Goal: Contribute content: Contribute content

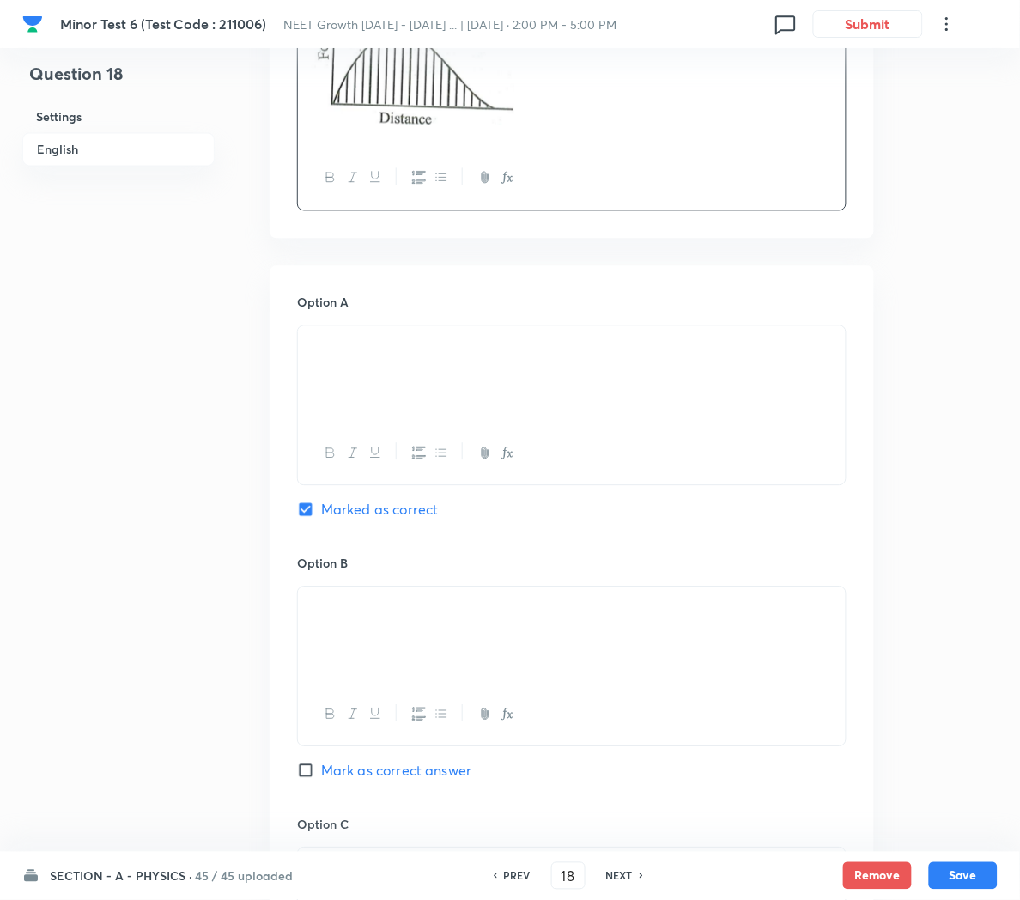
scroll to position [662, 0]
click at [376, 354] on p at bounding box center [572, 344] width 522 height 20
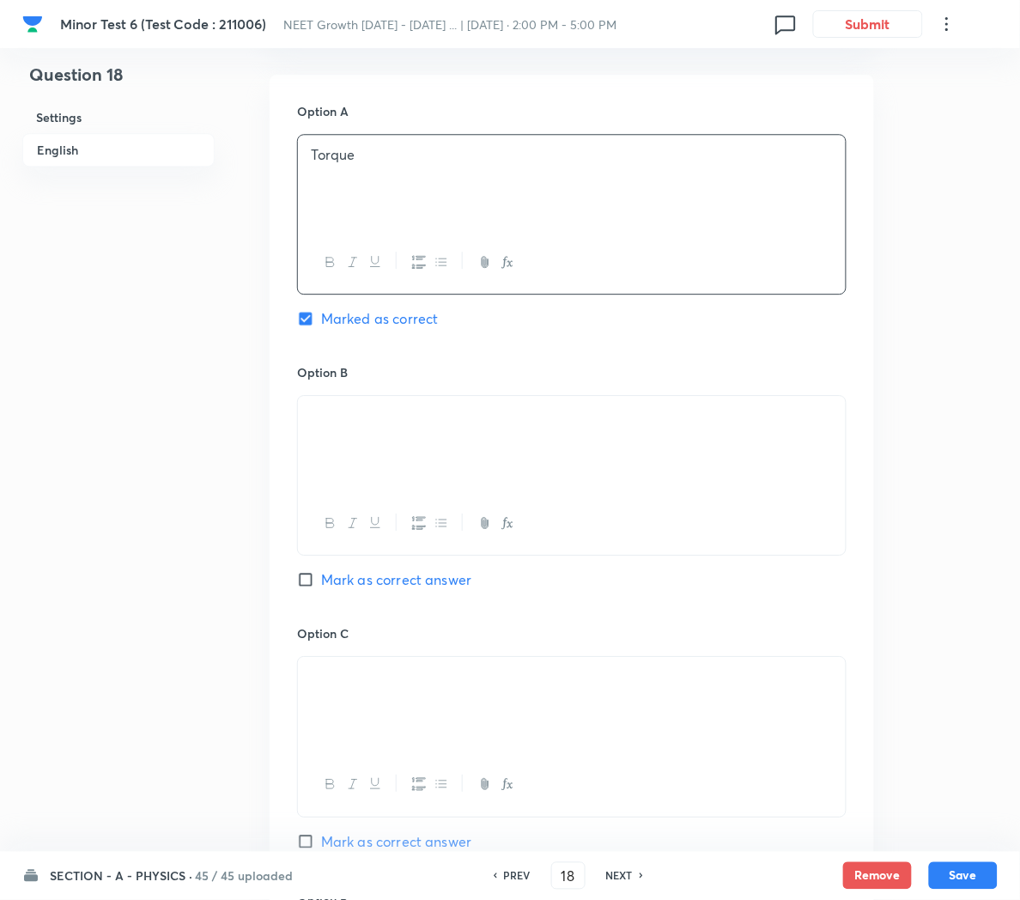
scroll to position [894, 0]
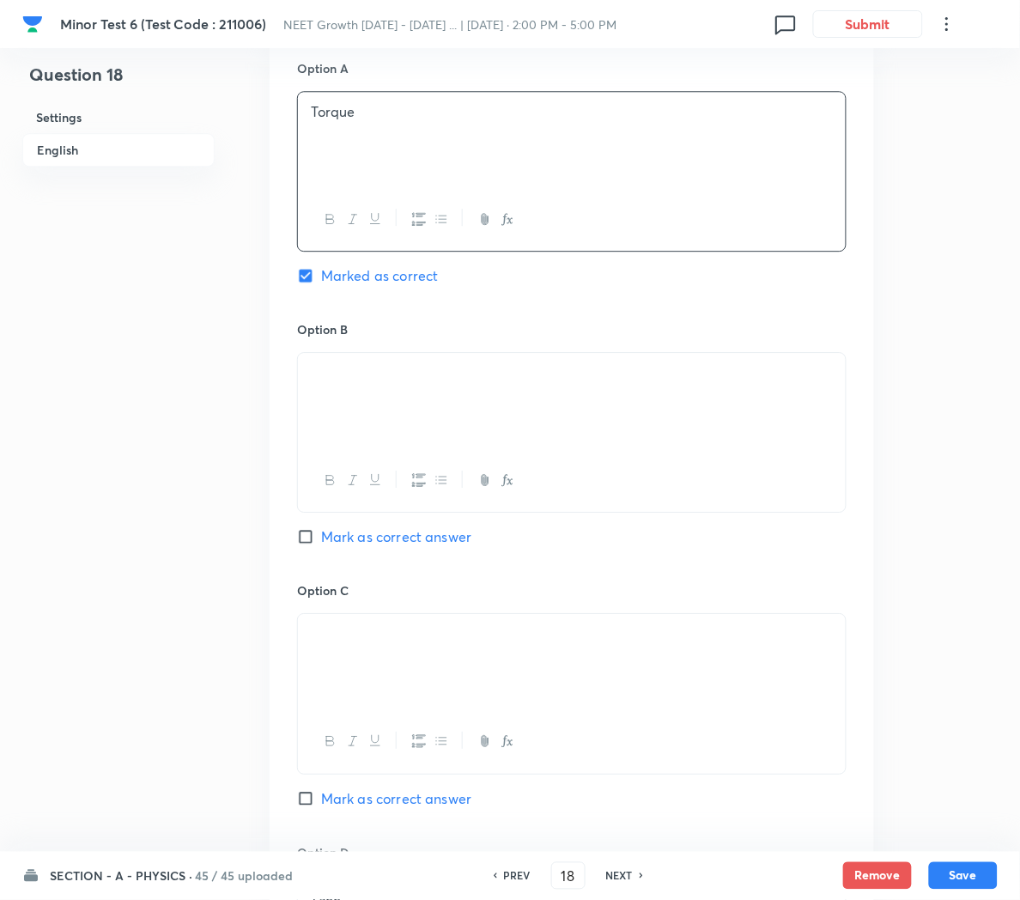
click at [419, 404] on div at bounding box center [572, 401] width 548 height 96
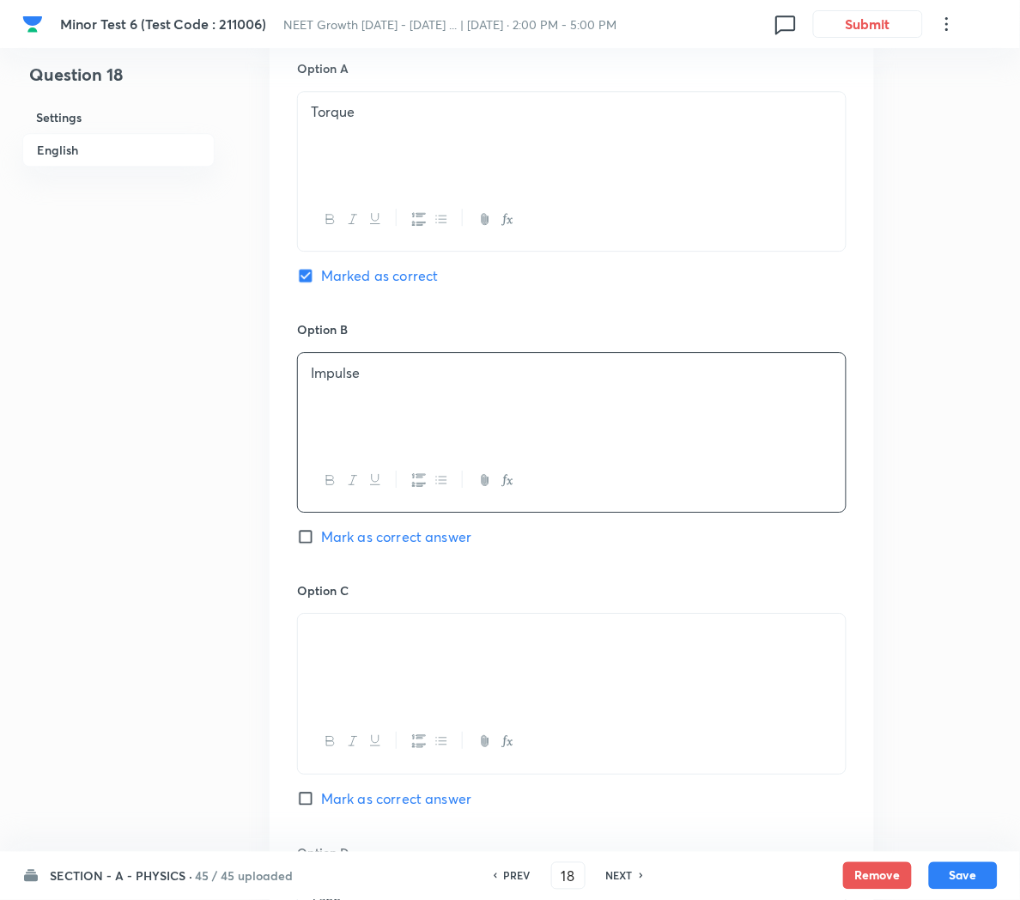
click at [312, 639] on img at bounding box center [311, 638] width 1 height 1
click at [443, 644] on p at bounding box center [572, 634] width 522 height 20
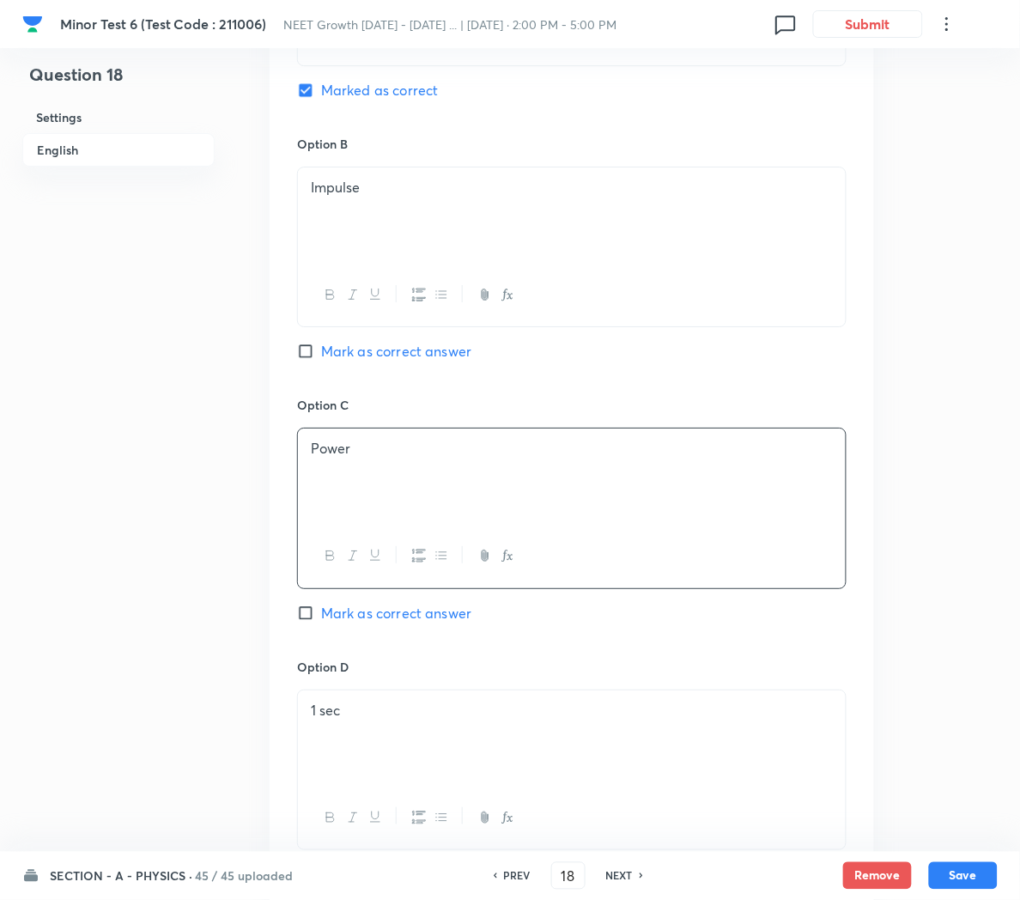
scroll to position [1092, 0]
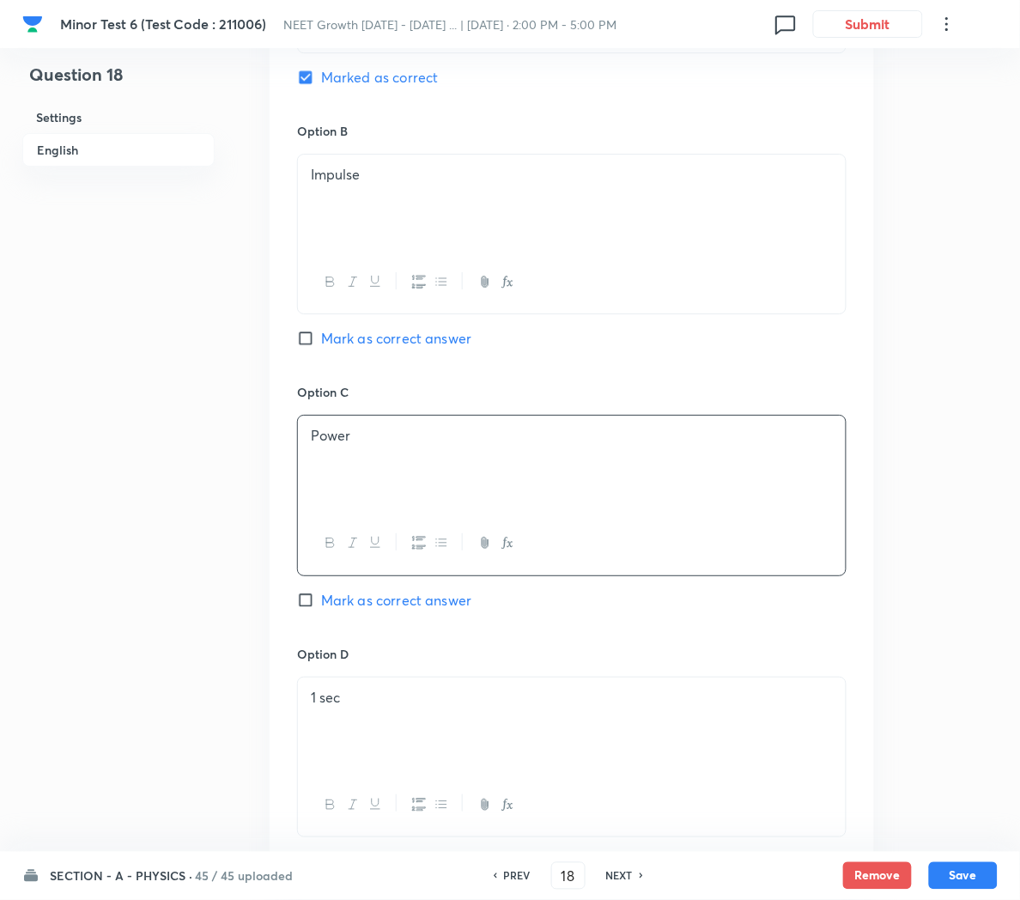
click at [399, 722] on div "1 sec" at bounding box center [572, 725] width 548 height 96
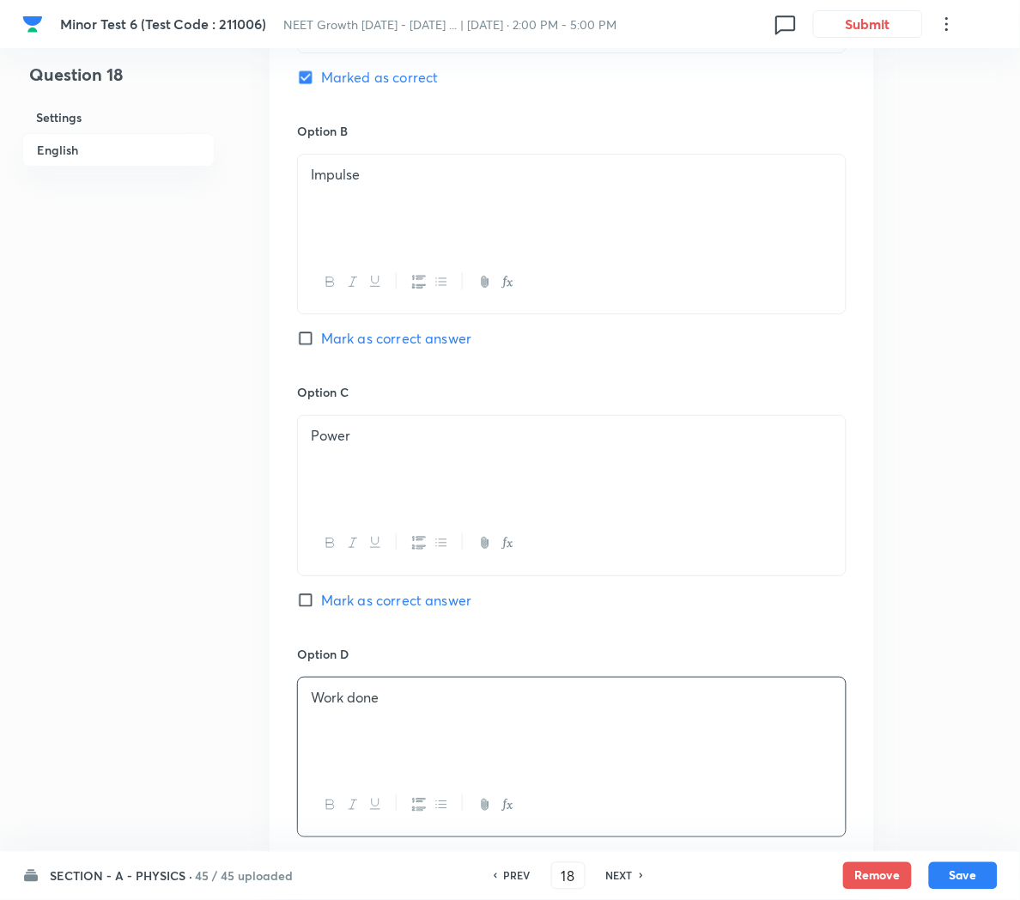
scroll to position [1220, 0]
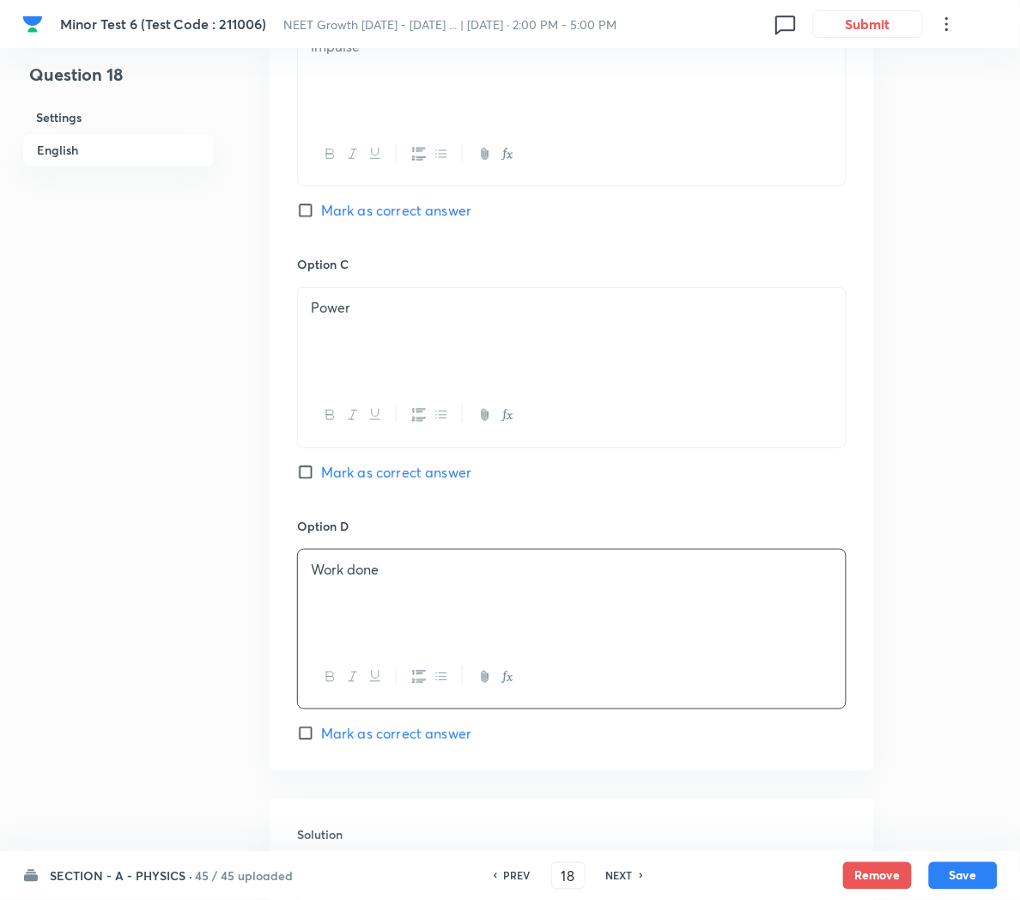
click at [391, 733] on span "Mark as correct answer" at bounding box center [396, 733] width 150 height 21
click at [321, 733] on input "Mark as correct answer" at bounding box center [309, 733] width 24 height 17
checkbox input "true"
checkbox input "false"
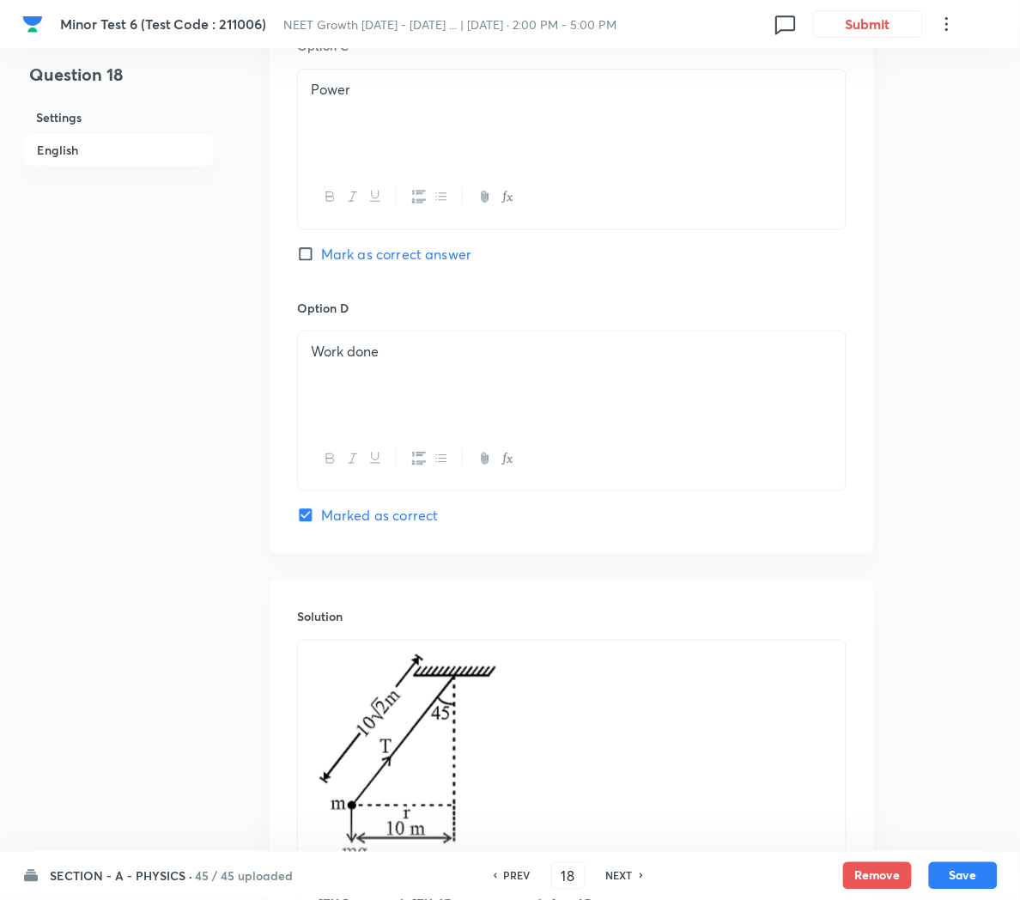
scroll to position [1448, 0]
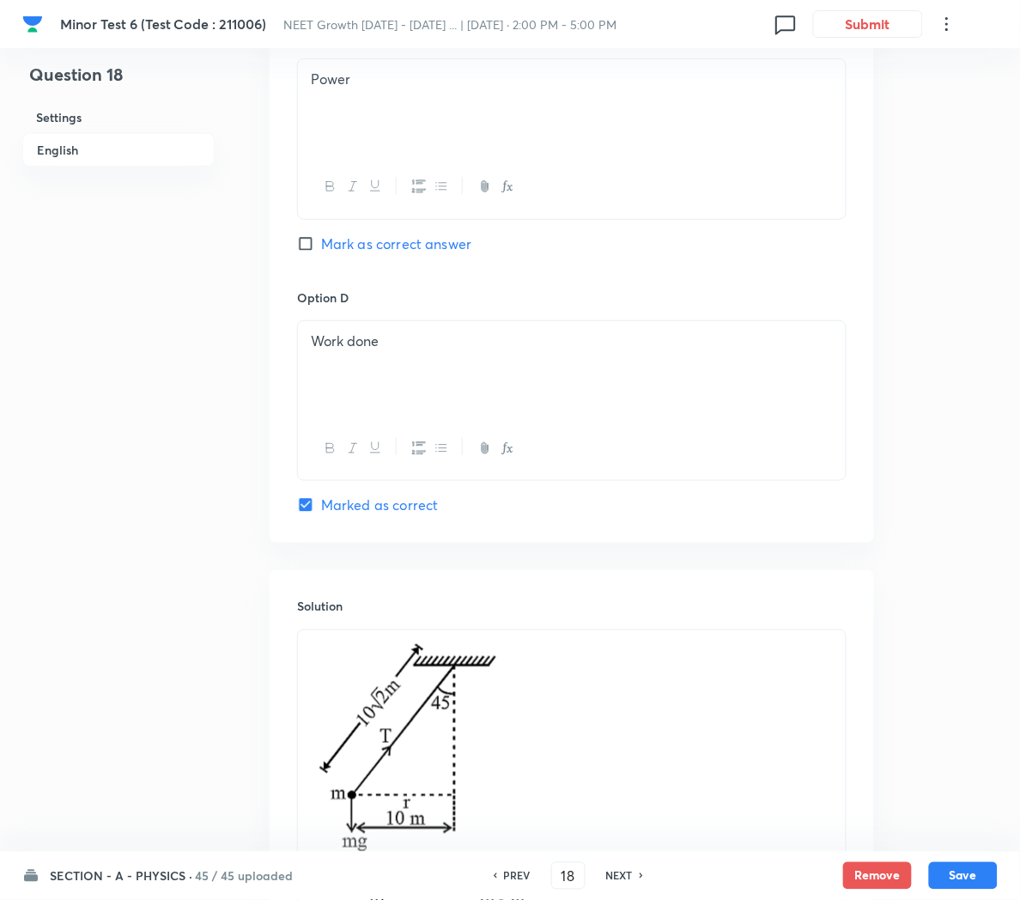
click at [615, 761] on img at bounding box center [473, 800] width 325 height 321
click at [571, 720] on img at bounding box center [473, 800] width 325 height 321
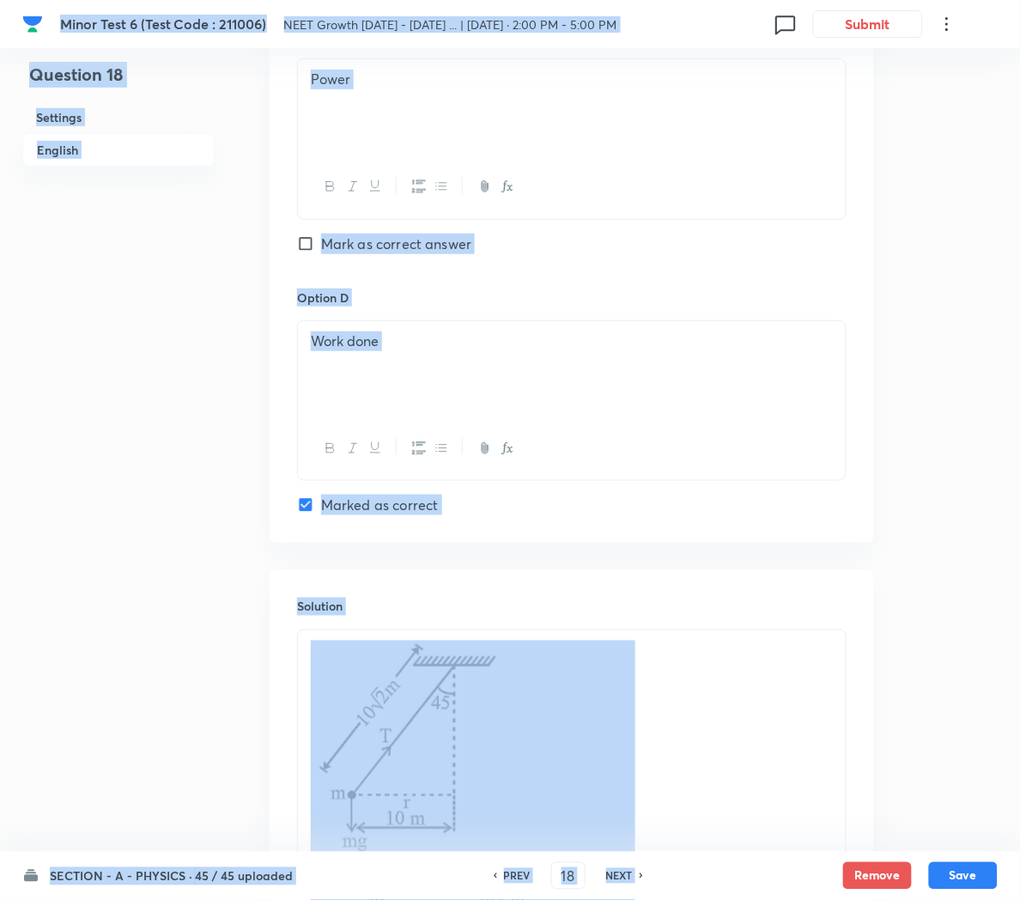
click at [748, 746] on p at bounding box center [572, 803] width 522 height 326
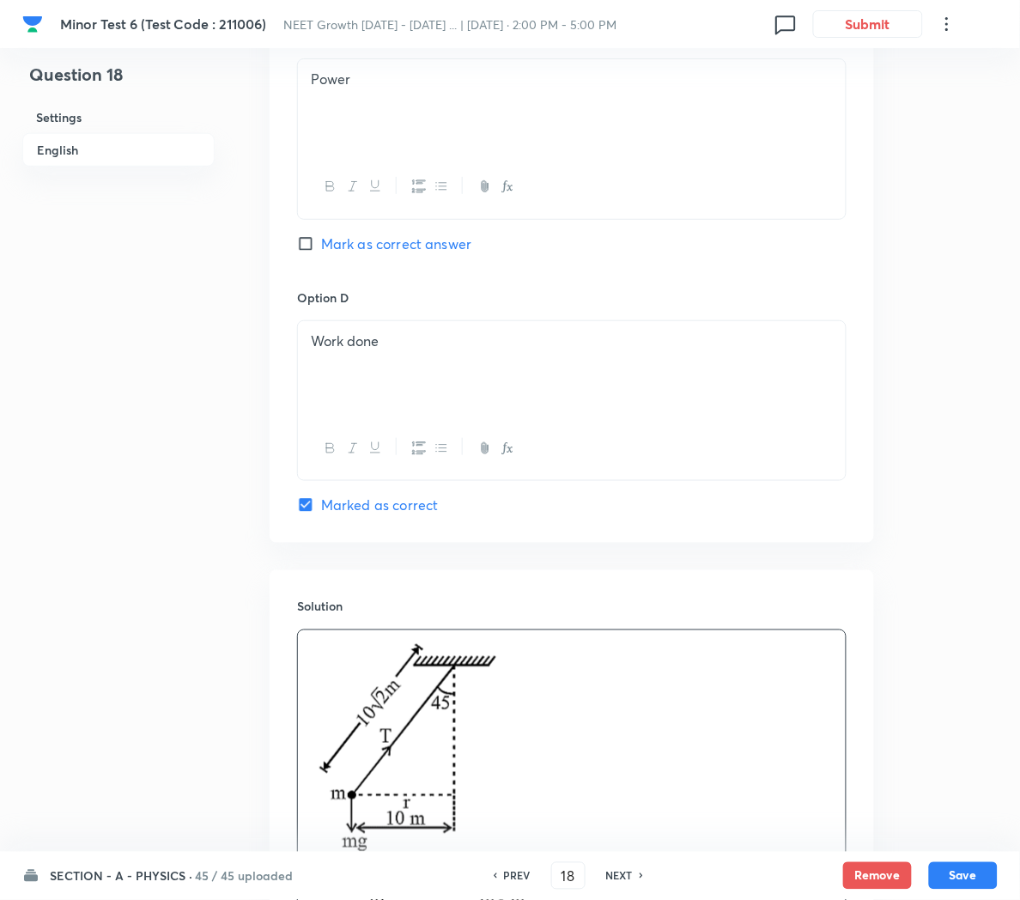
click at [748, 746] on p at bounding box center [572, 803] width 522 height 326
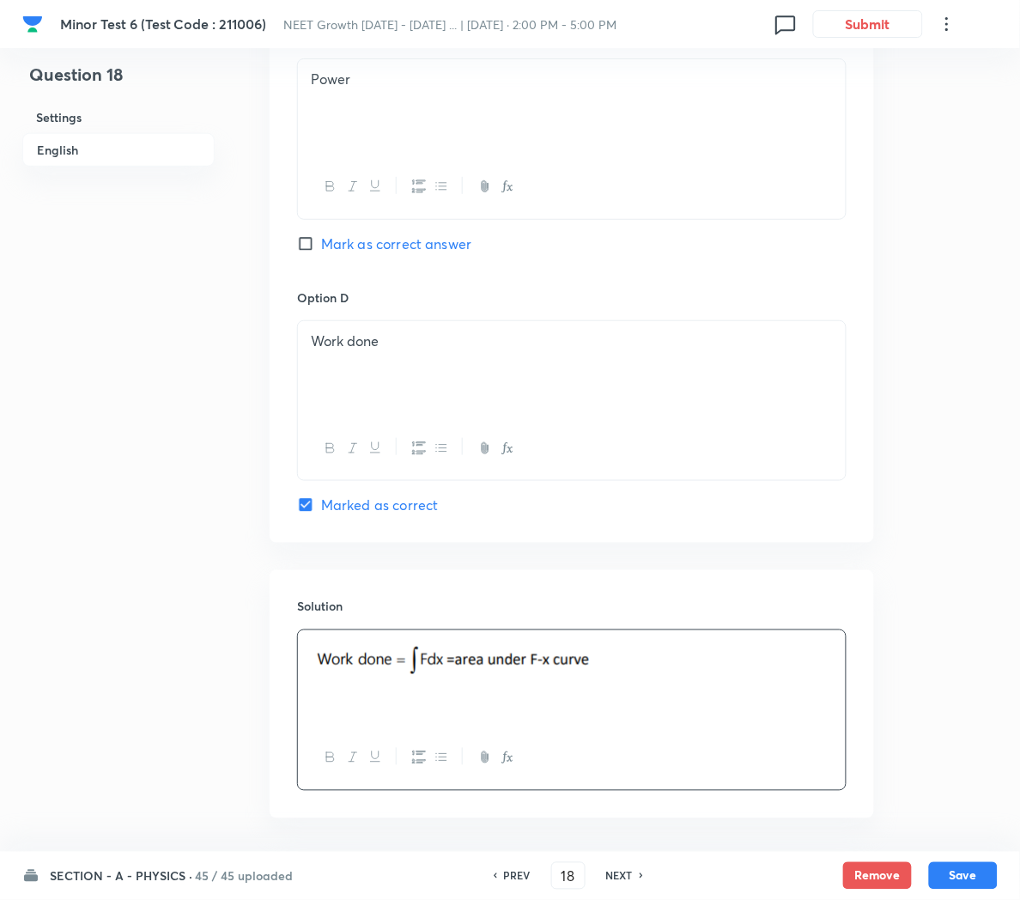
click at [959, 871] on button "Save" at bounding box center [963, 875] width 69 height 27
type input "19"
checkbox input "false"
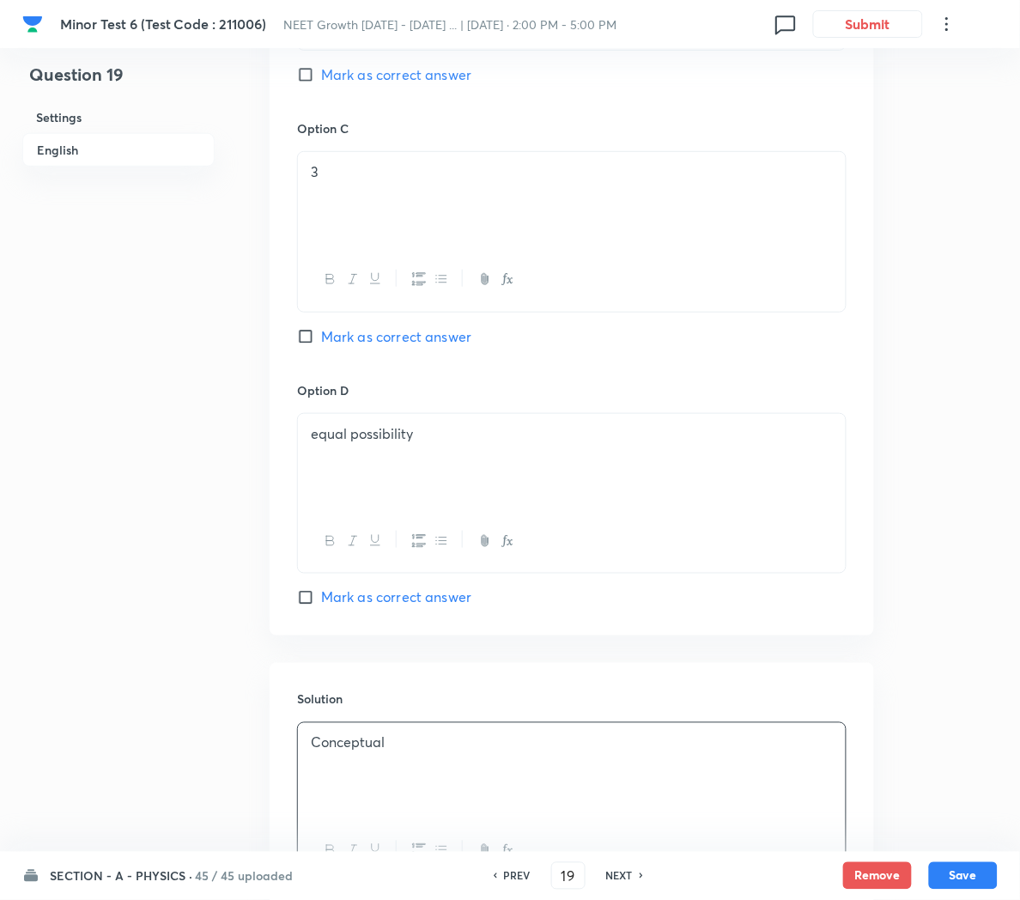
checkbox input "true"
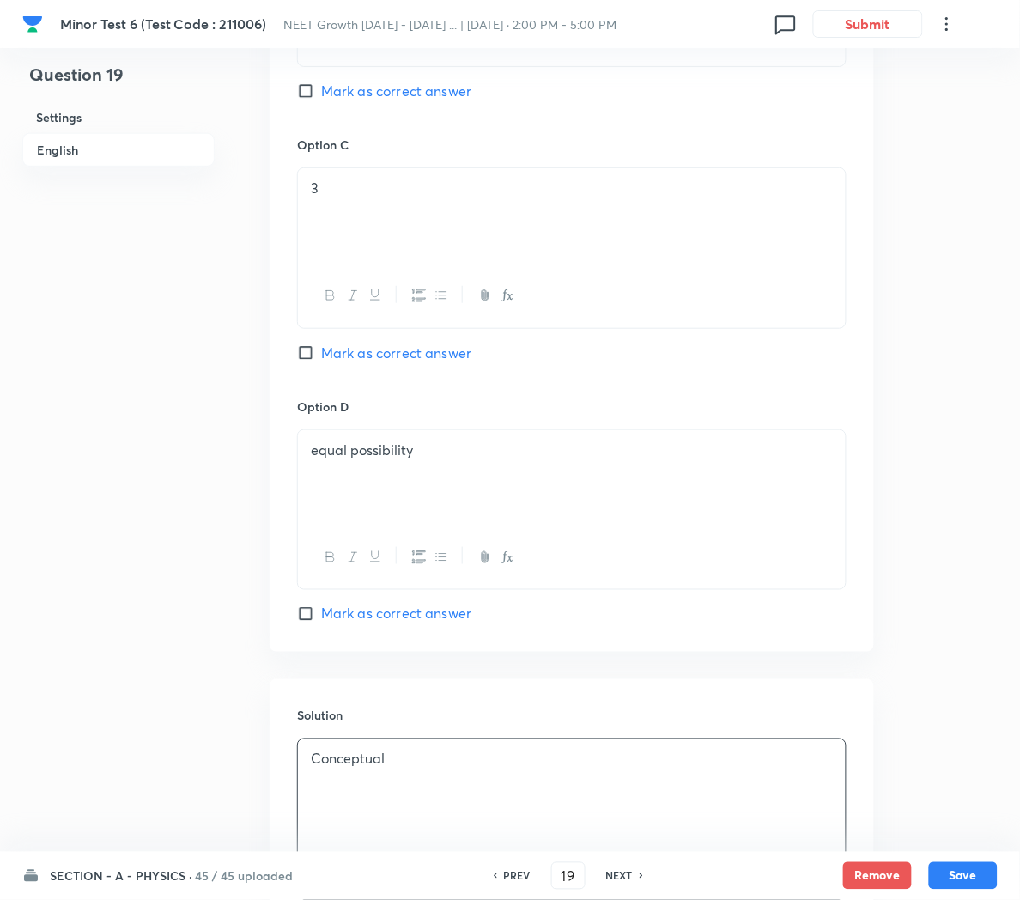
scroll to position [1617, 0]
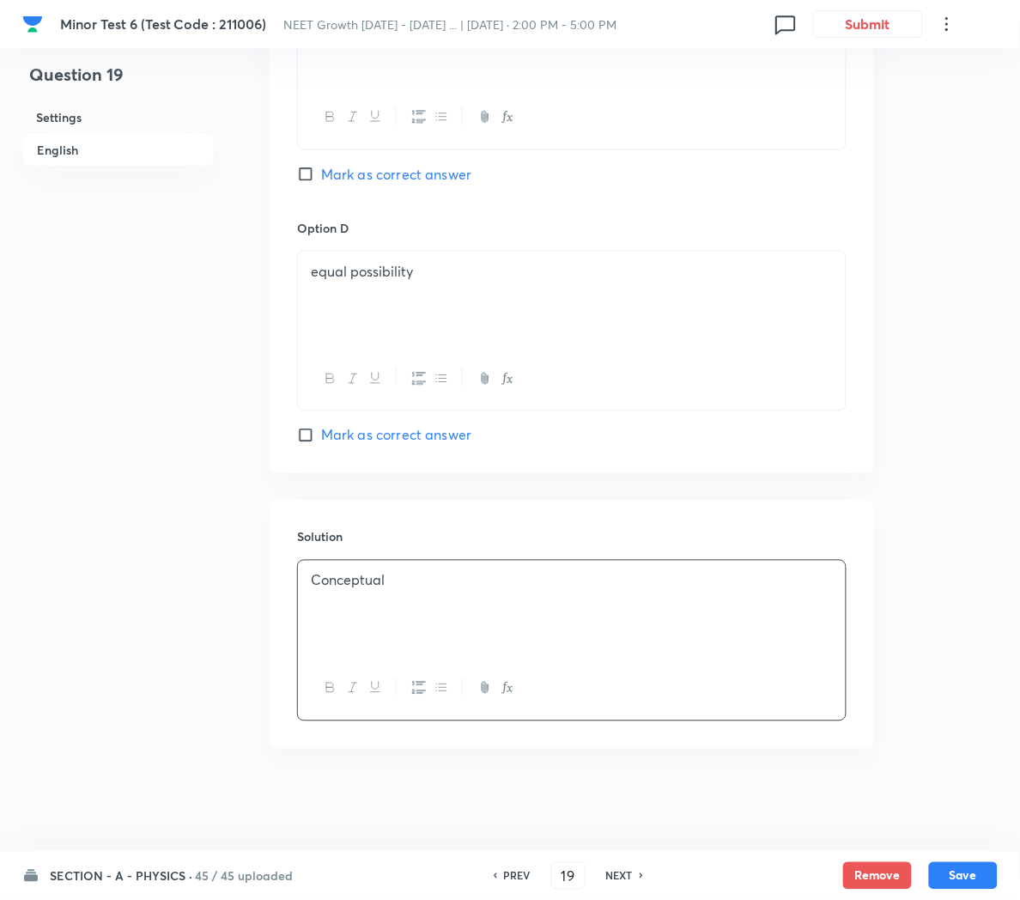
click at [513, 866] on div "PREV 19 ​ NEXT" at bounding box center [568, 875] width 221 height 27
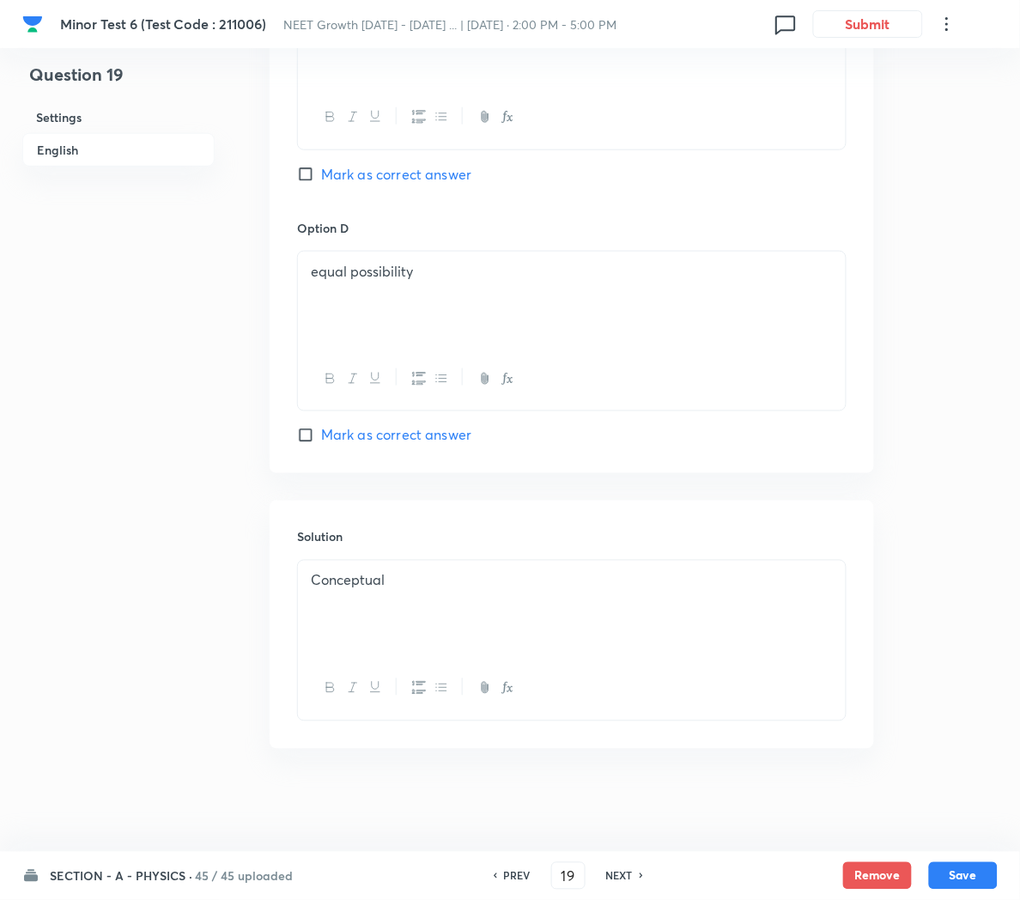
click at [504, 875] on h6 "PREV" at bounding box center [517, 875] width 27 height 15
type input "18"
checkbox input "false"
checkbox input "true"
click at [504, 875] on h6 "PREV" at bounding box center [517, 875] width 27 height 15
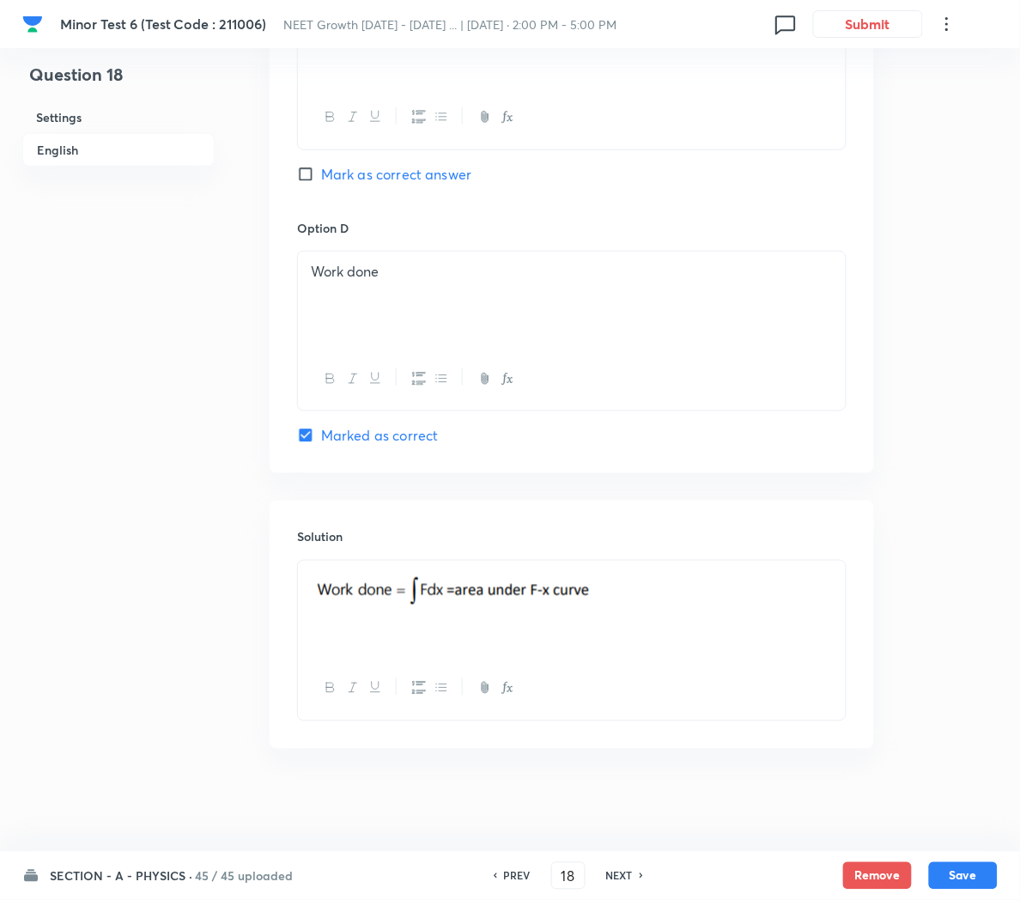
type input "17"
checkbox input "false"
checkbox input "true"
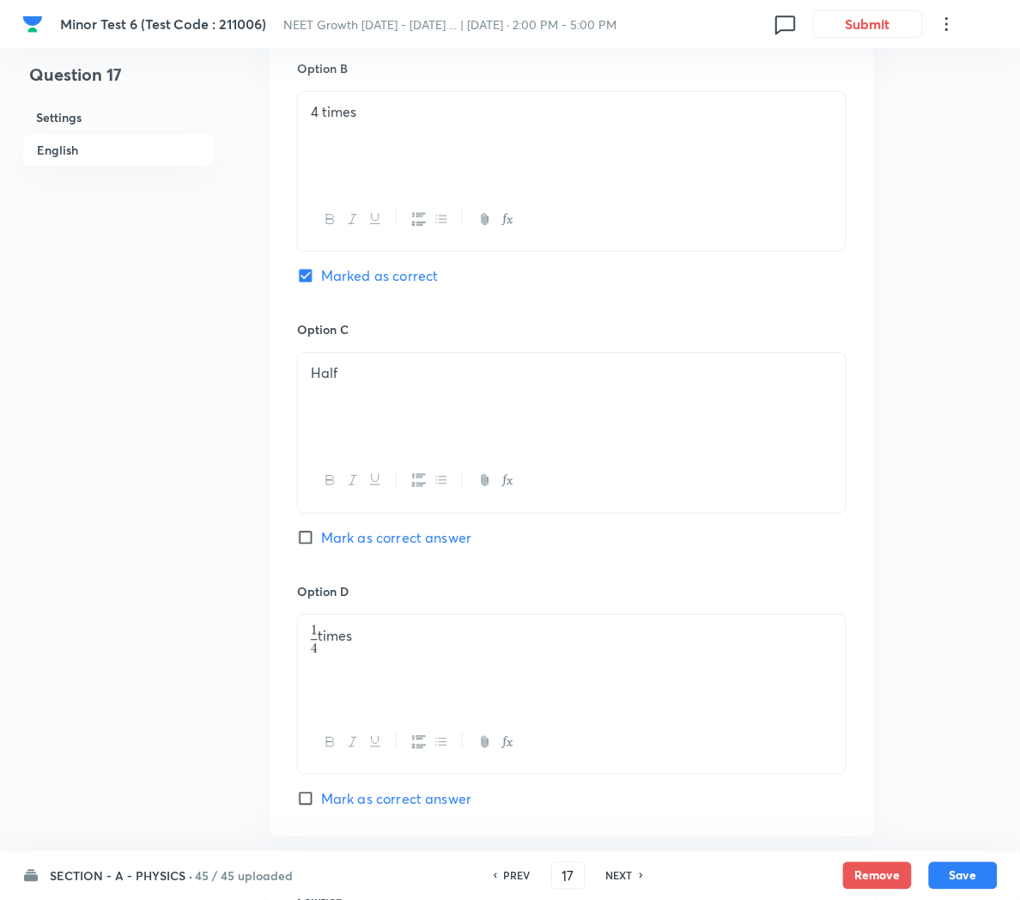
scroll to position [1432, 0]
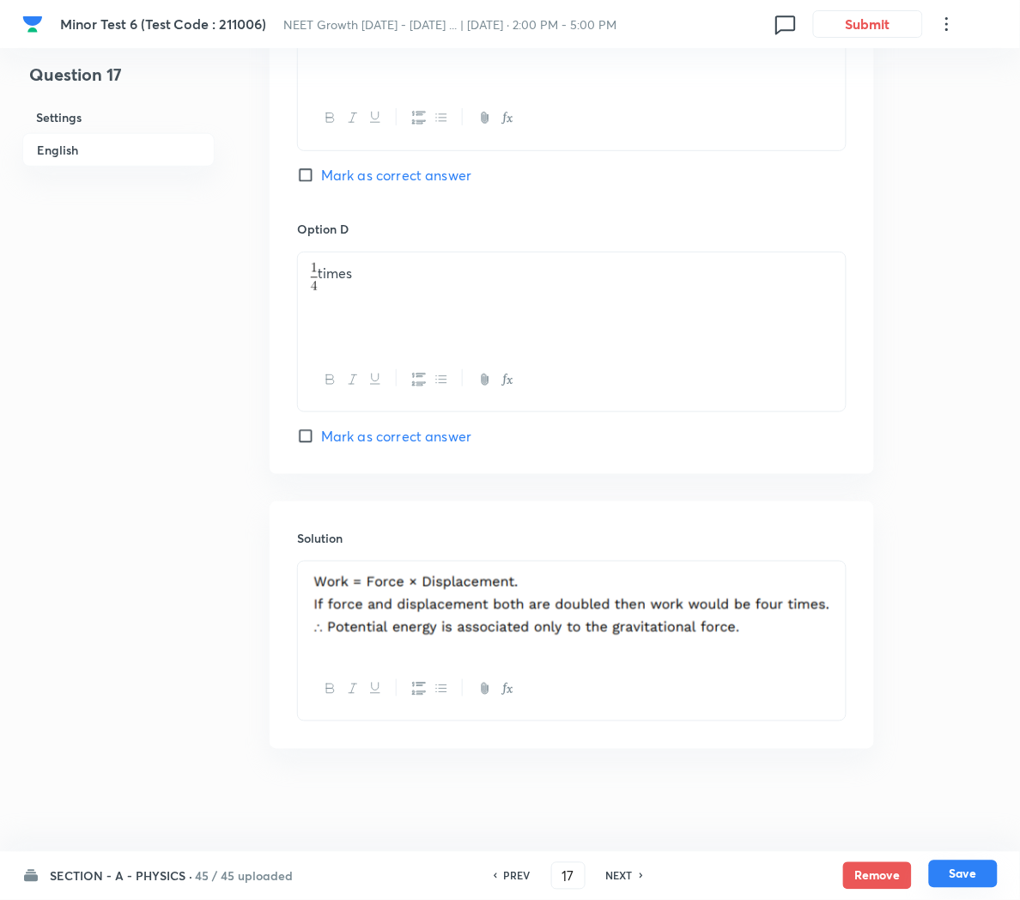
click at [958, 870] on button "Save" at bounding box center [963, 873] width 69 height 27
type input "18"
checkbox input "false"
checkbox input "true"
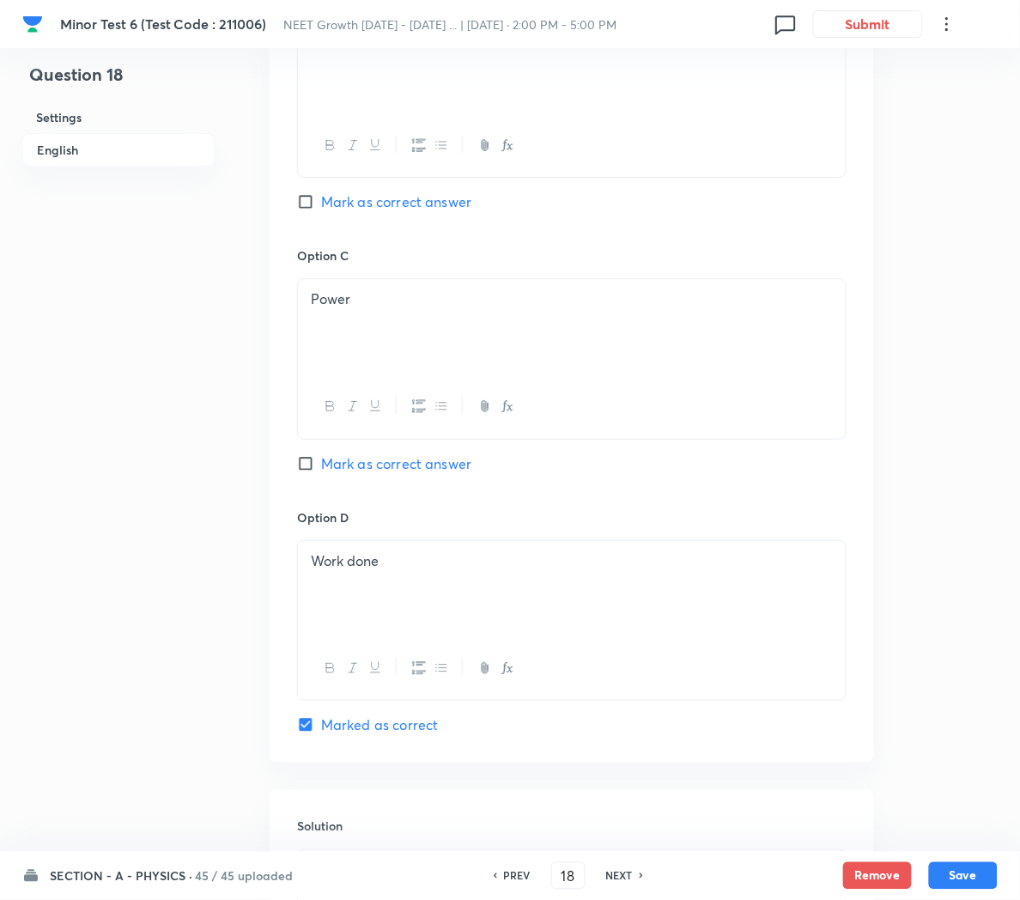
scroll to position [1526, 0]
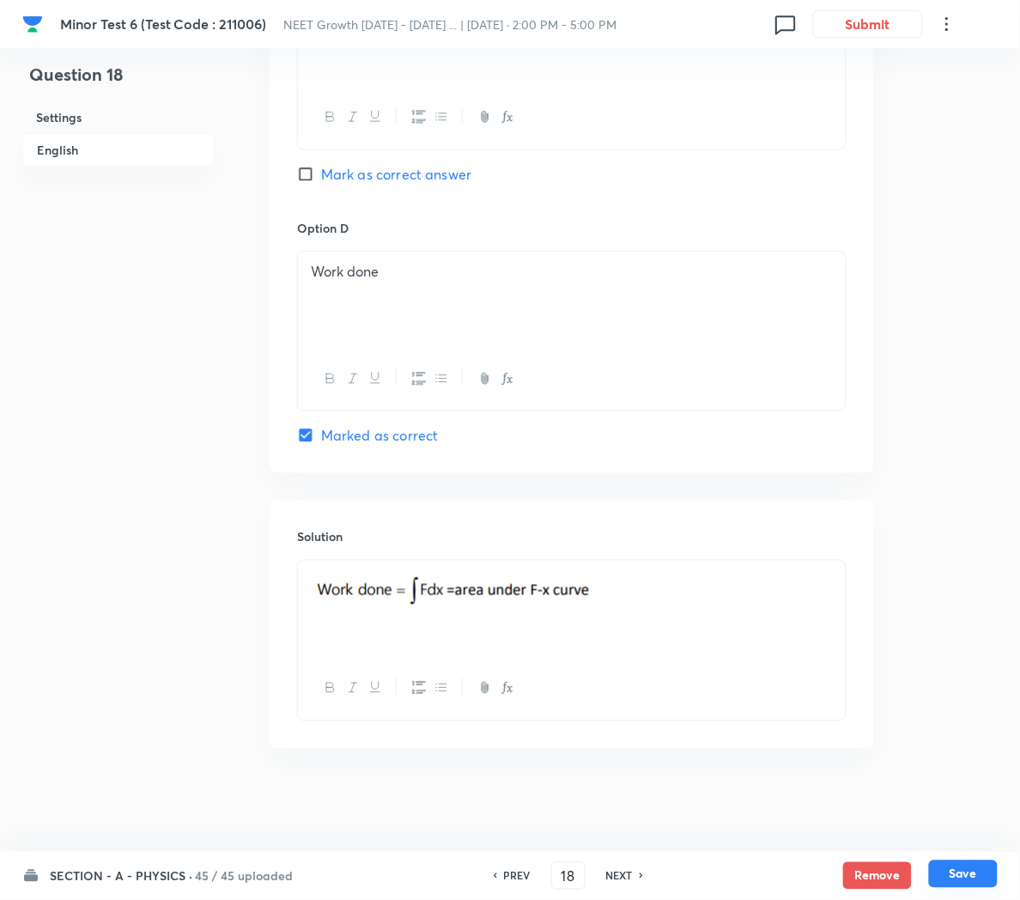
click at [970, 879] on button "Save" at bounding box center [963, 873] width 69 height 27
type input "19"
checkbox input "false"
checkbox input "true"
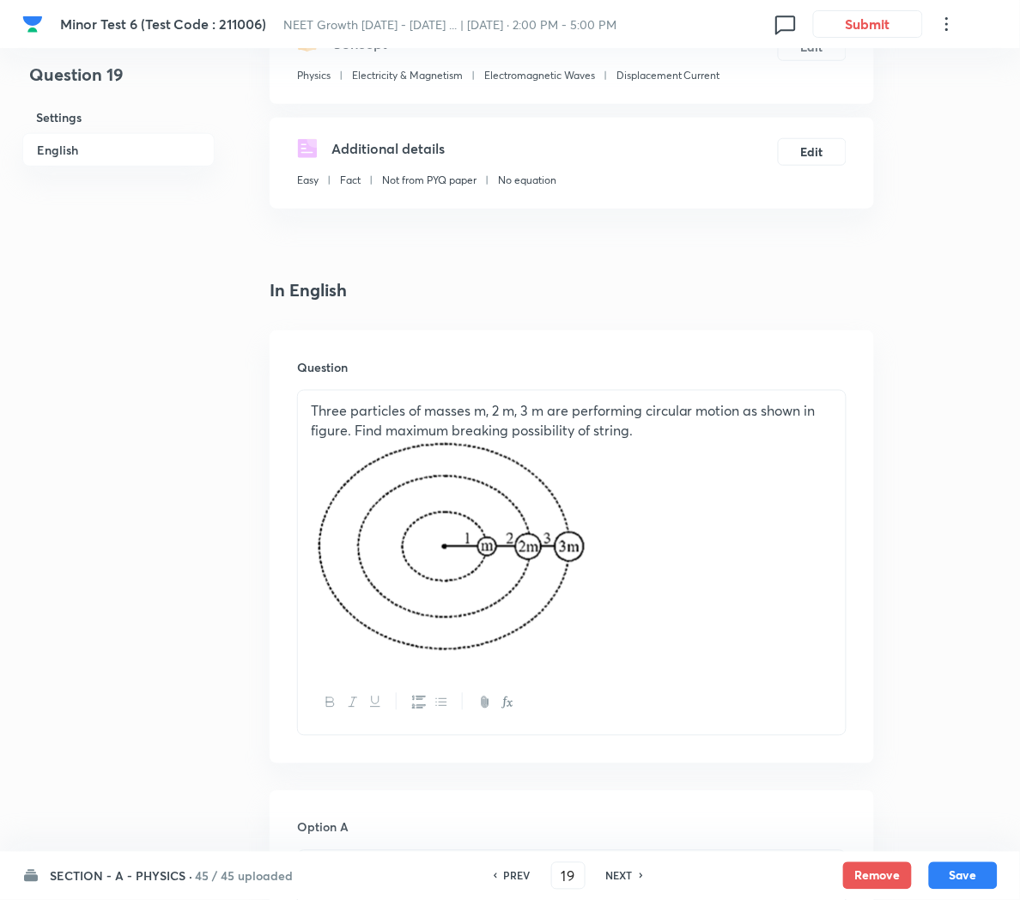
scroll to position [0, 0]
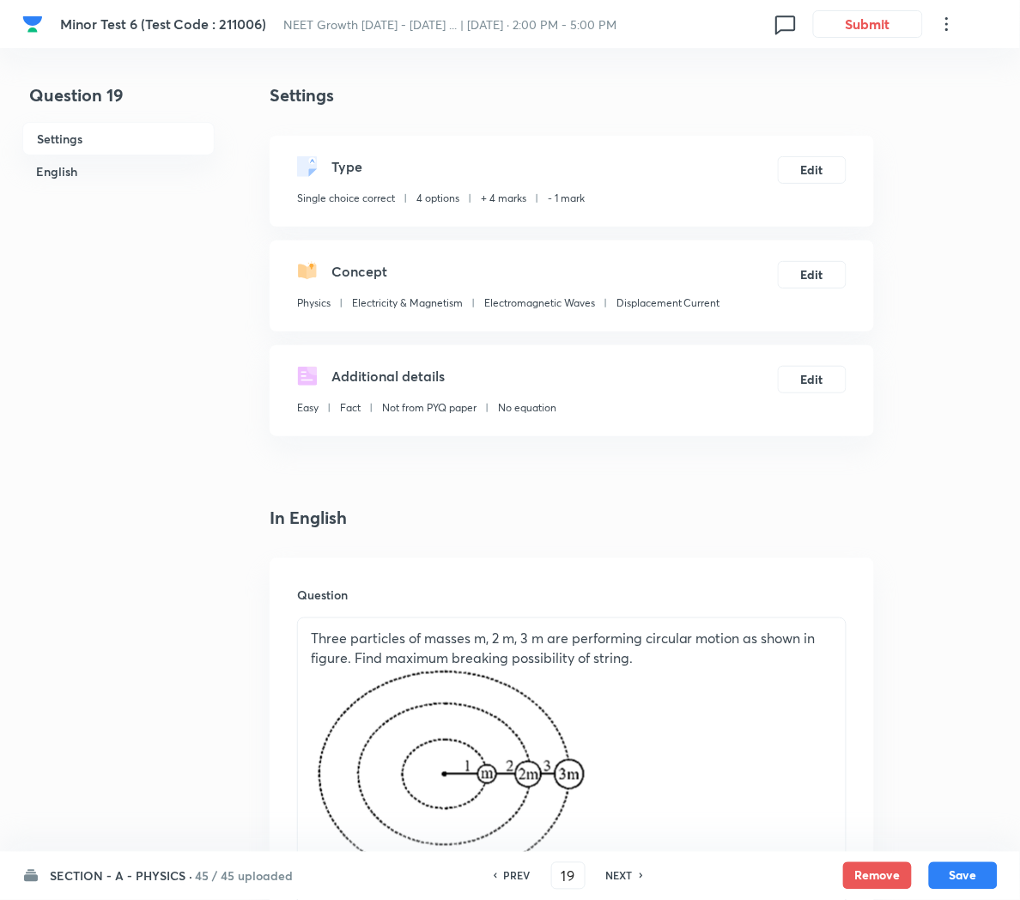
click at [841, 741] on div "Three particles of masses m, 2 m, 3 m are performing circular motion as shown i…" at bounding box center [572, 758] width 548 height 281
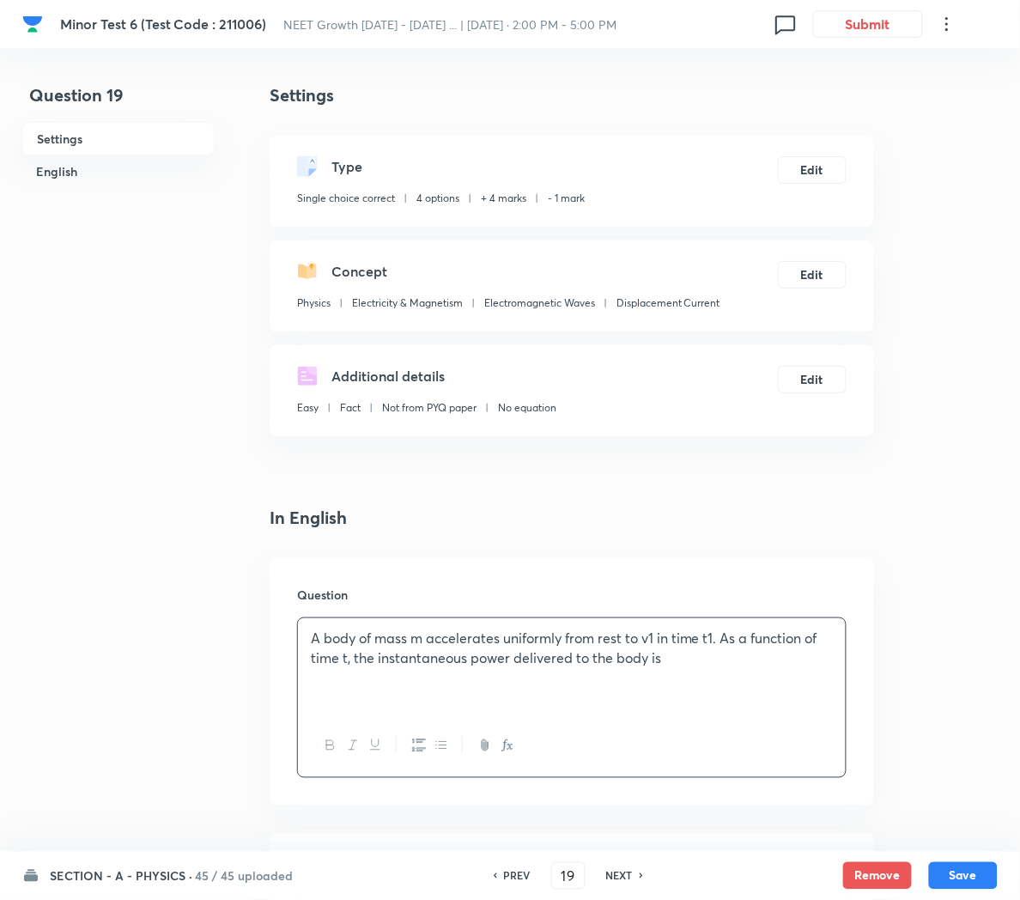
click at [642, 645] on p "A body of mass m accelerates uniformly from rest to v1 in time t1. As a functio…" at bounding box center [572, 647] width 522 height 39
click at [513, 745] on icon "button" at bounding box center [508, 745] width 14 height 14
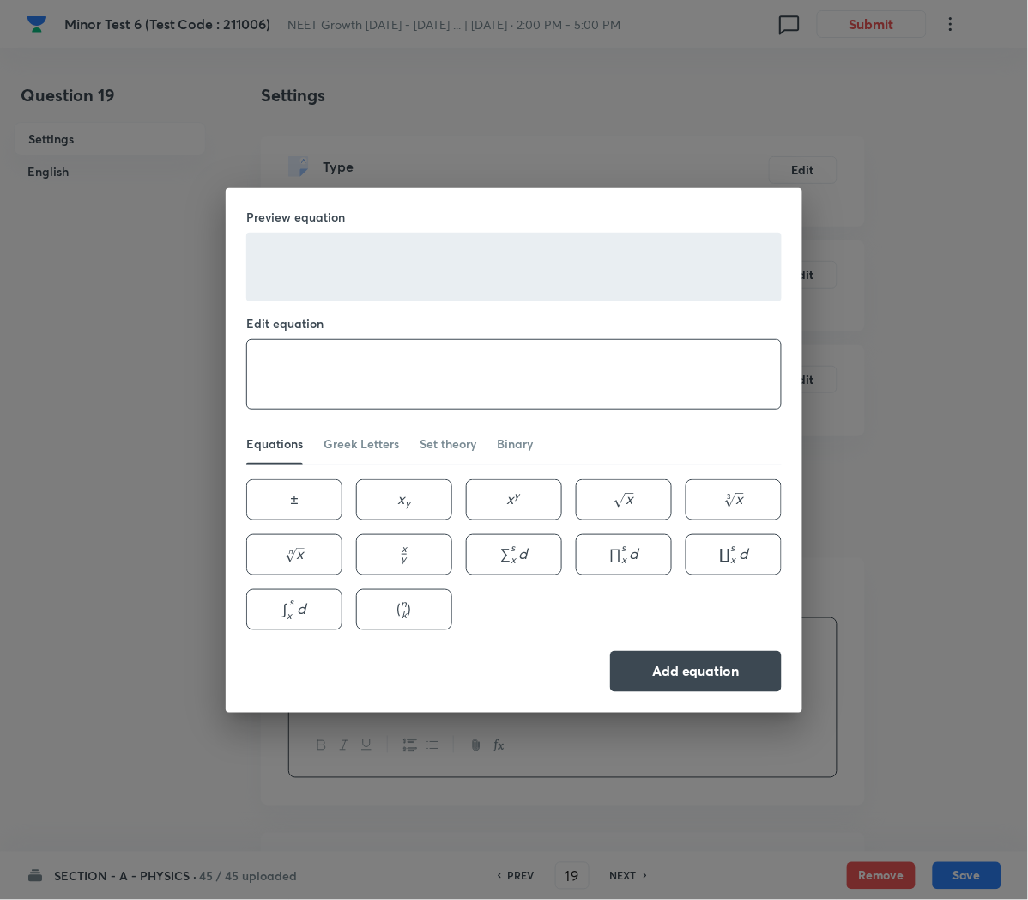
click at [300, 359] on textarea at bounding box center [514, 374] width 534 height 69
paste textarea "v1"
type textarea "v_1"
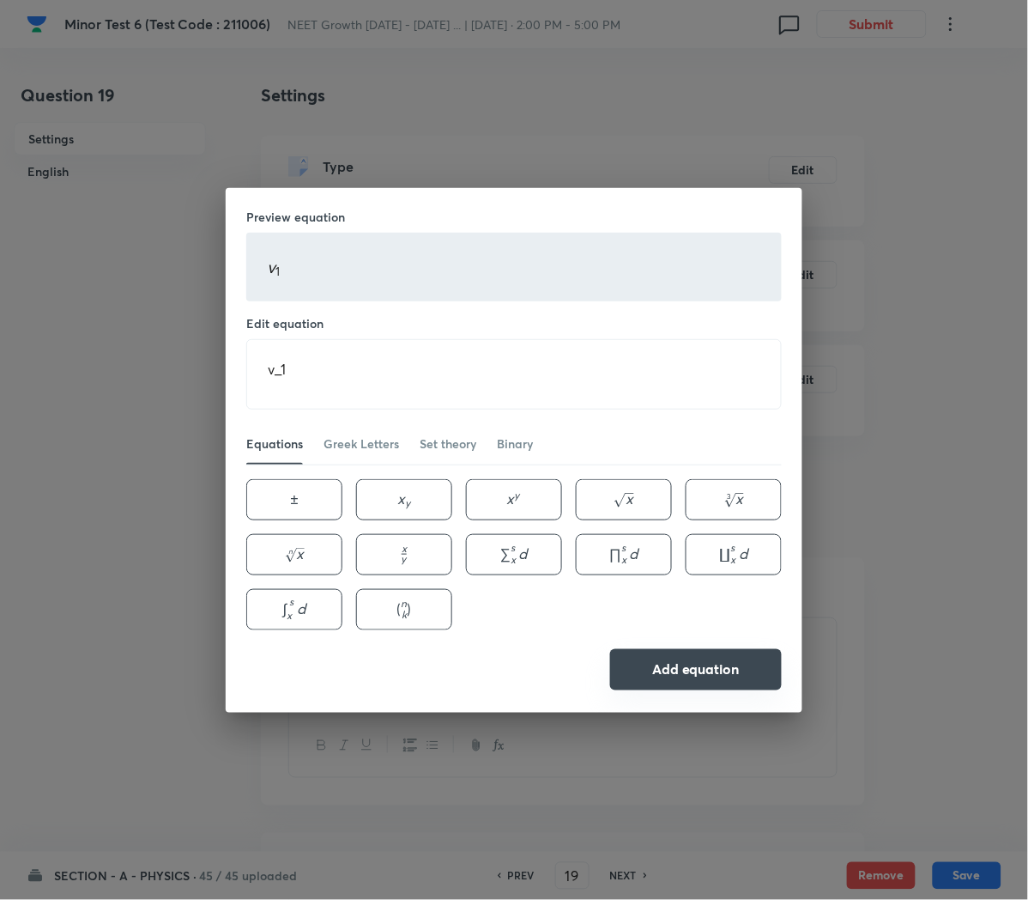
click at [651, 664] on button "Add equation" at bounding box center [696, 669] width 172 height 41
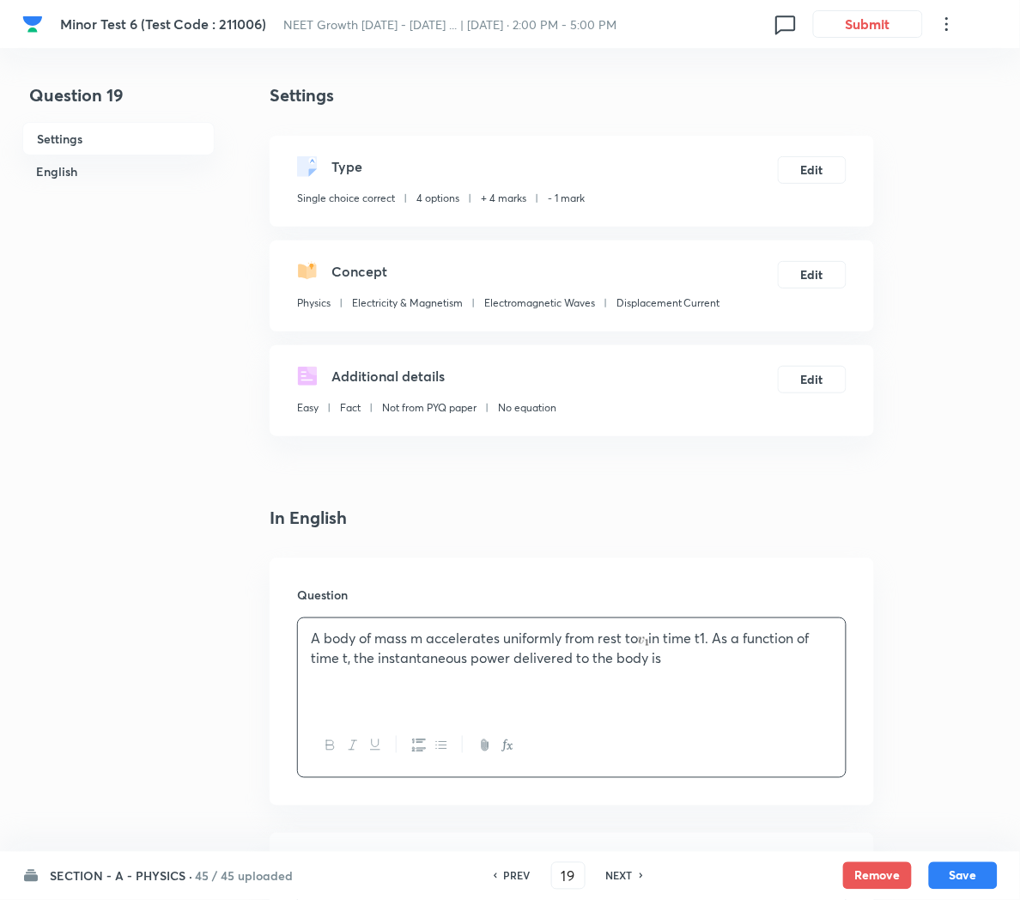
click at [714, 640] on p "A body of mass m accelerates uniformly from rest to in time t1. As a function o…" at bounding box center [572, 647] width 522 height 39
click at [507, 751] on icon "button" at bounding box center [508, 745] width 14 height 14
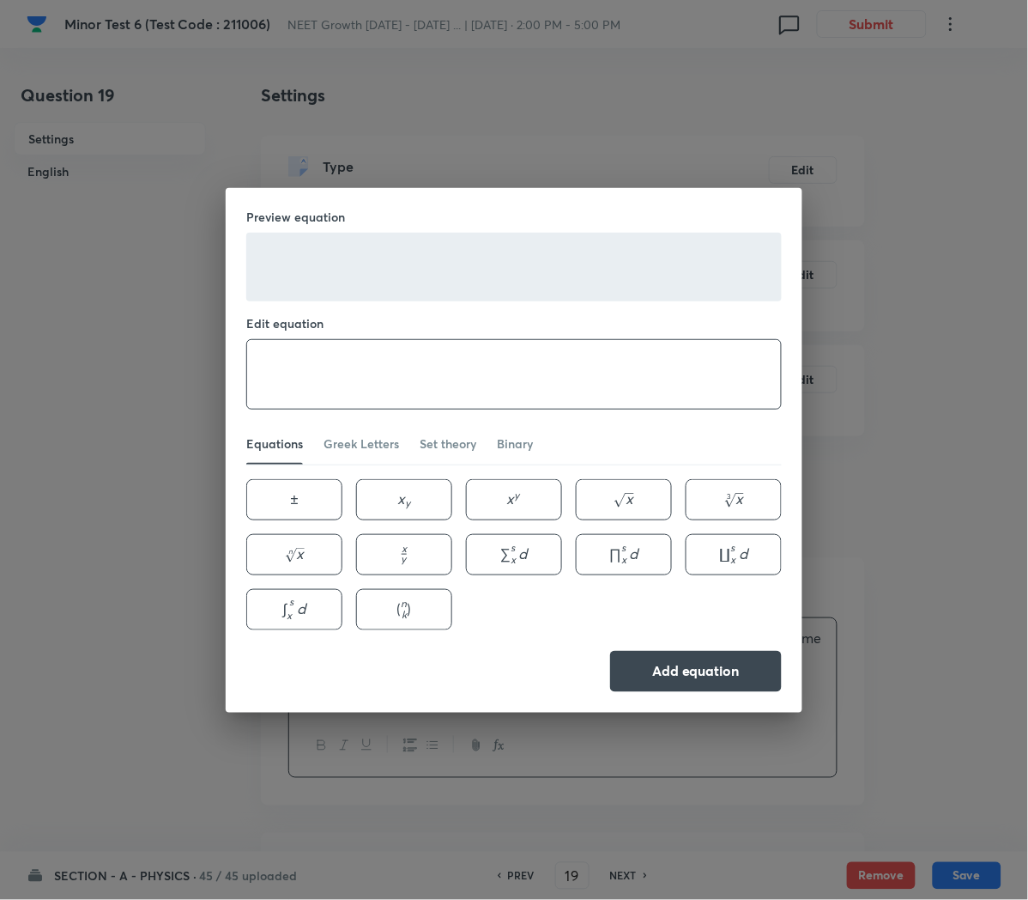
click at [272, 367] on textarea at bounding box center [514, 374] width 534 height 69
paste textarea "t1"
type textarea "t_1"
click at [649, 677] on button "Add equation" at bounding box center [696, 669] width 172 height 41
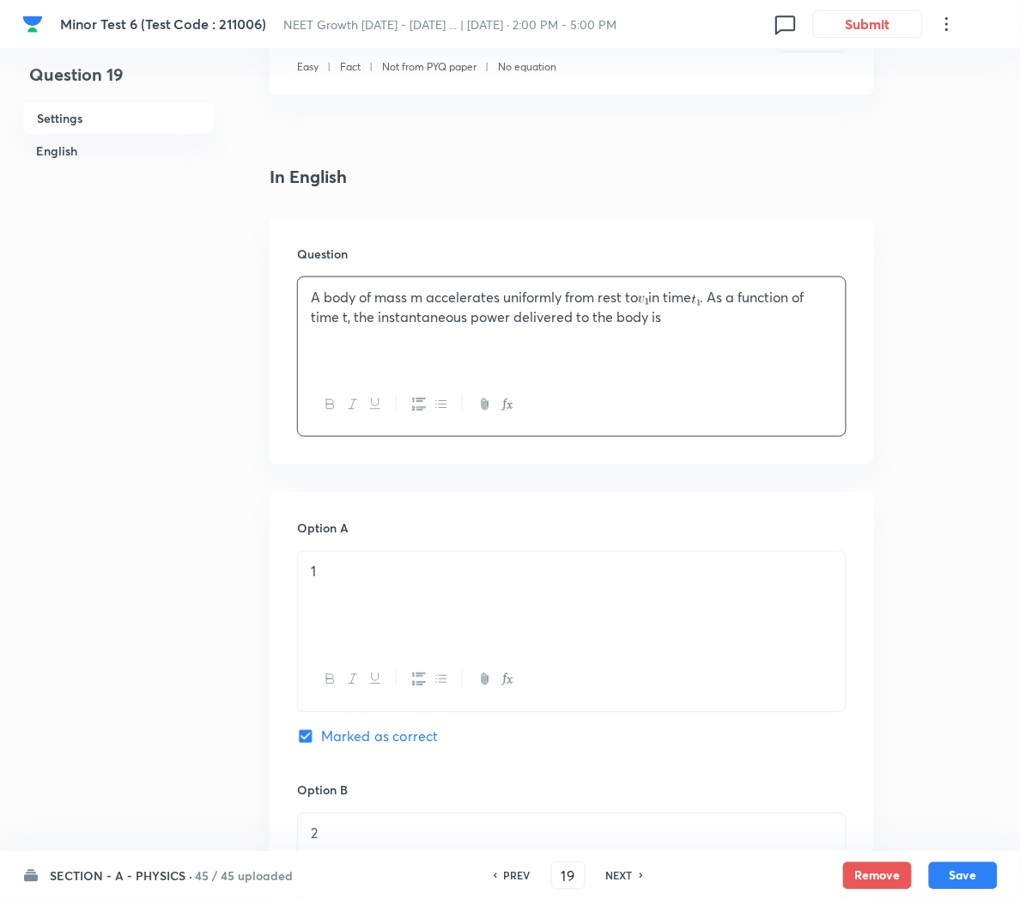
scroll to position [414, 0]
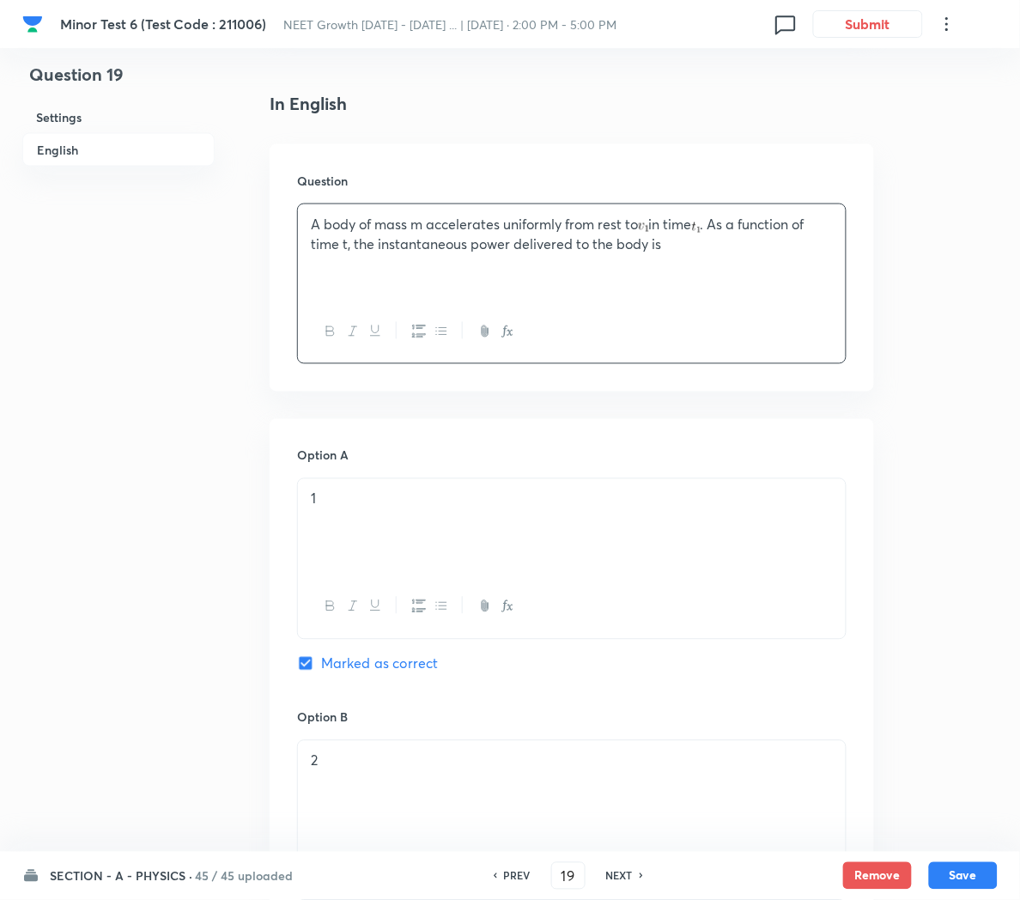
click at [380, 537] on div "1" at bounding box center [572, 527] width 548 height 96
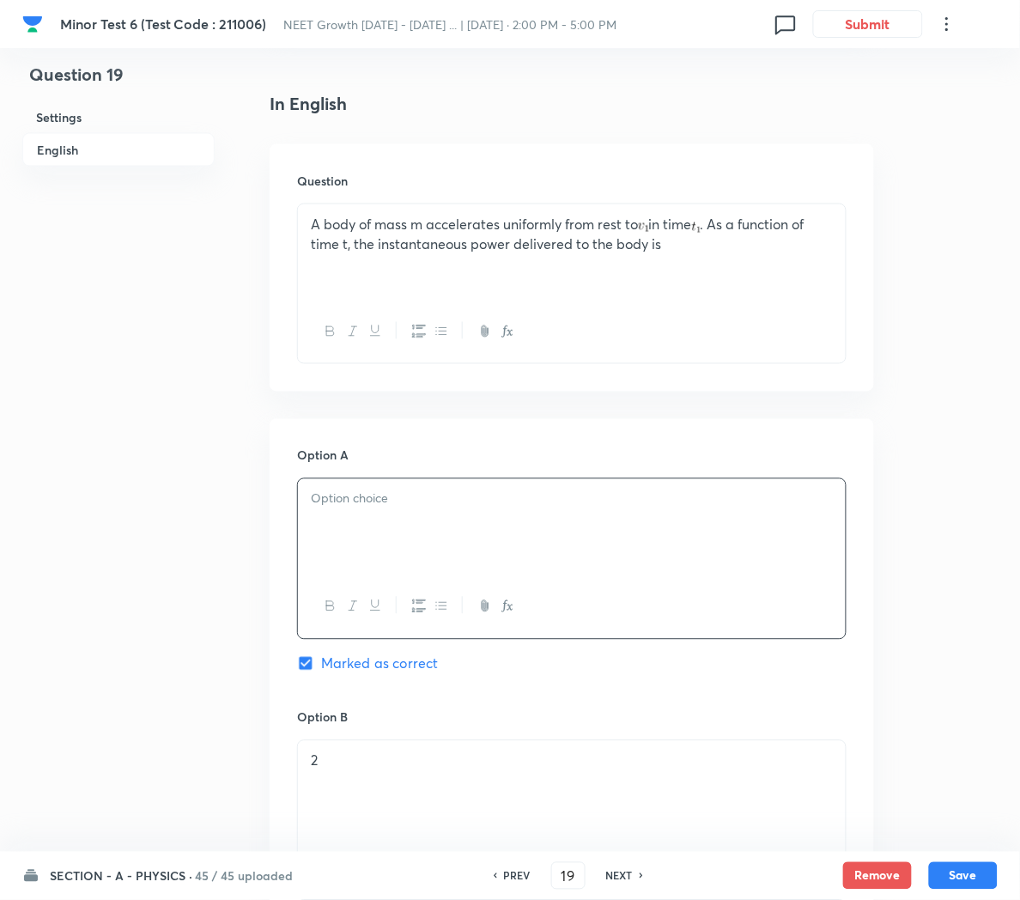
click at [380, 537] on div at bounding box center [572, 527] width 548 height 96
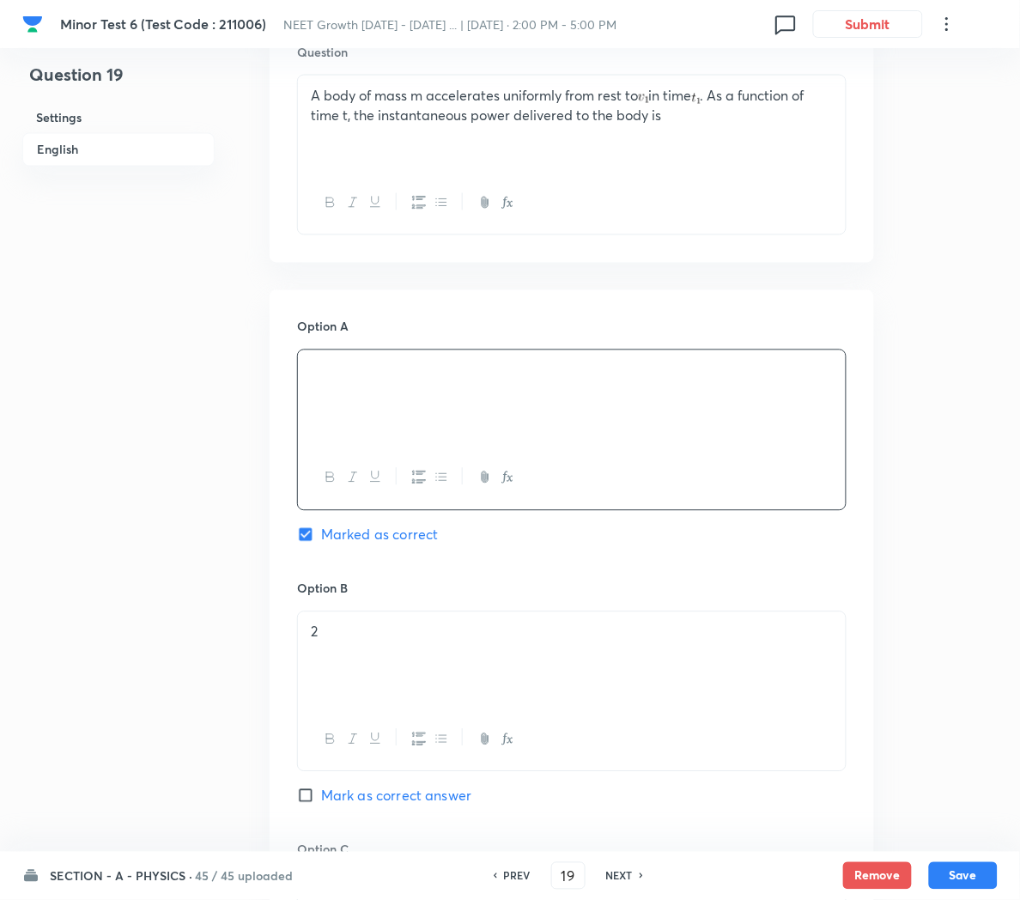
click at [363, 666] on div "2" at bounding box center [572, 660] width 548 height 96
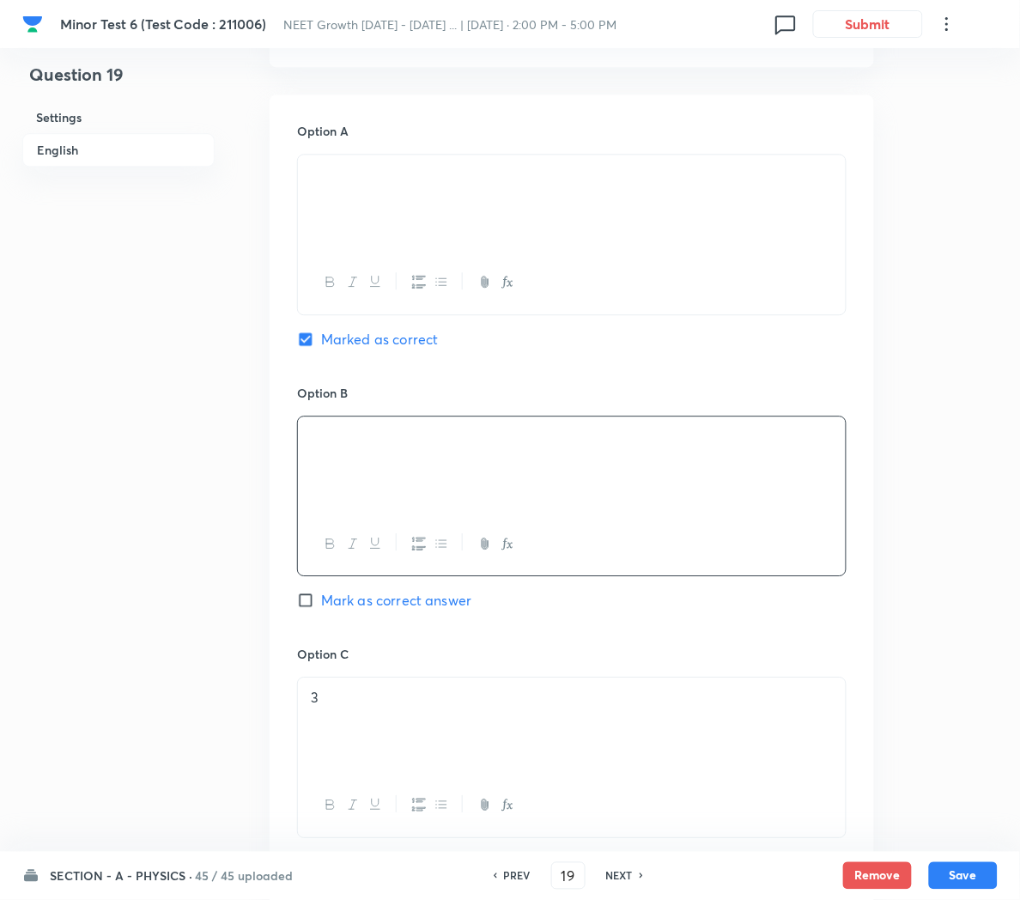
scroll to position [774, 0]
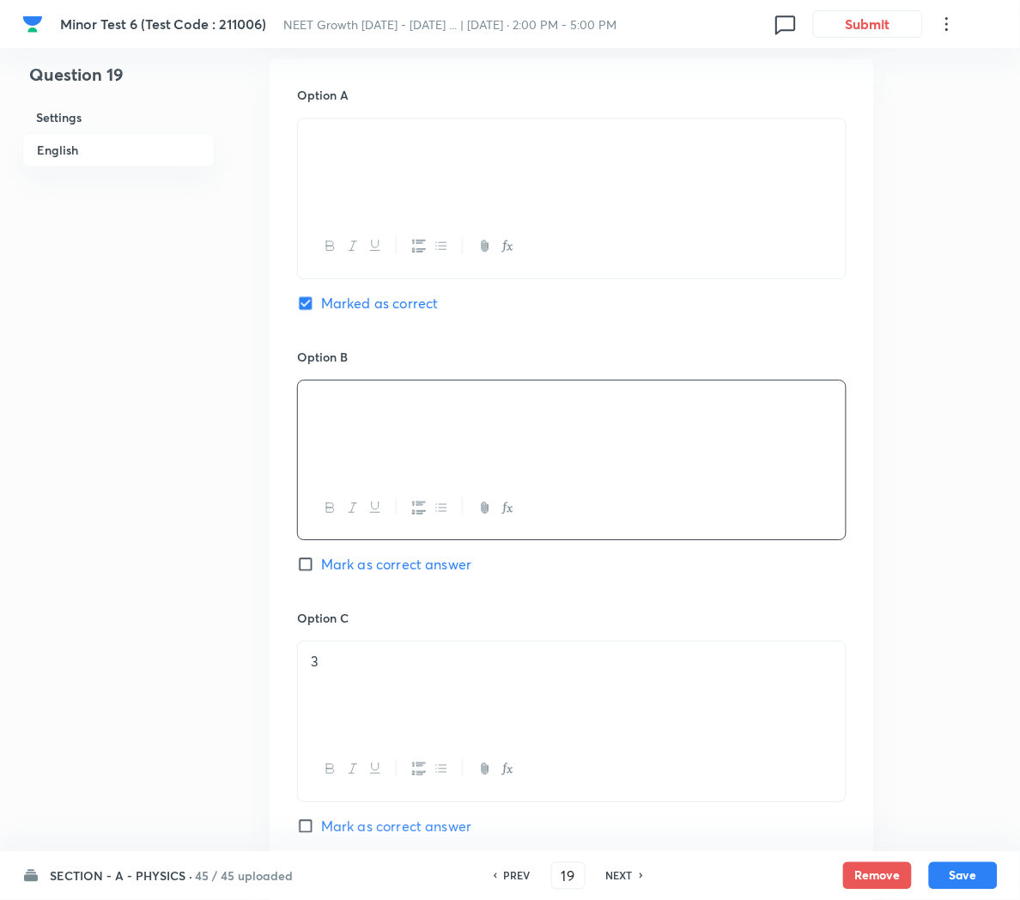
click at [404, 682] on div "3" at bounding box center [572, 689] width 548 height 96
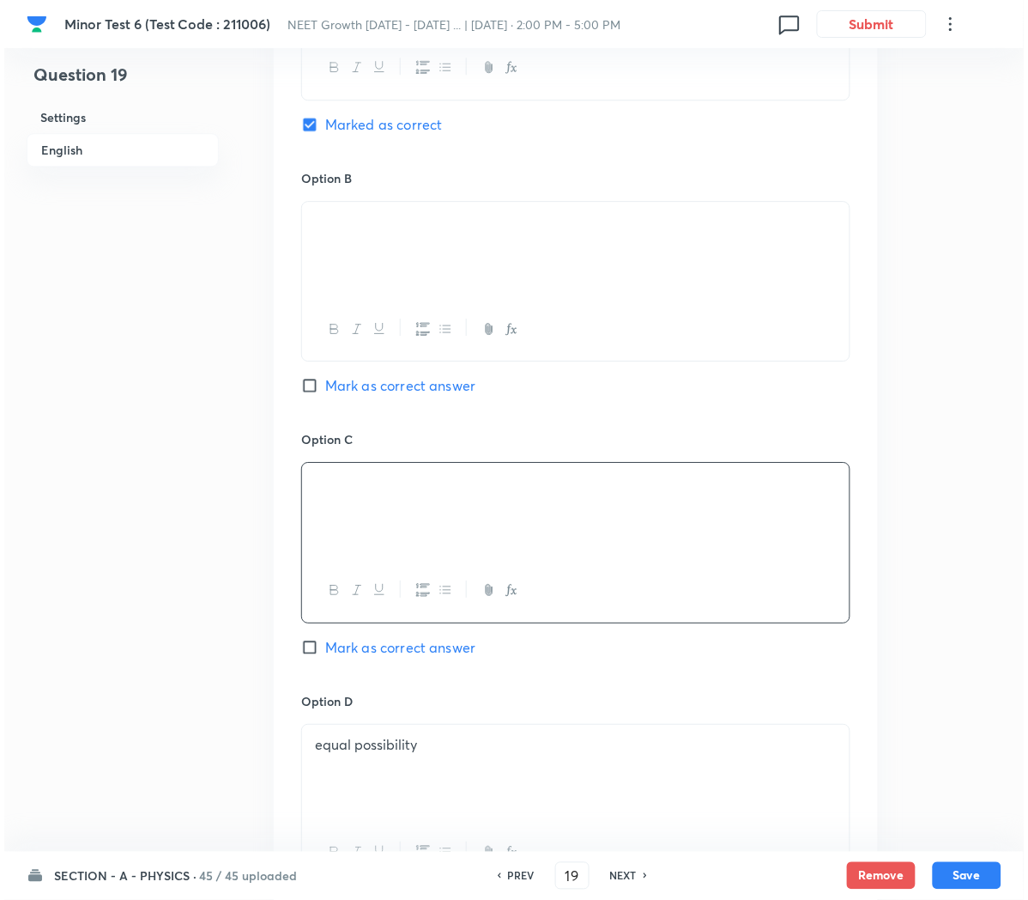
scroll to position [968, 0]
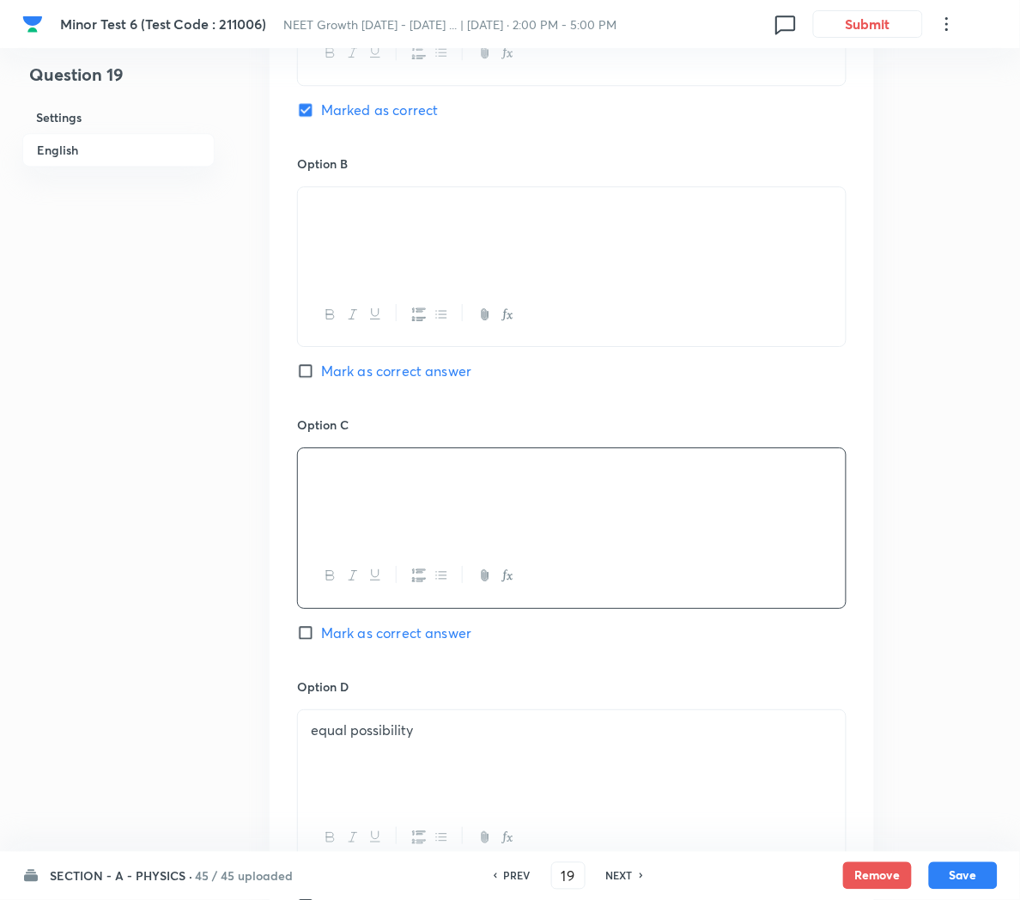
click at [440, 759] on div "equal possibility" at bounding box center [572, 758] width 548 height 96
click at [367, 632] on span "Mark as correct answer" at bounding box center [396, 631] width 150 height 21
click at [321, 632] on input "Mark as correct answer" at bounding box center [309, 630] width 24 height 17
checkbox input "true"
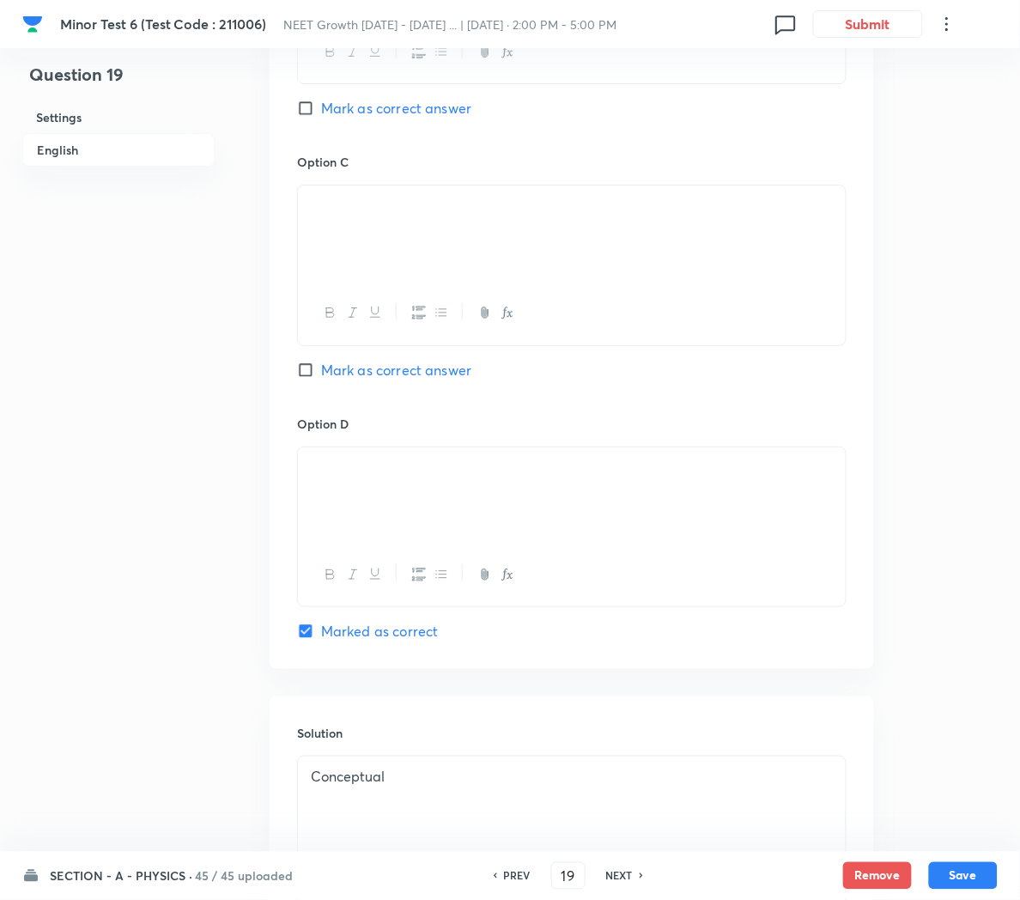
checkbox input "false"
click at [327, 786] on p "Conceptual" at bounding box center [572, 777] width 522 height 20
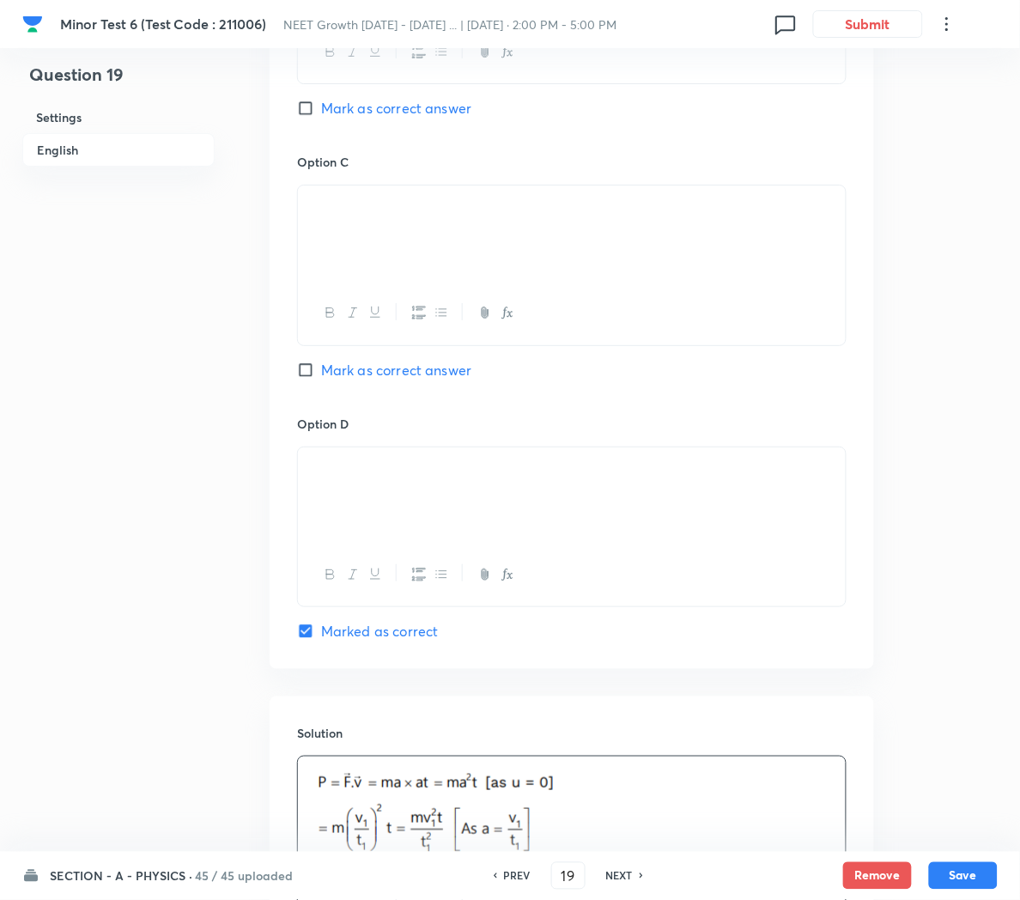
scroll to position [1457, 0]
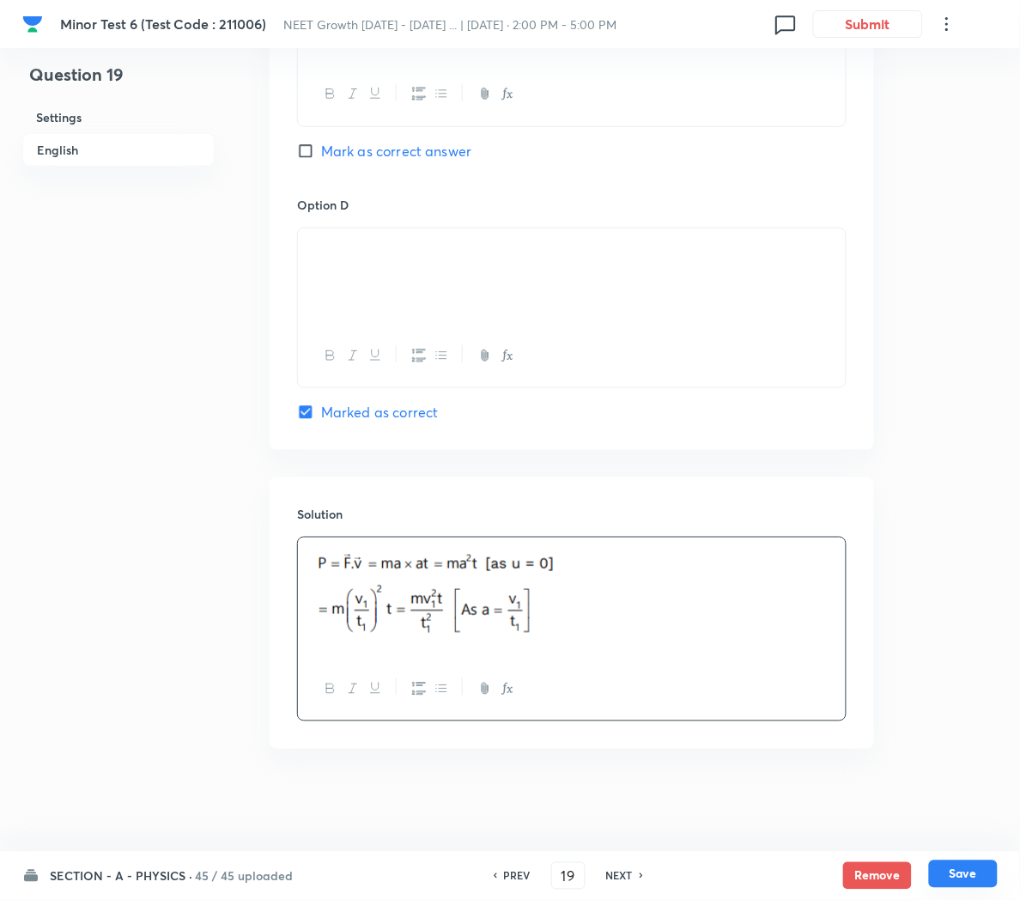
click at [963, 876] on button "Save" at bounding box center [963, 873] width 69 height 27
type input "20"
checkbox input "false"
checkbox input "true"
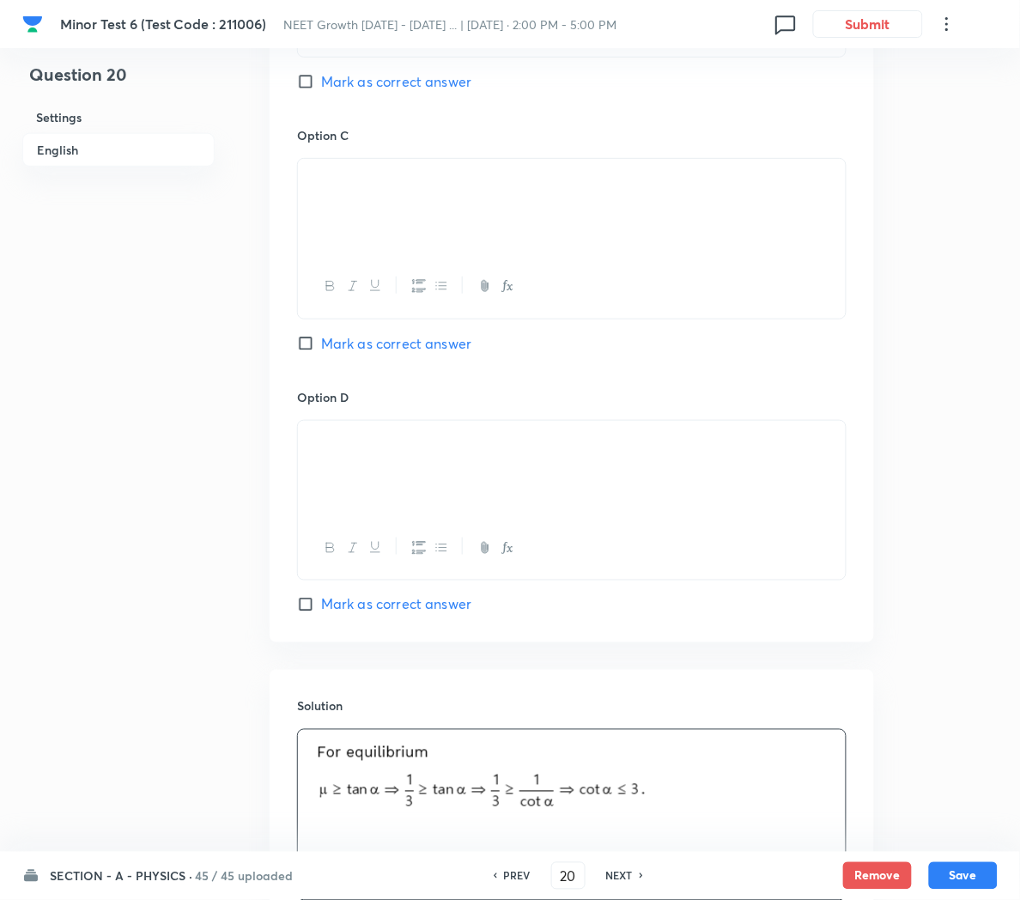
scroll to position [1608, 0]
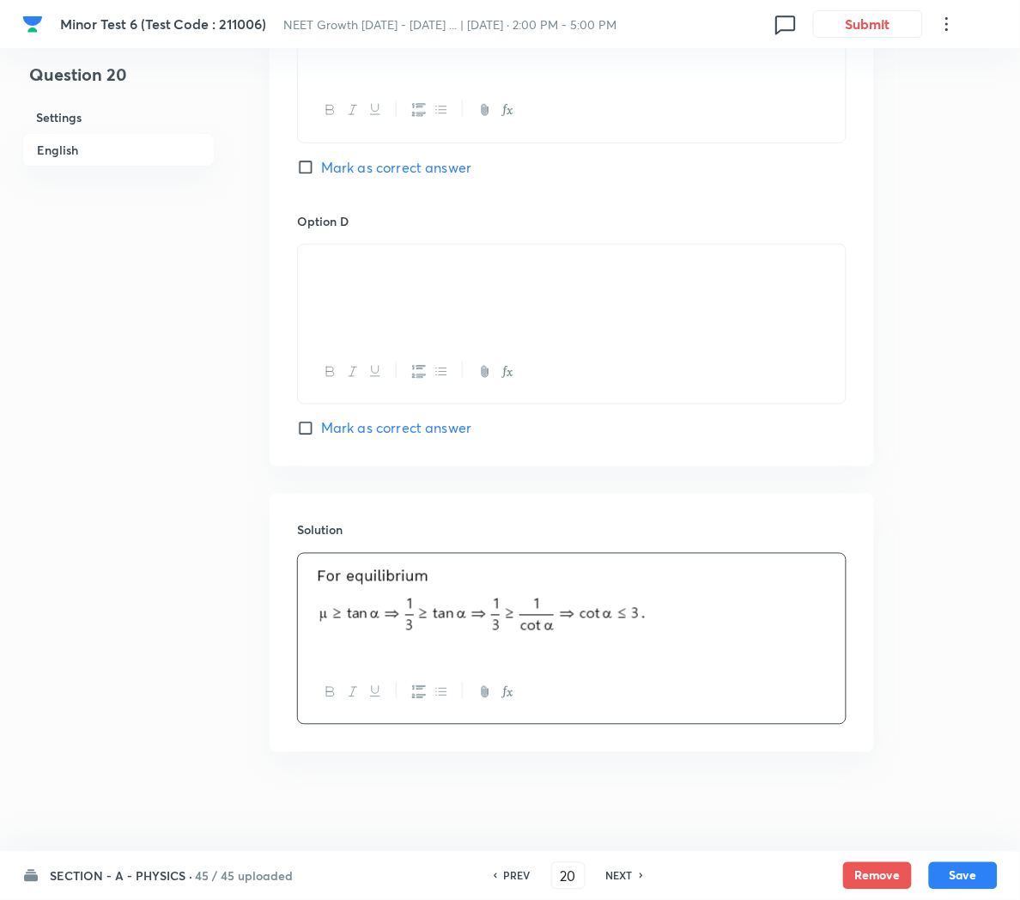
click at [693, 626] on p at bounding box center [572, 607] width 522 height 87
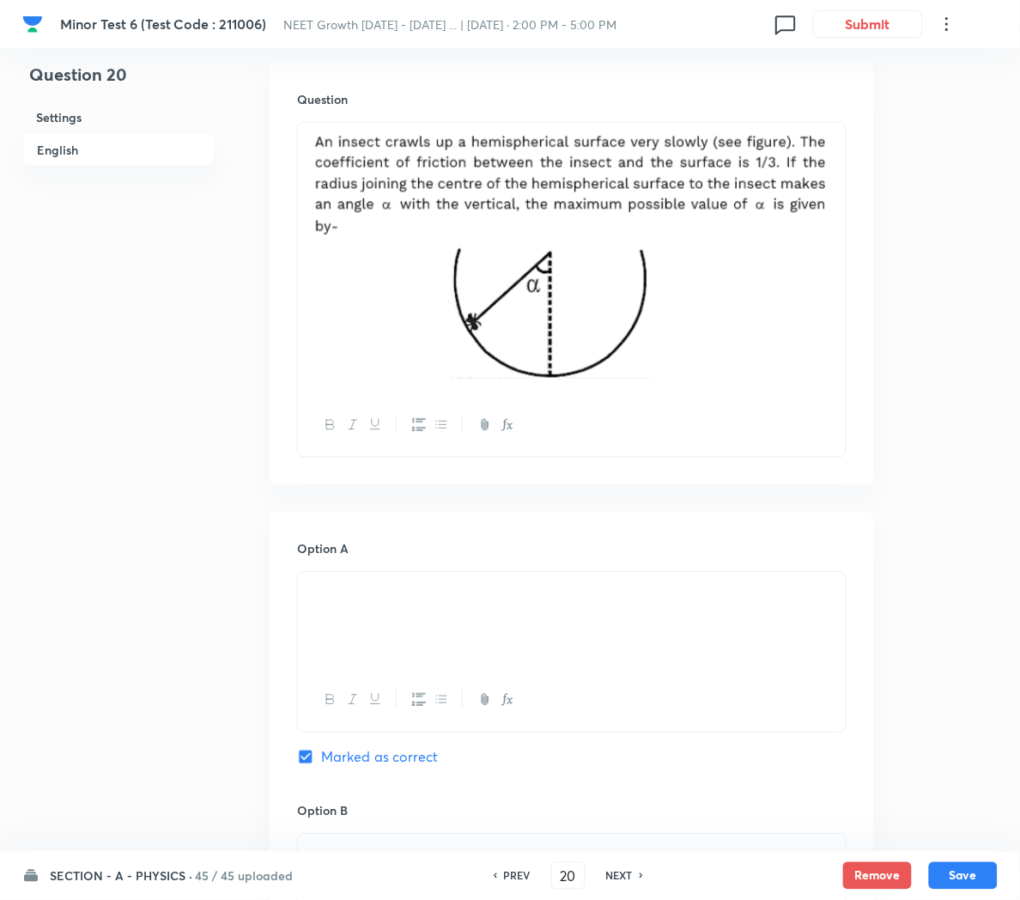
scroll to position [481, 0]
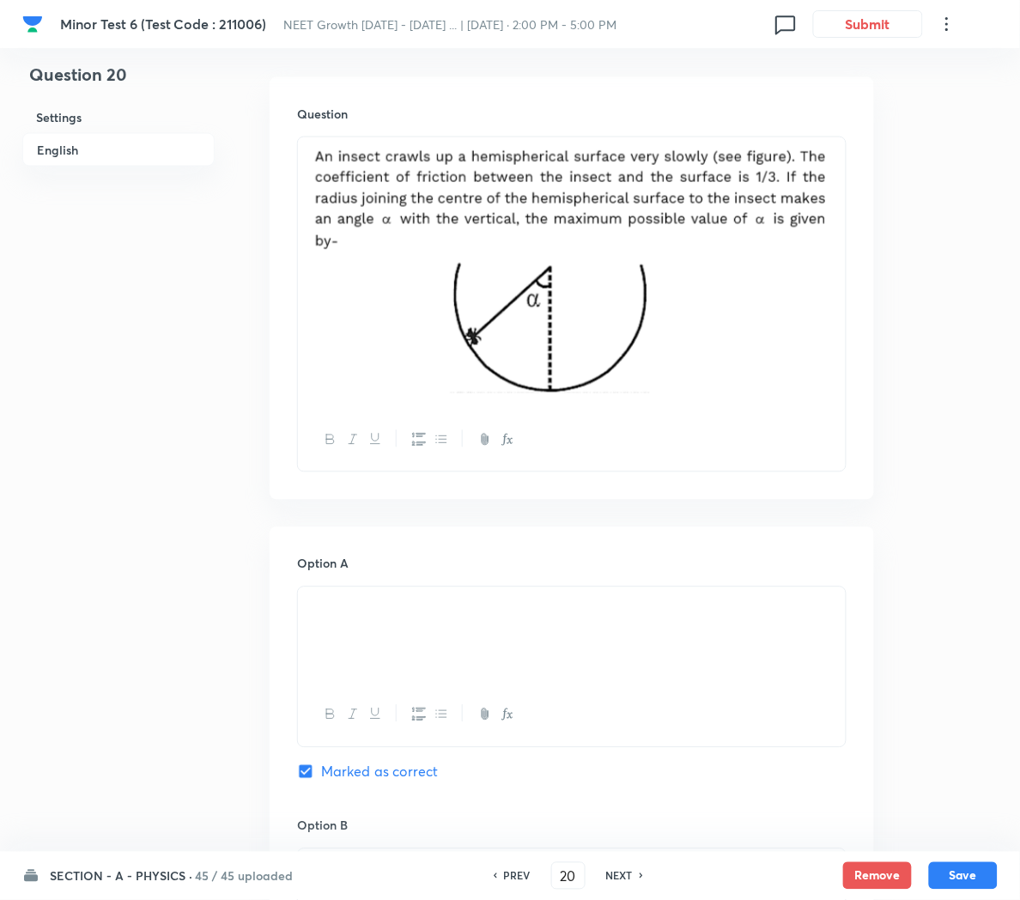
click at [731, 368] on img at bounding box center [572, 271] width 522 height 246
click at [833, 340] on img at bounding box center [572, 271] width 522 height 246
click at [834, 325] on div at bounding box center [572, 272] width 548 height 271
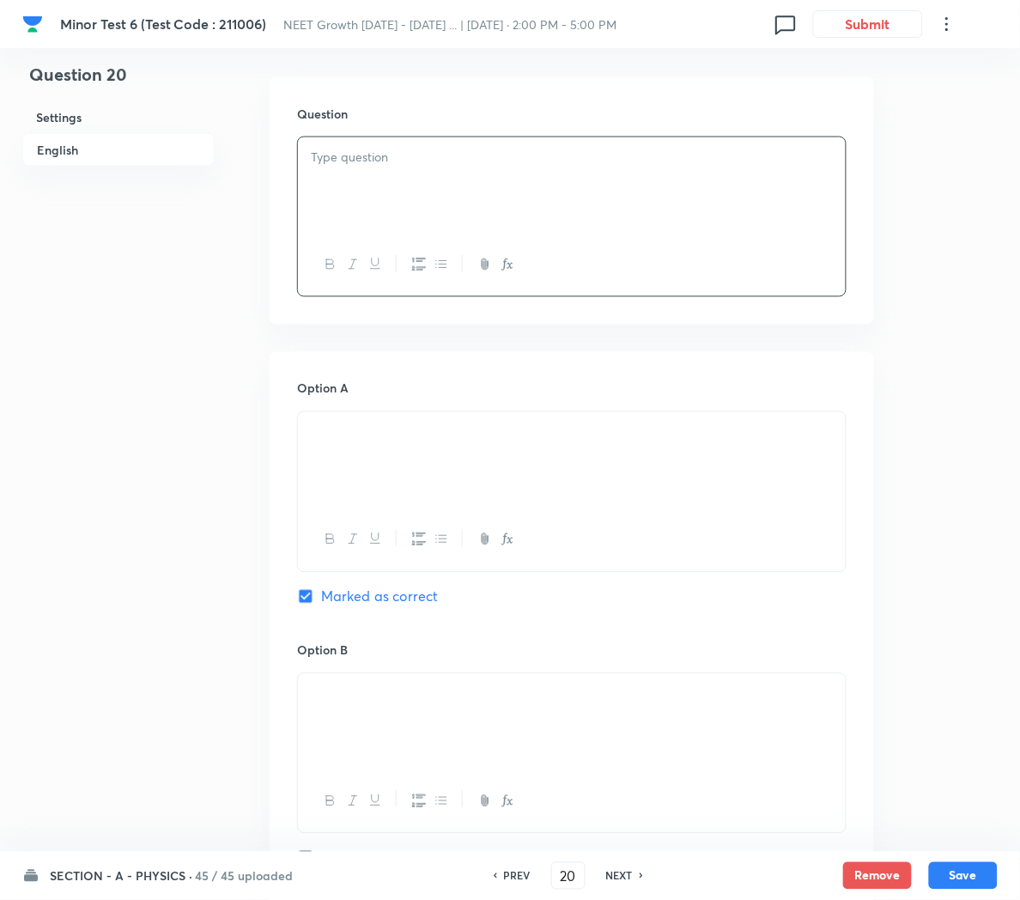
paste div
click at [505, 269] on icon "button" at bounding box center [508, 265] width 14 height 14
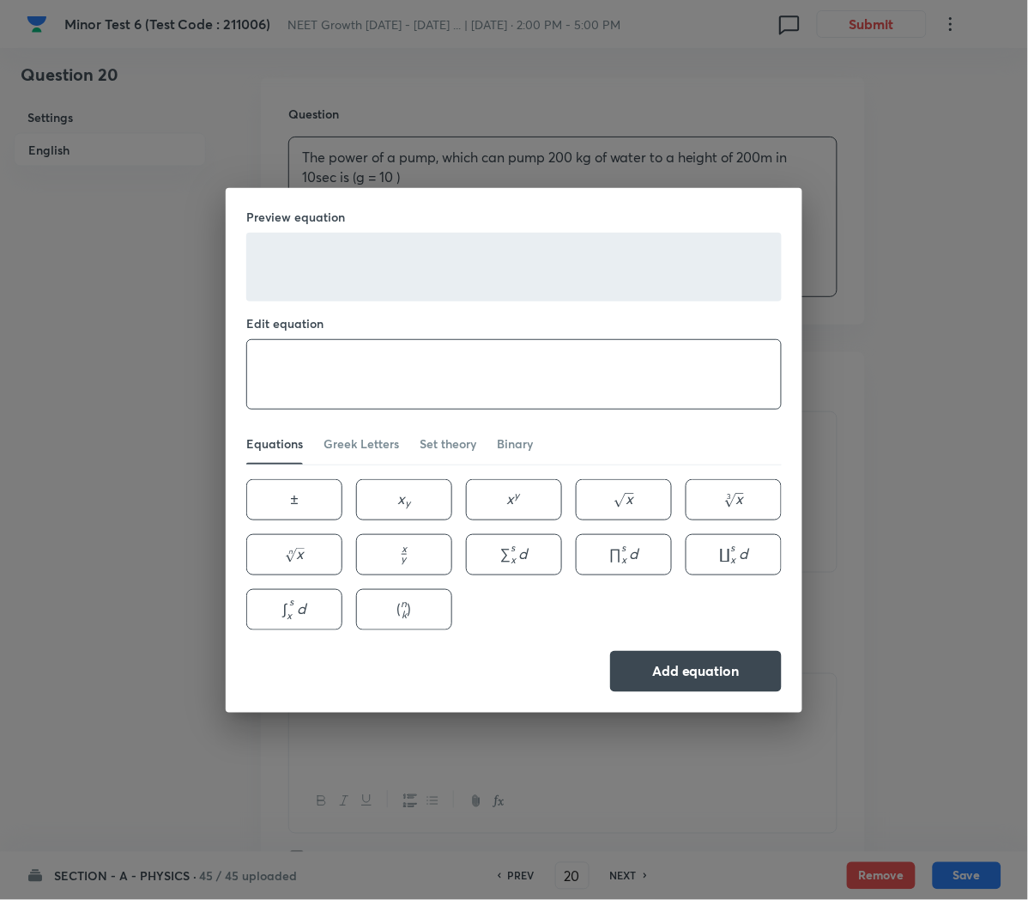
click at [327, 351] on textarea at bounding box center [514, 374] width 534 height 69
paste textarea "m/s2"
type textarea "m/s^2"
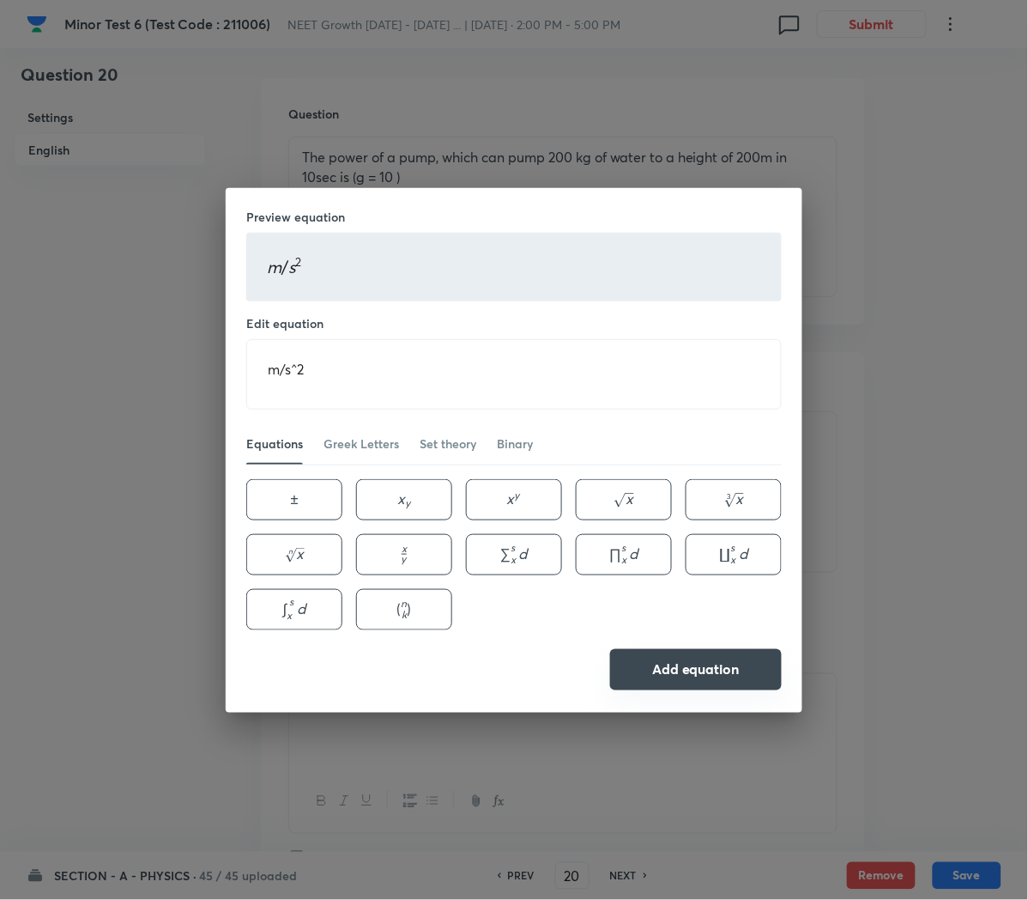
click at [672, 664] on button "Add equation" at bounding box center [696, 669] width 172 height 41
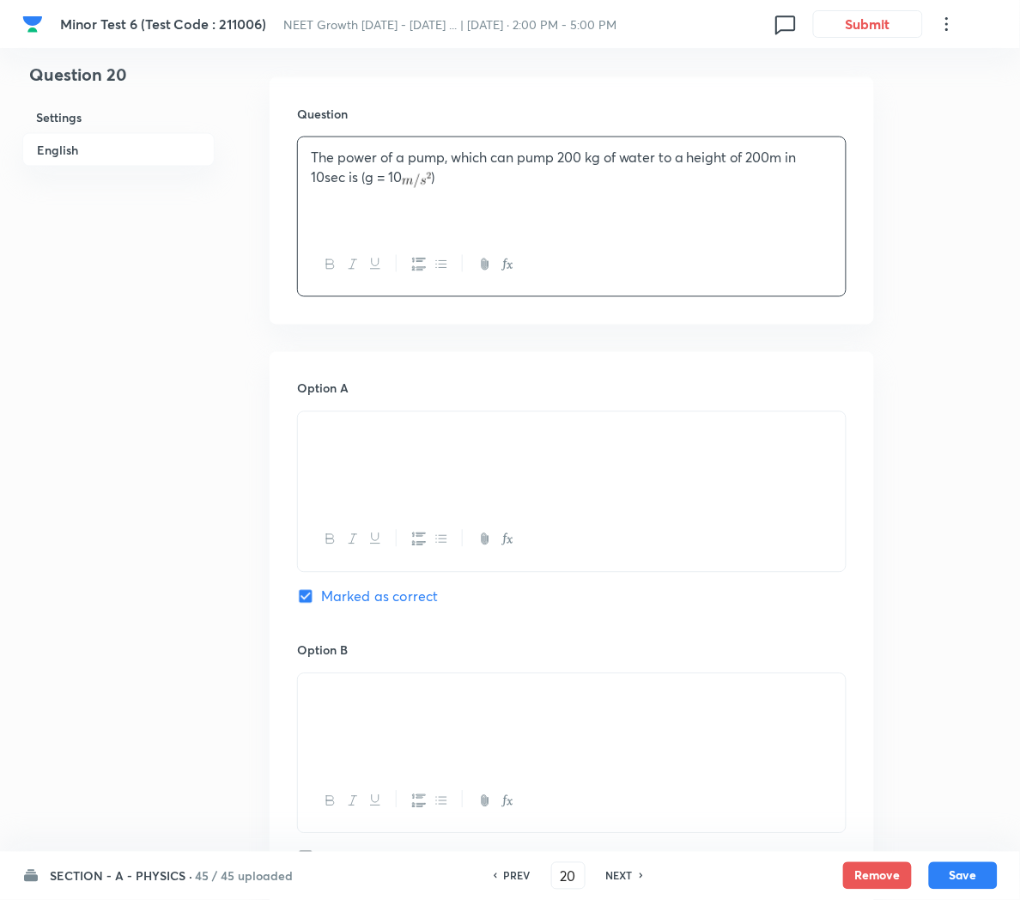
scroll to position [593, 0]
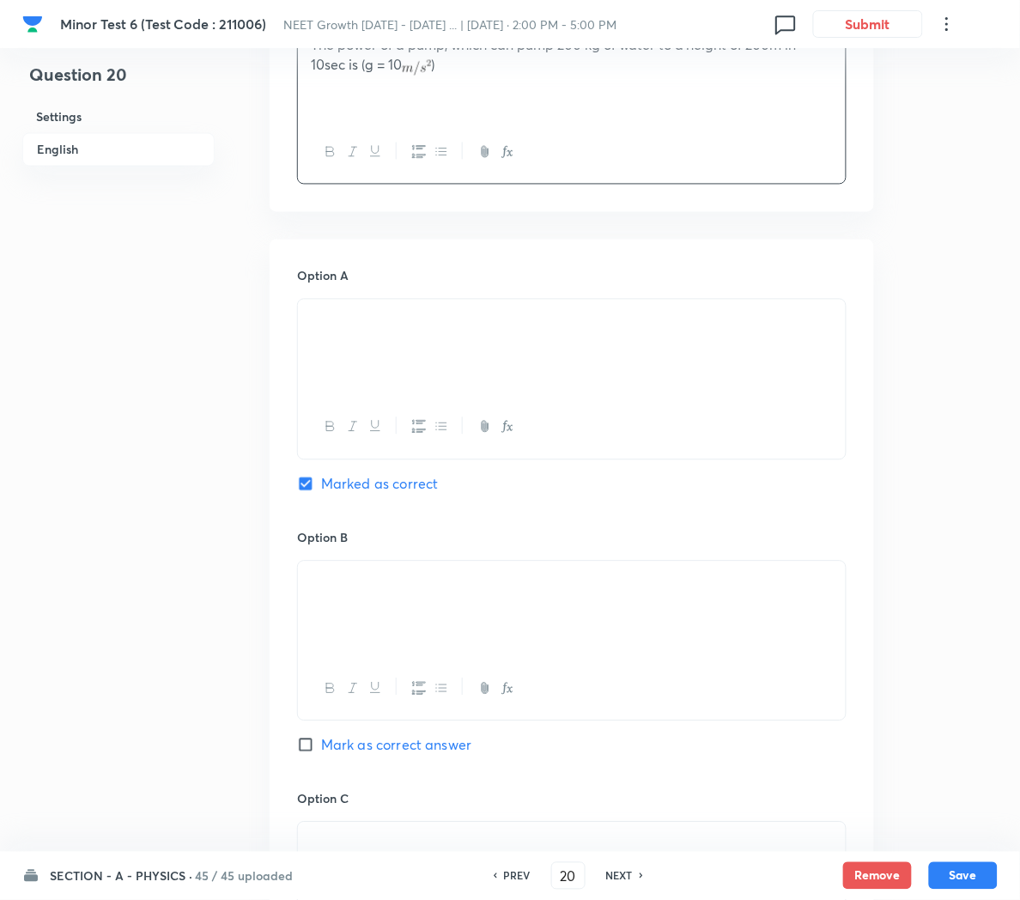
click at [392, 344] on div at bounding box center [572, 348] width 548 height 96
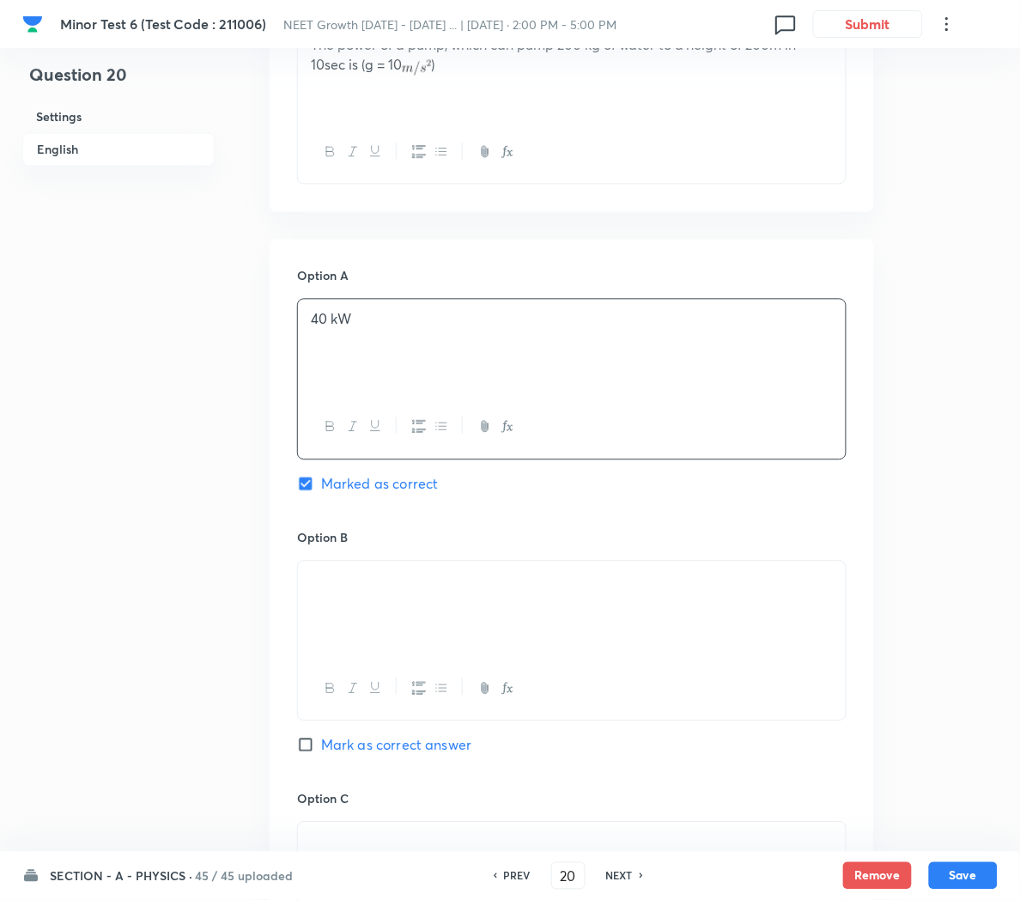
click at [403, 614] on div at bounding box center [572, 609] width 548 height 96
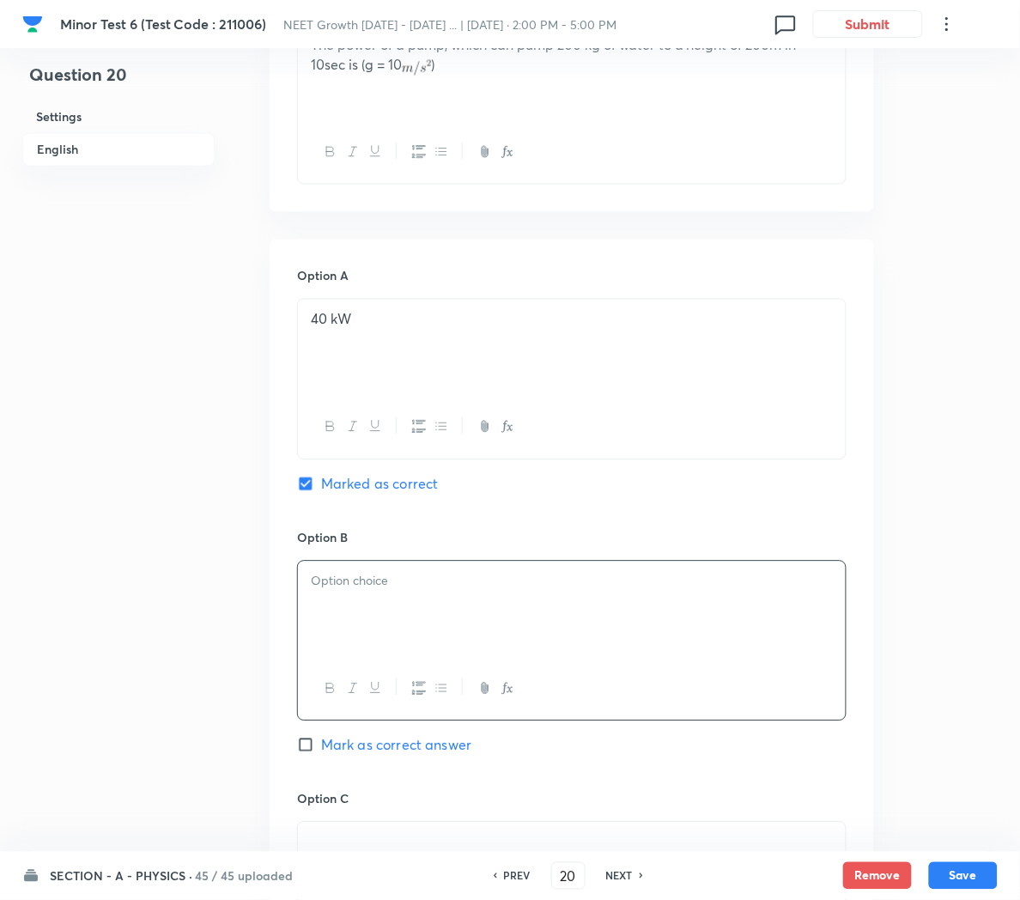
paste div
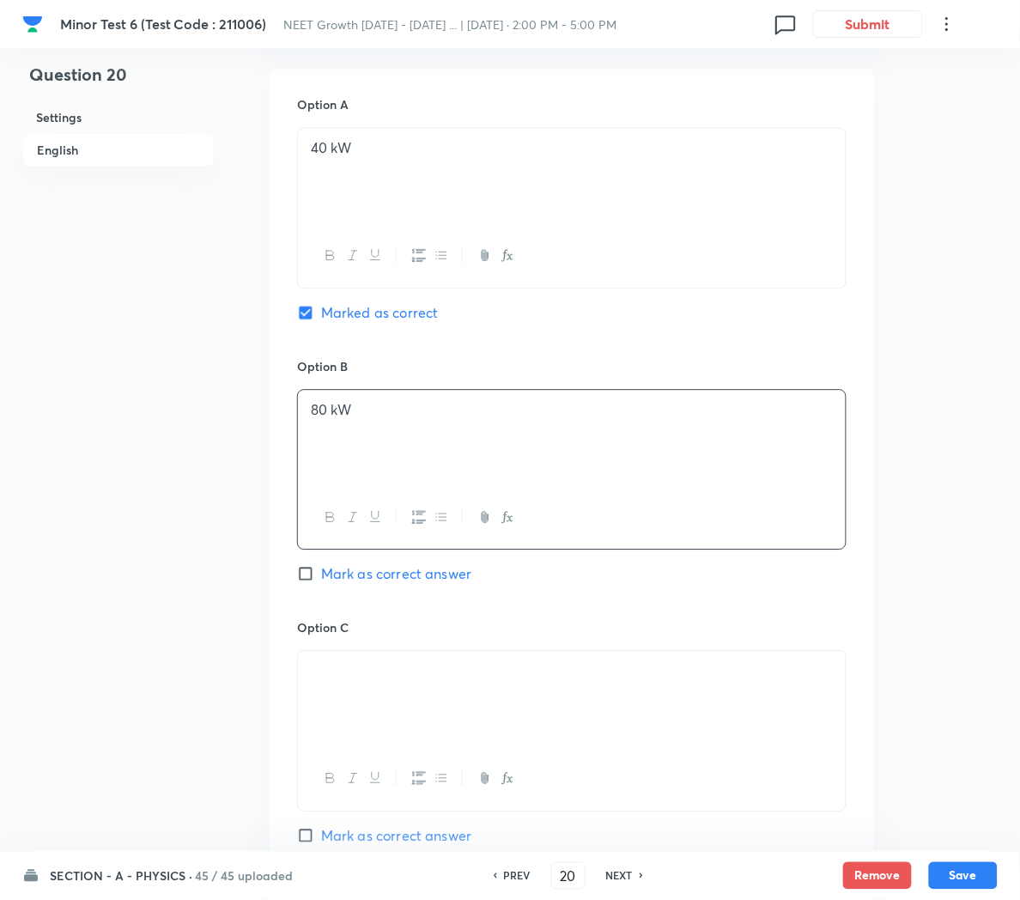
scroll to position [775, 0]
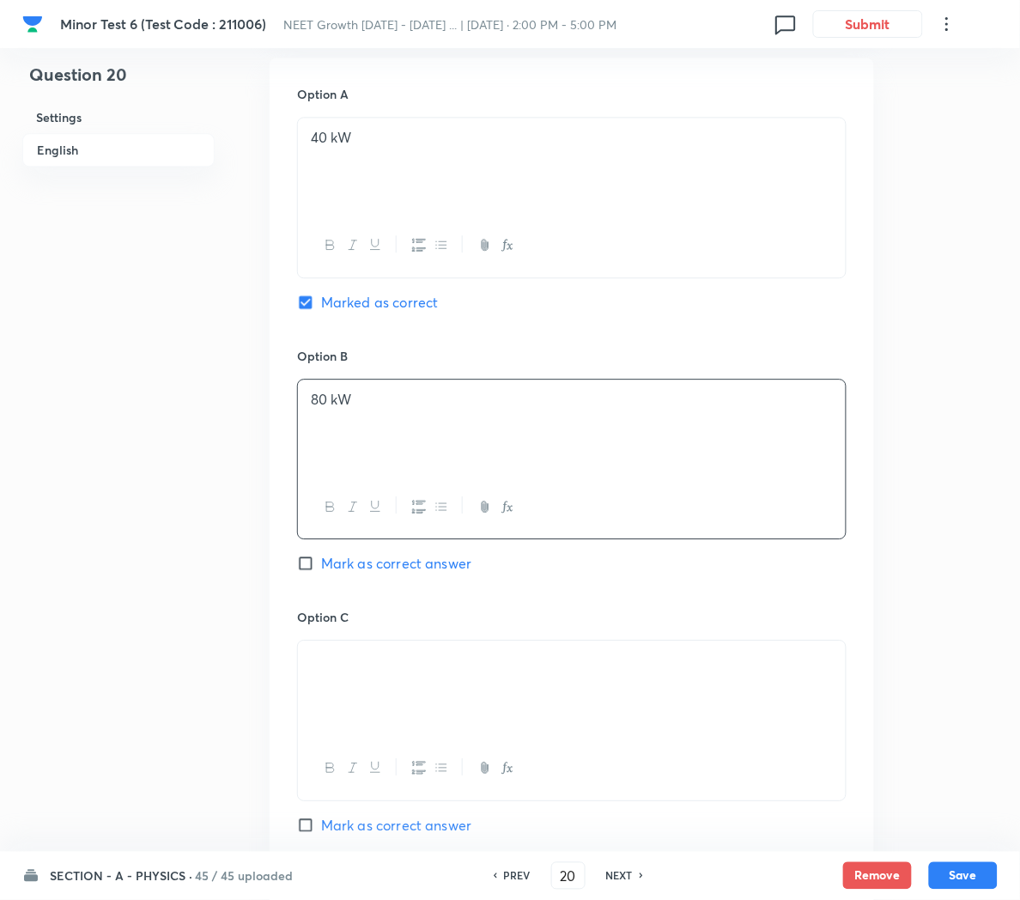
click at [403, 666] on p at bounding box center [572, 661] width 522 height 20
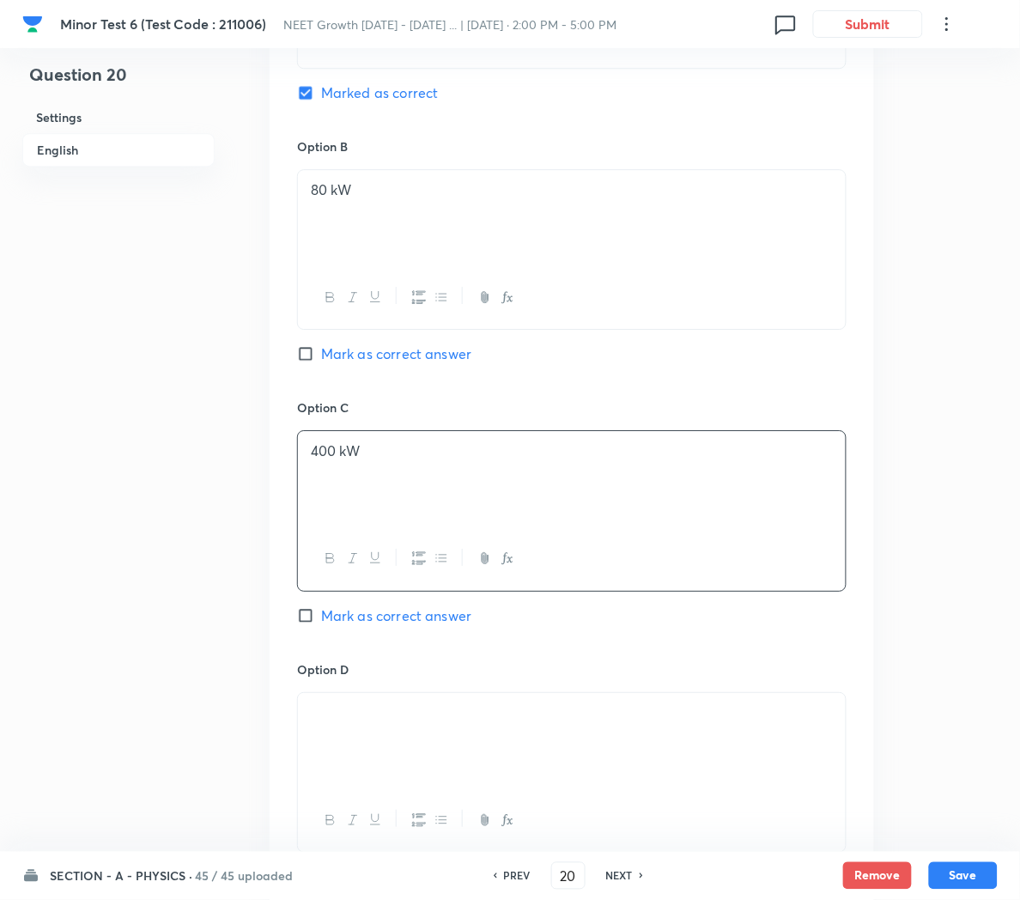
scroll to position [1001, 0]
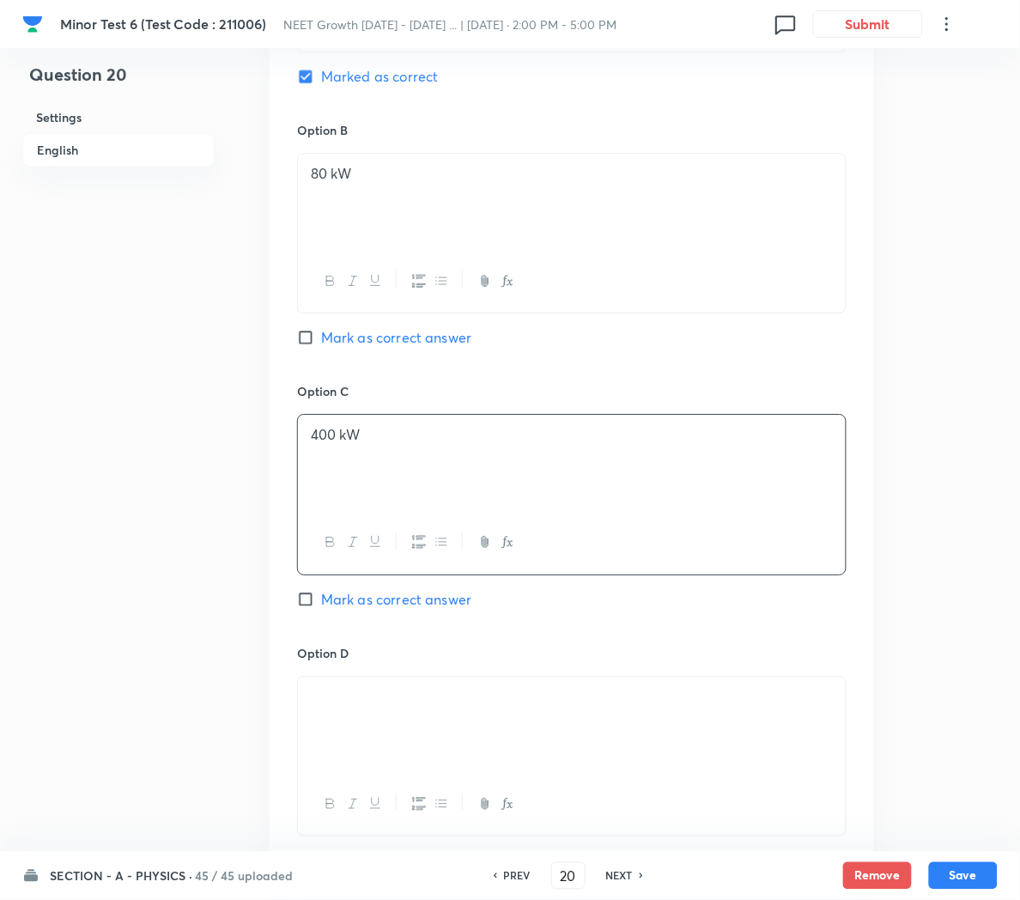
click at [432, 695] on p at bounding box center [572, 697] width 522 height 20
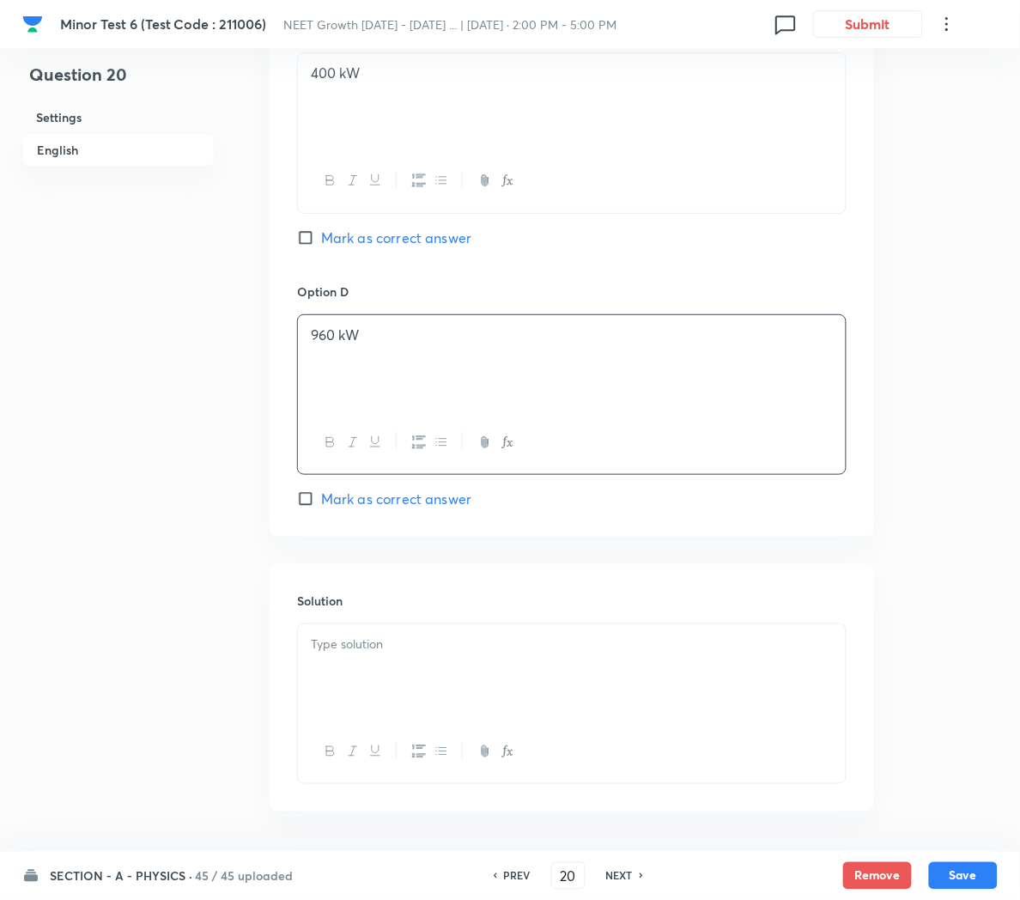
scroll to position [1368, 0]
click at [425, 664] on div at bounding box center [572, 667] width 548 height 96
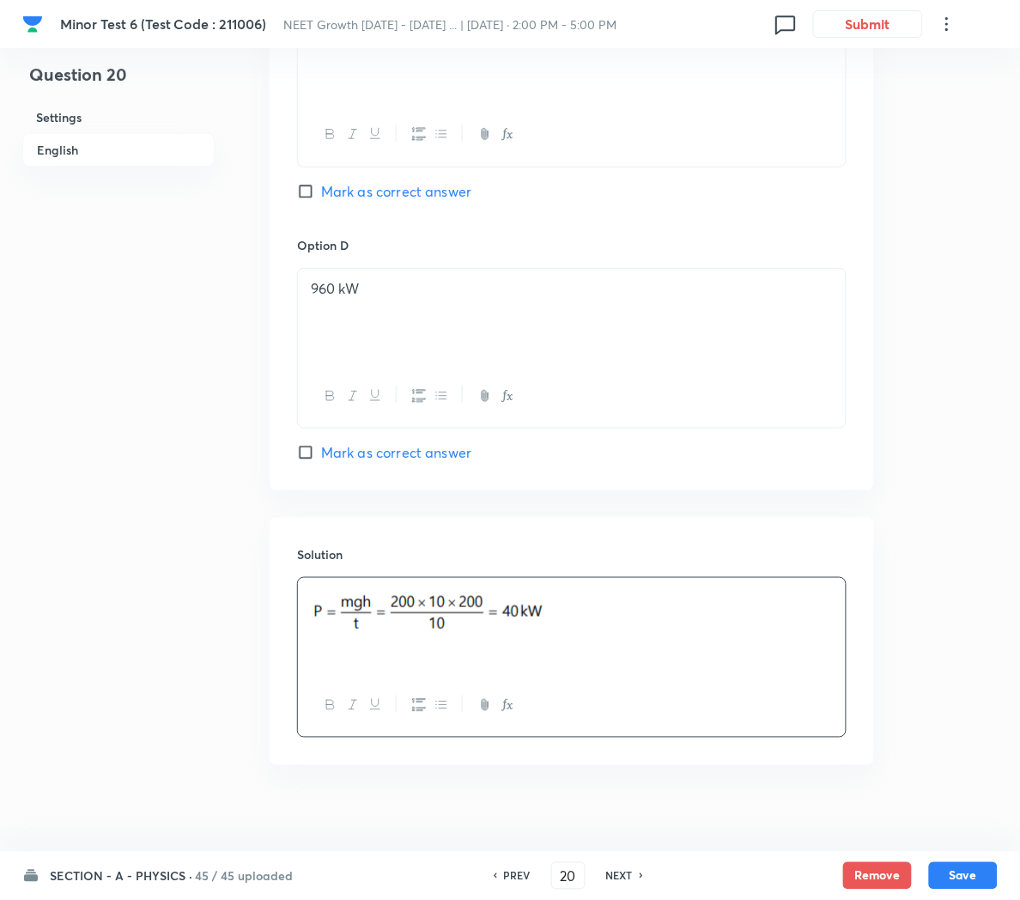
scroll to position [1432, 0]
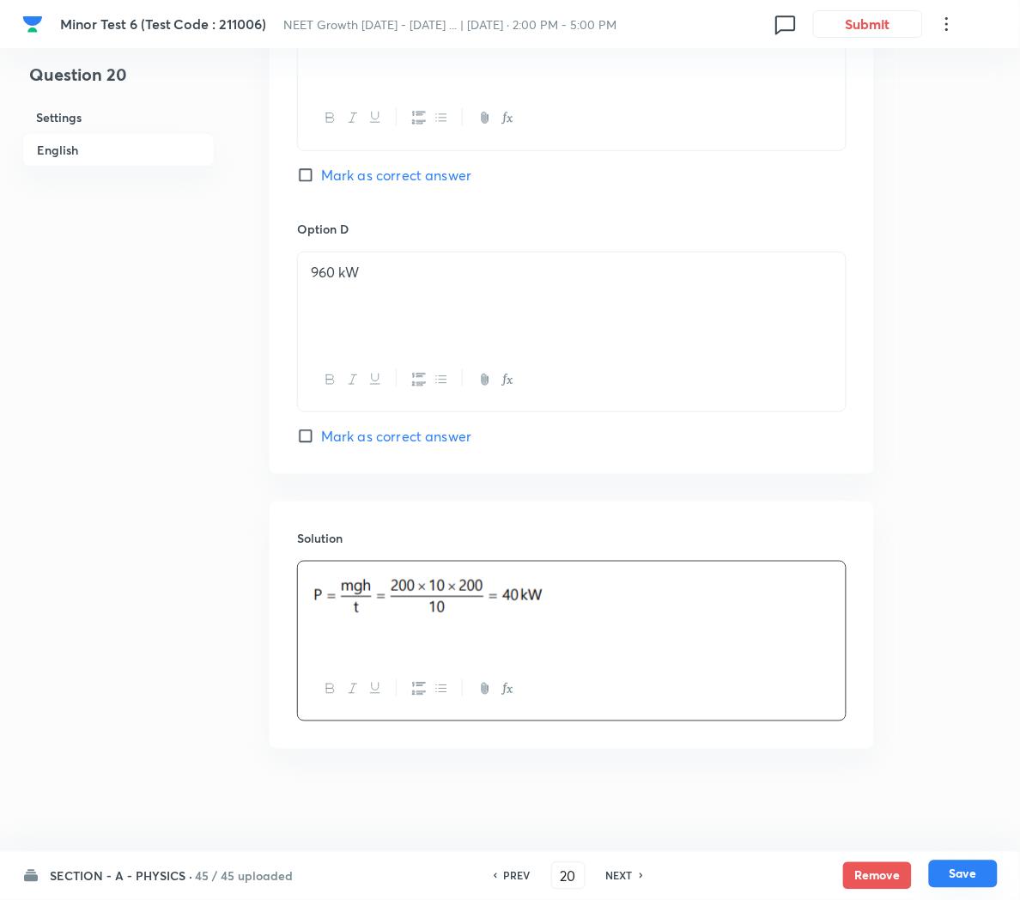
click at [960, 876] on button "Save" at bounding box center [963, 873] width 69 height 27
type input "21"
checkbox input "false"
checkbox input "true"
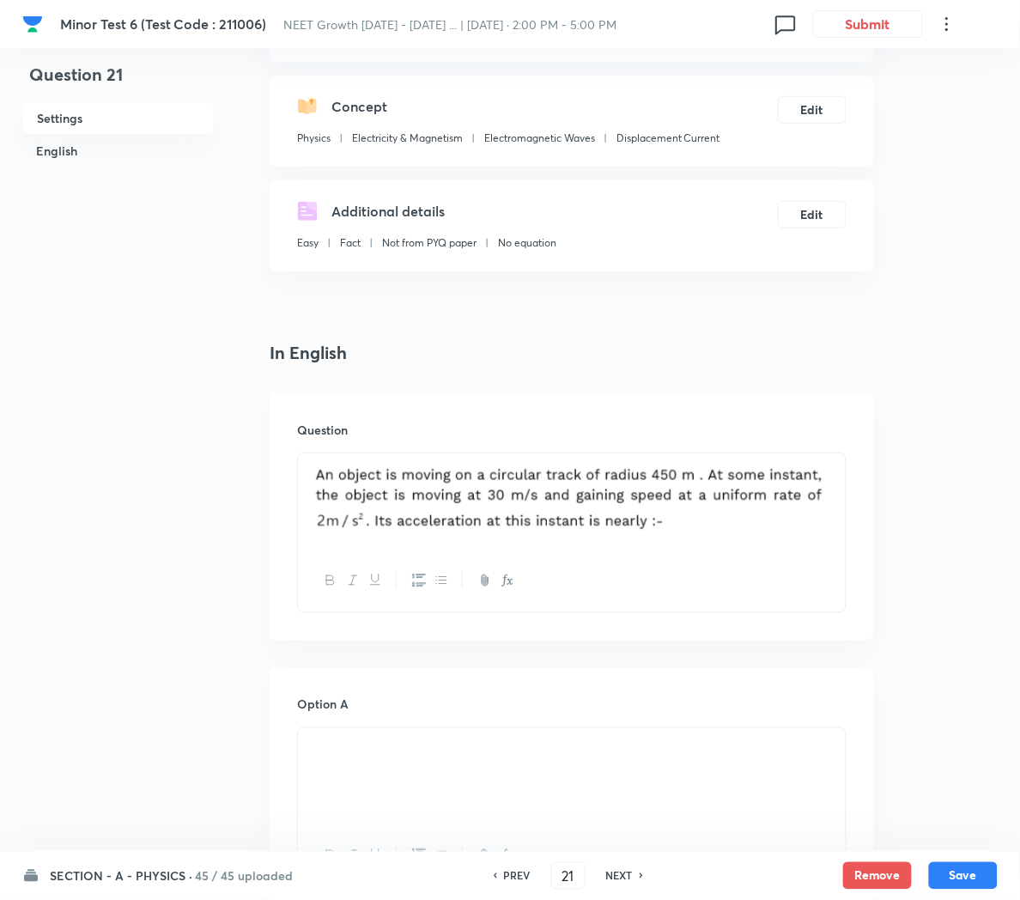
scroll to position [213, 0]
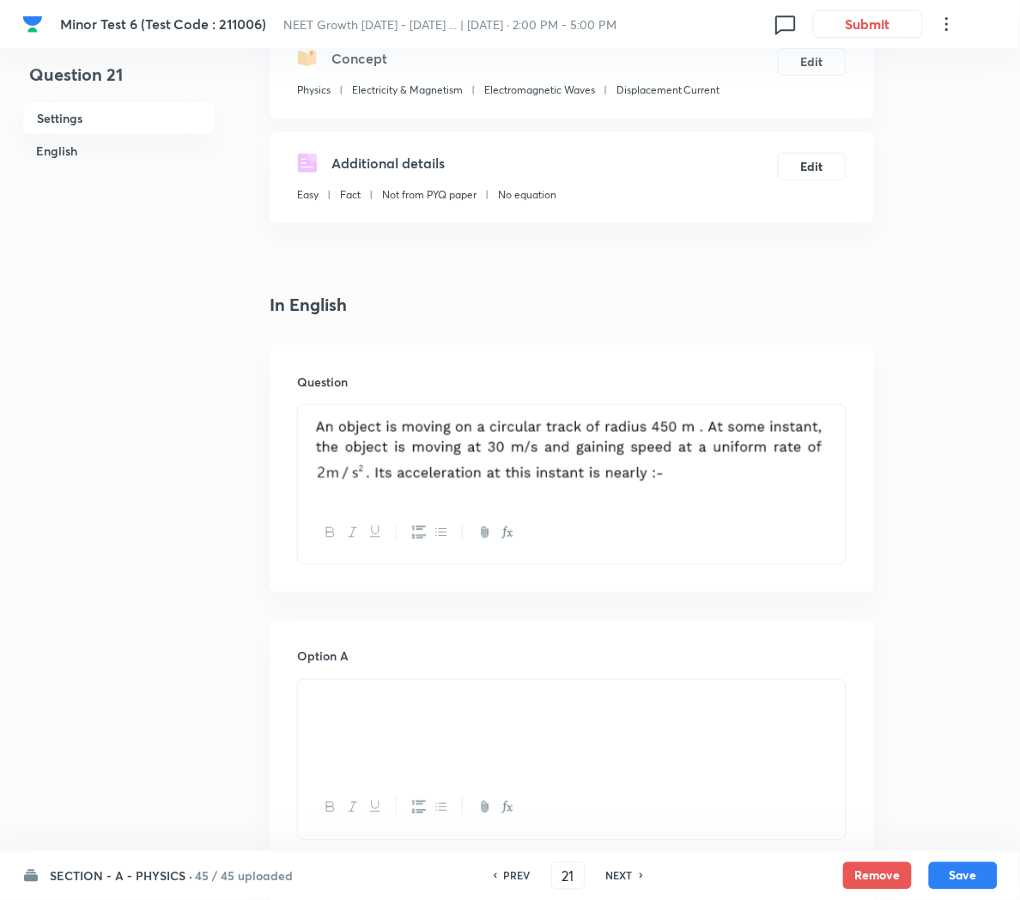
click at [842, 454] on div at bounding box center [572, 453] width 548 height 96
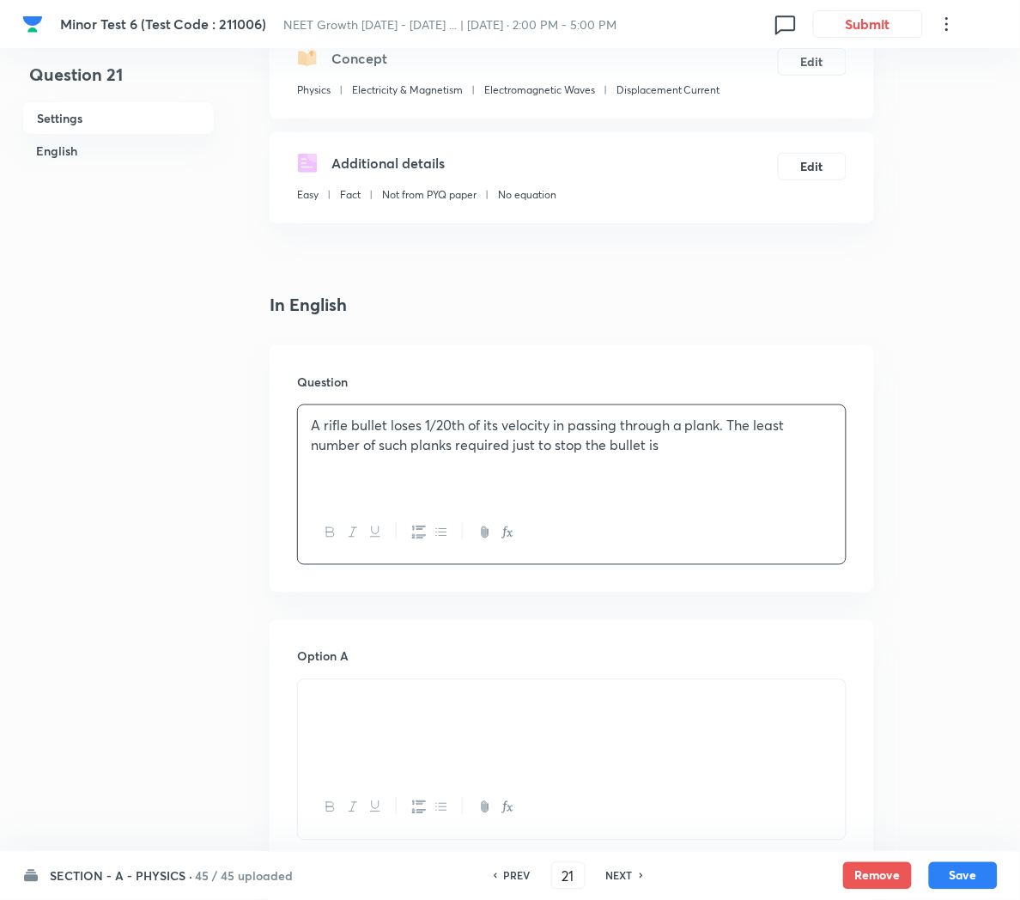
click at [459, 432] on p "A rifle bullet loses 1/20th of its velocity in passing through a plank. The lea…" at bounding box center [572, 435] width 522 height 39
click at [464, 722] on div at bounding box center [572, 728] width 548 height 96
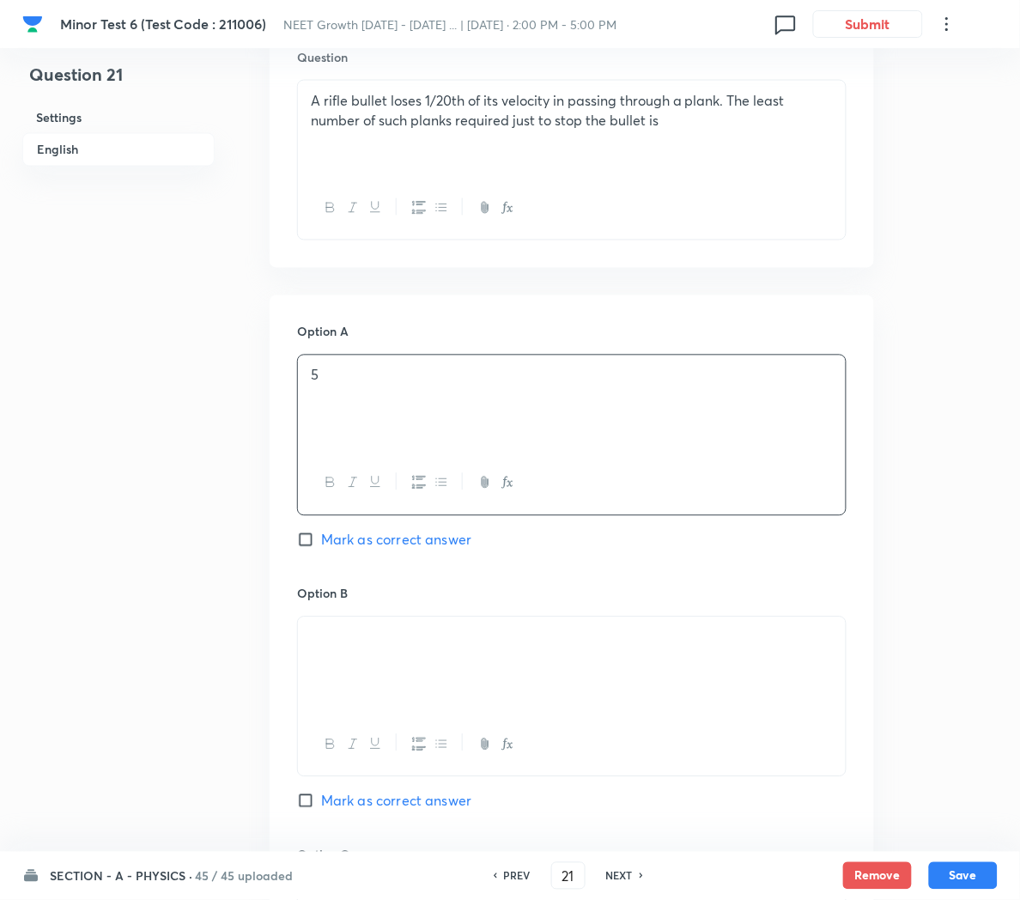
scroll to position [550, 0]
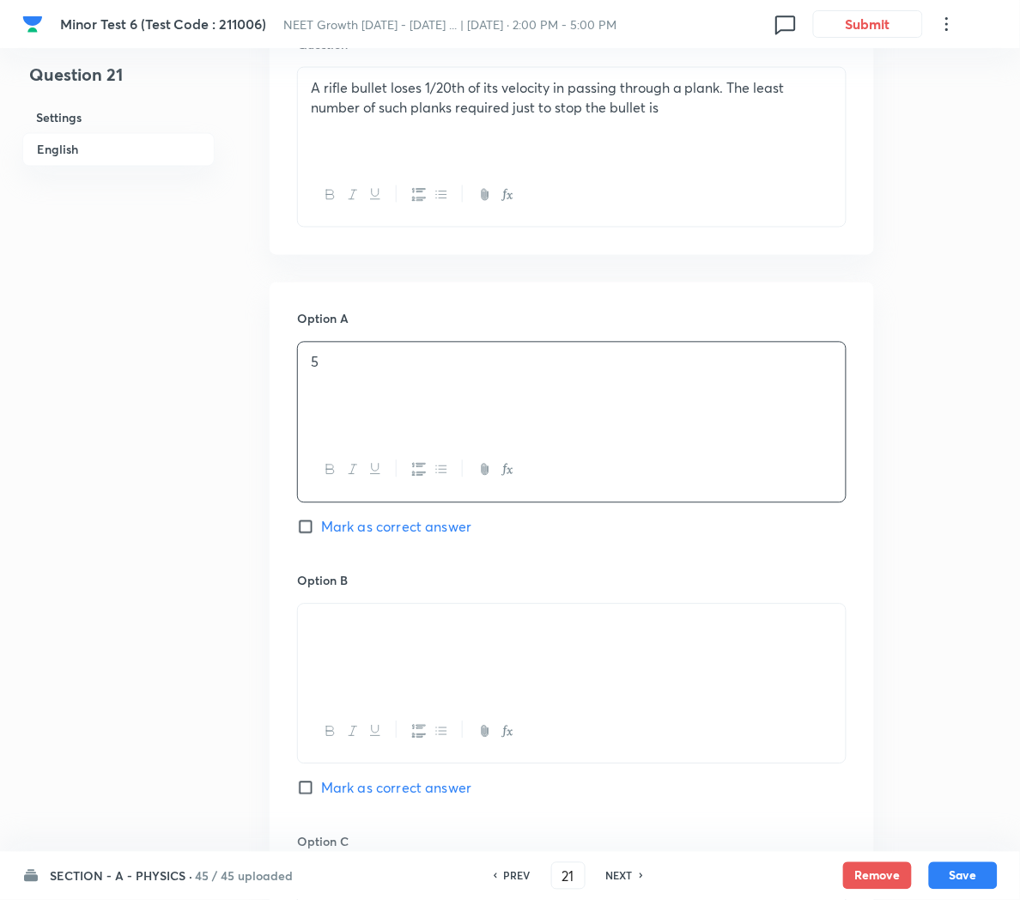
click at [430, 634] on p at bounding box center [572, 625] width 522 height 20
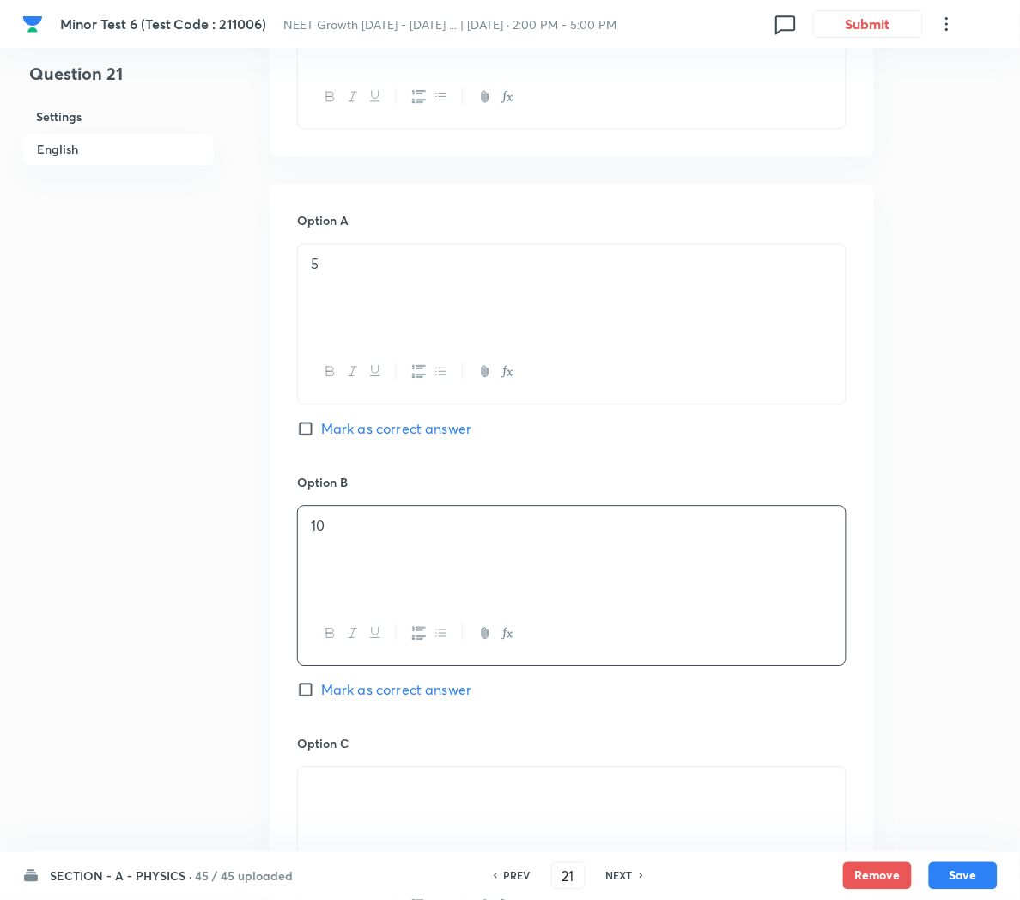
scroll to position [728, 0]
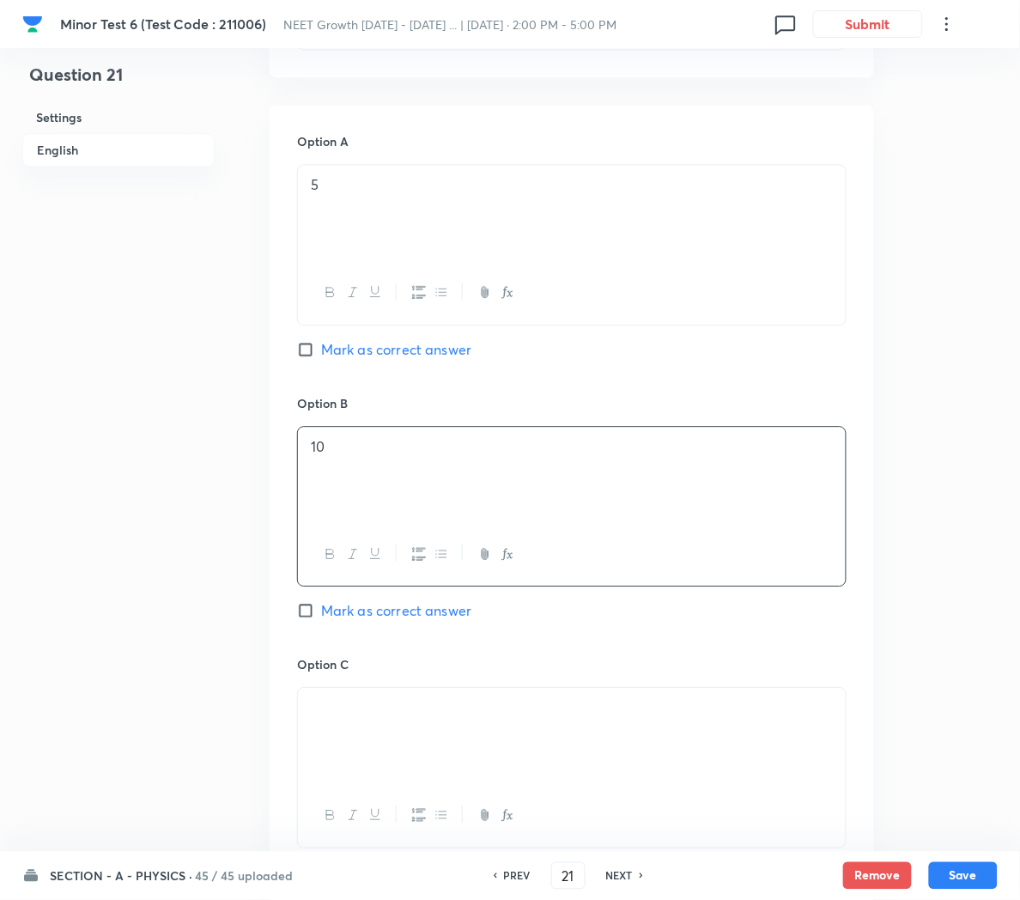
click at [423, 713] on p at bounding box center [572, 708] width 522 height 20
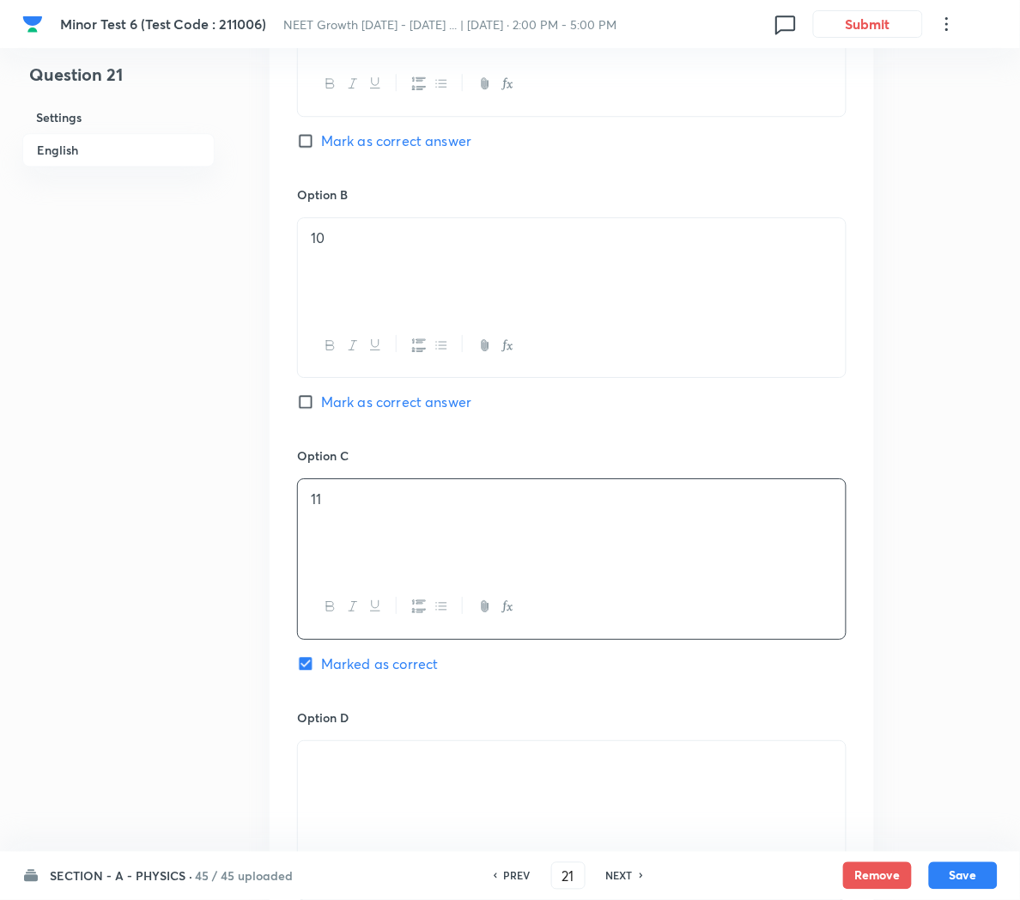
scroll to position [941, 0]
click at [431, 767] on p at bounding box center [572, 757] width 522 height 20
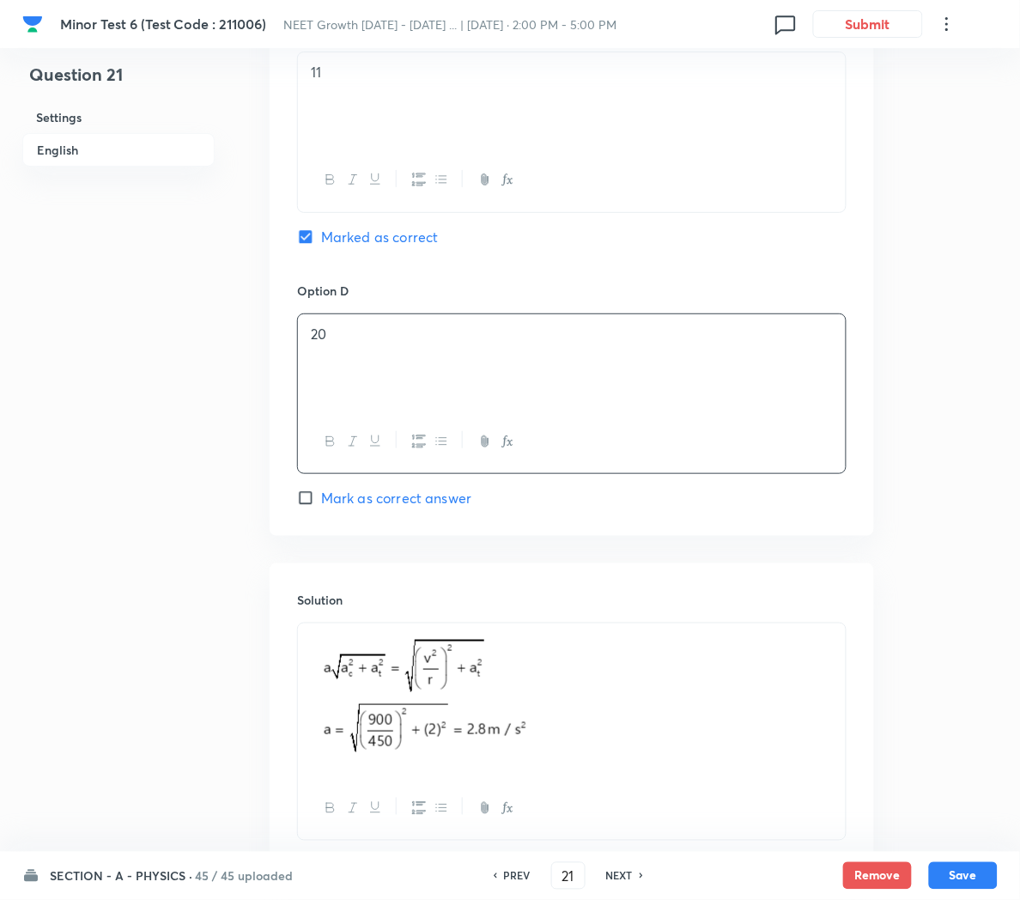
scroll to position [1379, 0]
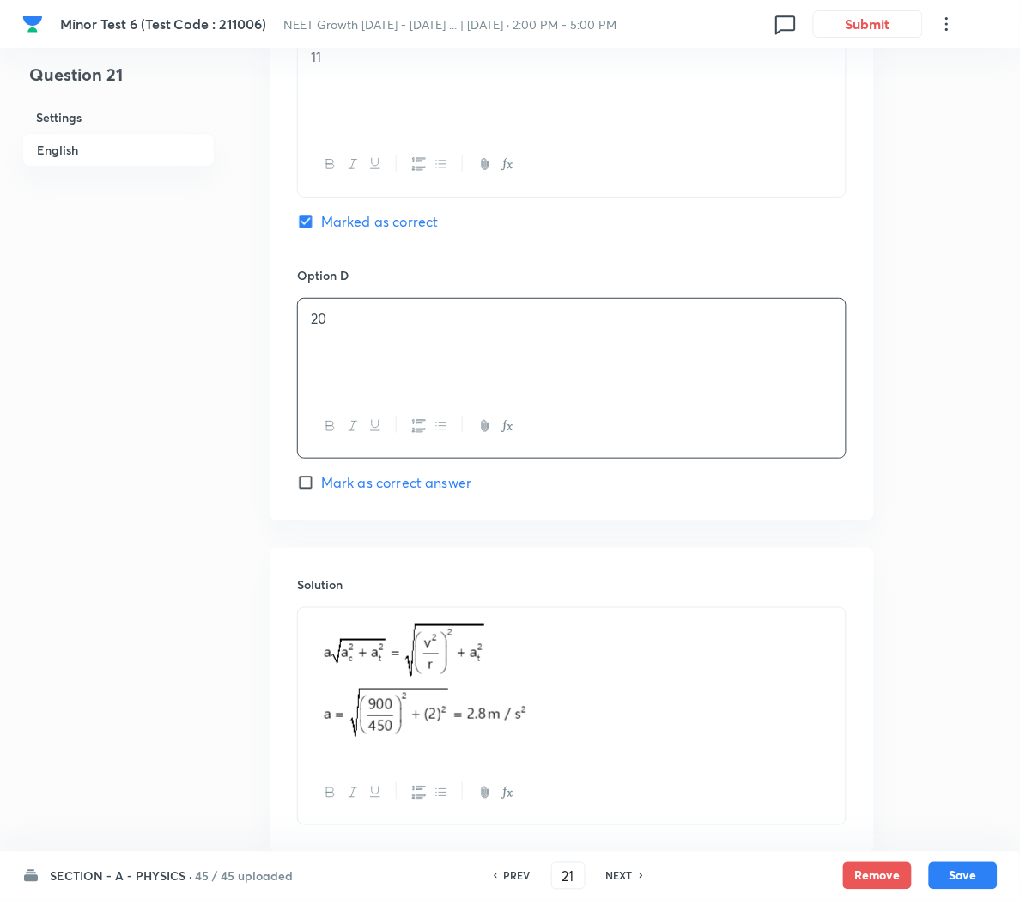
click at [623, 720] on p at bounding box center [572, 684] width 522 height 133
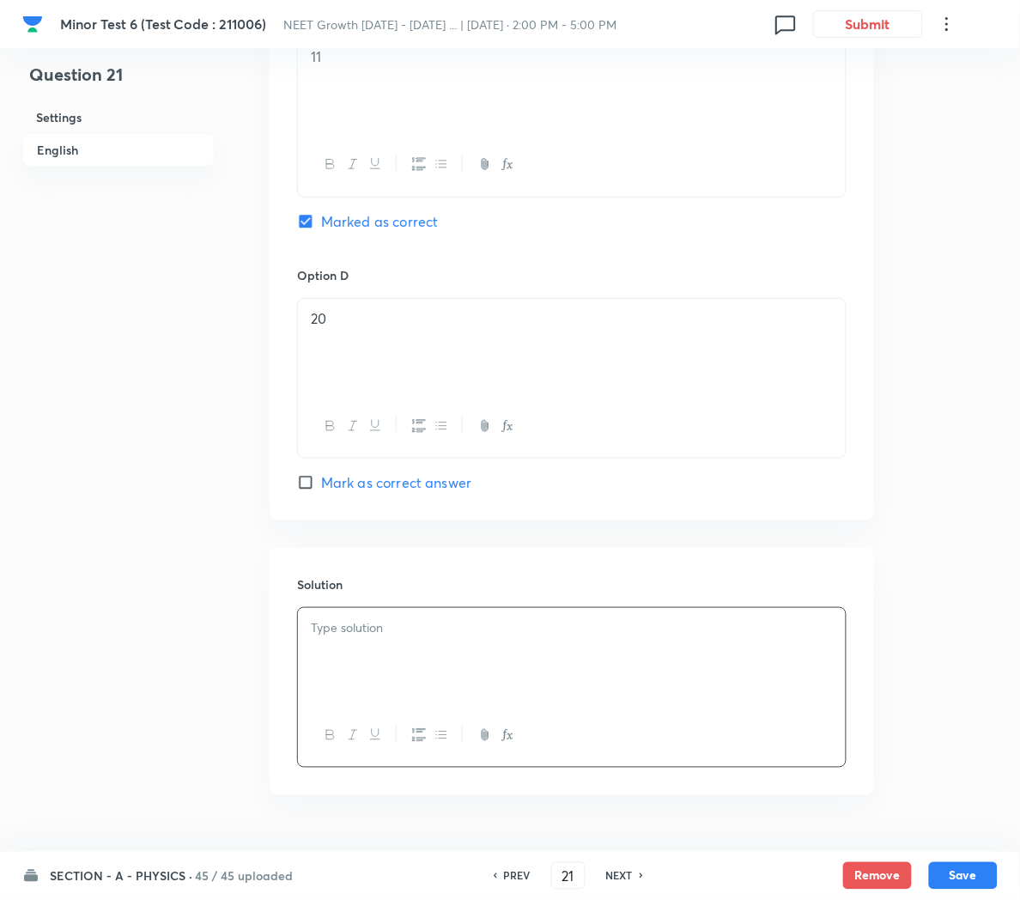
click at [607, 669] on div at bounding box center [572, 656] width 548 height 96
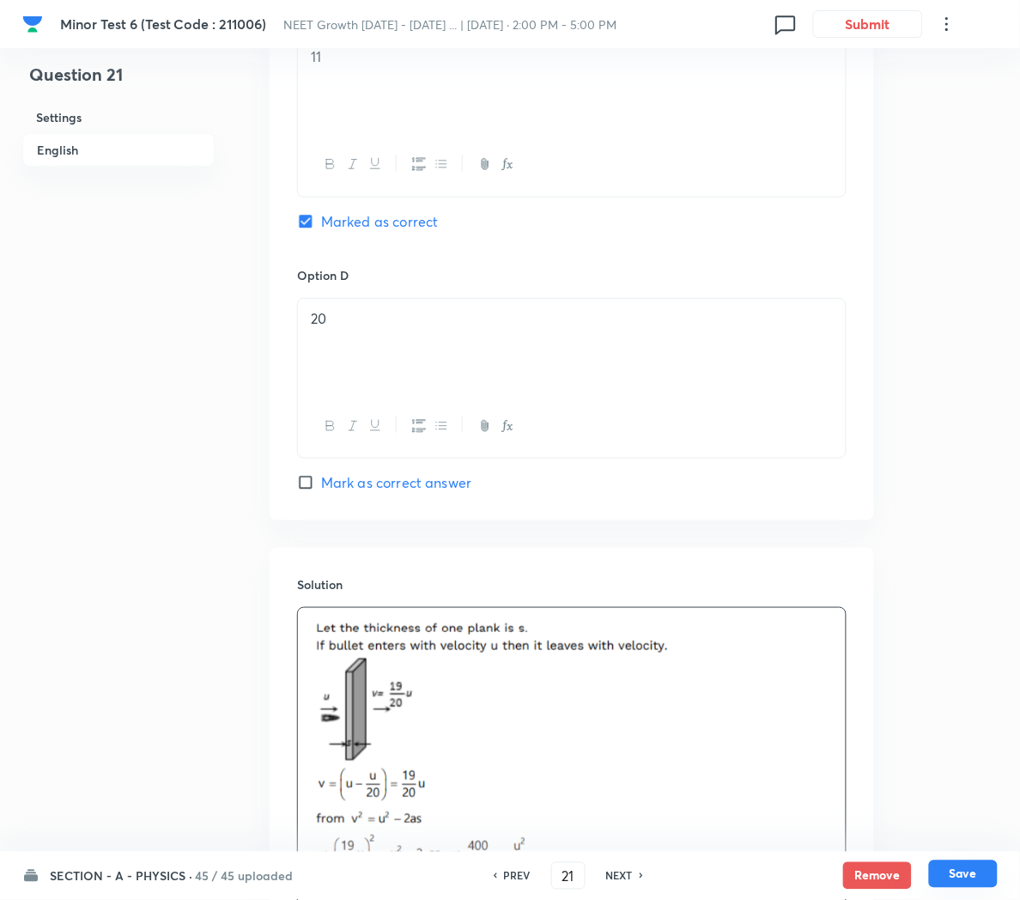
click at [958, 877] on button "Save" at bounding box center [963, 873] width 69 height 27
type input "22"
checkbox input "false"
checkbox input "true"
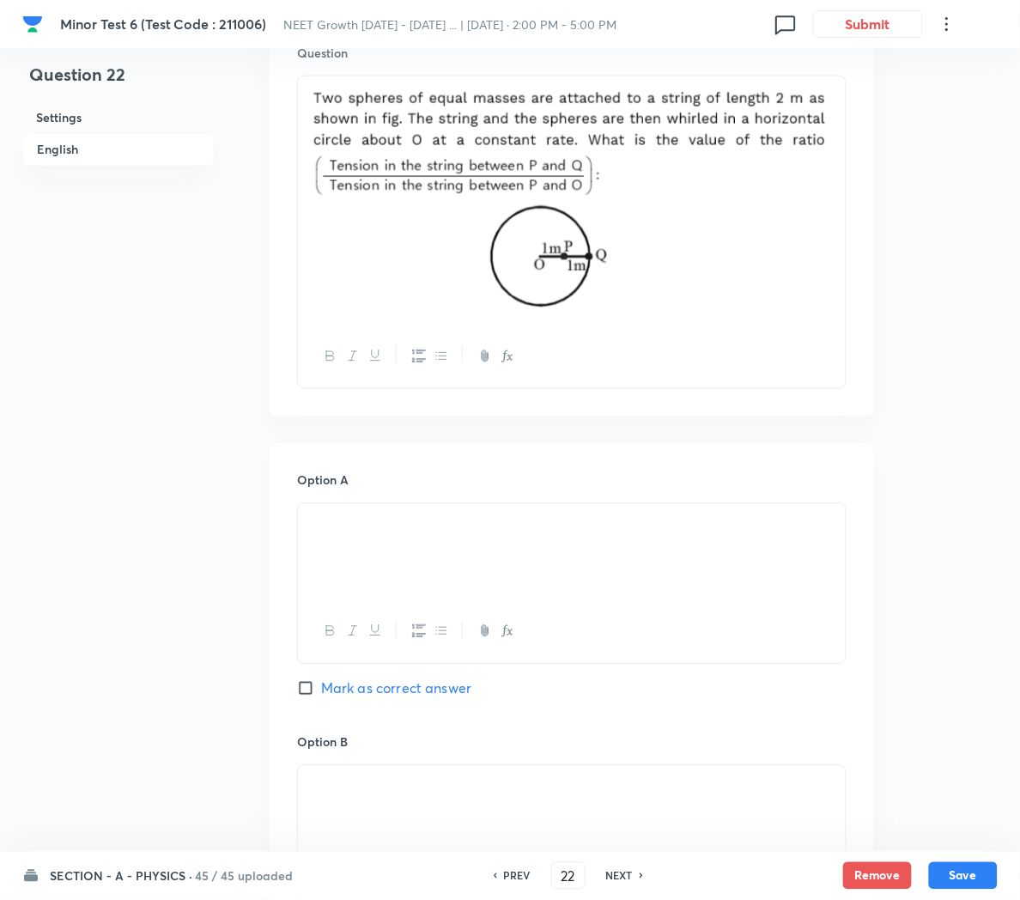
scroll to position [537, 0]
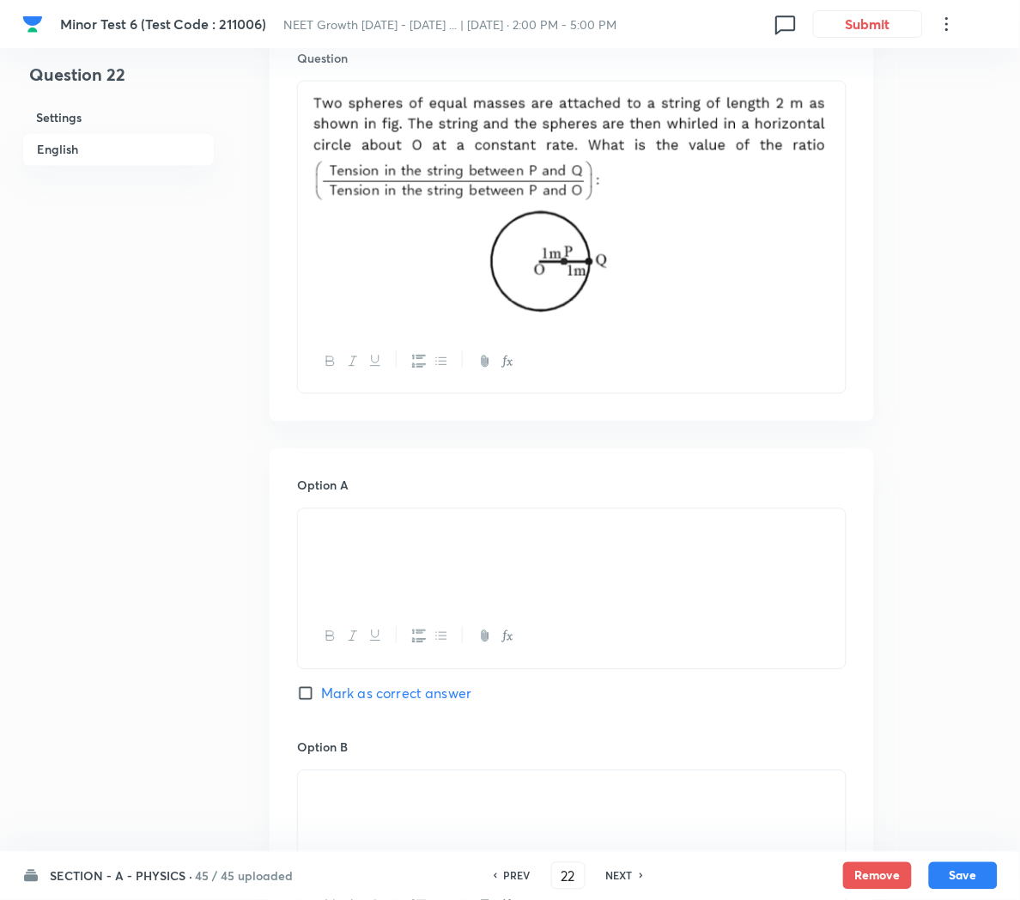
click at [775, 282] on img at bounding box center [572, 203] width 522 height 223
click at [830, 253] on img at bounding box center [572, 203] width 522 height 223
click at [838, 241] on div at bounding box center [572, 206] width 548 height 249
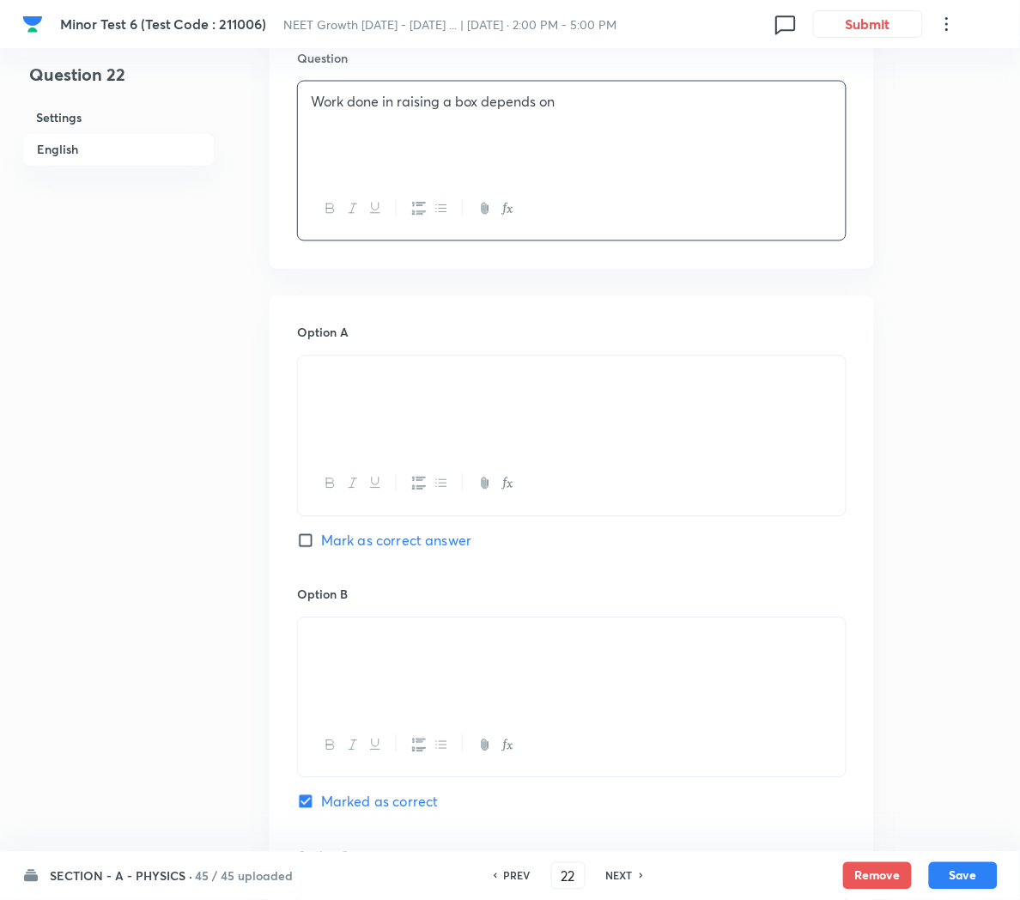
click at [389, 367] on p at bounding box center [572, 377] width 522 height 20
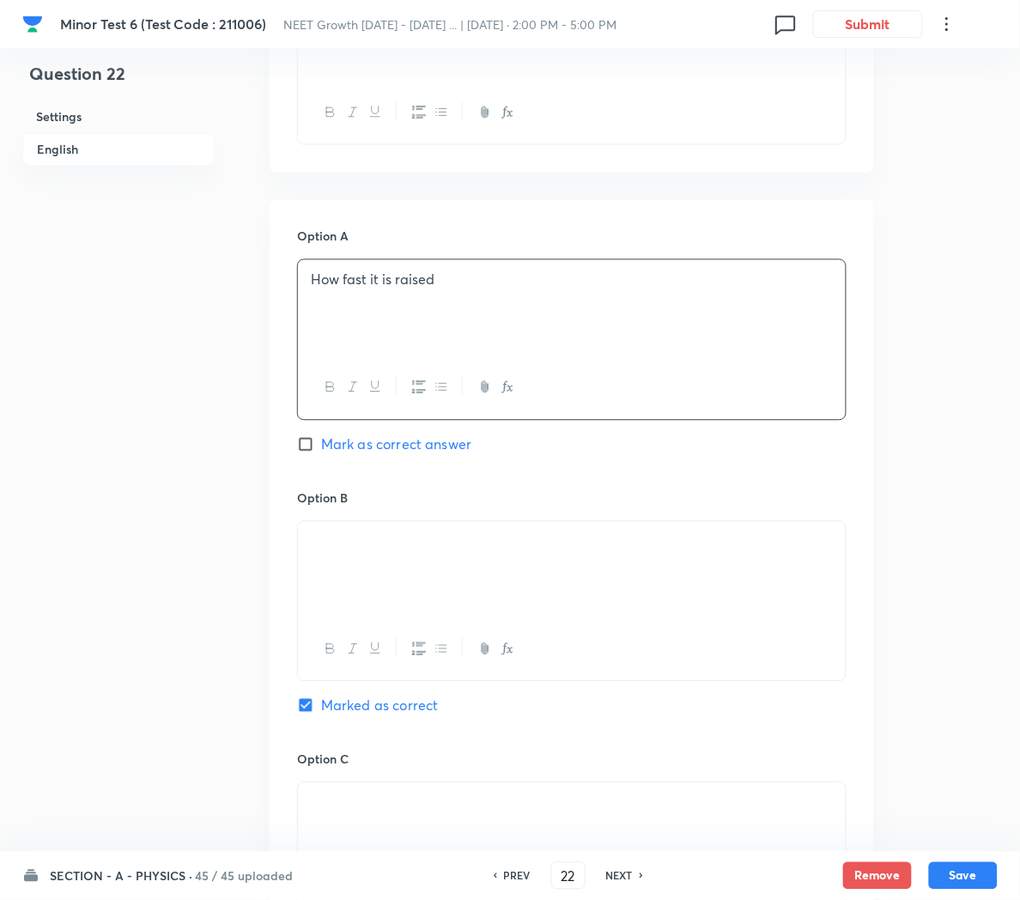
scroll to position [641, 0]
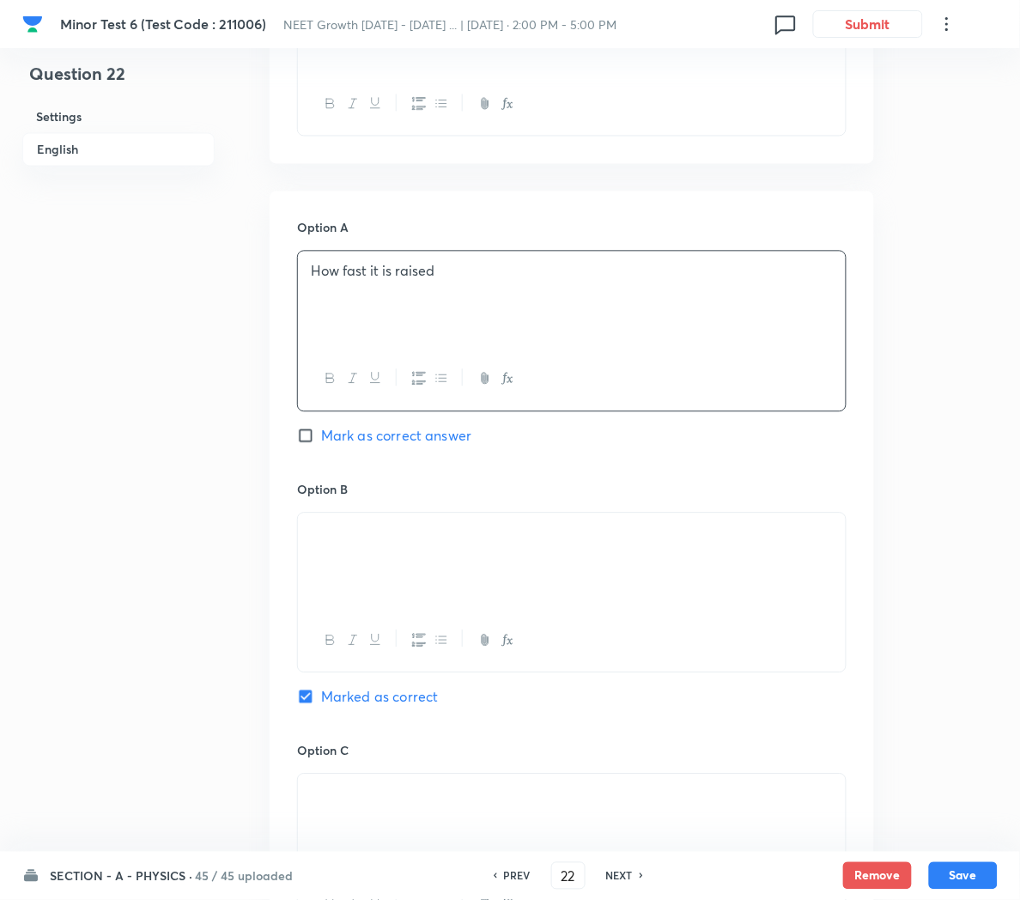
click at [371, 543] on p at bounding box center [572, 534] width 522 height 20
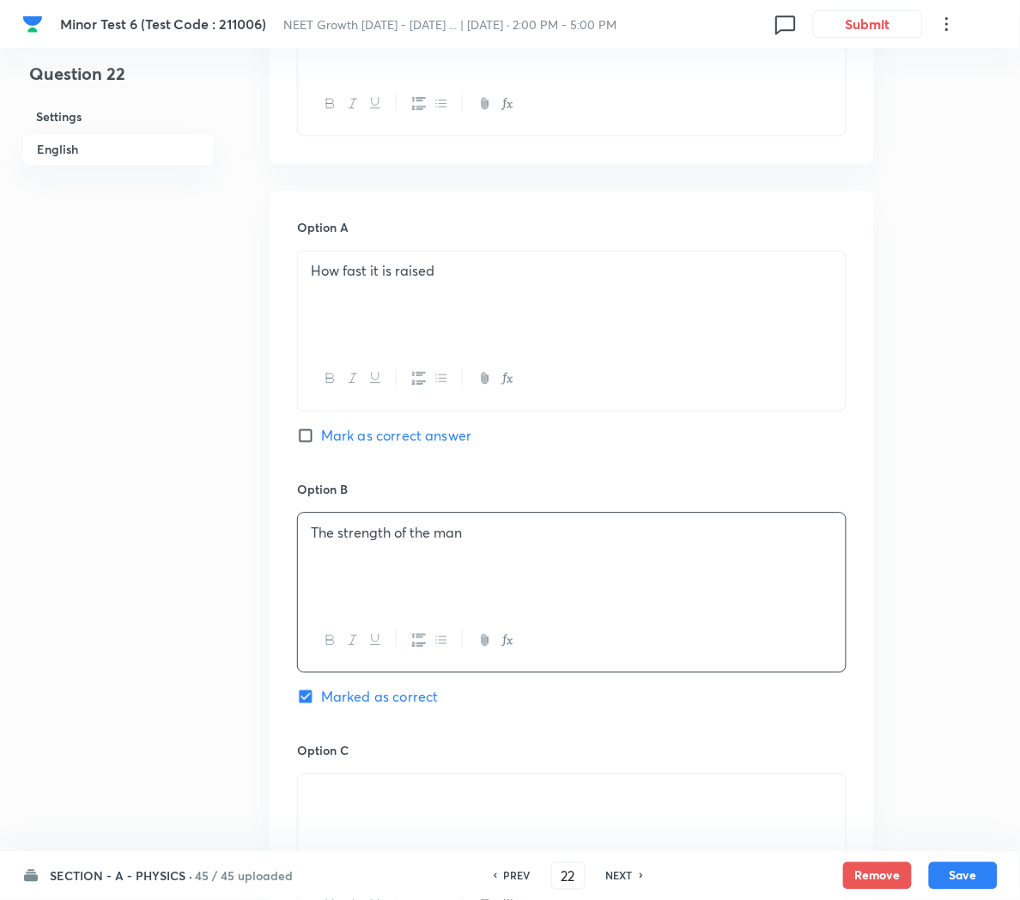
scroll to position [784, 0]
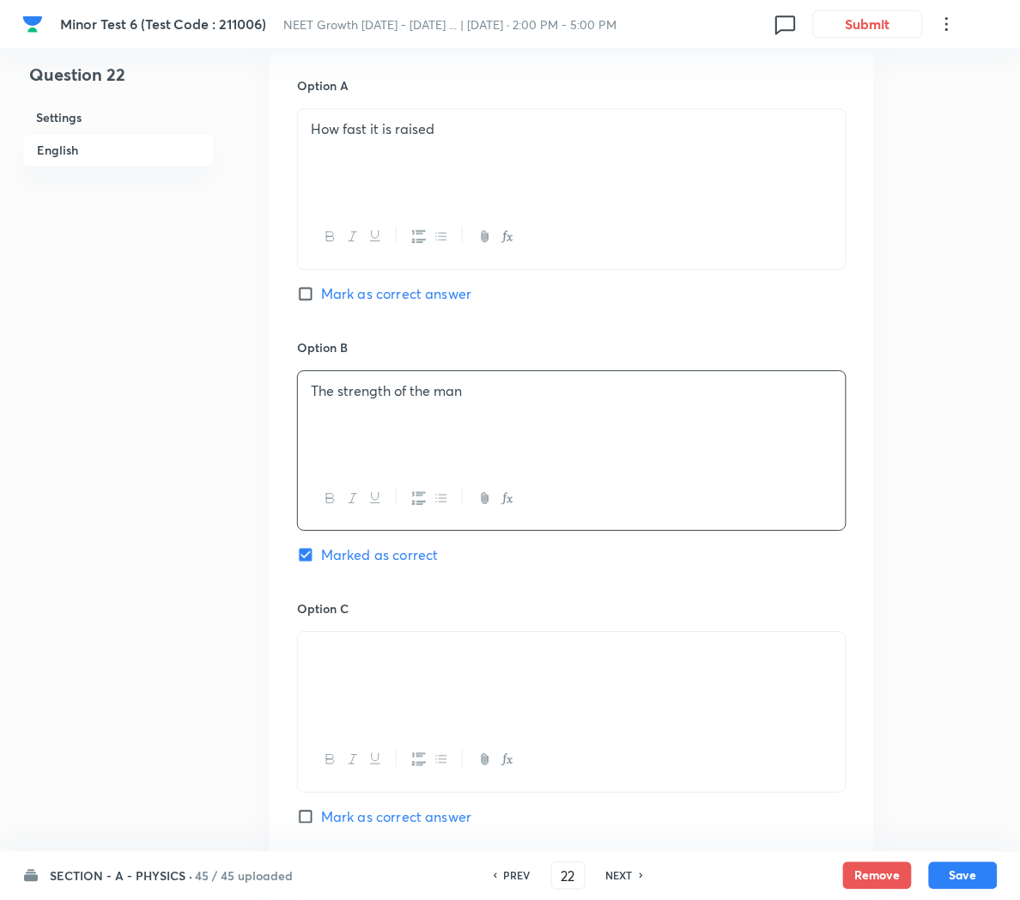
click at [435, 662] on p at bounding box center [572, 652] width 522 height 20
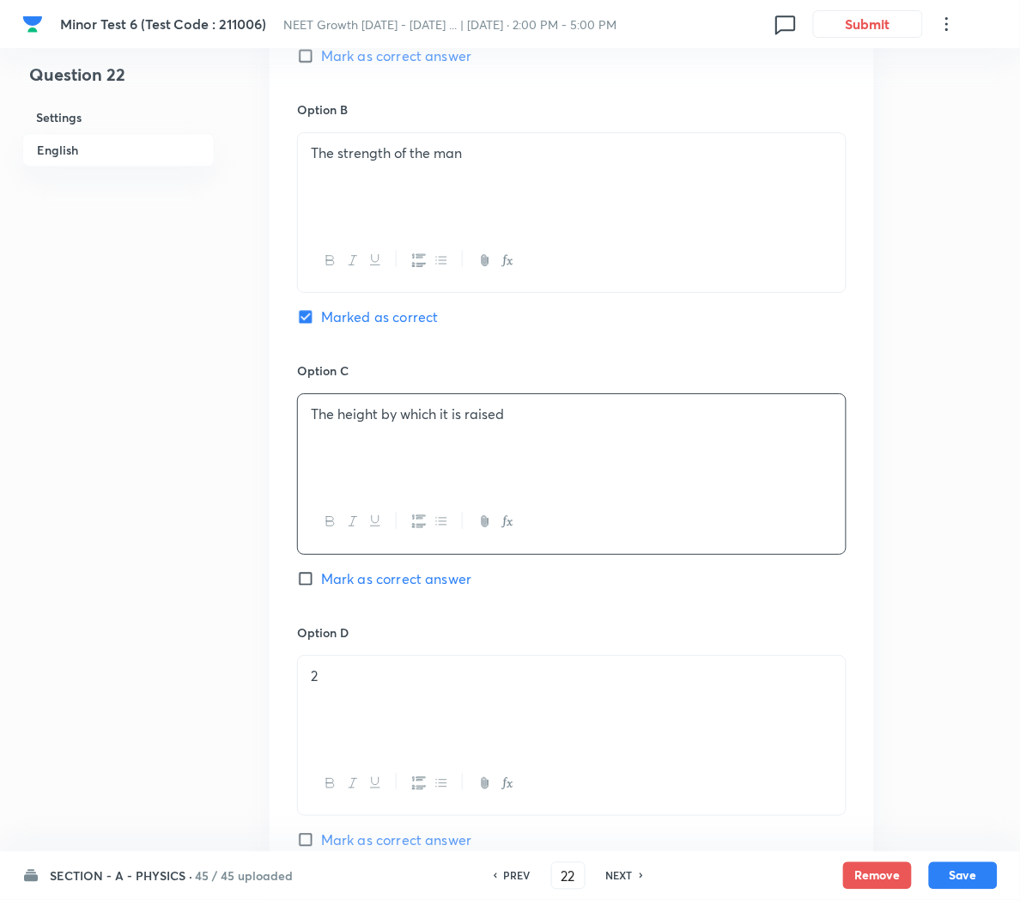
scroll to position [1026, 0]
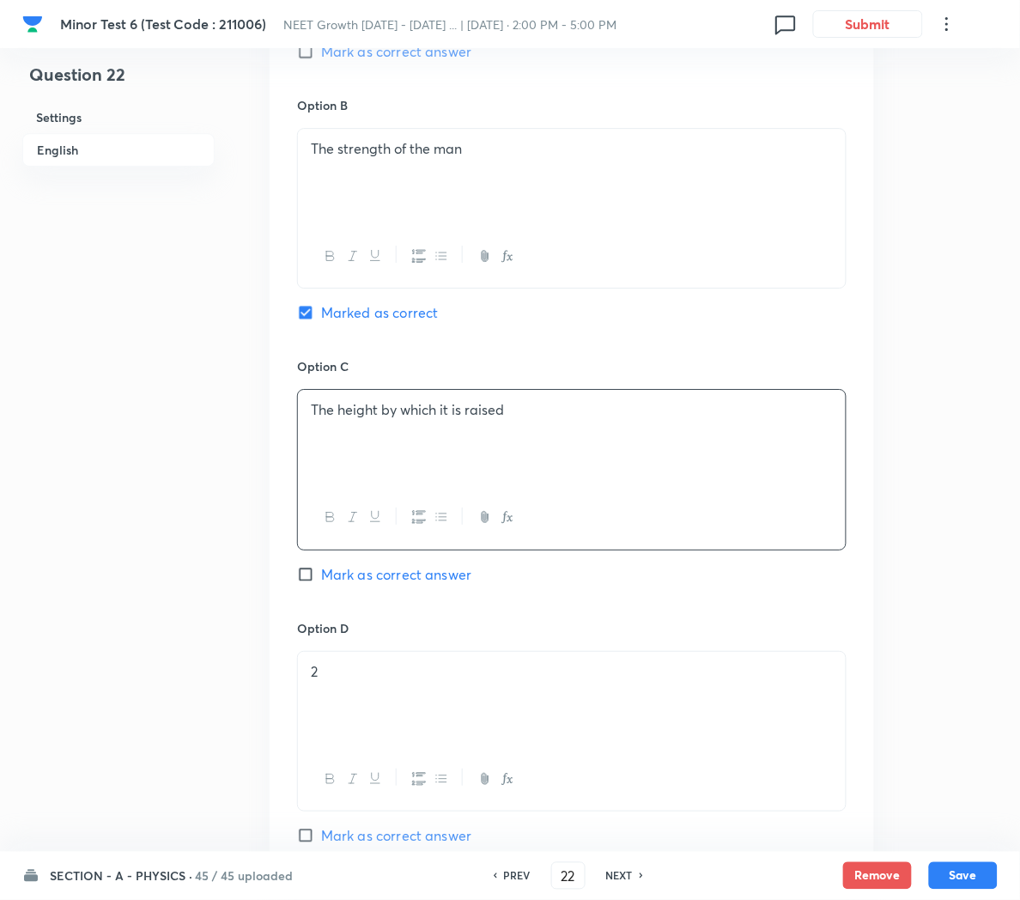
click at [392, 675] on p "2" at bounding box center [572, 672] width 522 height 20
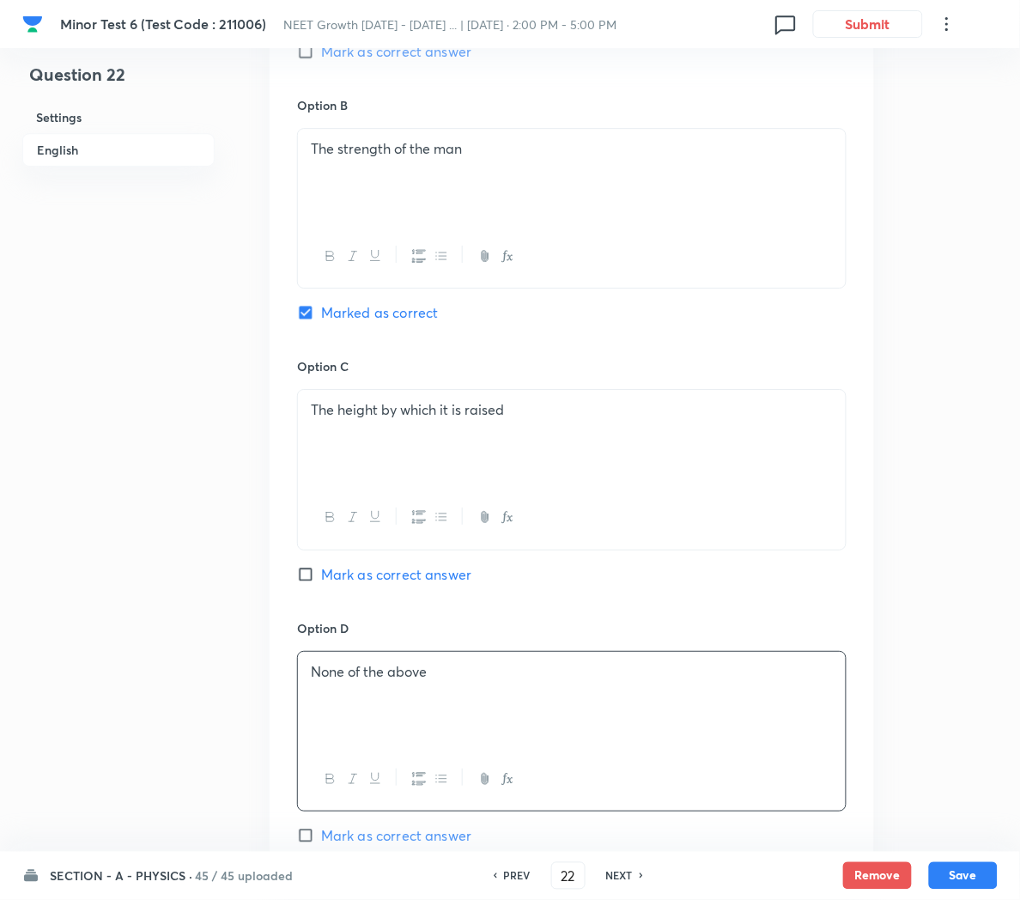
scroll to position [1139, 0]
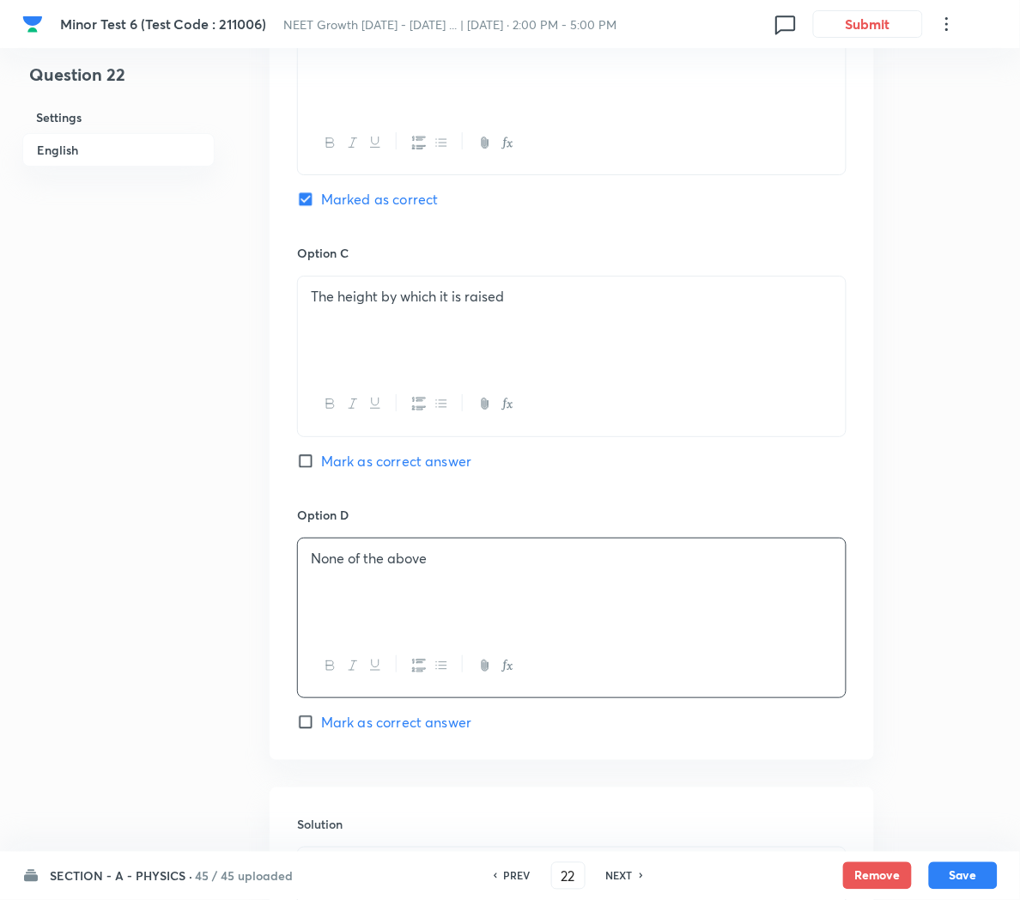
click at [378, 476] on div "Option C The height by which it is raised Mark as correct answer" at bounding box center [571, 374] width 549 height 261
click at [380, 468] on span "Mark as correct answer" at bounding box center [396, 461] width 150 height 21
click at [321, 468] on input "Mark as correct answer" at bounding box center [309, 460] width 24 height 17
checkbox input "true"
checkbox input "false"
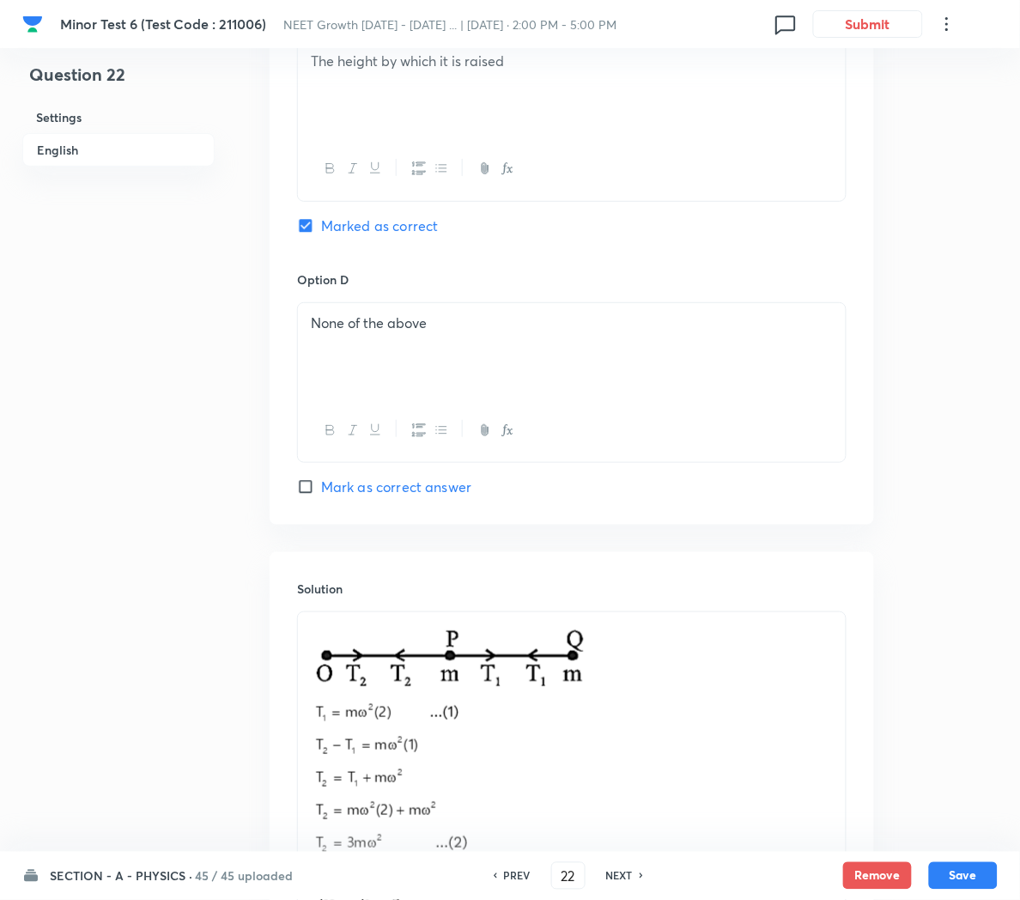
scroll to position [1380, 0]
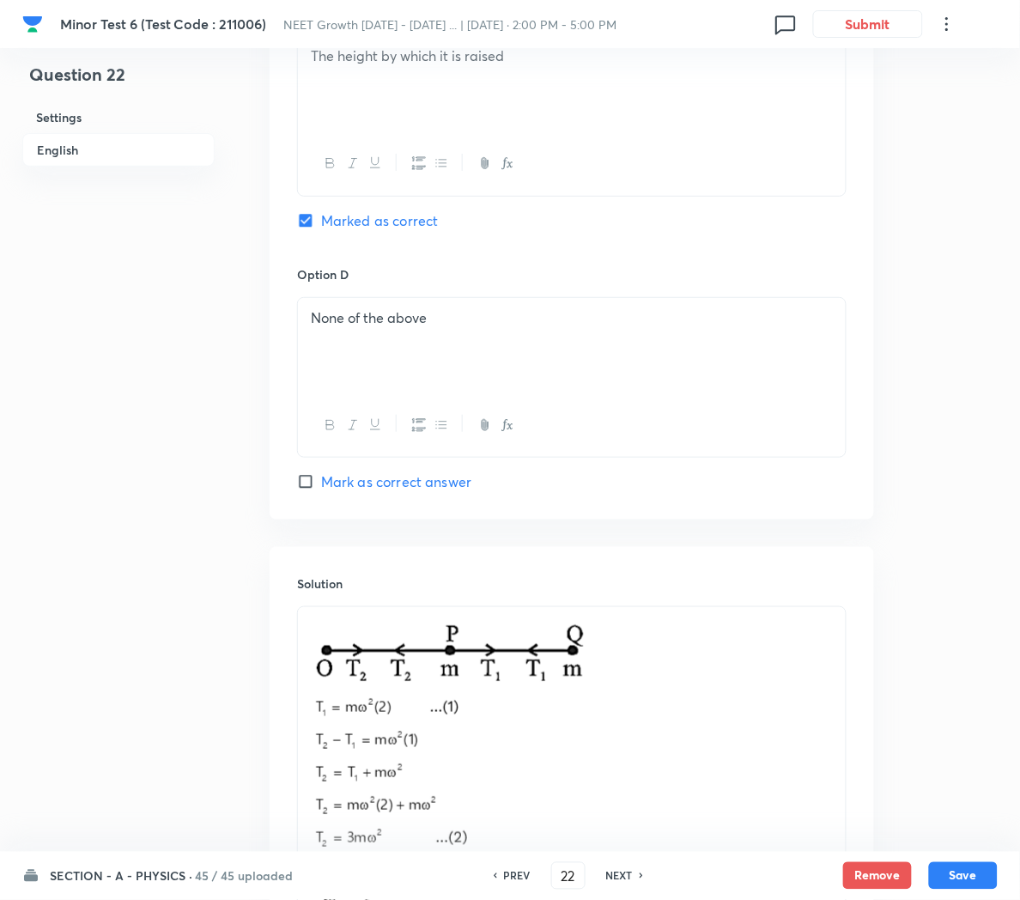
click at [704, 735] on p at bounding box center [572, 767] width 522 height 301
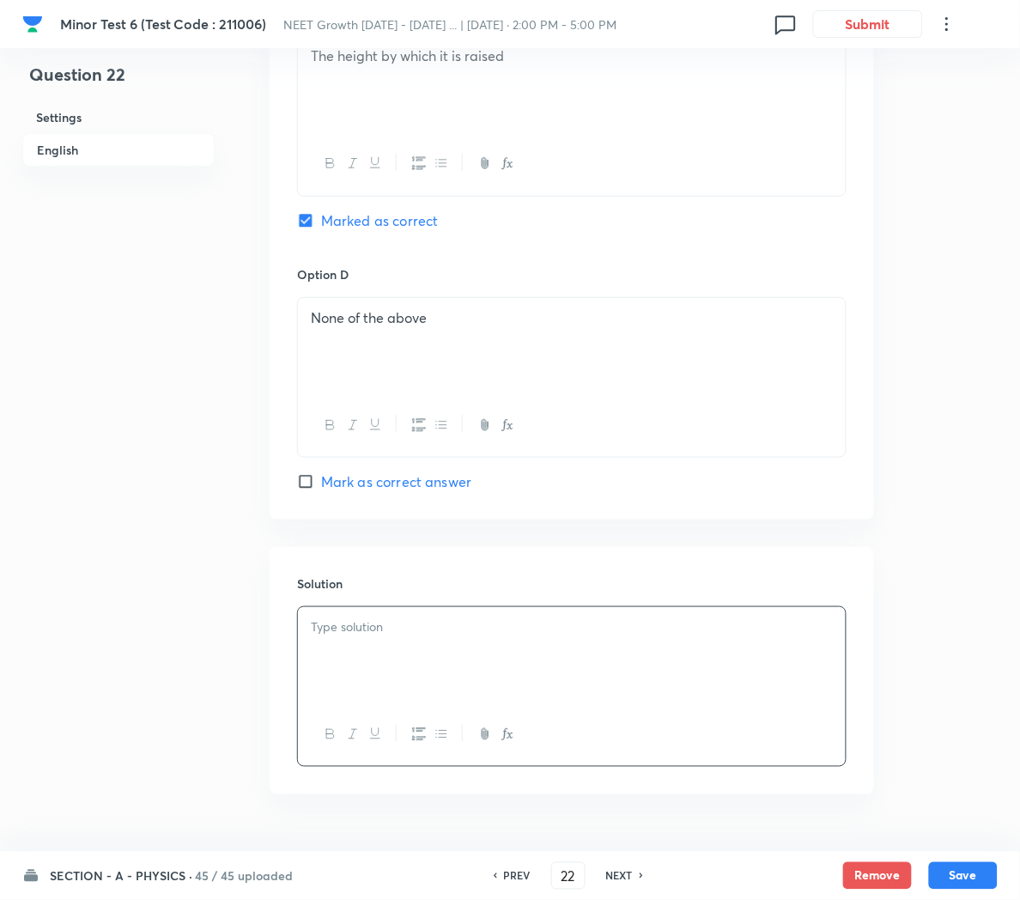
click at [389, 673] on div at bounding box center [572, 655] width 548 height 96
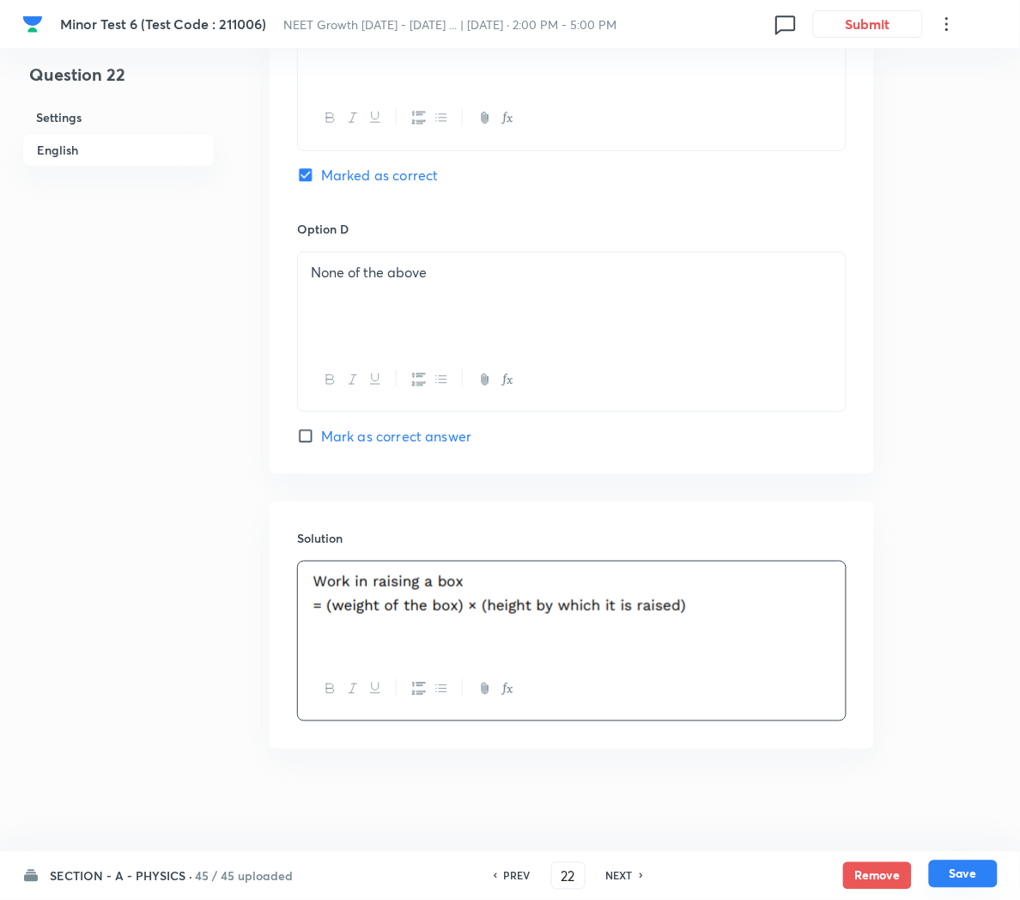
click at [953, 866] on button "Save" at bounding box center [963, 873] width 69 height 27
type input "23"
checkbox input "false"
checkbox input "true"
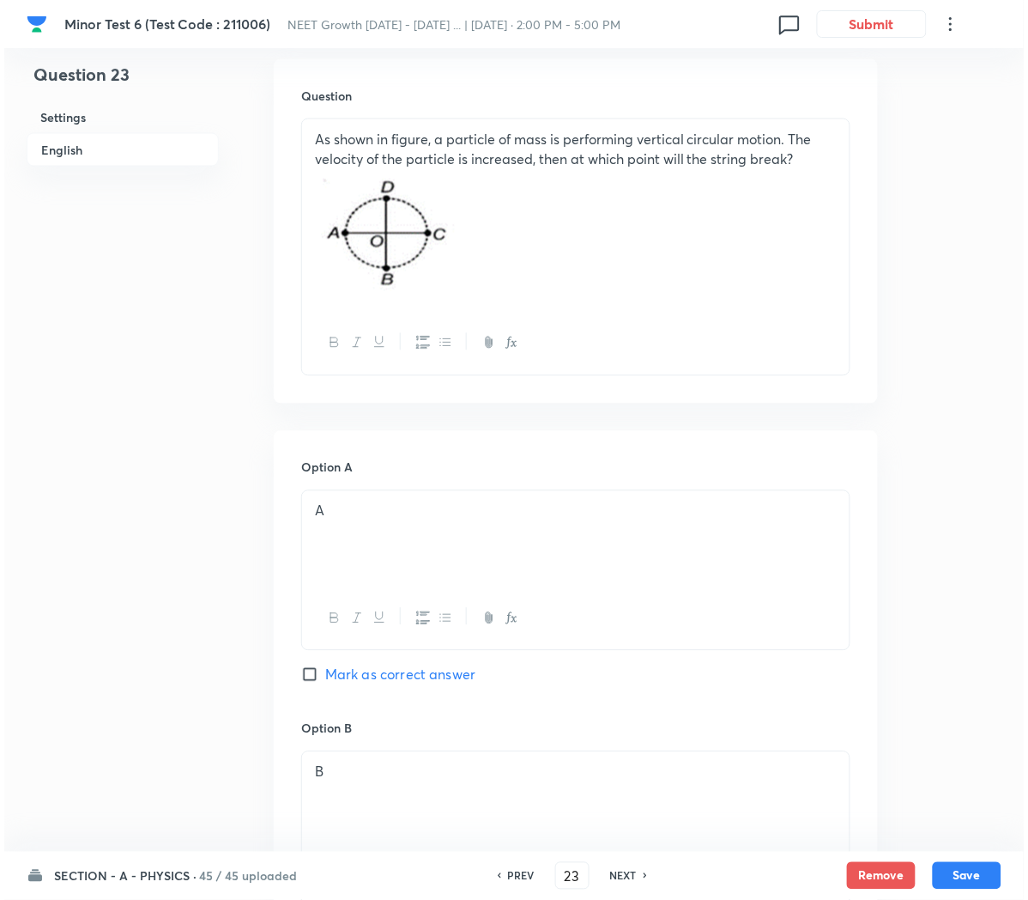
scroll to position [494, 0]
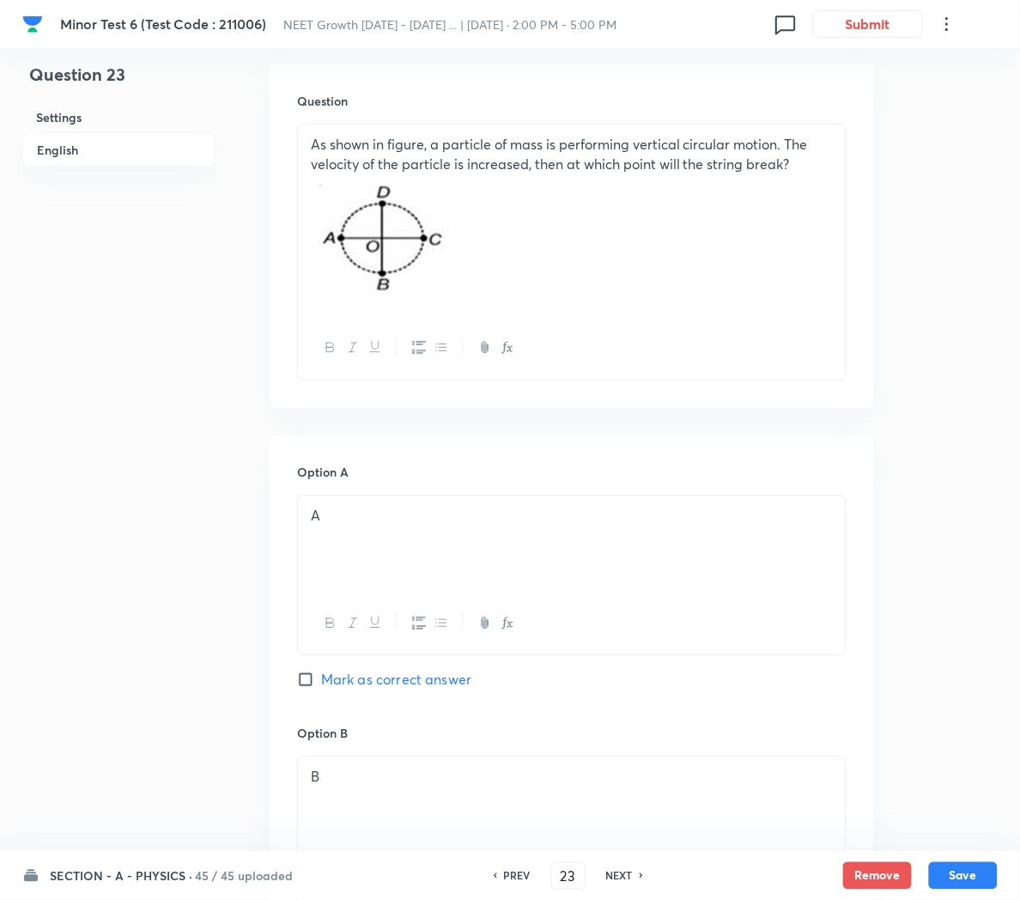
click at [770, 253] on p at bounding box center [572, 239] width 522 height 133
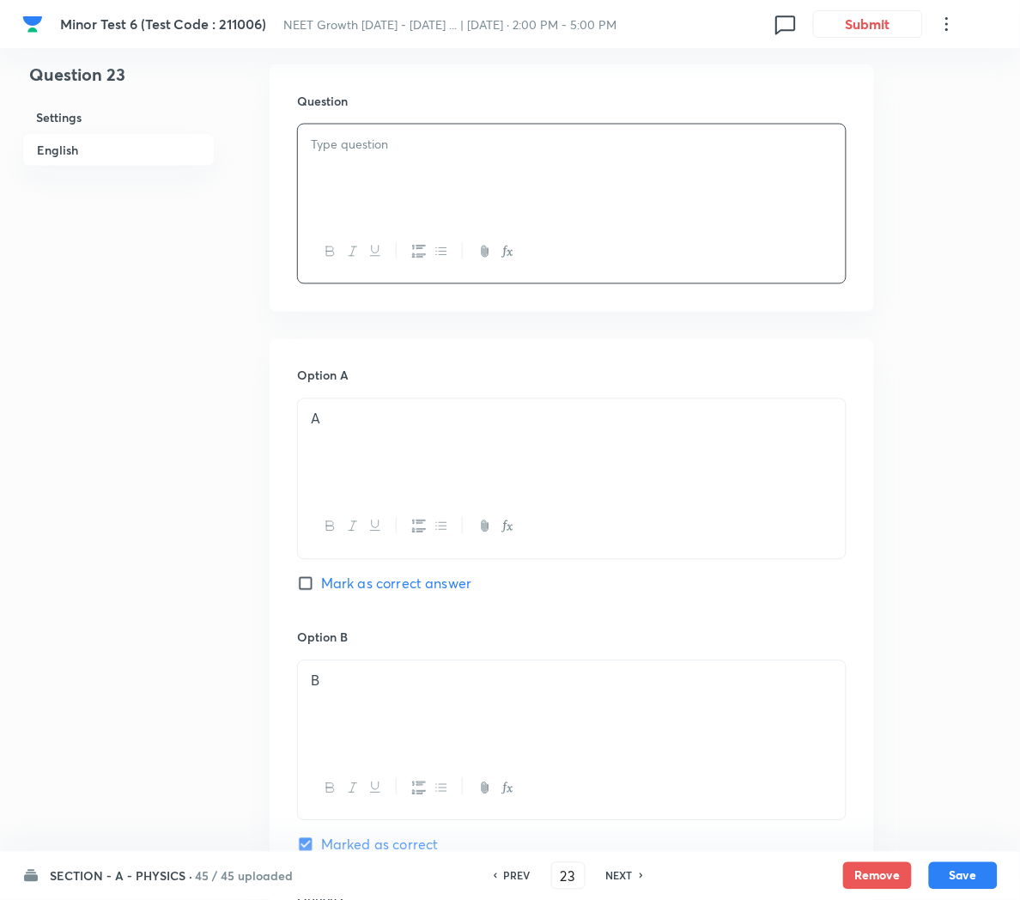
click at [502, 252] on icon "button" at bounding box center [508, 252] width 14 height 14
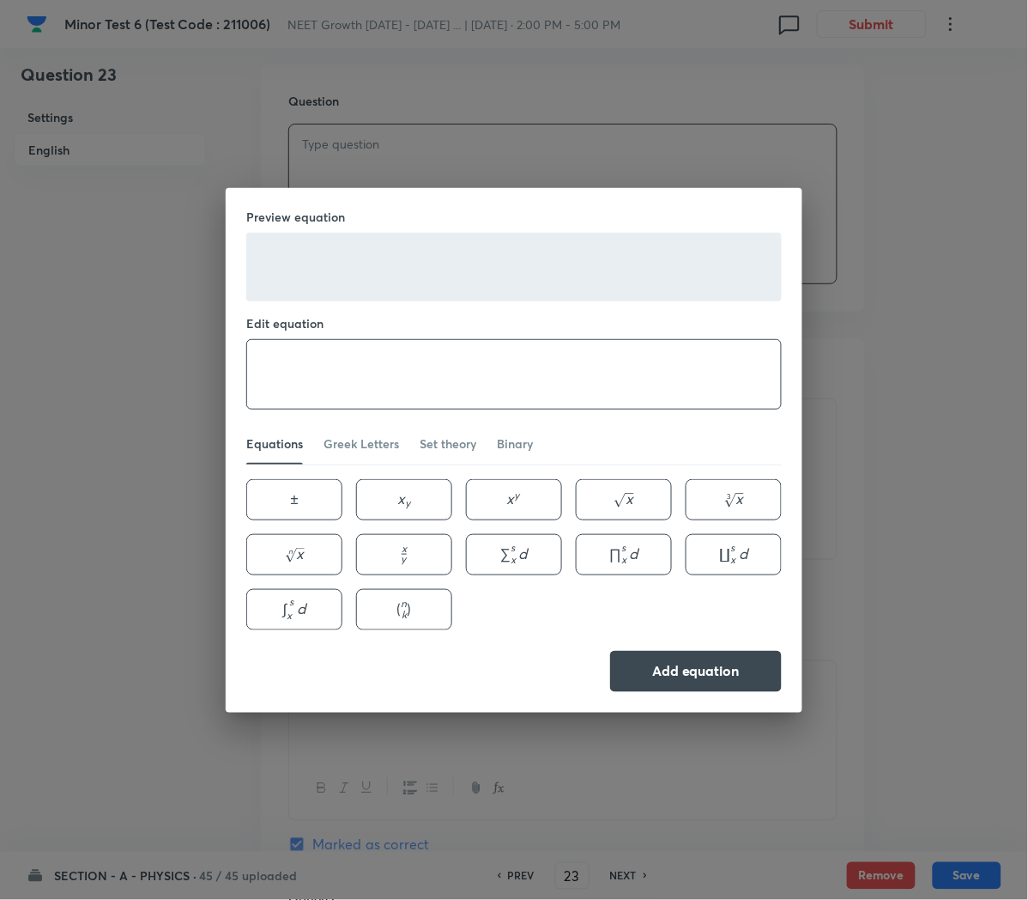
click at [552, 378] on textarea at bounding box center [514, 374] width 534 height 69
paste textarea "\text { A force of }(2 \hat{i}+3 \hat{j}+4 \hat{k}) \text { Nacts on a body for…"
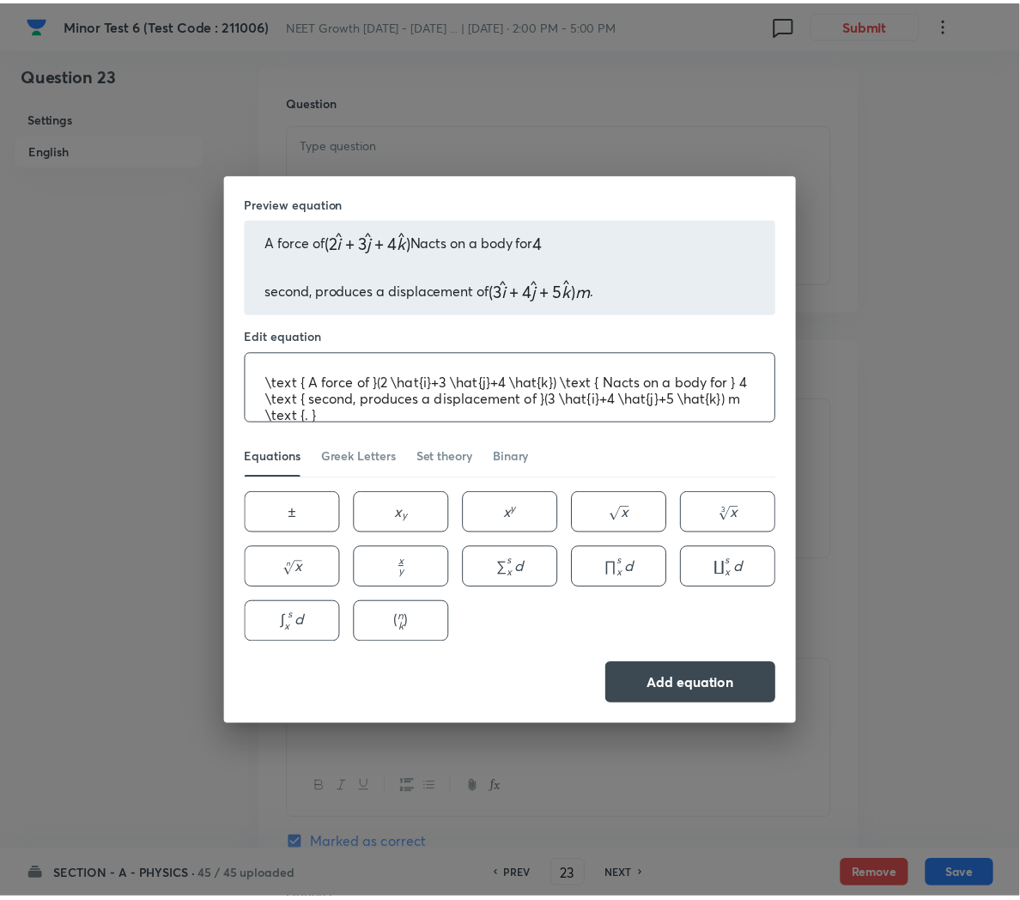
scroll to position [2, 0]
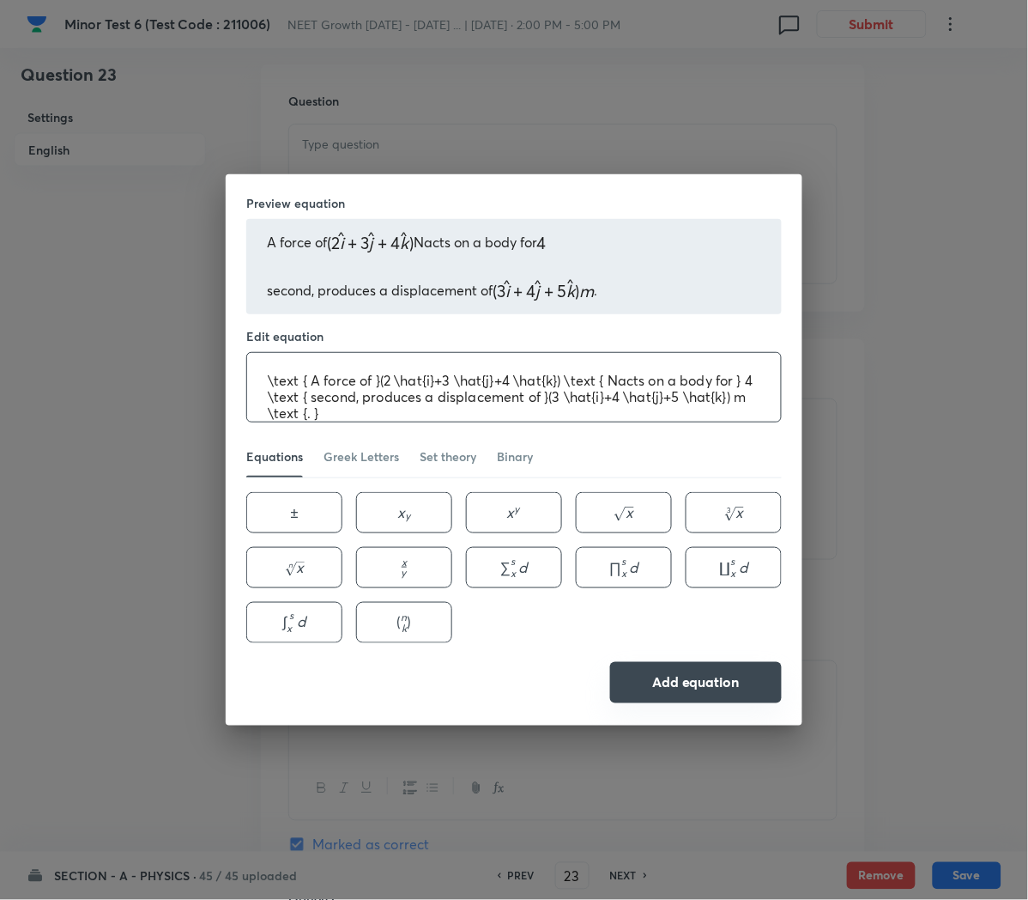
type textarea "\text { A force of }(2 \hat{i}+3 \hat{j}+4 \hat{k}) \text { Nacts on a body for…"
click at [691, 687] on button "Add equation" at bounding box center [696, 682] width 172 height 41
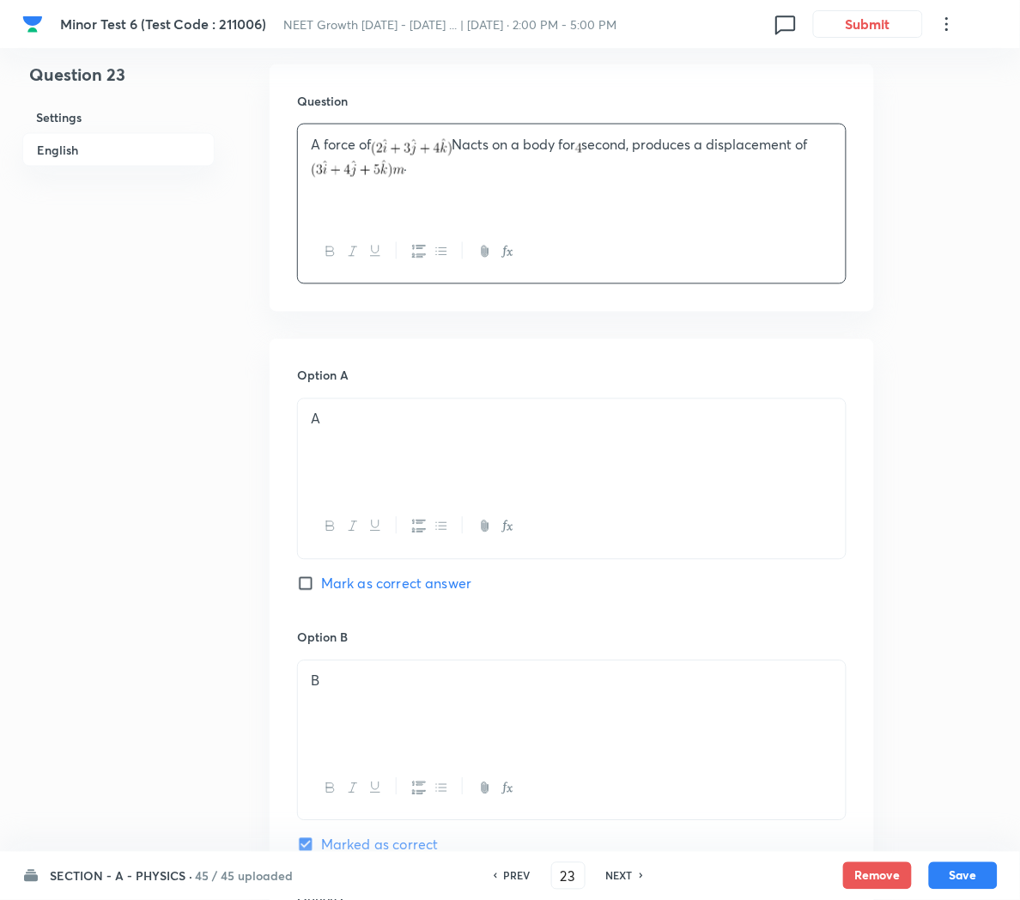
click at [461, 162] on p "A force of Nacts on a body for second, produces a displacement of ." at bounding box center [572, 156] width 522 height 43
click at [473, 142] on p "A force of Nacts on a body for second, produces a displacement of . The power u…" at bounding box center [572, 156] width 522 height 43
click at [601, 145] on p "A force of N acts on a body for second, produces a displacement of . The power …" at bounding box center [572, 156] width 522 height 43
click at [429, 453] on div "A" at bounding box center [572, 447] width 548 height 96
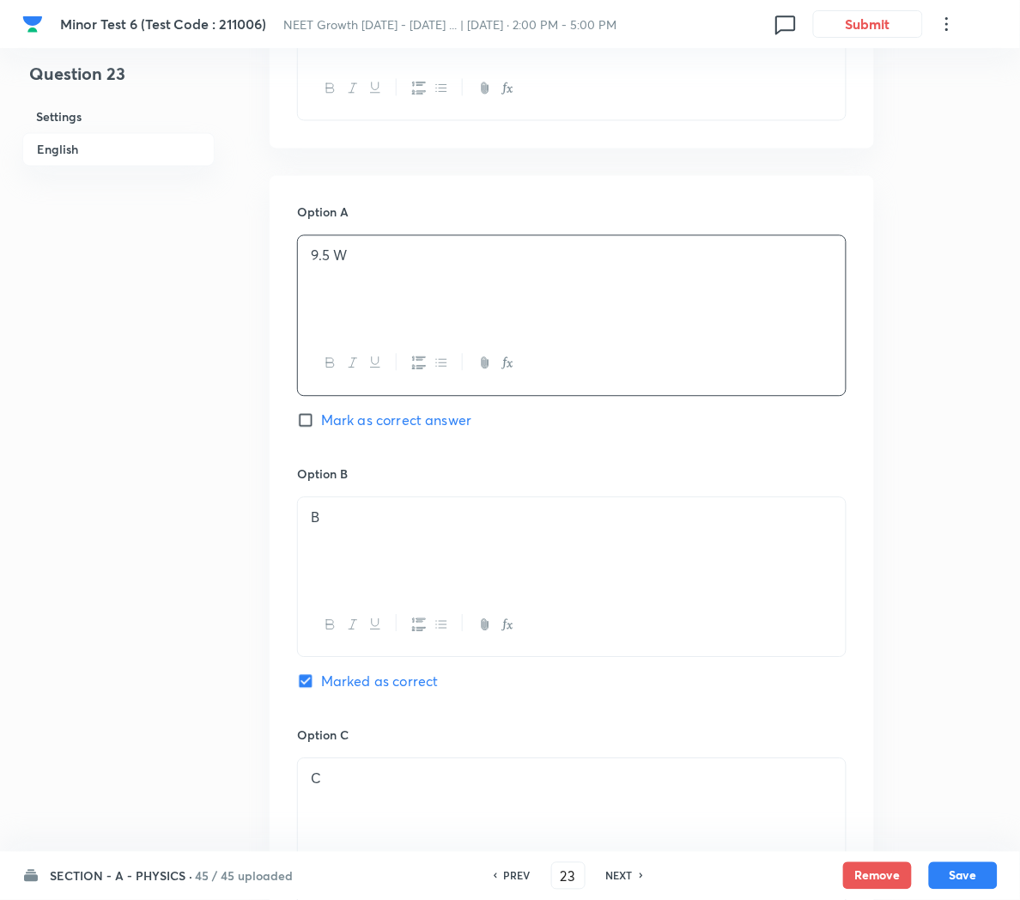
scroll to position [658, 0]
click at [379, 528] on div "B" at bounding box center [572, 544] width 548 height 96
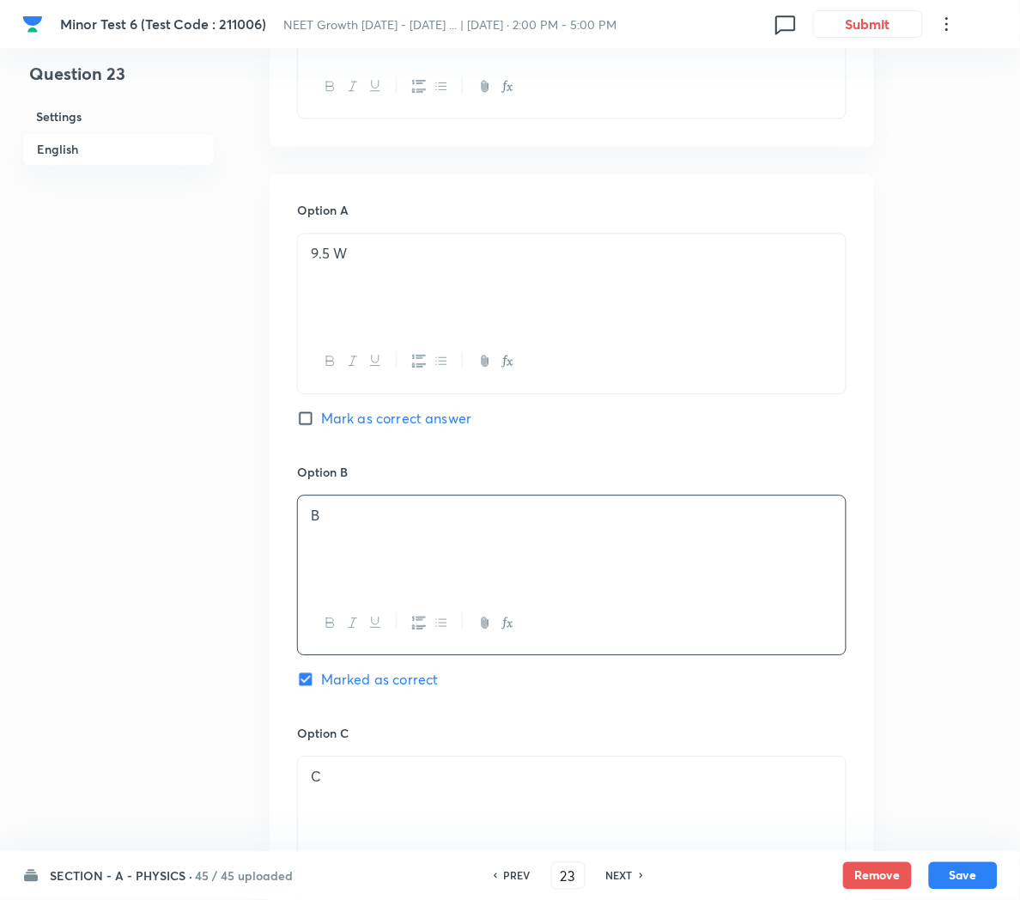
click at [333, 411] on span "Mark as correct answer" at bounding box center [396, 419] width 150 height 21
click at [321, 411] on input "Mark as correct answer" at bounding box center [309, 418] width 24 height 17
checkbox input "true"
checkbox input "false"
click at [367, 523] on p "B" at bounding box center [572, 517] width 522 height 20
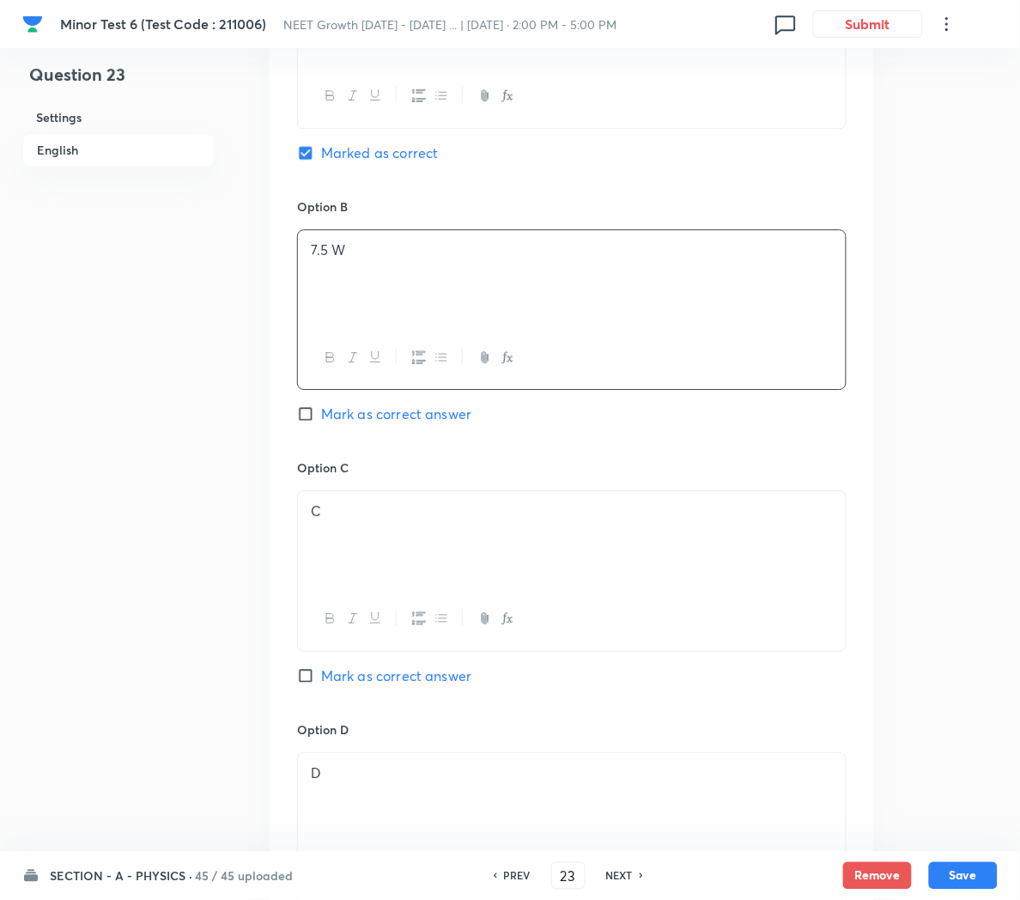
scroll to position [925, 0]
click at [355, 531] on div "C" at bounding box center [572, 538] width 548 height 96
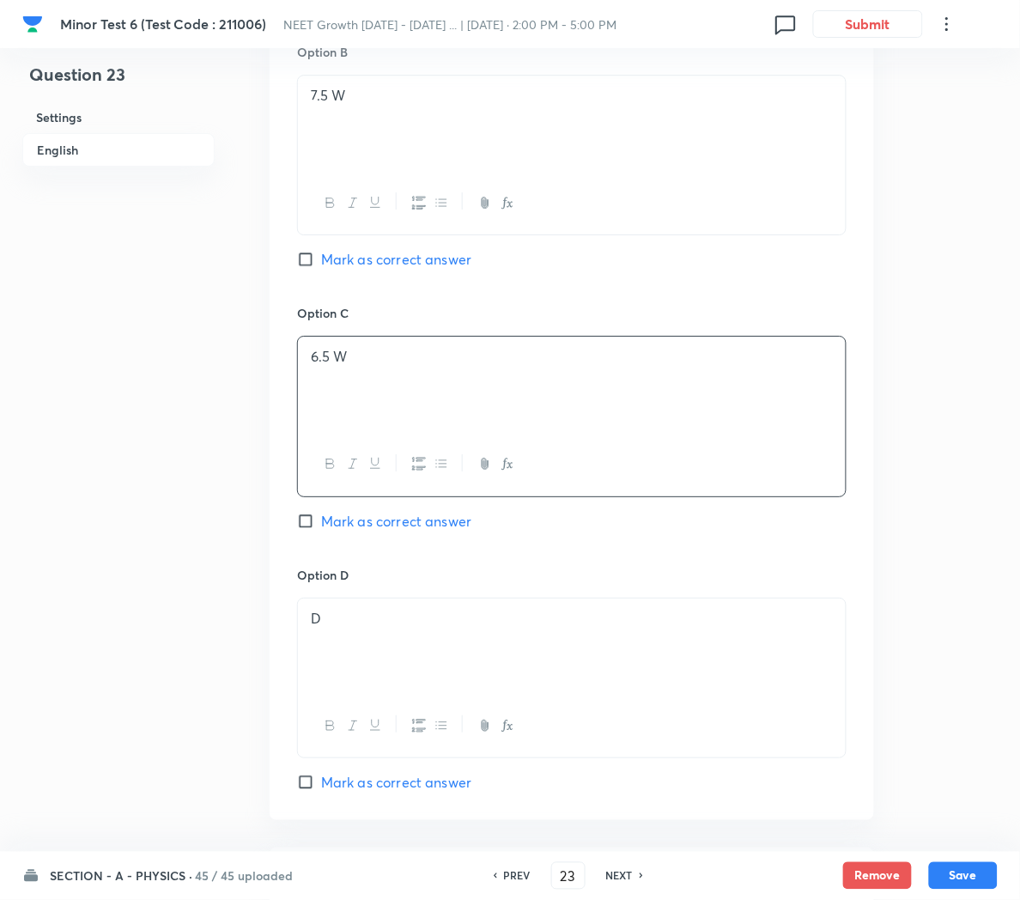
scroll to position [1080, 0]
click at [339, 632] on div "D" at bounding box center [572, 646] width 548 height 96
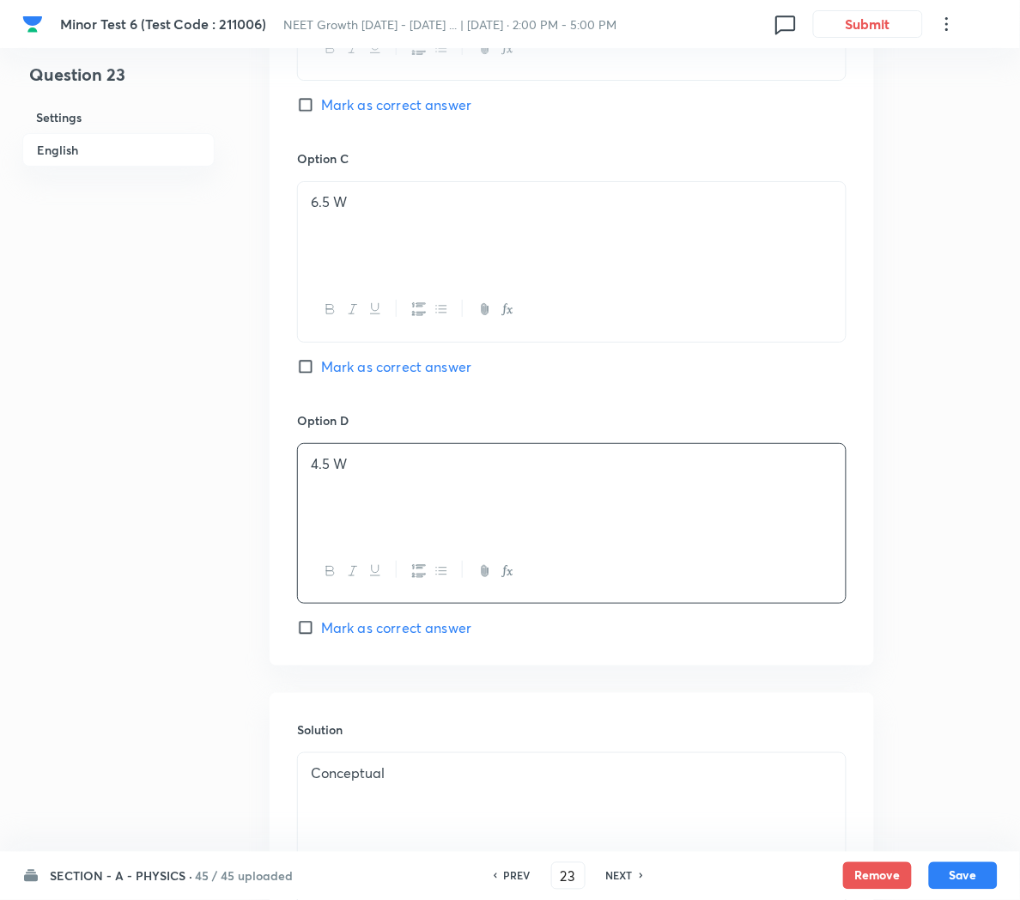
scroll to position [1235, 0]
click at [337, 777] on p "Conceptual" at bounding box center [572, 772] width 522 height 20
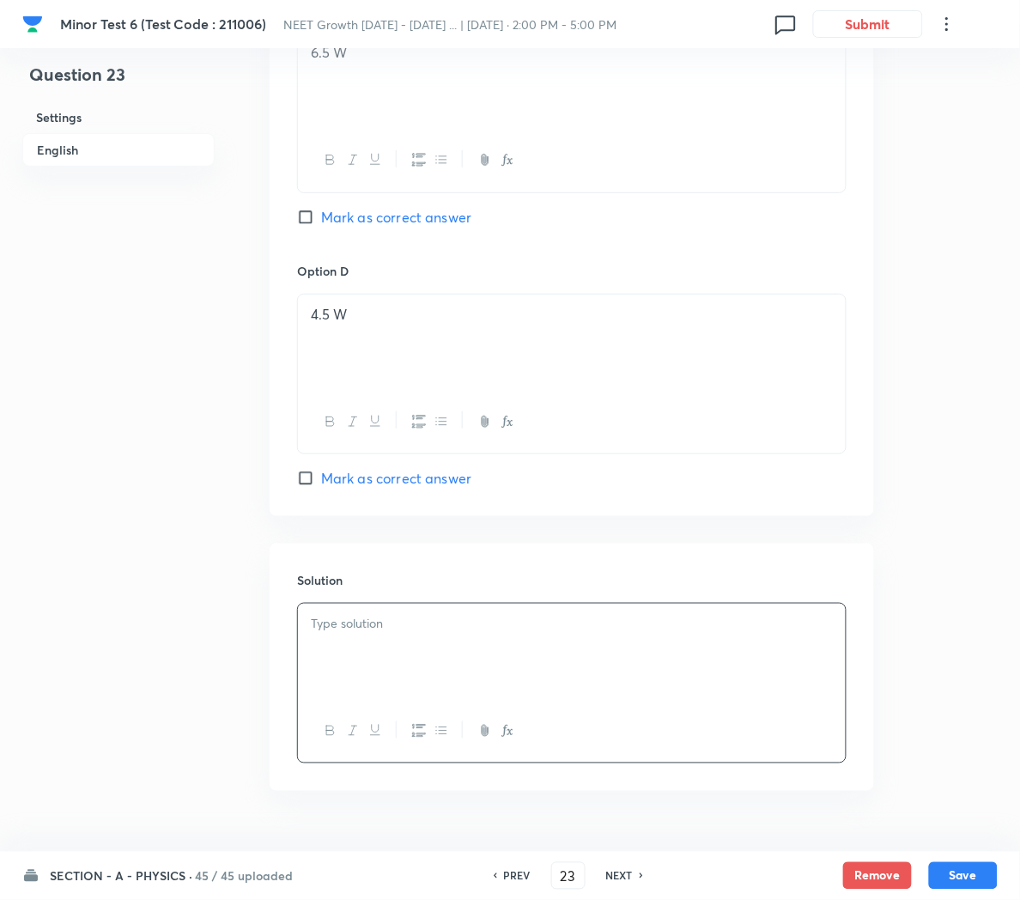
scroll to position [1421, 0]
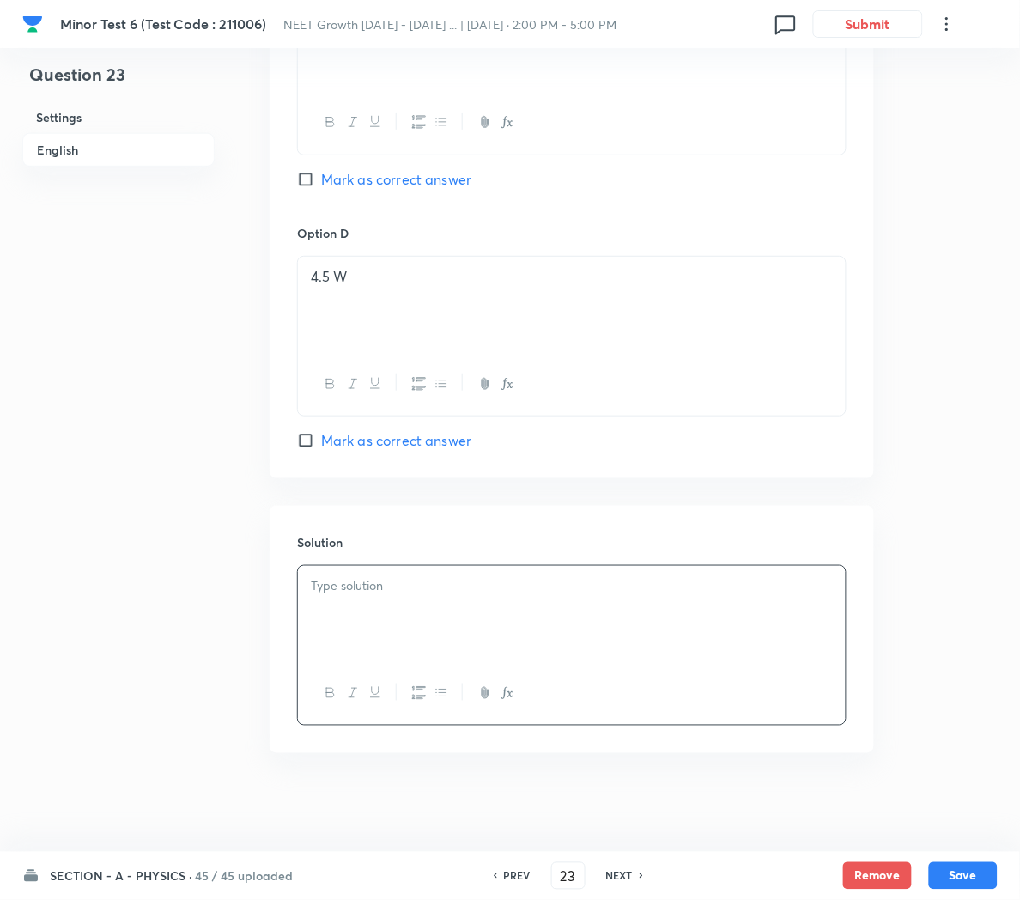
click at [422, 605] on div at bounding box center [572, 614] width 548 height 96
click at [962, 877] on button "Save" at bounding box center [963, 873] width 69 height 27
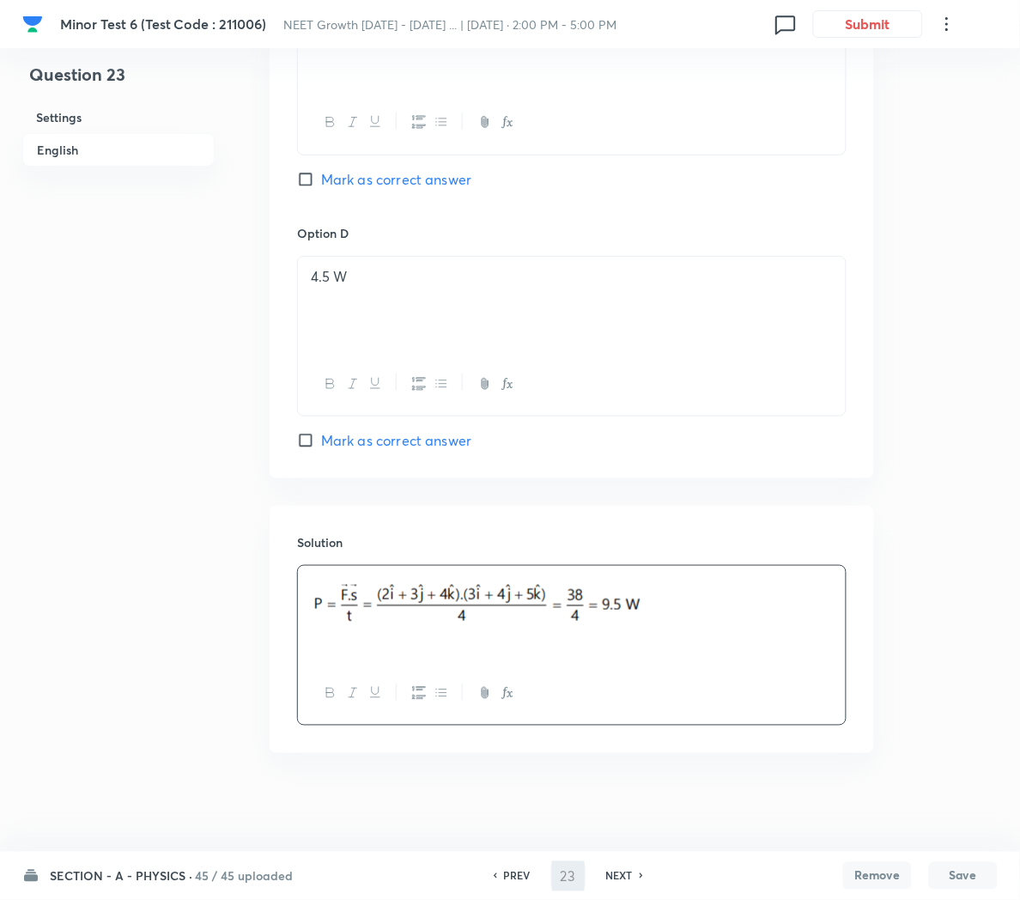
type input "24"
checkbox input "false"
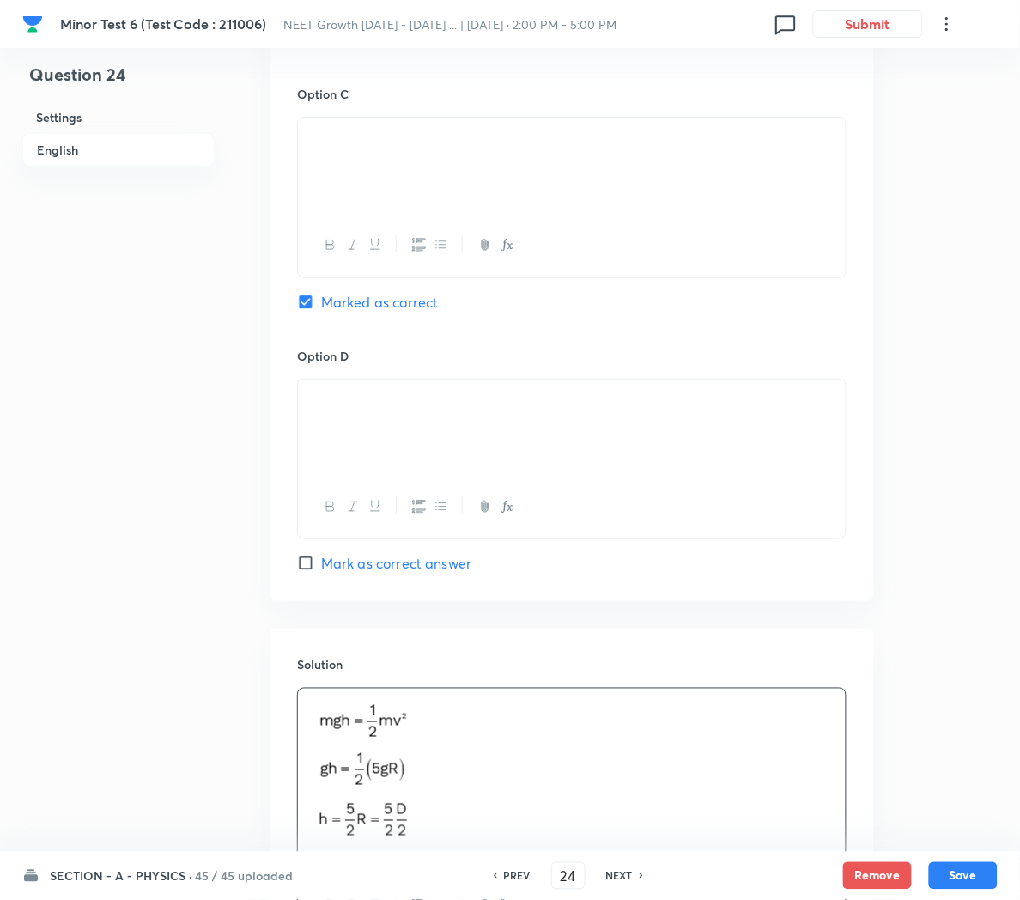
checkbox input "true"
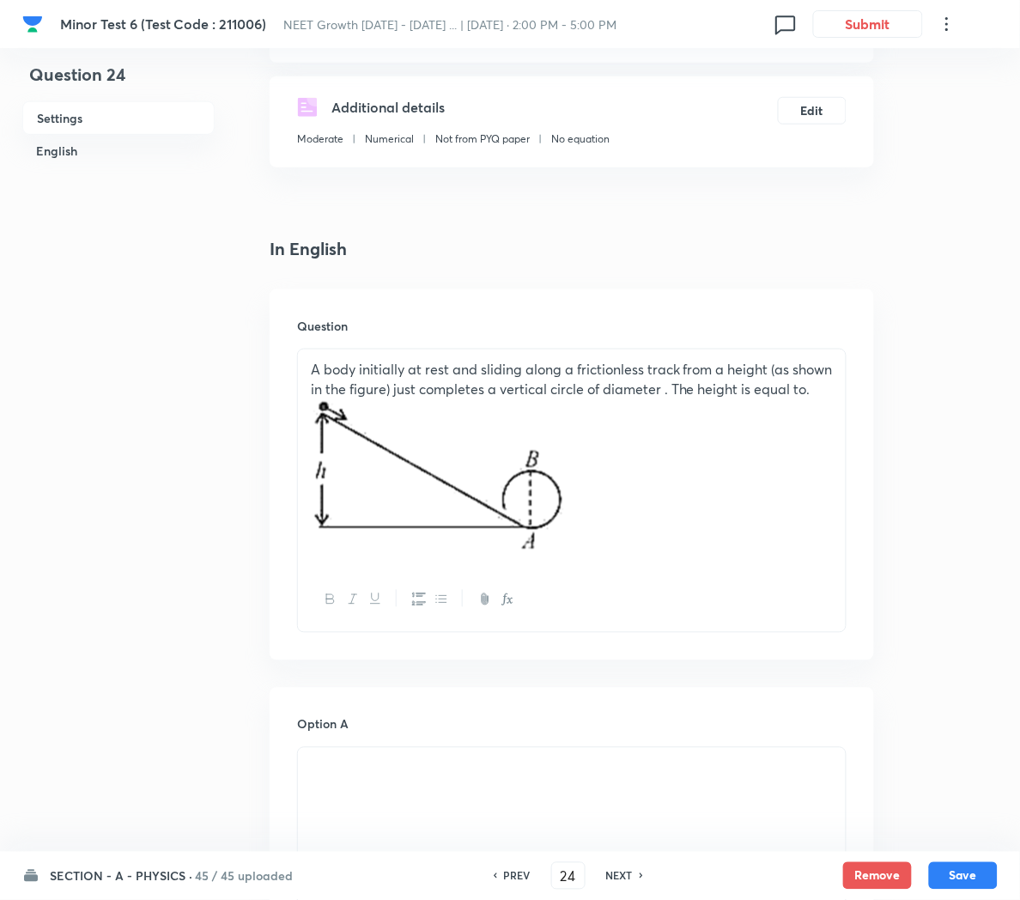
scroll to position [249, 0]
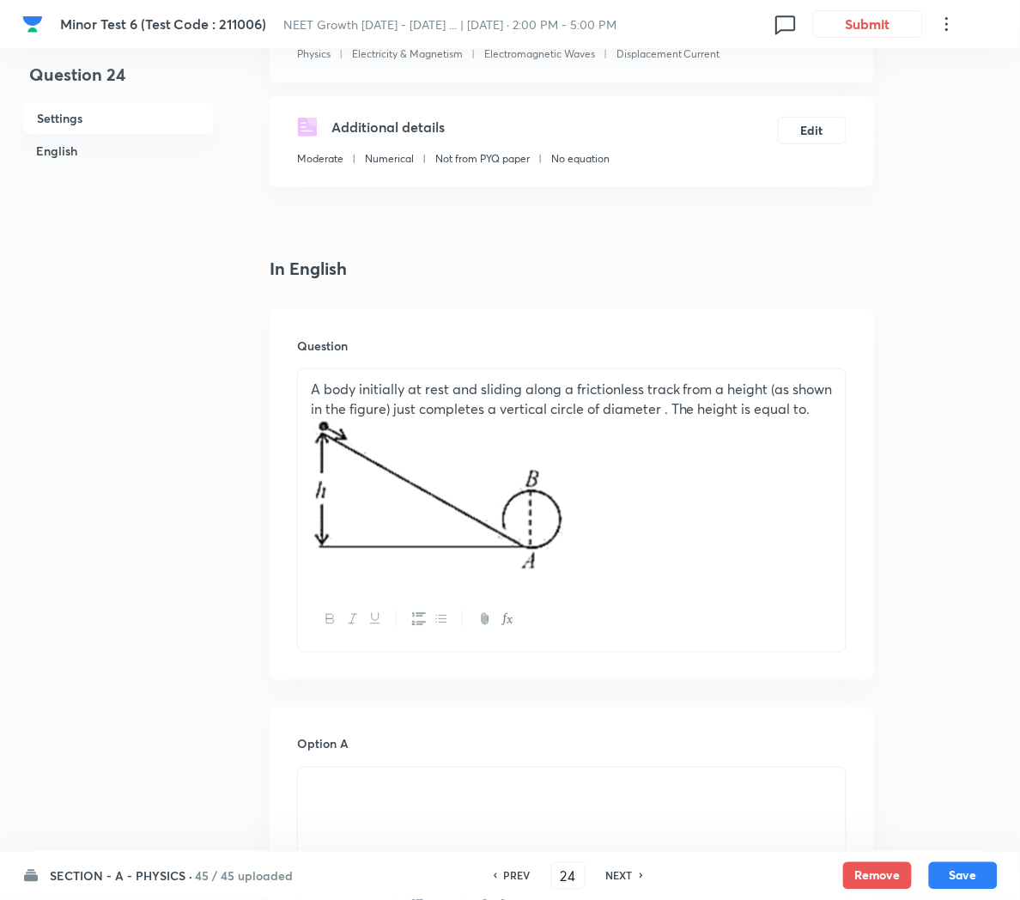
click at [816, 509] on p at bounding box center [572, 498] width 522 height 160
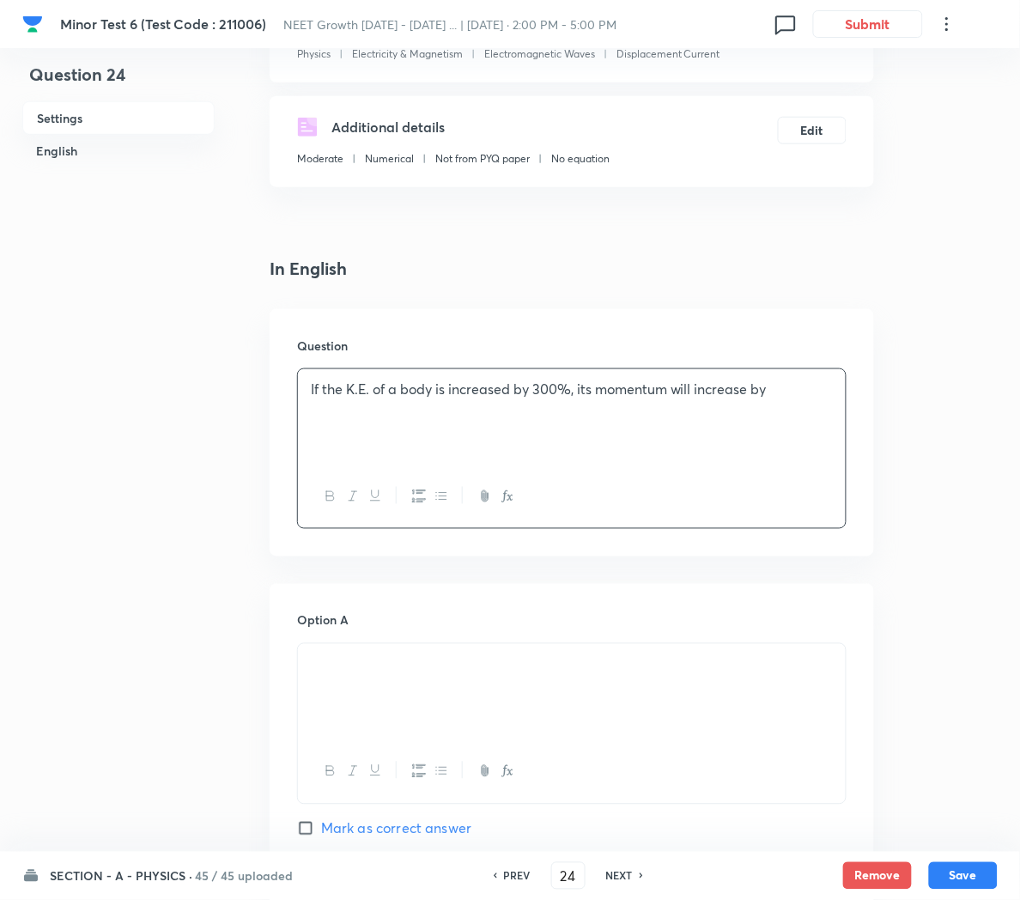
click at [380, 674] on p at bounding box center [572, 664] width 522 height 20
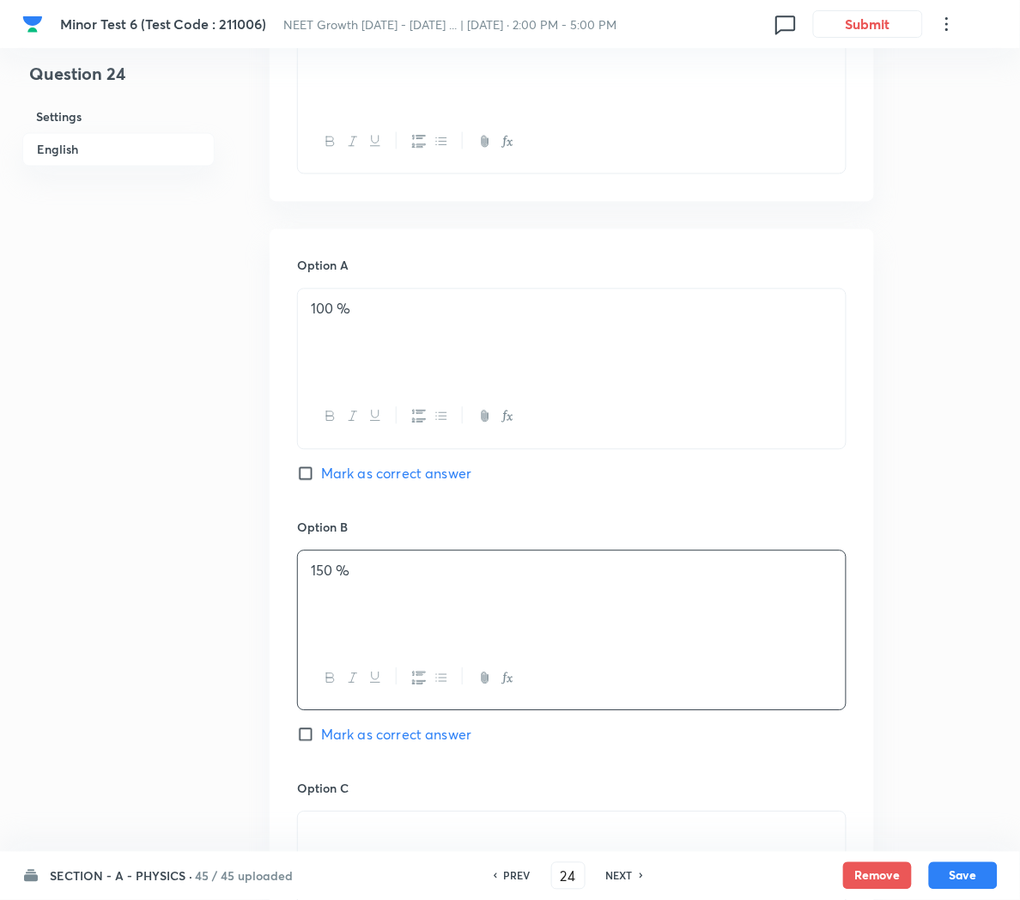
scroll to position [605, 0]
click at [336, 480] on span "Mark as correct answer" at bounding box center [396, 472] width 150 height 21
click at [321, 480] on input "Mark as correct answer" at bounding box center [309, 472] width 24 height 17
checkbox input "true"
checkbox input "false"
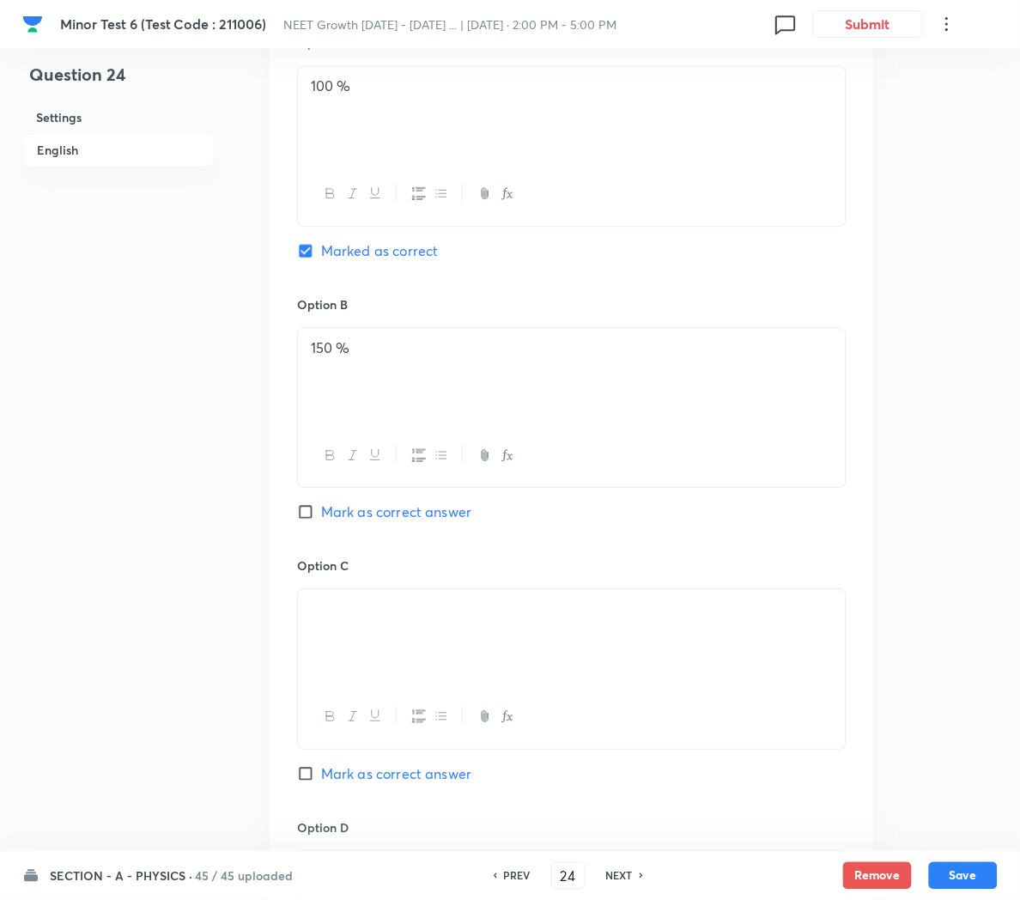
scroll to position [839, 0]
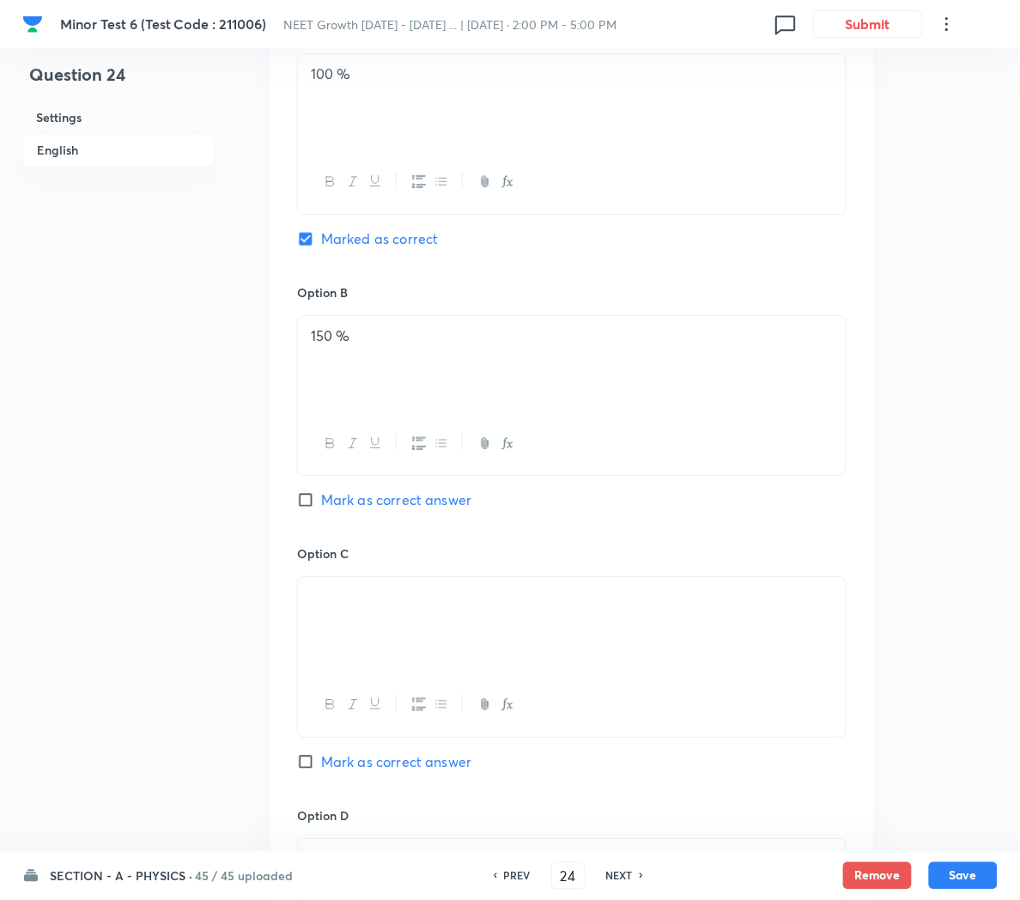
click at [401, 607] on p at bounding box center [572, 597] width 522 height 20
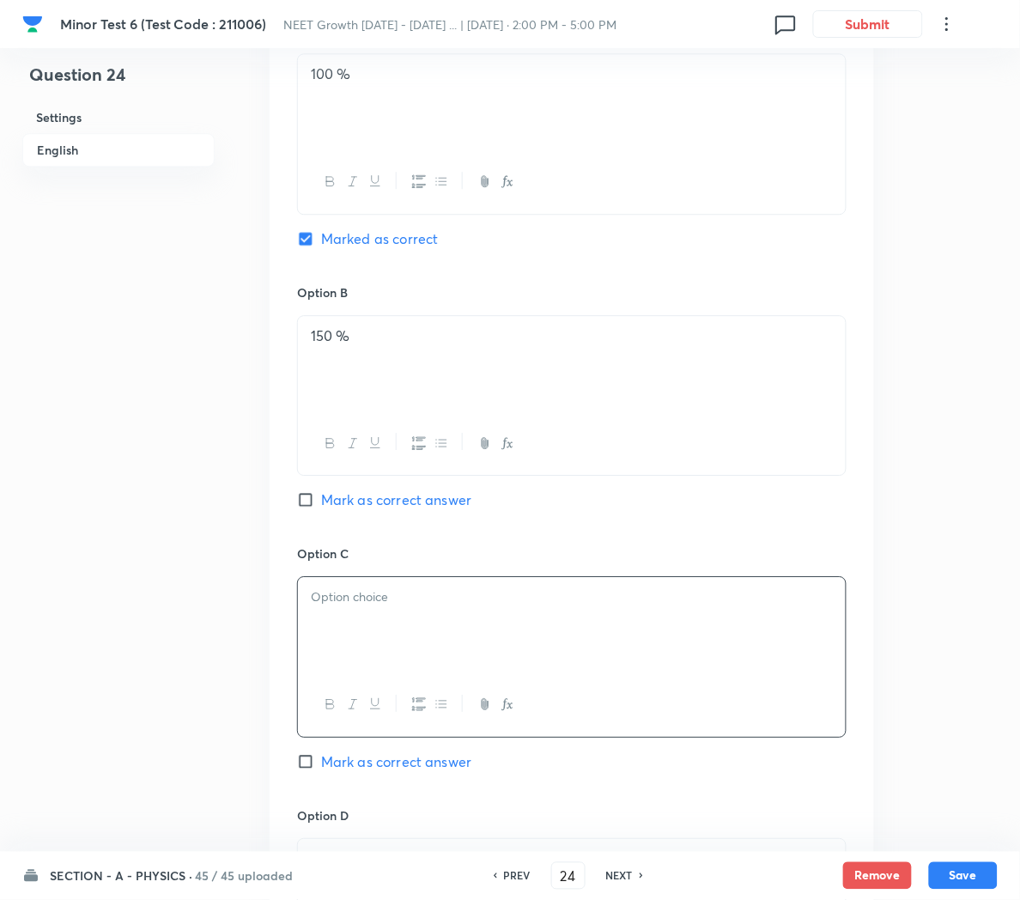
click at [509, 705] on icon "button" at bounding box center [508, 704] width 14 height 14
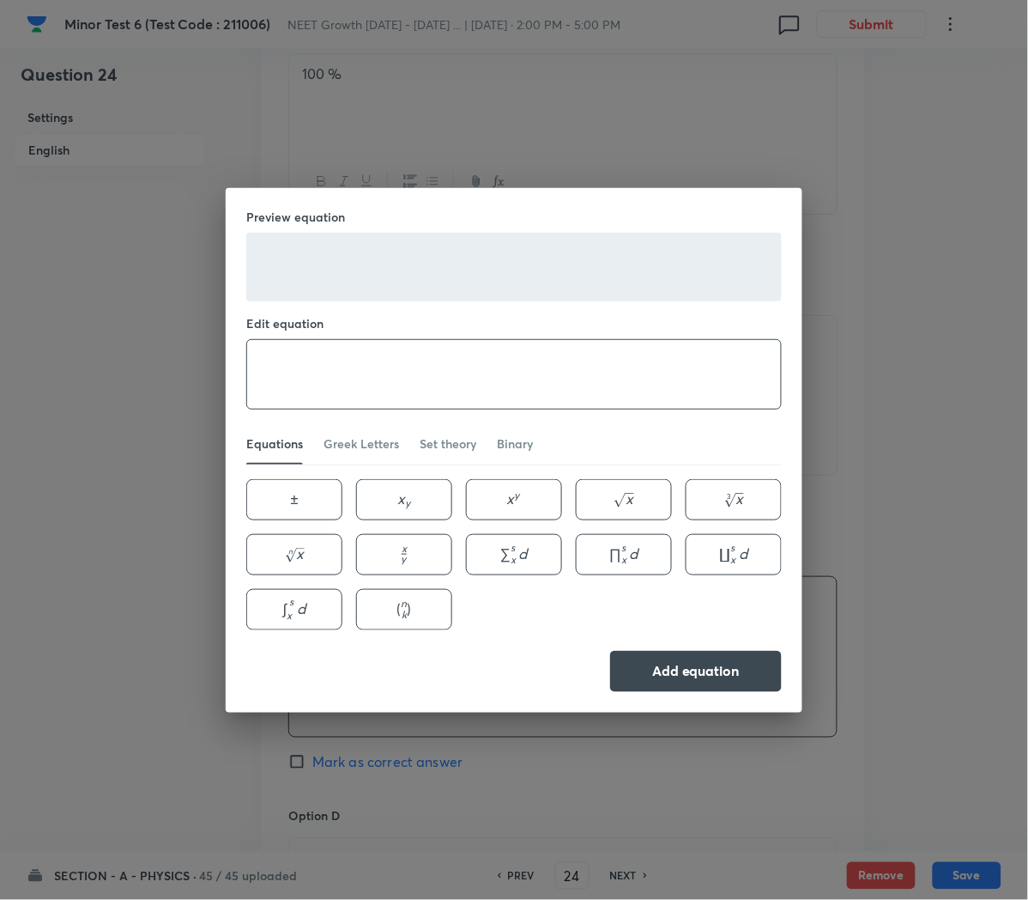
click at [598, 381] on textarea at bounding box center [514, 374] width 534 height 69
paste textarea "\sqrt{300} \%"
type textarea "\sqrt{300} \%"
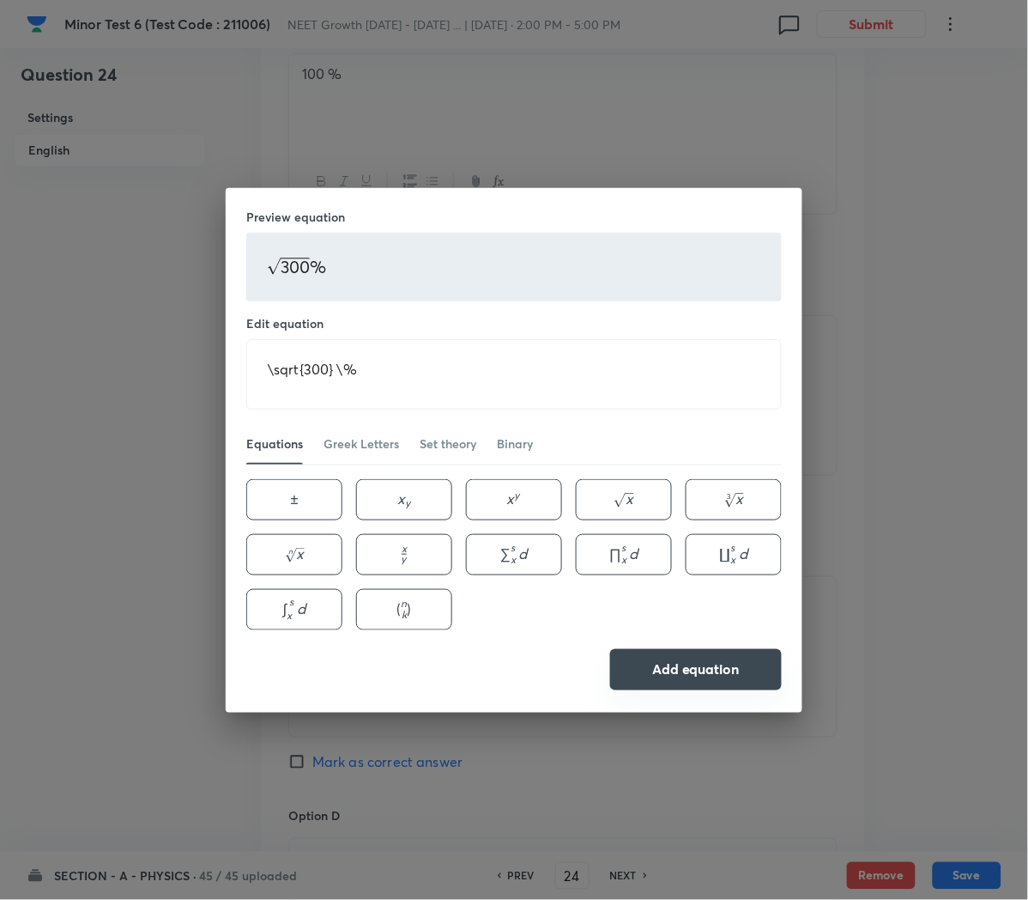
click at [701, 668] on button "Add equation" at bounding box center [696, 669] width 172 height 41
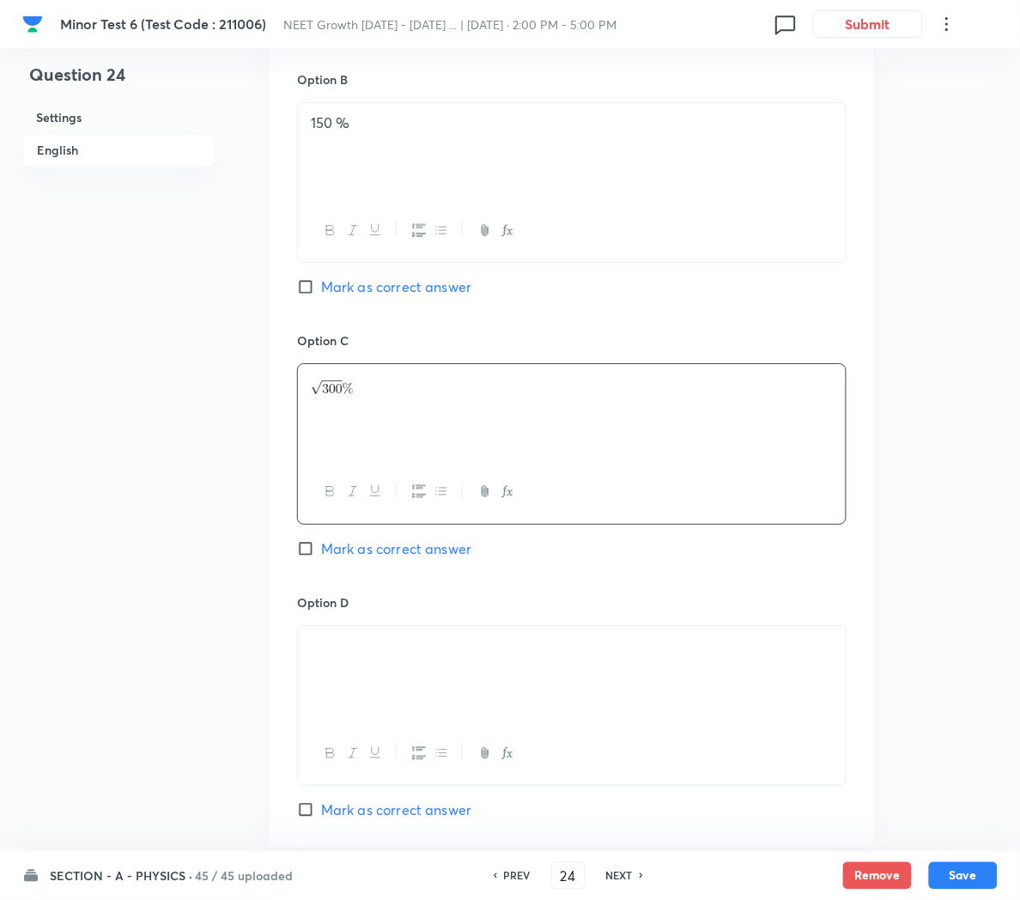
scroll to position [1136, 0]
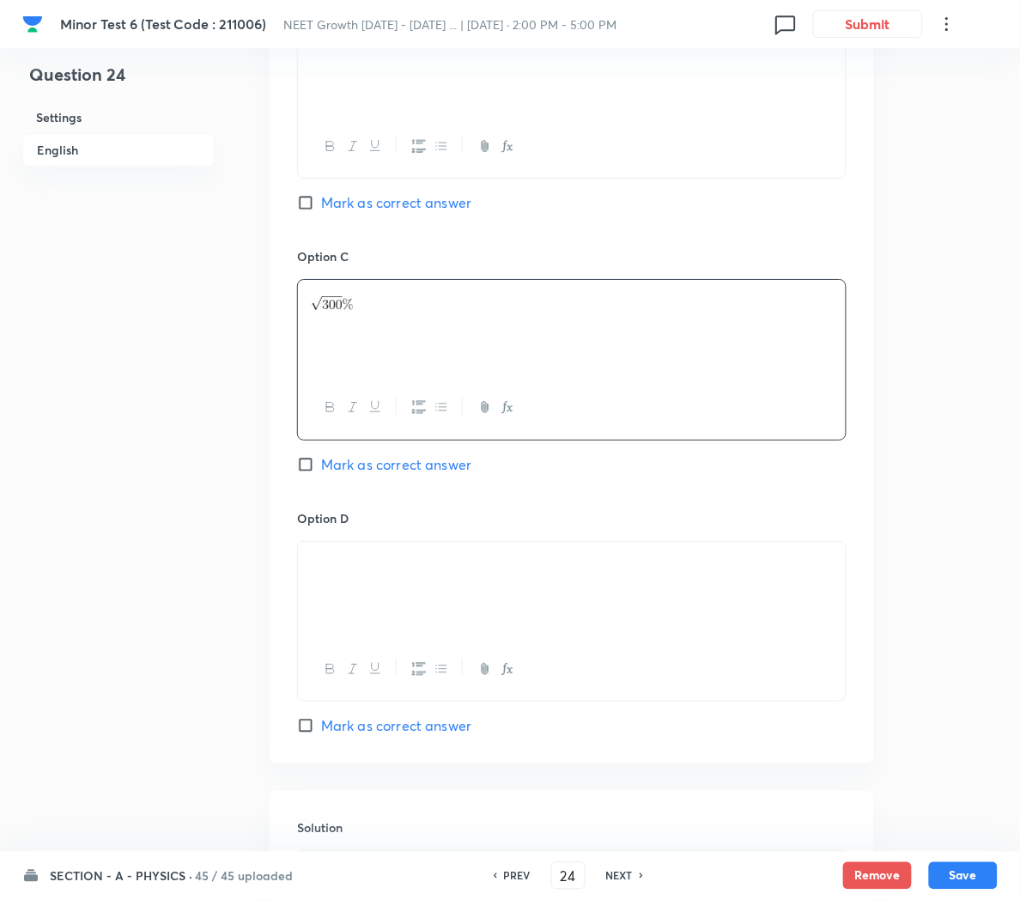
click at [439, 572] on p at bounding box center [572, 562] width 522 height 20
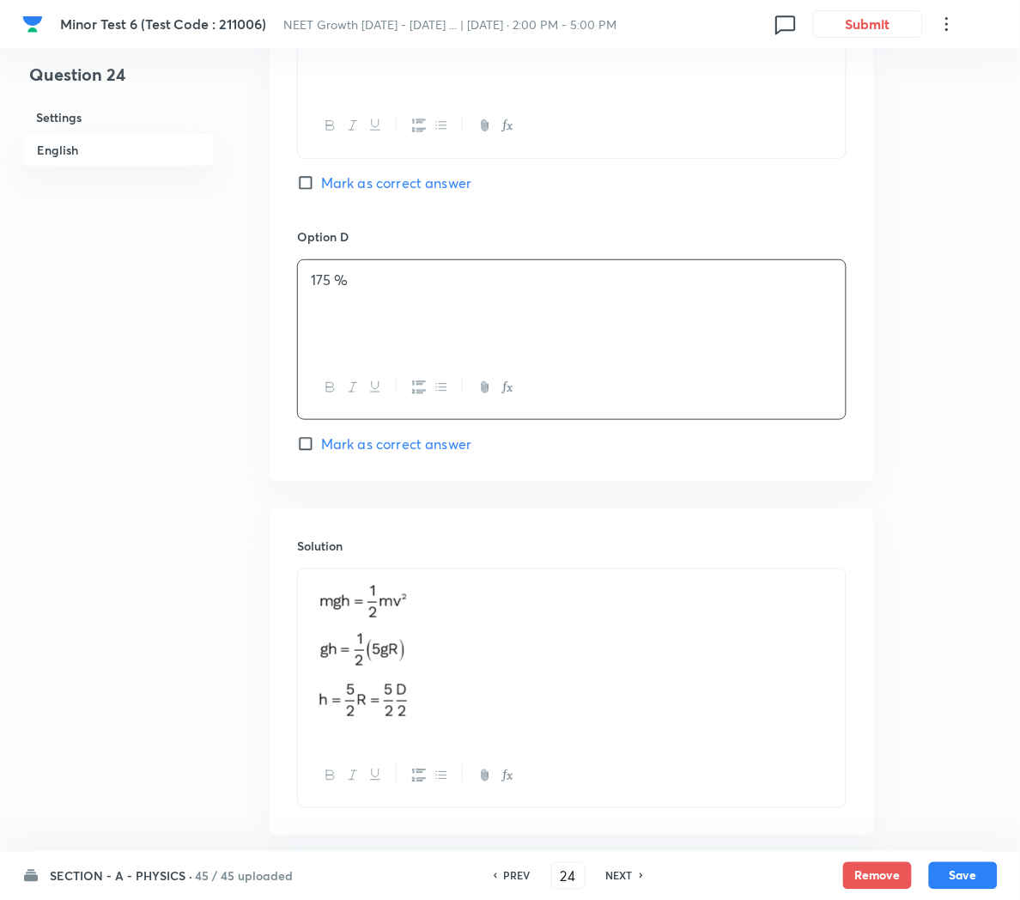
scroll to position [1421, 0]
click at [455, 640] on img at bounding box center [404, 650] width 186 height 149
click at [508, 655] on p at bounding box center [572, 653] width 522 height 155
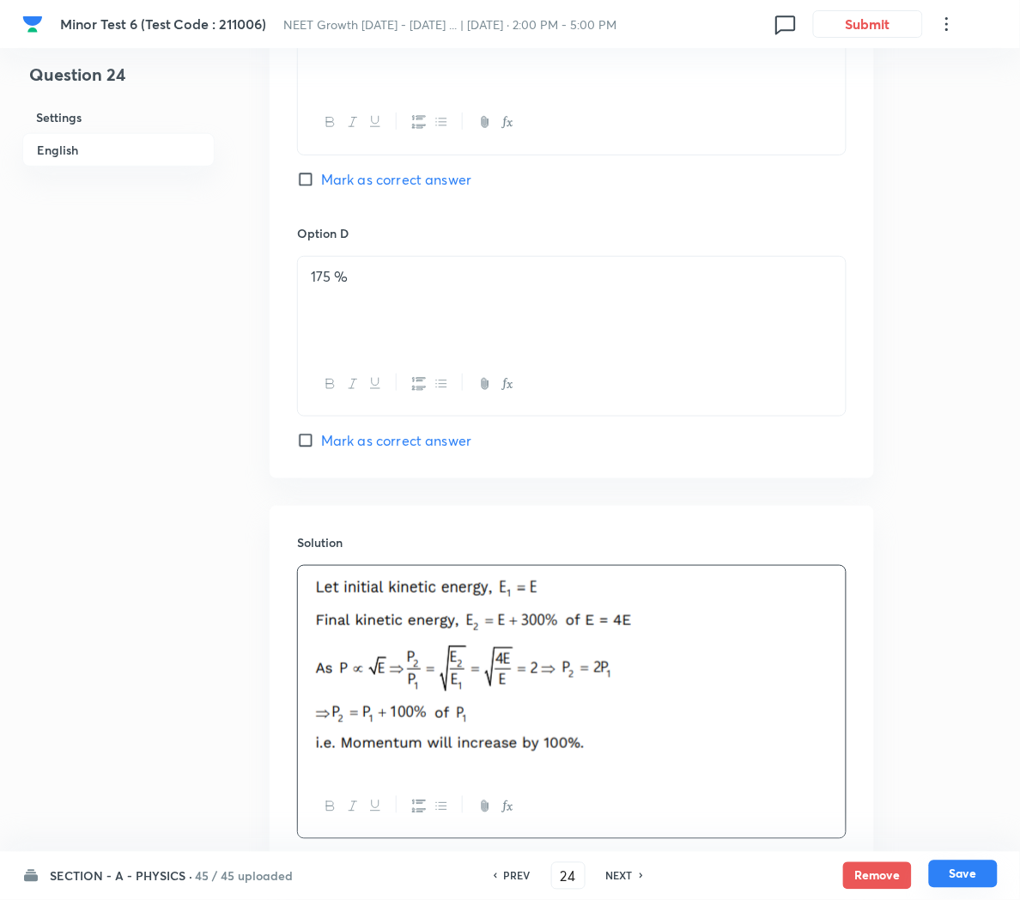
click at [956, 872] on button "Save" at bounding box center [963, 873] width 69 height 27
type input "25"
checkbox input "false"
checkbox input "true"
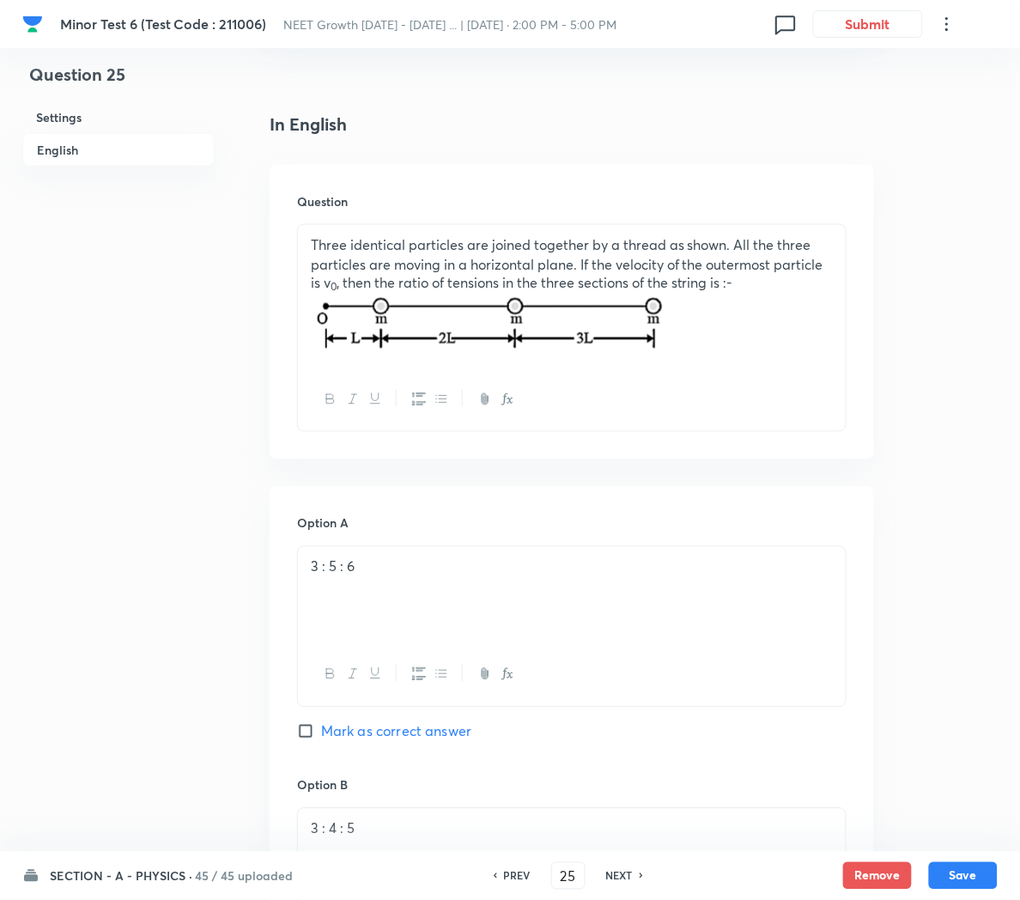
scroll to position [0, 0]
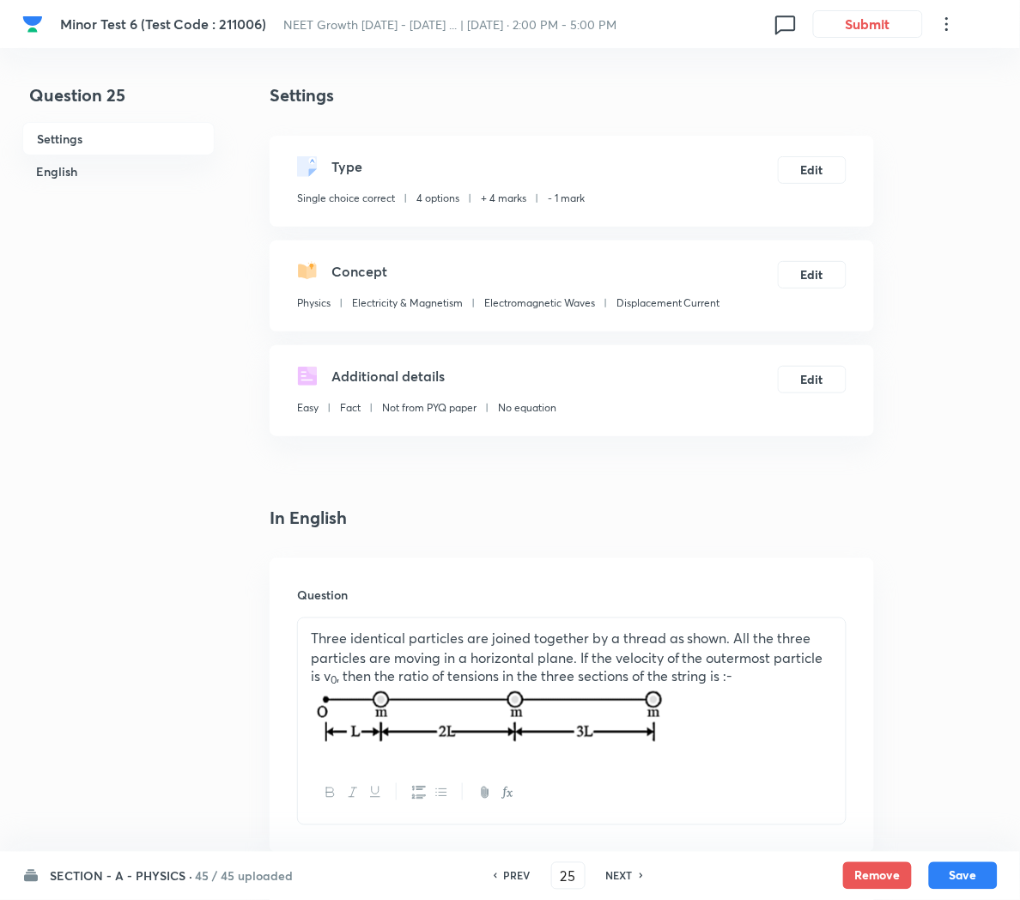
click at [813, 708] on p at bounding box center [572, 719] width 522 height 64
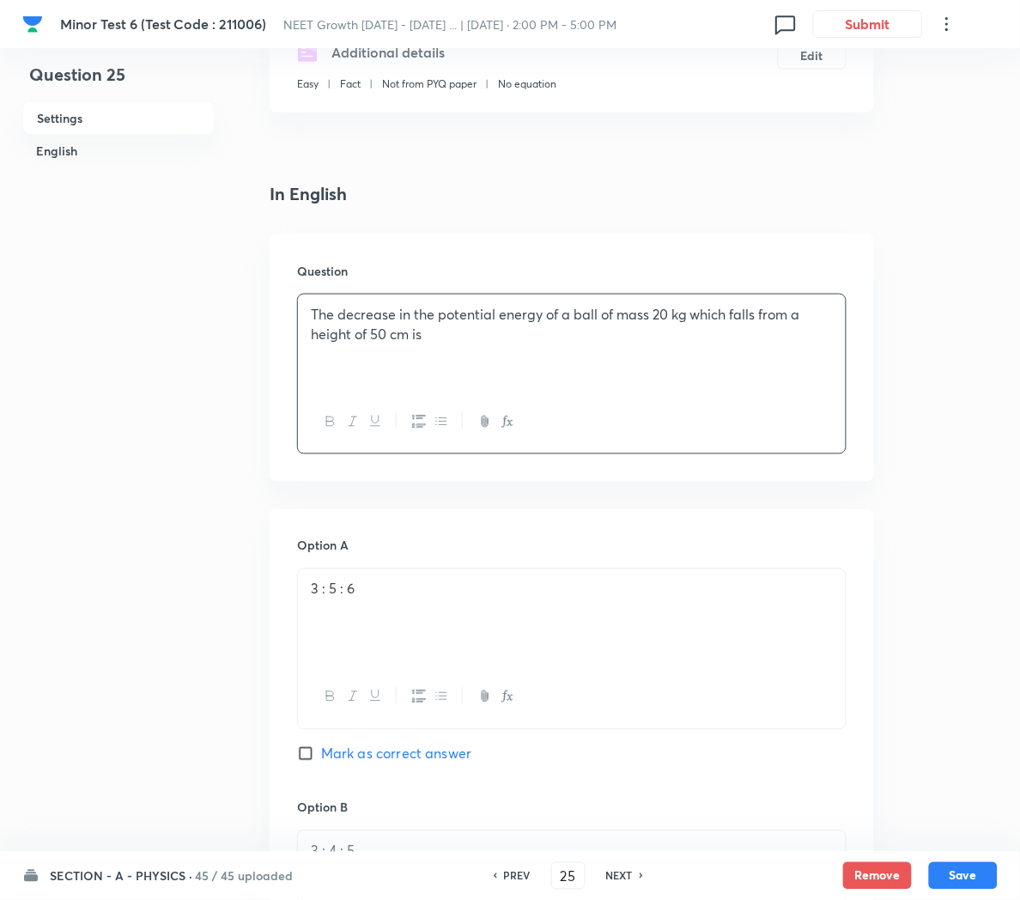
scroll to position [352, 0]
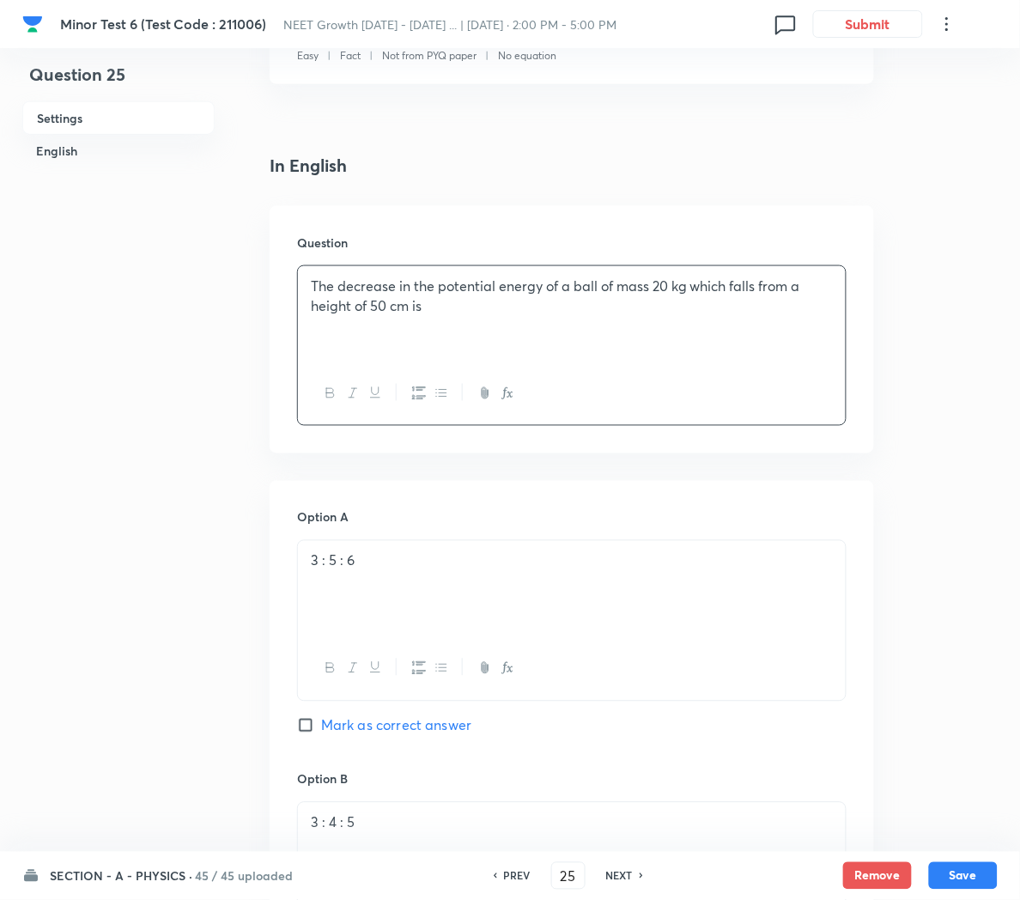
click at [418, 588] on div "3 : 5 : 6" at bounding box center [572, 589] width 548 height 96
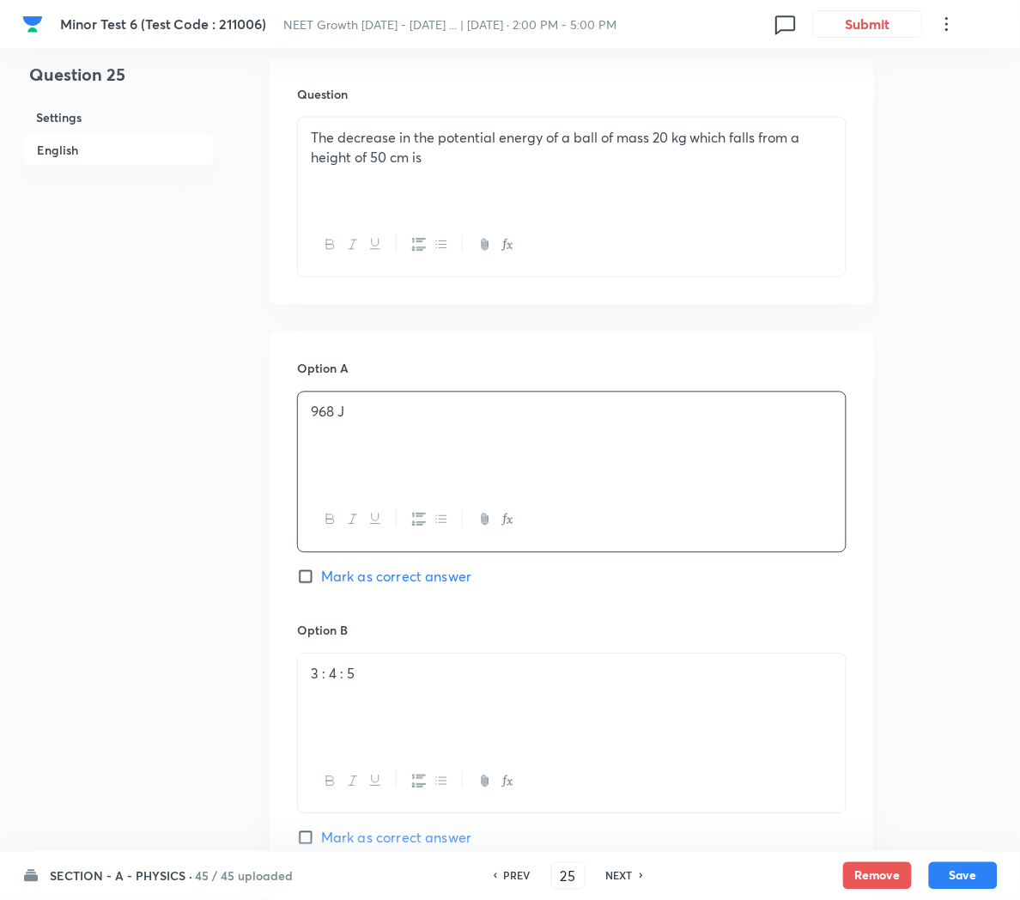
scroll to position [508, 0]
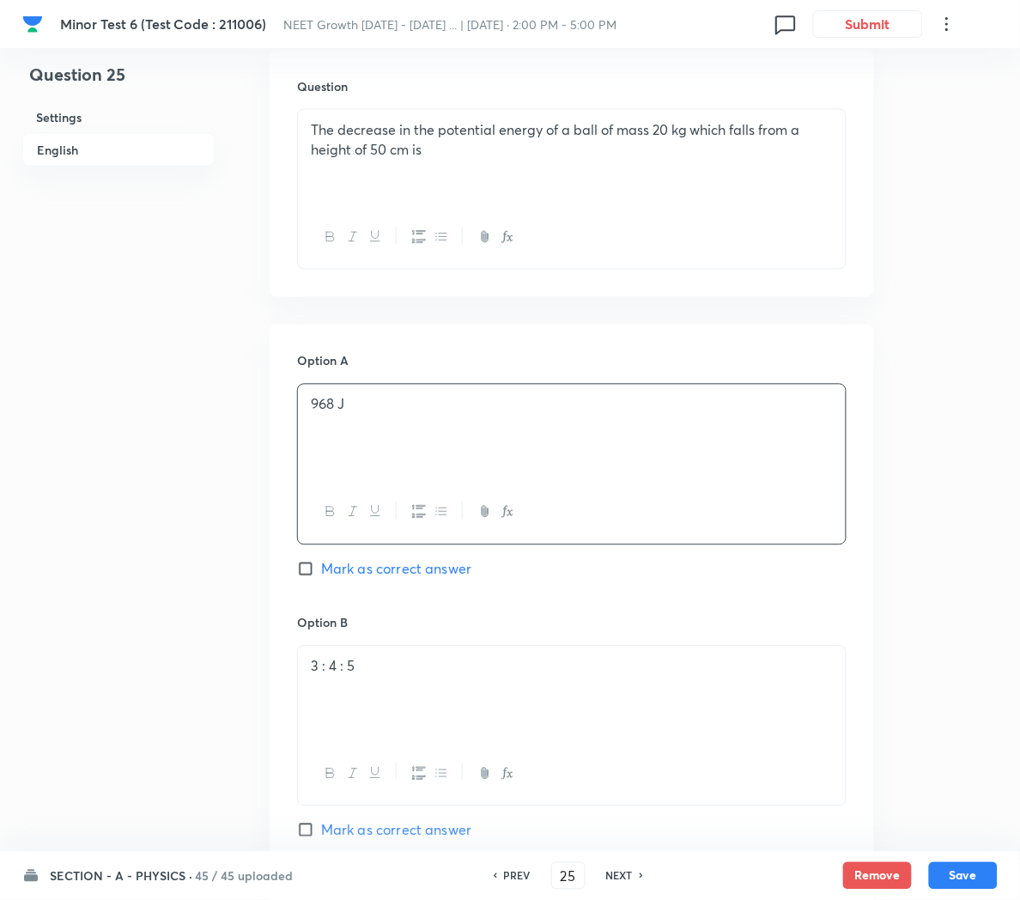
click at [410, 666] on p "3 : 4 : 5" at bounding box center [572, 667] width 522 height 20
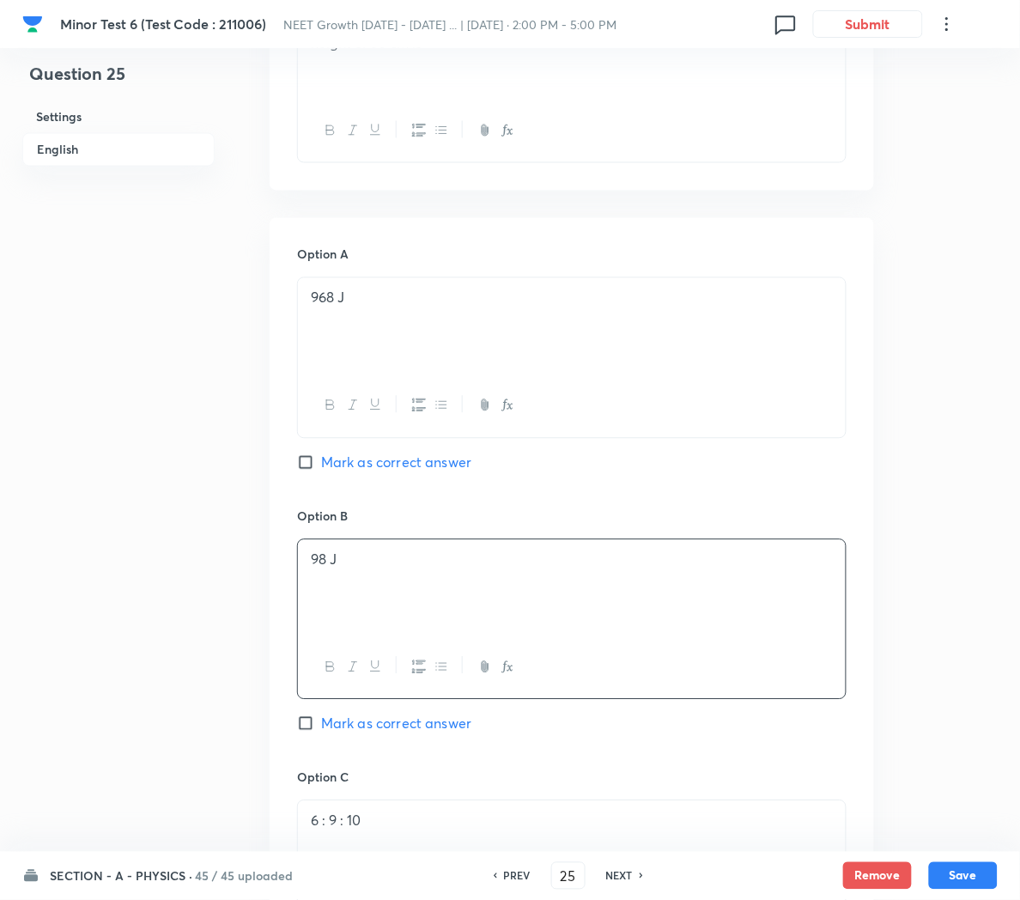
scroll to position [620, 0]
click at [362, 728] on span "Mark as correct answer" at bounding box center [396, 718] width 150 height 21
click at [321, 727] on input "Mark as correct answer" at bounding box center [309, 718] width 24 height 17
checkbox input "true"
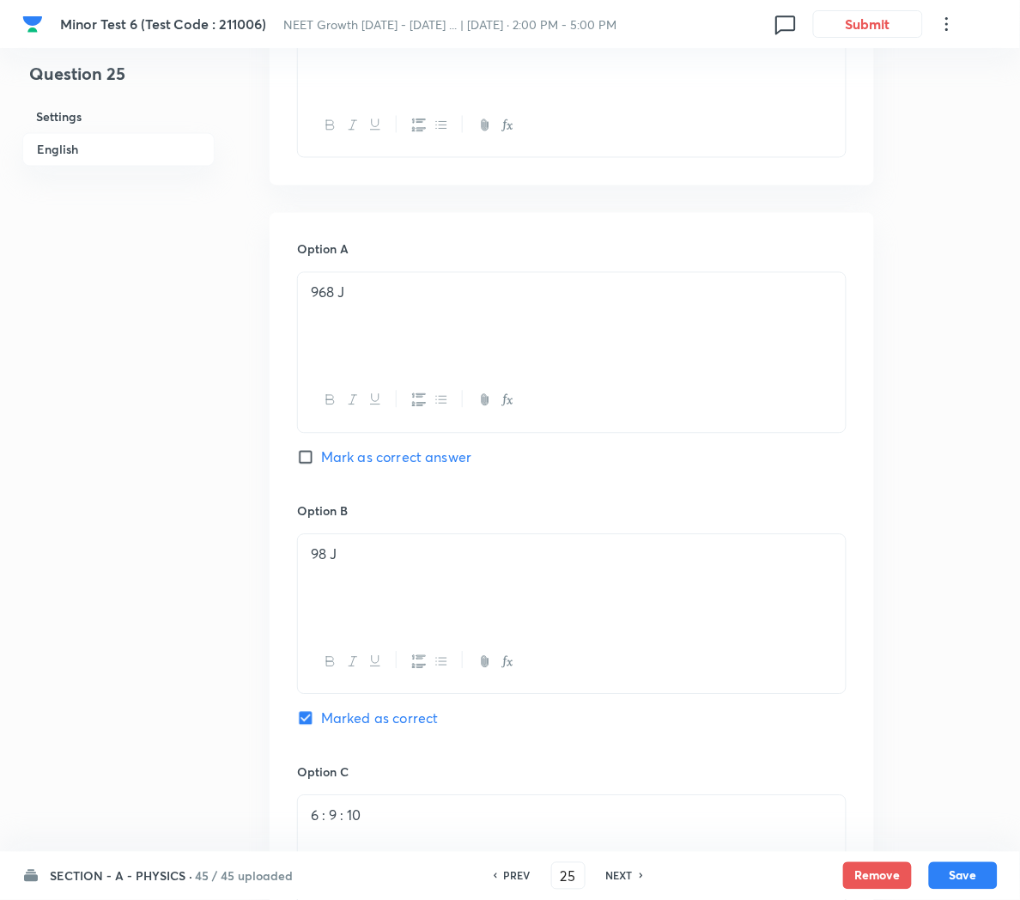
checkbox input "false"
click at [460, 824] on p "6 : 9 : 10" at bounding box center [572, 816] width 522 height 20
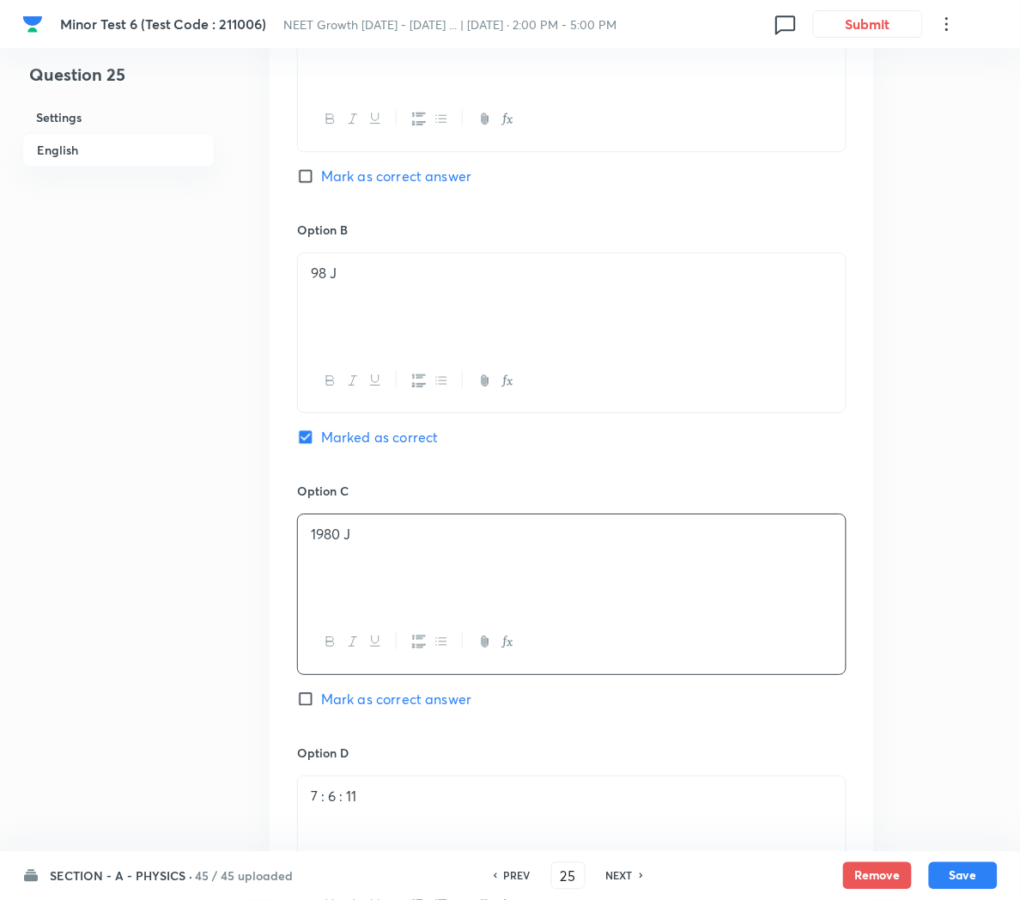
scroll to position [950, 0]
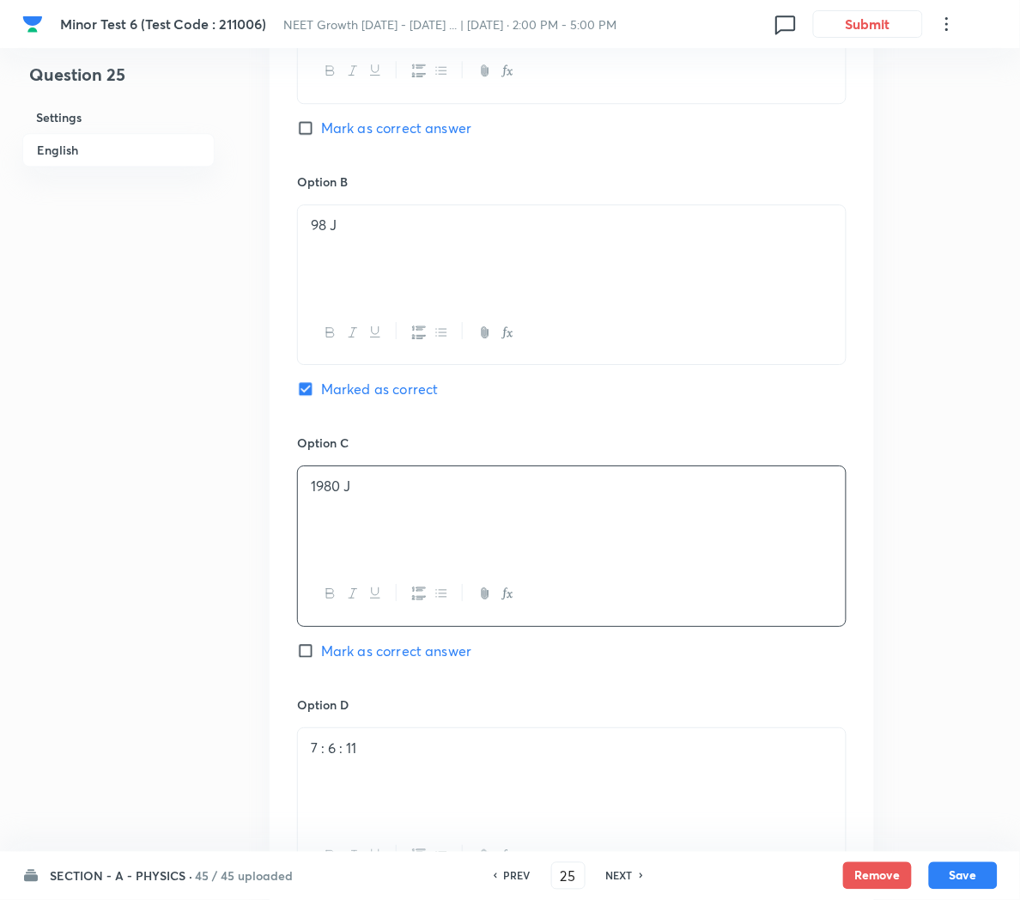
click at [408, 764] on div "7 : 6 : 11" at bounding box center [572, 776] width 548 height 96
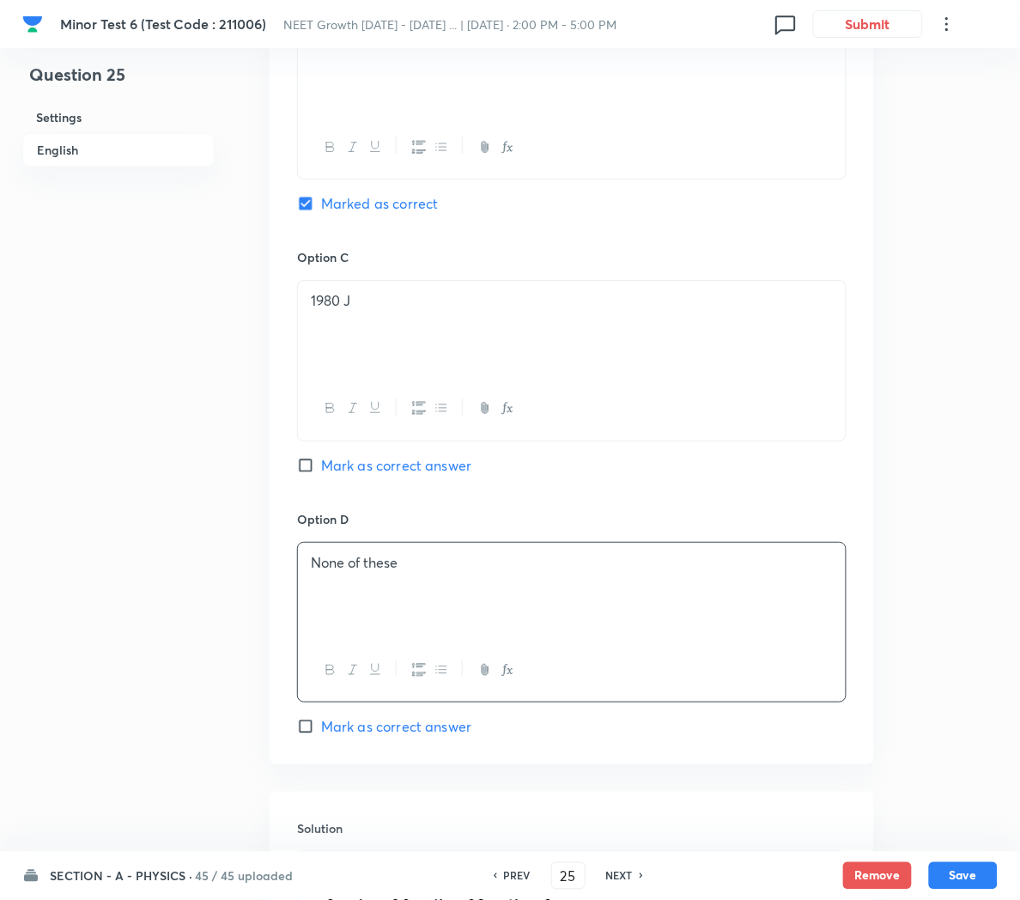
scroll to position [1202, 0]
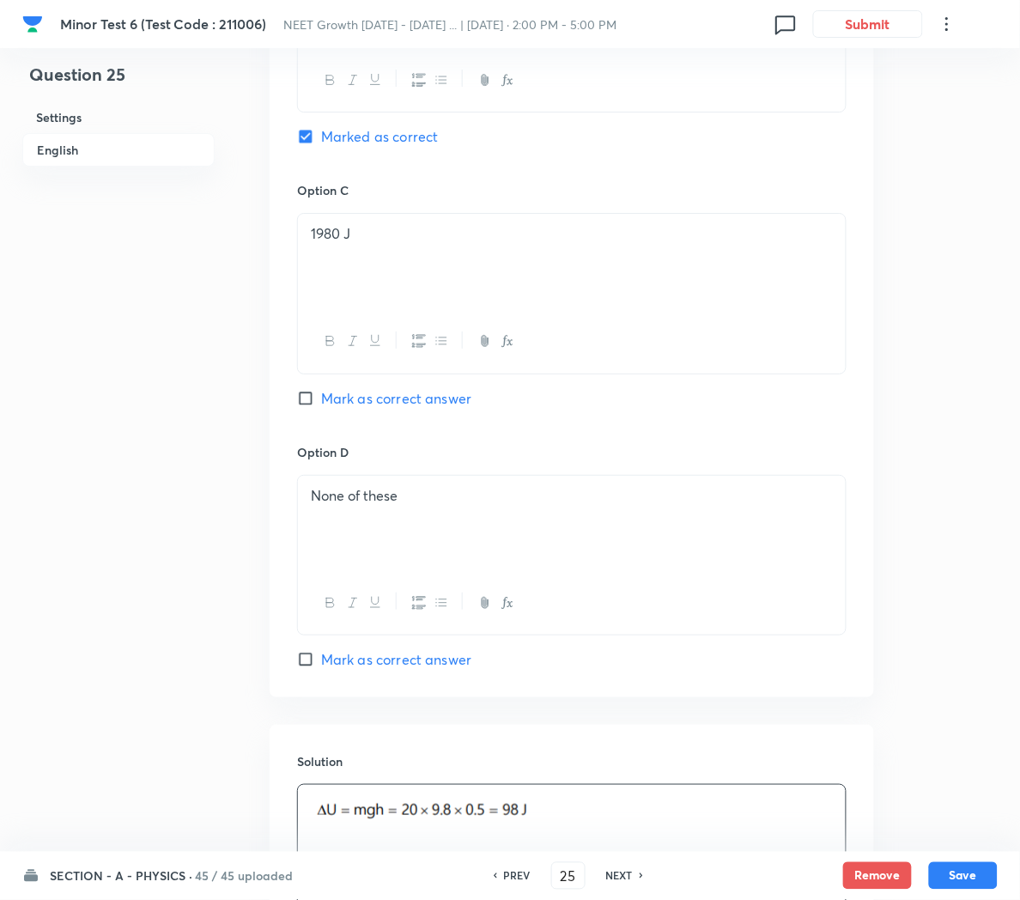
scroll to position [1432, 0]
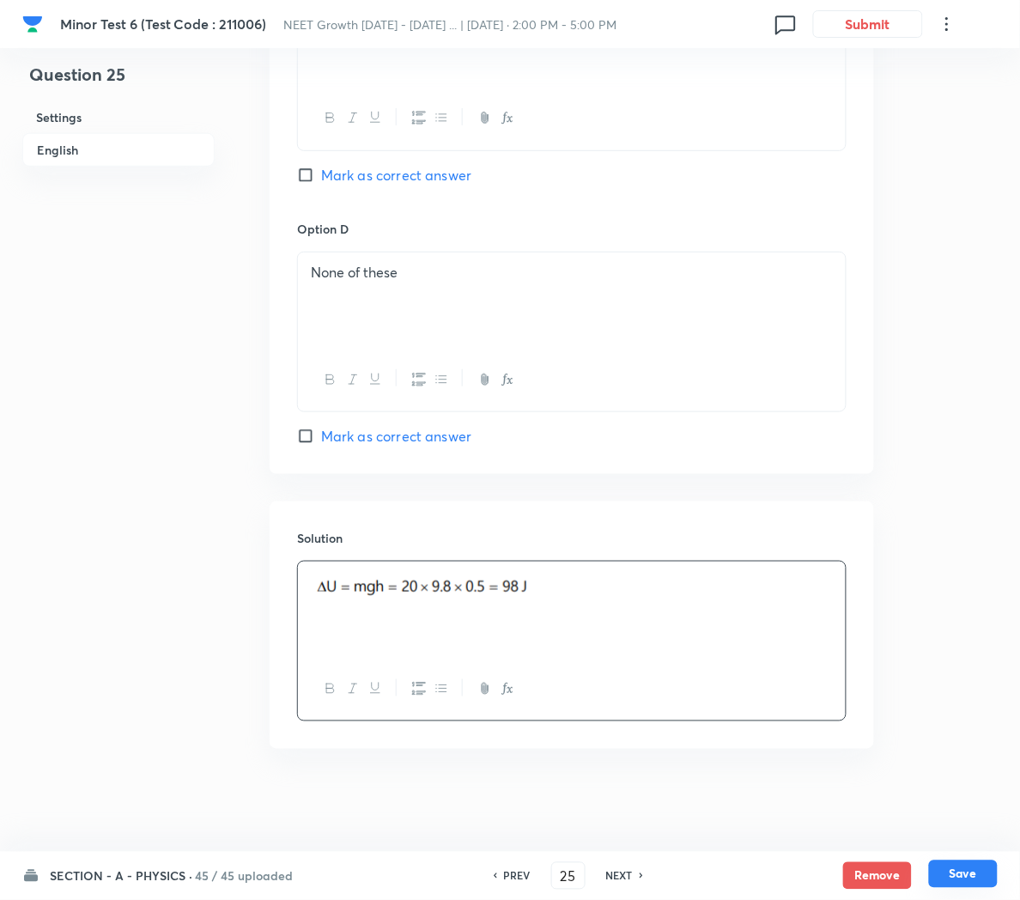
click at [962, 876] on button "Save" at bounding box center [963, 873] width 69 height 27
type input "26"
checkbox input "false"
checkbox input "true"
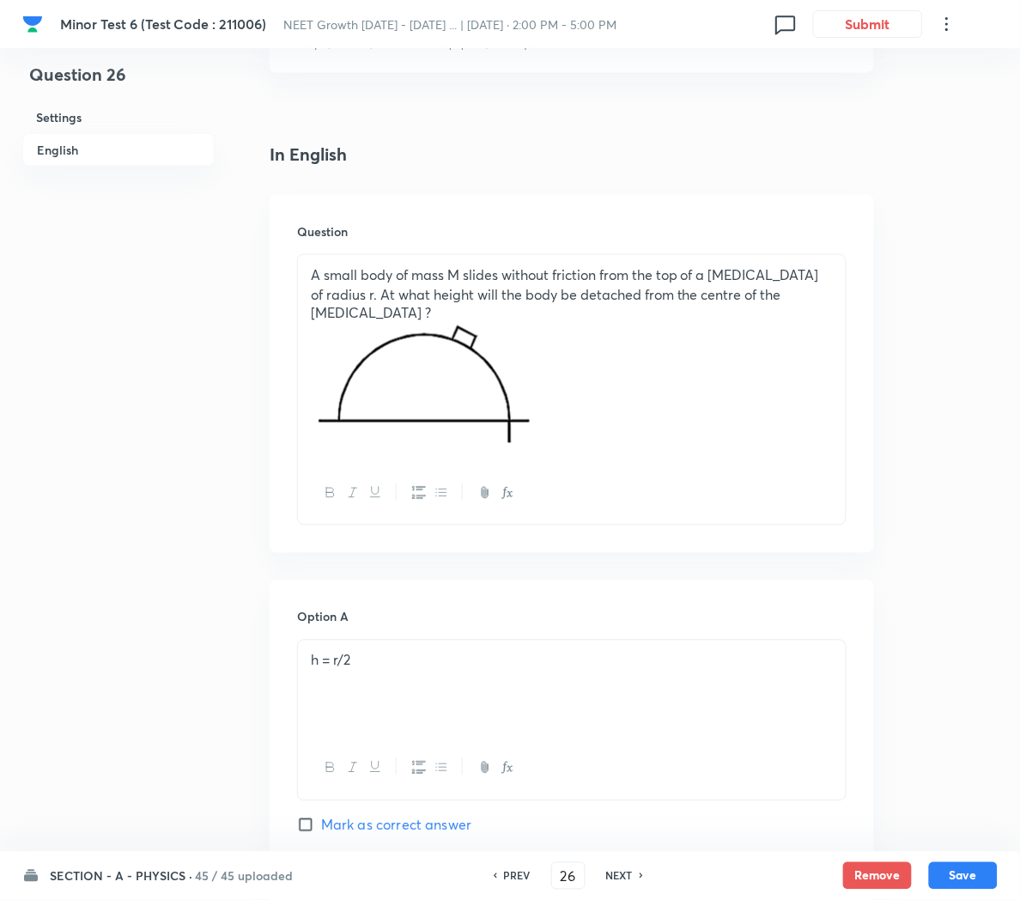
scroll to position [331, 0]
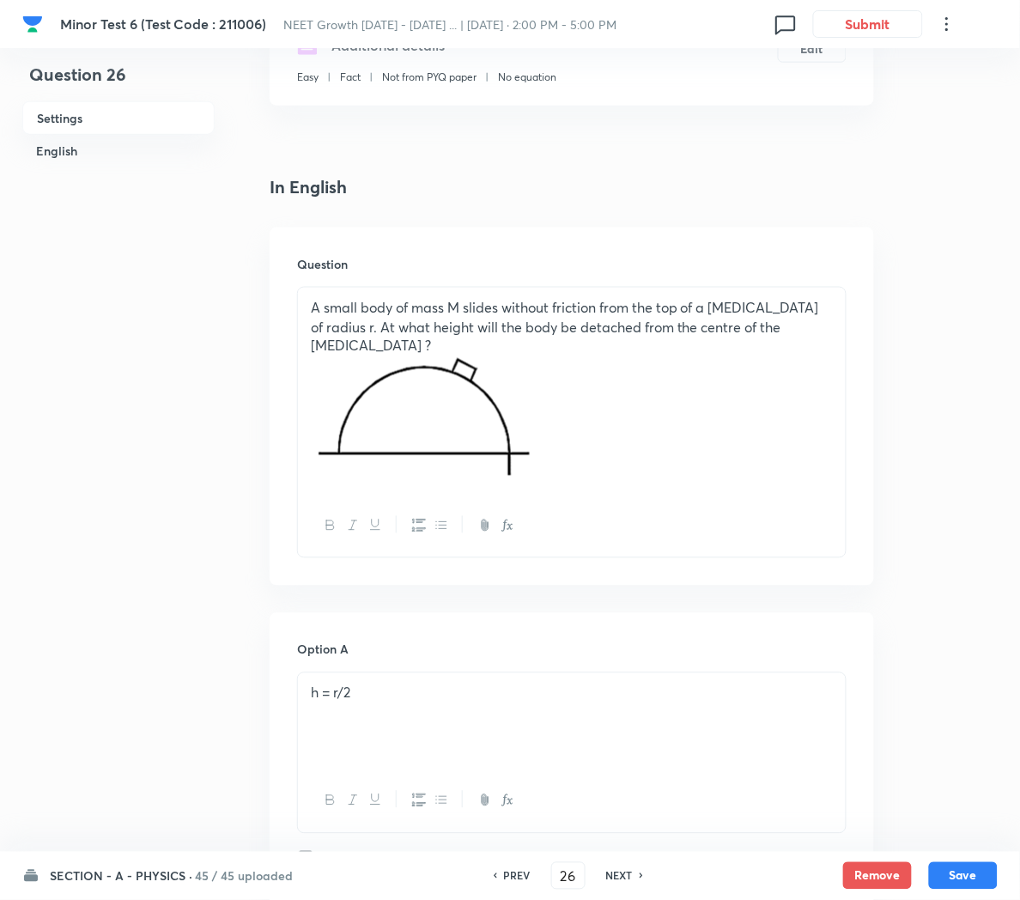
click at [752, 438] on p at bounding box center [572, 420] width 522 height 128
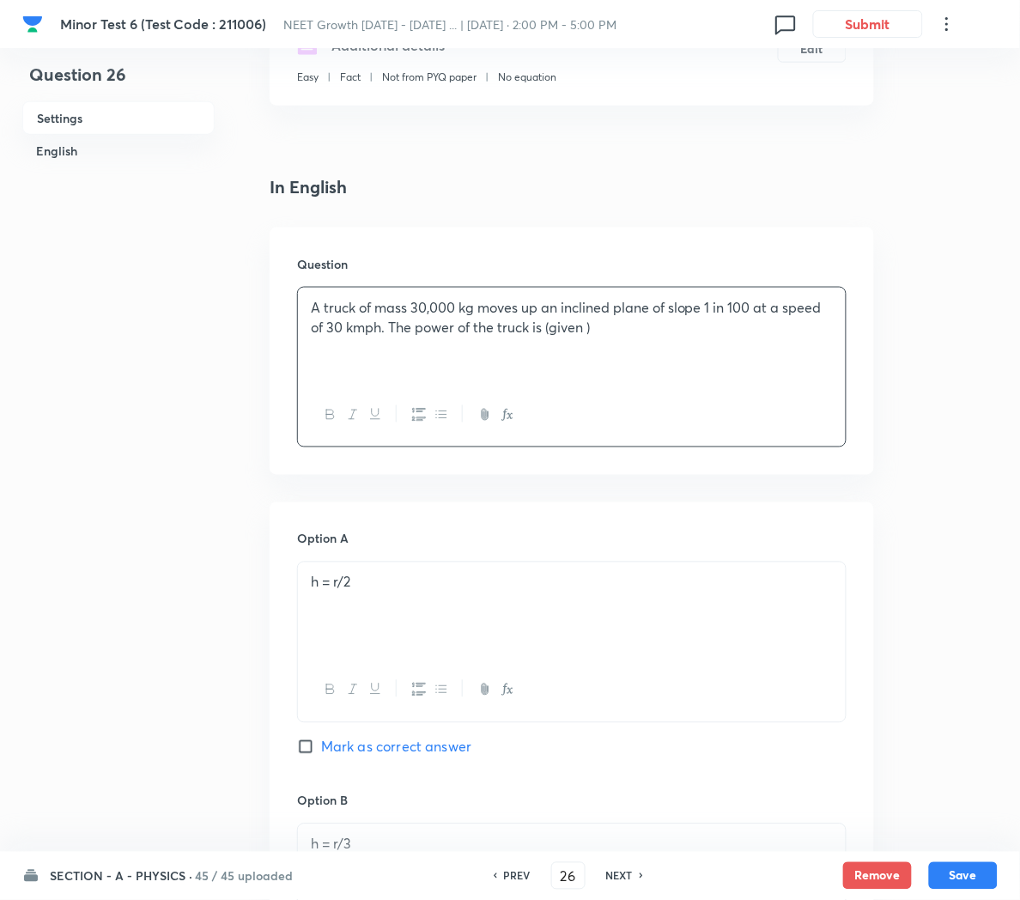
click at [505, 419] on icon "button" at bounding box center [508, 415] width 14 height 14
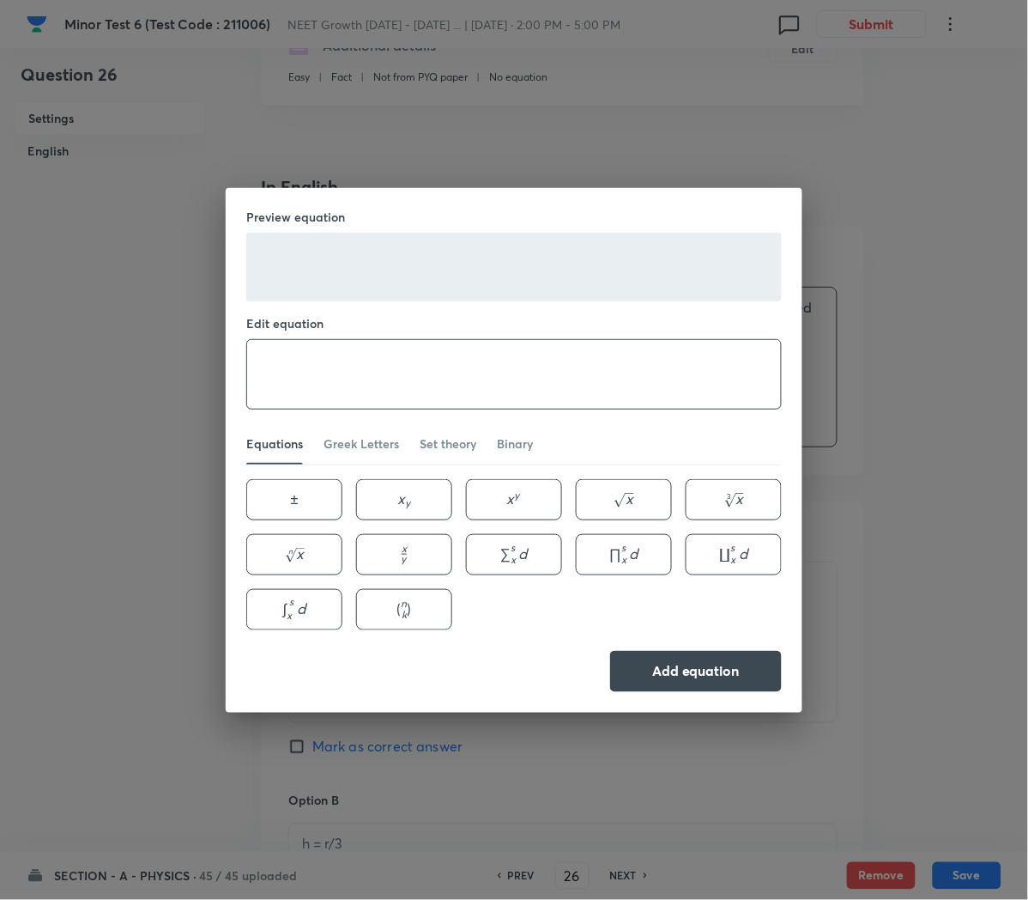
click at [276, 366] on textarea at bounding box center [514, 374] width 534 height 69
type textarea "g=10~ms^{-1}"
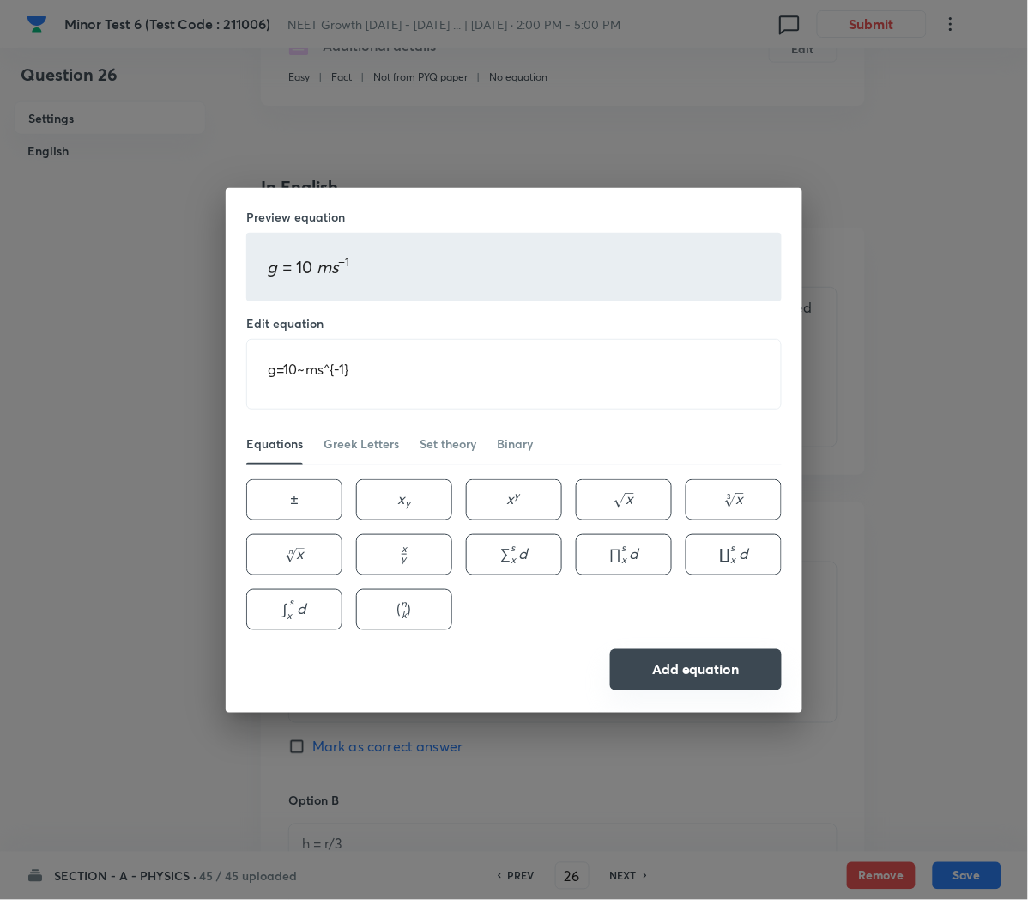
click at [748, 670] on button "Add equation" at bounding box center [696, 669] width 172 height 41
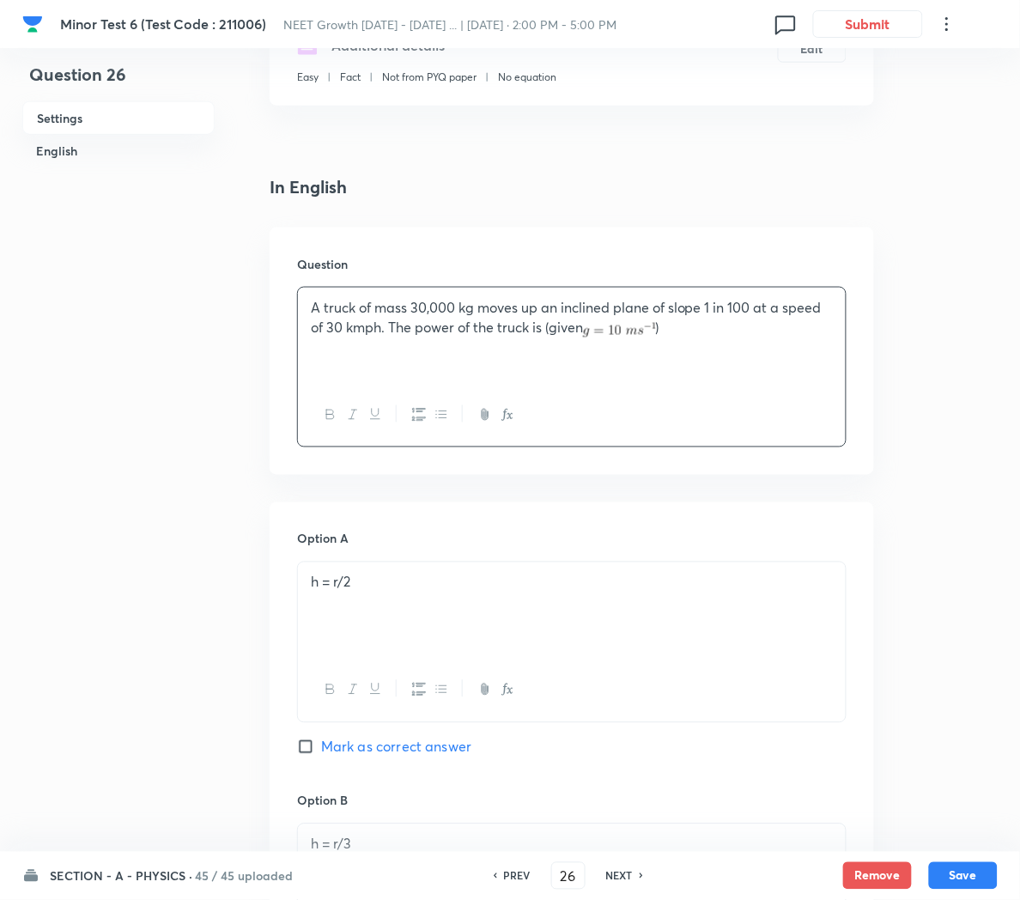
click at [416, 591] on p "h = r/2" at bounding box center [572, 583] width 522 height 20
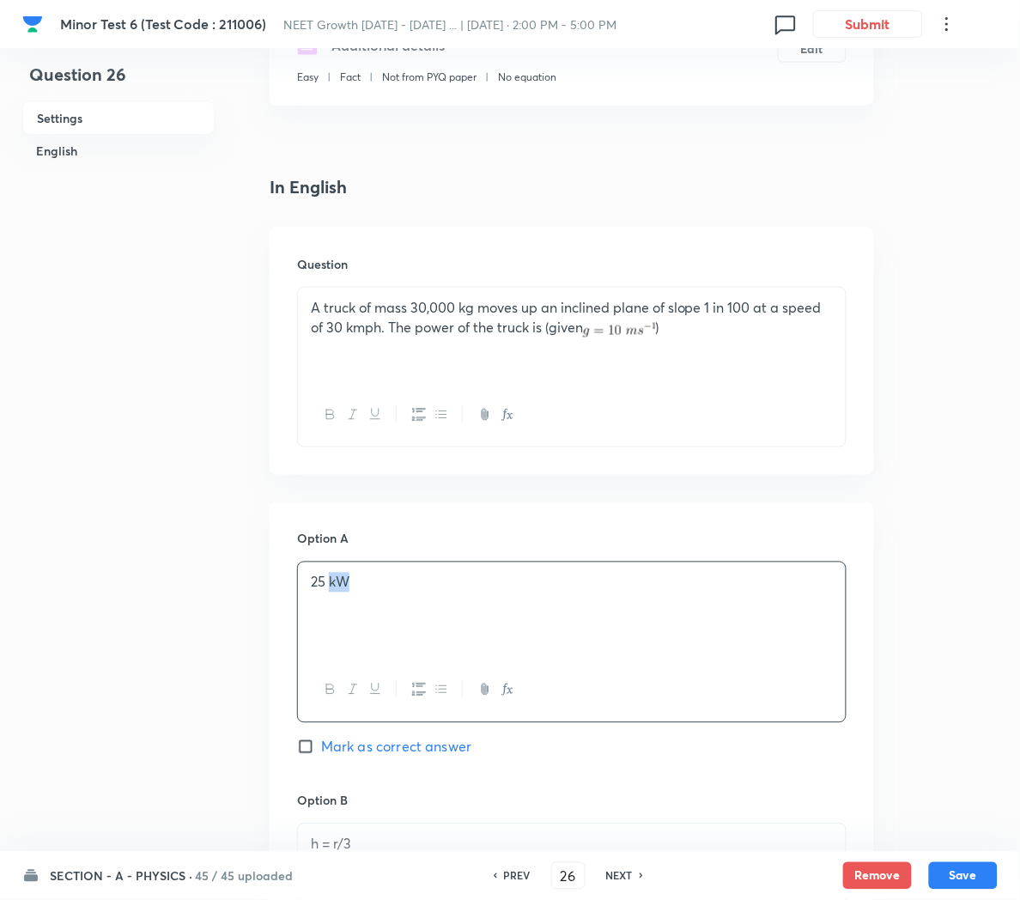
copy p "kW"
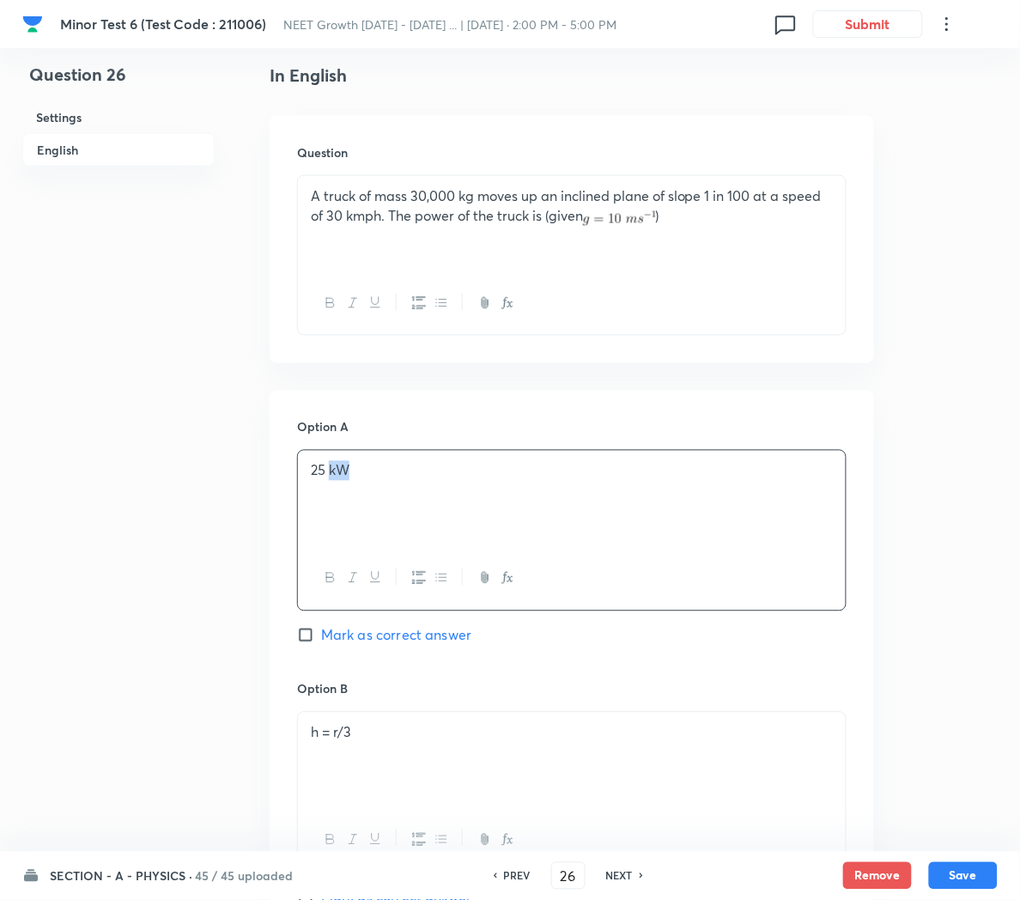
scroll to position [452, 0]
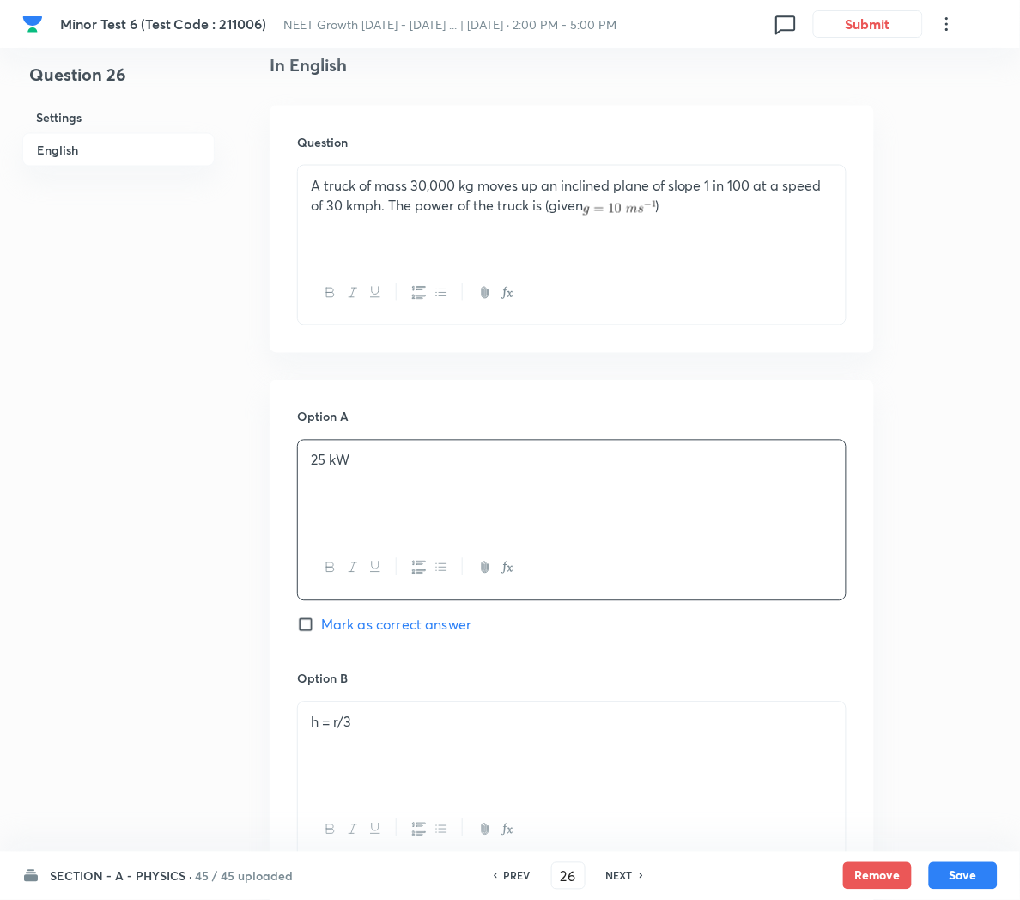
click at [371, 622] on span "Mark as correct answer" at bounding box center [396, 625] width 150 height 21
click at [321, 622] on input "Mark as correct answer" at bounding box center [309, 624] width 24 height 17
checkbox input "true"
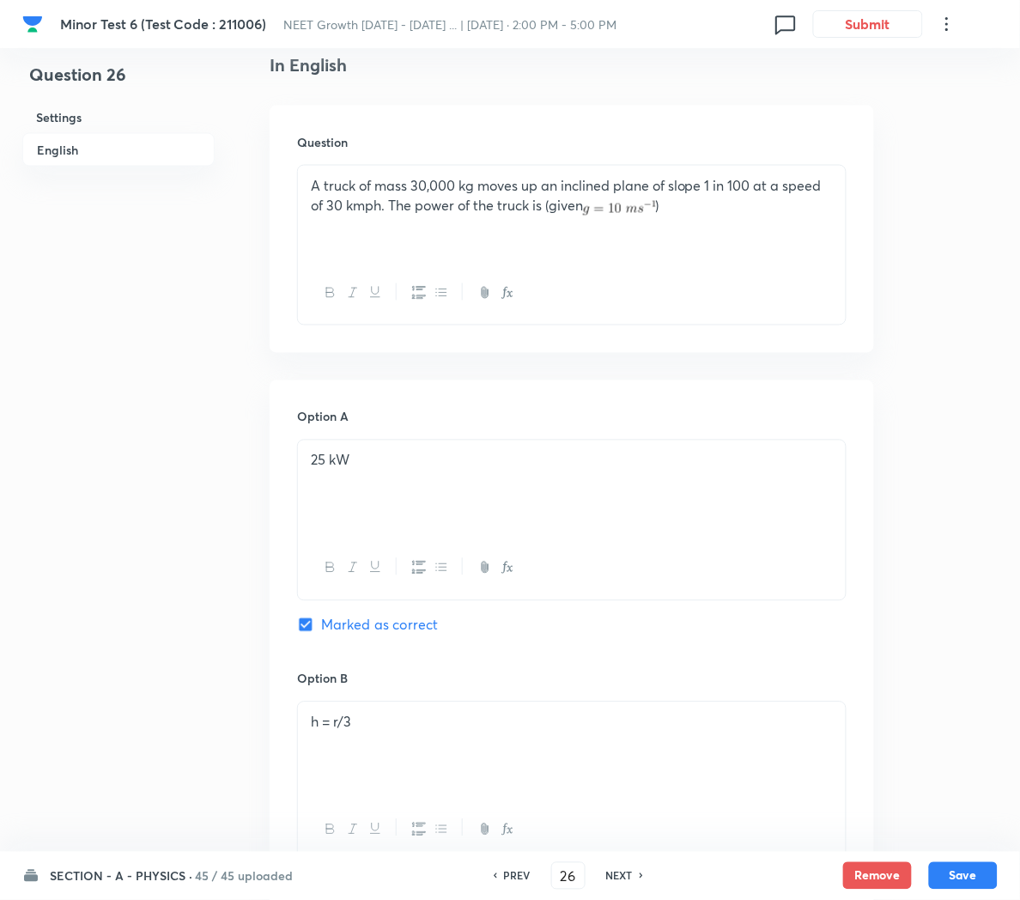
checkbox input "false"
click at [415, 705] on div "h = r/3" at bounding box center [572, 750] width 548 height 96
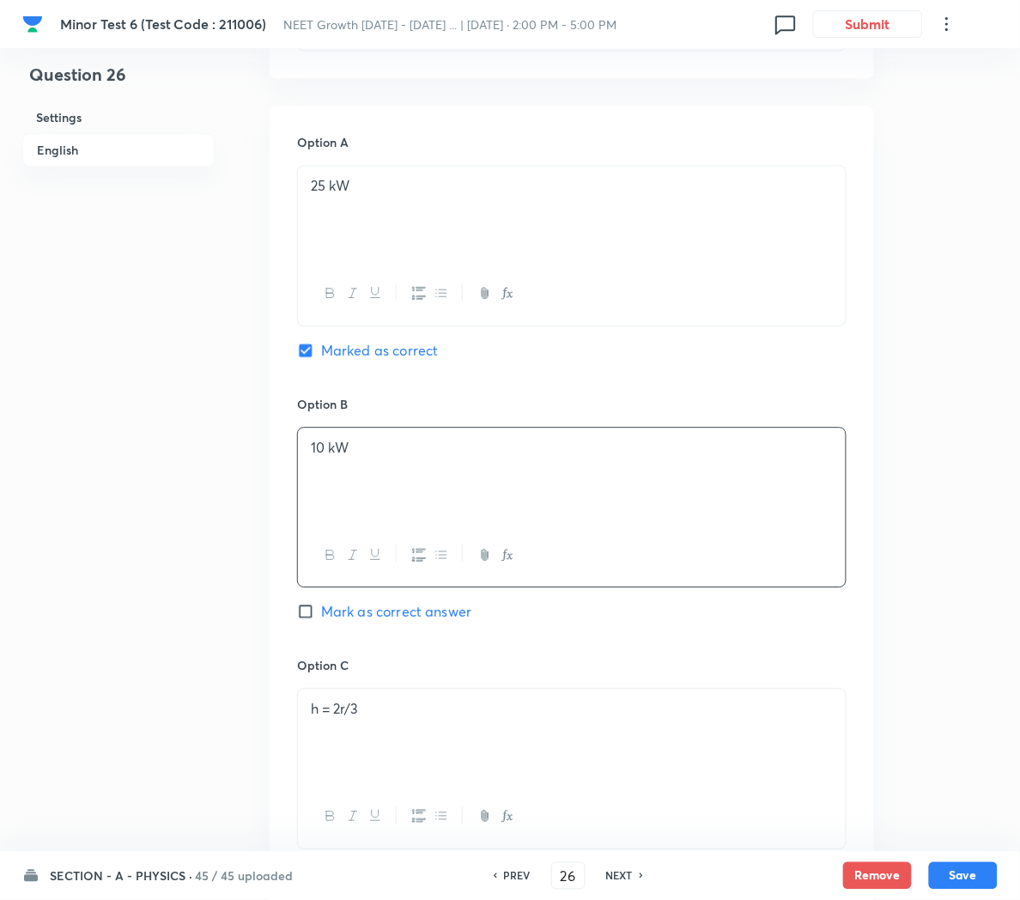
scroll to position [730, 0]
click at [402, 730] on div "h = 2r/3" at bounding box center [572, 734] width 548 height 96
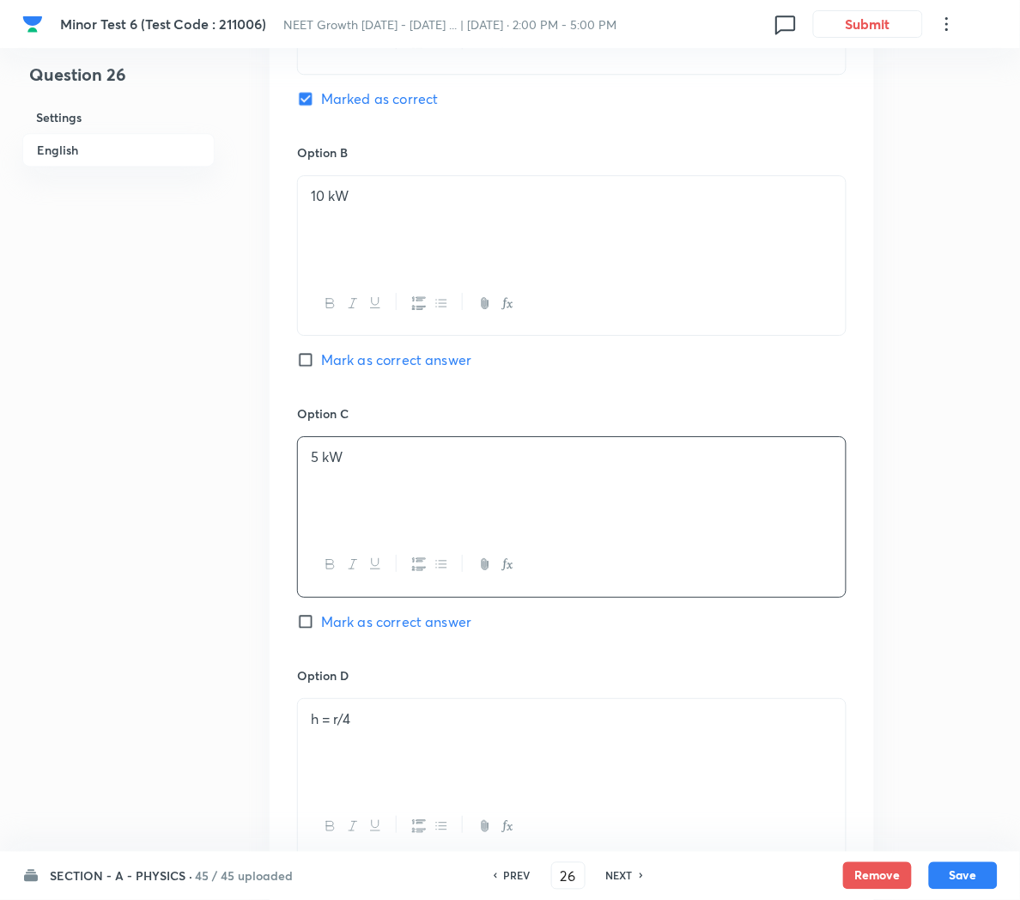
scroll to position [1028, 0]
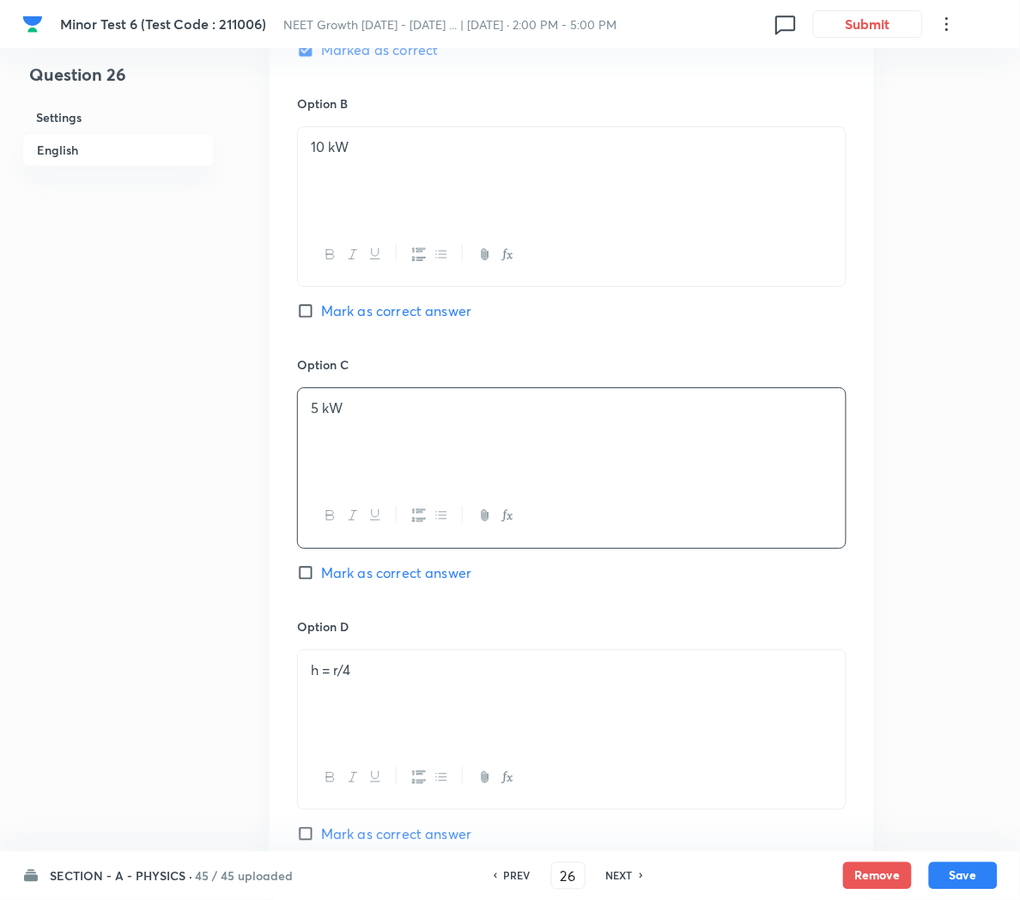
click at [408, 705] on div "h = r/4" at bounding box center [572, 698] width 548 height 96
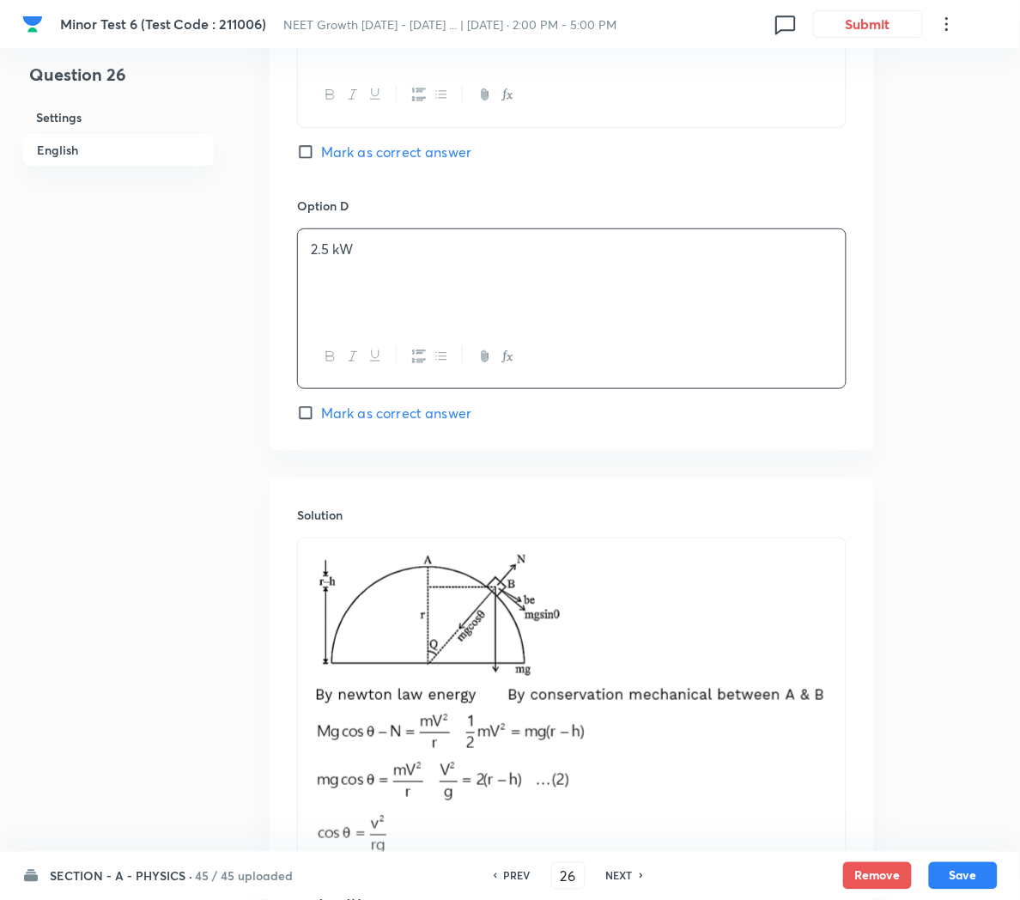
scroll to position [1451, 0]
click at [834, 731] on div at bounding box center [572, 779] width 548 height 486
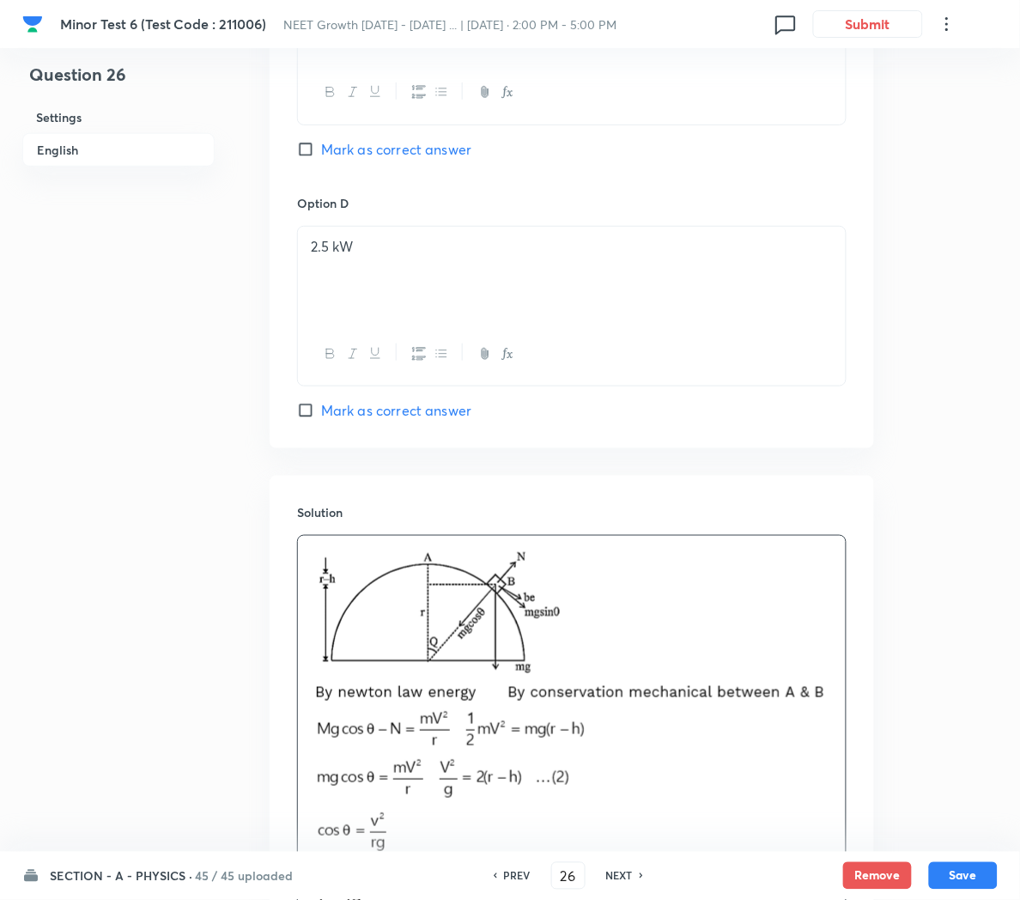
scroll to position [1432, 0]
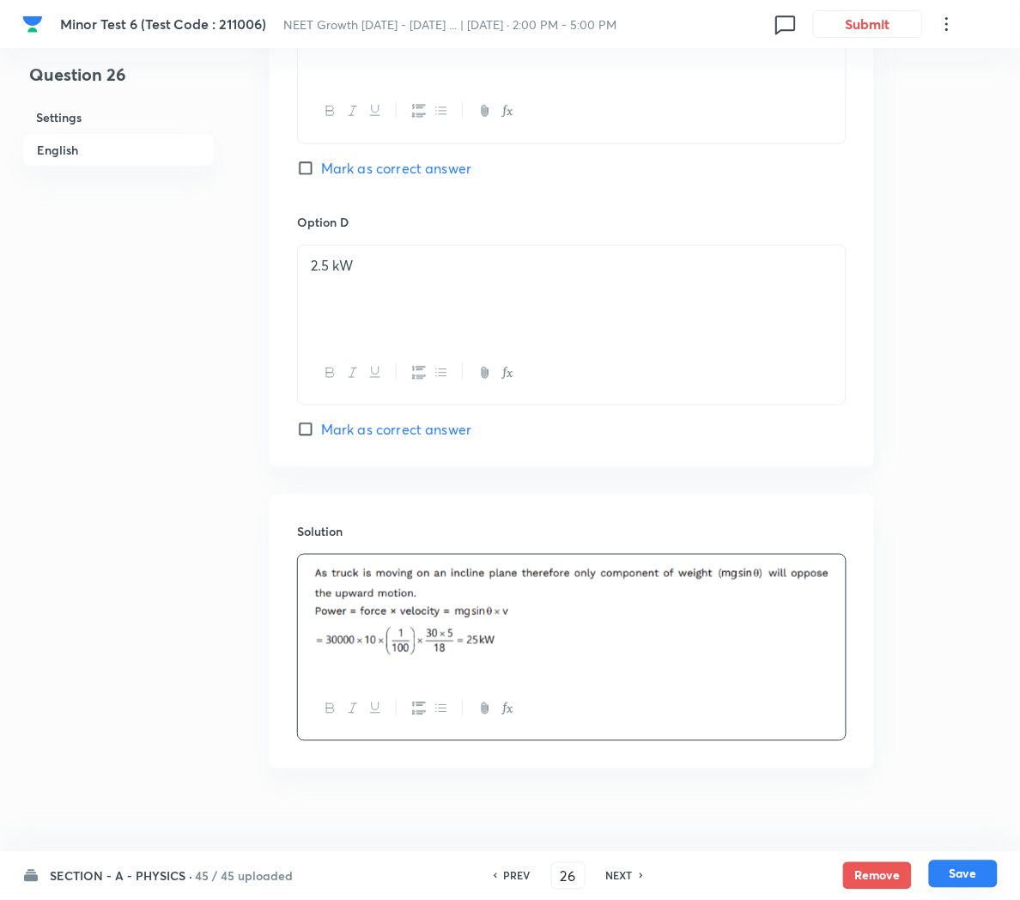
click at [947, 867] on button "Save" at bounding box center [963, 873] width 69 height 27
type input "27"
checkbox input "false"
checkbox input "true"
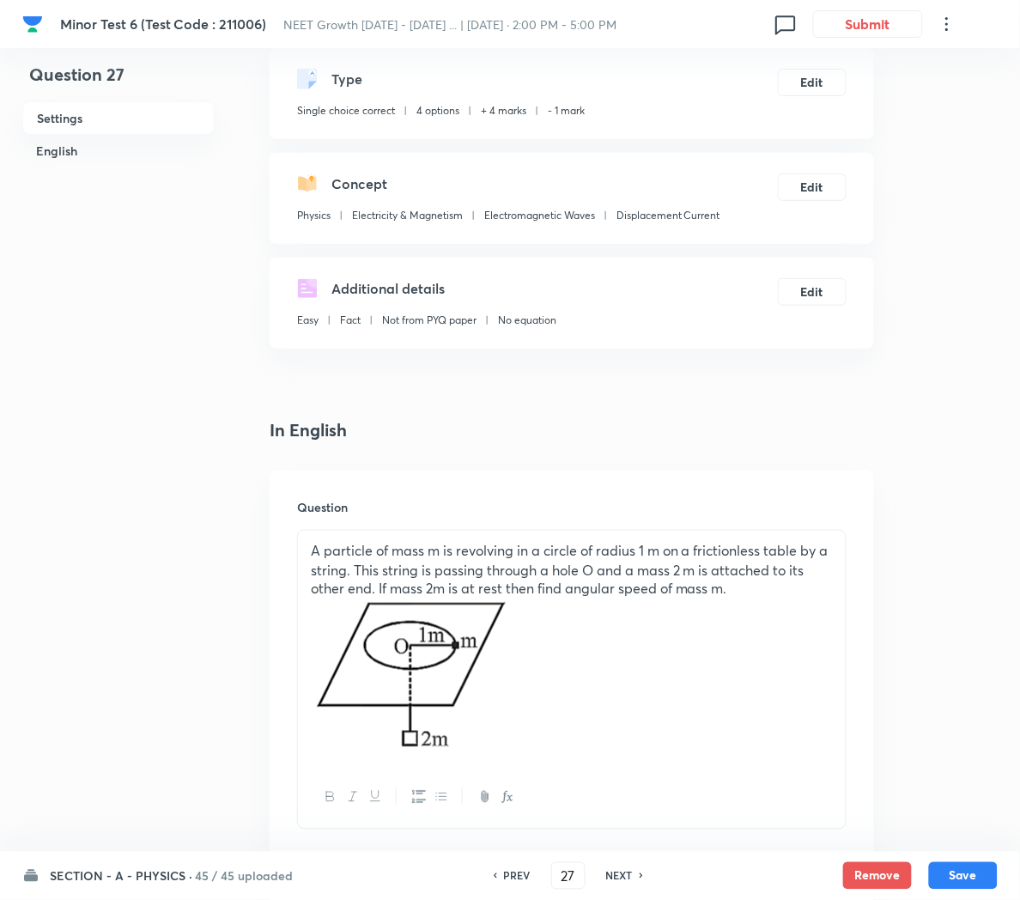
scroll to position [0, 0]
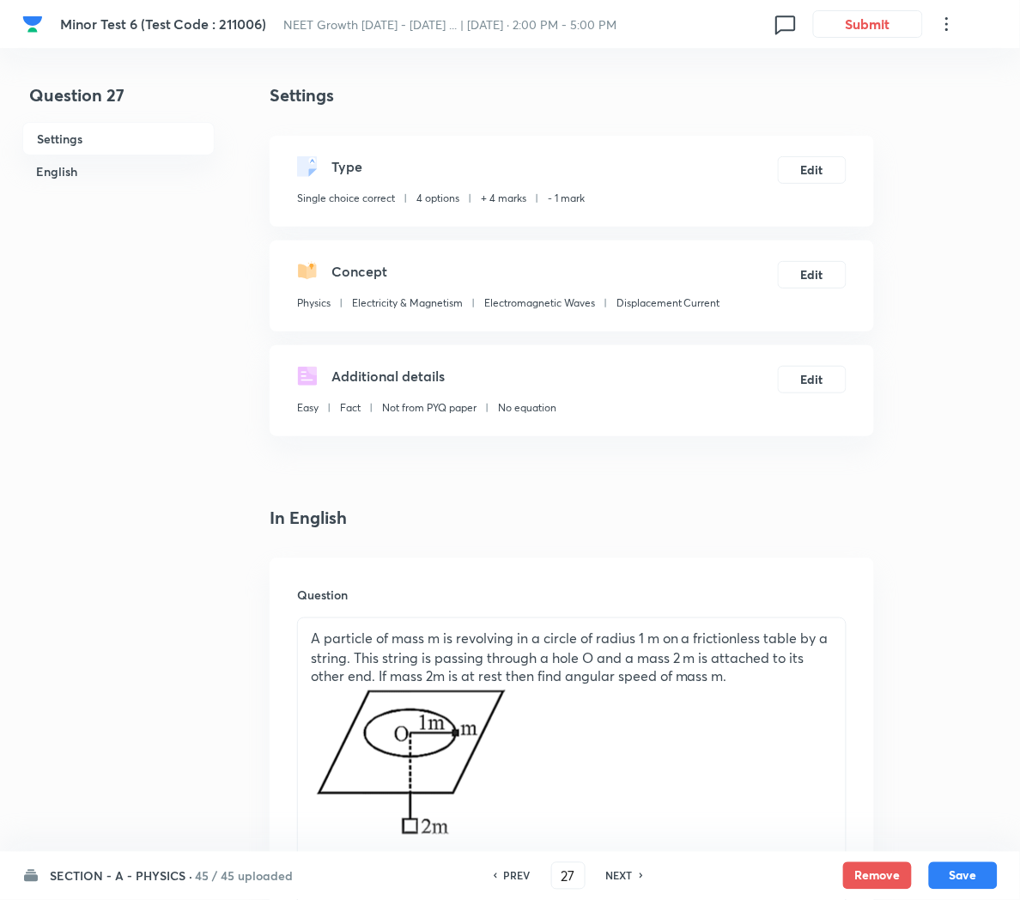
click at [812, 728] on p at bounding box center [572, 765] width 522 height 156
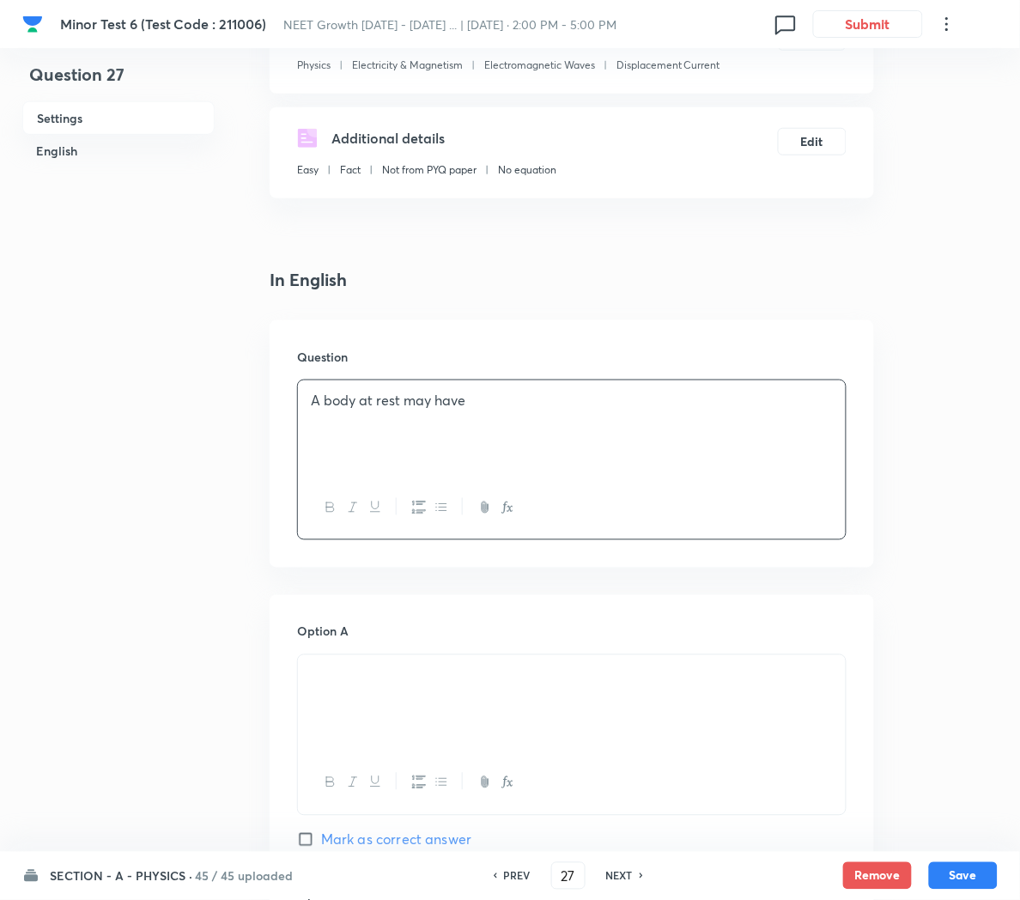
scroll to position [251, 0]
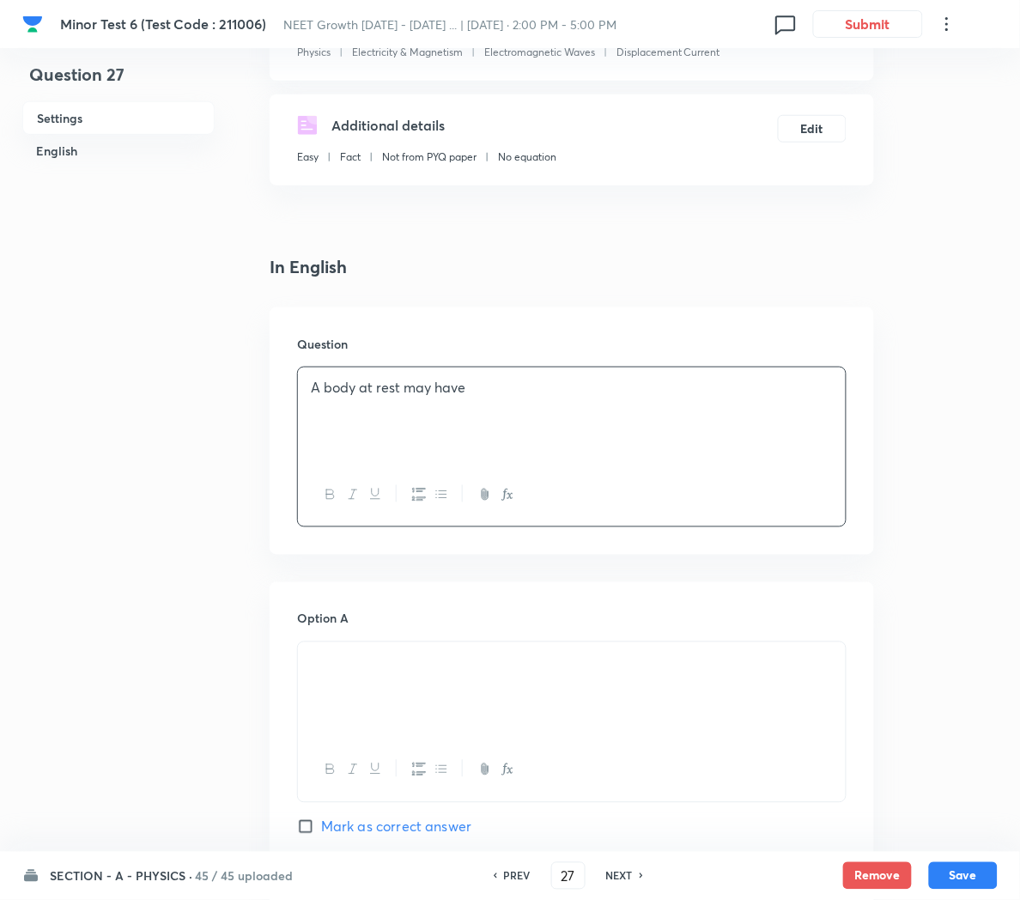
click at [447, 699] on div at bounding box center [572, 690] width 548 height 96
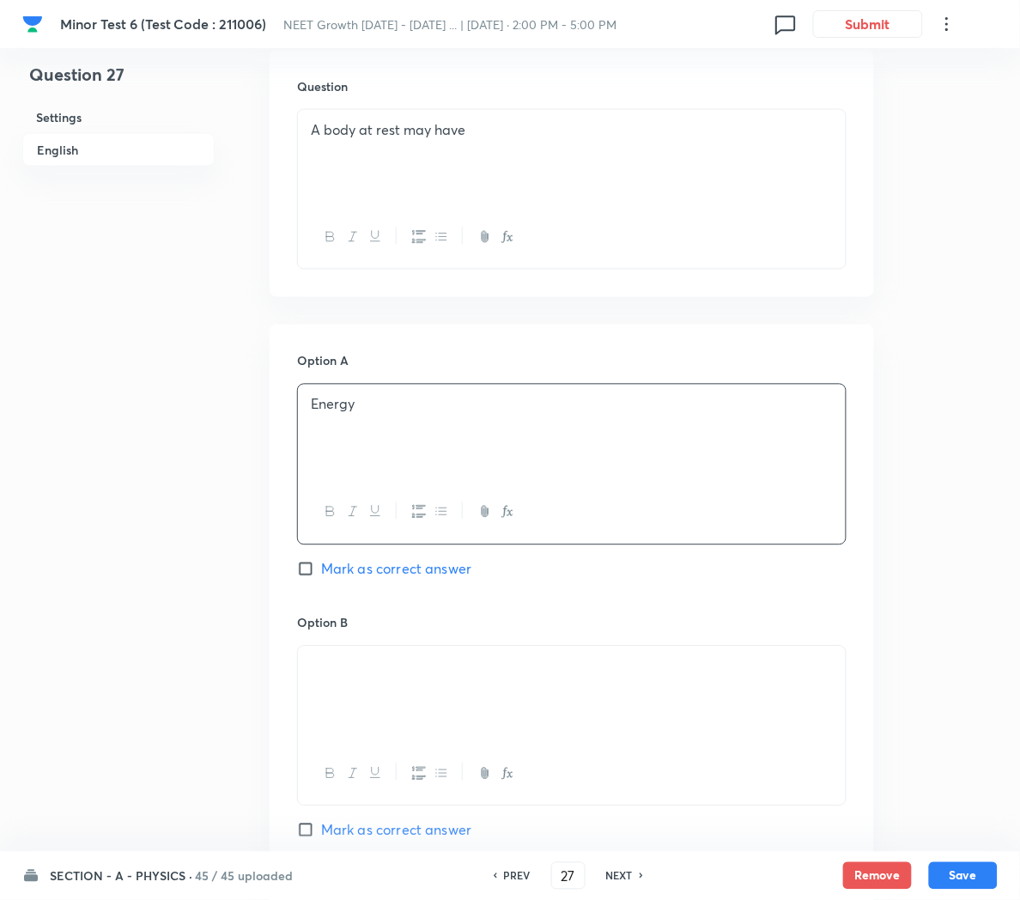
scroll to position [509, 0]
click at [369, 575] on span "Mark as correct answer" at bounding box center [396, 568] width 150 height 21
click at [321, 575] on input "Mark as correct answer" at bounding box center [309, 568] width 24 height 17
checkbox input "true"
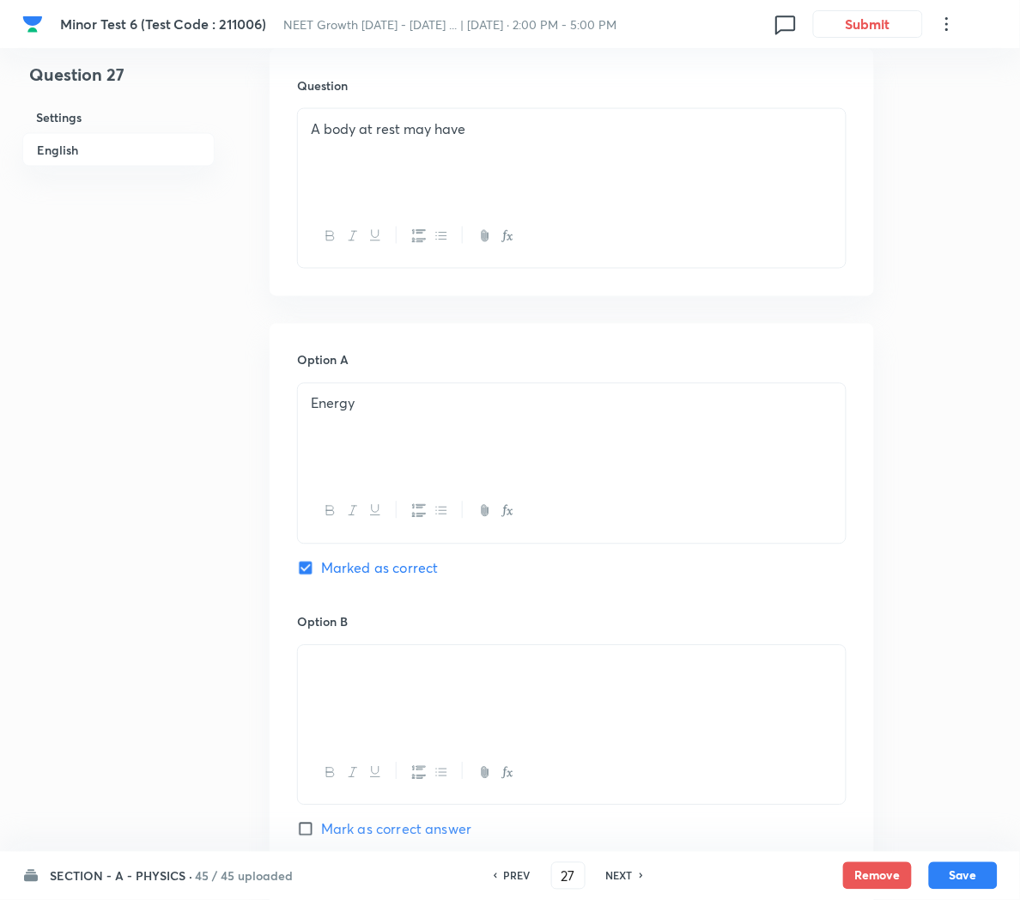
checkbox input "false"
click at [425, 676] on p at bounding box center [572, 666] width 522 height 20
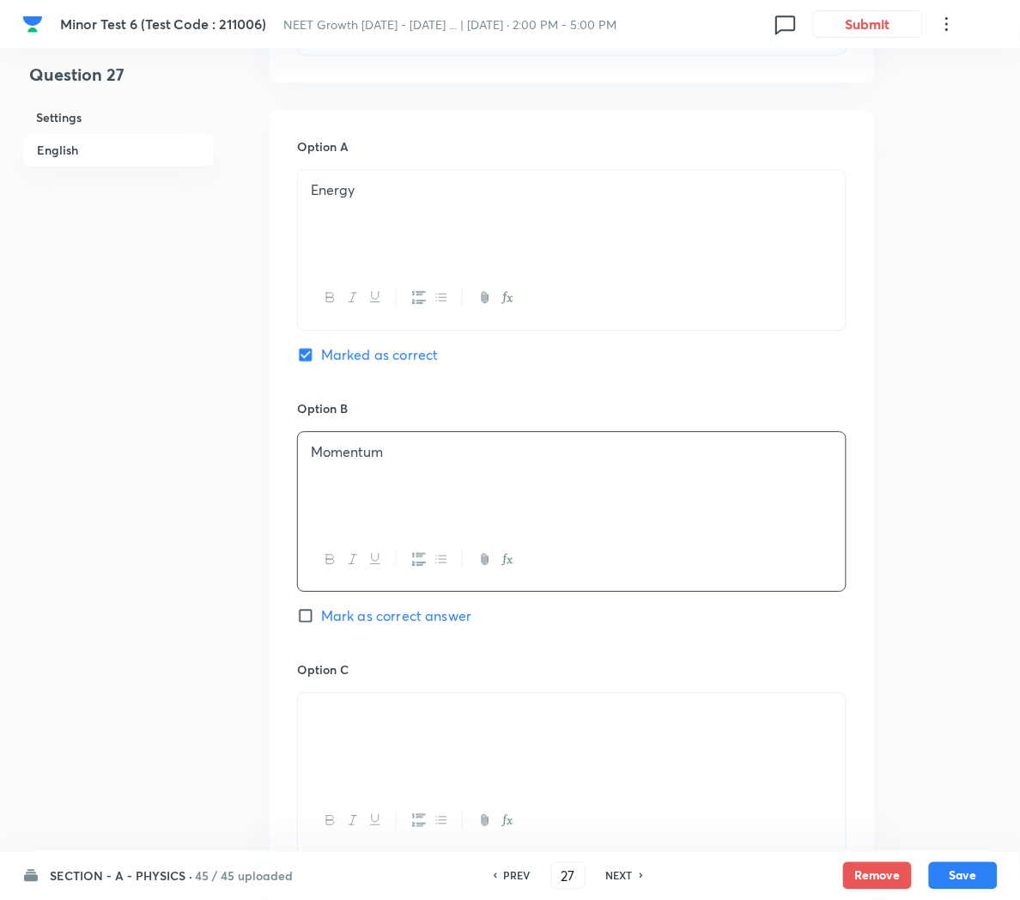
scroll to position [747, 0]
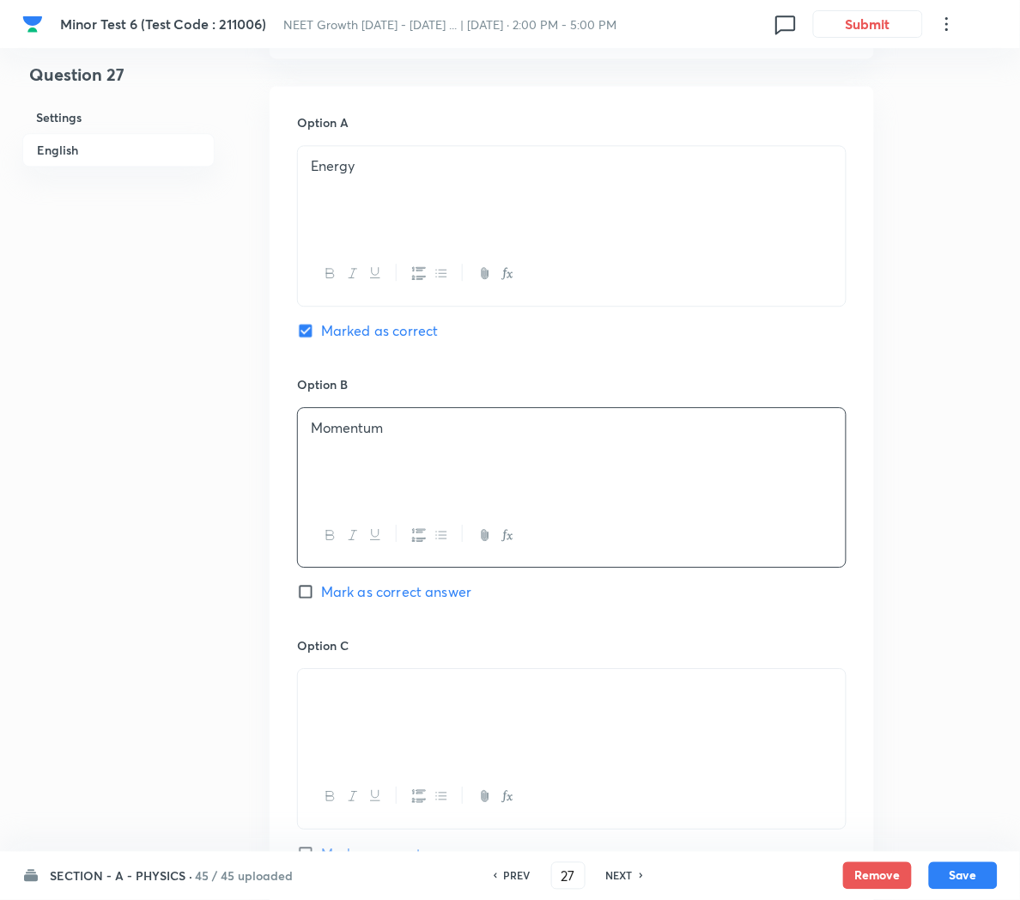
click at [453, 721] on div at bounding box center [572, 717] width 548 height 96
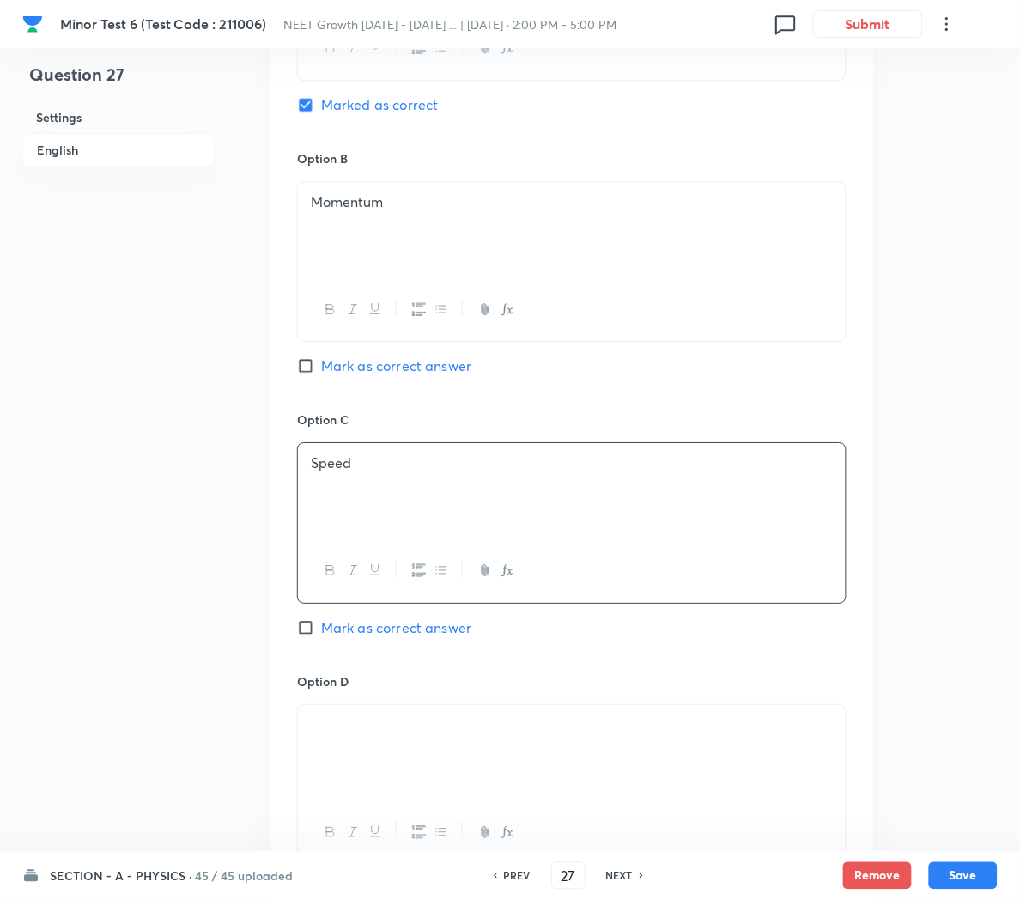
scroll to position [976, 0]
click at [438, 716] on p at bounding box center [572, 722] width 522 height 20
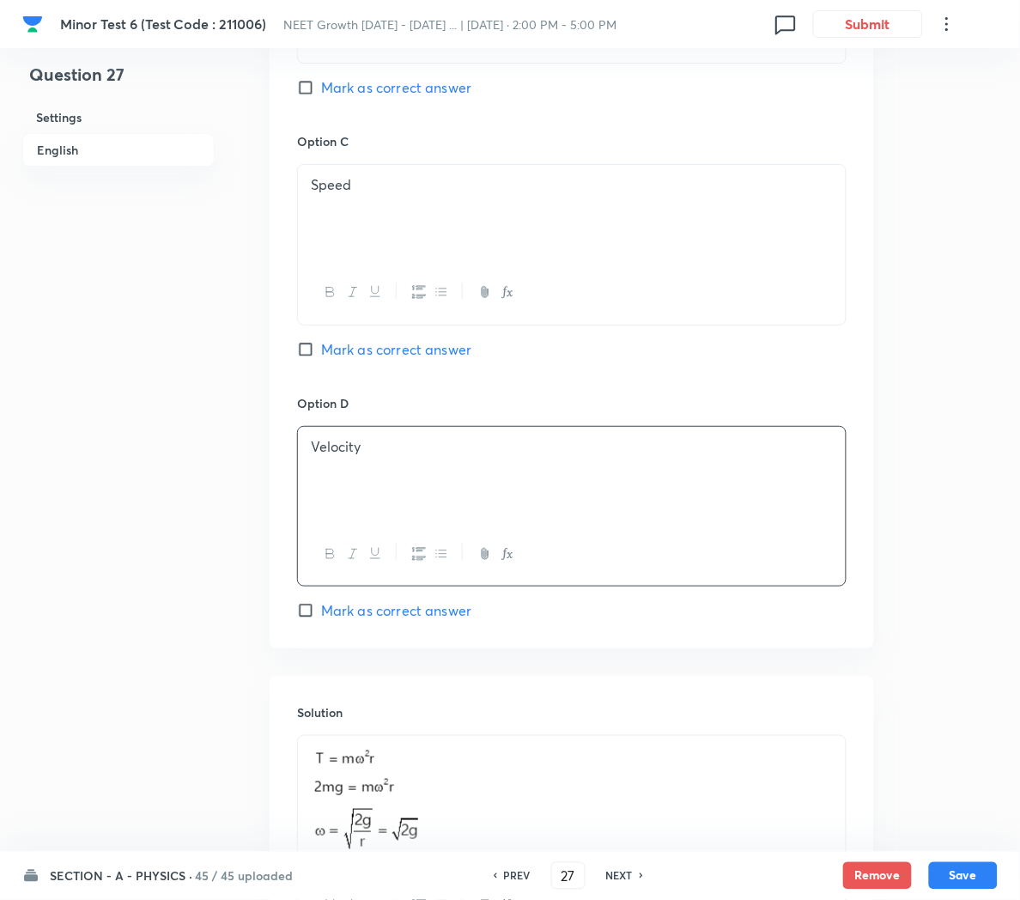
scroll to position [1253, 0]
click at [548, 786] on p at bounding box center [572, 798] width 522 height 110
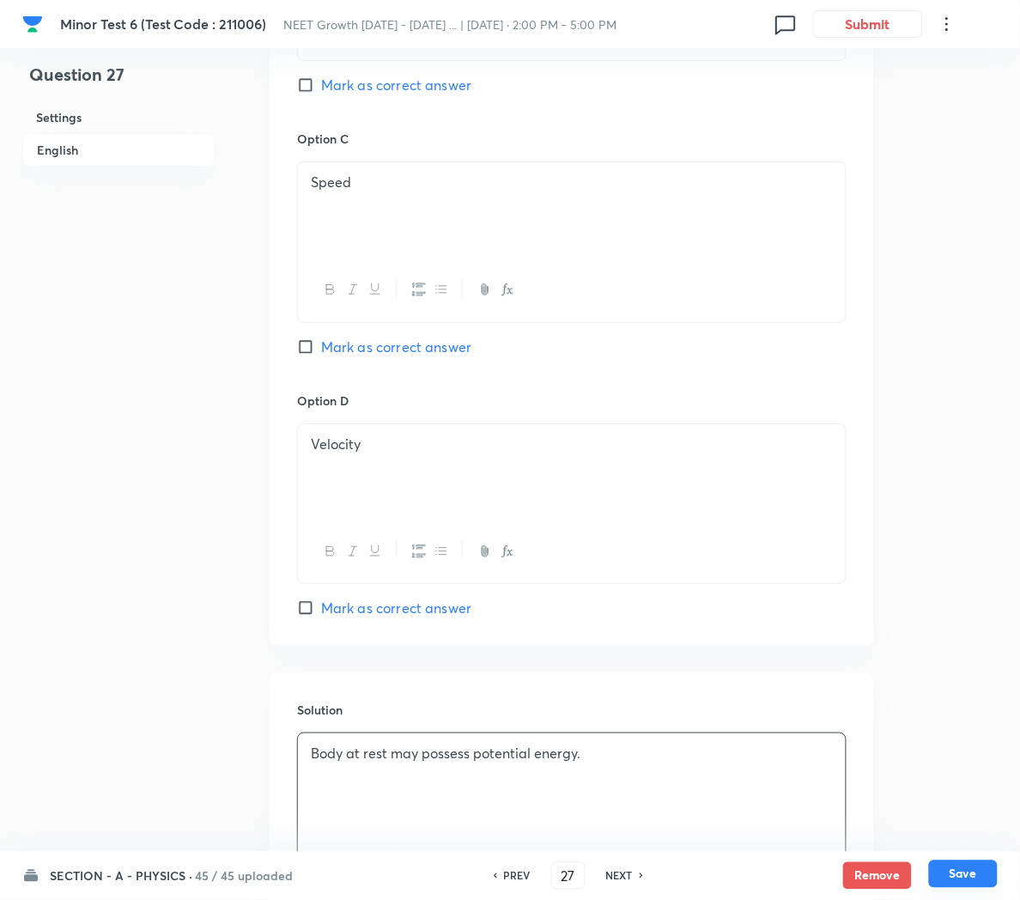
click at [970, 878] on button "Save" at bounding box center [963, 873] width 69 height 27
type input "28"
checkbox input "false"
checkbox input "true"
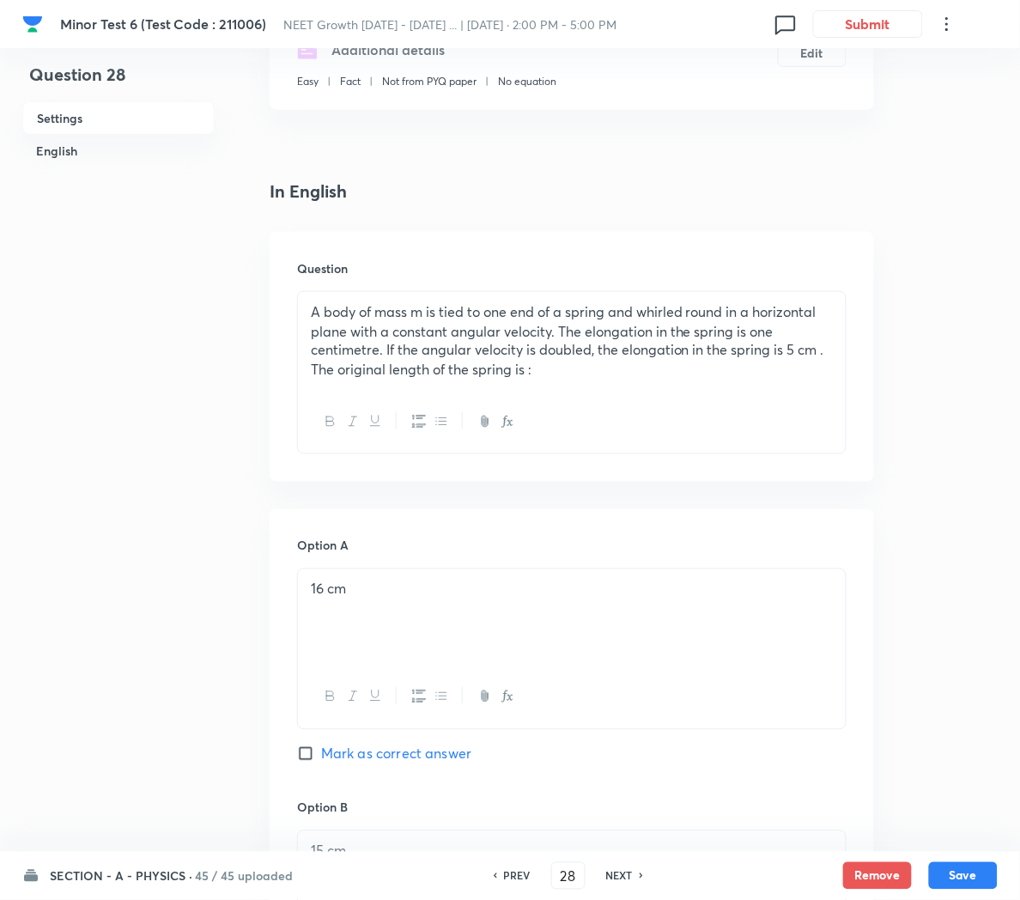
scroll to position [300, 0]
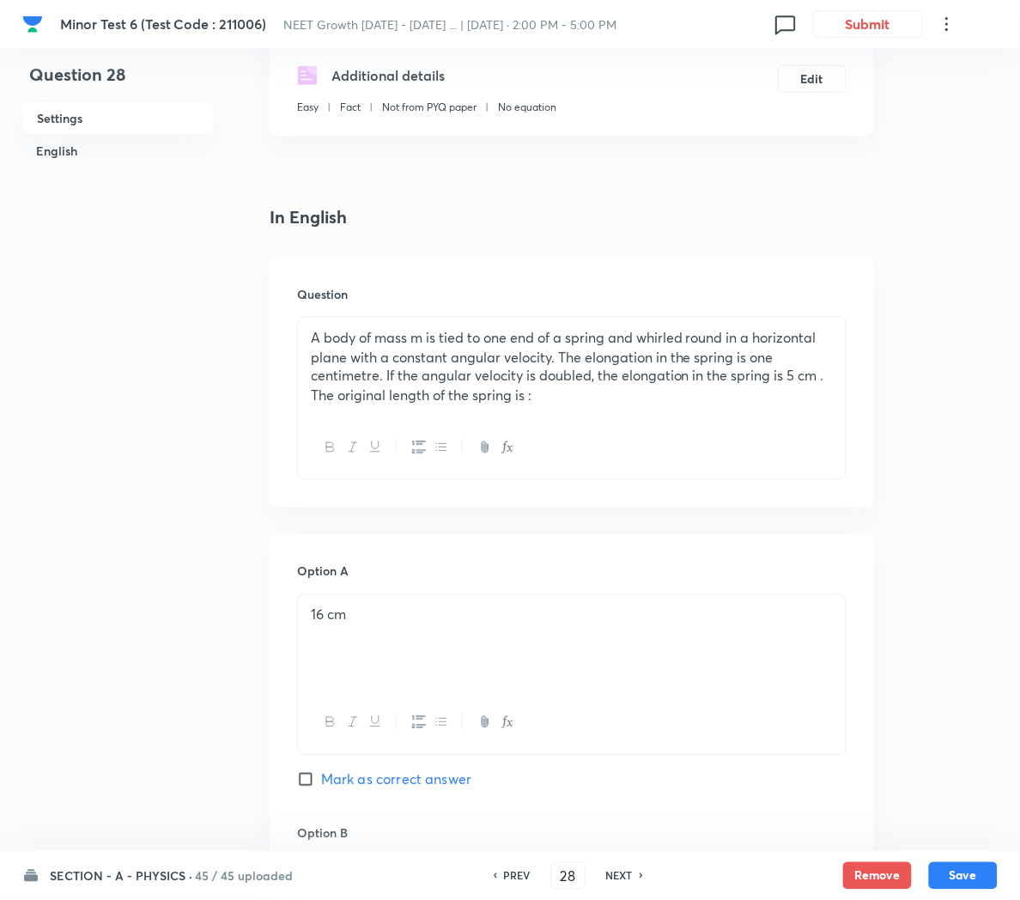
click at [683, 387] on p "A body of mass m is tied to one end of a spring and whirled round in a horizont…" at bounding box center [572, 367] width 522 height 78
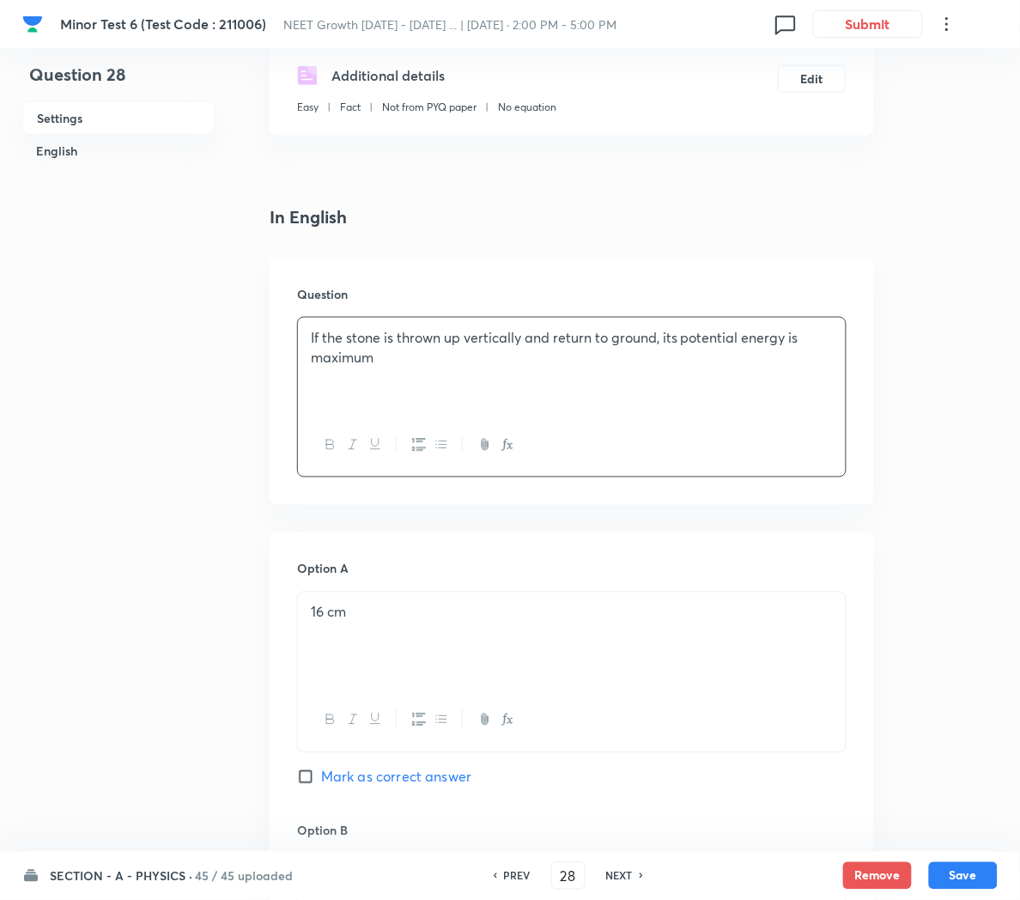
click at [495, 634] on div "16 cm" at bounding box center [572, 640] width 548 height 96
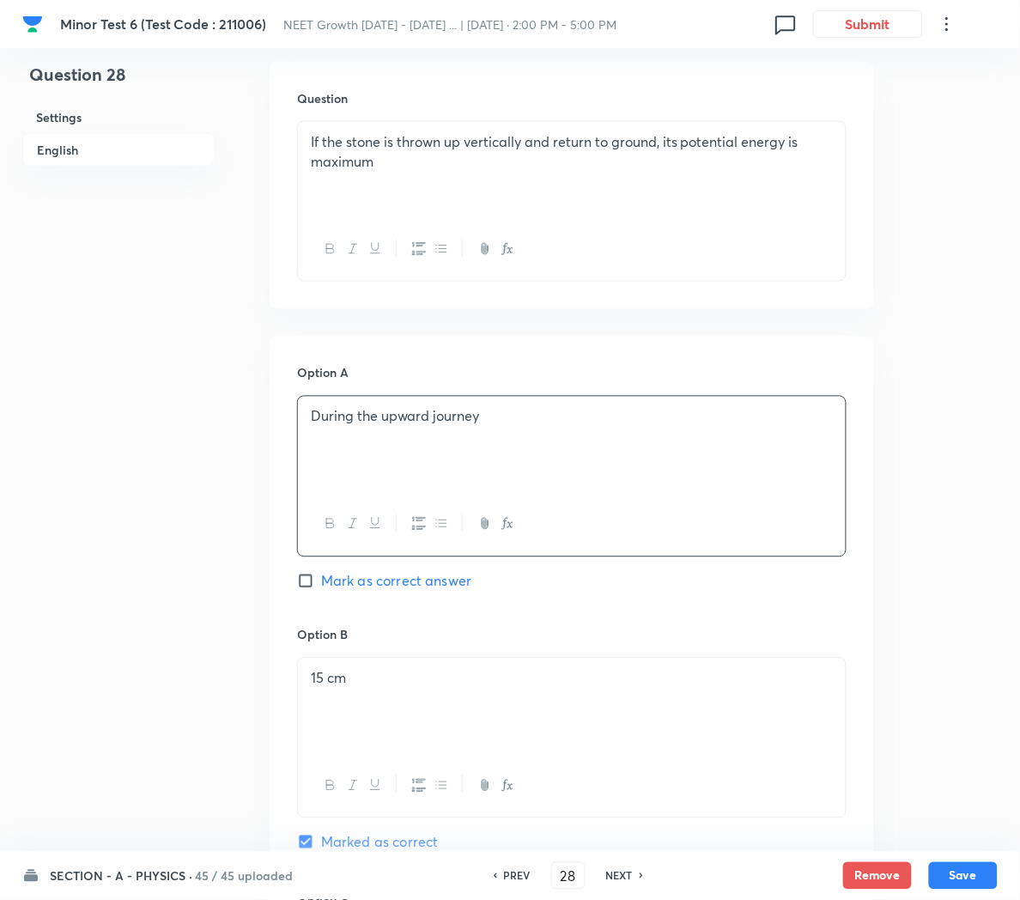
scroll to position [498, 0]
click at [432, 689] on div "15 cm" at bounding box center [572, 705] width 548 height 96
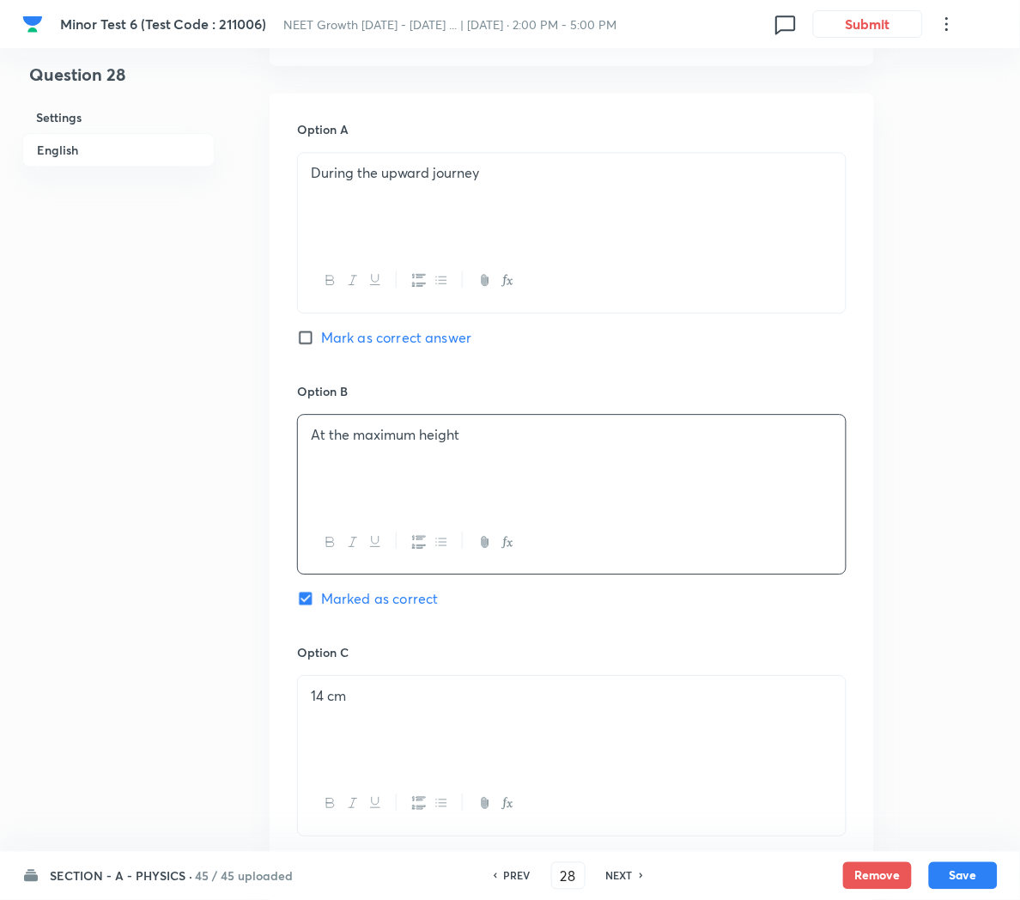
scroll to position [752, 0]
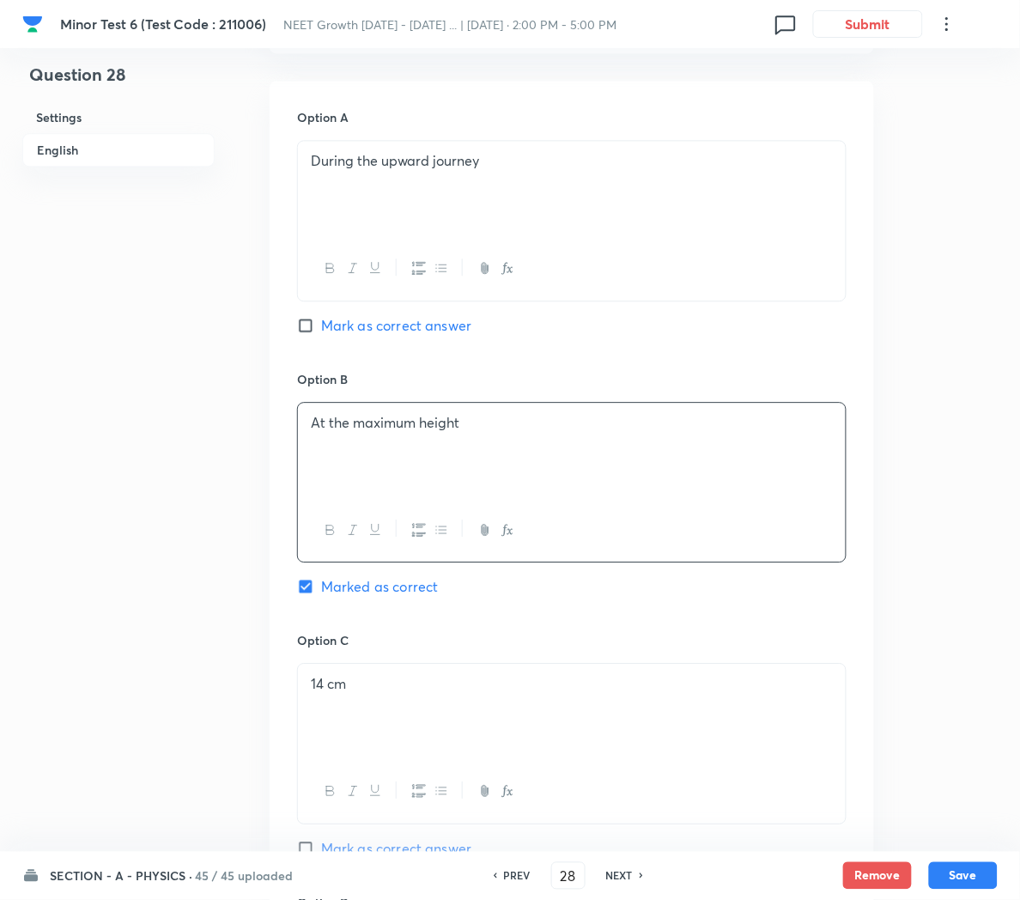
click at [432, 694] on p "14 cm" at bounding box center [572, 684] width 522 height 20
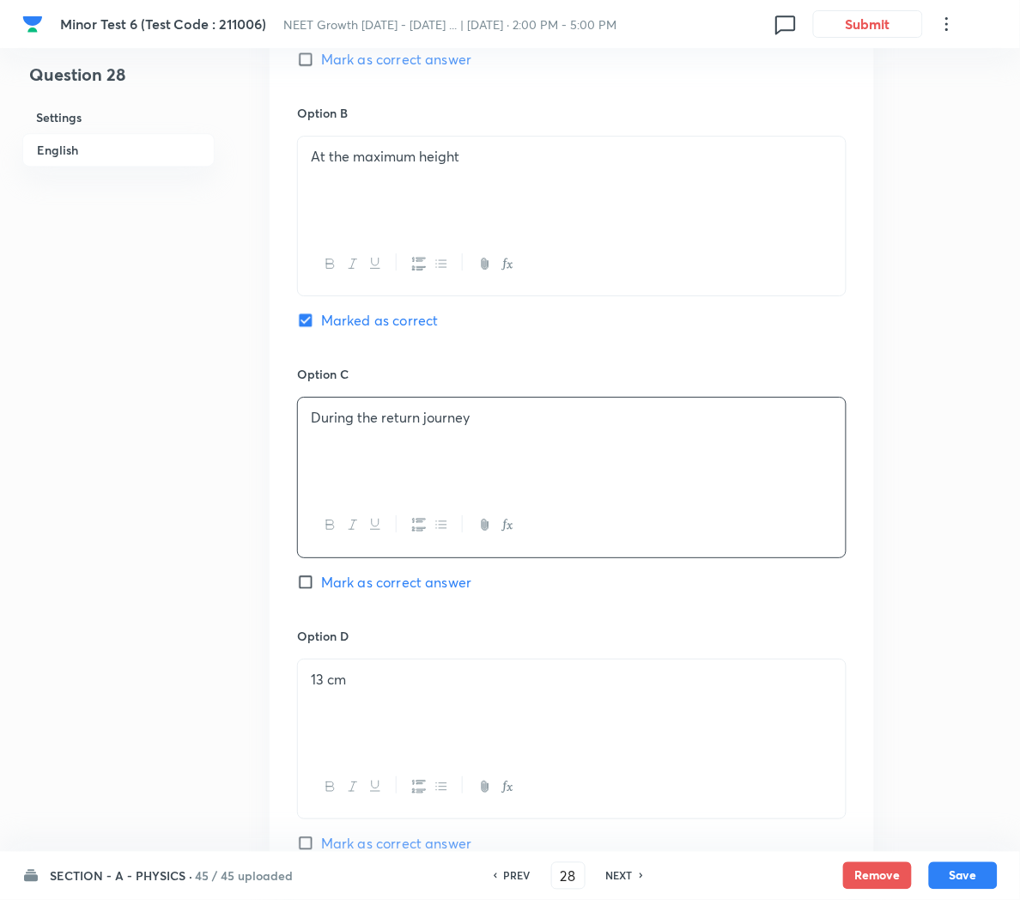
click at [430, 695] on div "13 cm" at bounding box center [572, 707] width 548 height 96
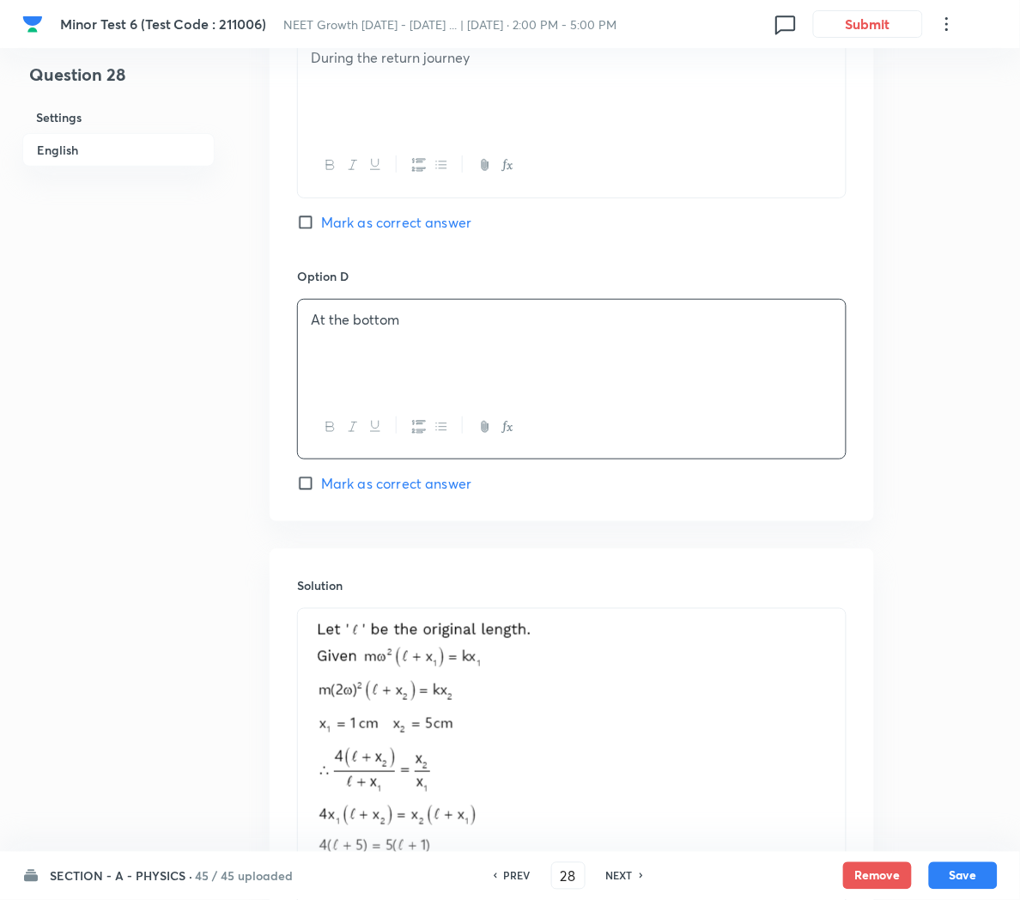
scroll to position [1384, 0]
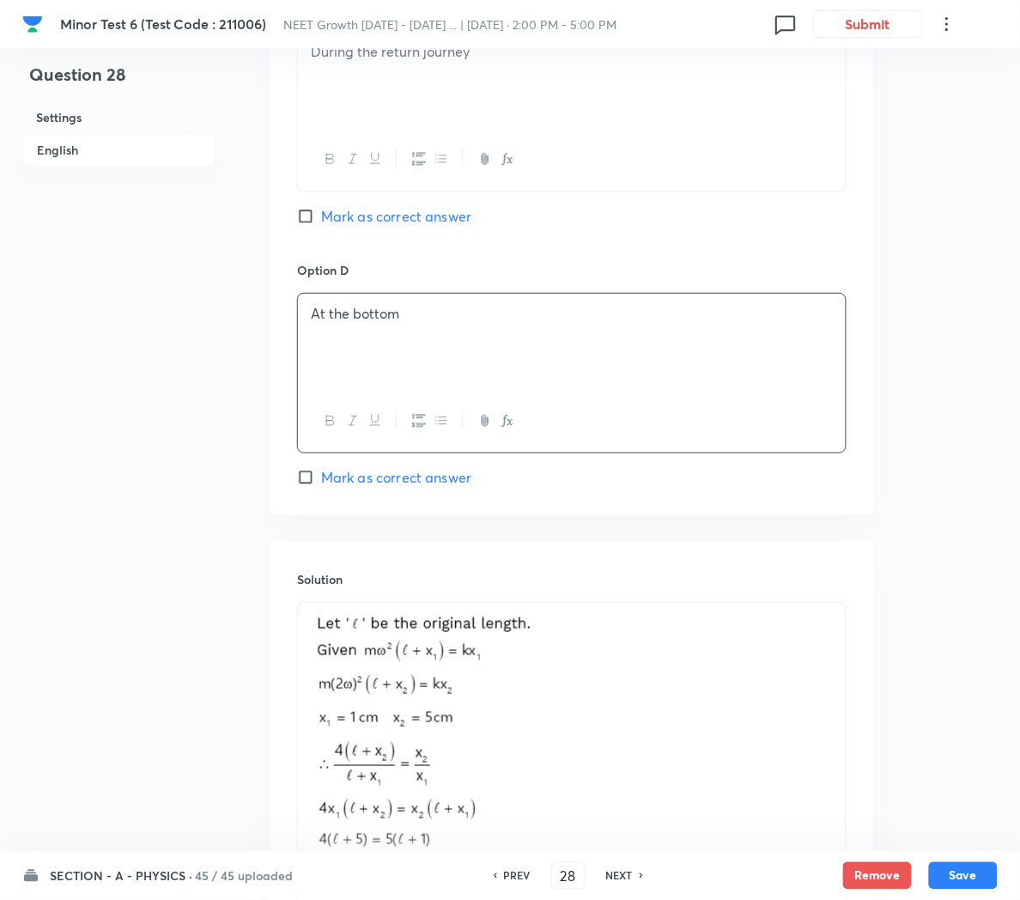
click at [571, 704] on img at bounding box center [472, 746] width 322 height 266
click at [641, 729] on p at bounding box center [572, 748] width 522 height 271
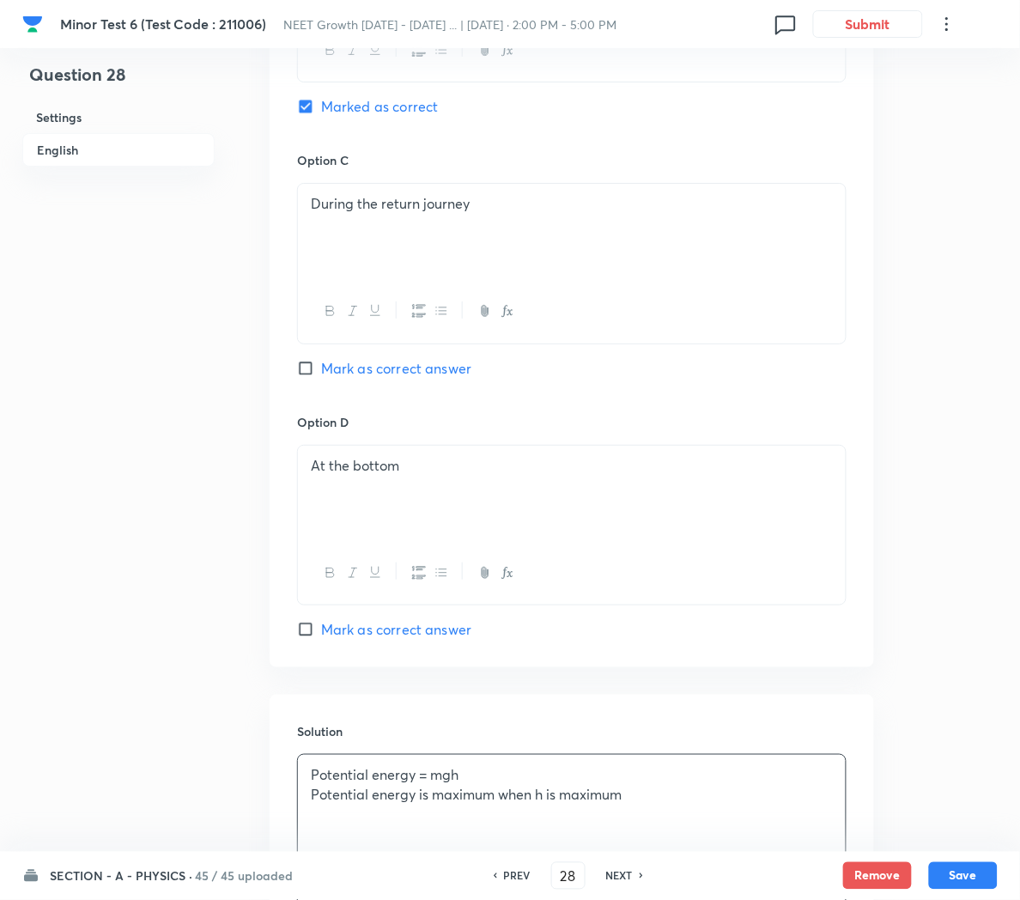
scroll to position [1229, 0]
click at [967, 872] on button "Save" at bounding box center [963, 873] width 69 height 27
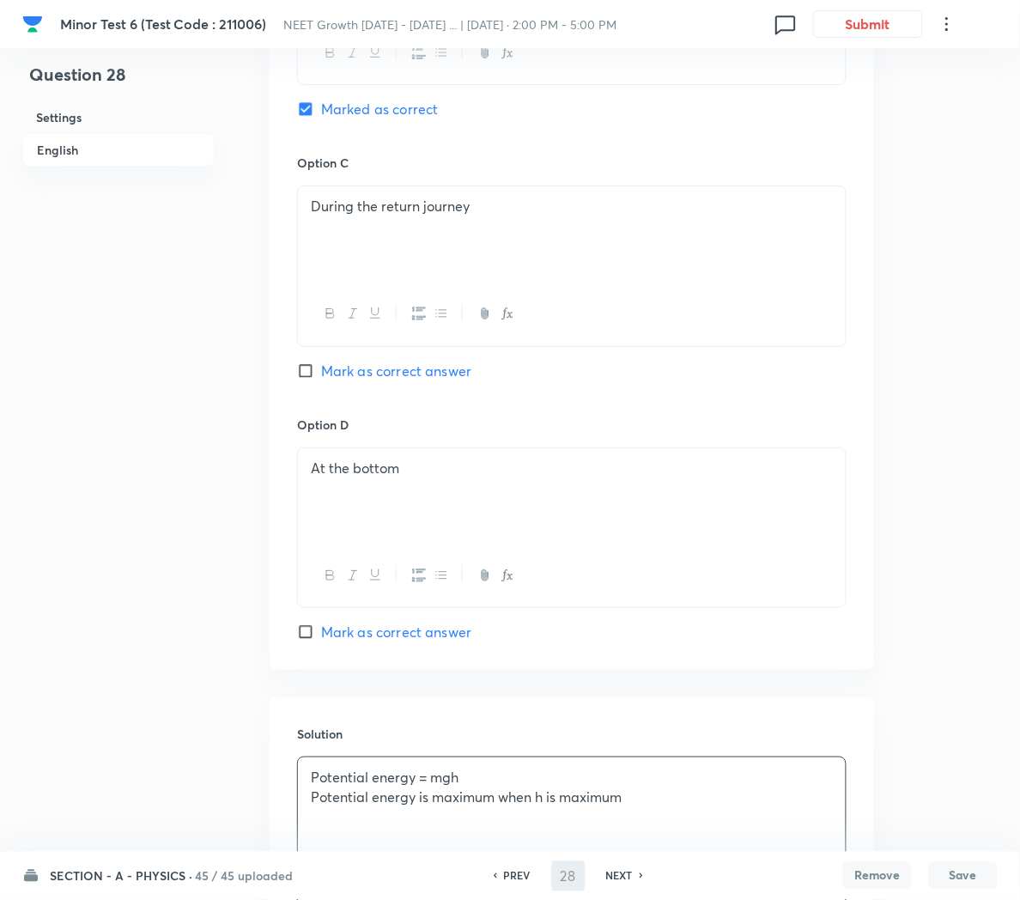
type input "29"
checkbox input "false"
checkbox input "true"
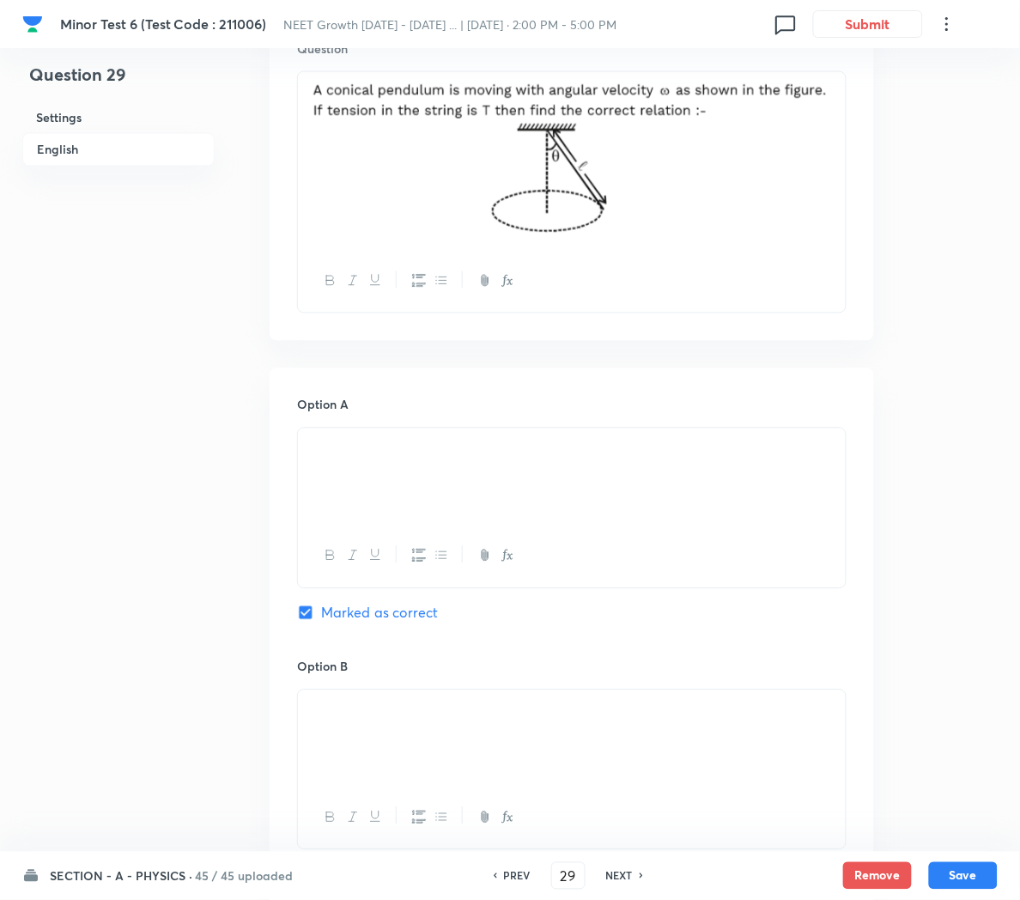
scroll to position [542, 0]
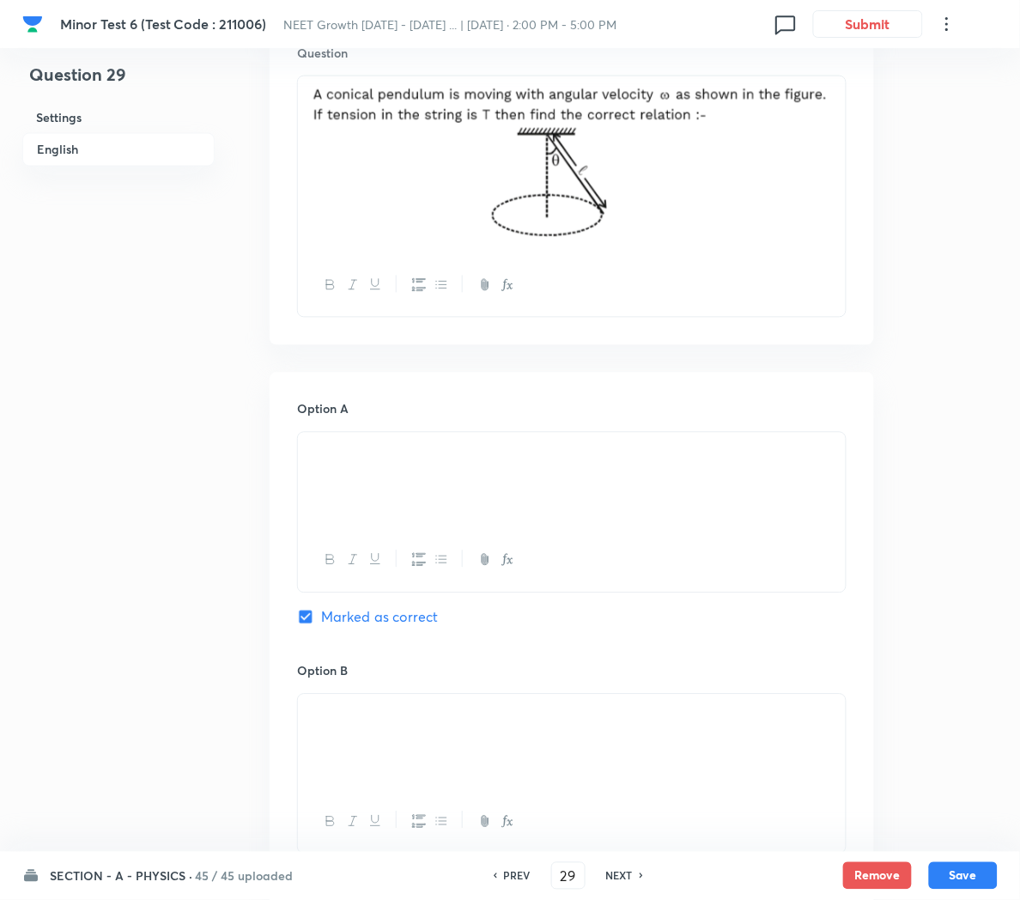
click at [688, 185] on img at bounding box center [572, 163] width 522 height 152
click at [829, 206] on img at bounding box center [572, 163] width 522 height 152
click at [834, 171] on div at bounding box center [572, 165] width 548 height 178
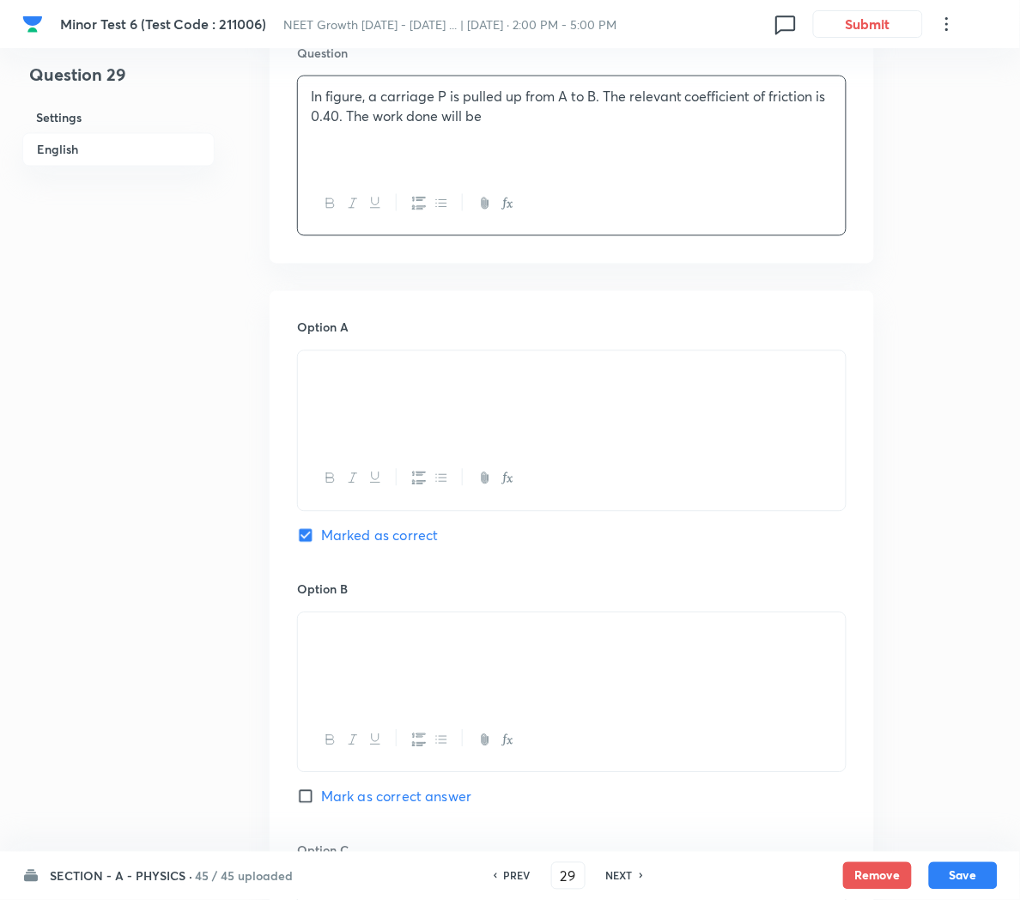
click at [535, 831] on div "Option B Mark as correct answer" at bounding box center [571, 710] width 549 height 261
click at [356, 154] on div "In figure, a carriage P is pulled up from A to B. The relevant coefficient of f…" at bounding box center [572, 124] width 548 height 96
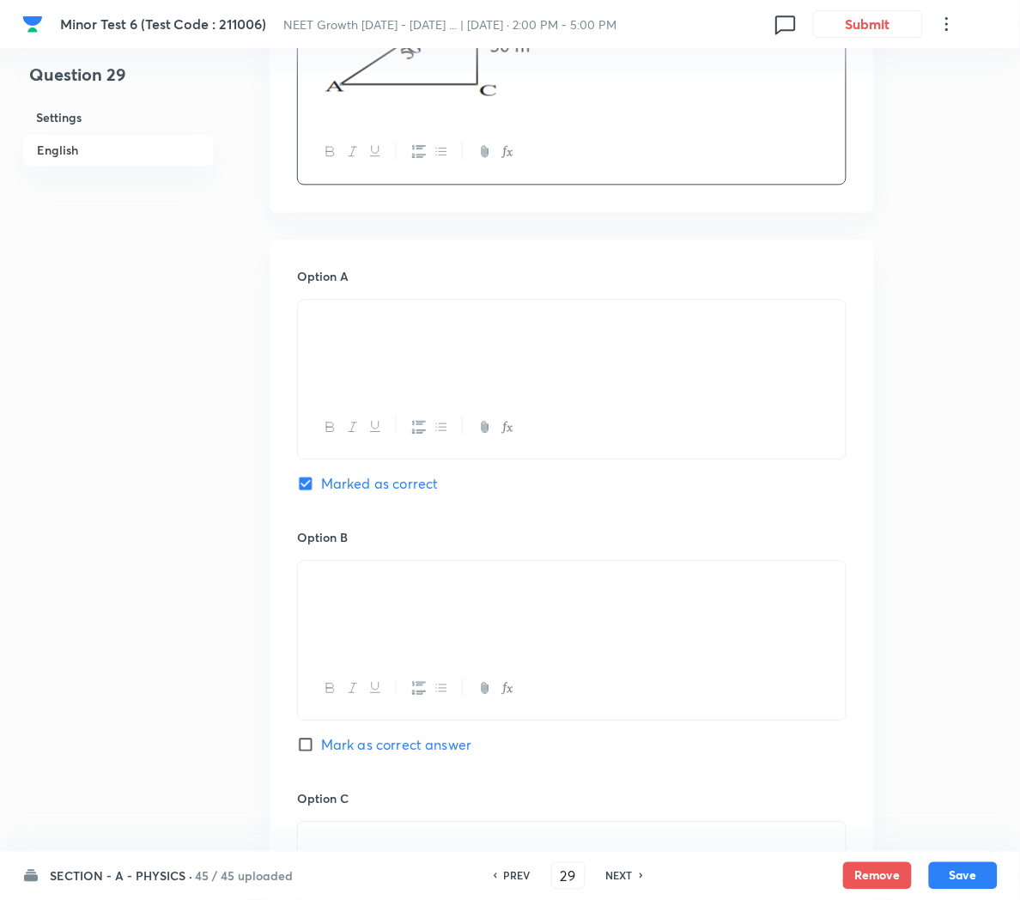
scroll to position [696, 0]
click at [431, 351] on div at bounding box center [572, 347] width 548 height 96
copy p "kJ"
click at [439, 609] on div at bounding box center [572, 608] width 548 height 96
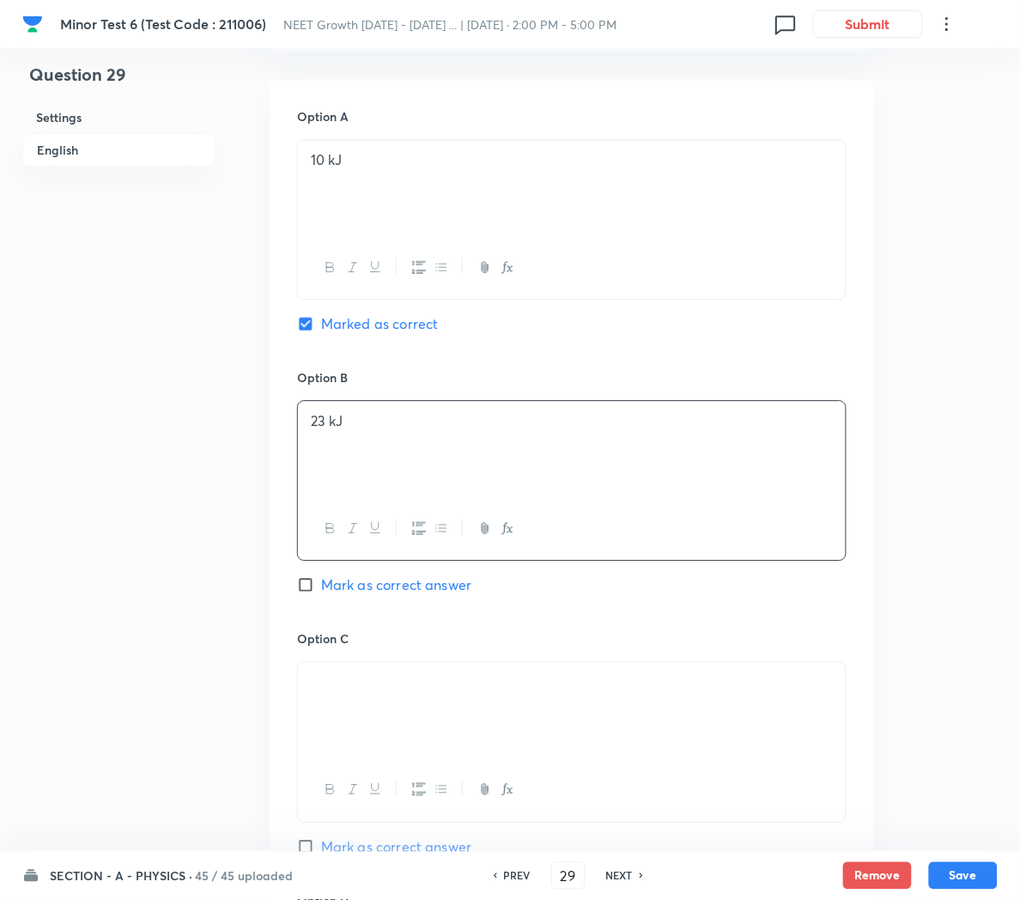
scroll to position [882, 0]
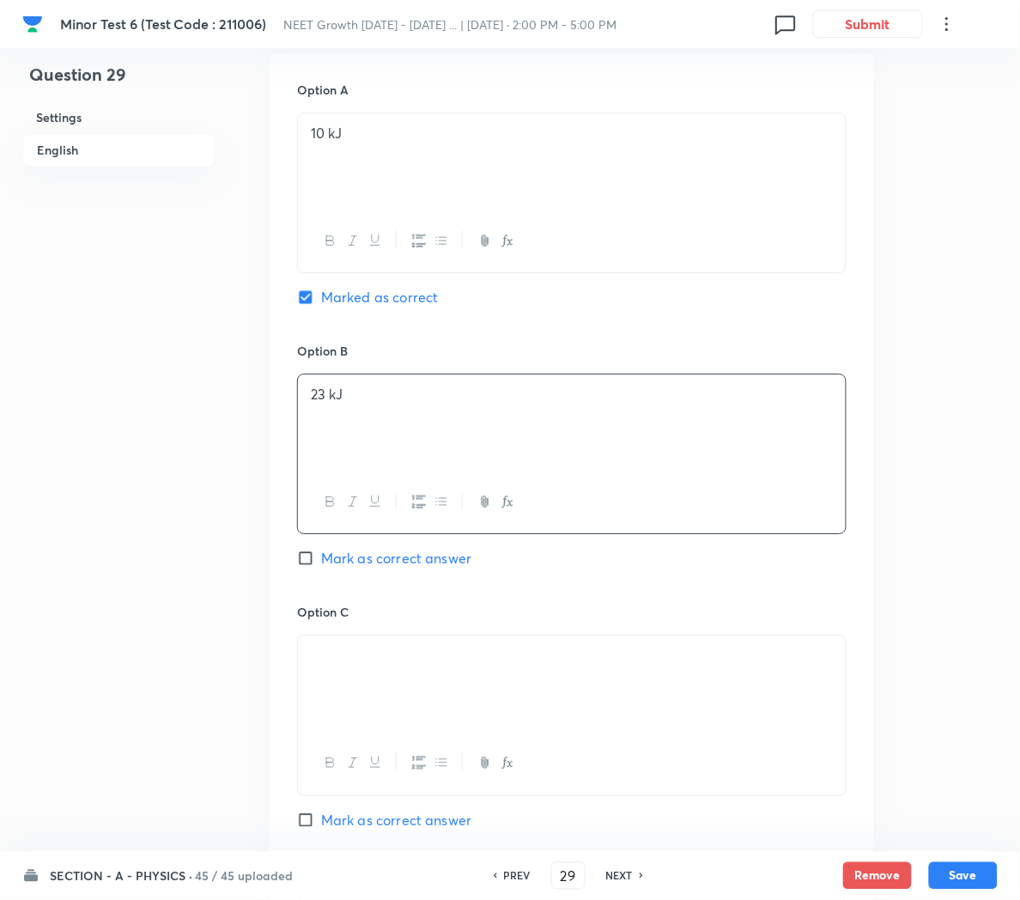
click at [391, 567] on span "Mark as correct answer" at bounding box center [396, 558] width 150 height 21
click at [321, 567] on input "Mark as correct answer" at bounding box center [309, 557] width 24 height 17
checkbox input "true"
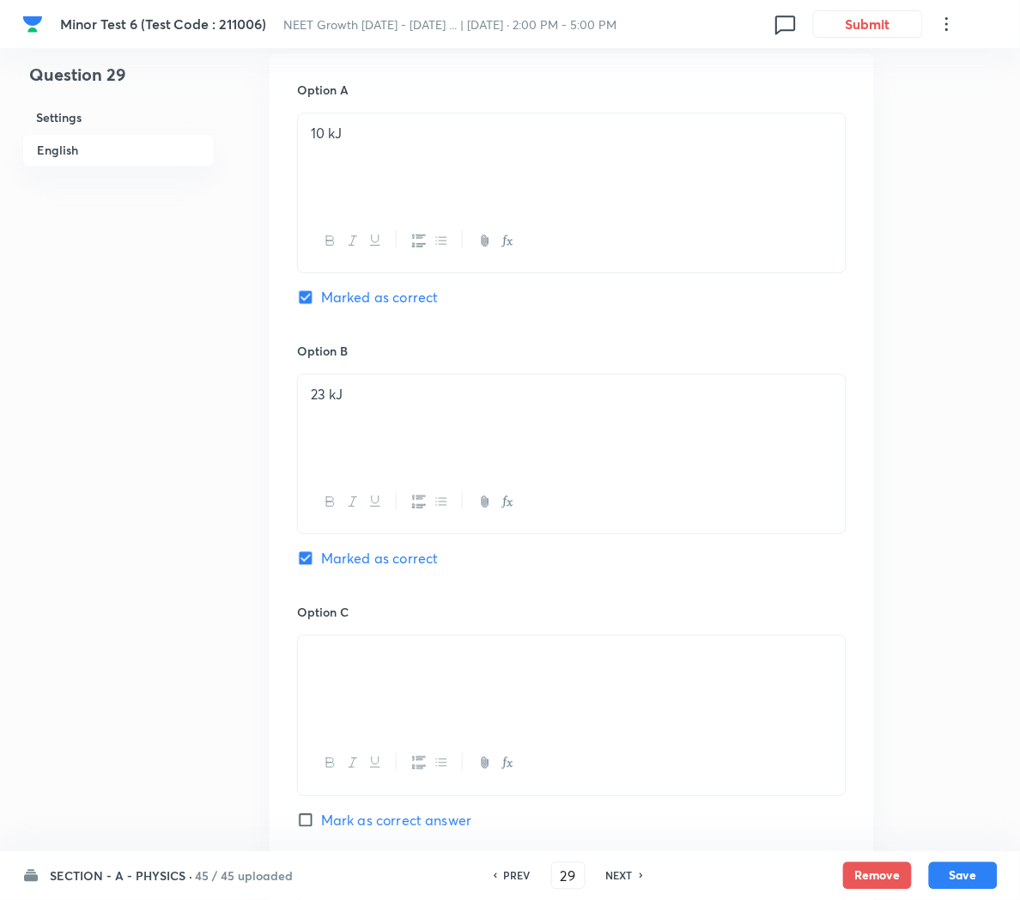
checkbox input "false"
click at [440, 687] on div at bounding box center [572, 683] width 548 height 96
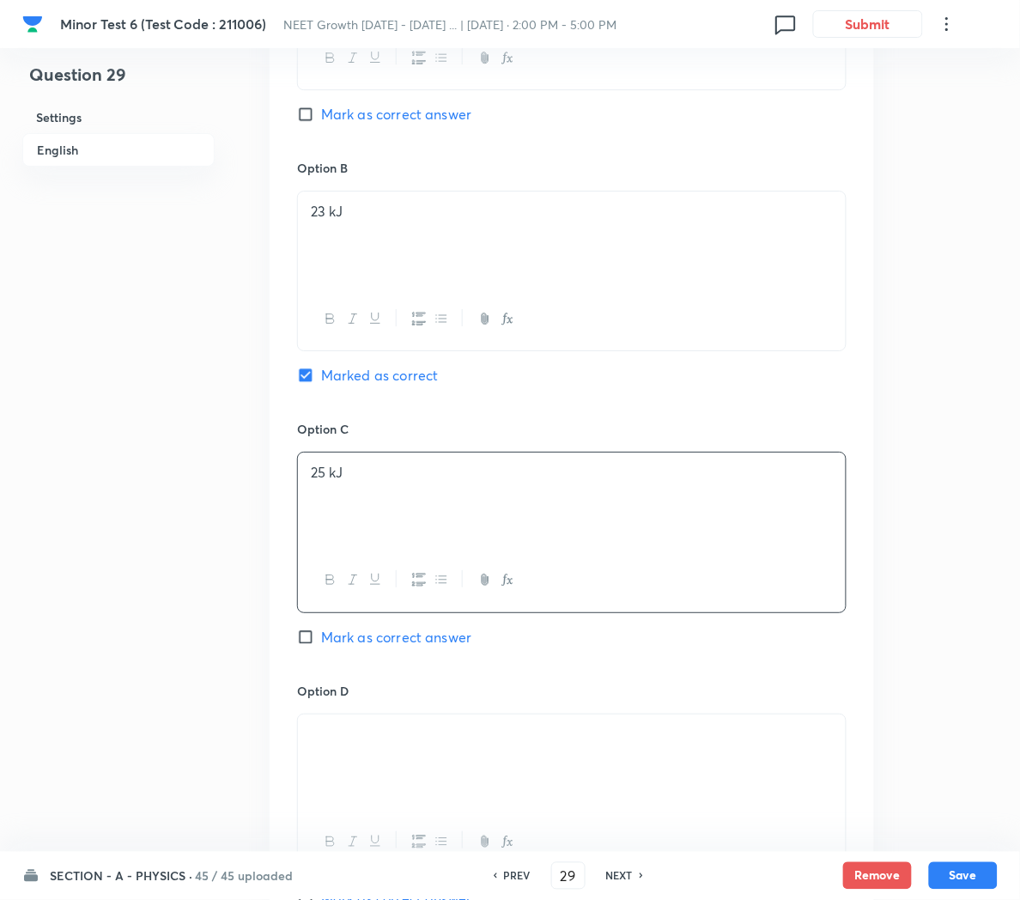
scroll to position [1073, 0]
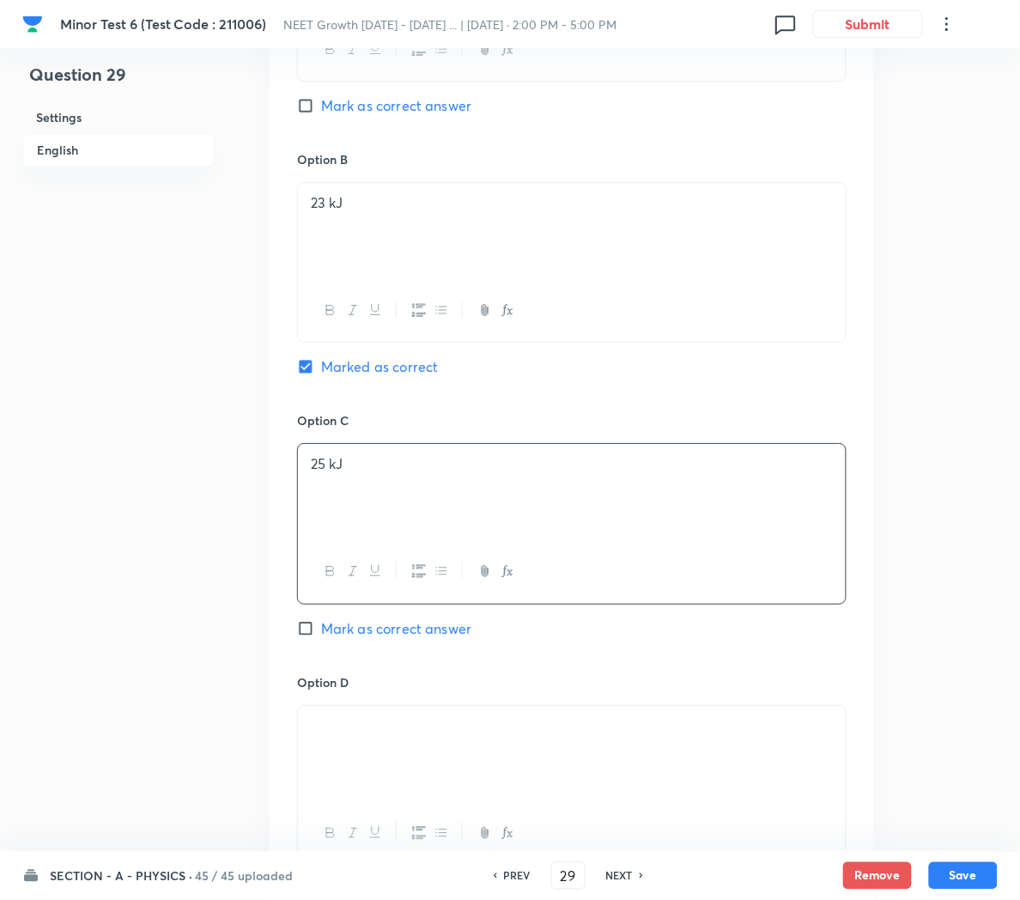
click at [462, 728] on p at bounding box center [572, 726] width 522 height 20
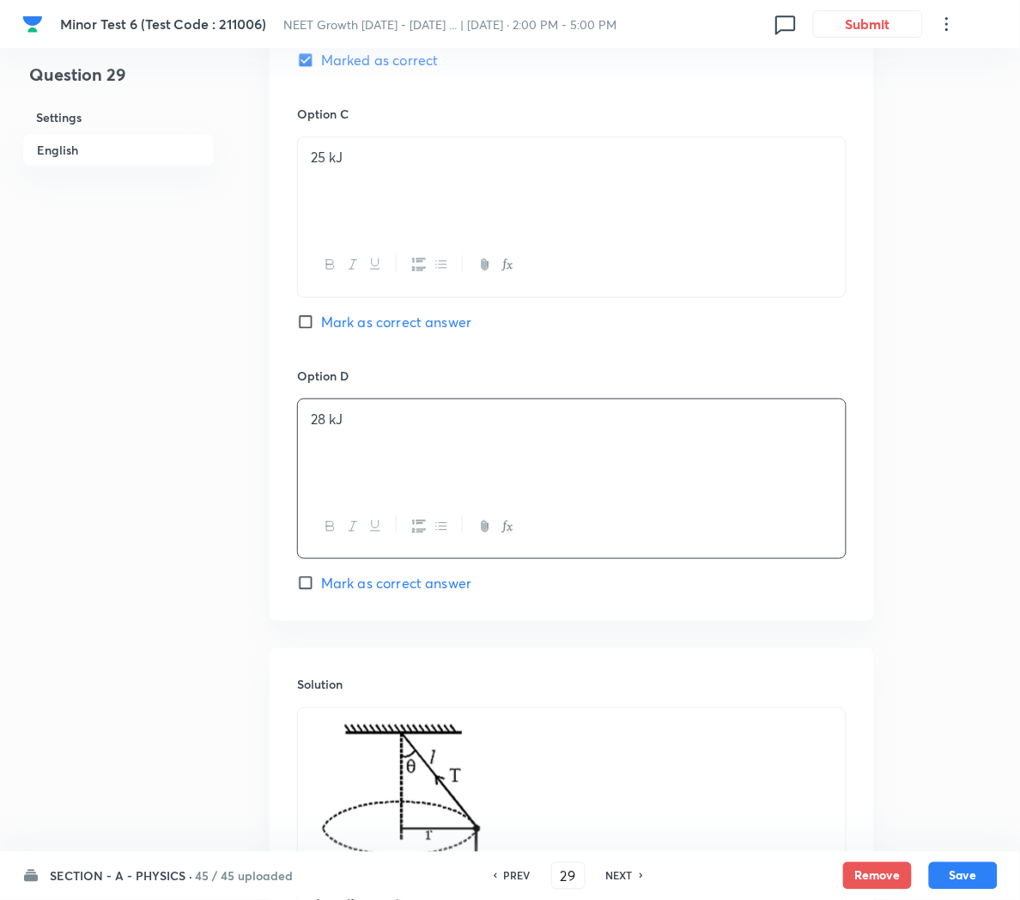
scroll to position [1435, 0]
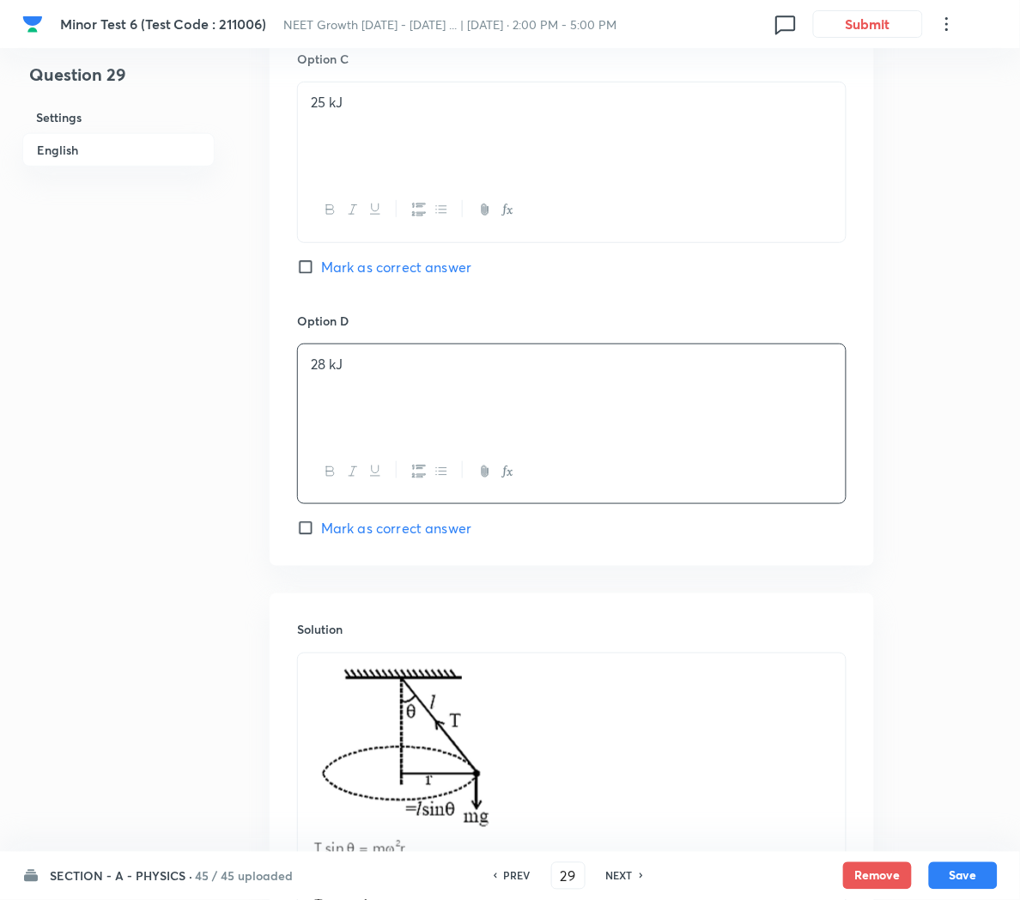
click at [591, 765] on p at bounding box center [572, 794] width 522 height 260
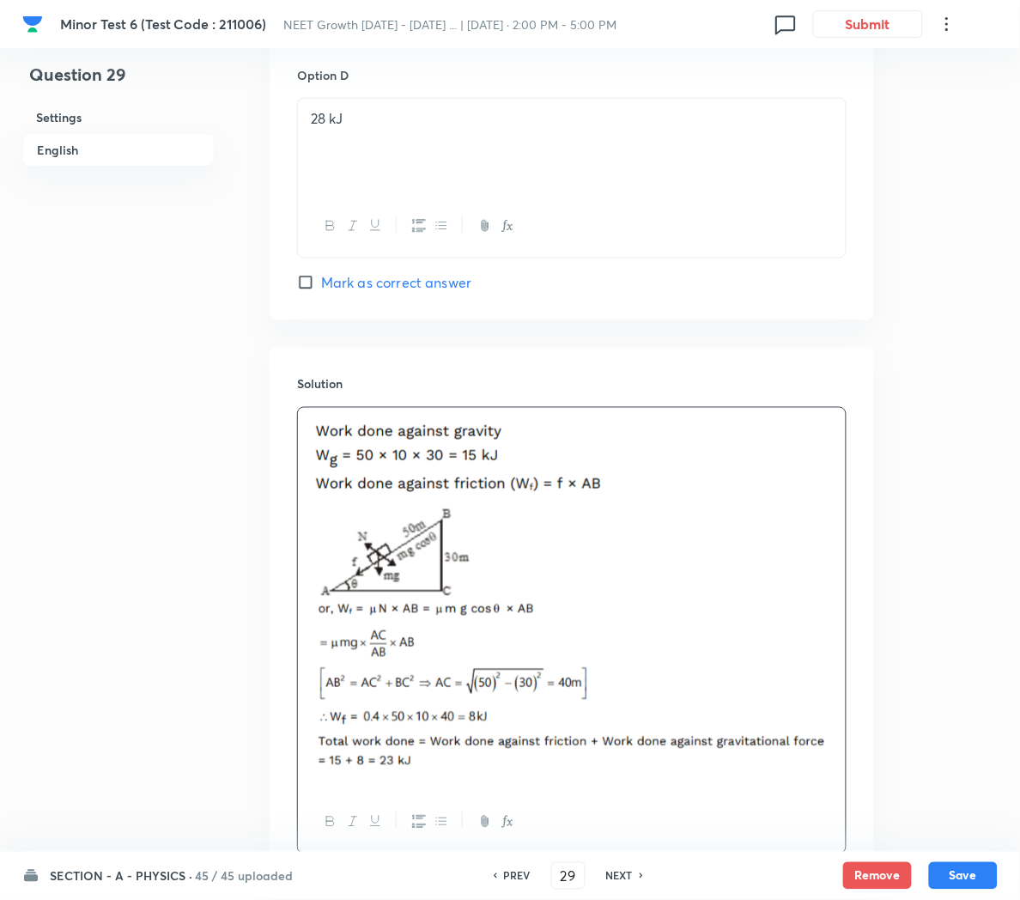
scroll to position [1823, 0]
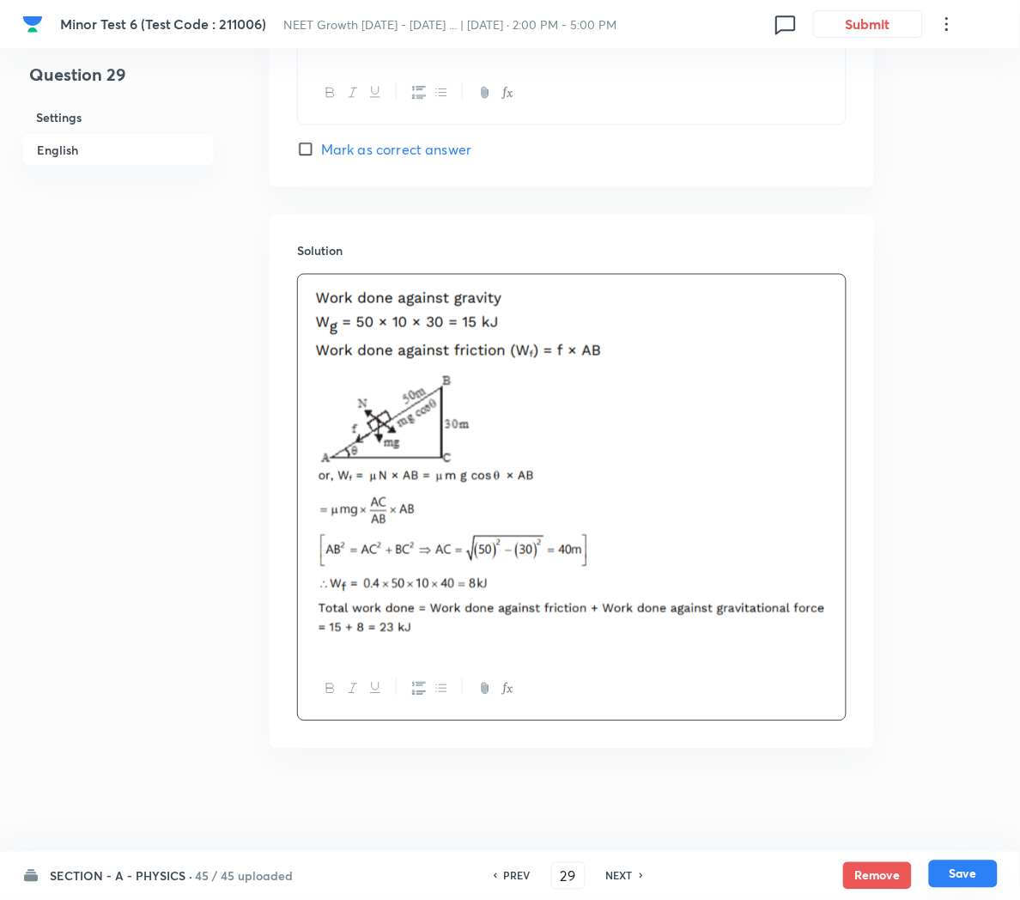
click at [971, 880] on button "Save" at bounding box center [963, 873] width 69 height 27
type input "30"
checkbox input "true"
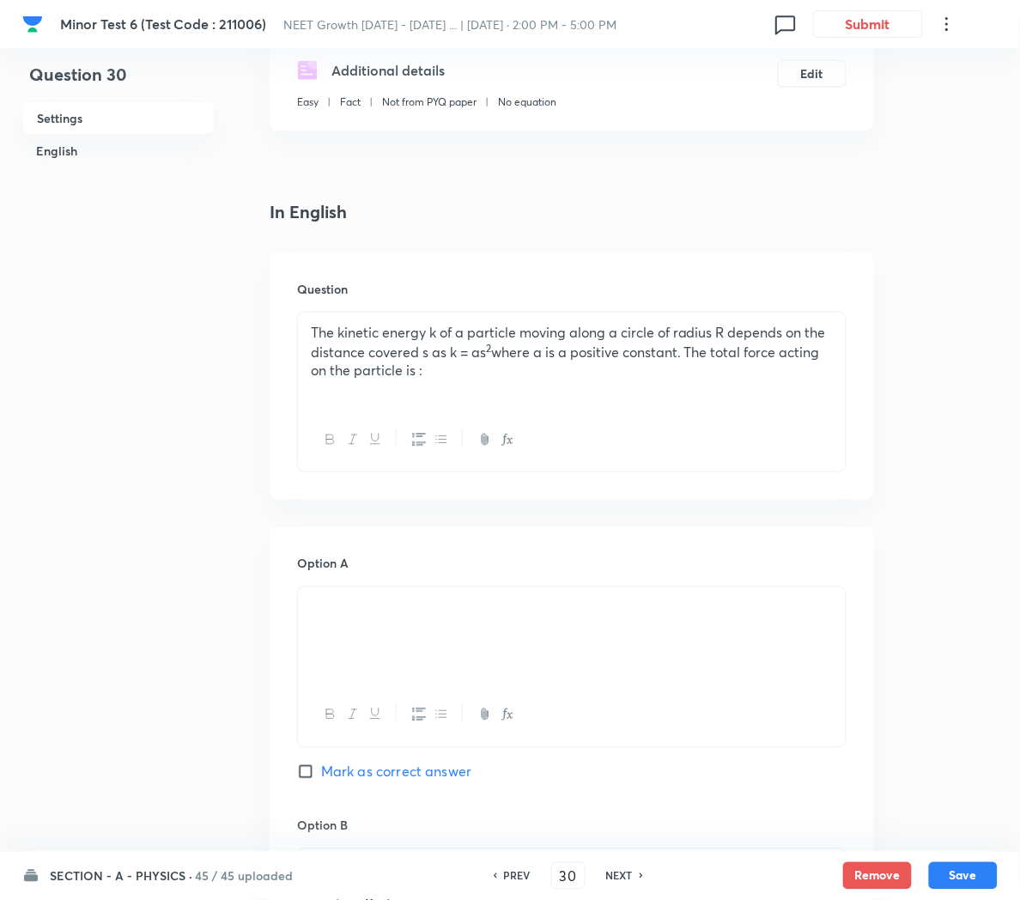
scroll to position [299, 0]
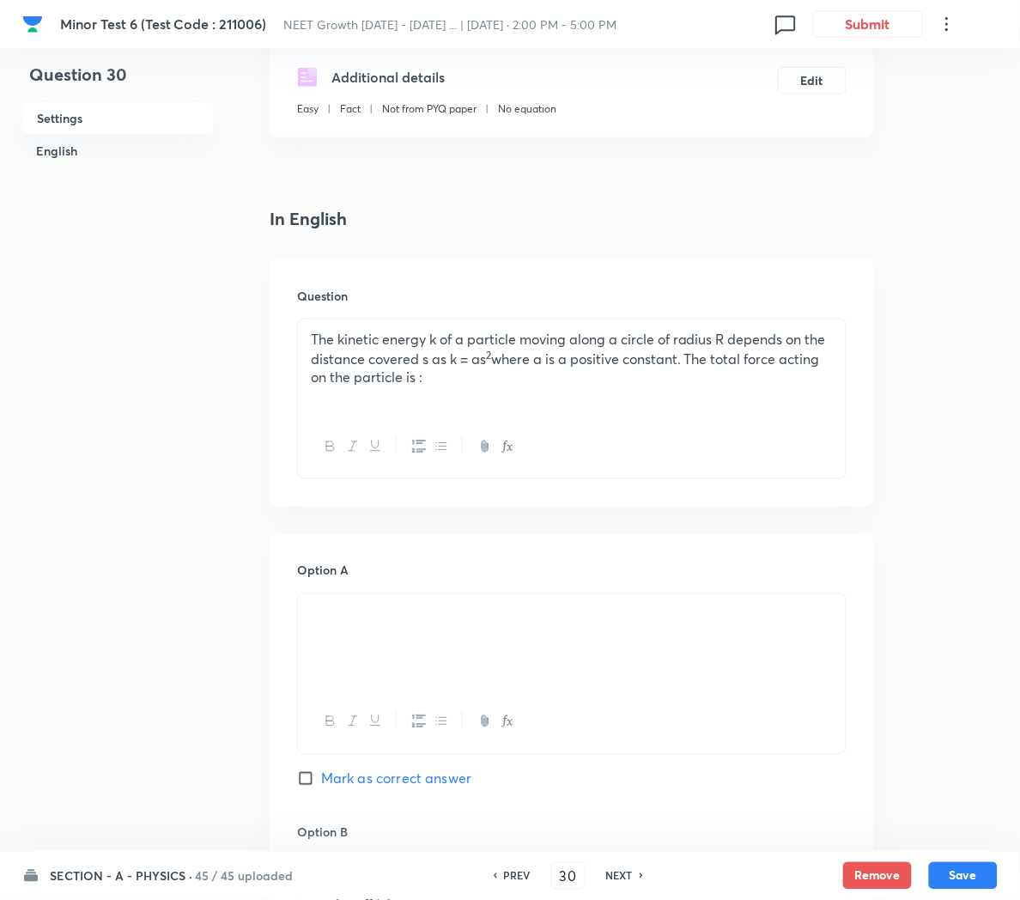
click at [501, 387] on div "The kinetic energy k of a particle moving along a circle of radius R depends on…" at bounding box center [572, 367] width 548 height 96
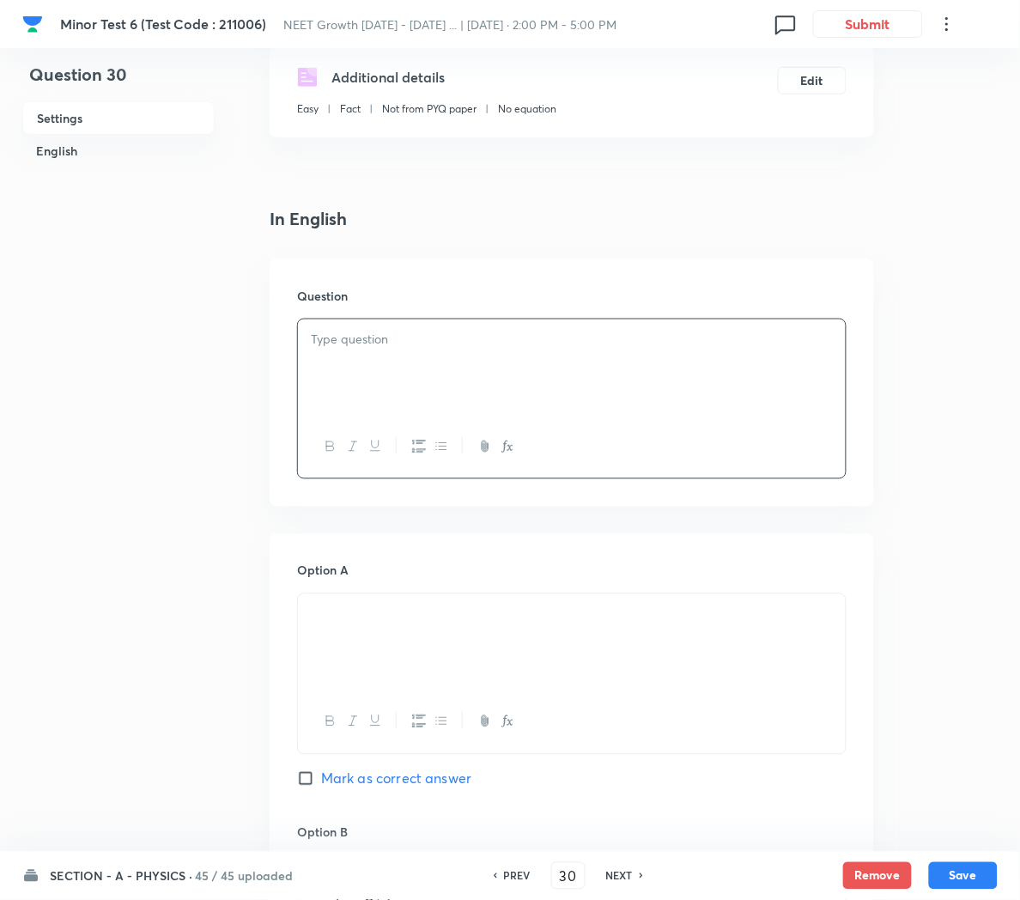
click at [502, 350] on div at bounding box center [572, 367] width 548 height 96
click at [413, 656] on div at bounding box center [572, 642] width 548 height 96
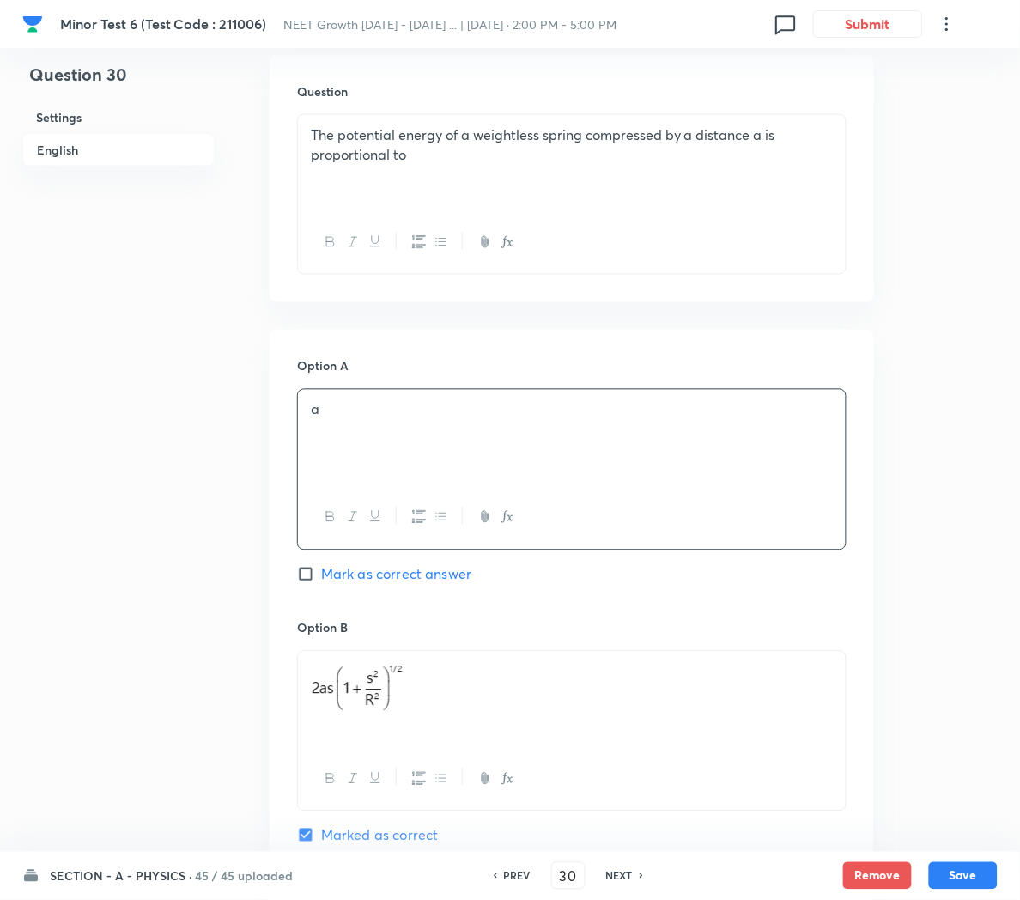
scroll to position [505, 0]
click at [458, 709] on p at bounding box center [572, 689] width 522 height 58
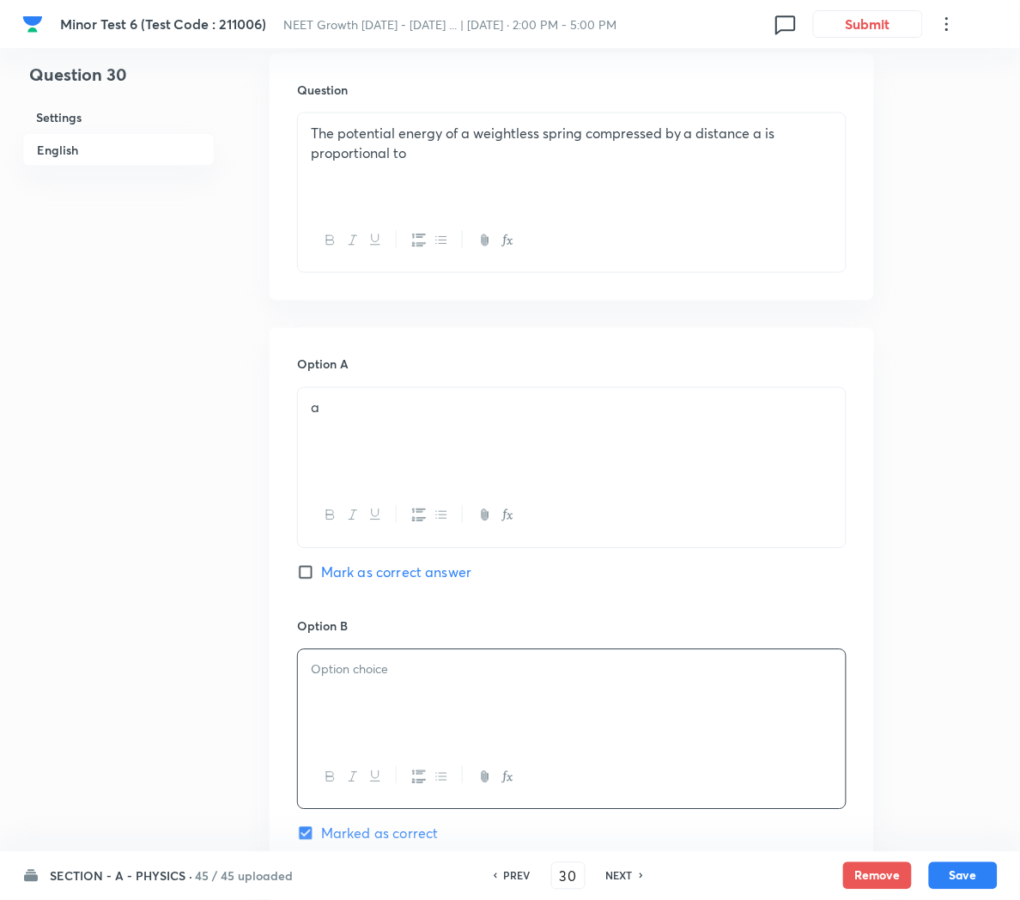
click at [516, 781] on button "button" at bounding box center [506, 777] width 22 height 21
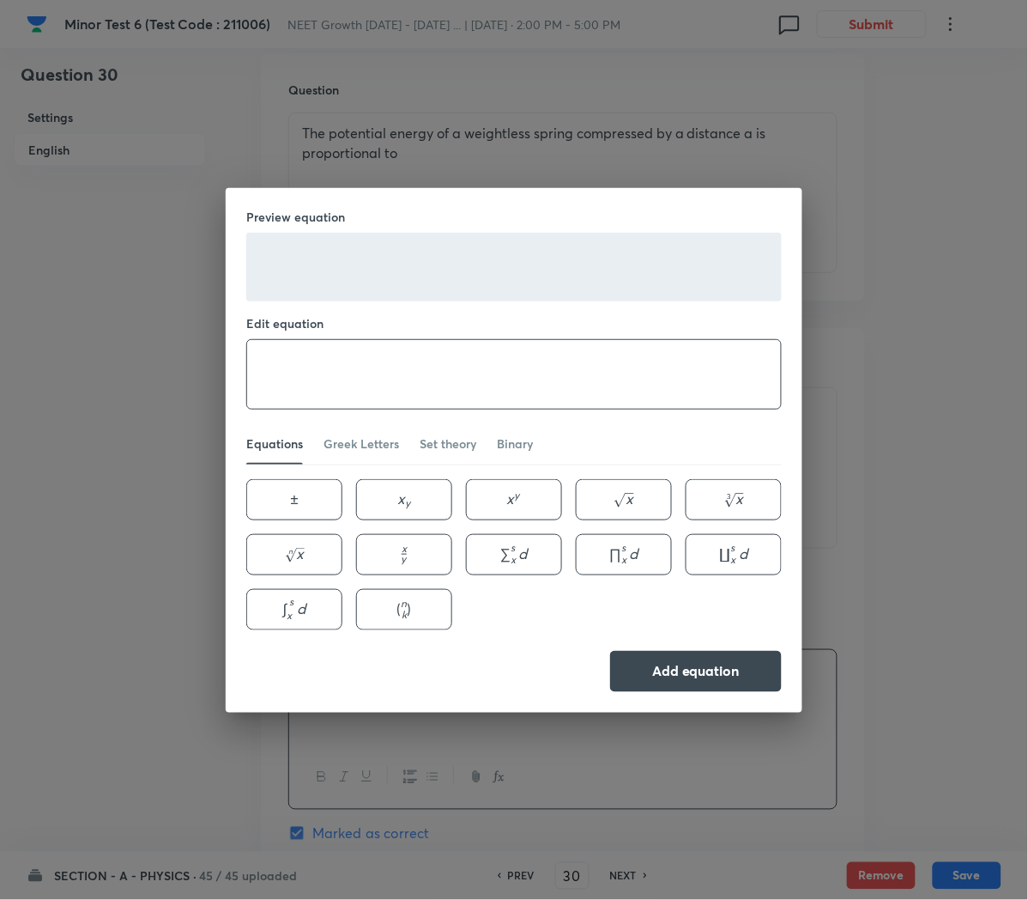
click at [352, 373] on textarea at bounding box center [514, 374] width 534 height 69
type textarea "a^2"
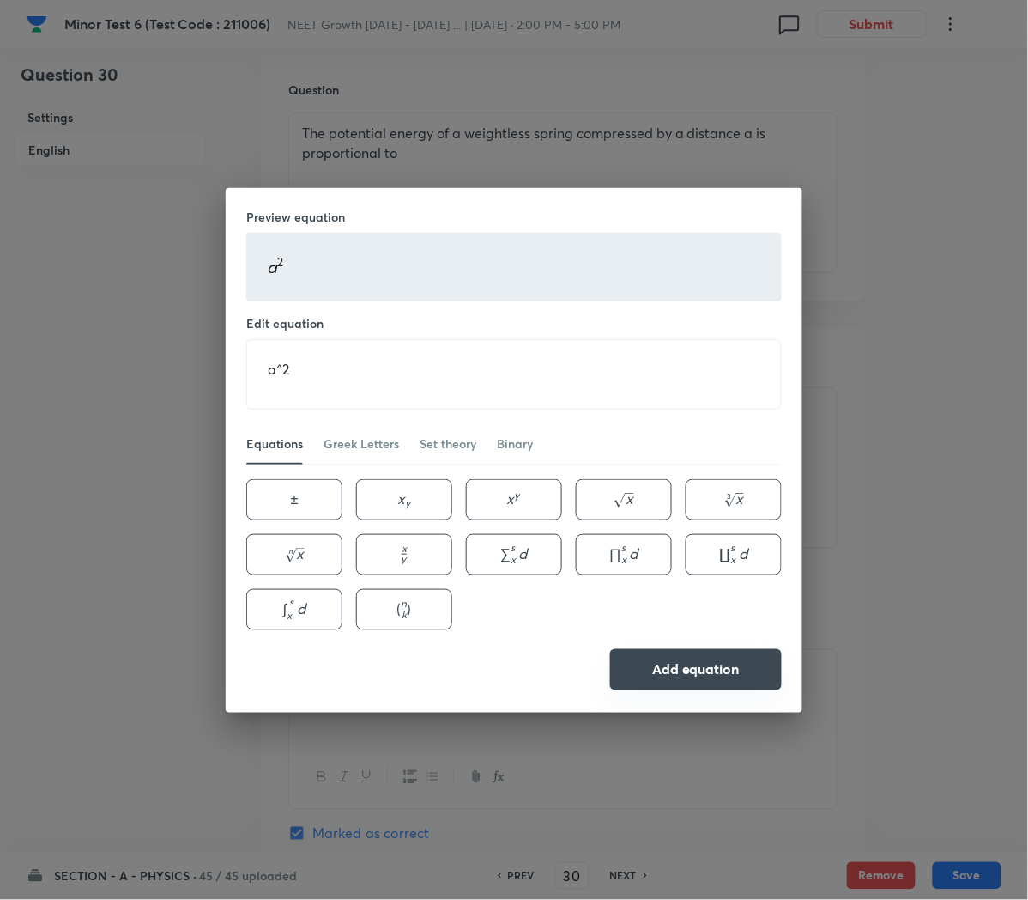
click at [652, 679] on button "Add equation" at bounding box center [696, 669] width 172 height 41
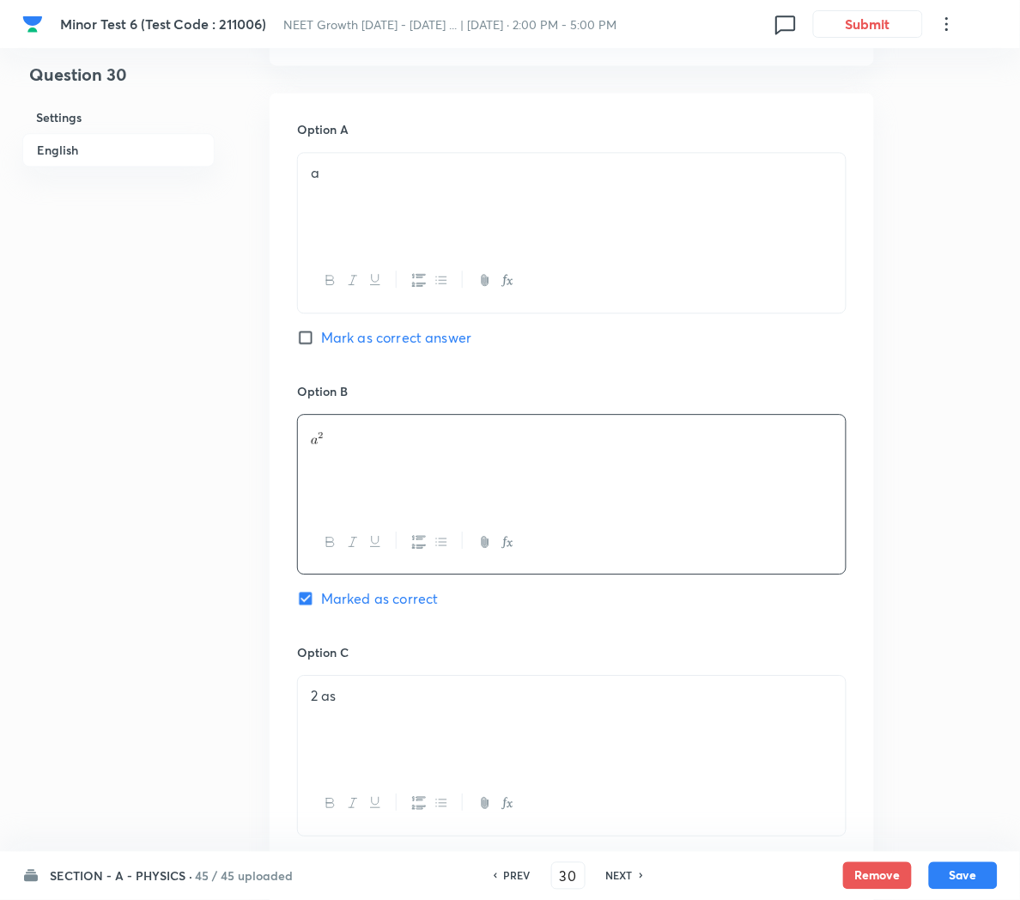
scroll to position [749, 0]
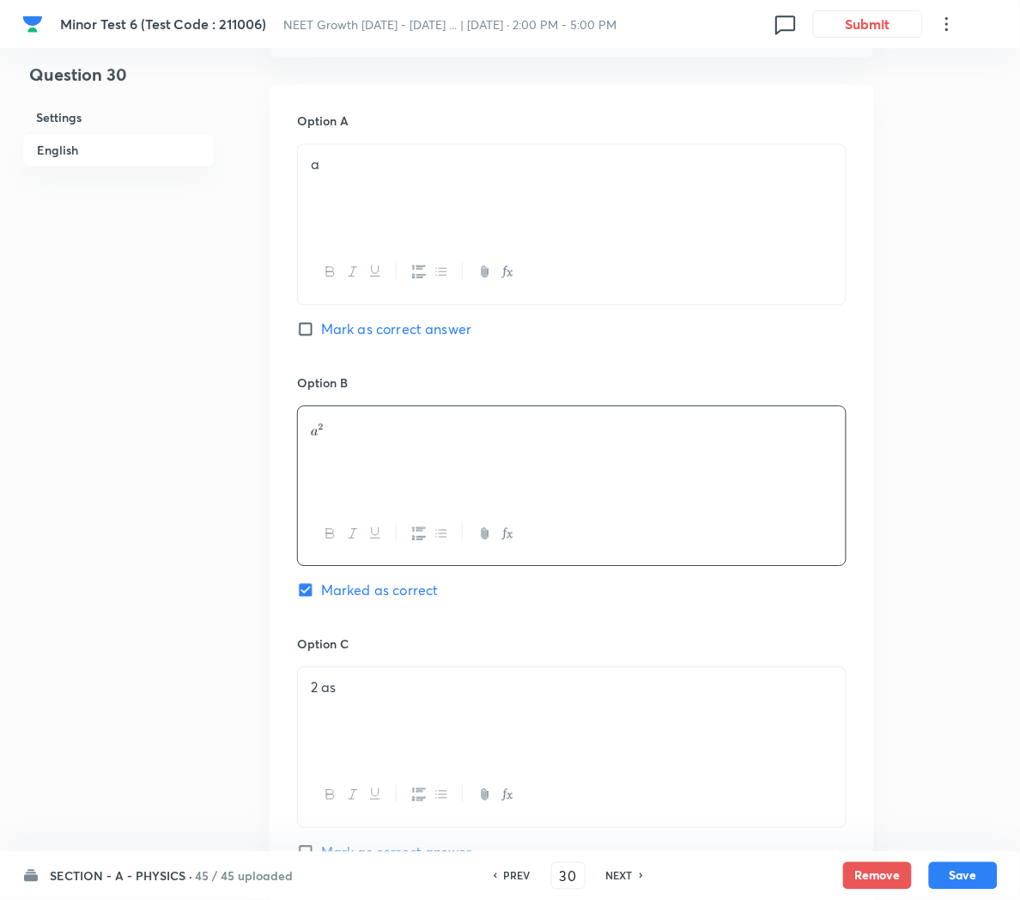
click at [421, 711] on div "2 as" at bounding box center [572, 715] width 548 height 96
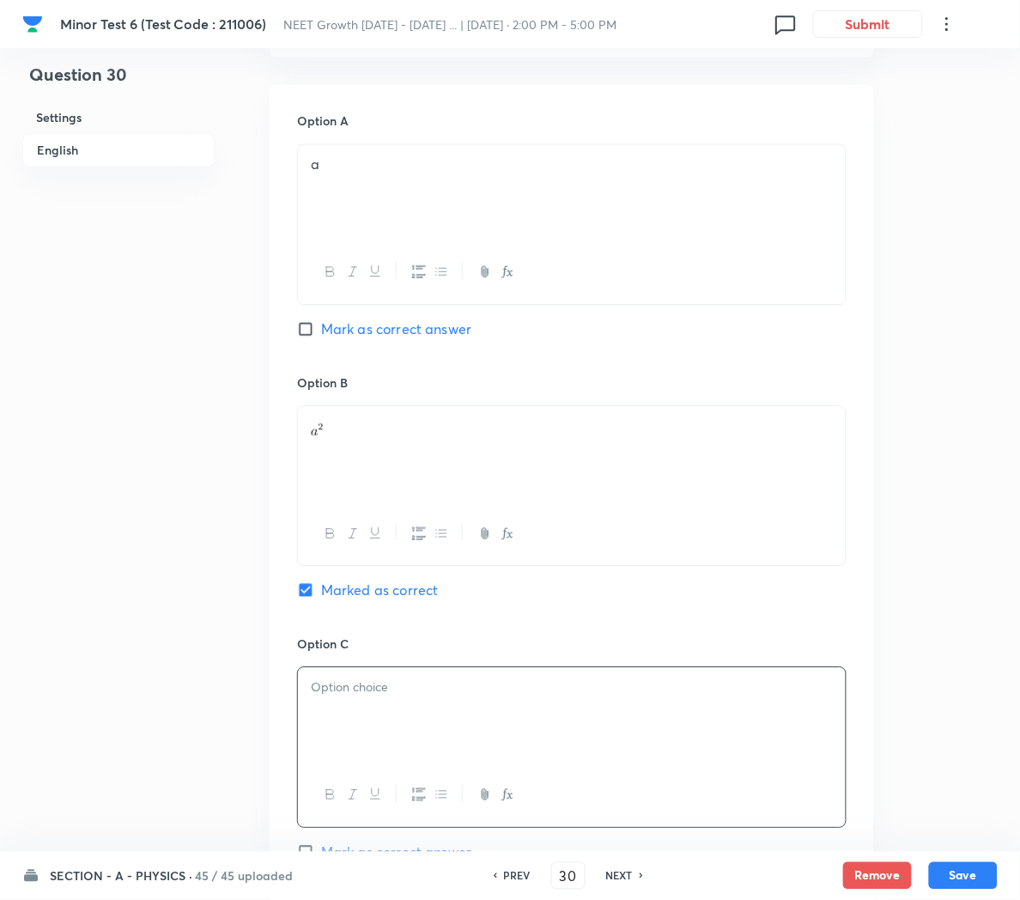
click at [505, 795] on icon "button" at bounding box center [504, 795] width 6 height 12
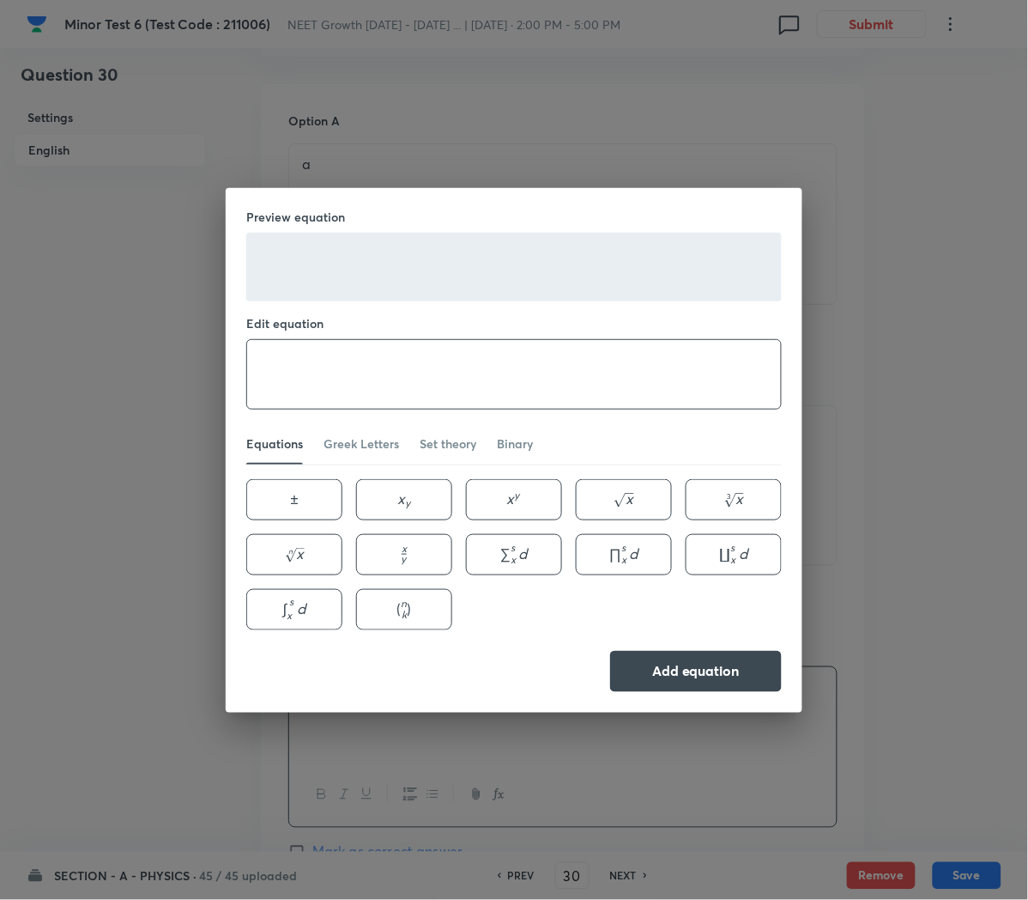
click at [284, 380] on textarea at bounding box center [514, 374] width 534 height 69
type textarea "a^{-2}"
click at [678, 669] on button "Add equation" at bounding box center [696, 669] width 172 height 41
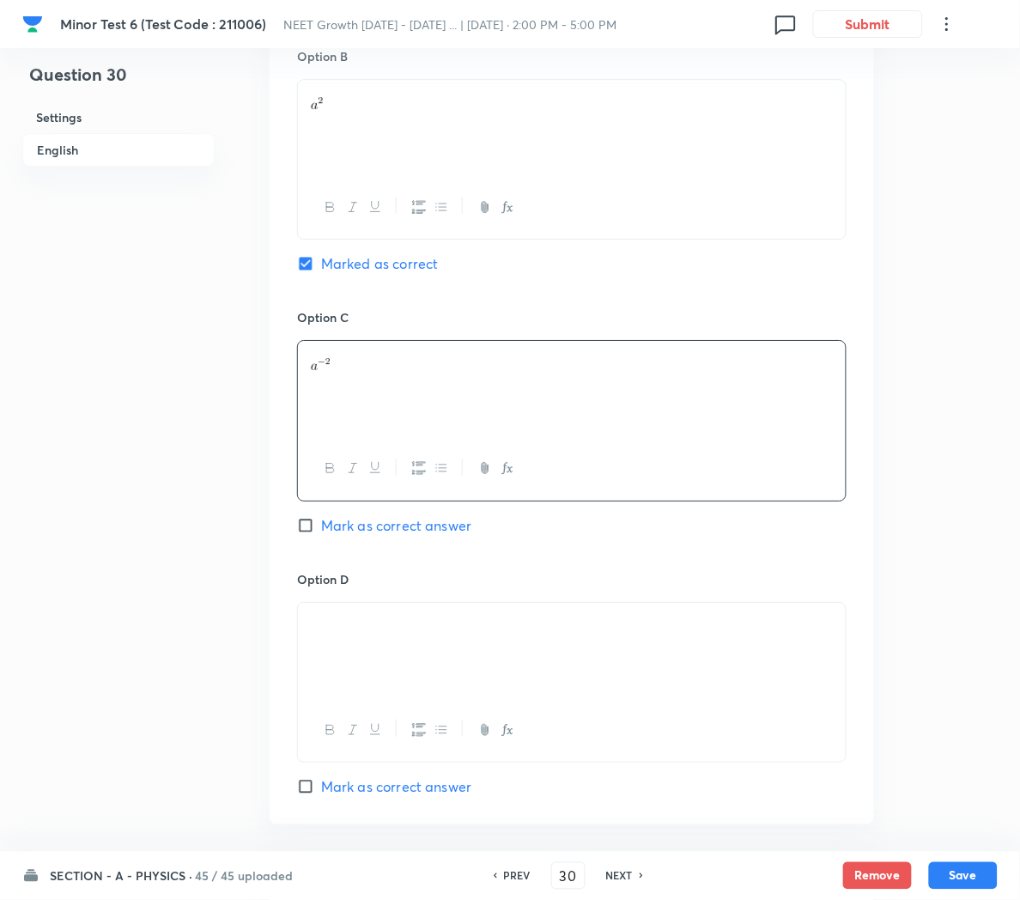
scroll to position [1080, 0]
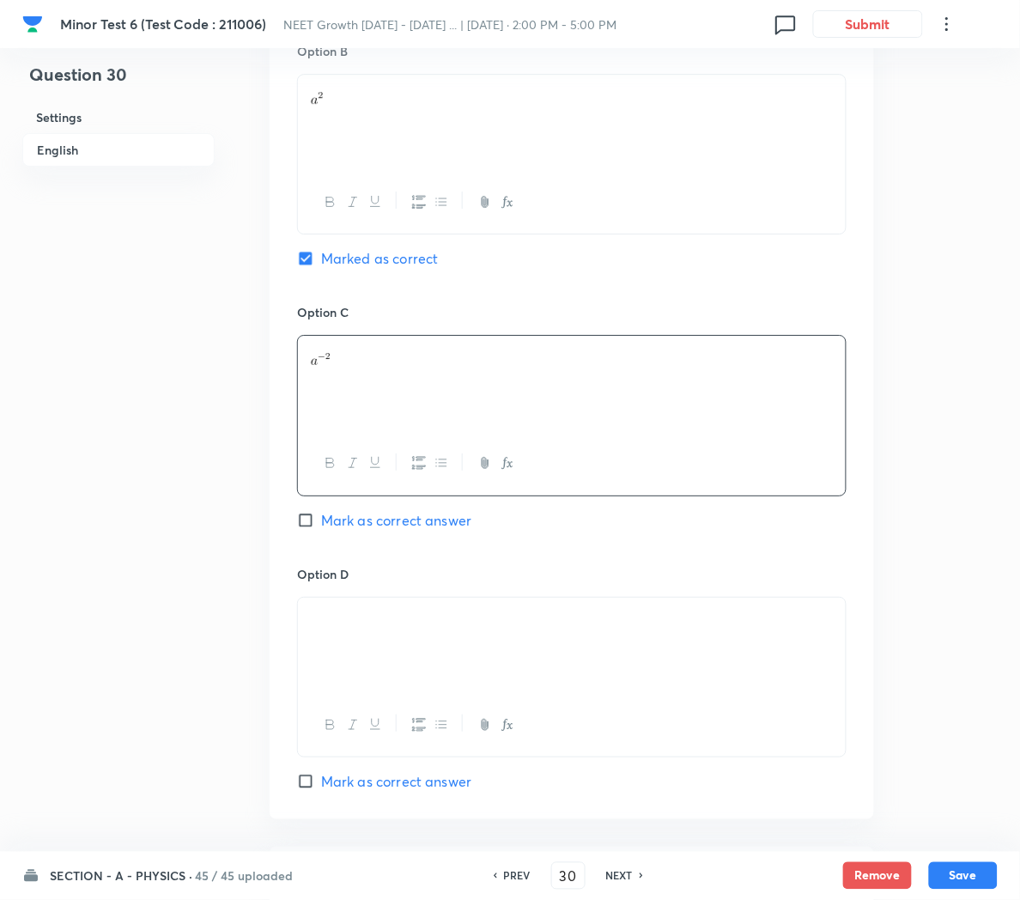
click at [449, 665] on div at bounding box center [572, 646] width 548 height 96
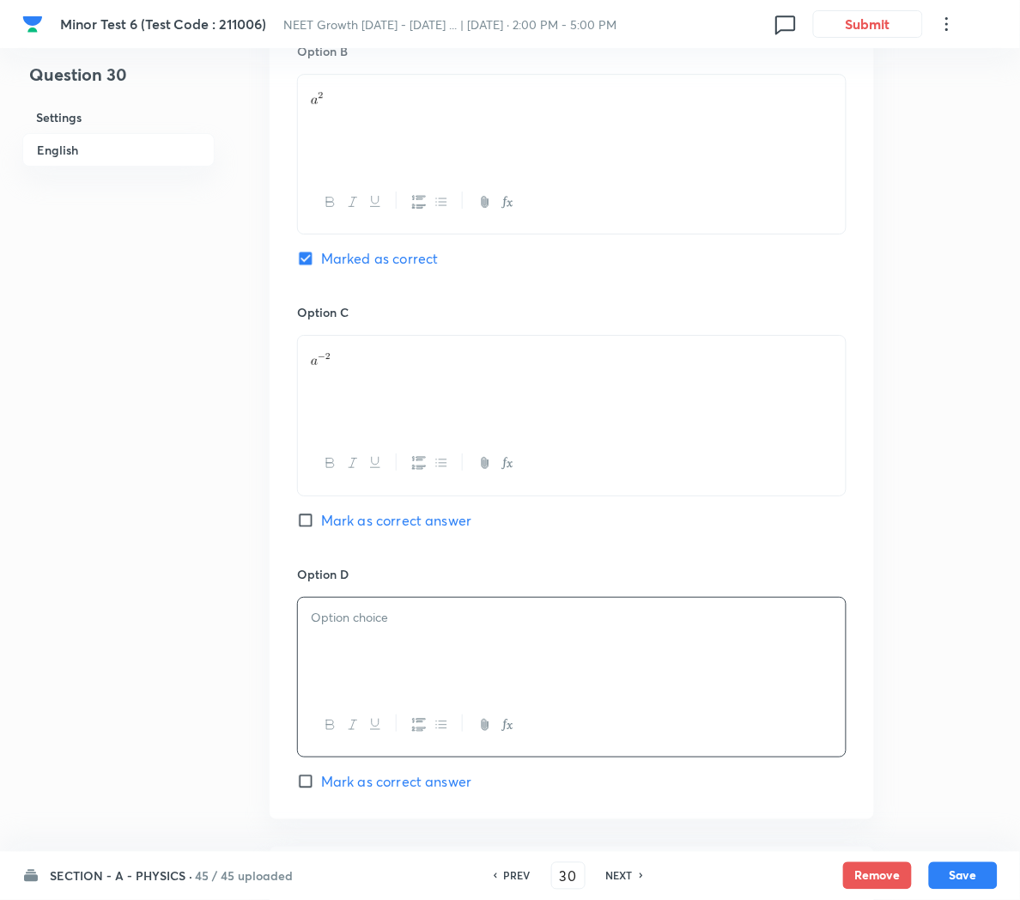
click at [504, 729] on icon "button" at bounding box center [508, 725] width 14 height 14
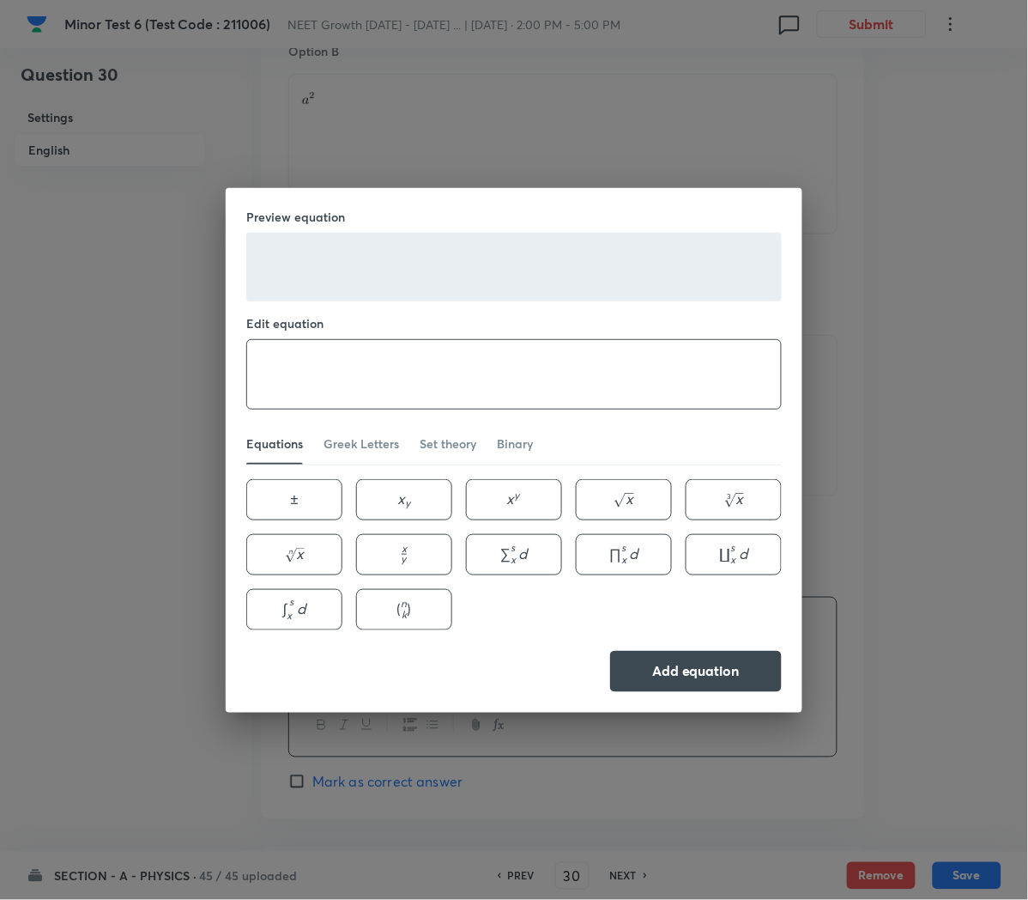
click at [293, 379] on textarea at bounding box center [514, 374] width 534 height 69
type textarea "a^0"
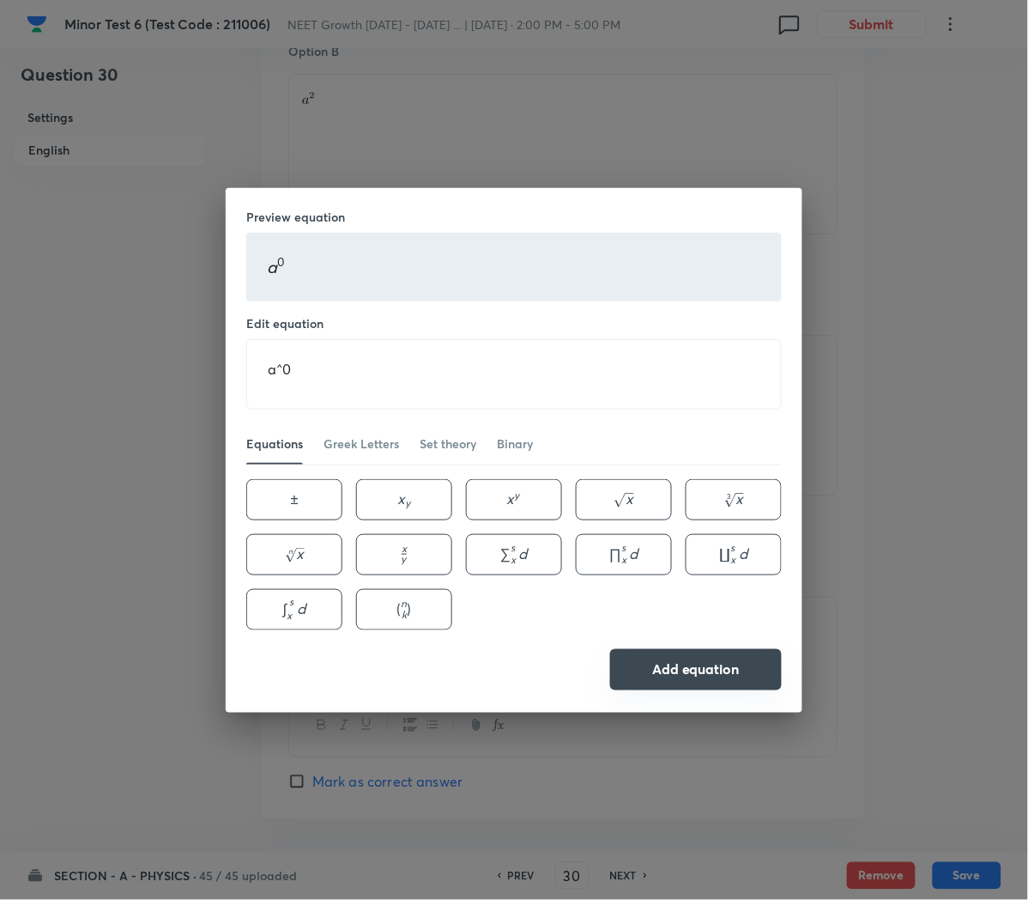
click at [670, 670] on button "Add equation" at bounding box center [696, 669] width 172 height 41
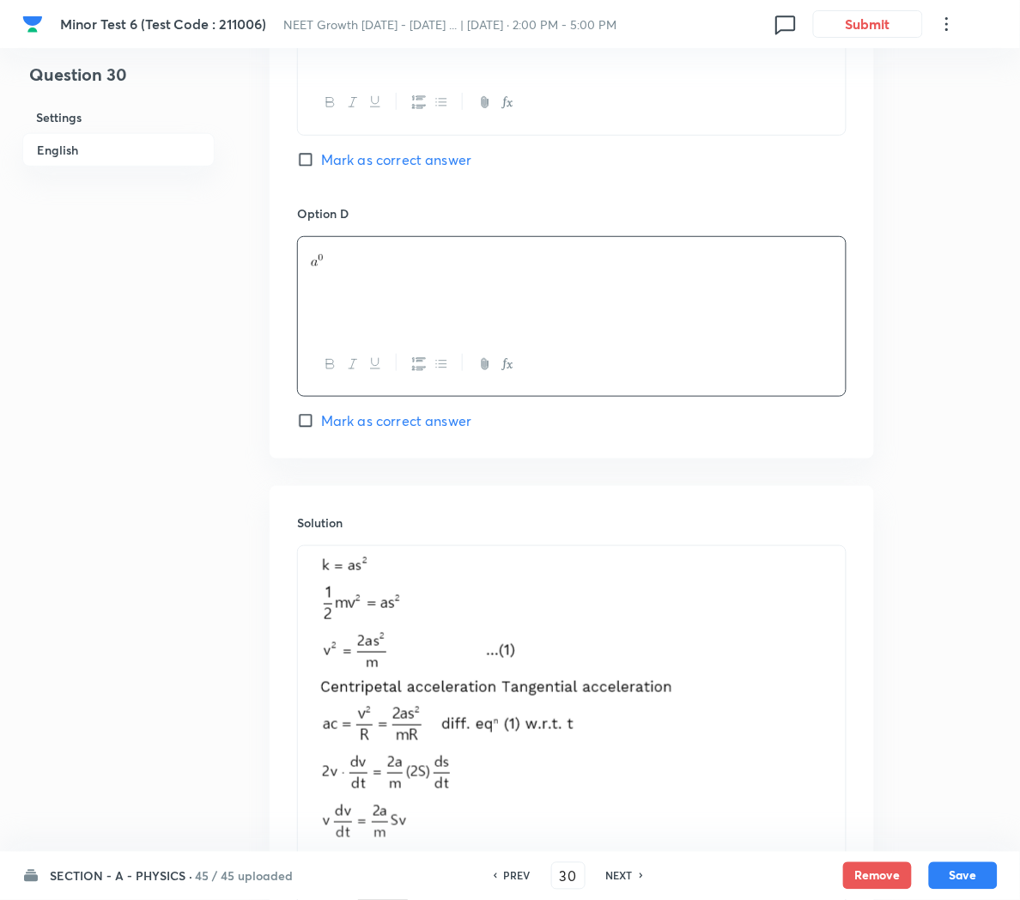
scroll to position [1461, 0]
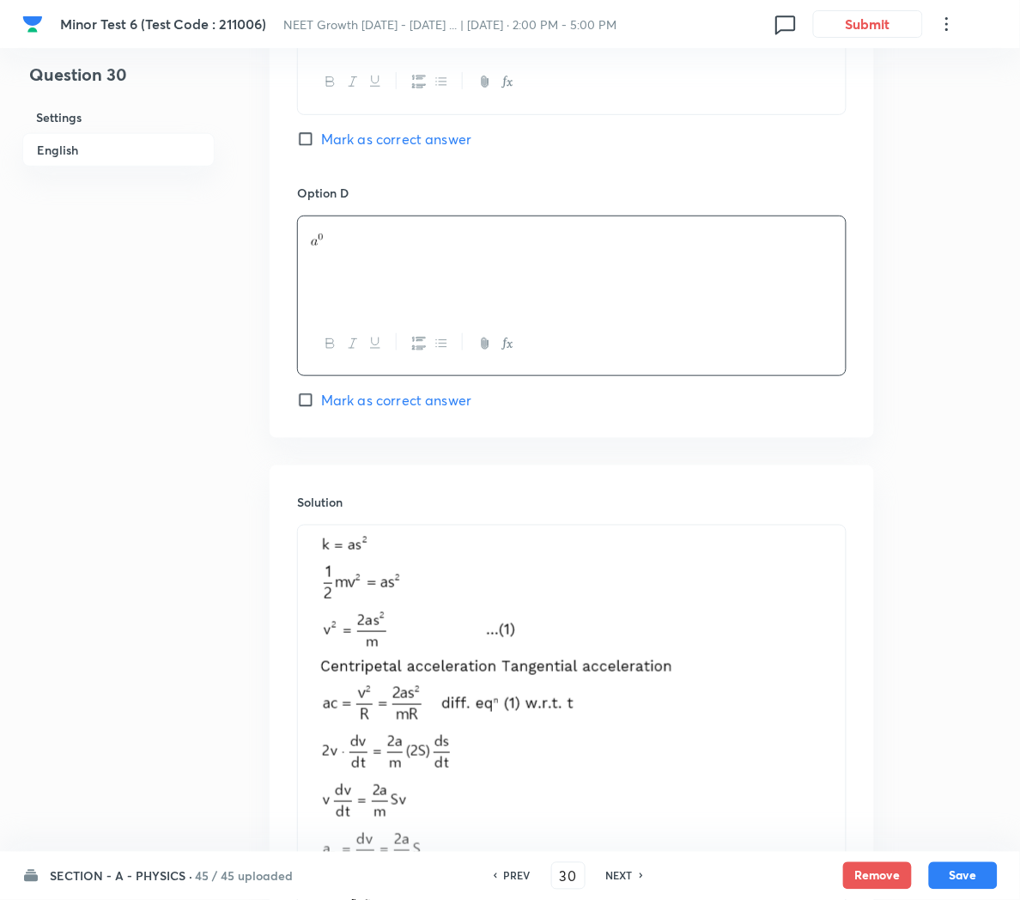
click at [771, 703] on p at bounding box center [572, 789] width 522 height 507
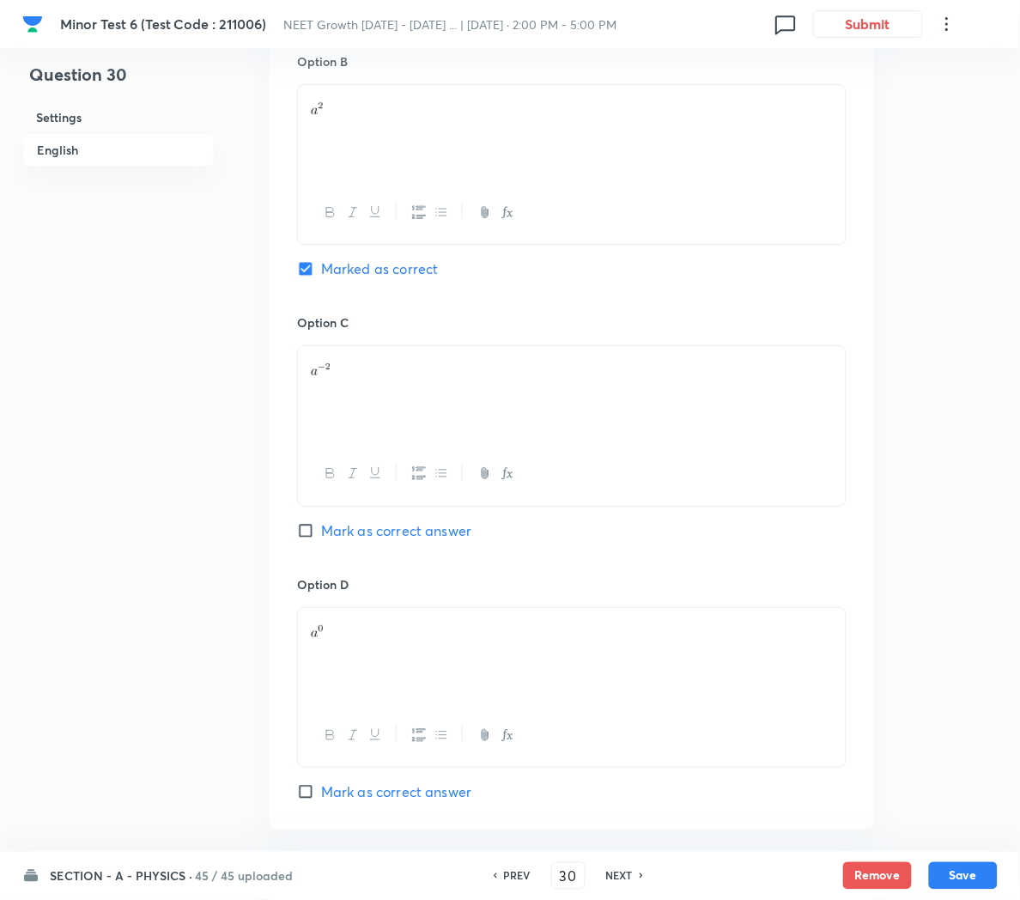
scroll to position [1058, 0]
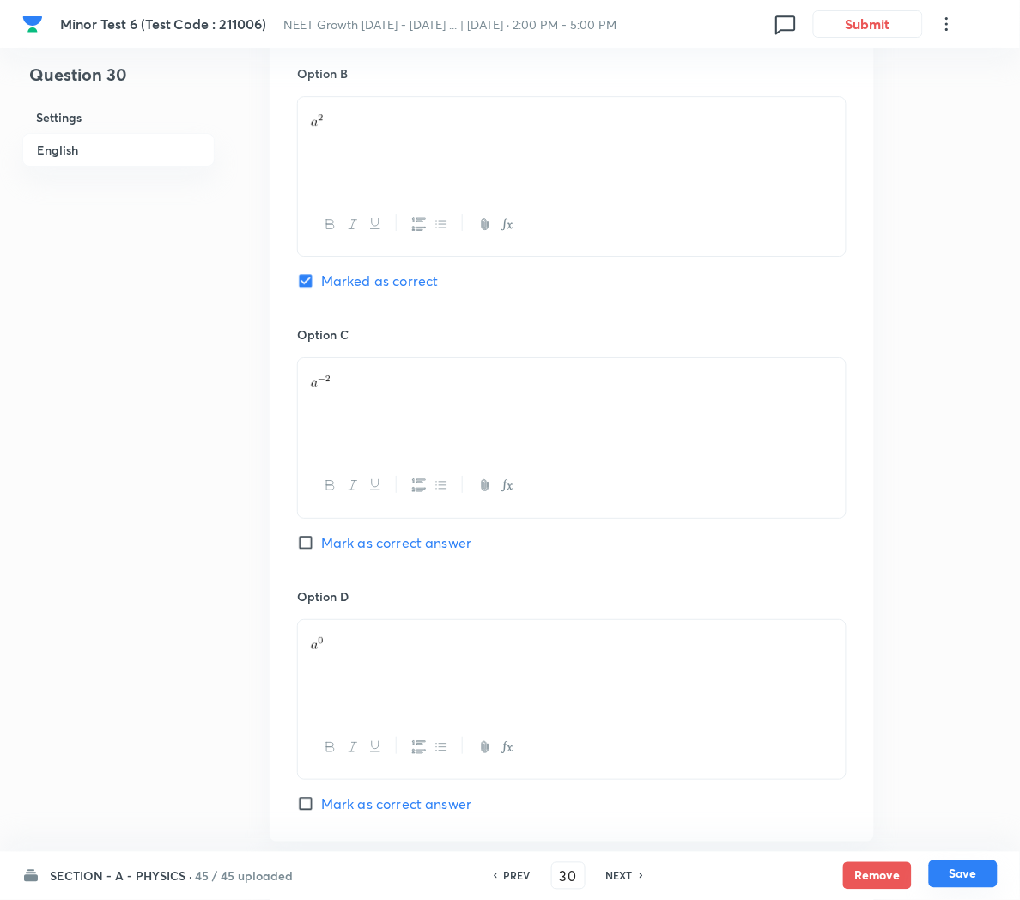
click at [957, 868] on button "Save" at bounding box center [963, 873] width 69 height 27
type input "31"
checkbox input "false"
checkbox input "true"
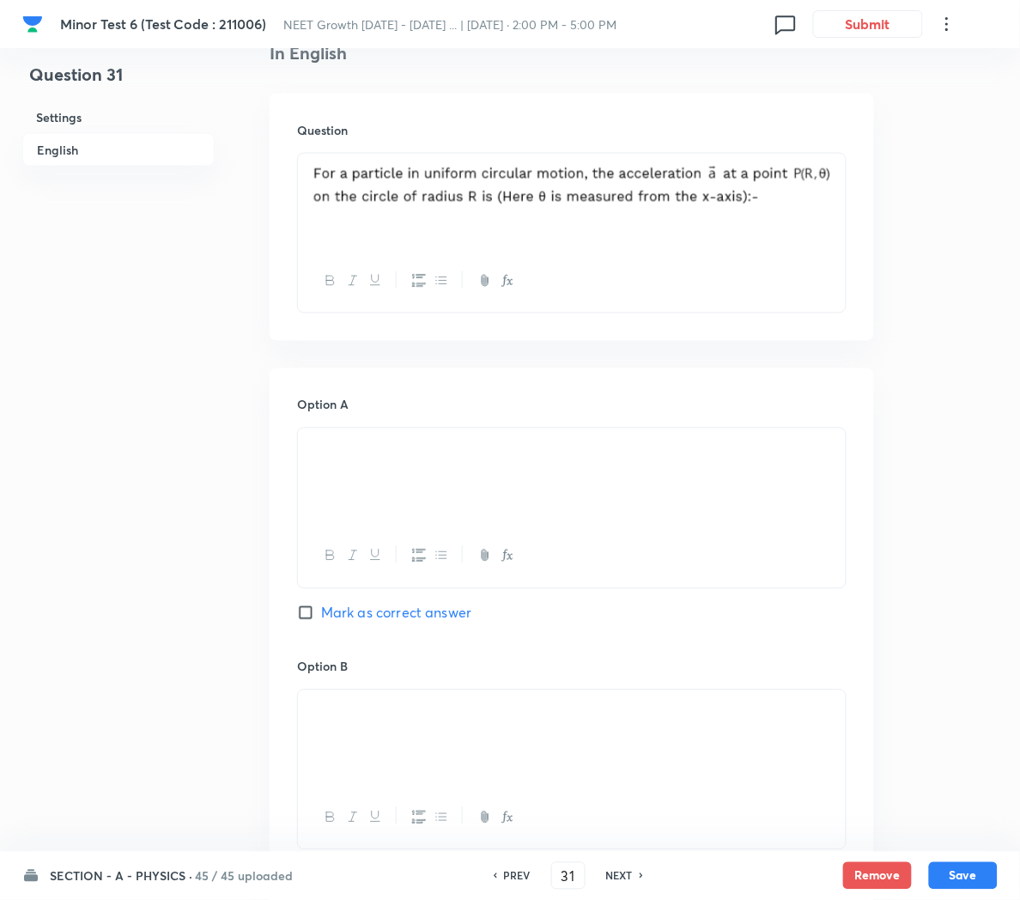
scroll to position [462, 0]
click at [786, 215] on div at bounding box center [572, 204] width 548 height 96
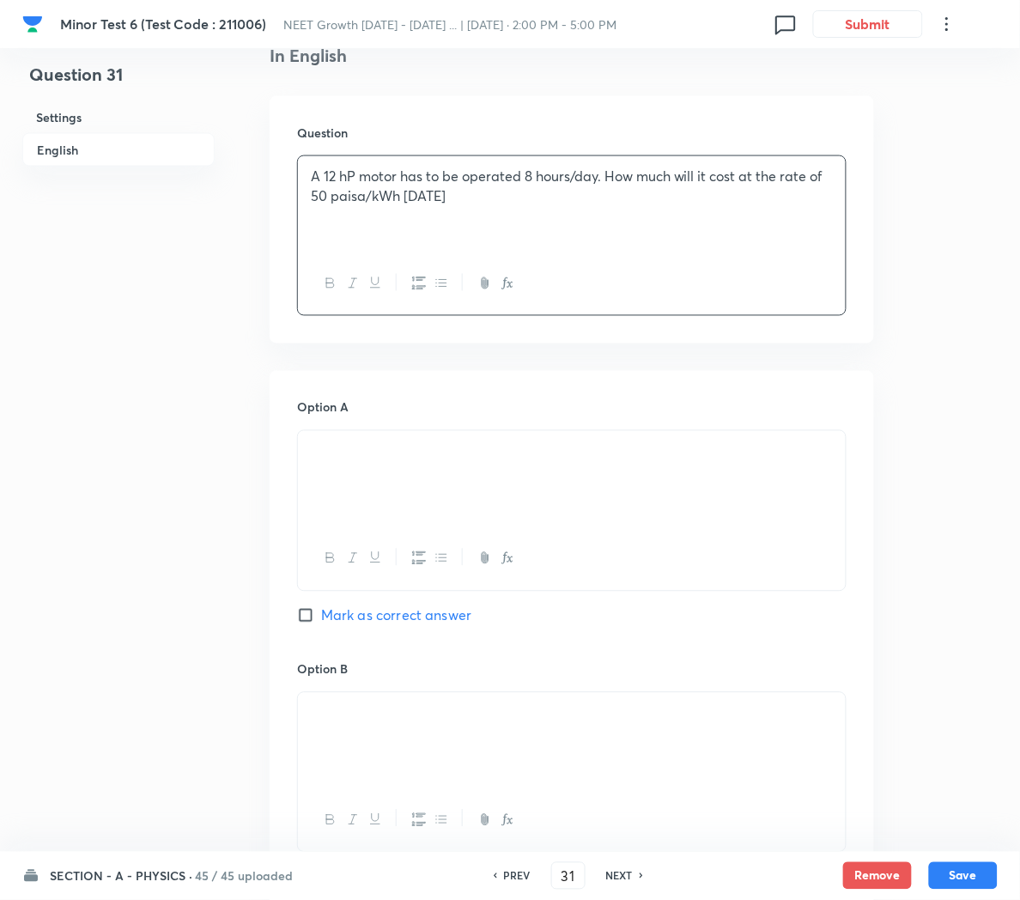
click at [468, 452] on p at bounding box center [572, 451] width 522 height 20
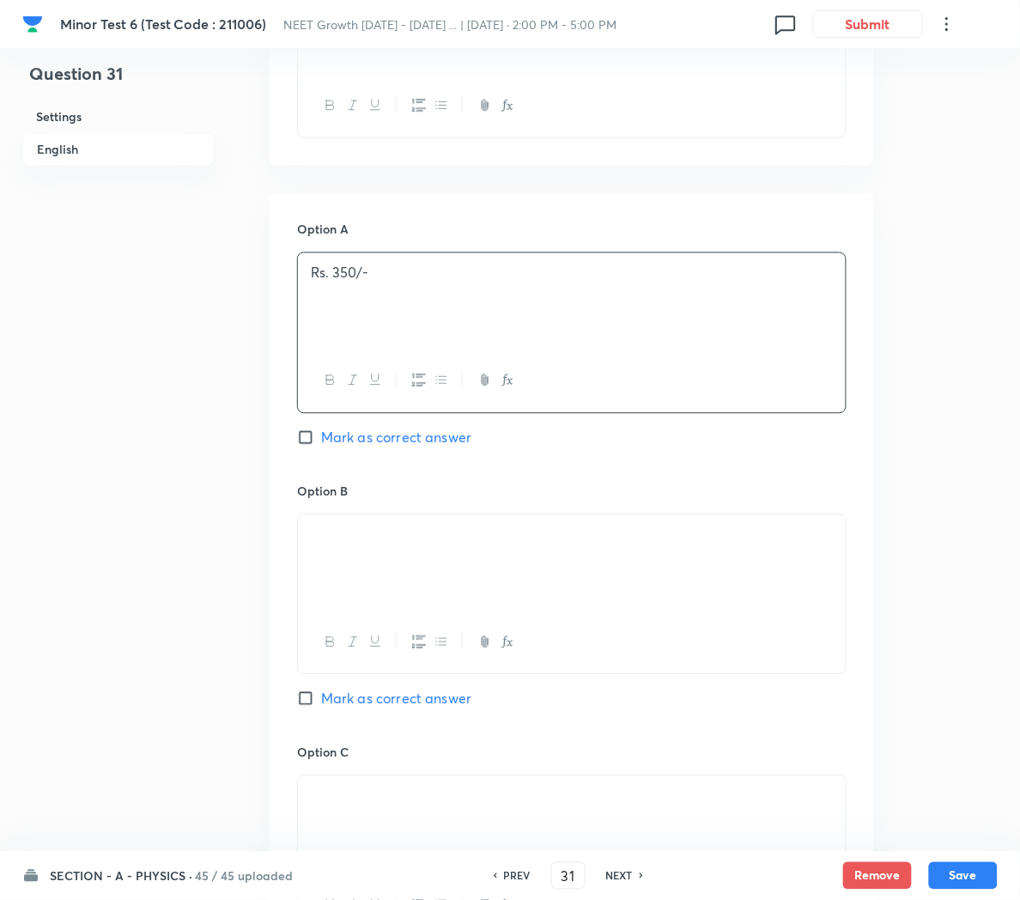
scroll to position [642, 0]
click at [505, 579] on div at bounding box center [572, 561] width 548 height 96
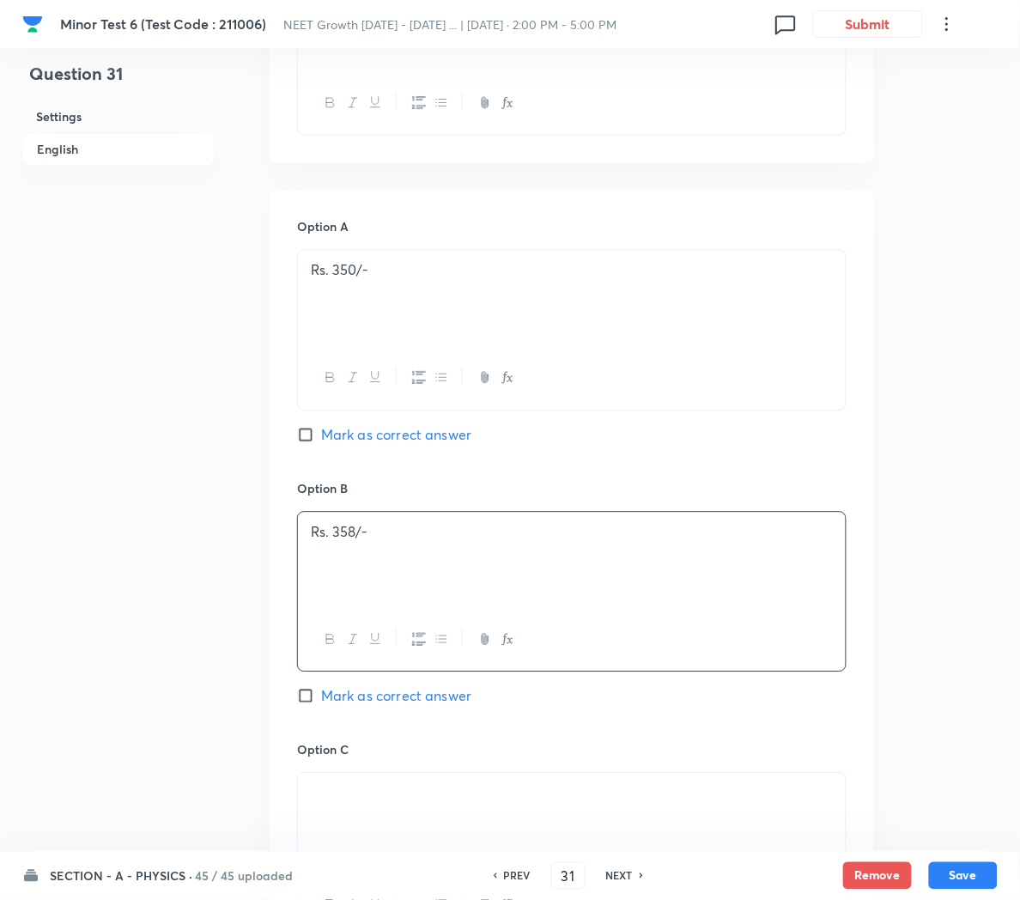
click at [413, 704] on span "Mark as correct answer" at bounding box center [396, 696] width 150 height 21
click at [321, 704] on input "Mark as correct answer" at bounding box center [309, 696] width 24 height 17
checkbox input "true"
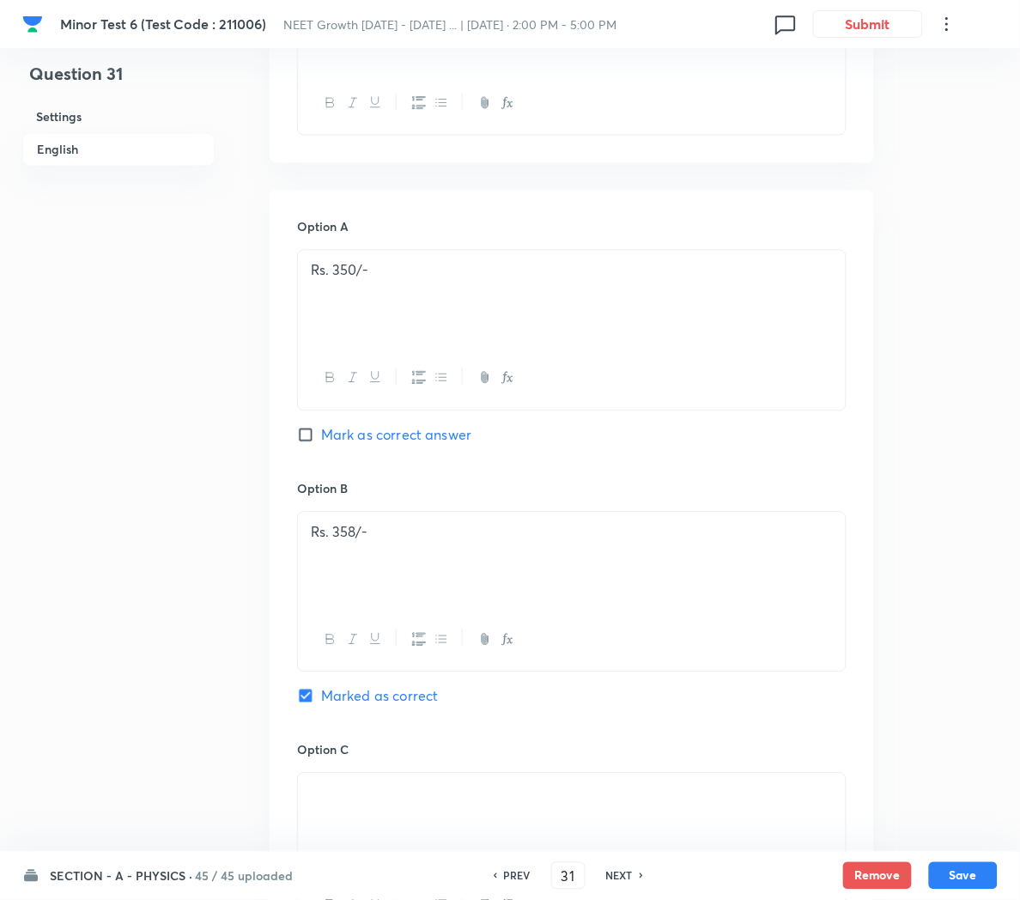
checkbox input "false"
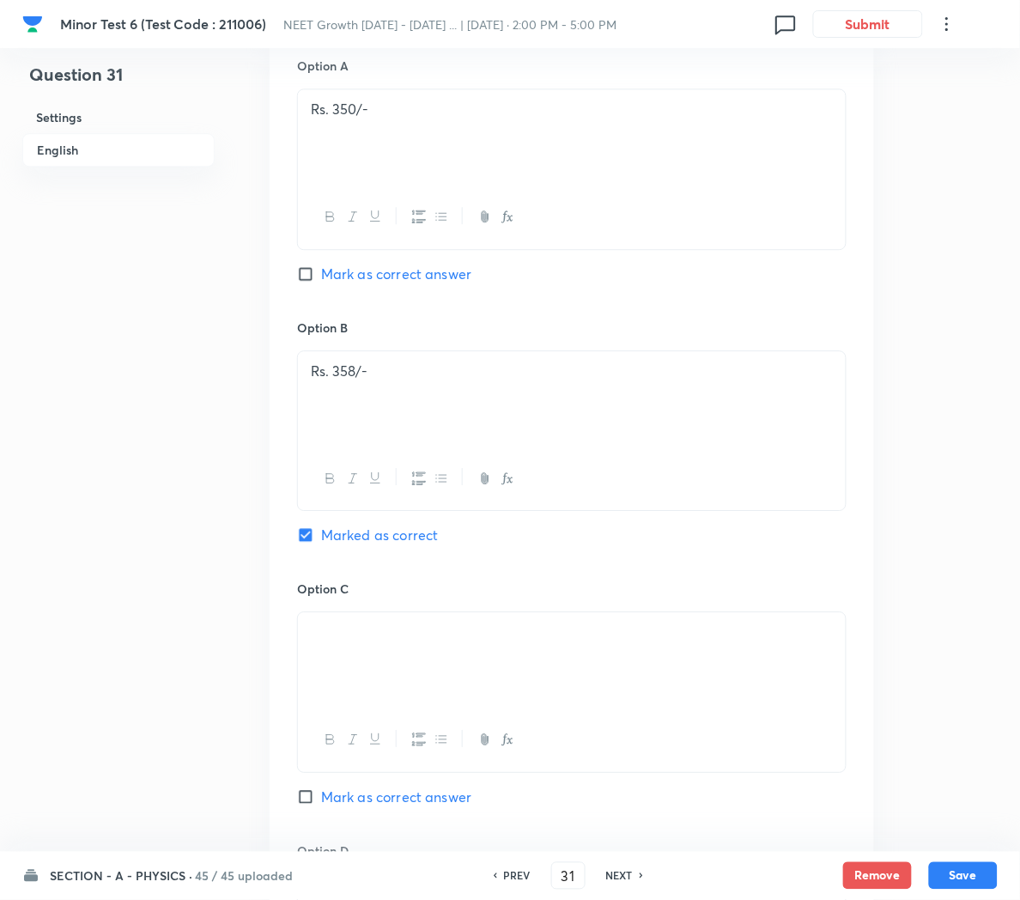
scroll to position [805, 0]
click at [517, 640] on p at bounding box center [572, 631] width 522 height 20
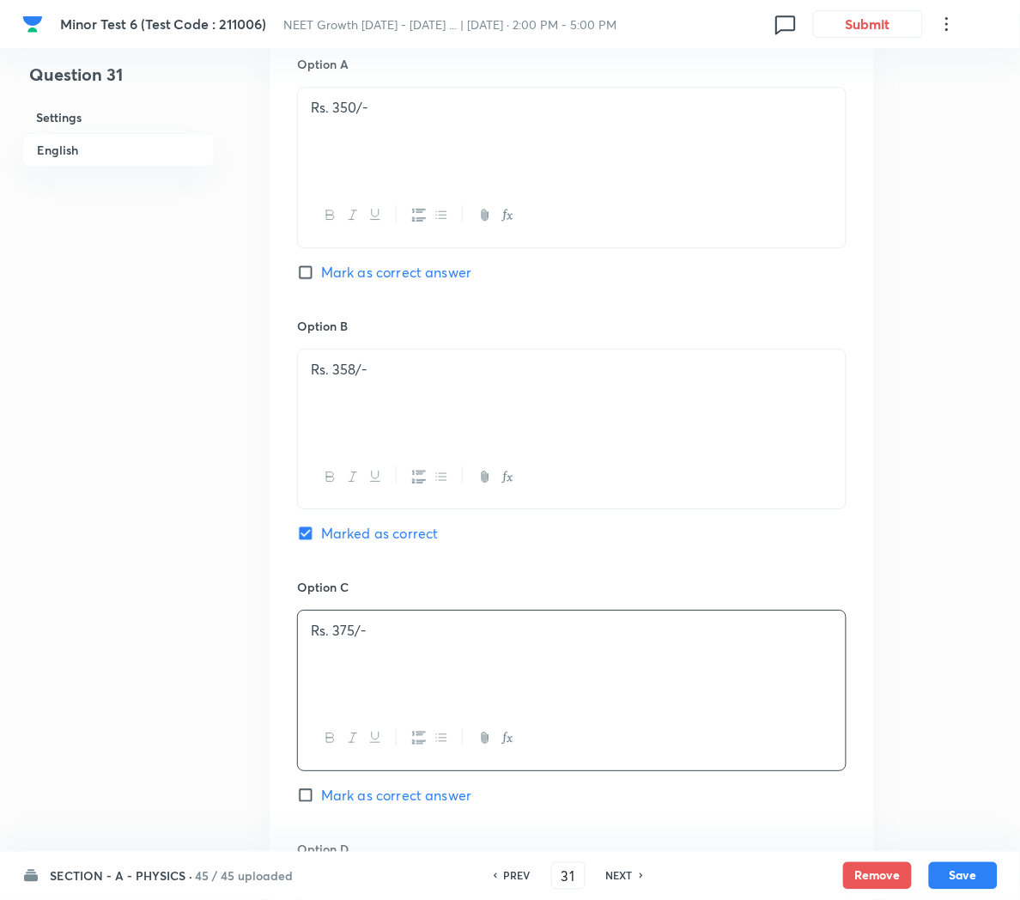
scroll to position [1035, 0]
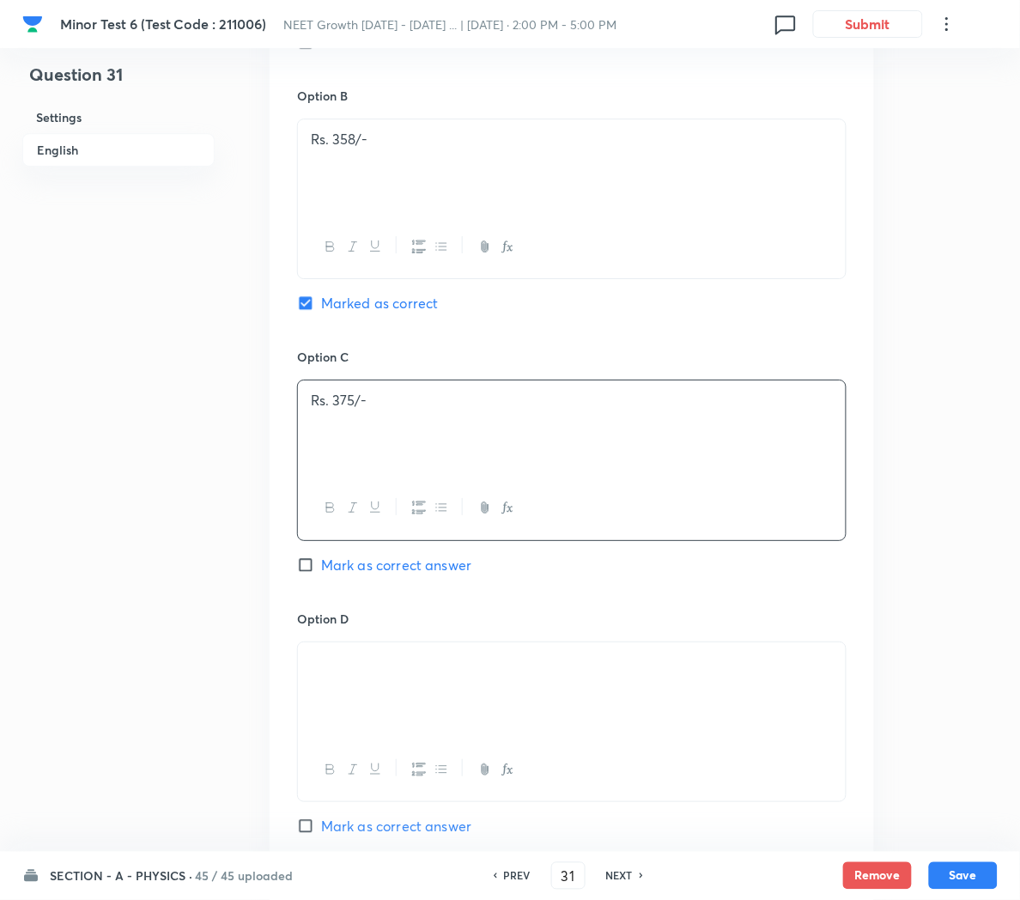
click at [529, 711] on div at bounding box center [572, 690] width 548 height 96
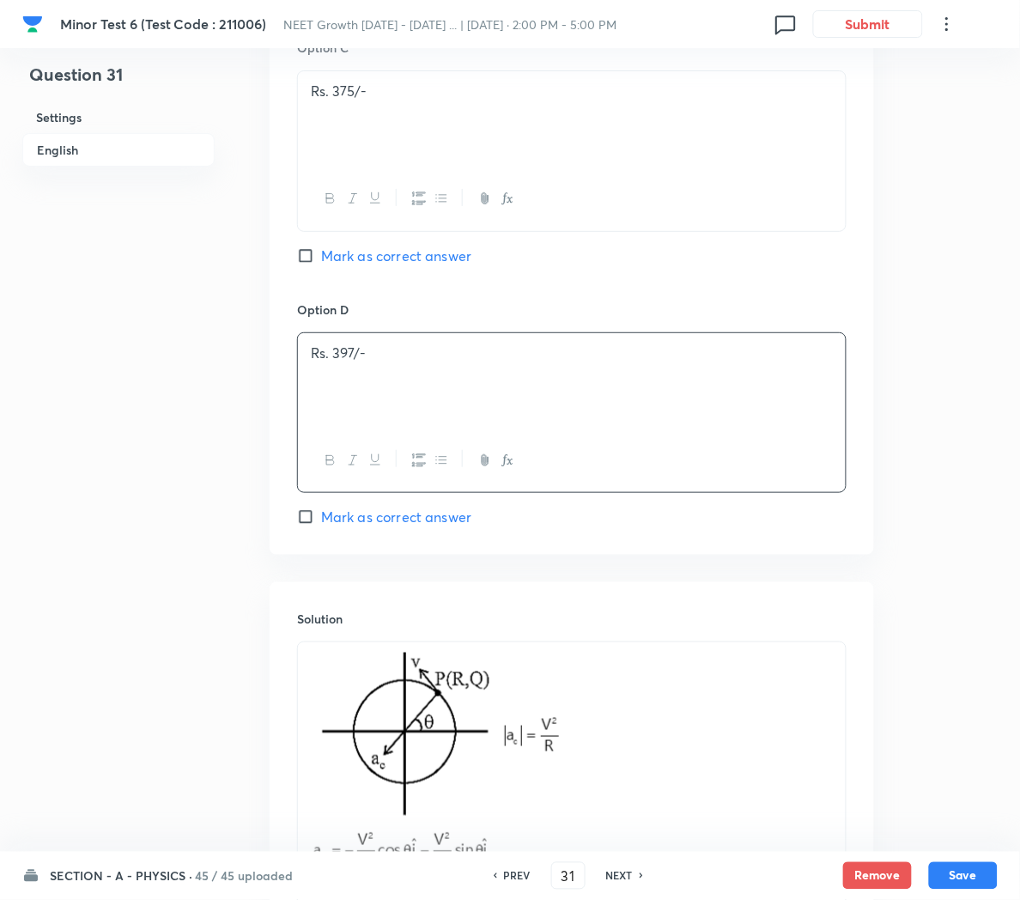
scroll to position [1355, 0]
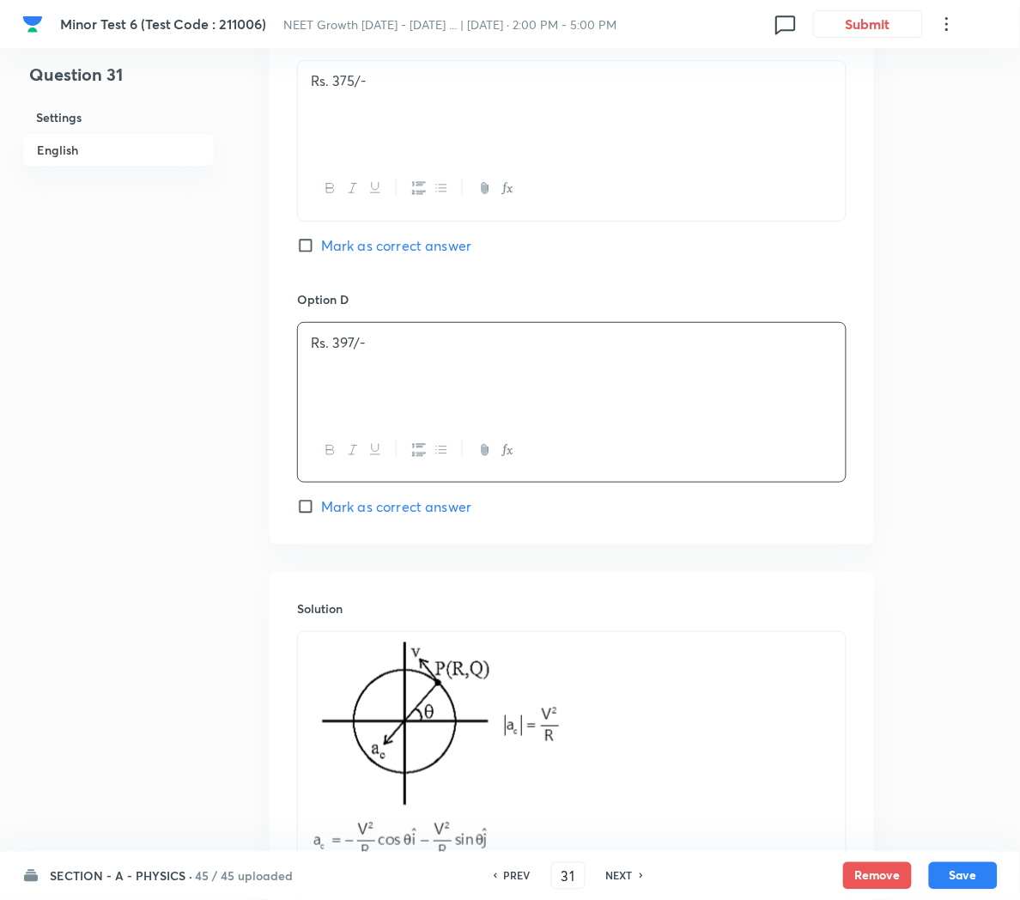
click at [721, 751] on p at bounding box center [572, 757] width 522 height 231
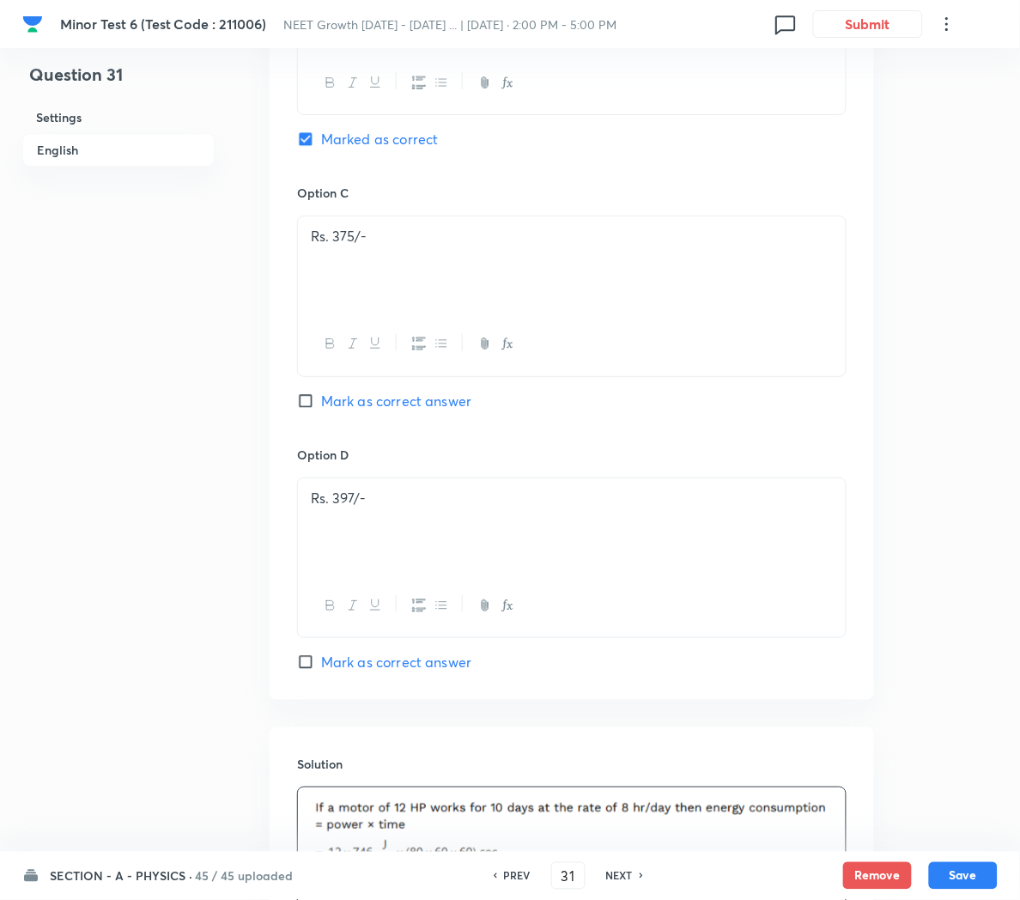
scroll to position [1195, 0]
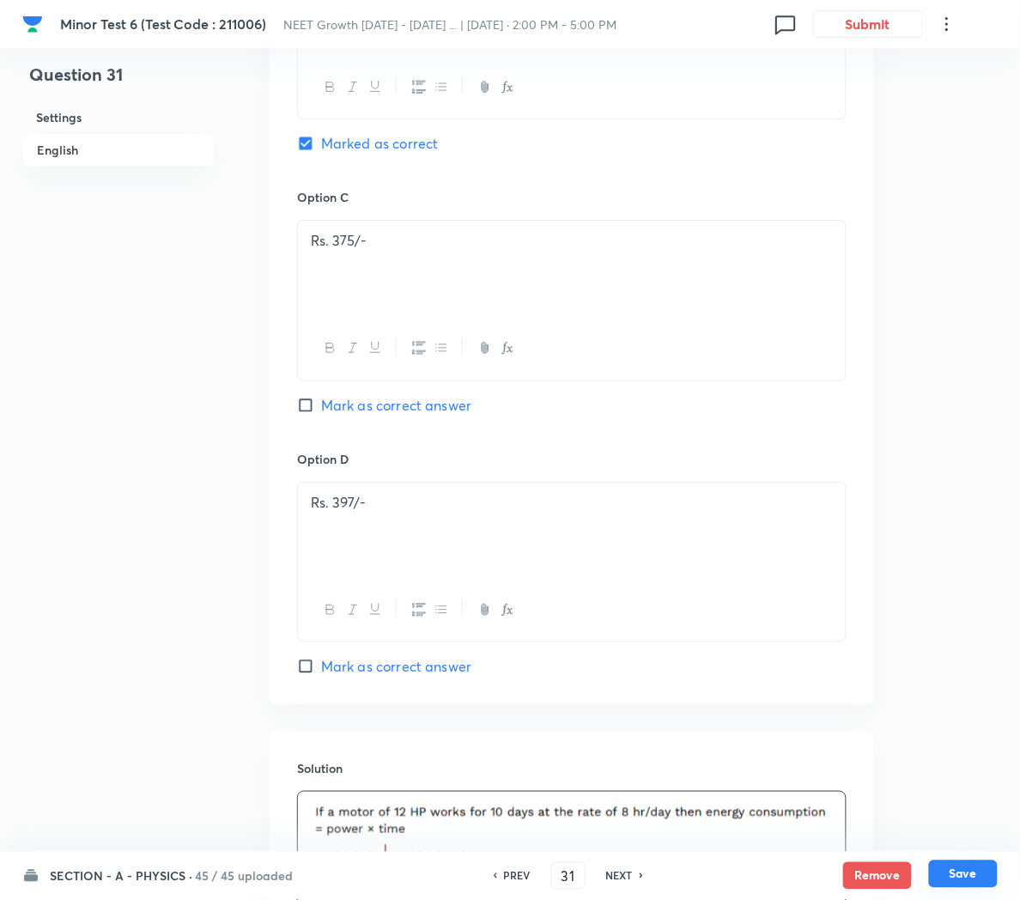
click at [971, 881] on button "Save" at bounding box center [963, 873] width 69 height 27
type input "32"
checkbox input "false"
checkbox input "true"
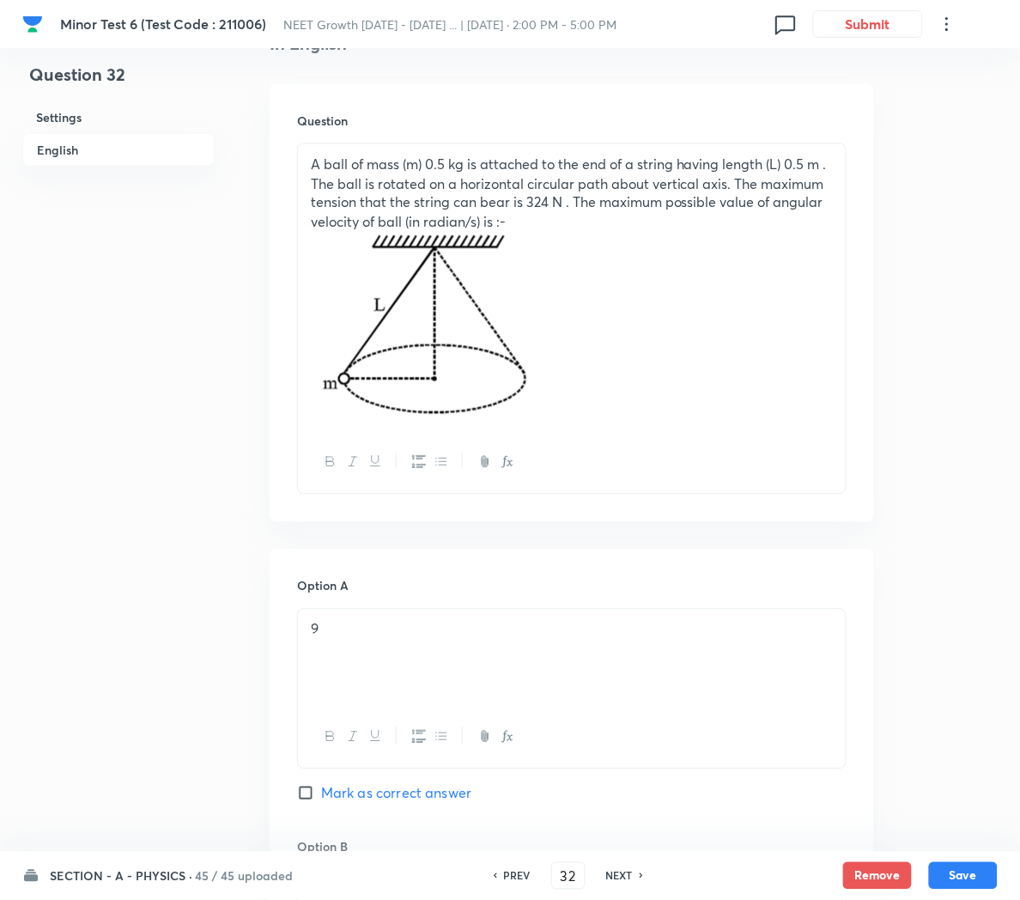
scroll to position [428, 0]
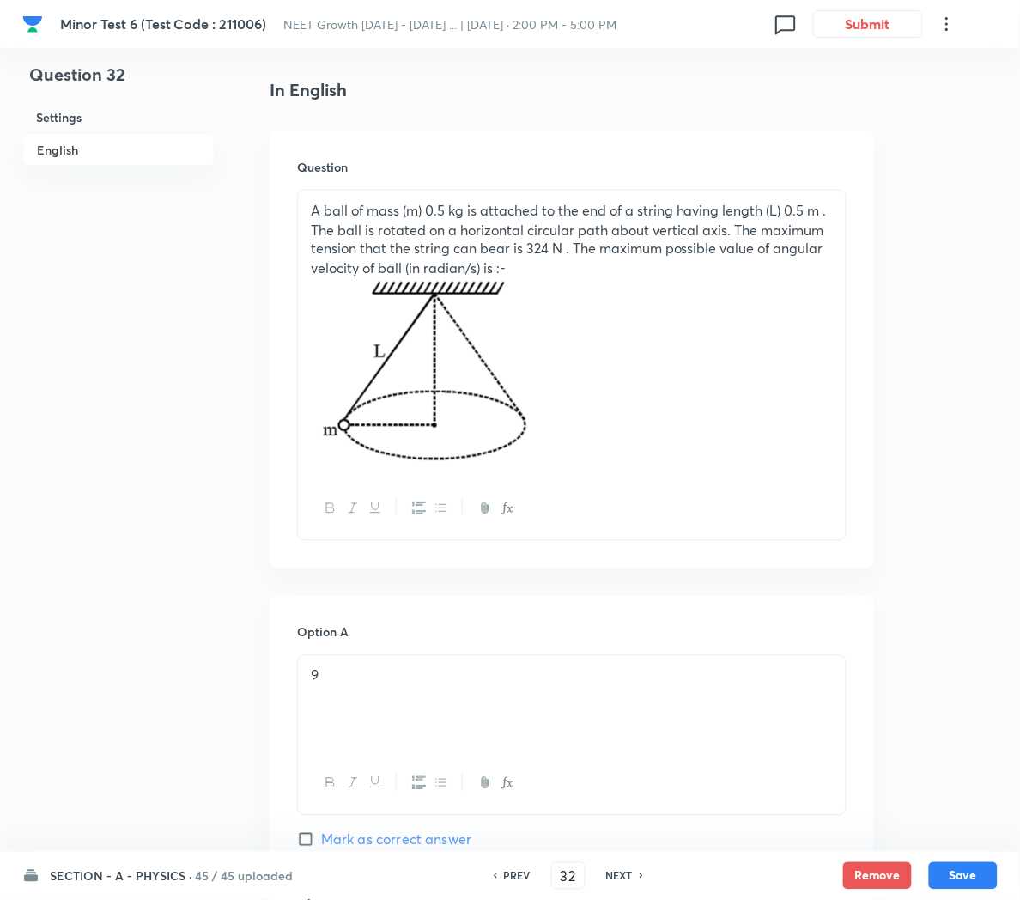
click at [645, 421] on p at bounding box center [572, 373] width 522 height 188
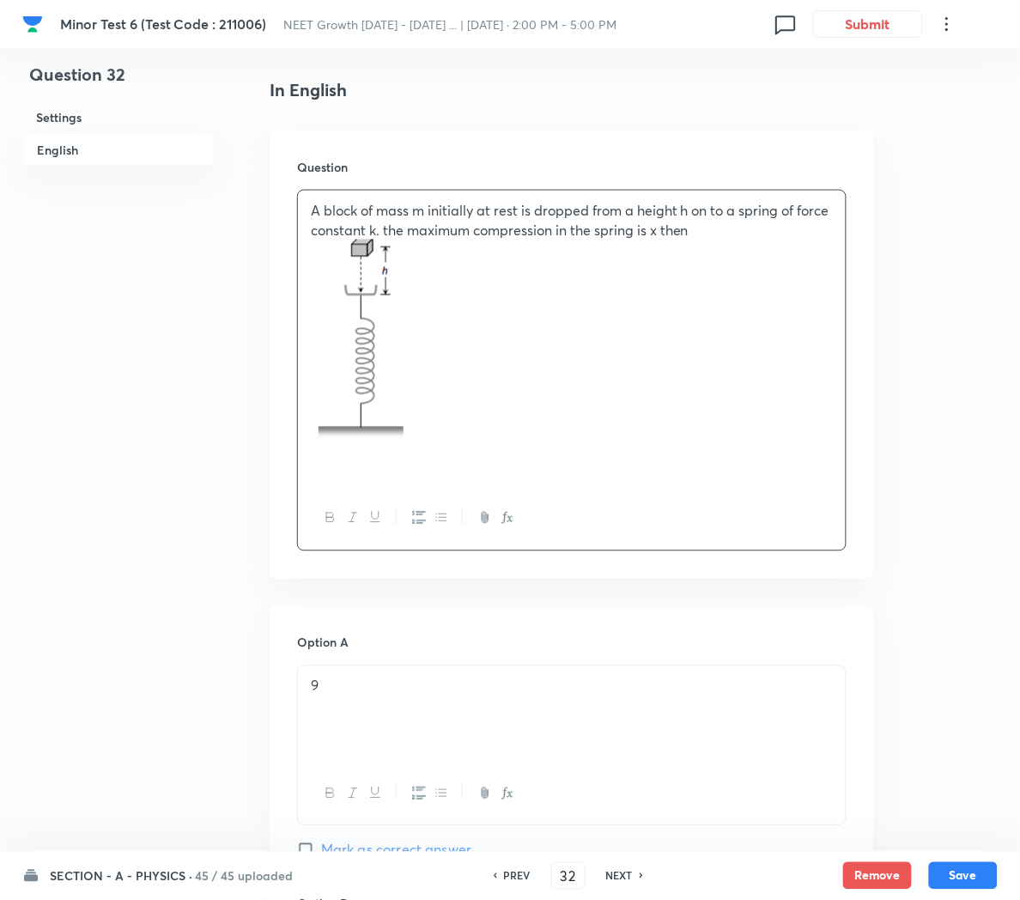
click at [421, 696] on p "9" at bounding box center [572, 687] width 522 height 20
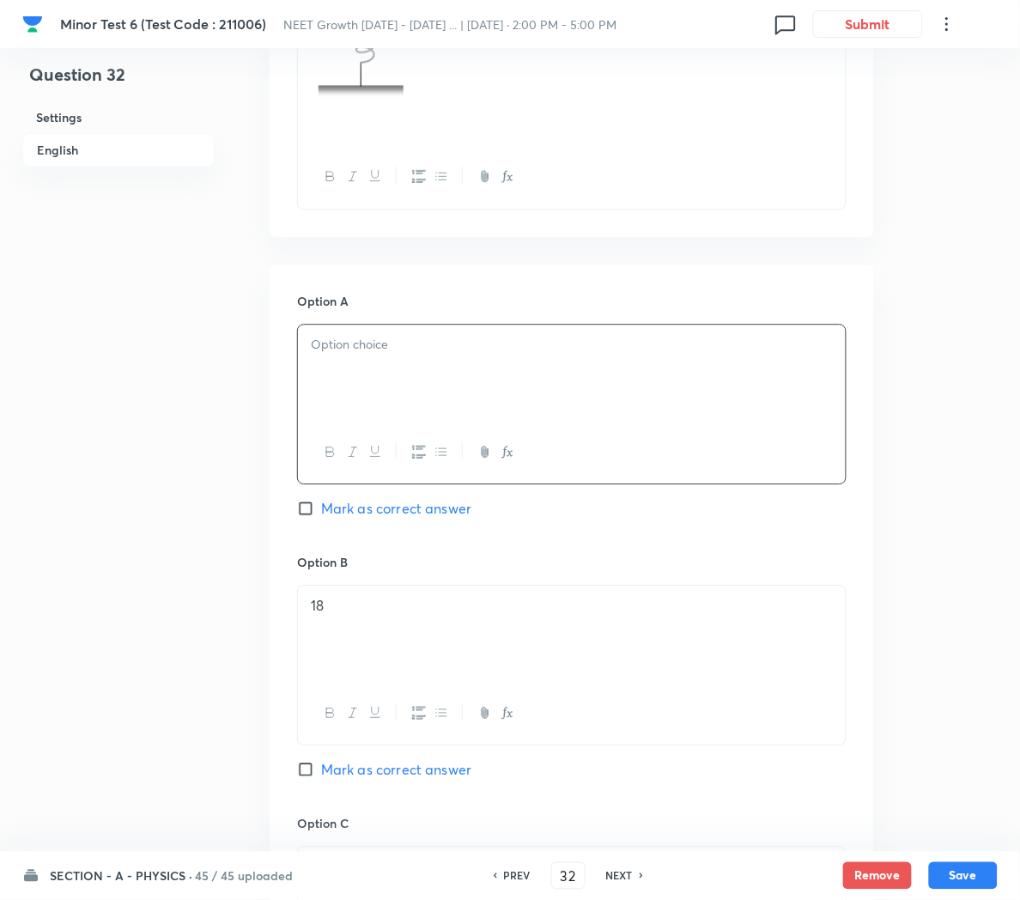
scroll to position [773, 0]
click at [352, 622] on div "18" at bounding box center [572, 630] width 548 height 96
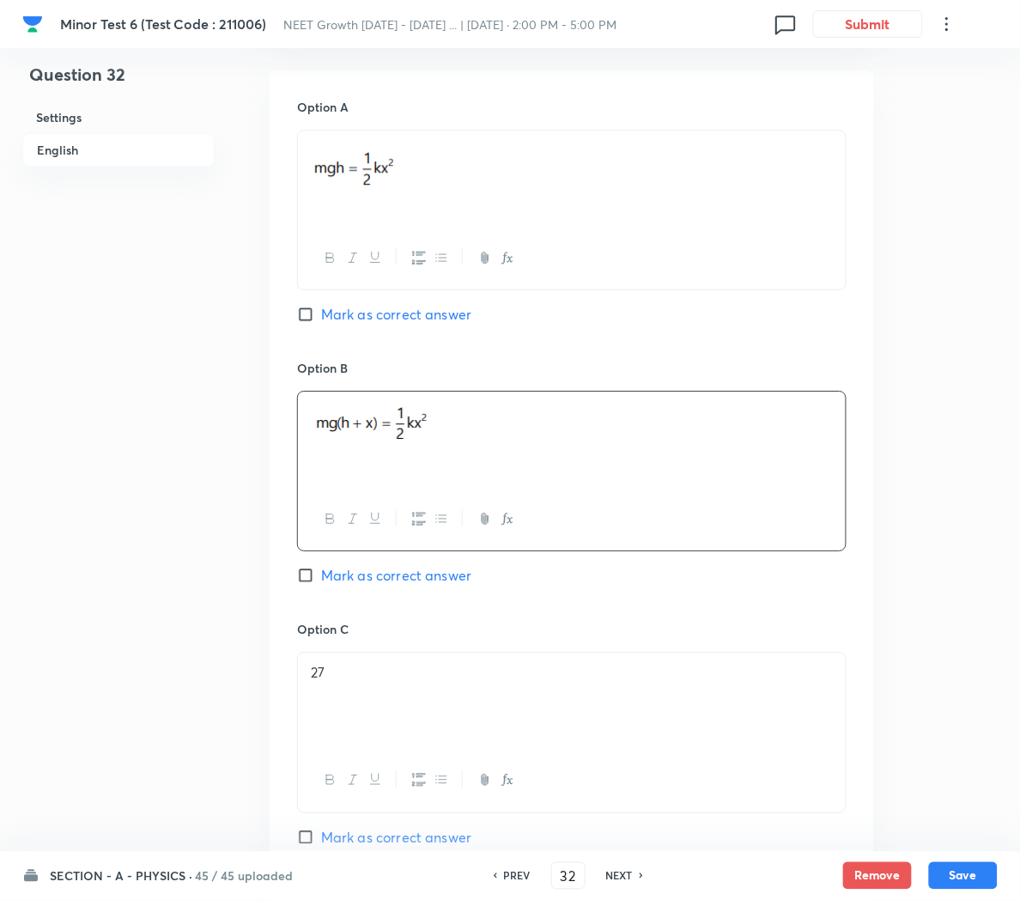
scroll to position [966, 0]
click at [355, 573] on span "Mark as correct answer" at bounding box center [396, 572] width 150 height 21
click at [321, 573] on input "Mark as correct answer" at bounding box center [309, 572] width 24 height 17
checkbox input "true"
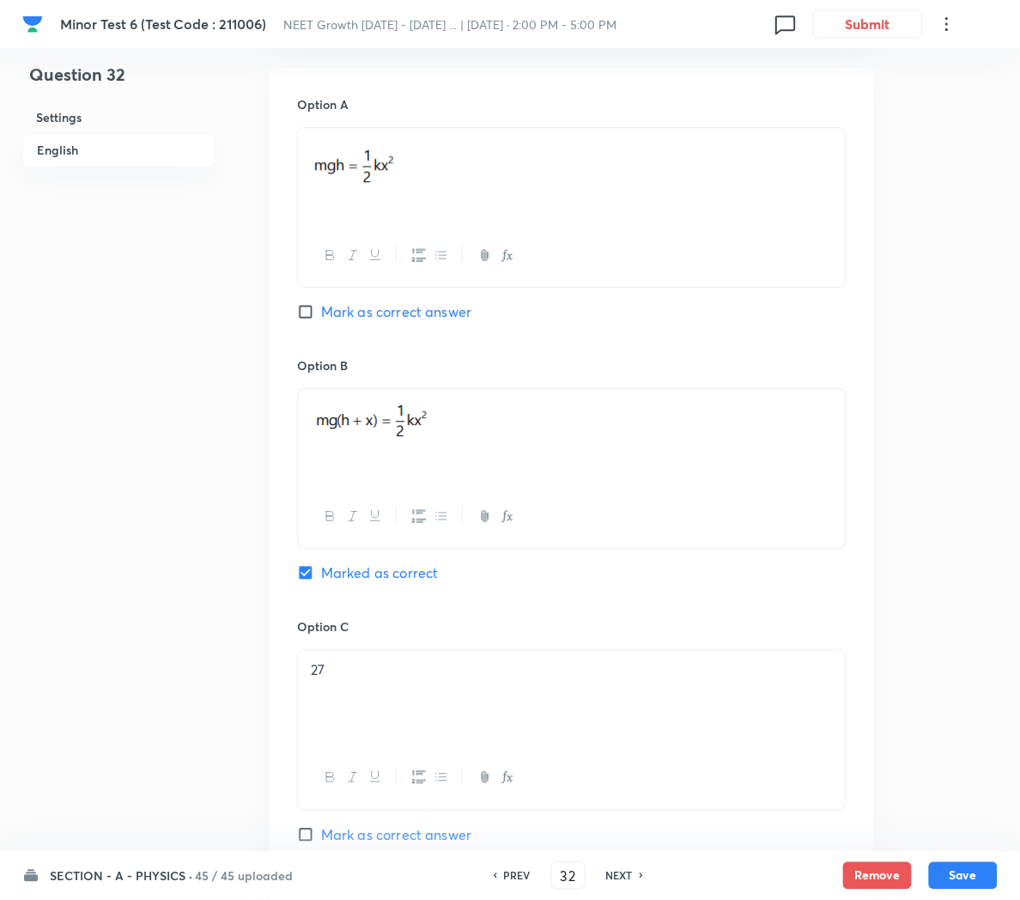
checkbox input "false"
click at [413, 686] on div "27" at bounding box center [572, 698] width 548 height 96
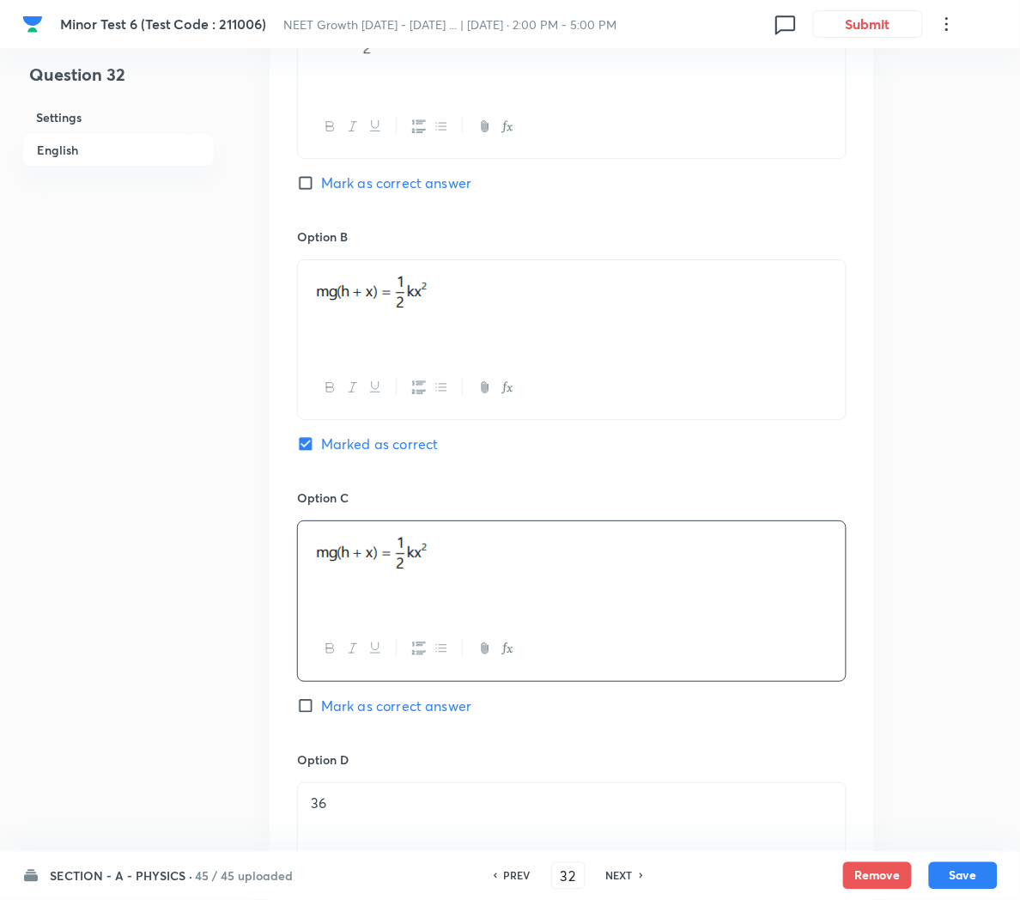
scroll to position [1099, 0]
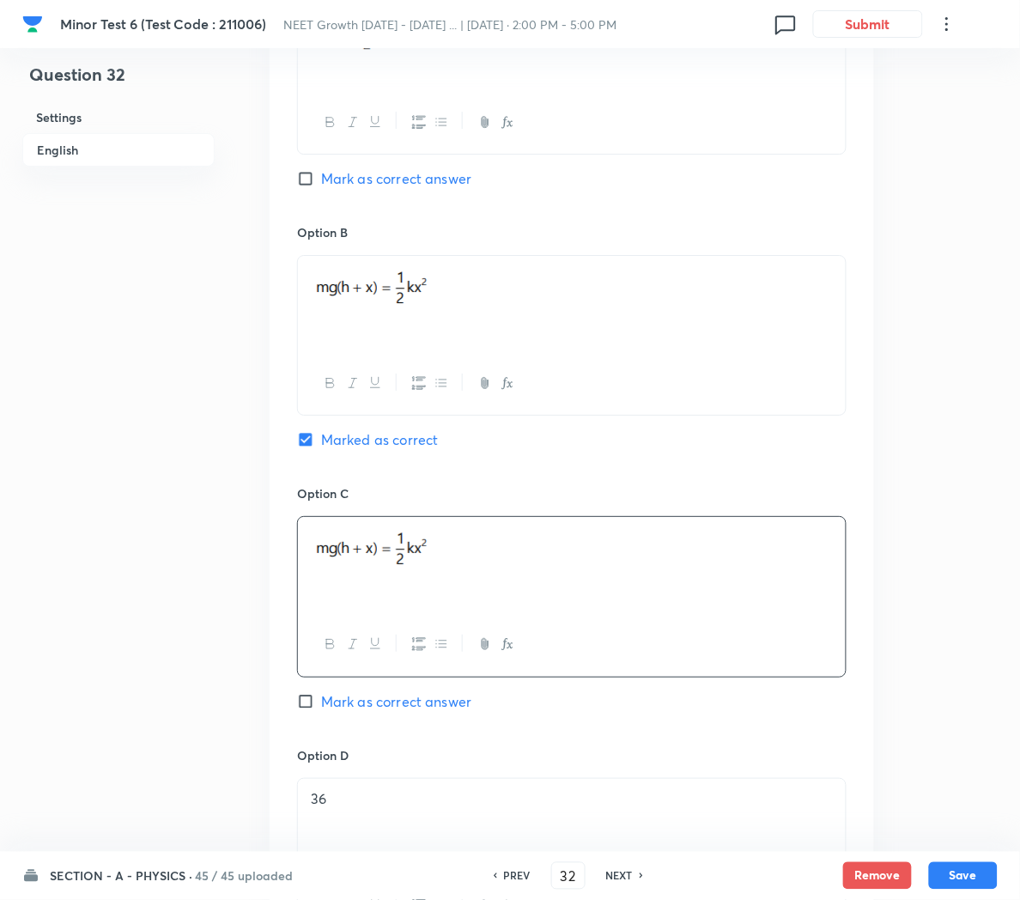
click at [429, 798] on p "36" at bounding box center [572, 799] width 522 height 20
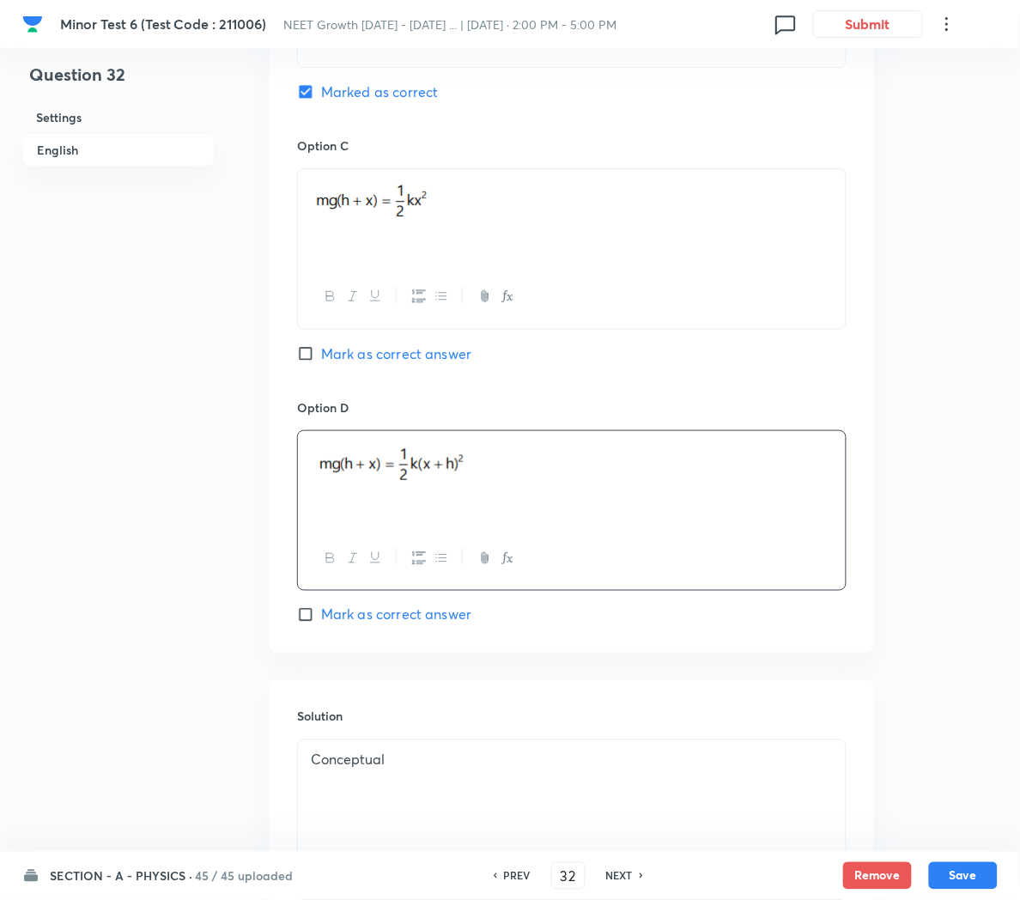
scroll to position [1453, 0]
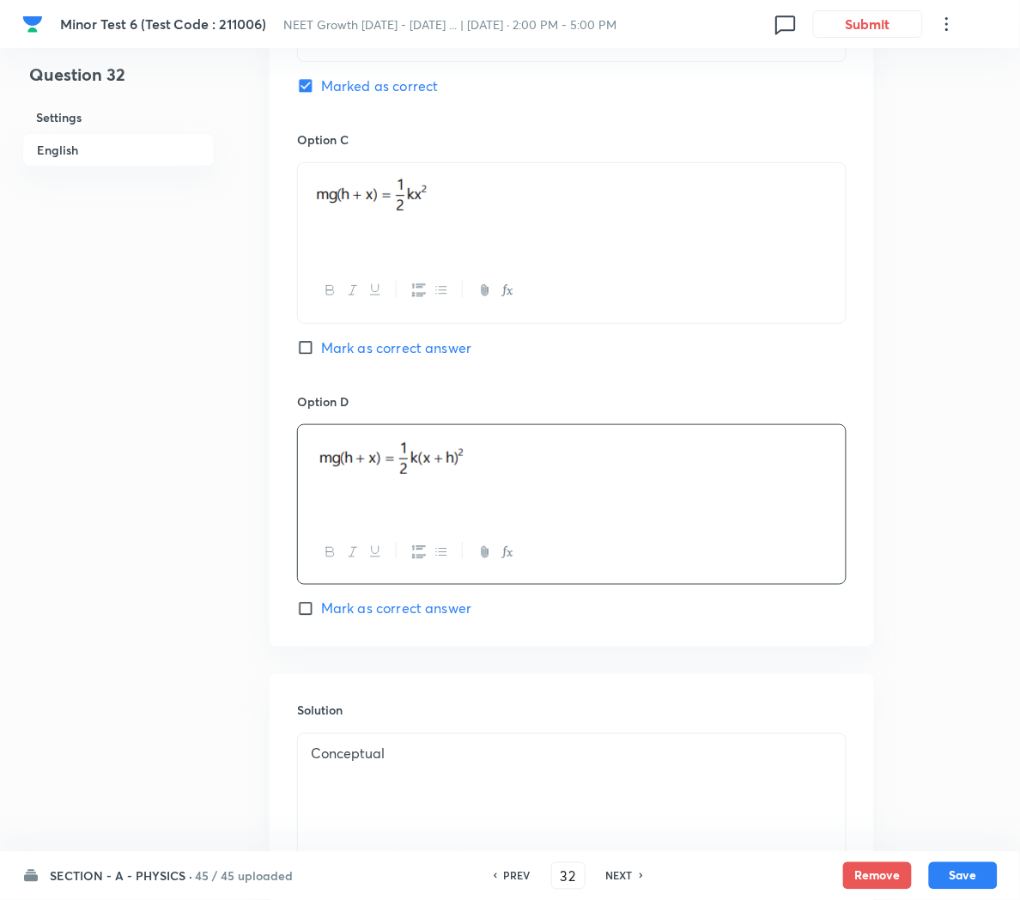
click at [436, 782] on div "Conceptual" at bounding box center [572, 782] width 548 height 96
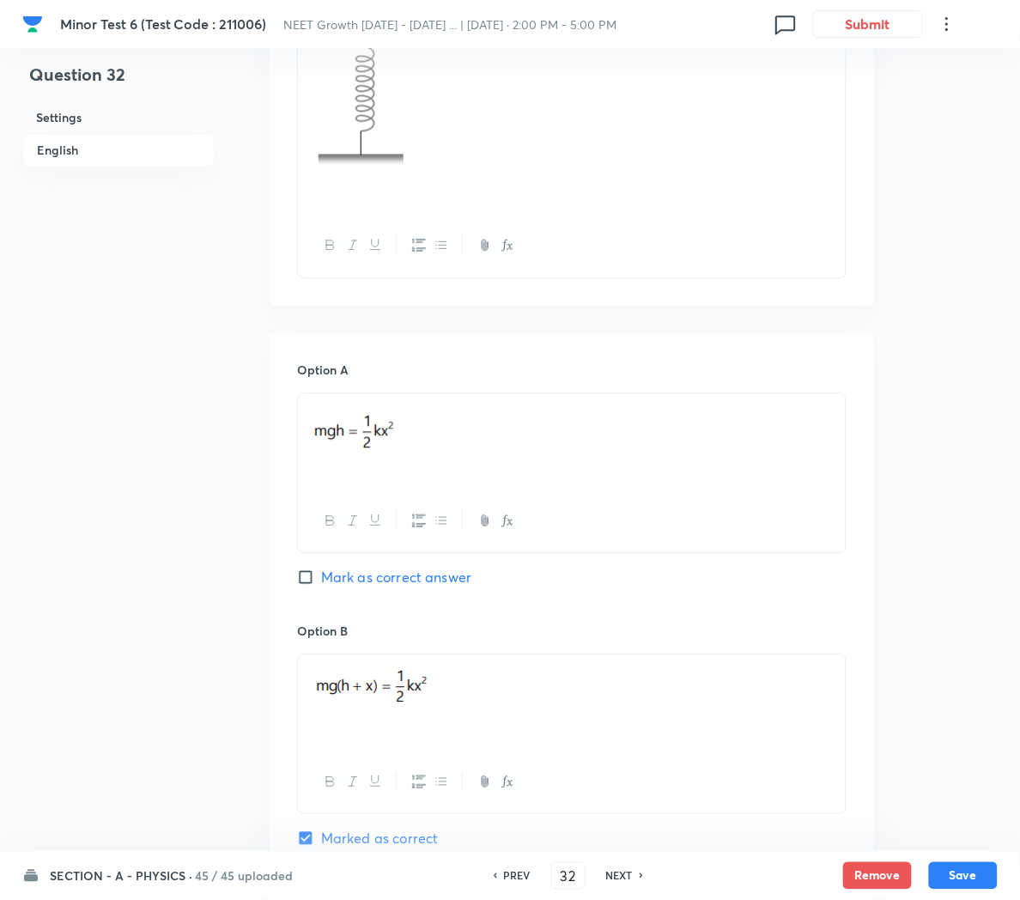
scroll to position [1649, 0]
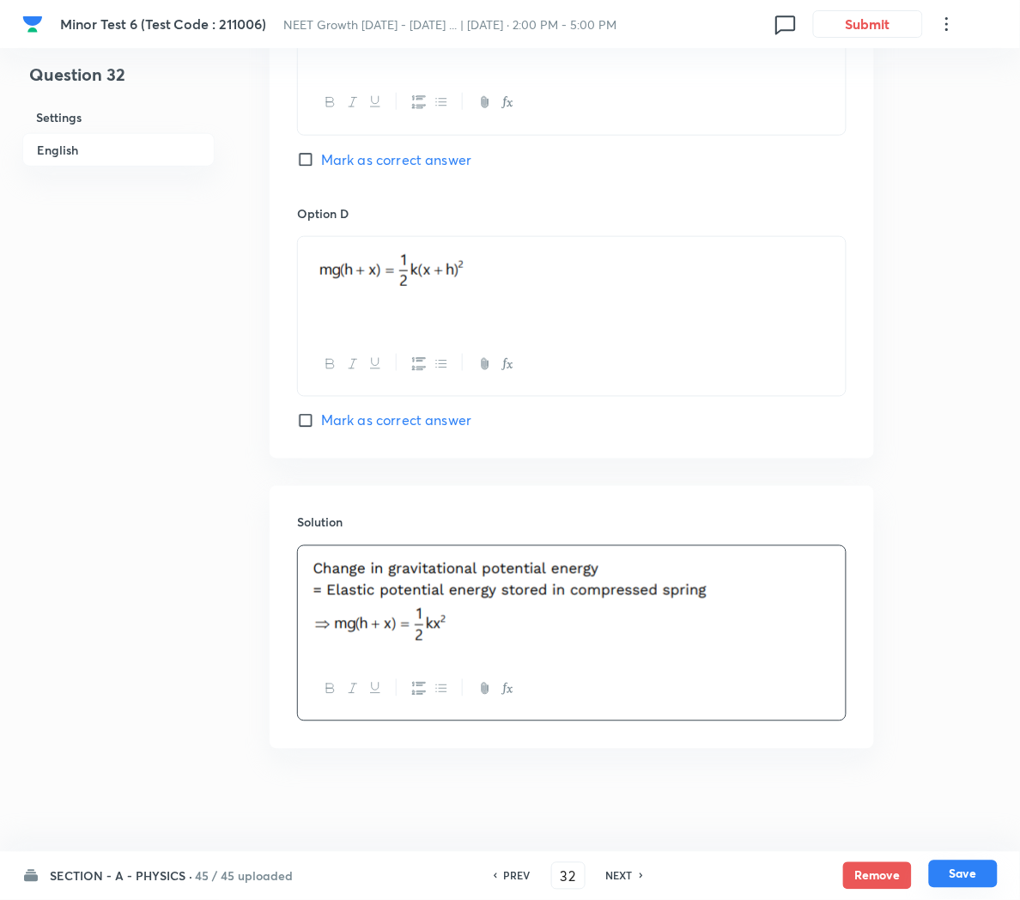
click at [968, 871] on button "Save" at bounding box center [963, 873] width 69 height 27
type input "33"
checkbox input "false"
checkbox input "true"
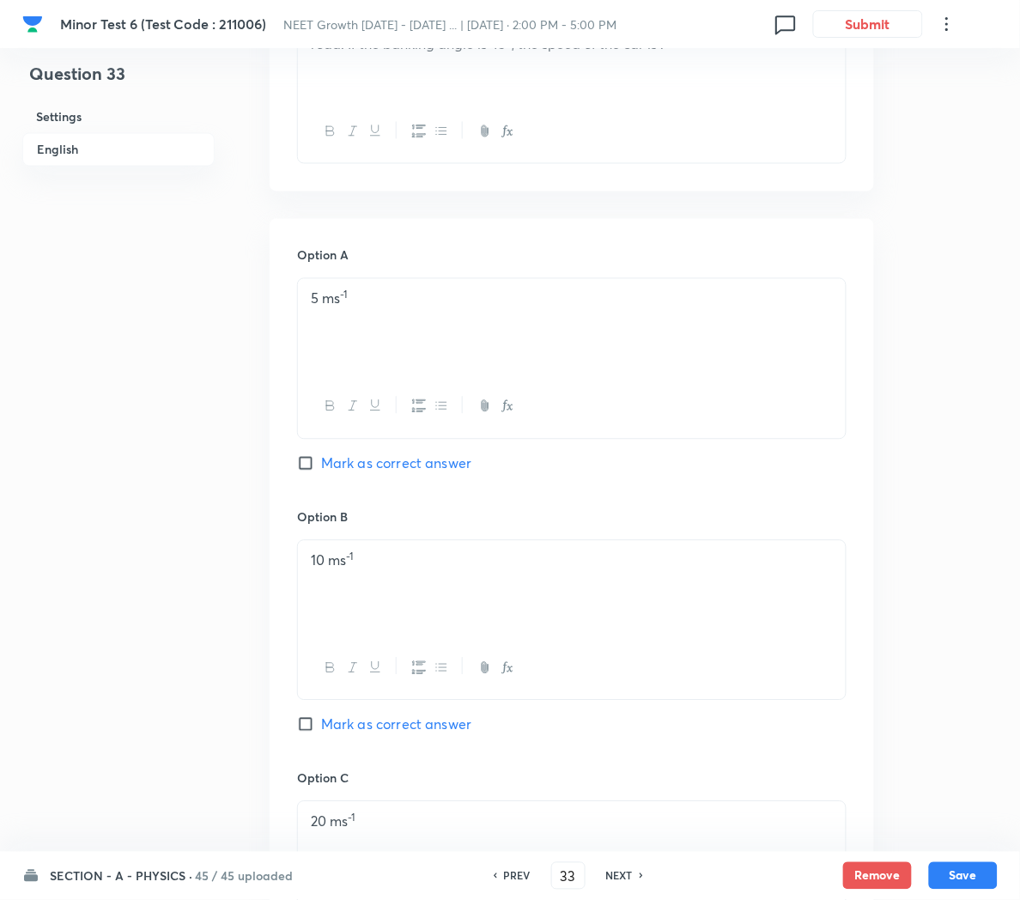
scroll to position [0, 0]
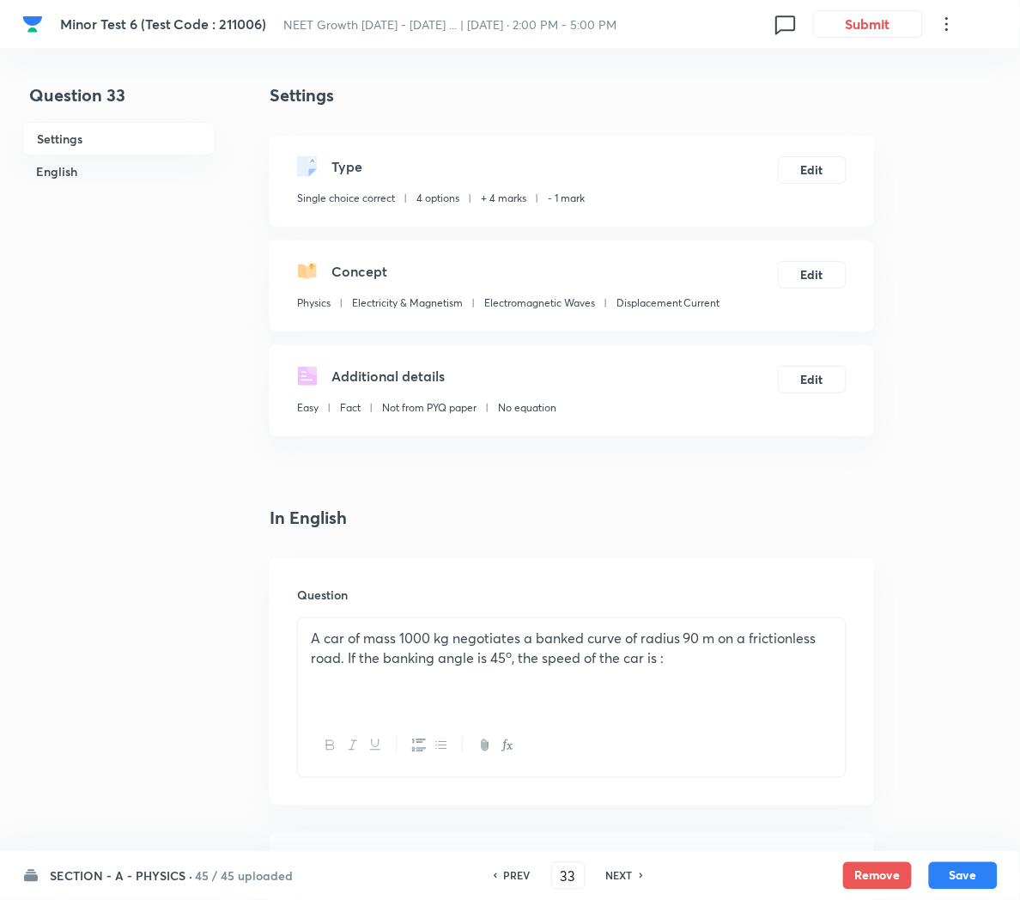
click at [696, 664] on p "A car of mass 1000 kg negotiates a banked curve of radius 90 m on a frictionles…" at bounding box center [572, 647] width 522 height 39
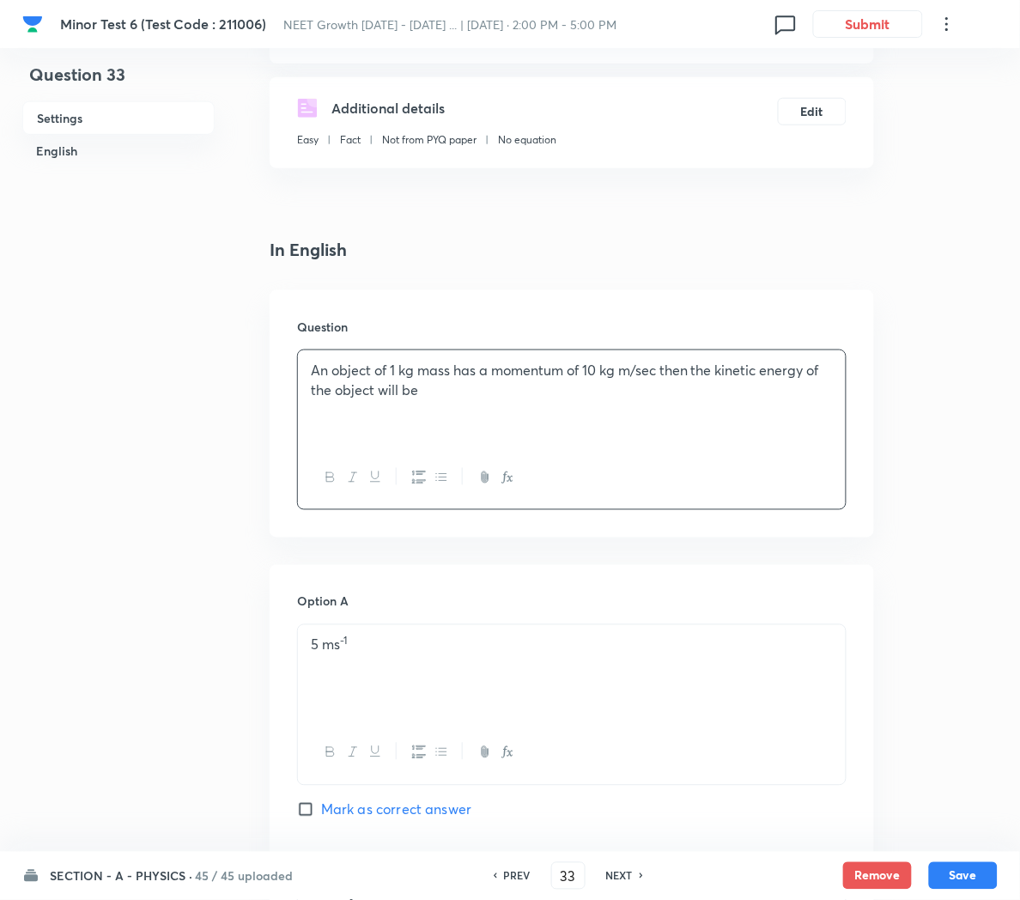
scroll to position [276, 0]
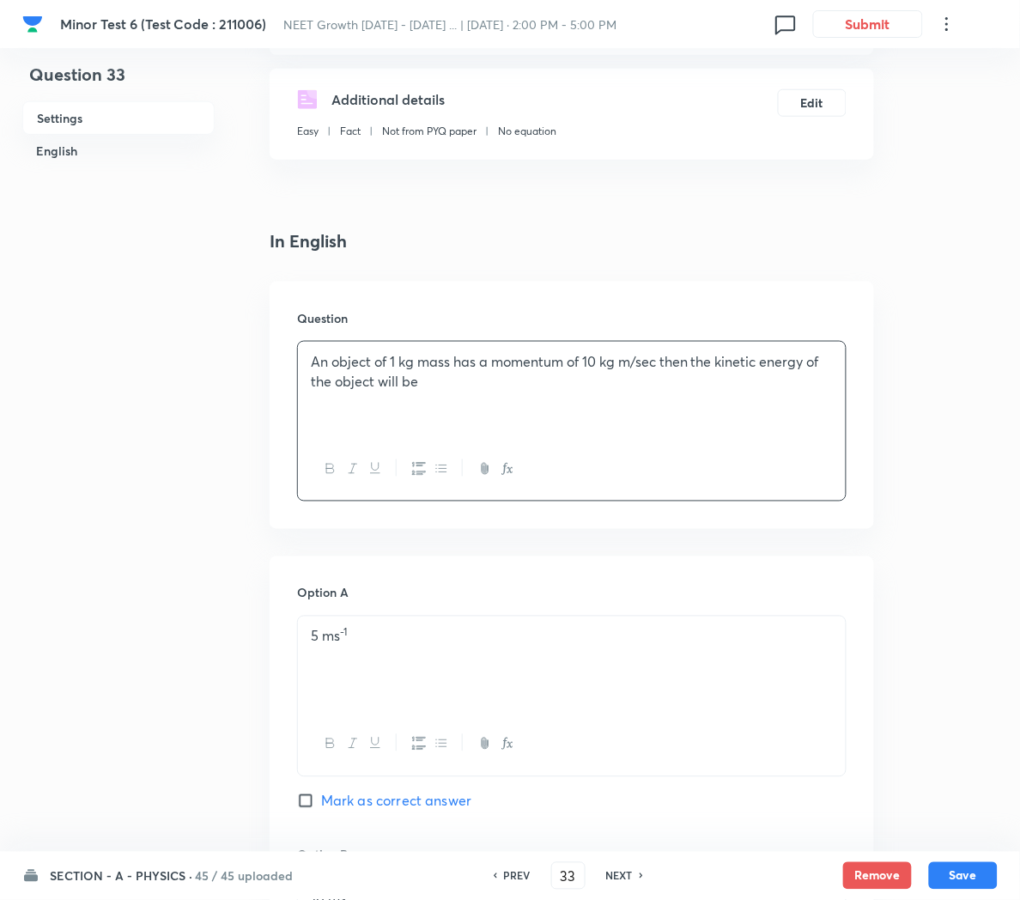
click at [409, 662] on div "5 ms -1" at bounding box center [572, 664] width 548 height 96
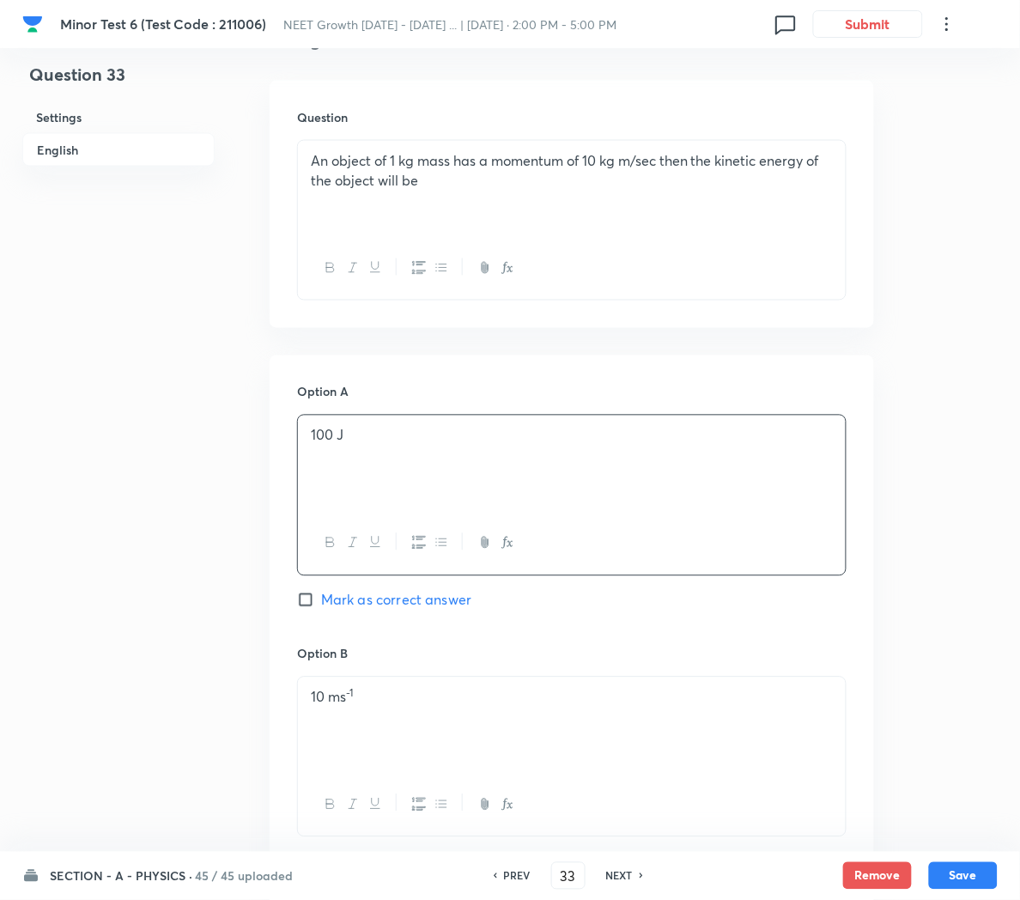
scroll to position [483, 0]
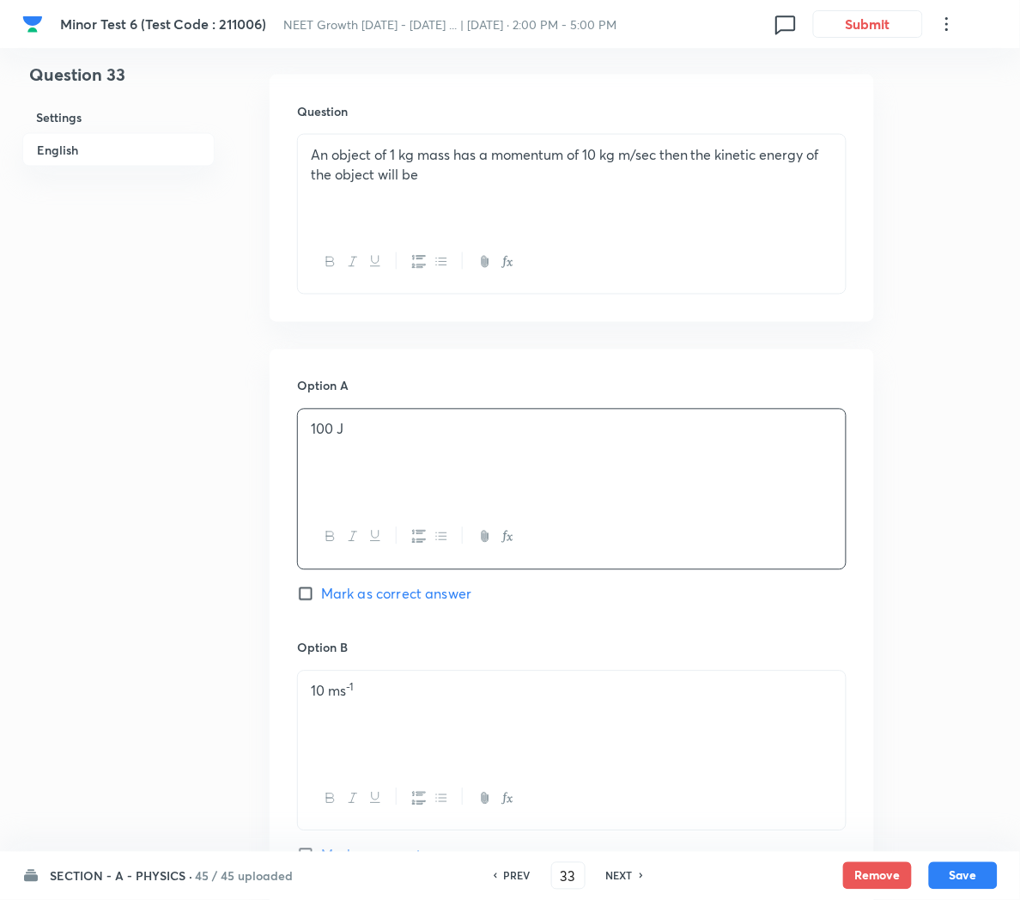
click at [412, 701] on p "10 ms -1" at bounding box center [572, 692] width 522 height 20
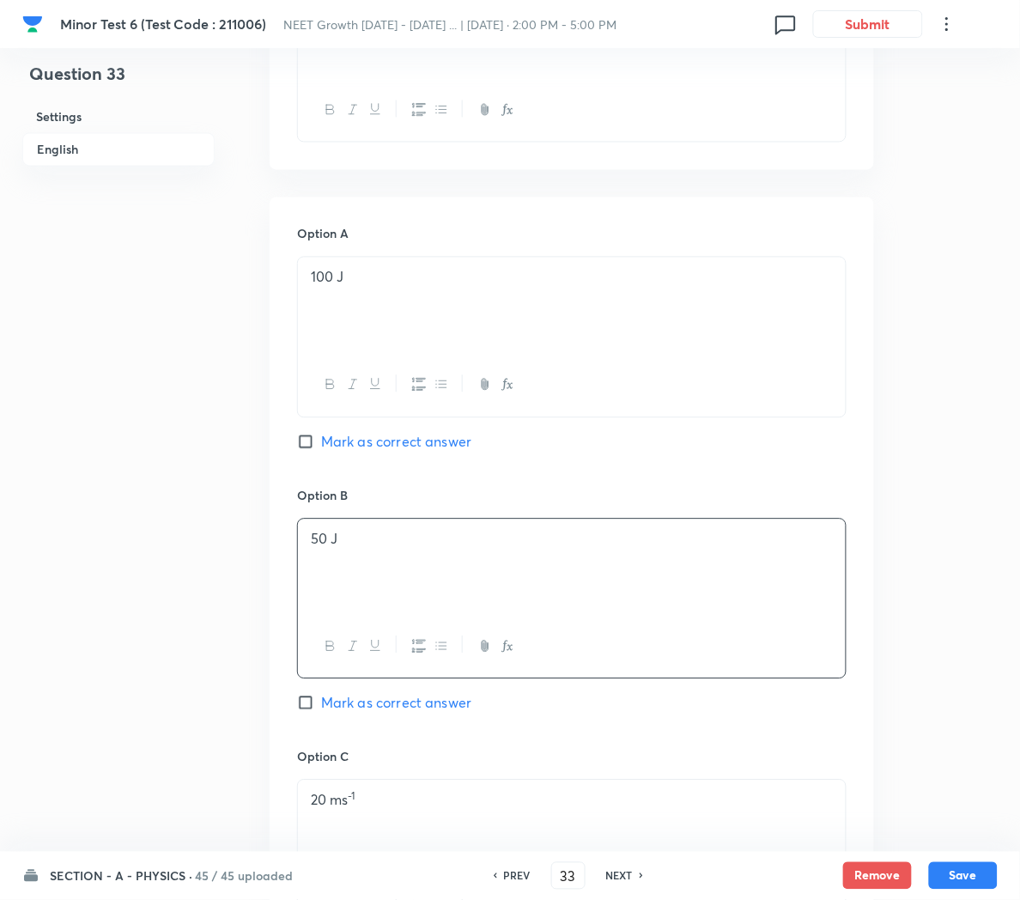
scroll to position [644, 0]
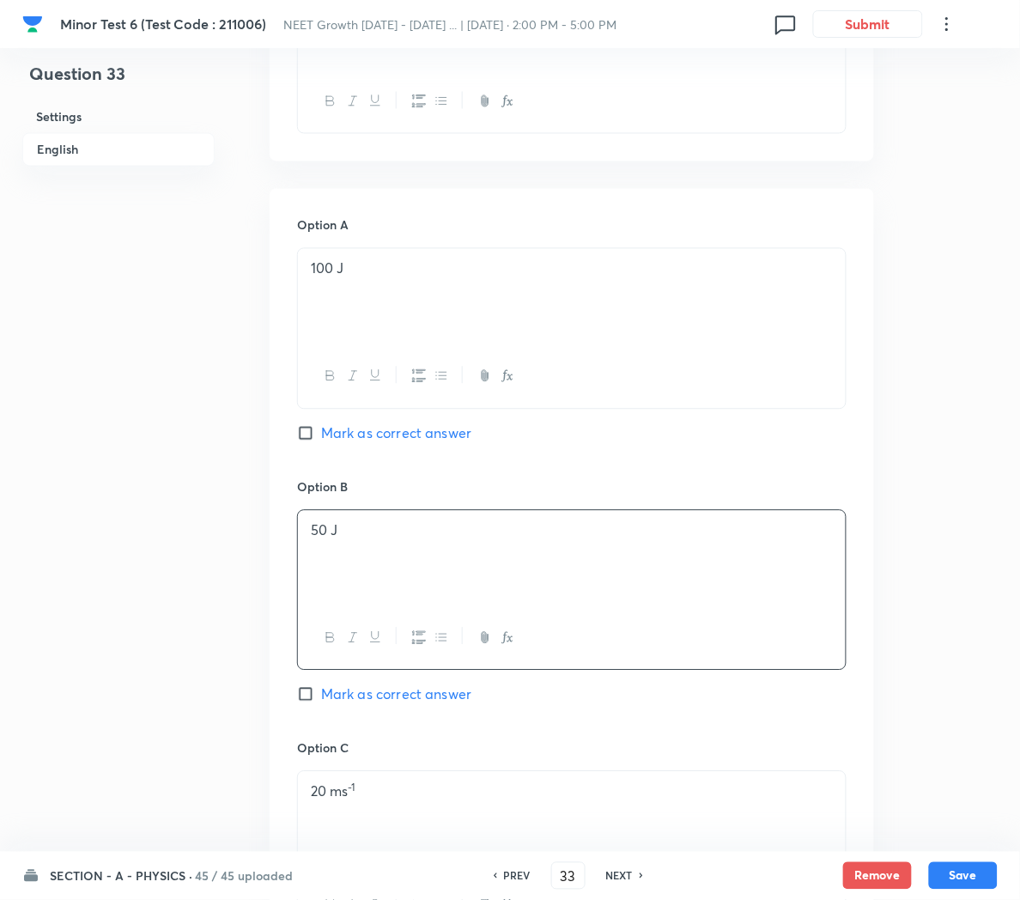
click at [369, 703] on span "Mark as correct answer" at bounding box center [396, 694] width 150 height 21
click at [321, 703] on input "Mark as correct answer" at bounding box center [309, 694] width 24 height 17
checkbox input "true"
checkbox input "false"
click at [440, 810] on div "20 ms -1" at bounding box center [572, 820] width 548 height 96
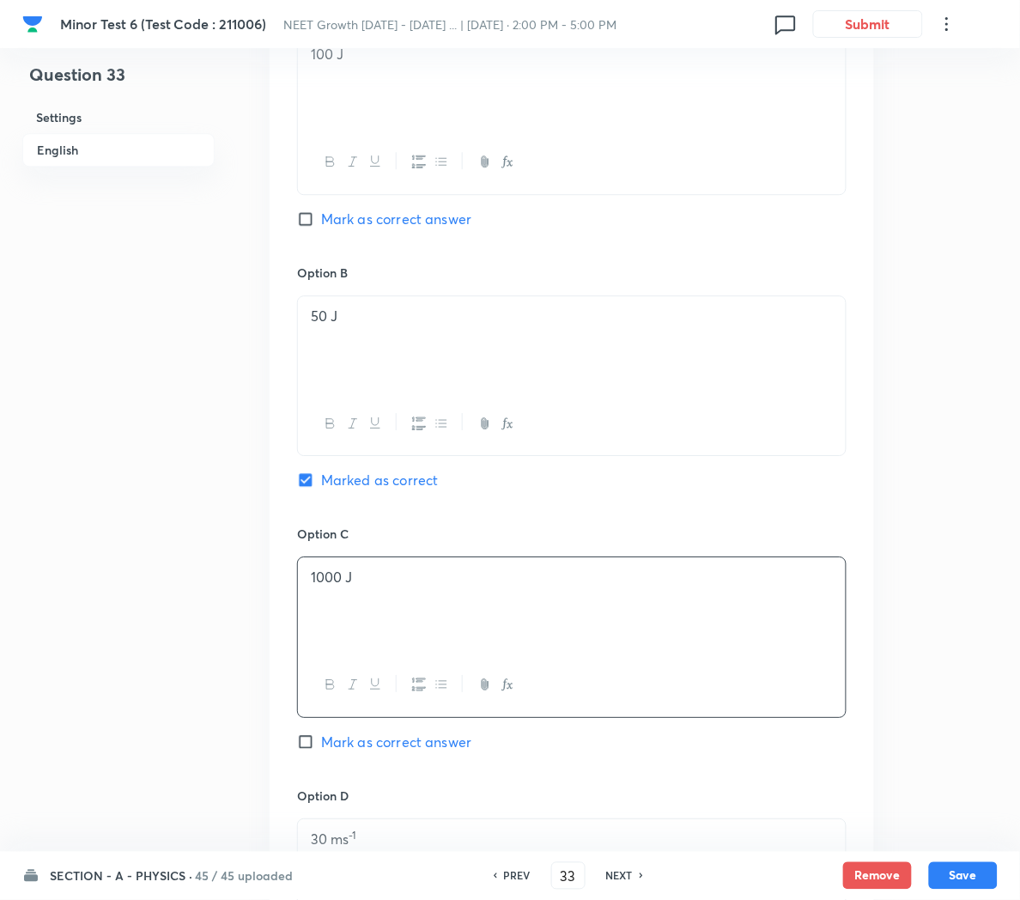
scroll to position [876, 0]
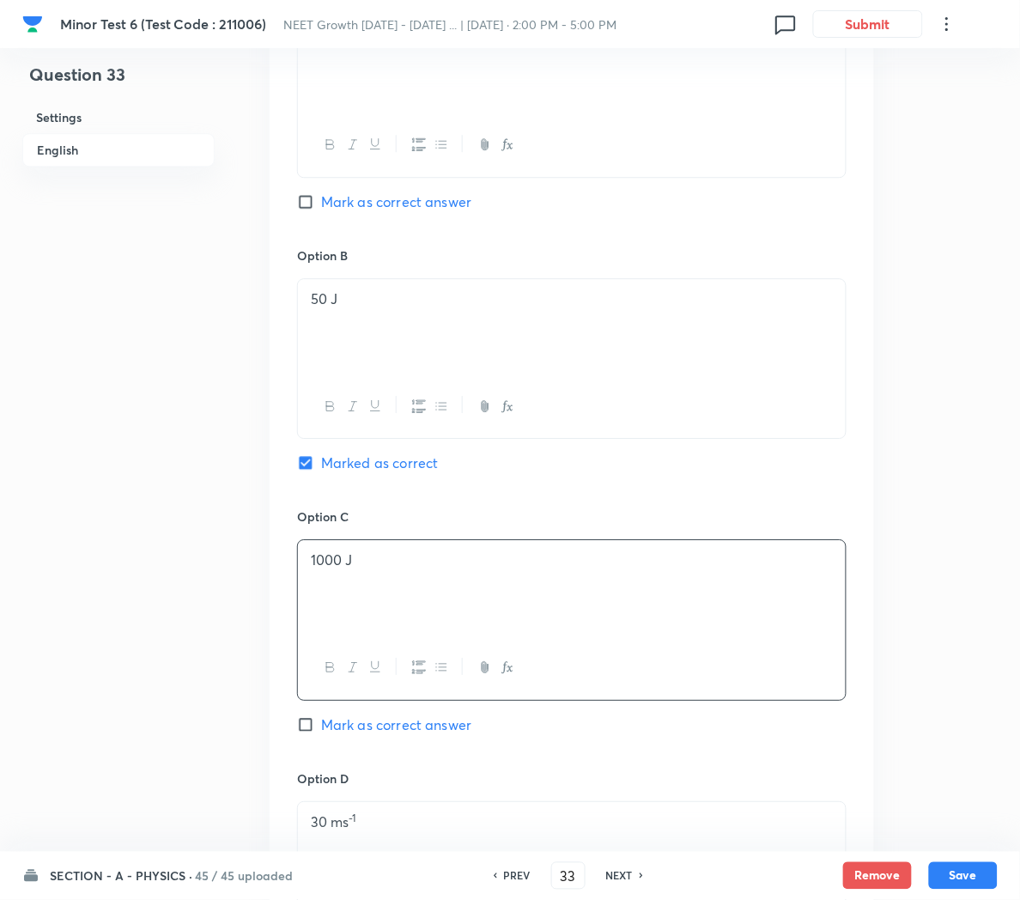
click at [440, 832] on p "30 ms -1" at bounding box center [572, 822] width 522 height 20
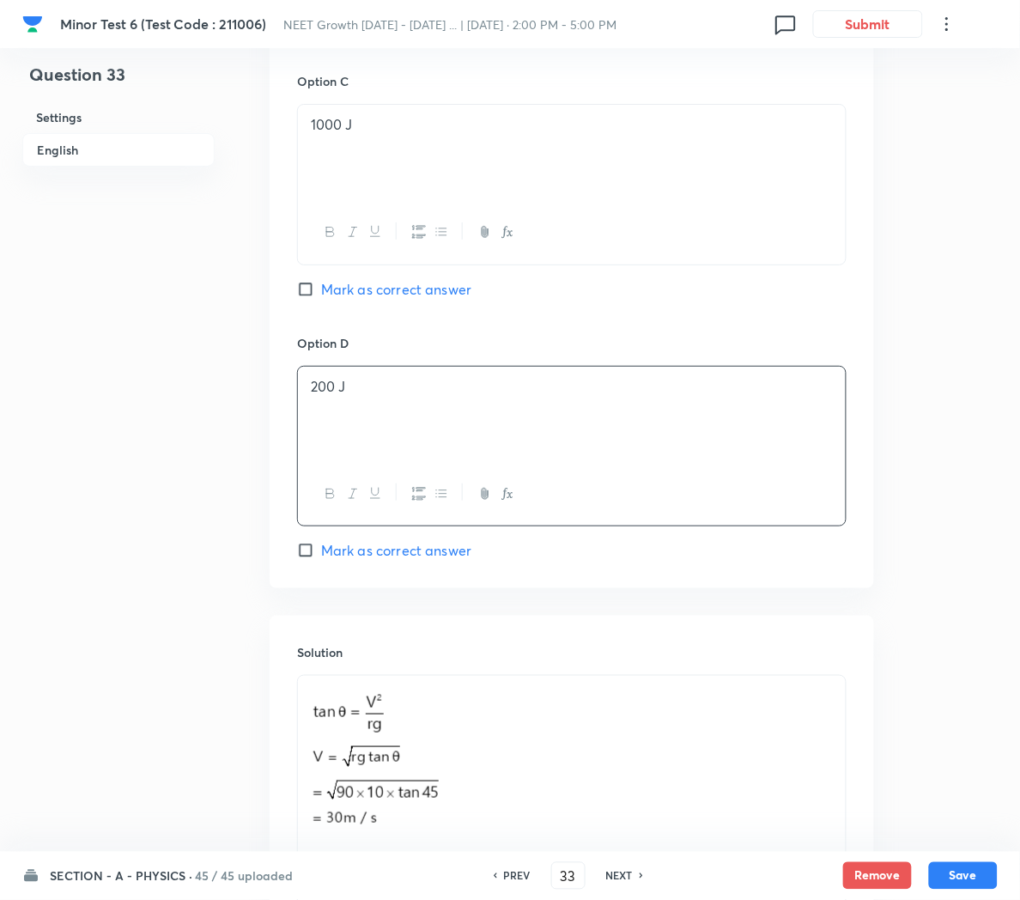
scroll to position [1316, 0]
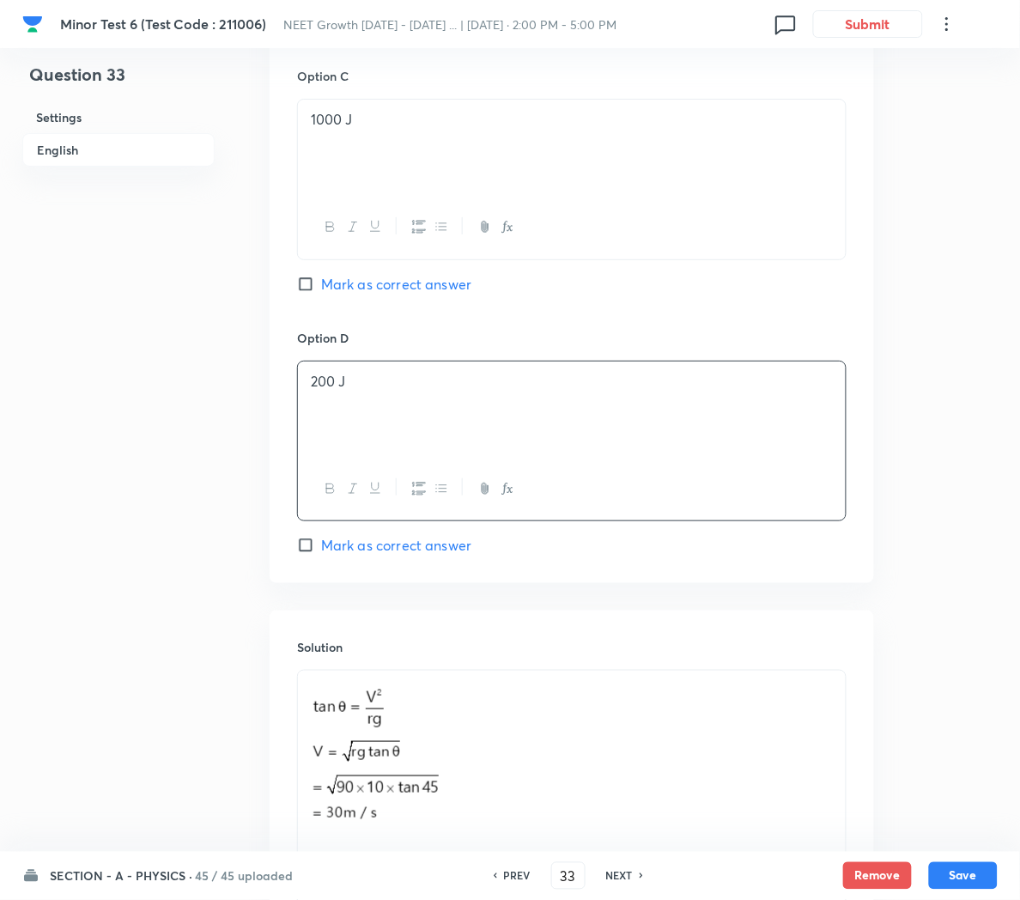
click at [549, 792] on p at bounding box center [572, 758] width 522 height 155
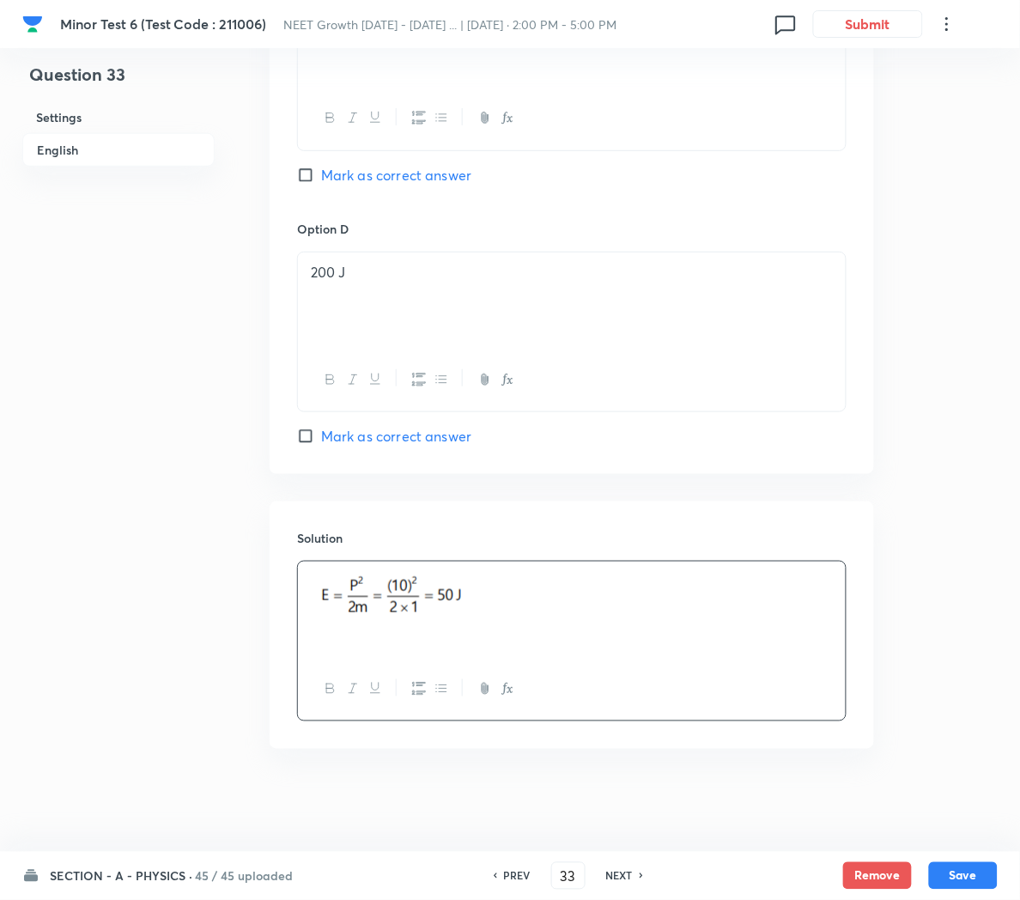
scroll to position [1432, 0]
click at [951, 874] on button "Save" at bounding box center [963, 873] width 69 height 27
type input "34"
checkbox input "false"
checkbox input "true"
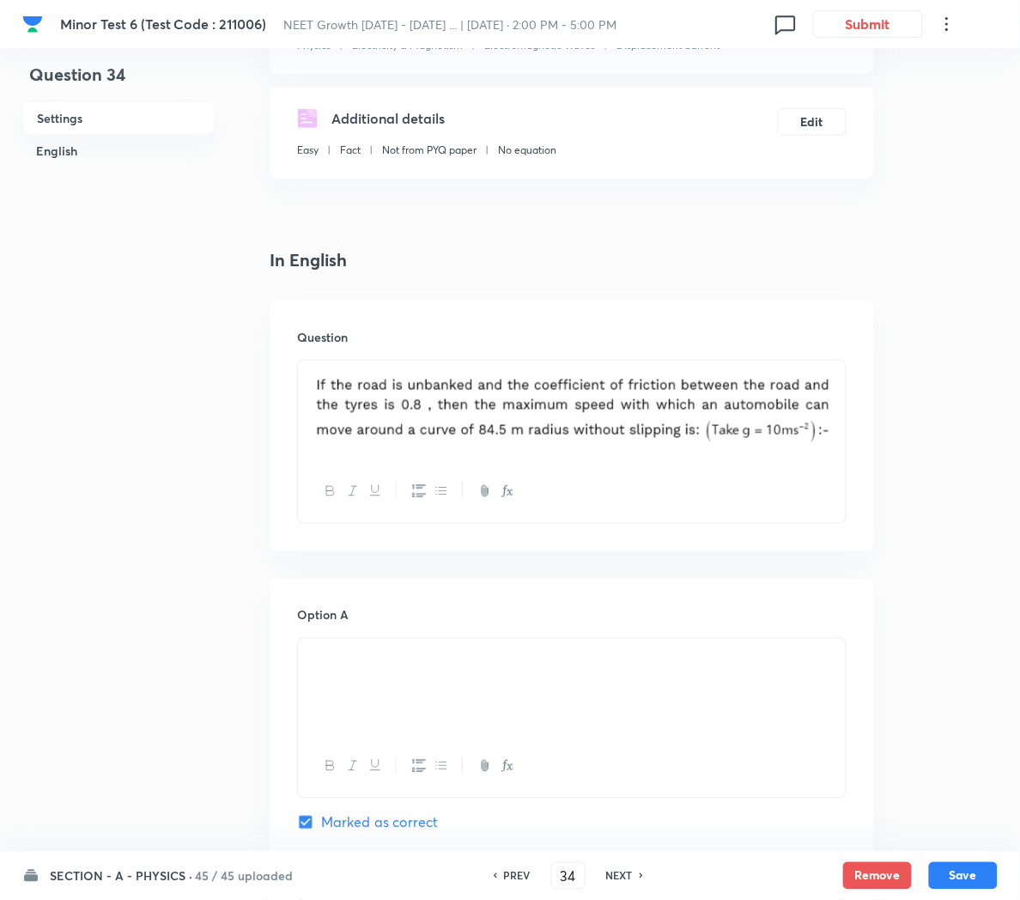
scroll to position [245, 0]
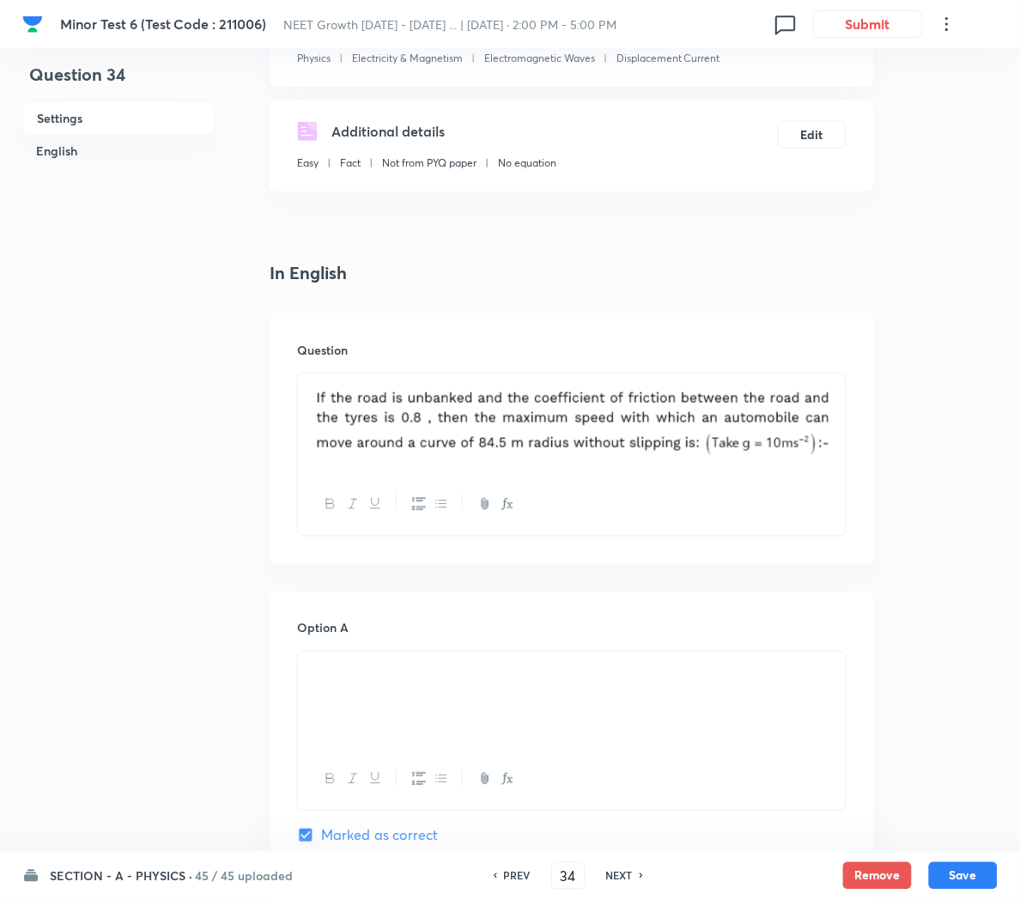
click at [839, 433] on div at bounding box center [572, 423] width 548 height 100
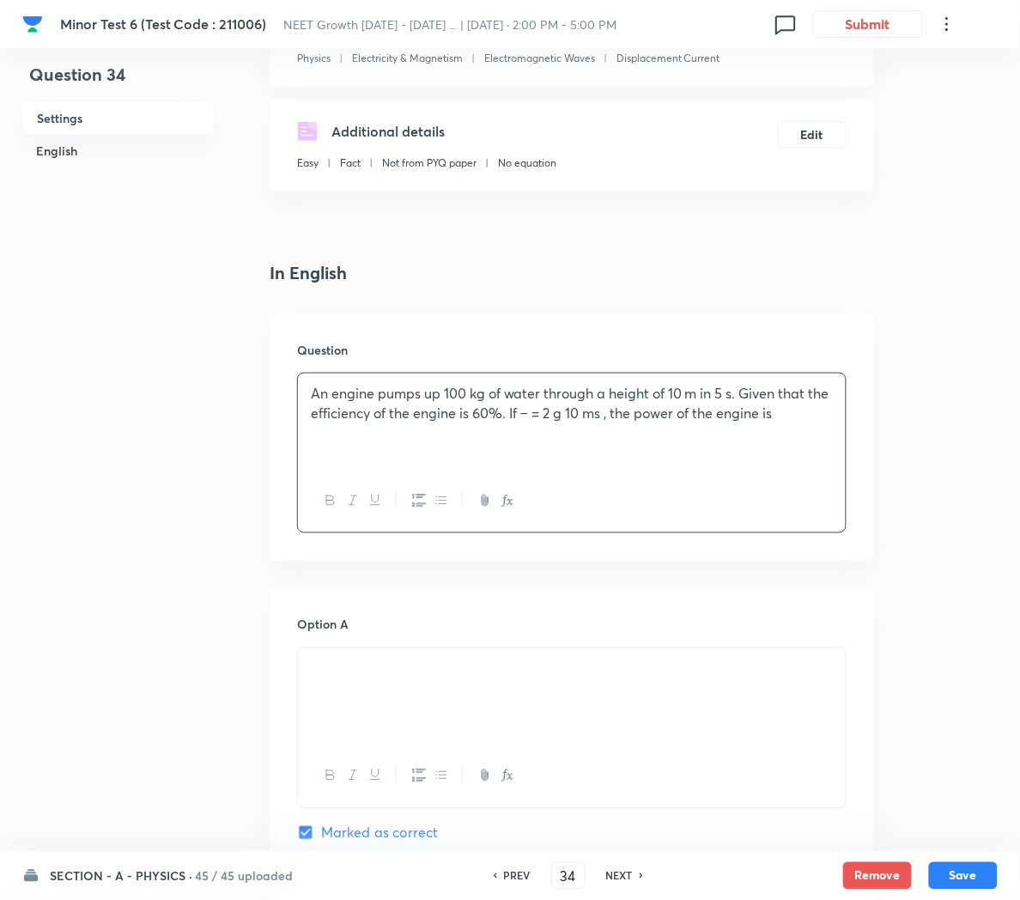
click at [629, 412] on p "An engine pumps up 100 kg of water through a height of 10 m in 5 s. Given that …" at bounding box center [572, 403] width 522 height 39
click at [503, 497] on icon "button" at bounding box center [508, 501] width 14 height 14
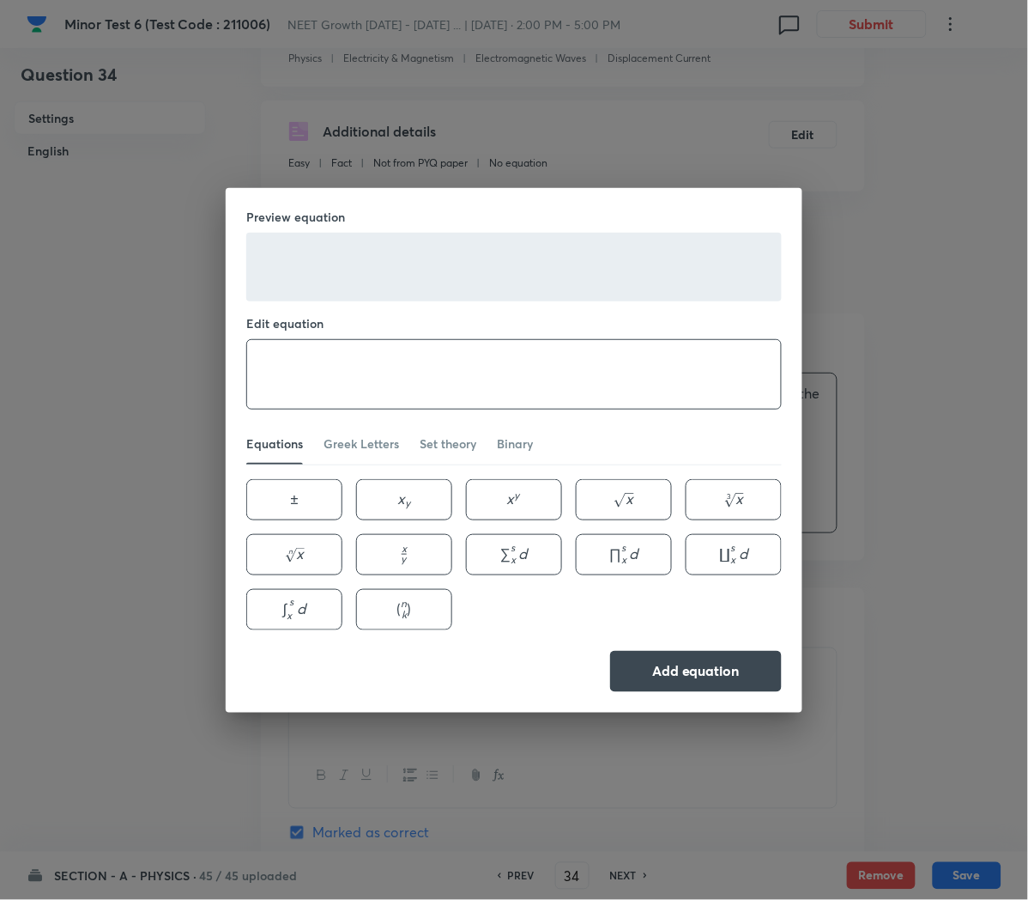
click at [288, 361] on textarea at bounding box center [514, 374] width 534 height 69
type textarea "g=10~ms^{-2},"
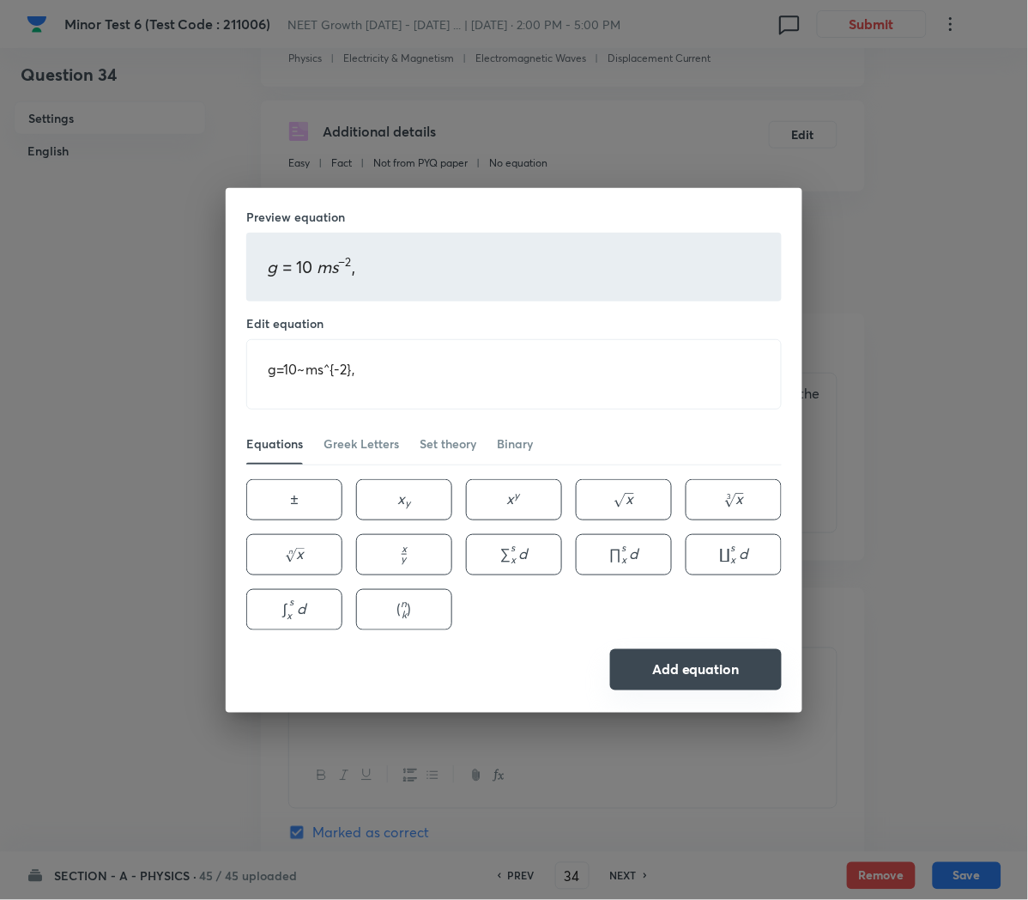
click at [721, 664] on button "Add equation" at bounding box center [696, 669] width 172 height 41
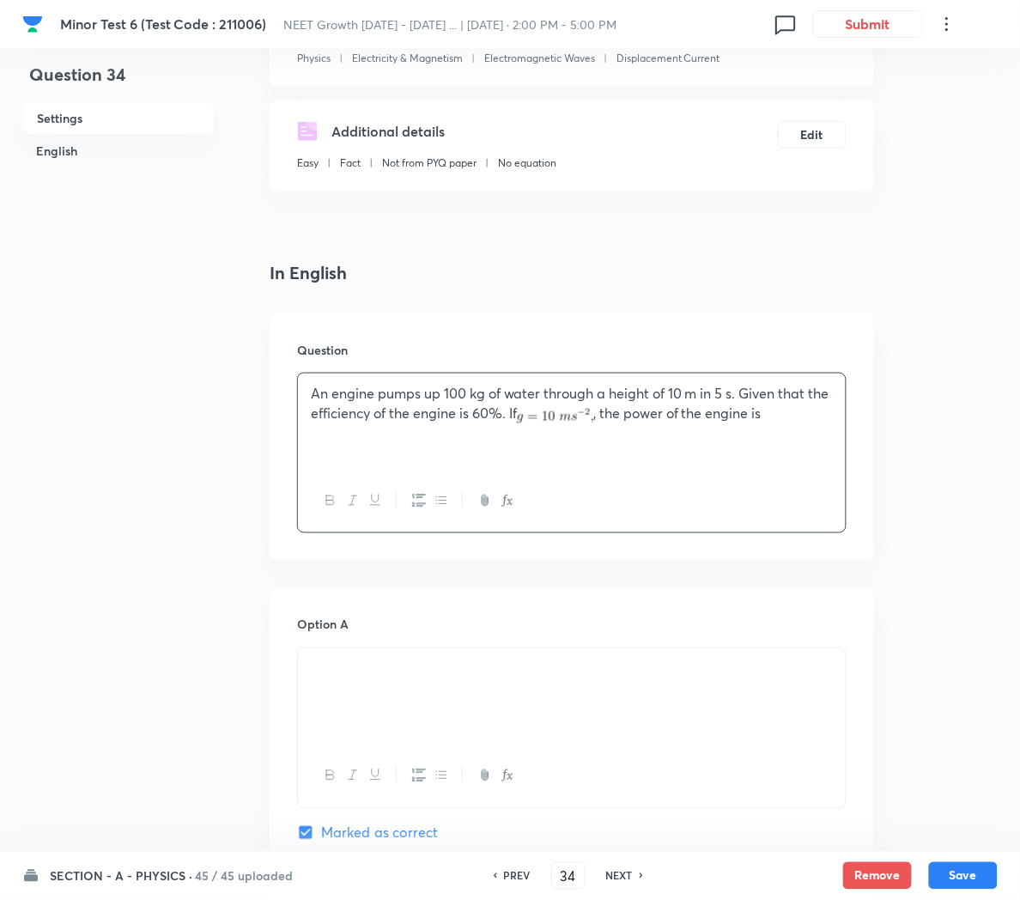
click at [475, 675] on p at bounding box center [572, 668] width 522 height 20
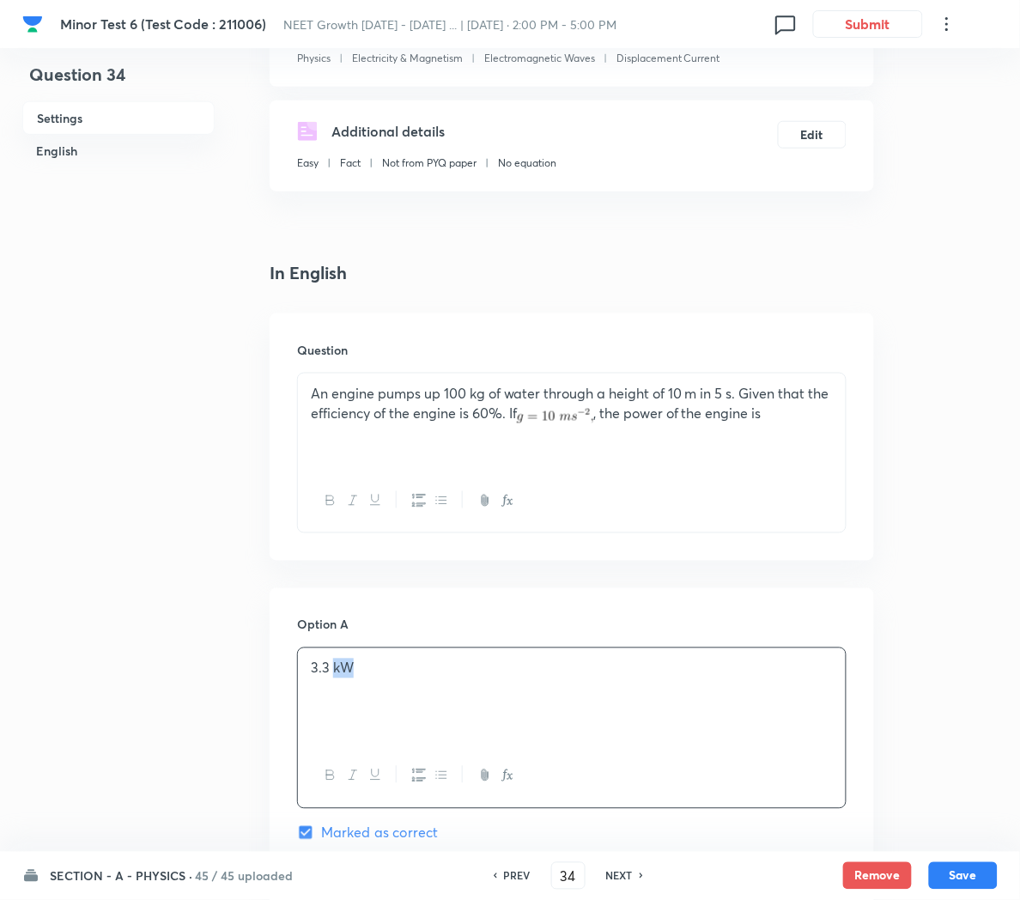
copy p "kW"
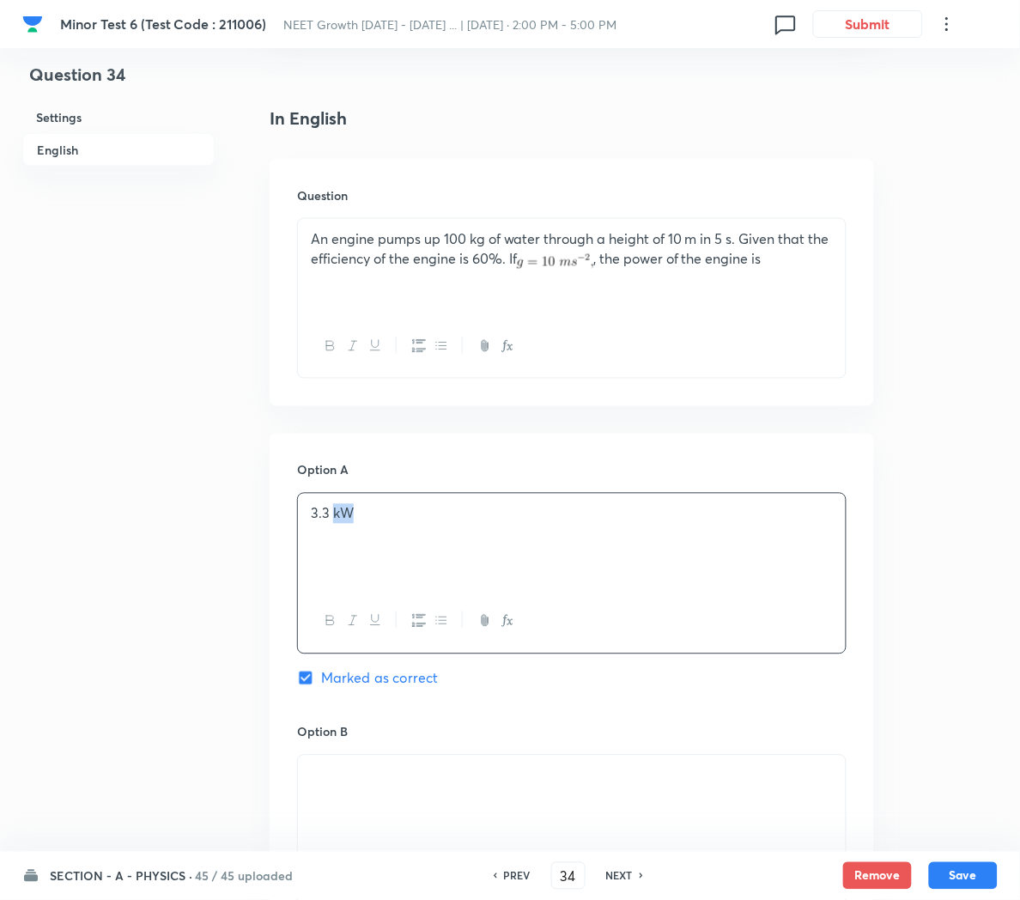
scroll to position [422, 0]
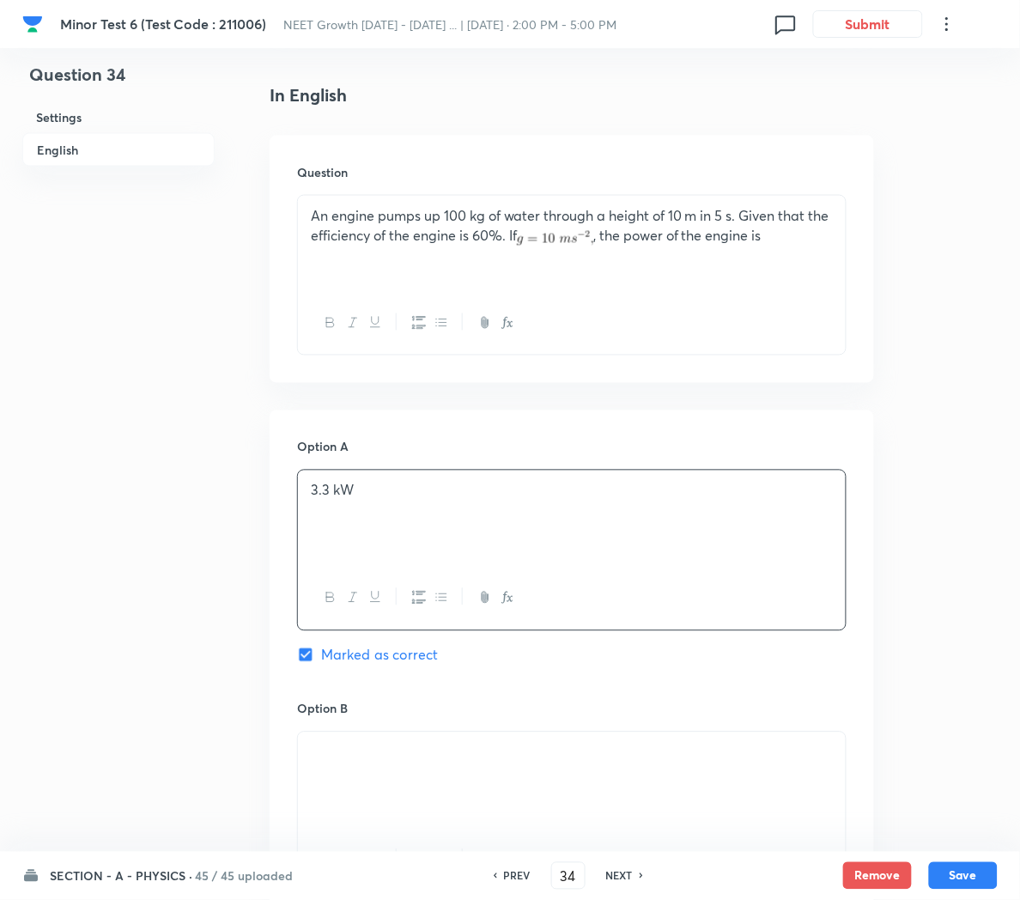
click at [440, 790] on div at bounding box center [572, 780] width 548 height 96
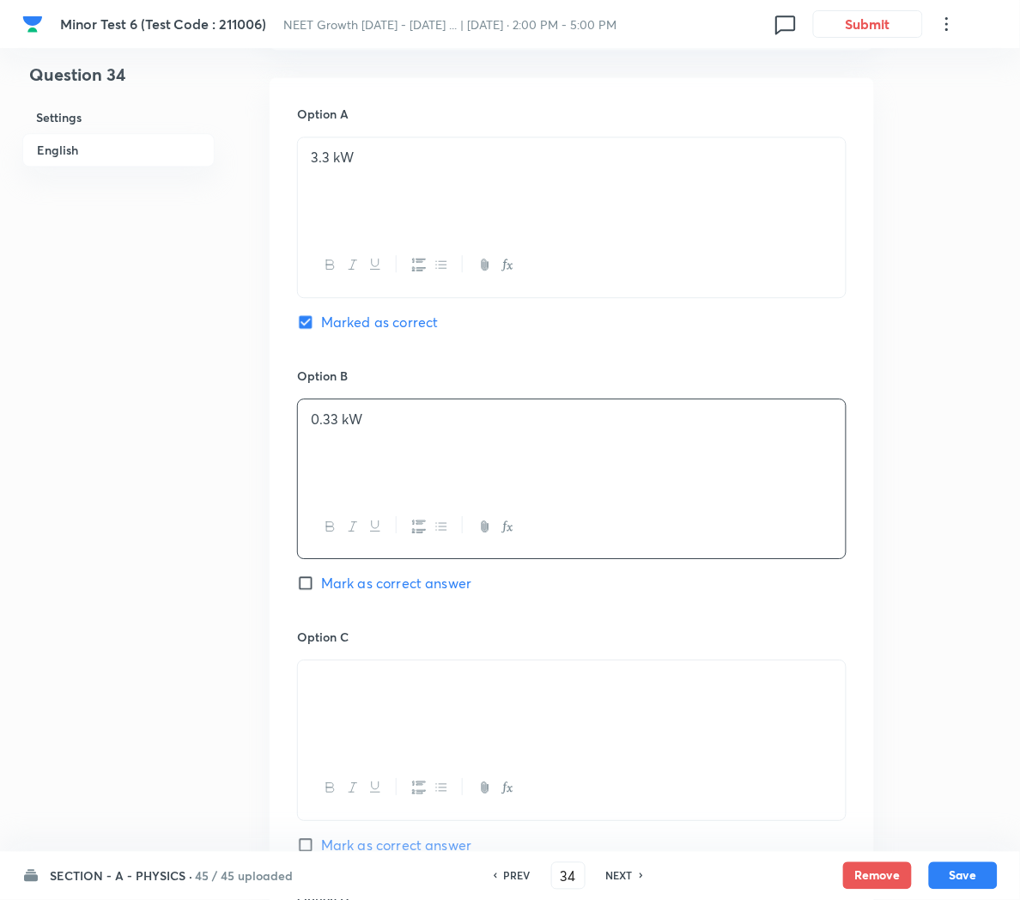
scroll to position [774, 0]
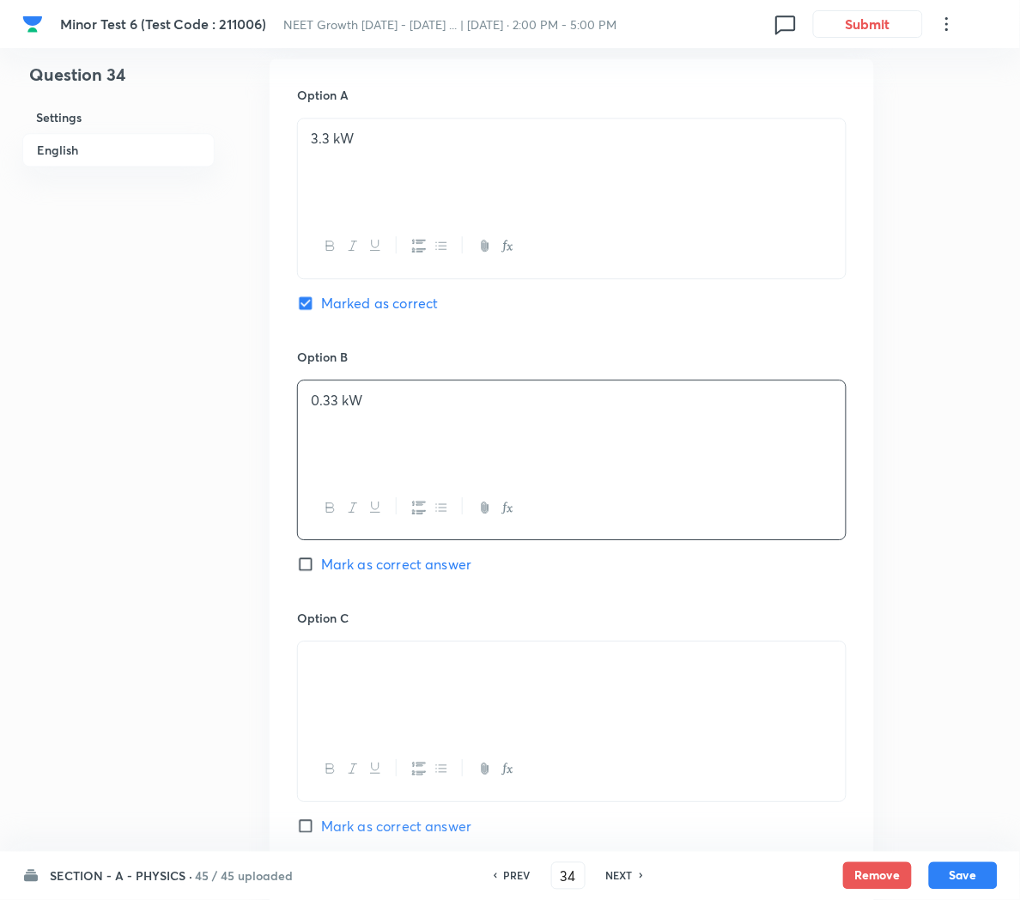
click at [445, 691] on div at bounding box center [572, 689] width 548 height 96
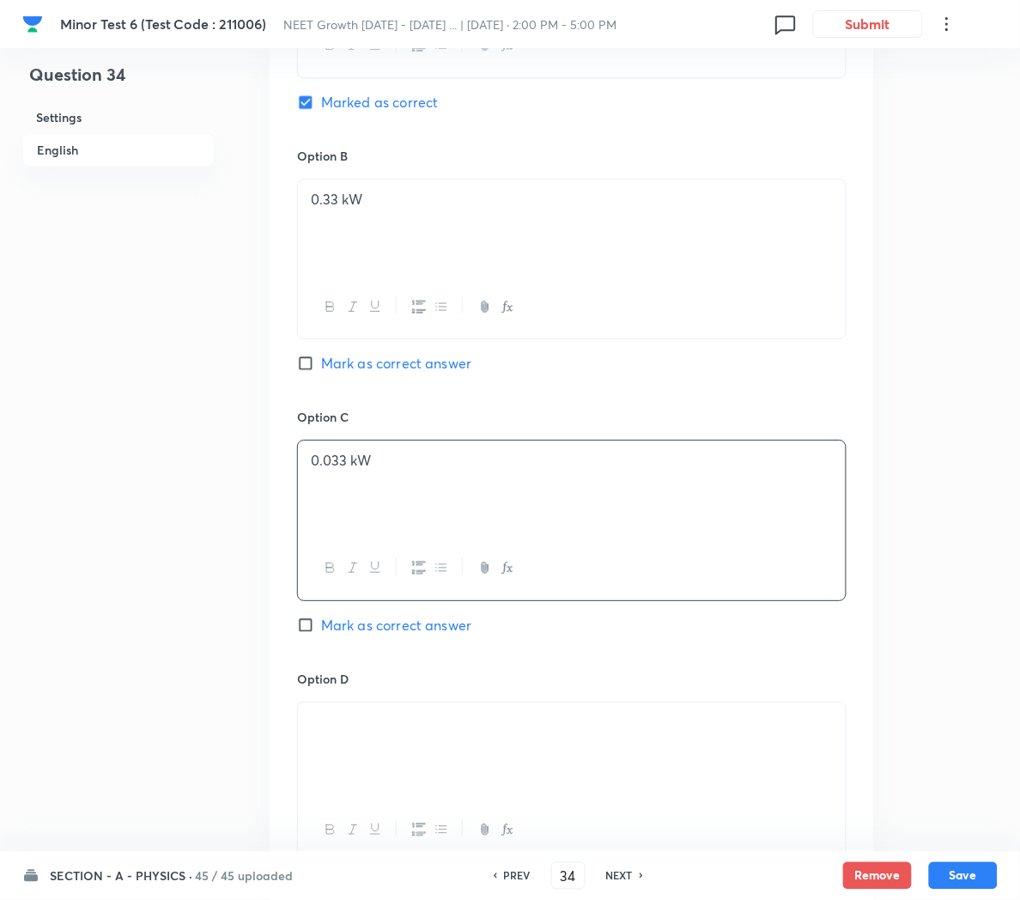
scroll to position [974, 0]
click at [423, 733] on p at bounding box center [572, 723] width 522 height 20
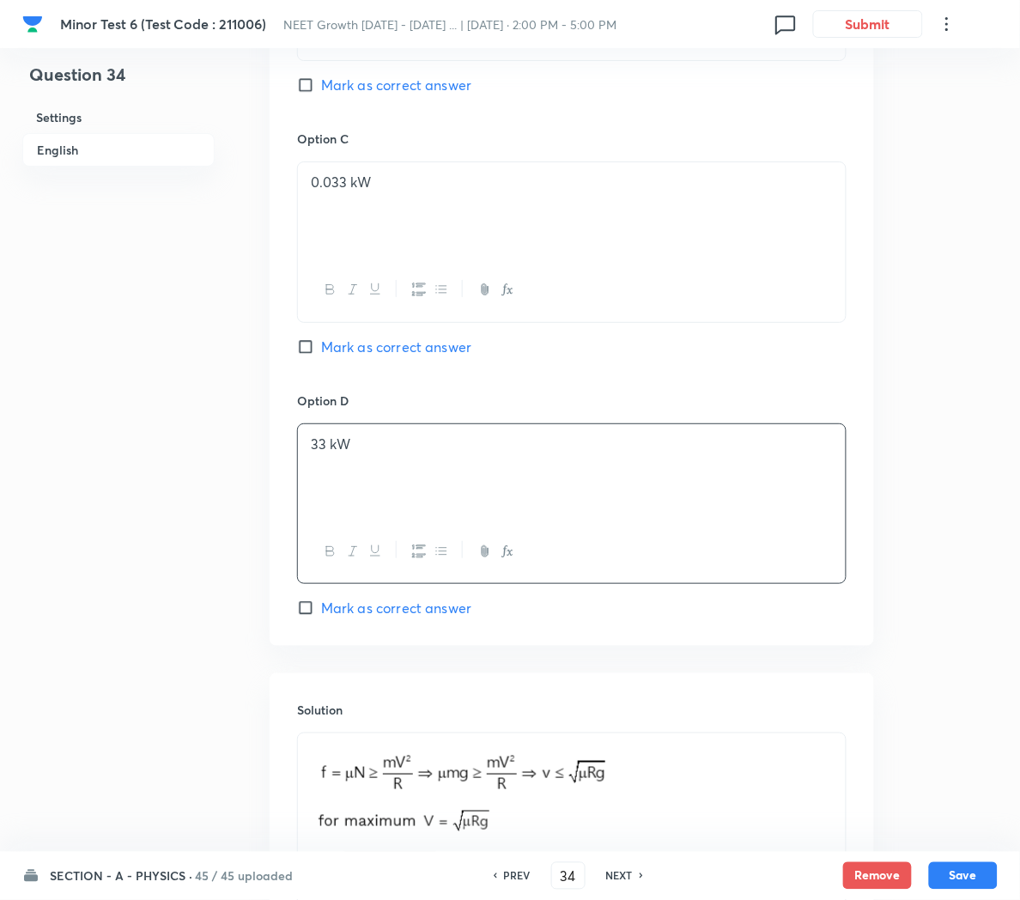
scroll to position [1271, 0]
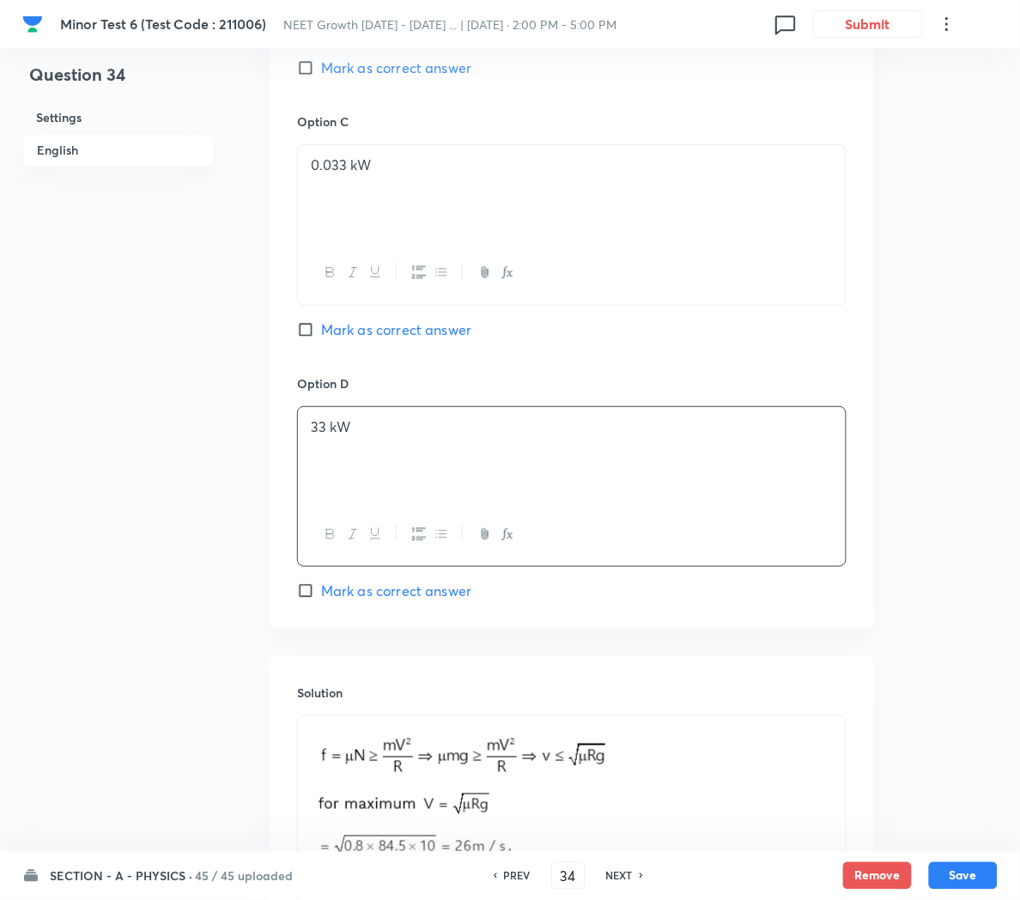
click at [715, 818] on p at bounding box center [572, 798] width 522 height 145
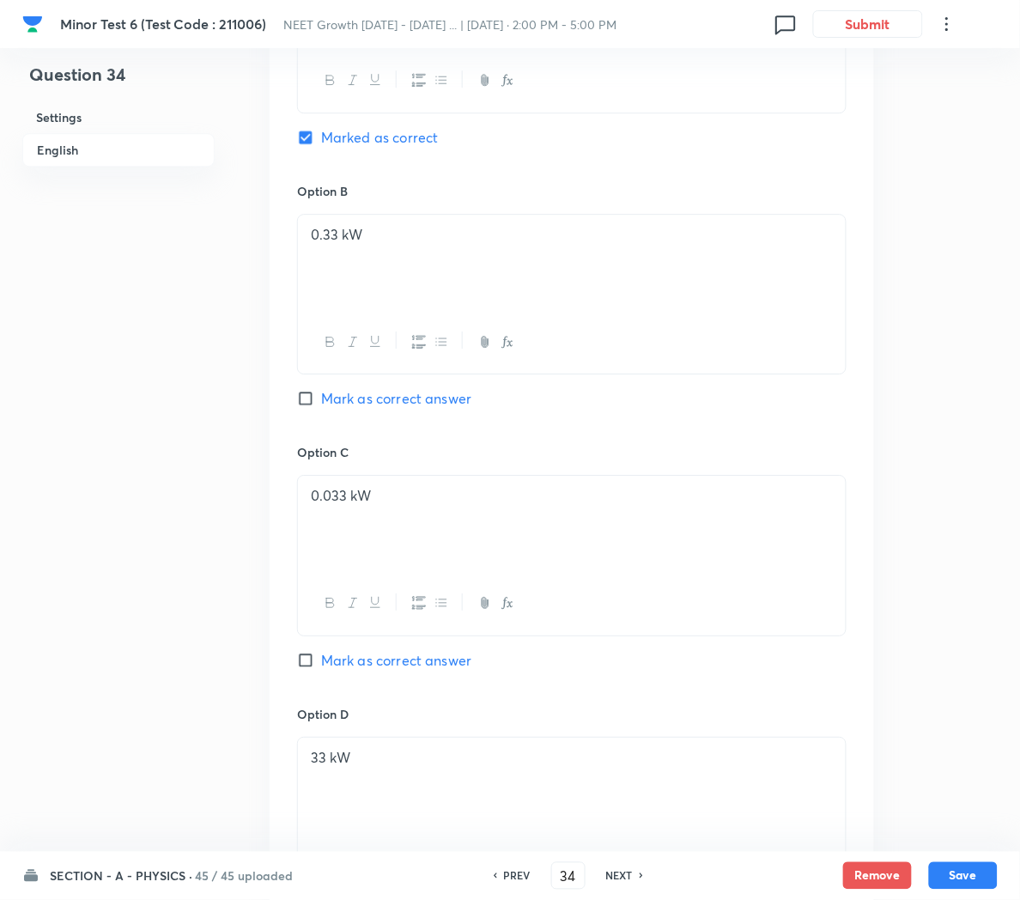
scroll to position [1603, 0]
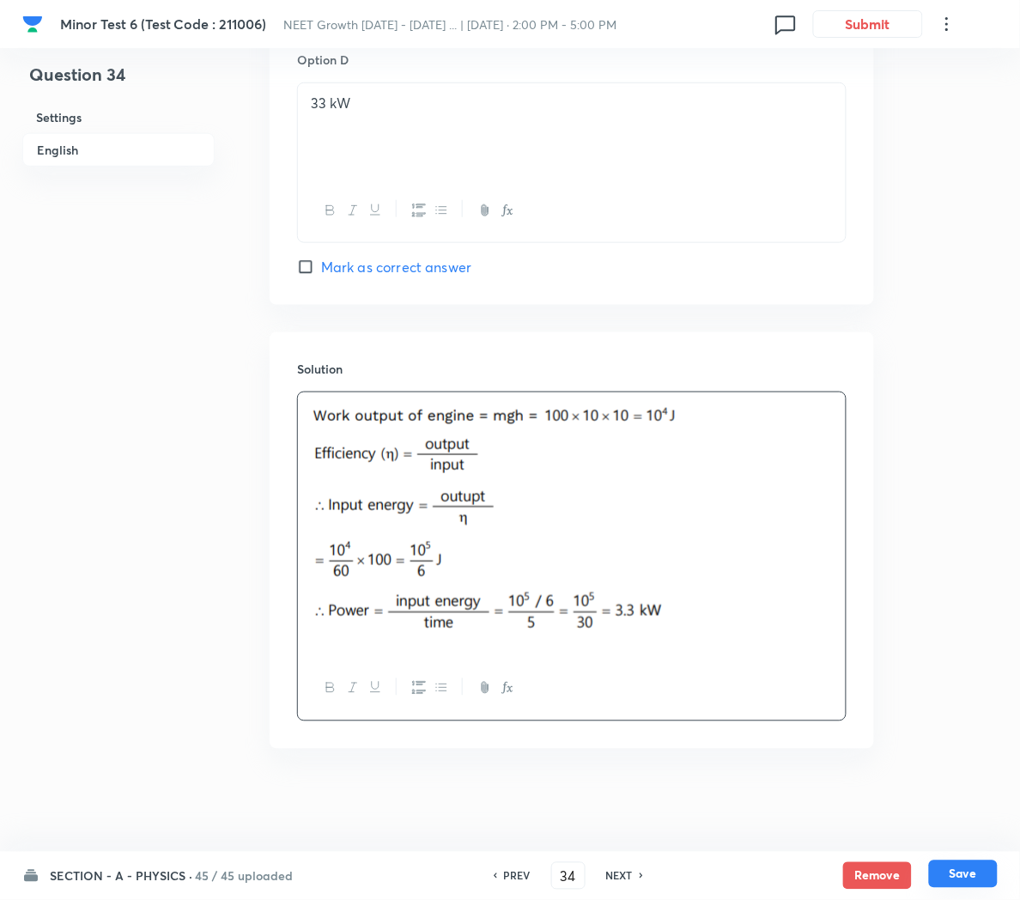
click at [957, 877] on button "Save" at bounding box center [963, 873] width 69 height 27
type input "35"
checkbox input "false"
checkbox input "true"
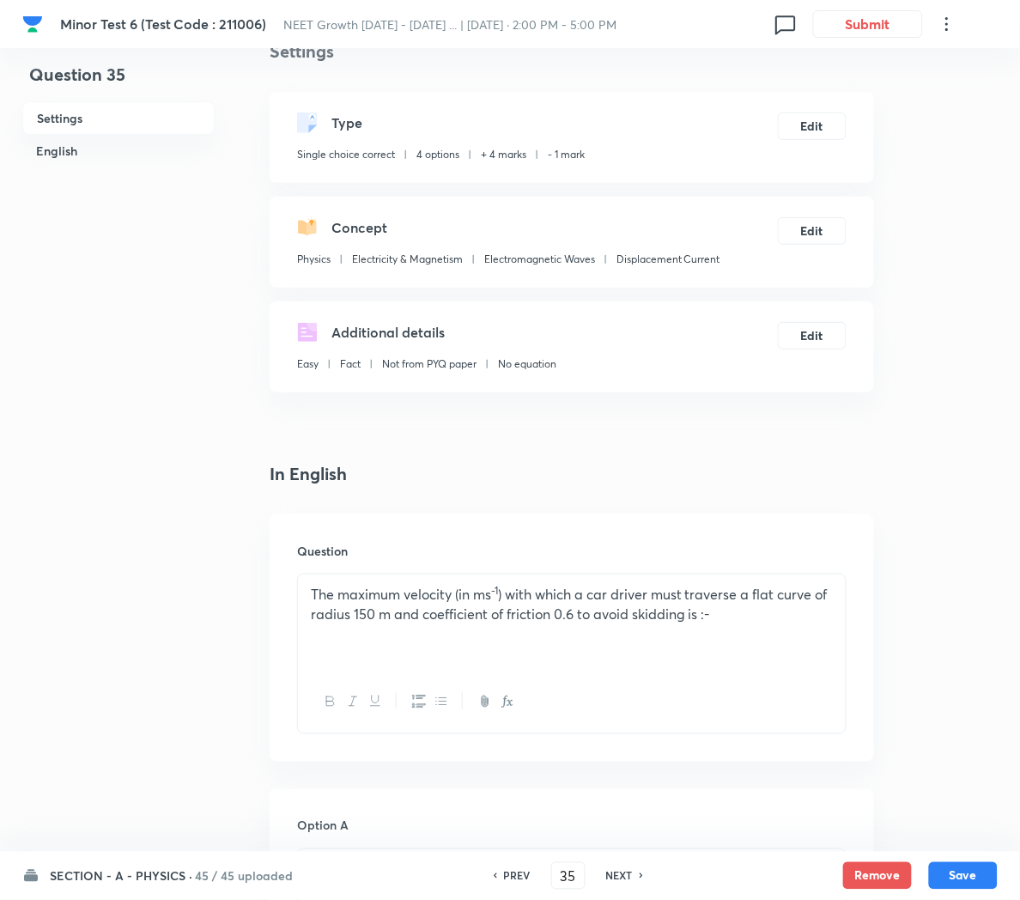
scroll to position [15, 0]
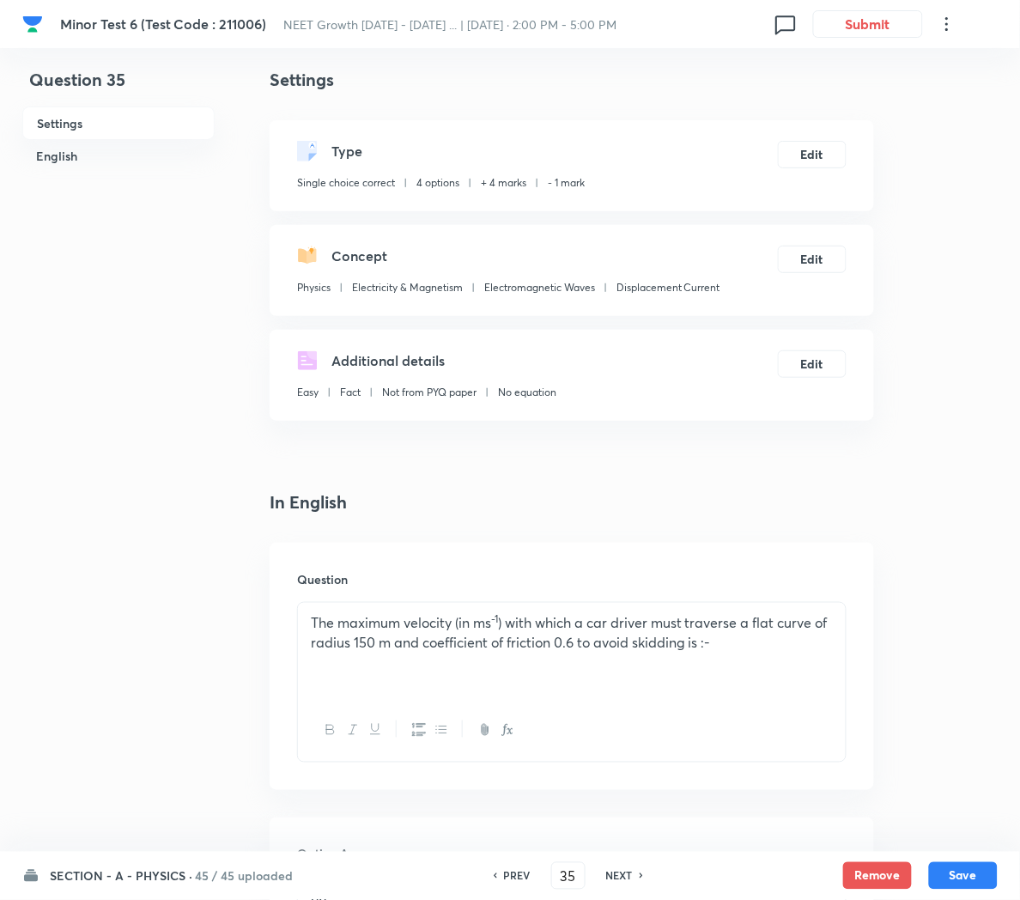
click at [719, 653] on div "The maximum velocity (in ms -1 ) with which a car driver must traverse a flat c…" at bounding box center [572, 651] width 548 height 96
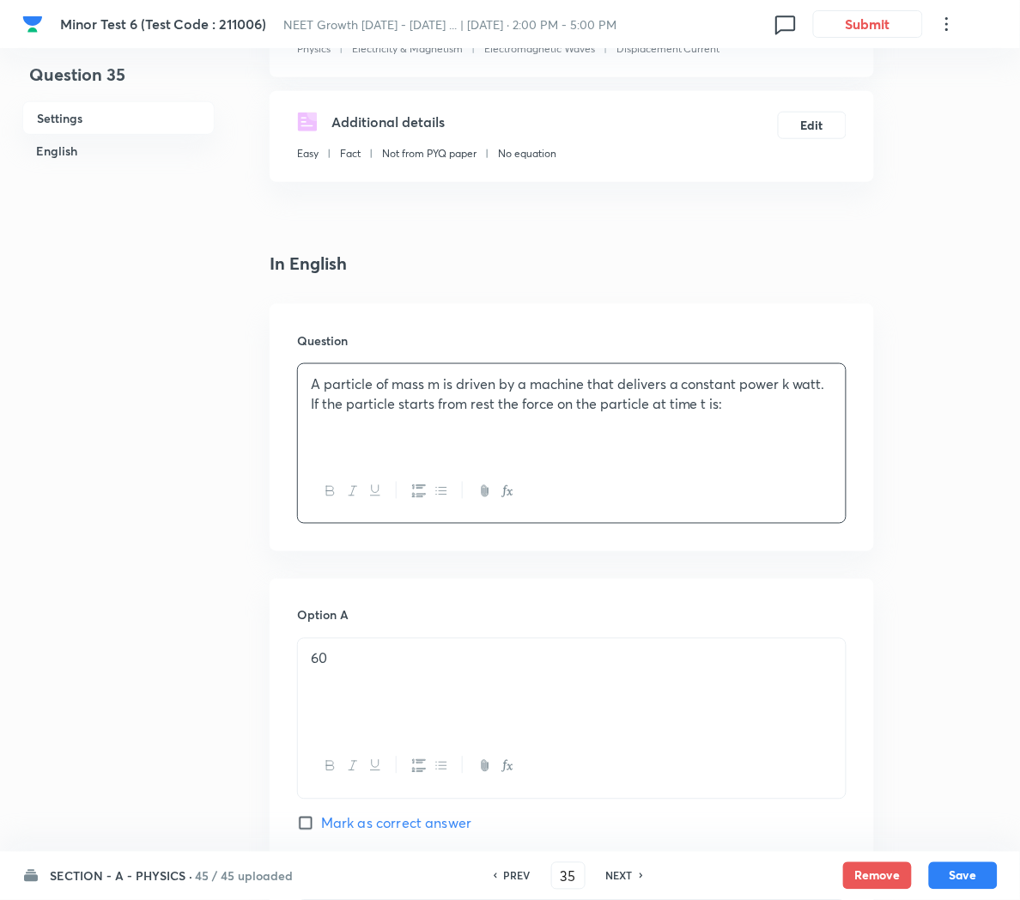
scroll to position [271, 0]
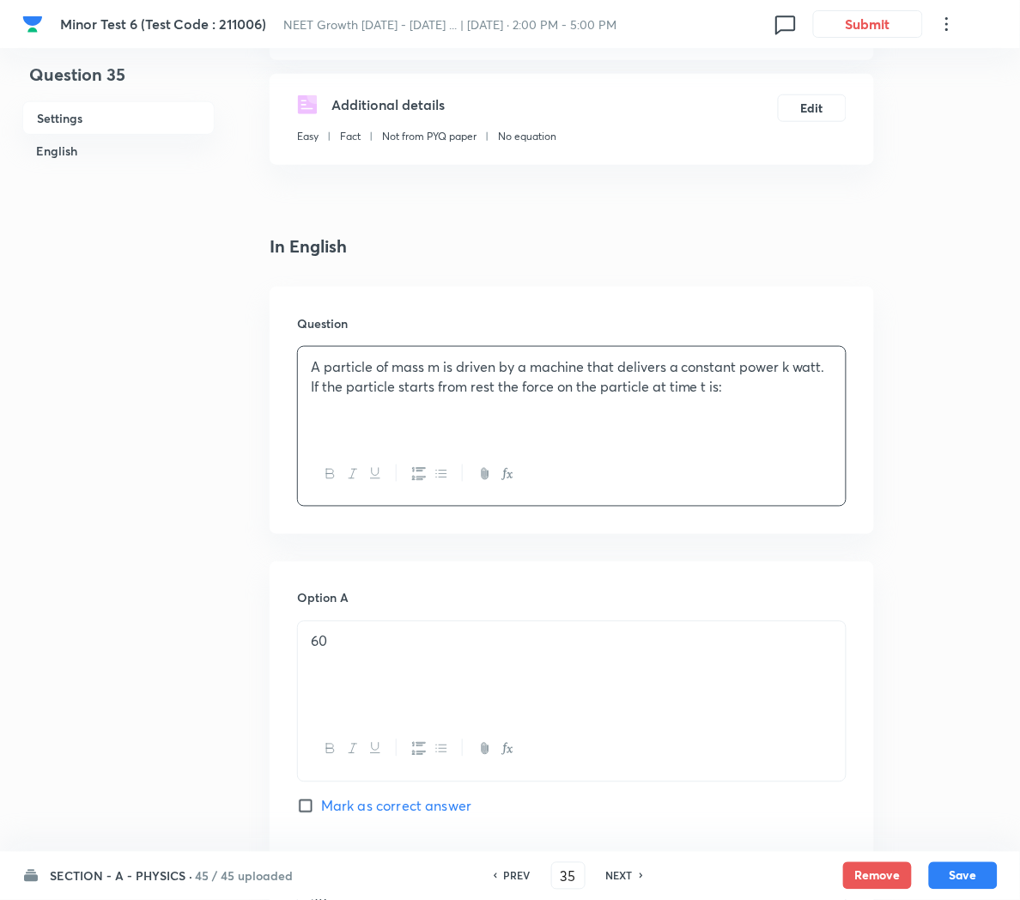
click at [432, 673] on div "60" at bounding box center [572, 670] width 548 height 96
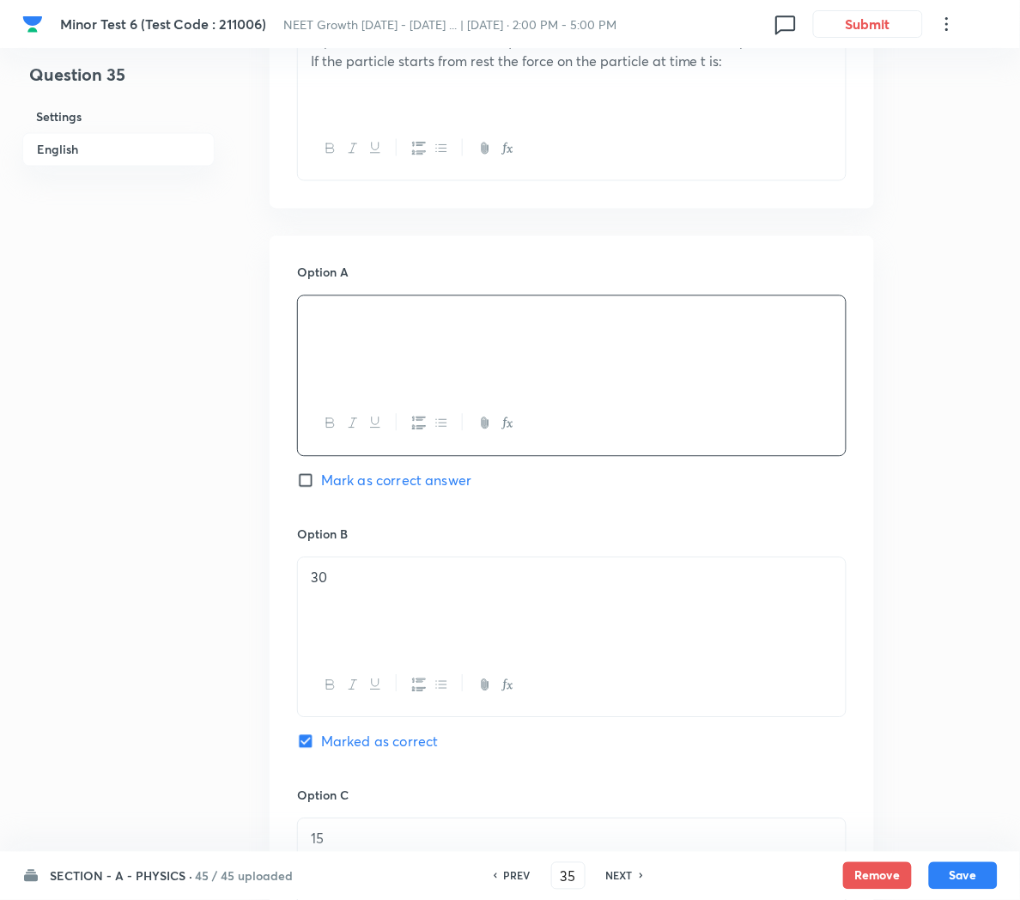
scroll to position [598, 0]
click at [431, 613] on div "30" at bounding box center [572, 605] width 548 height 96
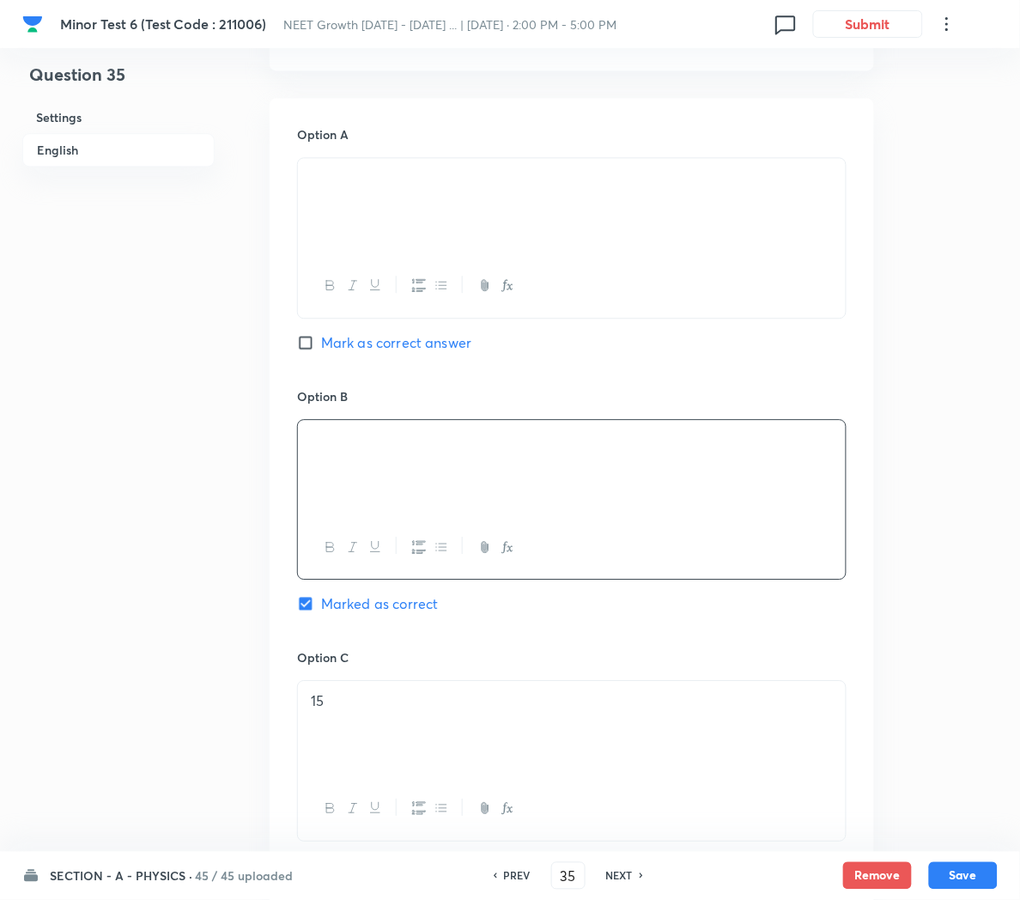
scroll to position [837, 0]
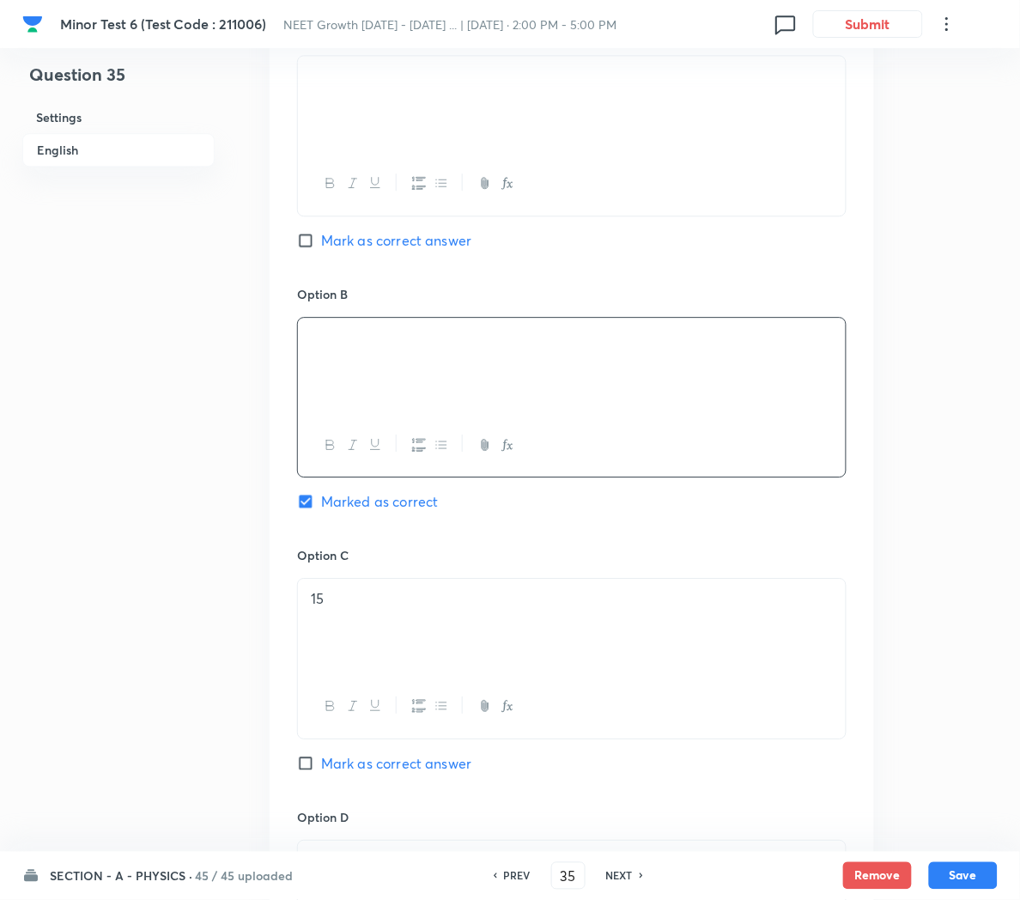
click at [447, 643] on div "15" at bounding box center [572, 627] width 548 height 96
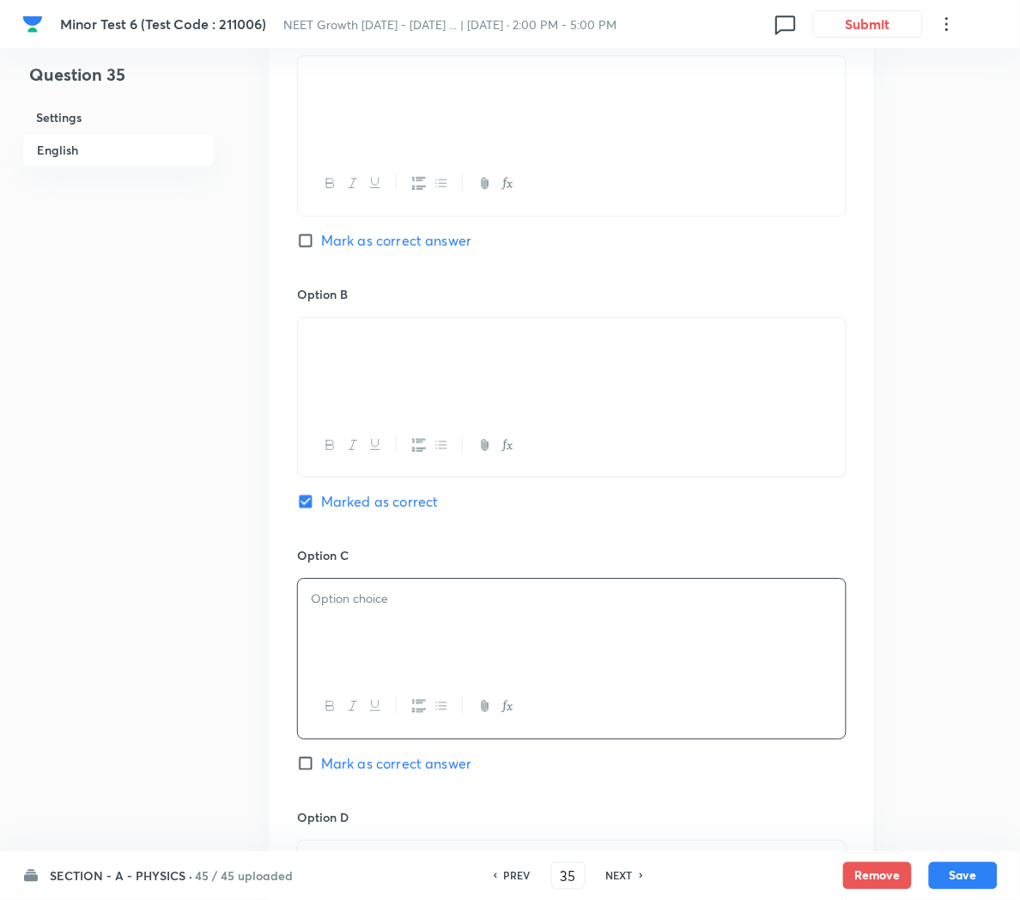
click at [373, 629] on div at bounding box center [572, 627] width 548 height 96
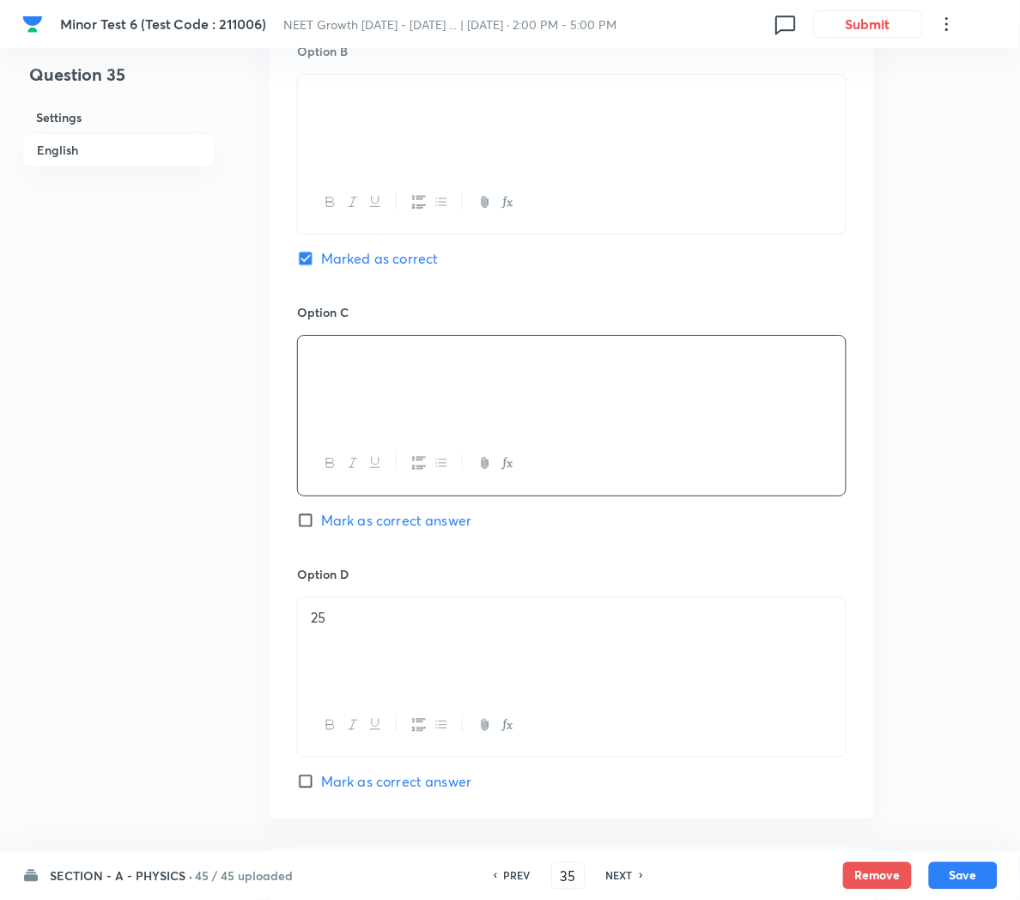
scroll to position [1087, 0]
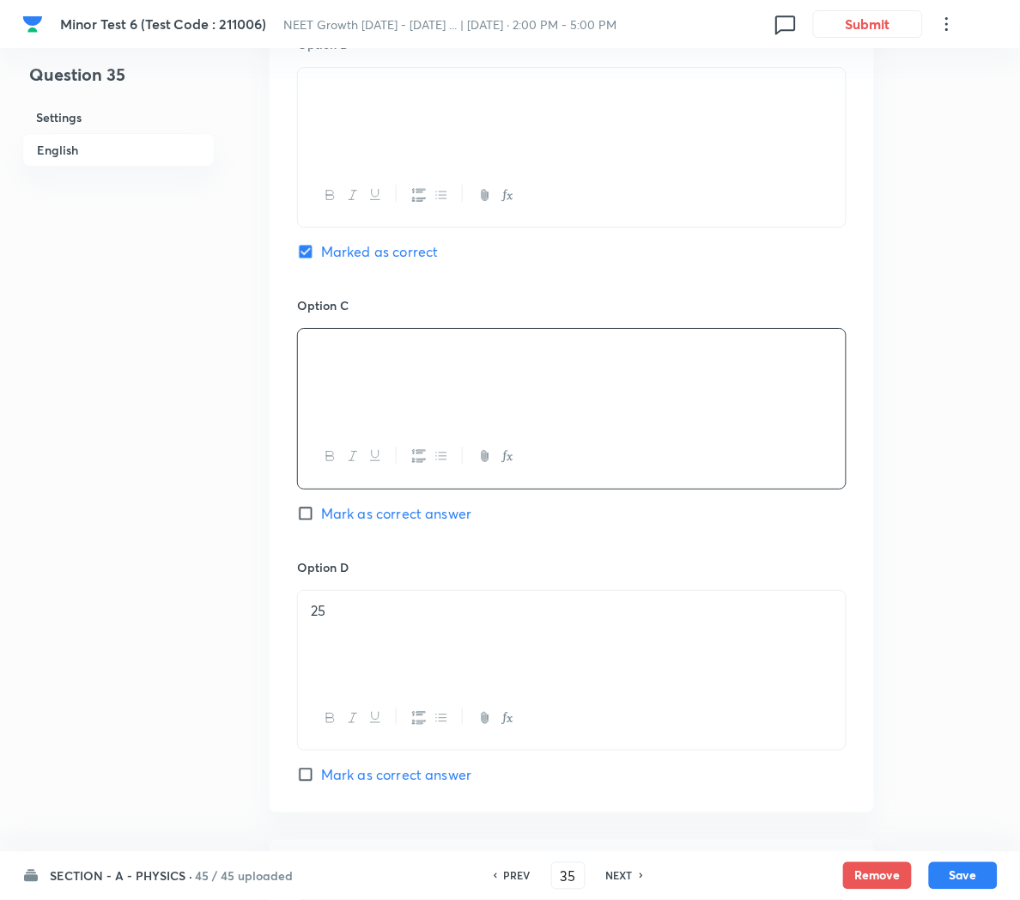
click at [370, 640] on div "25" at bounding box center [572, 639] width 548 height 96
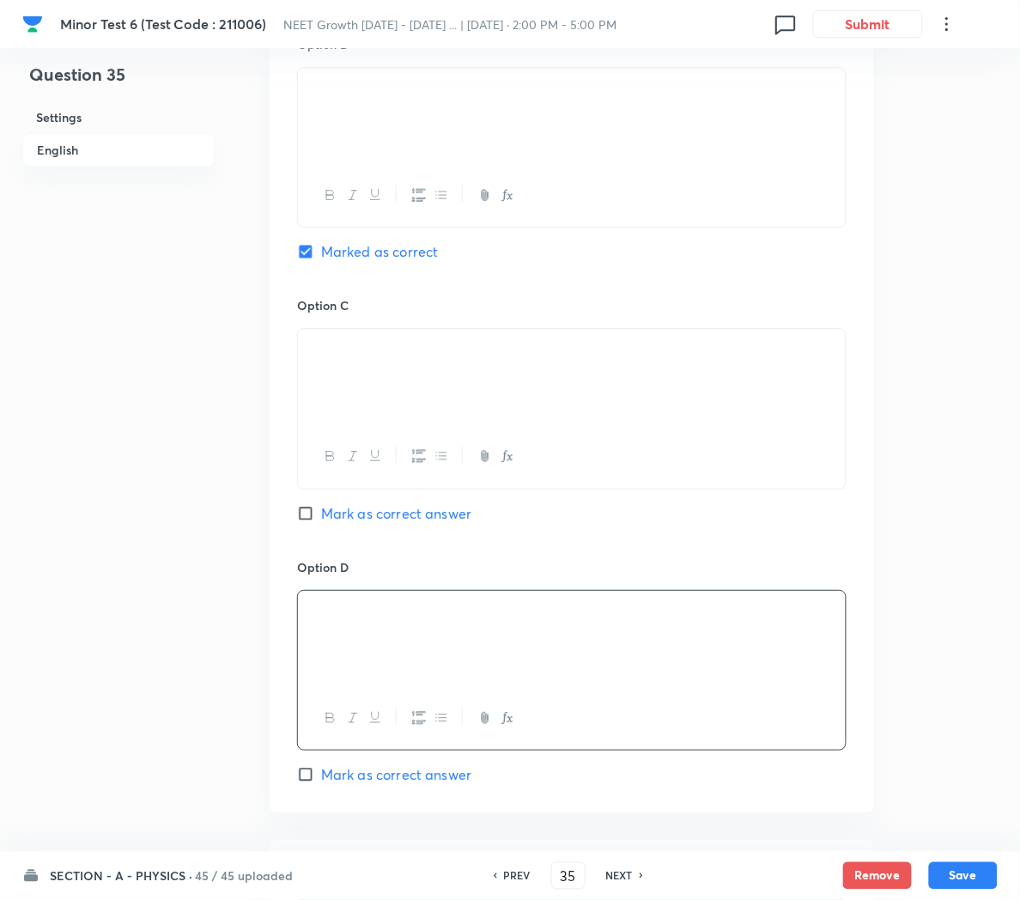
click at [520, 621] on p at bounding box center [572, 611] width 522 height 20
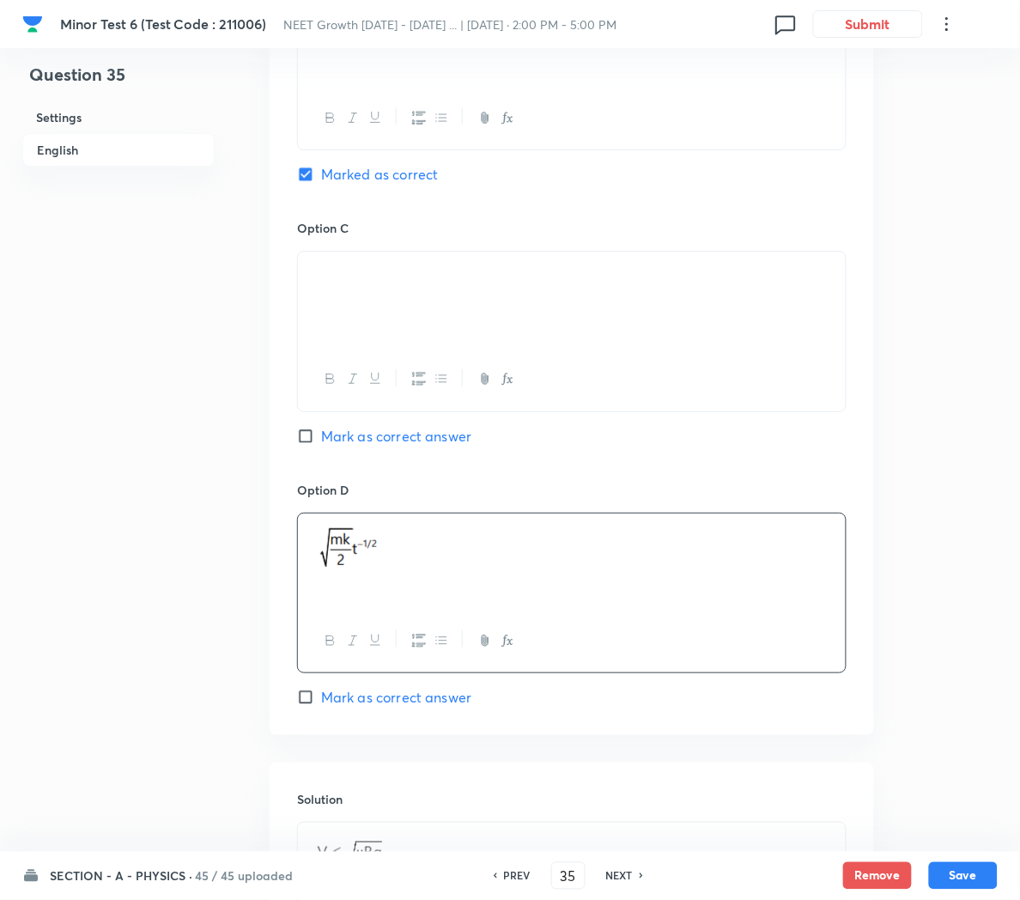
click at [374, 707] on span "Mark as correct answer" at bounding box center [396, 697] width 150 height 21
click at [321, 706] on input "Mark as correct answer" at bounding box center [309, 697] width 24 height 17
checkbox input "true"
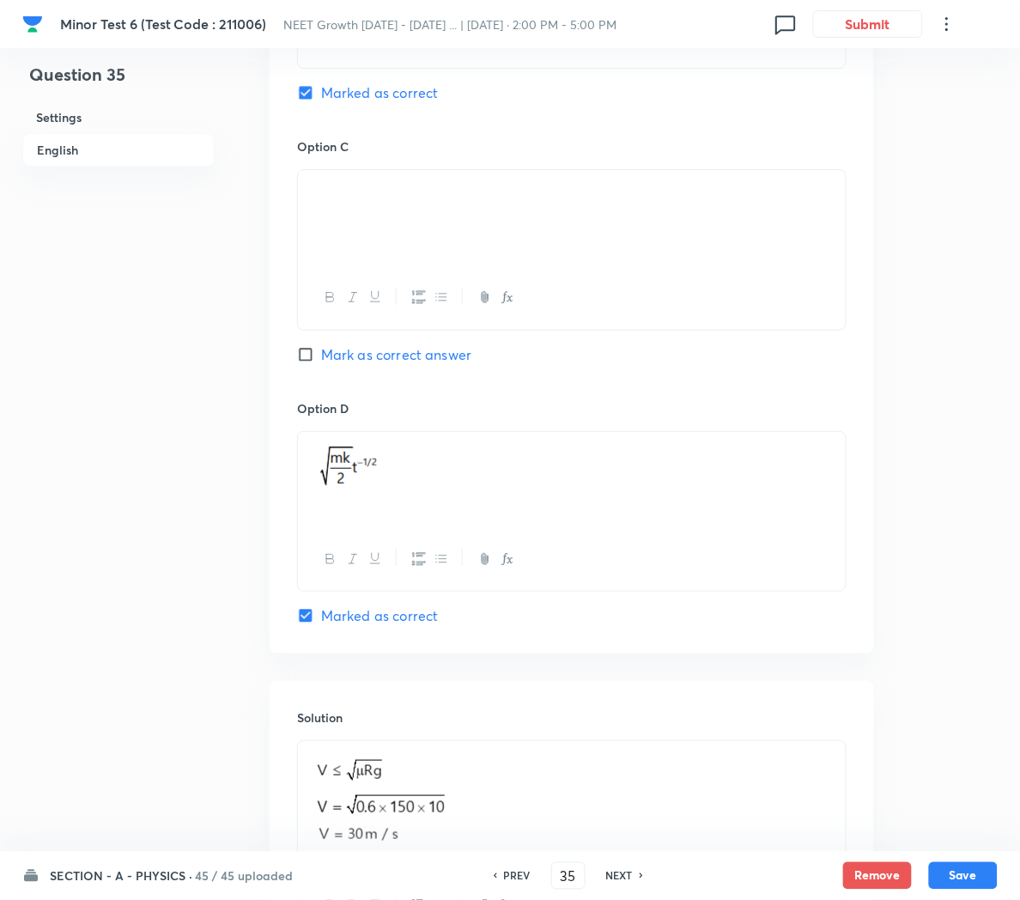
checkbox input "false"
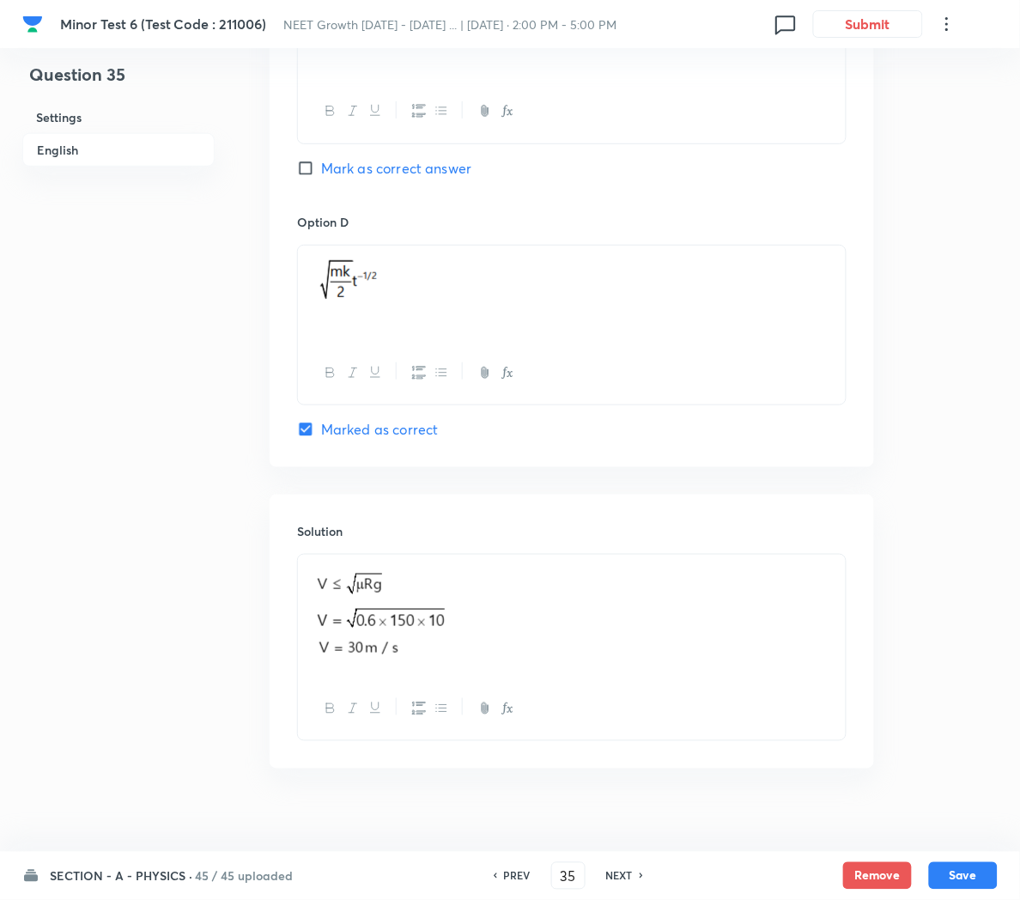
scroll to position [1441, 0]
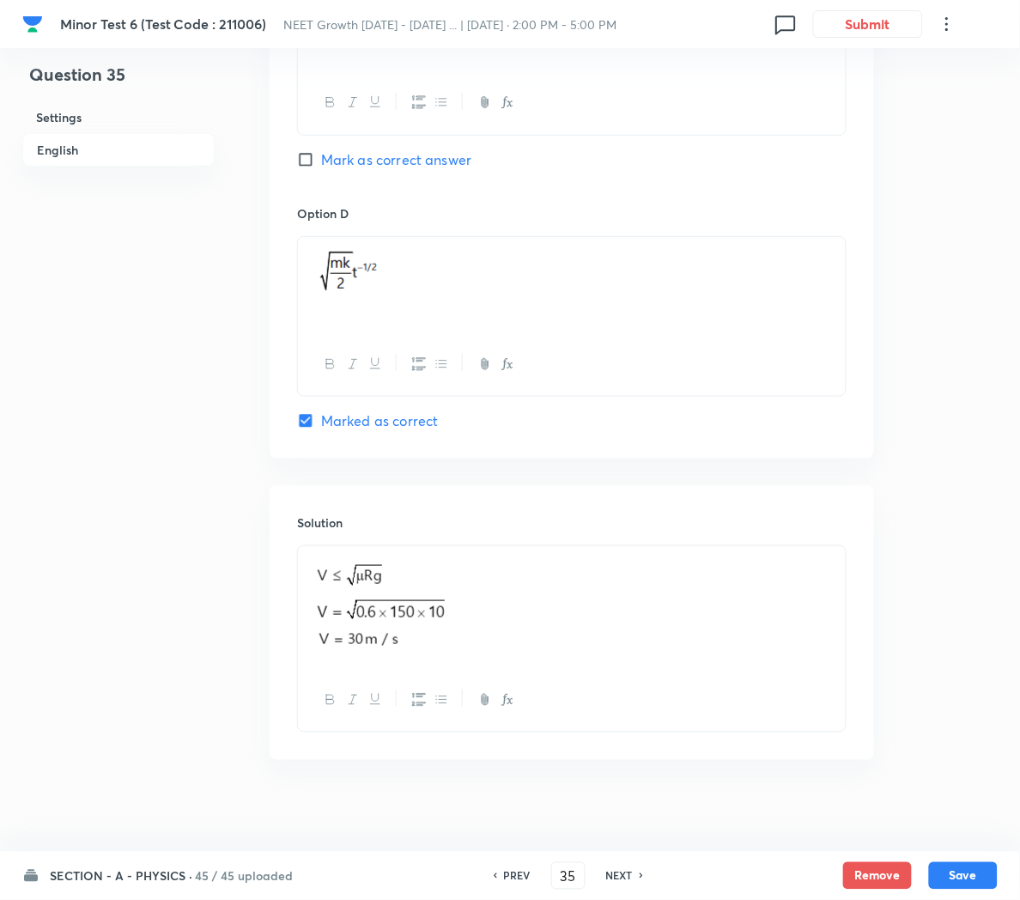
click at [507, 625] on p at bounding box center [572, 607] width 522 height 102
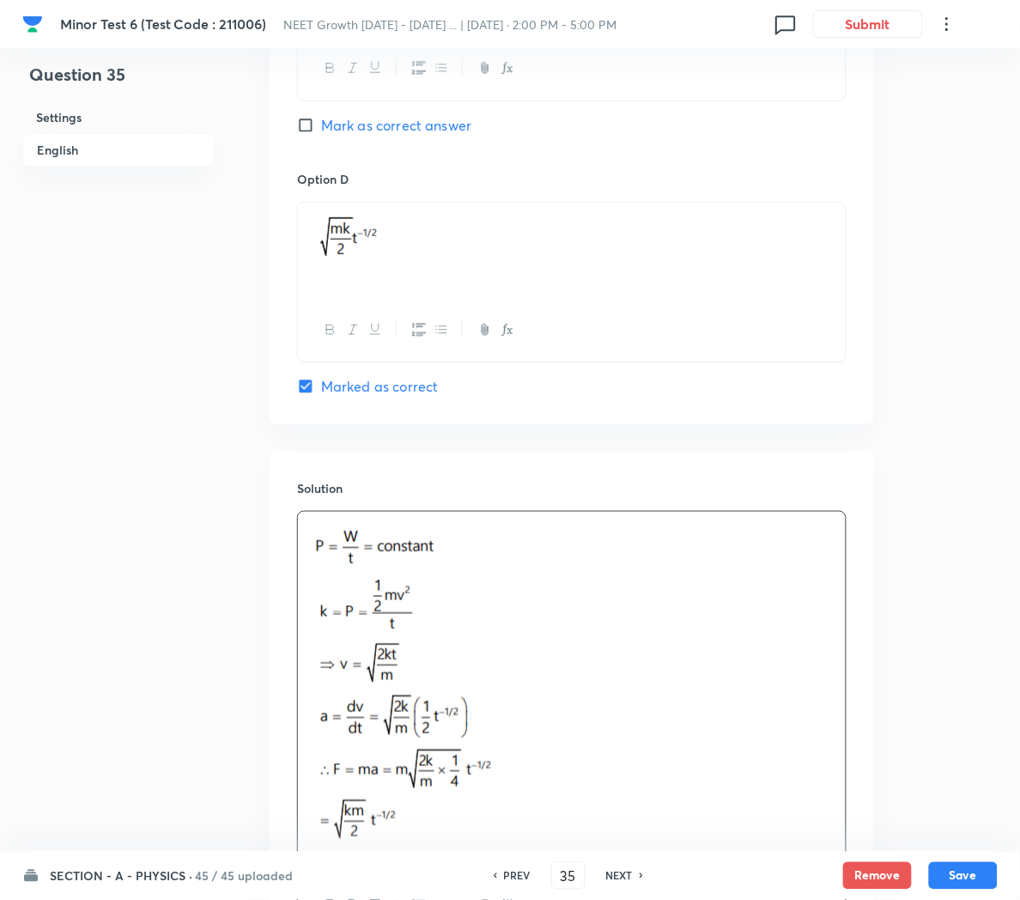
scroll to position [1690, 0]
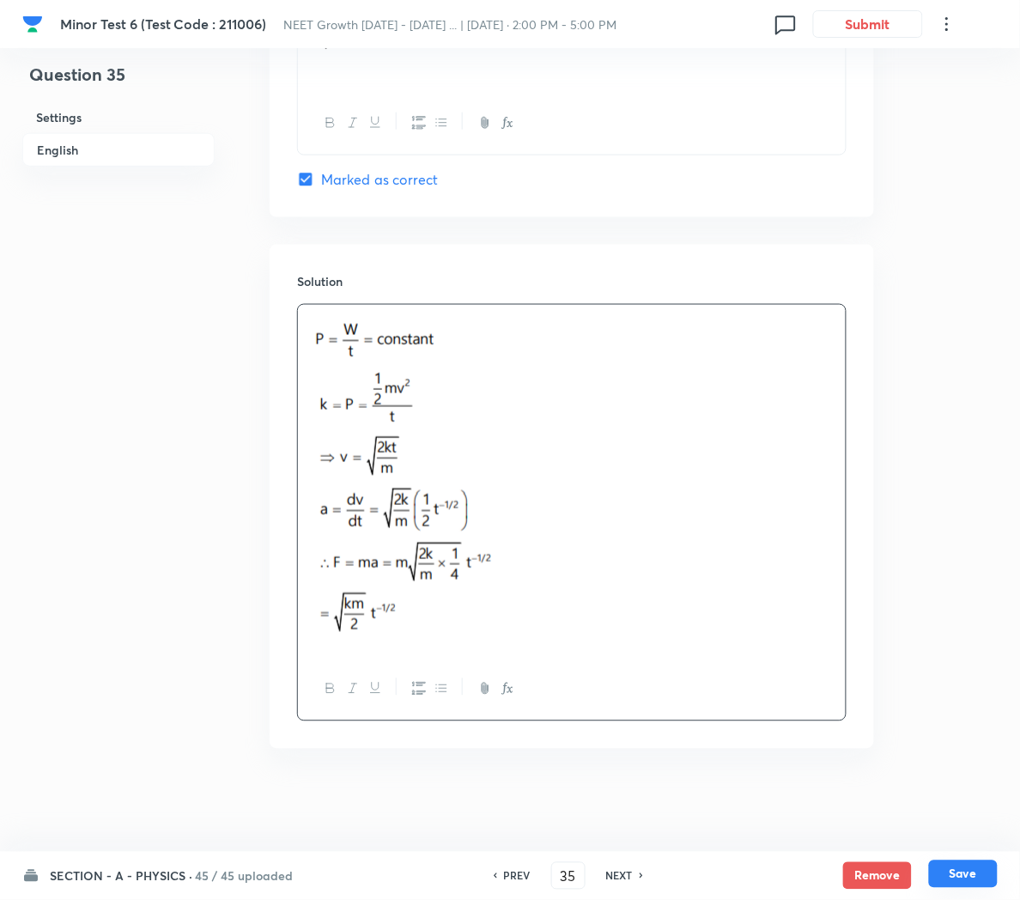
click at [963, 871] on button "Save" at bounding box center [963, 873] width 69 height 27
type input "36"
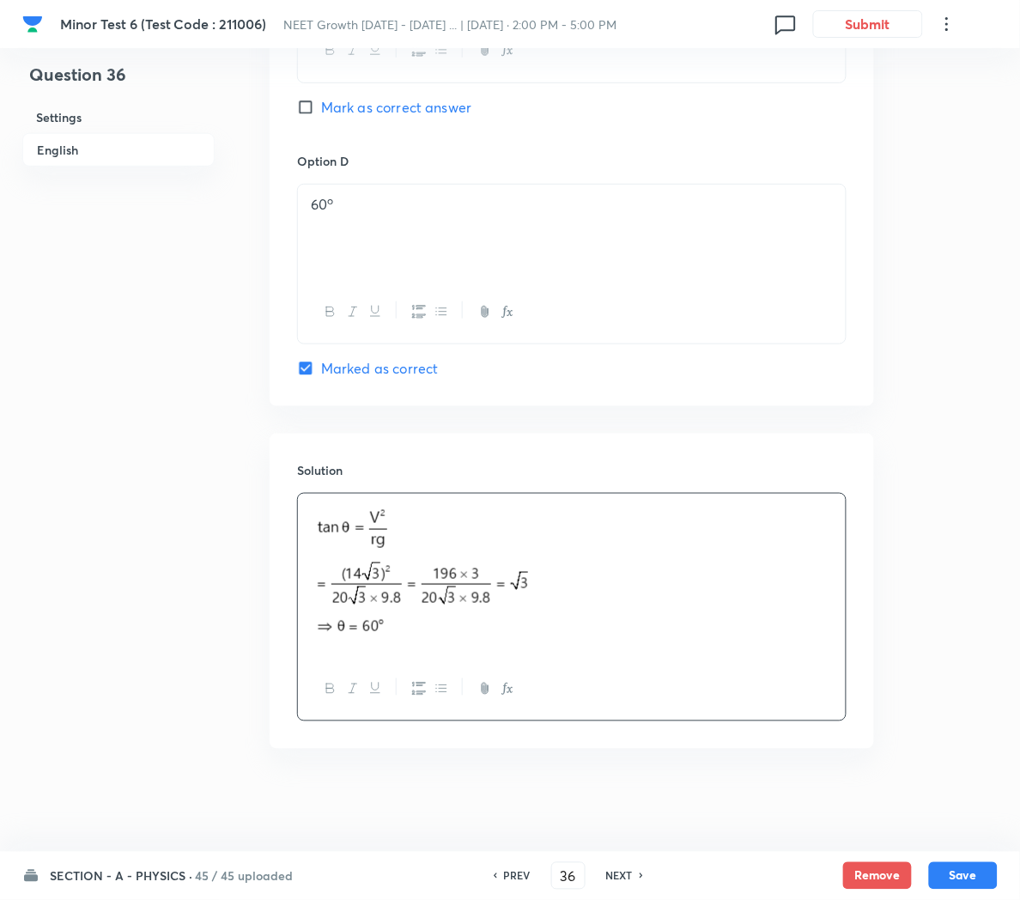
checkbox input "true"
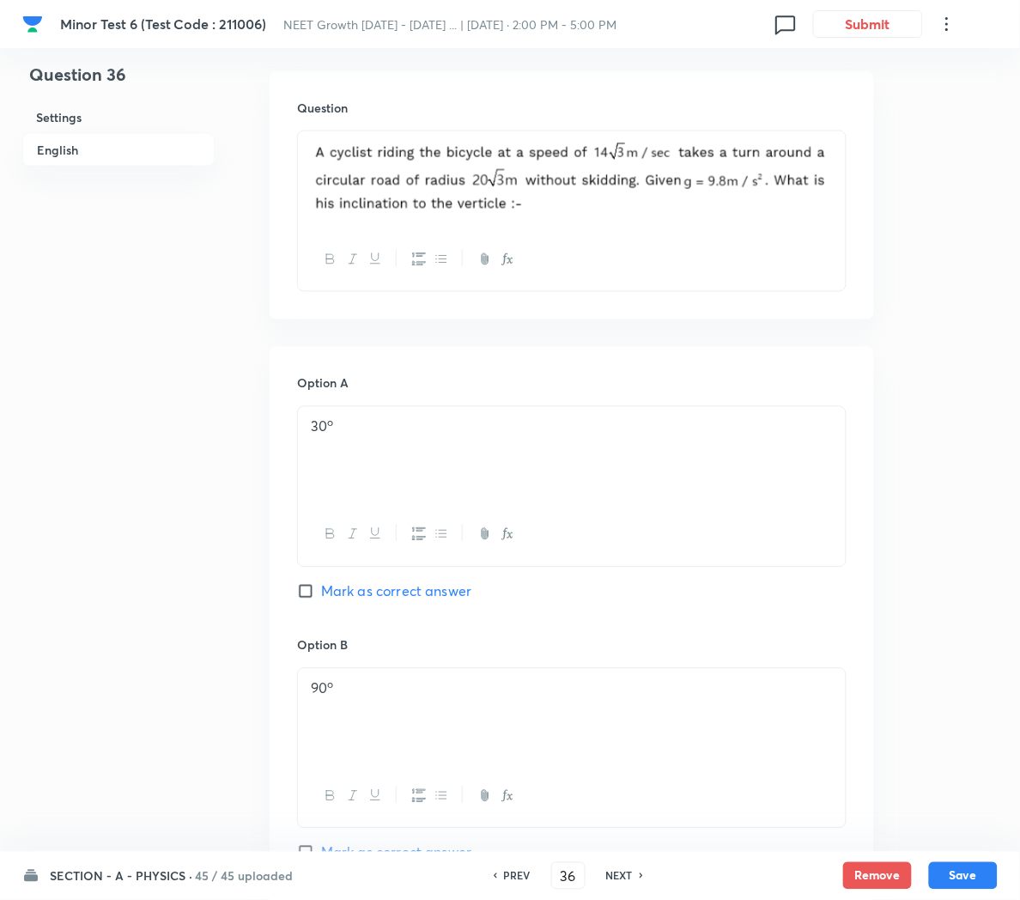
scroll to position [395, 0]
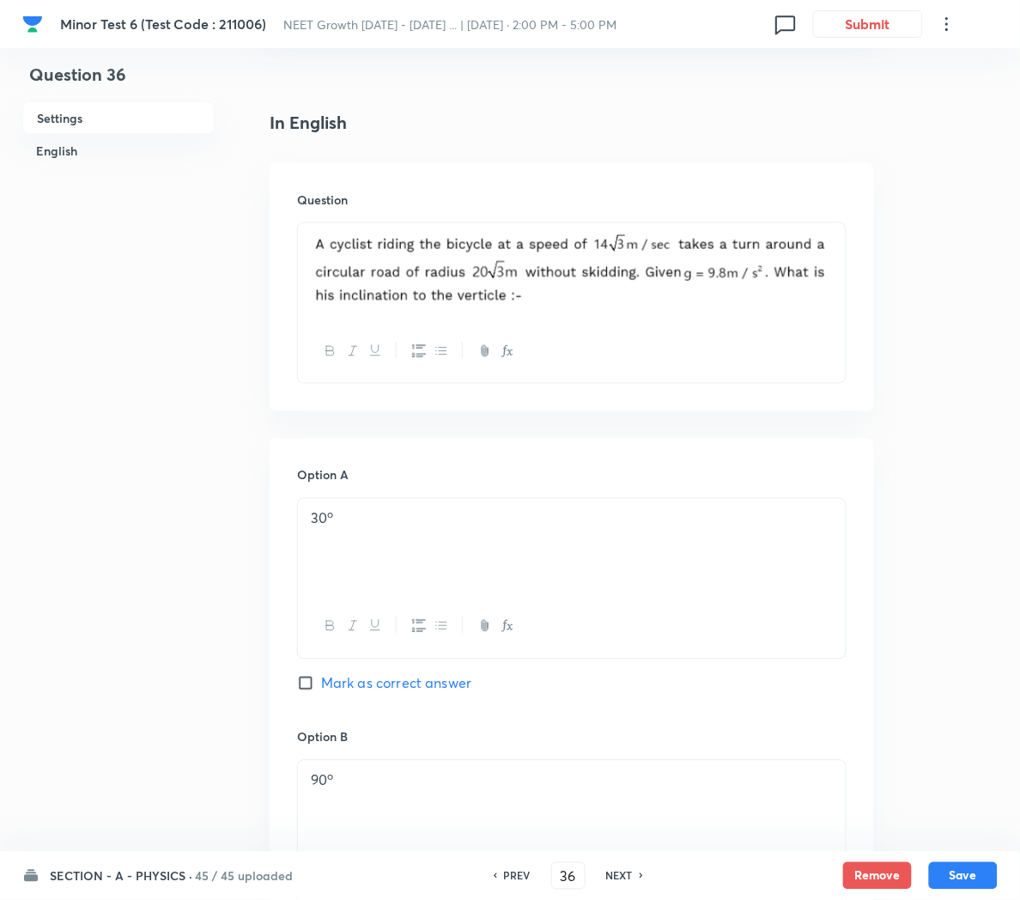
click at [558, 304] on img at bounding box center [572, 269] width 522 height 71
click at [837, 283] on div at bounding box center [572, 271] width 548 height 97
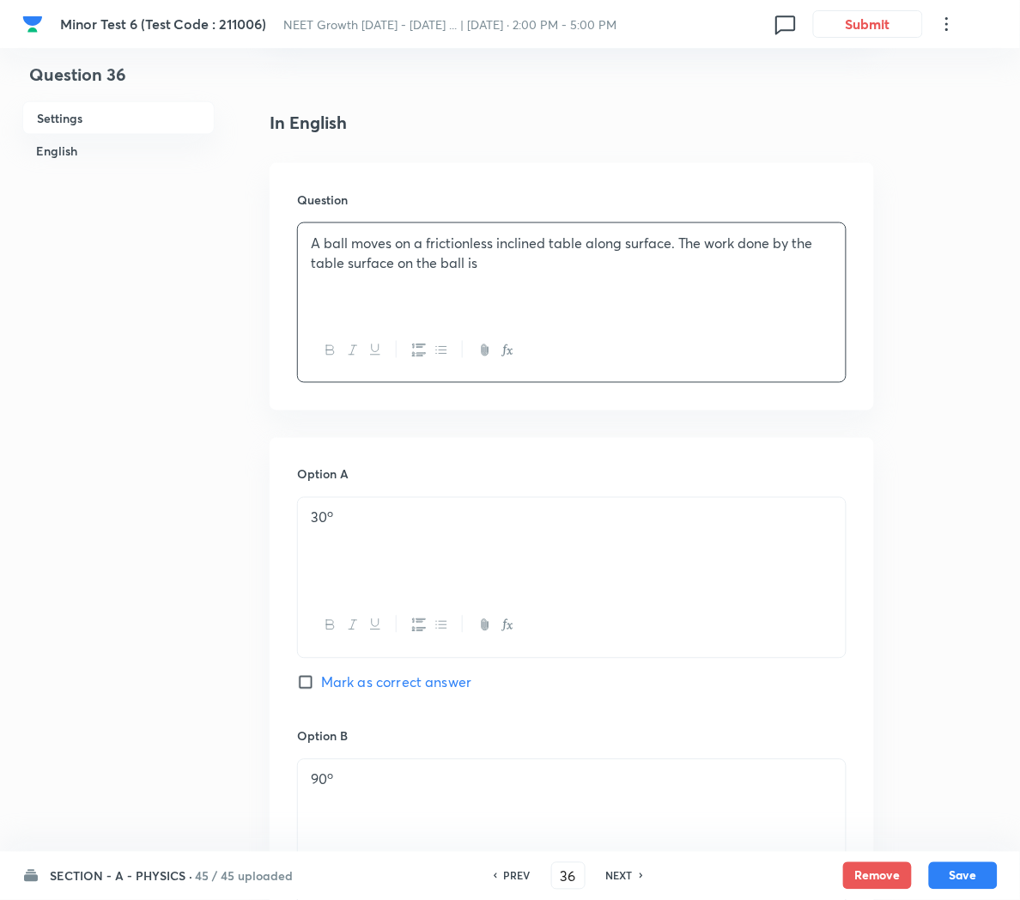
click at [380, 550] on div "30 o" at bounding box center [572, 546] width 548 height 96
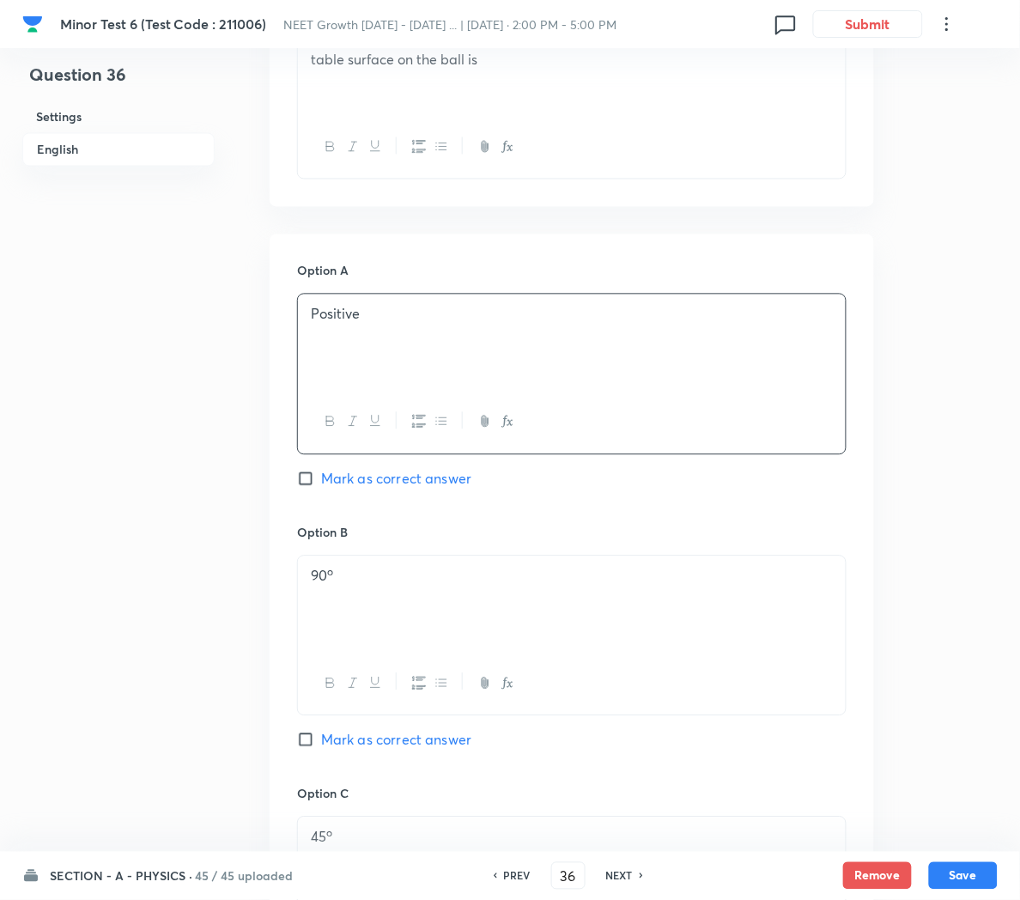
scroll to position [621, 0]
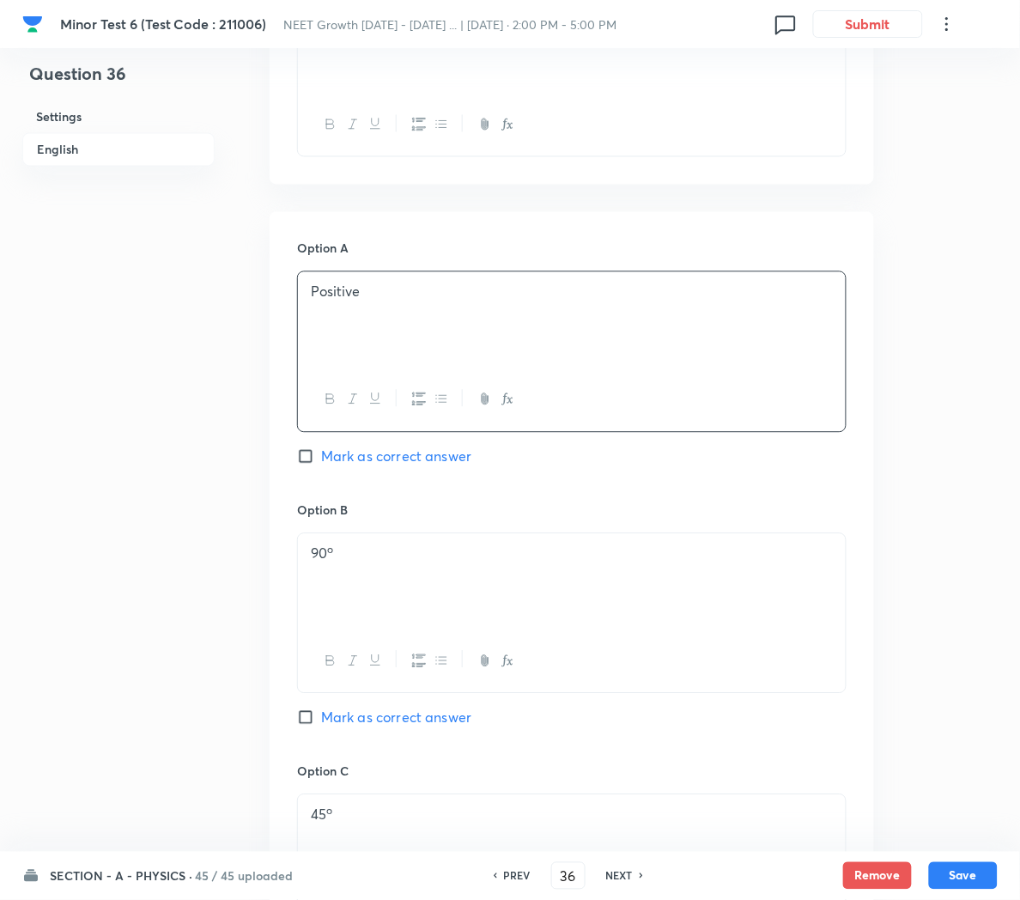
click at [373, 567] on div "90 o" at bounding box center [572, 582] width 548 height 96
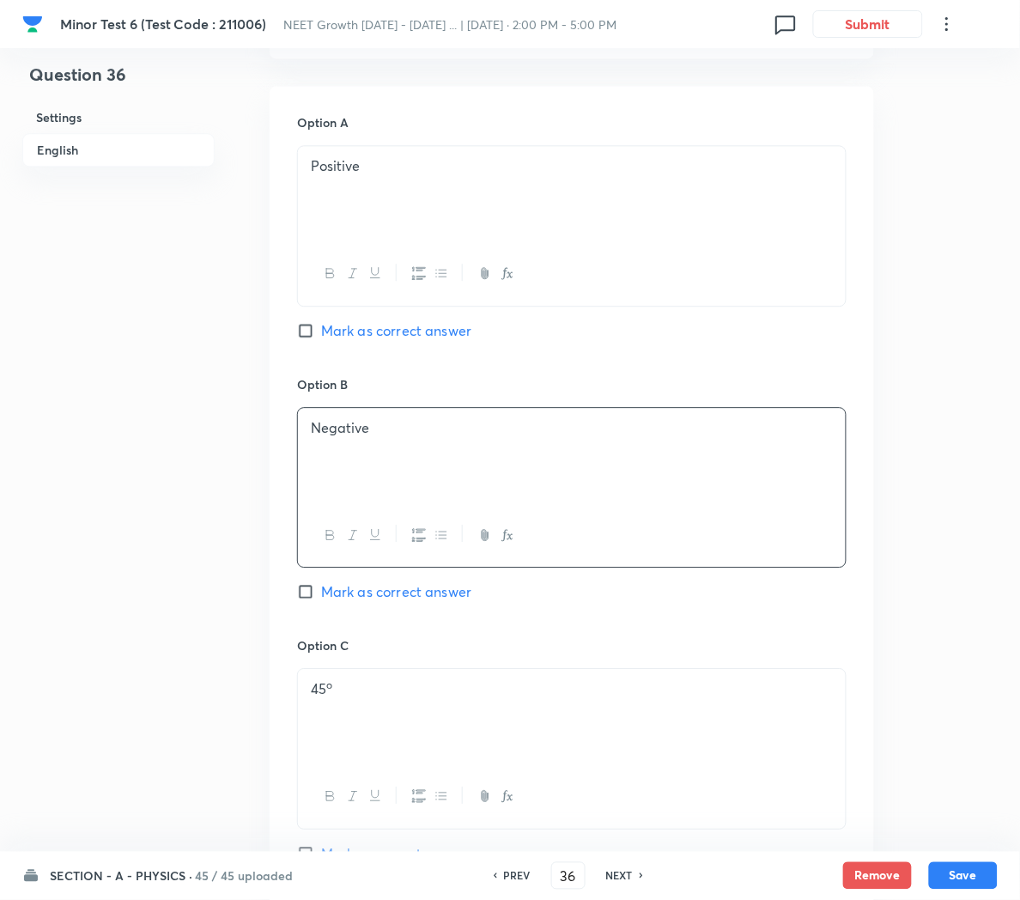
scroll to position [749, 0]
click at [370, 694] on p "45 o" at bounding box center [572, 687] width 522 height 20
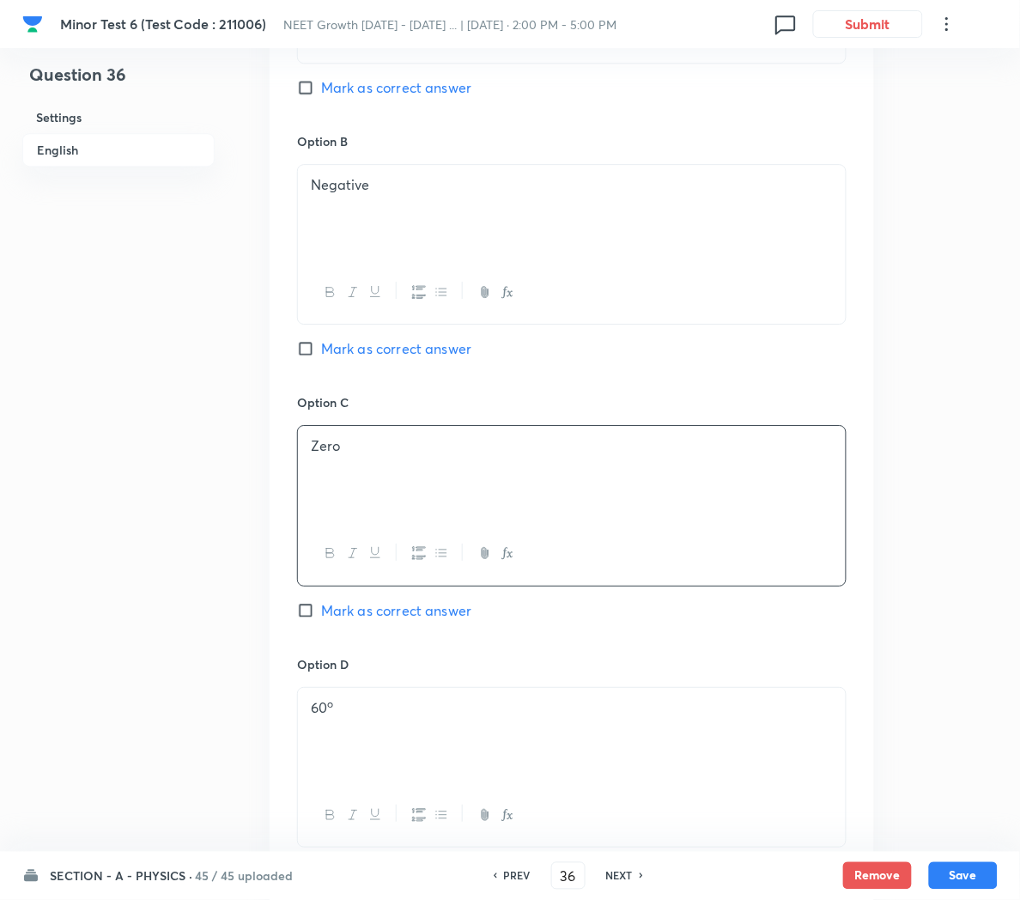
scroll to position [992, 0]
click at [388, 738] on div "60 o" at bounding box center [572, 733] width 548 height 96
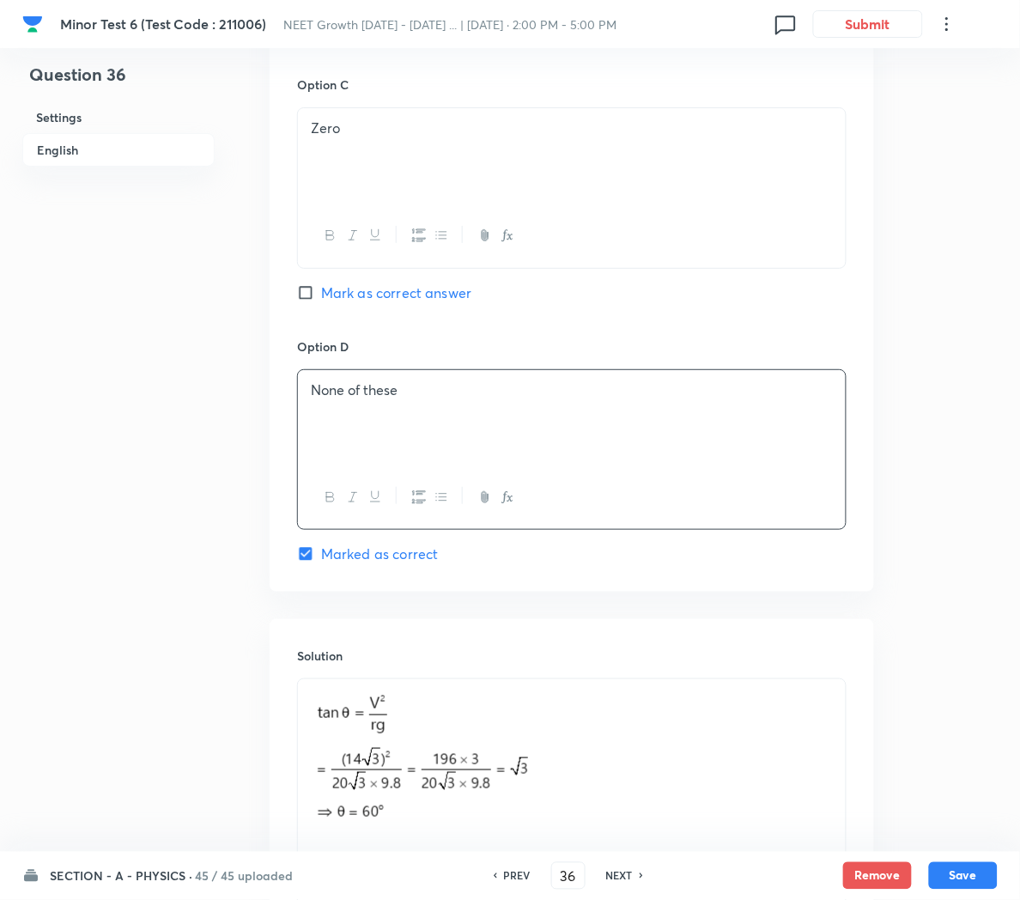
scroll to position [1310, 0]
click at [658, 774] on p at bounding box center [572, 758] width 522 height 143
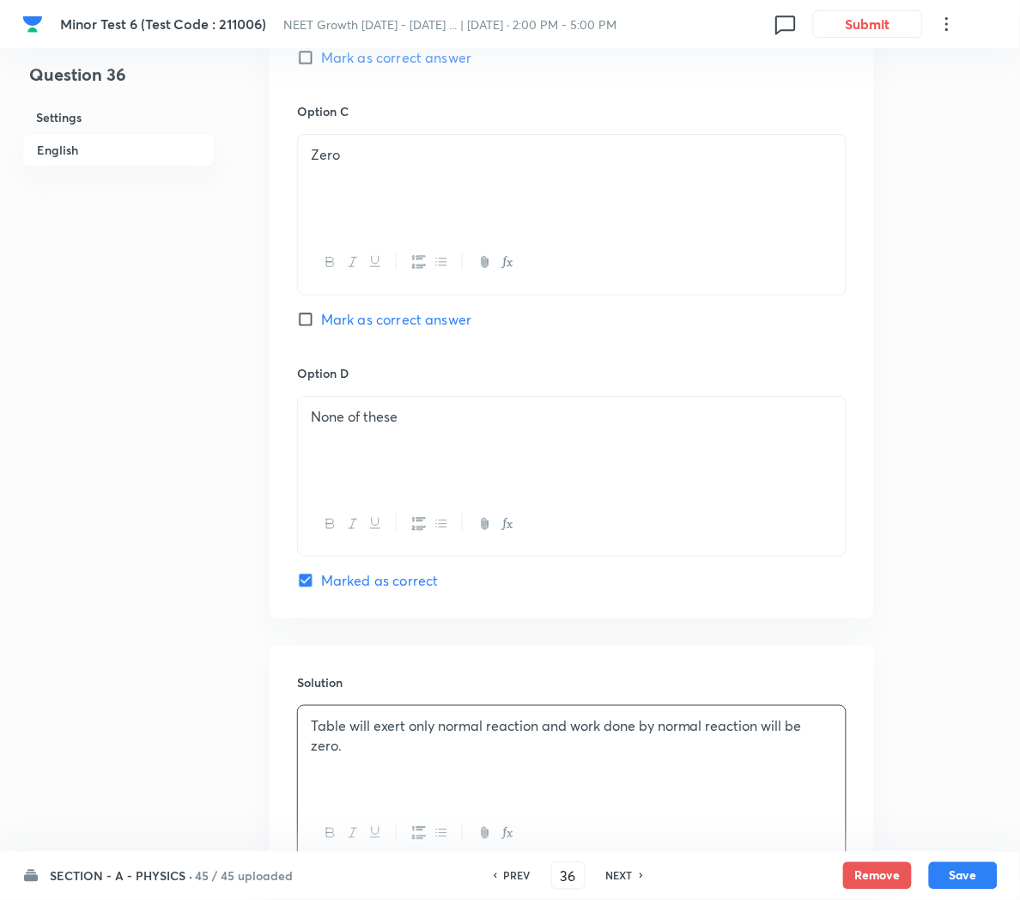
scroll to position [1277, 0]
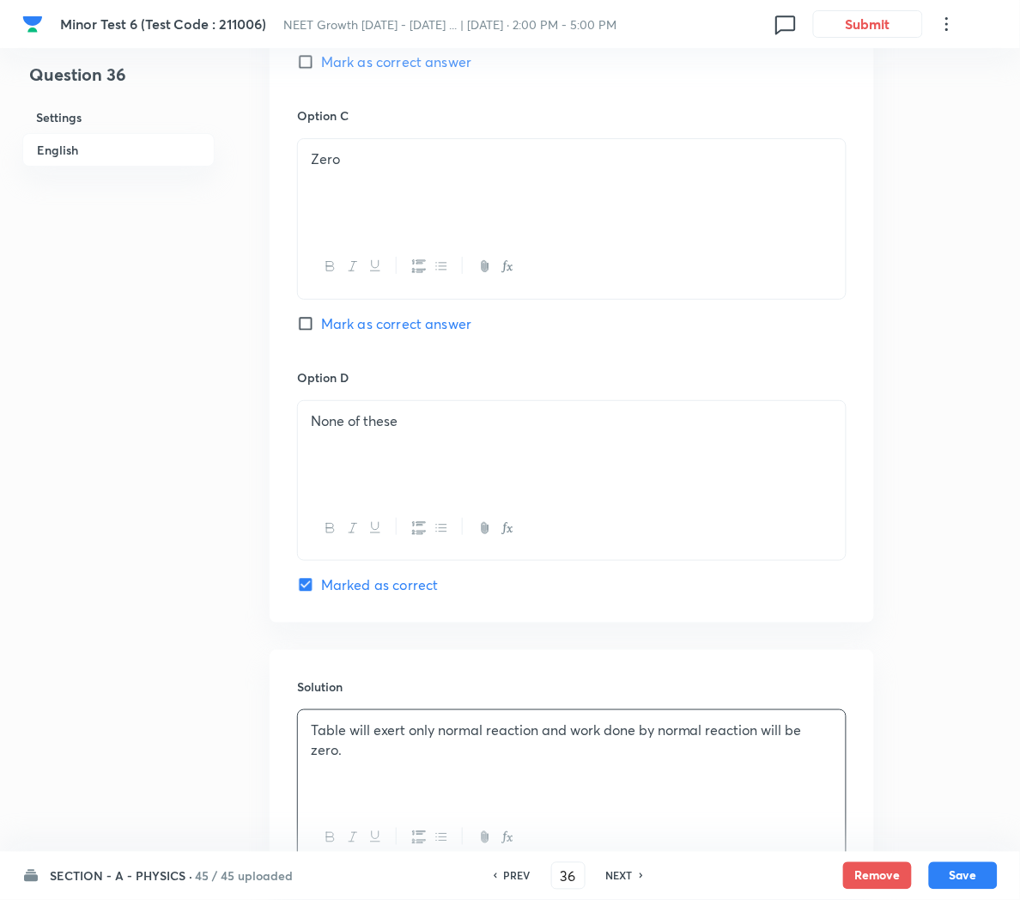
click at [367, 325] on span "Mark as correct answer" at bounding box center [396, 323] width 150 height 21
click at [321, 325] on input "Mark as correct answer" at bounding box center [309, 323] width 24 height 17
checkbox input "true"
checkbox input "false"
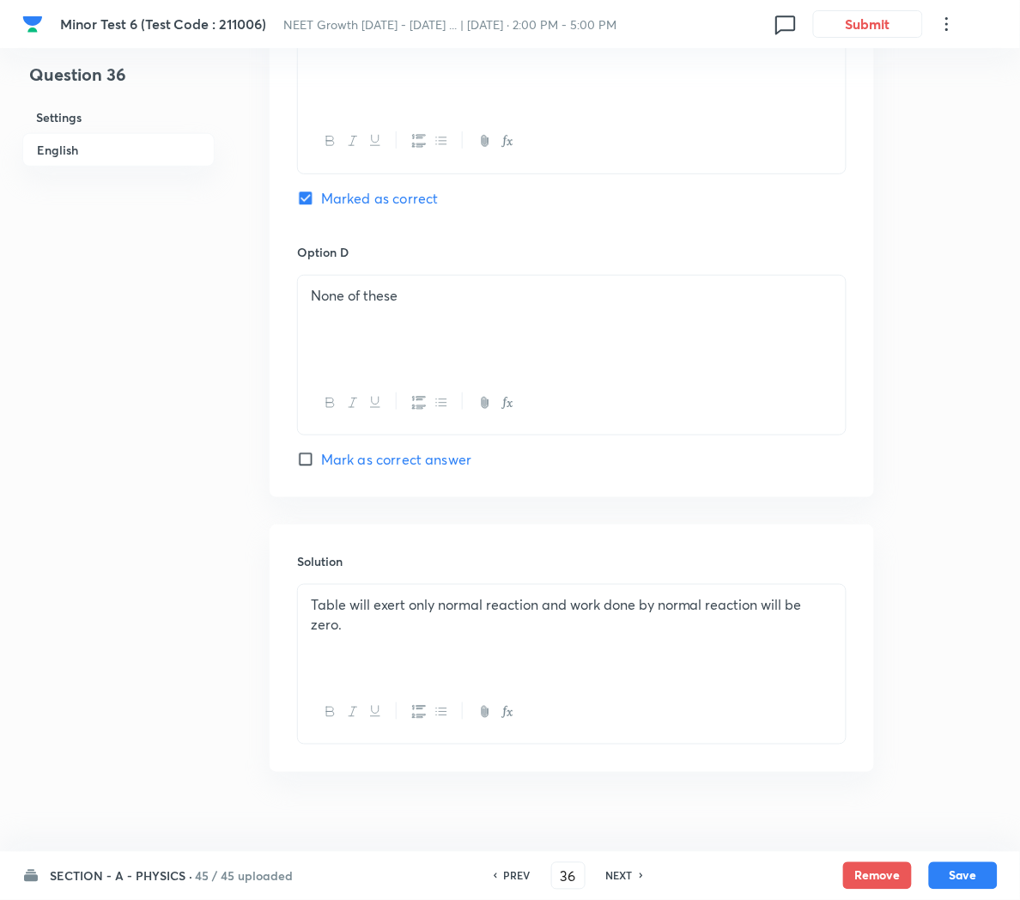
scroll to position [1432, 0]
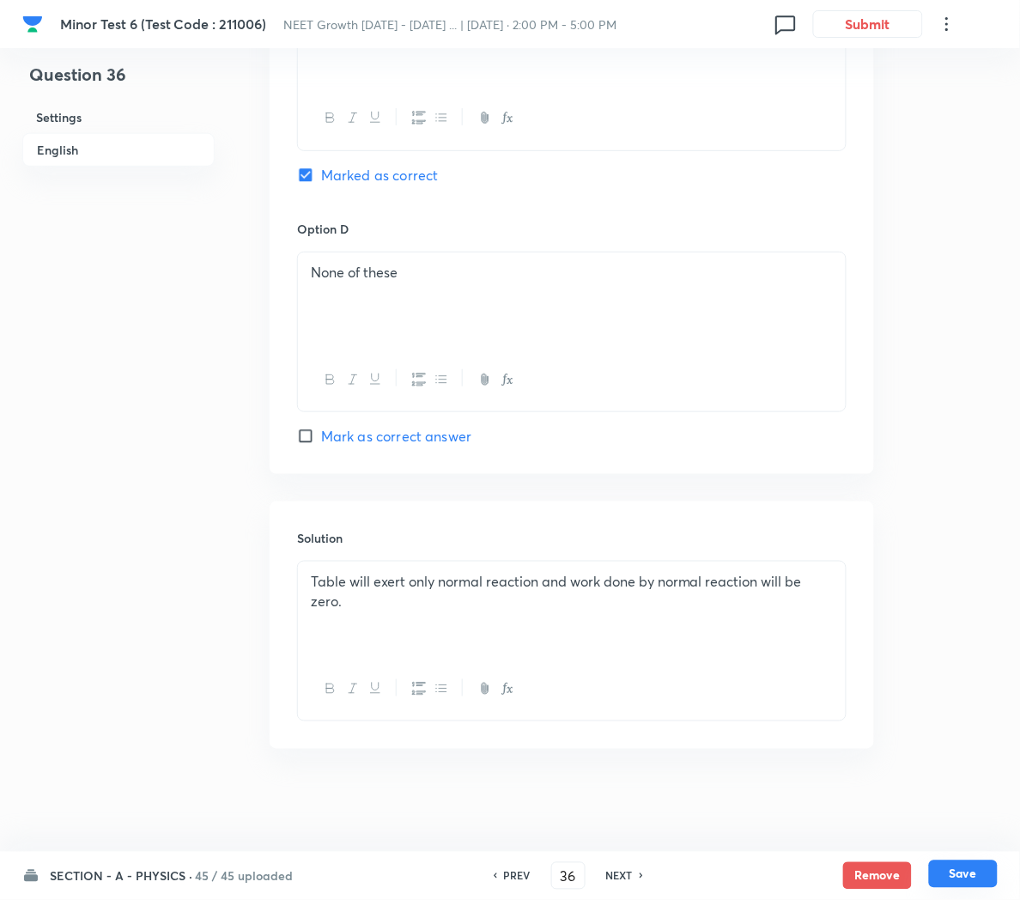
click at [962, 880] on button "Save" at bounding box center [963, 873] width 69 height 27
type input "37"
checkbox input "false"
checkbox input "true"
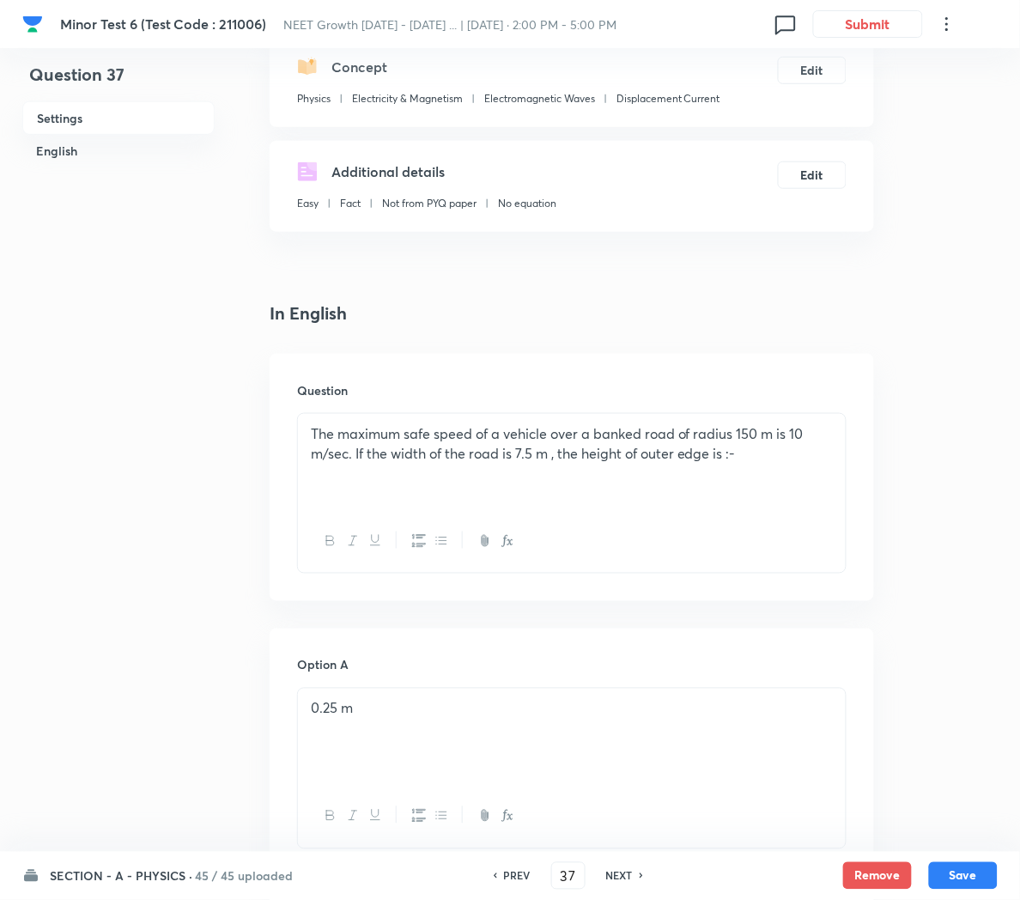
scroll to position [161, 0]
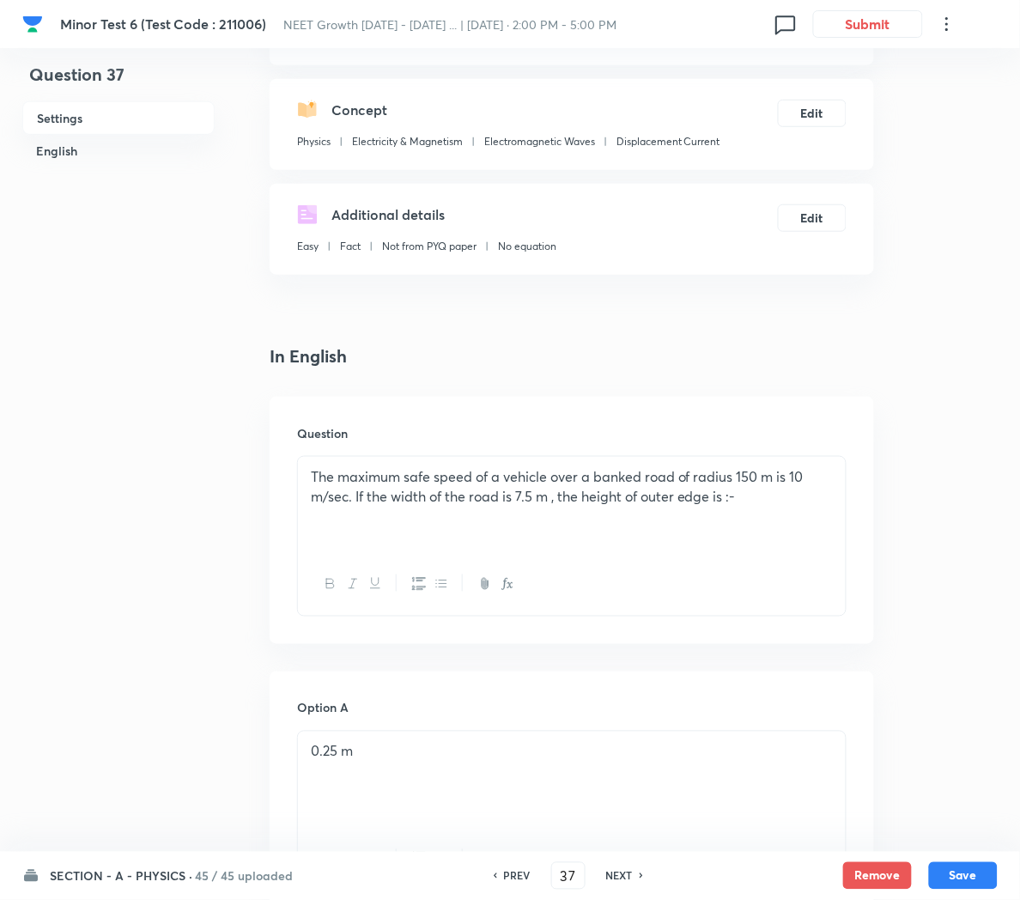
click at [794, 519] on div "The maximum safe speed of a vehicle over a banked road of radius 150 m is 10 m/…" at bounding box center [572, 505] width 548 height 96
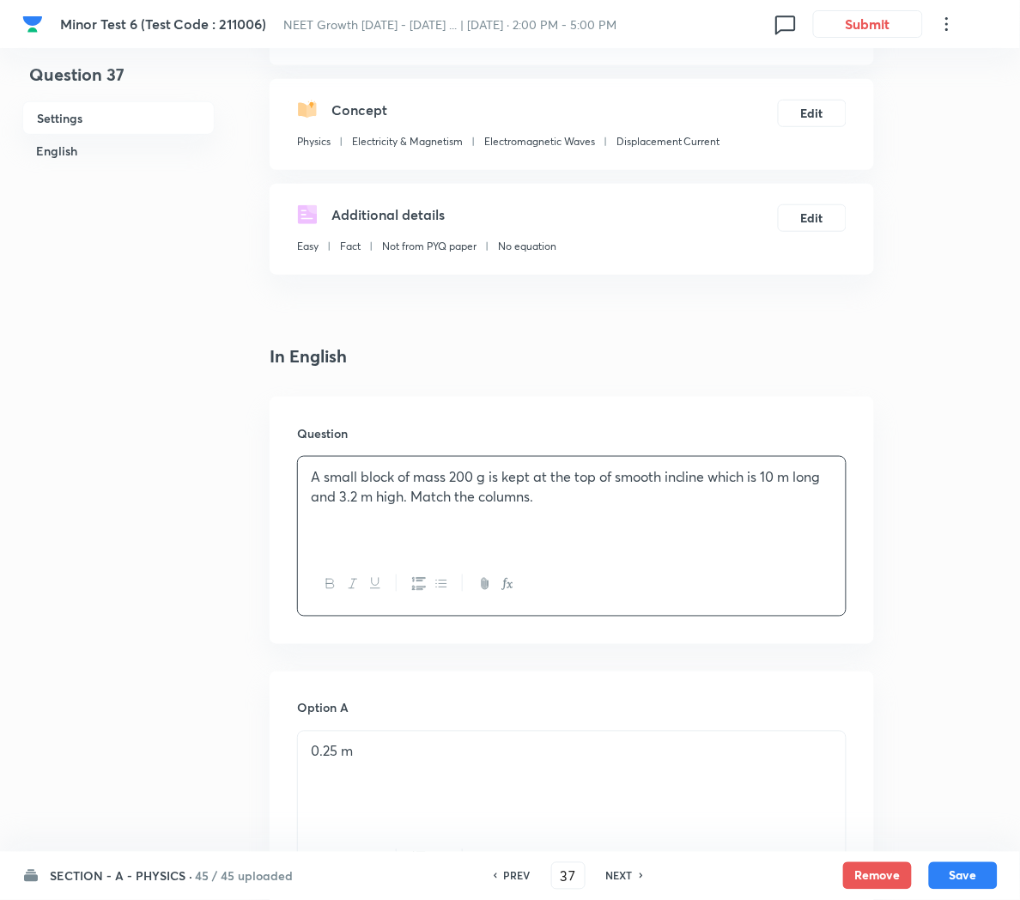
click at [419, 497] on p "A small block of mass 200 g is kept at the top of smooth incline which is 10 m …" at bounding box center [572, 486] width 522 height 39
click at [453, 525] on div "A small block of mass 200 g is kept at the top of smooth incline which is 10 m …" at bounding box center [572, 505] width 548 height 96
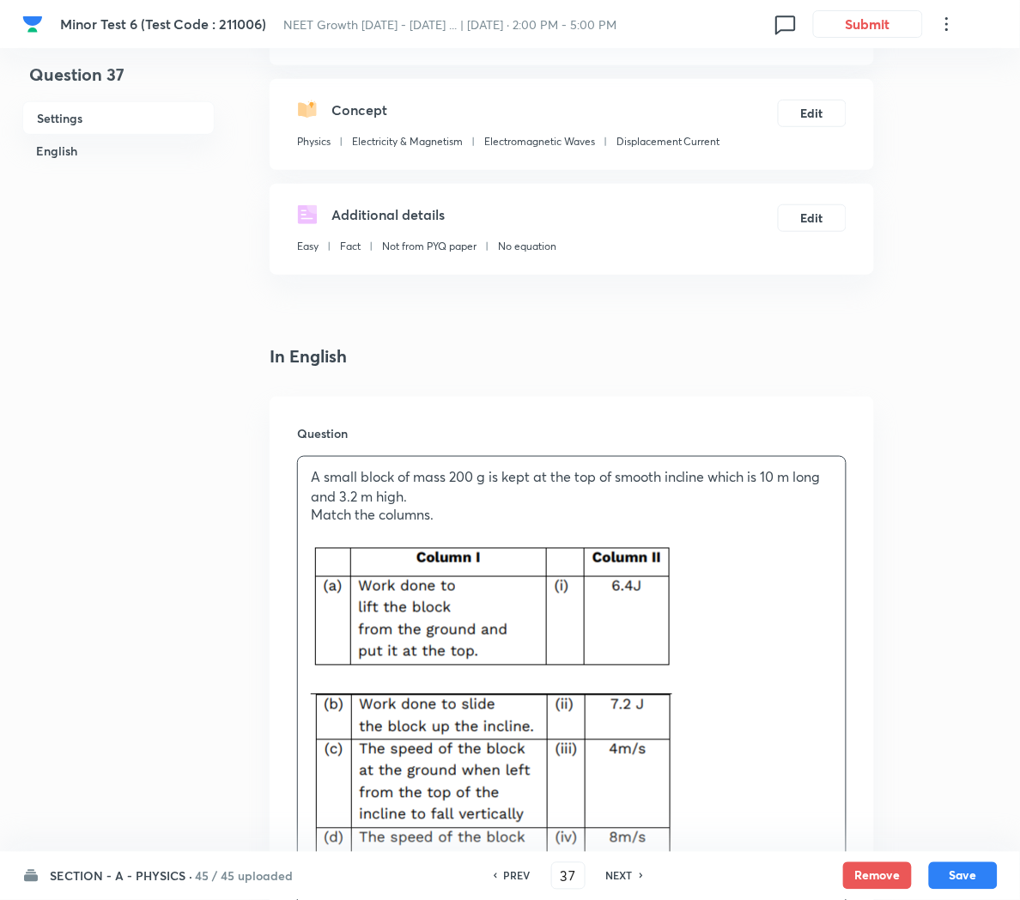
click at [332, 531] on p at bounding box center [572, 535] width 522 height 20
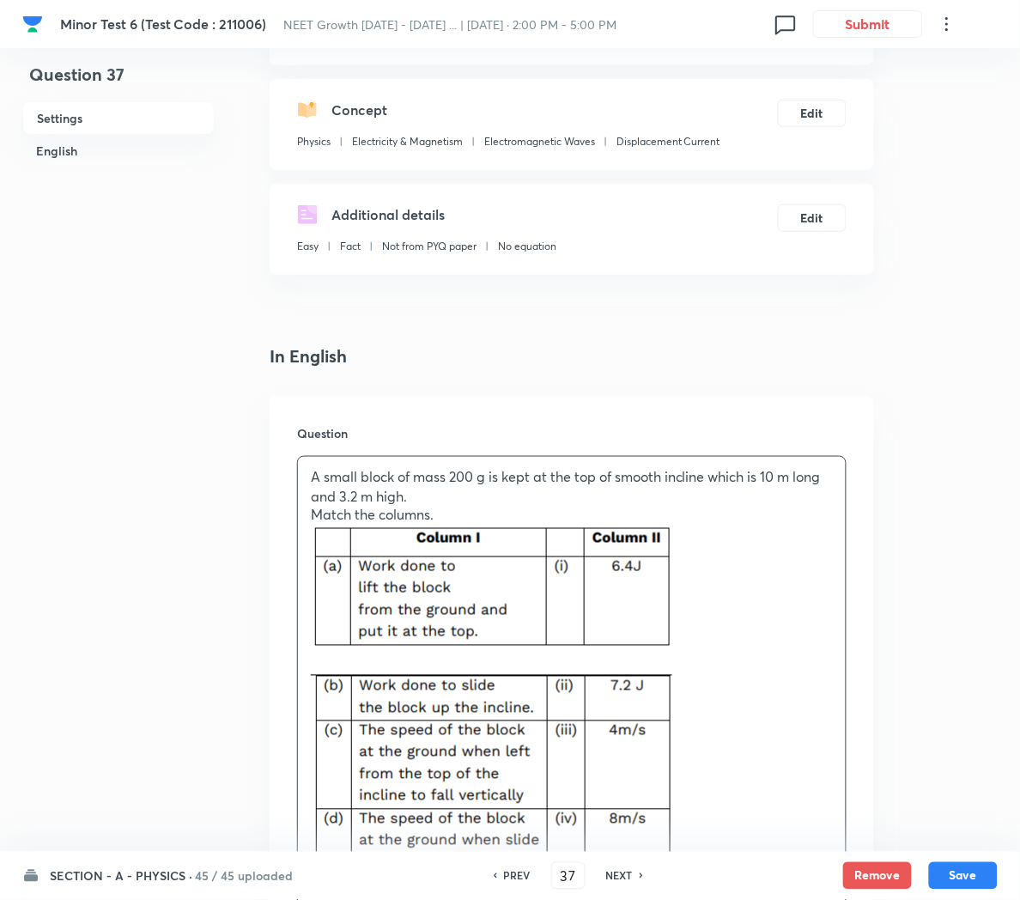
click at [344, 659] on p at bounding box center [572, 665] width 522 height 20
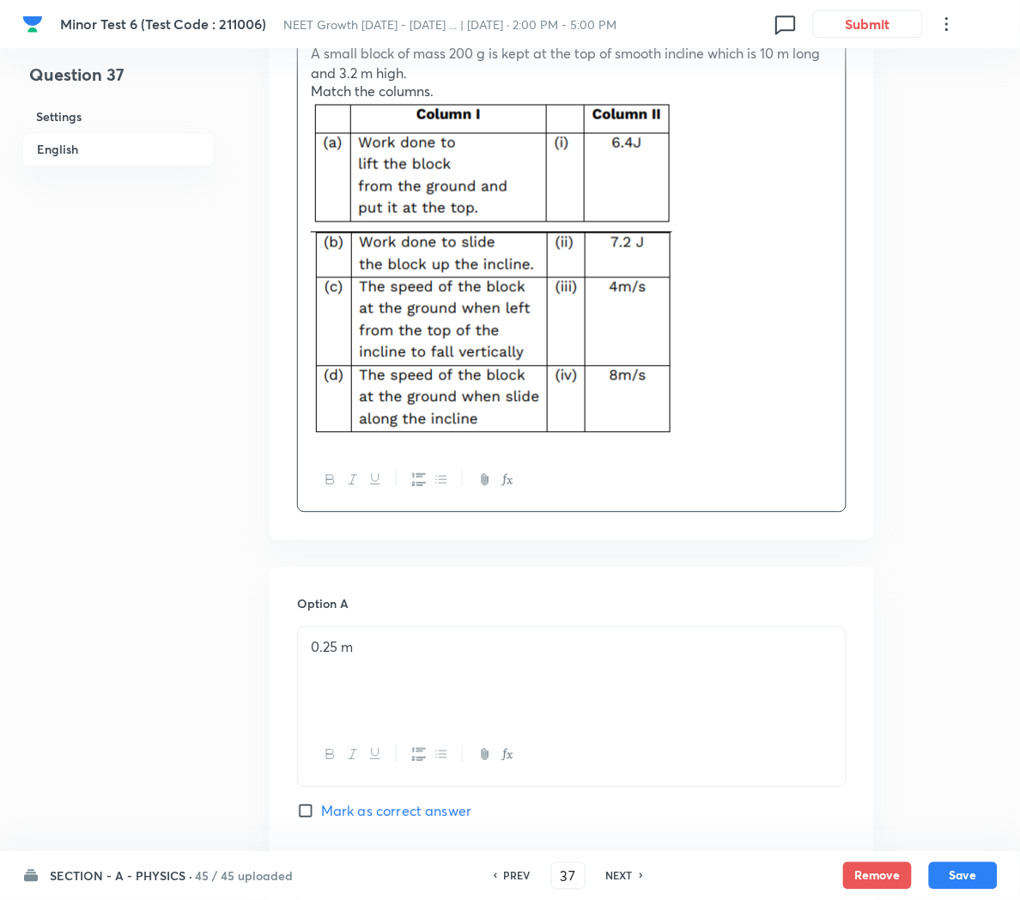
scroll to position [589, 0]
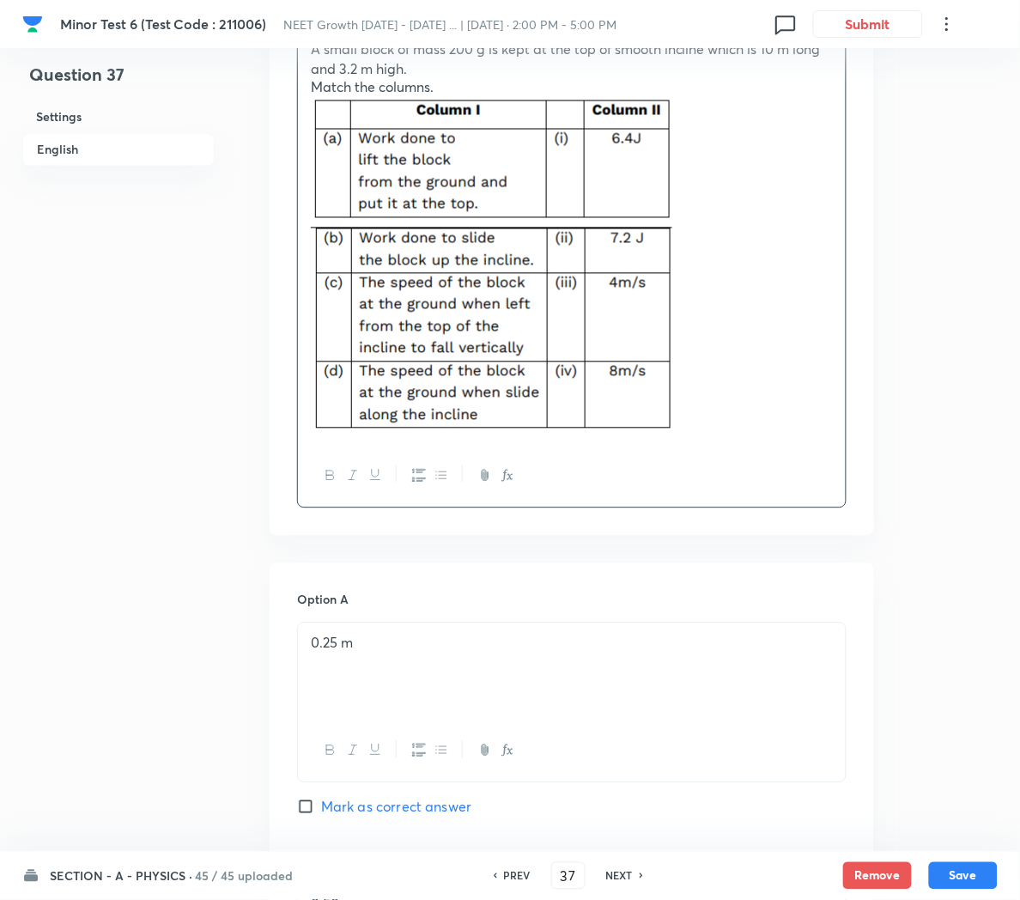
click at [410, 651] on p "0.25 m" at bounding box center [572, 644] width 522 height 20
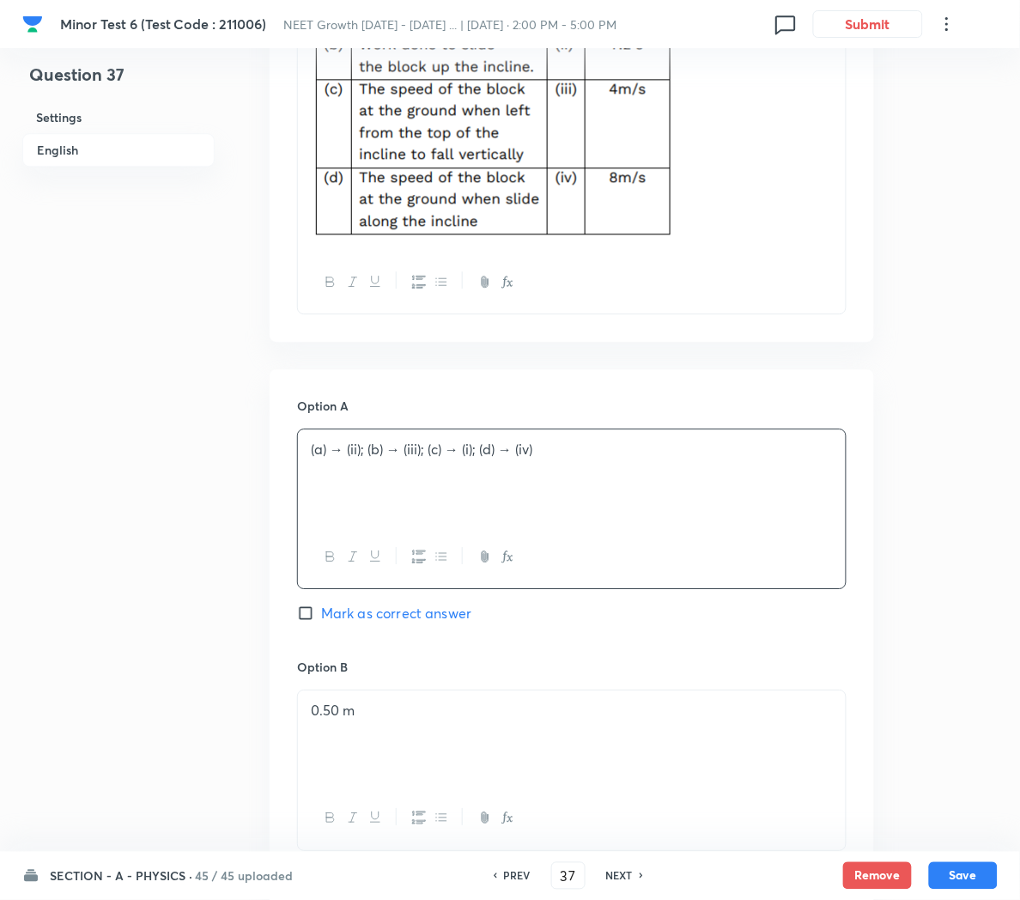
scroll to position [788, 0]
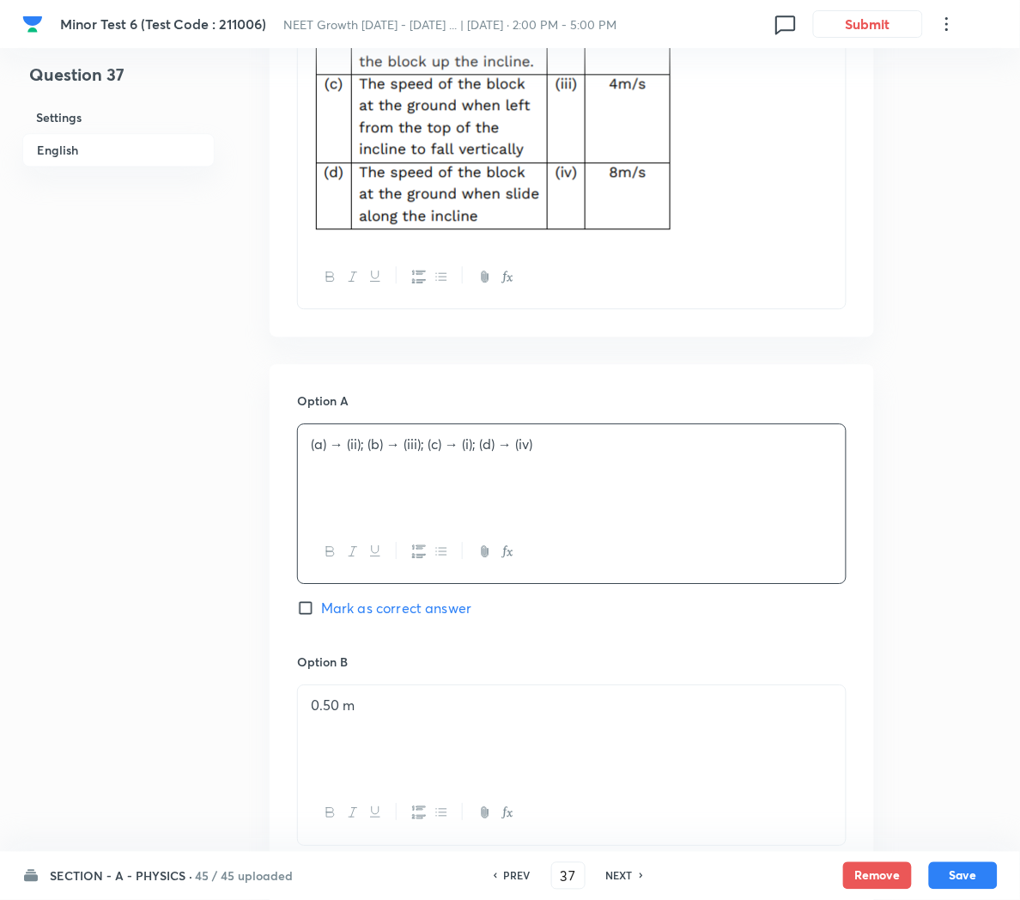
click at [443, 730] on div "0.50 m" at bounding box center [572, 733] width 548 height 96
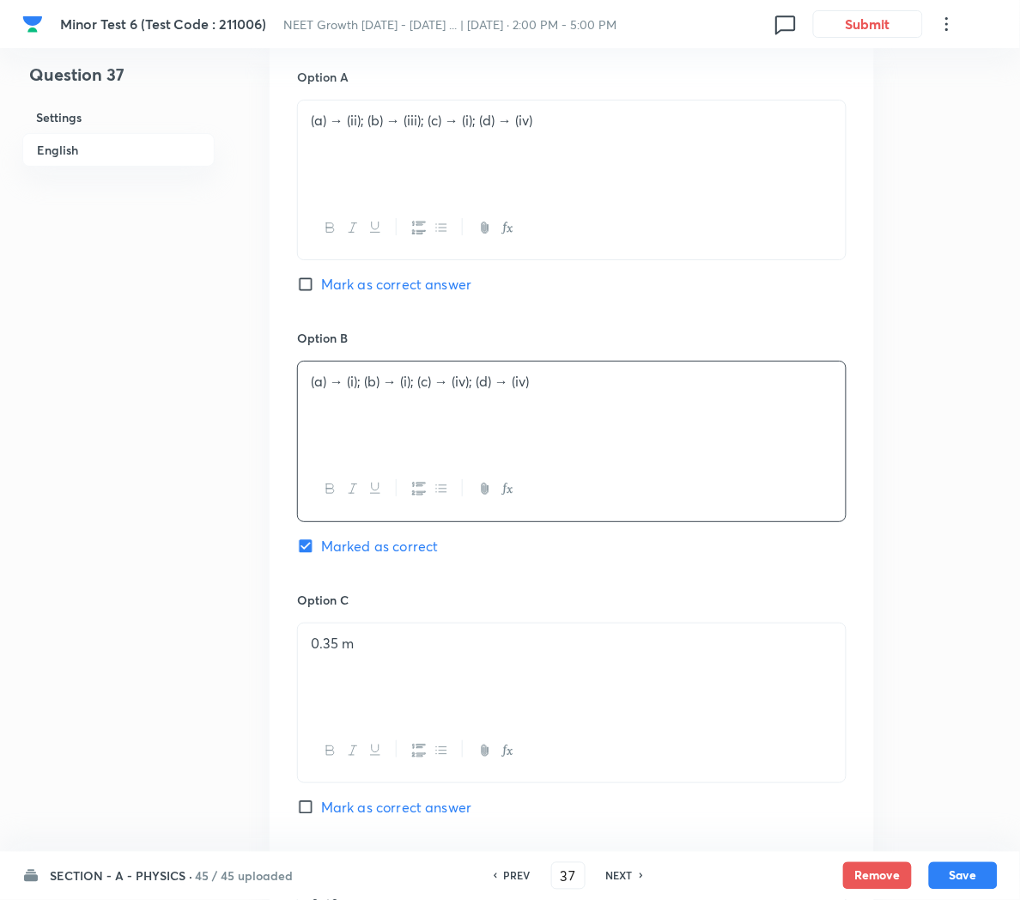
scroll to position [1134, 0]
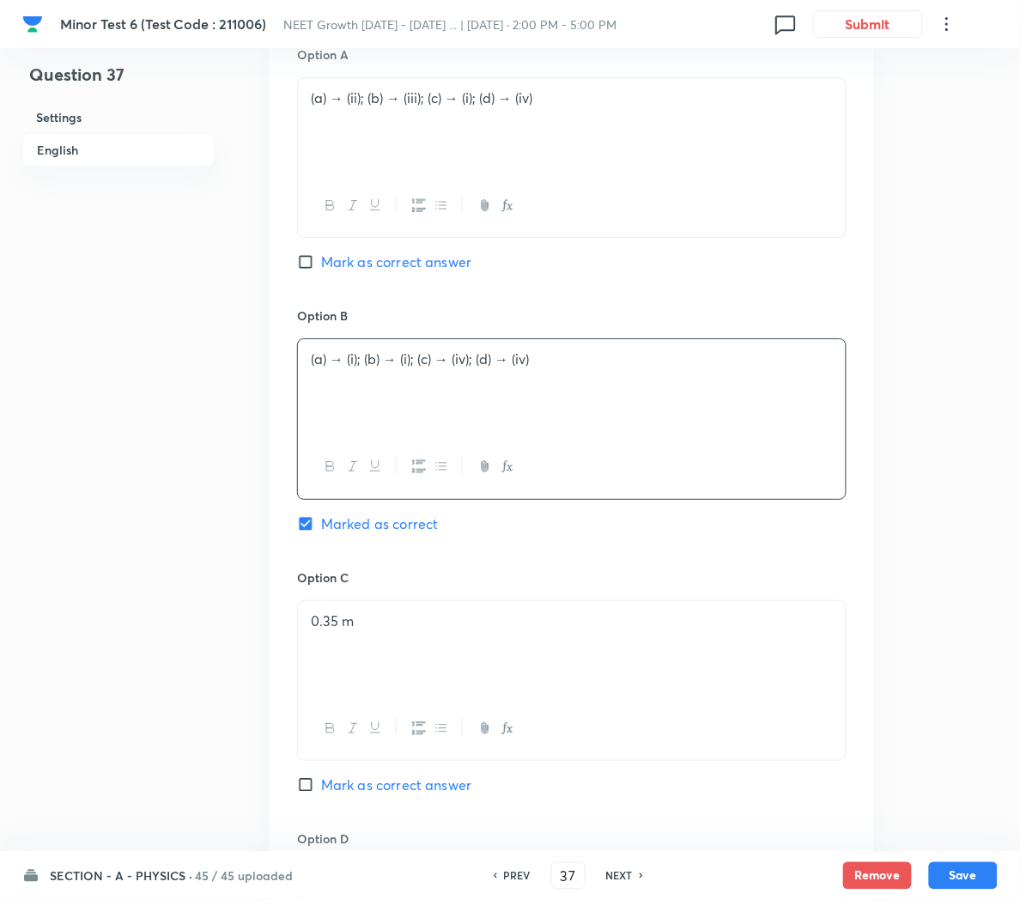
click at [492, 659] on div "0.35 m" at bounding box center [572, 649] width 548 height 96
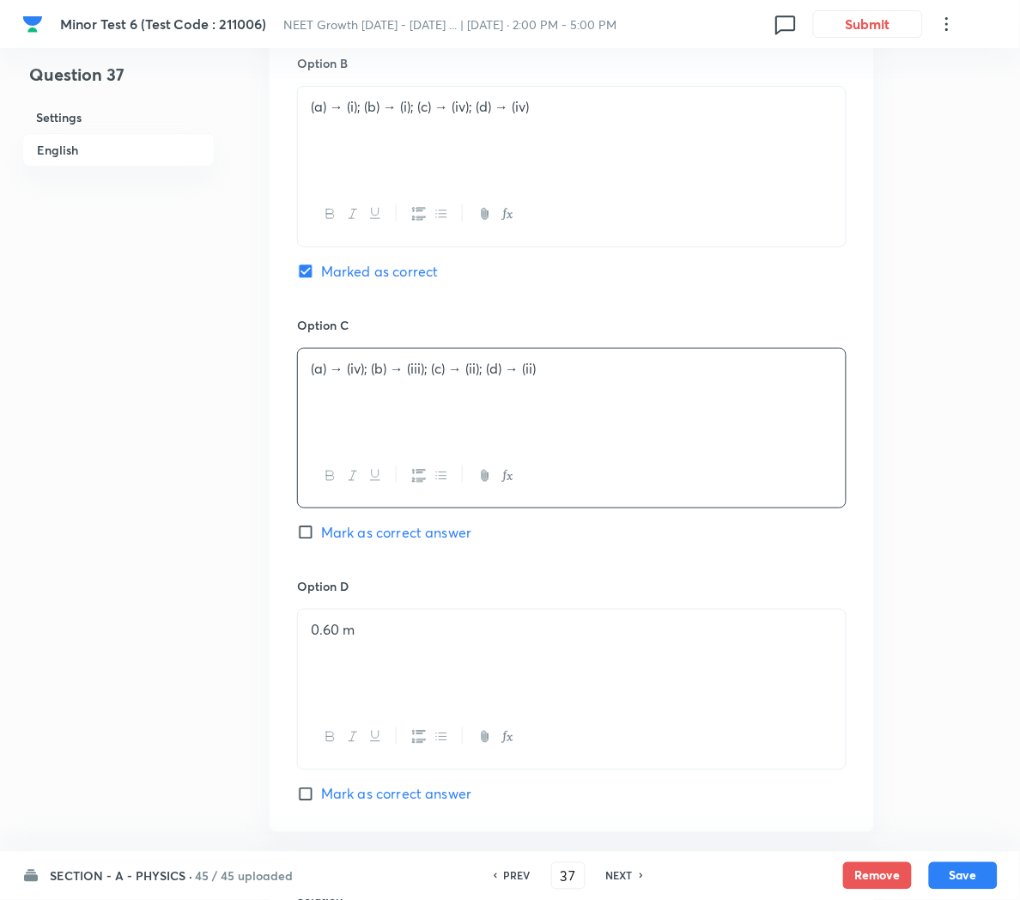
scroll to position [1392, 0]
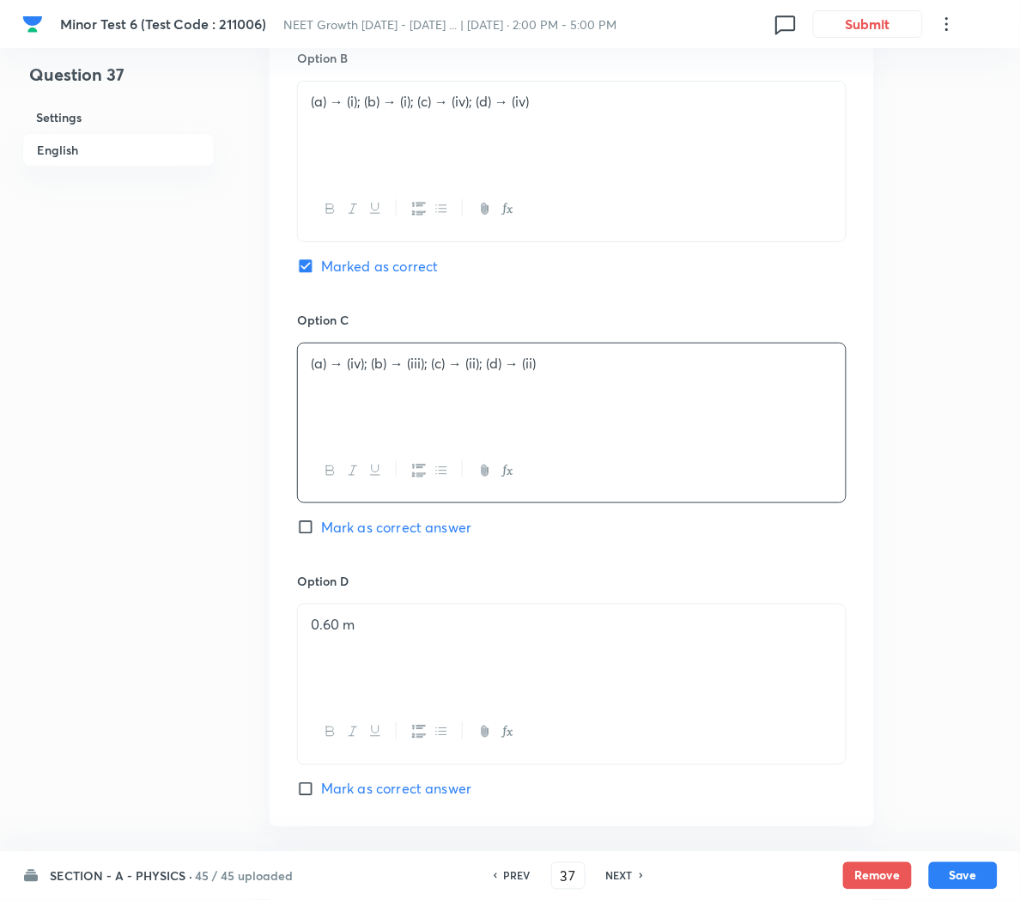
click at [446, 643] on div "0.60 m" at bounding box center [572, 652] width 548 height 96
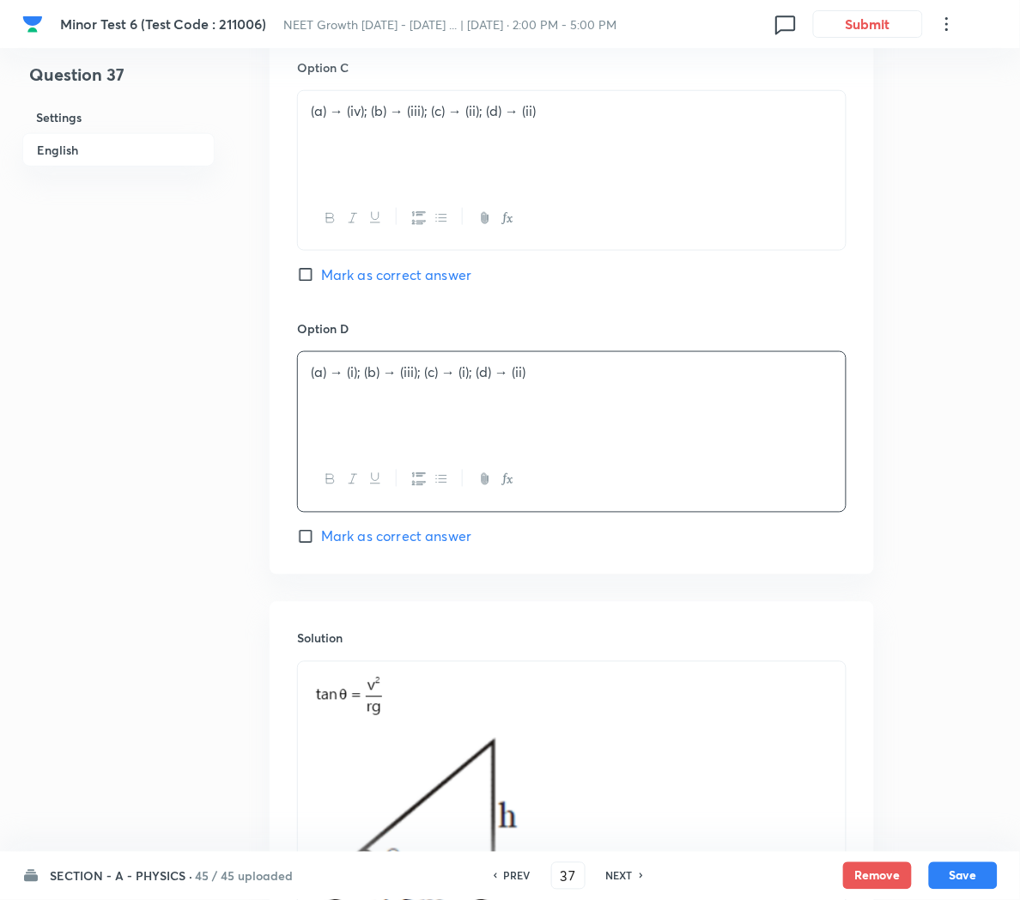
scroll to position [1645, 0]
click at [658, 802] on p at bounding box center [572, 853] width 522 height 365
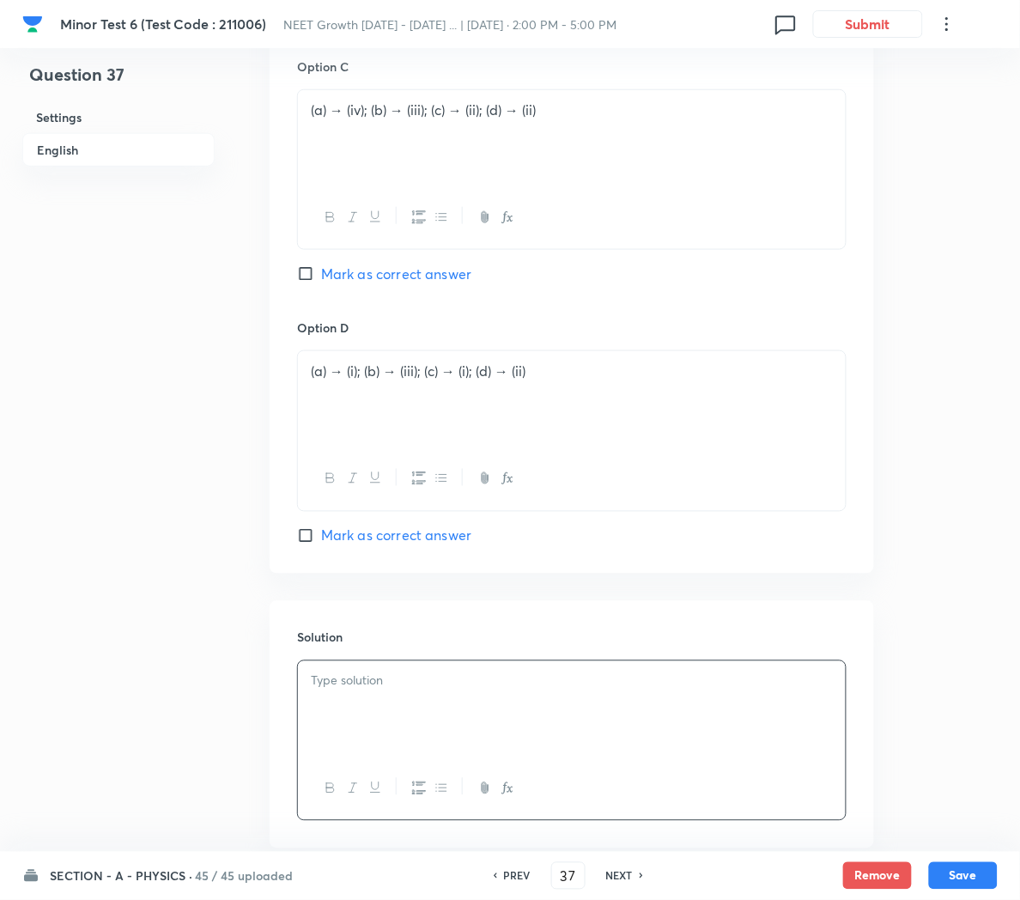
click at [426, 691] on p at bounding box center [572, 681] width 522 height 20
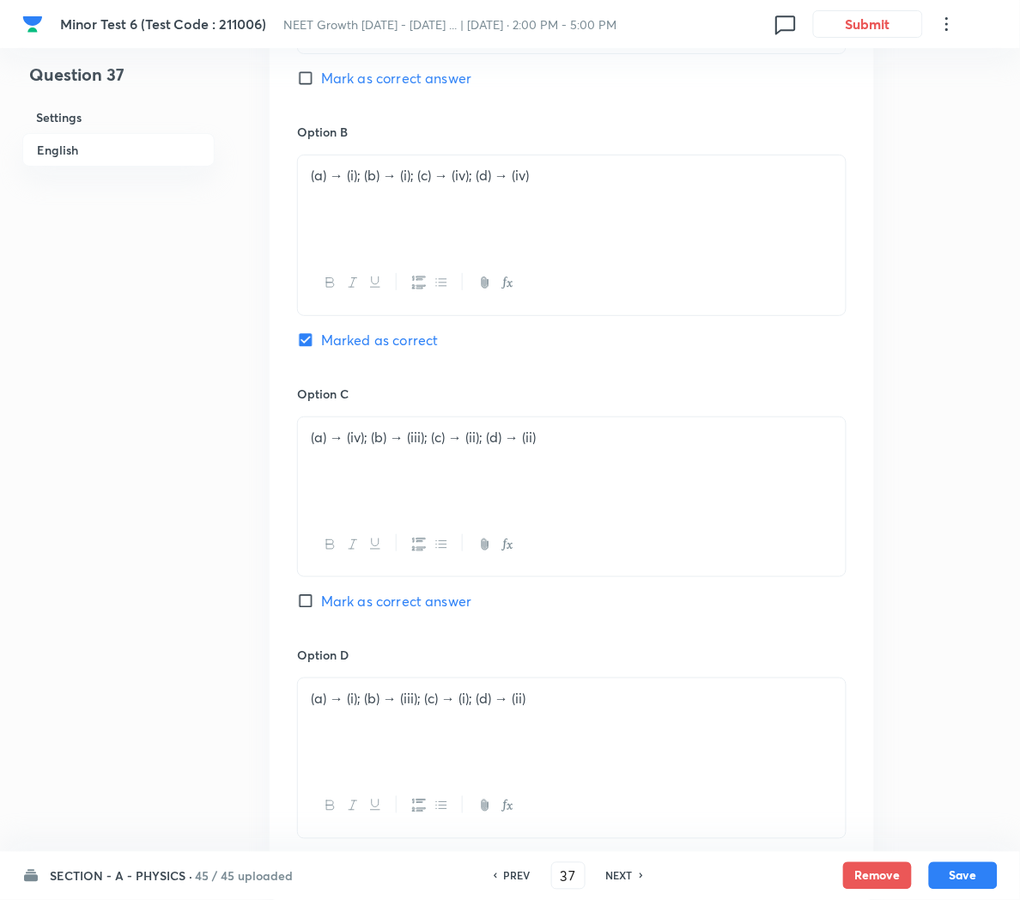
scroll to position [1838, 0]
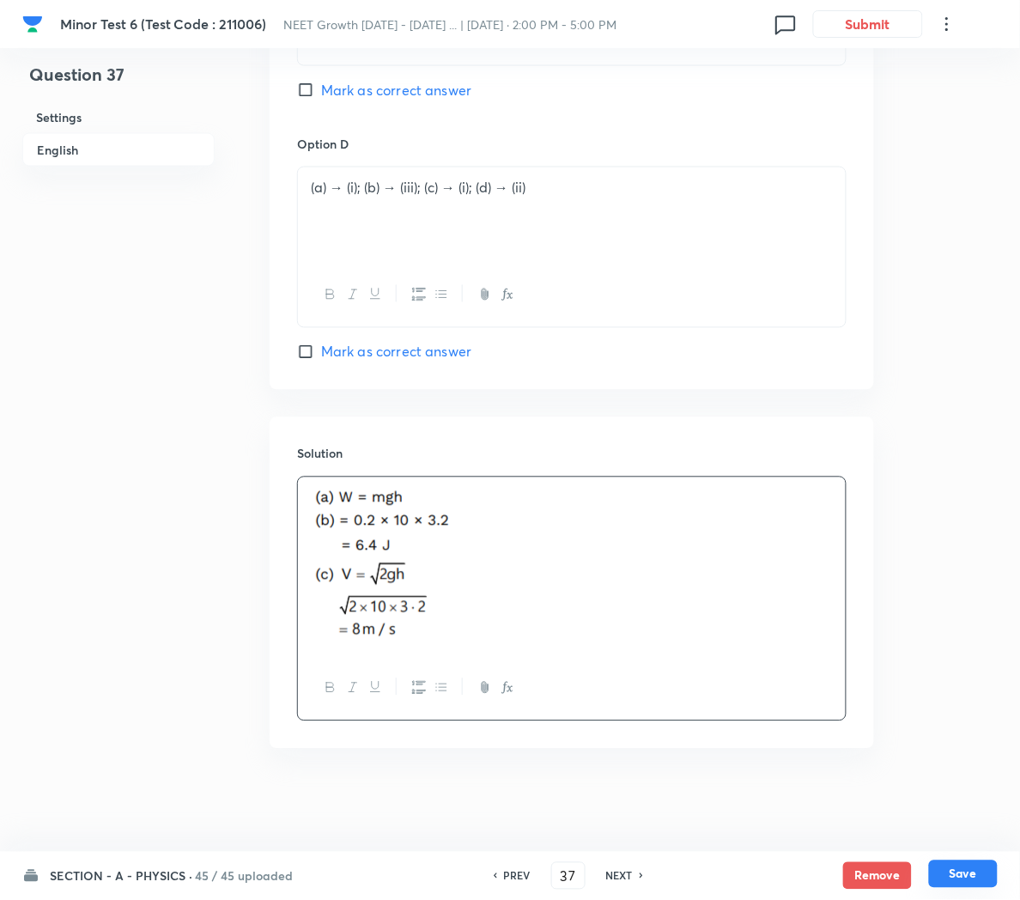
click at [959, 874] on button "Save" at bounding box center [963, 873] width 69 height 27
type input "38"
checkbox input "false"
checkbox input "true"
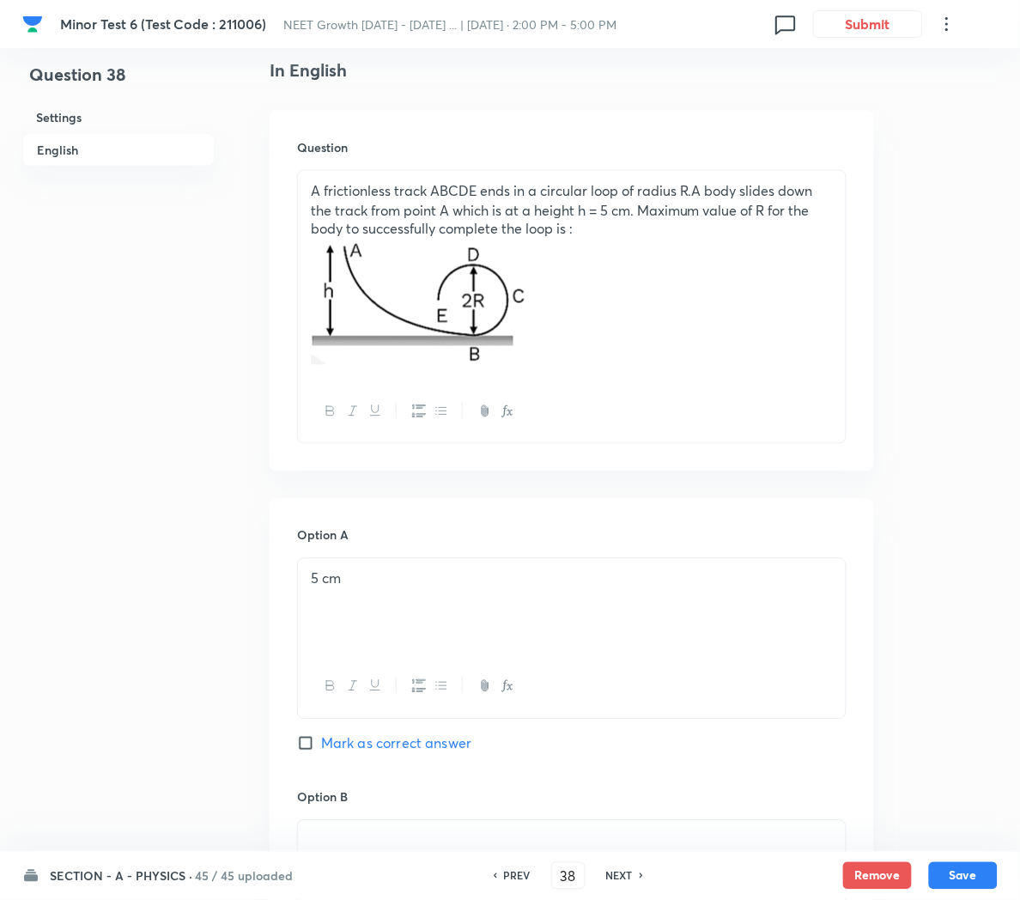
scroll to position [410, 0]
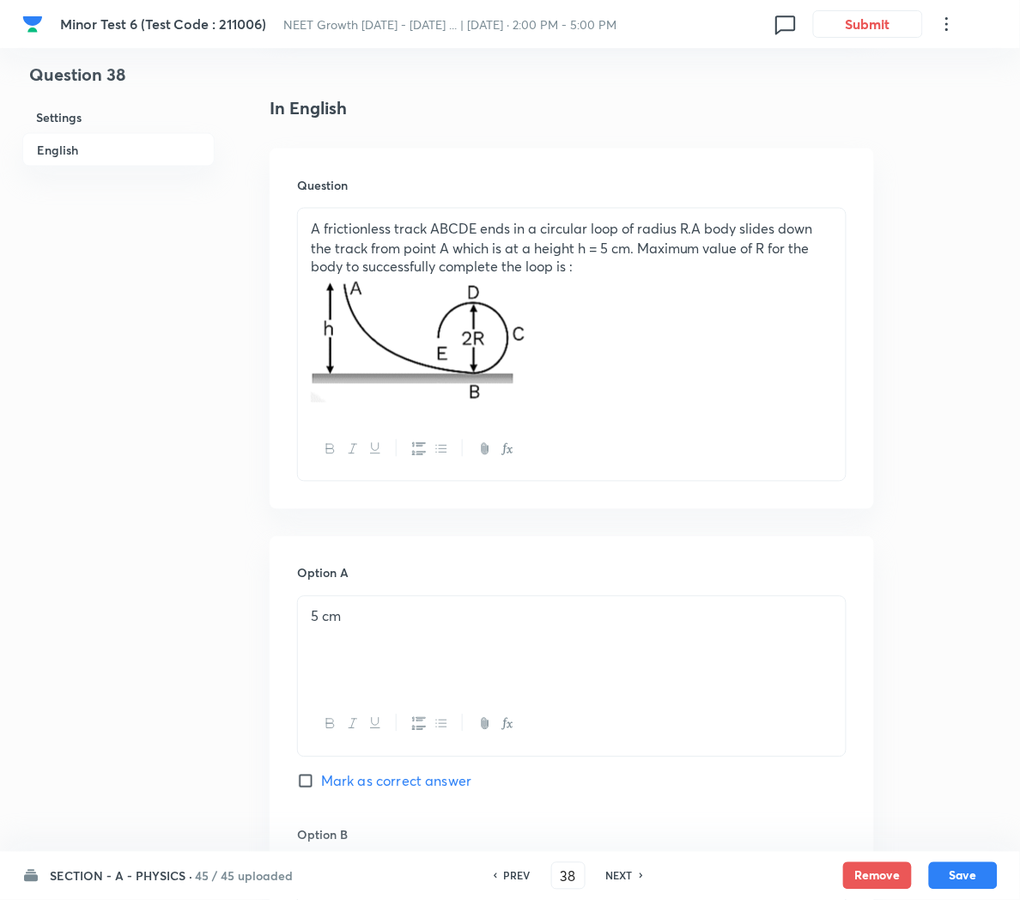
click at [730, 373] on p at bounding box center [572, 342] width 522 height 130
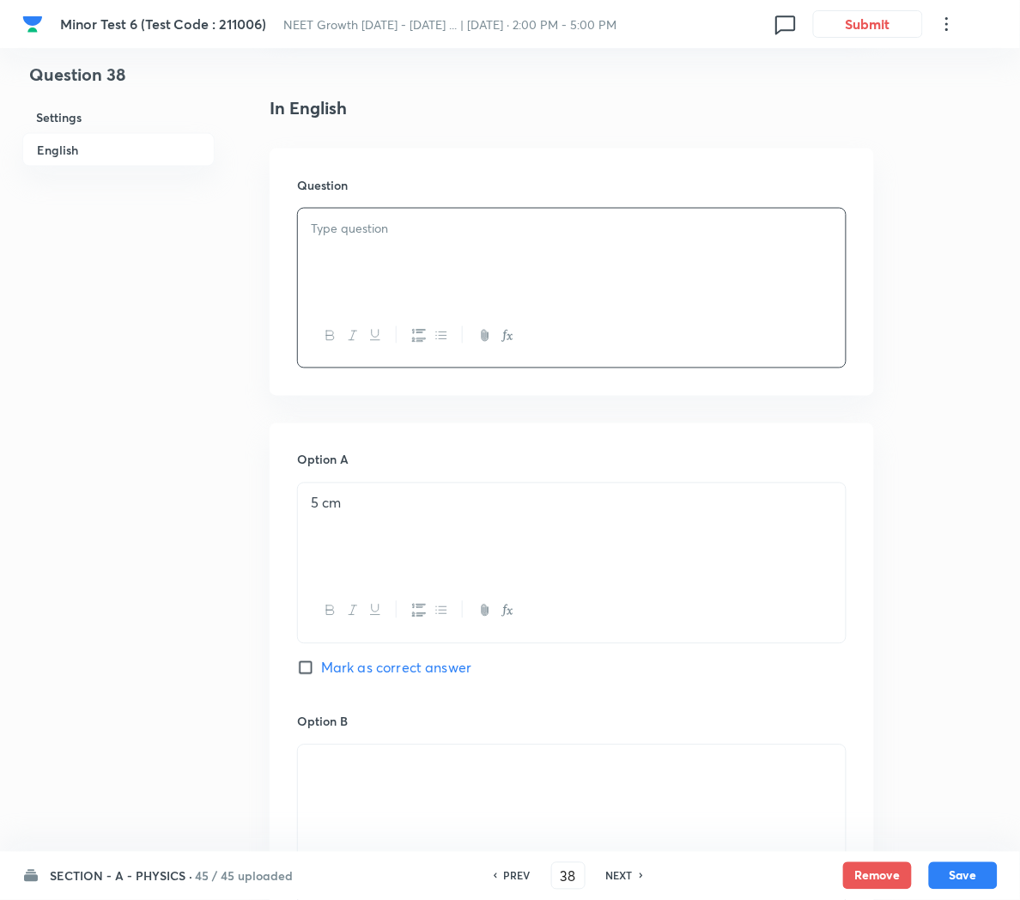
click at [603, 234] on p at bounding box center [572, 229] width 522 height 20
click at [783, 231] on p "If the heart pushes 1 cc of blood in one second under pressure 20000 N/m2 the p…" at bounding box center [572, 238] width 522 height 39
click at [509, 342] on icon "button" at bounding box center [508, 336] width 14 height 14
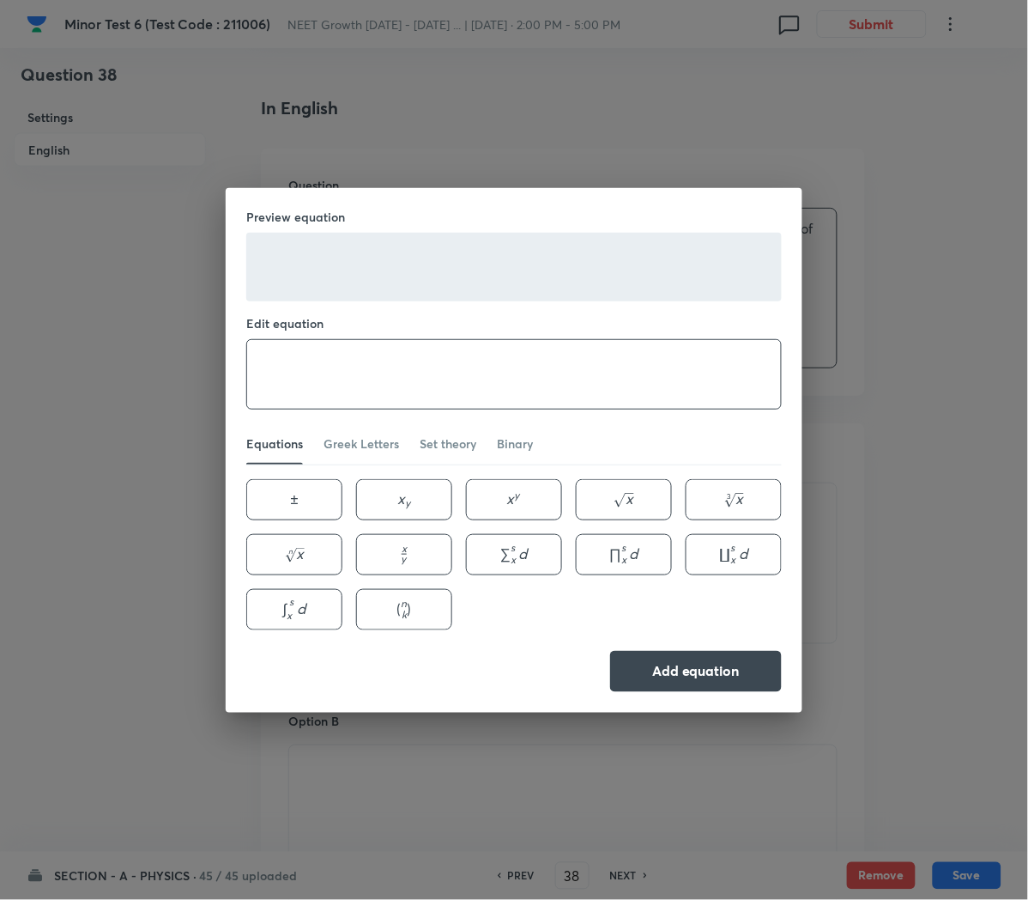
click at [361, 340] on textarea at bounding box center [514, 374] width 534 height 69
paste textarea "N/m2"
type textarea "N/m^2"
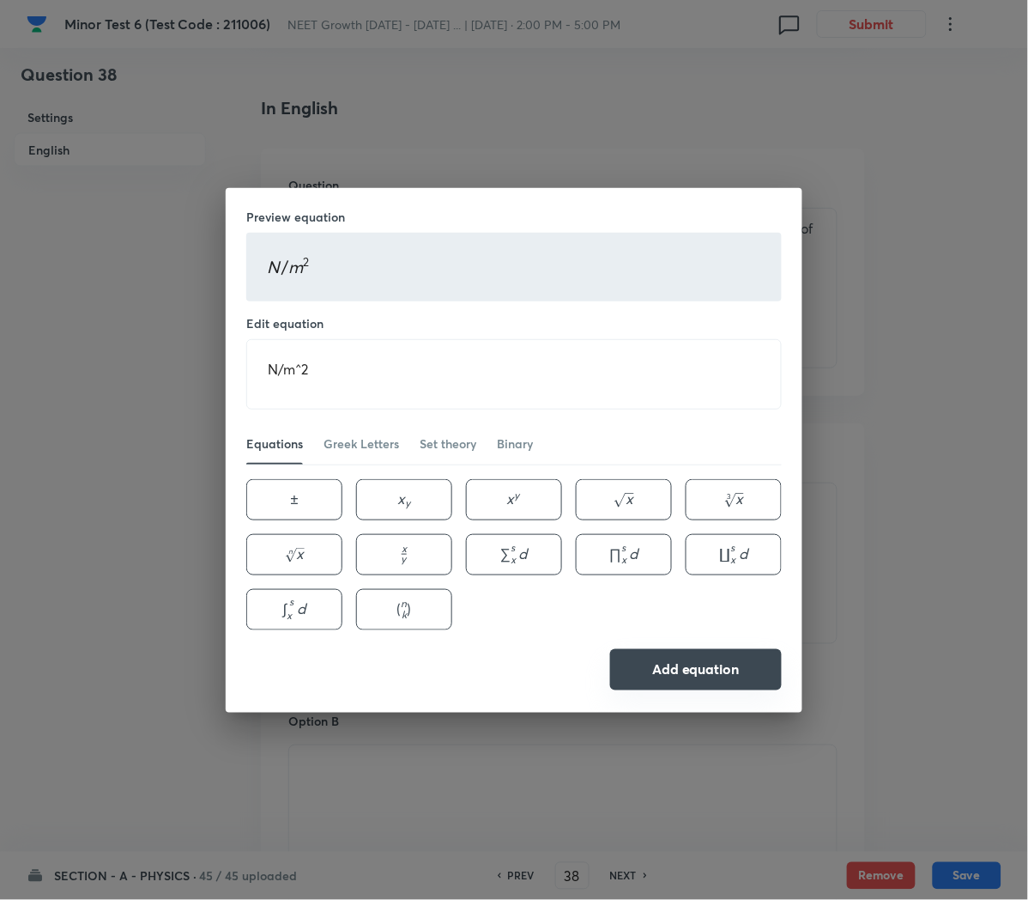
click at [681, 660] on button "Add equation" at bounding box center [696, 669] width 172 height 41
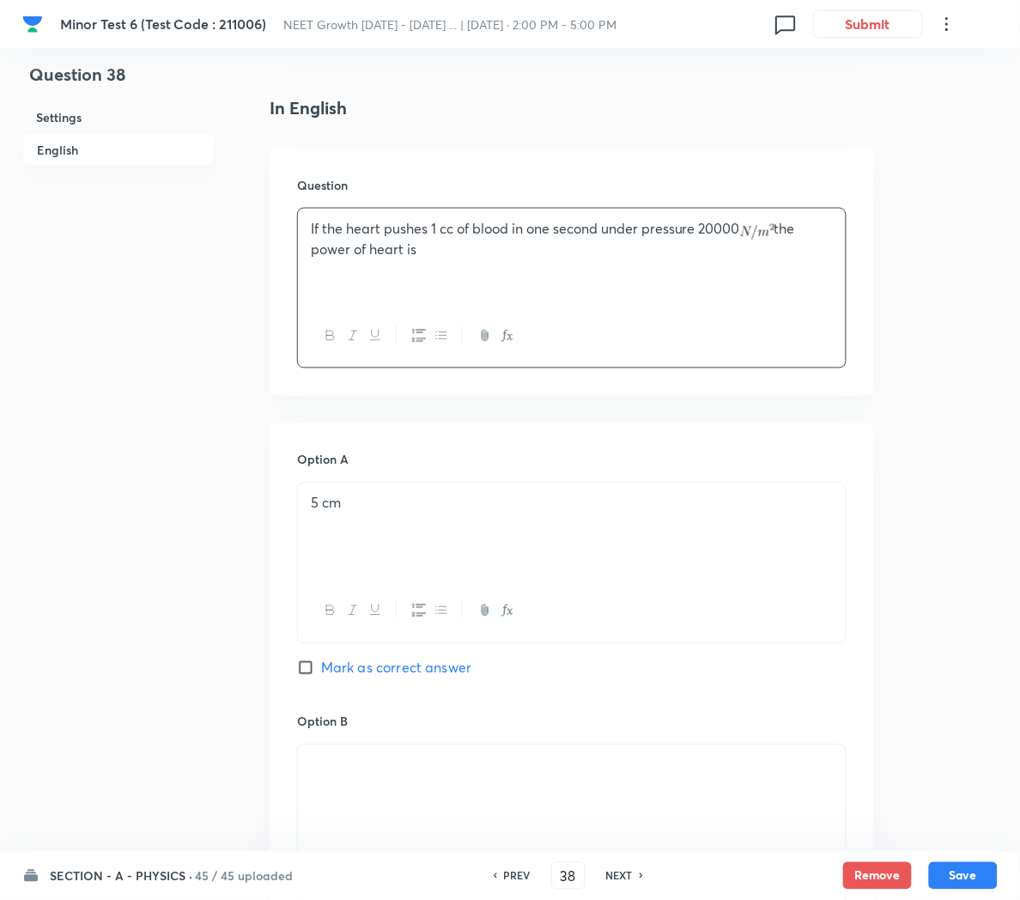
click at [440, 536] on div "5 cm" at bounding box center [572, 531] width 548 height 96
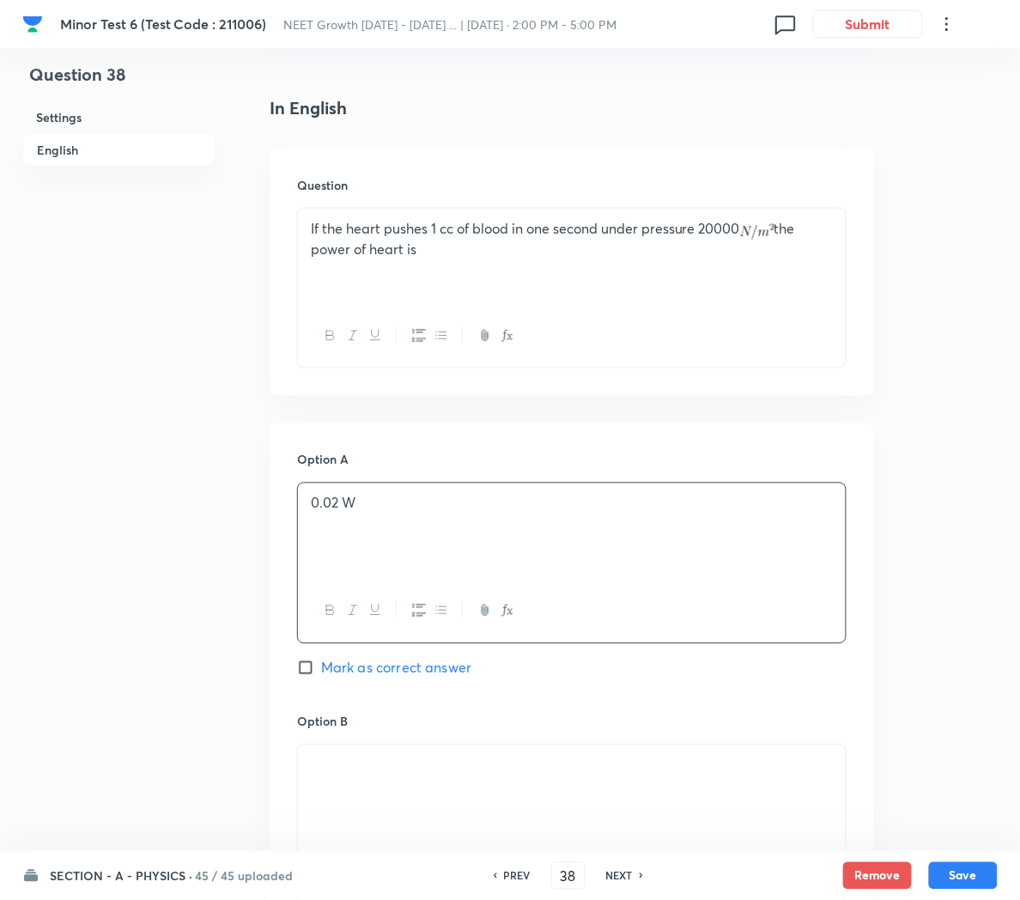
click at [434, 775] on p at bounding box center [572, 765] width 522 height 20
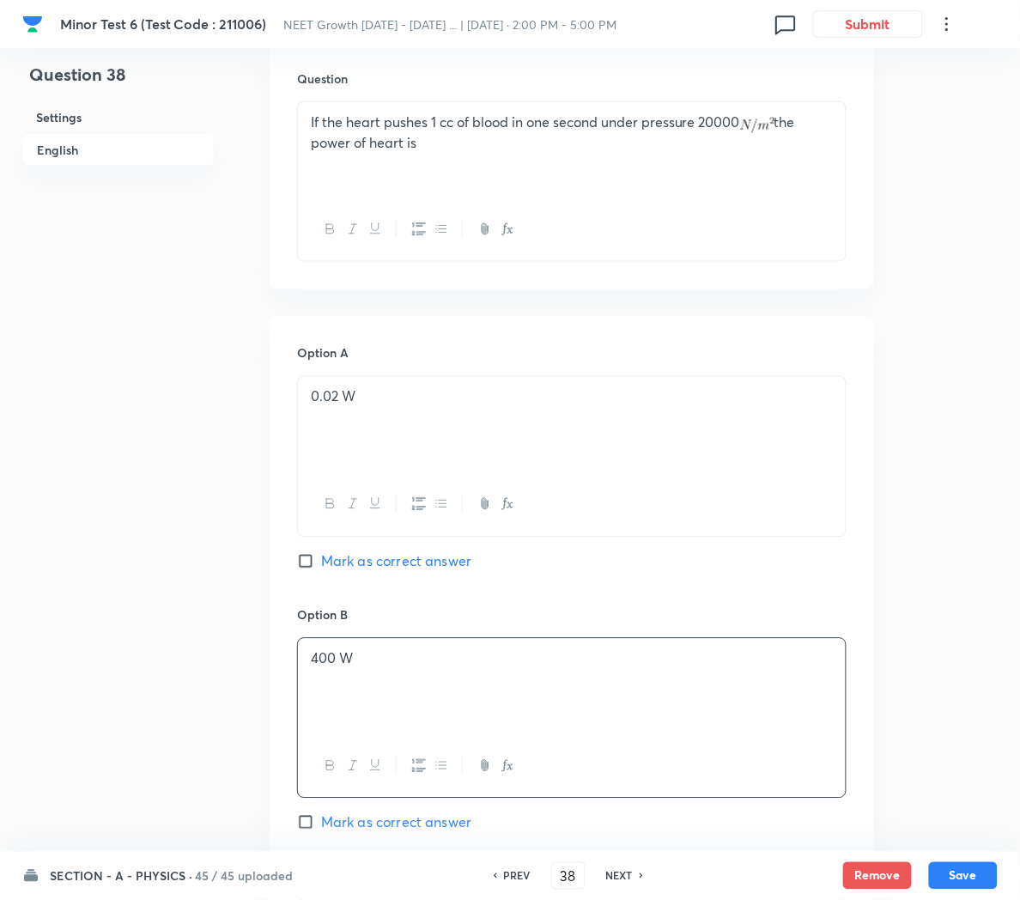
scroll to position [518, 0]
click at [356, 566] on span "Mark as correct answer" at bounding box center [396, 559] width 150 height 21
click at [321, 566] on input "Mark as correct answer" at bounding box center [309, 559] width 24 height 17
checkbox input "true"
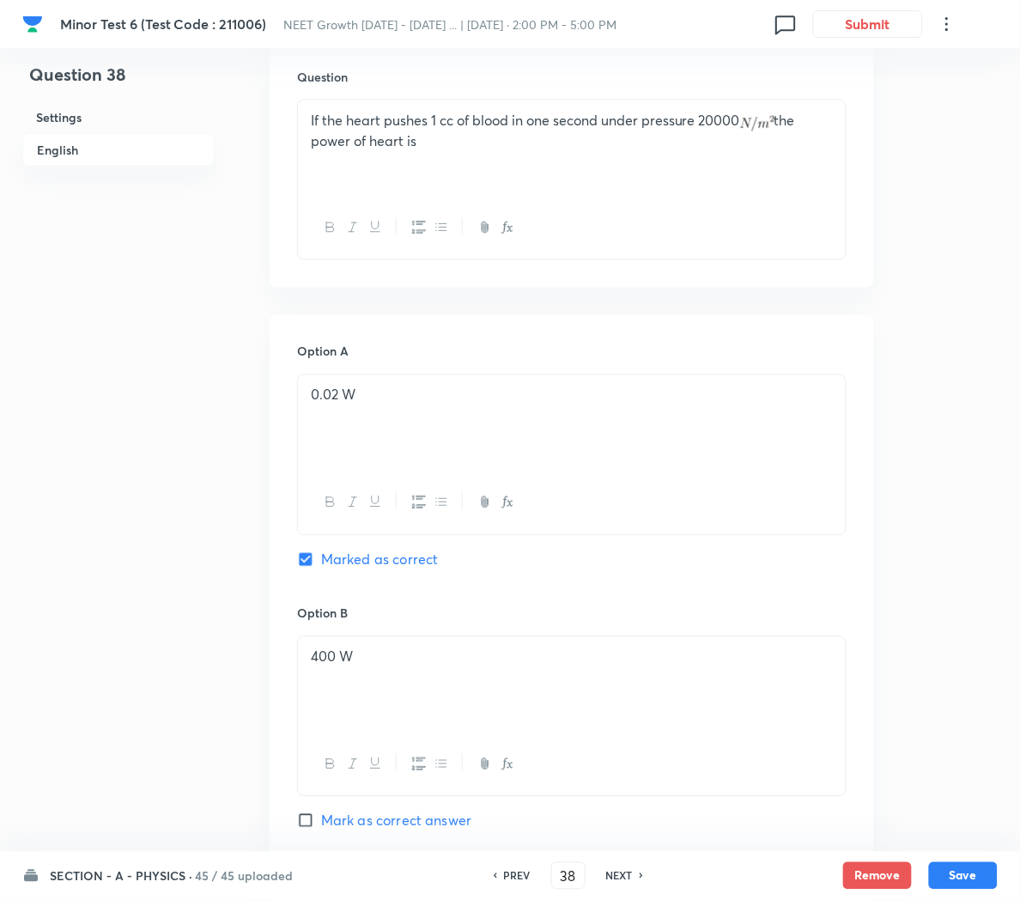
checkbox input "false"
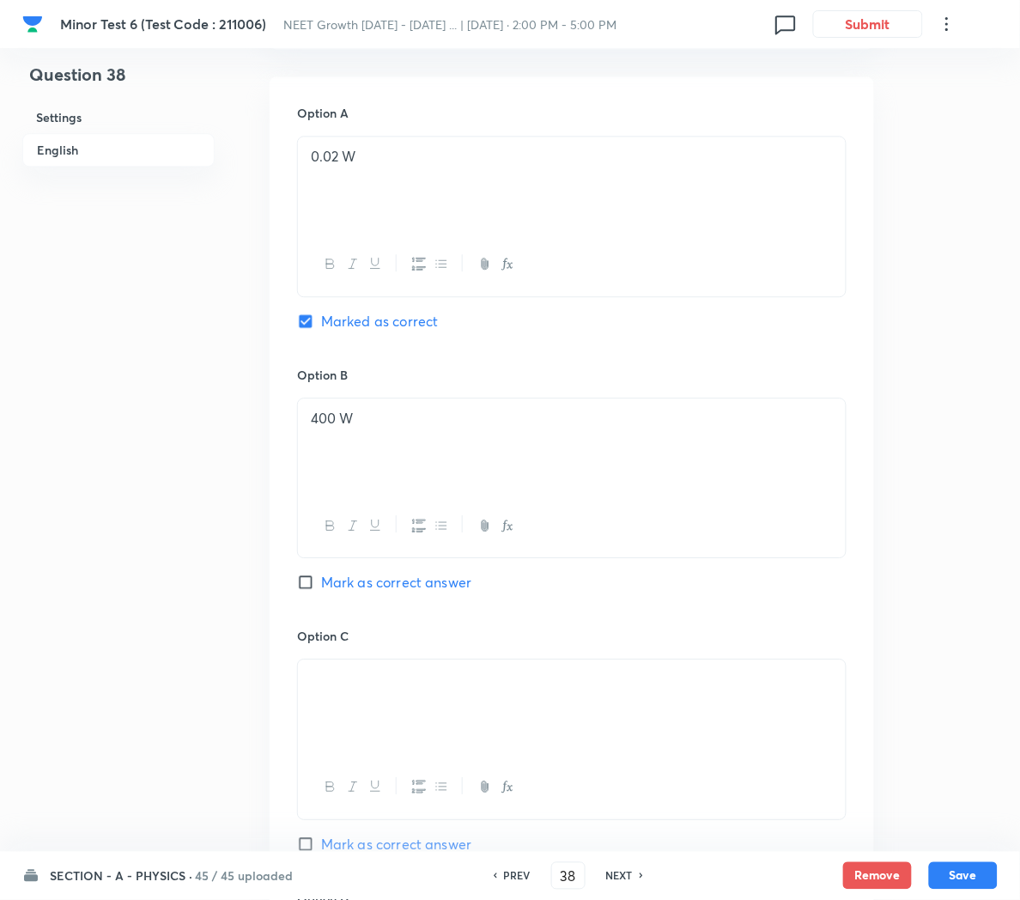
scroll to position [761, 0]
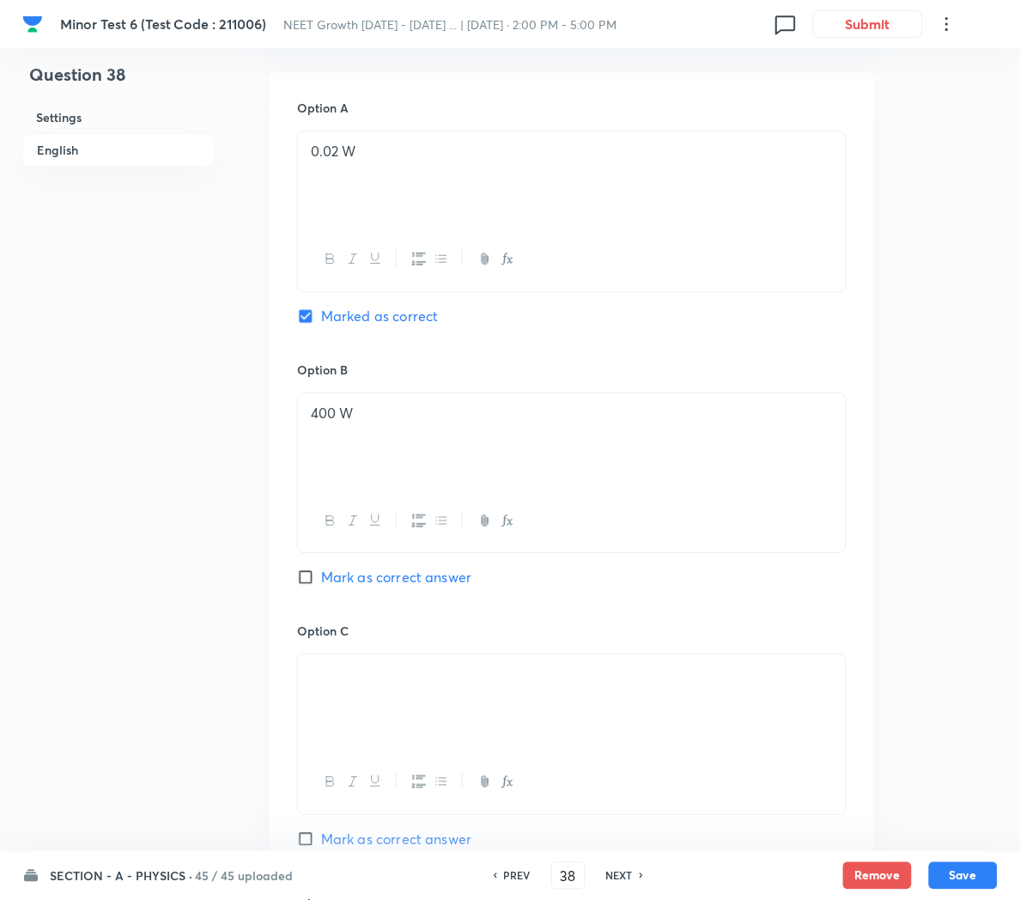
click at [387, 684] on p at bounding box center [572, 674] width 522 height 20
click at [507, 785] on icon "button" at bounding box center [508, 781] width 14 height 14
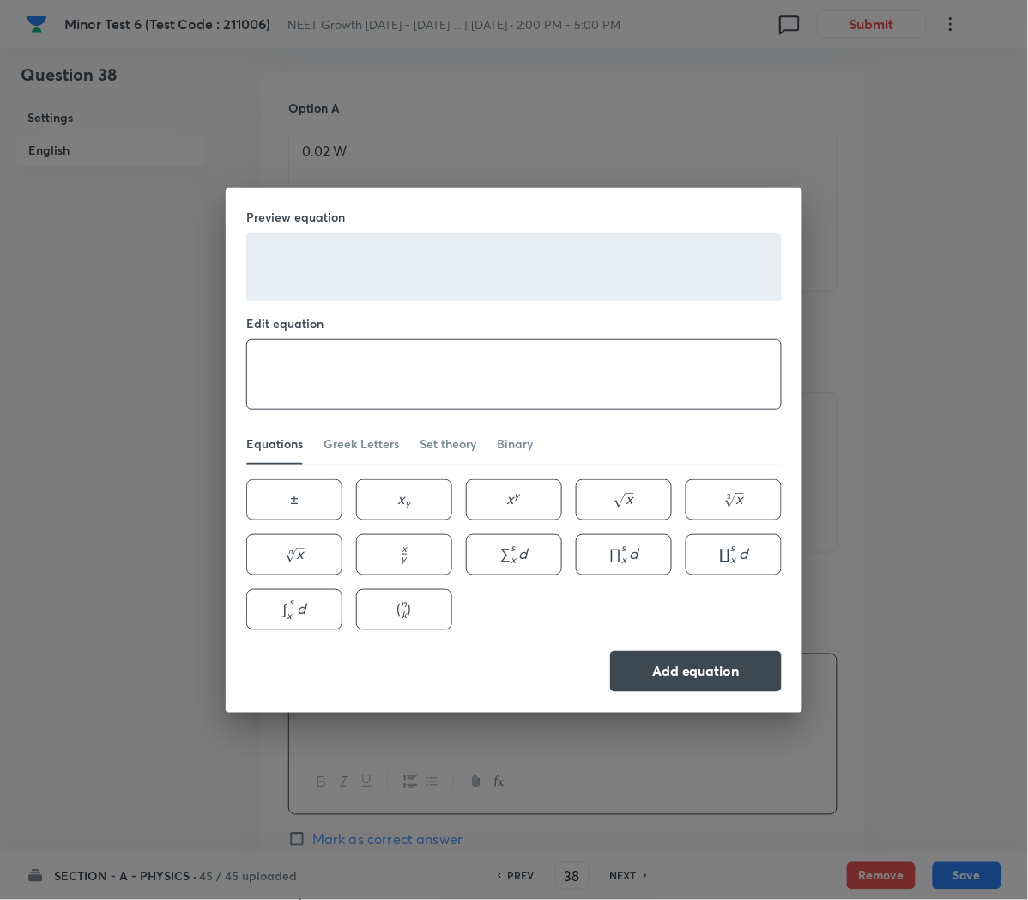
click at [447, 374] on textarea at bounding box center [514, 374] width 534 height 69
paste textarea "5 \times 10^{-10} \mathrm{~W}"
type textarea "5 \times 10^{-10} \mathrm{~W}"
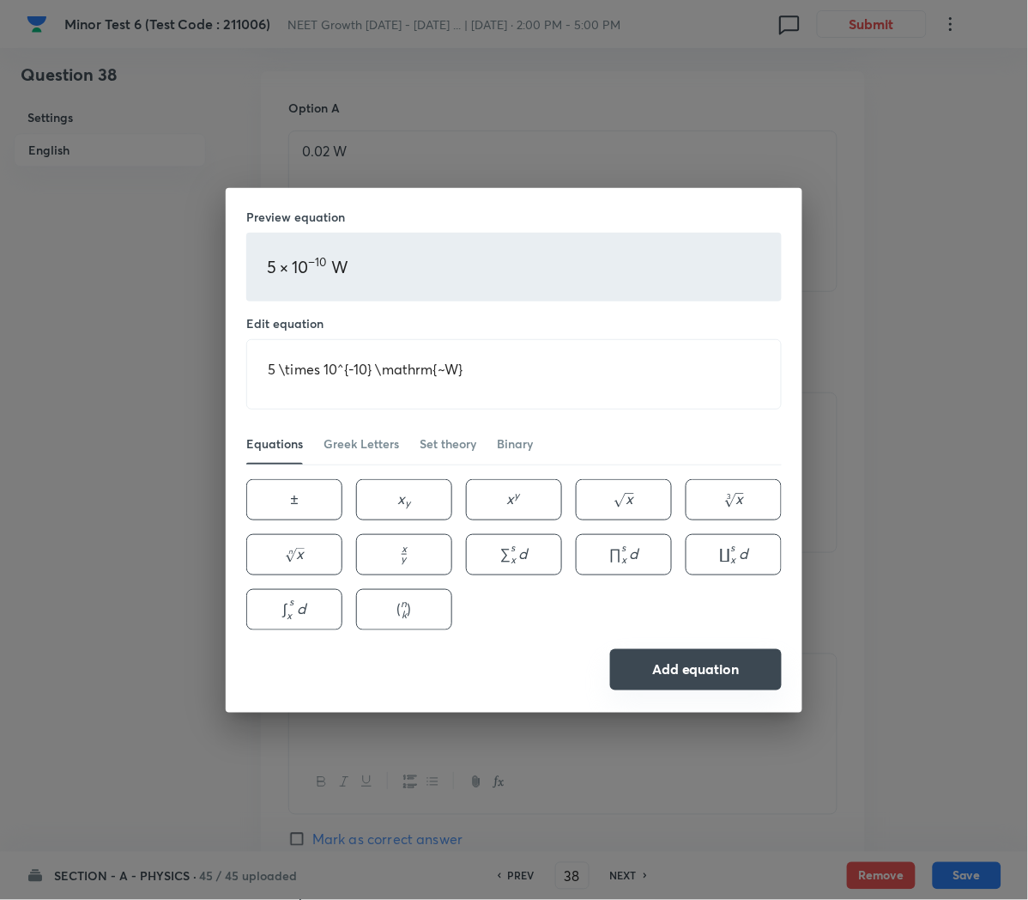
click at [727, 666] on button "Add equation" at bounding box center [696, 669] width 172 height 41
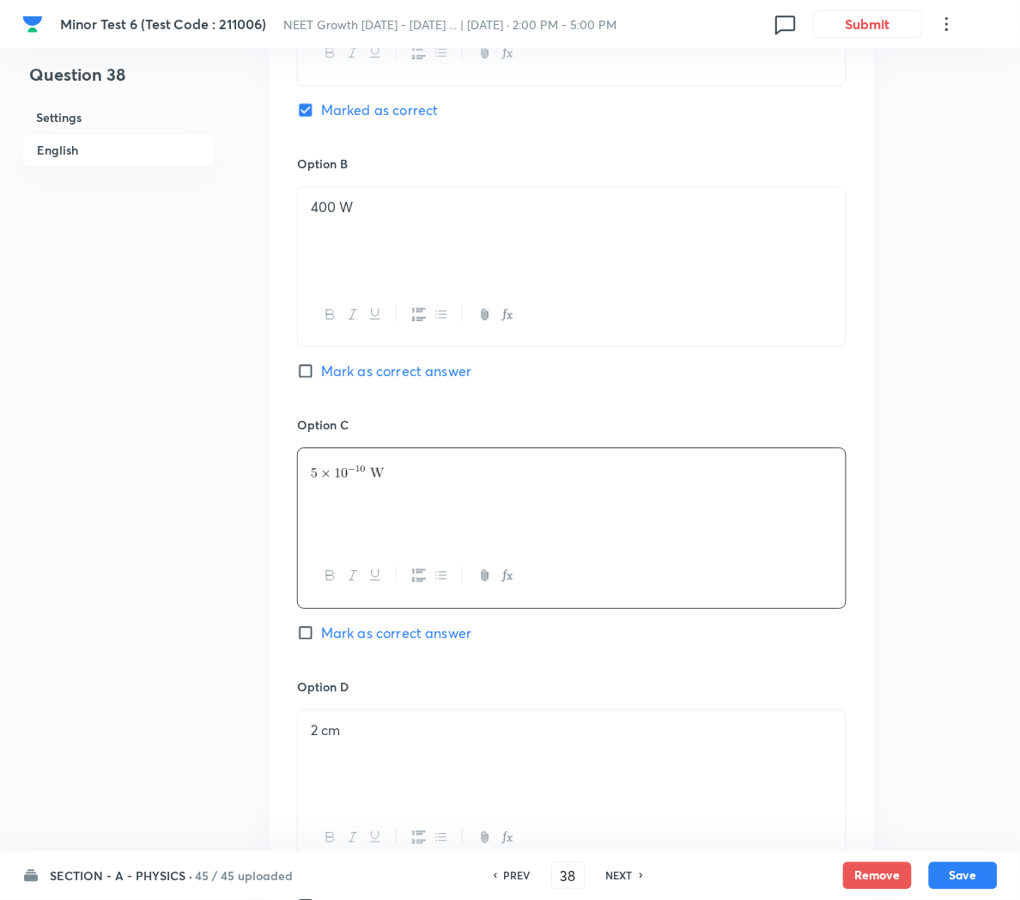
scroll to position [974, 0]
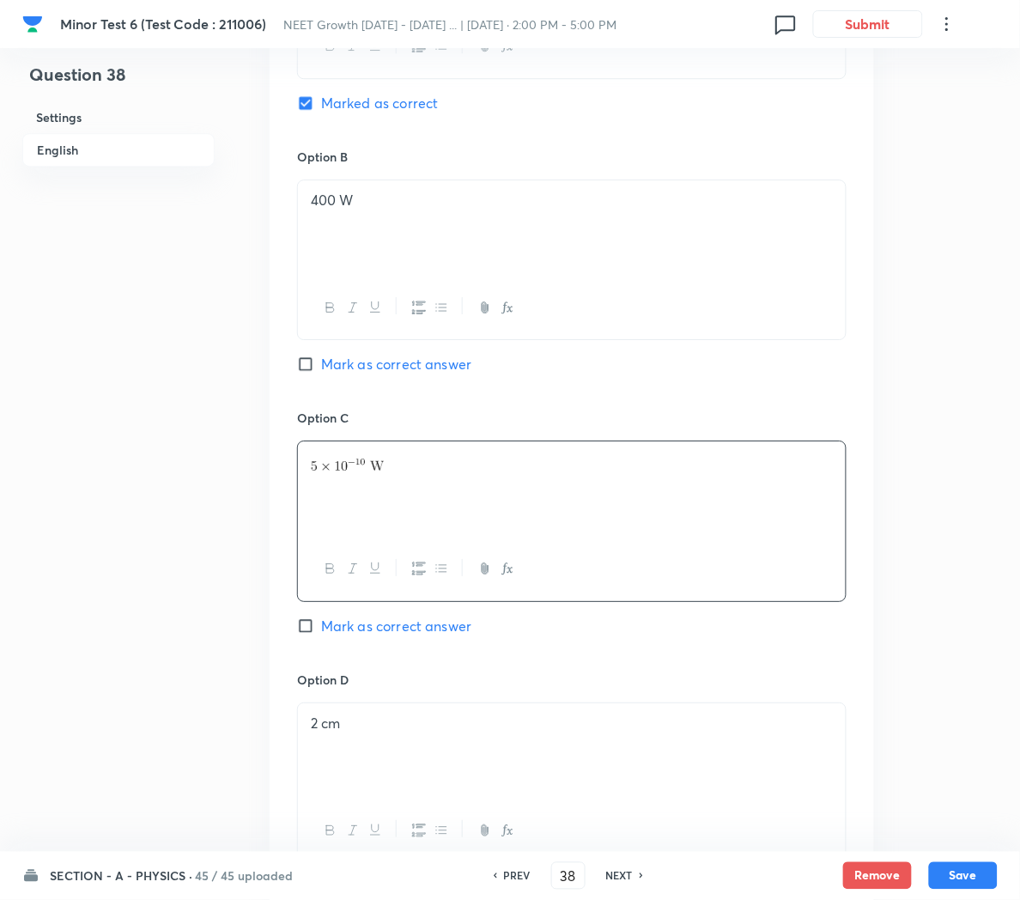
click at [446, 746] on div "2 cm" at bounding box center [572, 751] width 548 height 96
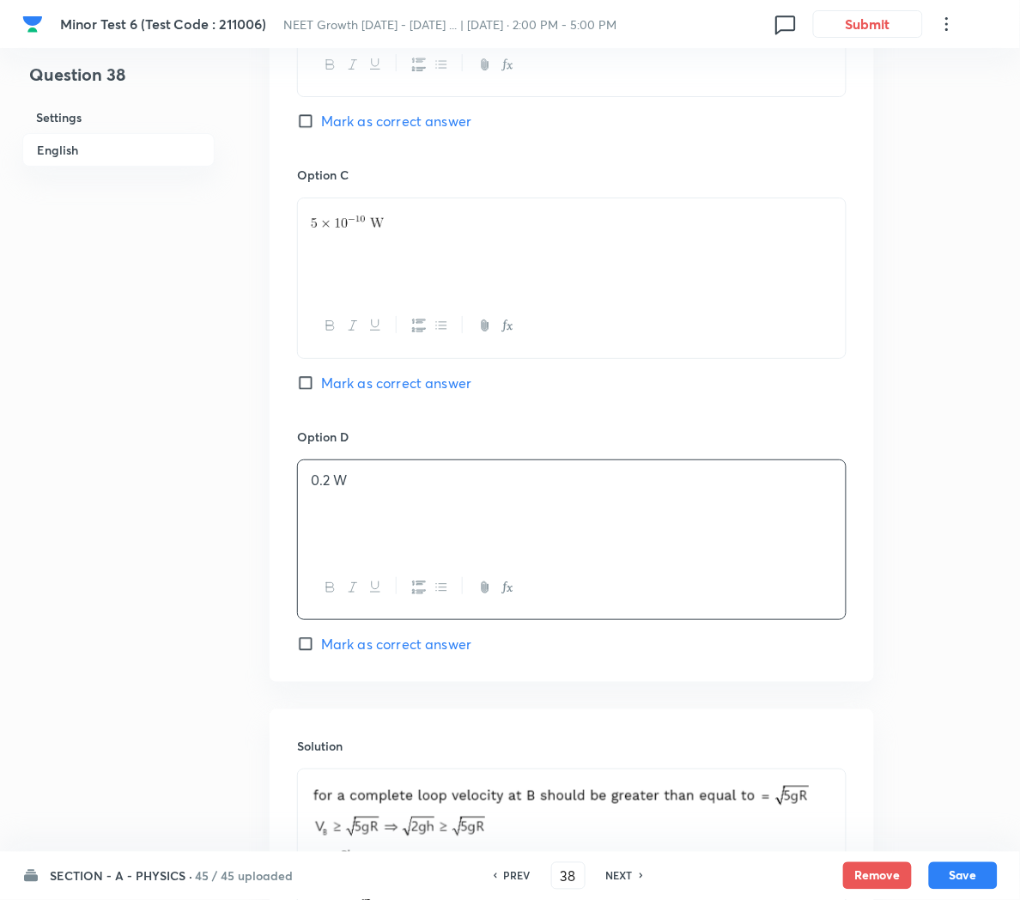
scroll to position [1332, 0]
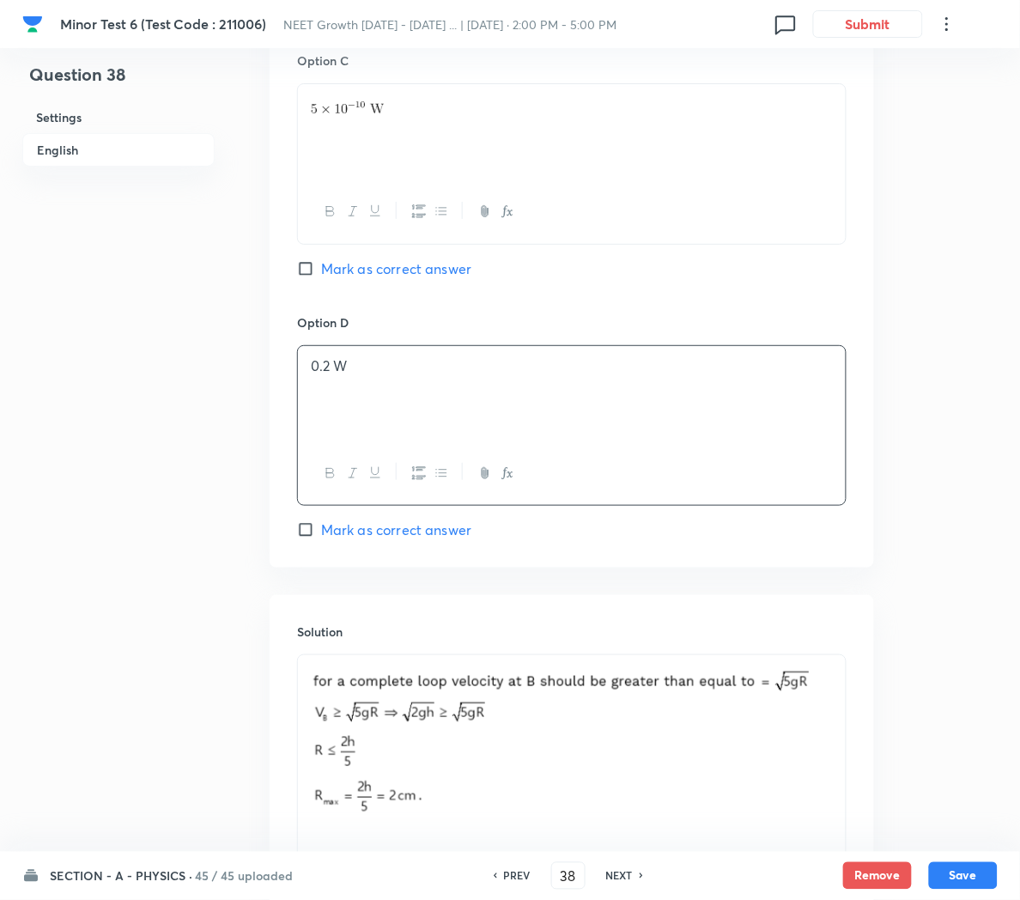
click at [827, 745] on img at bounding box center [572, 741] width 522 height 152
click at [834, 742] on div at bounding box center [572, 744] width 548 height 178
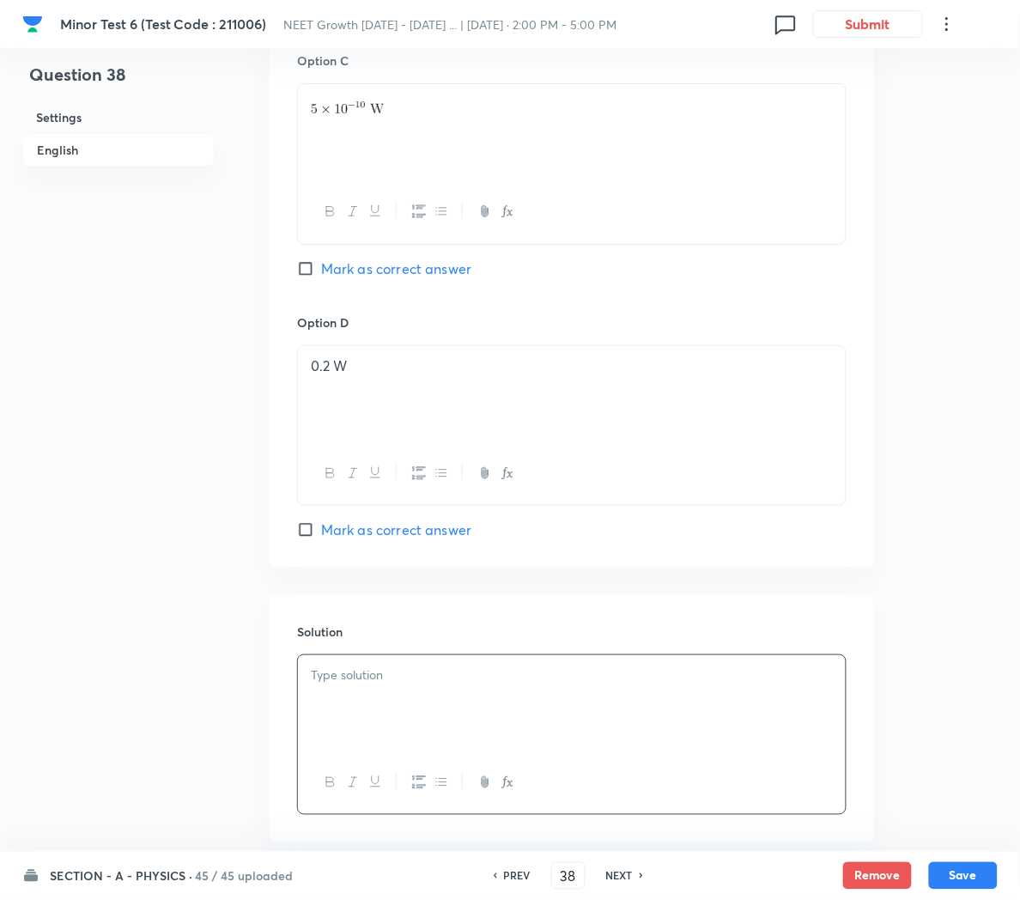
click at [356, 681] on p at bounding box center [572, 675] width 522 height 20
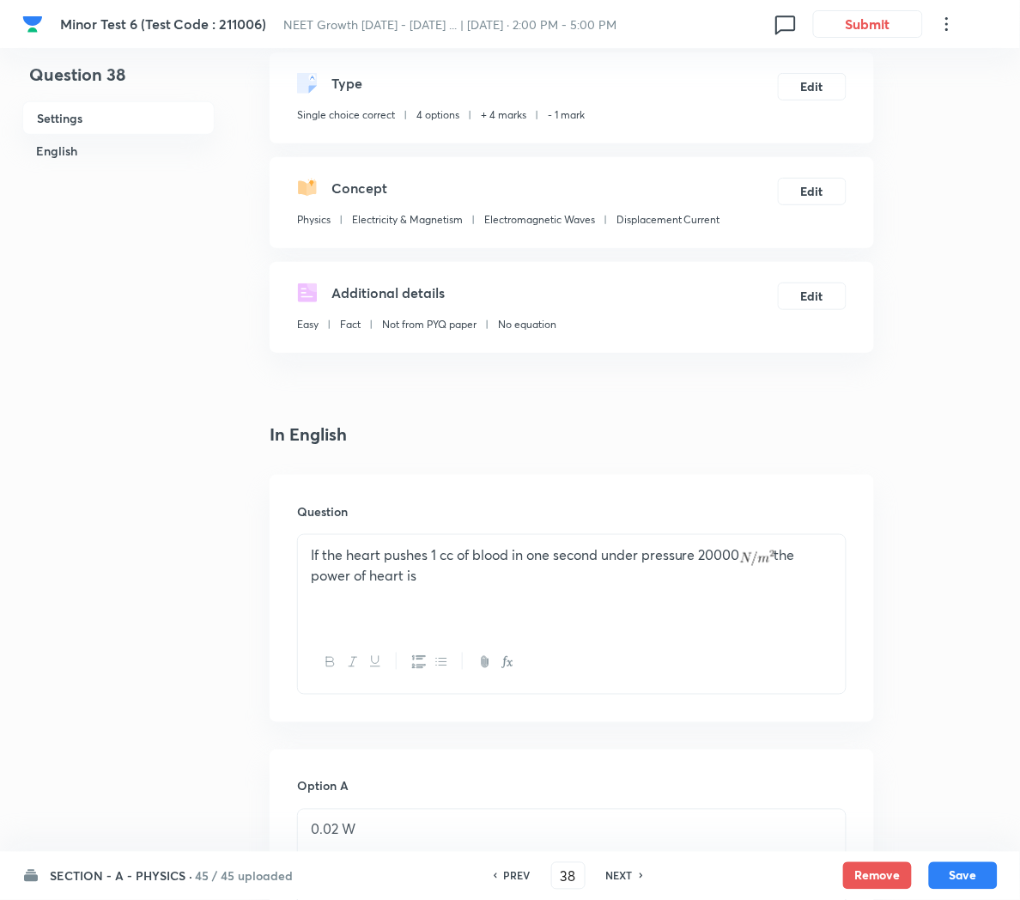
scroll to position [80, 0]
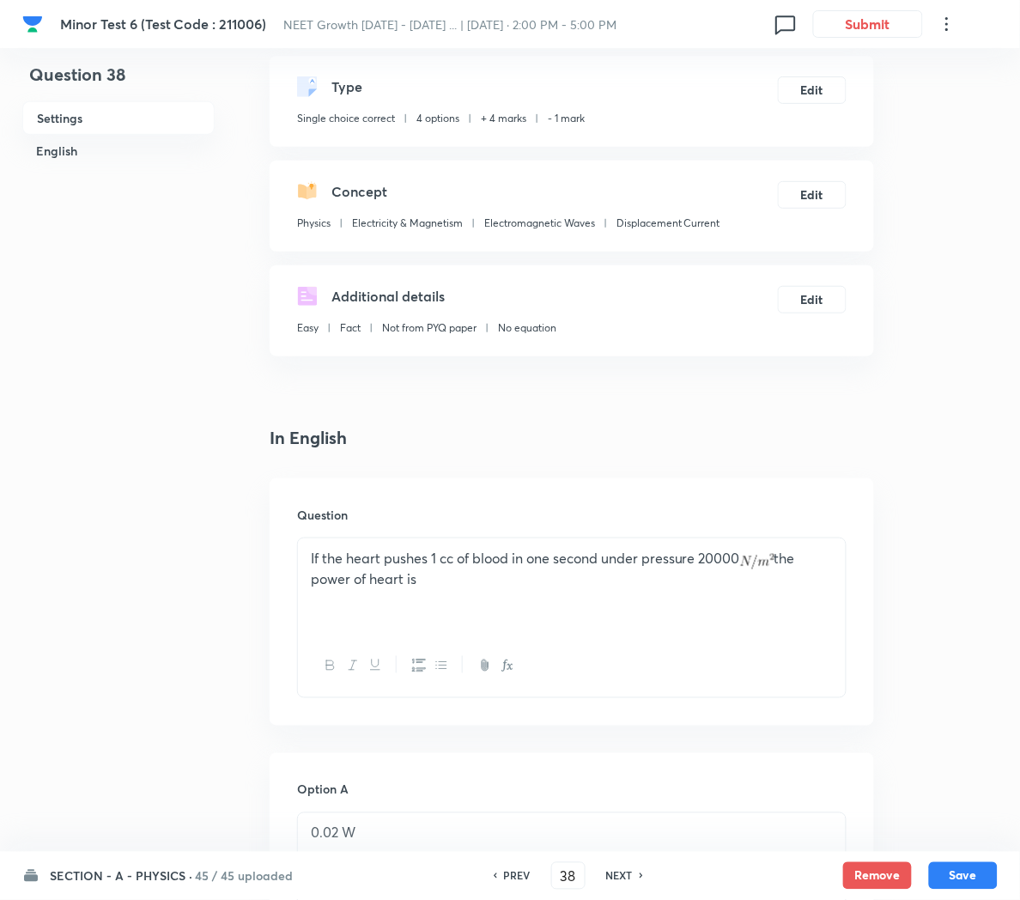
click at [788, 561] on p "If the heart pushes 1 cc of blood in one second under pressure 20000 the power …" at bounding box center [572, 569] width 522 height 40
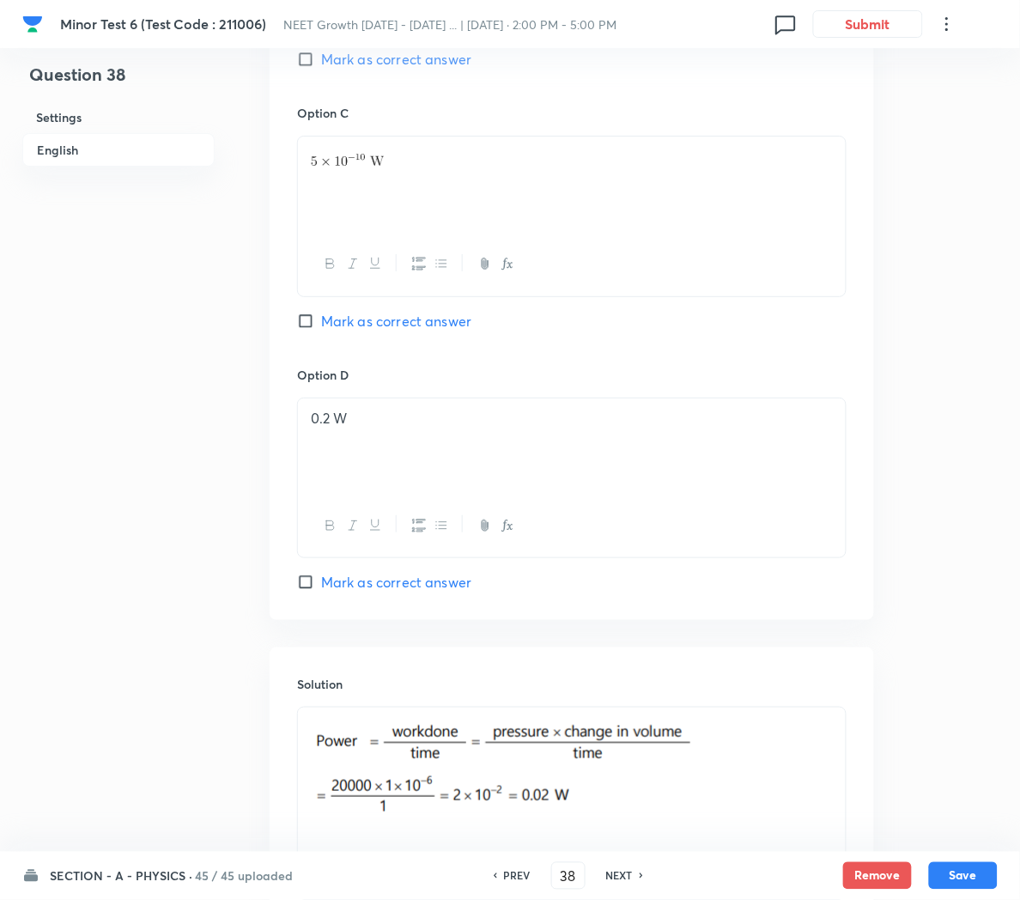
scroll to position [1465, 0]
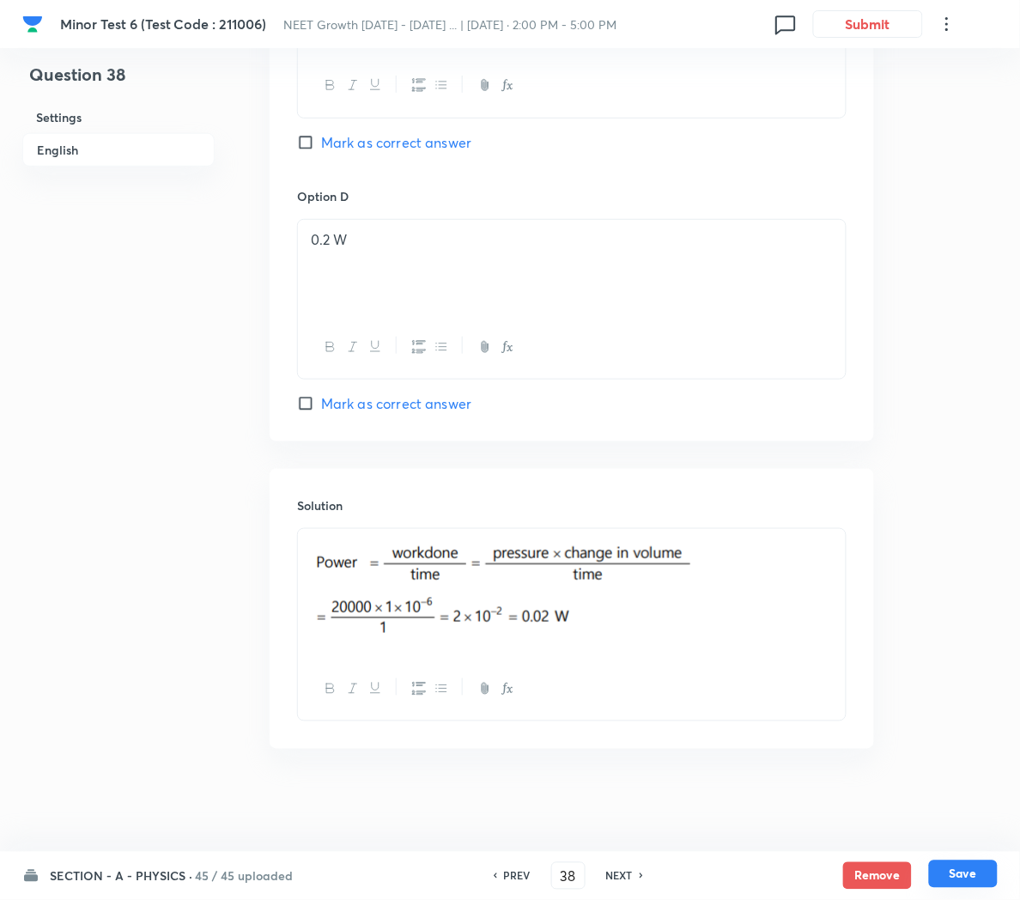
click at [971, 878] on button "Save" at bounding box center [963, 873] width 69 height 27
type input "39"
checkbox input "false"
checkbox input "true"
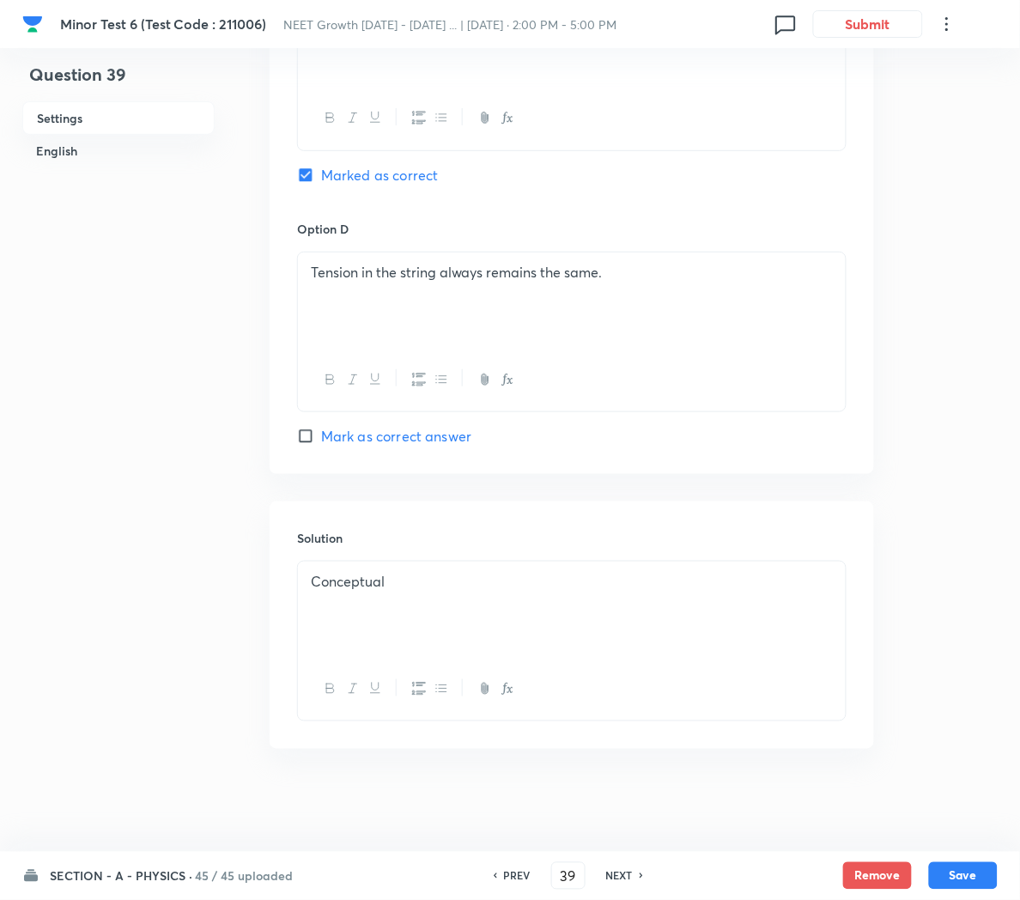
scroll to position [187, 0]
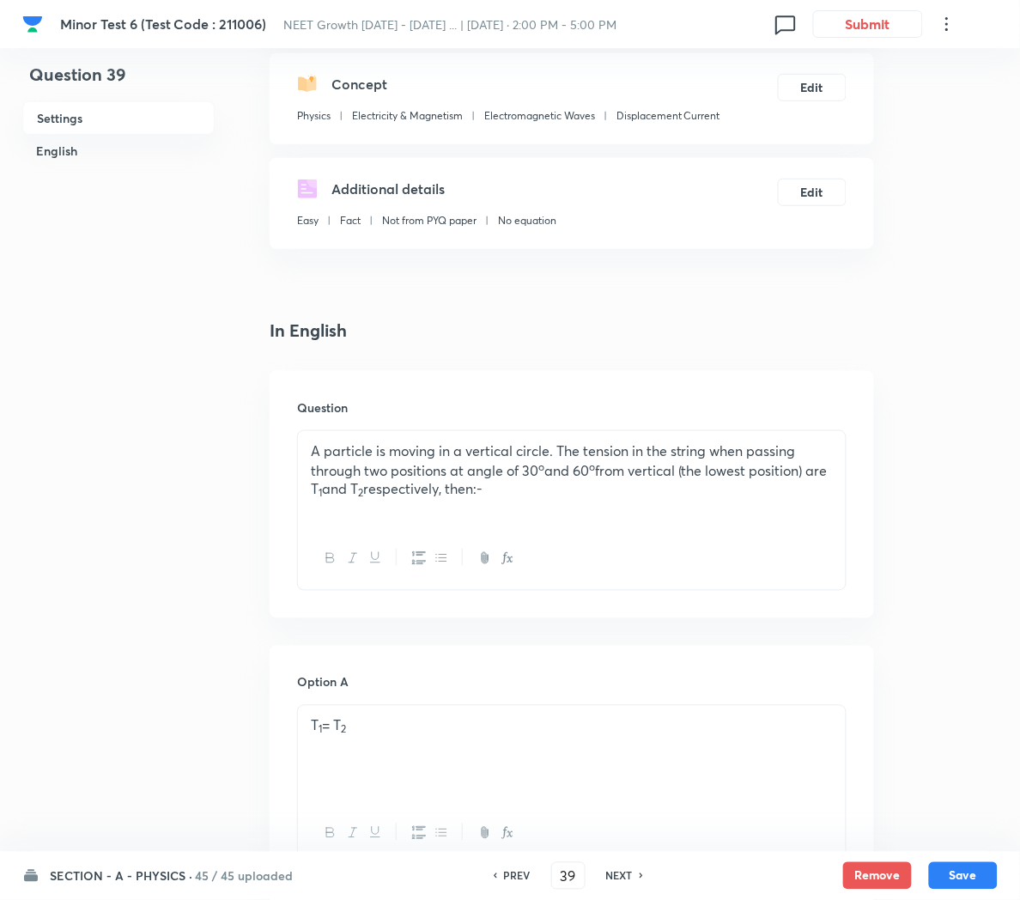
click at [637, 501] on div "A particle is moving in a vertical circle. The tension in the string when passi…" at bounding box center [572, 479] width 548 height 96
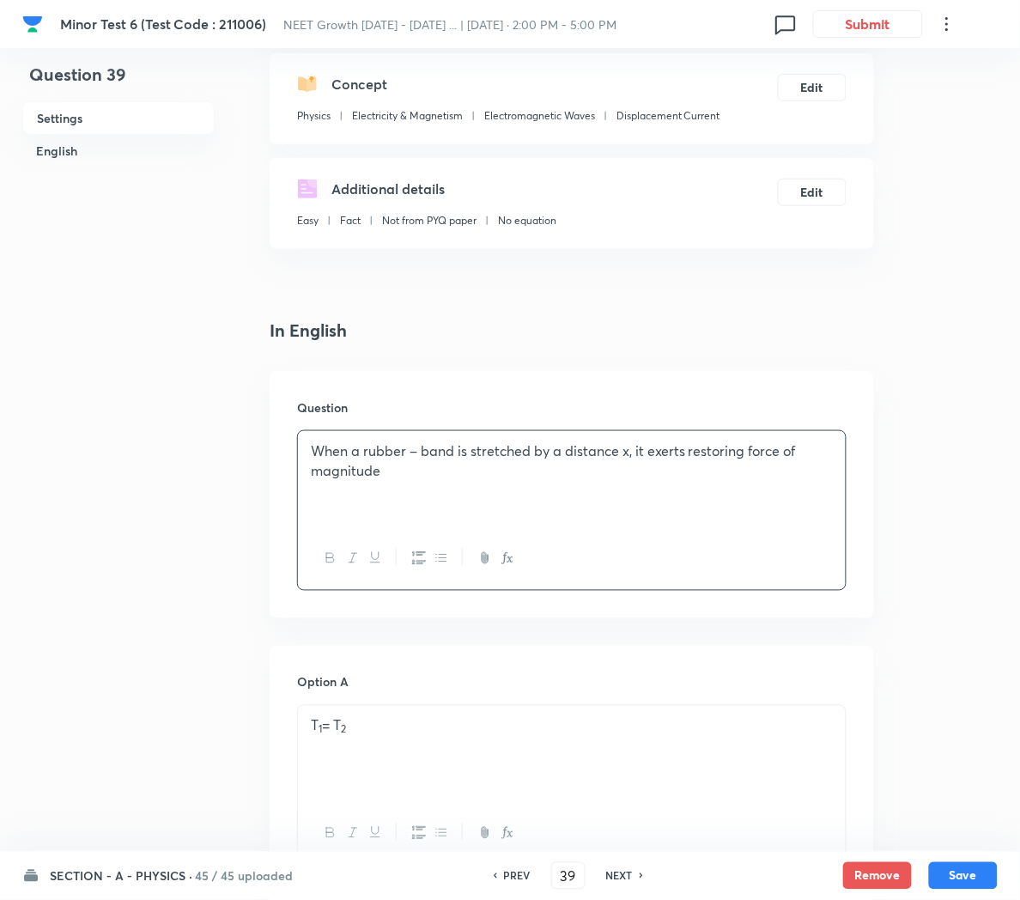
click at [509, 556] on icon "button" at bounding box center [510, 559] width 6 height 6
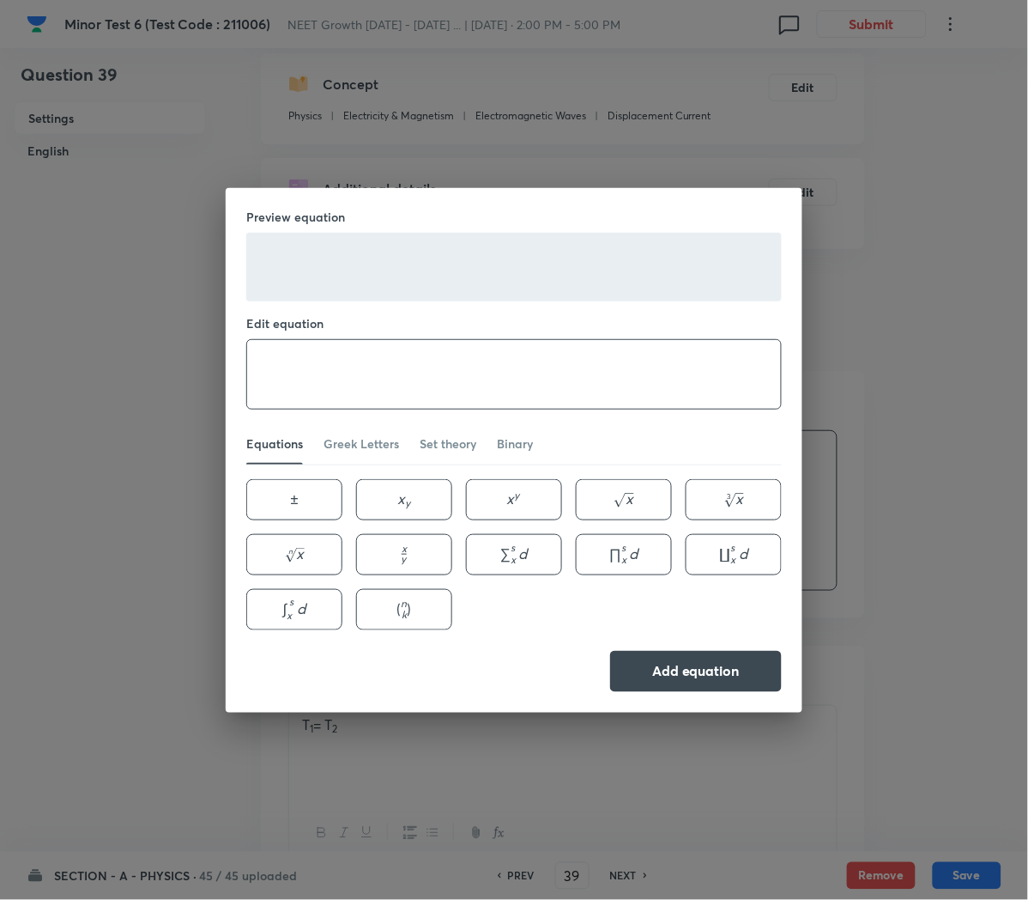
click at [399, 382] on textarea at bounding box center [514, 374] width 534 height 69
paste textarea "F=a x+b x^2 \text { where } a \text { and } b \text { are constants. The work d…"
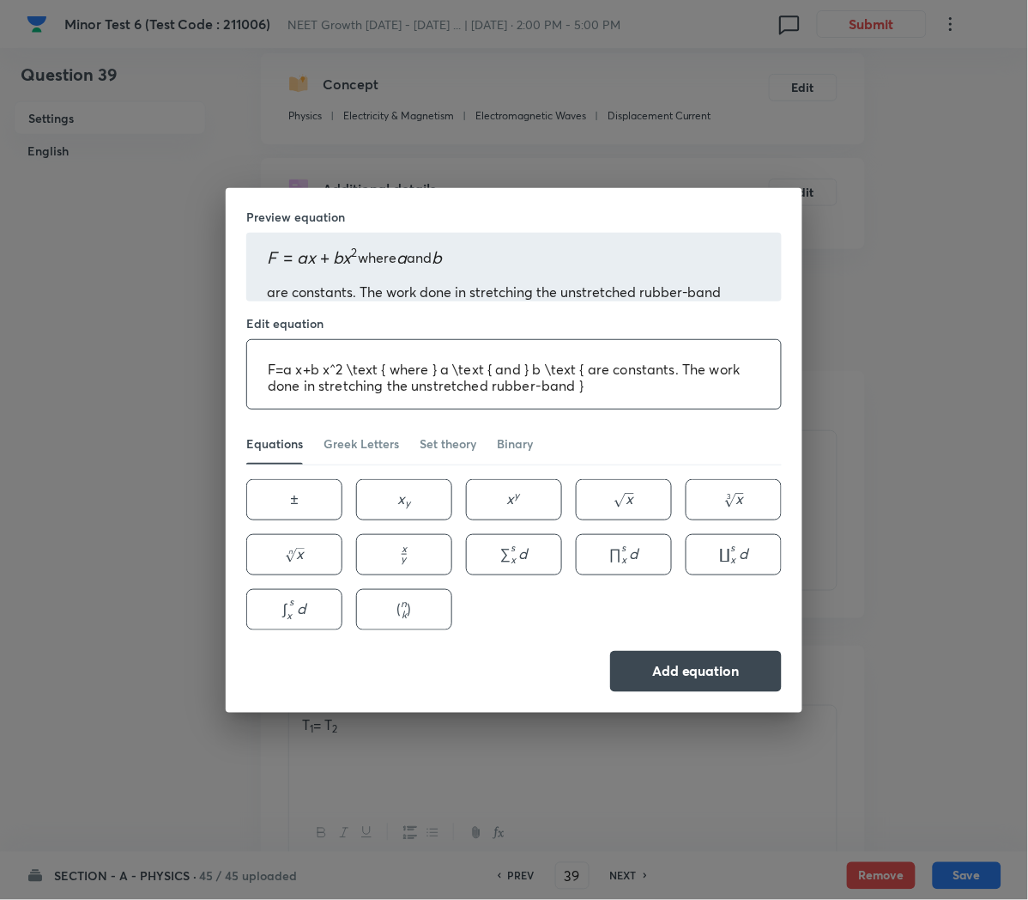
drag, startPoint x: 270, startPoint y: 368, endPoint x: 585, endPoint y: 364, distance: 315.1
click at [585, 364] on textarea "F=a x+b x^2 \text { where } a \text { and } b \text { are constants. The work d…" at bounding box center [514, 374] width 534 height 69
type textarea "F=a x+b x^2 \text { where } a \text { and } b \text { are constants. The work d…"
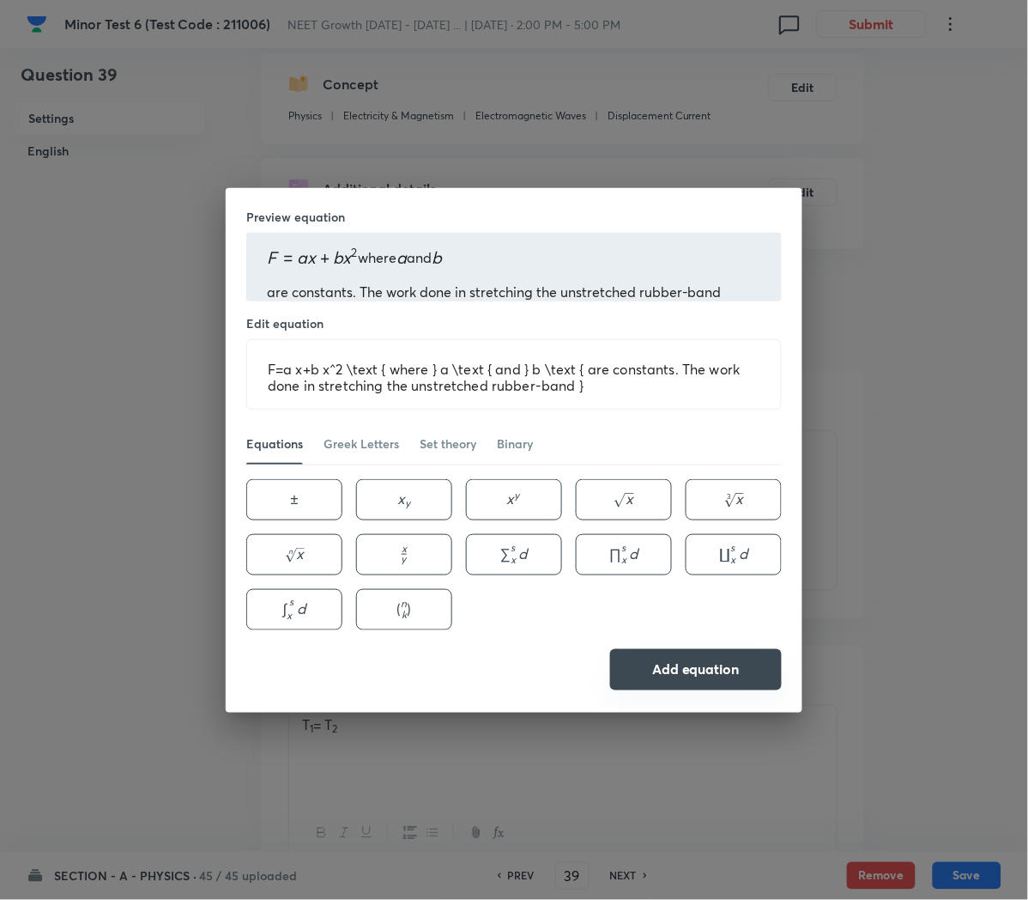
click at [663, 653] on button "Add equation" at bounding box center [696, 669] width 172 height 41
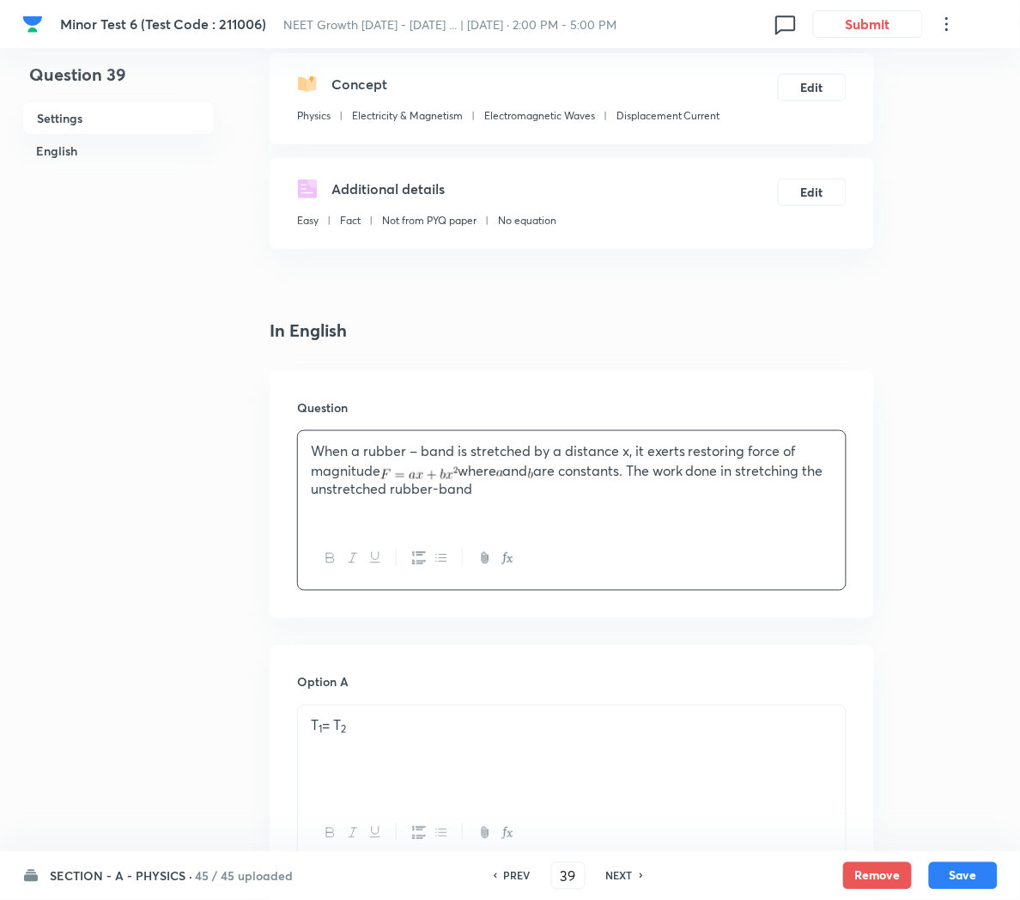
click at [470, 469] on p "When a rubber – band is stretched by a distance x, it exerts restoring force of…" at bounding box center [572, 470] width 522 height 58
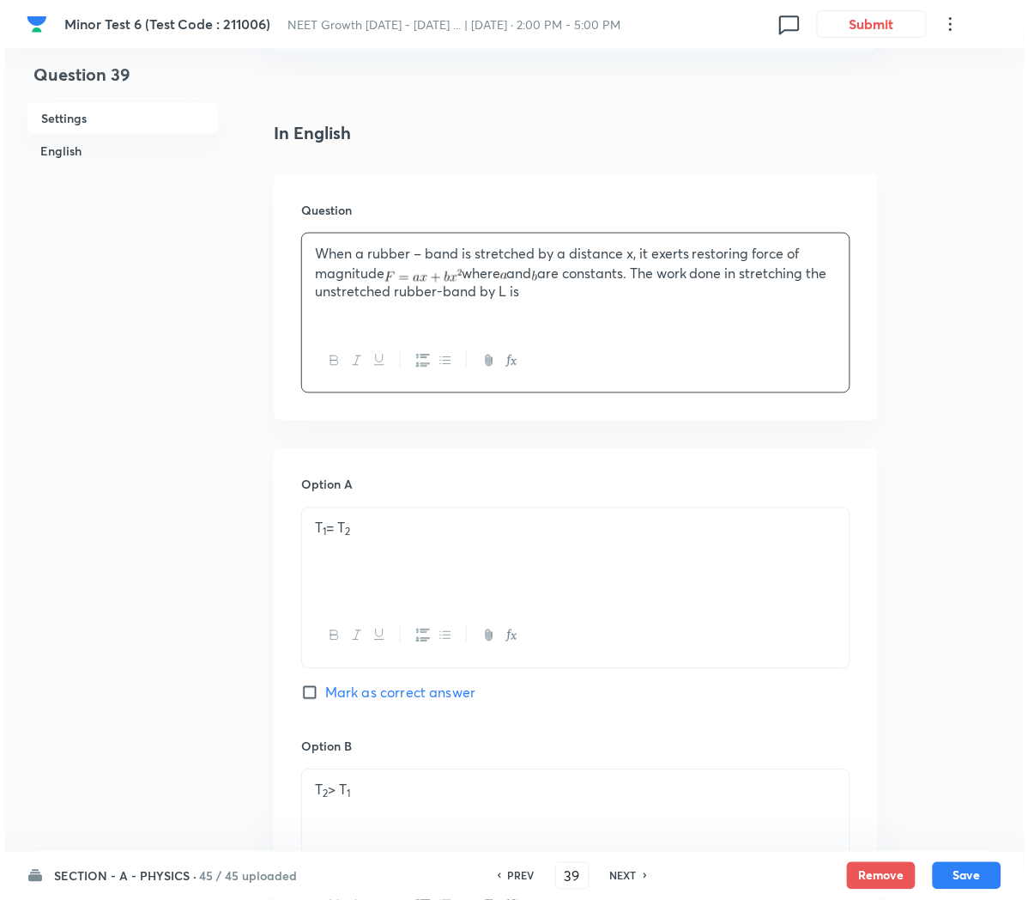
scroll to position [396, 0]
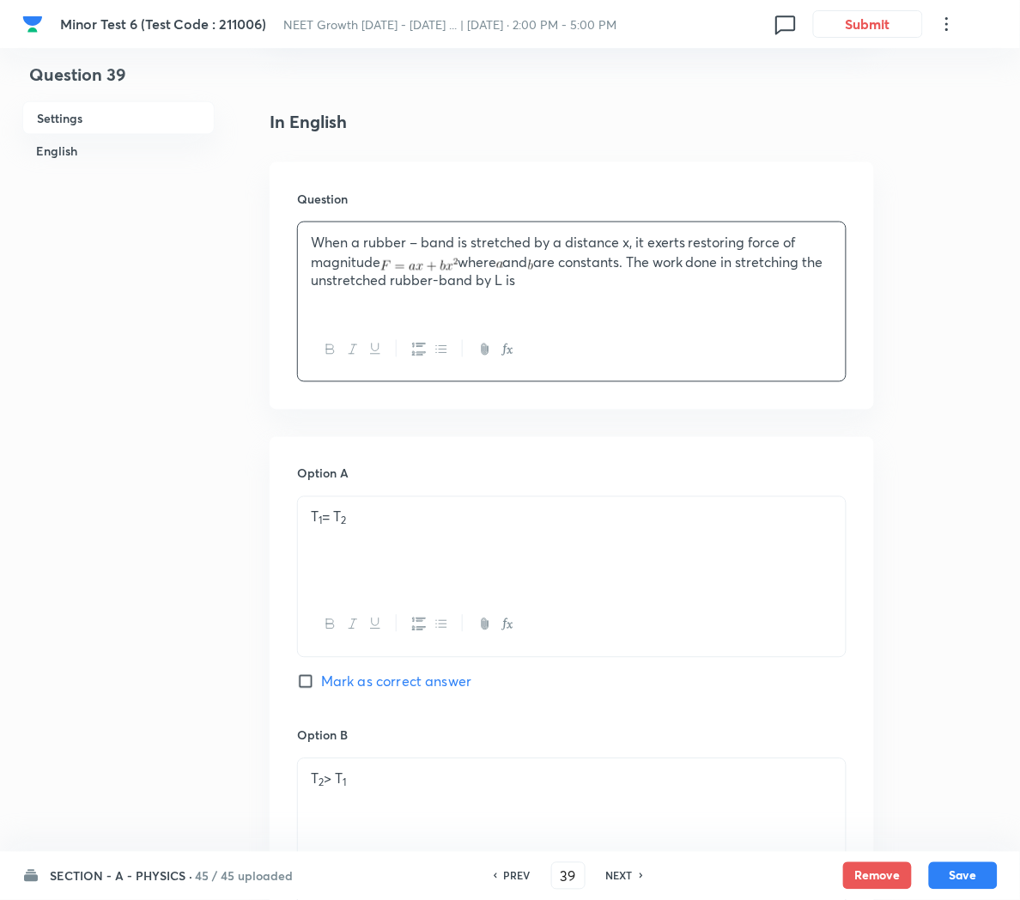
click at [440, 533] on div "T 1 = T 2" at bounding box center [572, 545] width 548 height 96
click at [432, 544] on div at bounding box center [572, 545] width 548 height 96
click at [507, 630] on icon "button" at bounding box center [508, 624] width 14 height 14
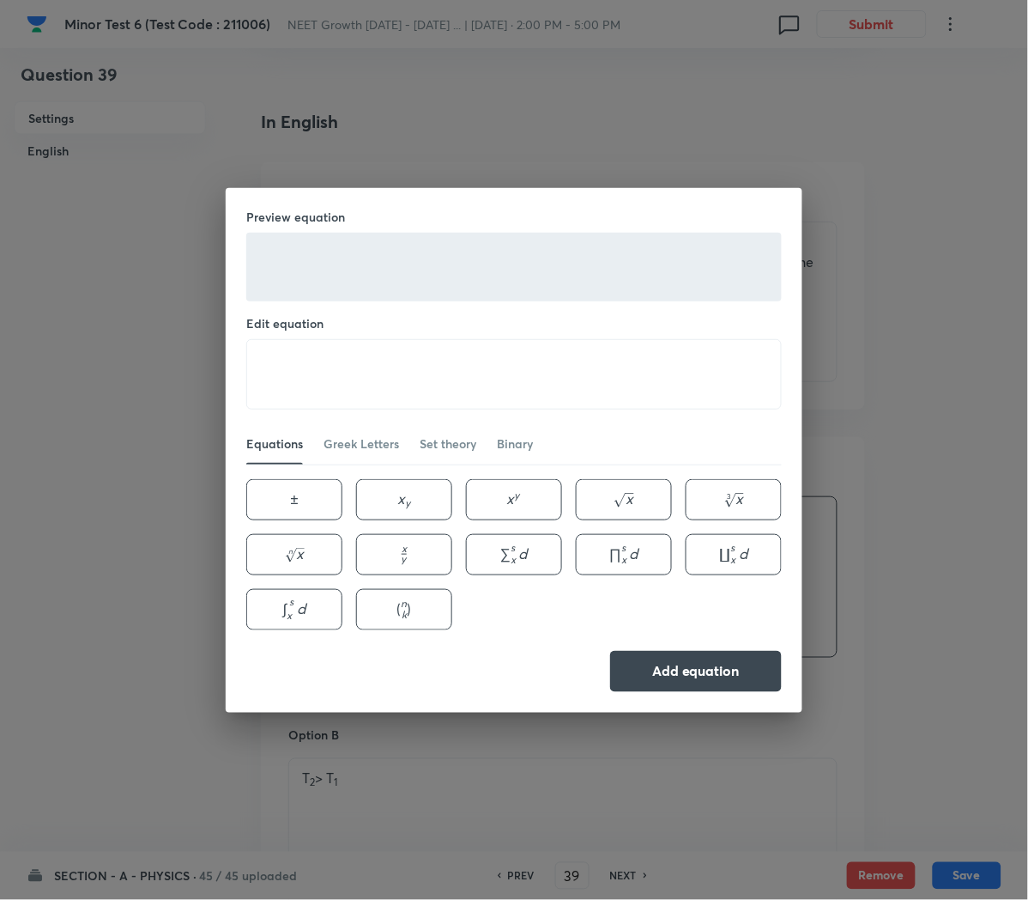
click at [41, 391] on div "Preview equation Edit equation ​ Equations Greek Letters Set theory Binary ± \p…" at bounding box center [514, 450] width 1028 height 900
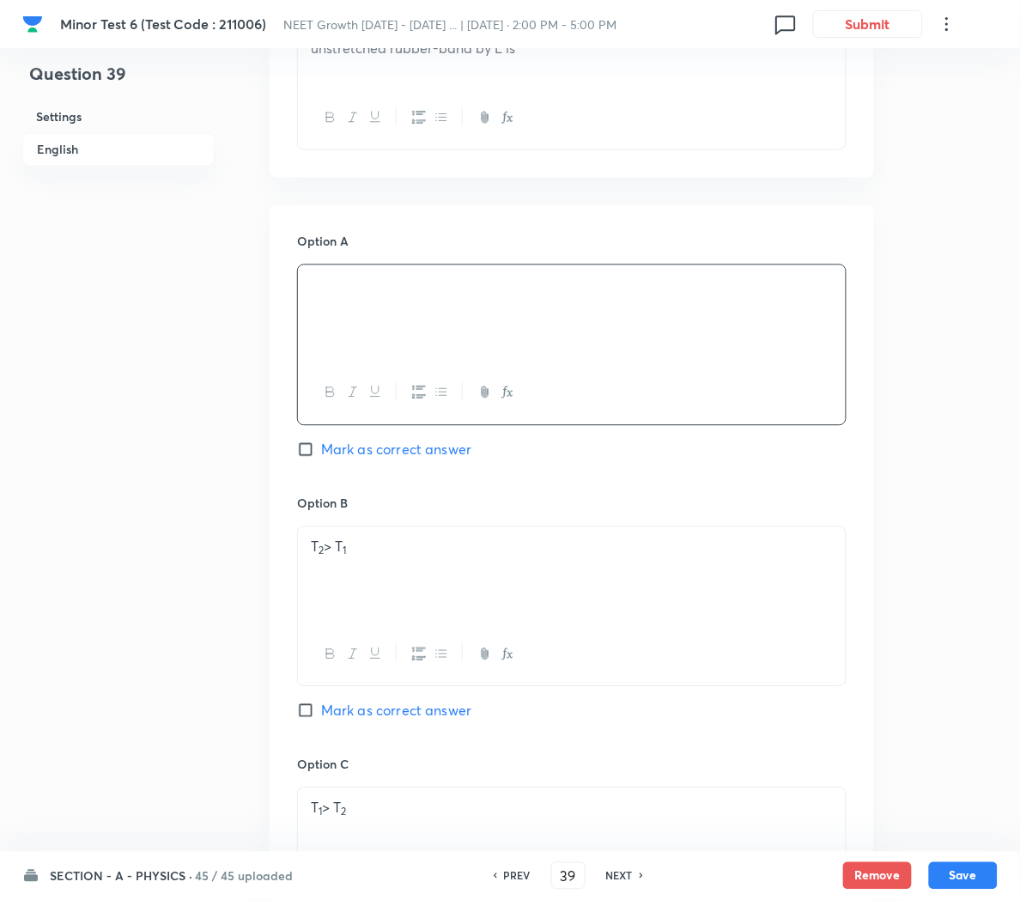
scroll to position [640, 0]
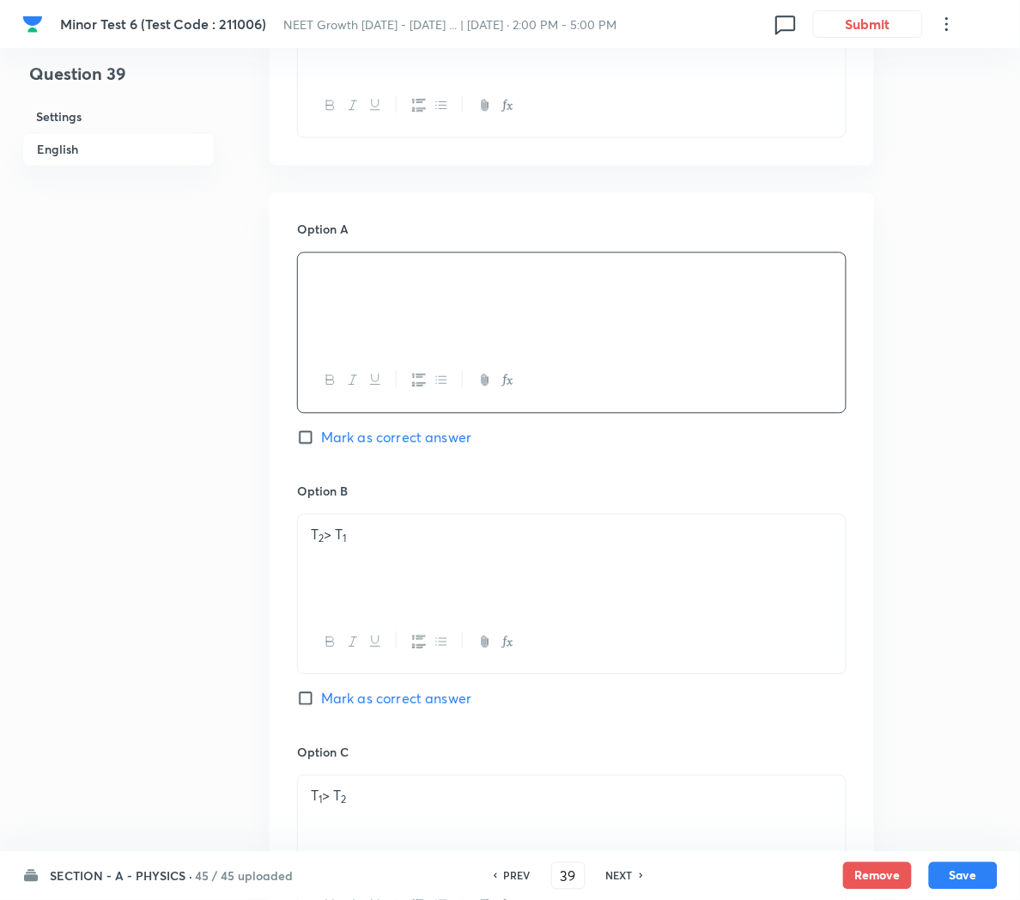
click at [395, 572] on div "T 2 > T 1" at bounding box center [572, 563] width 548 height 96
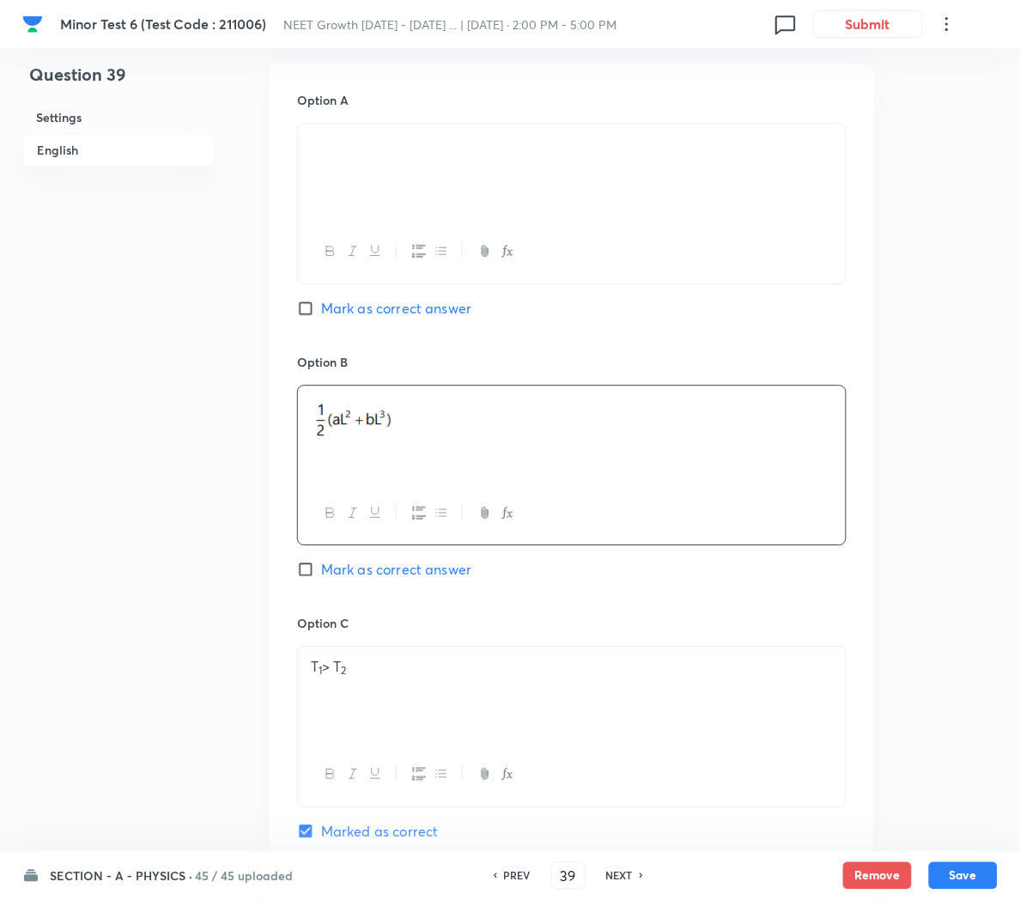
scroll to position [777, 0]
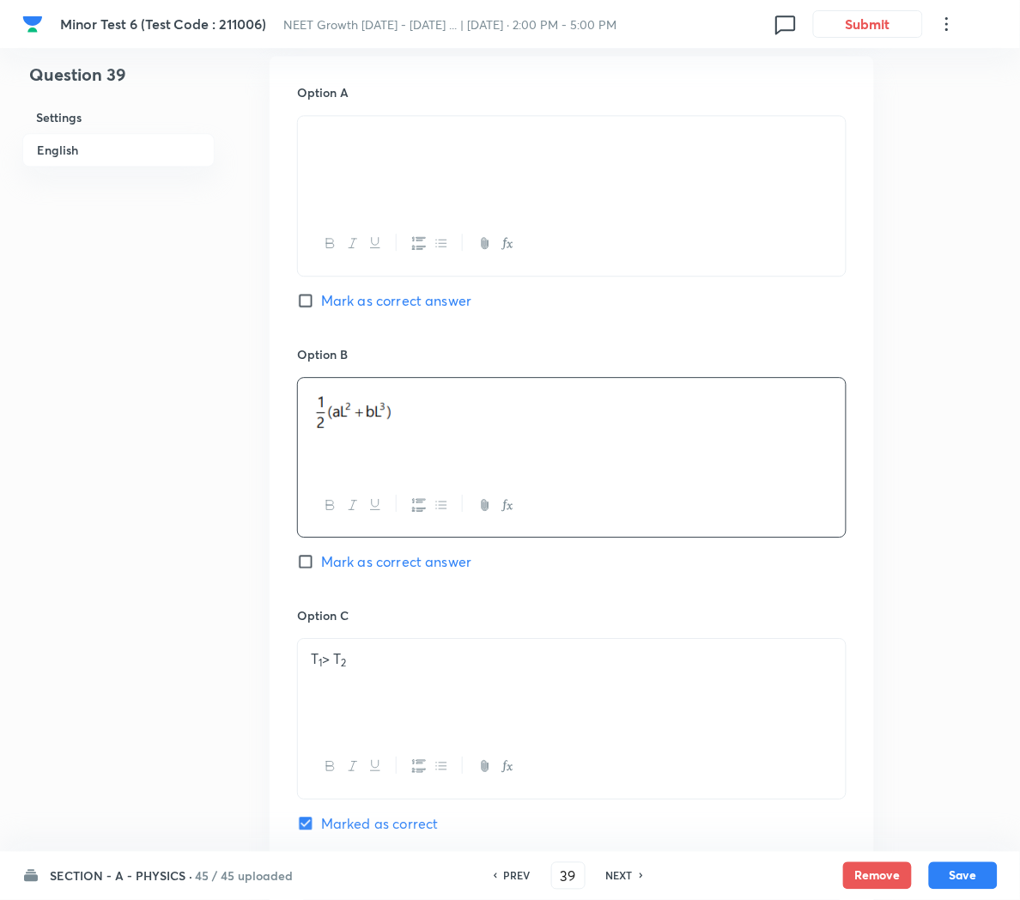
click at [402, 700] on div "T 1 > T 2" at bounding box center [572, 687] width 548 height 96
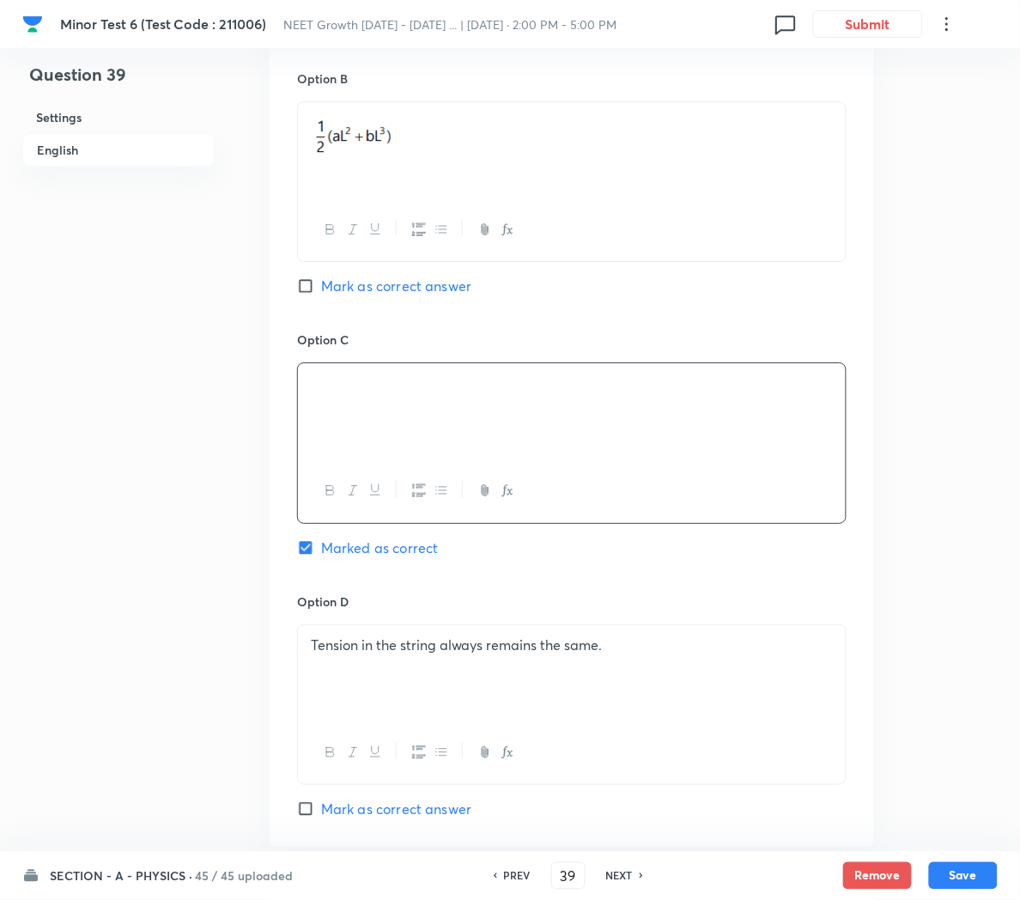
scroll to position [1108, 0]
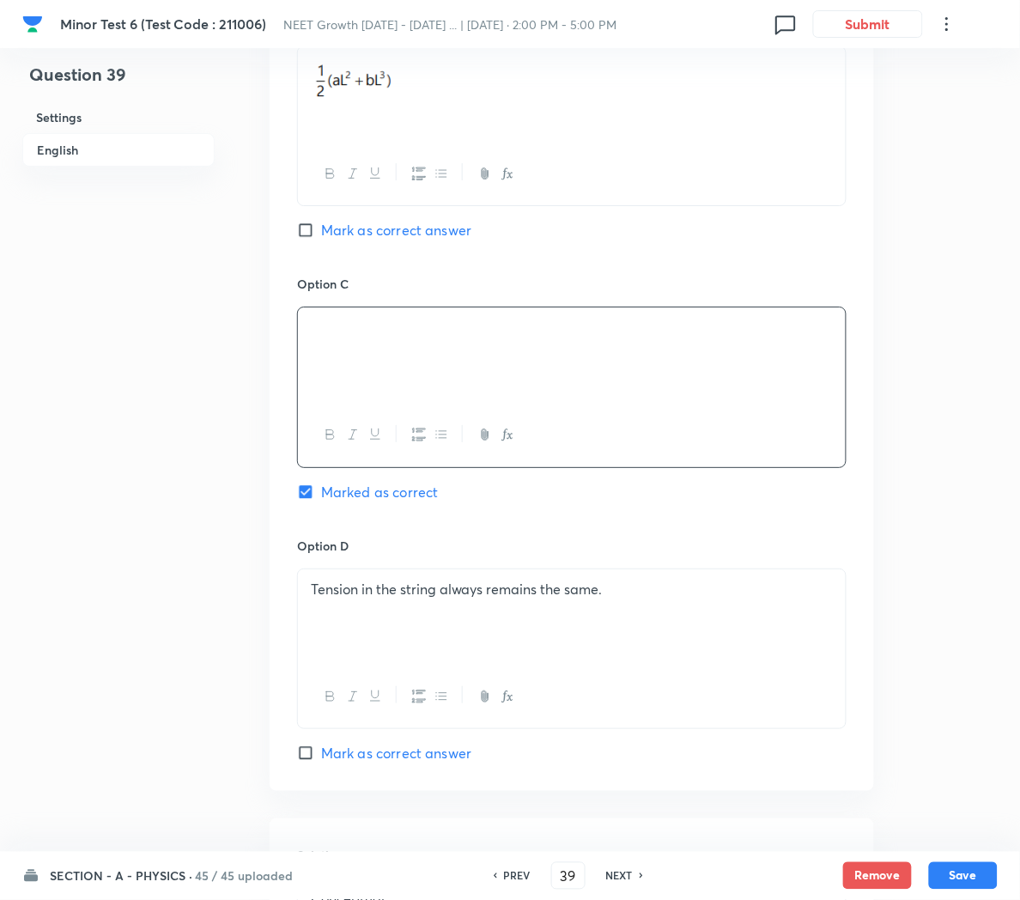
click at [422, 608] on div "Tension in the string always remains the same." at bounding box center [572, 617] width 548 height 96
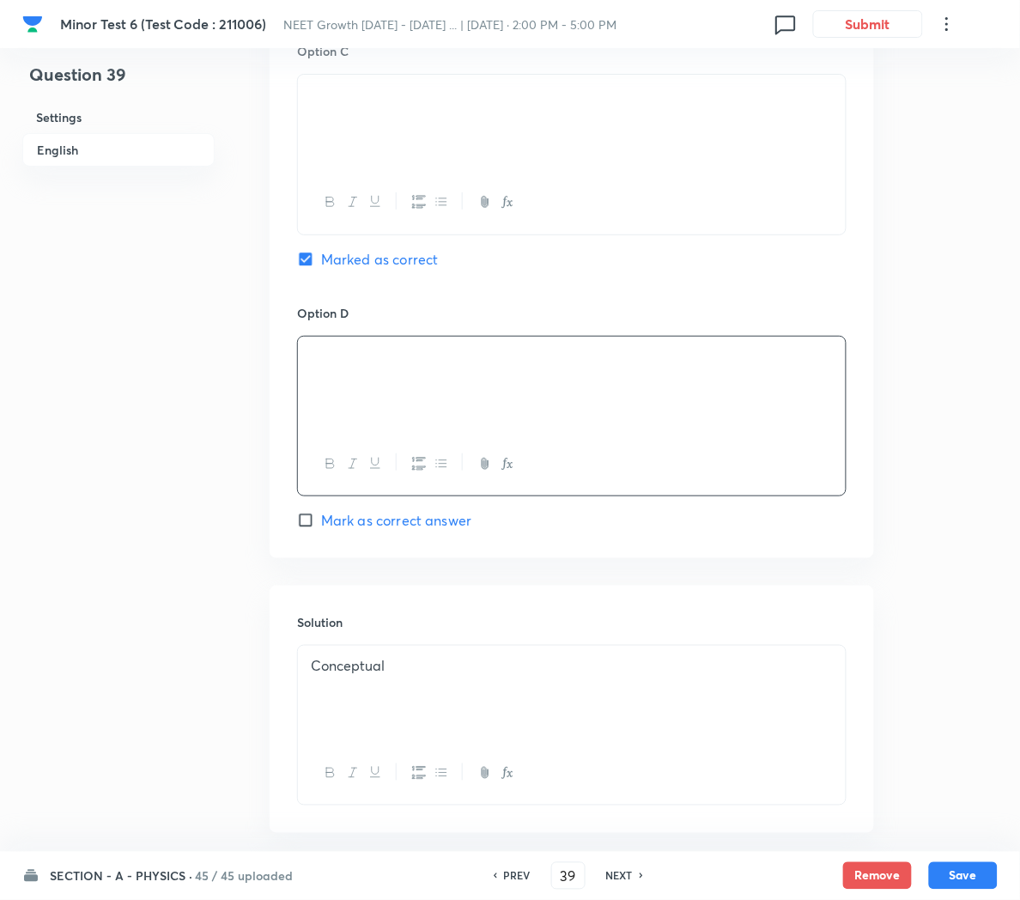
scroll to position [1413, 0]
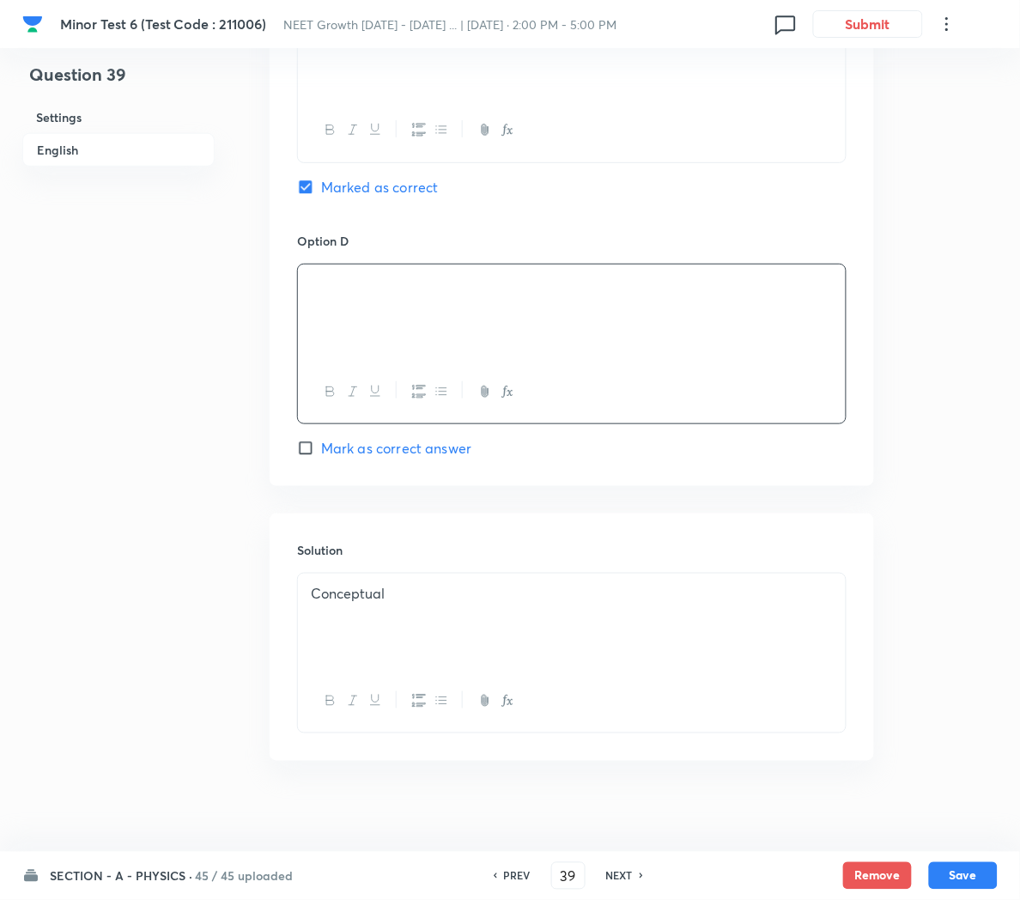
click at [459, 601] on p "Conceptual" at bounding box center [572, 594] width 522 height 20
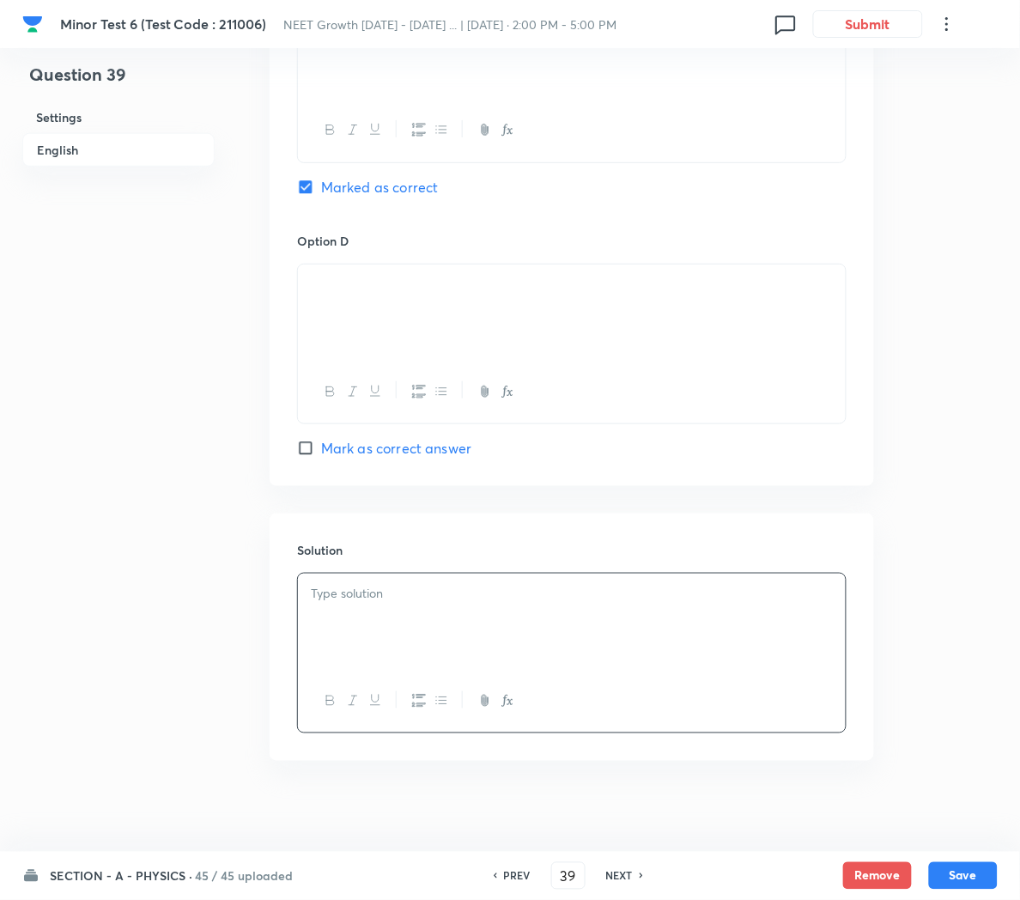
click at [436, 598] on p at bounding box center [572, 594] width 522 height 20
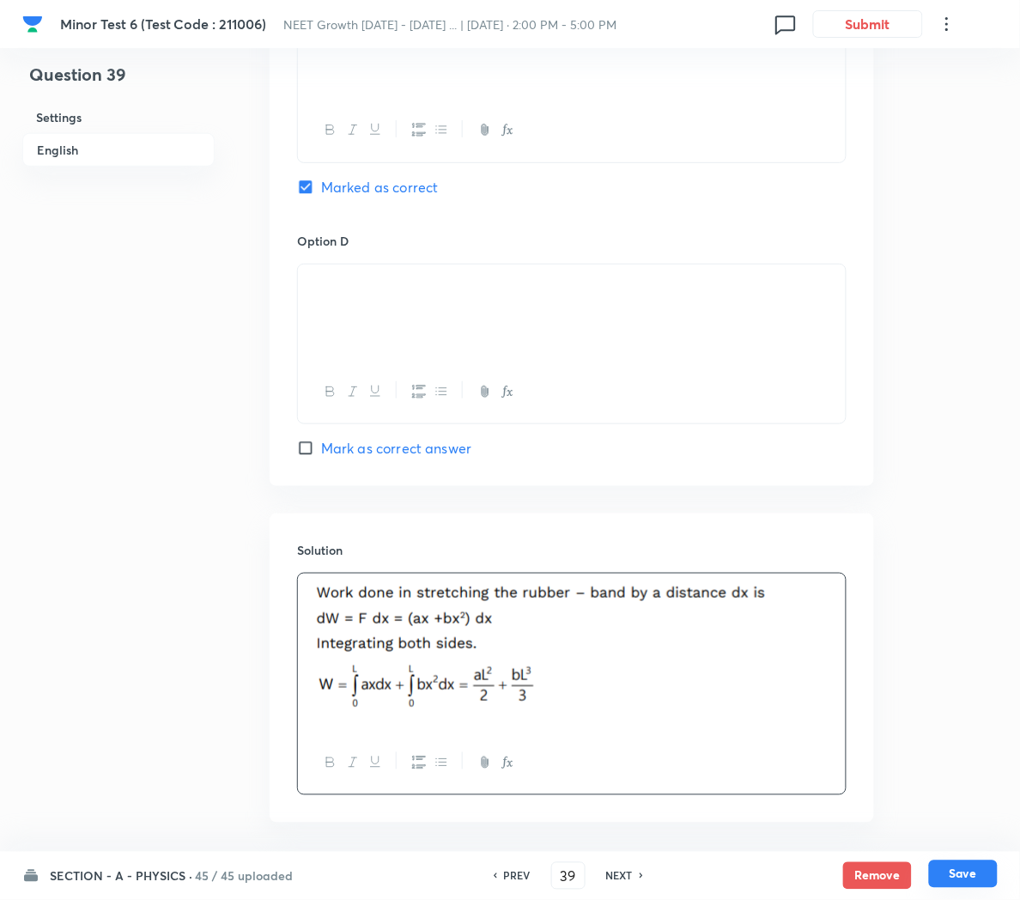
click at [967, 872] on button "Save" at bounding box center [963, 873] width 69 height 27
type input "40"
checkbox input "false"
checkbox input "true"
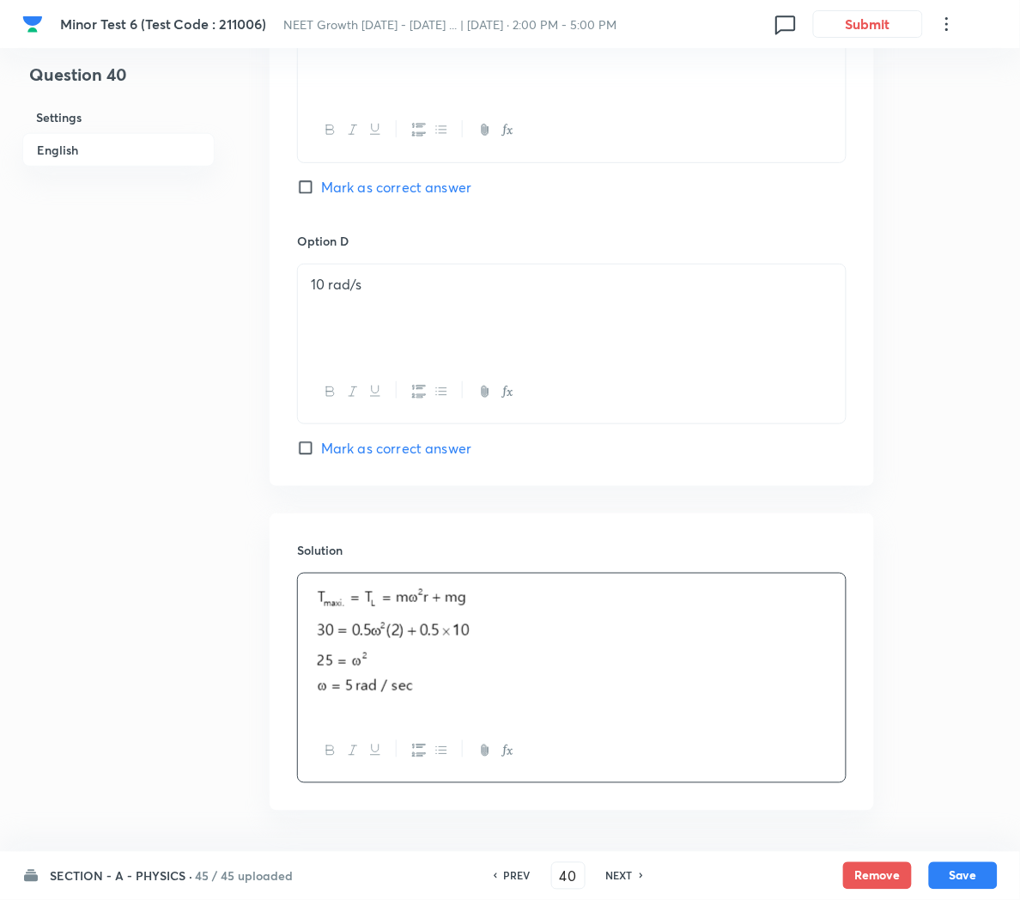
click at [521, 874] on h6 "PREV" at bounding box center [517, 875] width 27 height 15
type input "39"
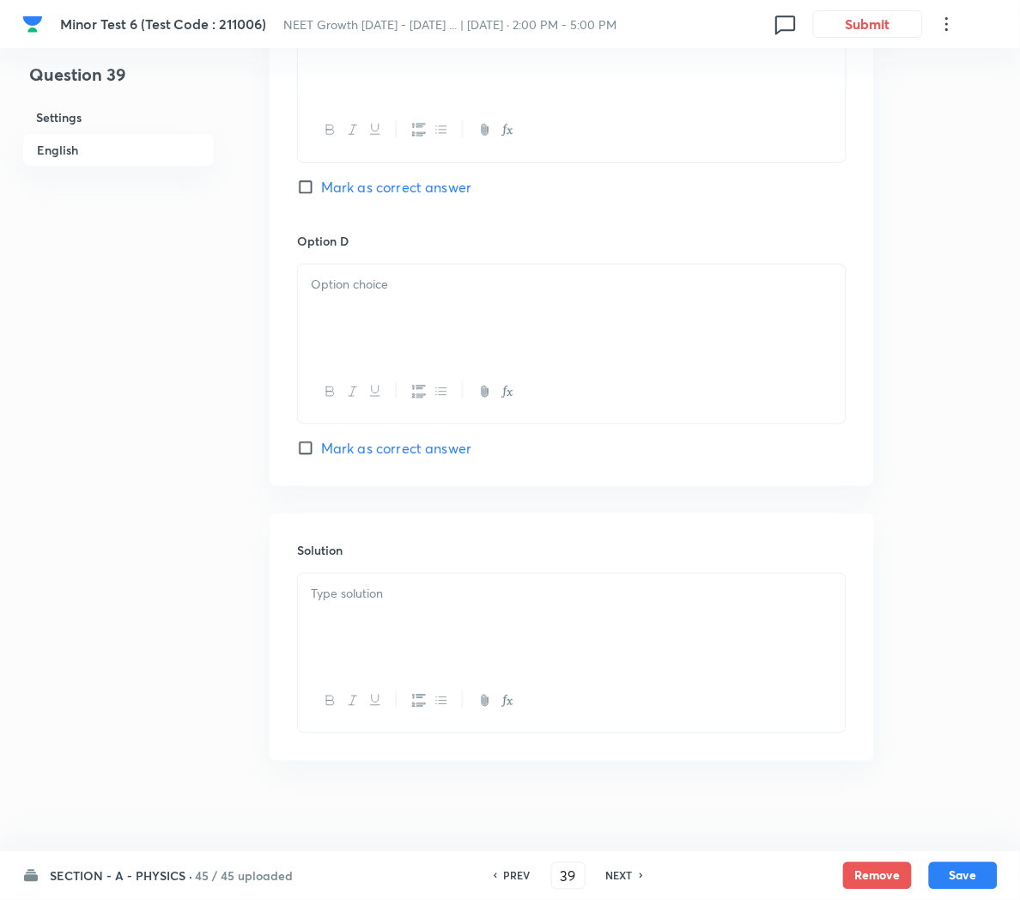
checkbox input "false"
checkbox input "true"
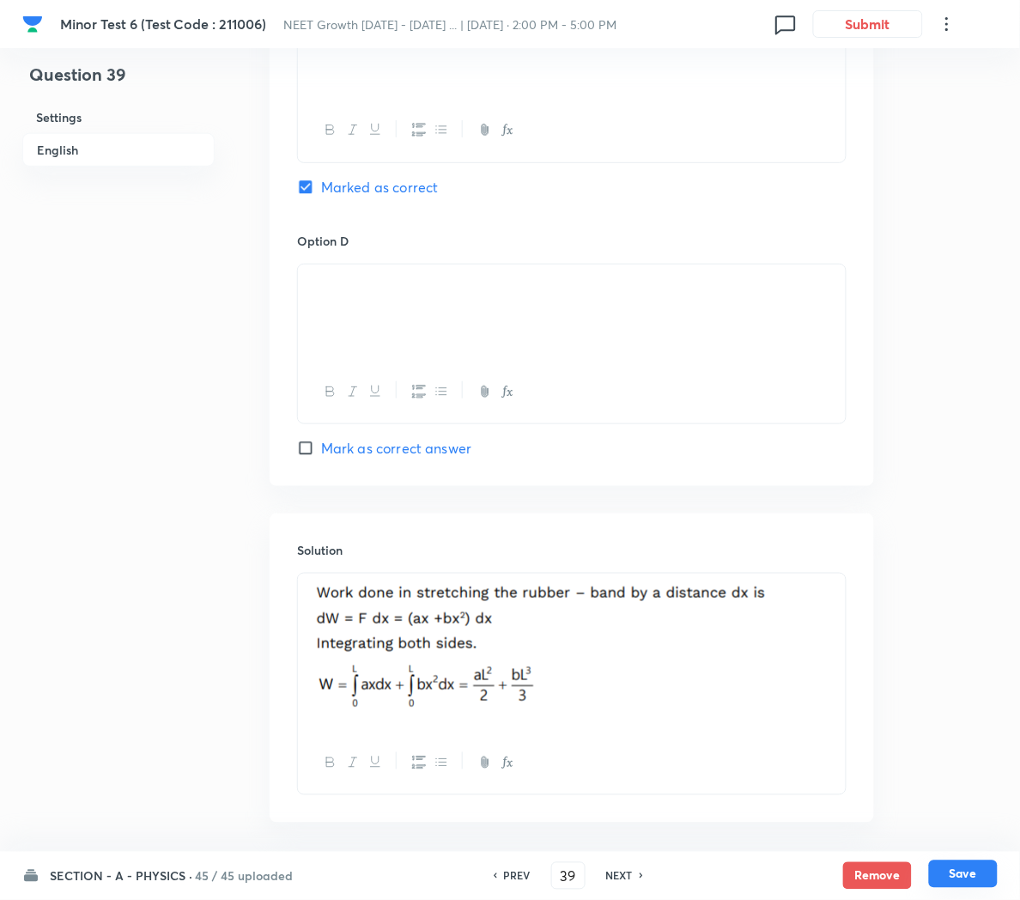
click at [950, 874] on button "Save" at bounding box center [963, 873] width 69 height 27
type input "40"
checkbox input "true"
checkbox input "false"
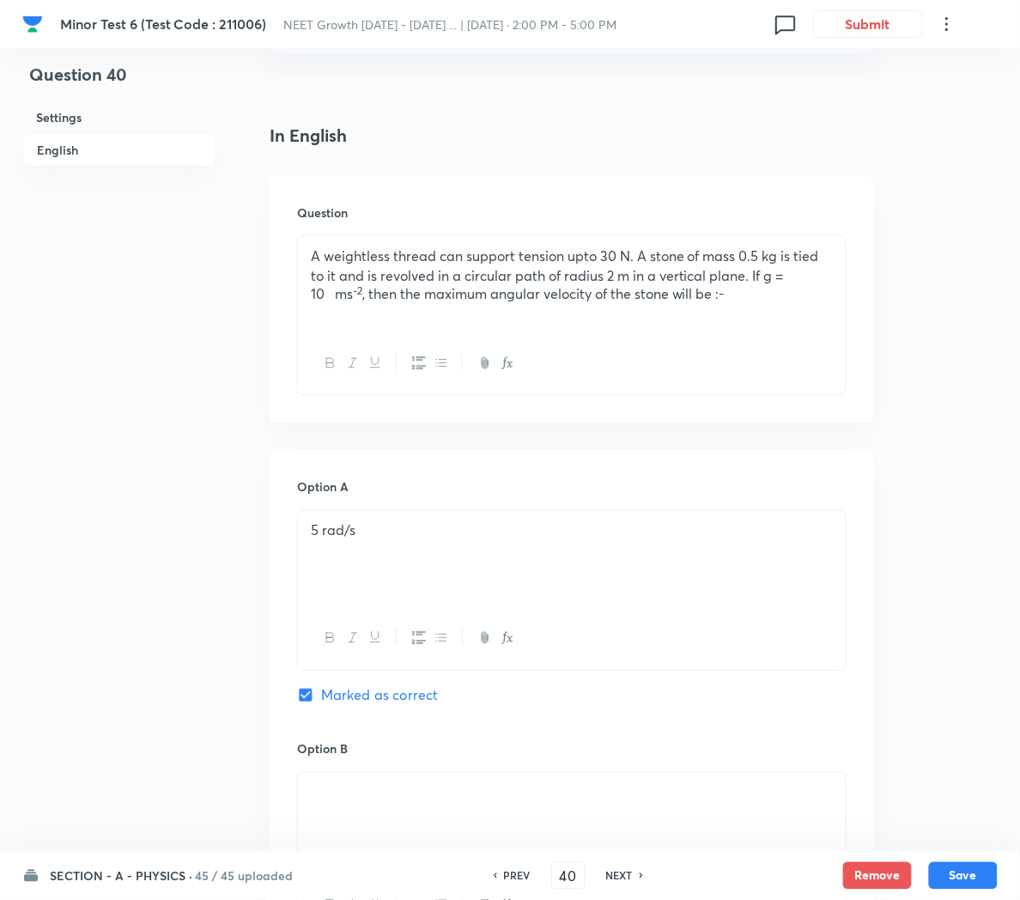
scroll to position [0, 0]
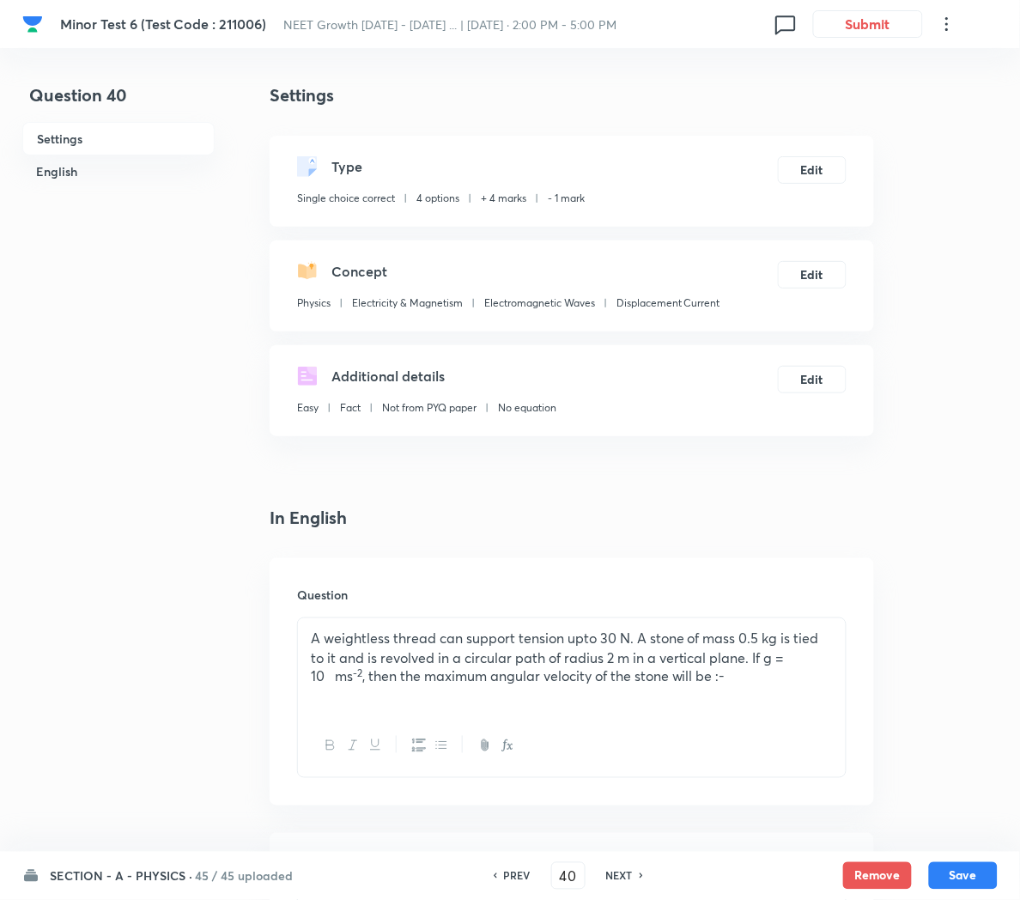
click at [798, 690] on div "A weightless thread can support tension upto 30 N. A stone of mass 0.5 kg is ti…" at bounding box center [572, 666] width 548 height 96
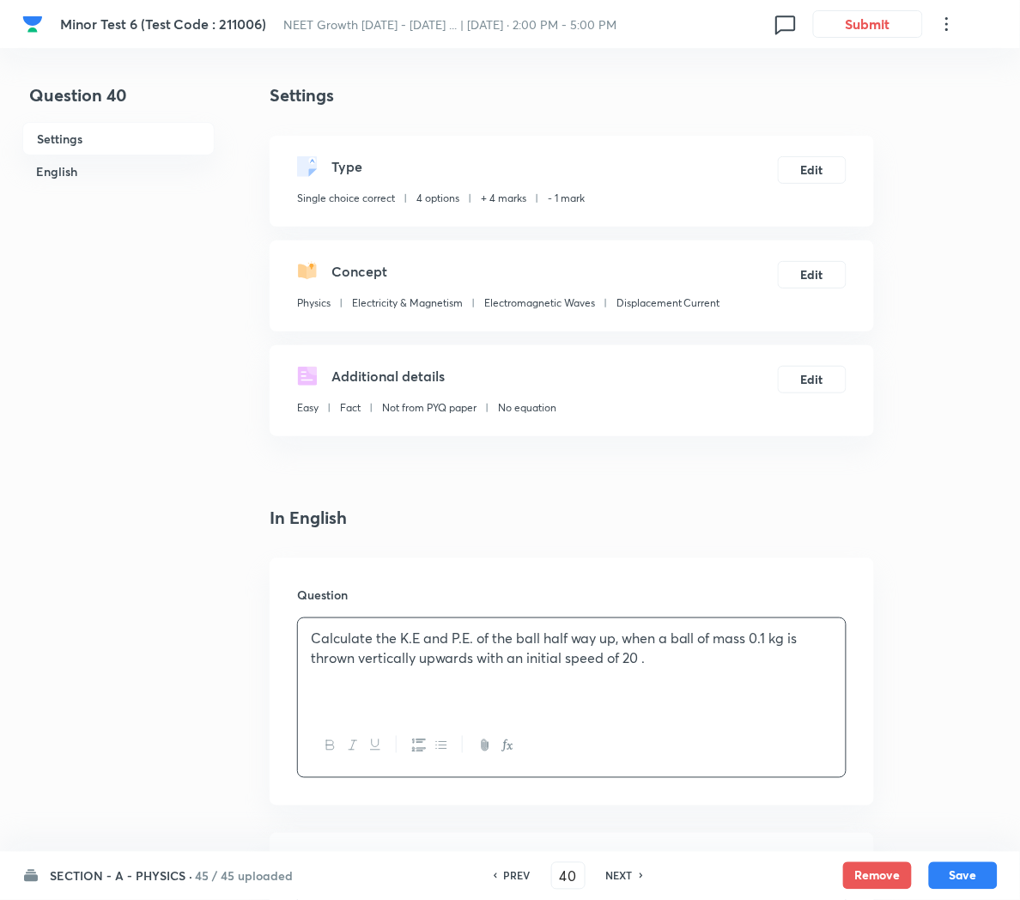
click at [513, 745] on icon "button" at bounding box center [508, 745] width 14 height 14
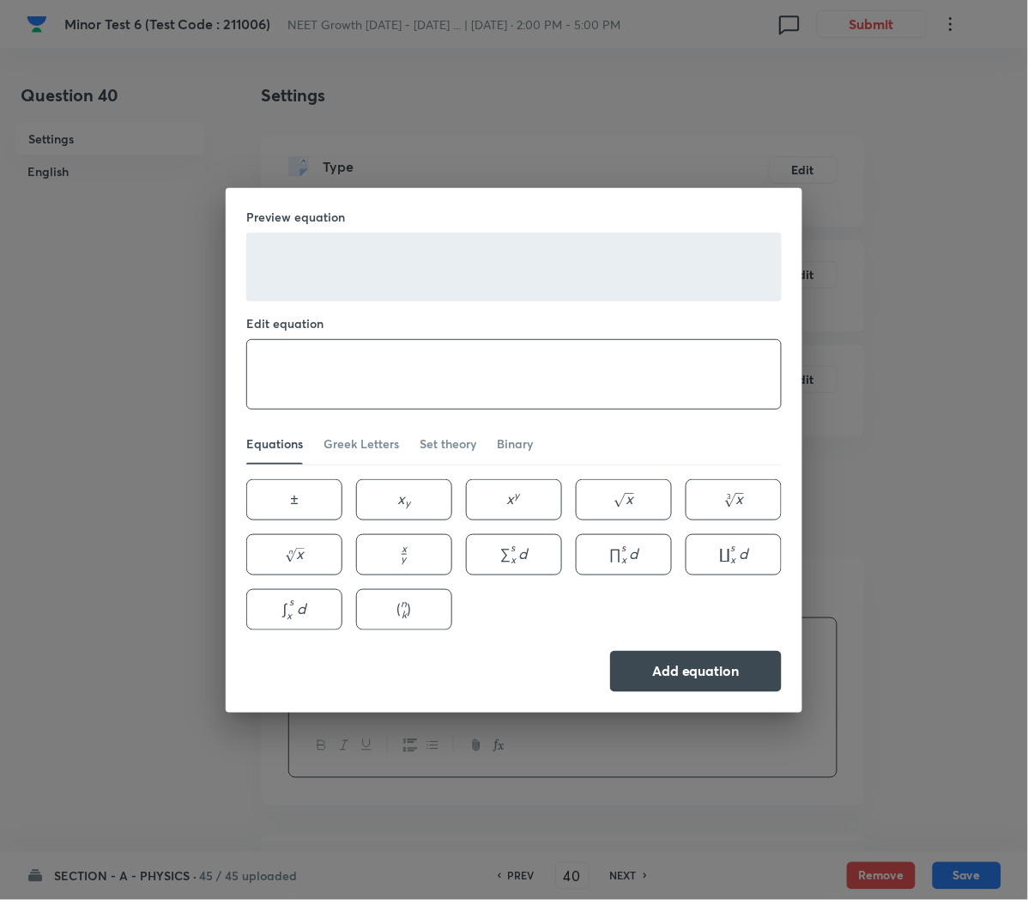
click at [296, 380] on textarea at bounding box center [514, 374] width 534 height 69
paste textarea "ms–1"
type textarea "ms^{–1}"
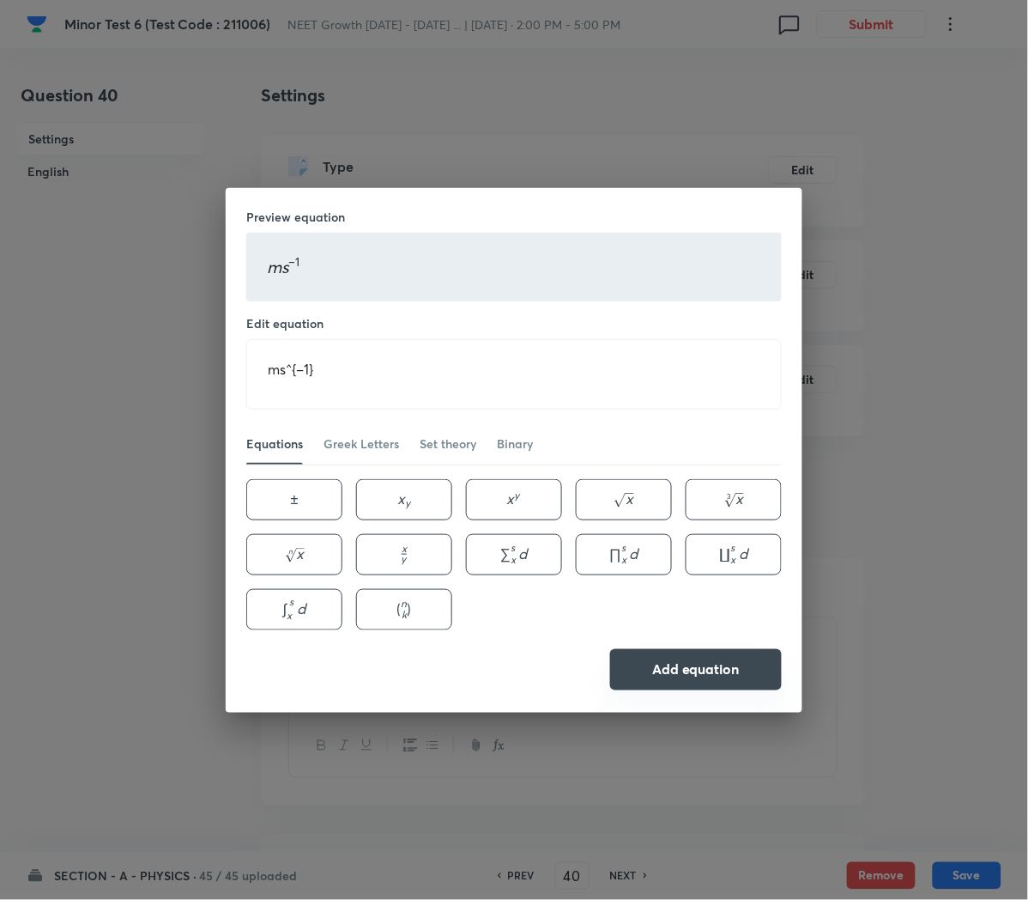
click at [687, 662] on button "Add equation" at bounding box center [696, 669] width 172 height 41
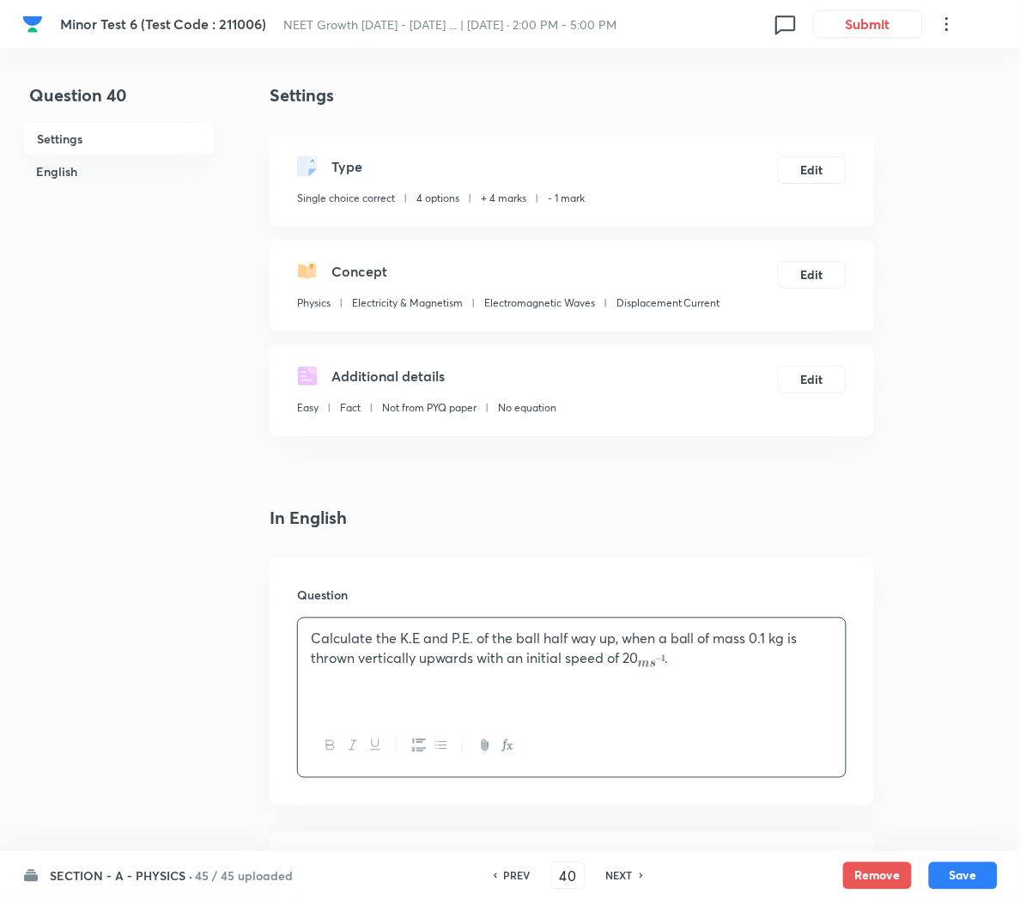
scroll to position [155, 0]
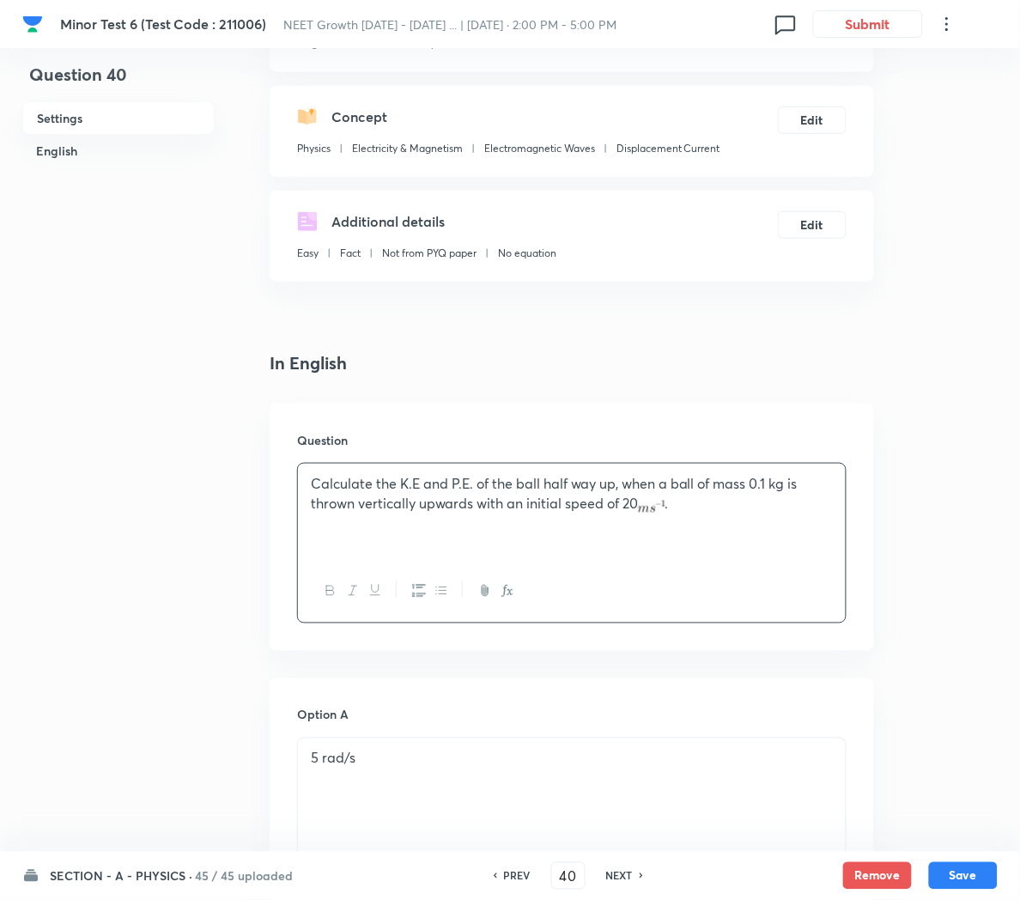
click at [439, 780] on div "5 rad/s" at bounding box center [572, 786] width 548 height 96
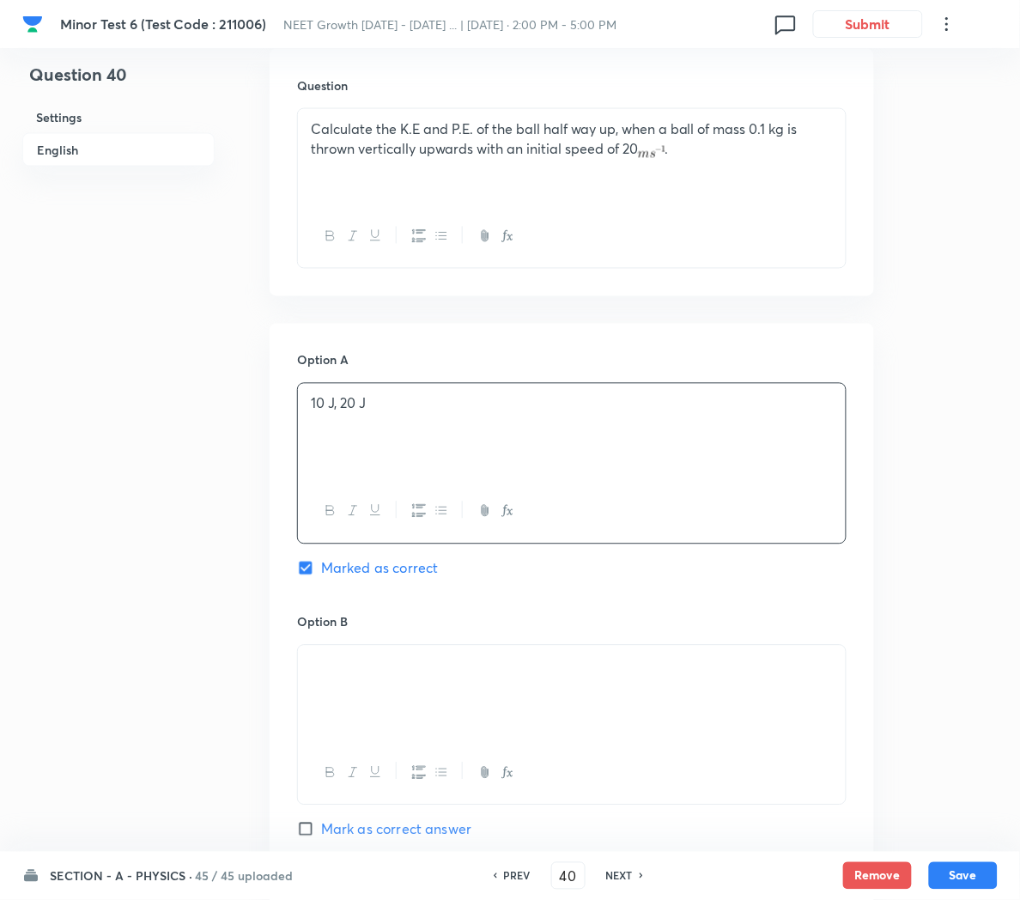
scroll to position [520, 0]
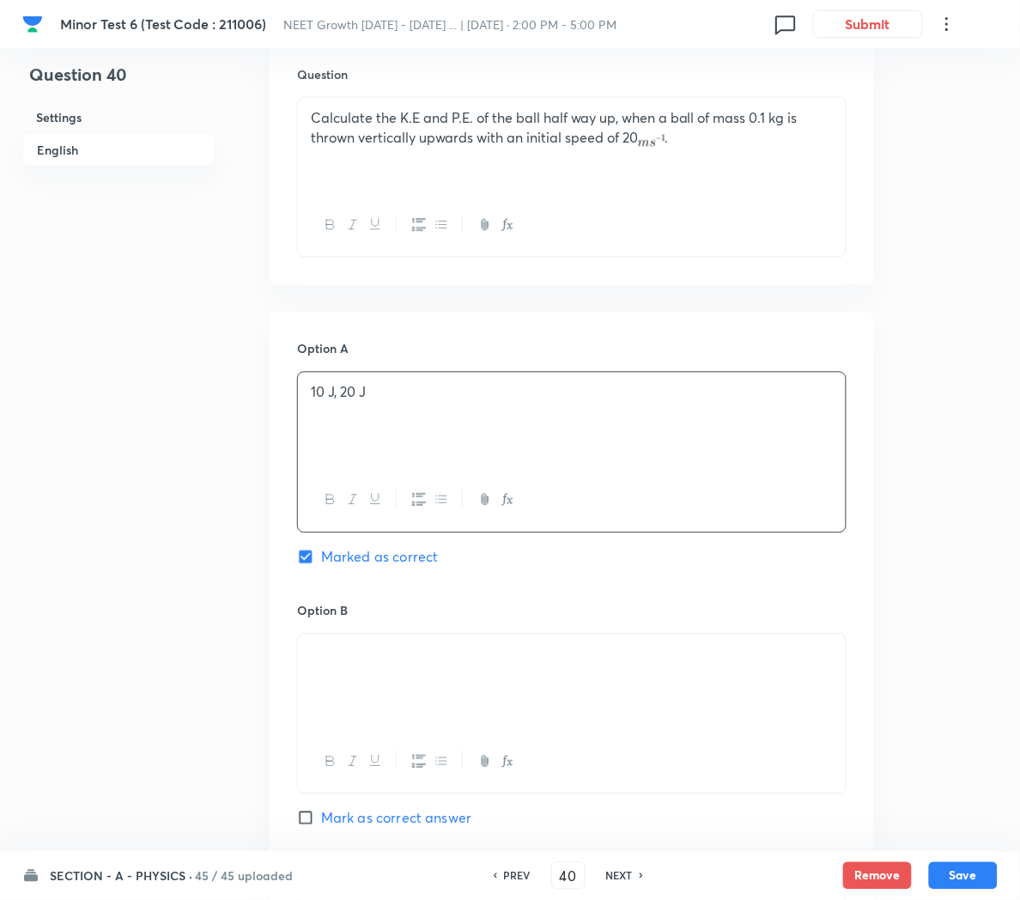
click at [439, 664] on p at bounding box center [572, 655] width 522 height 20
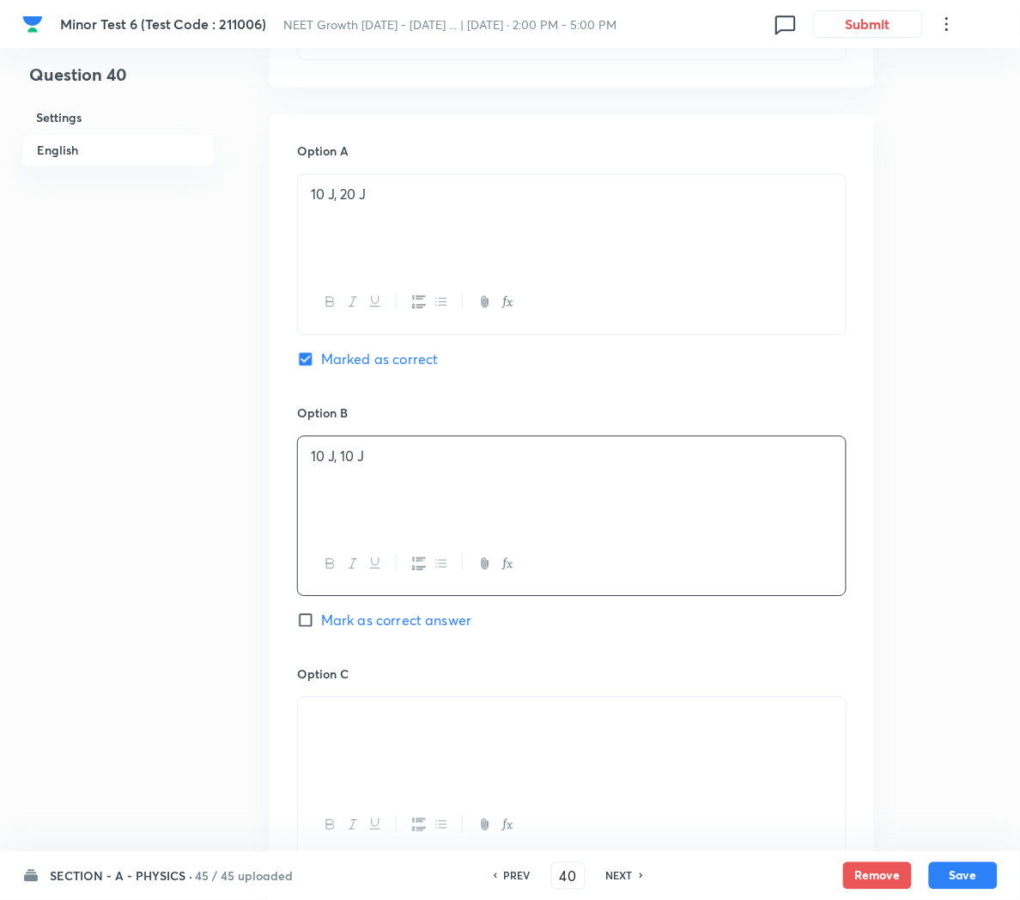
scroll to position [723, 0]
click at [365, 625] on span "Mark as correct answer" at bounding box center [396, 615] width 150 height 21
click at [321, 624] on input "Mark as correct answer" at bounding box center [309, 615] width 24 height 17
checkbox input "true"
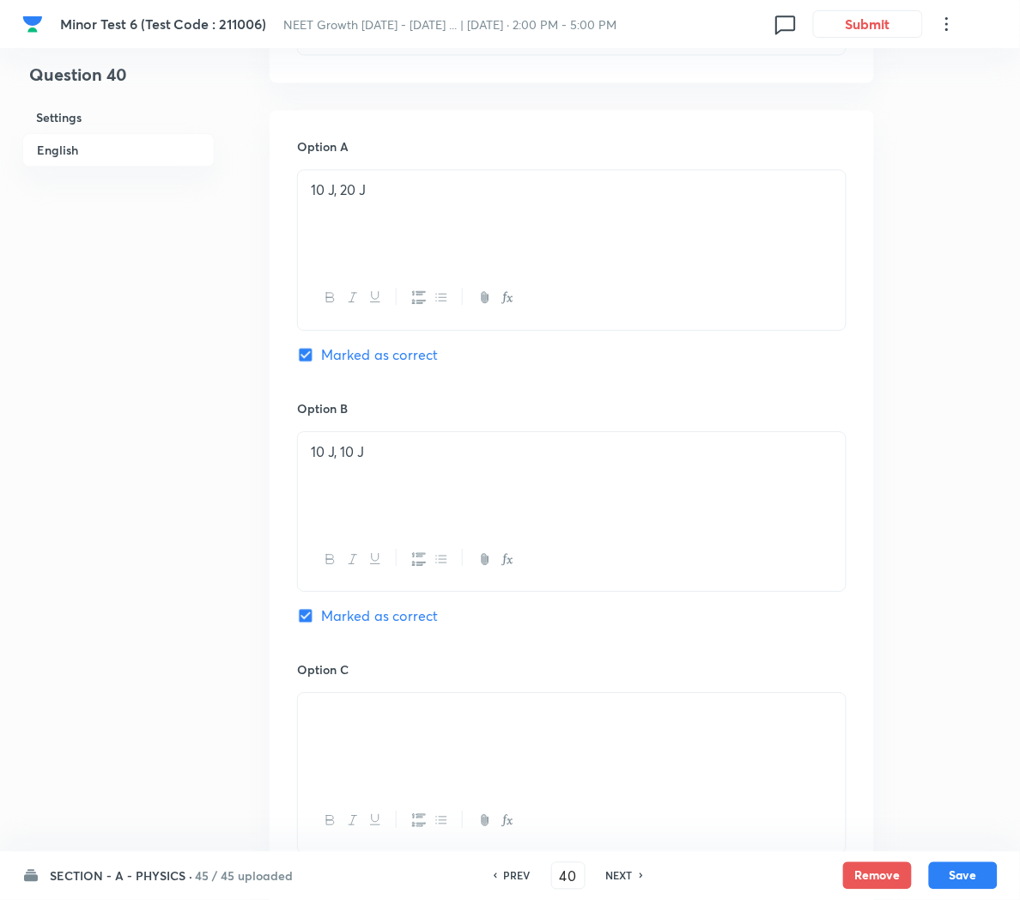
checkbox input "false"
click at [477, 742] on div at bounding box center [572, 741] width 548 height 96
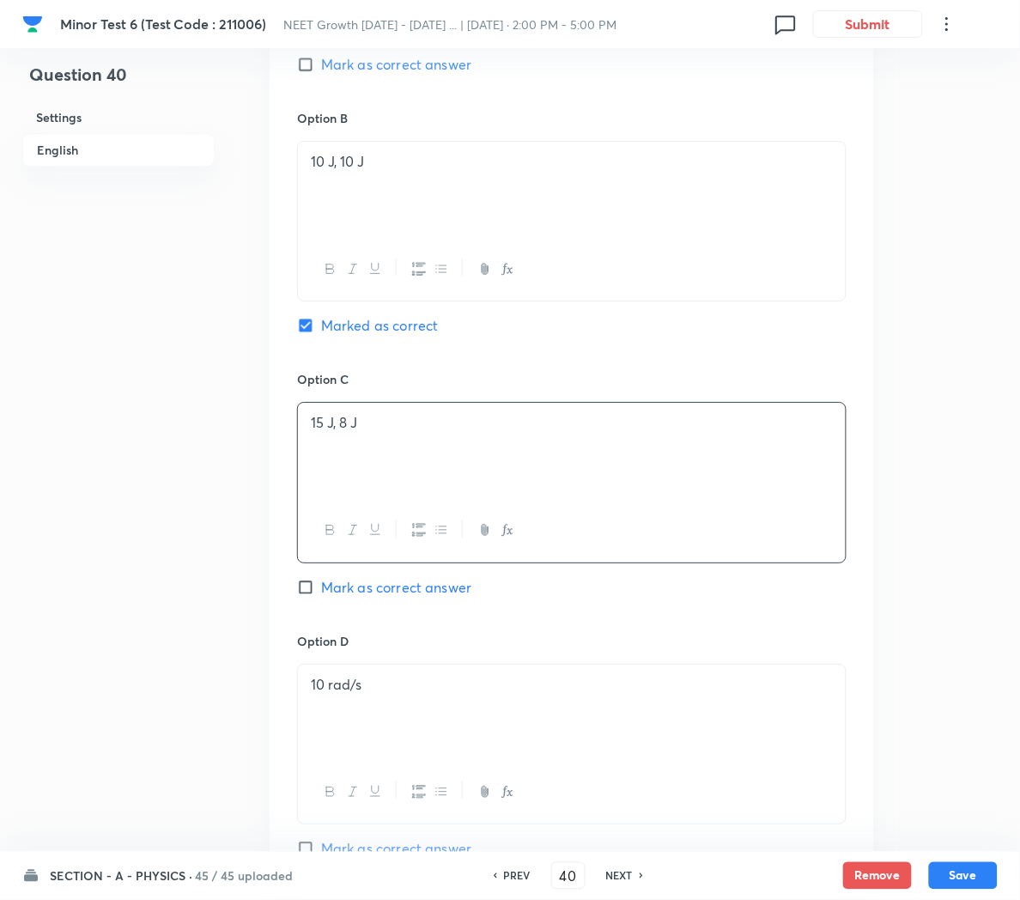
scroll to position [1035, 0]
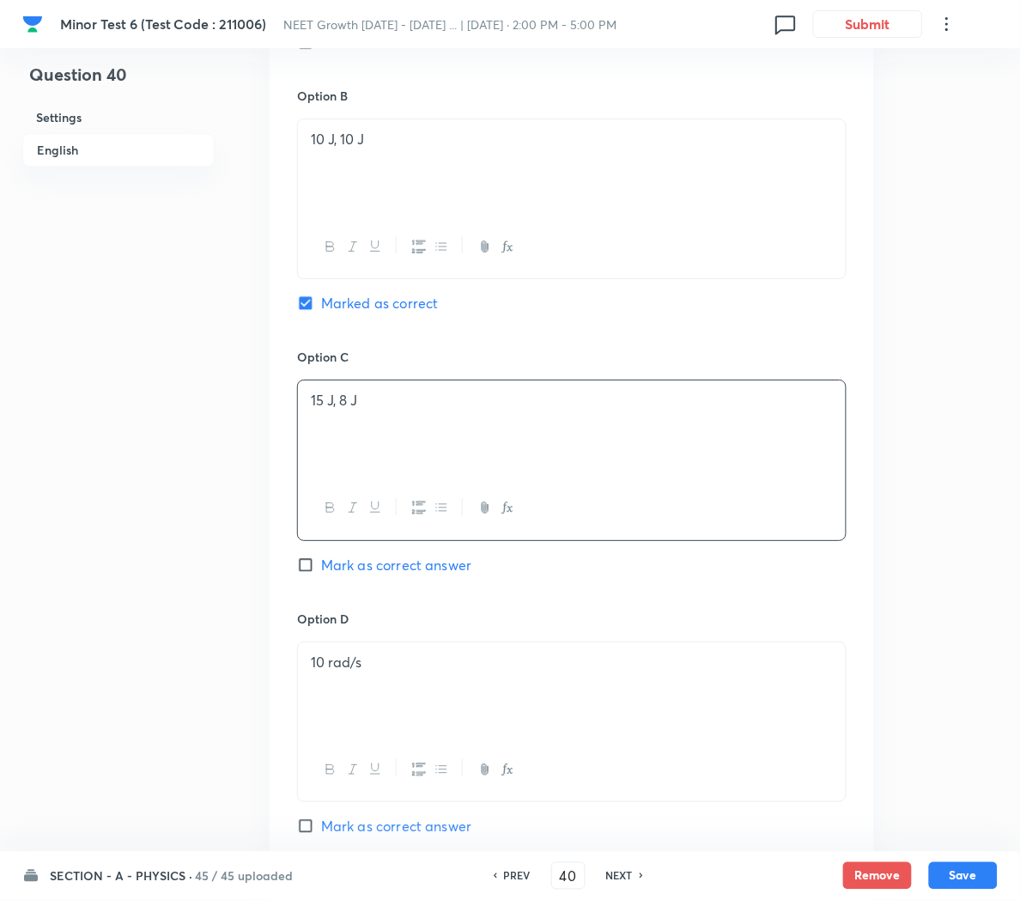
click at [423, 695] on div "10 rad/s" at bounding box center [572, 690] width 548 height 96
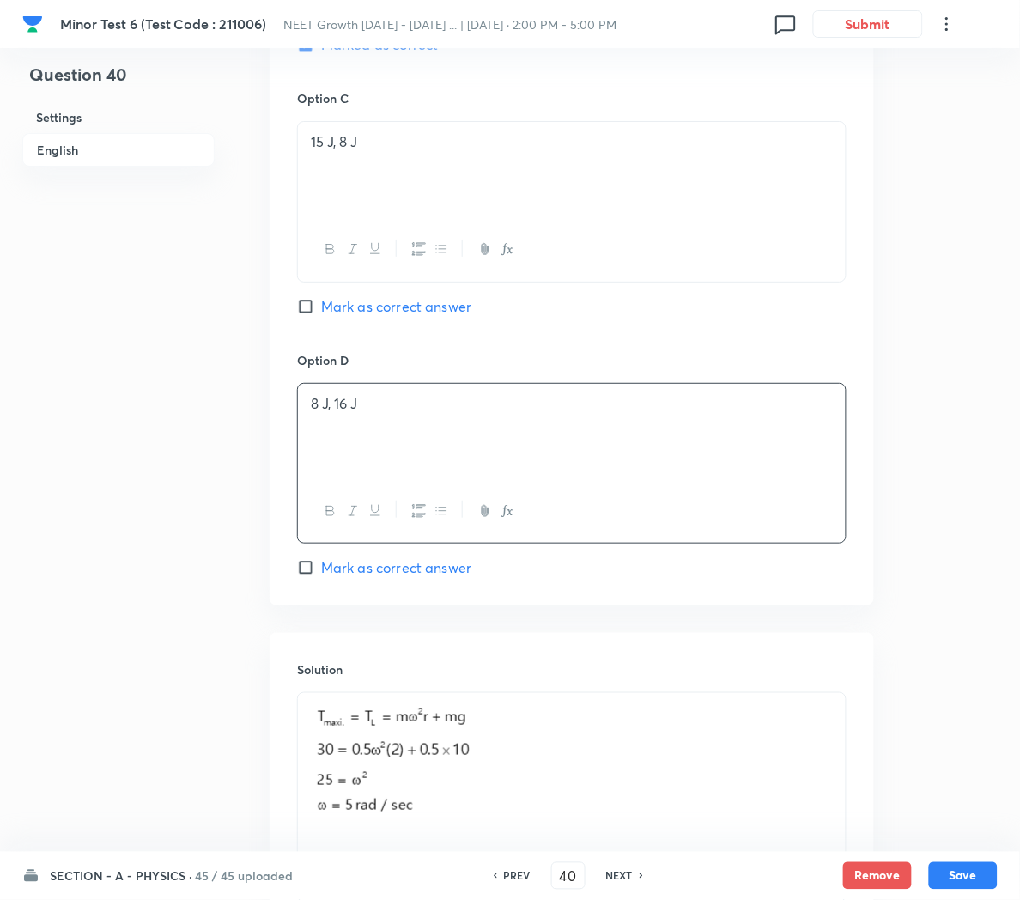
scroll to position [1296, 0]
click at [567, 798] on p at bounding box center [572, 763] width 522 height 125
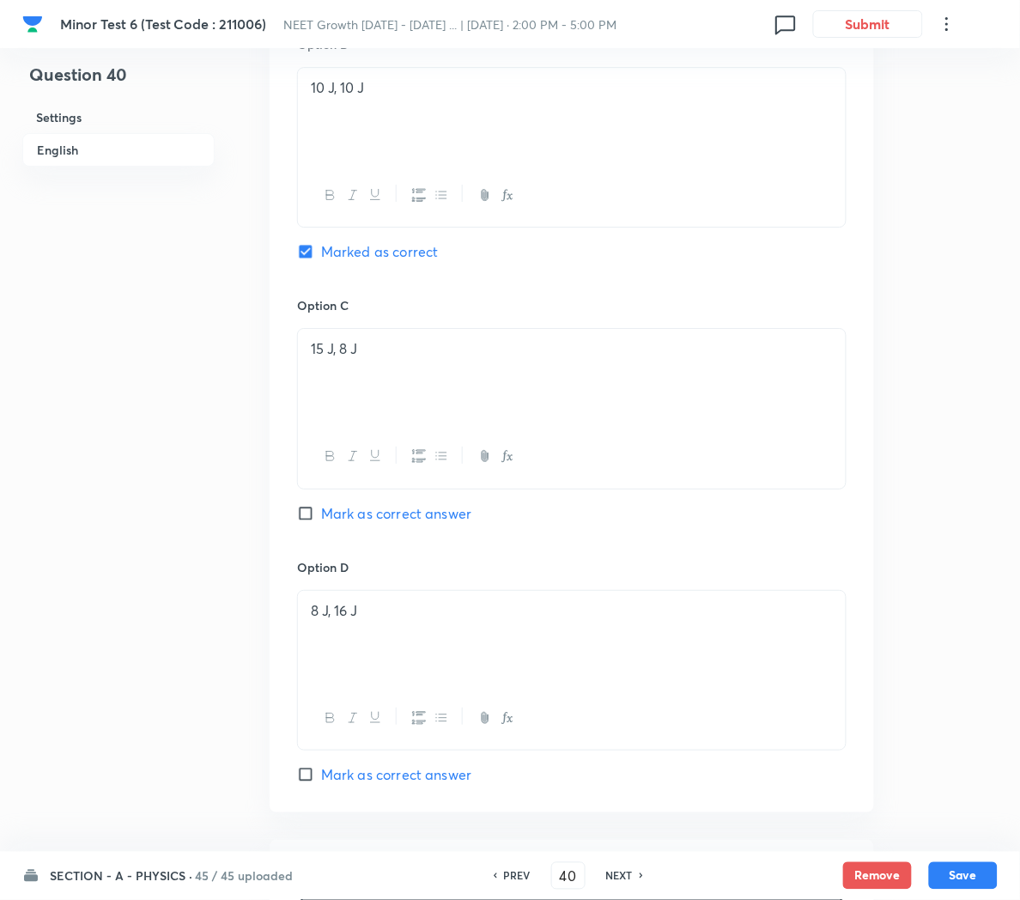
scroll to position [1054, 0]
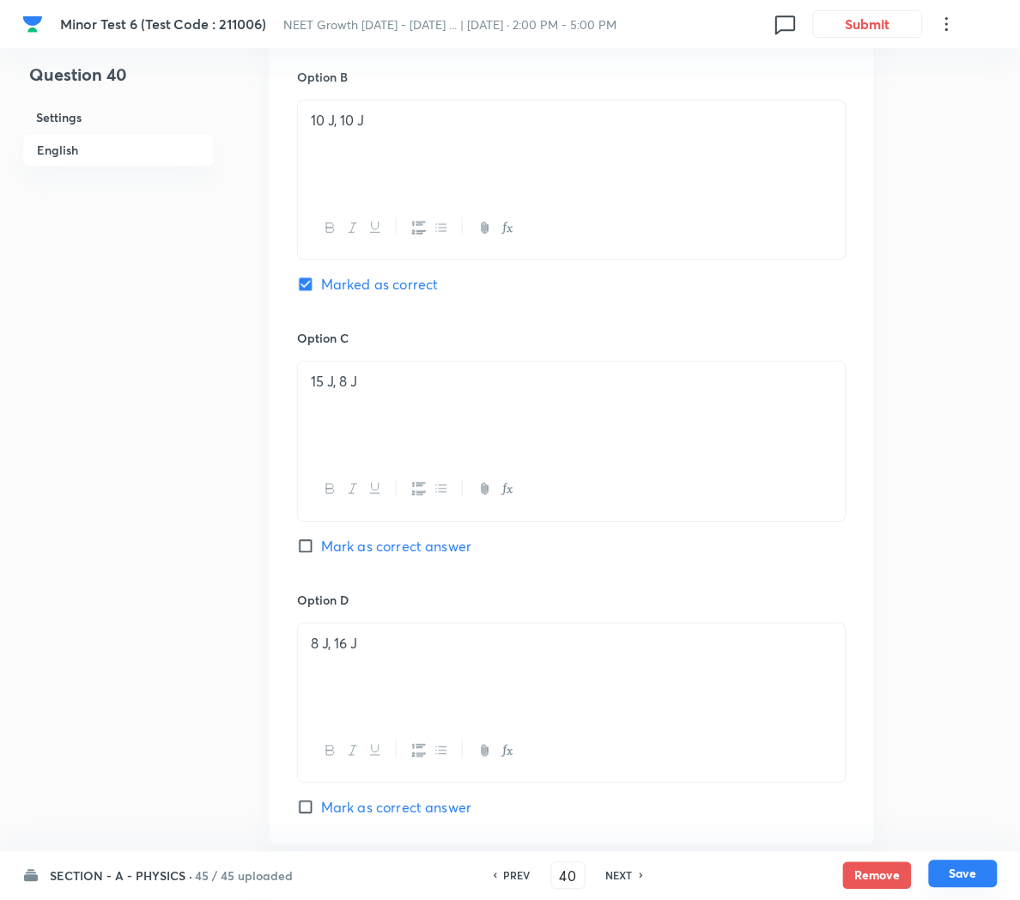
click at [973, 875] on button "Save" at bounding box center [963, 873] width 69 height 27
type input "41"
checkbox input "true"
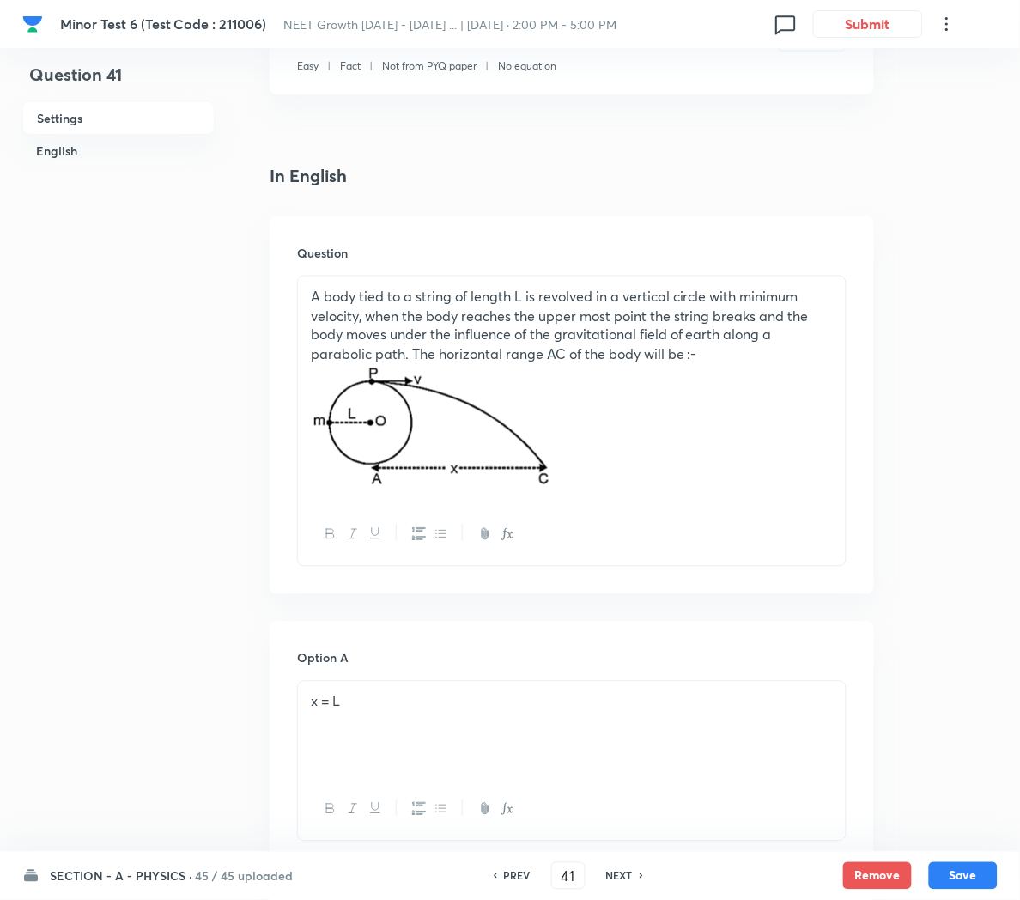
scroll to position [339, 0]
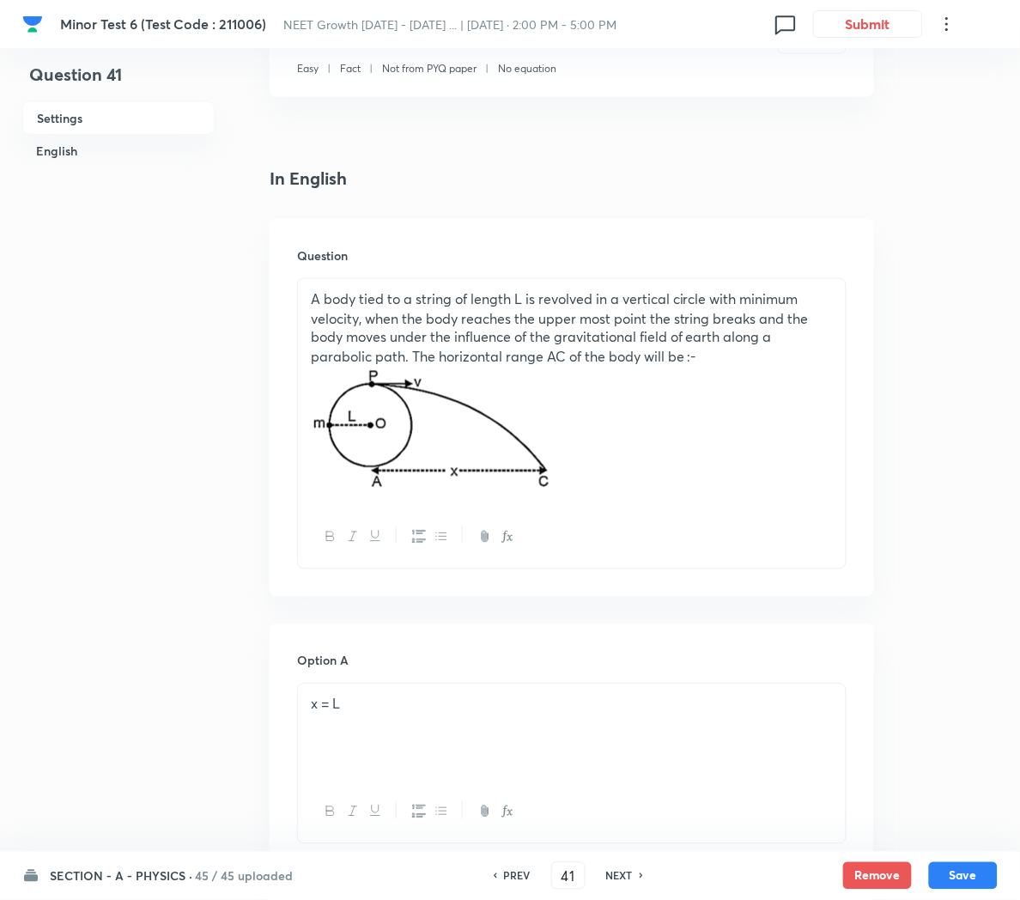
click at [735, 472] on p at bounding box center [572, 431] width 522 height 128
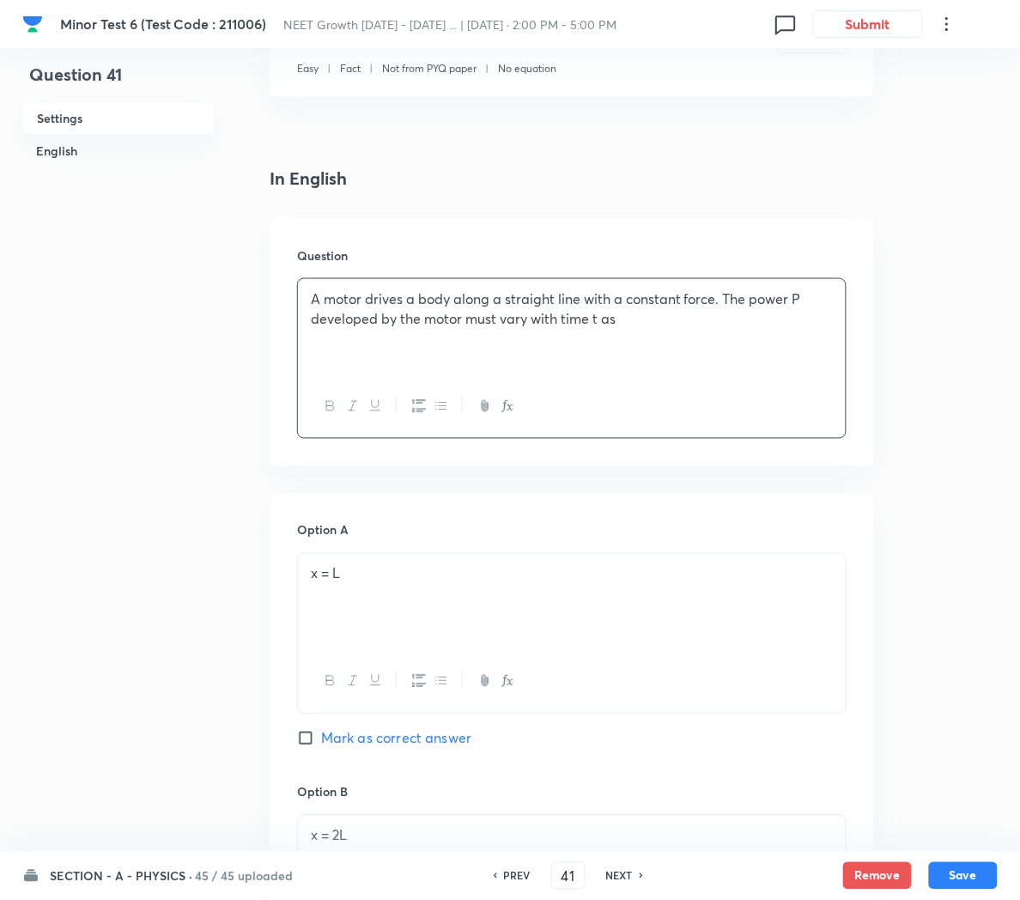
click at [389, 610] on div "x = L" at bounding box center [572, 602] width 548 height 96
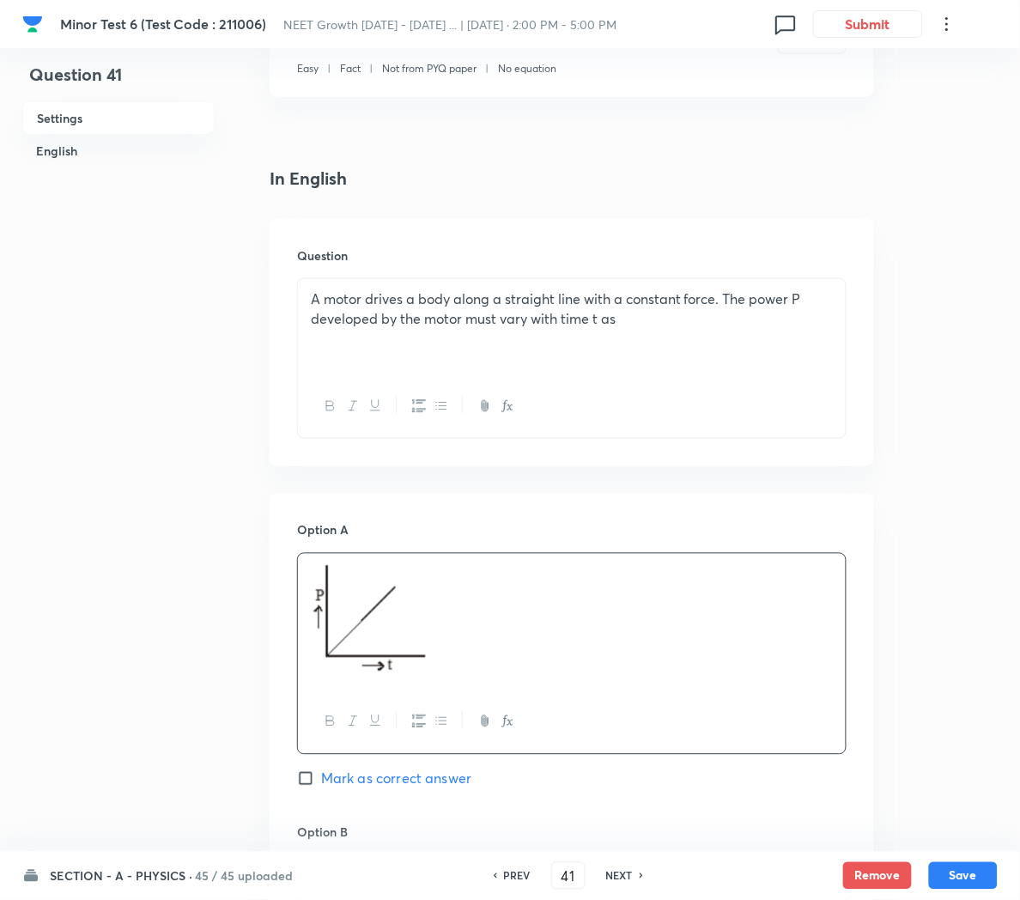
click at [344, 780] on span "Mark as correct answer" at bounding box center [396, 778] width 150 height 21
click at [321, 780] on input "Mark as correct answer" at bounding box center [309, 778] width 24 height 17
checkbox input "true"
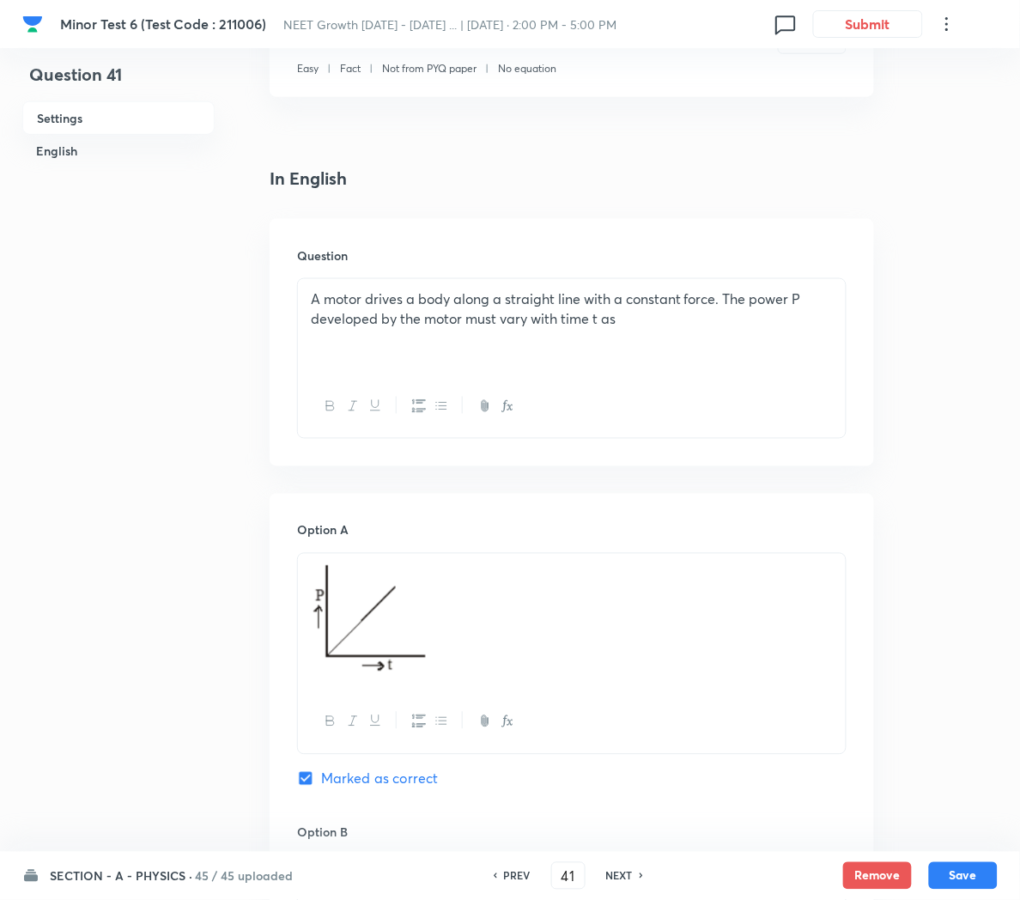
checkbox input "false"
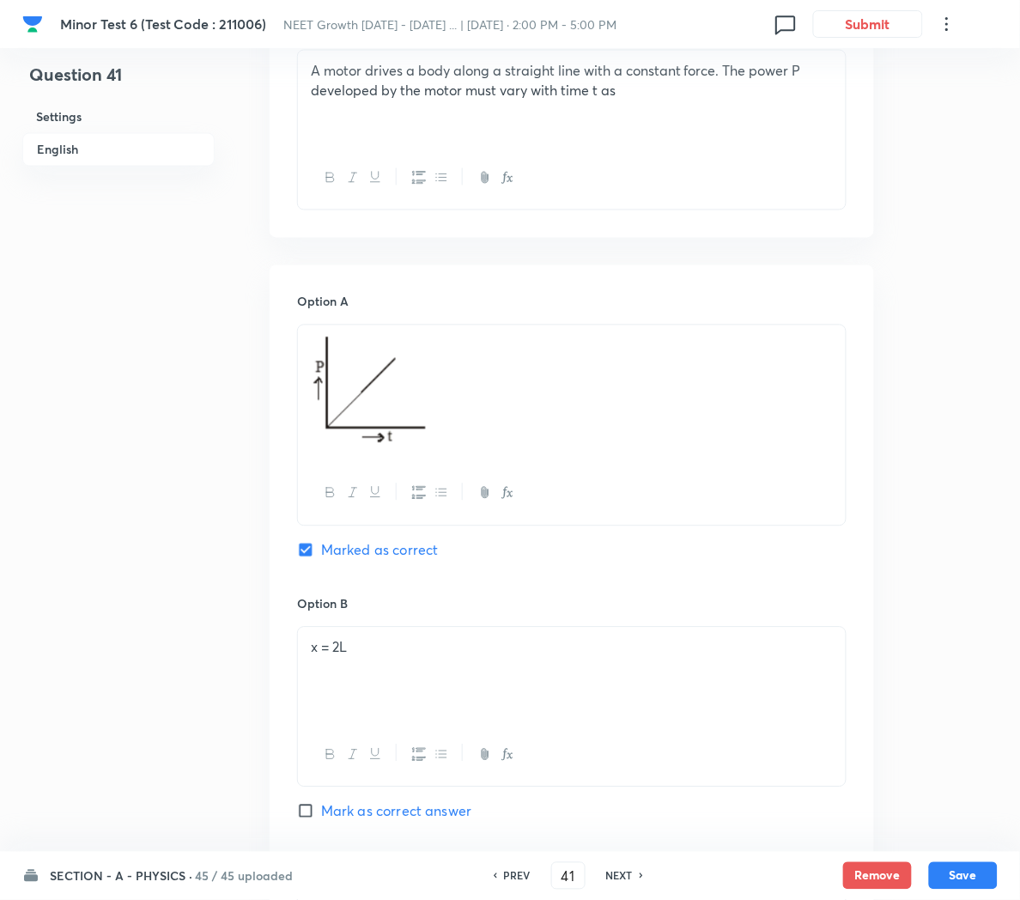
scroll to position [616, 0]
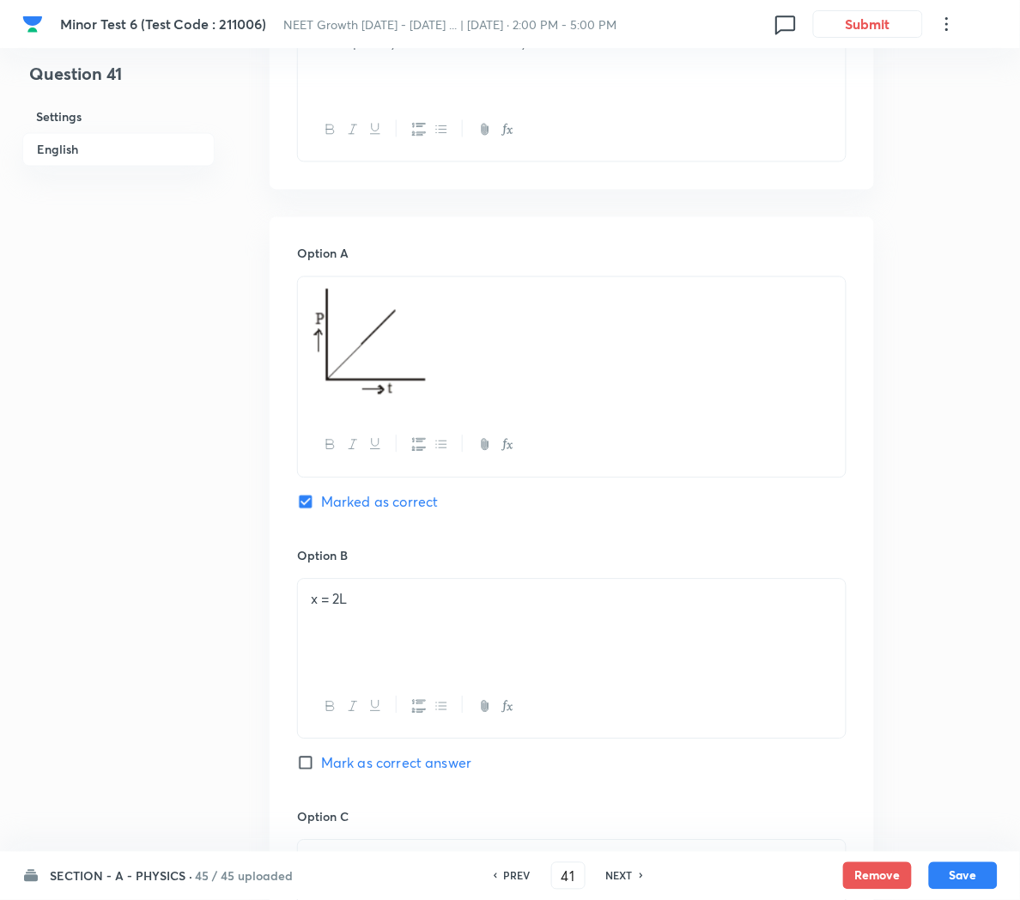
click at [388, 630] on div "x = 2L" at bounding box center [572, 627] width 548 height 96
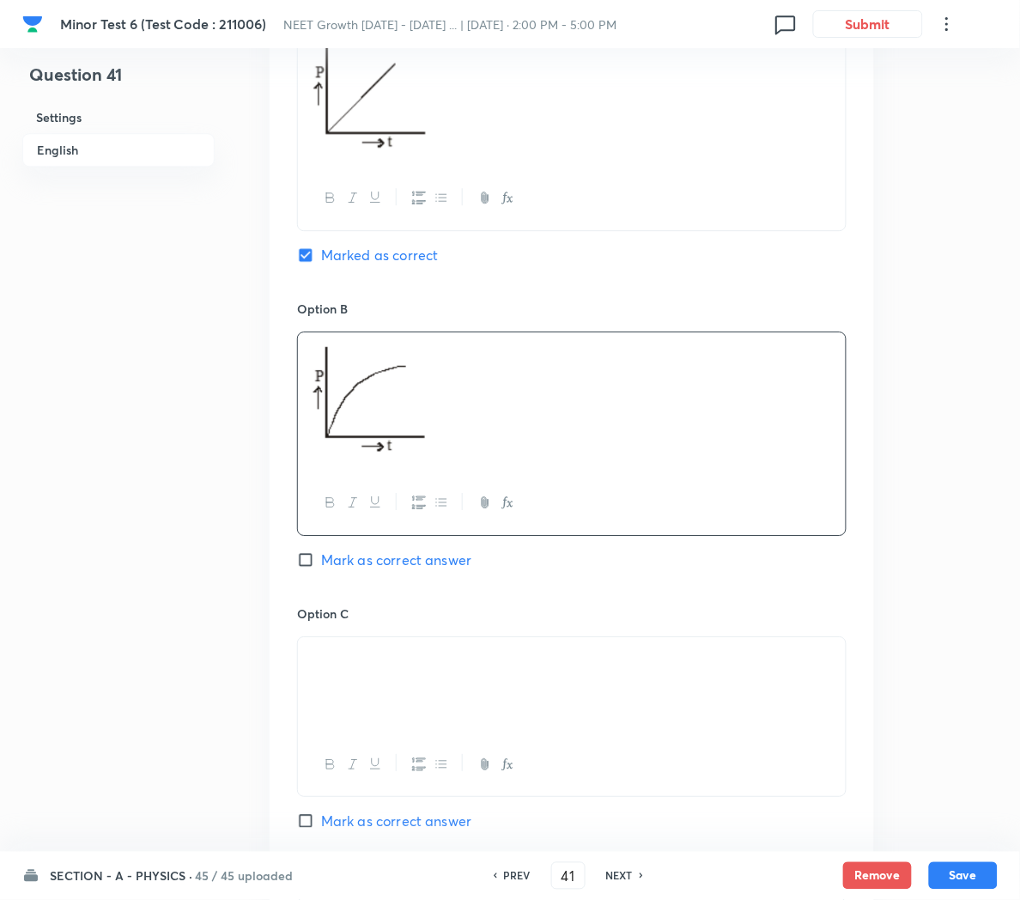
scroll to position [865, 0]
click at [435, 665] on p at bounding box center [572, 656] width 522 height 20
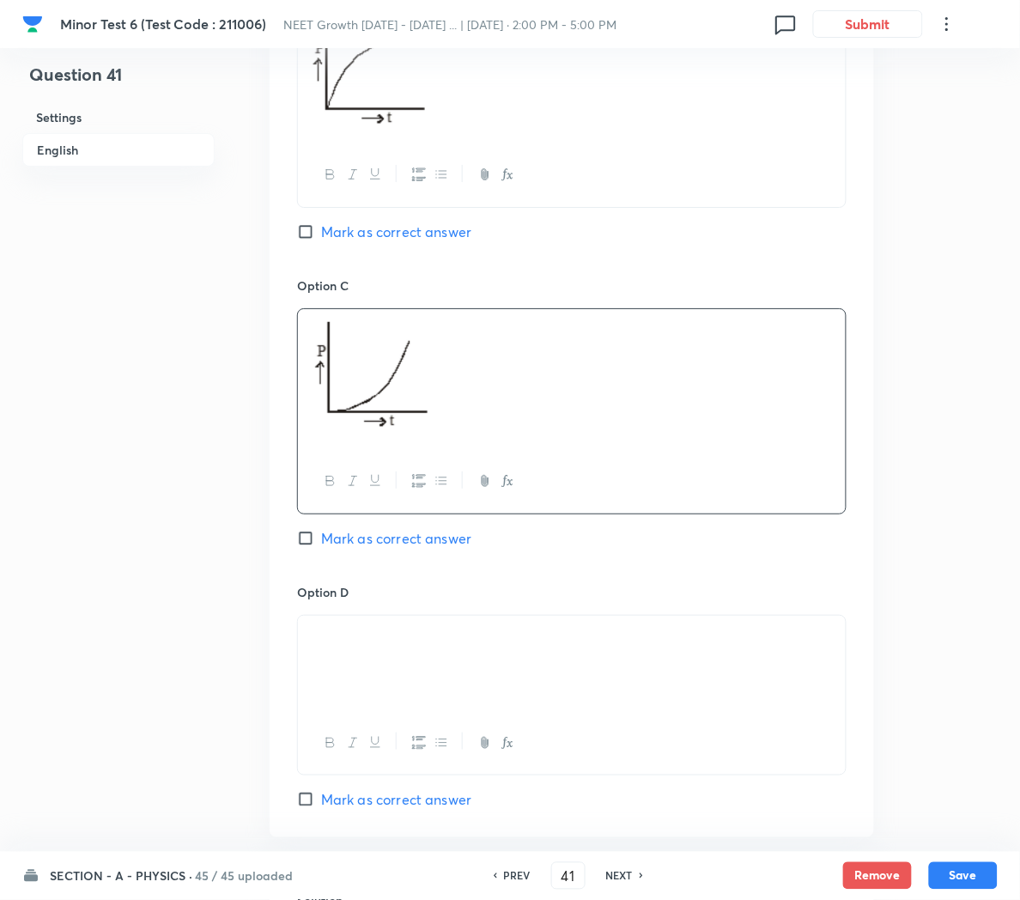
scroll to position [1251, 0]
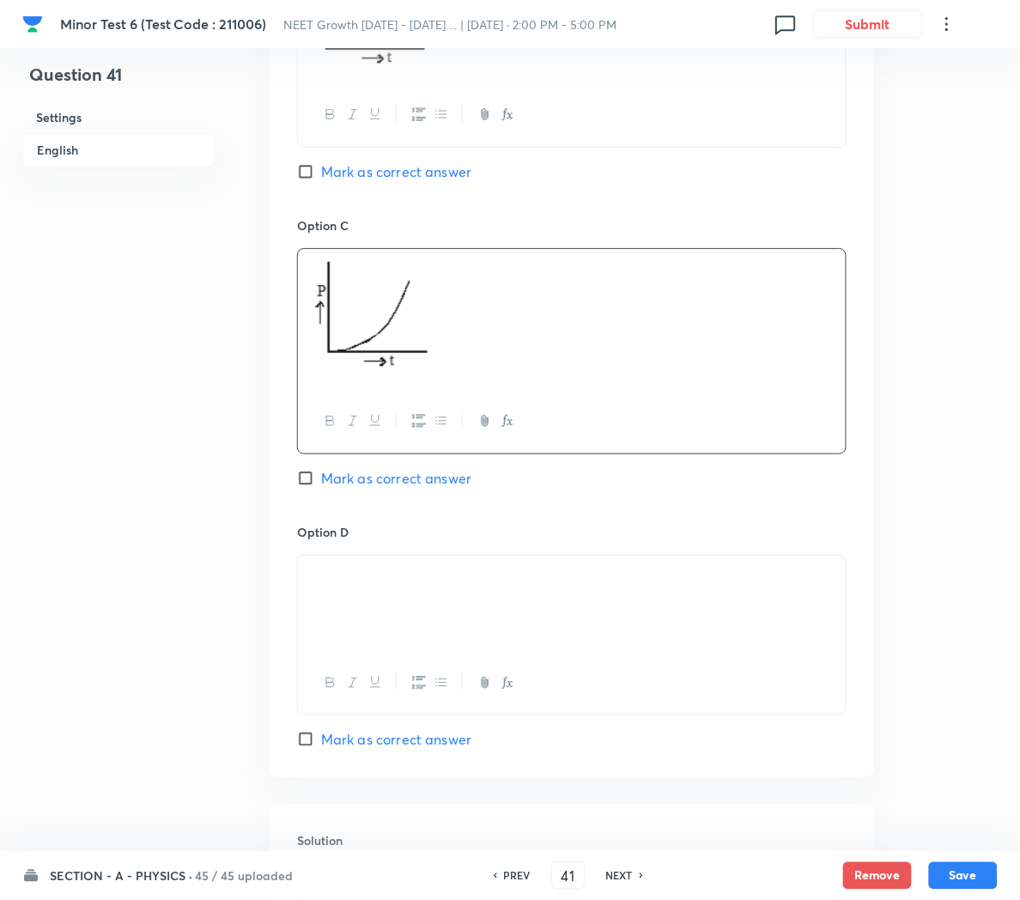
click at [448, 619] on div at bounding box center [572, 603] width 548 height 96
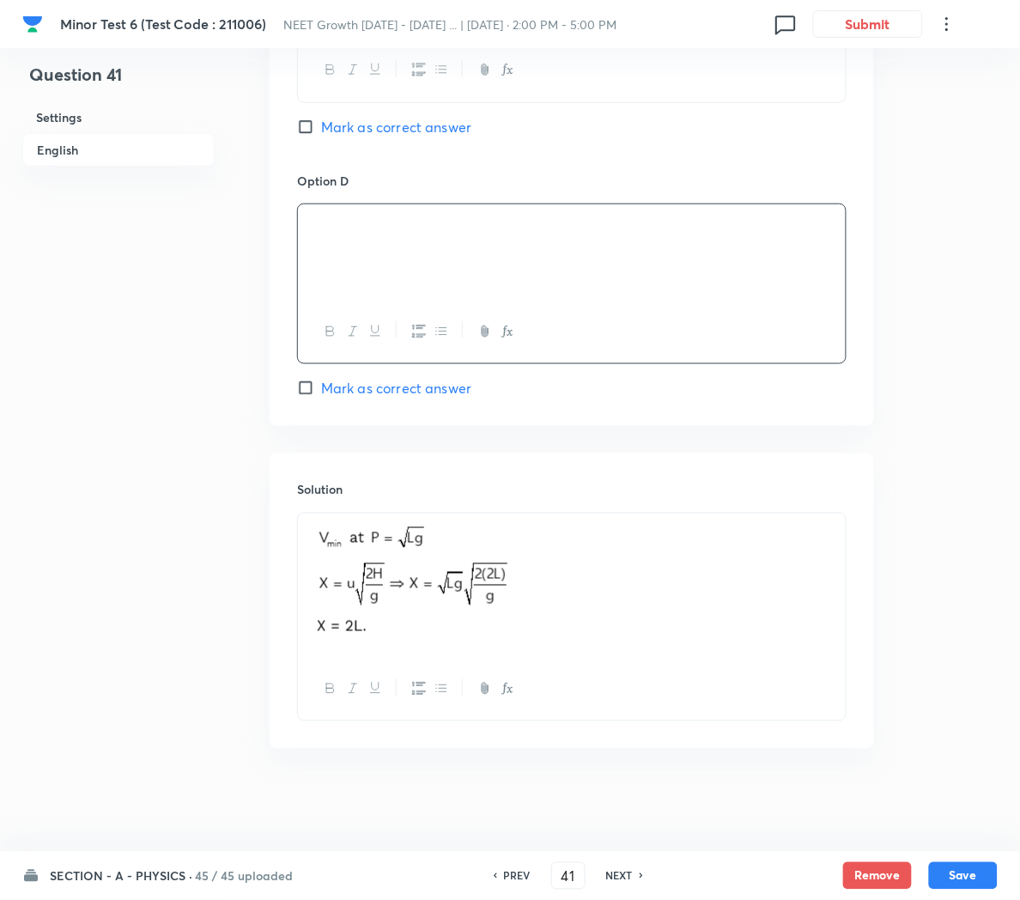
click at [632, 600] on p at bounding box center [572, 586] width 522 height 124
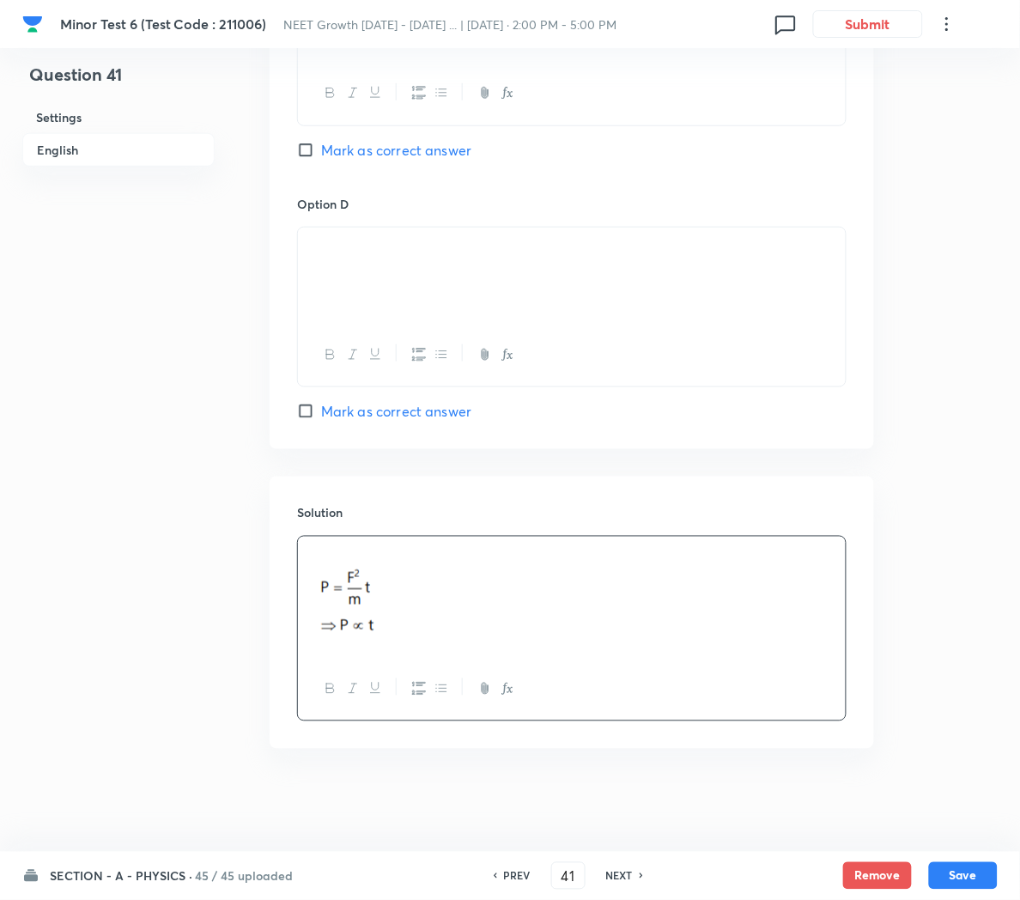
scroll to position [1663, 0]
click at [950, 878] on button "Save" at bounding box center [963, 873] width 69 height 27
type input "42"
checkbox input "true"
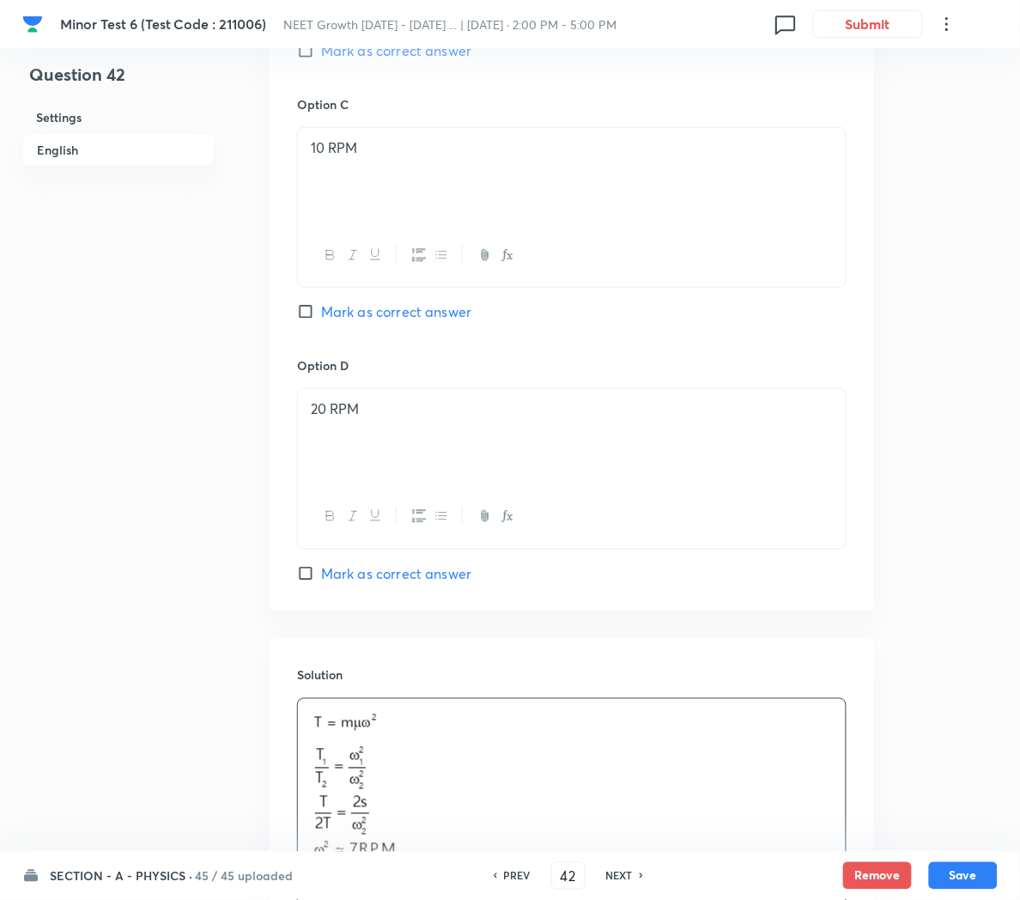
scroll to position [1580, 0]
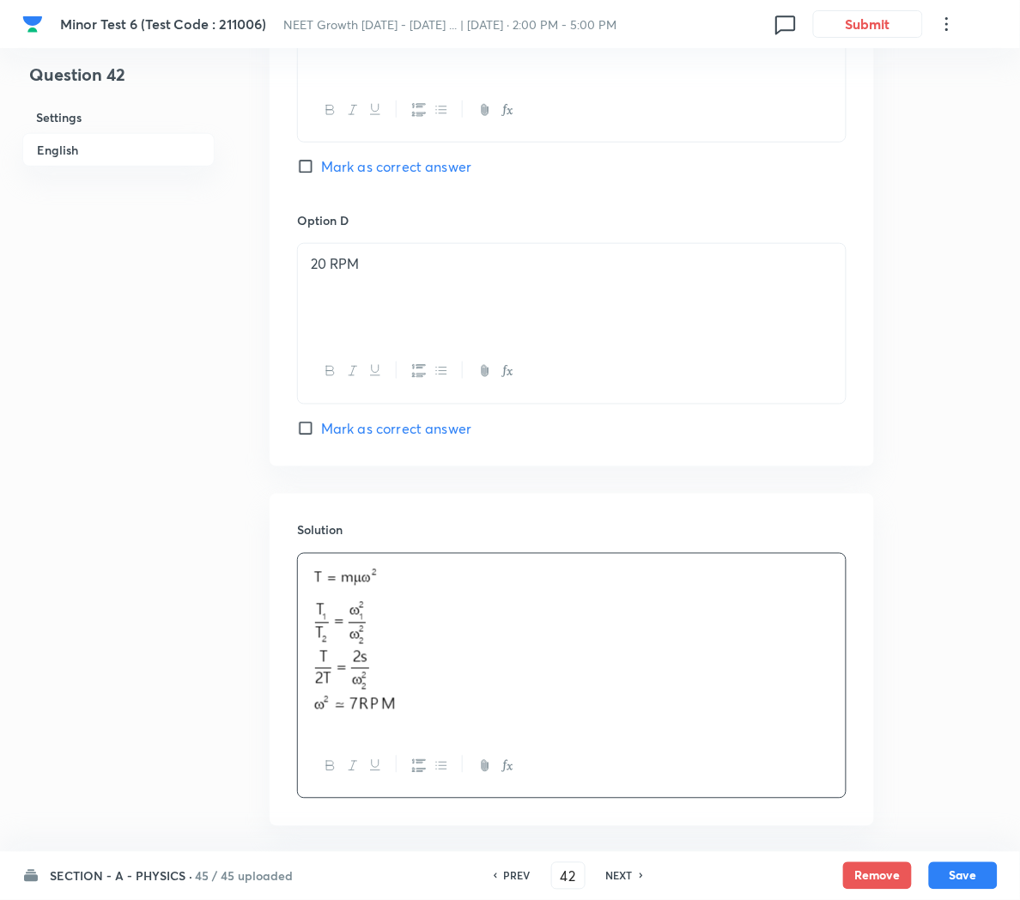
click at [505, 868] on h6 "PREV" at bounding box center [517, 875] width 27 height 15
type input "41"
checkbox input "true"
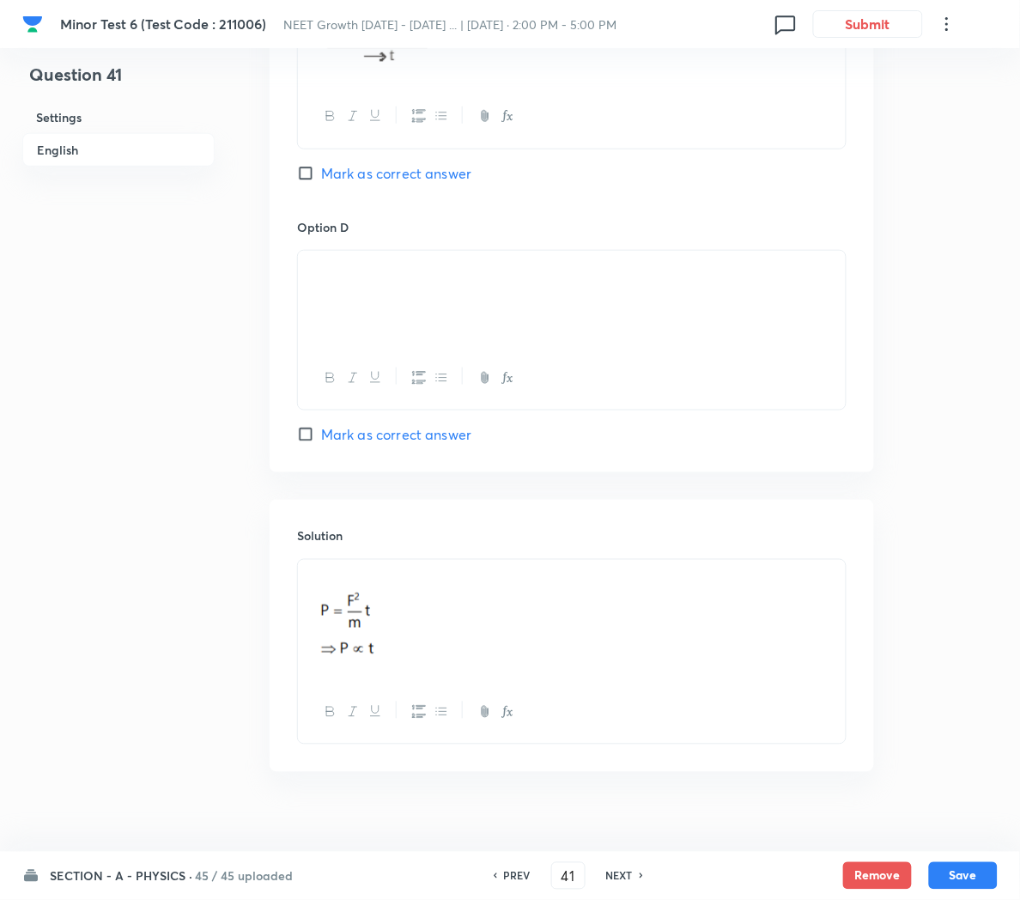
scroll to position [1663, 0]
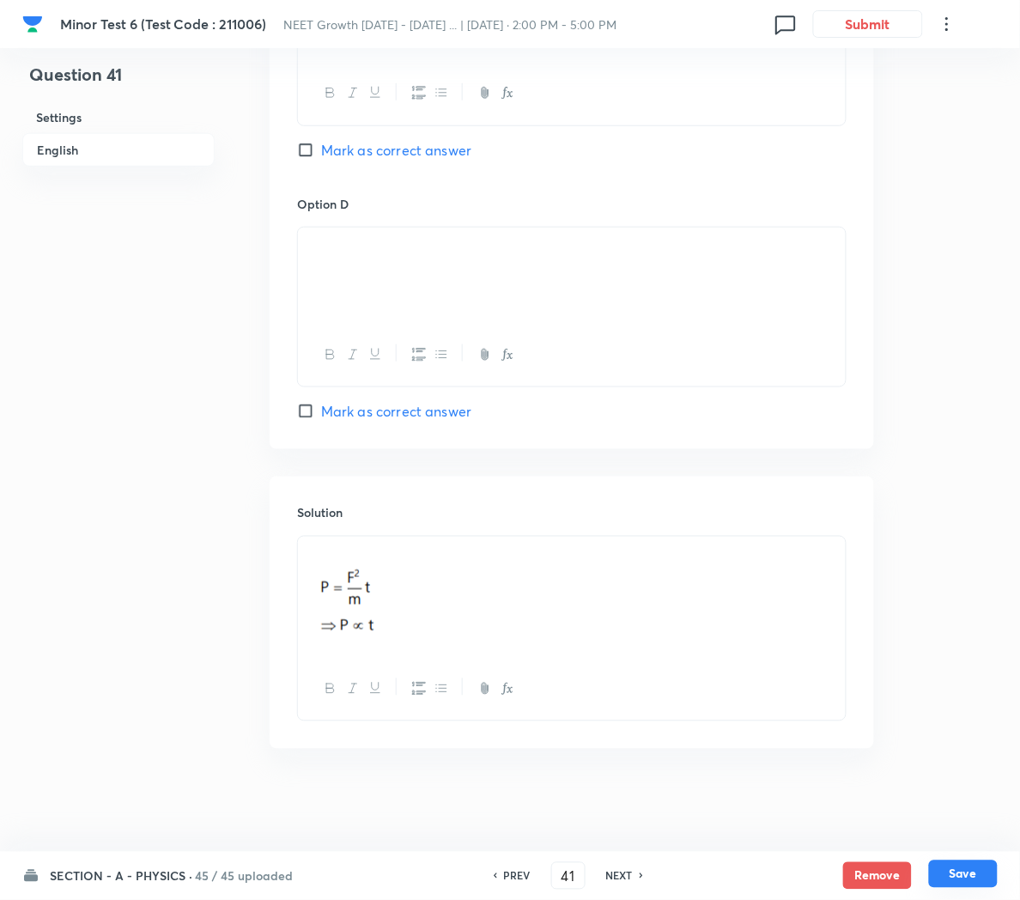
click at [963, 875] on button "Save" at bounding box center [963, 873] width 69 height 27
type input "42"
checkbox input "true"
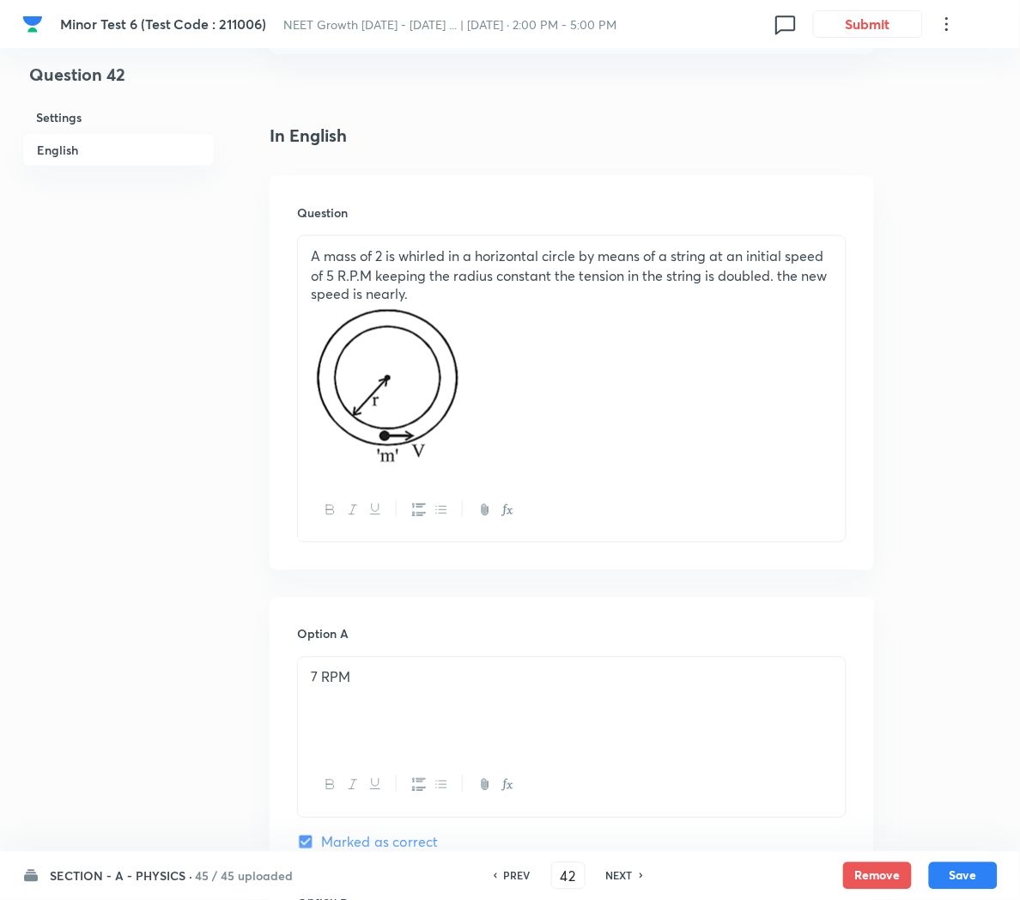
scroll to position [375, 0]
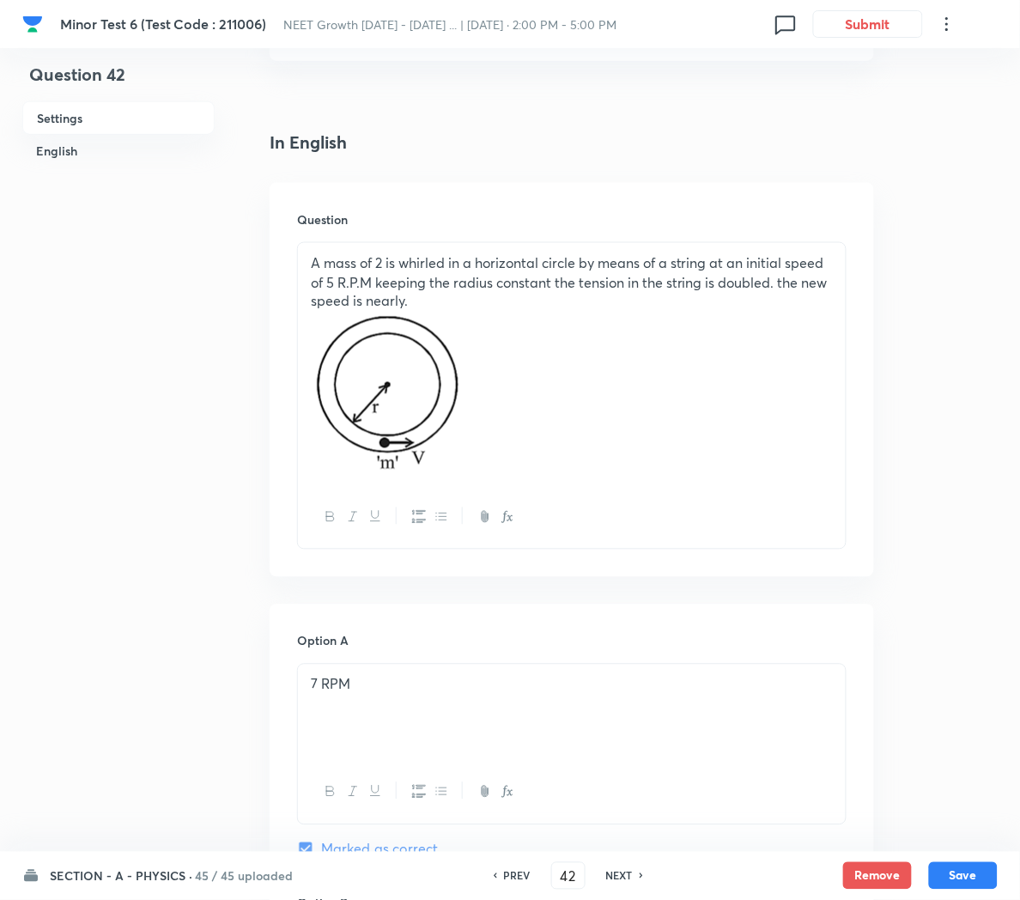
click at [551, 445] on p at bounding box center [572, 394] width 522 height 164
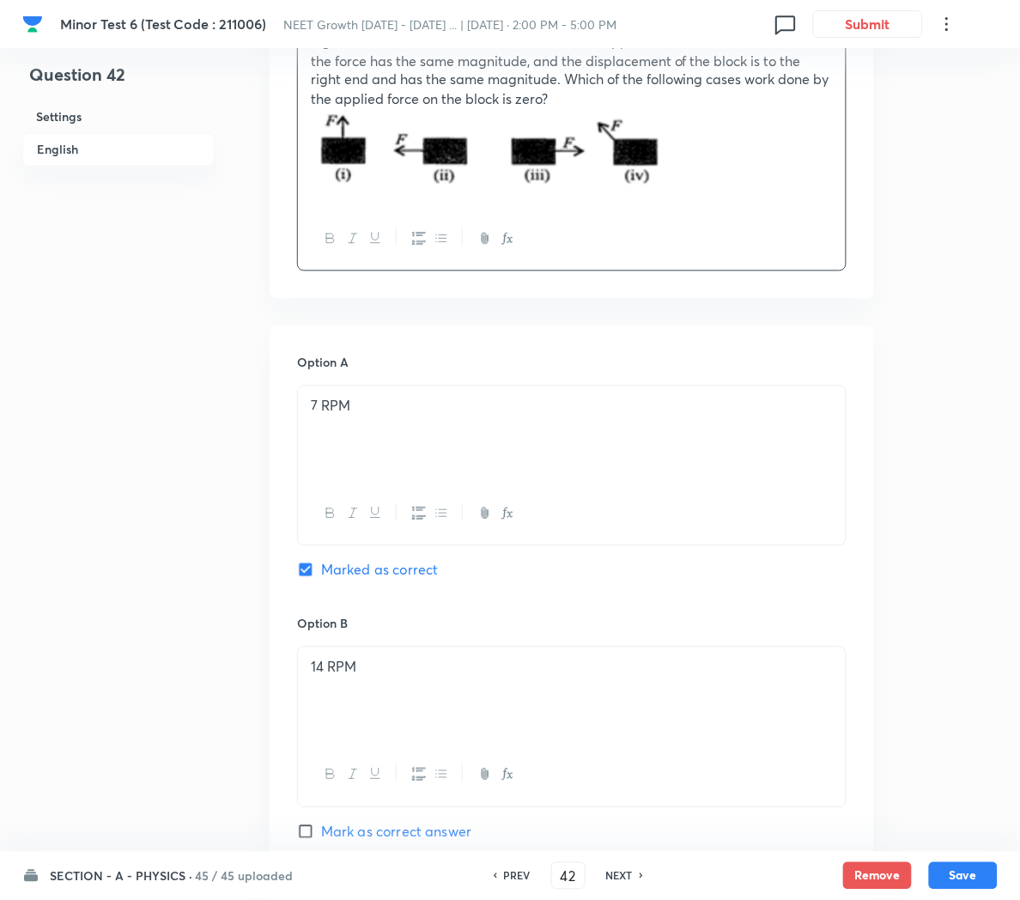
scroll to position [631, 0]
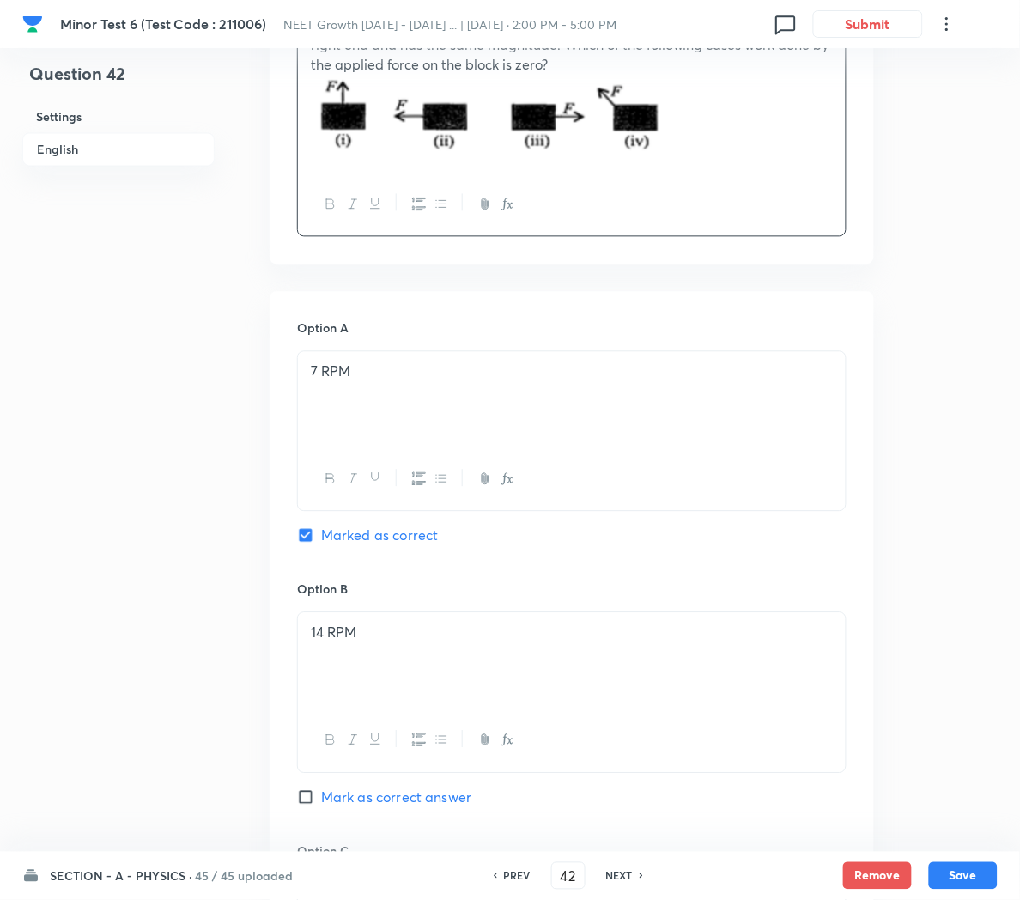
click at [417, 409] on div "7 RPM" at bounding box center [572, 400] width 548 height 96
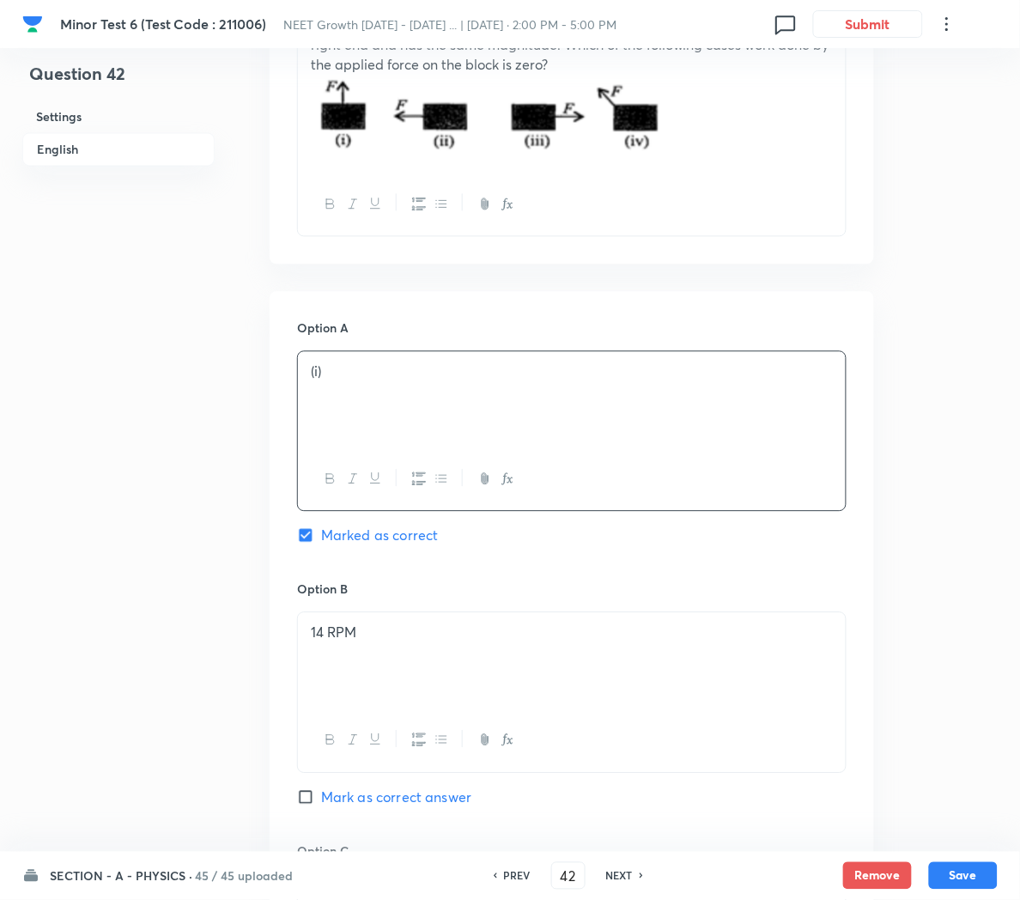
scroll to position [747, 0]
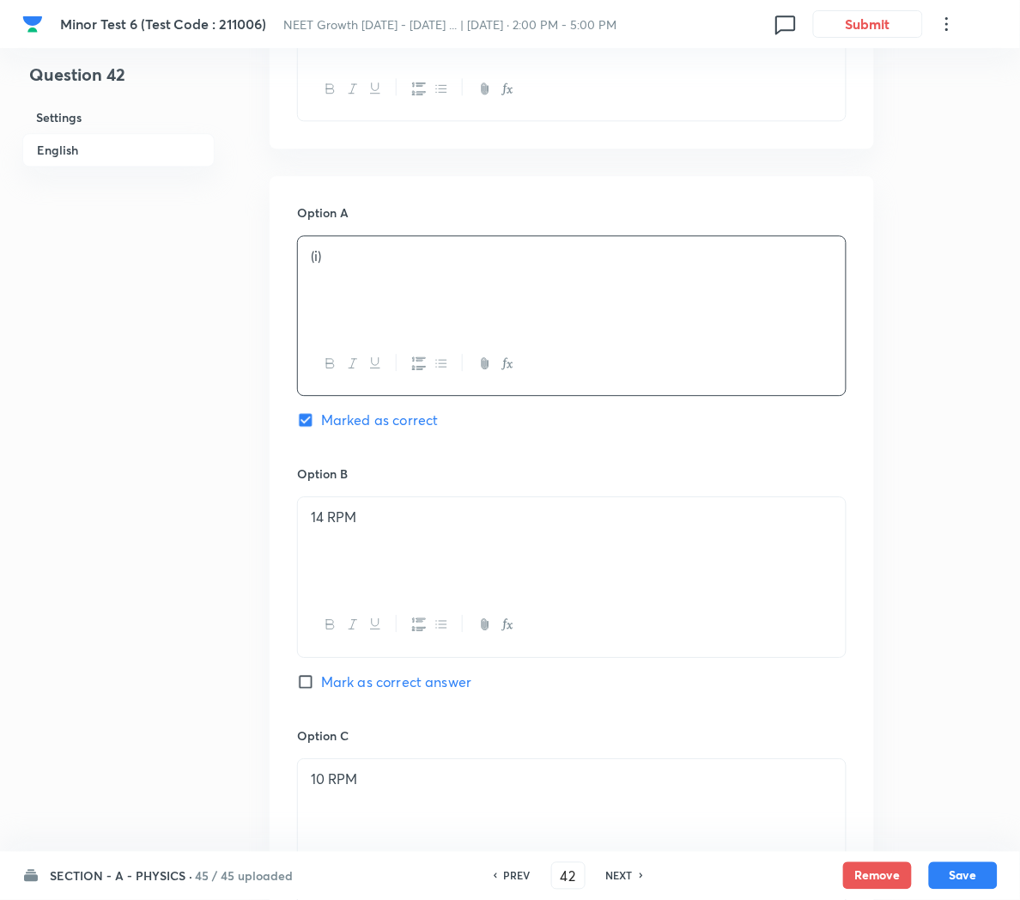
click at [379, 537] on div "14 RPM" at bounding box center [572, 545] width 548 height 96
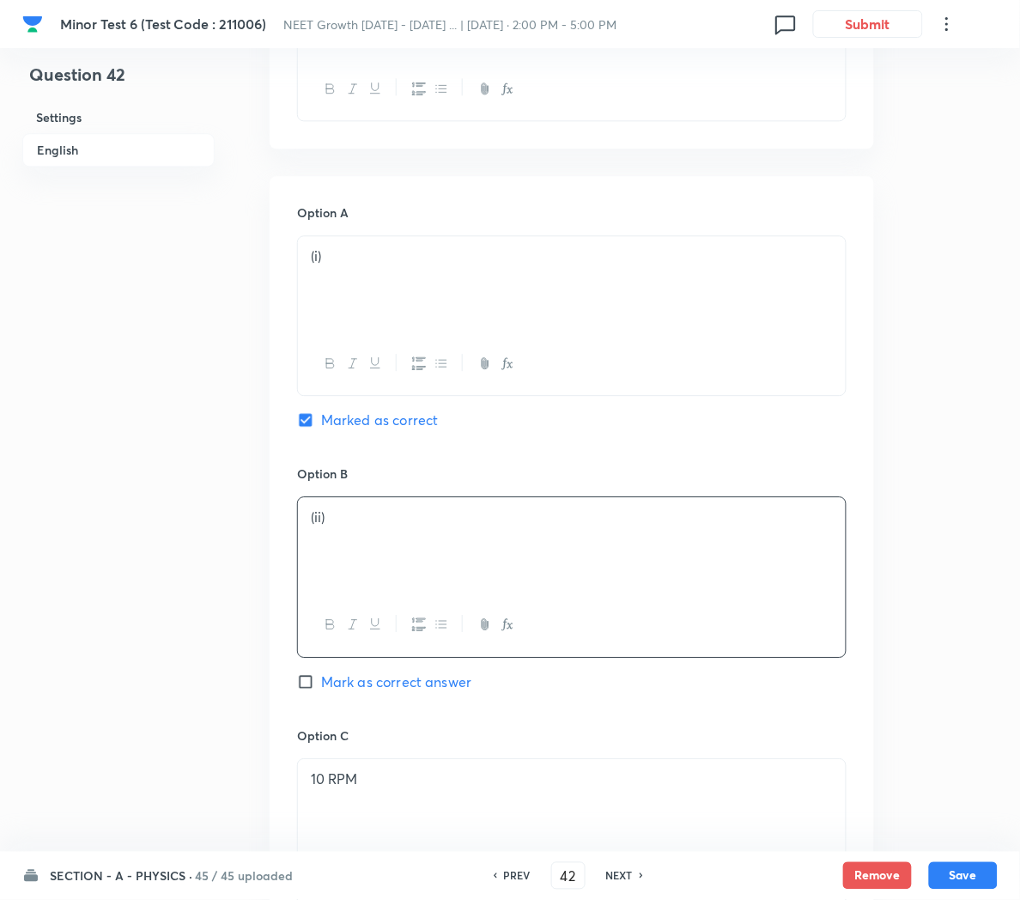
scroll to position [938, 0]
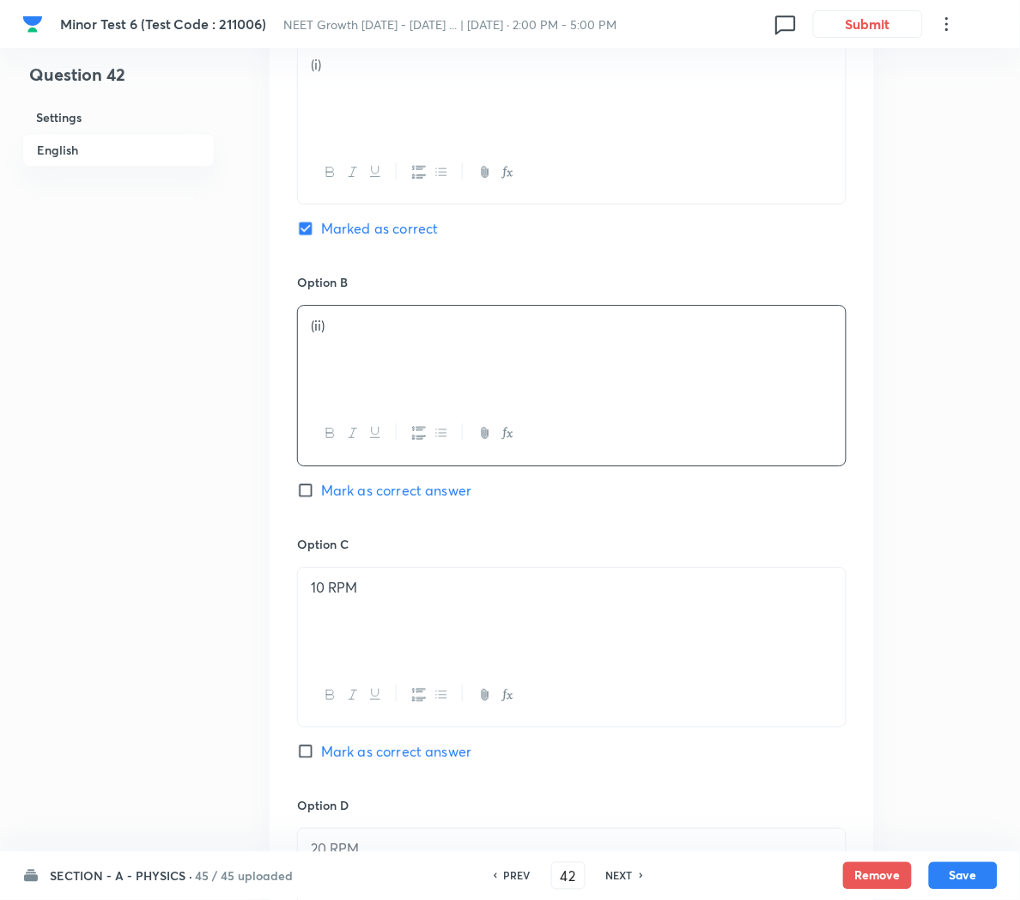
click at [413, 598] on p "10 RPM" at bounding box center [572, 588] width 522 height 20
click at [415, 631] on div "20 RPM" at bounding box center [572, 617] width 548 height 96
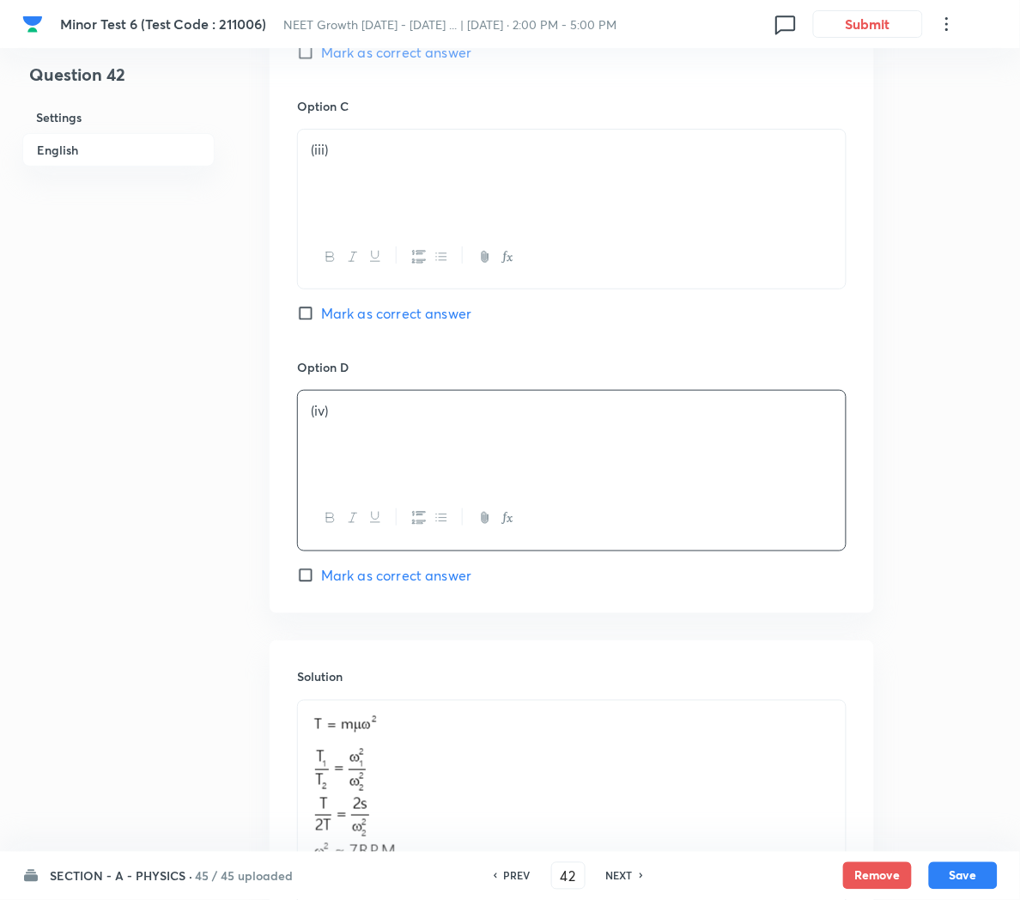
scroll to position [1378, 0]
click at [455, 763] on img at bounding box center [385, 786] width 149 height 155
click at [598, 786] on p at bounding box center [572, 789] width 522 height 161
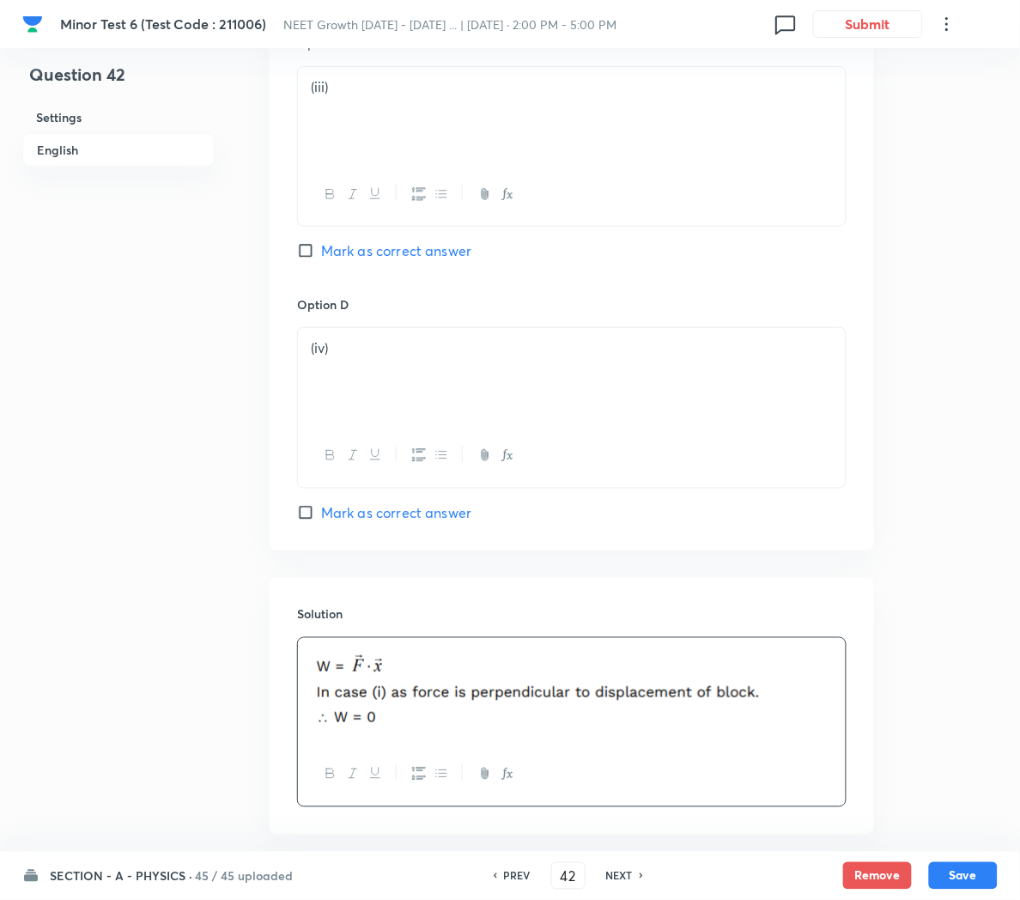
scroll to position [1533, 0]
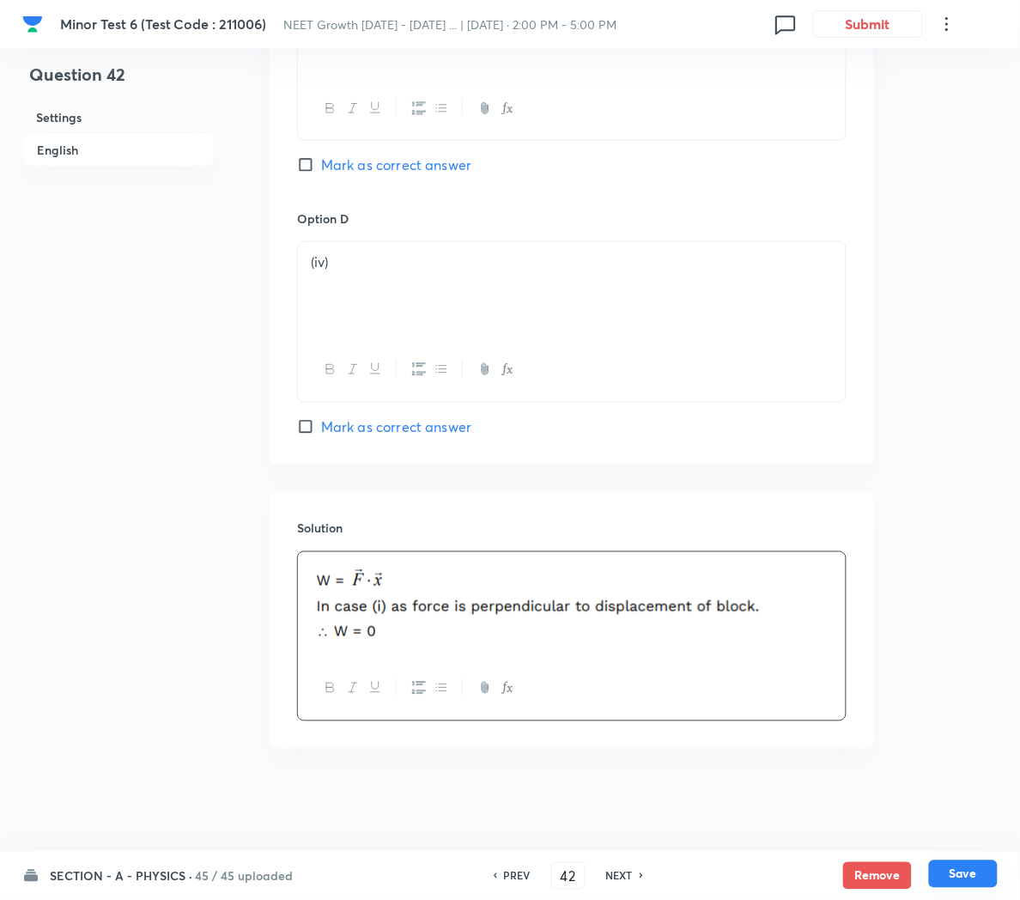
click at [956, 878] on button "Save" at bounding box center [963, 873] width 69 height 27
type input "43"
checkbox input "false"
checkbox input "true"
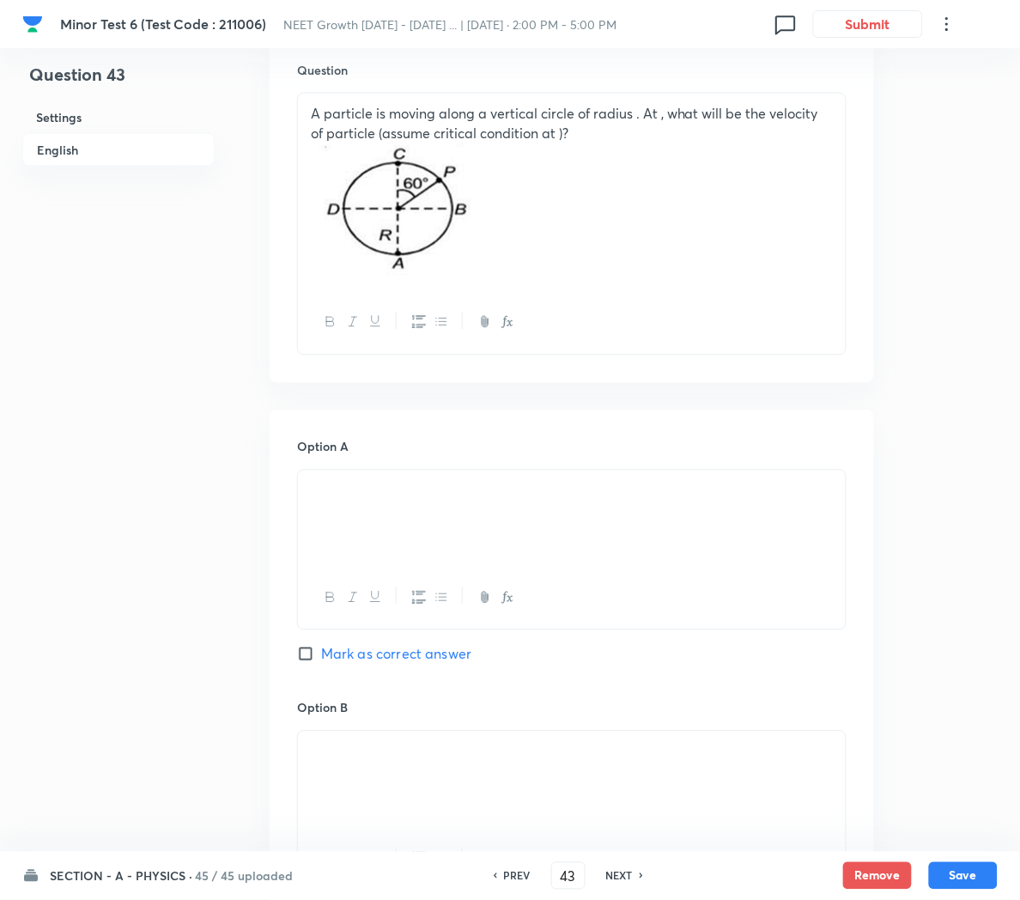
scroll to position [494, 0]
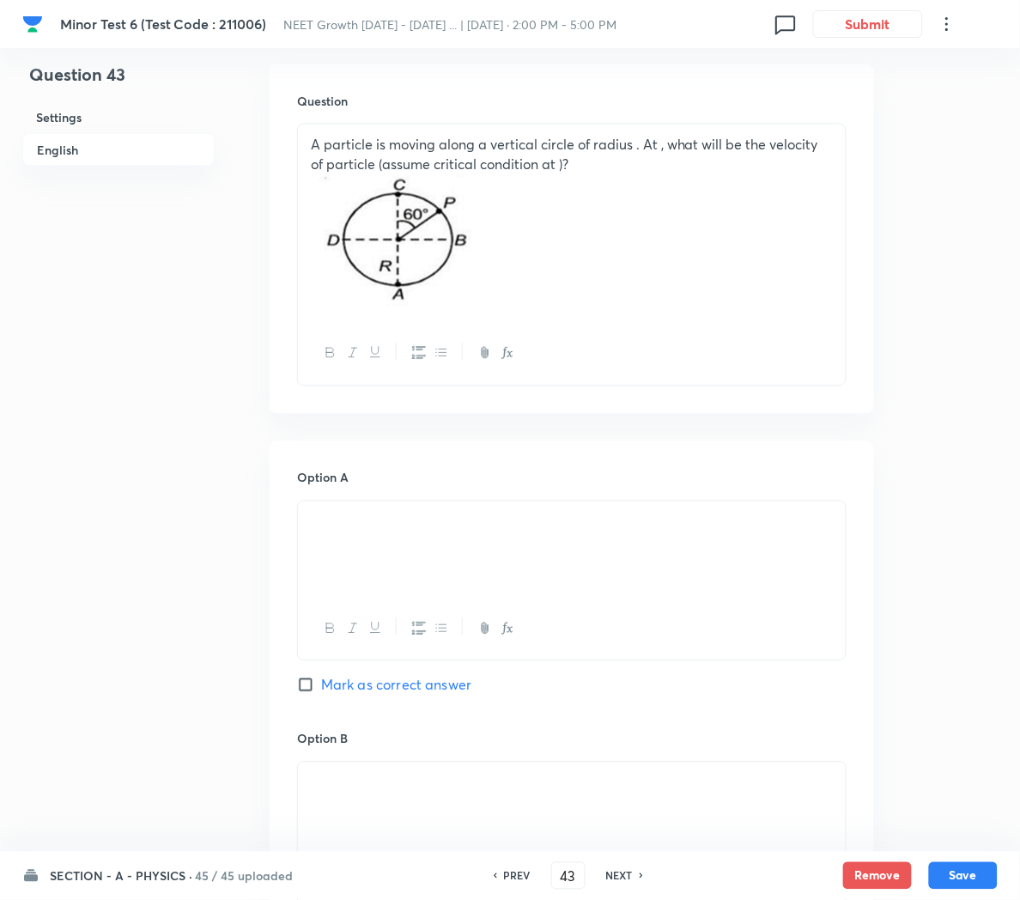
click at [546, 275] on p at bounding box center [572, 242] width 522 height 138
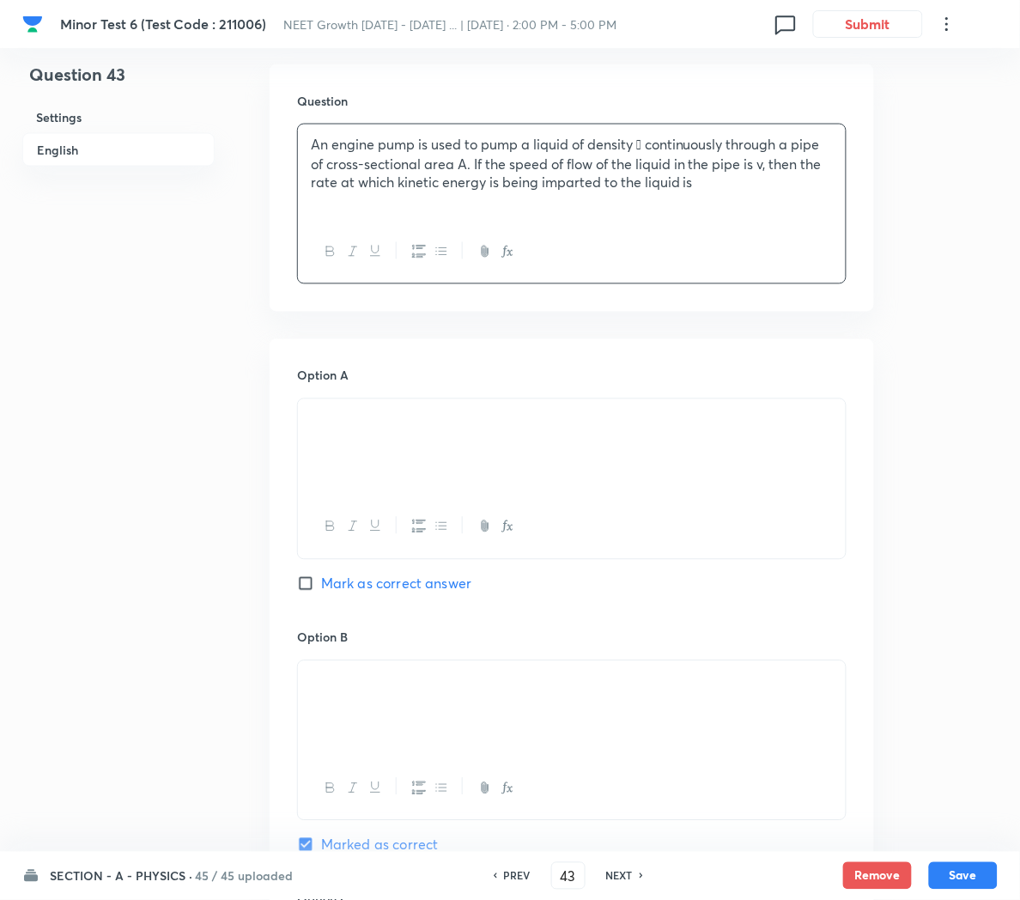
click at [502, 429] on p at bounding box center [572, 420] width 522 height 20
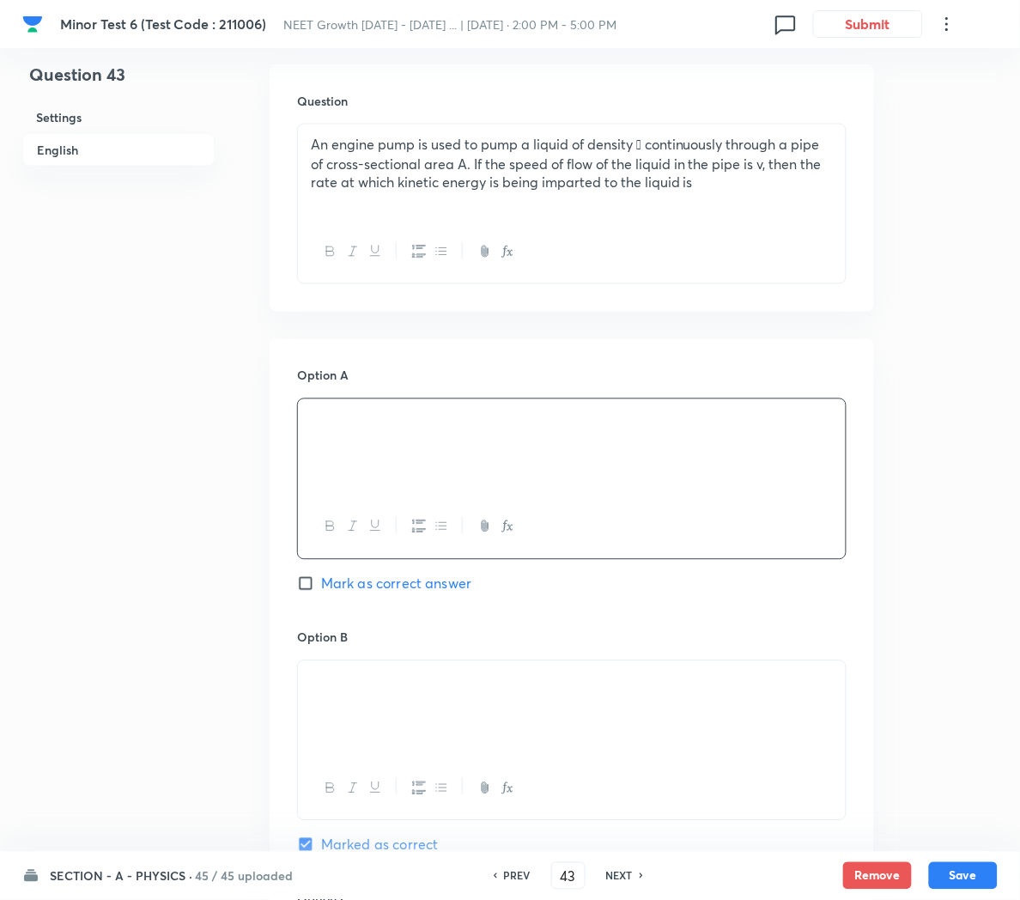
click at [482, 691] on p at bounding box center [572, 681] width 522 height 20
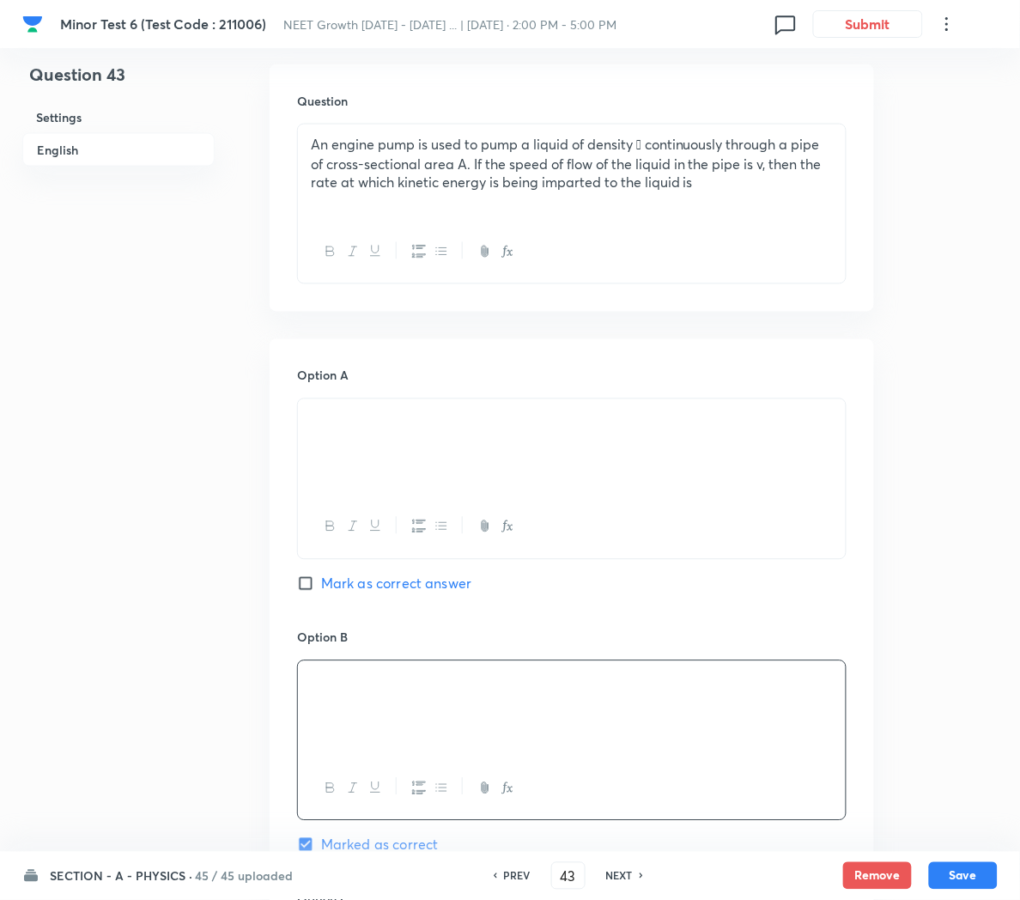
click at [379, 585] on span "Mark as correct answer" at bounding box center [396, 583] width 150 height 21
click at [321, 585] on input "Mark as correct answer" at bounding box center [309, 583] width 24 height 17
checkbox input "true"
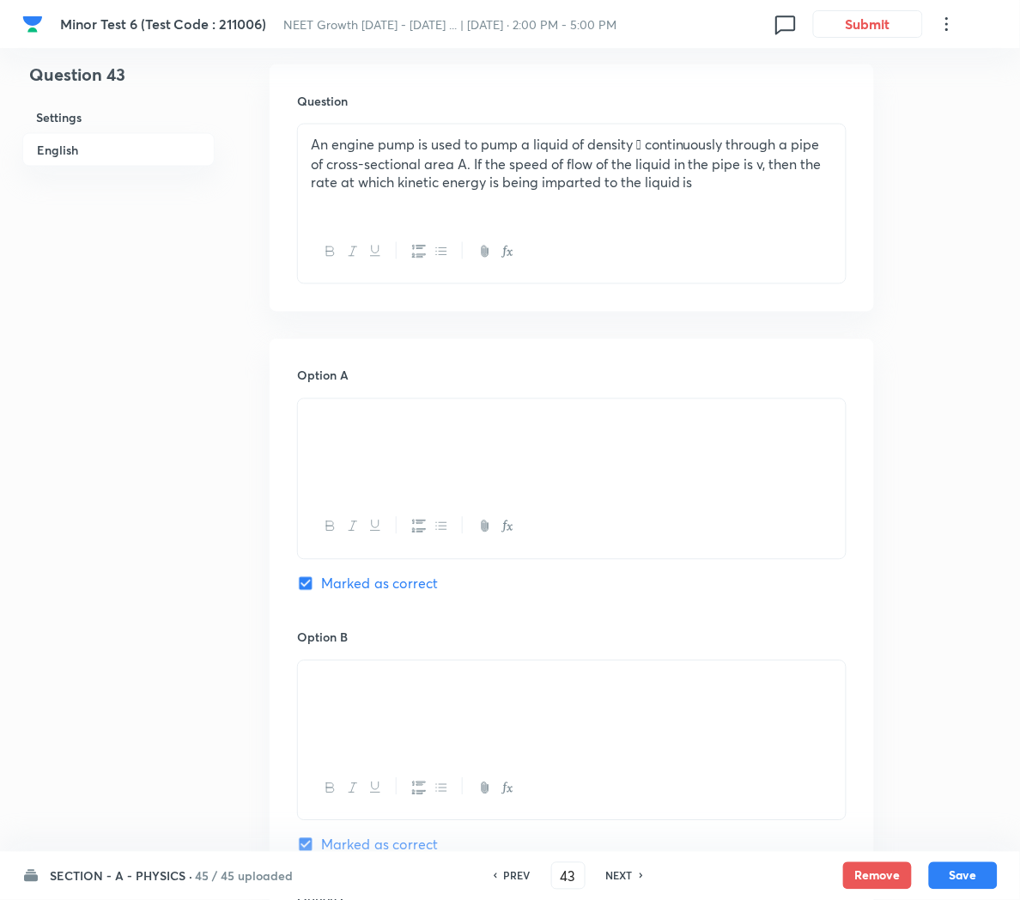
checkbox input "false"
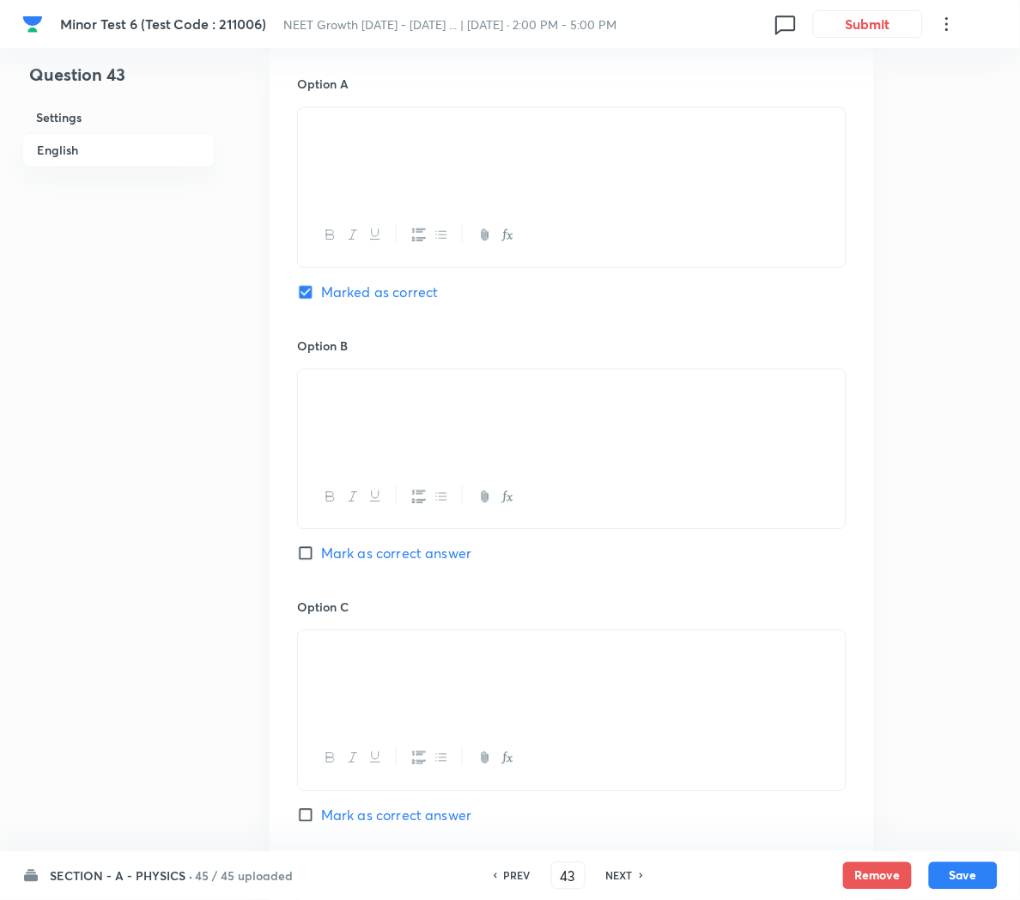
scroll to position [791, 0]
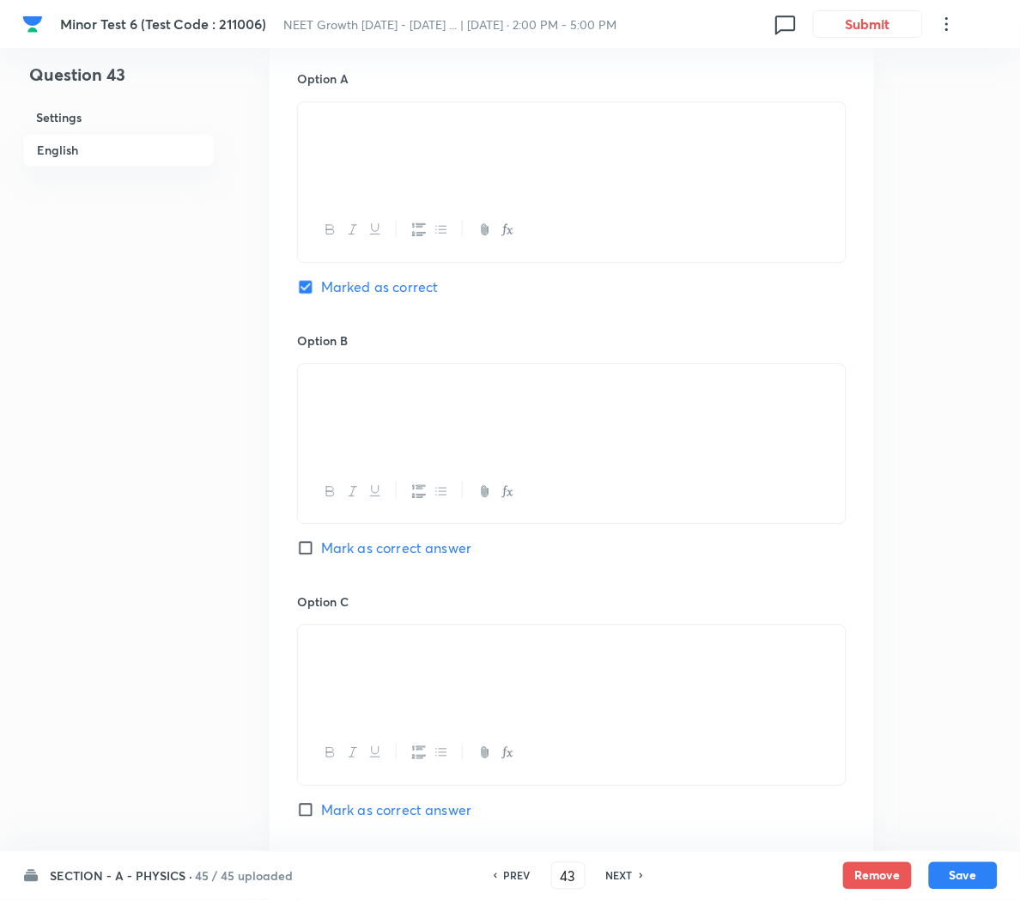
click at [426, 655] on p at bounding box center [572, 645] width 522 height 20
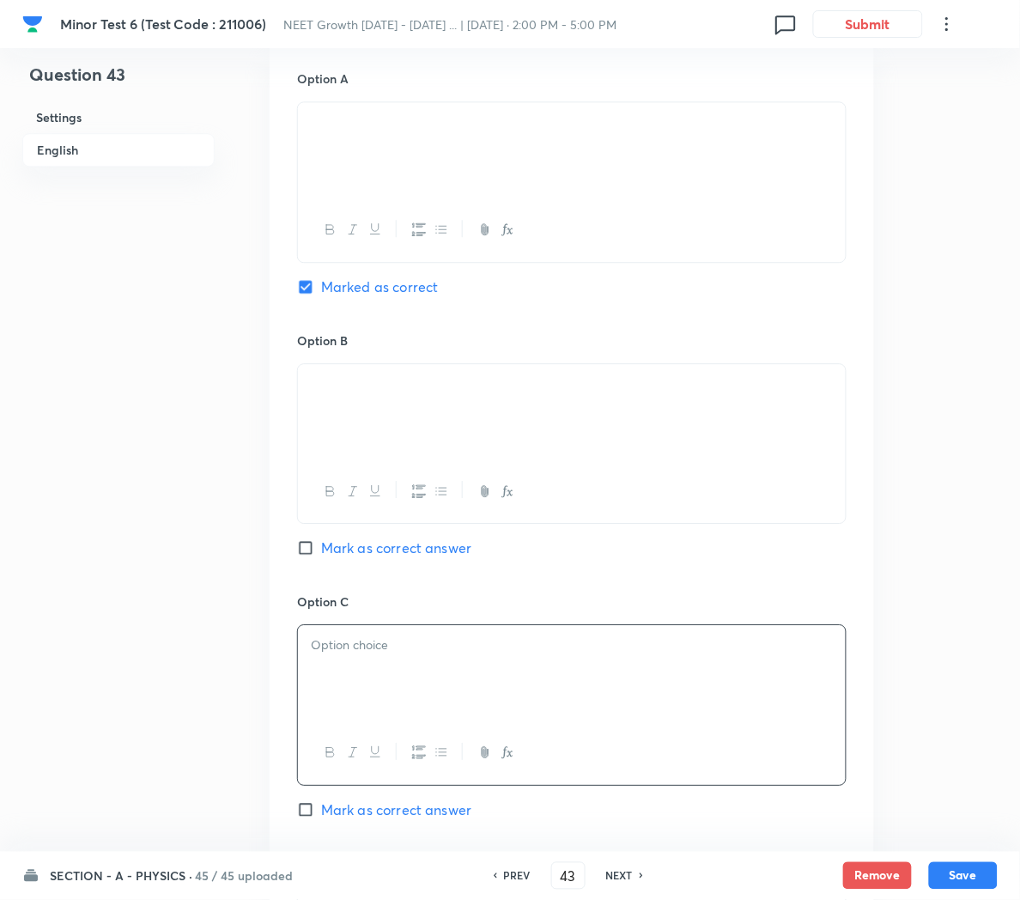
click at [392, 677] on div at bounding box center [572, 673] width 548 height 96
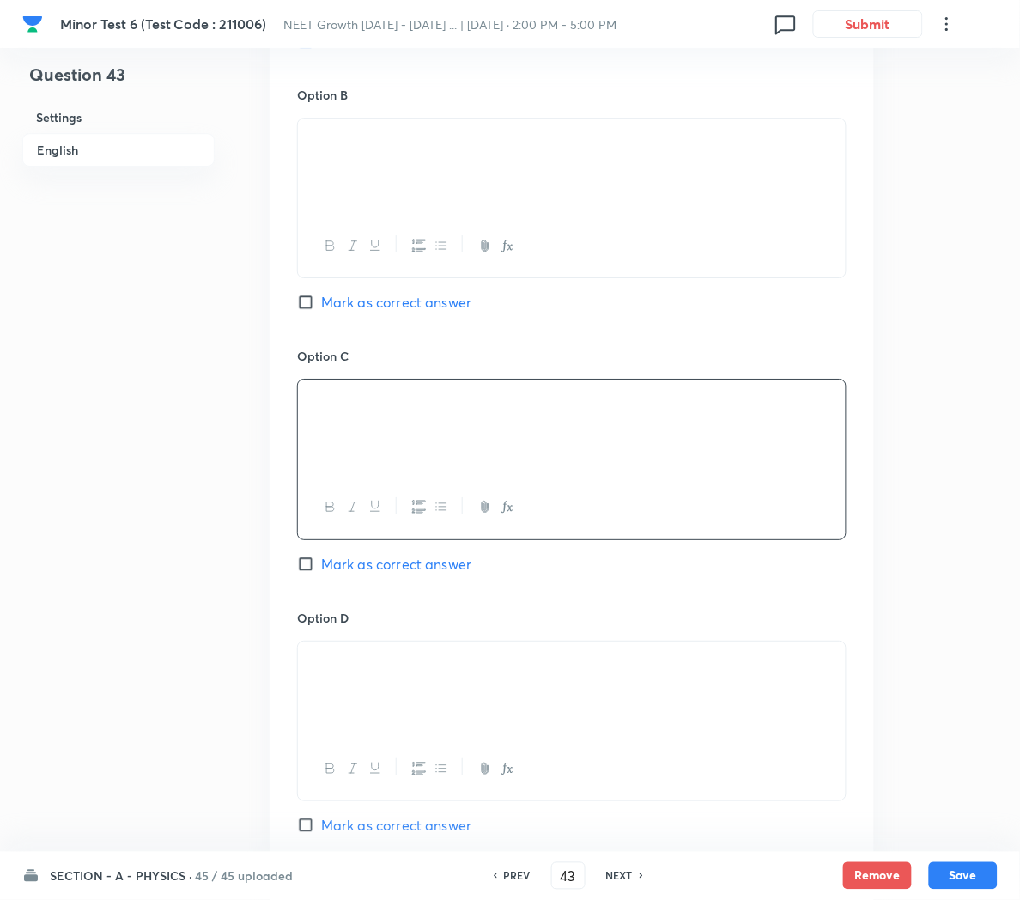
scroll to position [1041, 0]
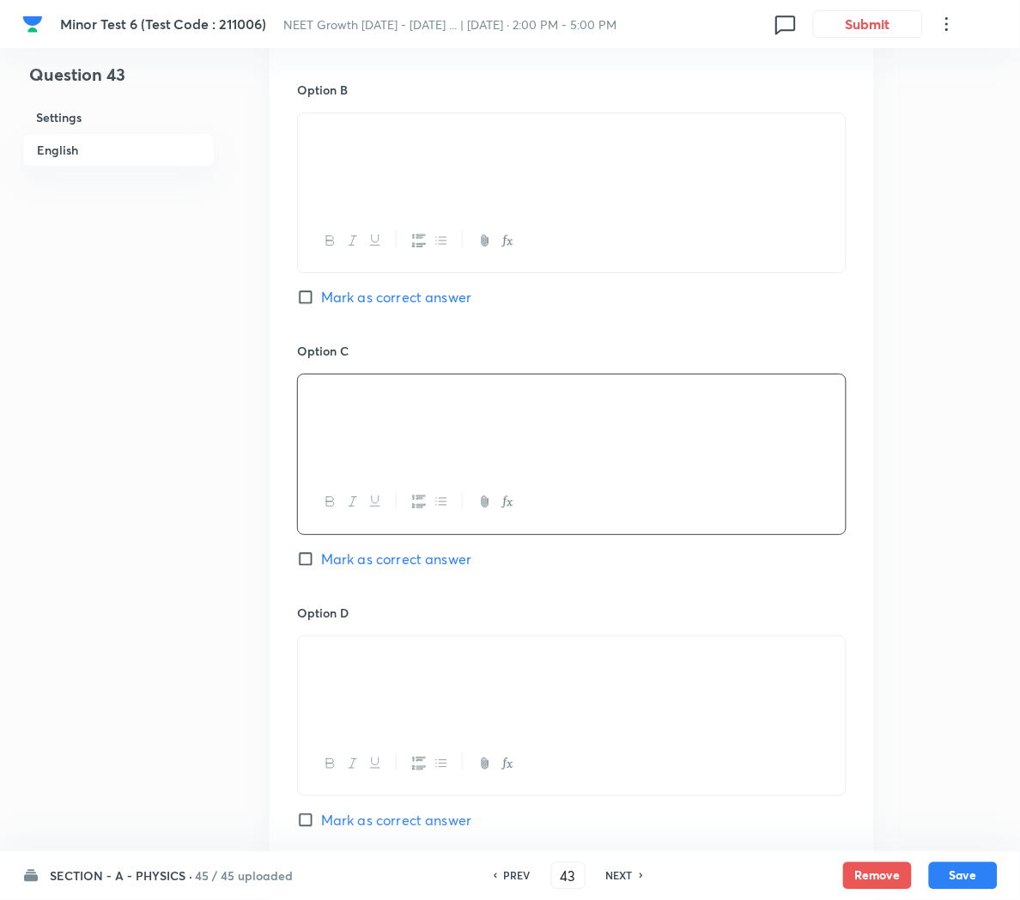
click at [408, 666] on p at bounding box center [572, 656] width 522 height 20
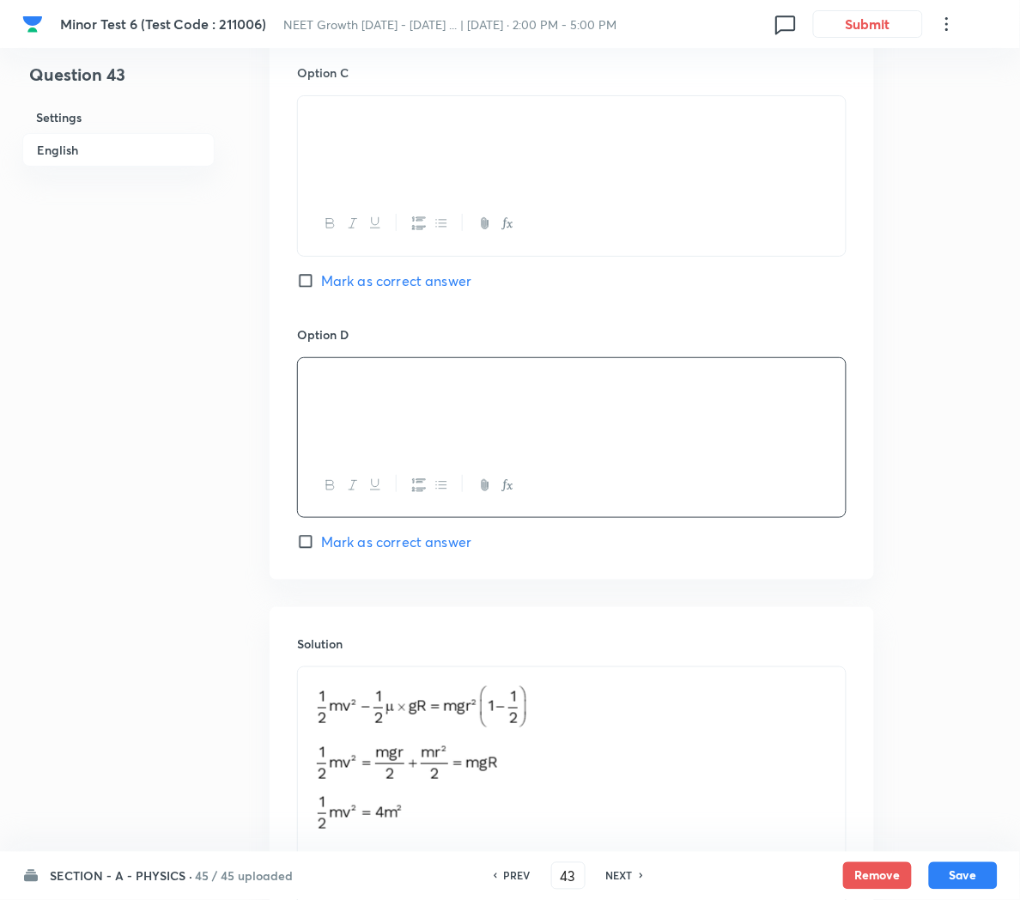
scroll to position [1322, 0]
click at [614, 717] on p at bounding box center [572, 761] width 522 height 172
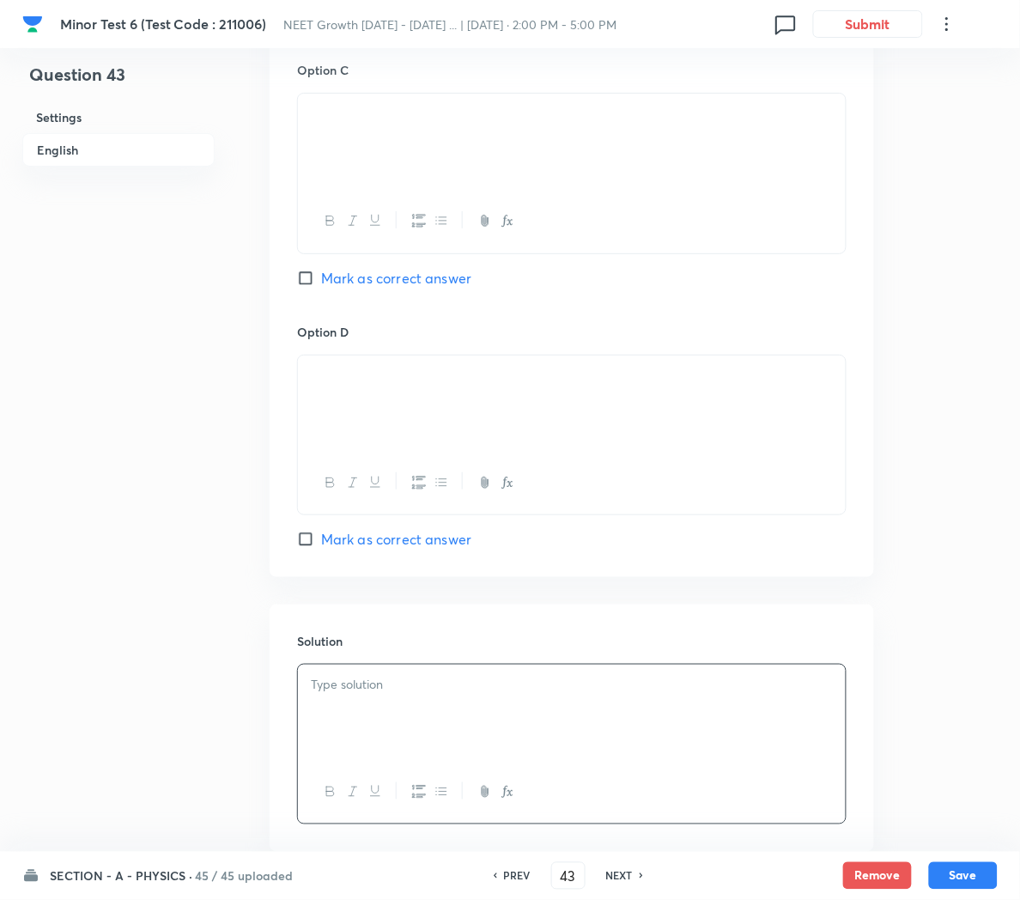
click at [546, 678] on div at bounding box center [572, 712] width 548 height 96
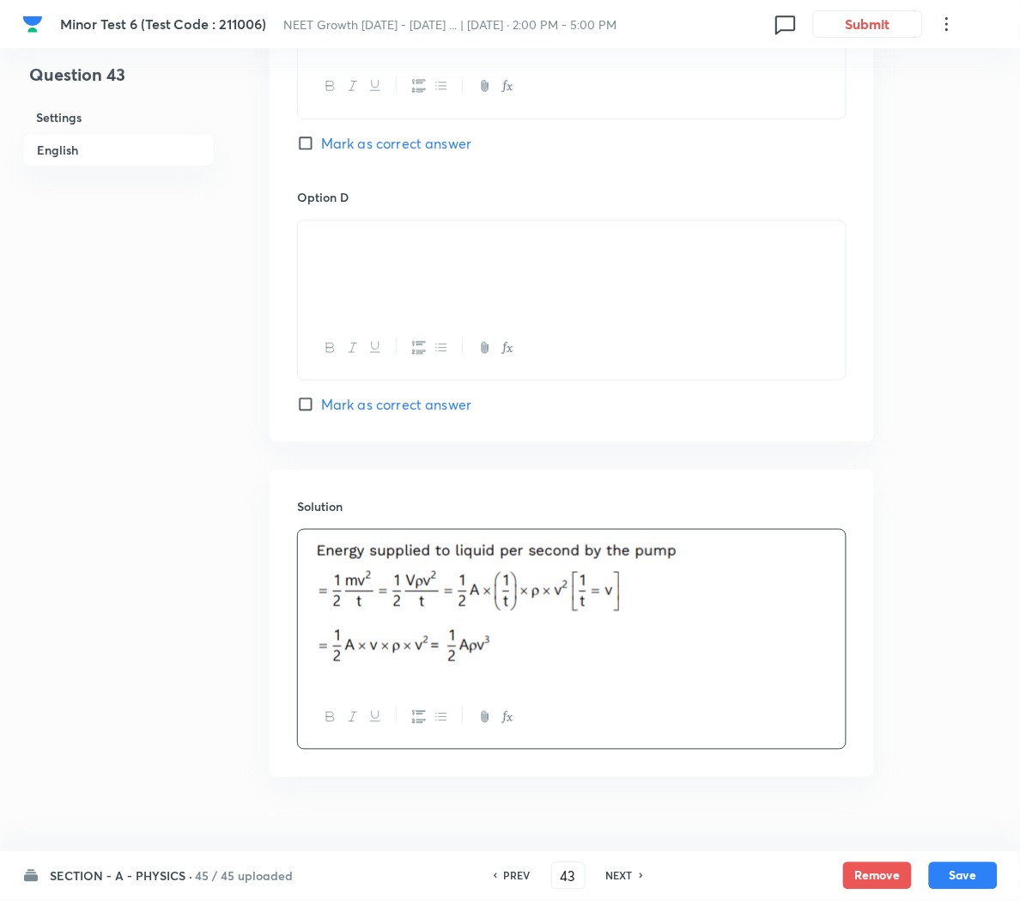
scroll to position [1494, 0]
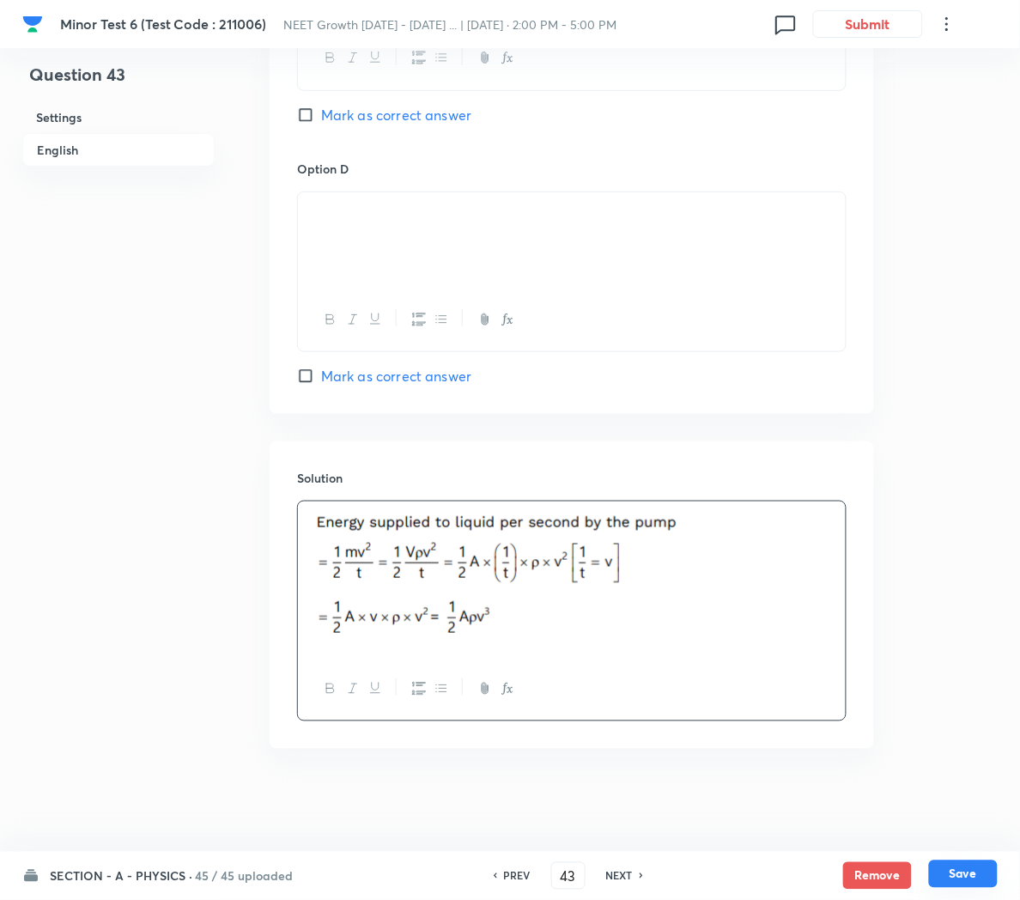
click at [959, 881] on button "Save" at bounding box center [963, 873] width 69 height 27
type input "44"
checkbox input "true"
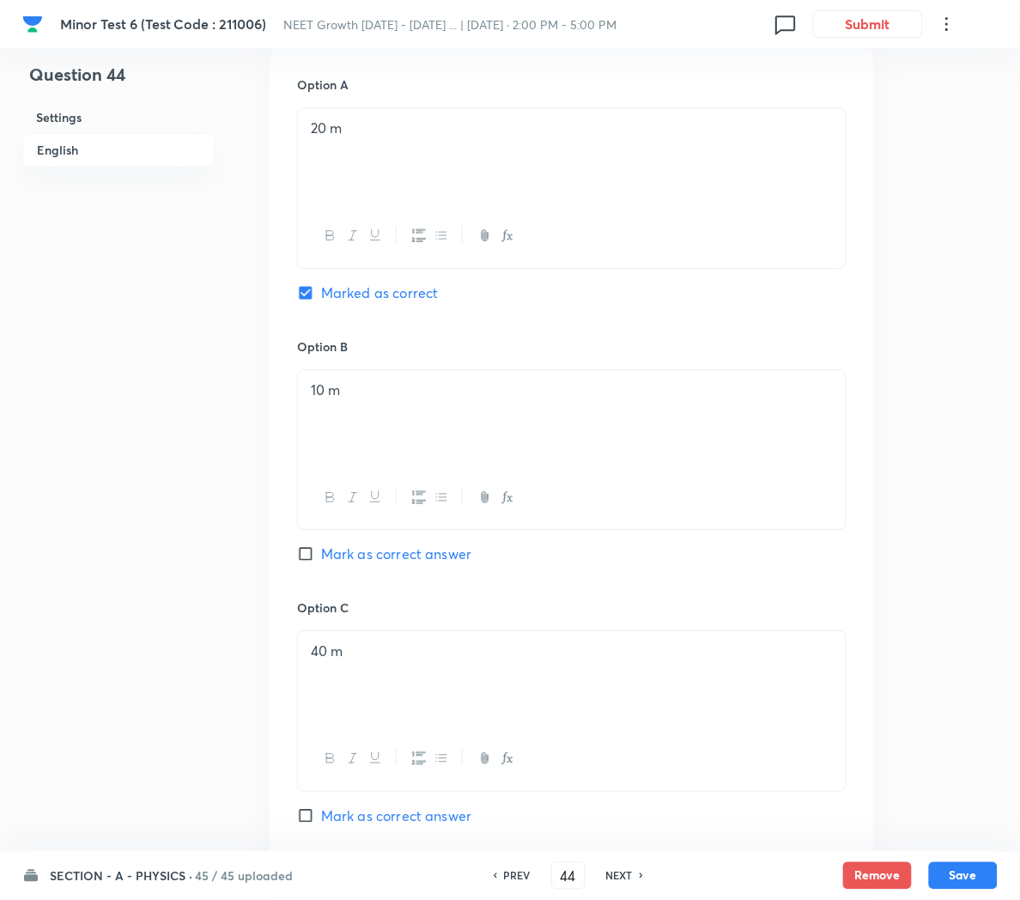
scroll to position [614, 0]
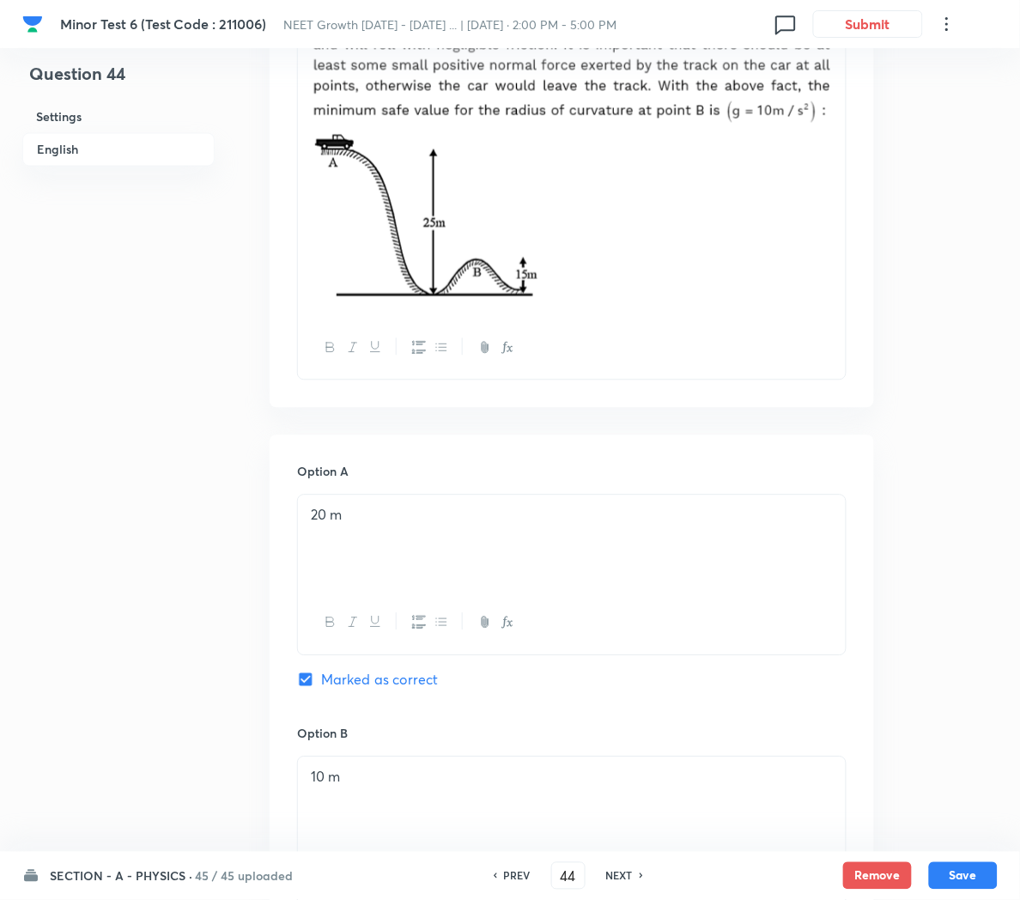
click at [636, 305] on p at bounding box center [572, 219] width 522 height 174
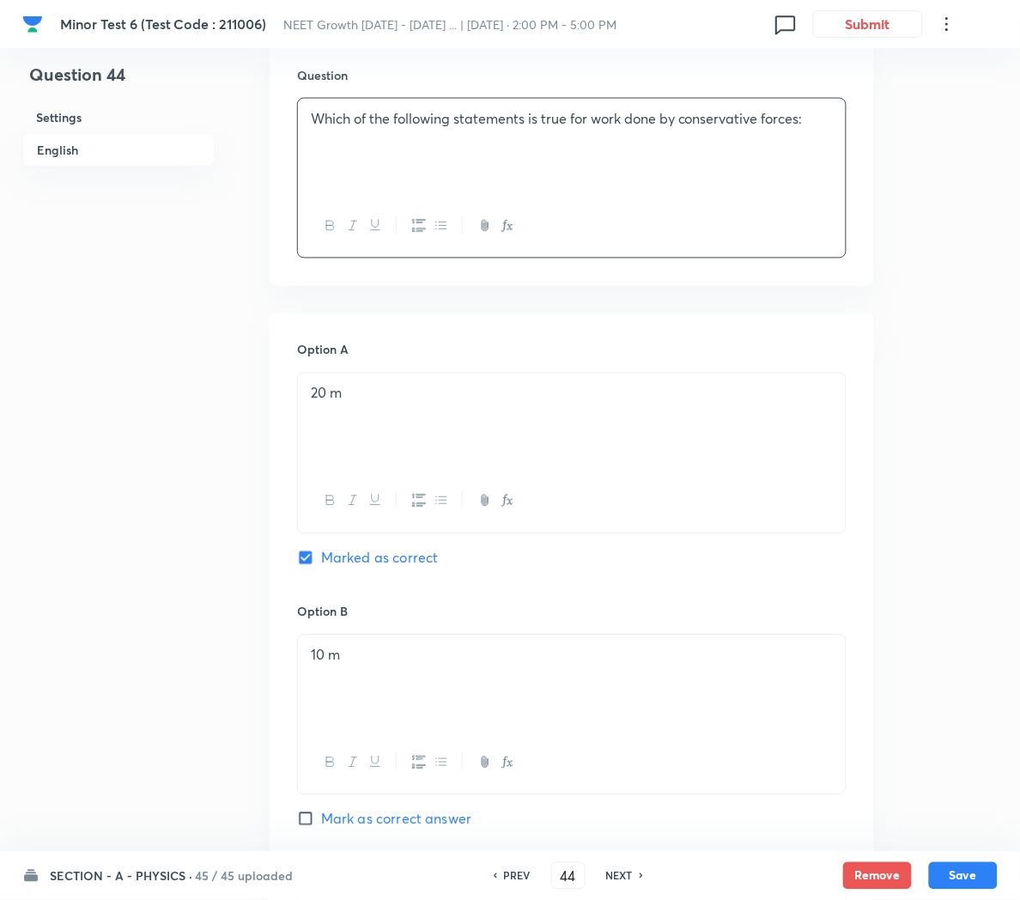
scroll to position [549, 0]
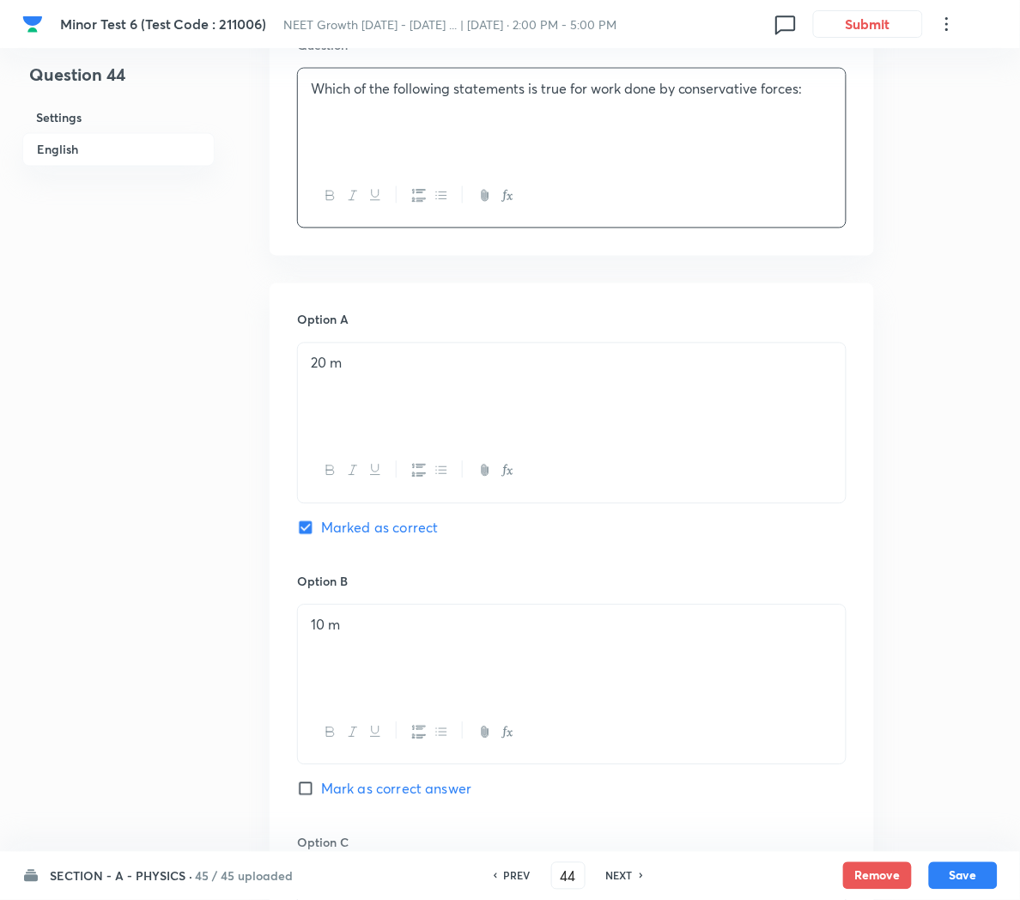
click at [389, 406] on div "20 m" at bounding box center [572, 391] width 548 height 96
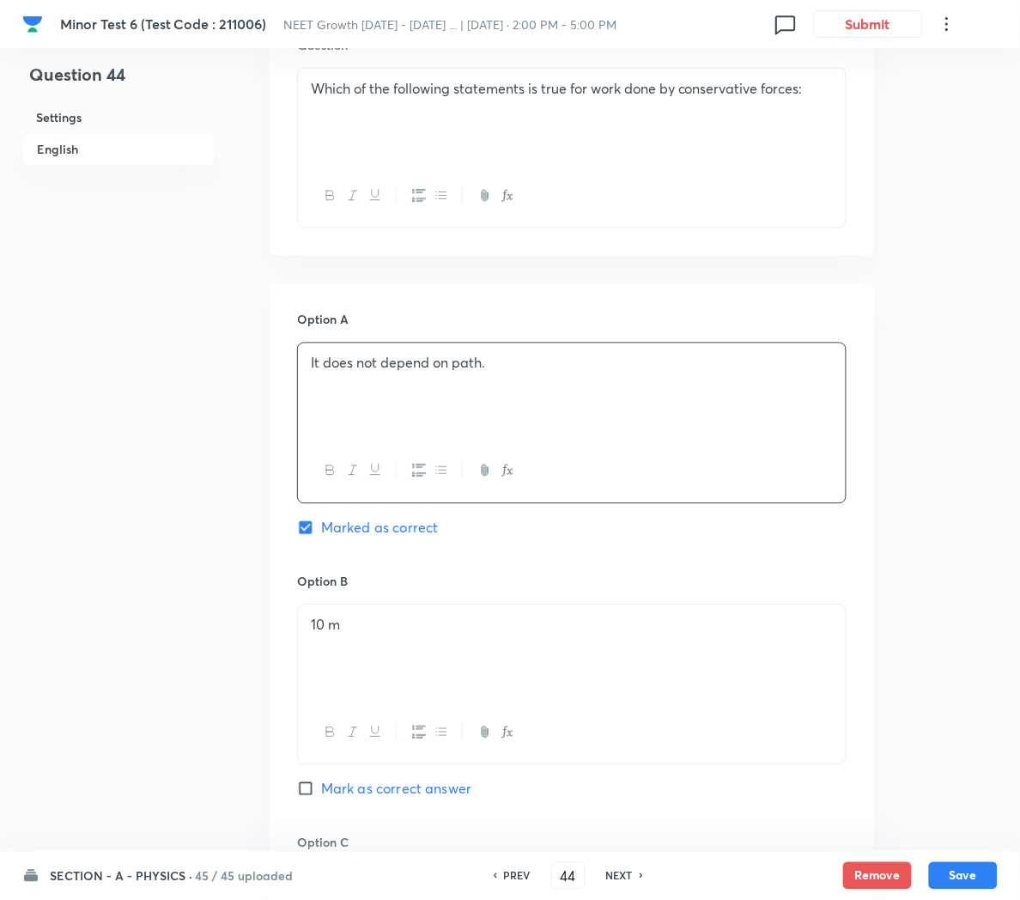
click at [375, 658] on div "10 m" at bounding box center [572, 653] width 548 height 96
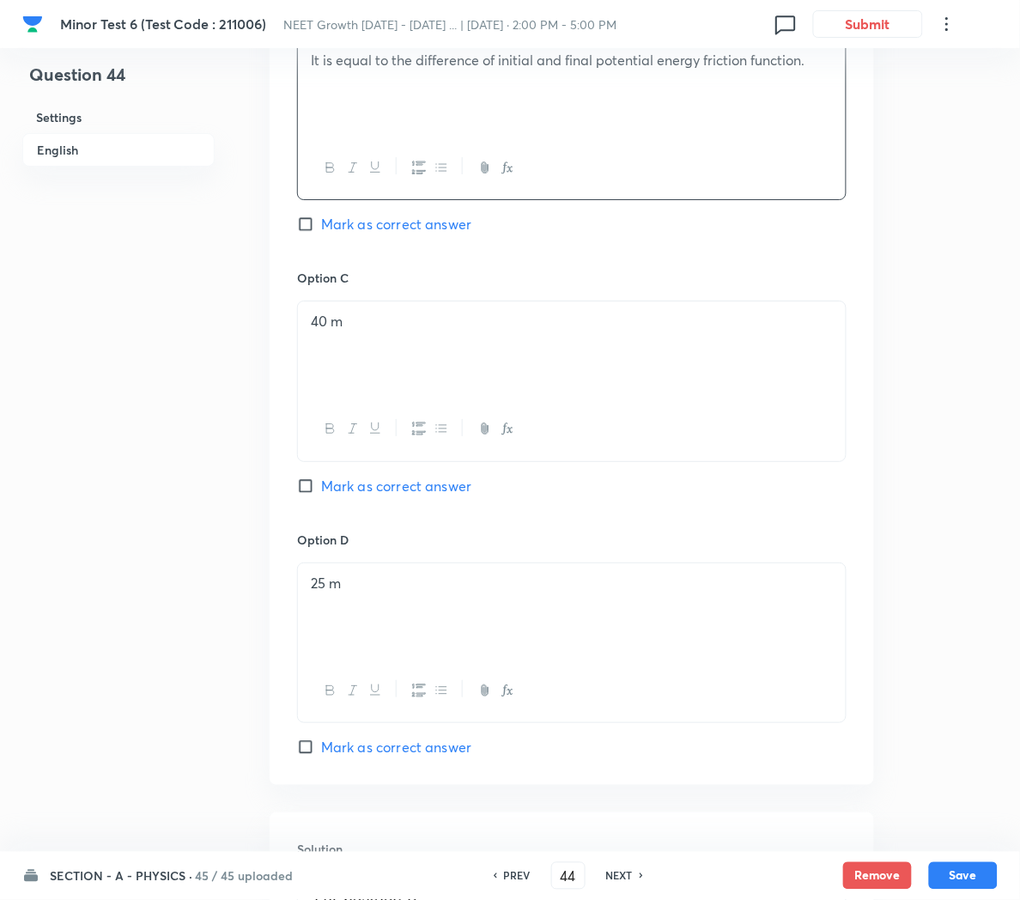
scroll to position [1116, 0]
click at [341, 748] on span "Mark as correct answer" at bounding box center [396, 745] width 150 height 21
click at [321, 748] on input "Mark as correct answer" at bounding box center [309, 745] width 24 height 17
checkbox input "true"
checkbox input "false"
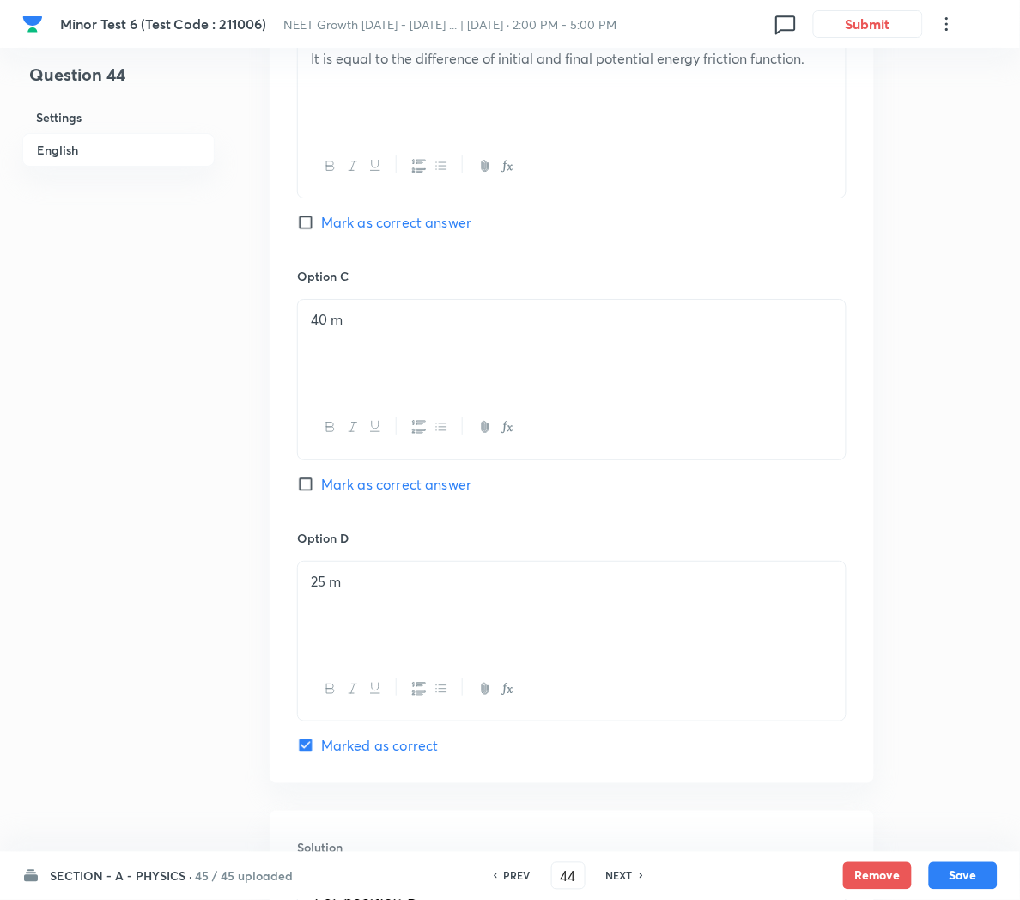
click at [460, 335] on div "40 m" at bounding box center [572, 348] width 548 height 96
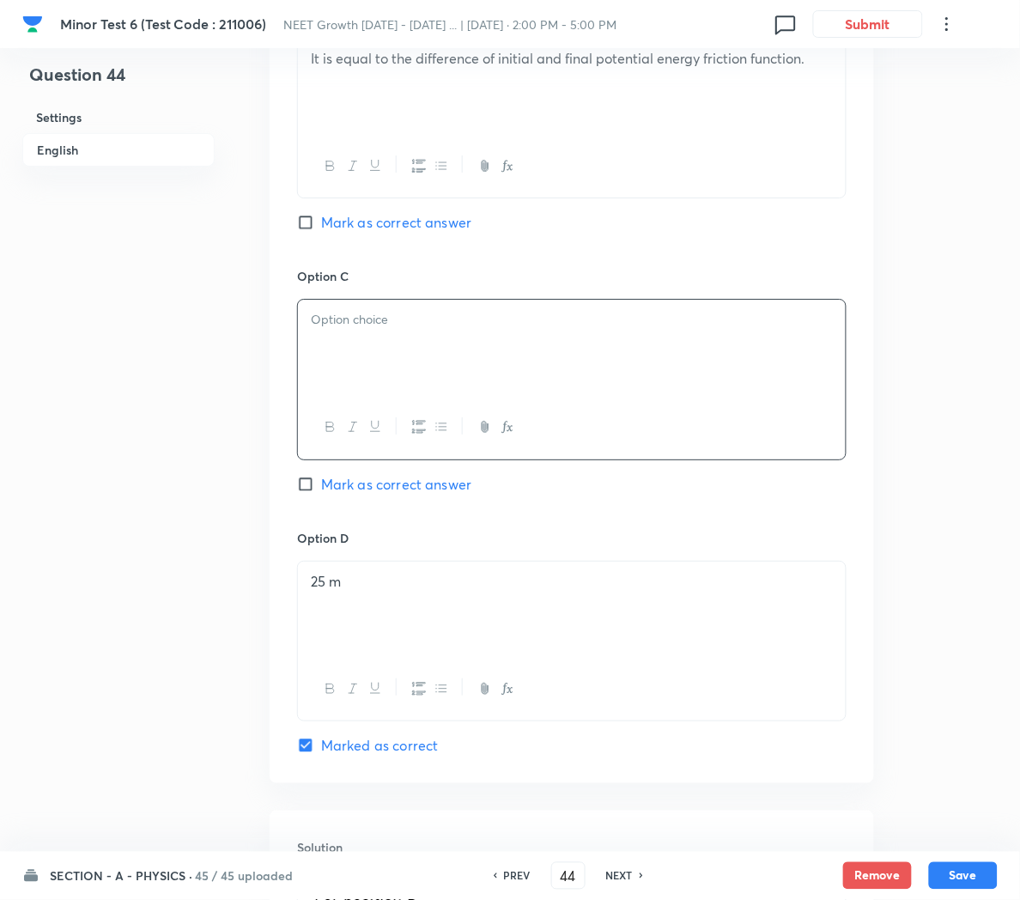
click at [475, 605] on div "25 m" at bounding box center [572, 609] width 548 height 96
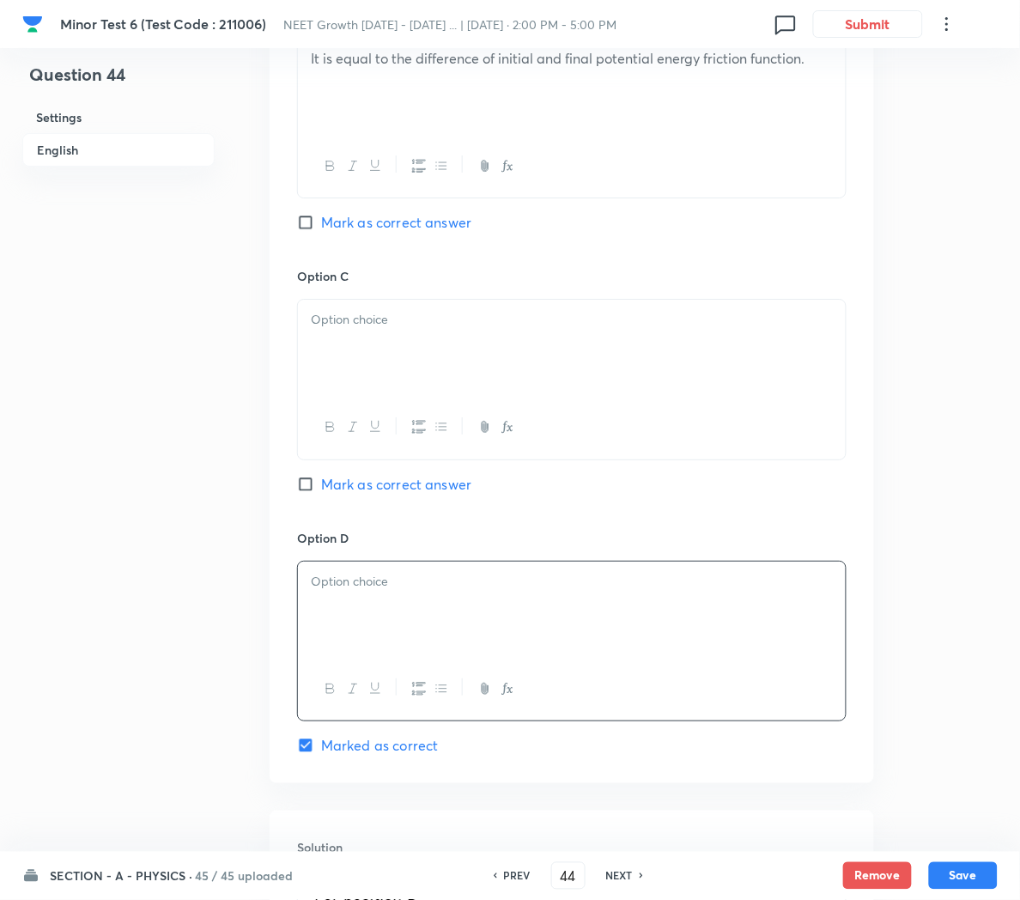
click at [414, 322] on p at bounding box center [572, 320] width 522 height 20
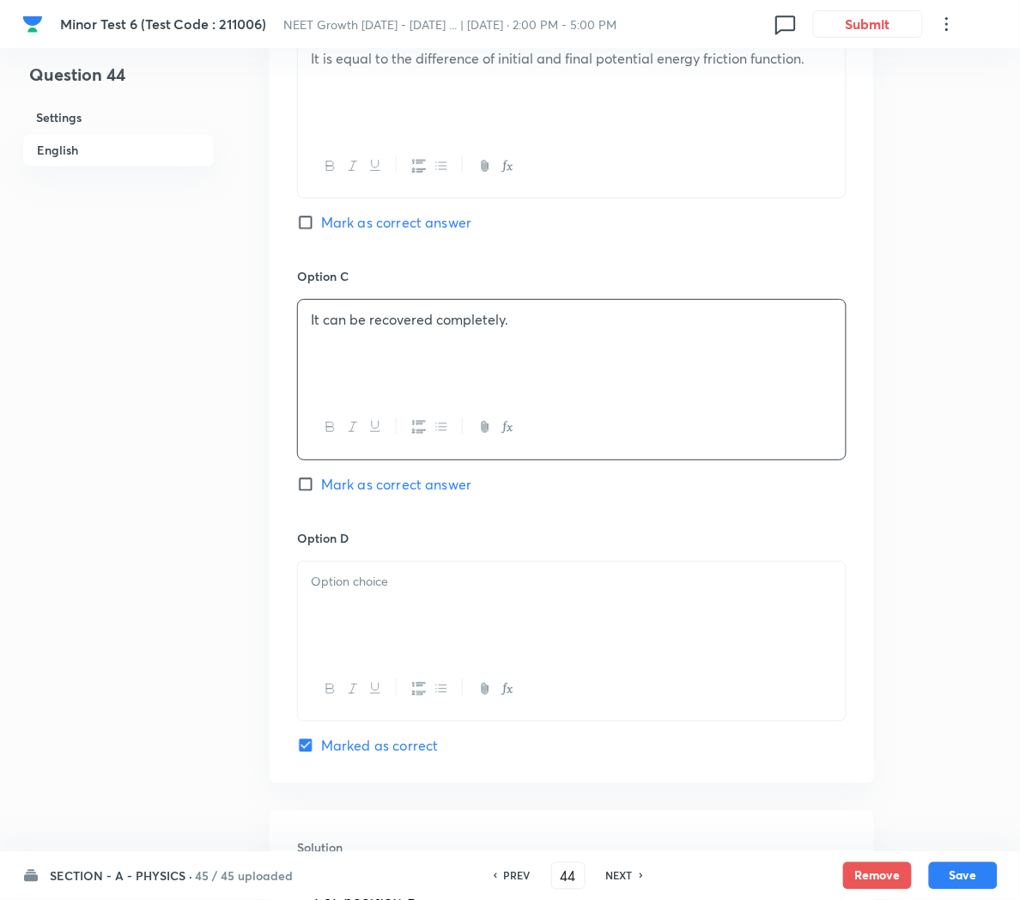
click at [388, 604] on div at bounding box center [572, 609] width 548 height 96
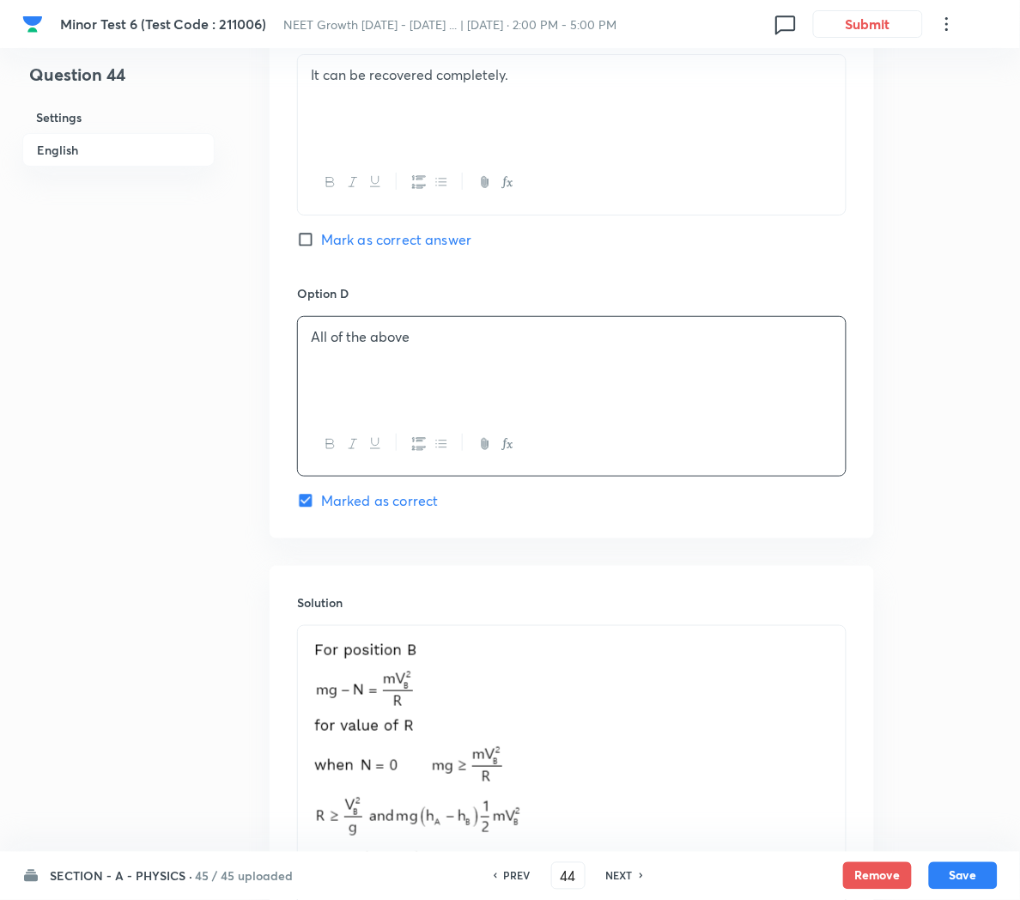
scroll to position [1362, 0]
click at [650, 749] on p at bounding box center [572, 827] width 522 height 385
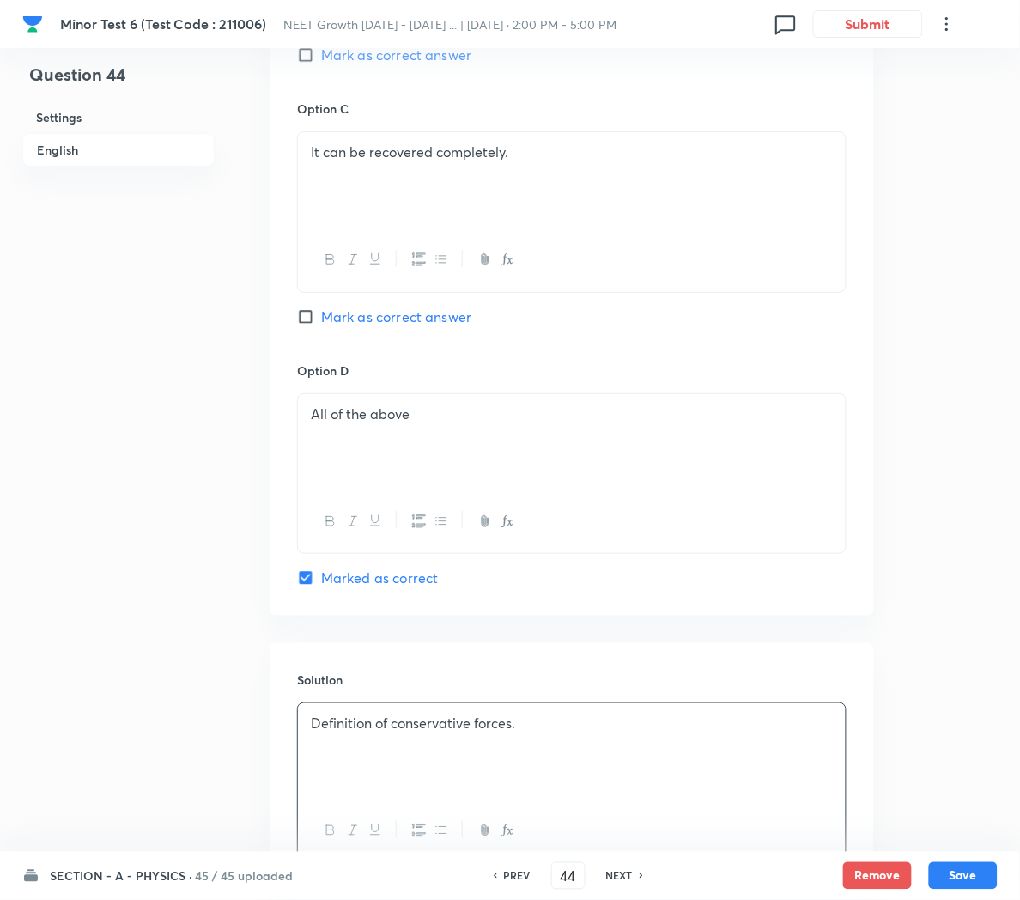
scroll to position [1432, 0]
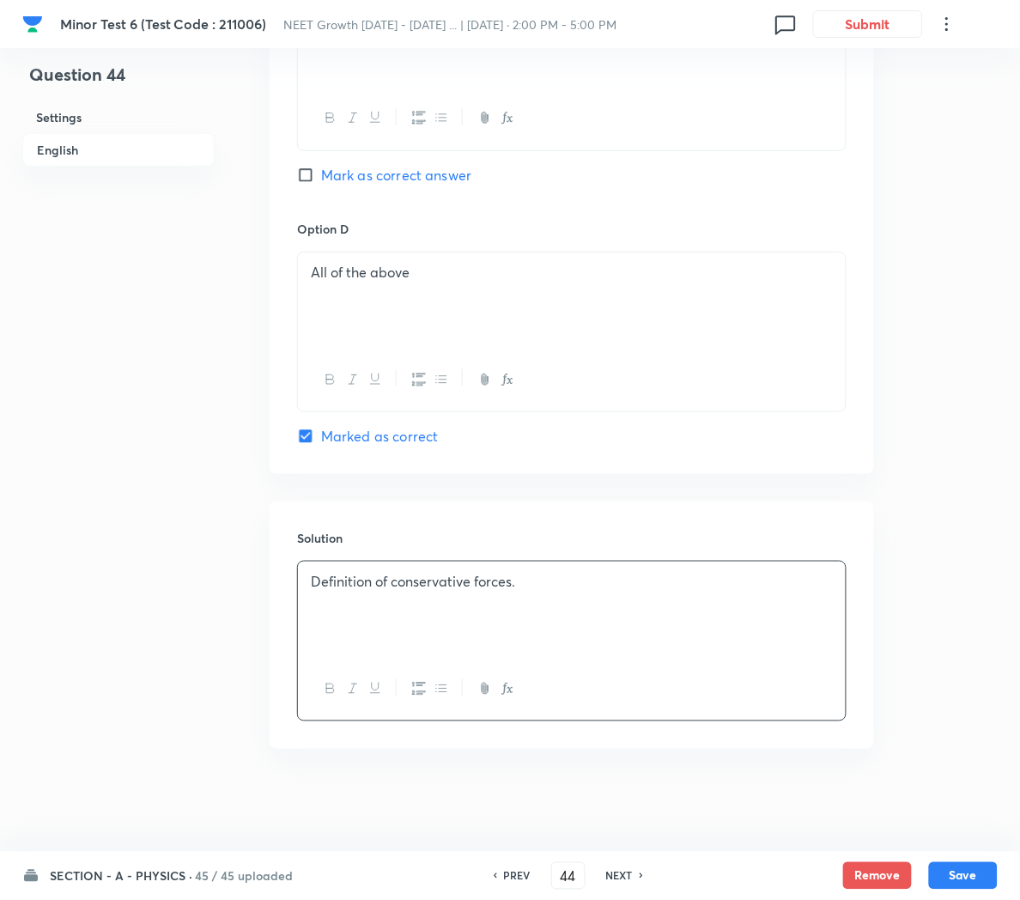
click at [537, 585] on p "Definition of conservative forces." at bounding box center [572, 582] width 522 height 20
click at [966, 870] on button "Save" at bounding box center [963, 873] width 69 height 27
type input "45"
checkbox input "true"
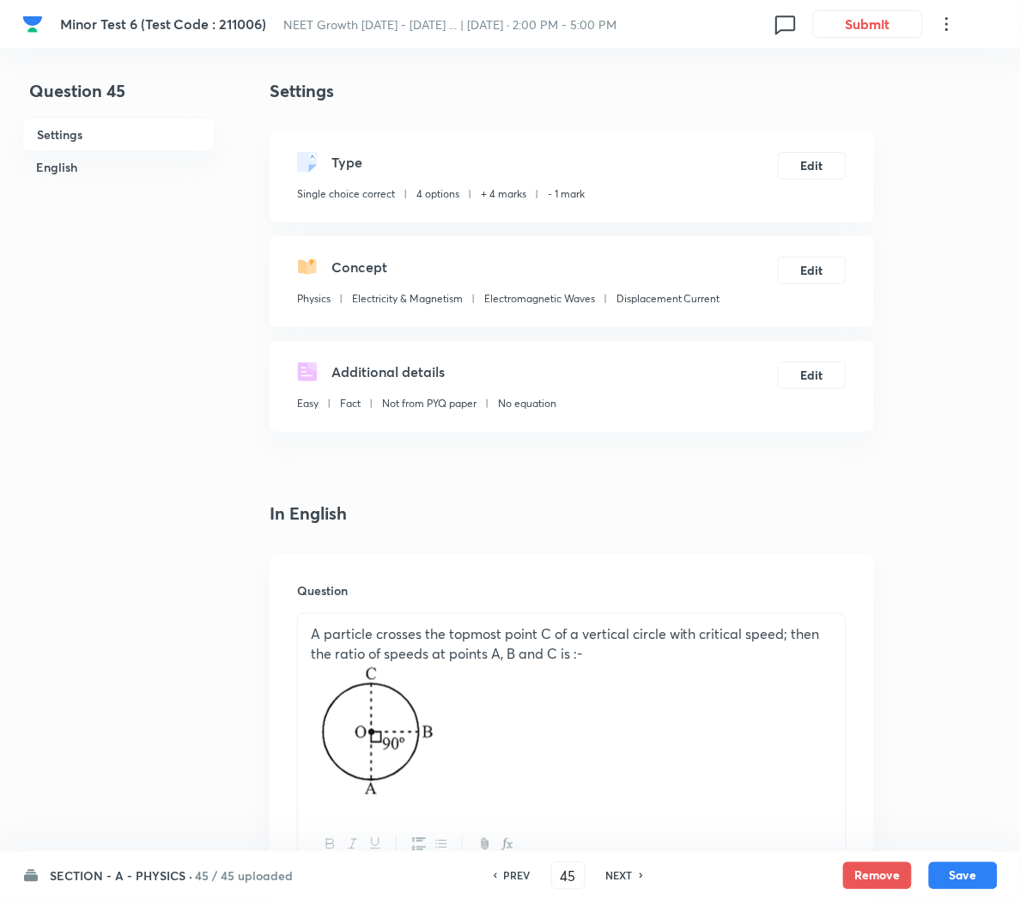
scroll to position [0, 0]
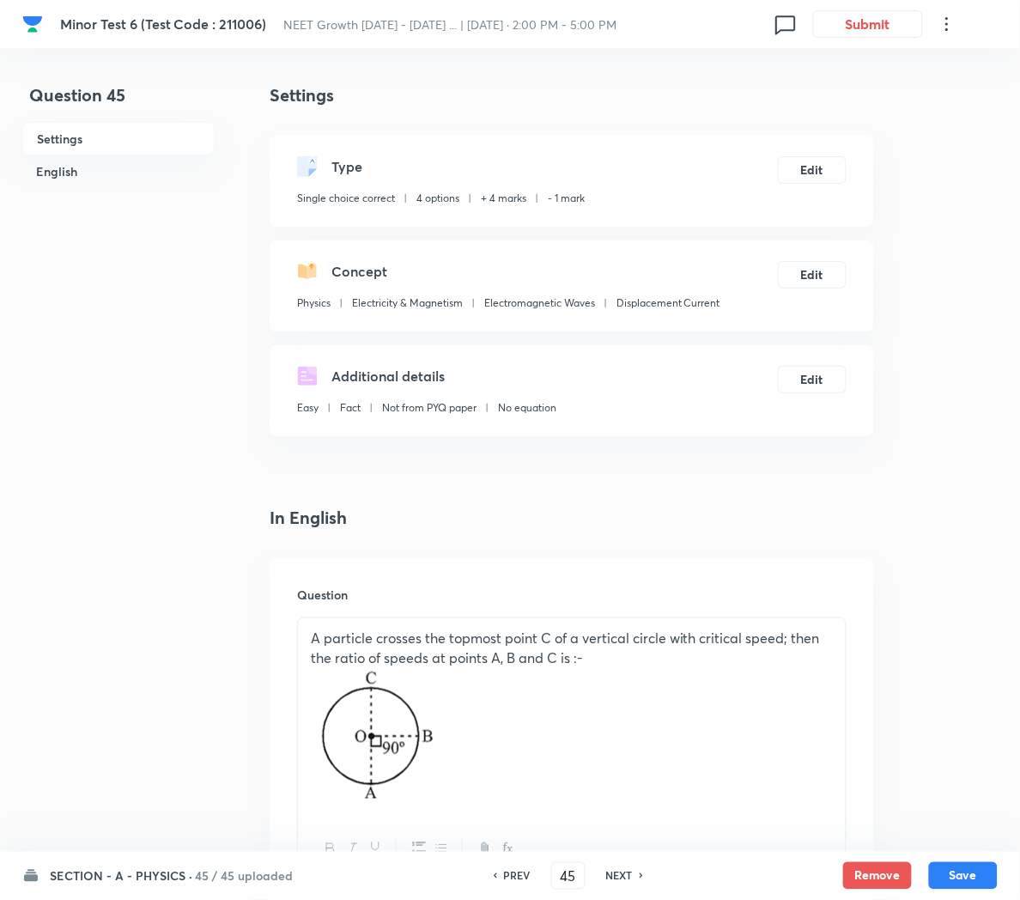
click at [691, 657] on p "A particle crosses the topmost point C of a vertical circle with critical speed…" at bounding box center [572, 647] width 522 height 39
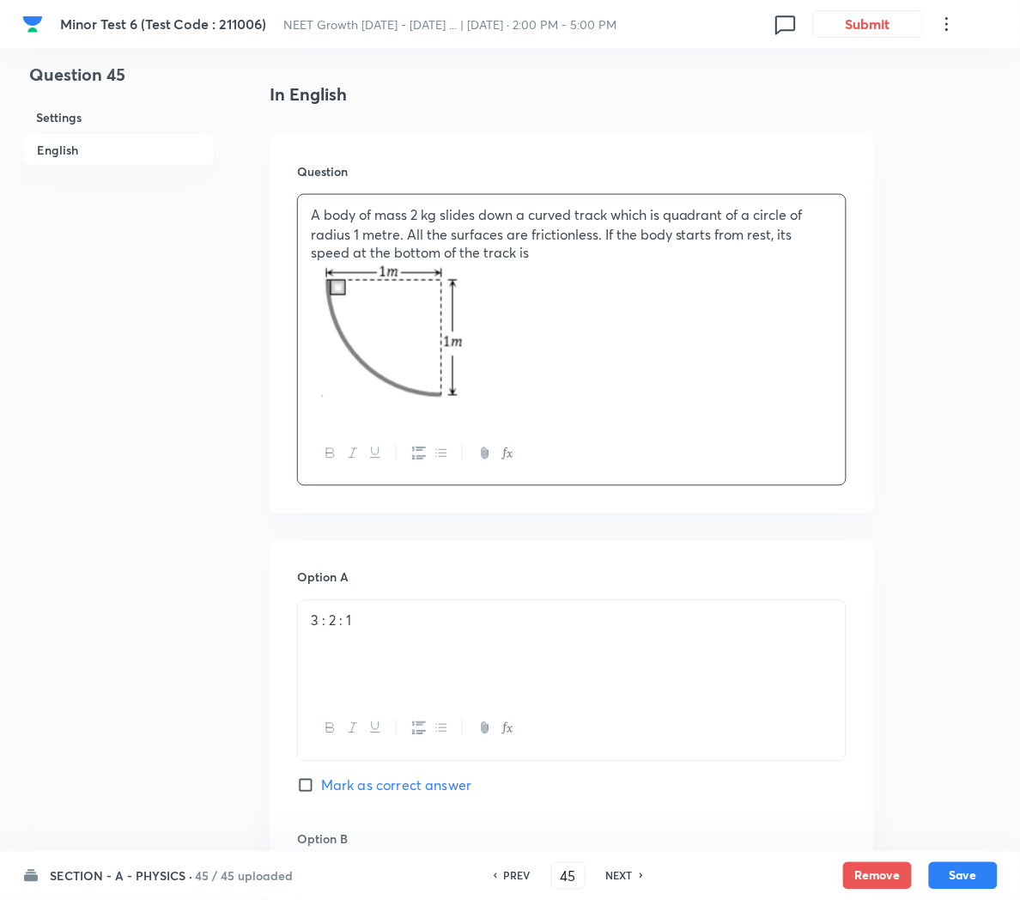
scroll to position [429, 0]
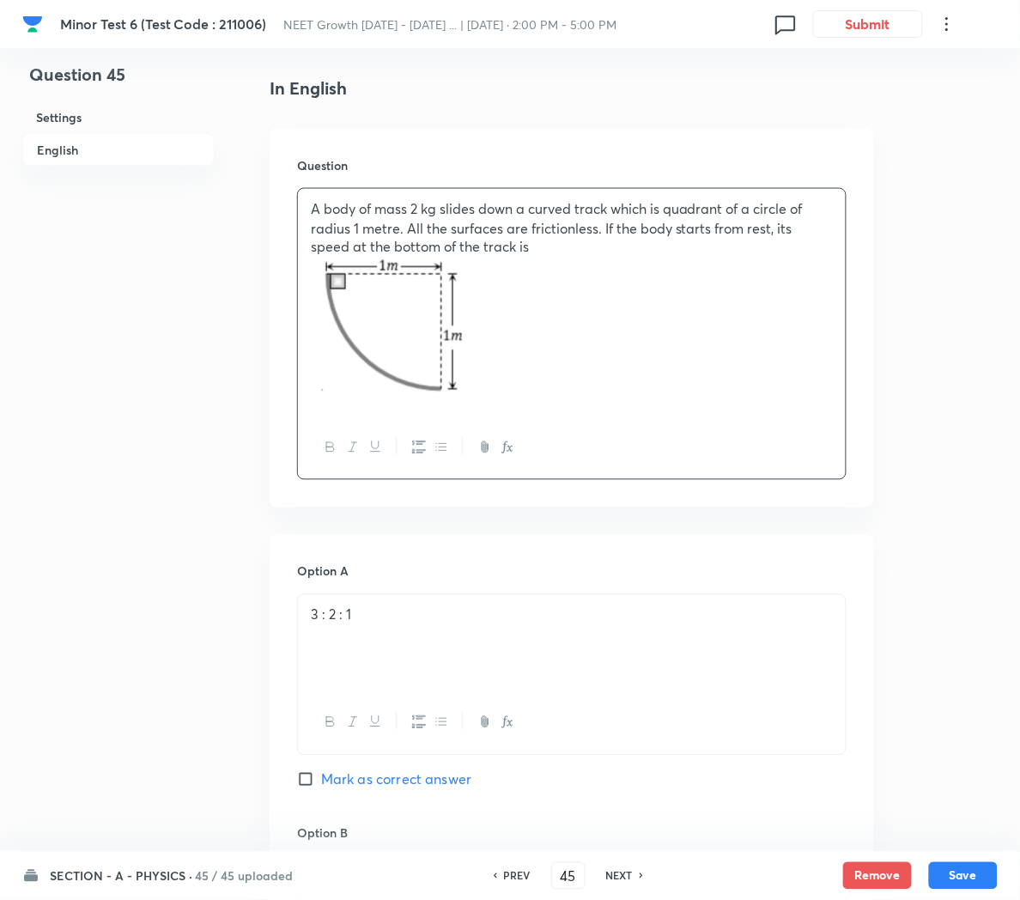
click at [423, 649] on div "3 : 2 : 1" at bounding box center [572, 643] width 548 height 96
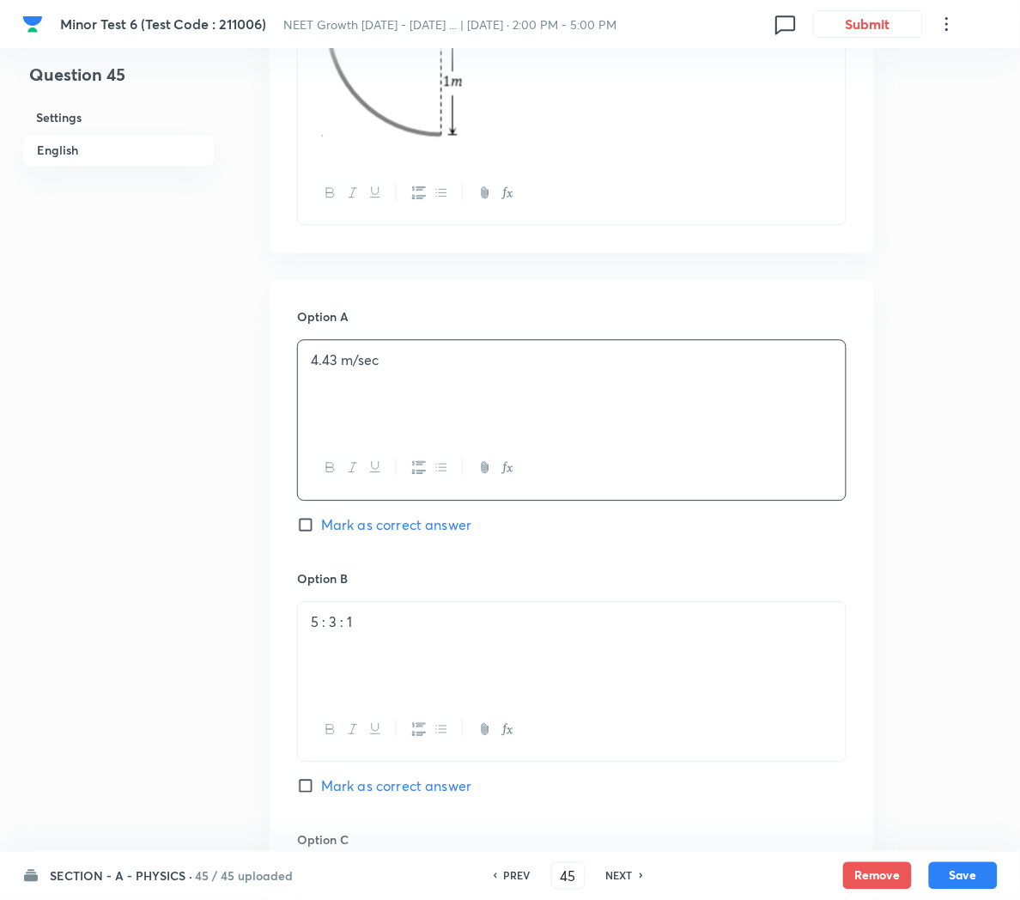
scroll to position [689, 0]
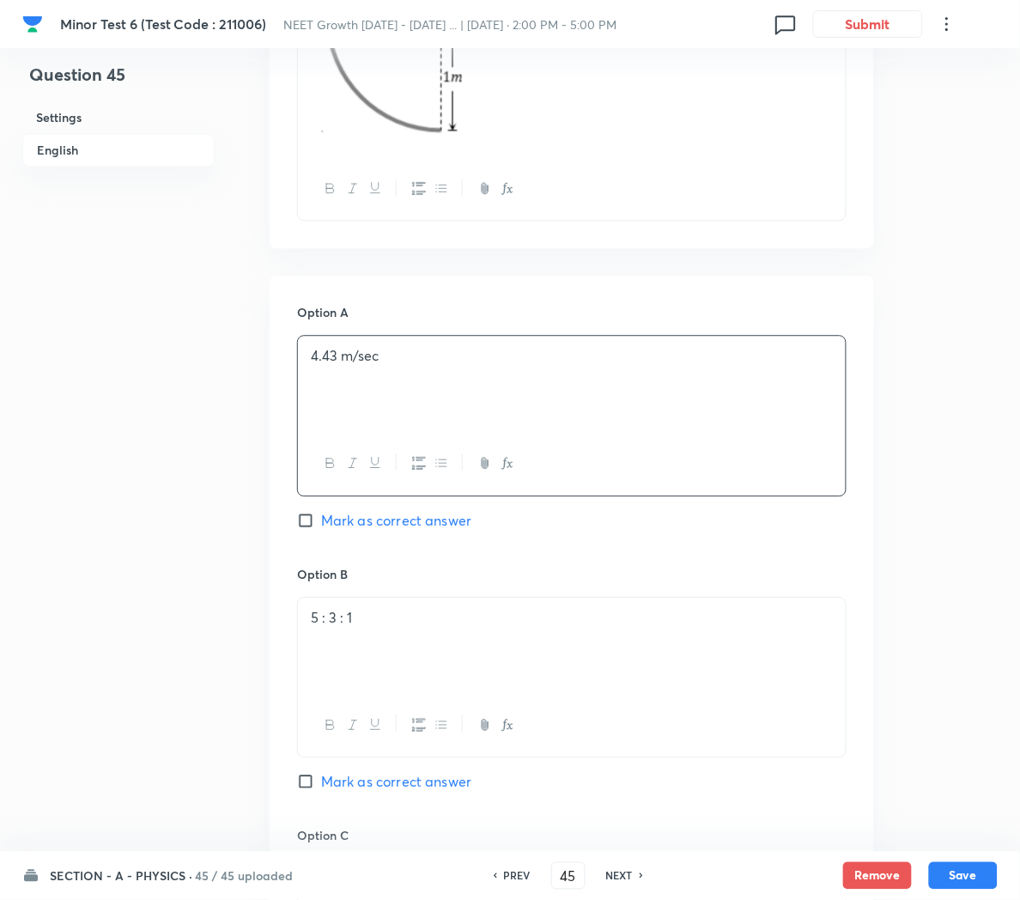
click at [448, 647] on div "5 : 3 : 1" at bounding box center [572, 646] width 548 height 96
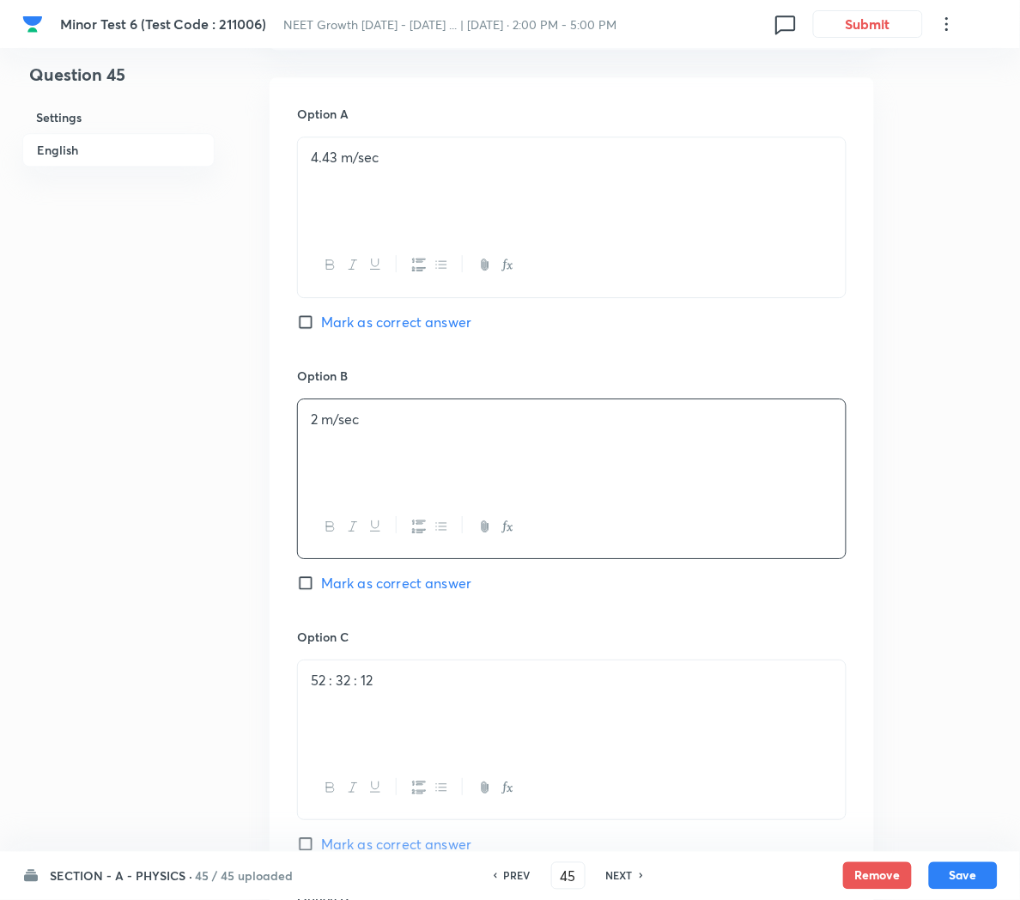
scroll to position [893, 0]
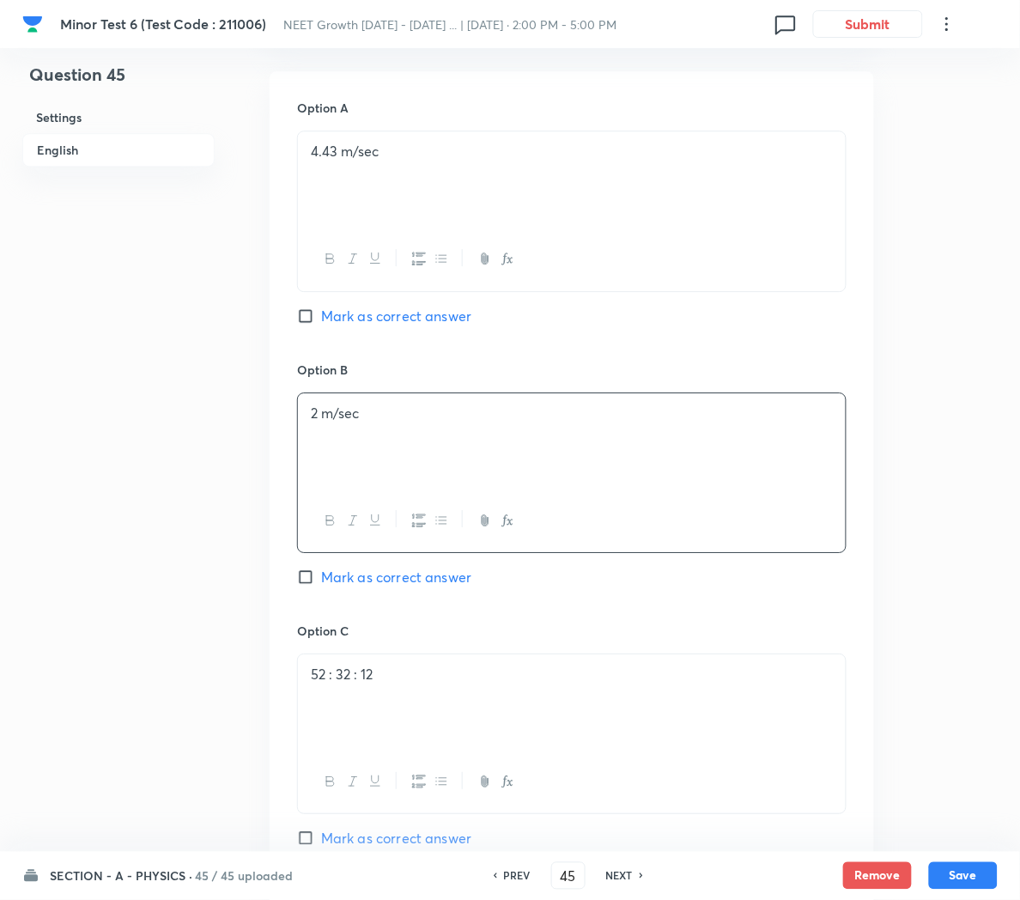
click at [415, 683] on p "52 : 32 : 12" at bounding box center [572, 674] width 522 height 20
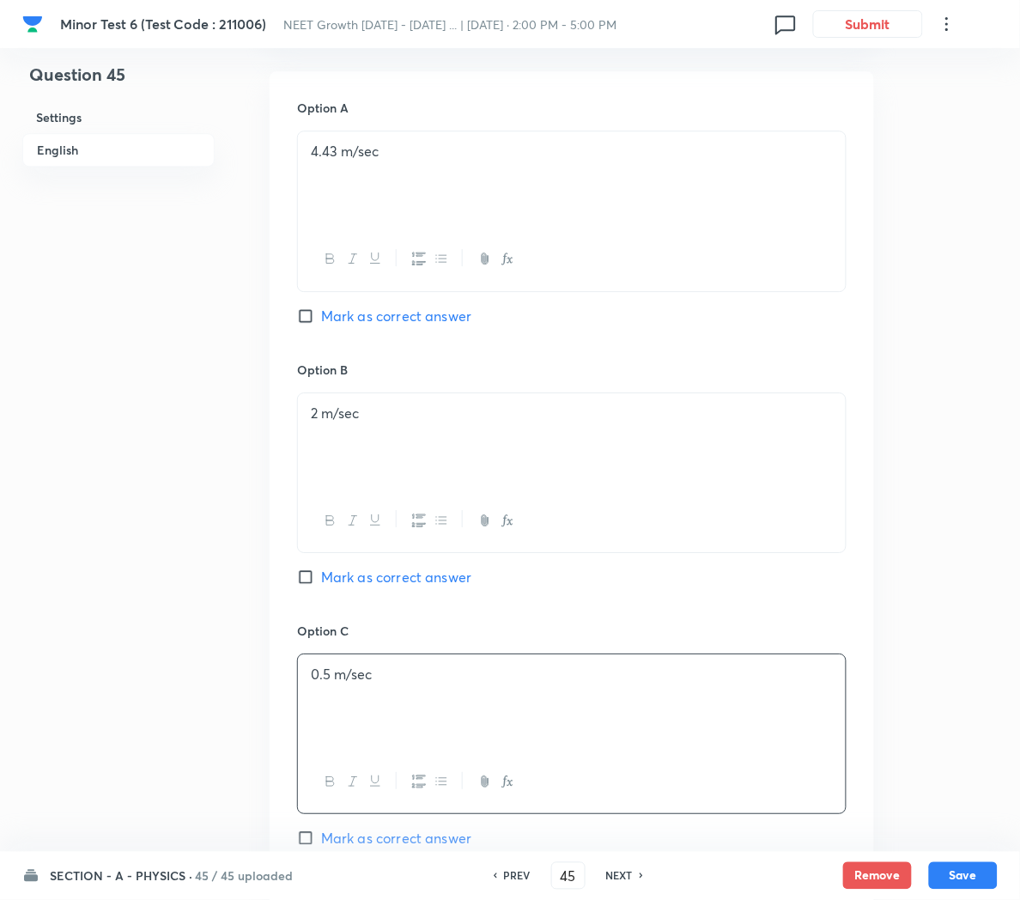
scroll to position [801, 0]
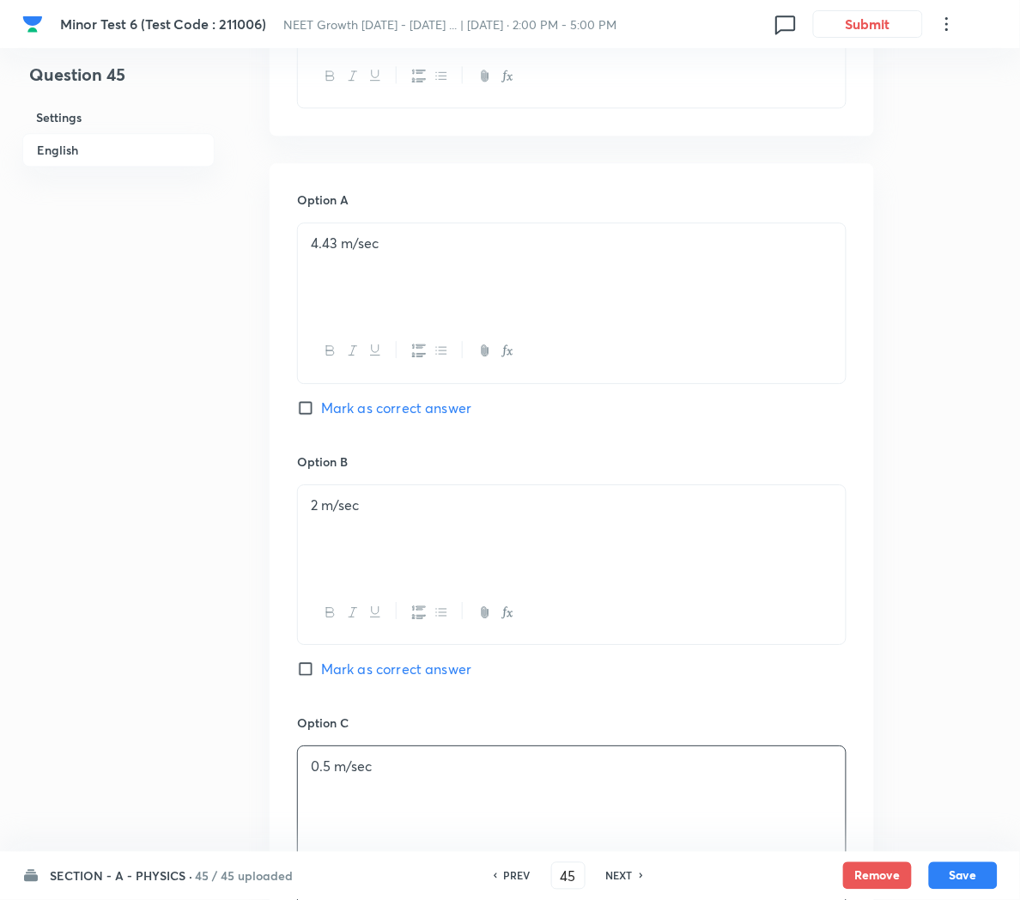
click at [329, 410] on span "Mark as correct answer" at bounding box center [396, 407] width 150 height 21
click at [321, 410] on input "Mark as correct answer" at bounding box center [309, 407] width 24 height 17
checkbox input "true"
checkbox input "false"
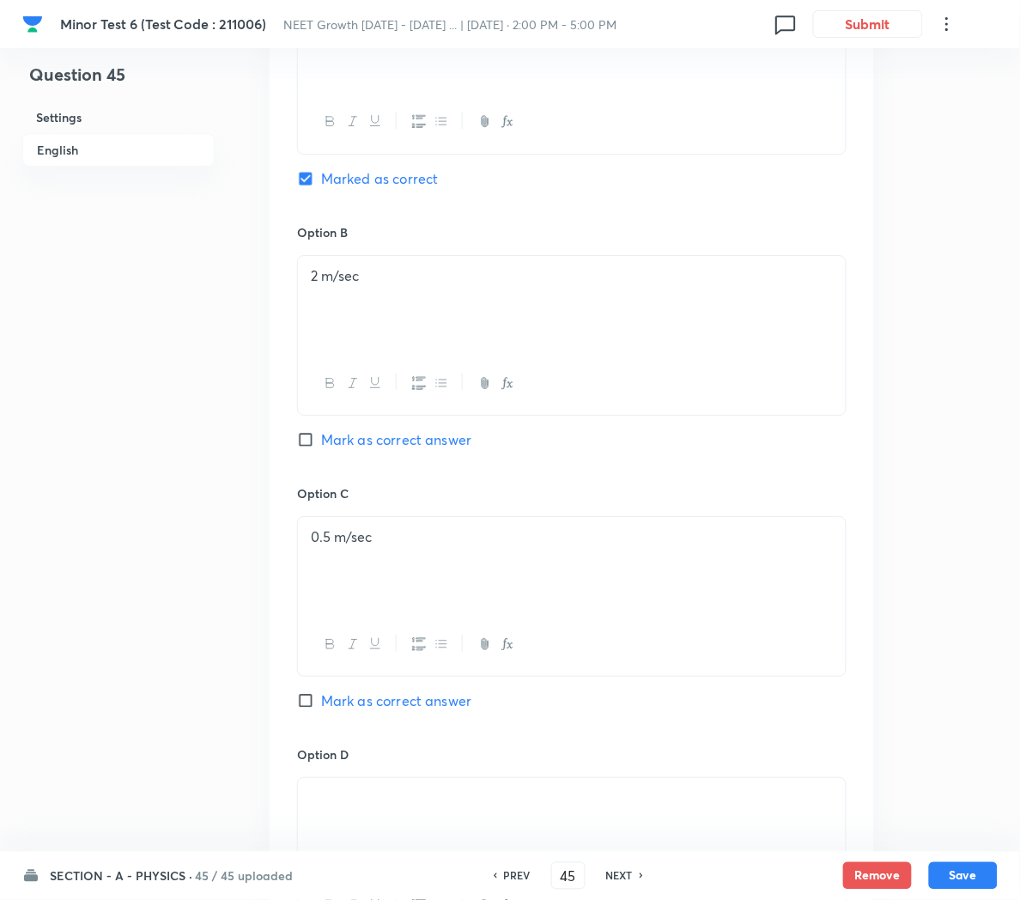
scroll to position [1133, 0]
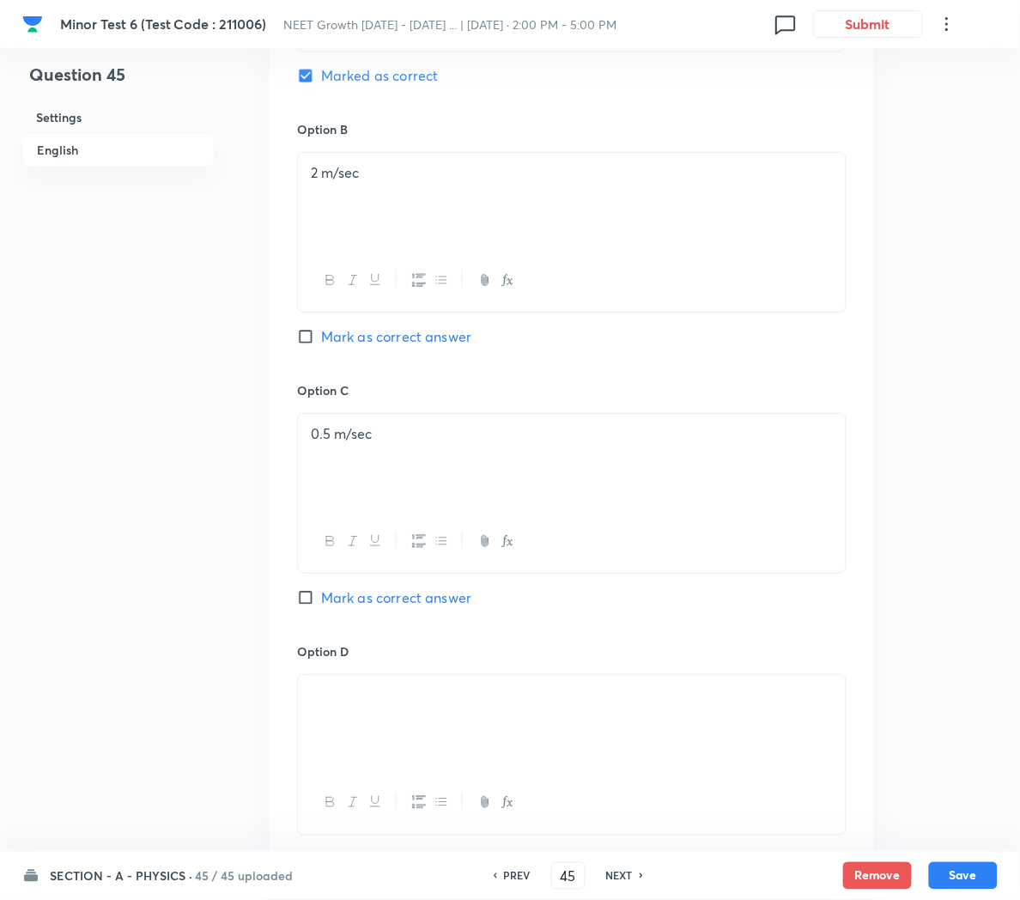
click at [524, 705] on p at bounding box center [572, 695] width 522 height 20
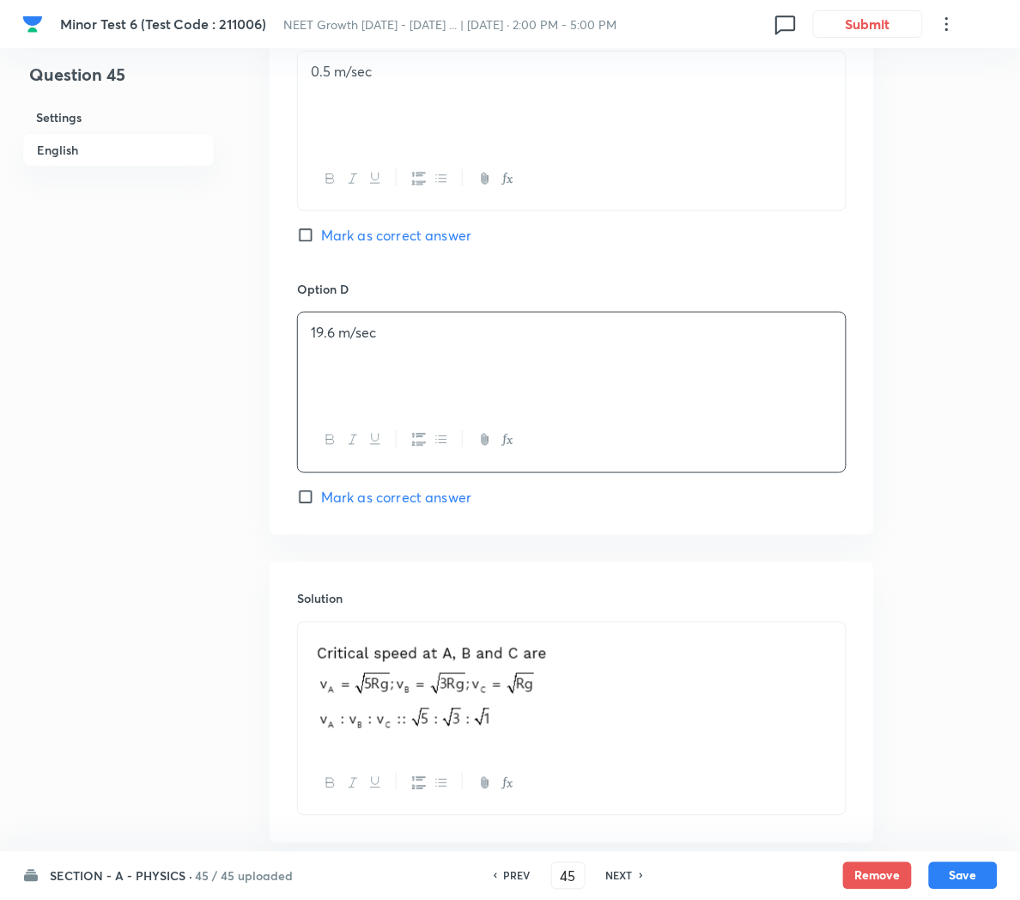
scroll to position [1496, 0]
click at [689, 718] on p at bounding box center [572, 686] width 522 height 109
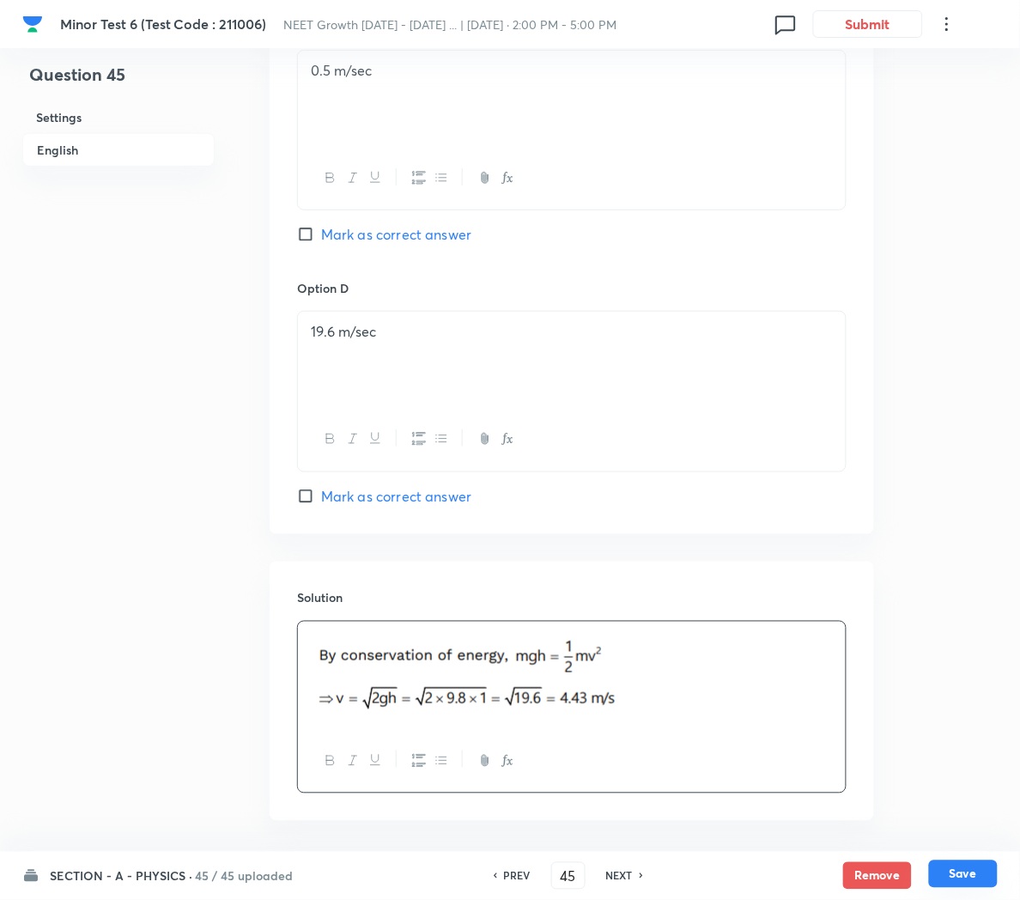
click at [968, 871] on button "Save" at bounding box center [963, 873] width 69 height 27
type input "46"
checkbox input "false"
checkbox input "true"
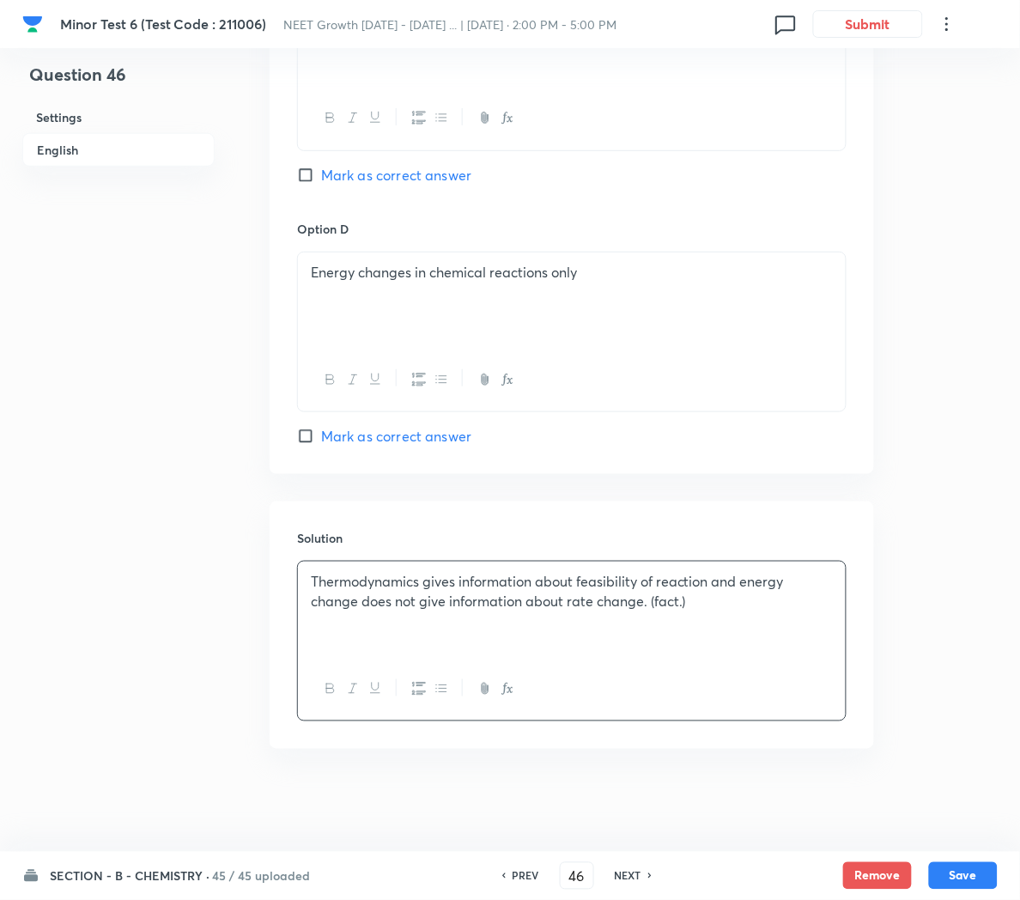
scroll to position [1432, 0]
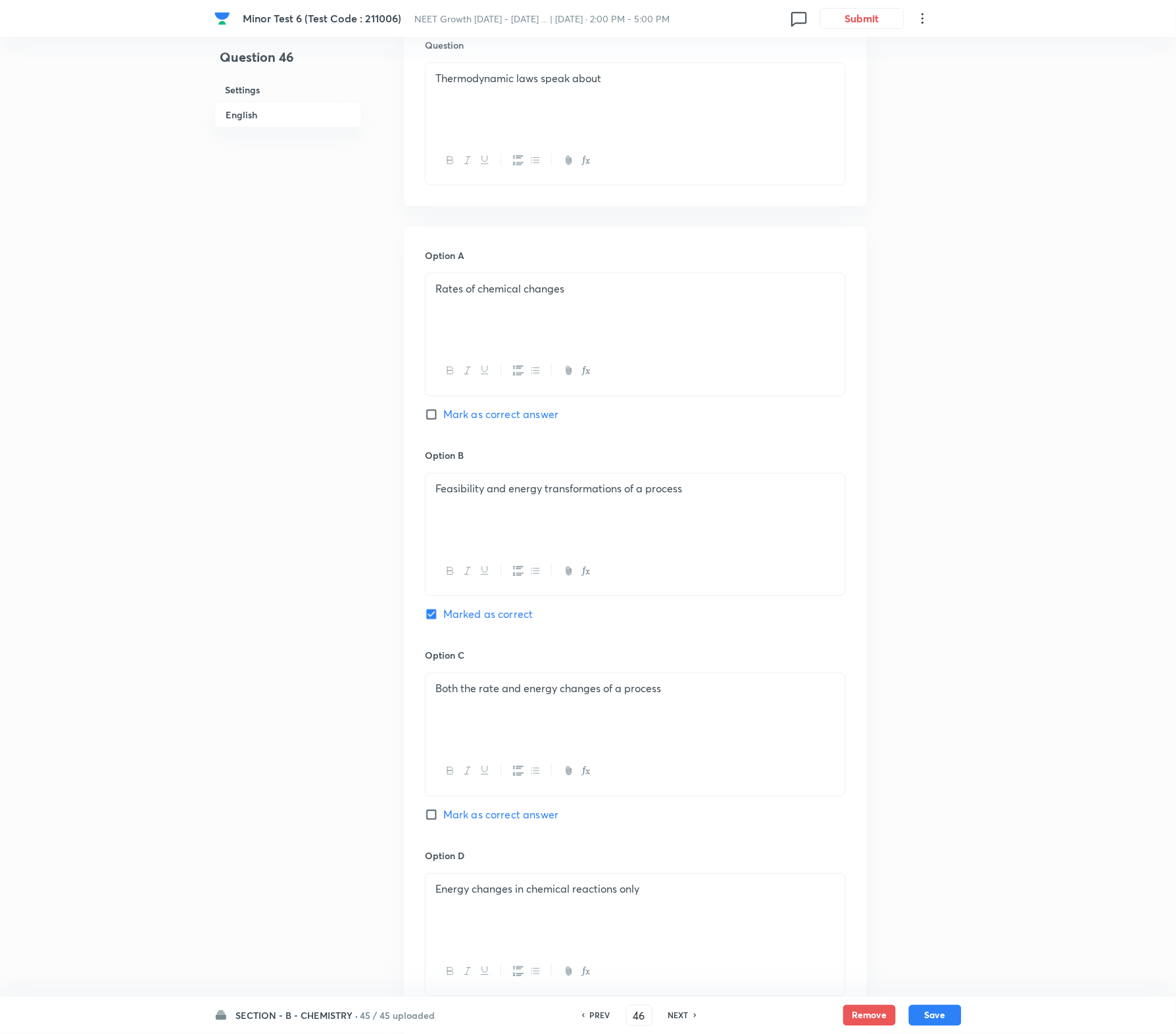
scroll to position [753, 0]
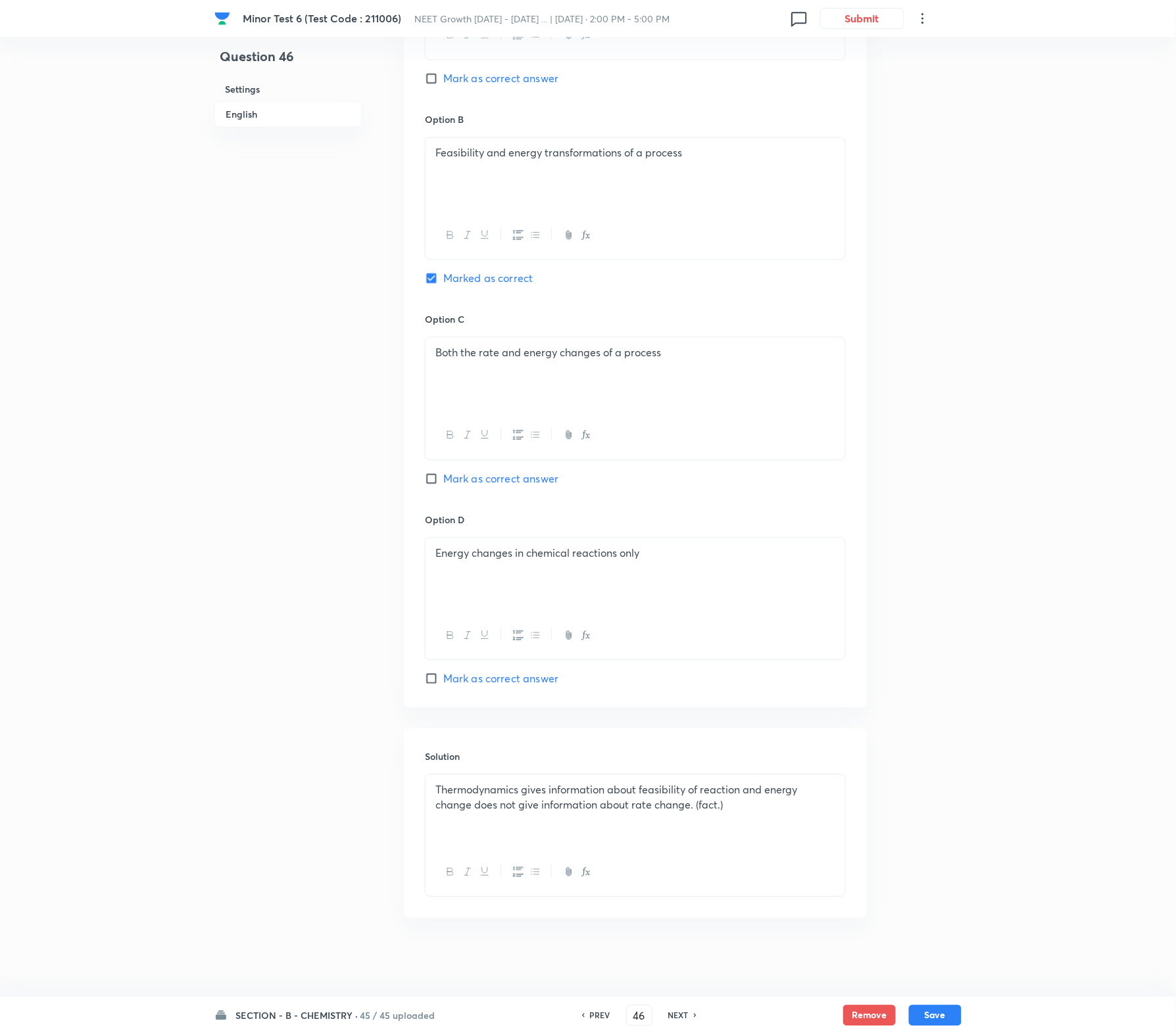
click at [676, 689] on h6 "NEXT" at bounding box center [678, 1016] width 21 height 11
type input "47"
checkbox input "false"
checkbox input "true"
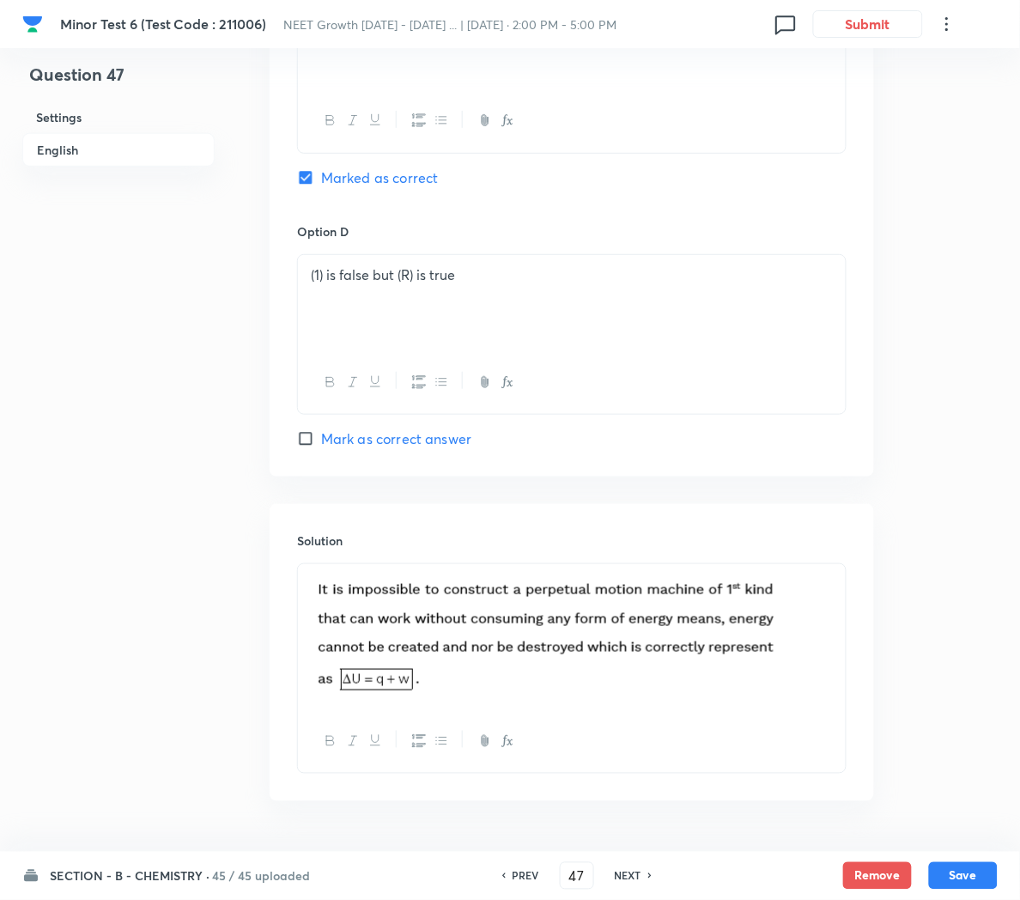
scroll to position [1483, 0]
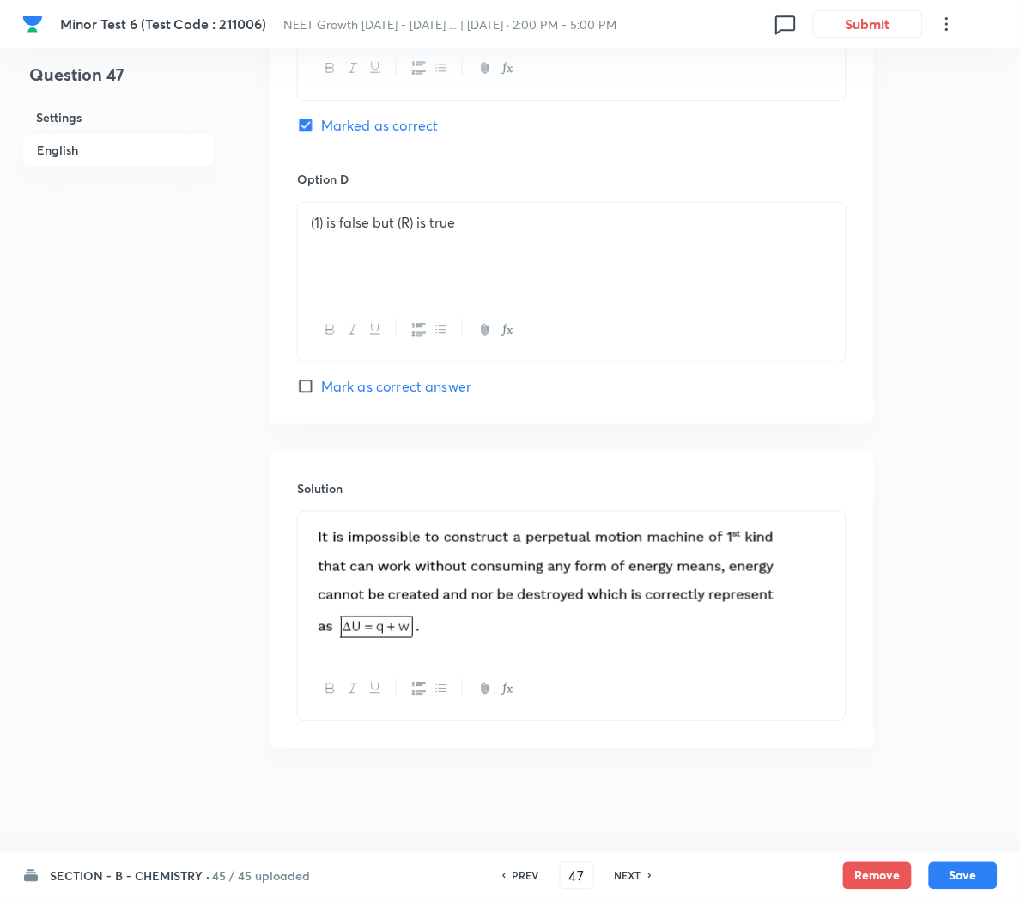
click at [621, 868] on h6 "NEXT" at bounding box center [628, 875] width 27 height 15
type input "48"
checkbox input "true"
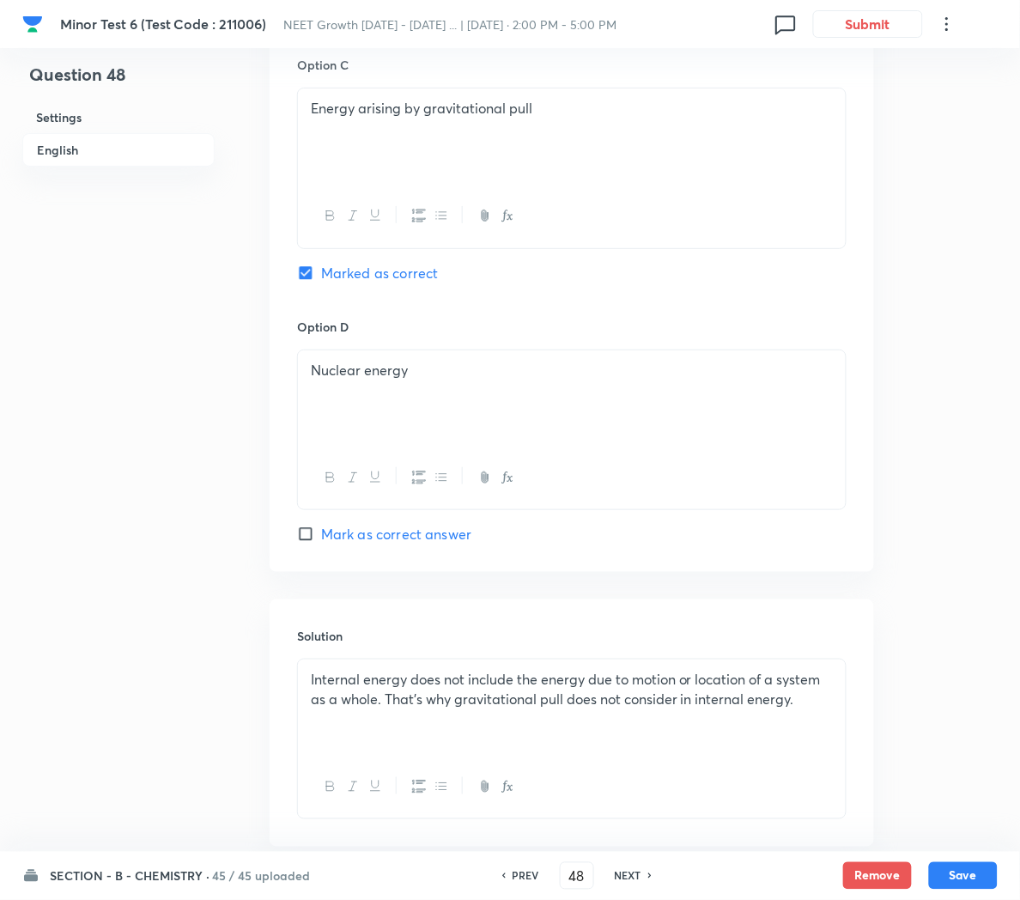
scroll to position [1432, 0]
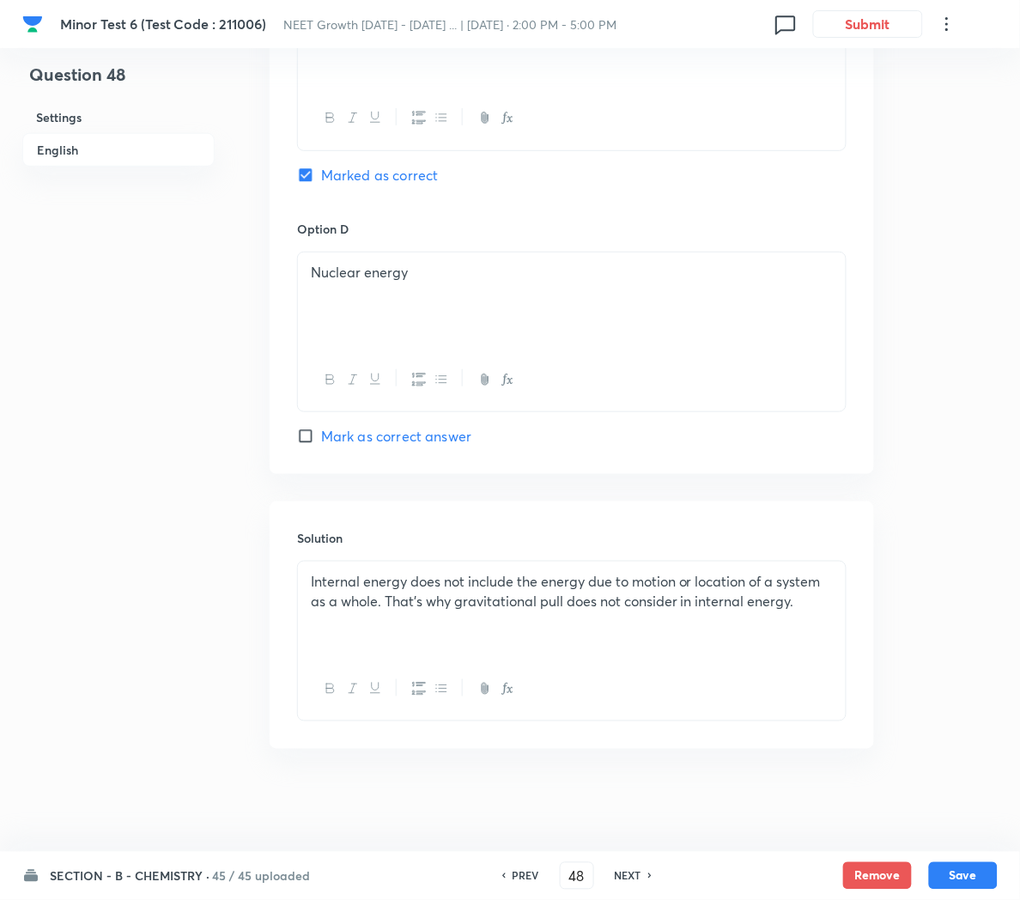
click at [621, 872] on h6 "NEXT" at bounding box center [628, 875] width 27 height 15
type input "49"
checkbox input "false"
checkbox input "true"
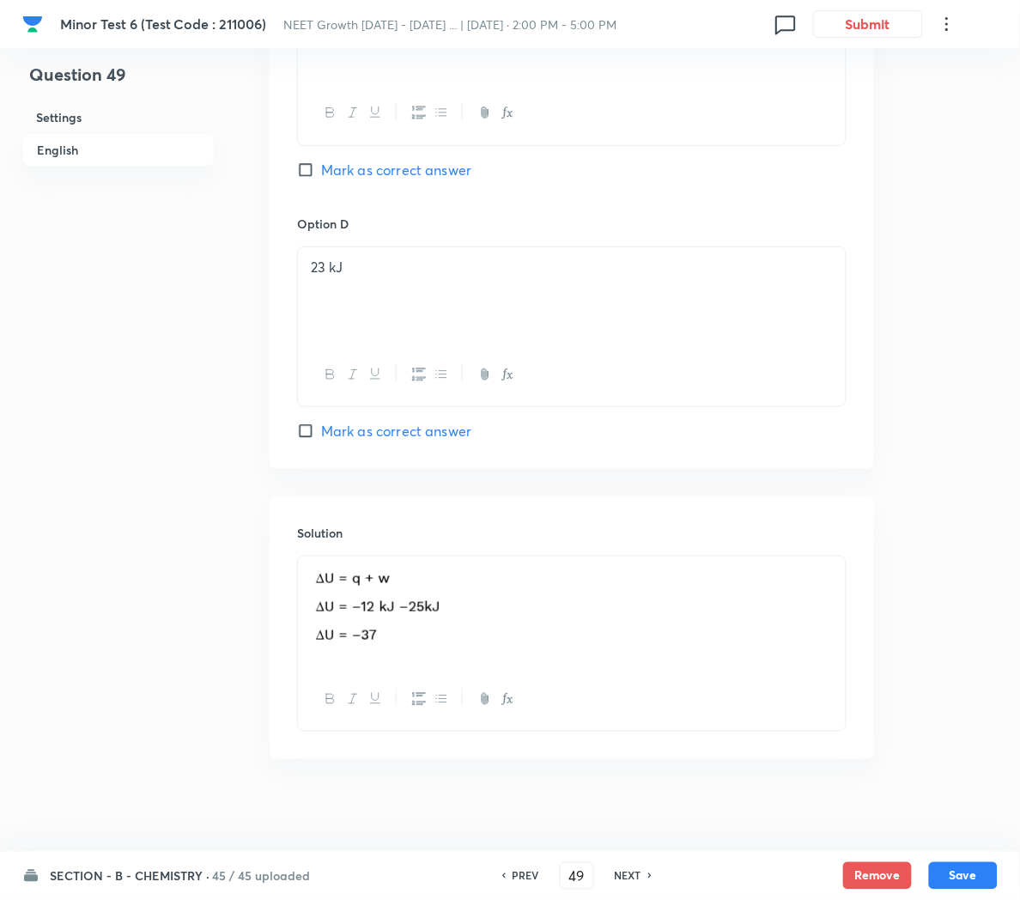
scroll to position [1448, 0]
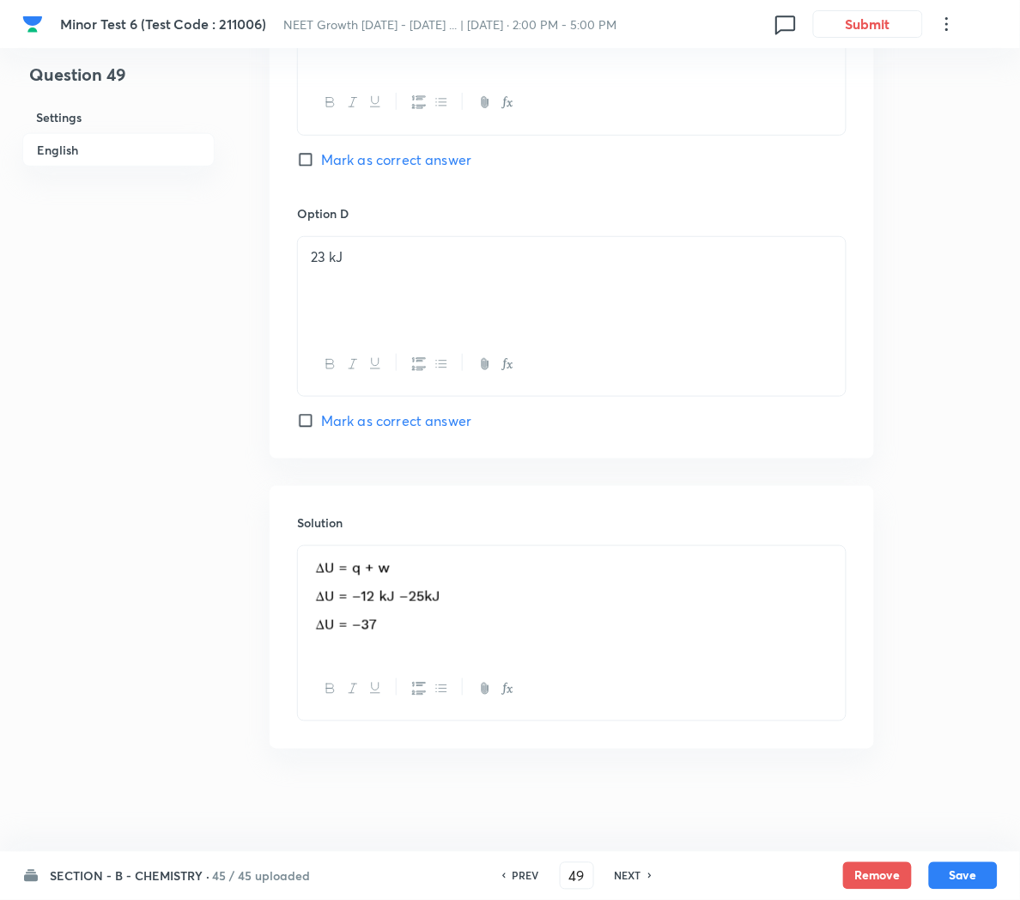
click at [620, 874] on h6 "NEXT" at bounding box center [628, 875] width 27 height 15
type input "50"
checkbox input "false"
checkbox input "true"
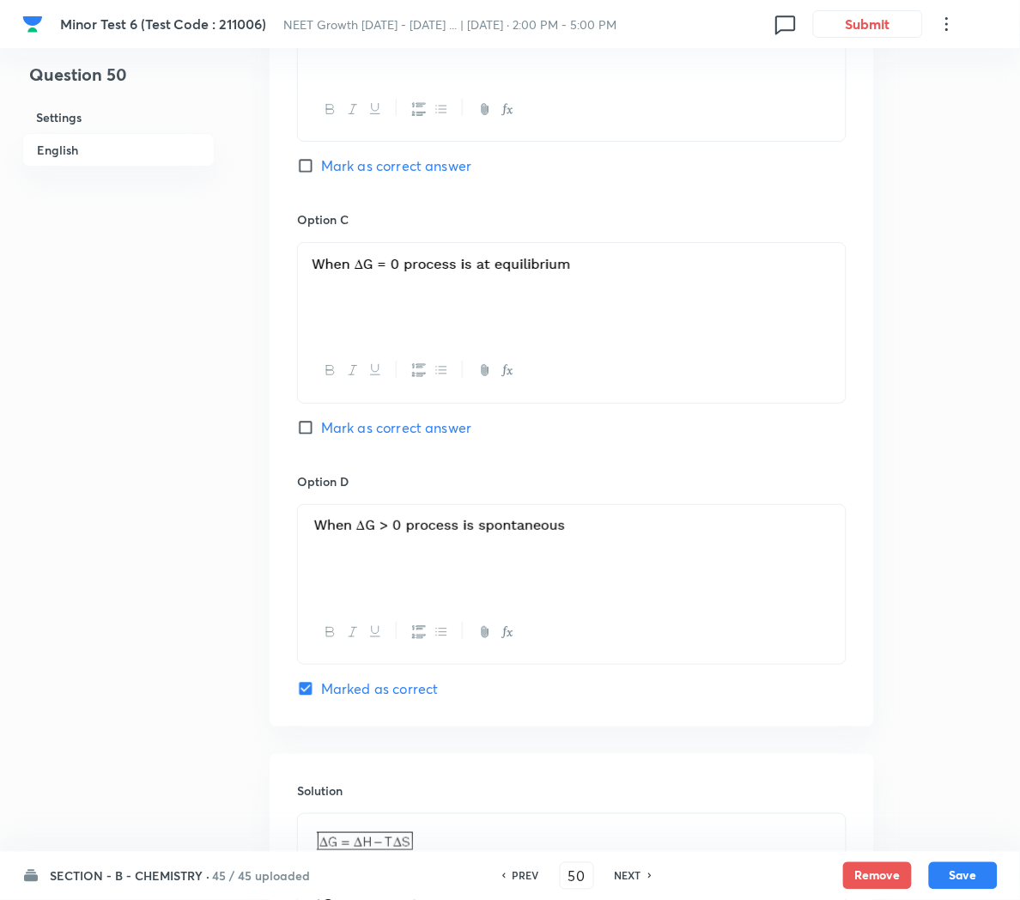
scroll to position [1490, 0]
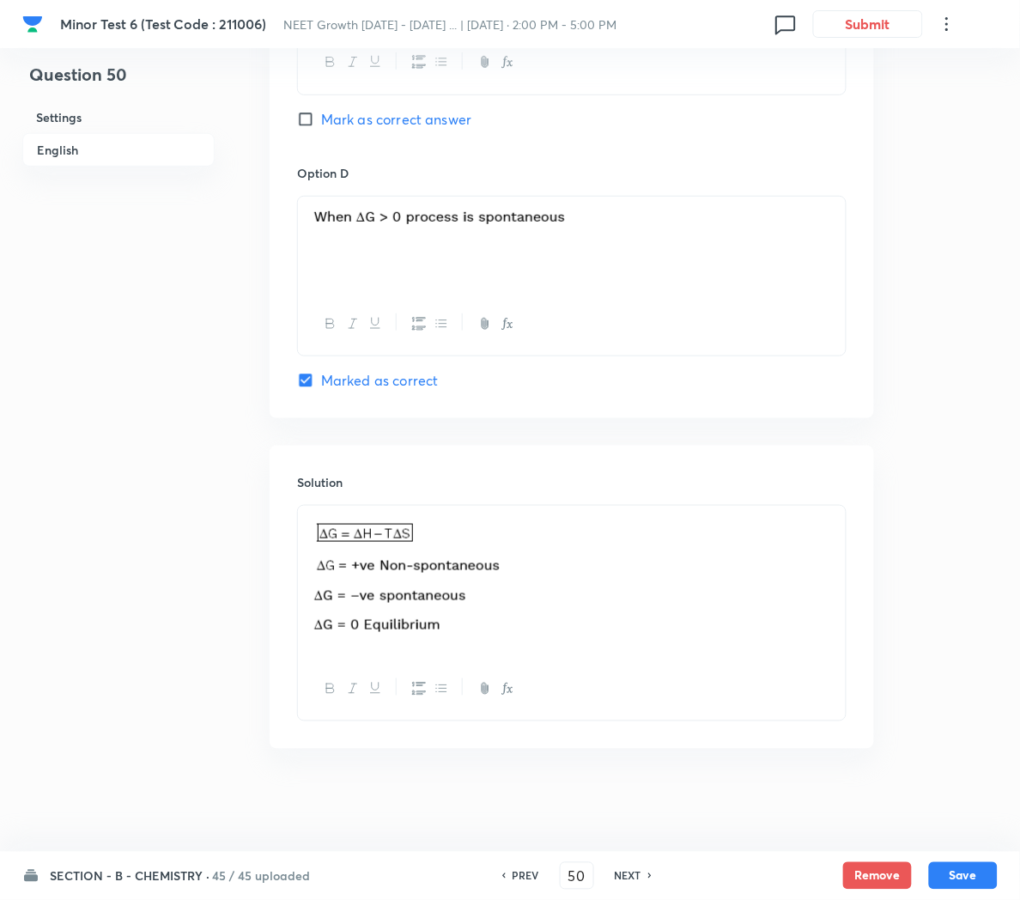
click at [619, 876] on h6 "NEXT" at bounding box center [628, 875] width 27 height 15
type input "51"
checkbox input "false"
checkbox input "true"
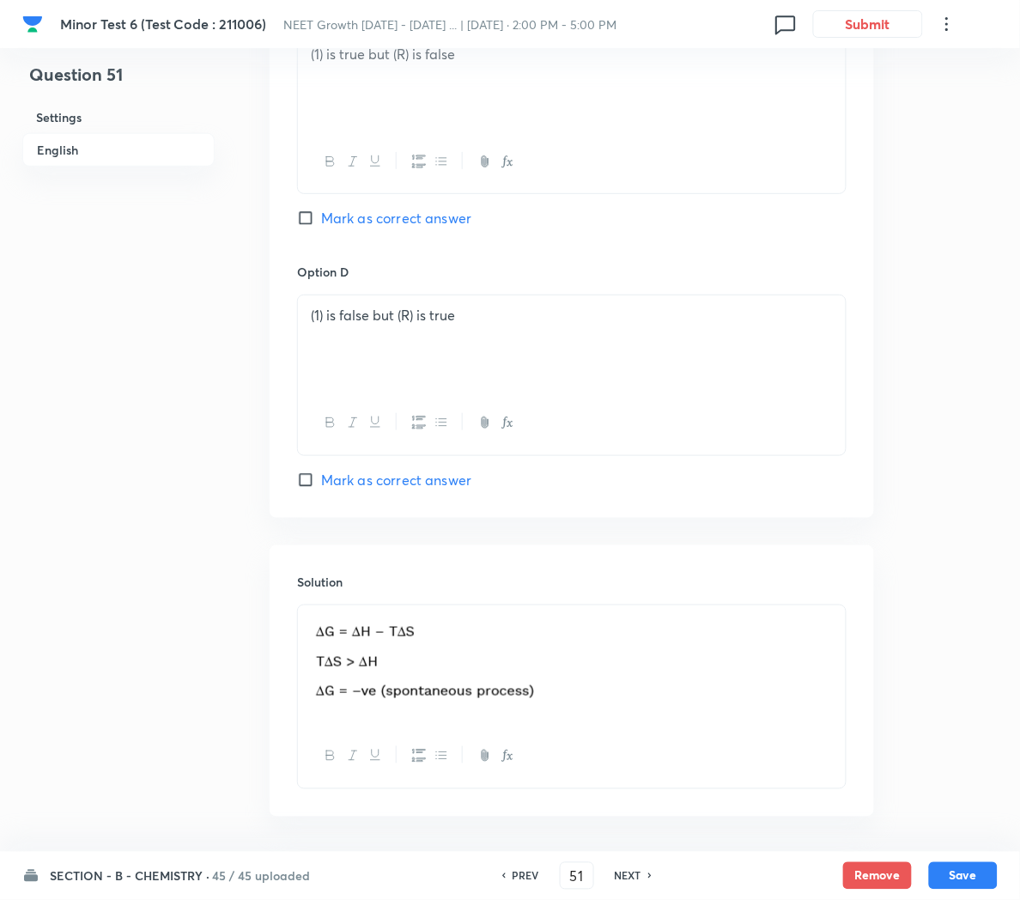
scroll to position [1475, 0]
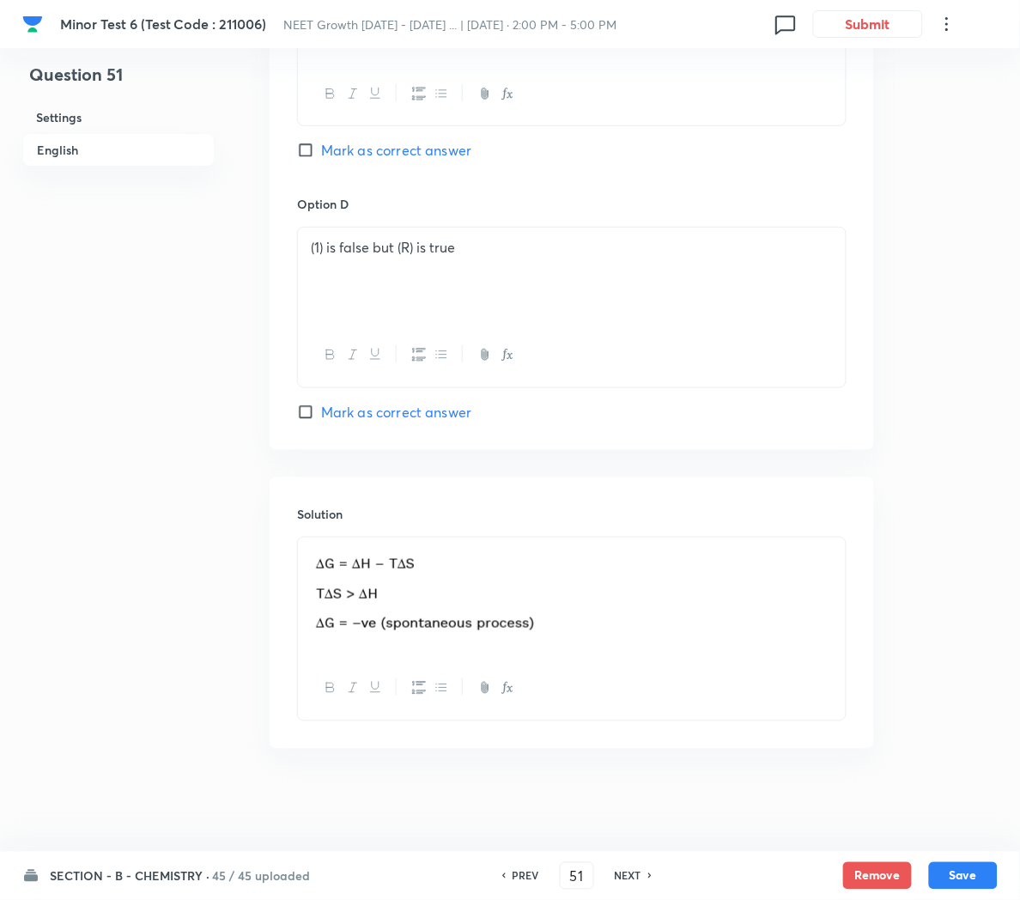
click at [621, 872] on h6 "NEXT" at bounding box center [628, 875] width 27 height 15
type input "52"
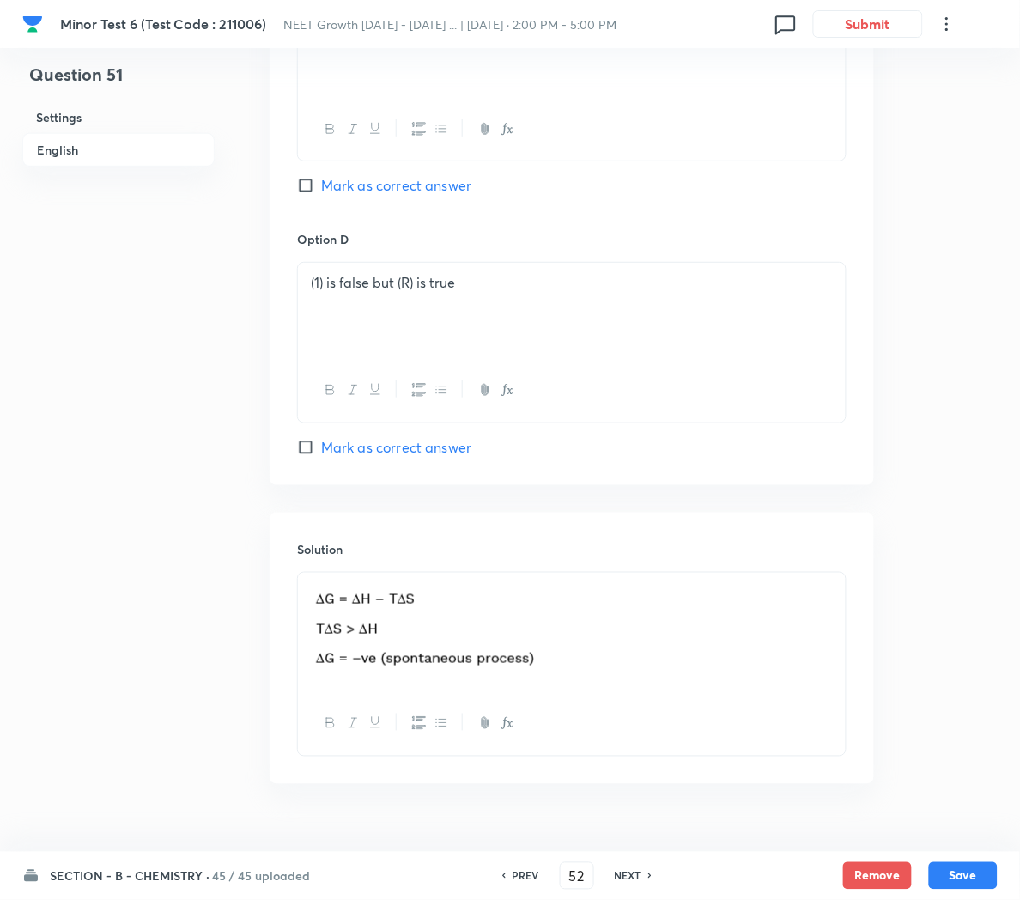
checkbox input "false"
checkbox input "true"
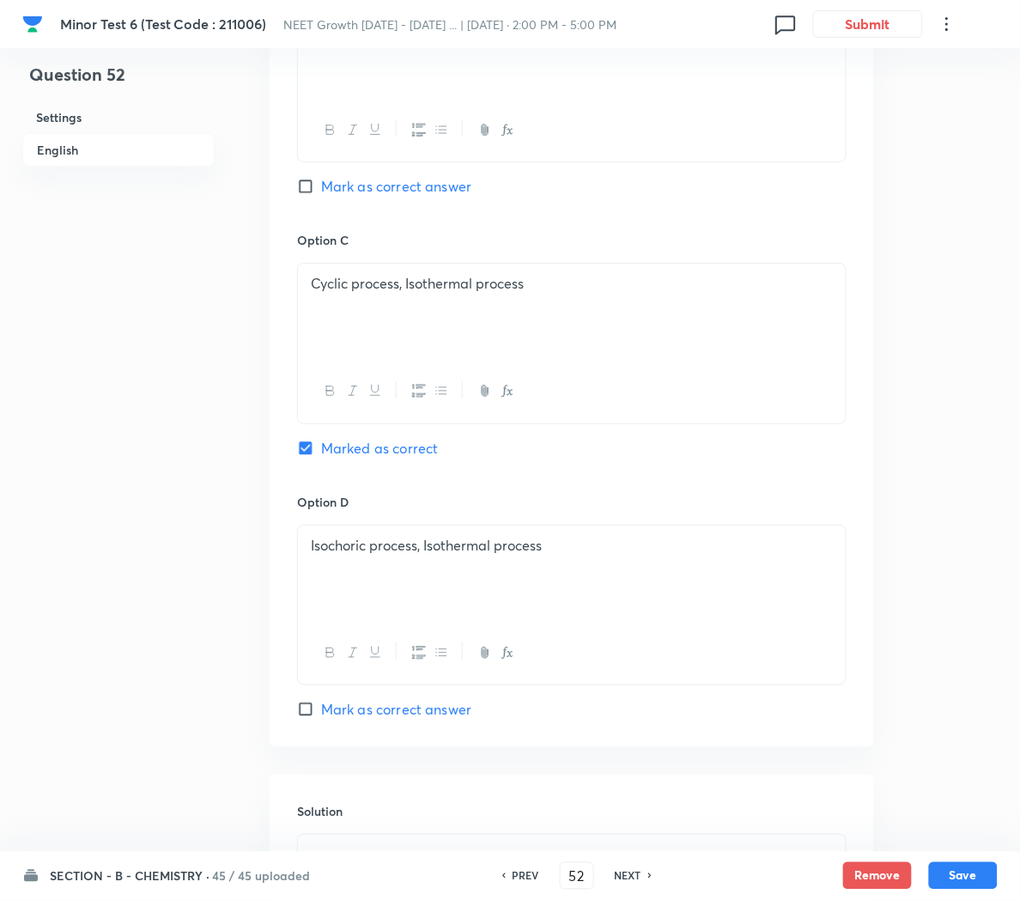
scroll to position [1508, 0]
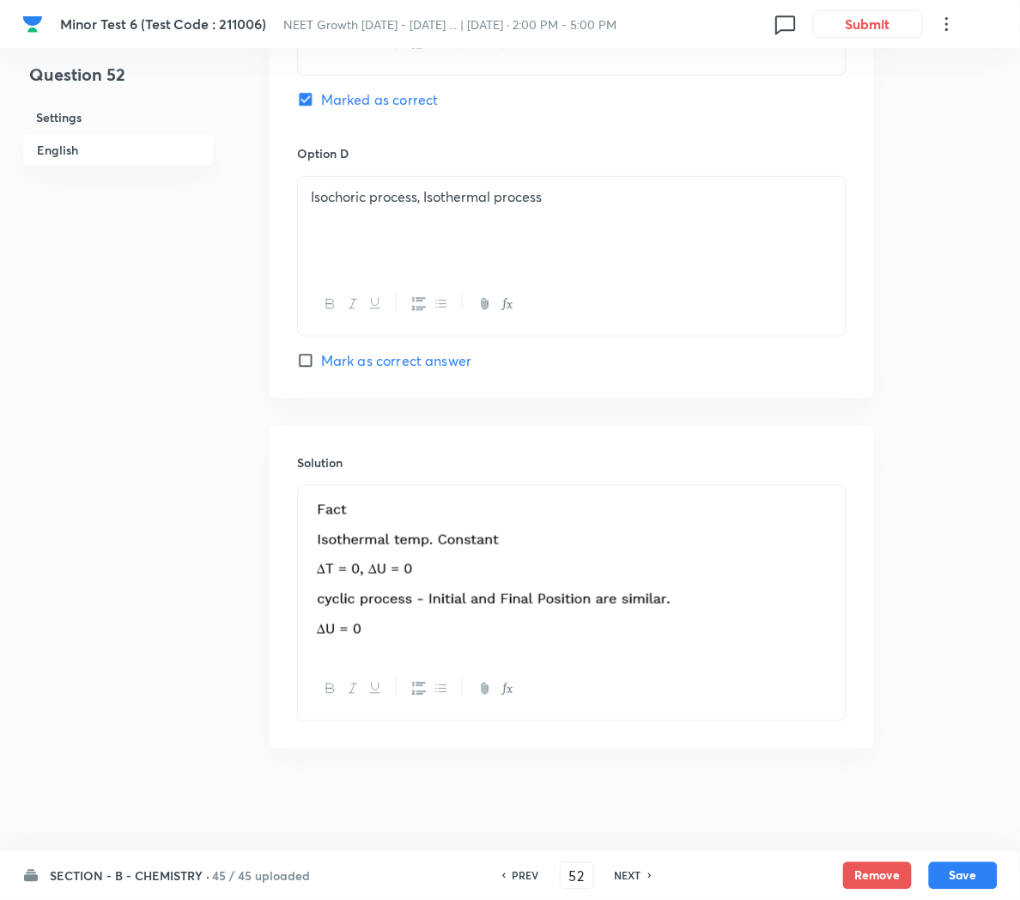
click at [623, 877] on h6 "NEXT" at bounding box center [628, 875] width 27 height 15
type input "53"
checkbox input "false"
checkbox input "true"
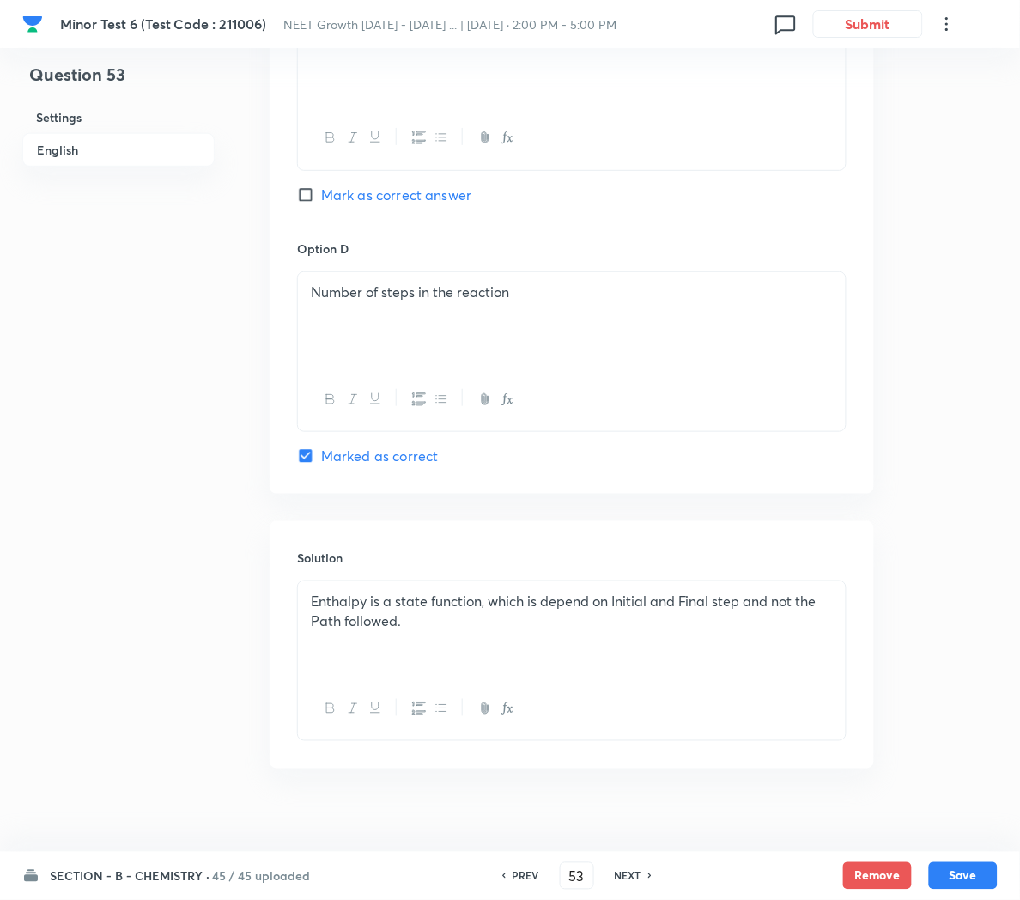
scroll to position [1432, 0]
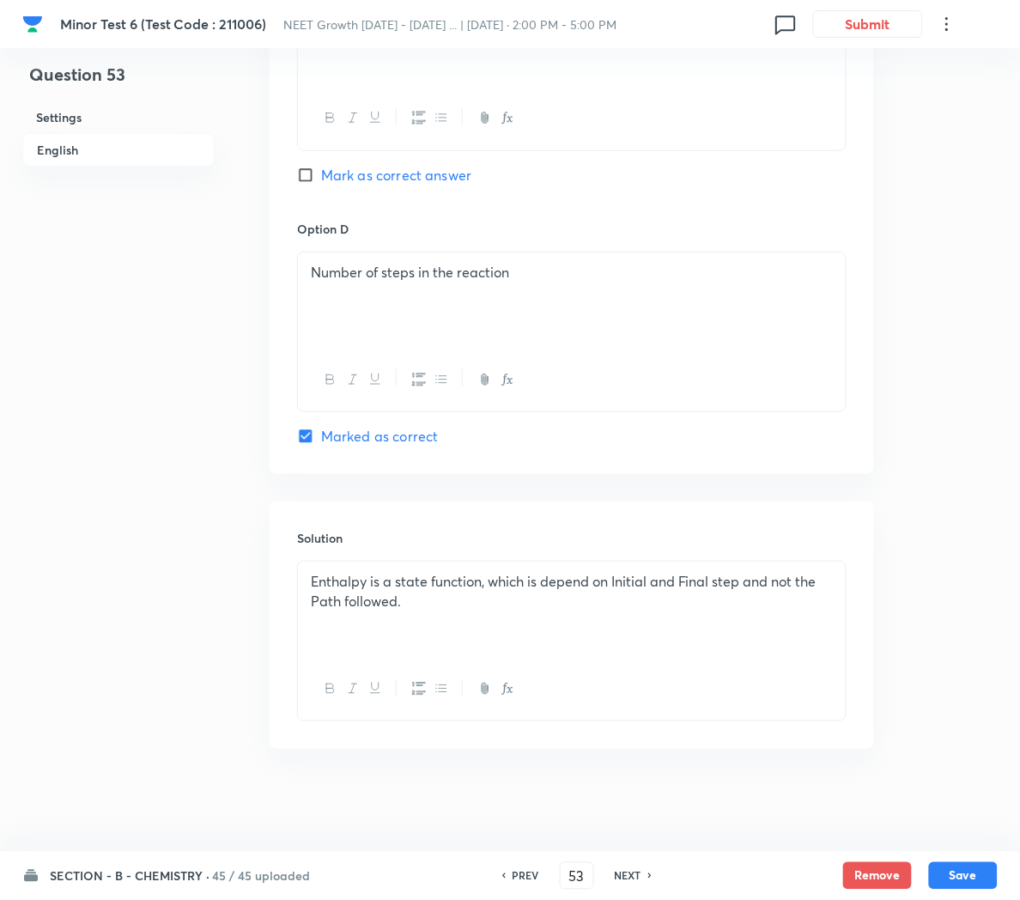
click at [622, 876] on h6 "NEXT" at bounding box center [628, 875] width 27 height 15
type input "54"
checkbox input "false"
checkbox input "true"
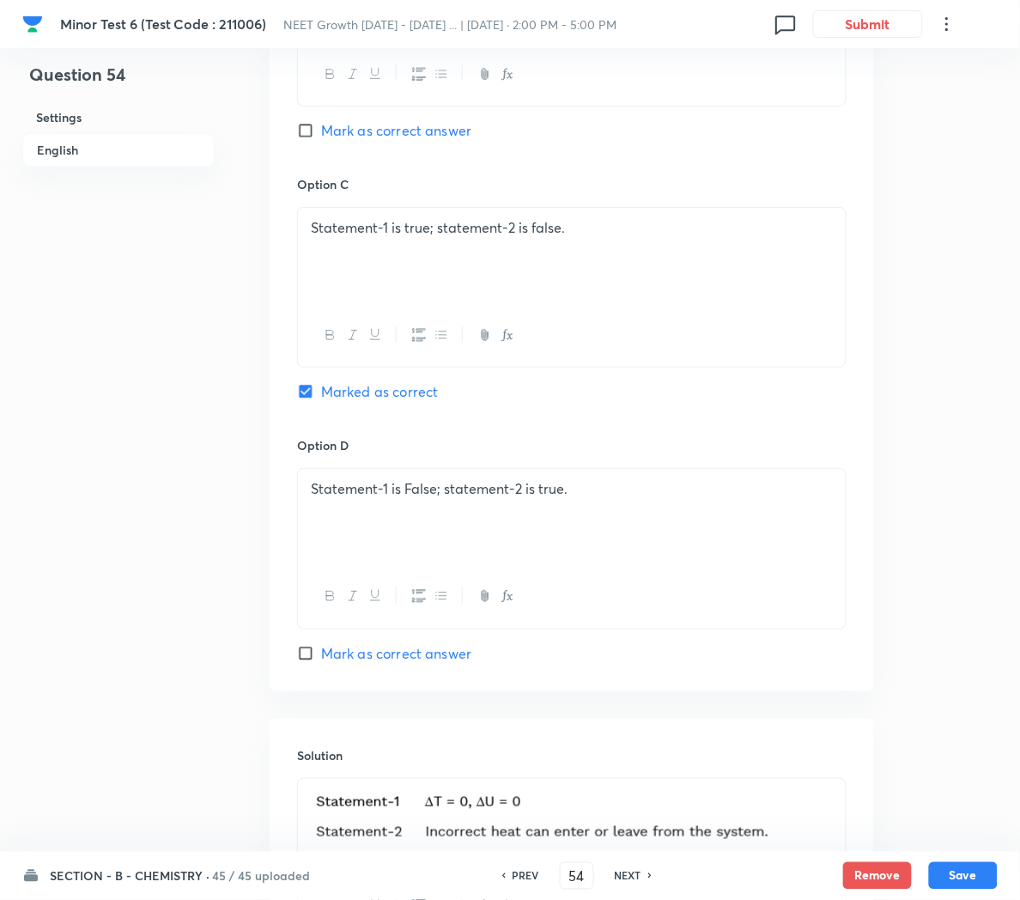
scroll to position [1438, 0]
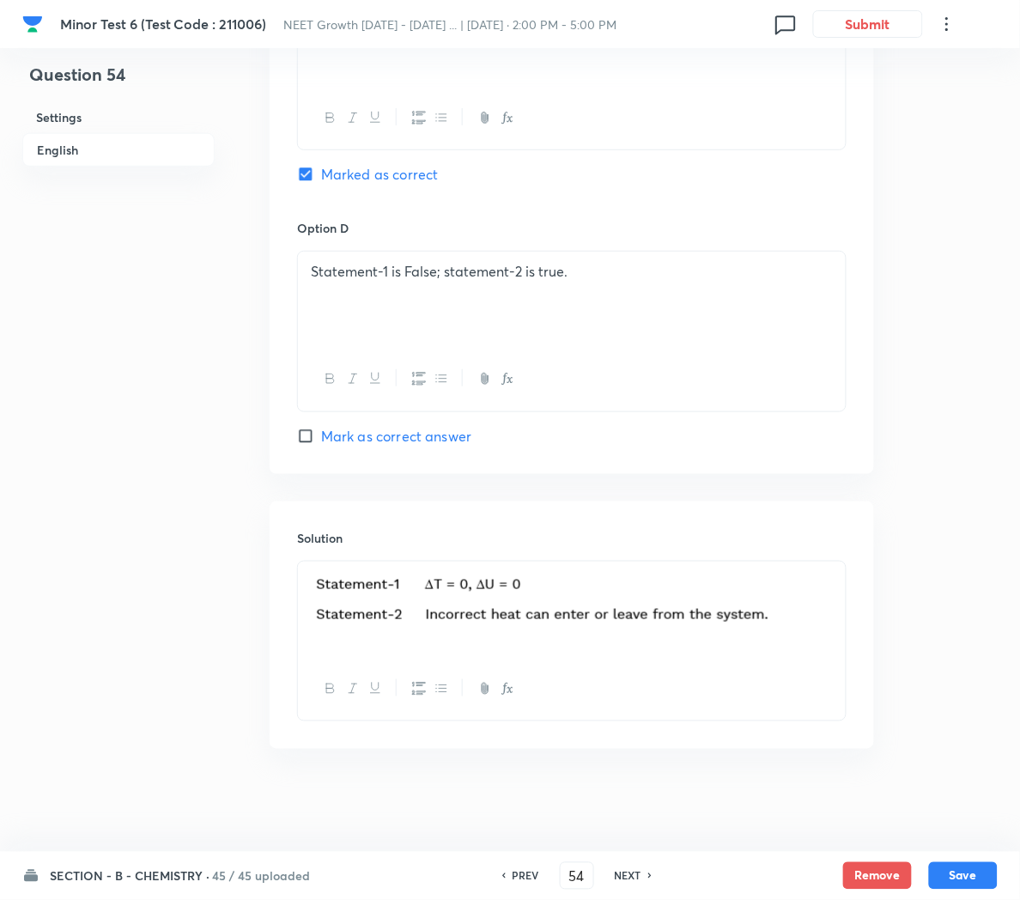
click at [628, 876] on h6 "NEXT" at bounding box center [628, 875] width 27 height 15
type input "55"
checkbox input "false"
checkbox input "true"
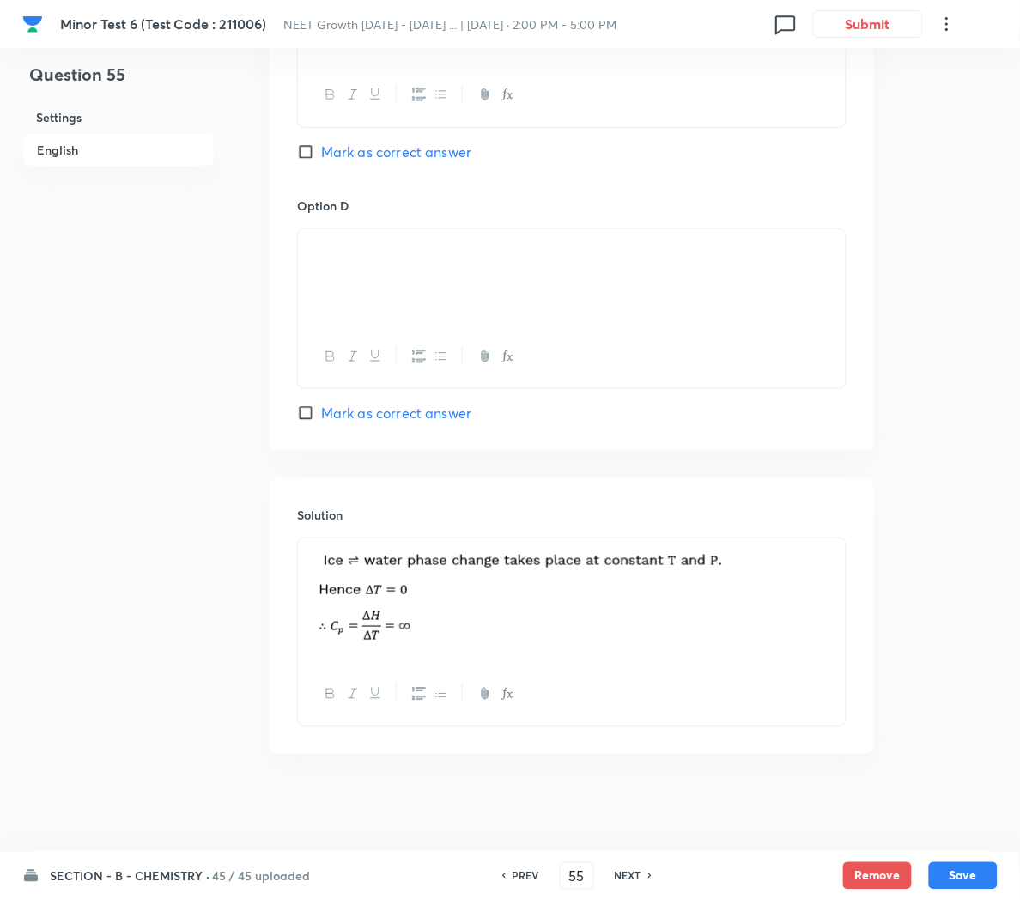
scroll to position [1452, 0]
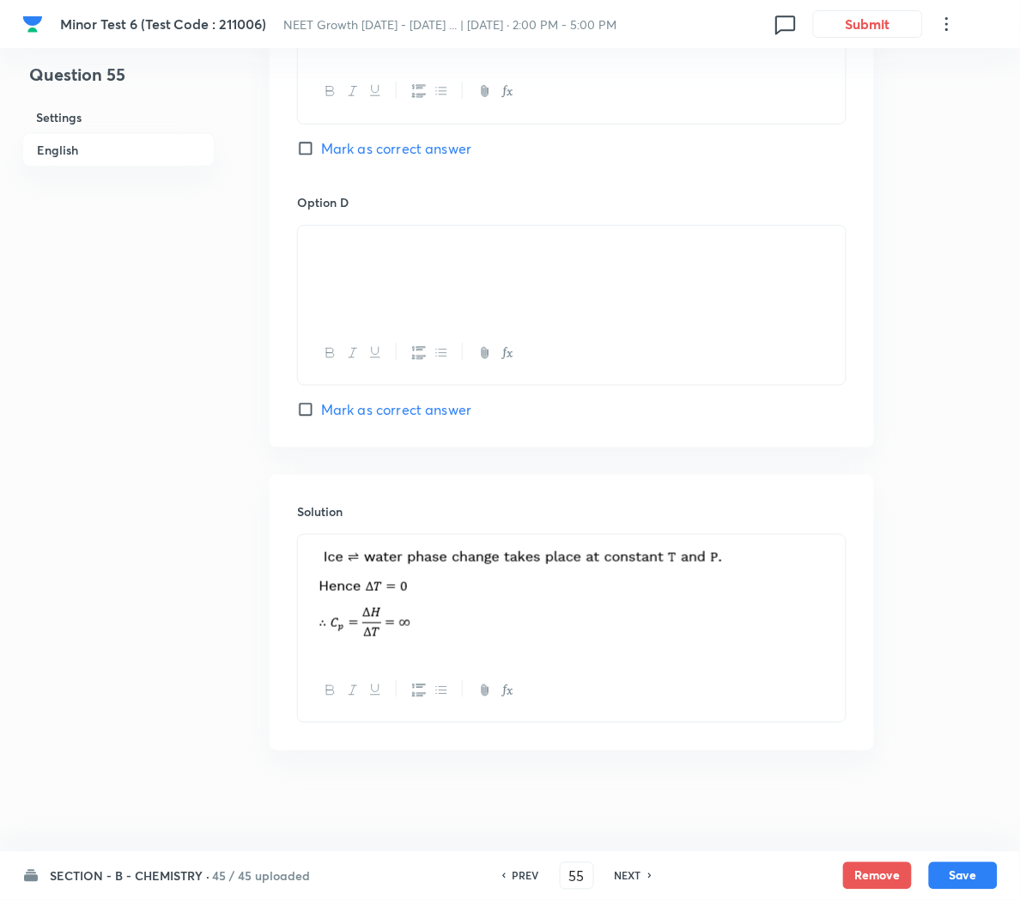
click at [622, 872] on h6 "NEXT" at bounding box center [628, 875] width 27 height 15
type input "56"
checkbox input "false"
checkbox input "true"
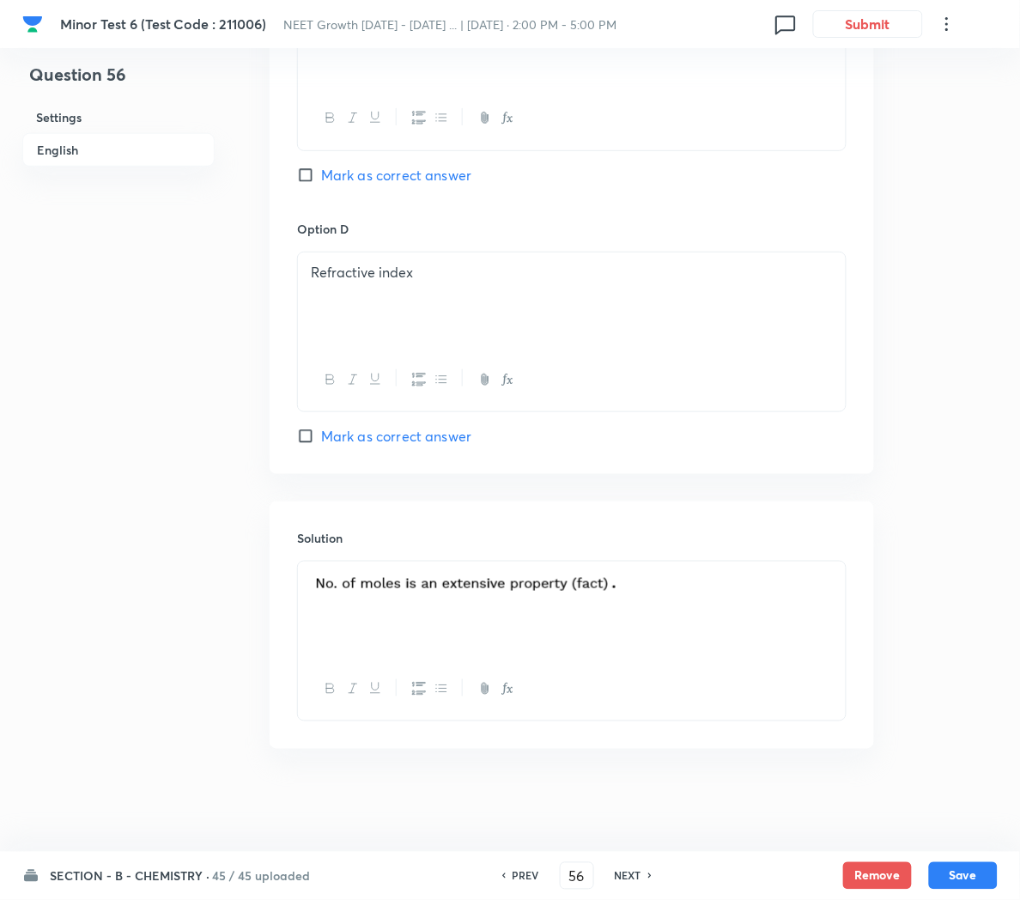
click at [518, 871] on h6 "PREV" at bounding box center [526, 875] width 27 height 15
type input "55"
checkbox input "false"
checkbox input "true"
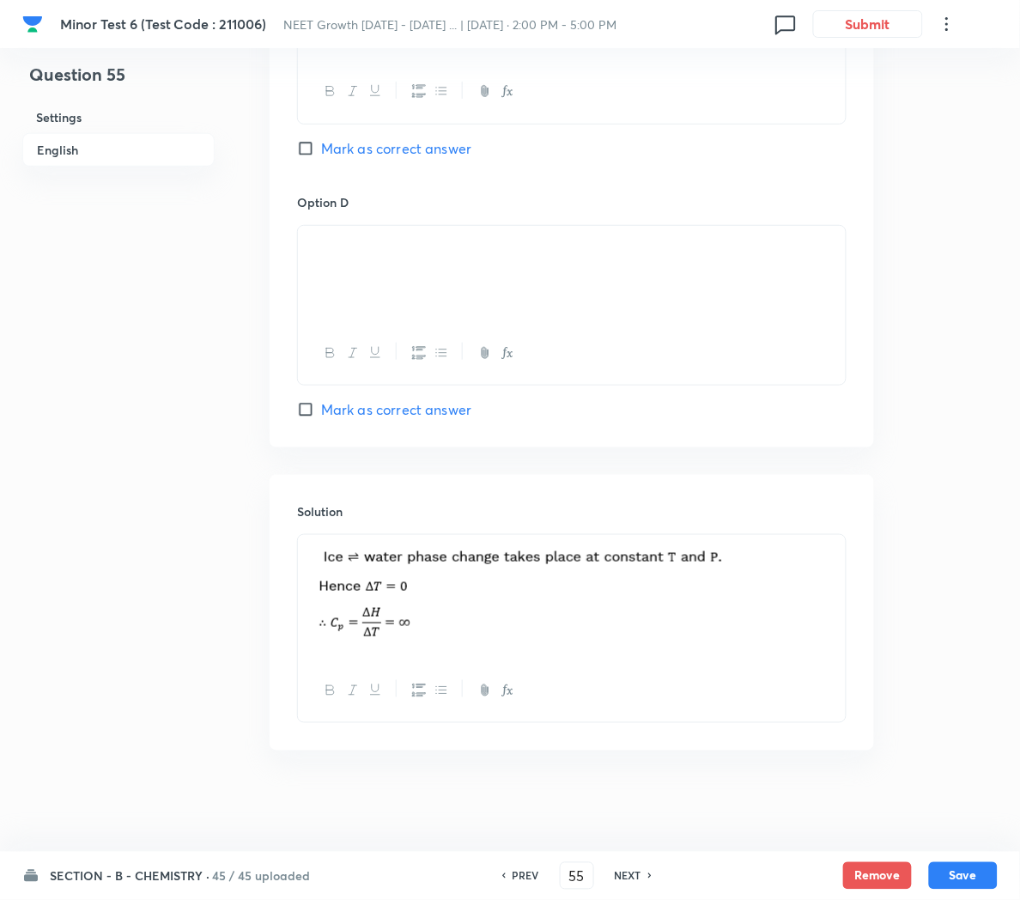
click at [632, 875] on h6 "NEXT" at bounding box center [628, 875] width 27 height 15
type input "56"
checkbox input "false"
checkbox input "true"
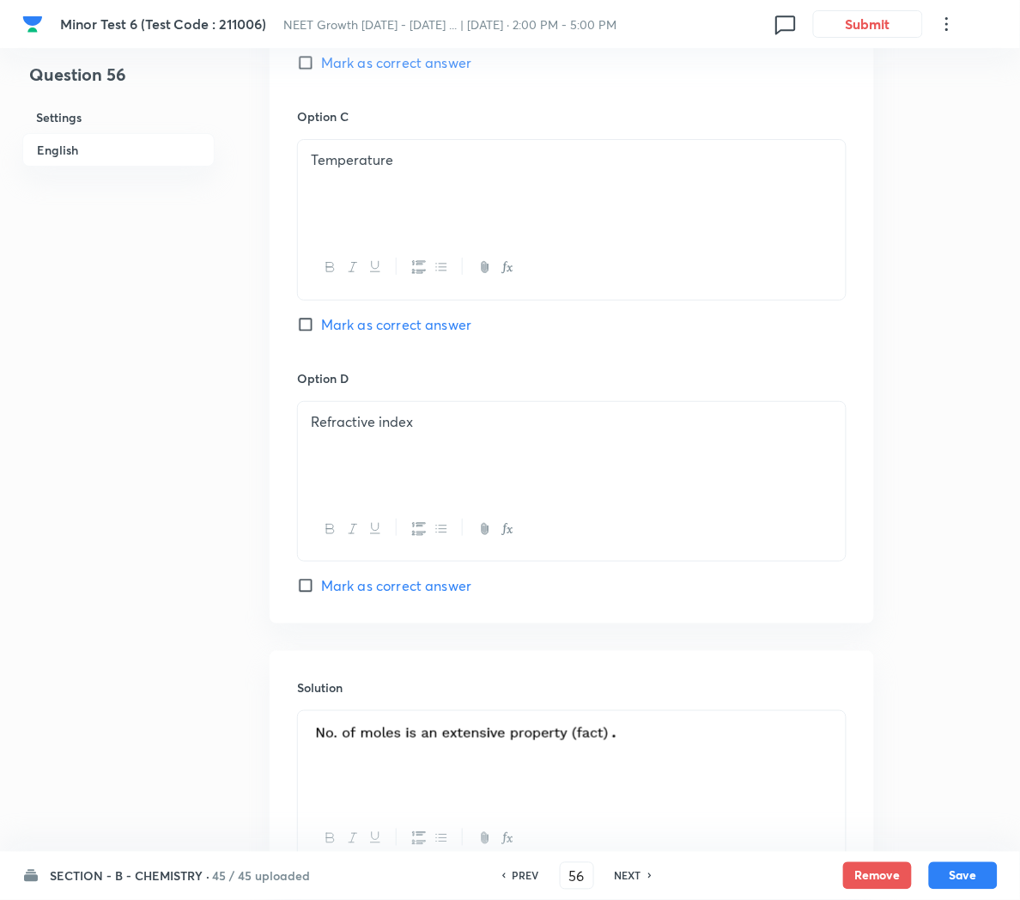
scroll to position [1432, 0]
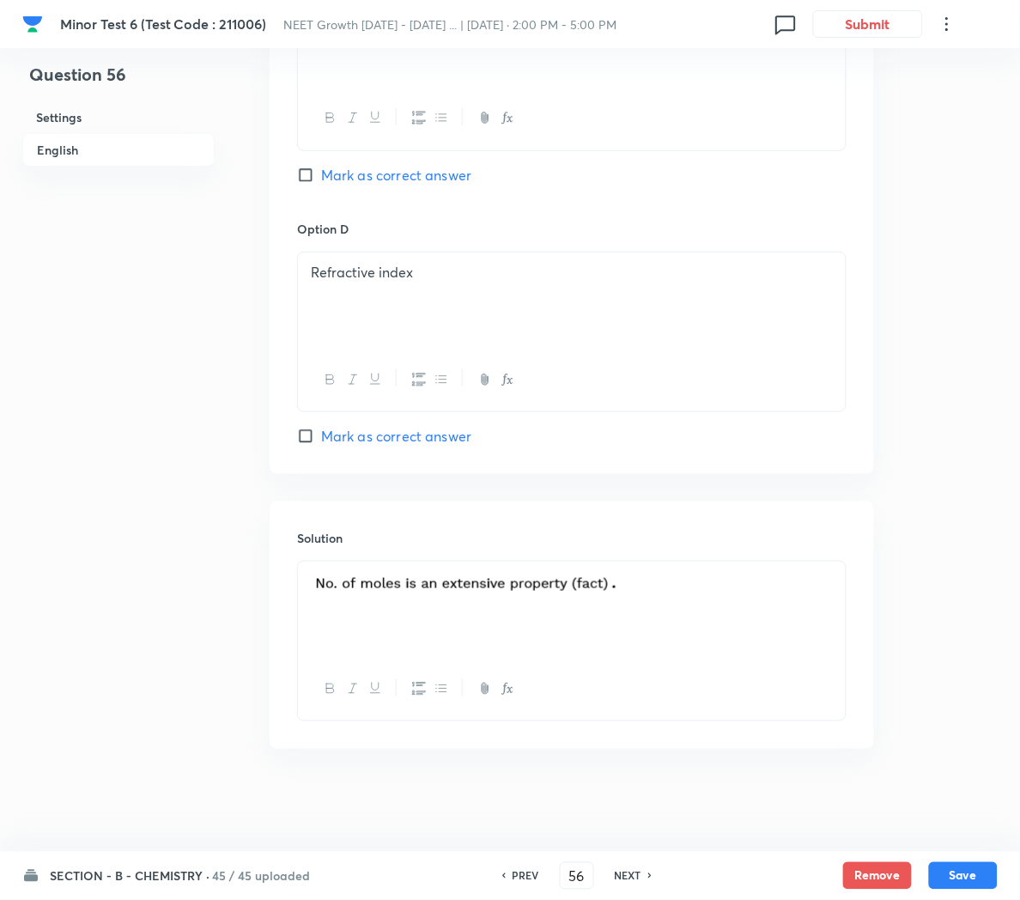
click at [448, 593] on img at bounding box center [468, 585] width 315 height 27
click at [645, 580] on p at bounding box center [572, 588] width 522 height 33
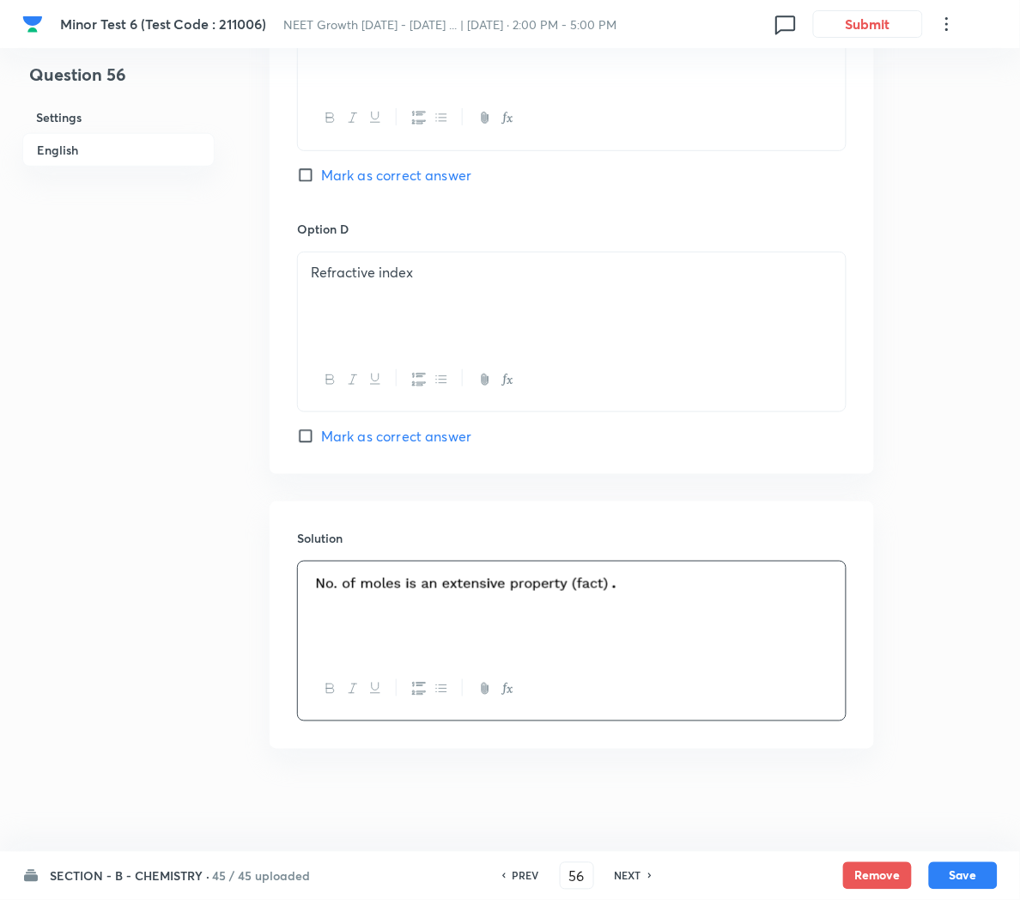
click at [628, 871] on h6 "NEXT" at bounding box center [628, 875] width 27 height 15
type input "57"
checkbox input "true"
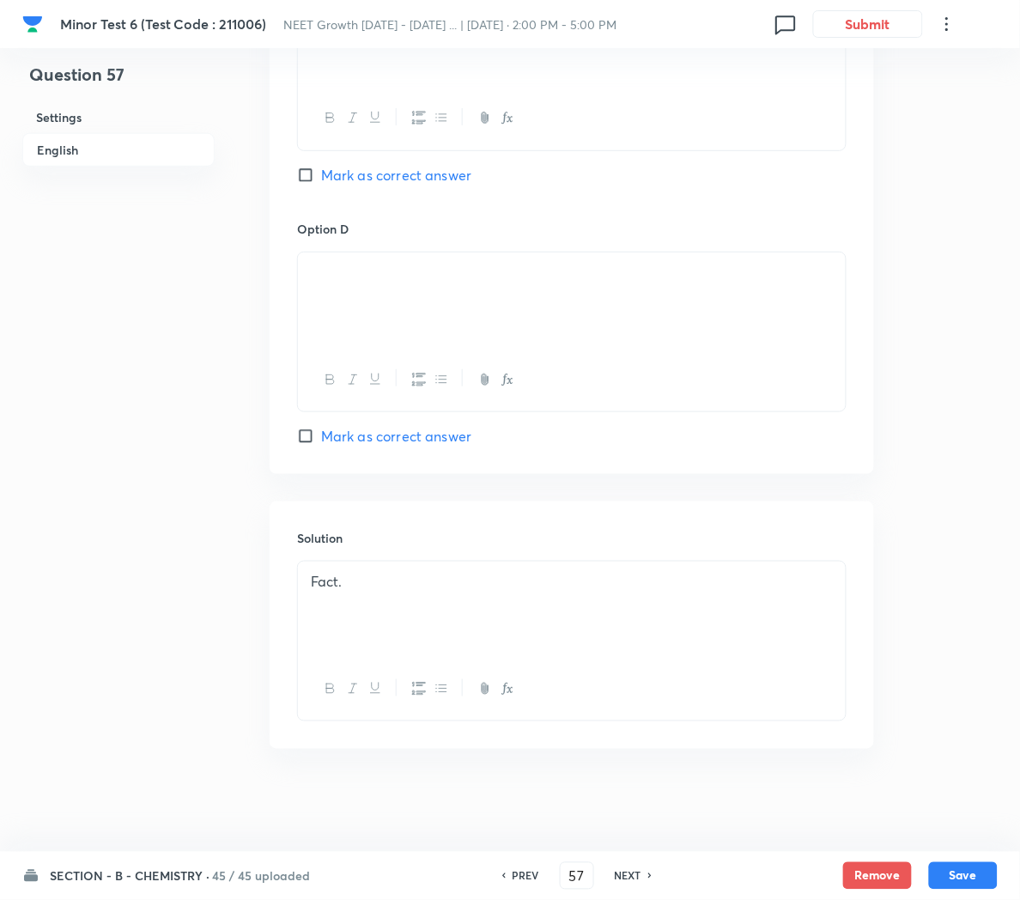
click at [312, 277] on img at bounding box center [311, 276] width 1 height 1
click at [417, 282] on p at bounding box center [572, 273] width 522 height 20
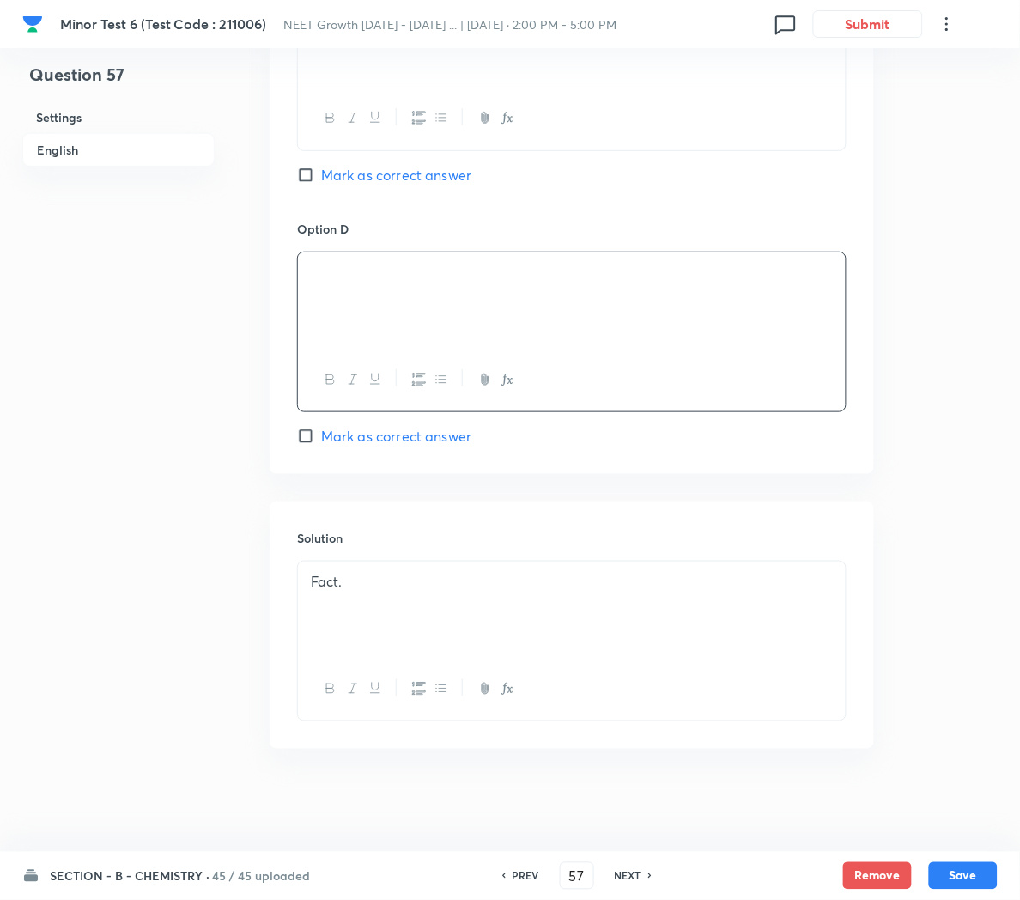
click at [633, 879] on h6 "NEXT" at bounding box center [628, 875] width 27 height 15
type input "58"
checkbox input "false"
checkbox input "true"
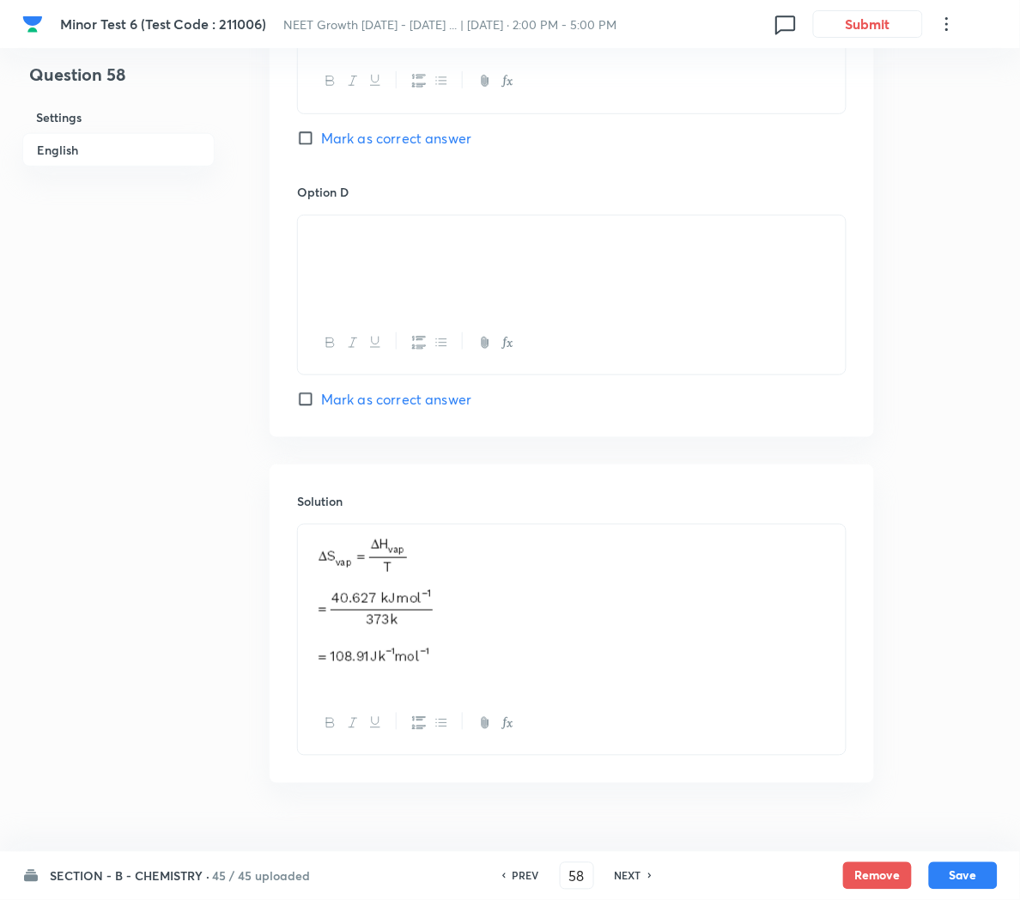
scroll to position [1505, 0]
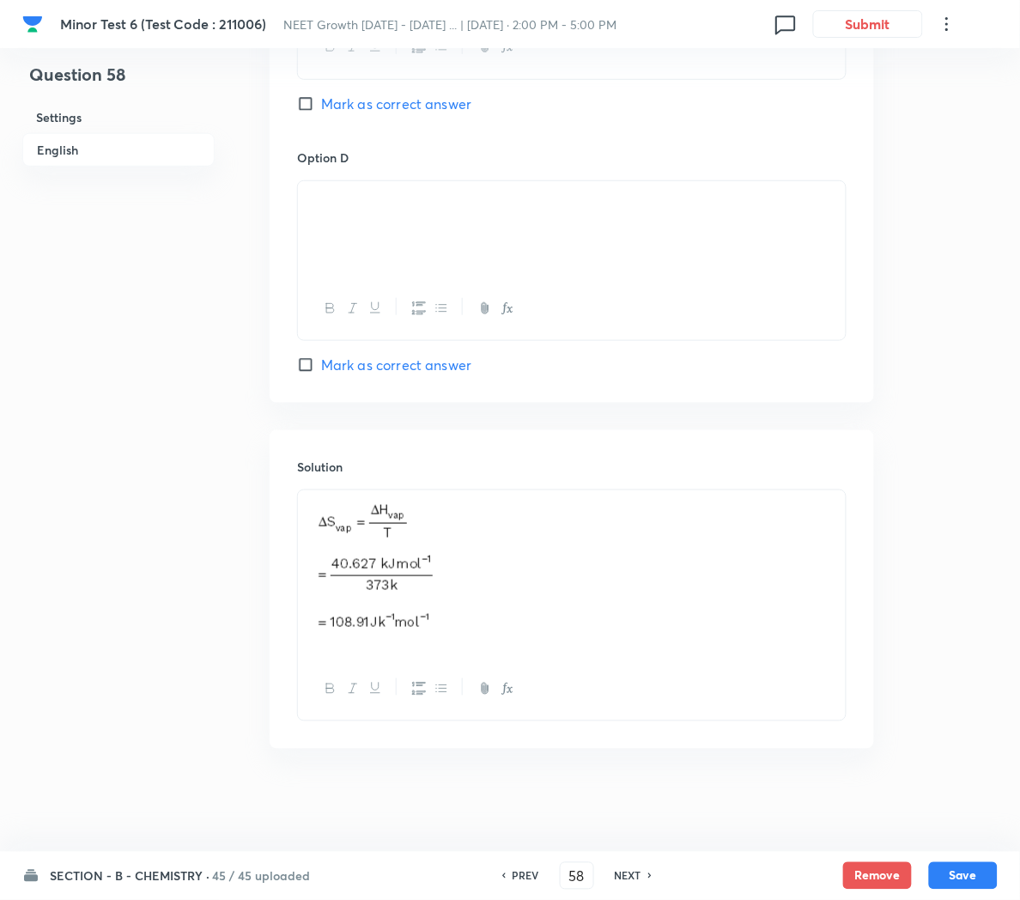
click at [623, 871] on h6 "NEXT" at bounding box center [628, 875] width 27 height 15
type input "59"
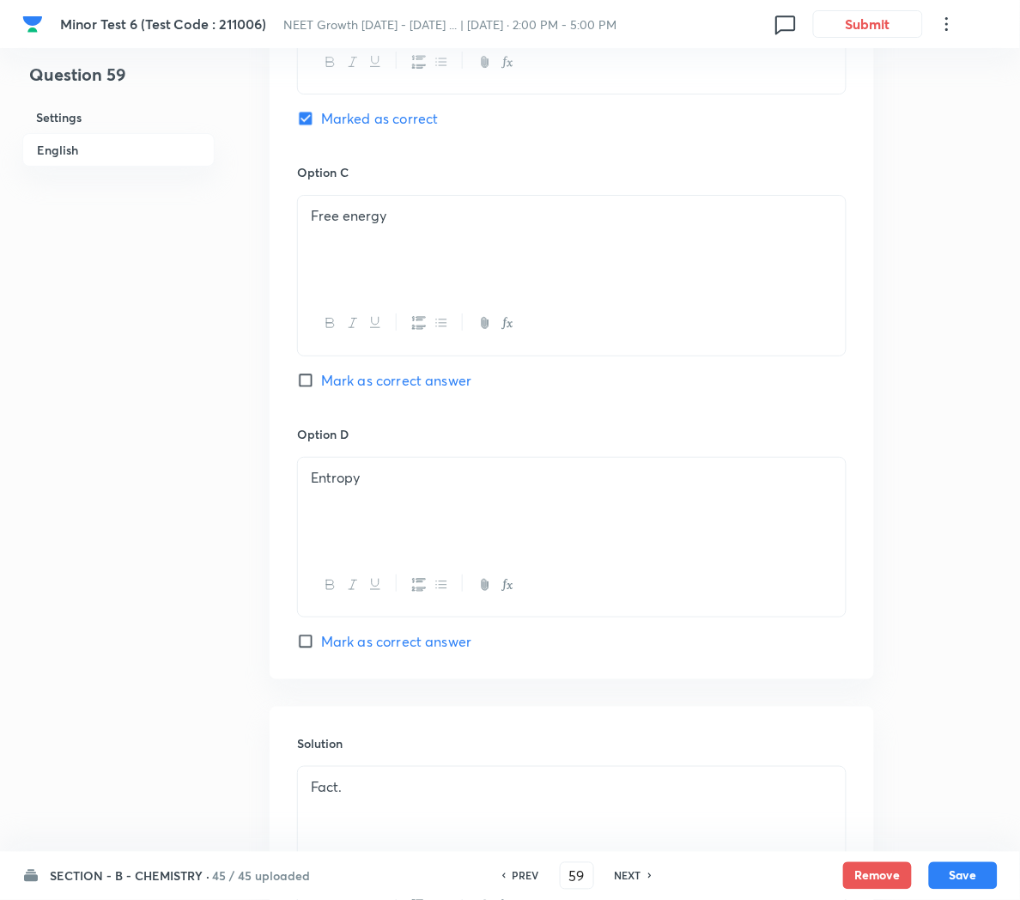
scroll to position [1432, 0]
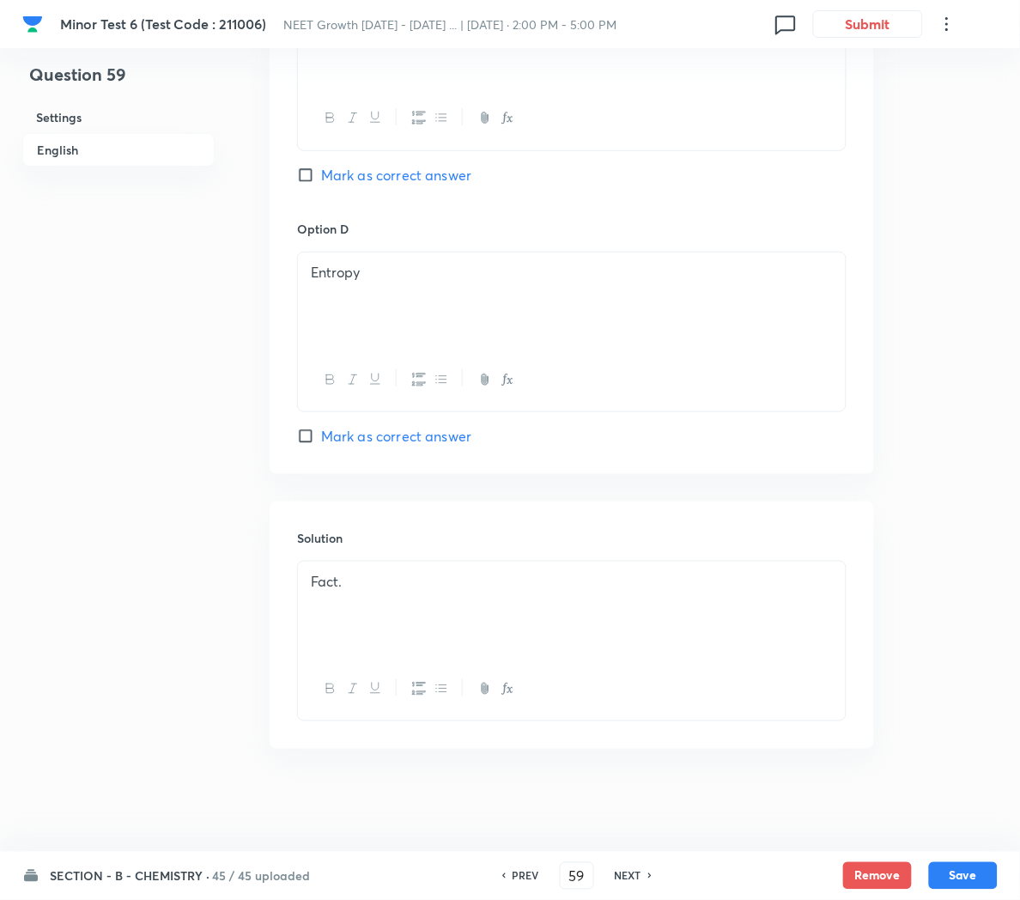
click at [616, 877] on h6 "NEXT" at bounding box center [628, 875] width 27 height 15
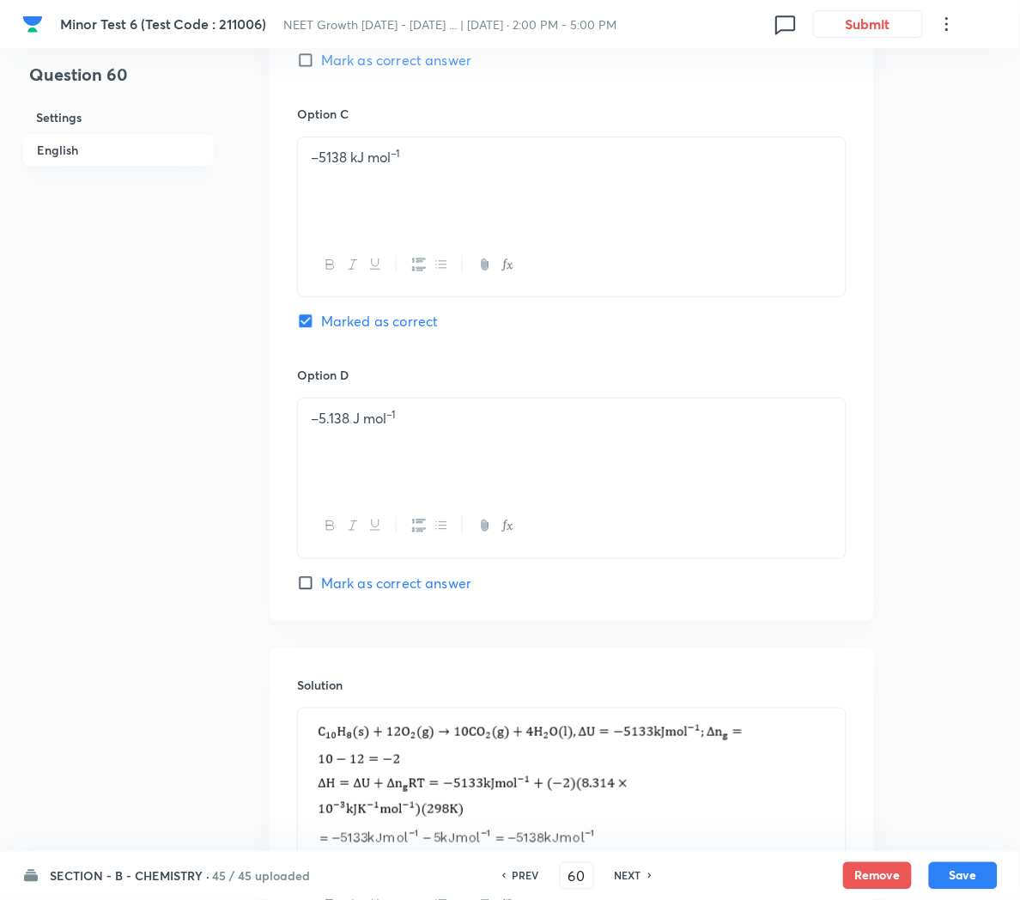
scroll to position [1513, 0]
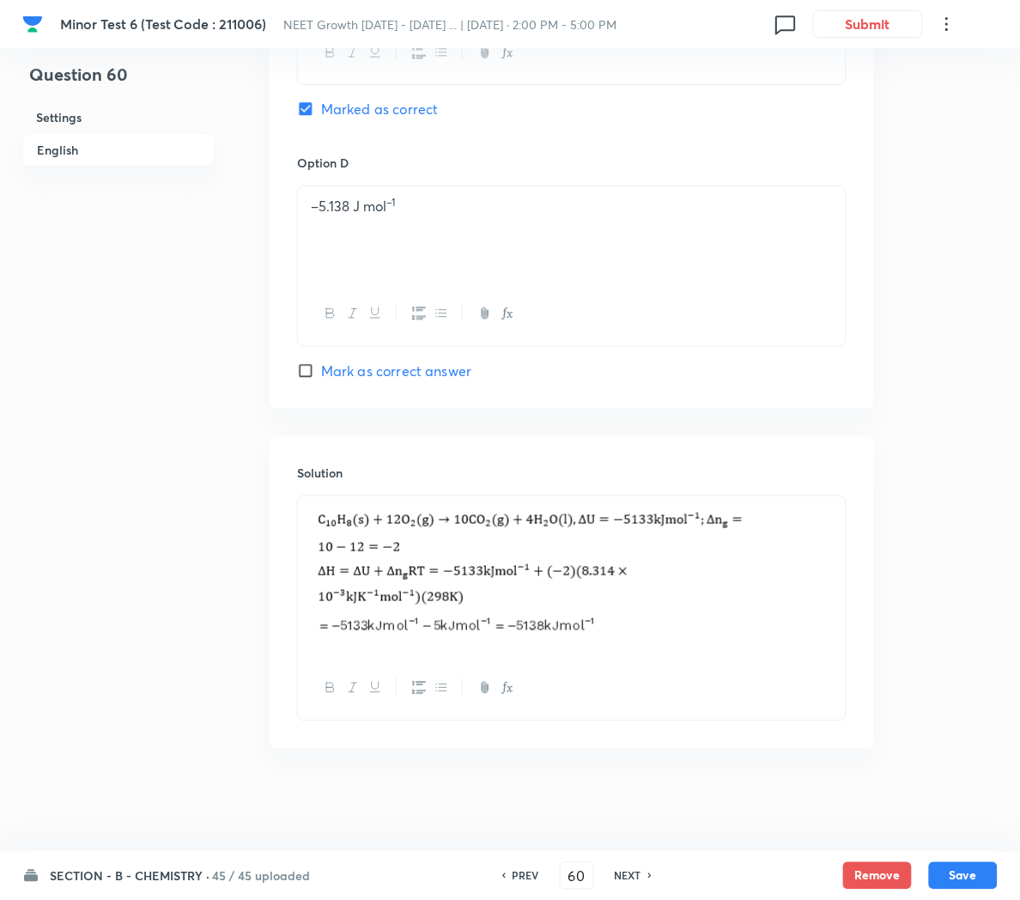
click at [622, 874] on h6 "NEXT" at bounding box center [628, 875] width 27 height 15
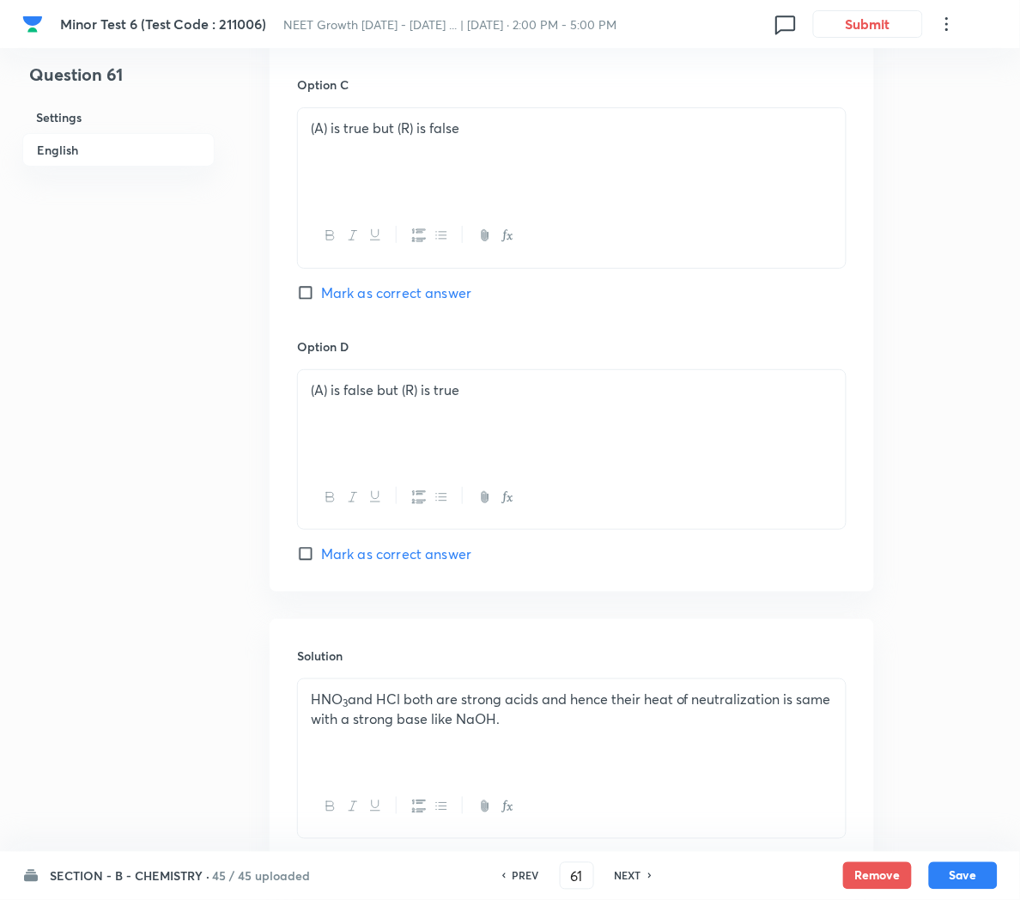
scroll to position [1432, 0]
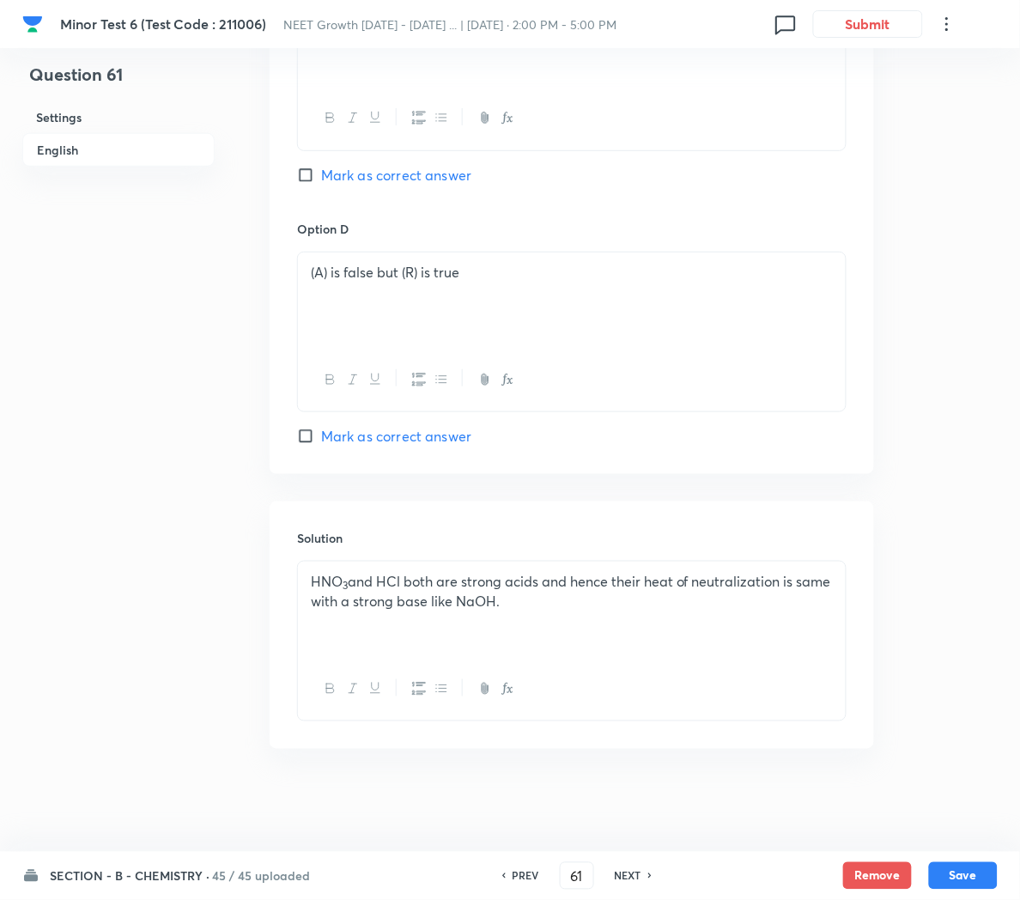
click at [622, 868] on h6 "NEXT" at bounding box center [628, 875] width 27 height 15
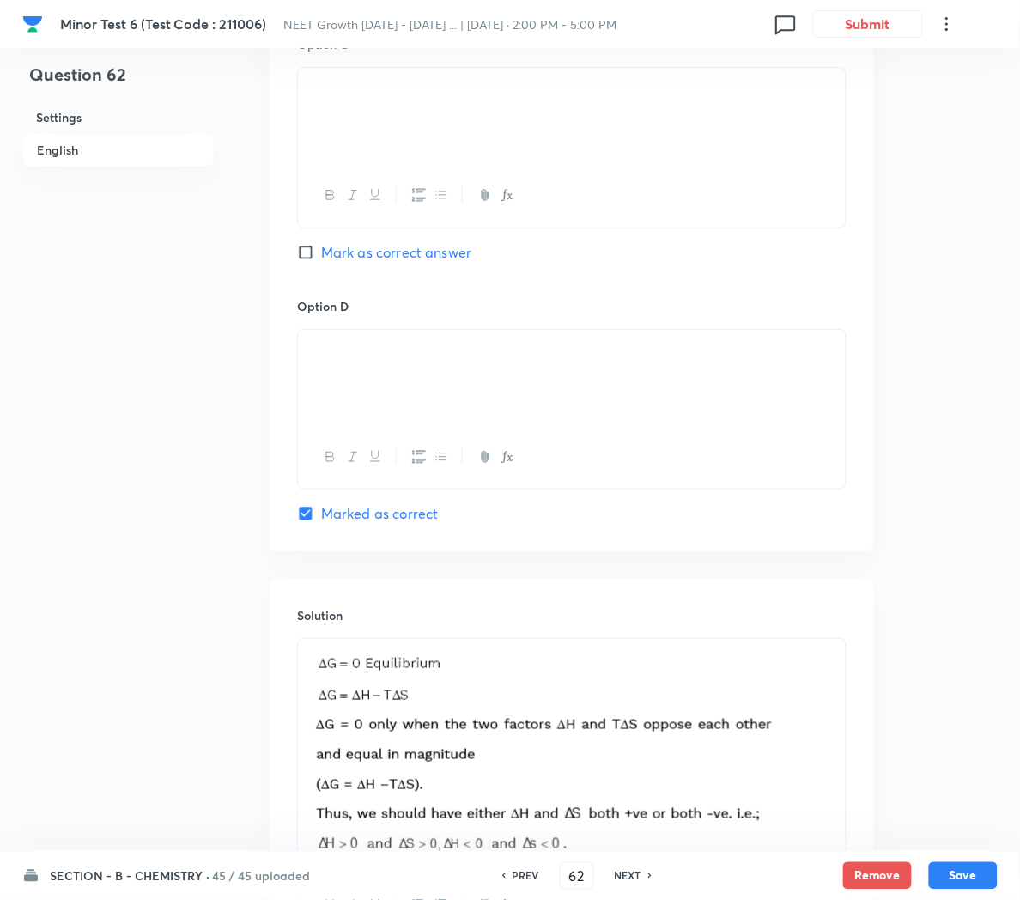
scroll to position [1571, 0]
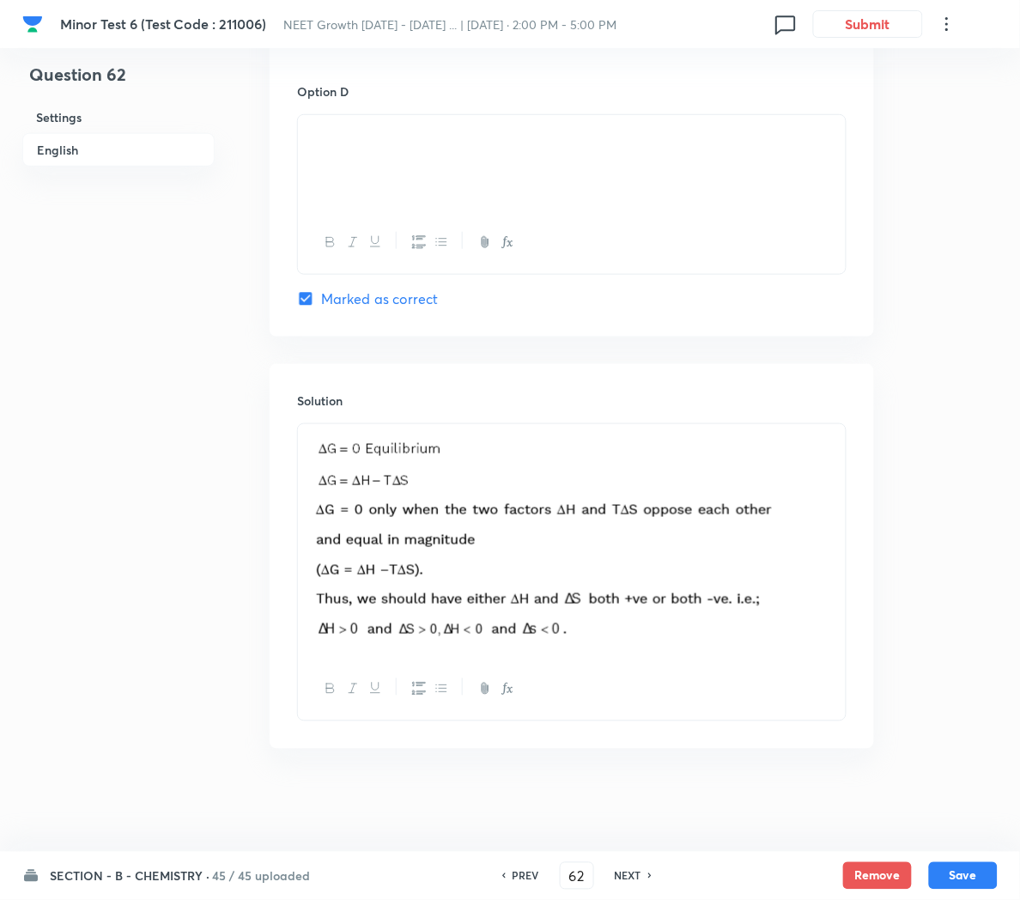
click at [631, 871] on h6 "NEXT" at bounding box center [628, 875] width 27 height 15
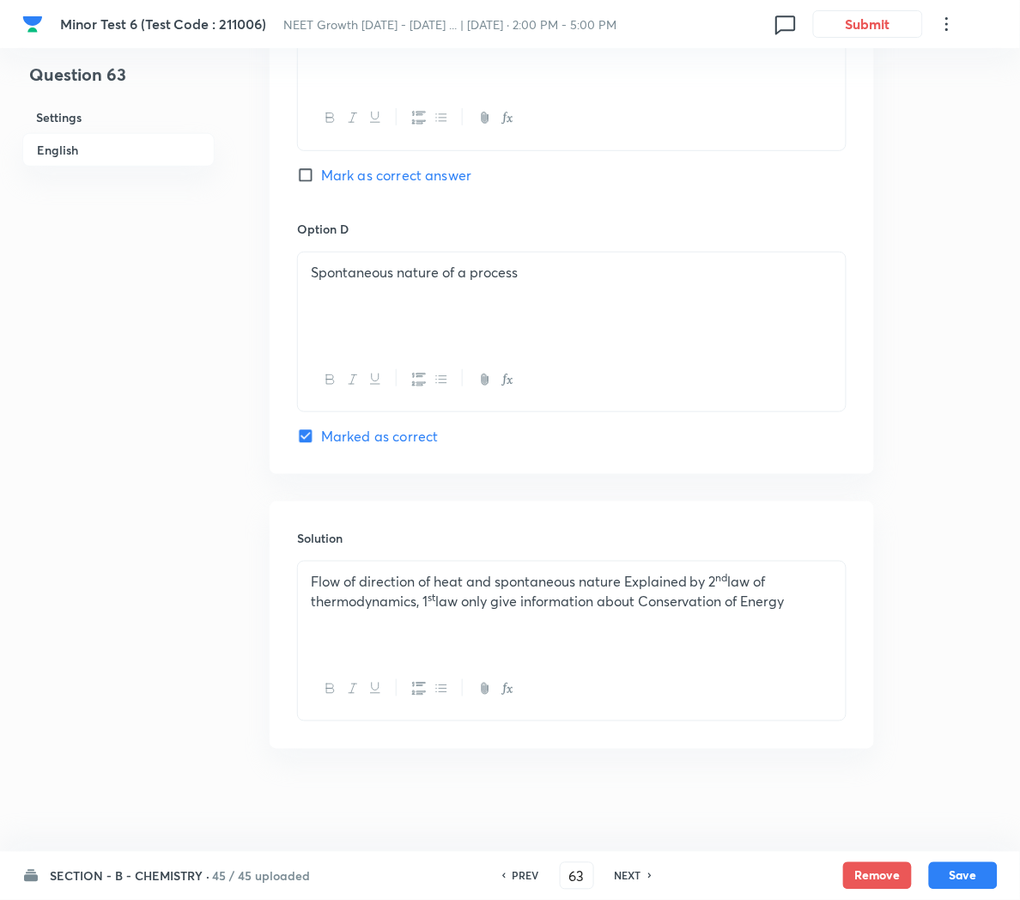
scroll to position [1430, 0]
click at [634, 879] on h6 "NEXT" at bounding box center [628, 875] width 27 height 15
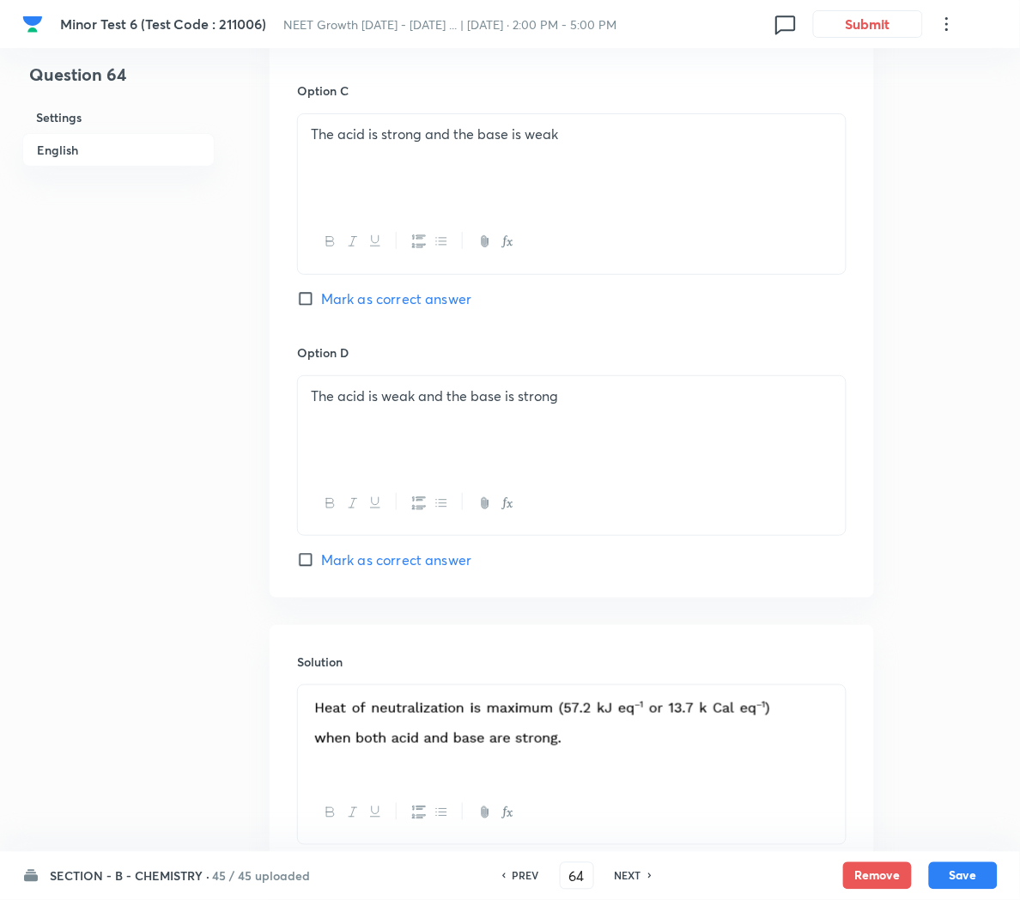
scroll to position [1432, 0]
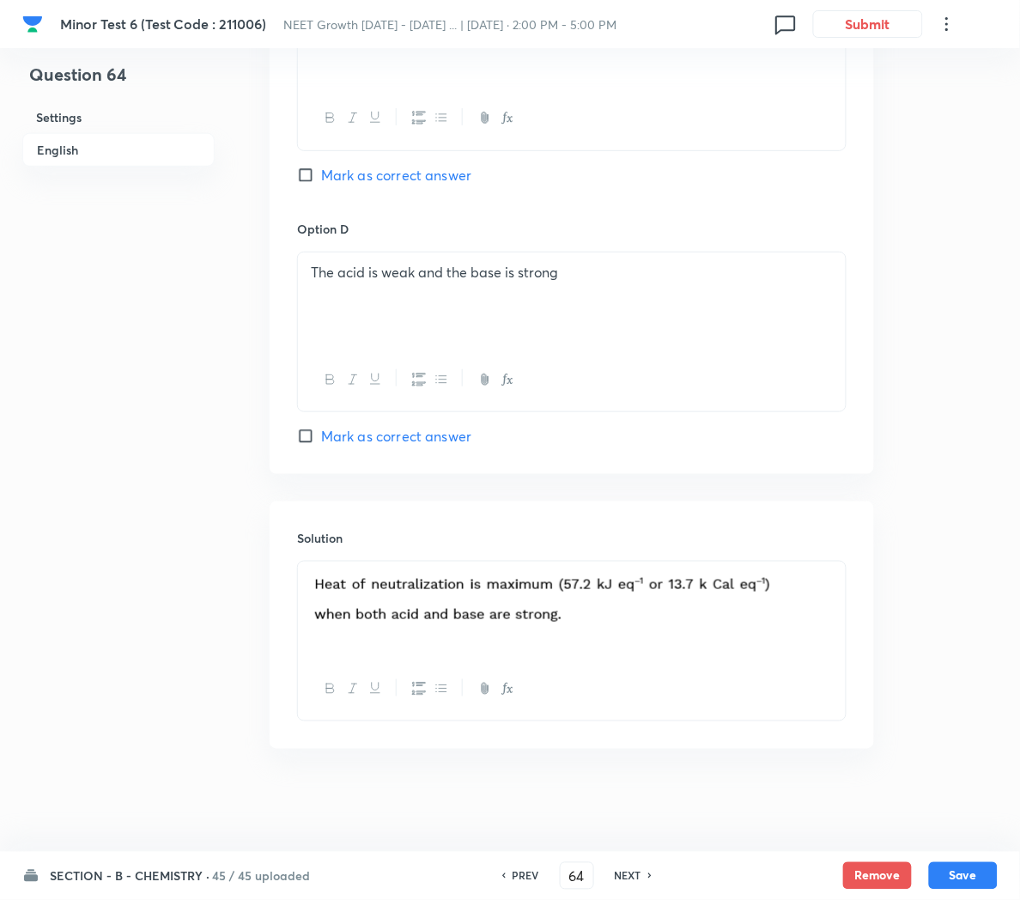
click at [625, 874] on h6 "NEXT" at bounding box center [628, 875] width 27 height 15
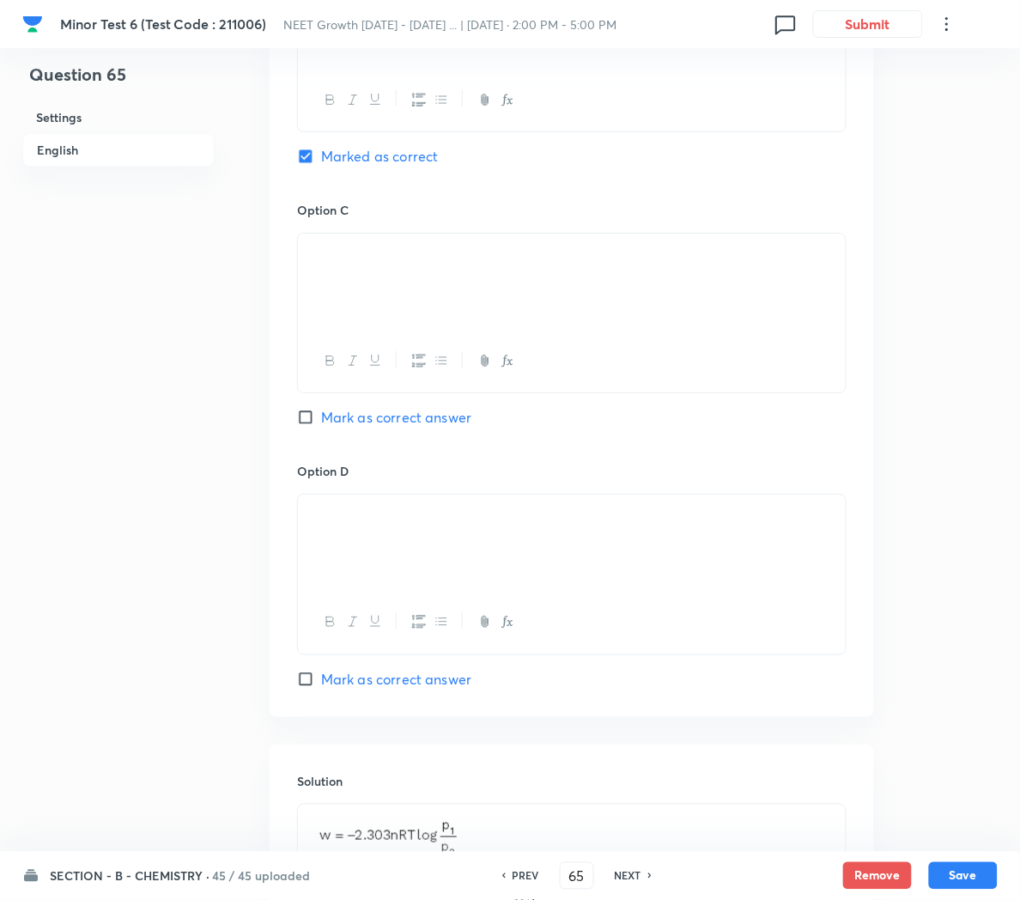
scroll to position [1679, 0]
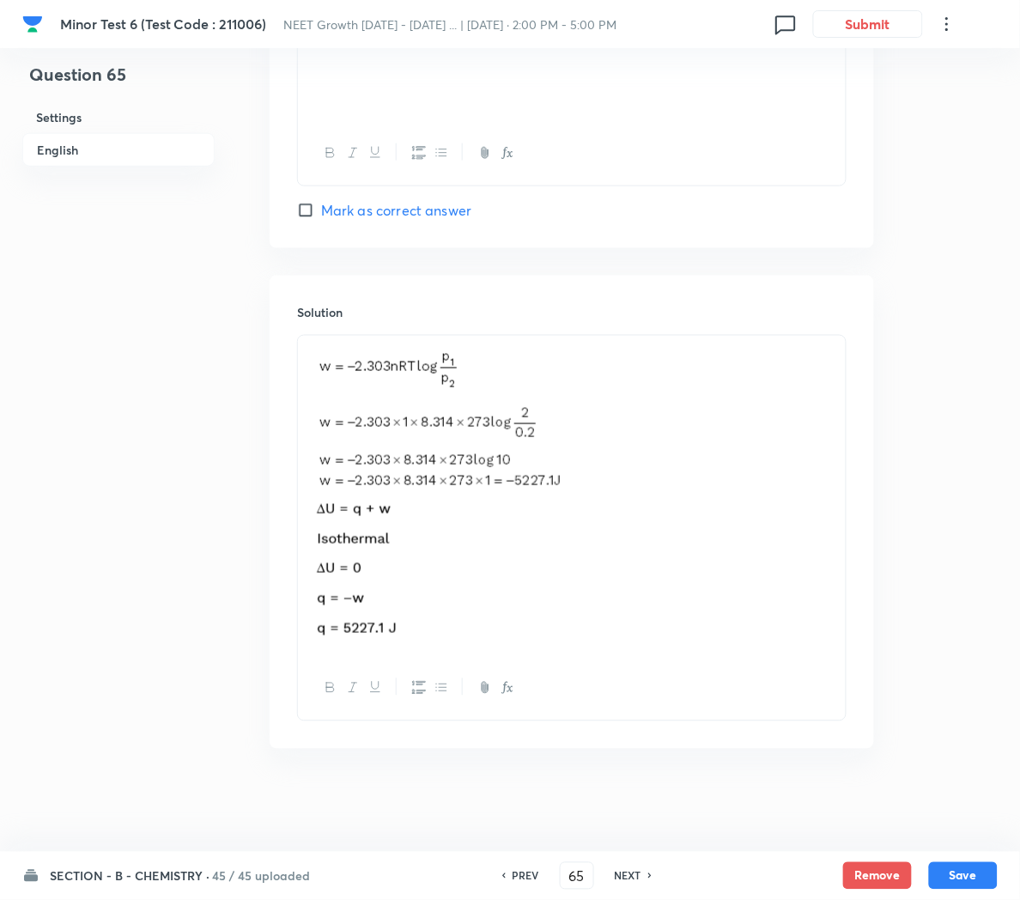
click at [628, 878] on h6 "NEXT" at bounding box center [628, 875] width 27 height 15
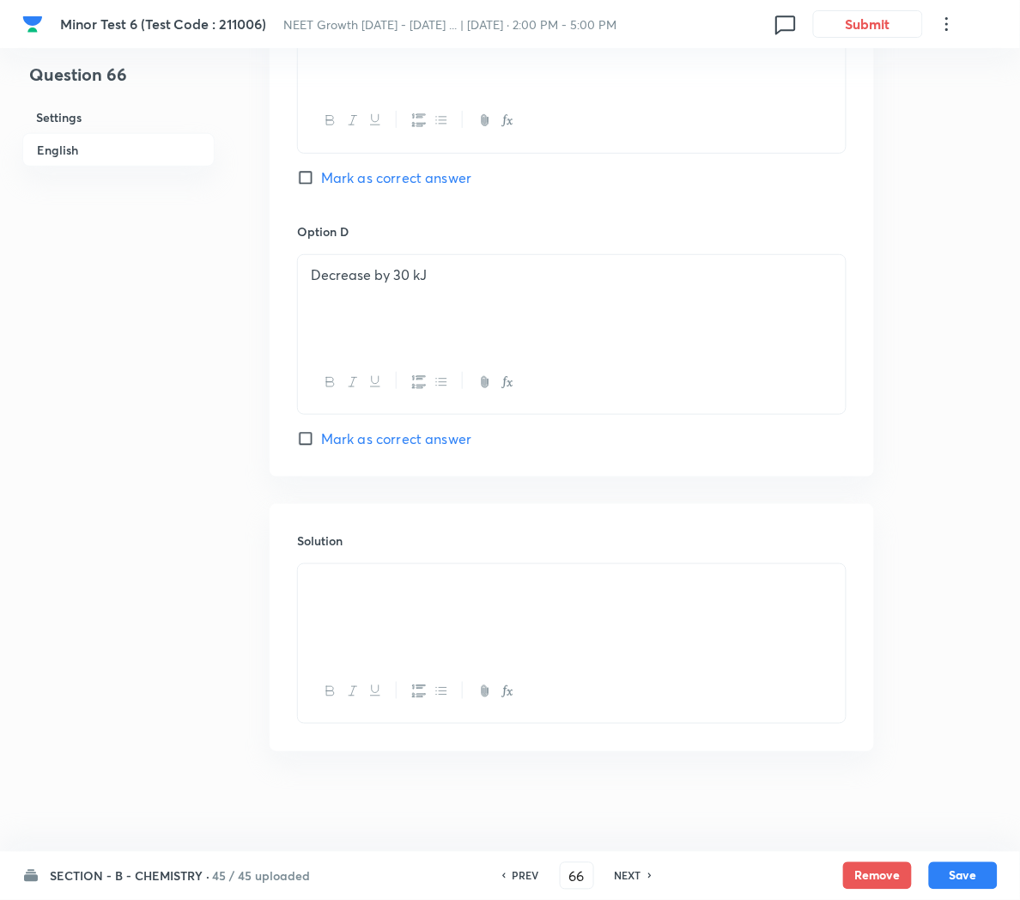
scroll to position [1432, 0]
click at [618, 874] on h6 "NEXT" at bounding box center [628, 875] width 27 height 15
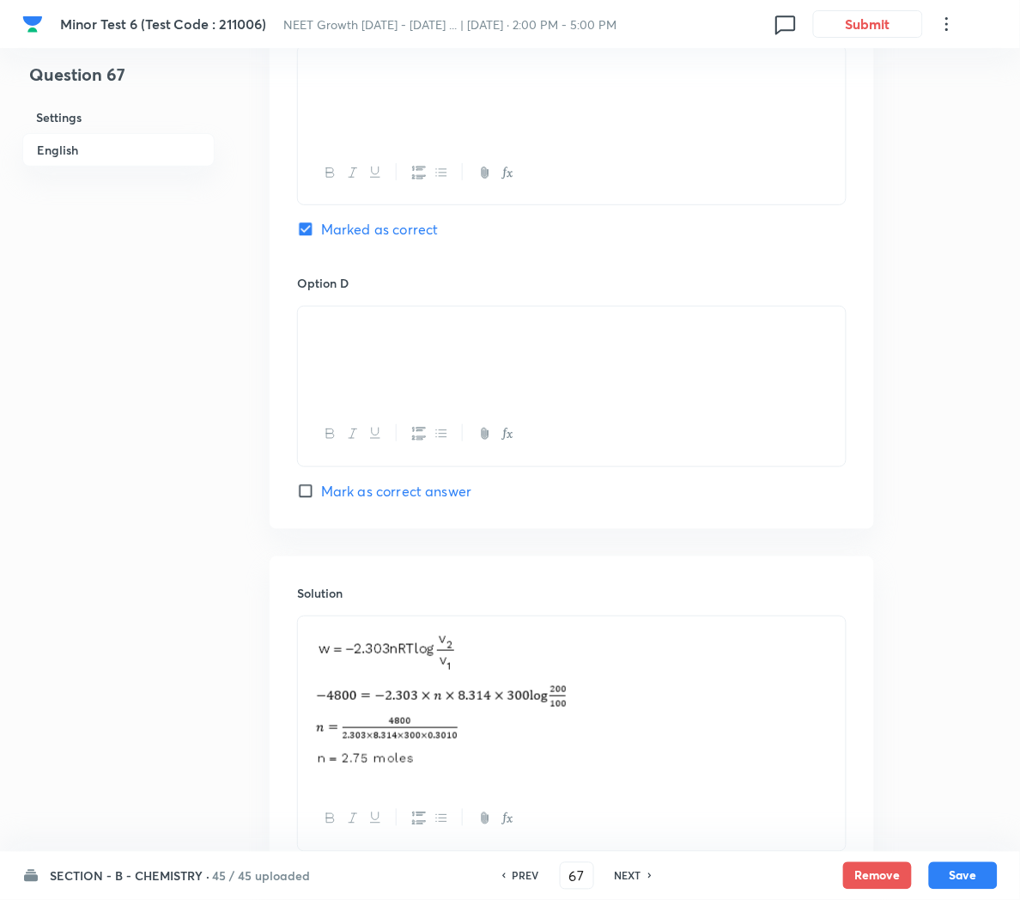
scroll to position [1526, 0]
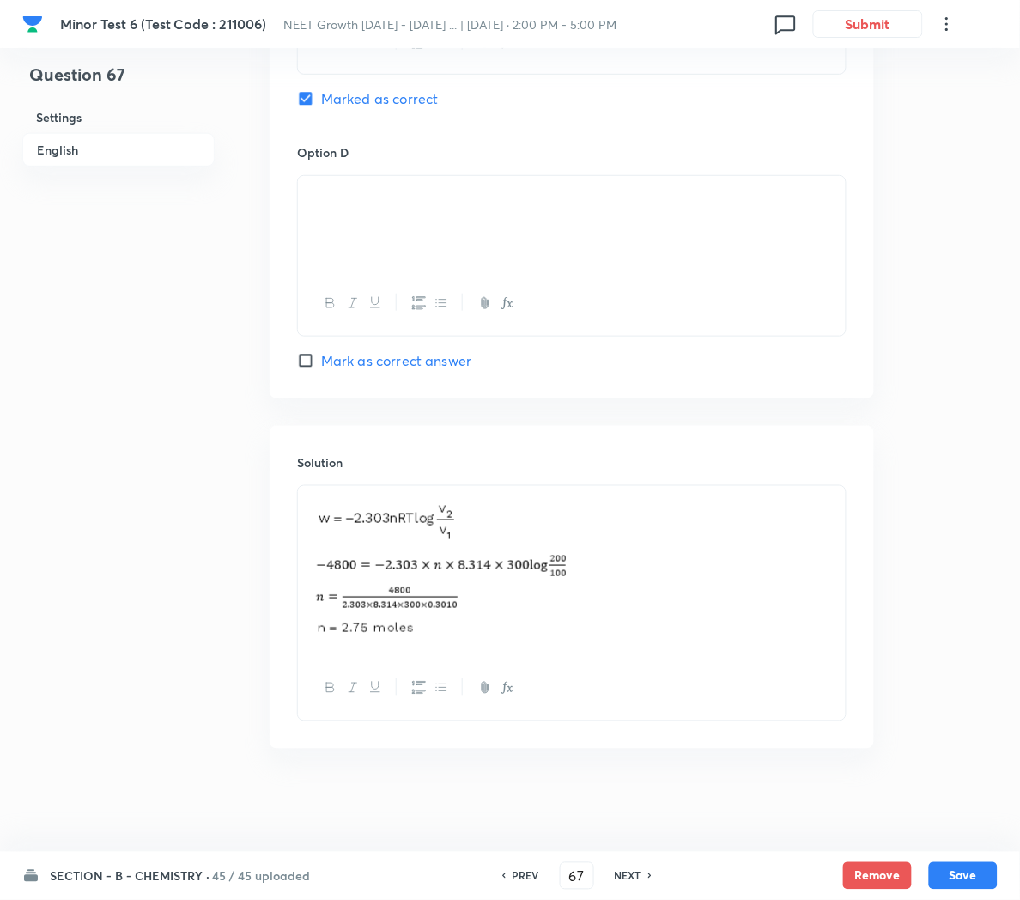
click at [631, 874] on h6 "NEXT" at bounding box center [628, 875] width 27 height 15
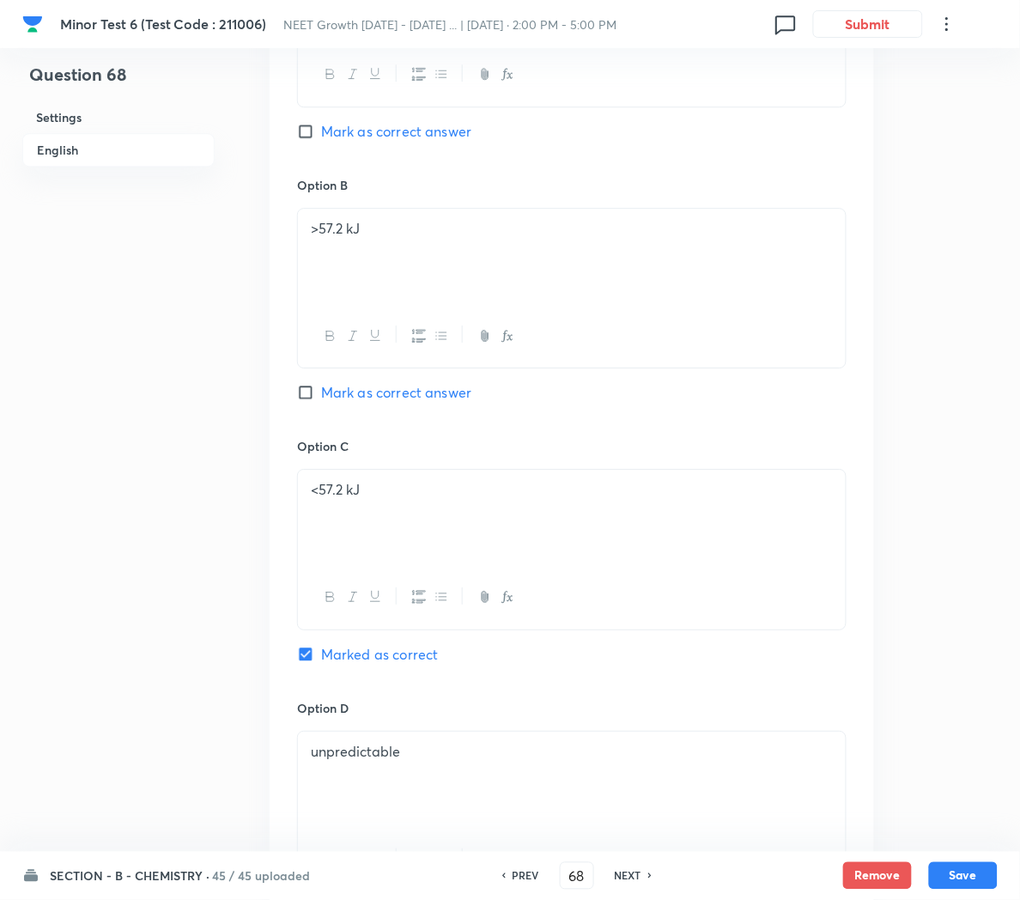
scroll to position [967, 0]
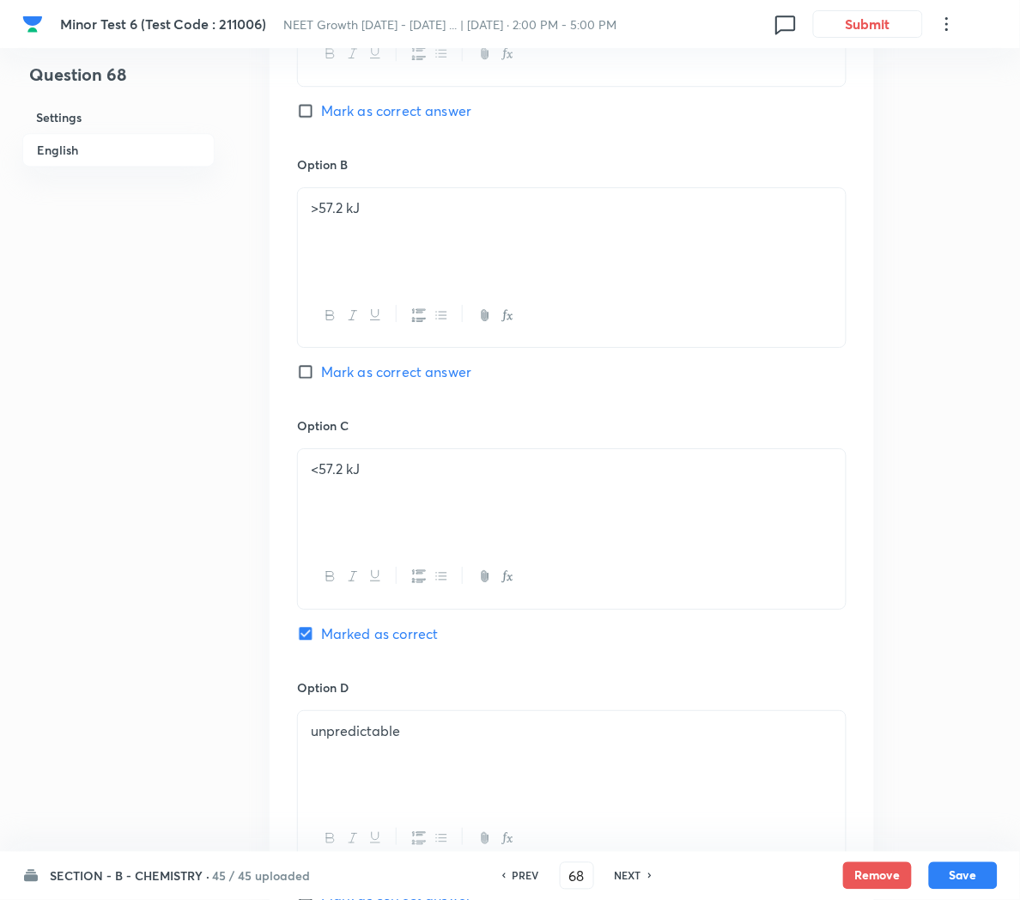
click at [319, 472] on p "<57.2 kJ" at bounding box center [572, 469] width 522 height 20
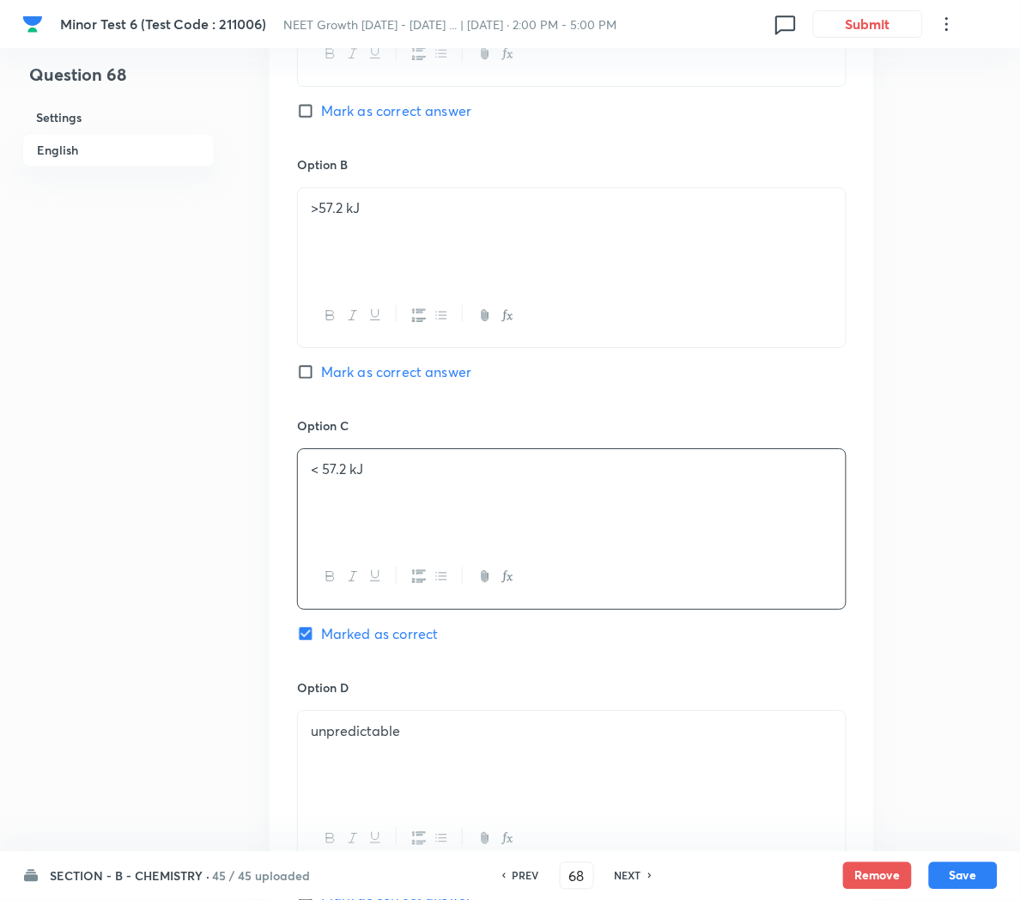
click at [316, 205] on p ">57.2 kJ" at bounding box center [572, 208] width 522 height 20
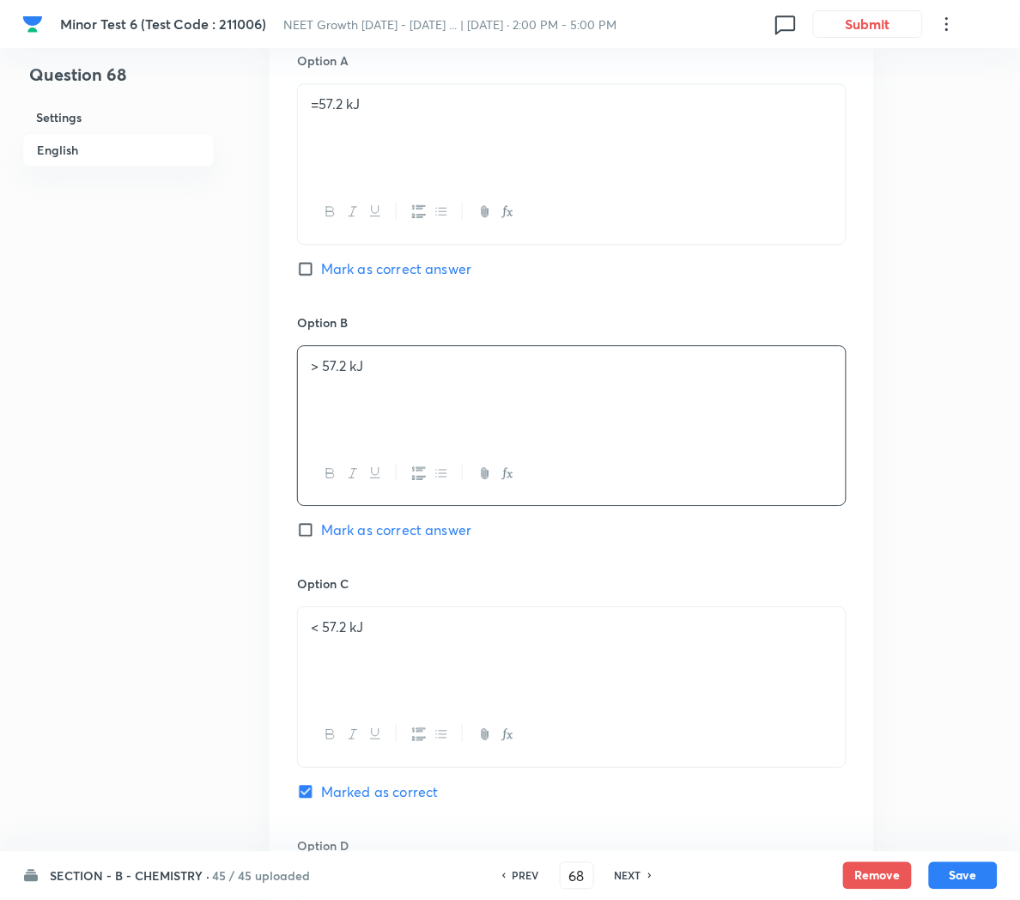
scroll to position [791, 0]
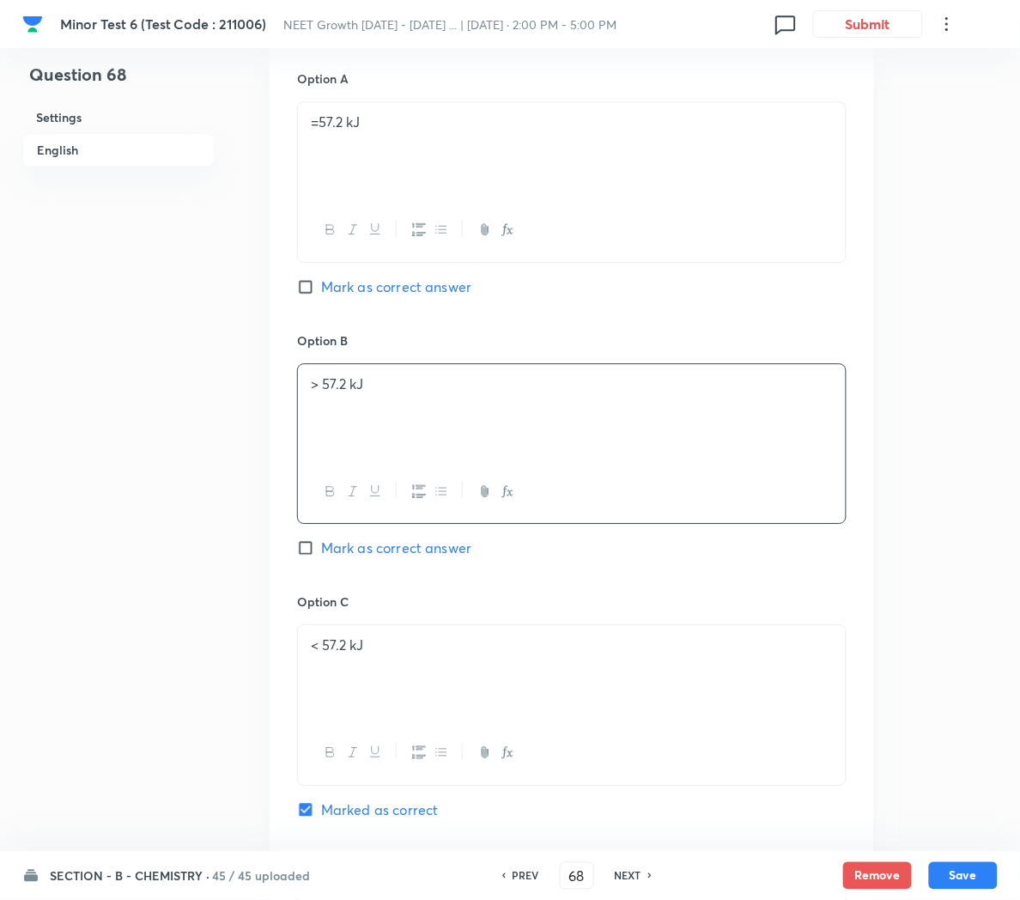
click at [319, 120] on p "=57.2 kJ" at bounding box center [572, 122] width 522 height 20
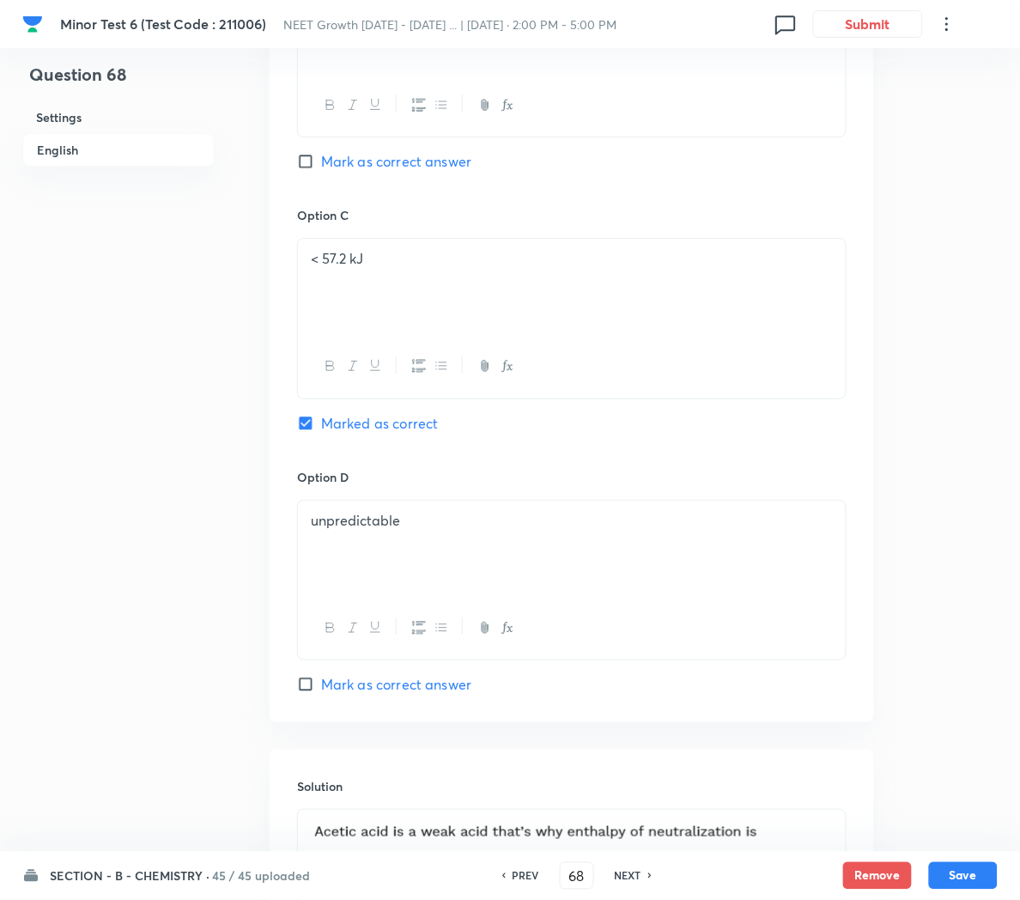
scroll to position [1432, 0]
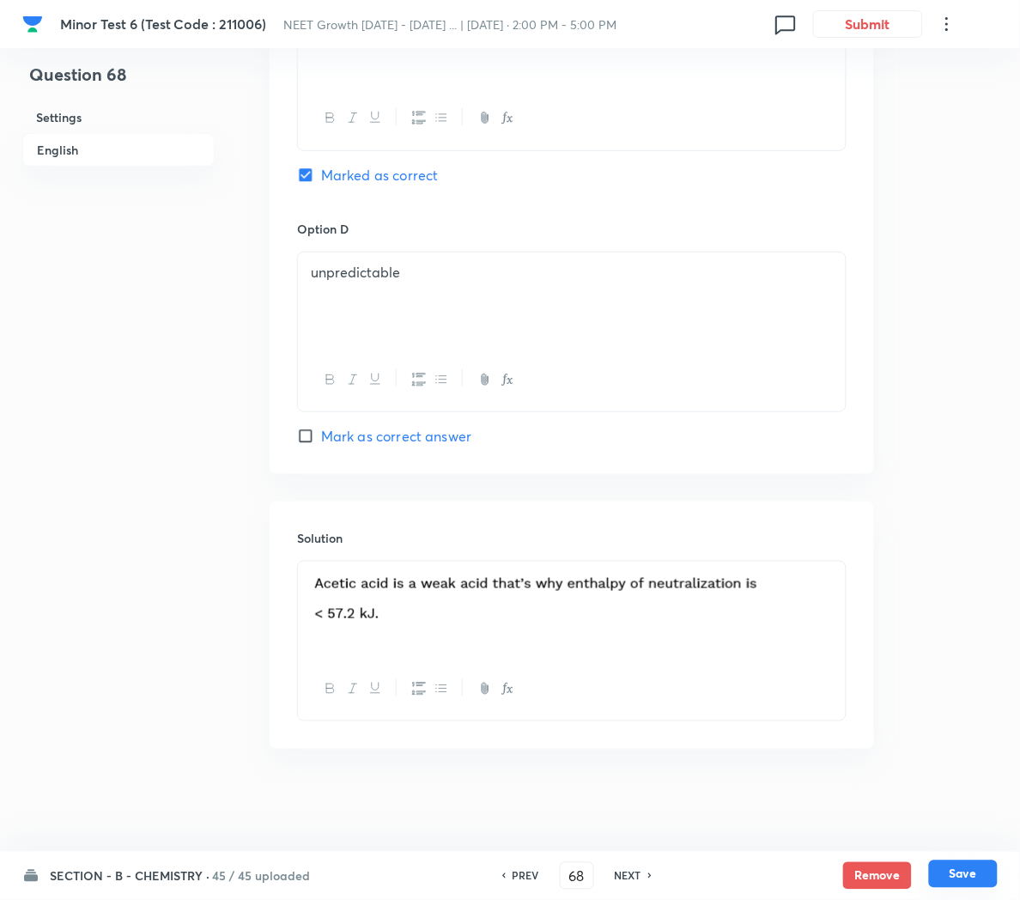
click at [949, 875] on button "Save" at bounding box center [963, 873] width 69 height 27
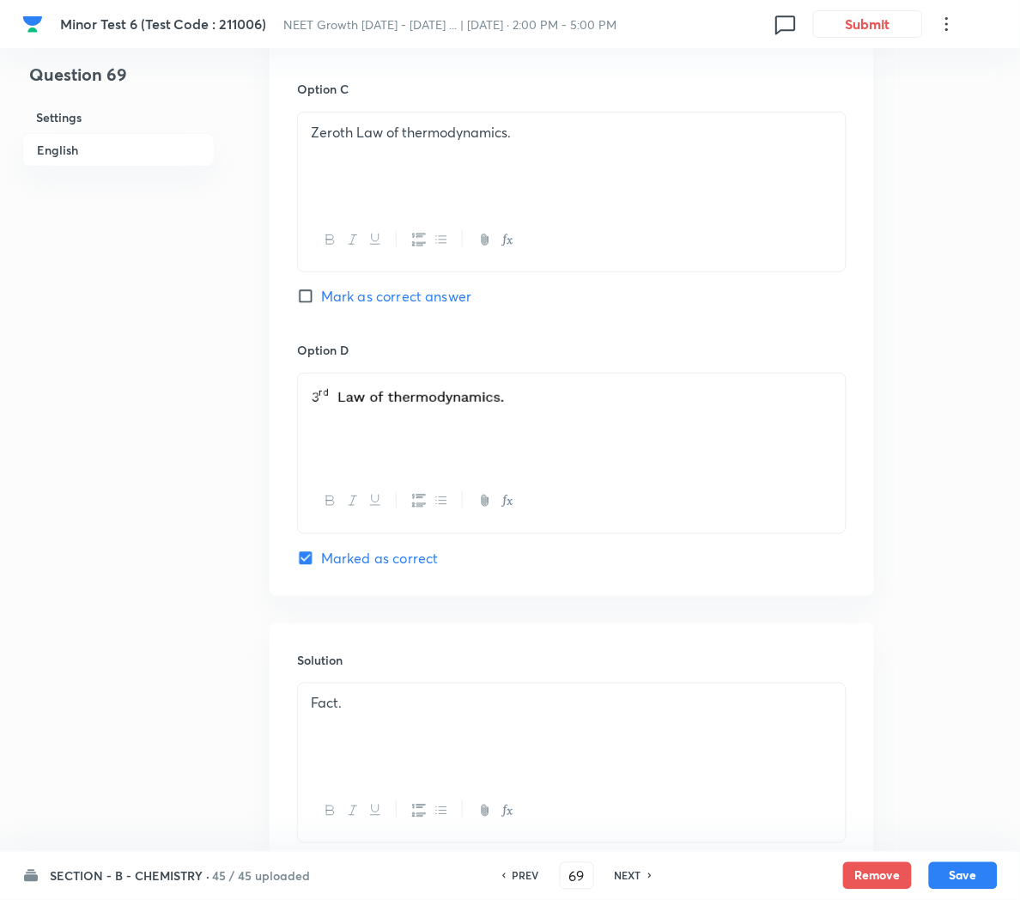
scroll to position [1465, 0]
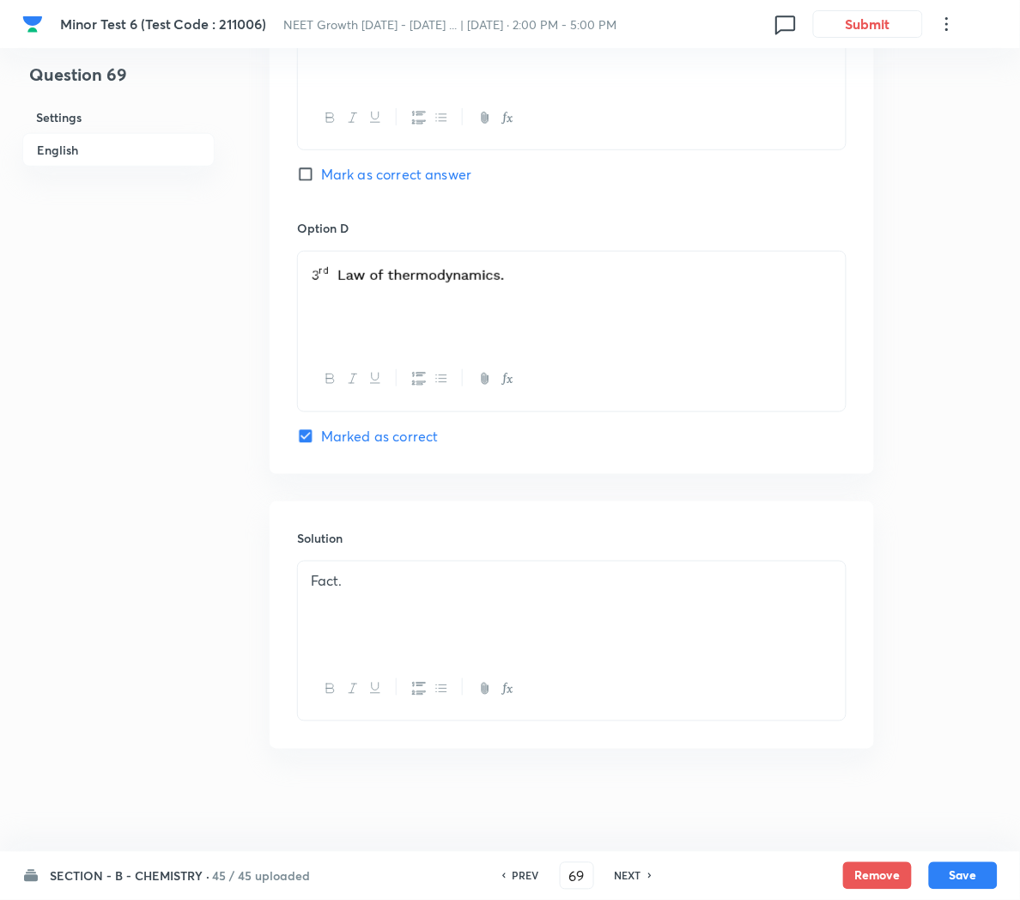
click at [633, 877] on h6 "NEXT" at bounding box center [628, 875] width 27 height 15
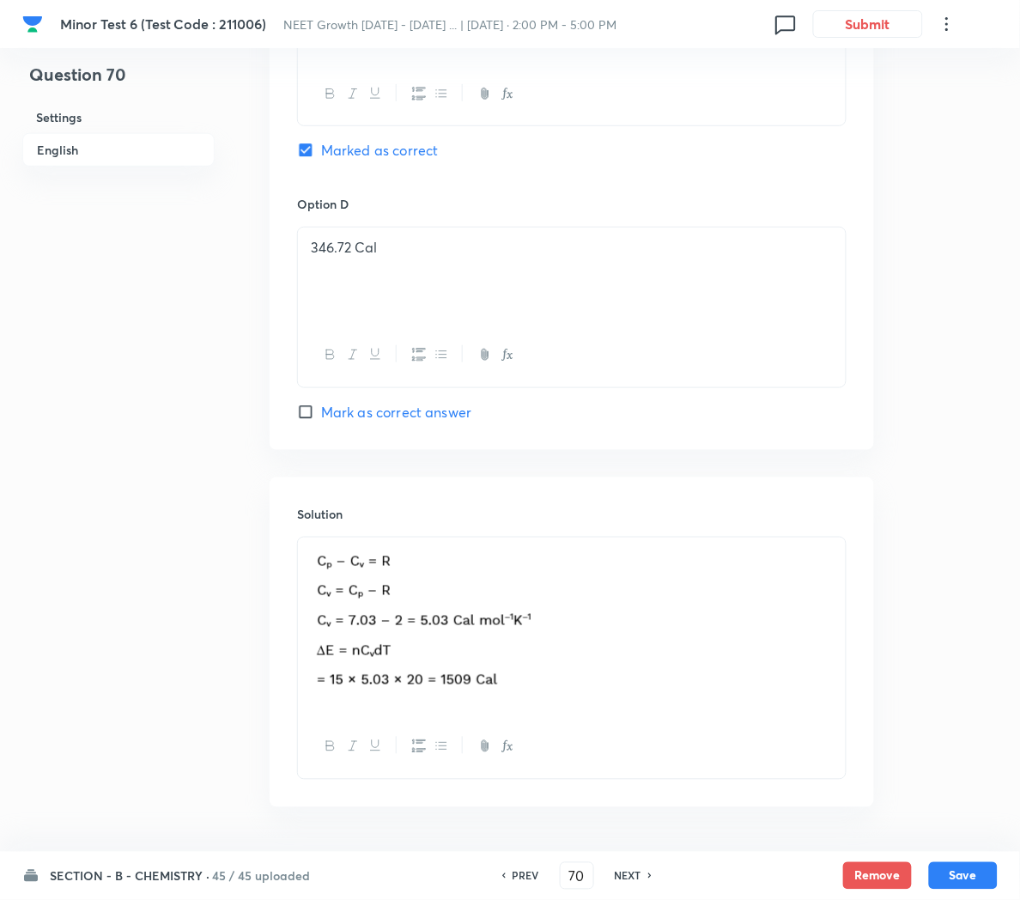
scroll to position [1582, 0]
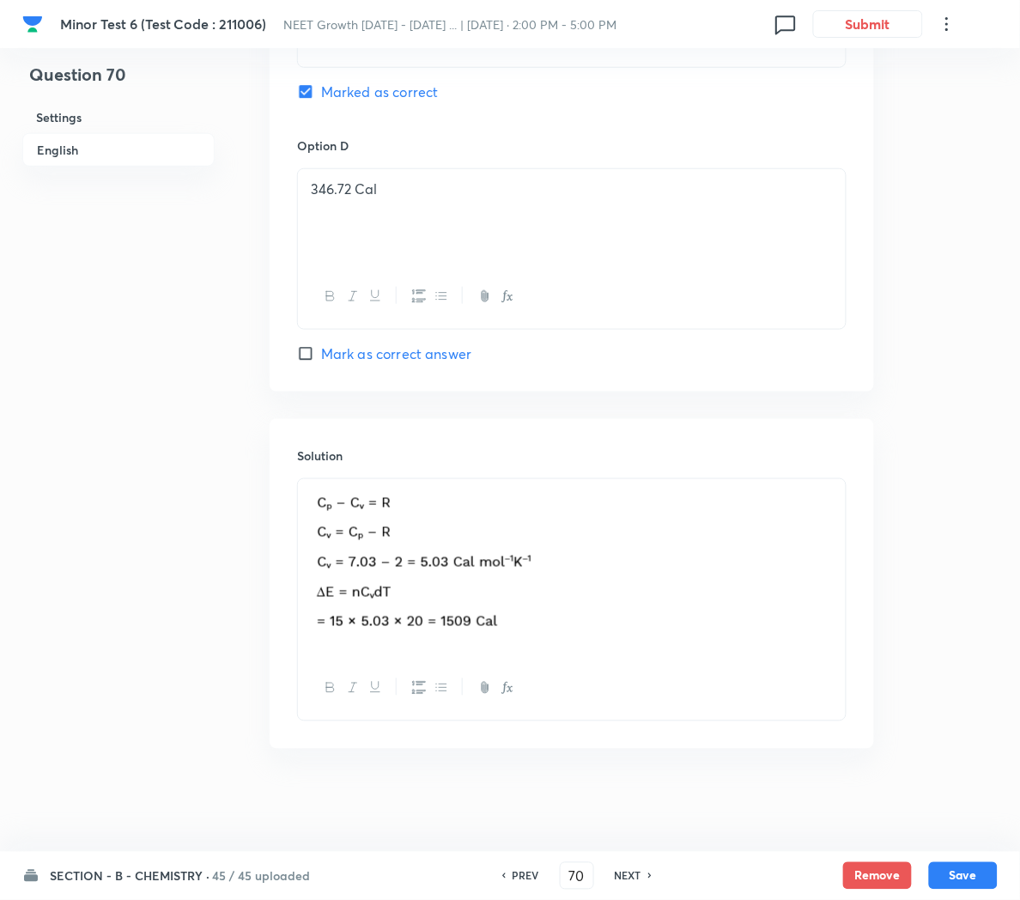
drag, startPoint x: 625, startPoint y: 862, endPoint x: 622, endPoint y: 871, distance: 9.0
click at [622, 871] on div "PREV 70 ​ NEXT" at bounding box center [576, 875] width 221 height 27
click at [622, 871] on h6 "NEXT" at bounding box center [628, 875] width 27 height 15
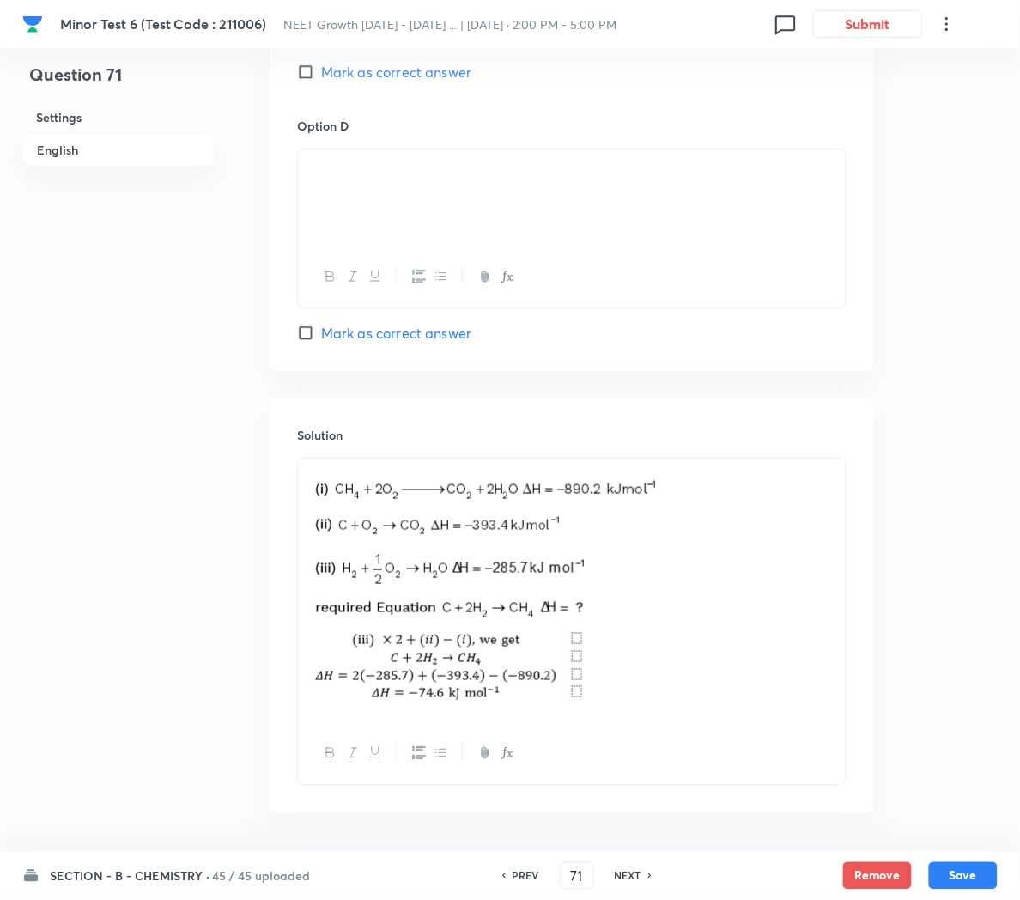
scroll to position [1542, 0]
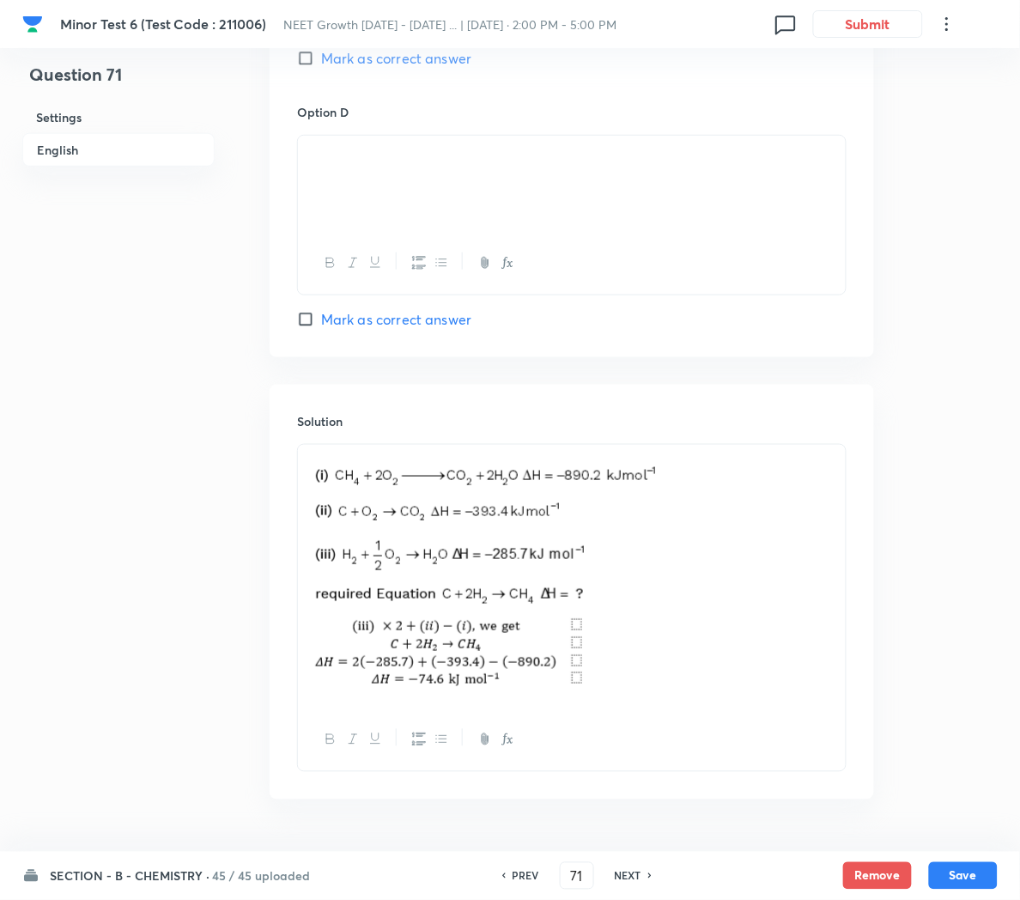
click at [648, 652] on img at bounding box center [487, 574] width 352 height 238
click at [762, 599] on p at bounding box center [572, 576] width 522 height 243
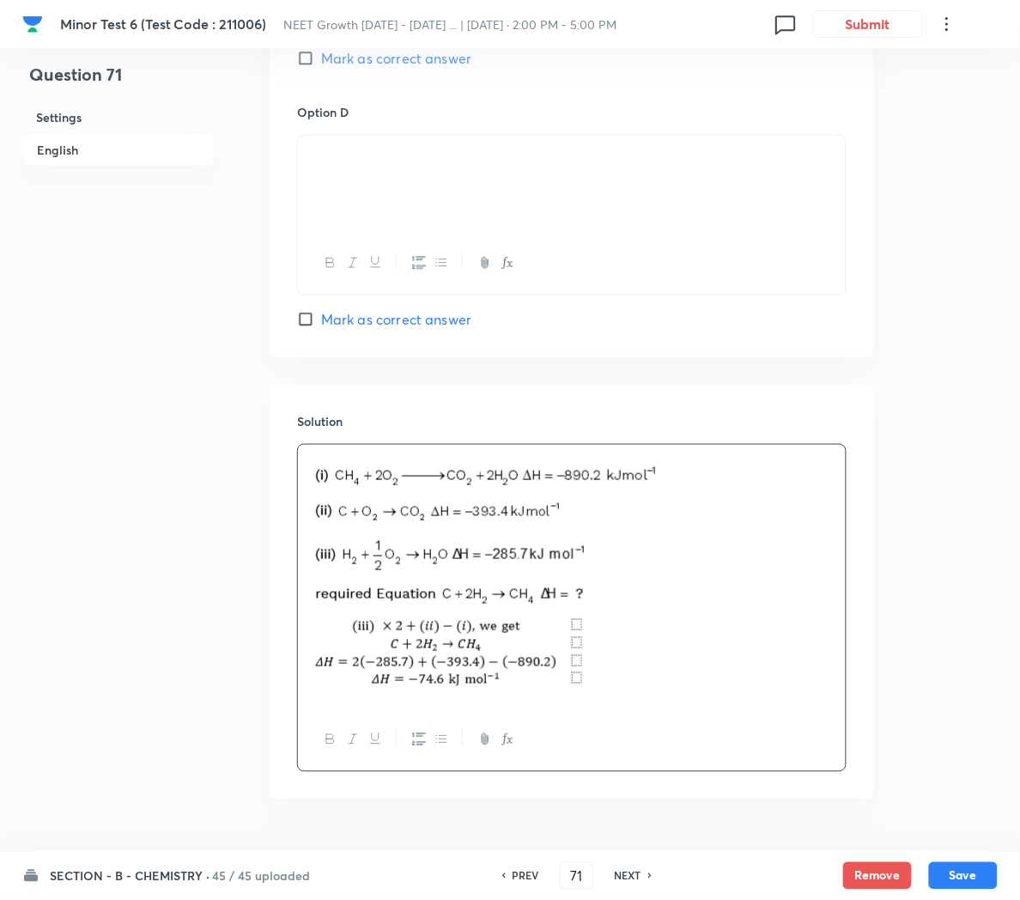
scroll to position [1432, 0]
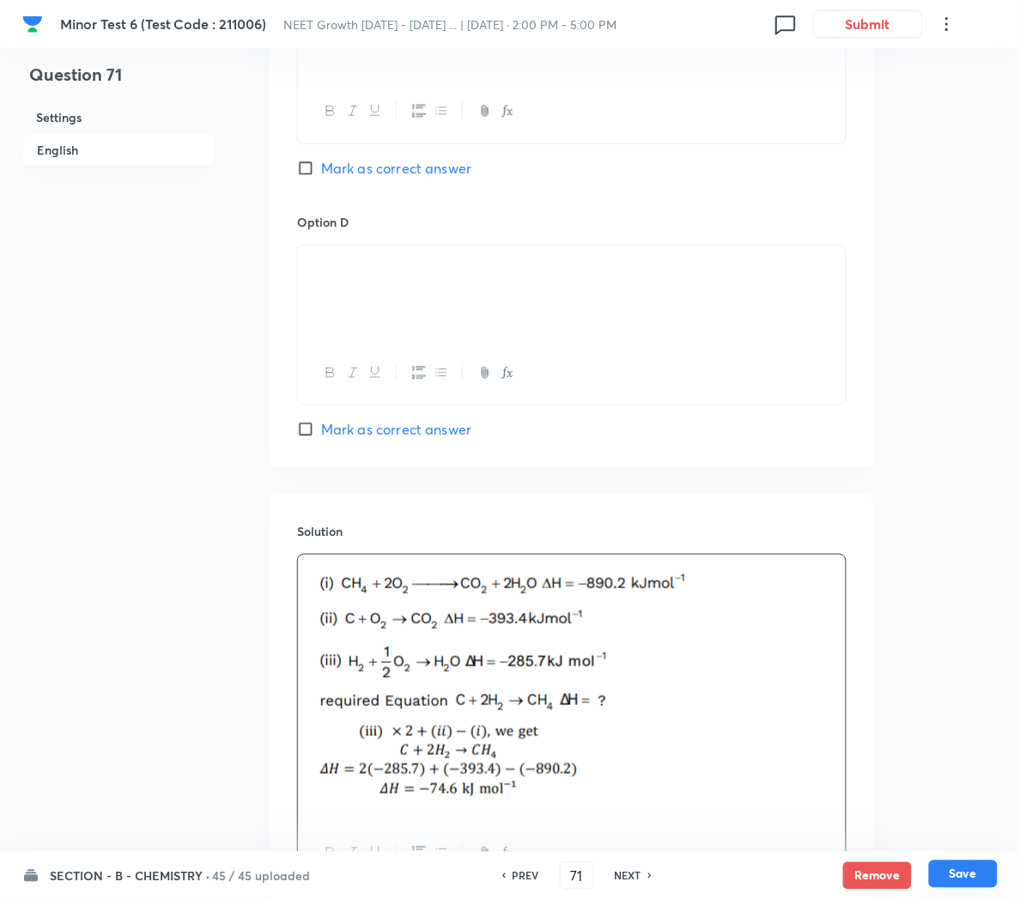
click at [963, 879] on button "Save" at bounding box center [963, 873] width 69 height 27
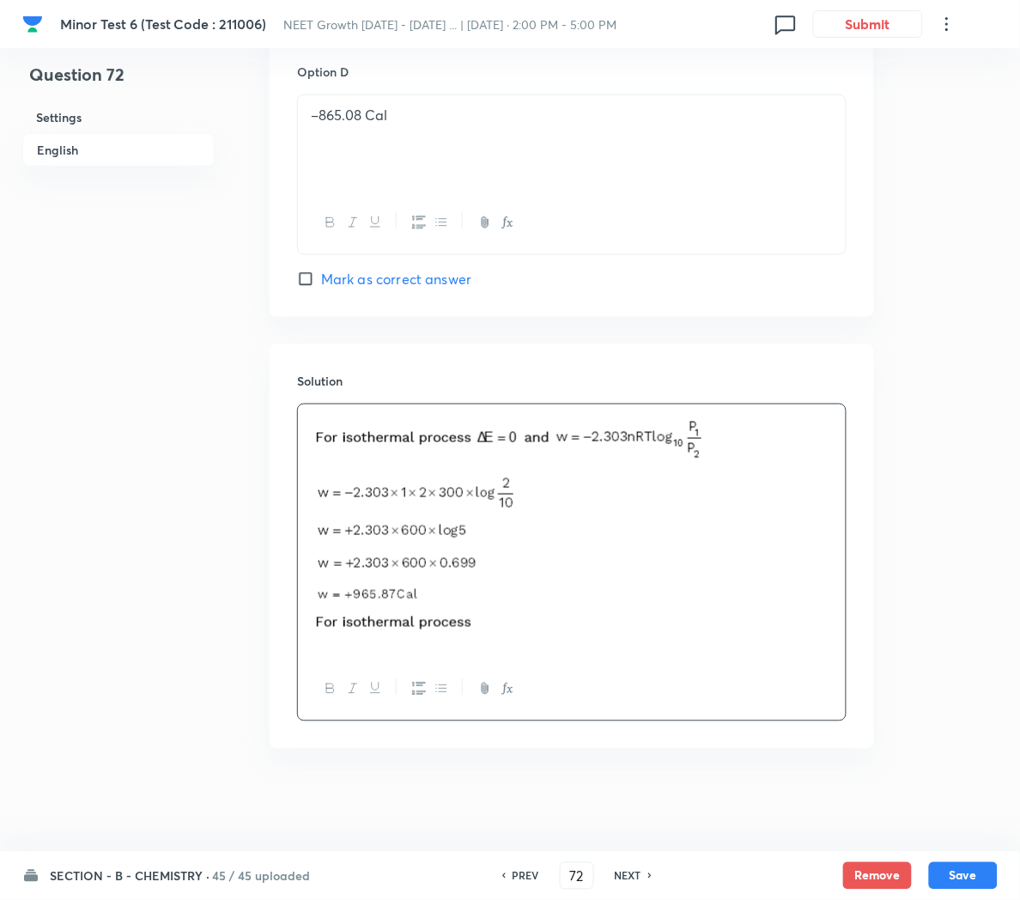
scroll to position [1590, 0]
click at [631, 874] on h6 "NEXT" at bounding box center [628, 875] width 27 height 15
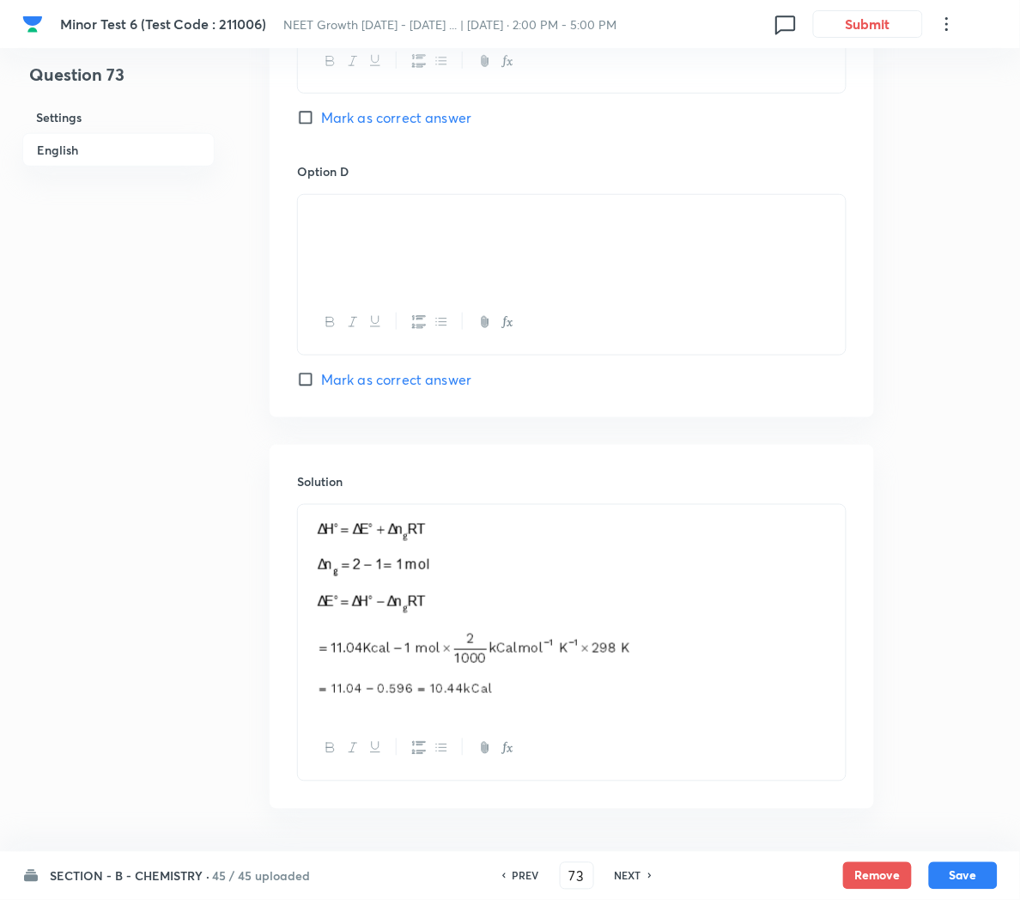
scroll to position [1587, 0]
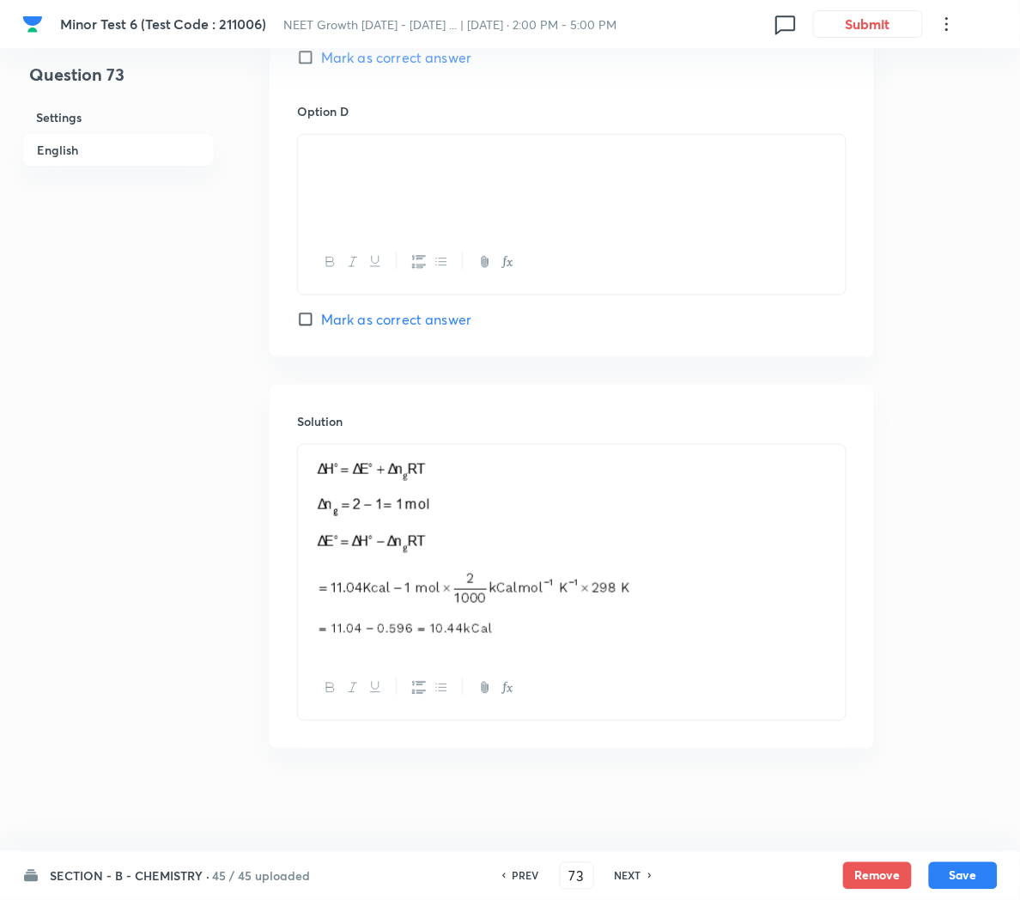
click at [627, 876] on h6 "NEXT" at bounding box center [628, 875] width 27 height 15
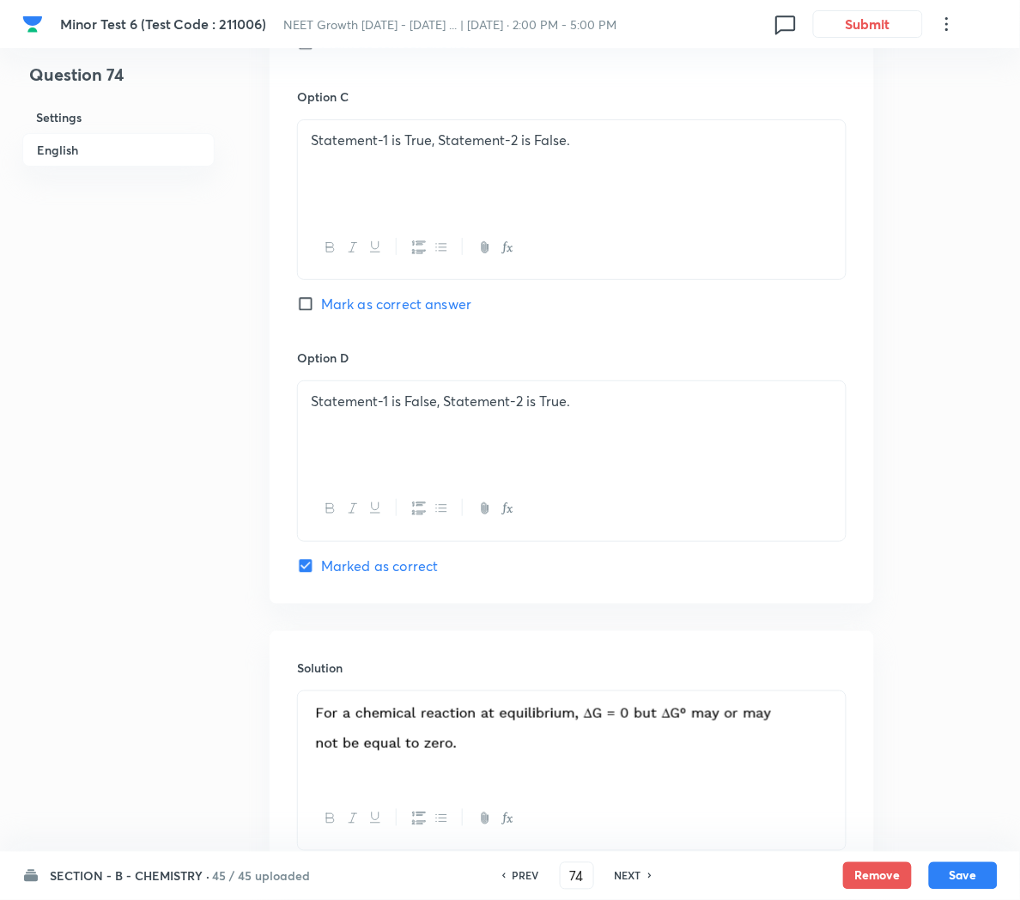
scroll to position [1438, 0]
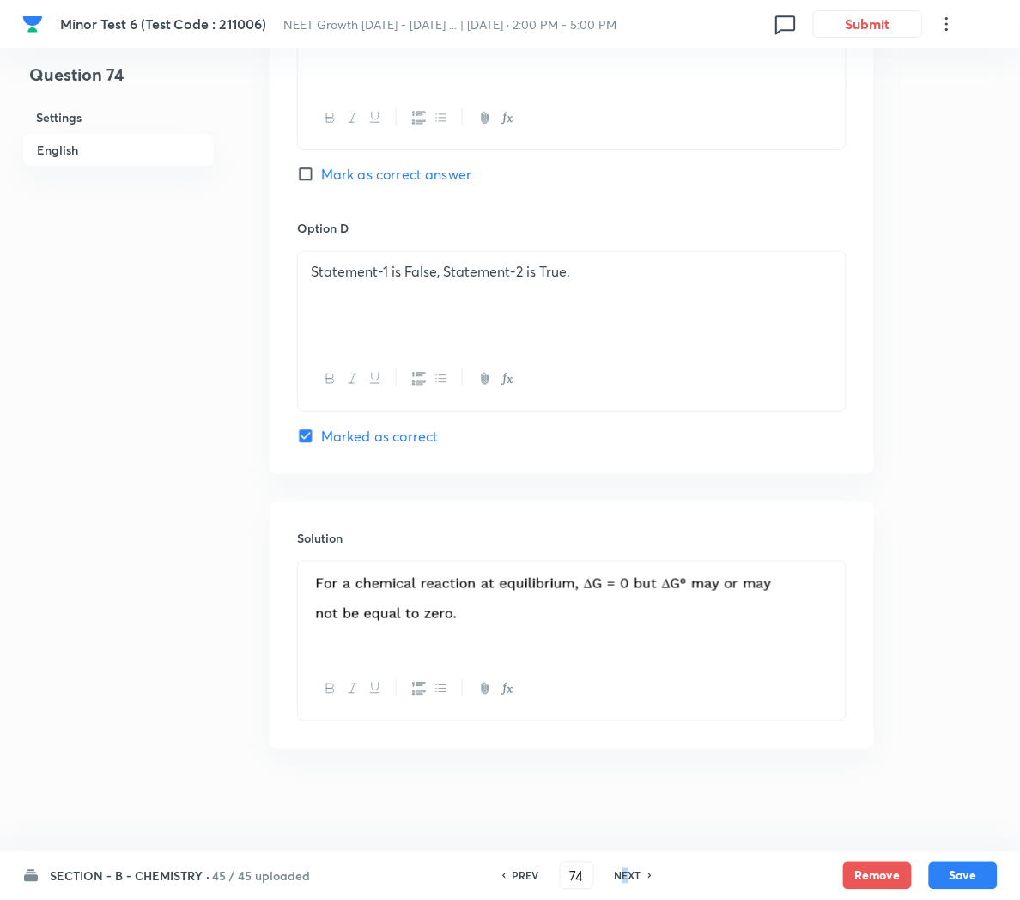
drag, startPoint x: 628, startPoint y: 891, endPoint x: 620, endPoint y: 864, distance: 28.5
click at [620, 864] on div "SECTION - B - CHEMISTRY · 45 / 45 uploaded PREV 74 ​ NEXT Remove Save" at bounding box center [509, 876] width 975 height 48
click at [620, 864] on div "PREV 74 ​ NEXT" at bounding box center [576, 875] width 221 height 27
click at [619, 877] on h6 "NEXT" at bounding box center [628, 875] width 27 height 15
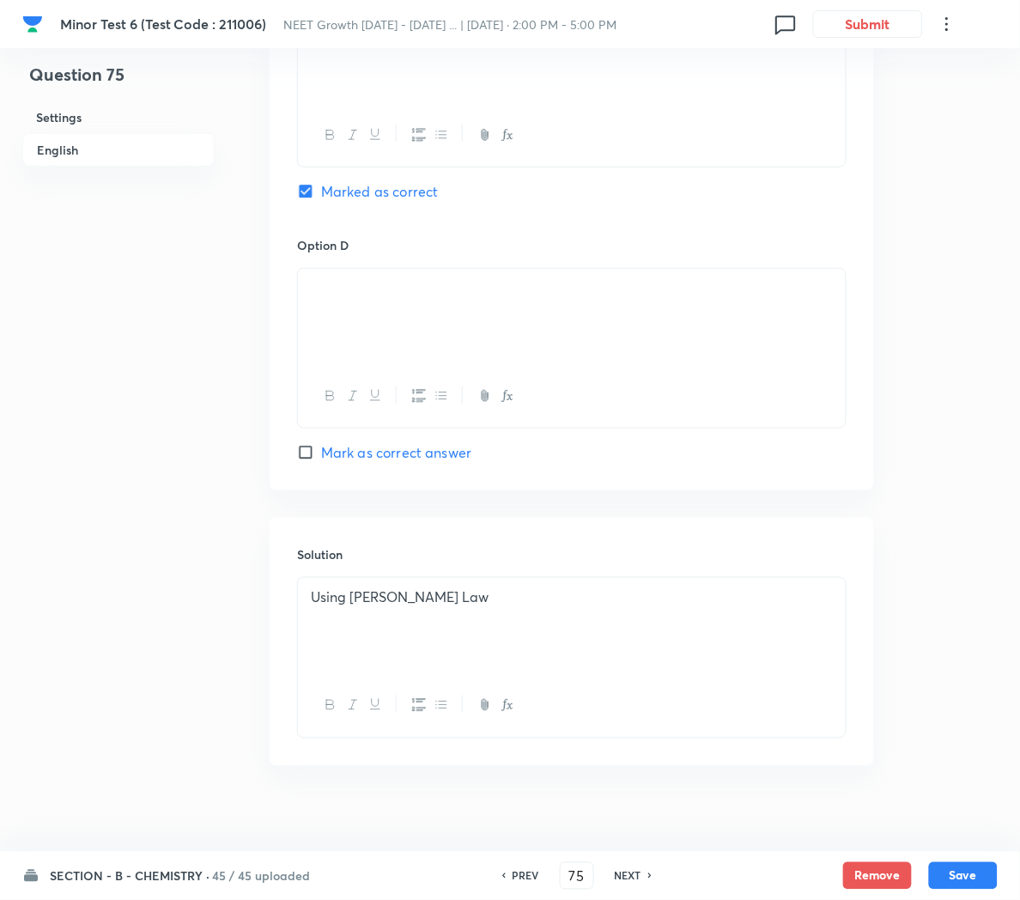
scroll to position [1490, 0]
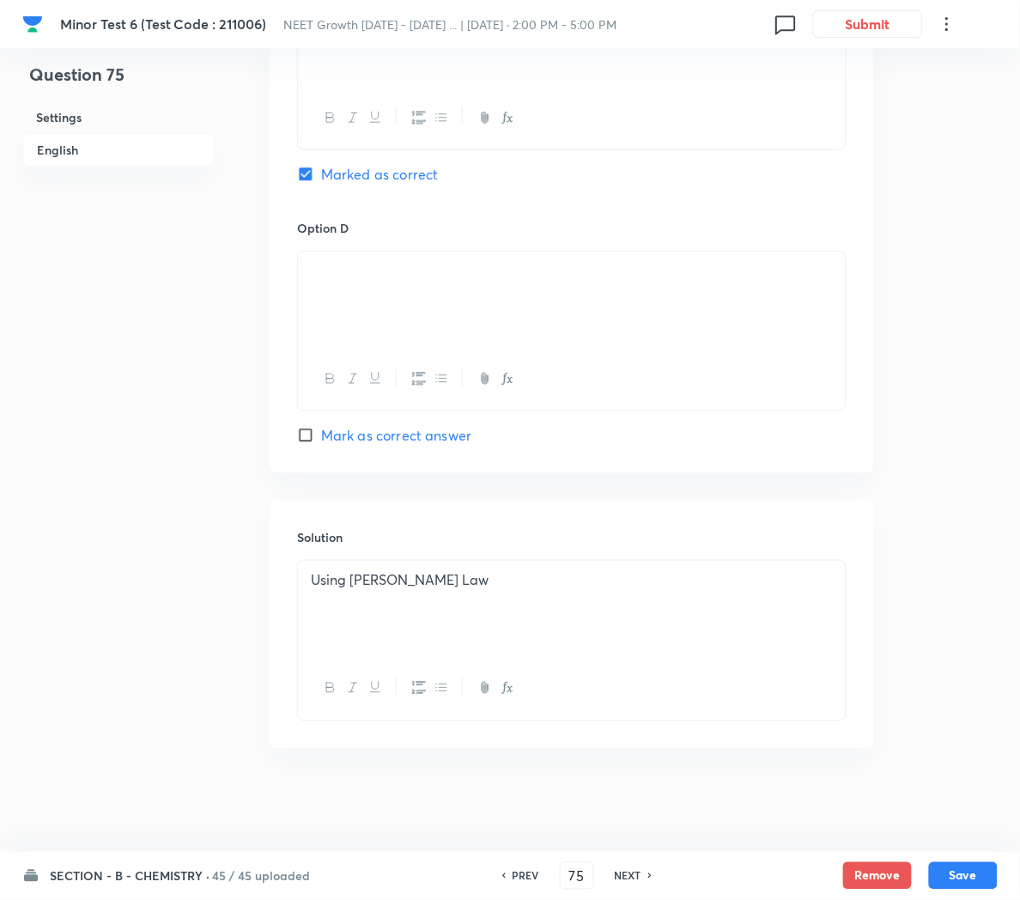
click at [627, 875] on h6 "NEXT" at bounding box center [628, 875] width 27 height 15
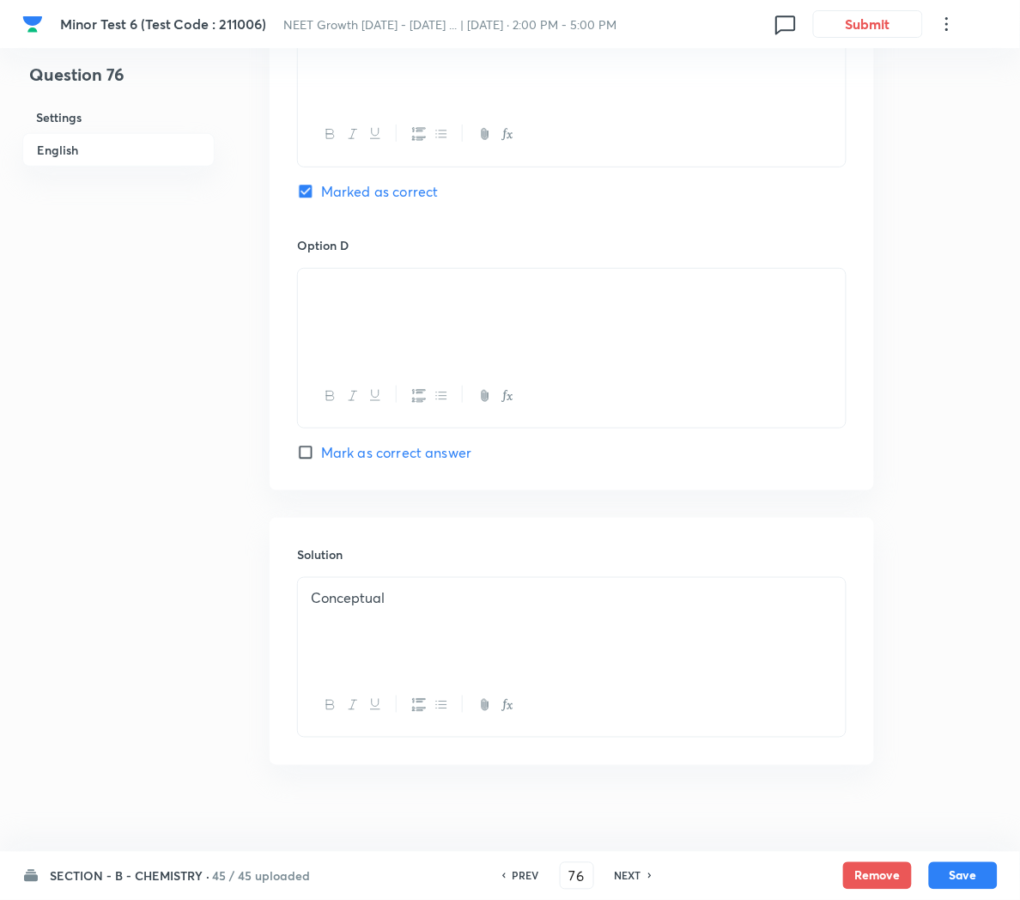
scroll to position [1432, 0]
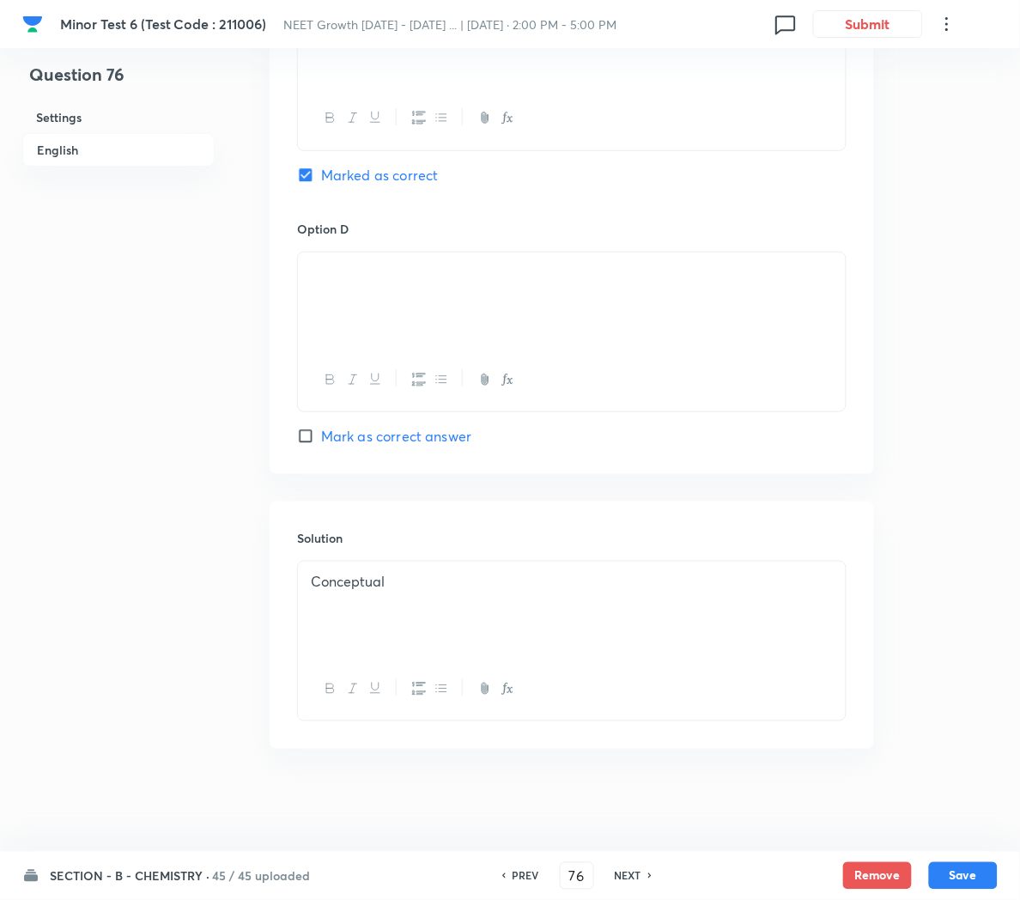
click at [623, 877] on h6 "NEXT" at bounding box center [628, 875] width 27 height 15
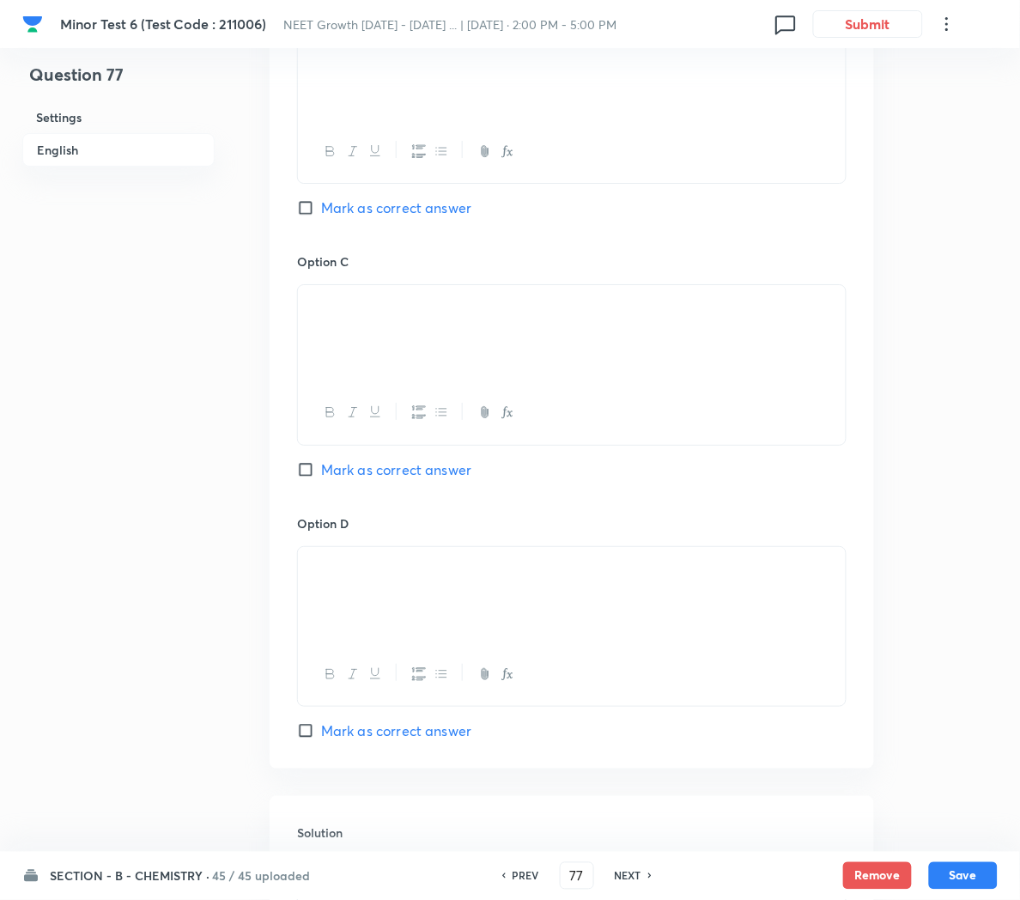
scroll to position [1200, 0]
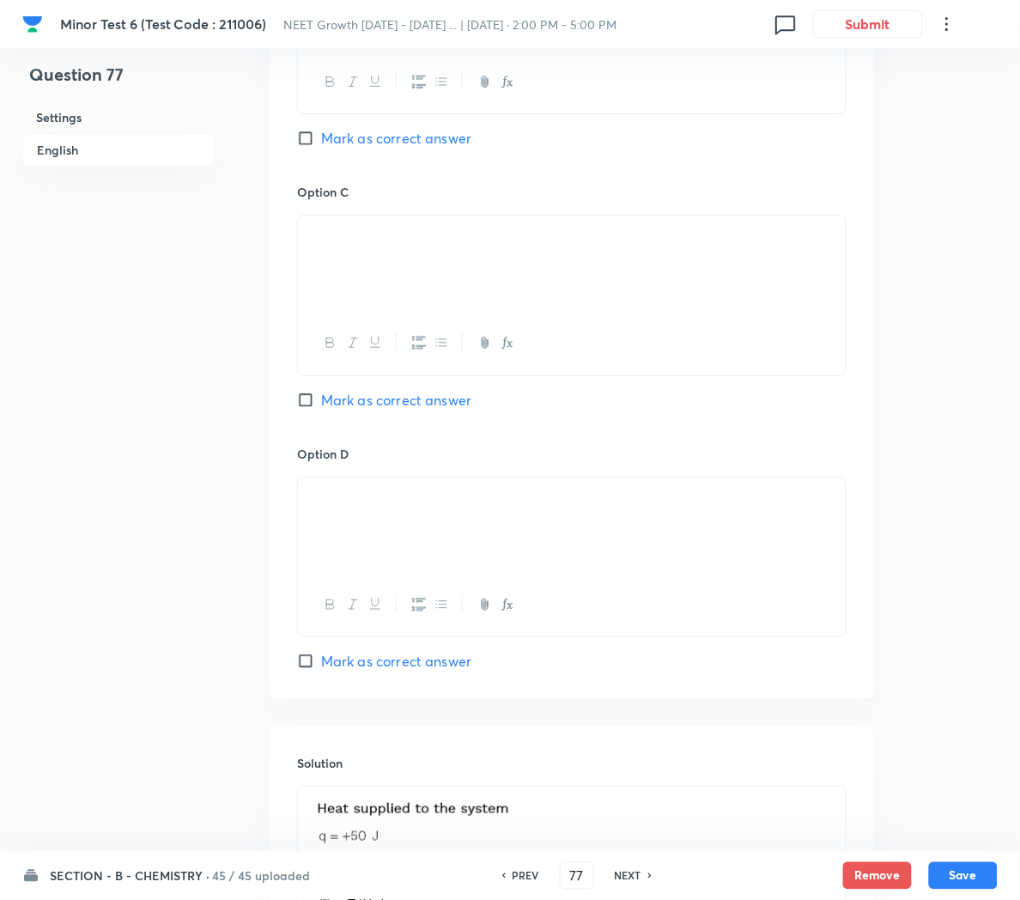
click at [625, 878] on h6 "NEXT" at bounding box center [628, 875] width 27 height 15
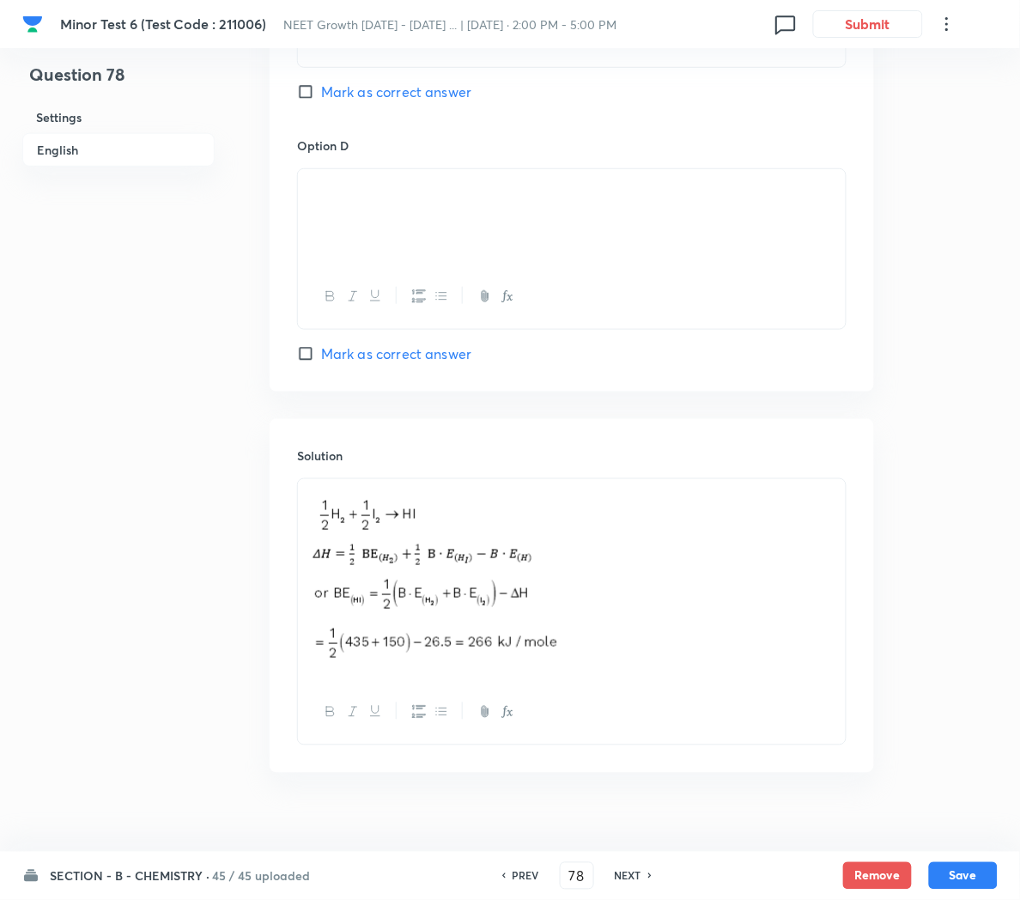
scroll to position [1561, 0]
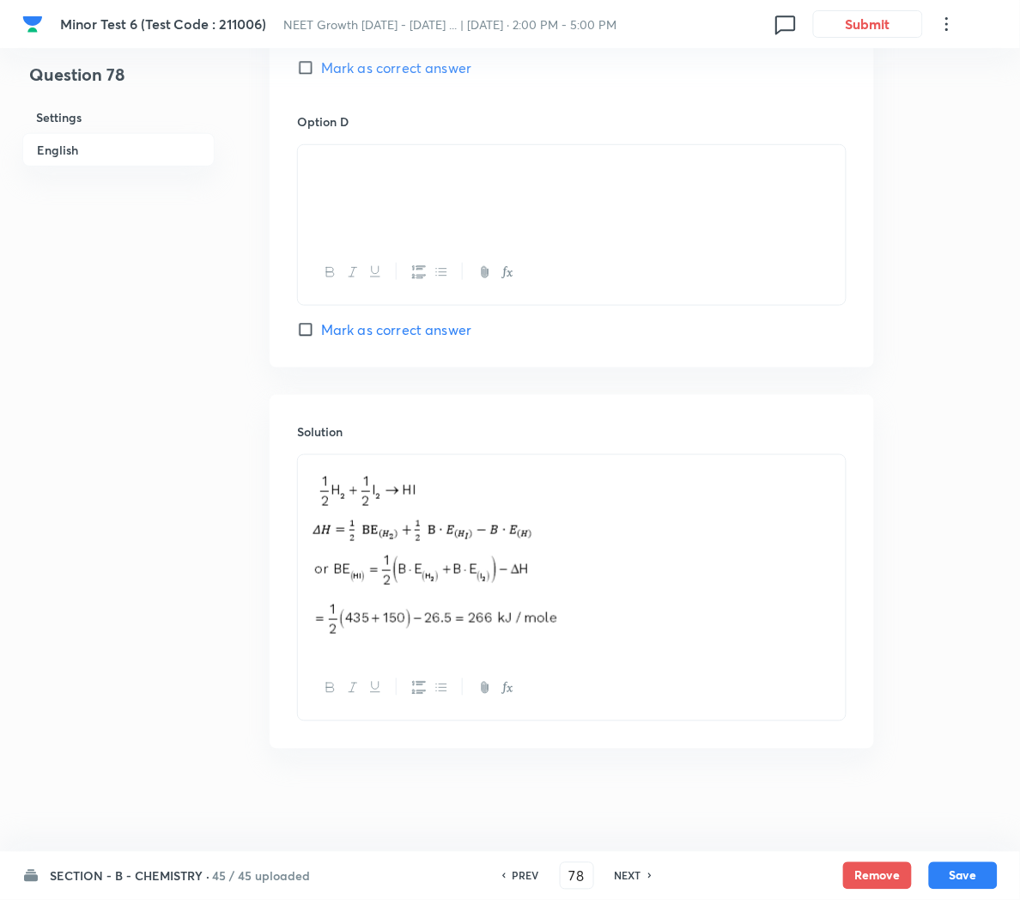
click at [622, 866] on div "PREV 78 ​ NEXT" at bounding box center [576, 875] width 221 height 27
click at [621, 875] on h6 "NEXT" at bounding box center [628, 875] width 27 height 15
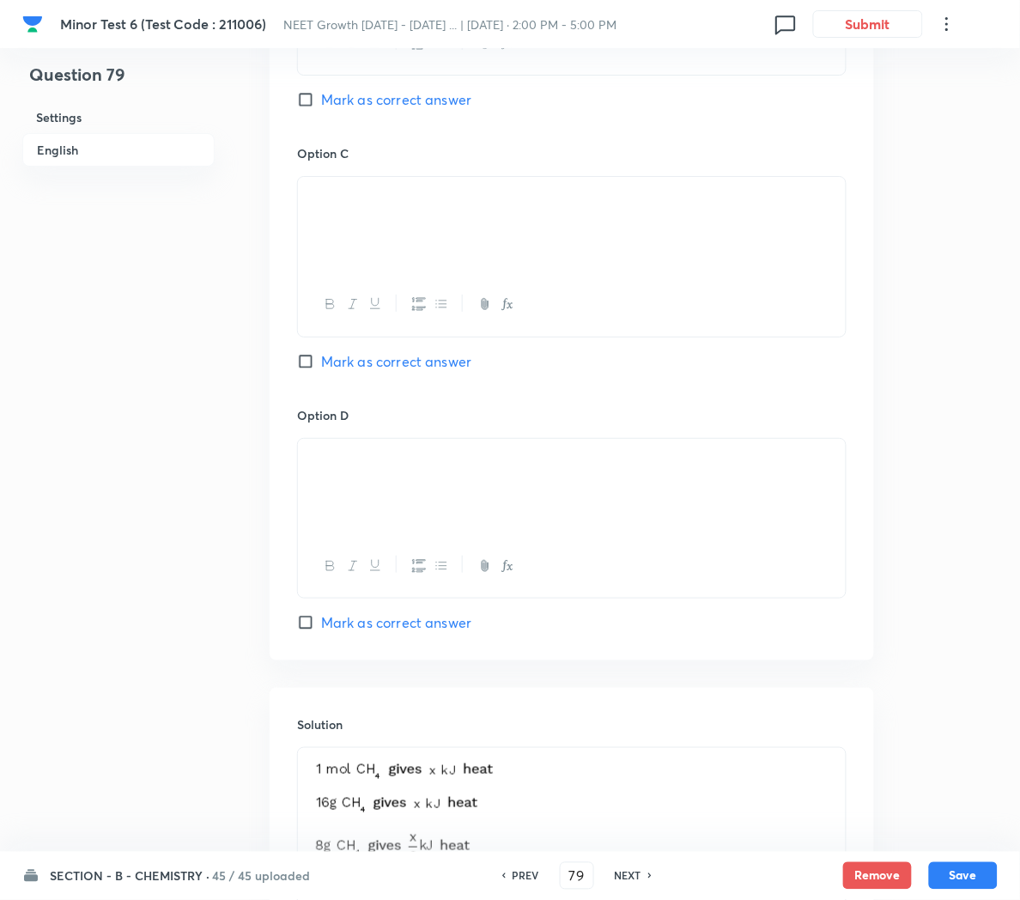
scroll to position [1485, 0]
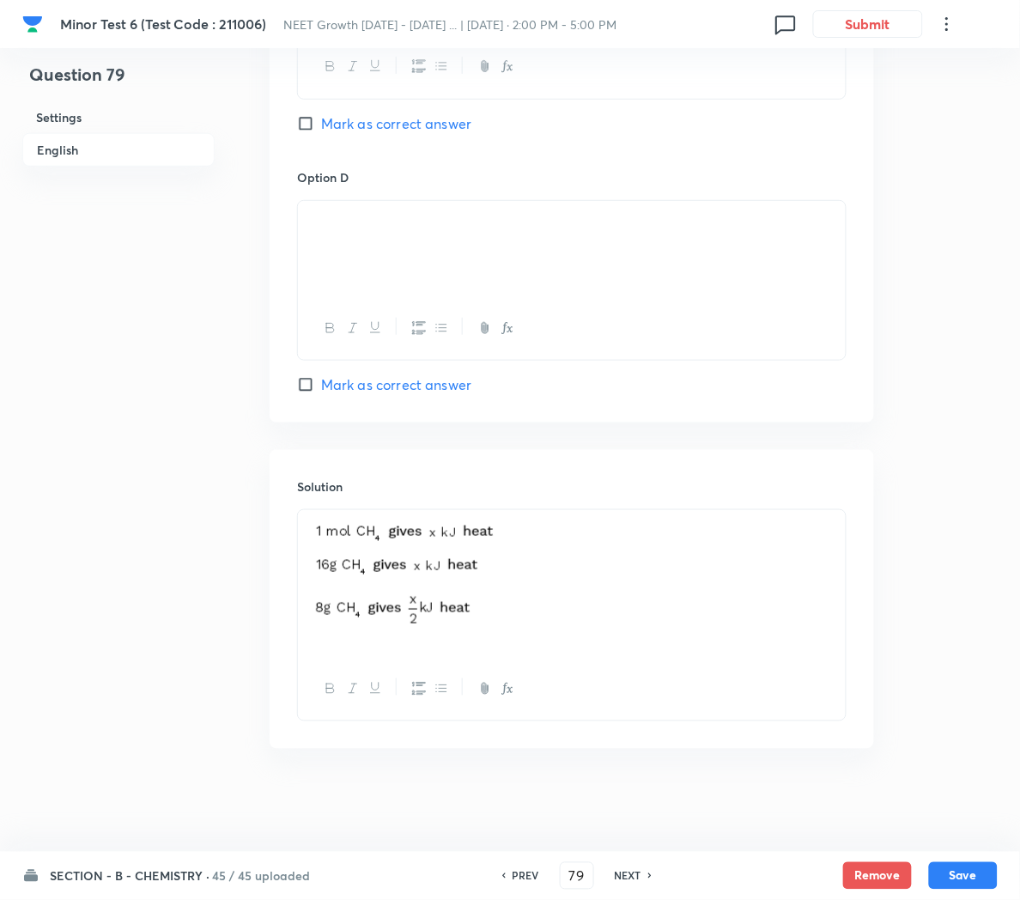
click at [622, 874] on h6 "NEXT" at bounding box center [628, 875] width 27 height 15
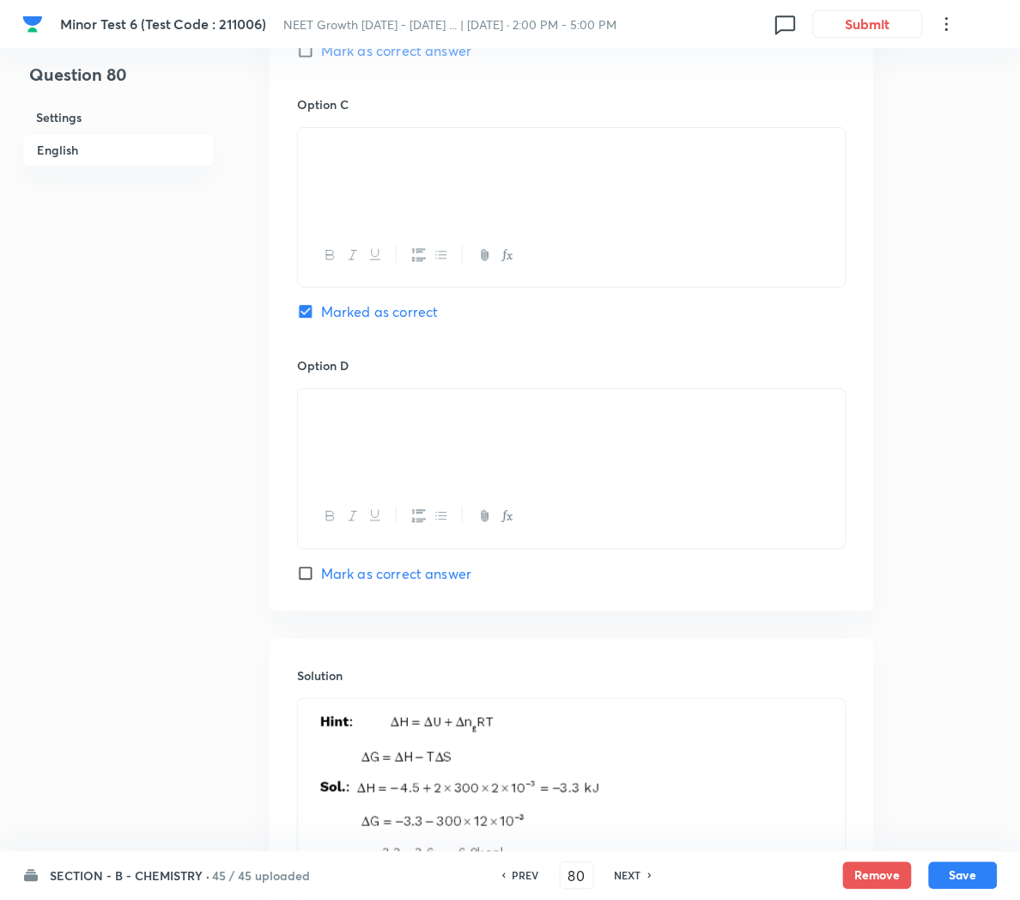
scroll to position [1576, 0]
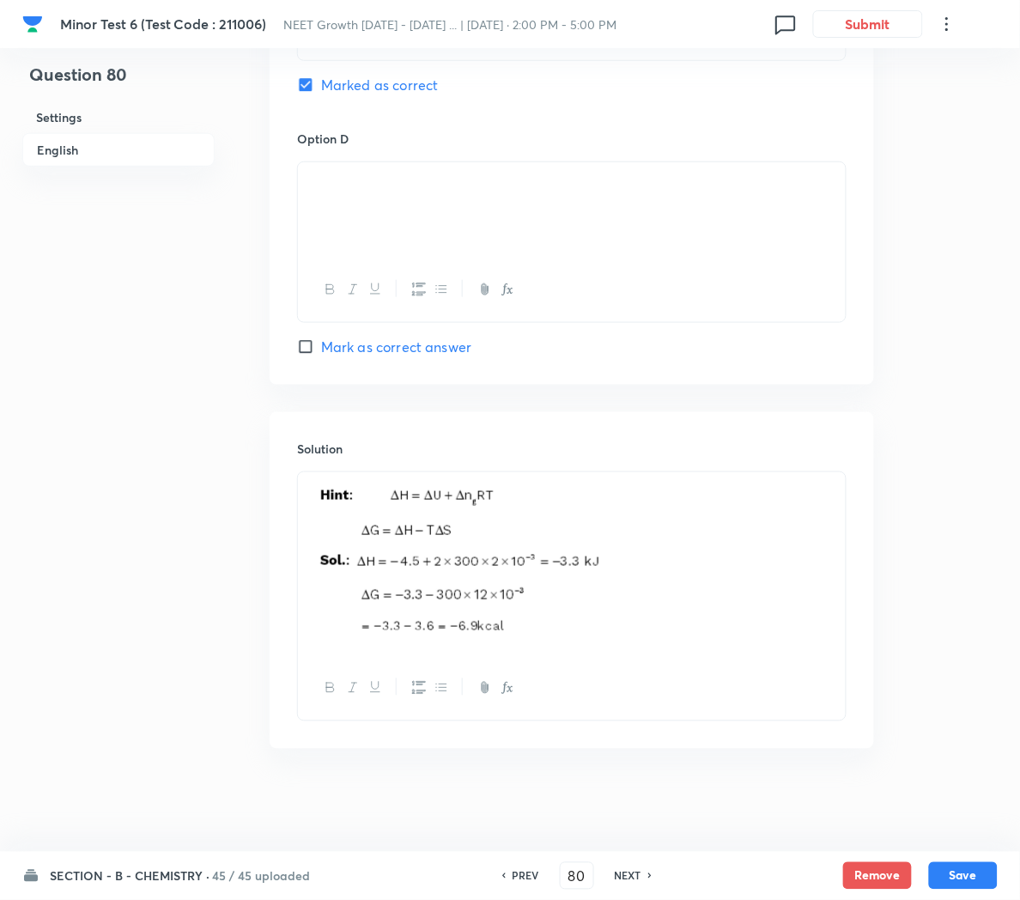
click at [520, 878] on h6 "PREV" at bounding box center [526, 875] width 27 height 15
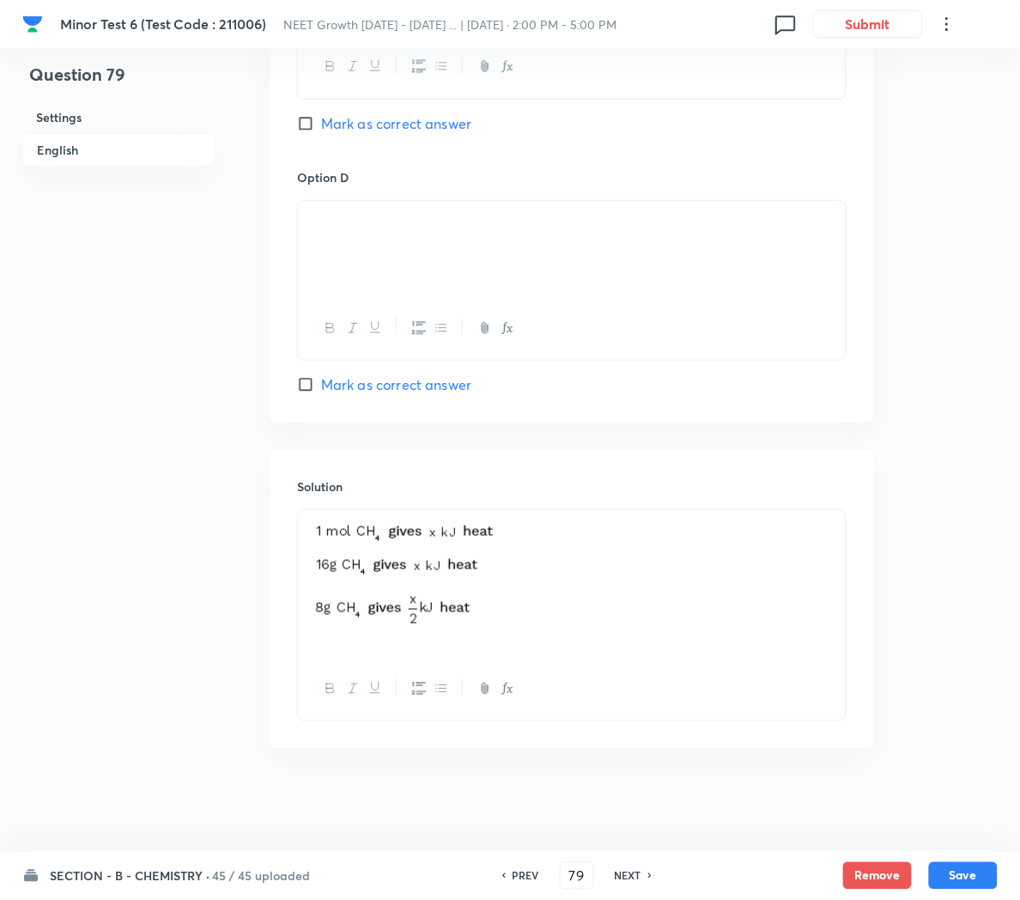
click at [520, 878] on h6 "PREV" at bounding box center [526, 875] width 27 height 15
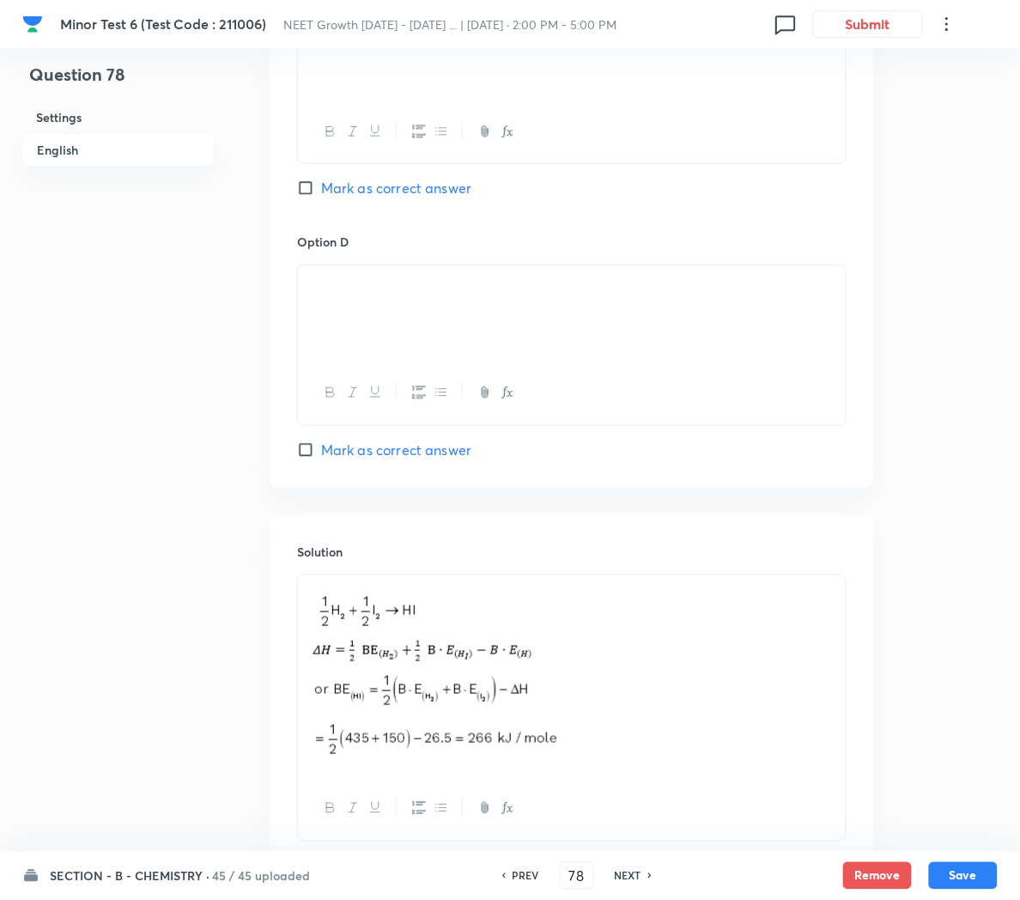
scroll to position [1561, 0]
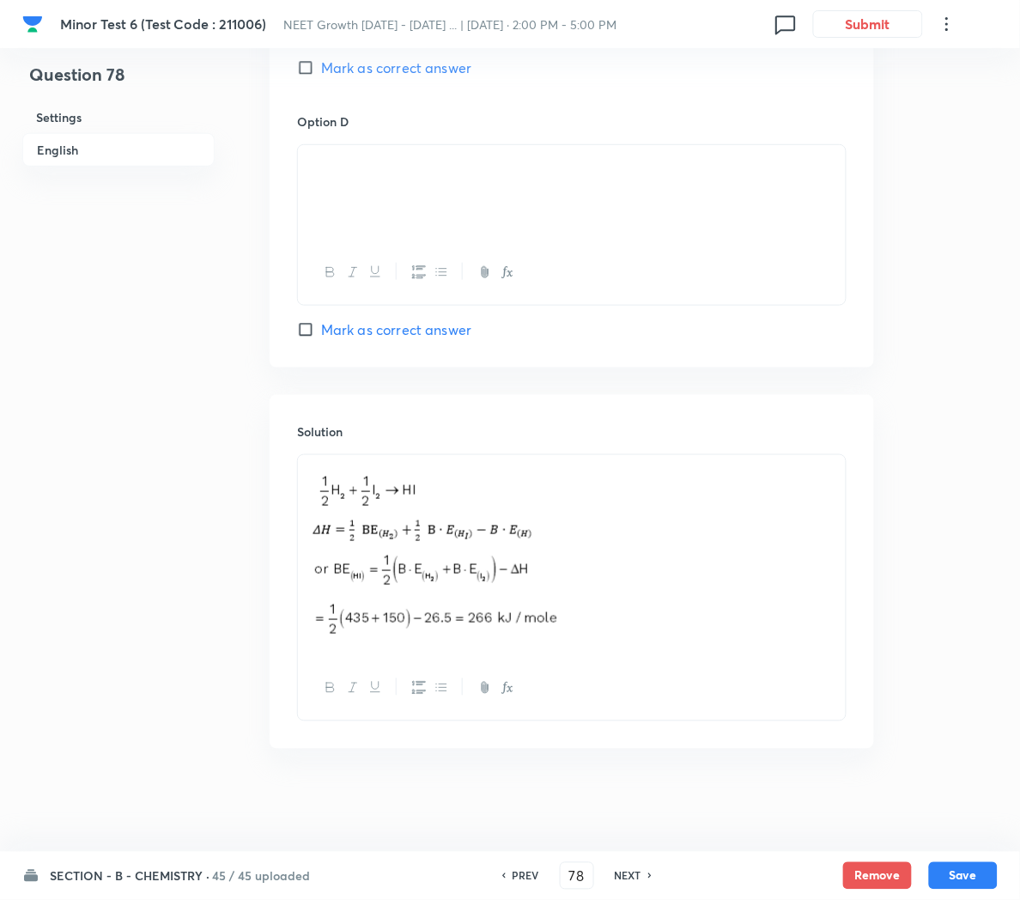
click at [607, 562] on p at bounding box center [572, 556] width 522 height 182
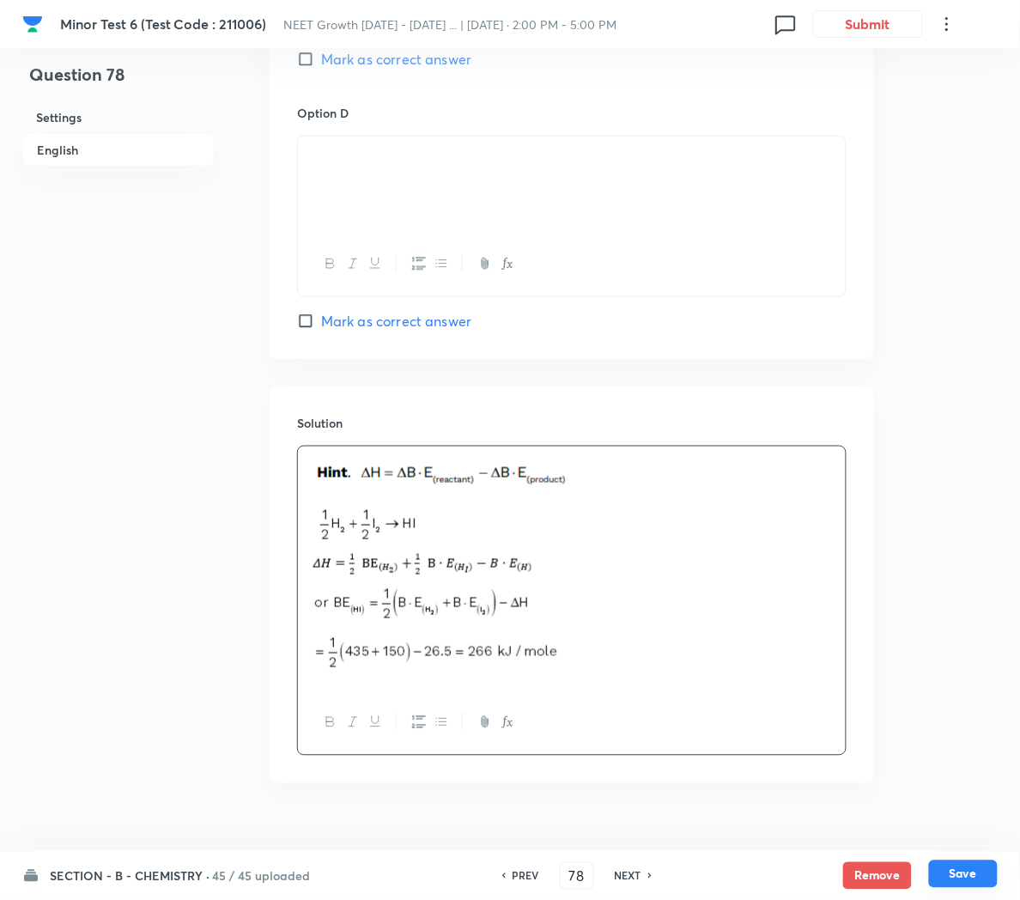
click at [972, 863] on button "Save" at bounding box center [963, 873] width 69 height 27
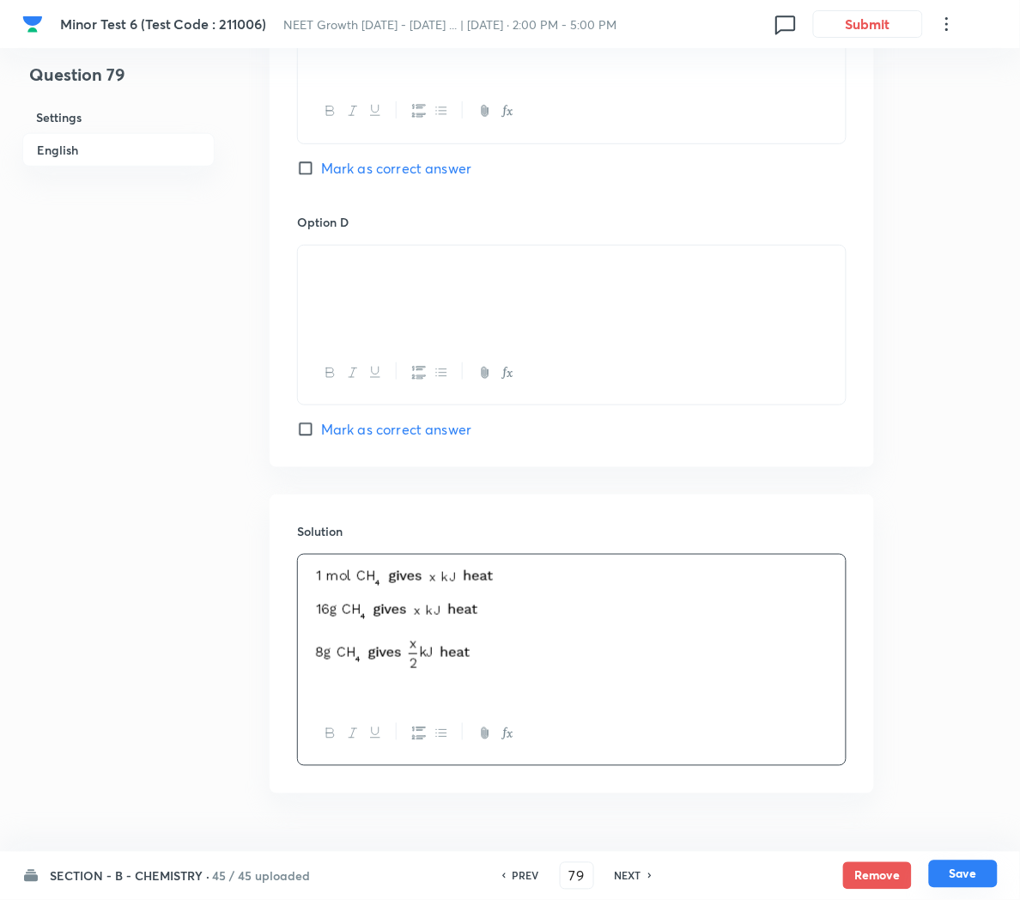
click at [956, 874] on button "Save" at bounding box center [963, 873] width 69 height 27
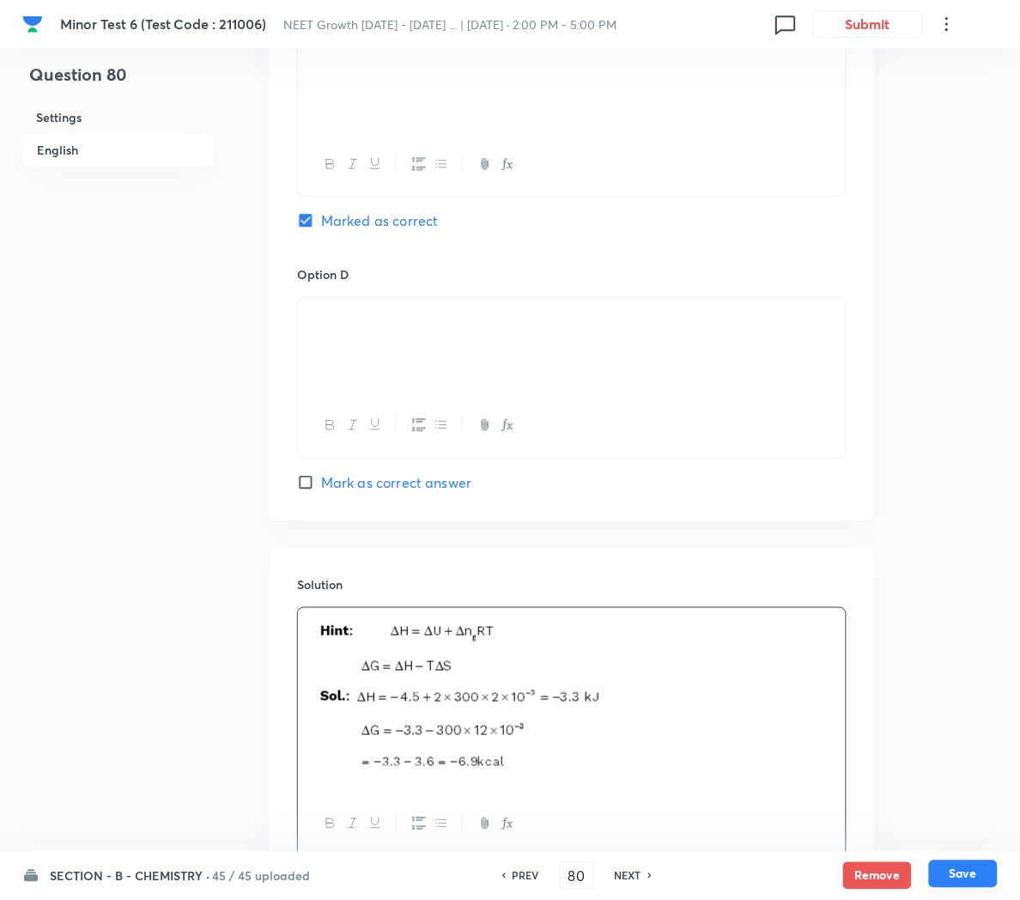
scroll to position [1486, 0]
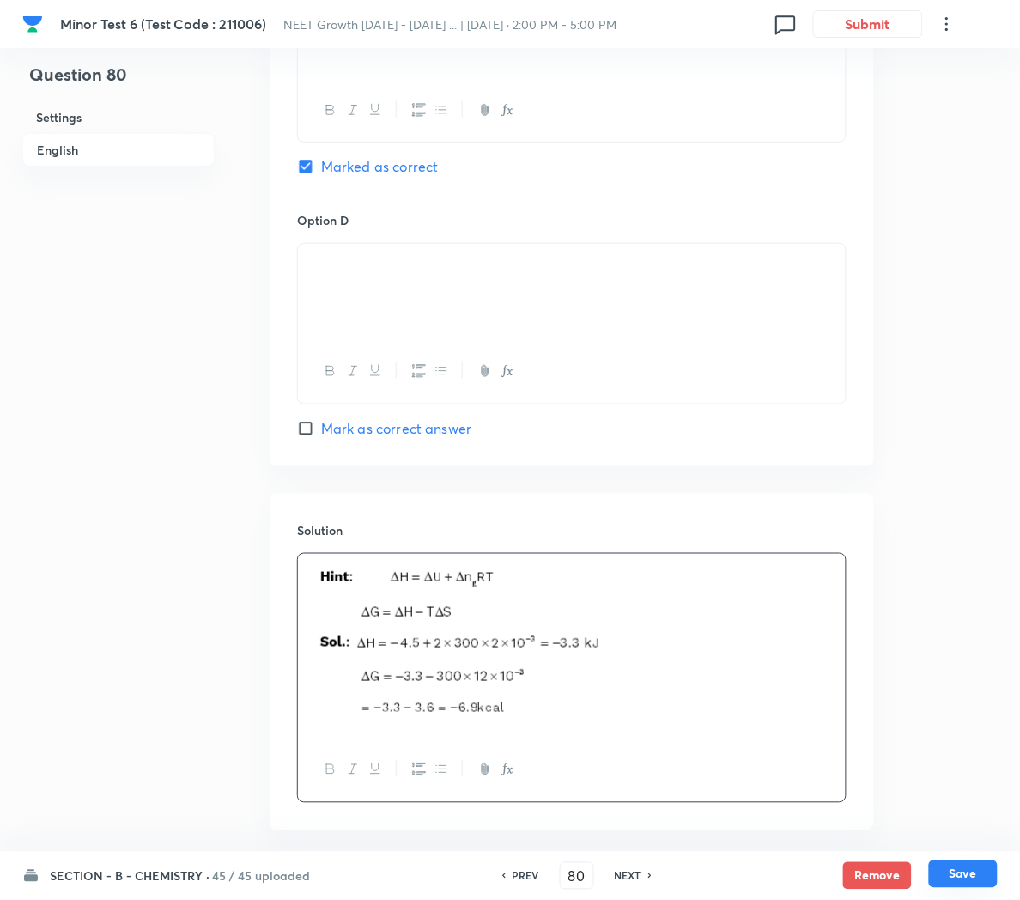
click at [951, 871] on button "Save" at bounding box center [963, 873] width 69 height 27
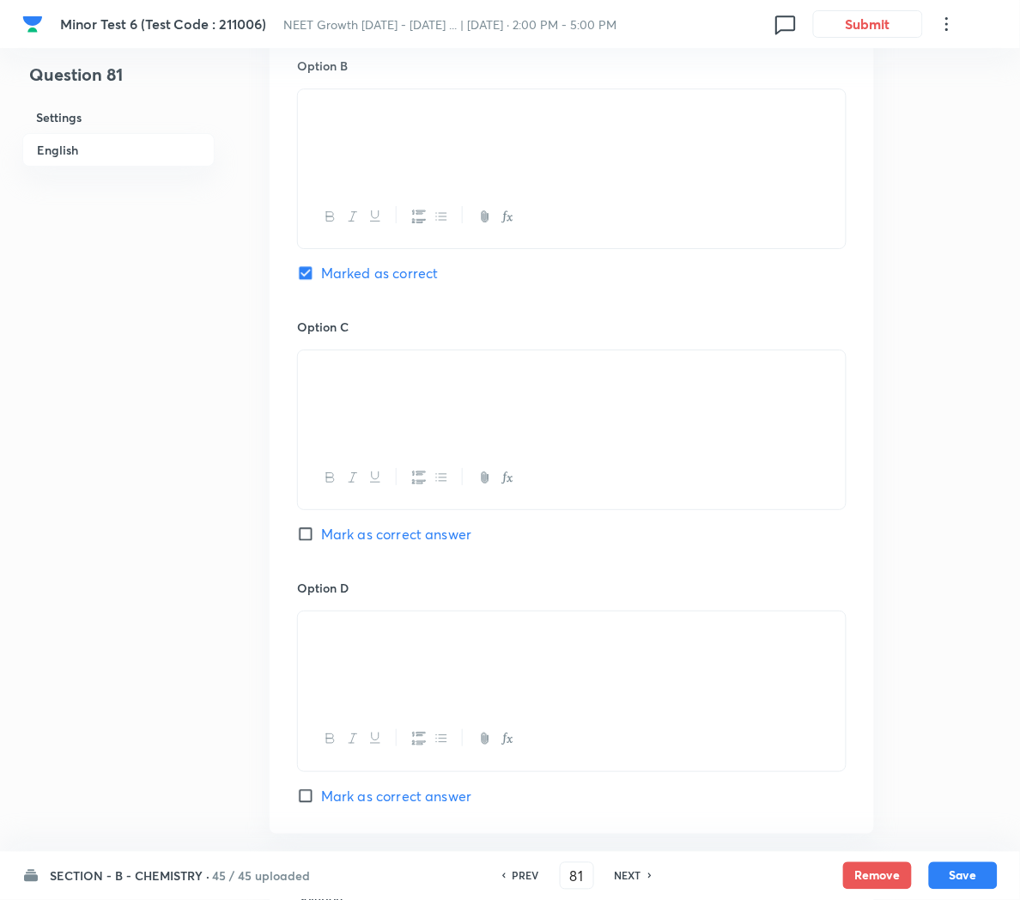
scroll to position [1490, 0]
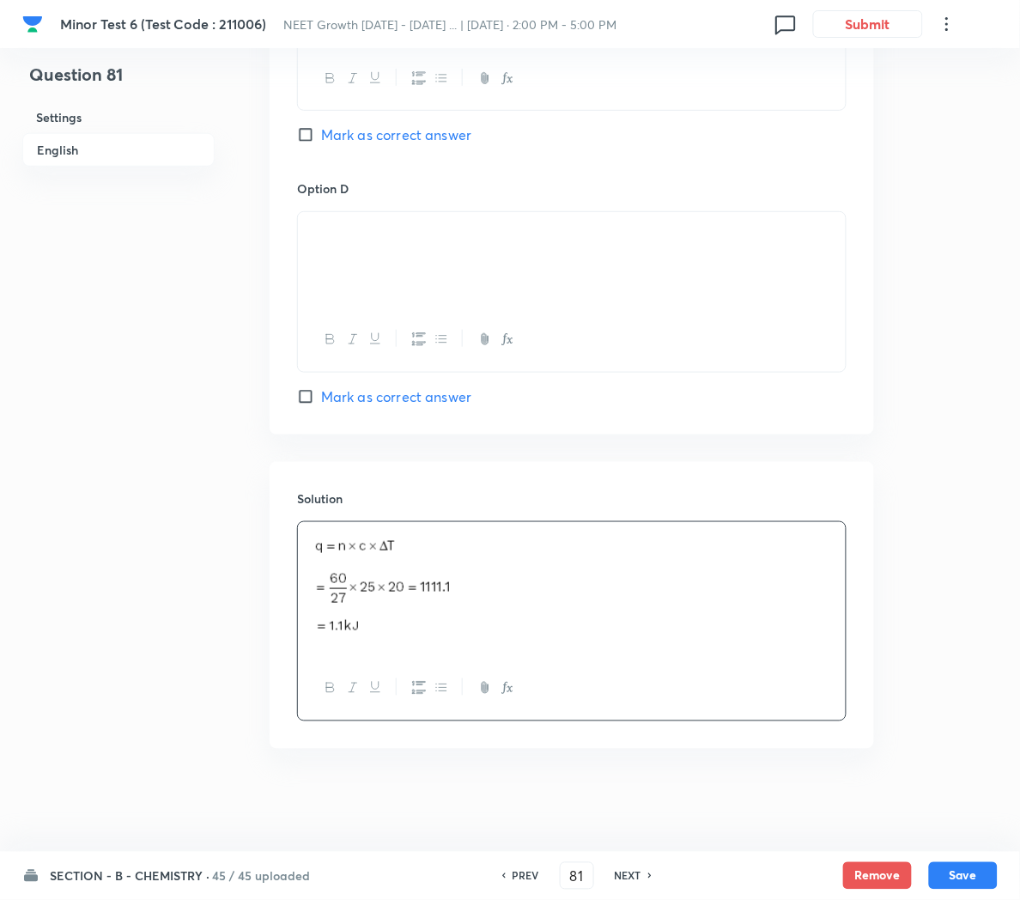
click at [634, 871] on h6 "NEXT" at bounding box center [628, 875] width 27 height 15
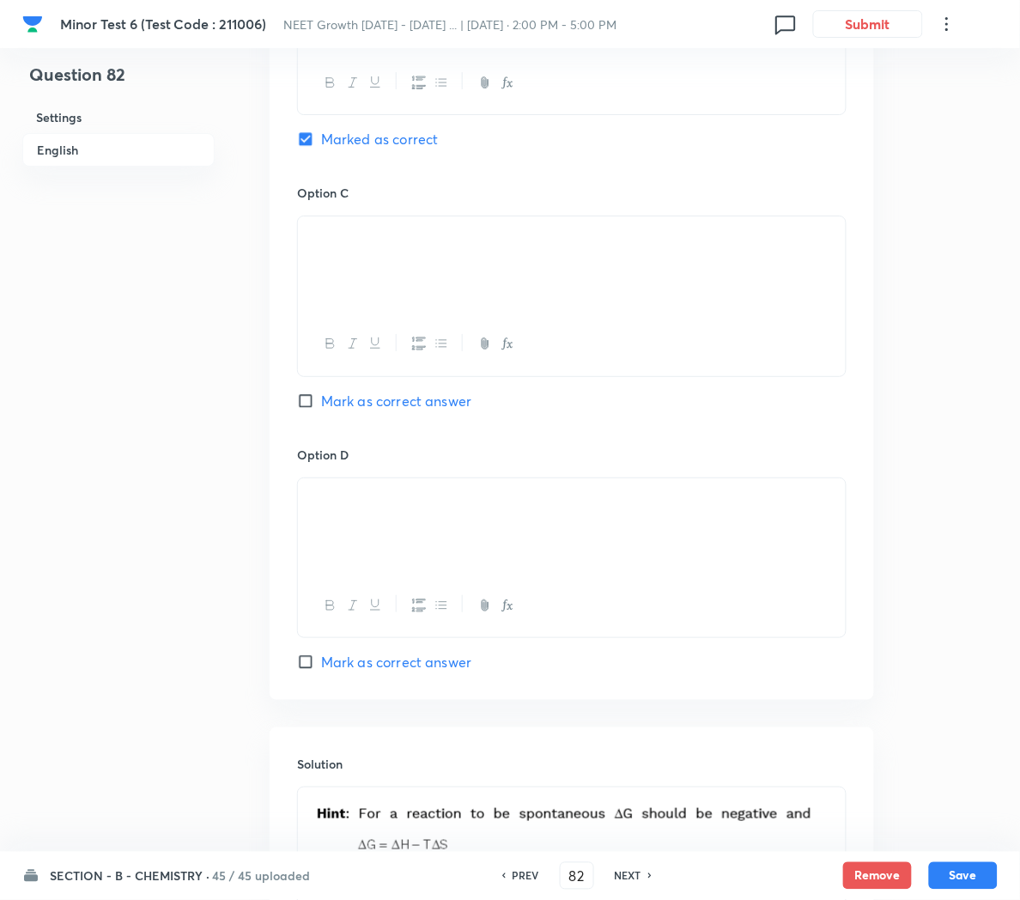
scroll to position [1490, 0]
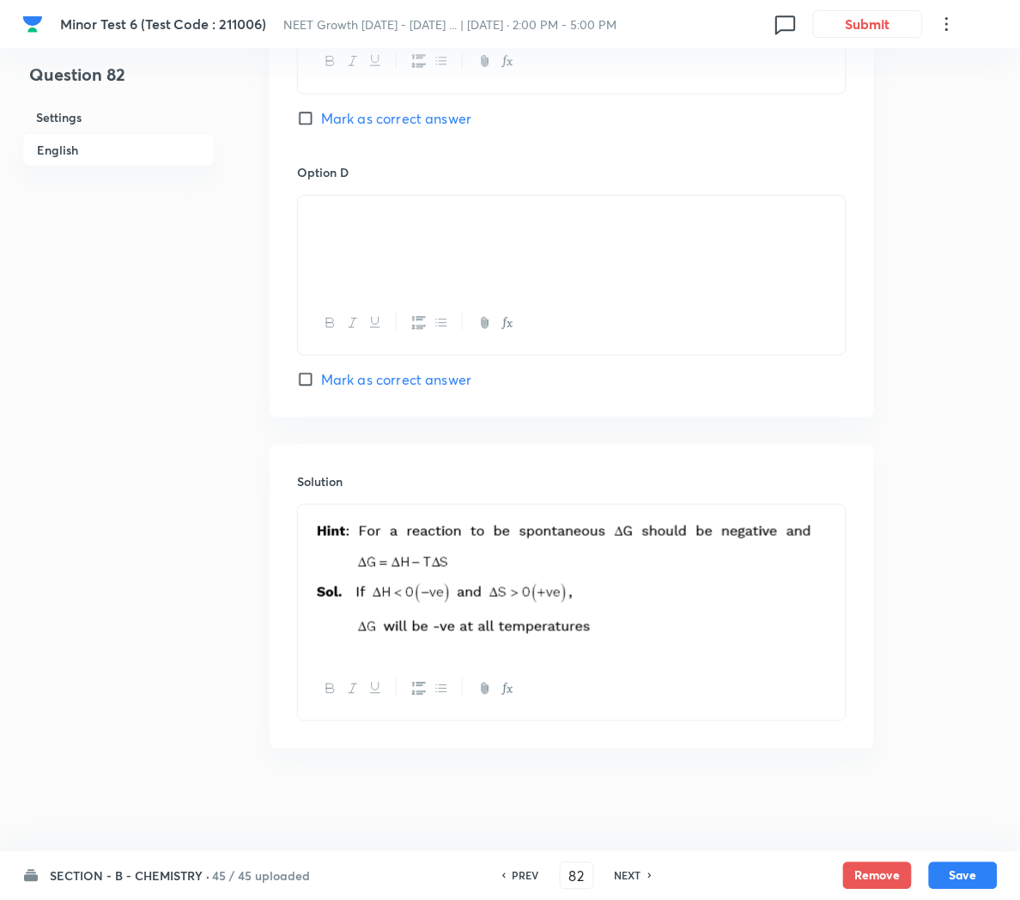
click at [831, 599] on p at bounding box center [572, 581] width 522 height 132
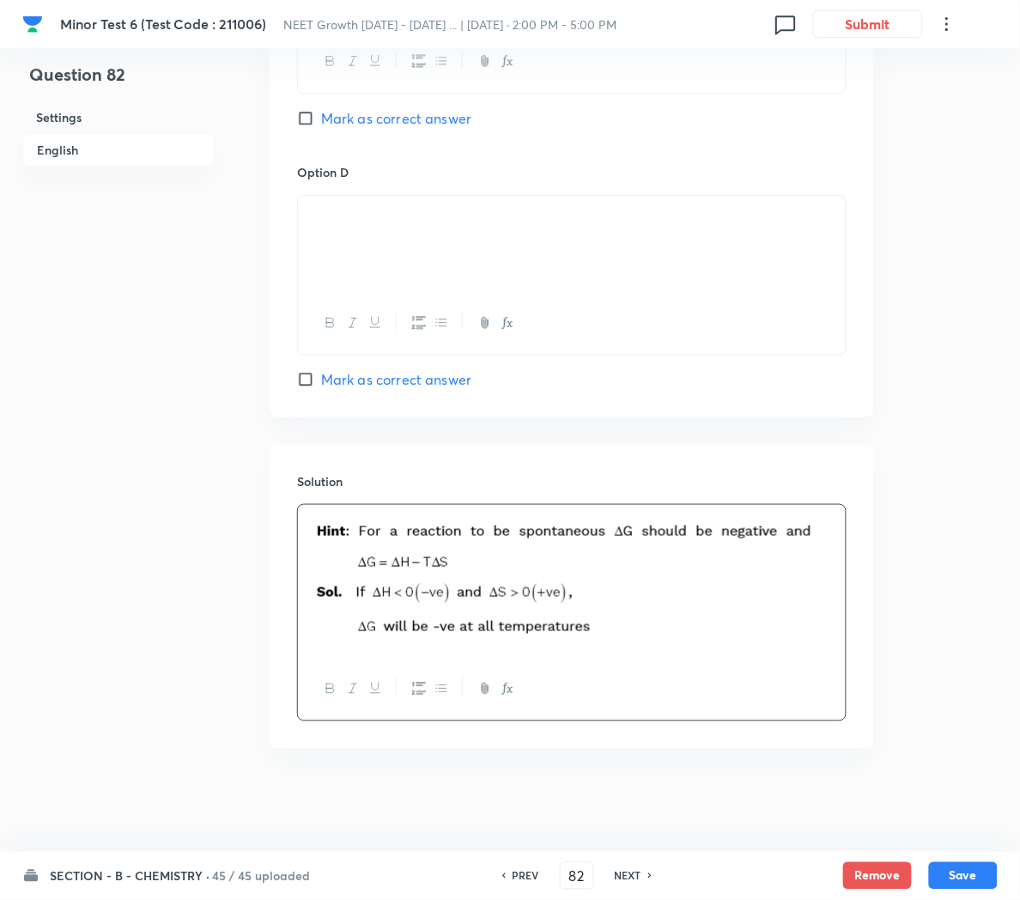
scroll to position [1432, 0]
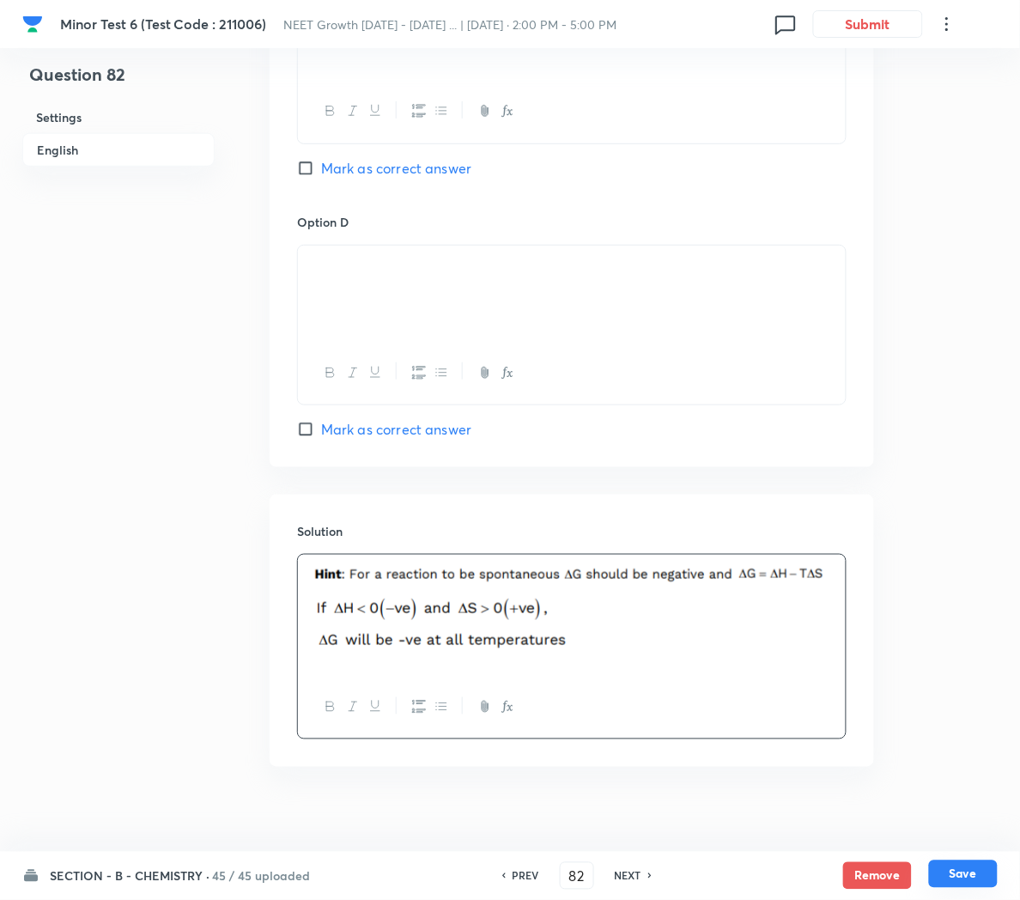
click at [958, 878] on button "Save" at bounding box center [963, 873] width 69 height 27
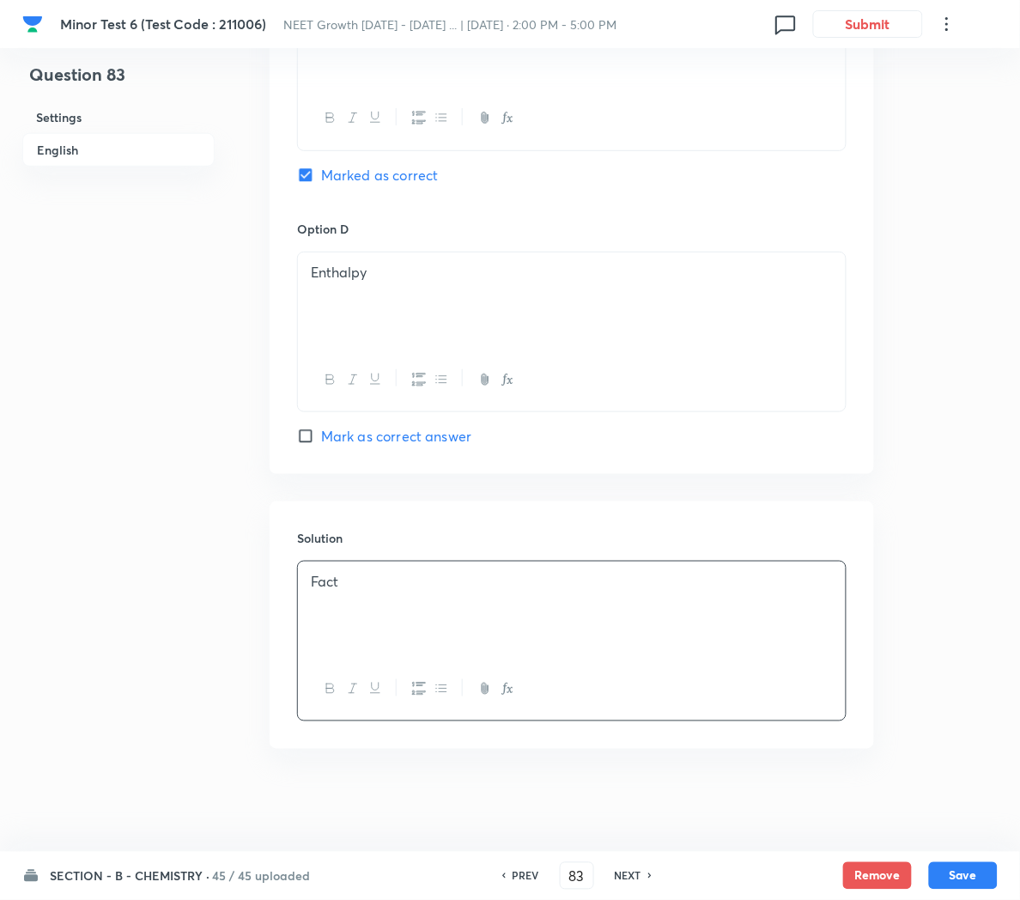
click at [624, 868] on h6 "NEXT" at bounding box center [628, 875] width 27 height 15
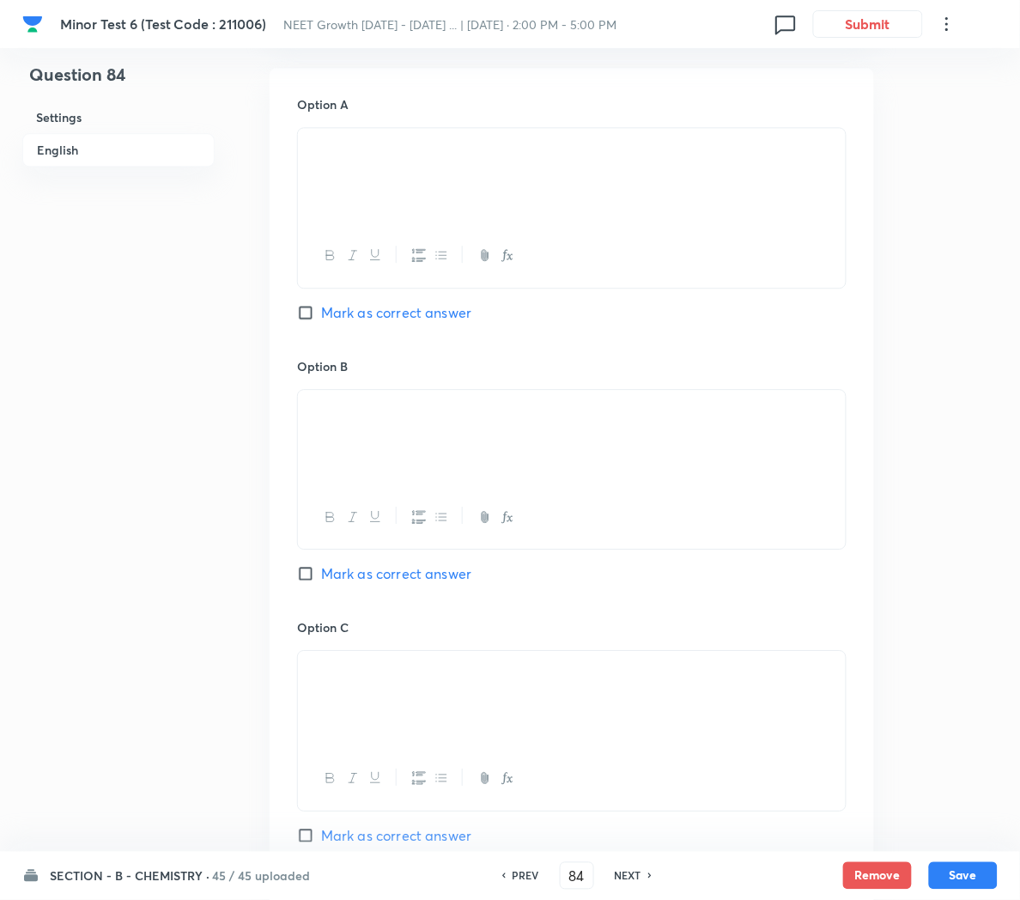
scroll to position [762, 0]
click at [470, 675] on p at bounding box center [572, 674] width 522 height 20
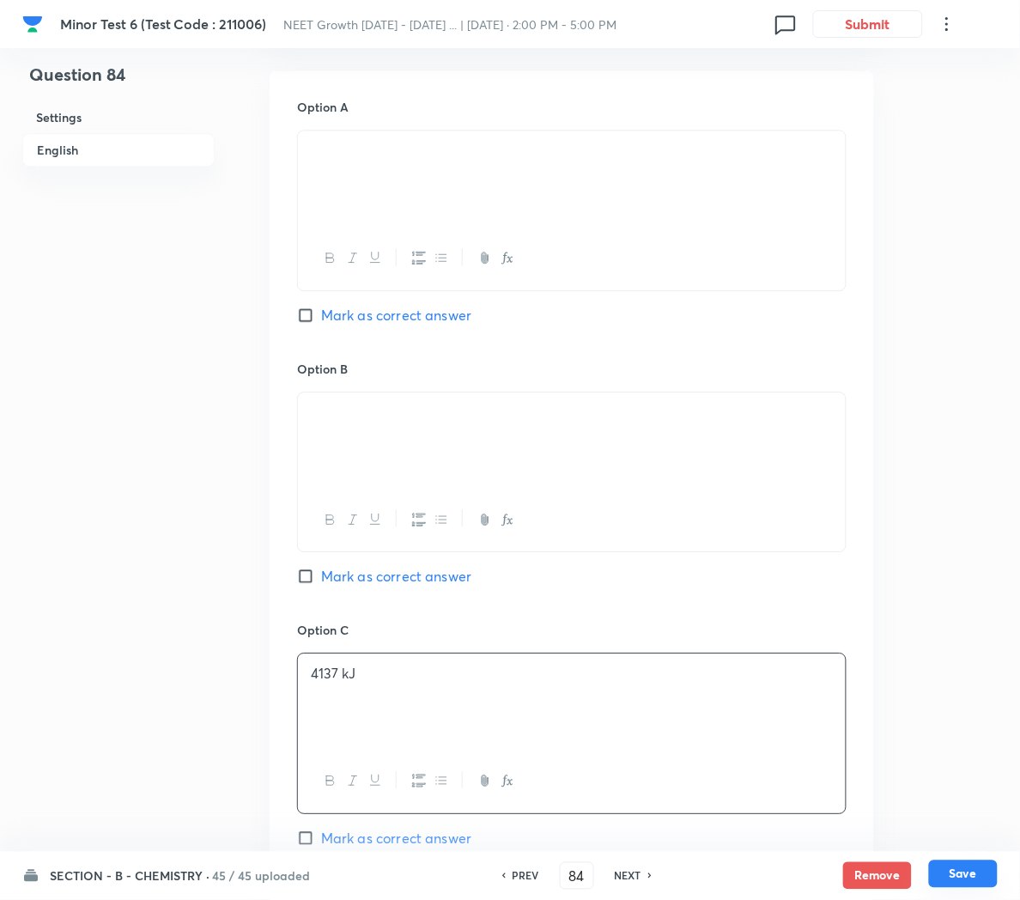
click at [960, 877] on button "Save" at bounding box center [963, 873] width 69 height 27
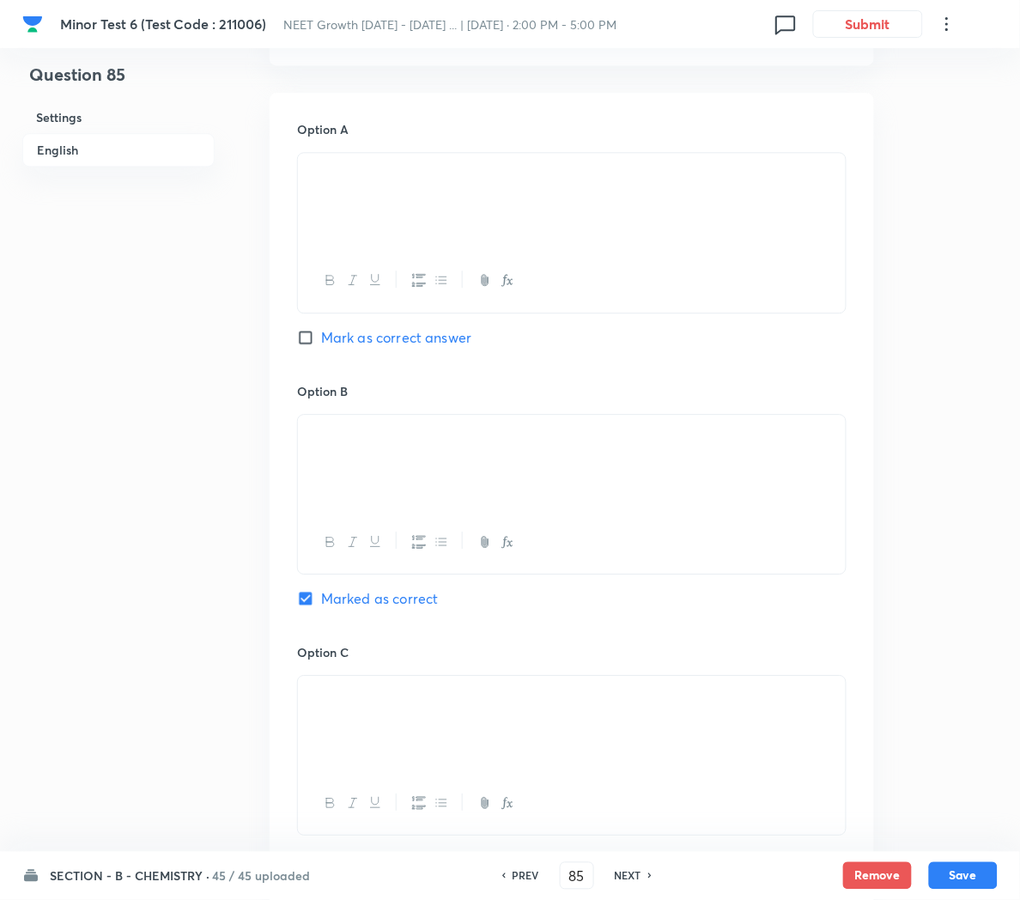
scroll to position [786, 0]
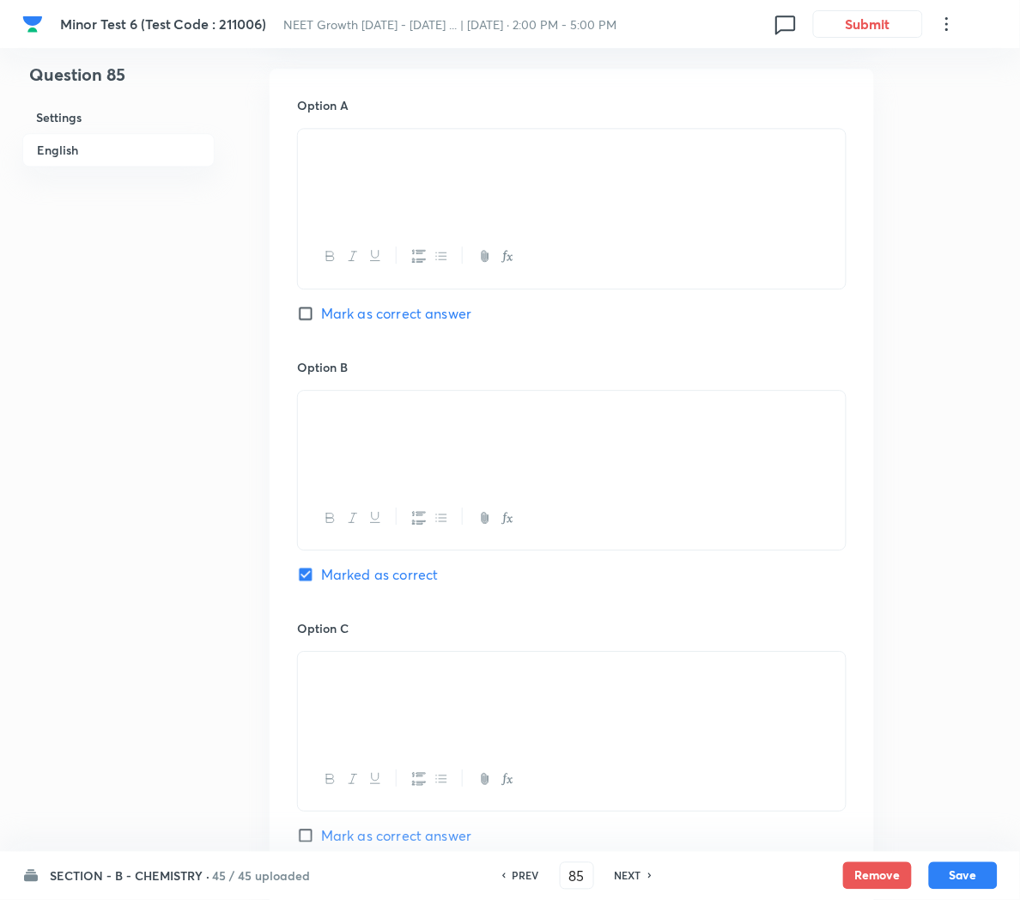
click at [525, 868] on h6 "PREV" at bounding box center [526, 875] width 27 height 15
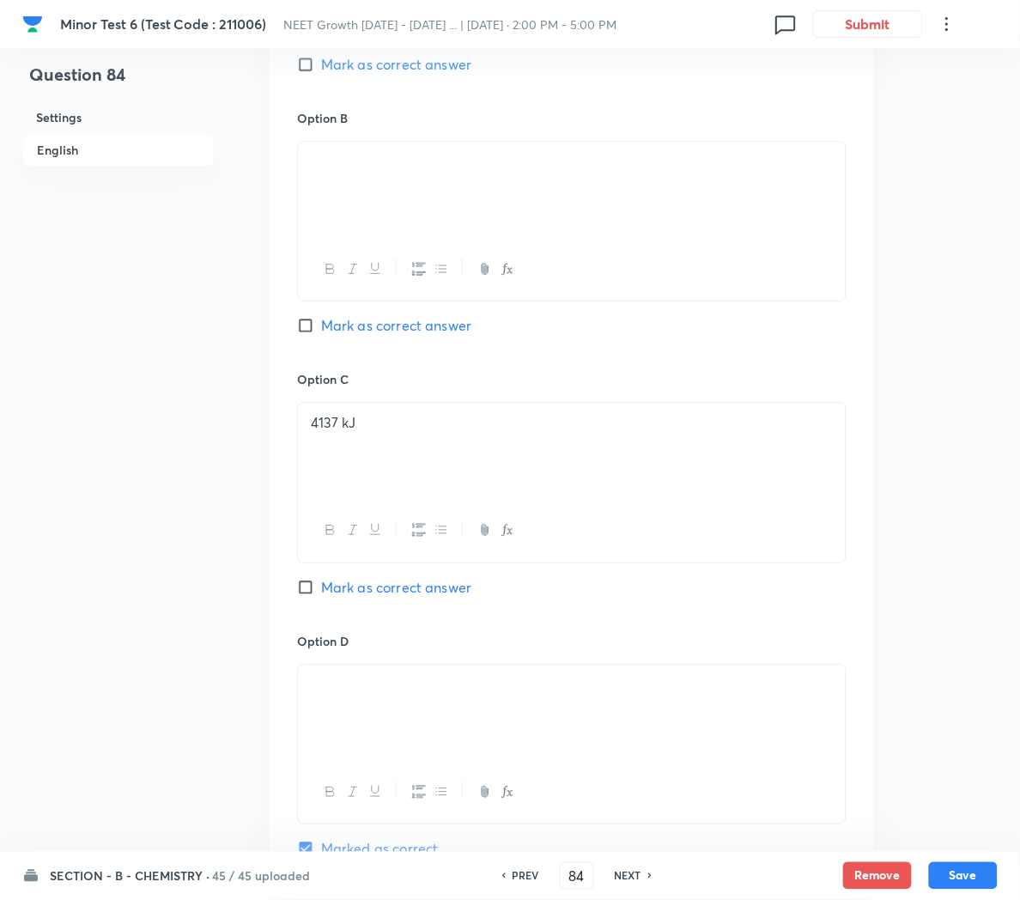
scroll to position [1152, 0]
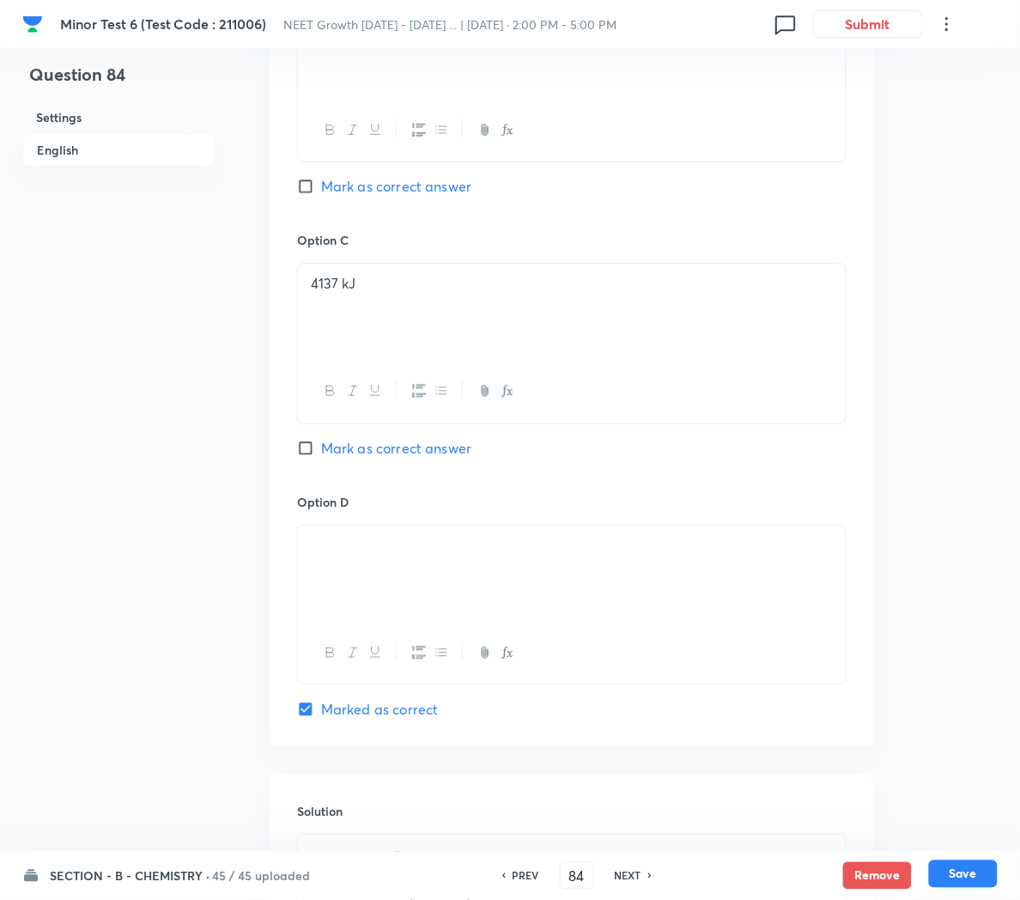
click at [968, 872] on button "Save" at bounding box center [963, 873] width 69 height 27
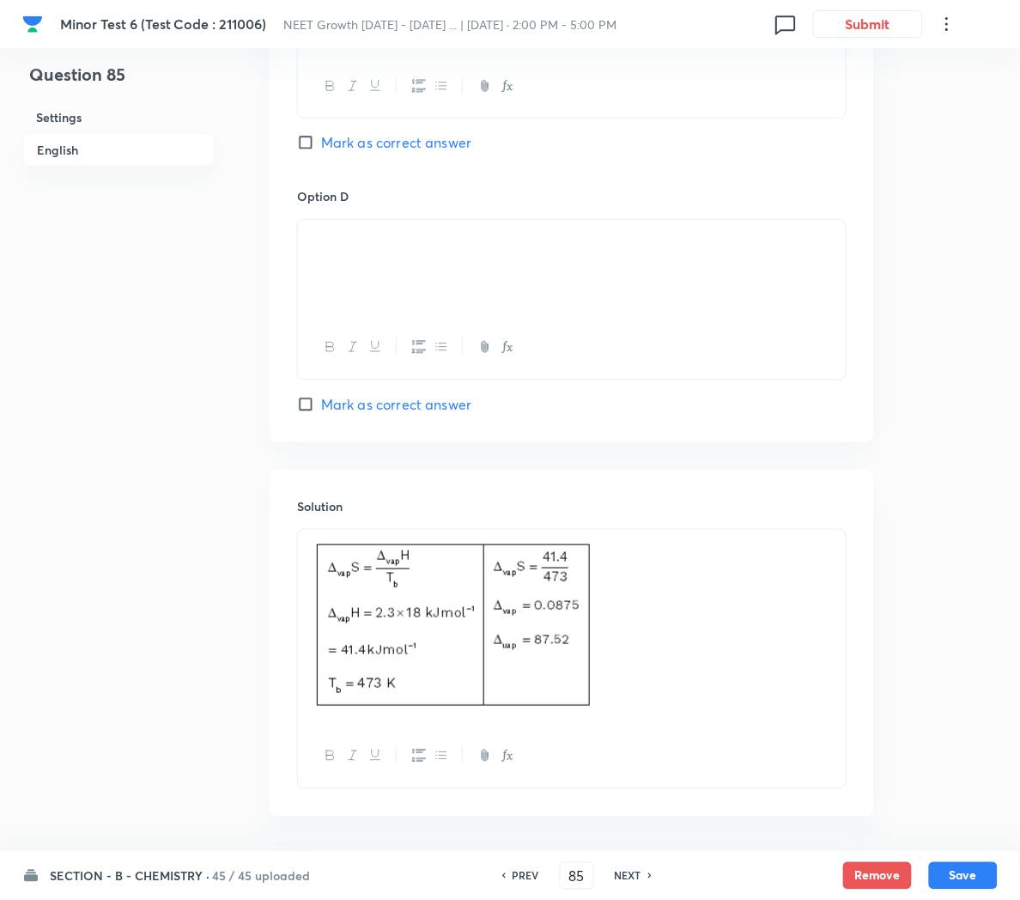
scroll to position [1556, 0]
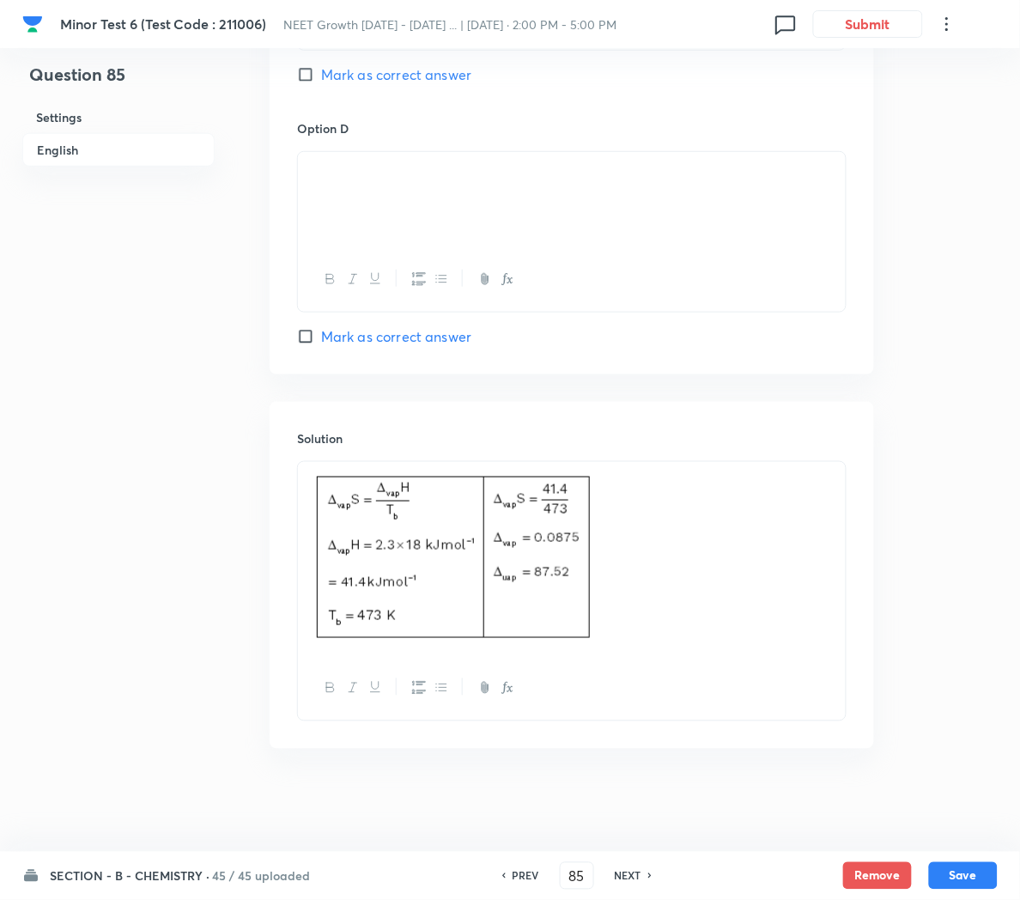
click at [620, 874] on h6 "NEXT" at bounding box center [628, 875] width 27 height 15
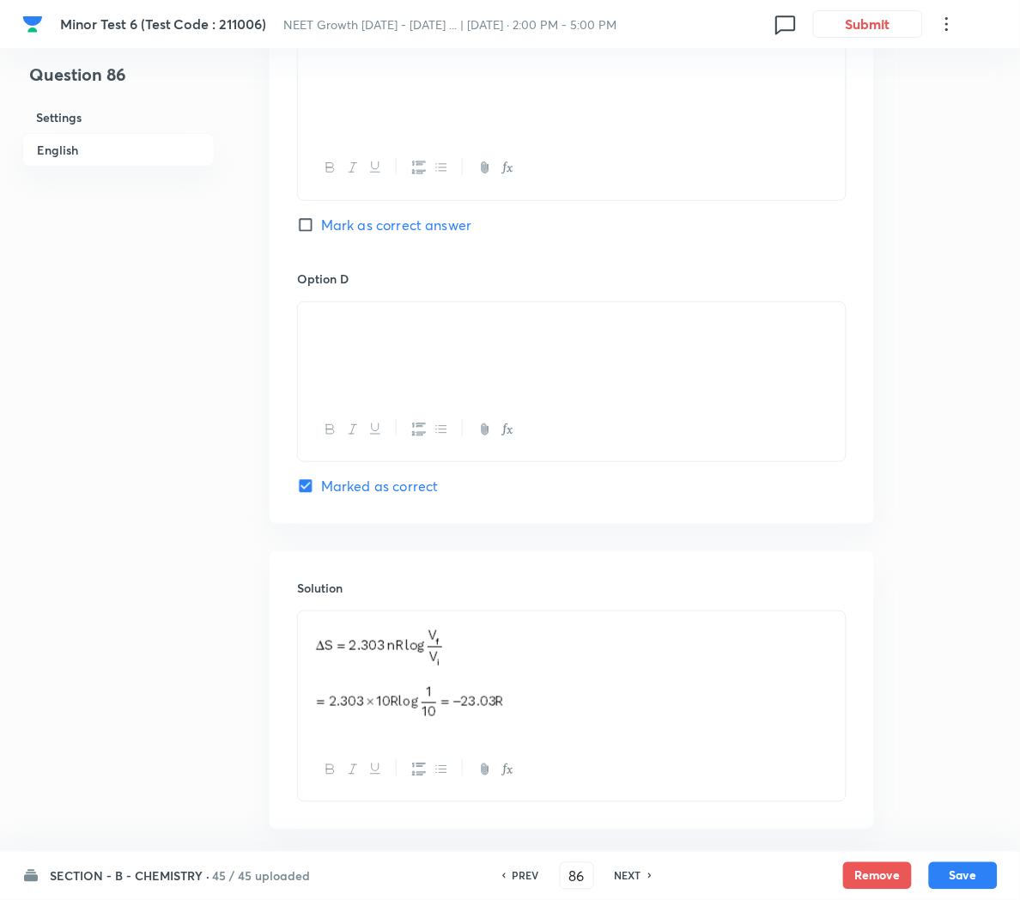
scroll to position [1333, 0]
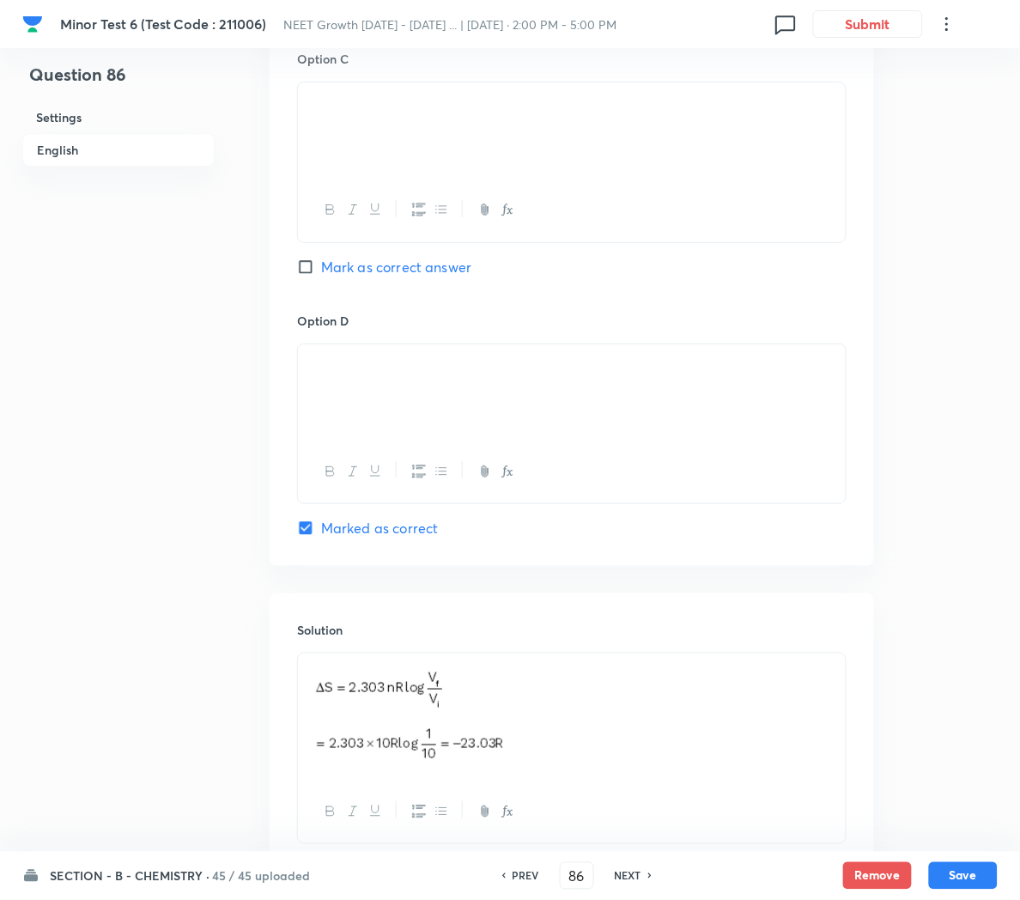
click at [312, 369] on img at bounding box center [311, 368] width 1 height 1
click at [312, 368] on img at bounding box center [311, 368] width 1 height 1
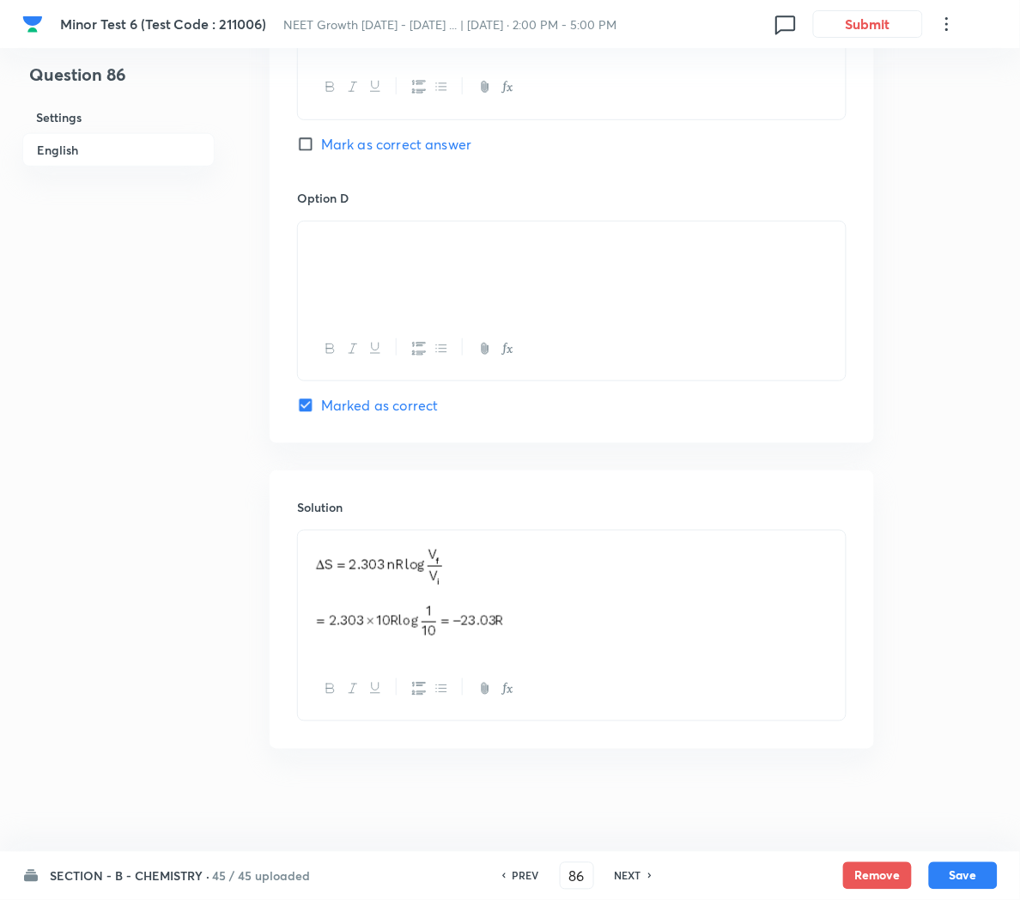
scroll to position [1462, 0]
click at [628, 871] on h6 "NEXT" at bounding box center [628, 875] width 27 height 15
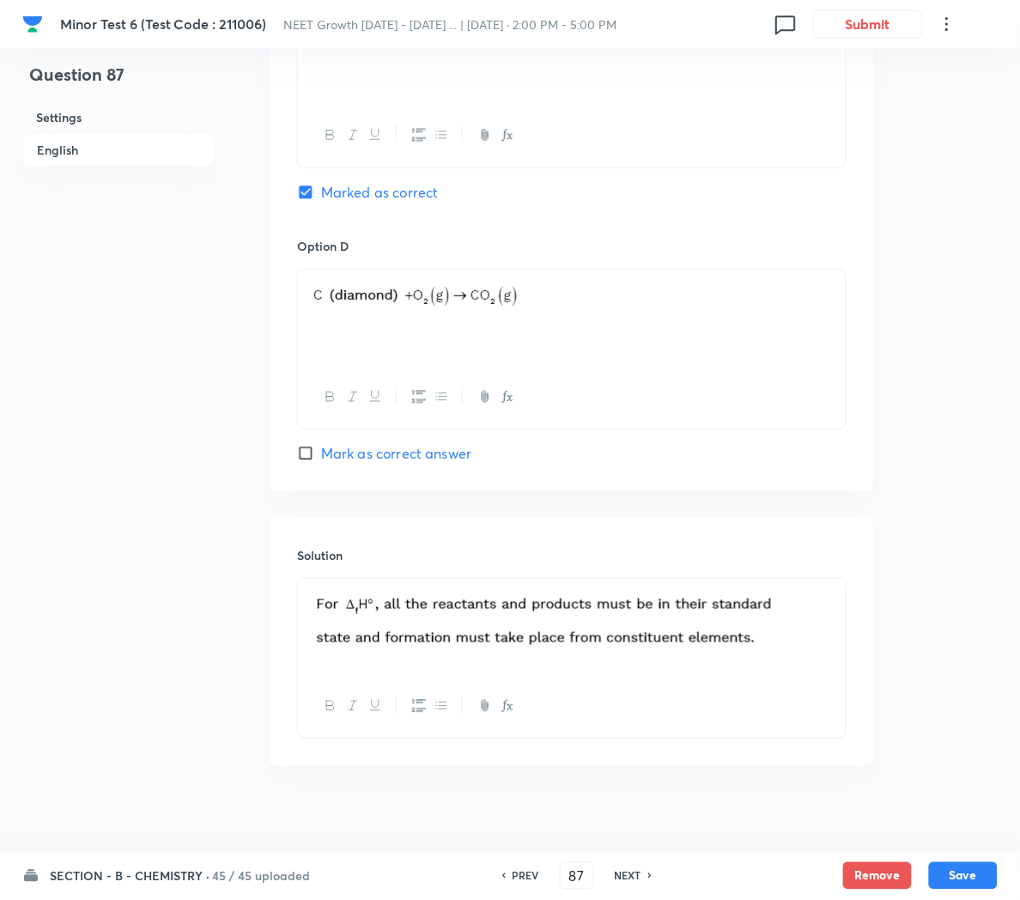
scroll to position [1432, 0]
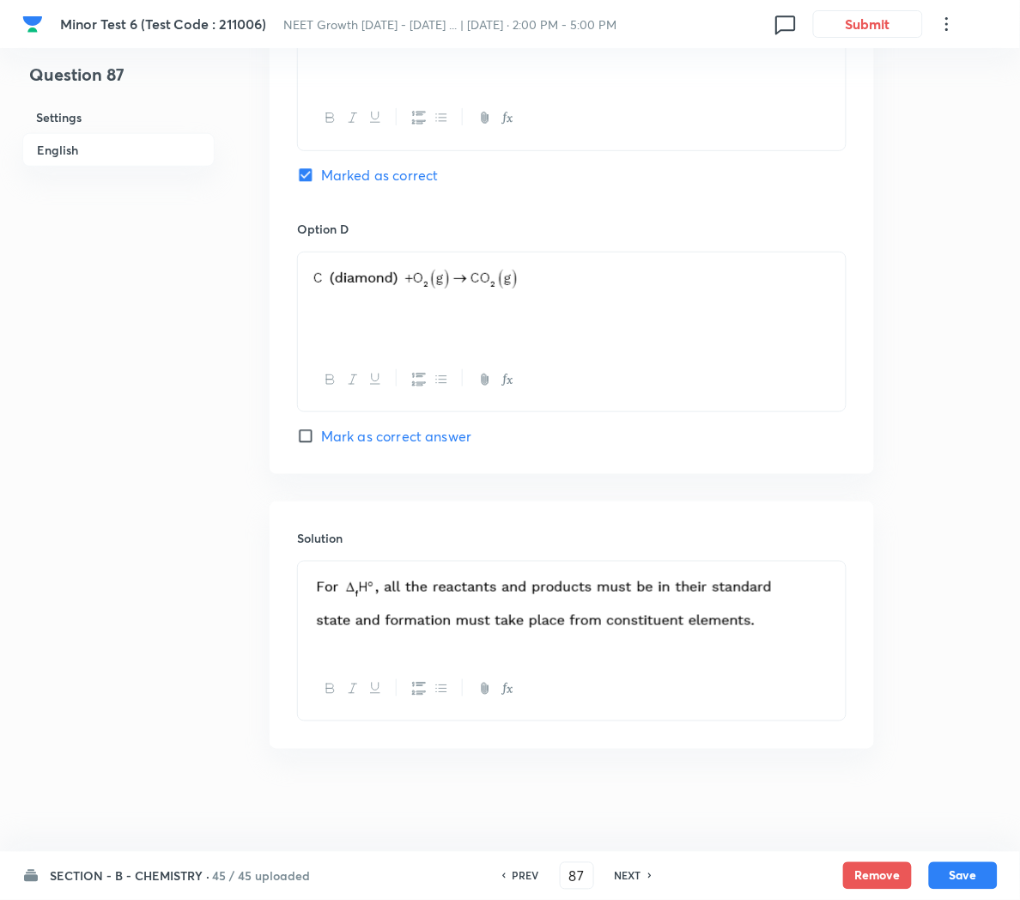
click at [633, 874] on h6 "NEXT" at bounding box center [628, 875] width 27 height 15
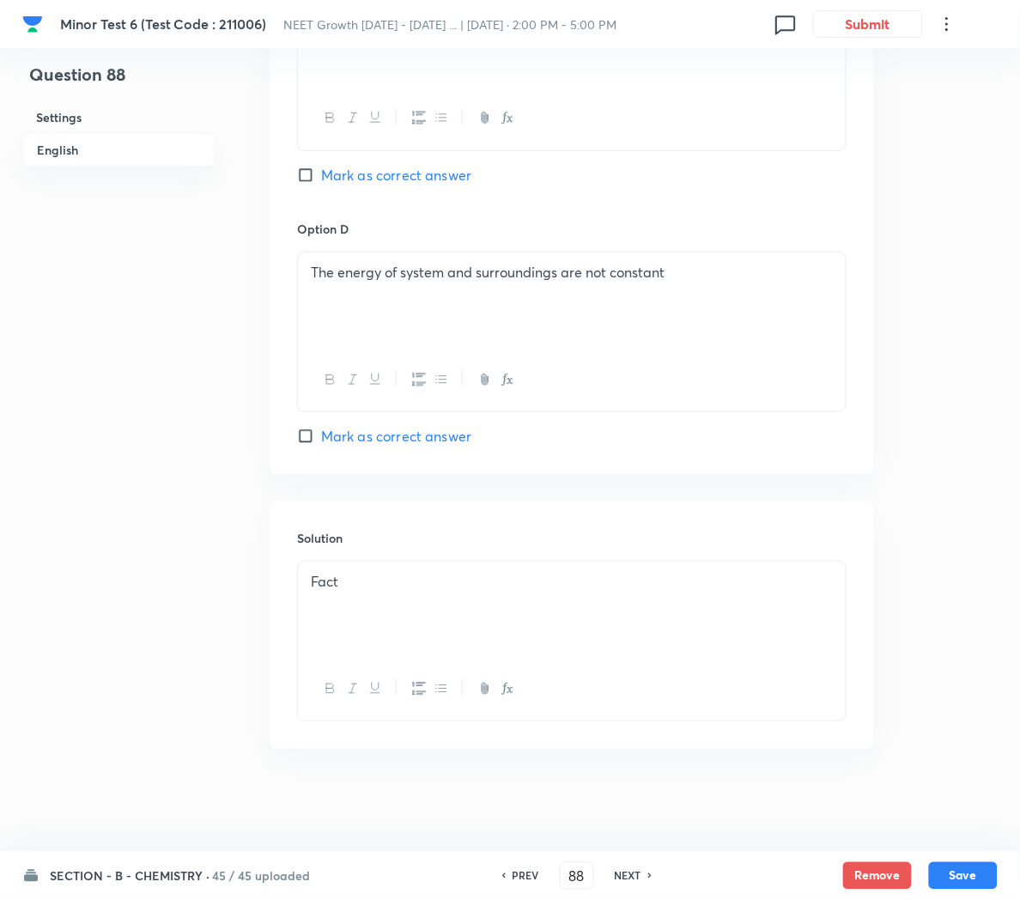
click at [622, 878] on h6 "NEXT" at bounding box center [628, 875] width 27 height 15
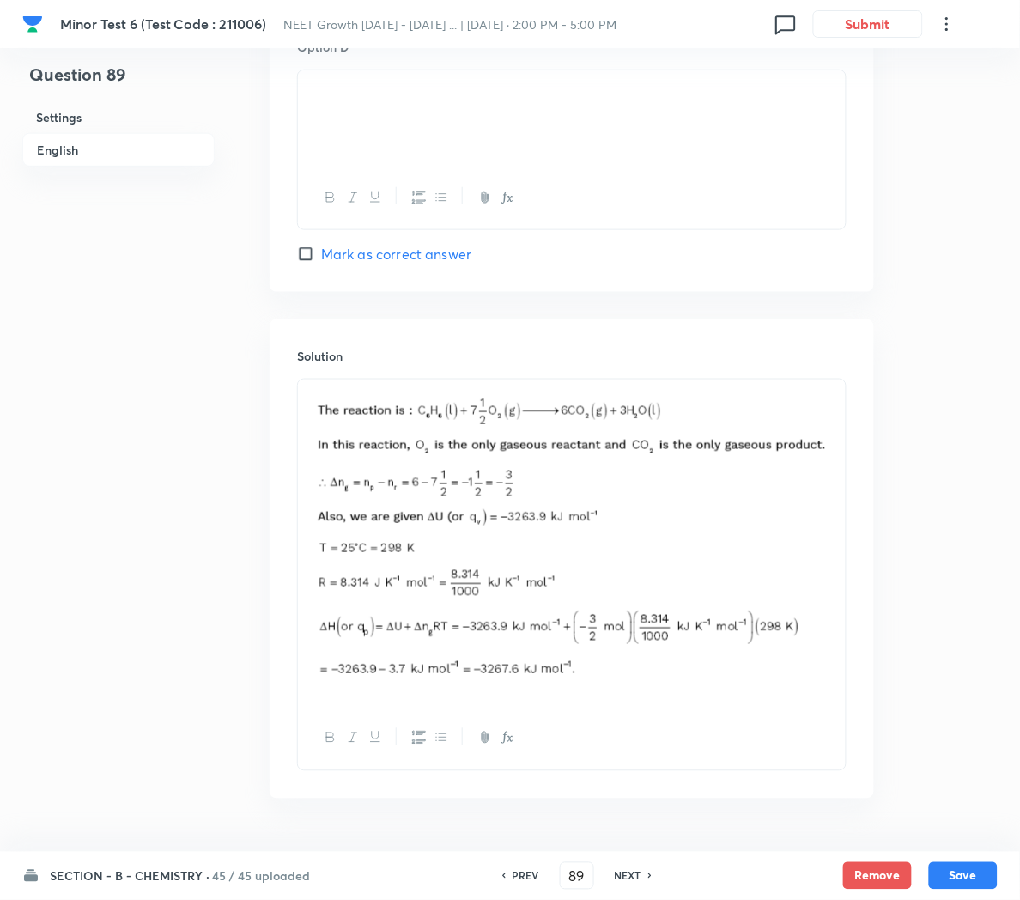
scroll to position [1664, 0]
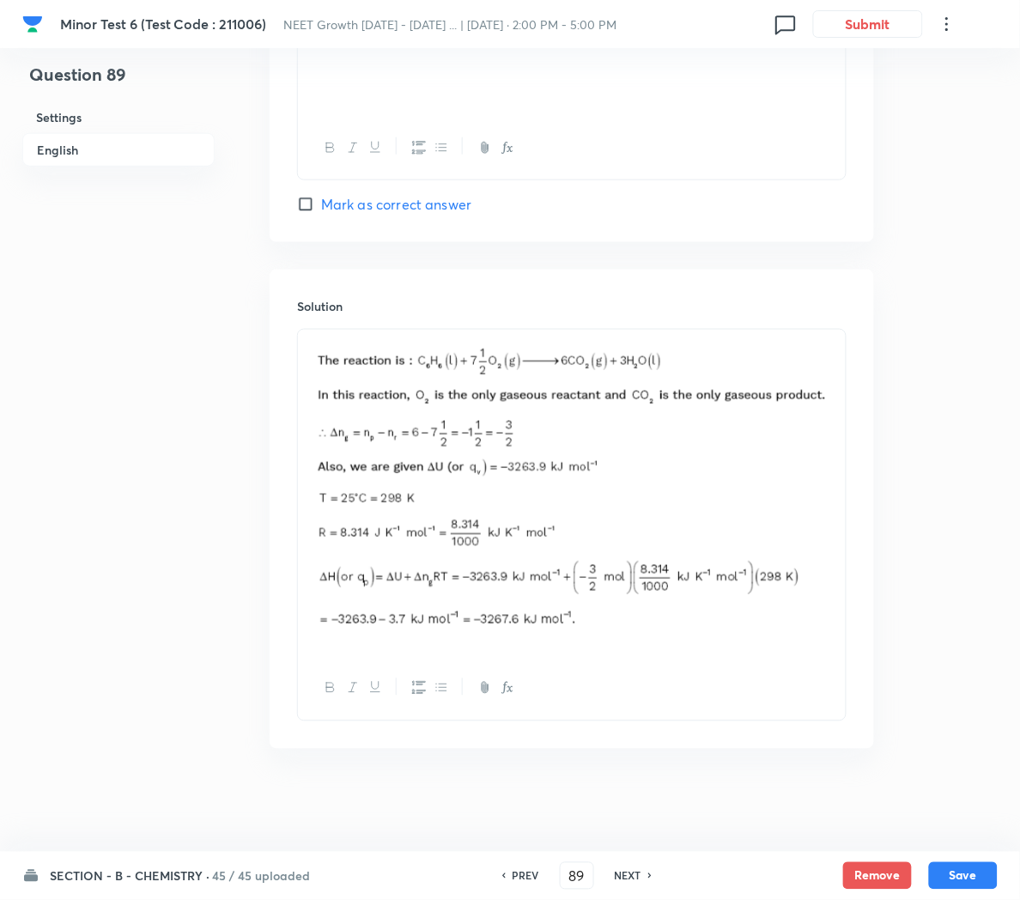
click at [624, 878] on h6 "NEXT" at bounding box center [628, 875] width 27 height 15
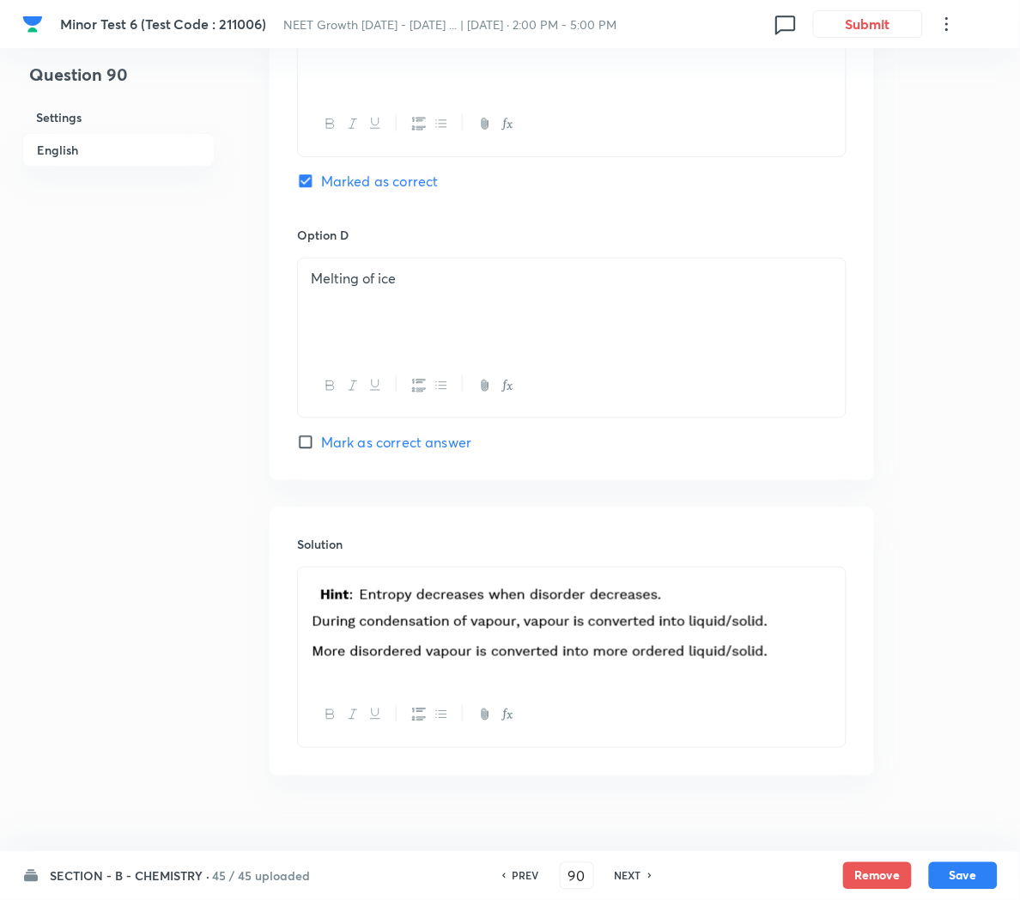
scroll to position [1453, 0]
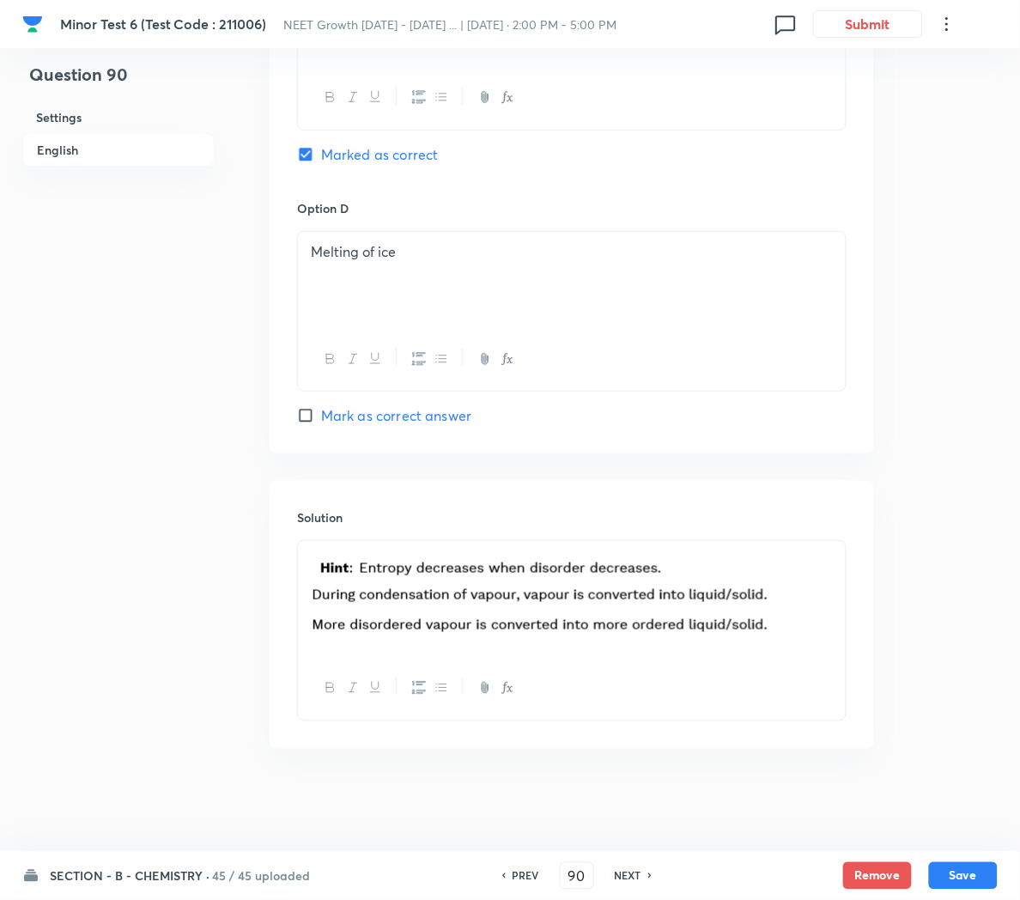
click at [174, 876] on h6 "SECTION - B - CHEMISTRY ·" at bounding box center [130, 876] width 160 height 18
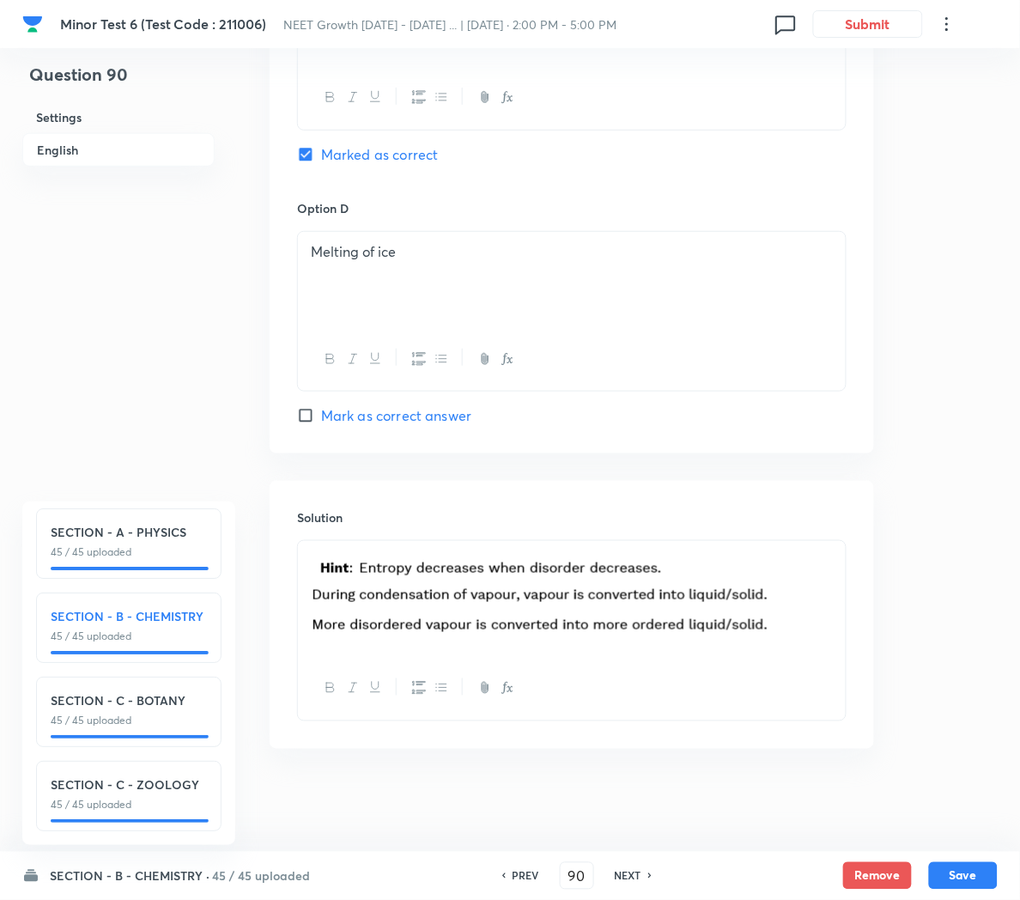
scroll to position [0, 0]
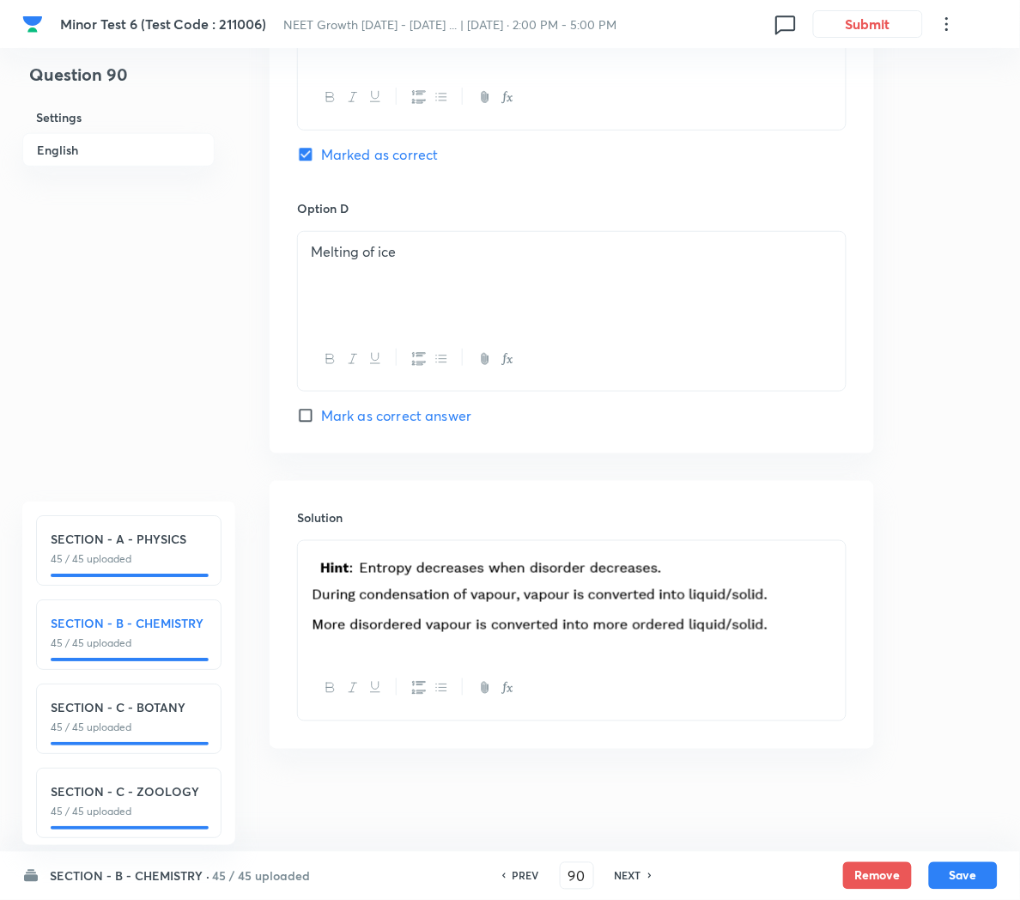
click at [71, 558] on p "45 / 45 uploaded" at bounding box center [129, 558] width 156 height 15
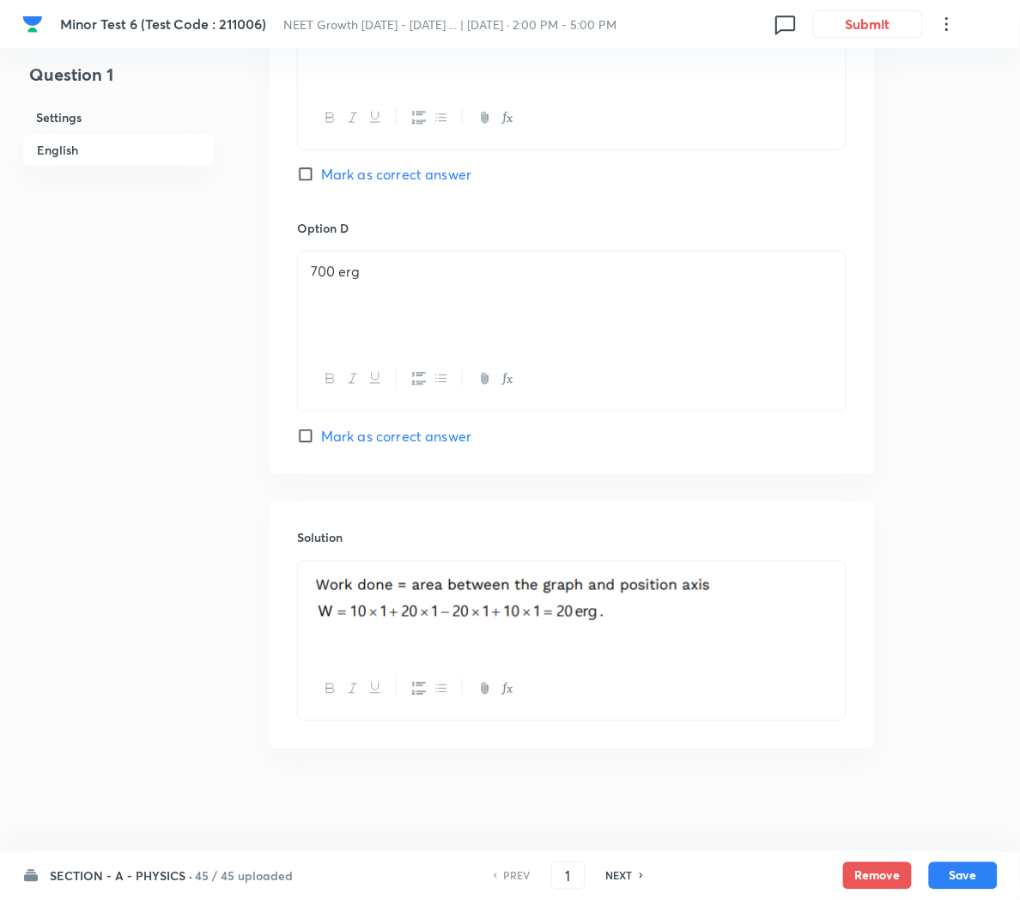
scroll to position [1568, 0]
click at [620, 876] on h6 "NEXT" at bounding box center [619, 875] width 27 height 15
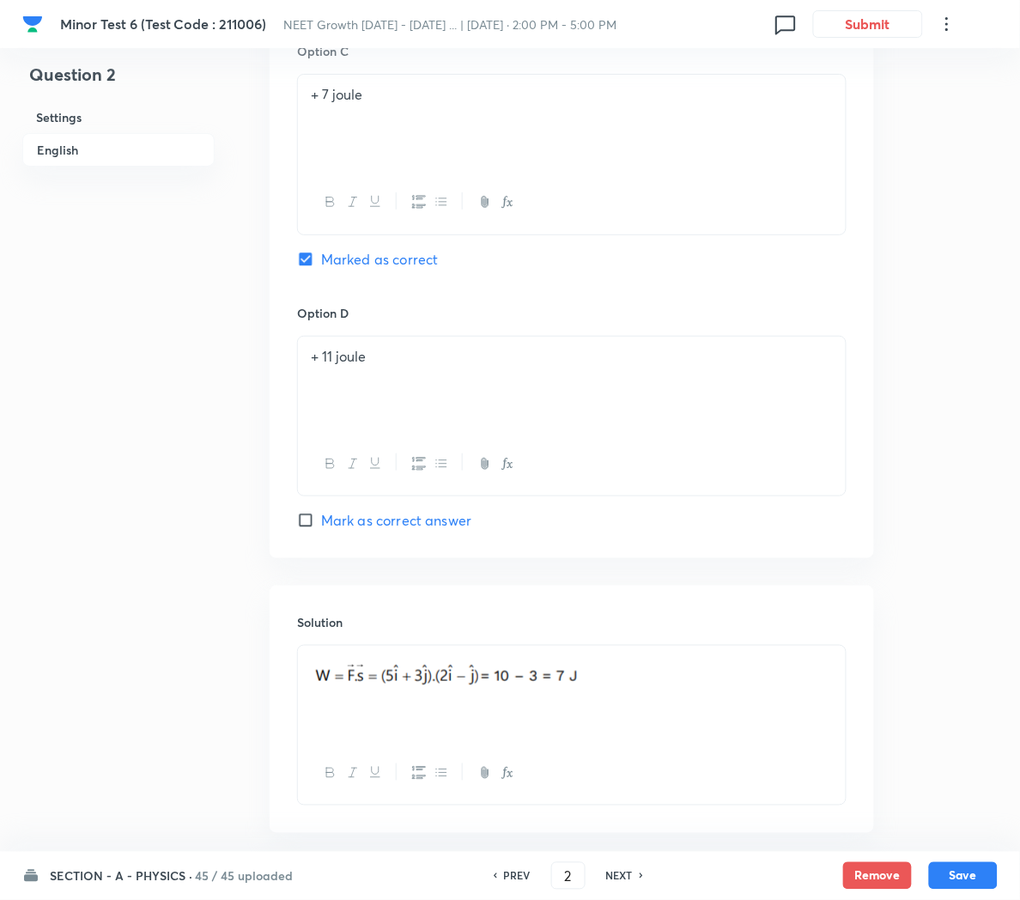
scroll to position [1432, 0]
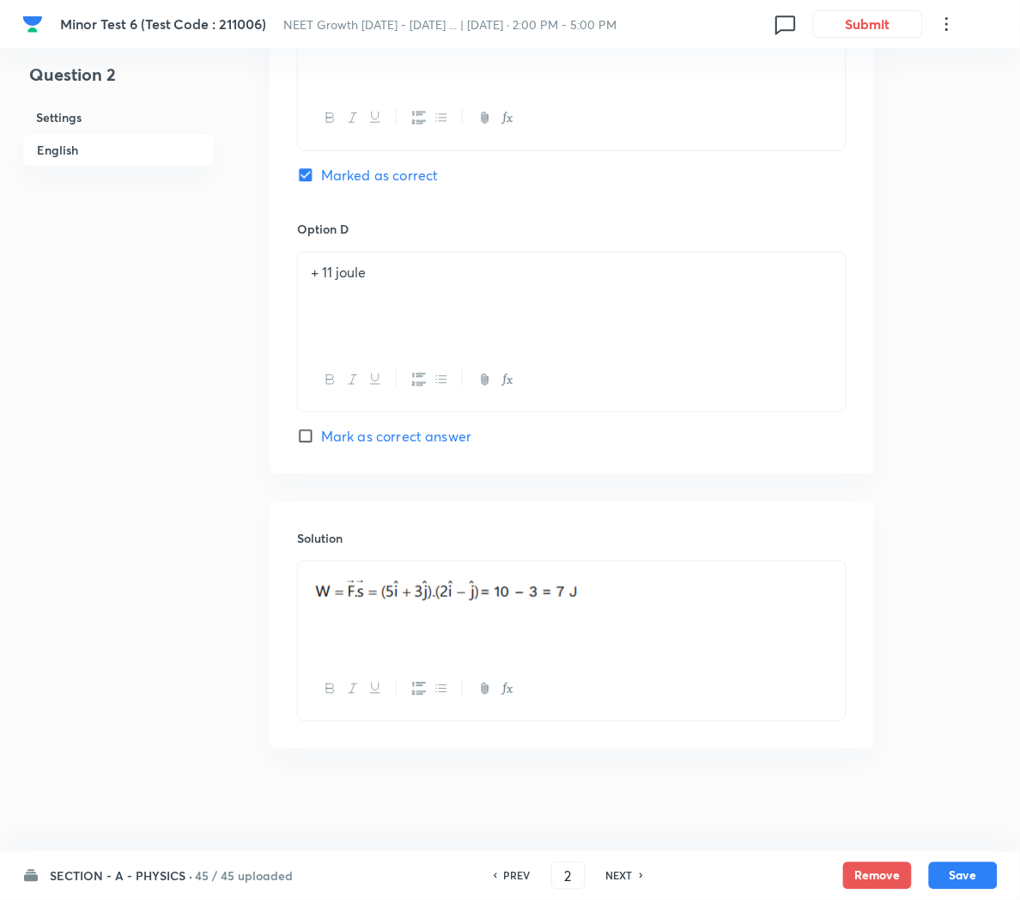
click at [616, 880] on h6 "NEXT" at bounding box center [619, 875] width 27 height 15
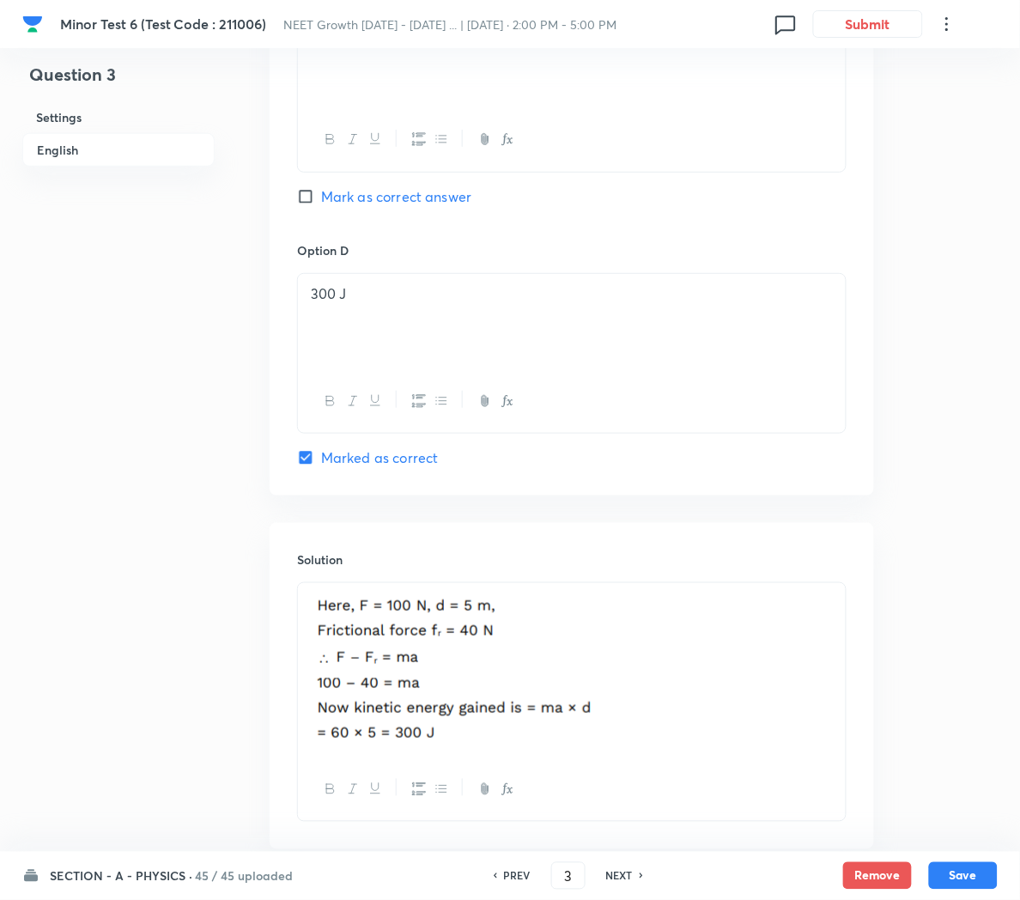
scroll to position [1512, 0]
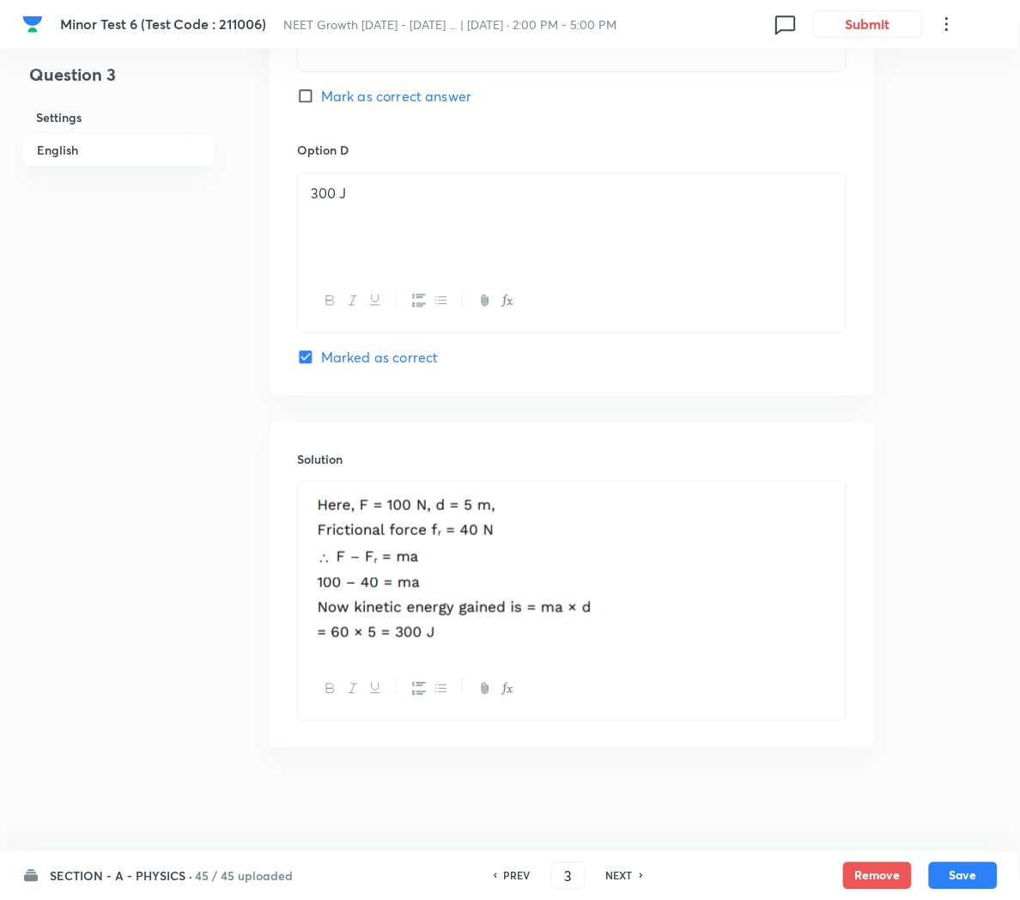
click at [607, 870] on h6 "NEXT" at bounding box center [619, 875] width 27 height 15
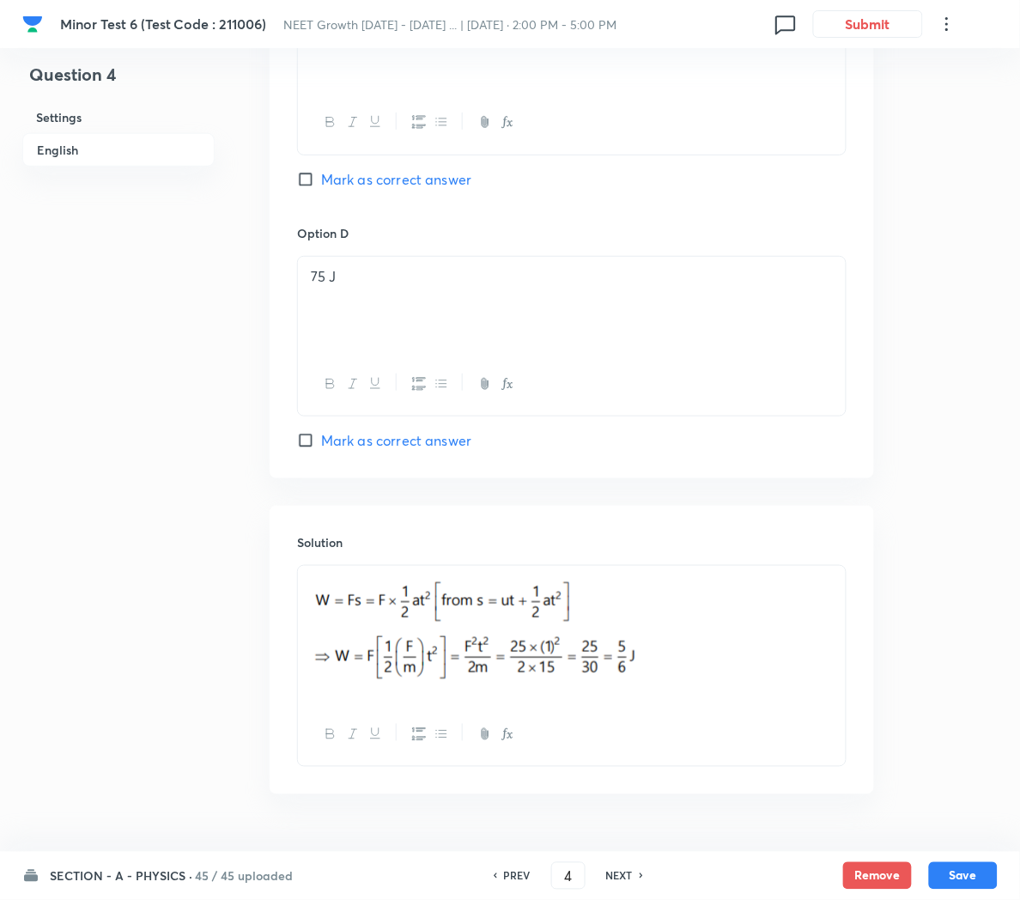
scroll to position [1474, 0]
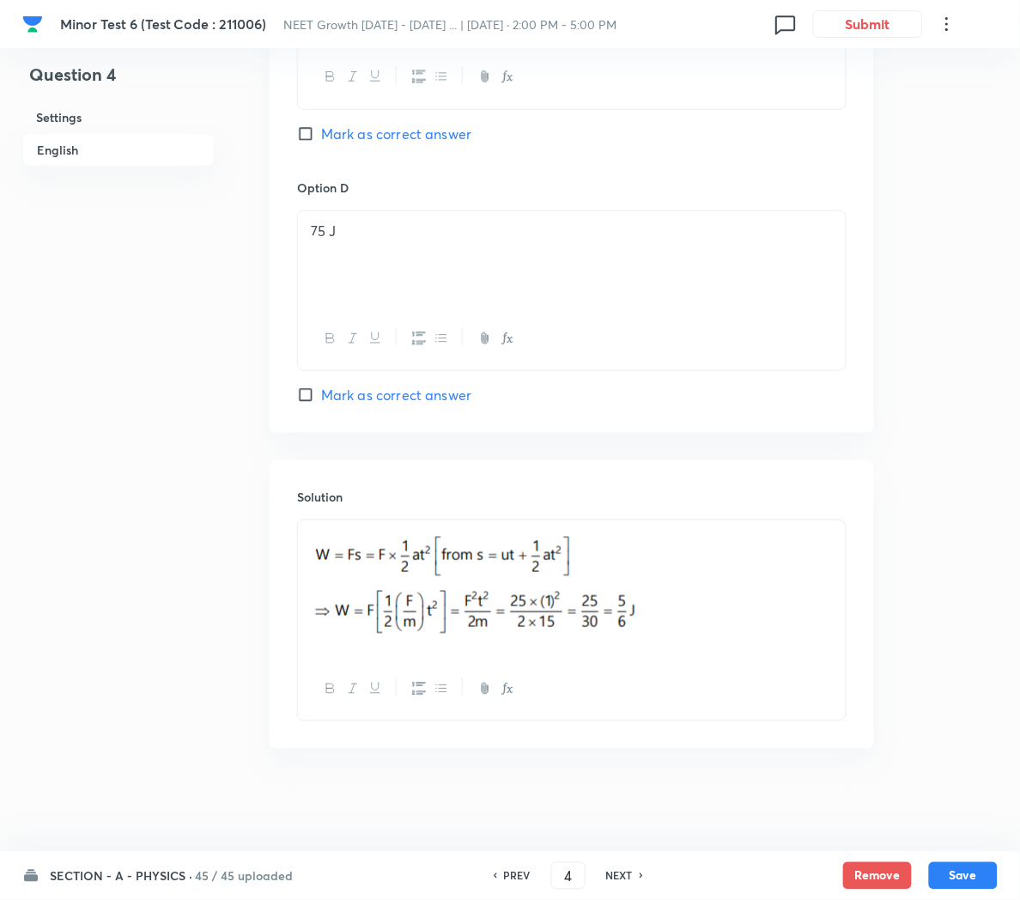
click at [616, 868] on h6 "NEXT" at bounding box center [619, 875] width 27 height 15
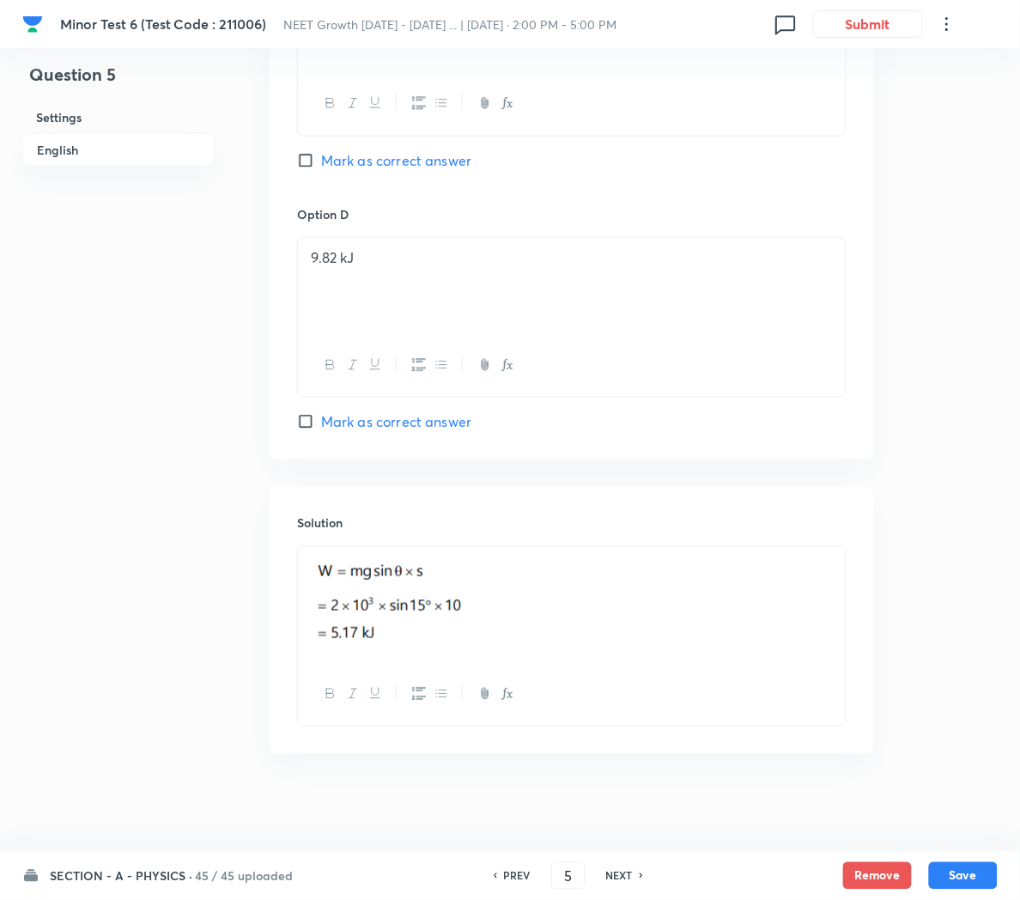
scroll to position [1563, 0]
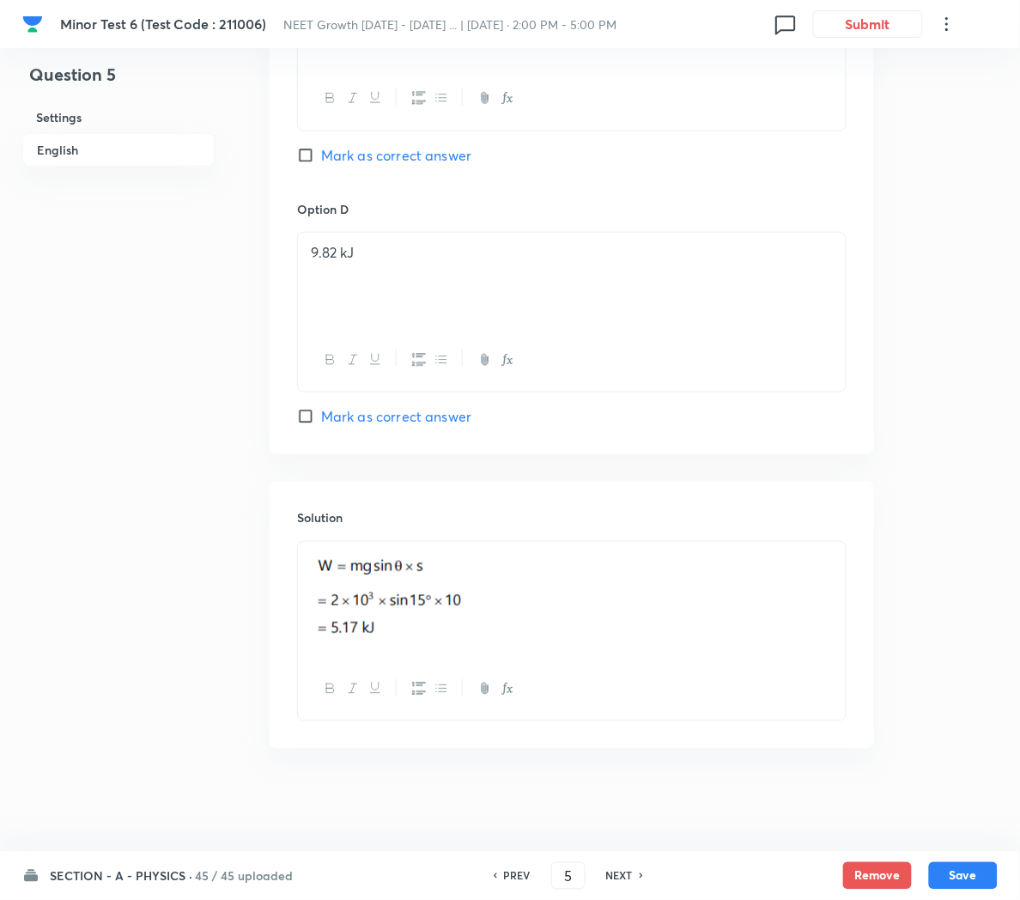
click at [616, 877] on h6 "NEXT" at bounding box center [619, 875] width 27 height 15
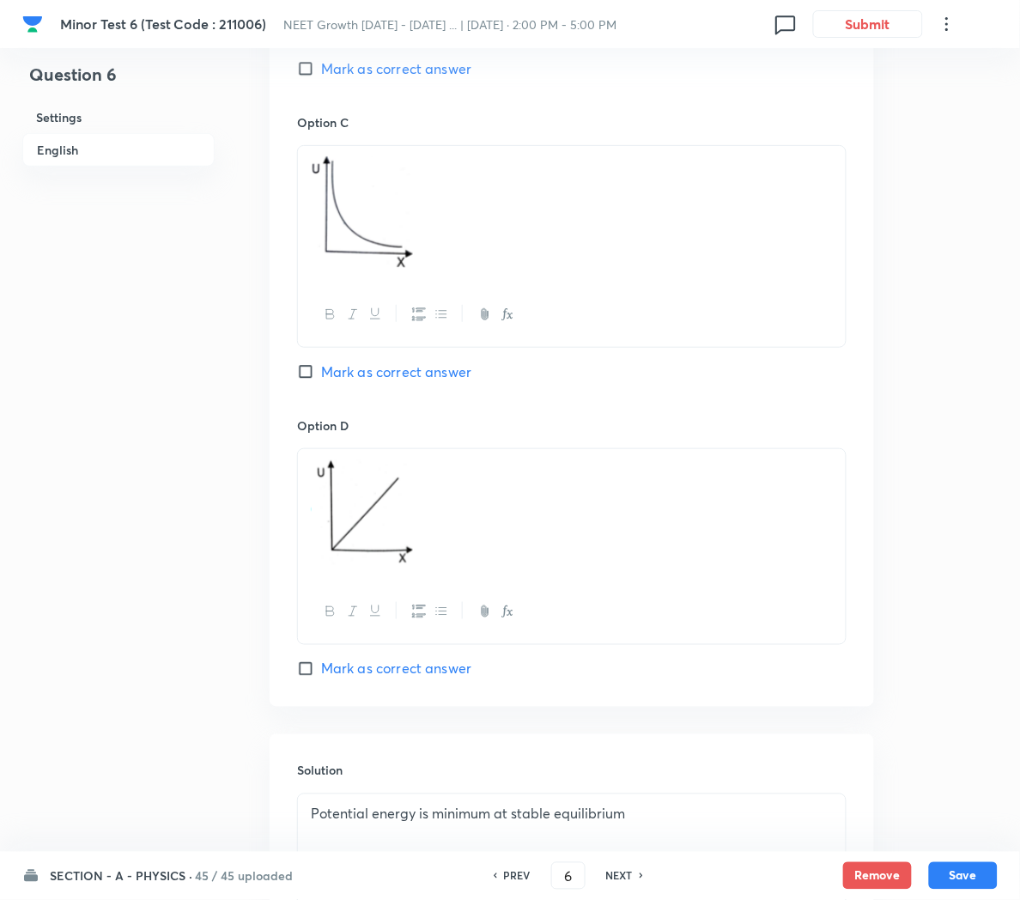
scroll to position [1641, 0]
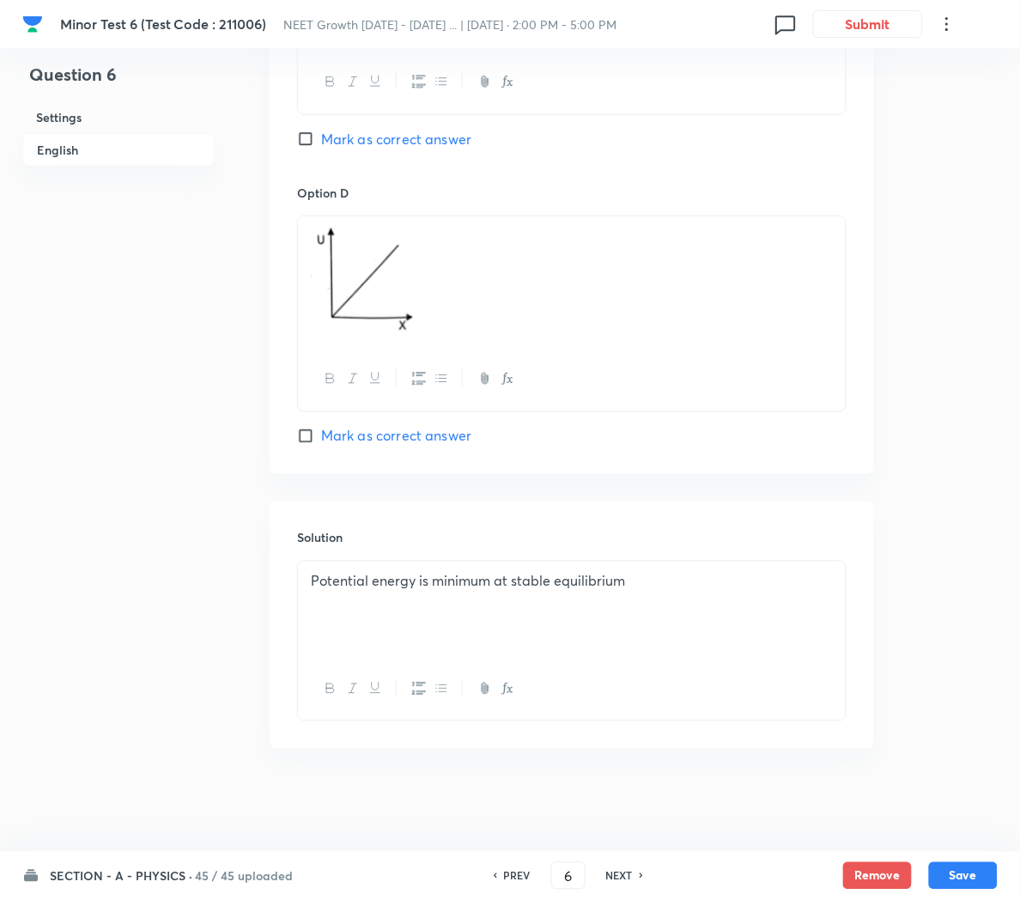
click at [615, 872] on h6 "NEXT" at bounding box center [619, 875] width 27 height 15
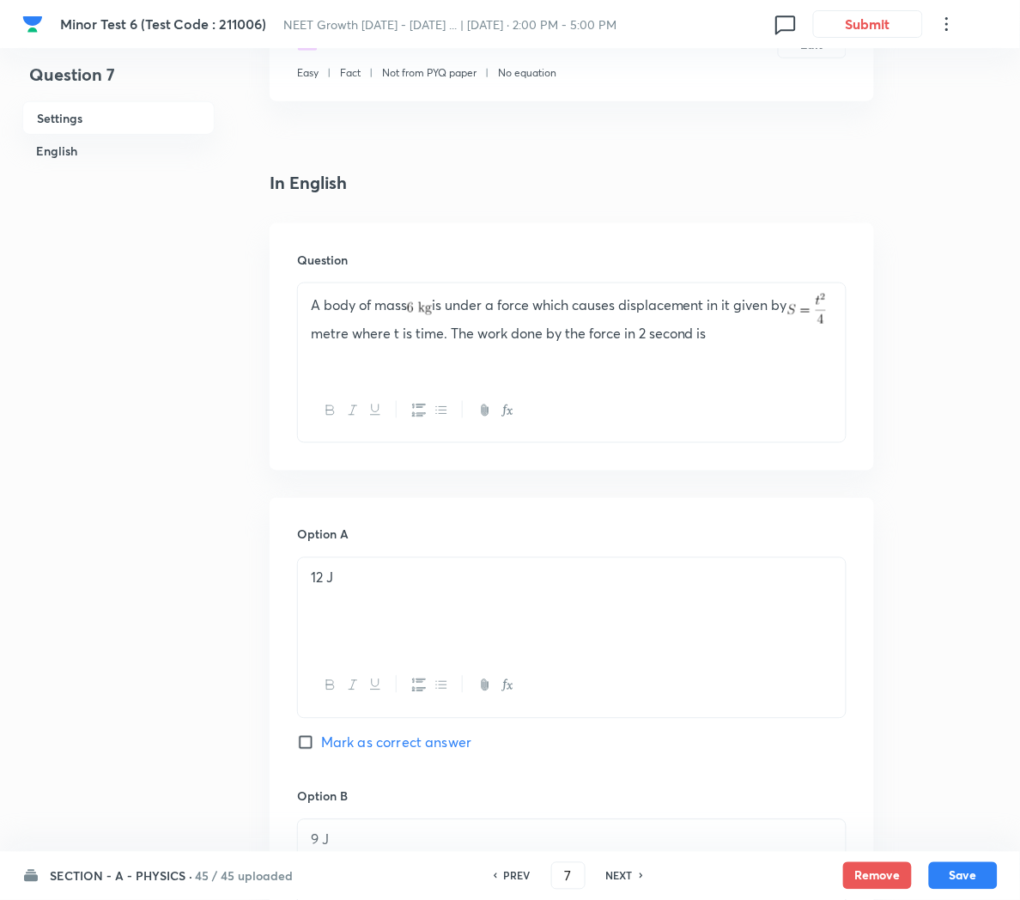
scroll to position [332, 0]
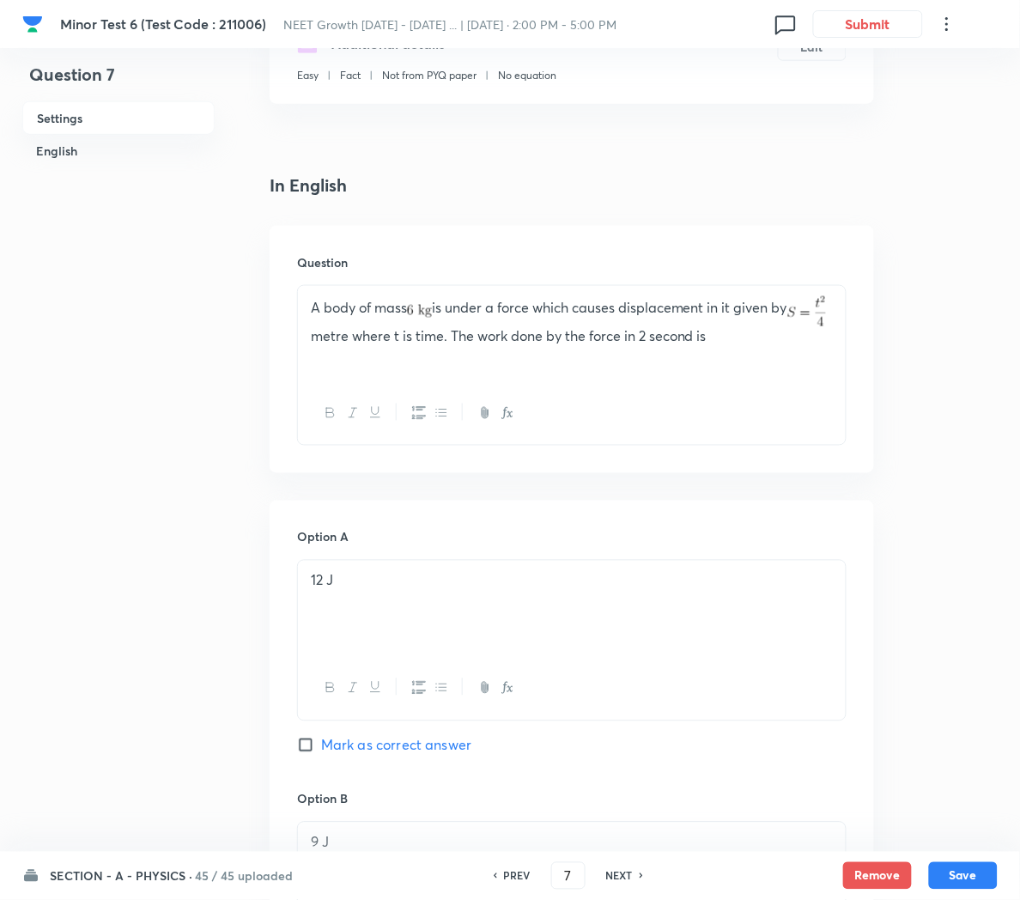
click at [505, 439] on div at bounding box center [572, 413] width 548 height 63
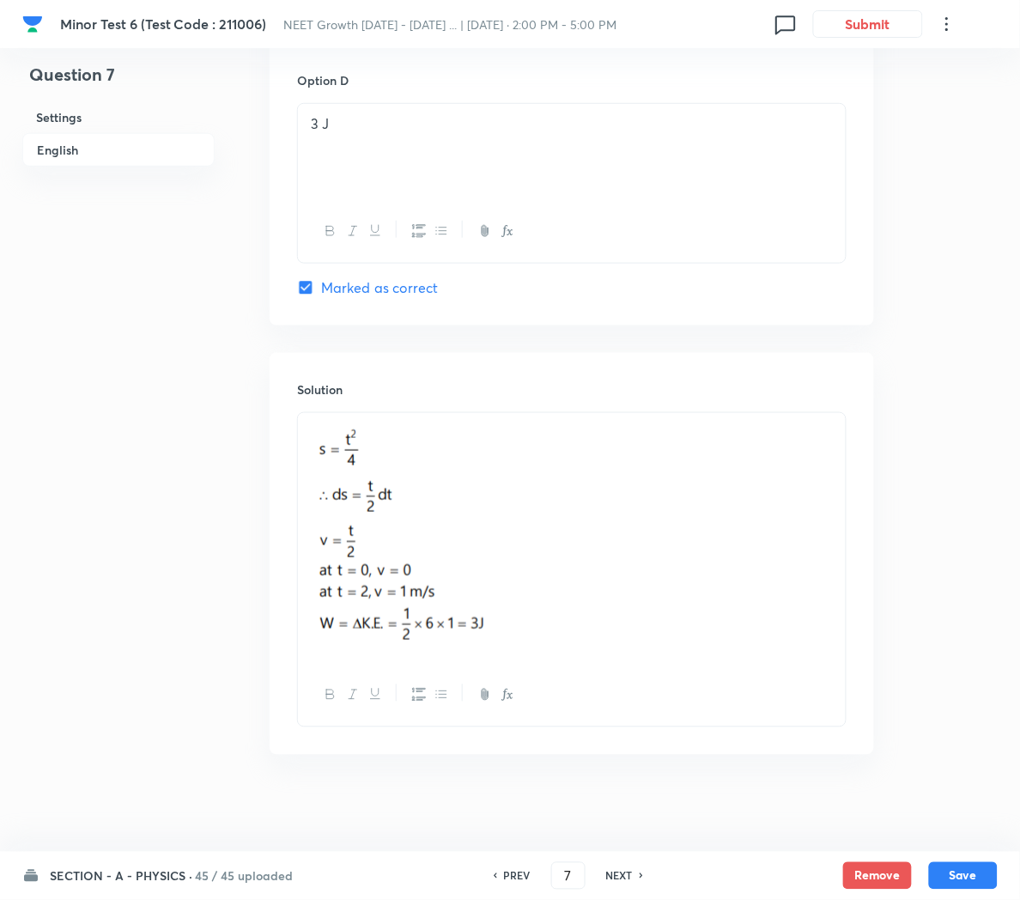
scroll to position [1588, 0]
click at [621, 875] on h6 "NEXT" at bounding box center [619, 875] width 27 height 15
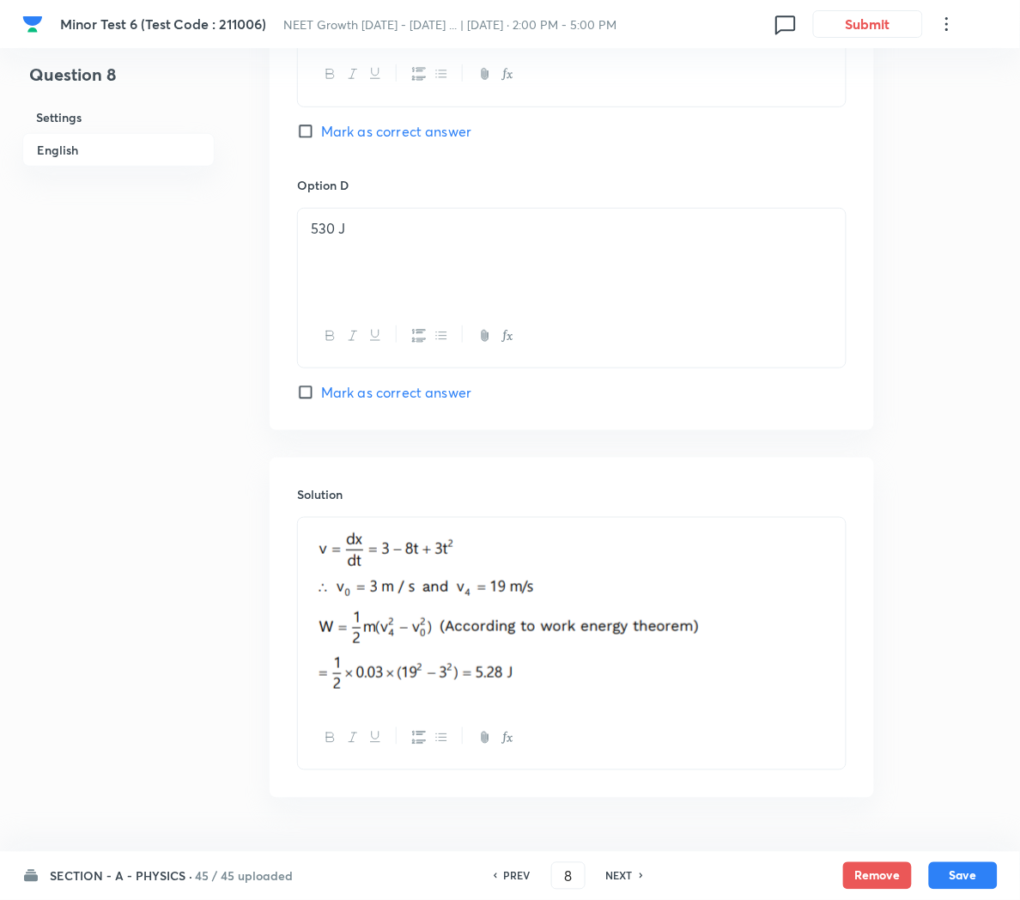
scroll to position [1526, 0]
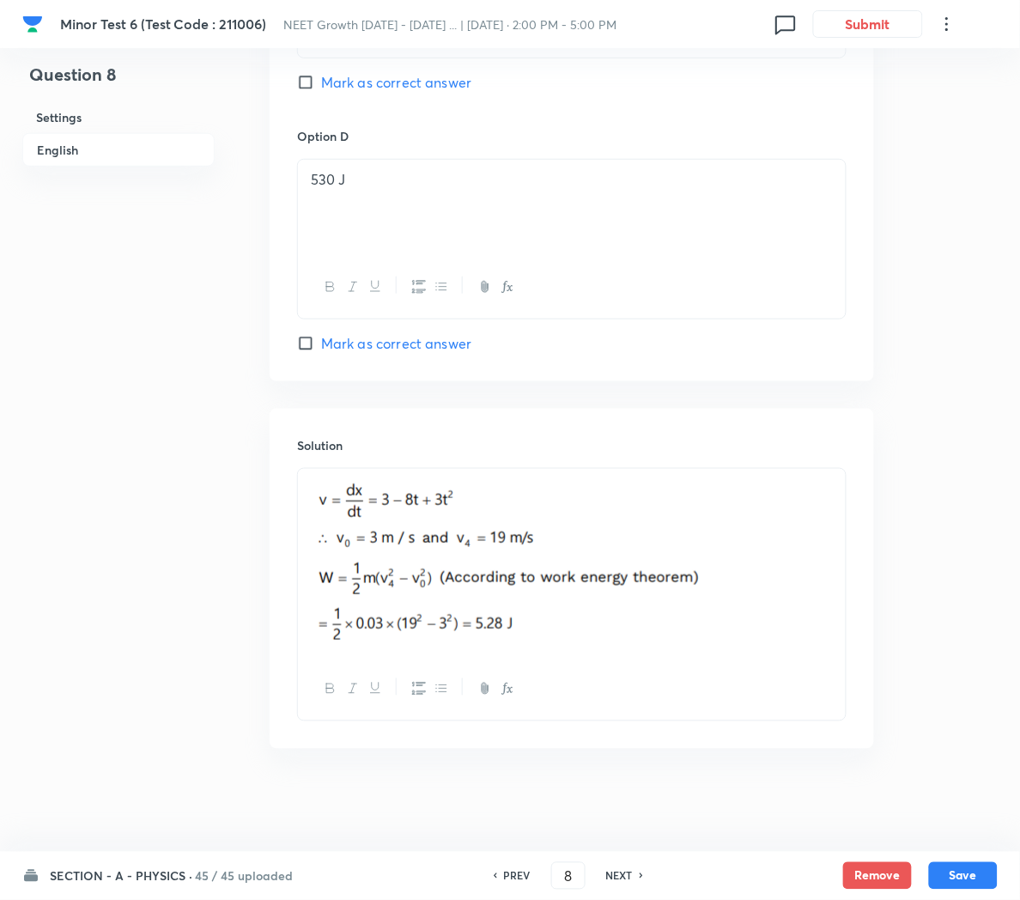
click at [614, 872] on h6 "NEXT" at bounding box center [619, 875] width 27 height 15
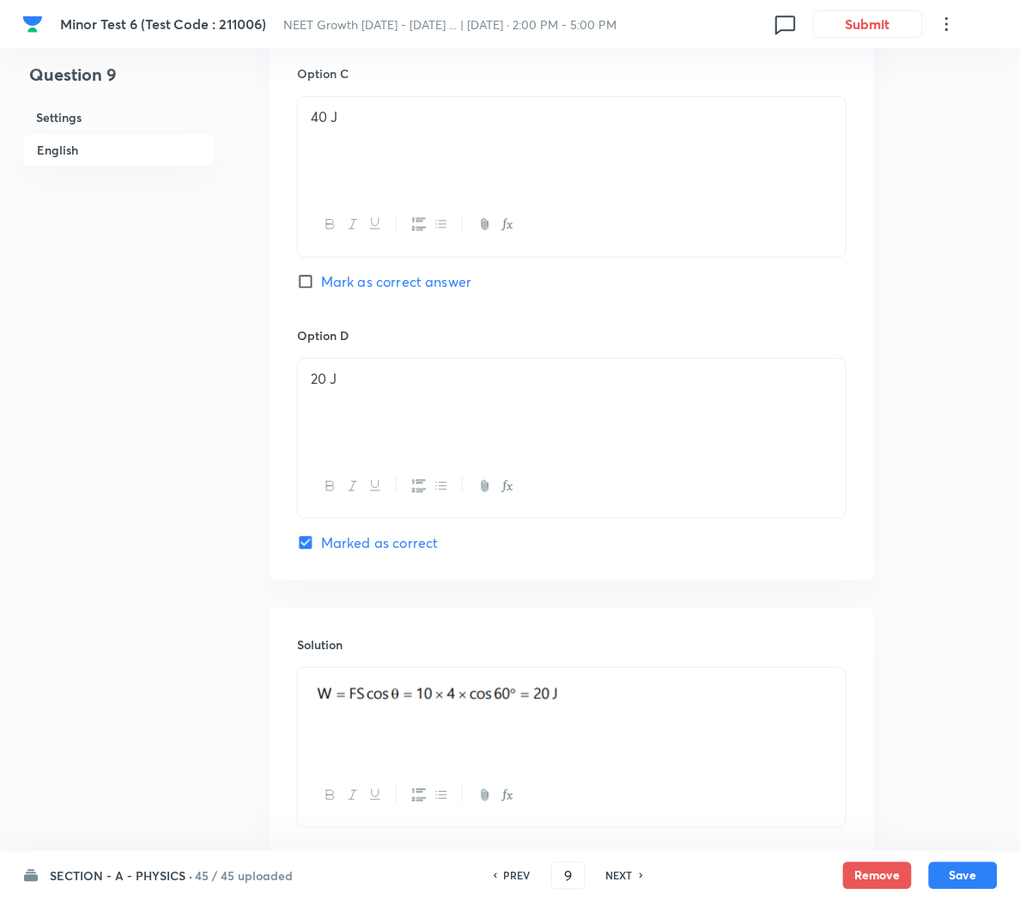
scroll to position [1356, 0]
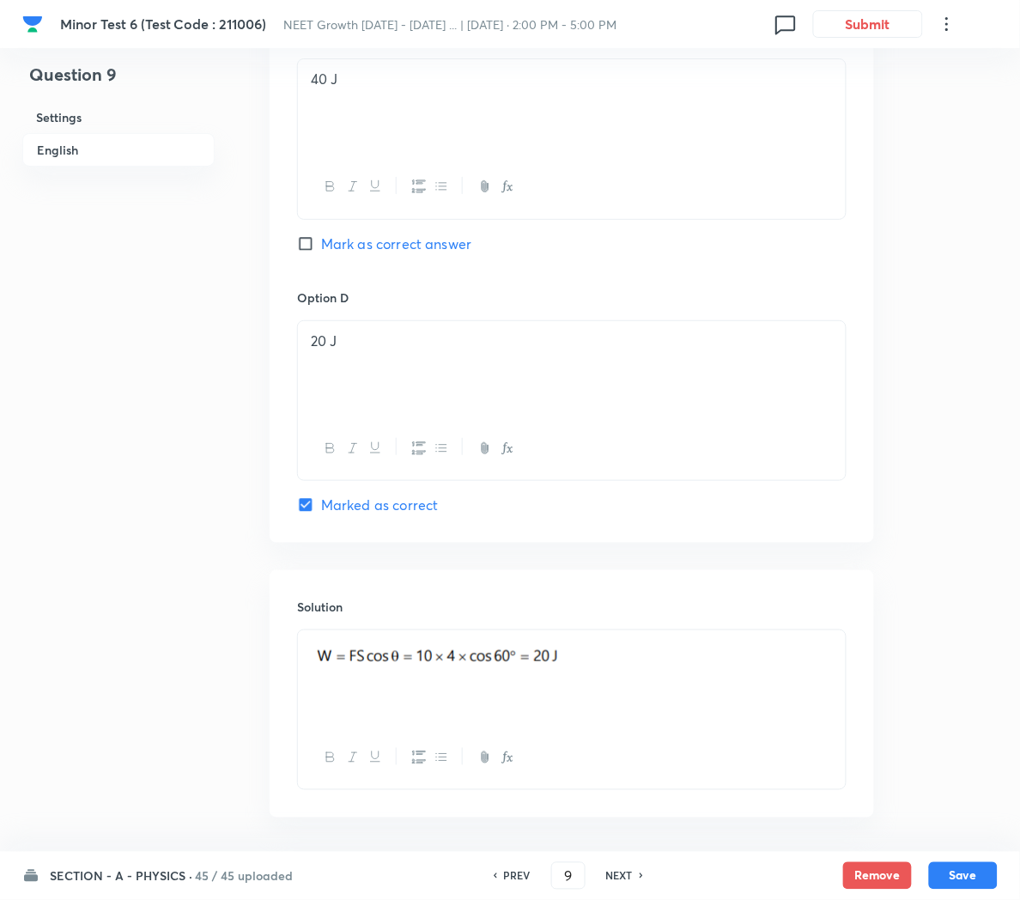
click at [618, 871] on h6 "NEXT" at bounding box center [619, 875] width 27 height 15
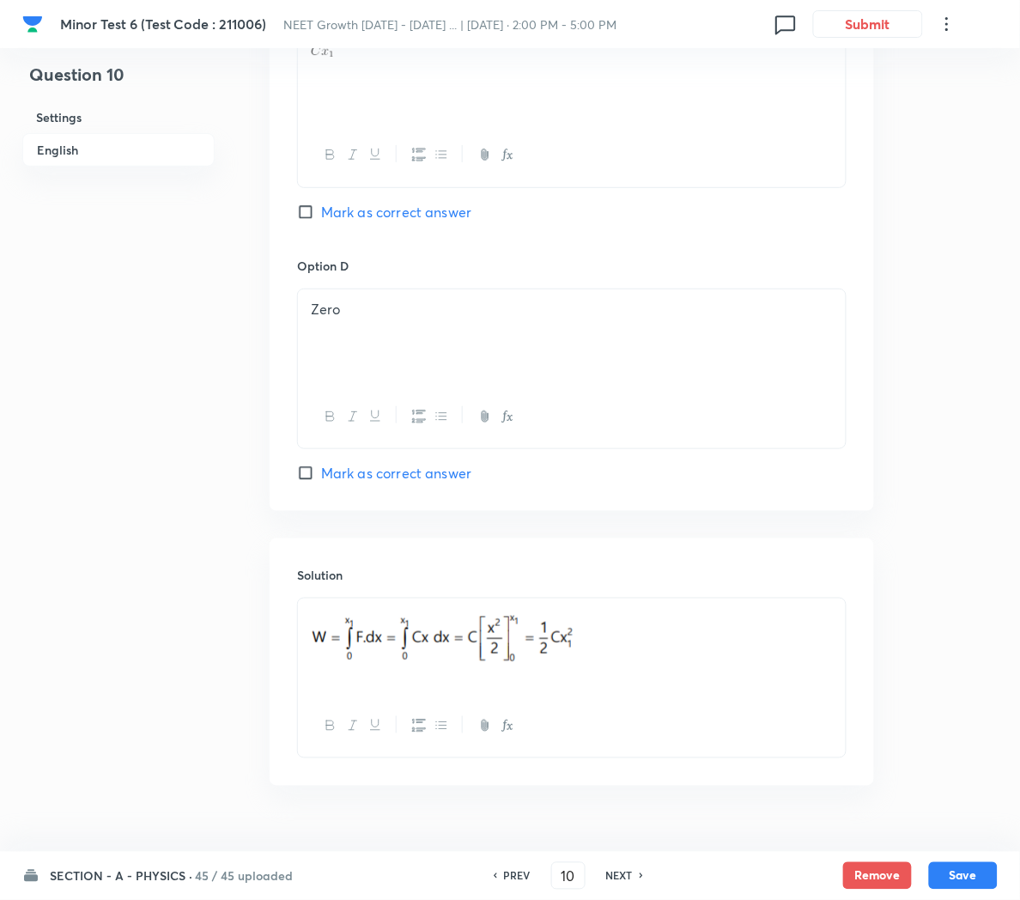
scroll to position [1432, 0]
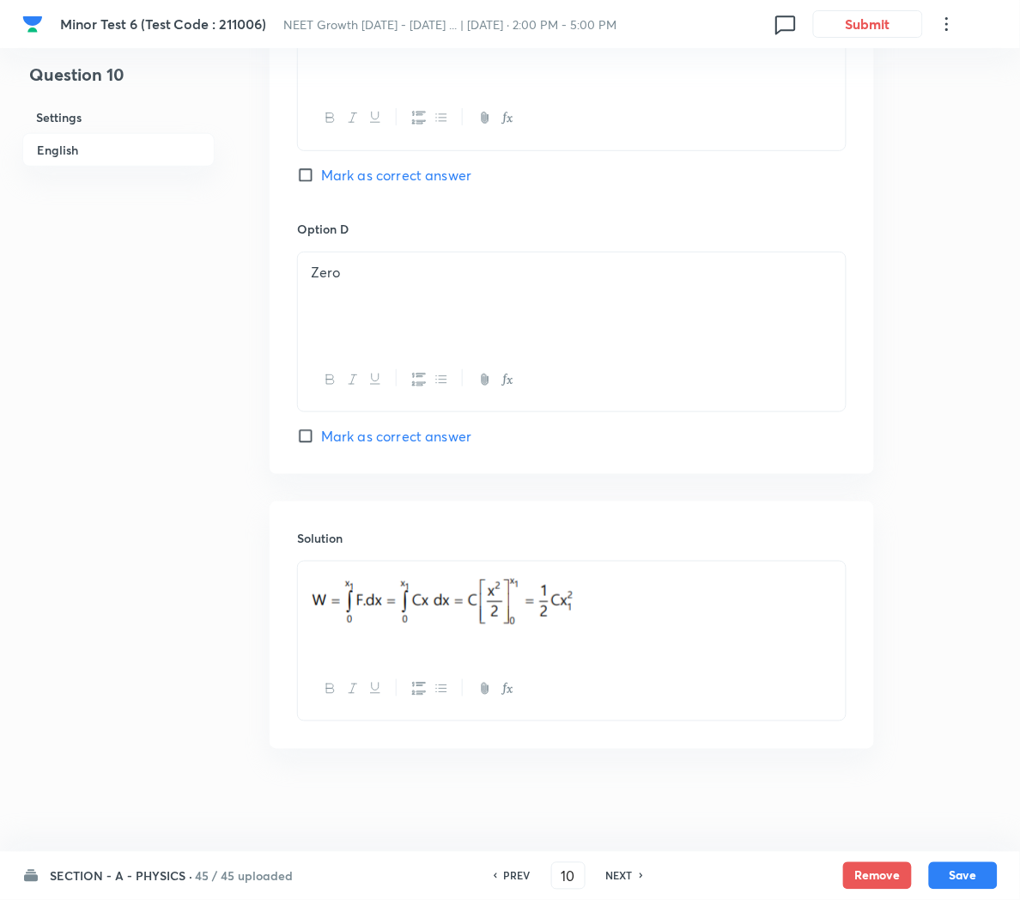
click at [616, 874] on h6 "NEXT" at bounding box center [619, 875] width 27 height 15
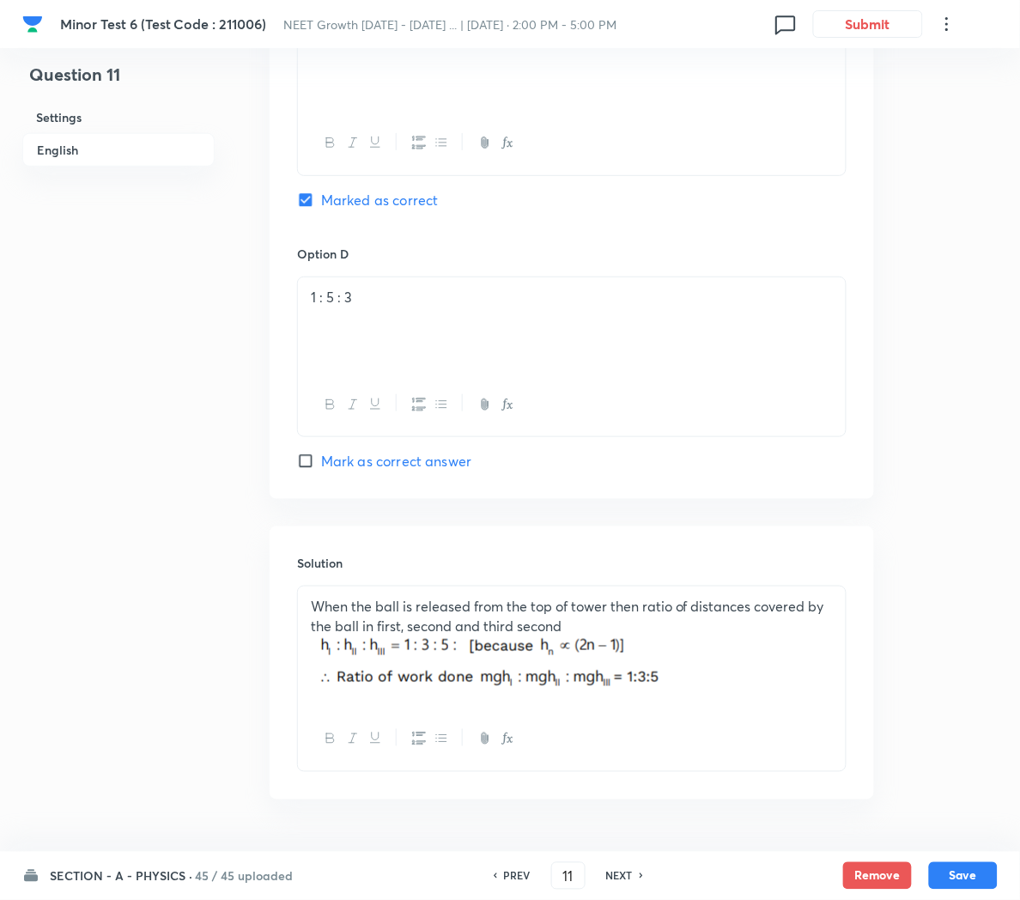
scroll to position [1458, 0]
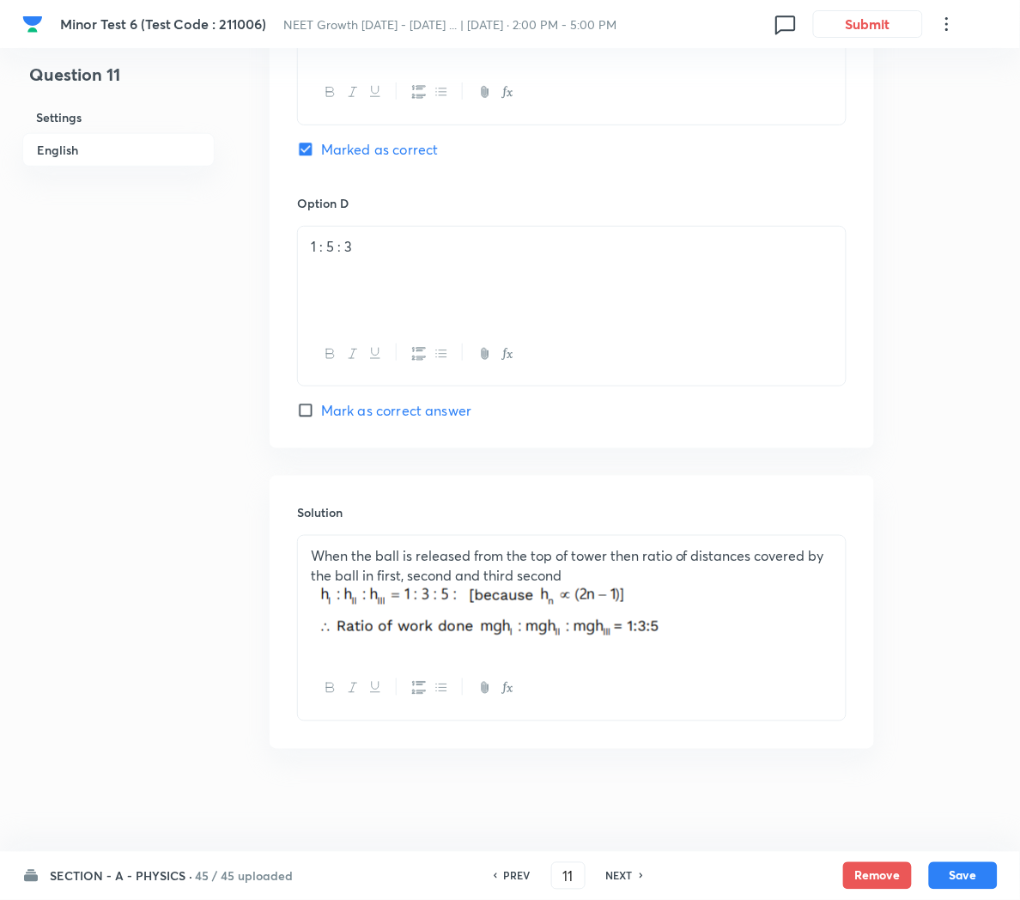
click at [621, 878] on h6 "NEXT" at bounding box center [619, 875] width 27 height 15
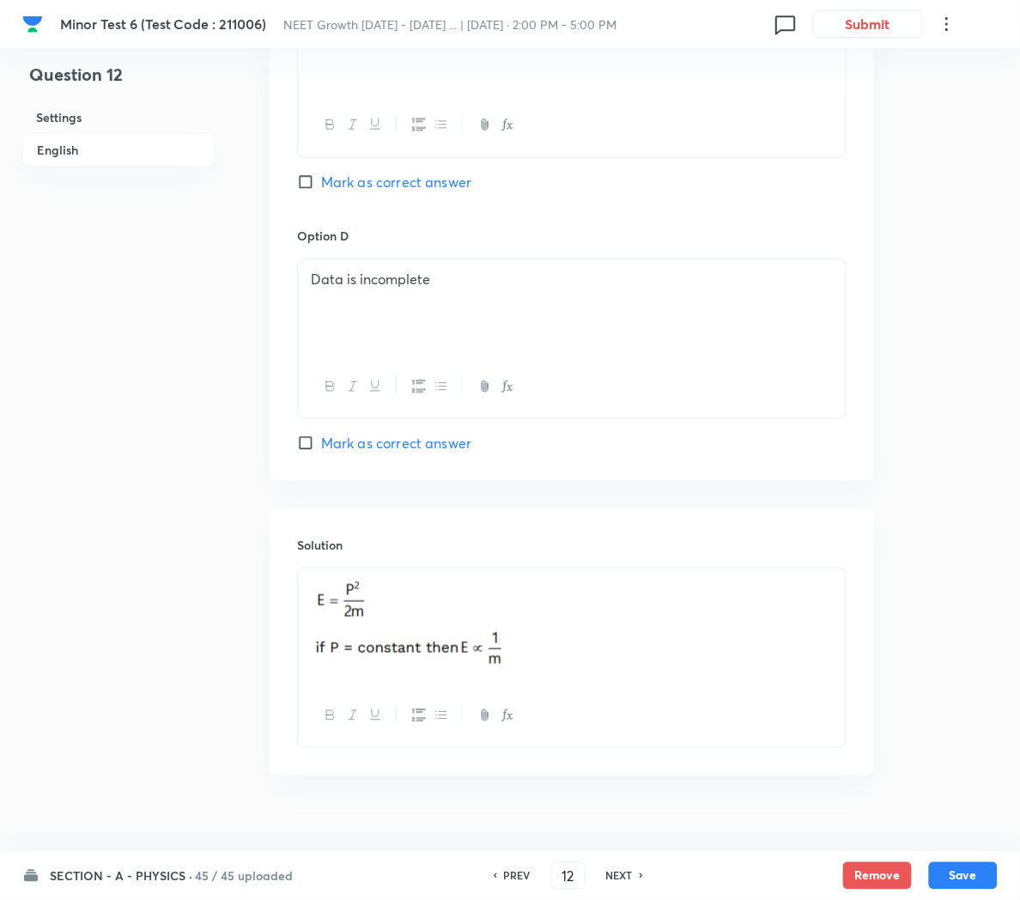
scroll to position [1453, 0]
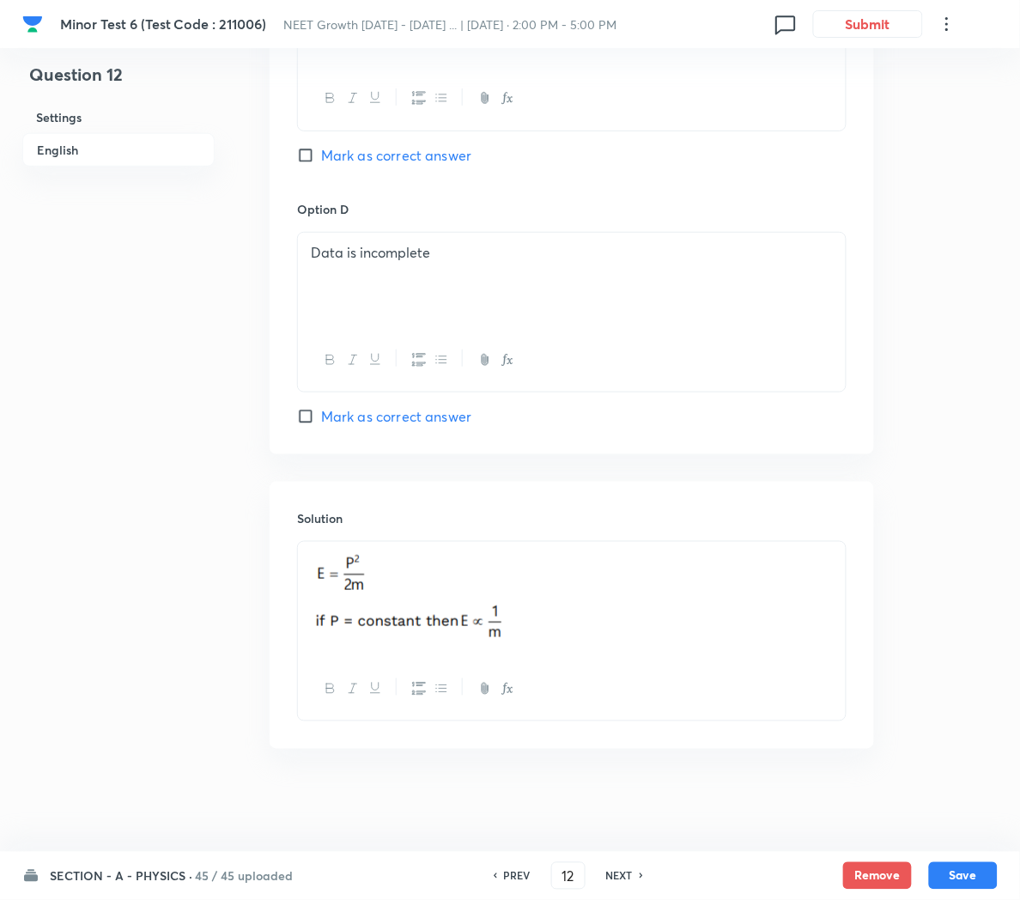
click at [623, 876] on h6 "NEXT" at bounding box center [619, 875] width 27 height 15
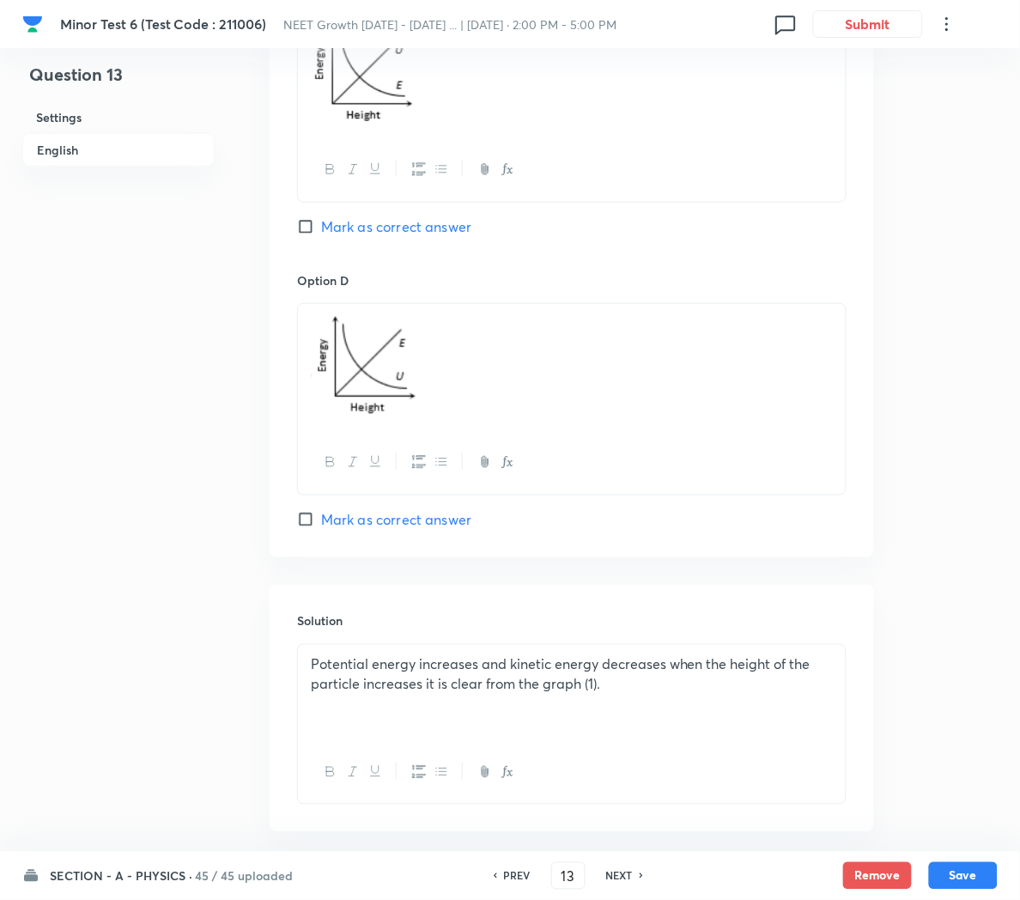
scroll to position [1561, 0]
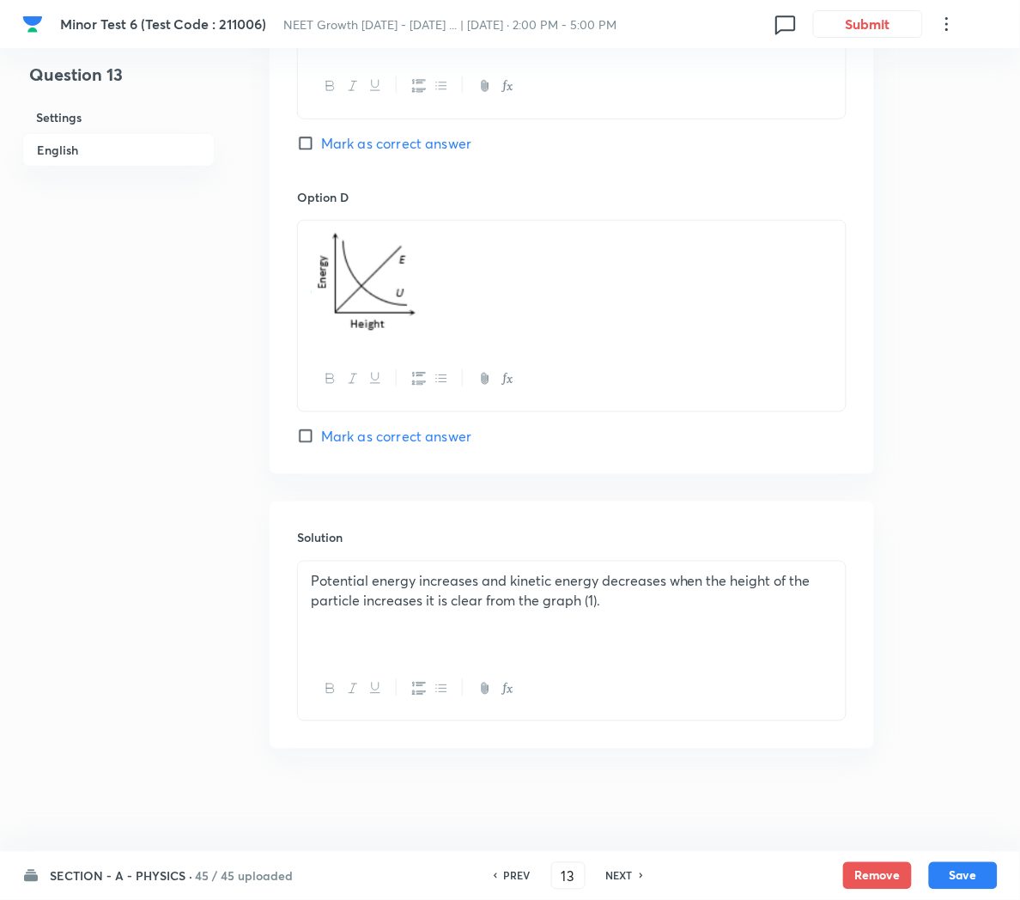
click at [614, 874] on h6 "NEXT" at bounding box center [619, 875] width 27 height 15
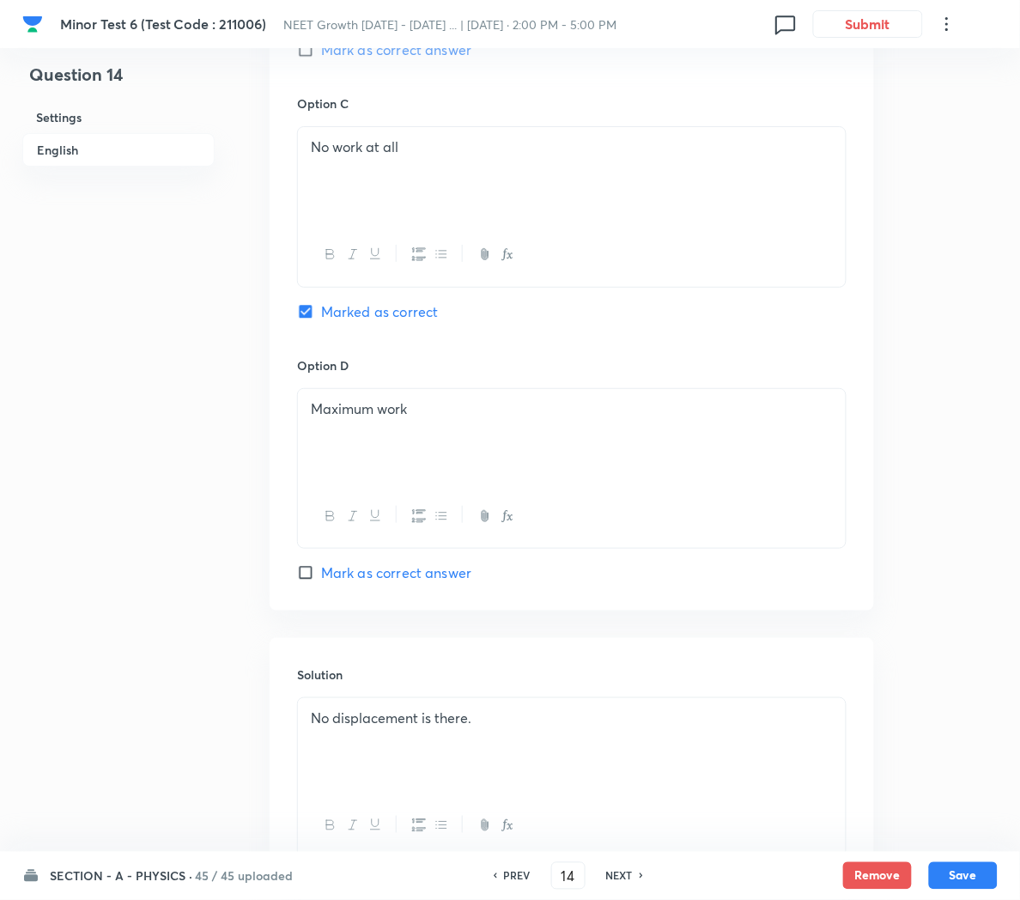
scroll to position [1432, 0]
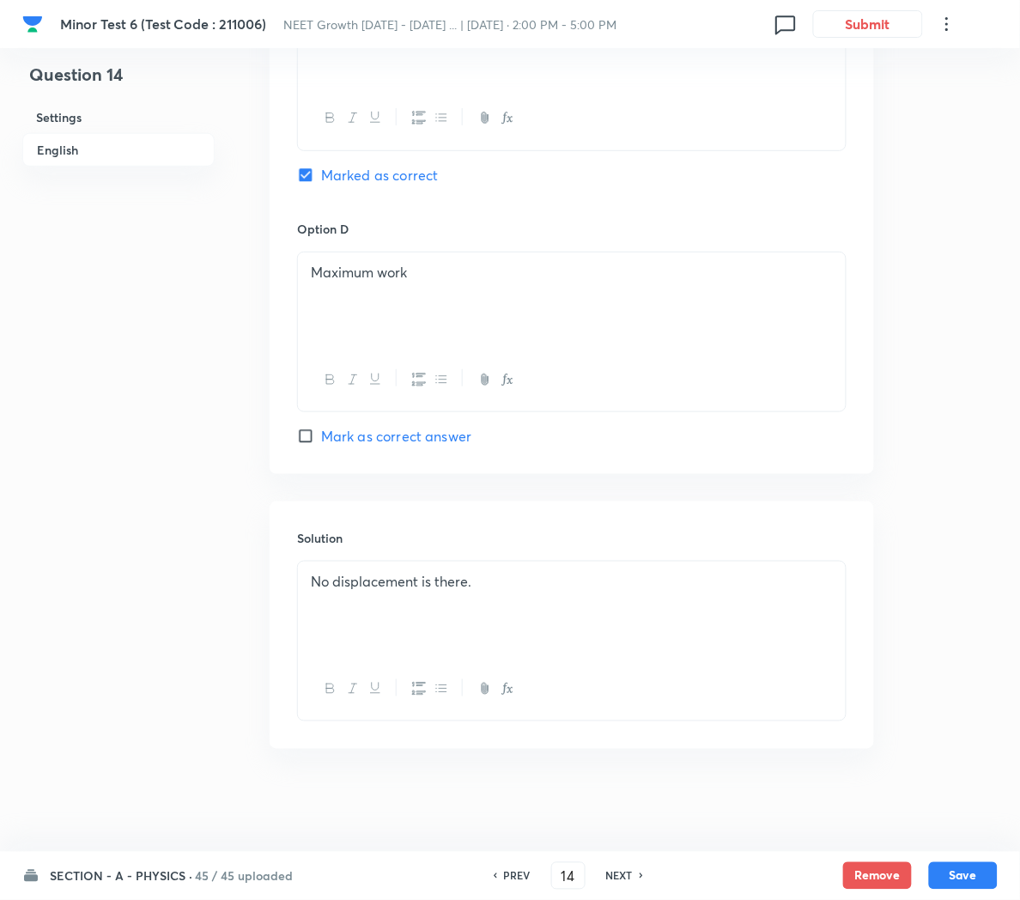
click at [619, 874] on h6 "NEXT" at bounding box center [619, 875] width 27 height 15
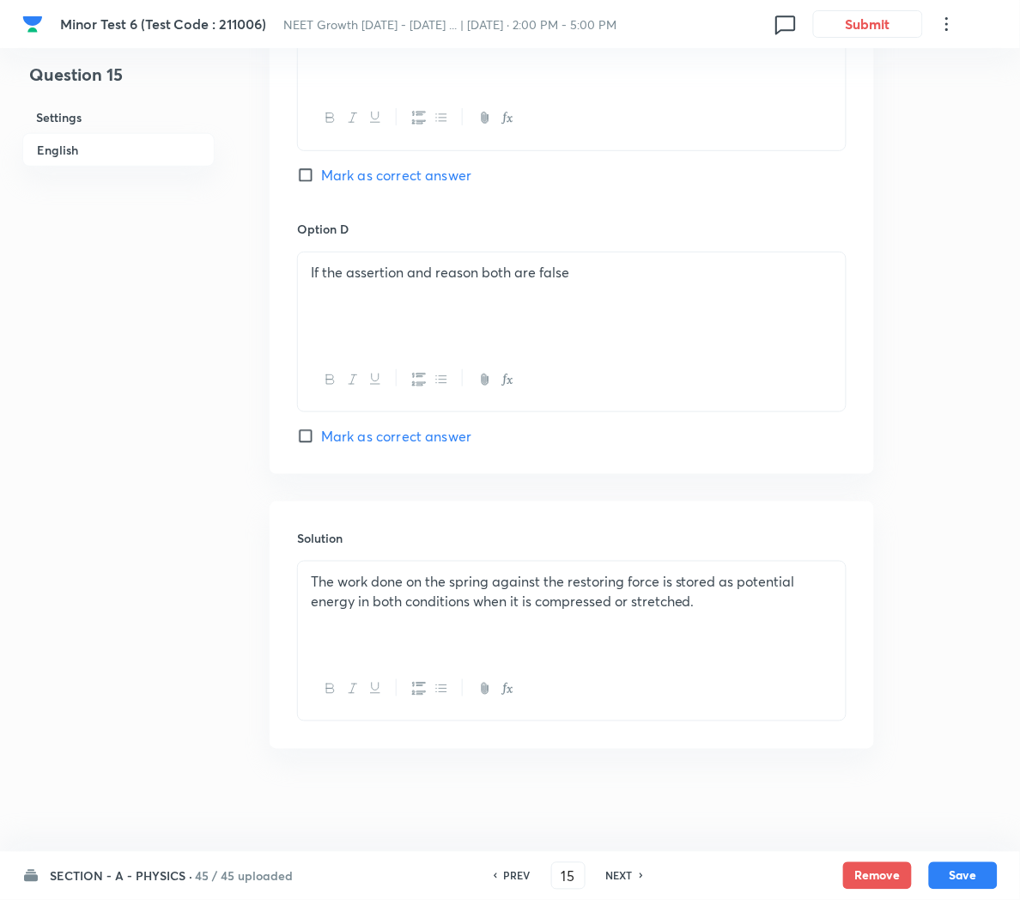
click at [620, 874] on h6 "NEXT" at bounding box center [619, 875] width 27 height 15
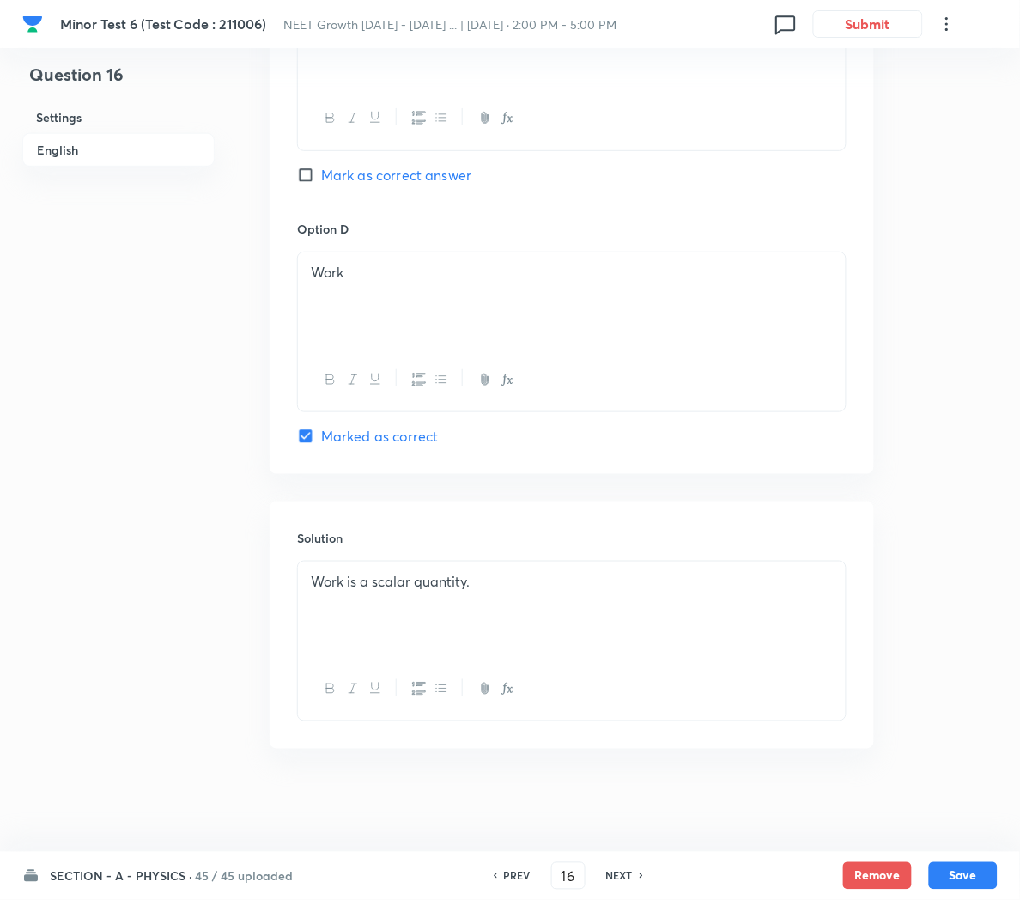
click at [622, 875] on h6 "NEXT" at bounding box center [619, 875] width 27 height 15
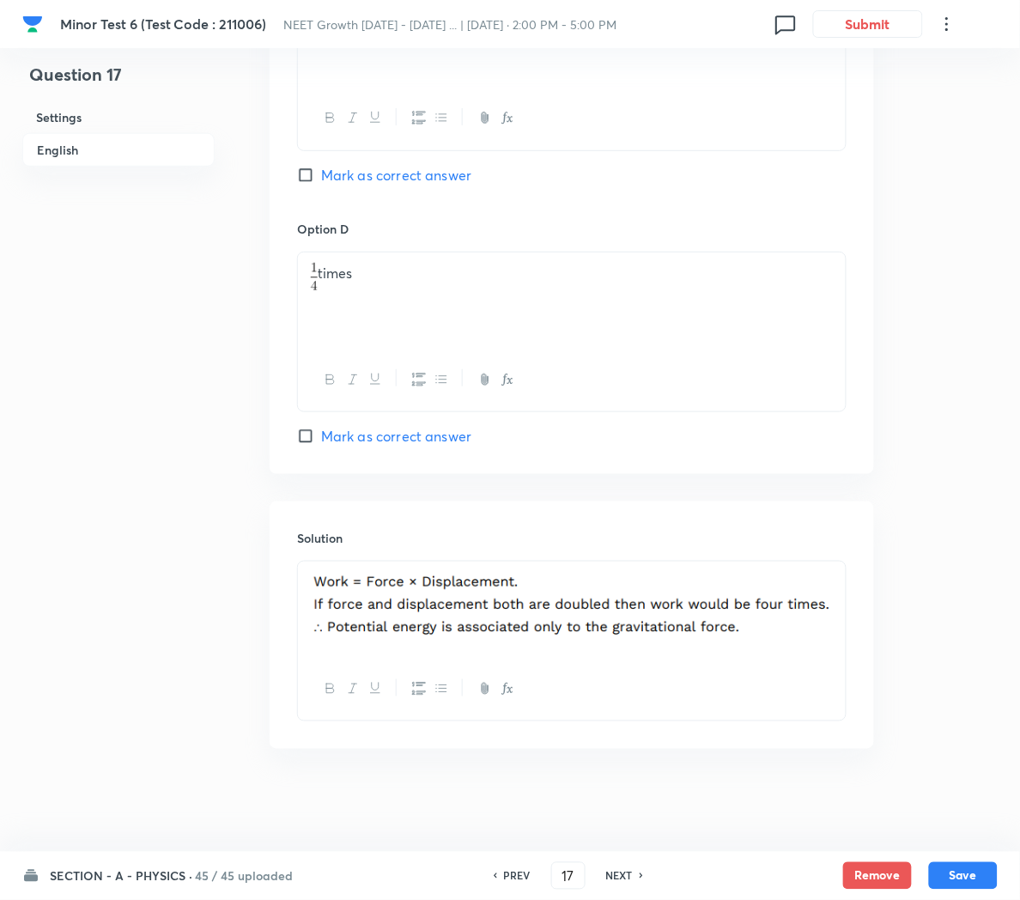
click at [616, 875] on h6 "NEXT" at bounding box center [619, 875] width 27 height 15
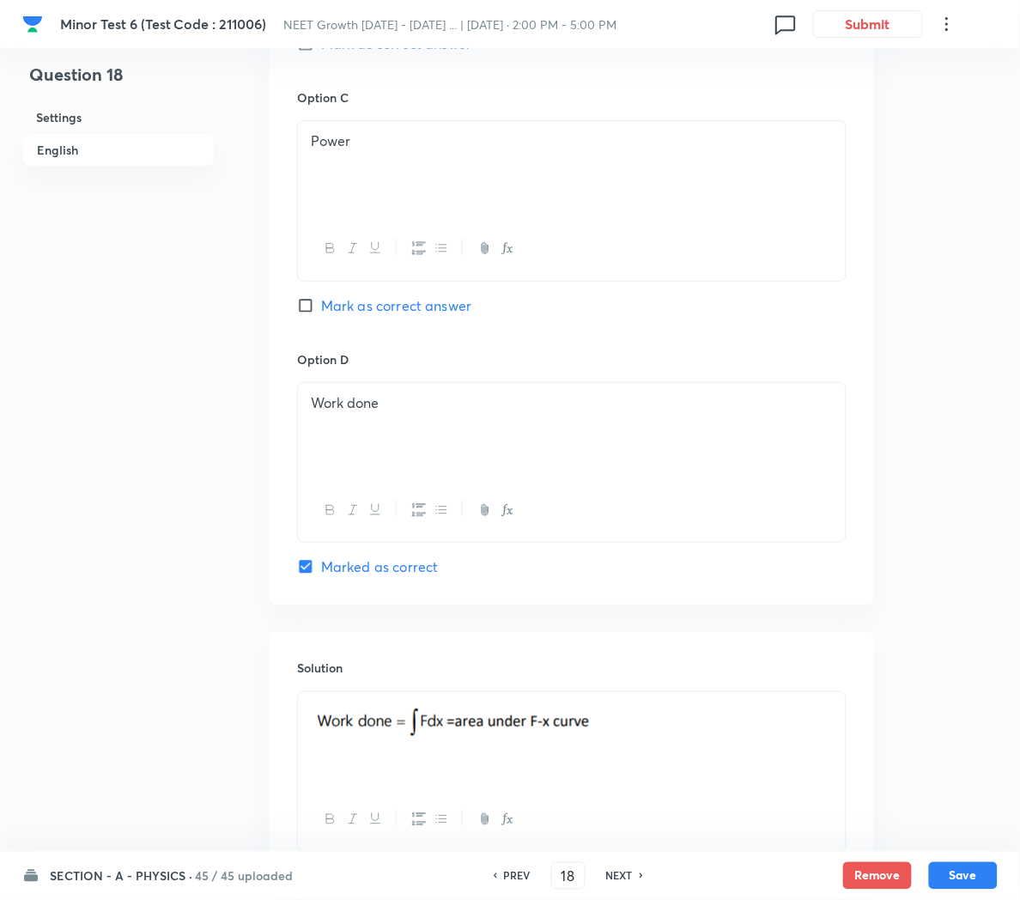
scroll to position [1526, 0]
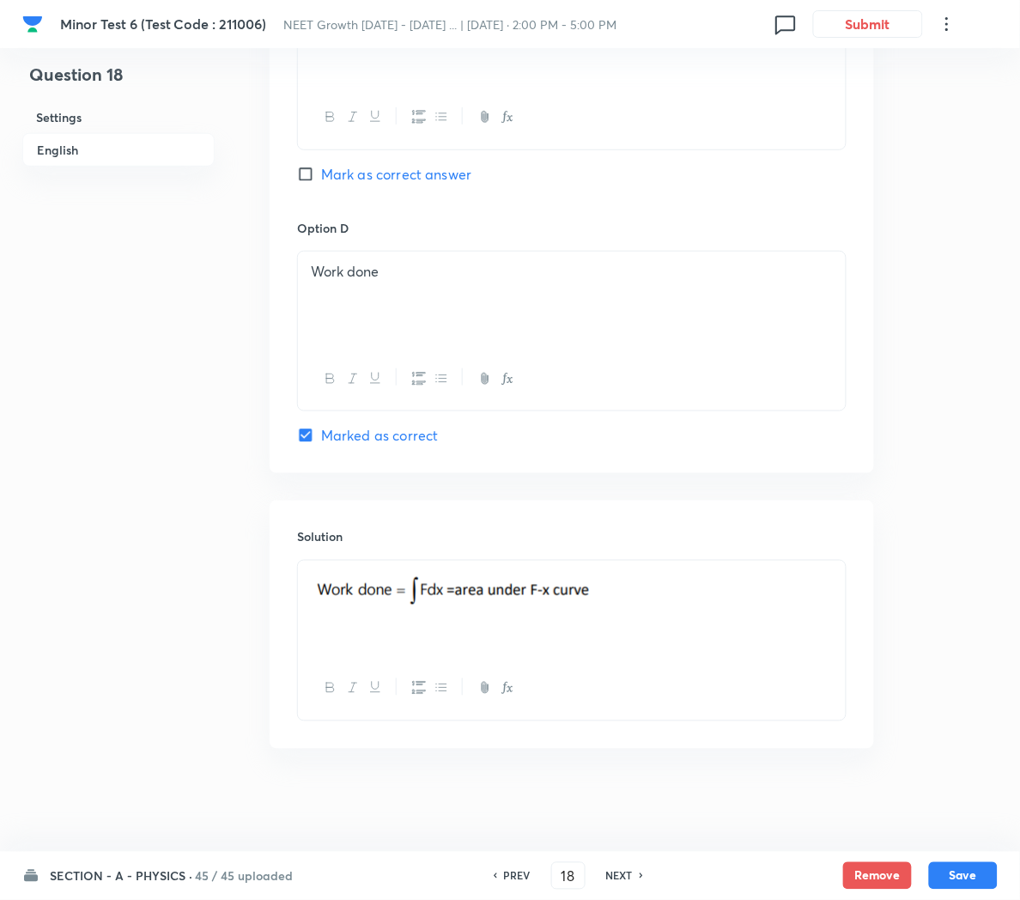
click at [618, 877] on h6 "NEXT" at bounding box center [619, 875] width 27 height 15
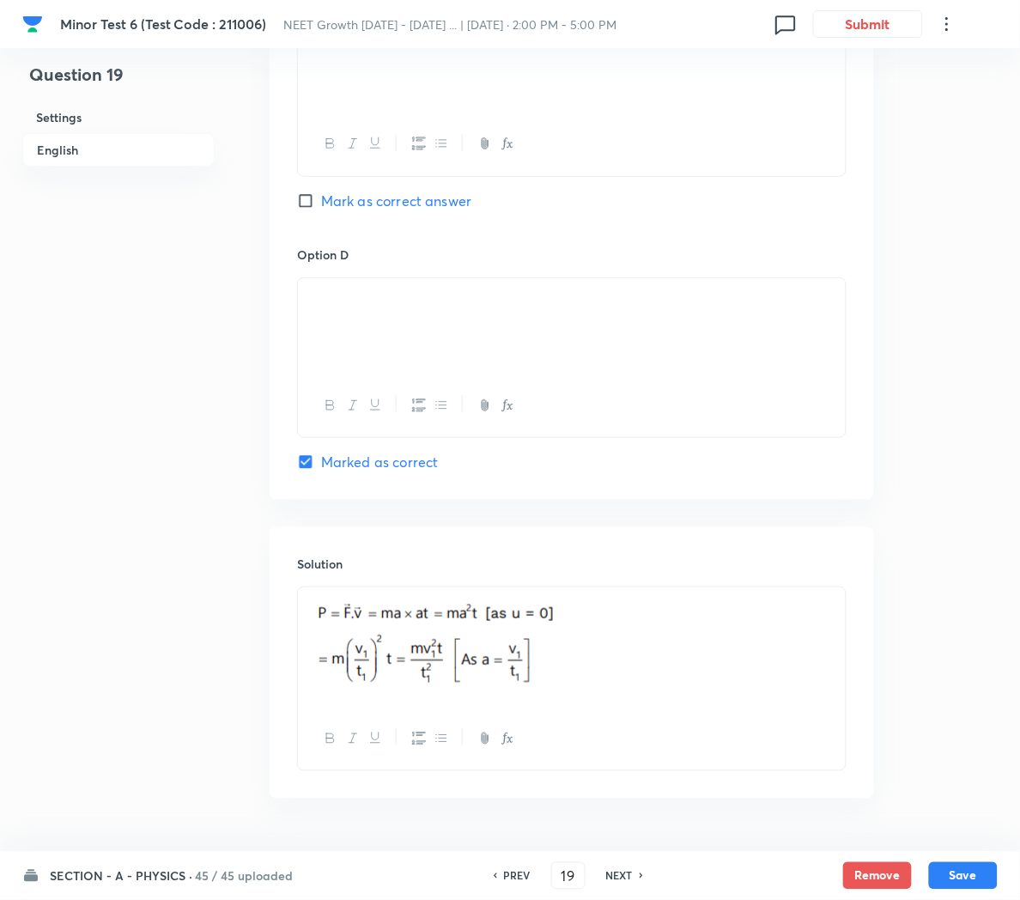
scroll to position [1457, 0]
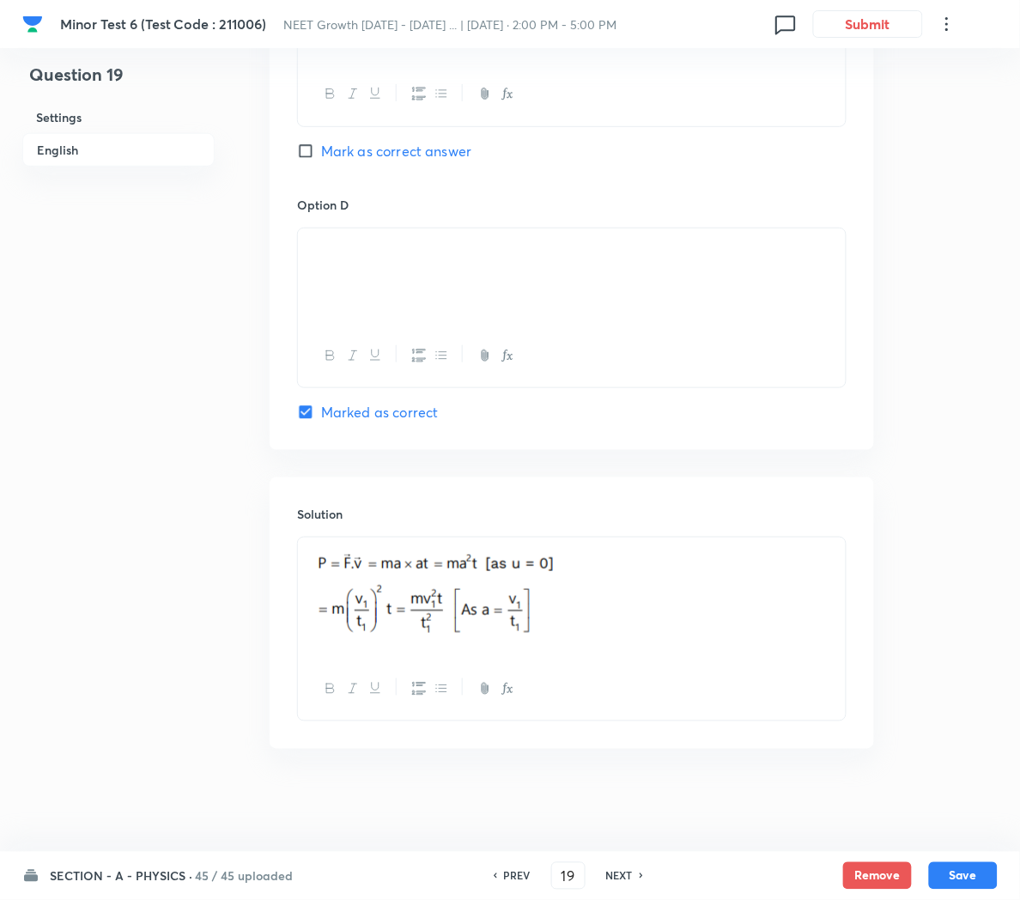
click at [606, 875] on h6 "NEXT" at bounding box center [619, 875] width 27 height 15
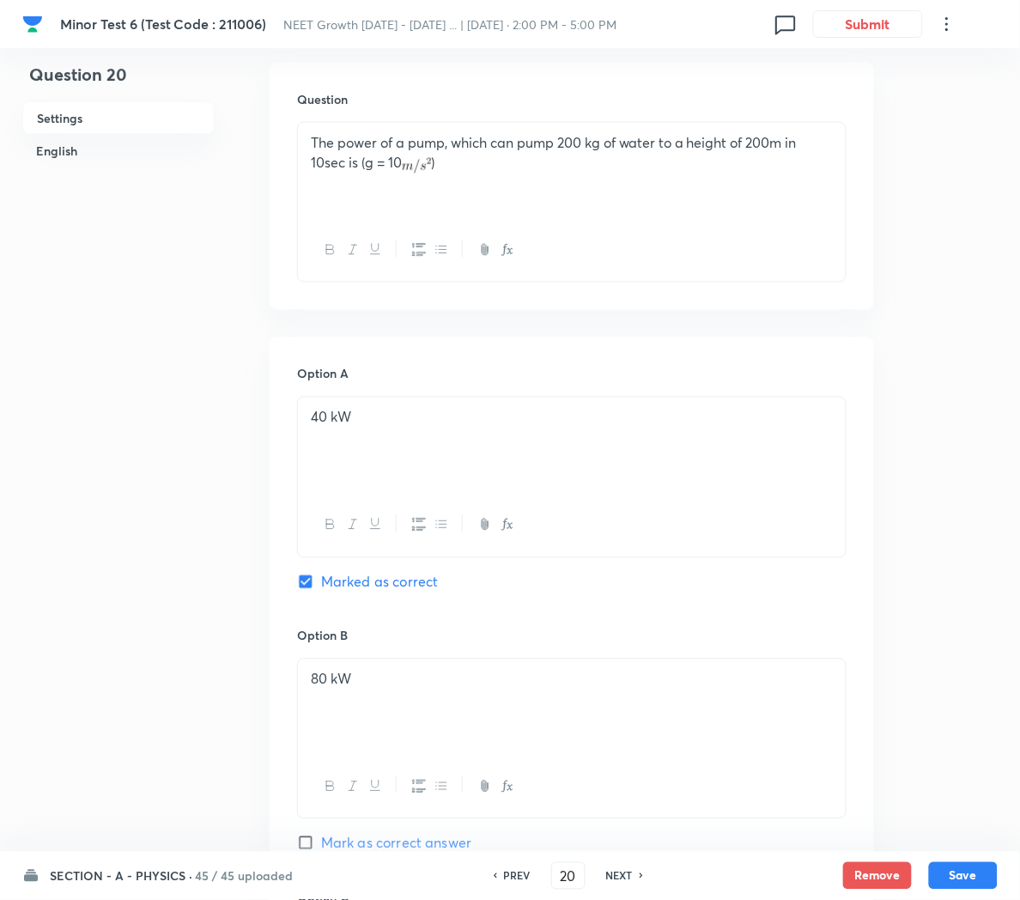
scroll to position [577, 0]
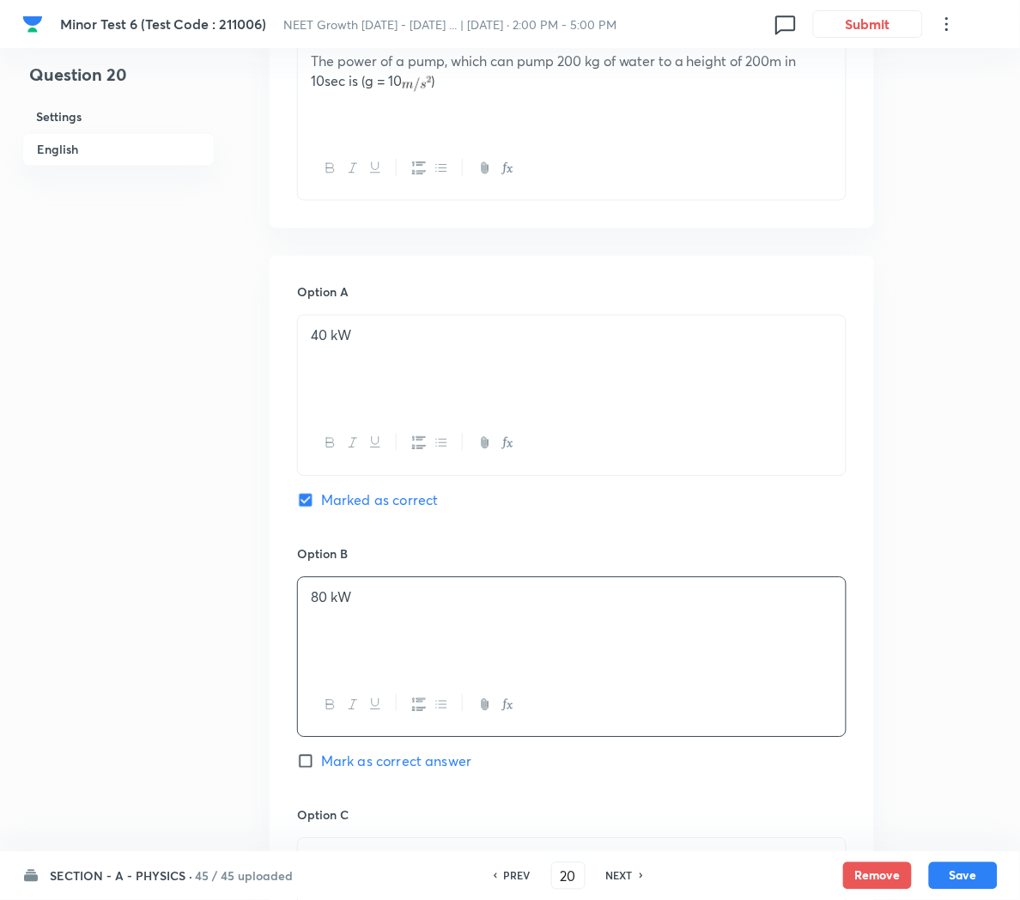
drag, startPoint x: 476, startPoint y: 653, endPoint x: 225, endPoint y: 610, distance: 255.2
click at [225, 610] on div "Question 20 Settings English Settings Type Single choice correct 4 options + 4 …" at bounding box center [509, 586] width 975 height 2160
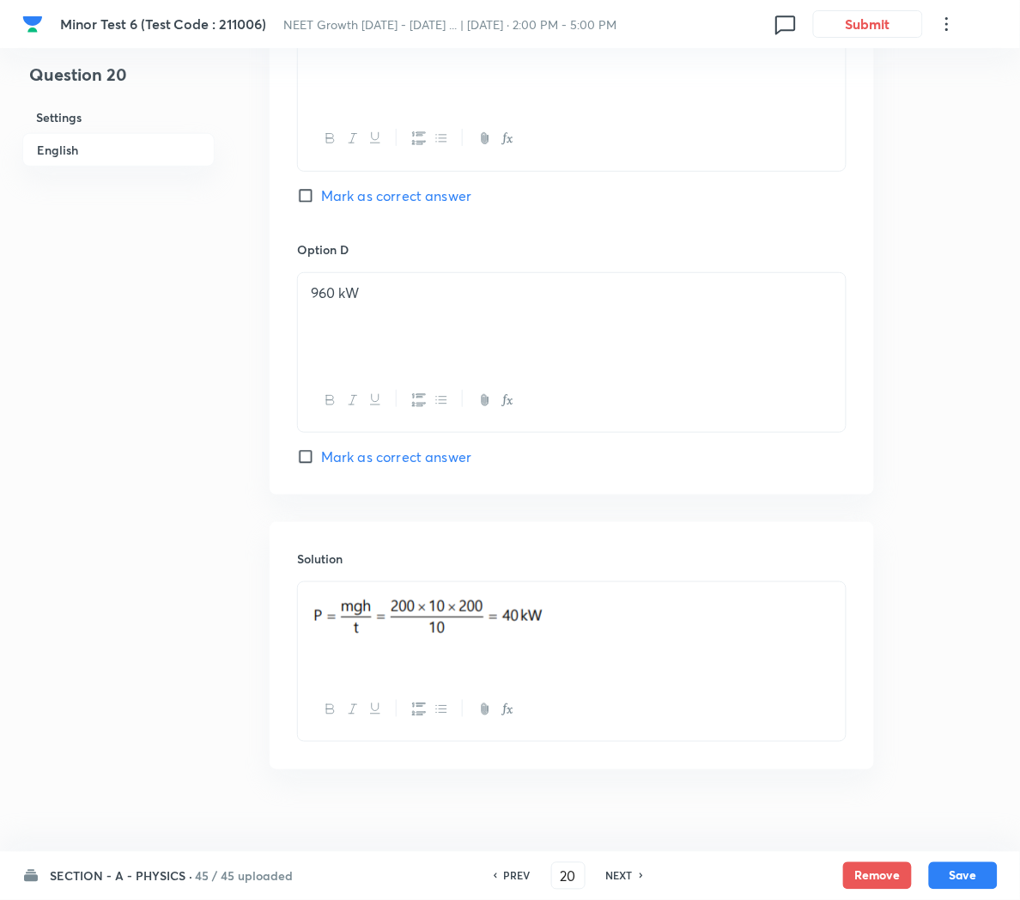
scroll to position [1432, 0]
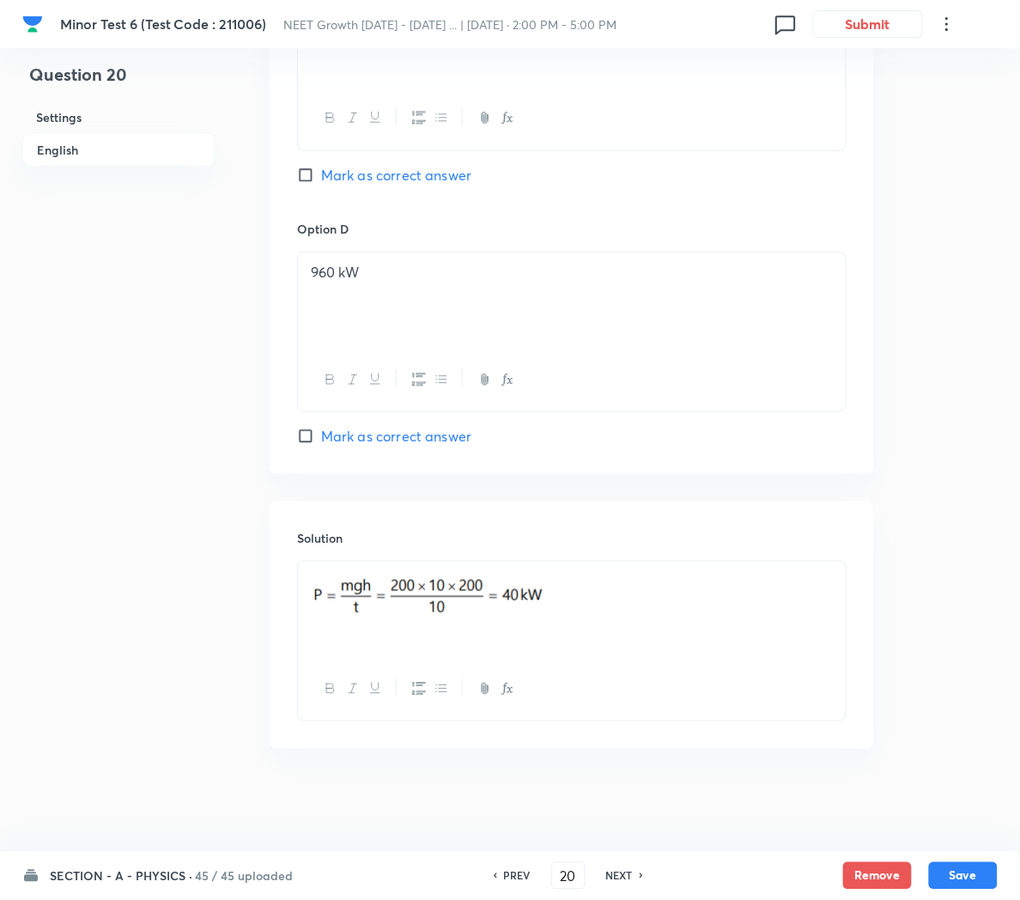
click at [610, 871] on h6 "NEXT" at bounding box center [619, 875] width 27 height 15
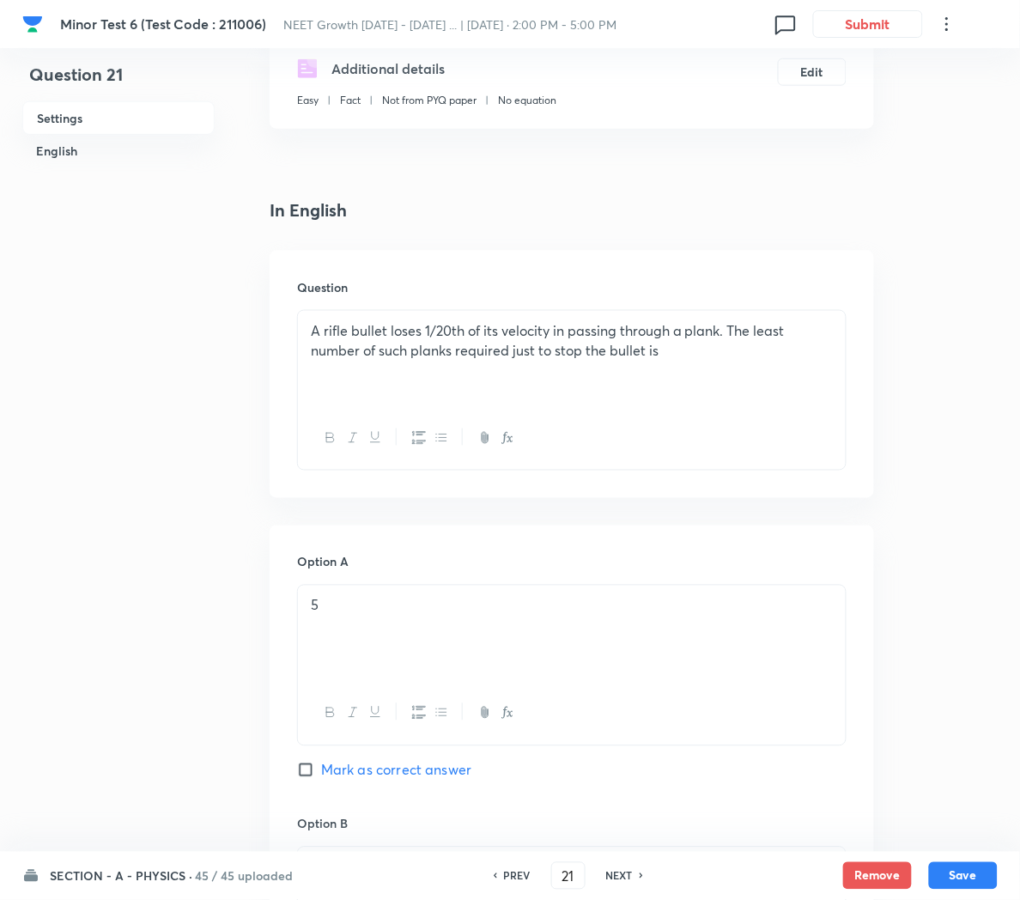
scroll to position [293, 0]
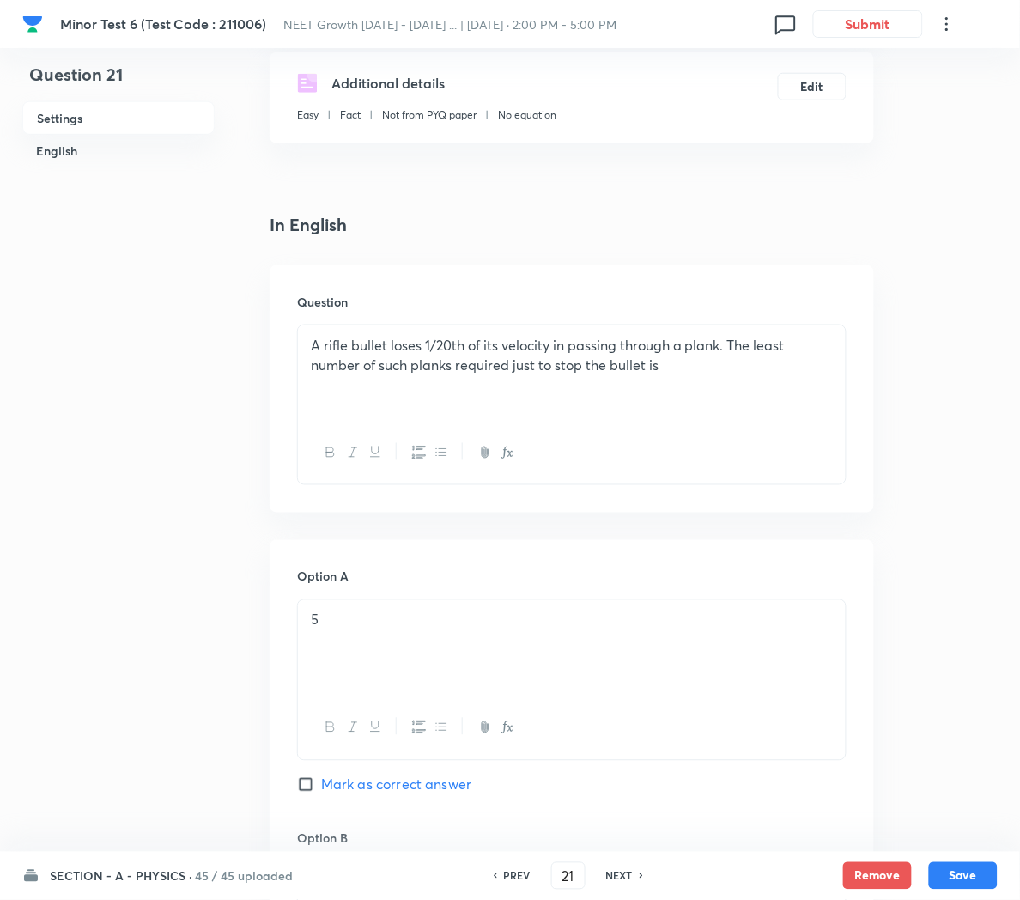
click at [466, 339] on p "A rifle bullet loses 1/20th of its velocity in passing through a plank. The lea…" at bounding box center [572, 355] width 522 height 39
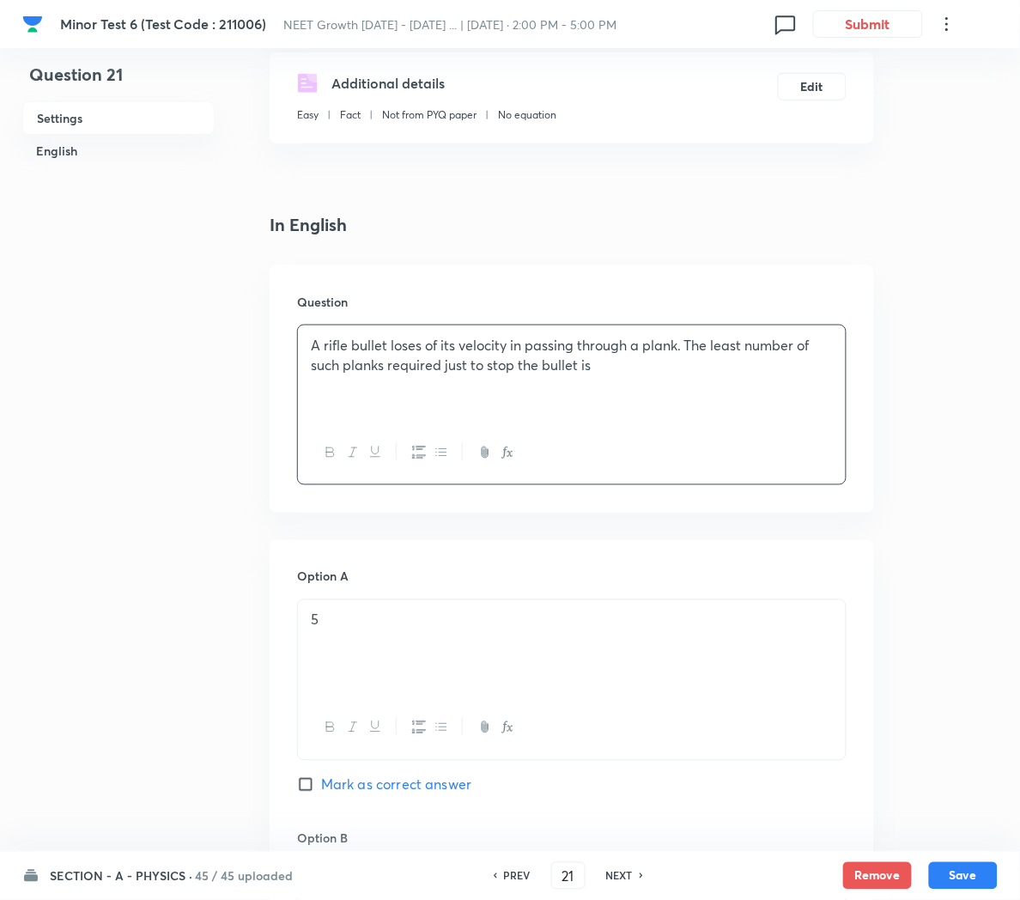
click at [466, 339] on p "A rifle bullet loses of its velocity in passing through a plank. The least numb…" at bounding box center [572, 355] width 522 height 39
click at [507, 879] on h6 "PREV" at bounding box center [517, 875] width 27 height 15
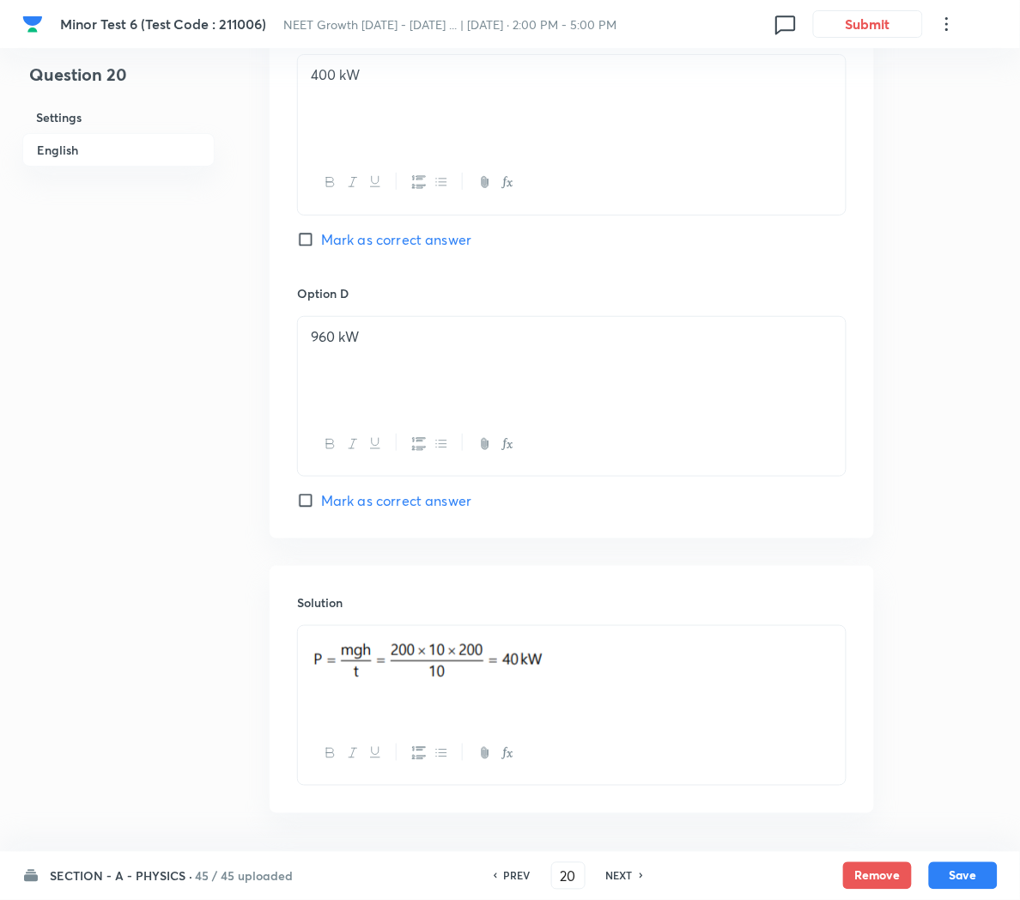
scroll to position [1432, 0]
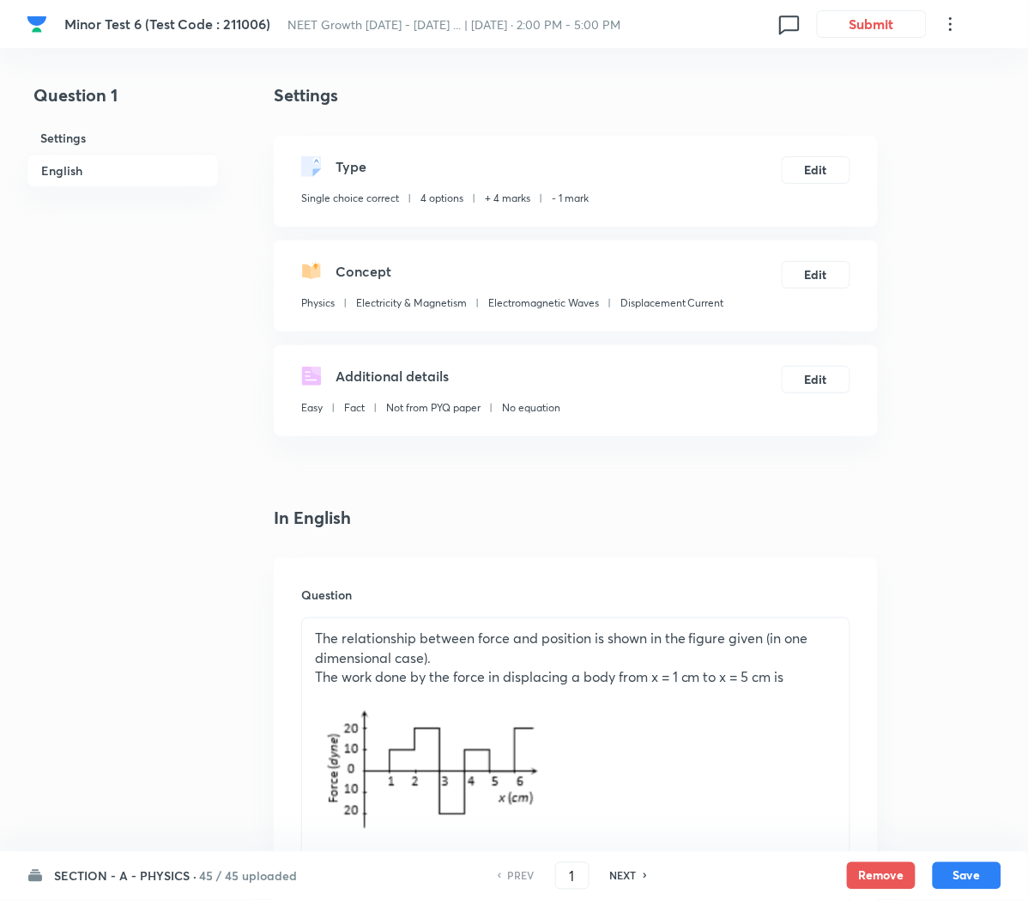
checkbox input "true"
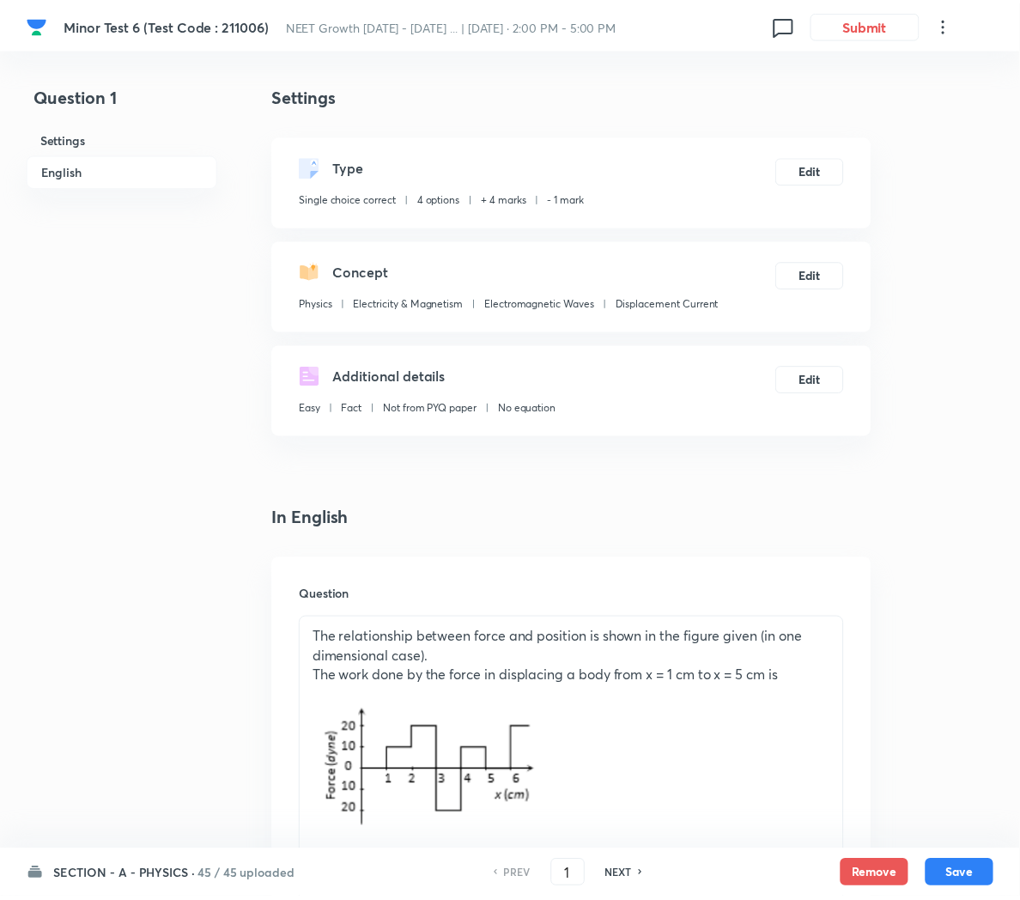
scroll to position [1432, 0]
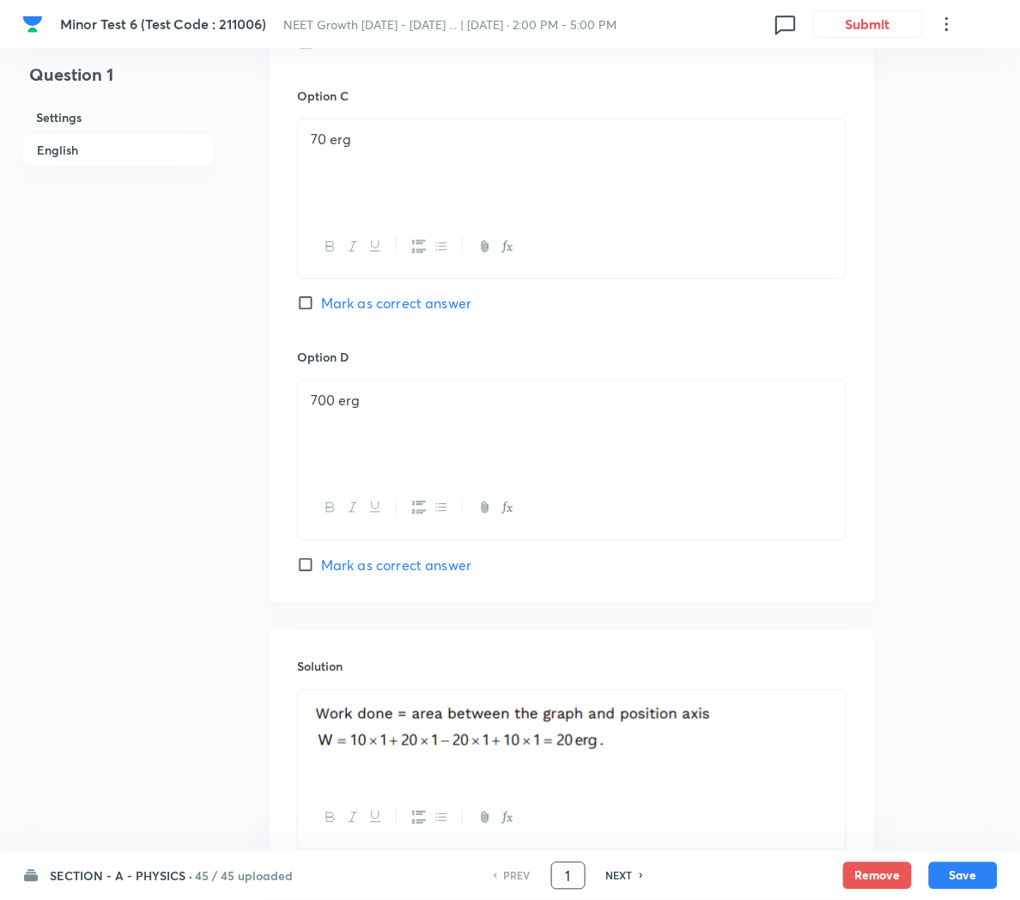
click at [561, 867] on input "1" at bounding box center [568, 876] width 33 height 30
type input "18"
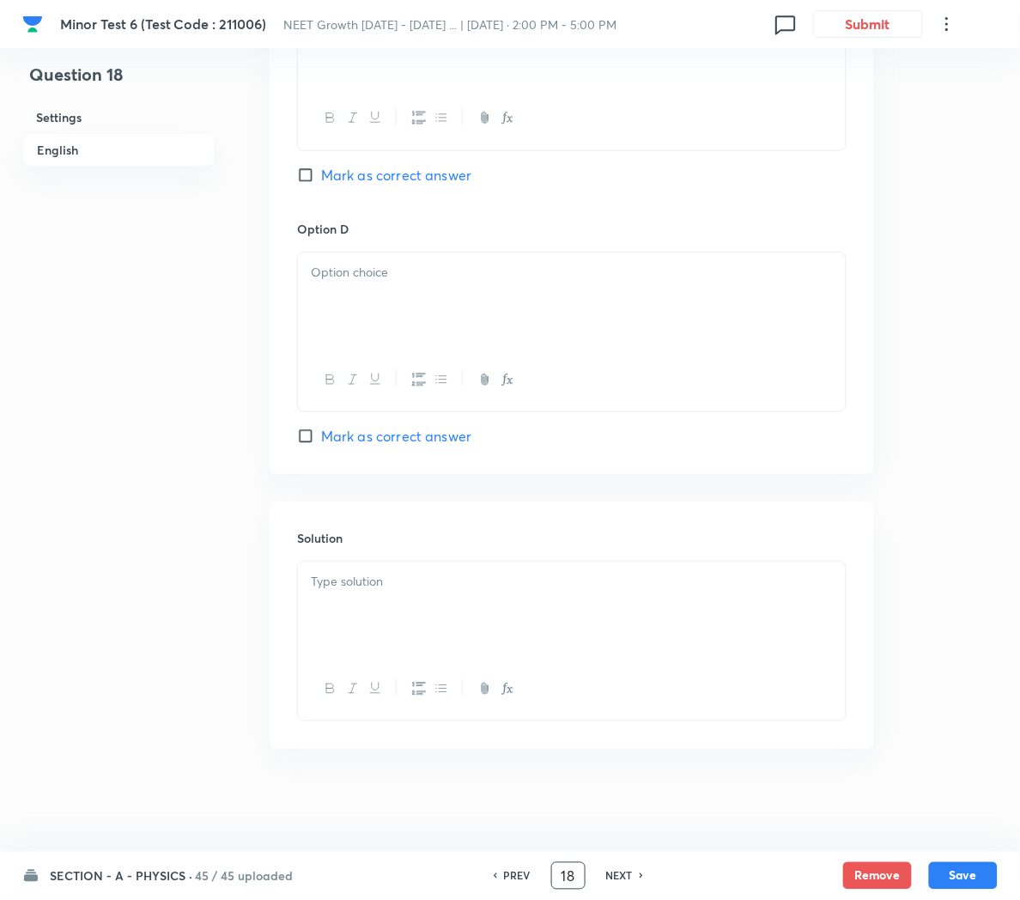
checkbox input "false"
checkbox input "true"
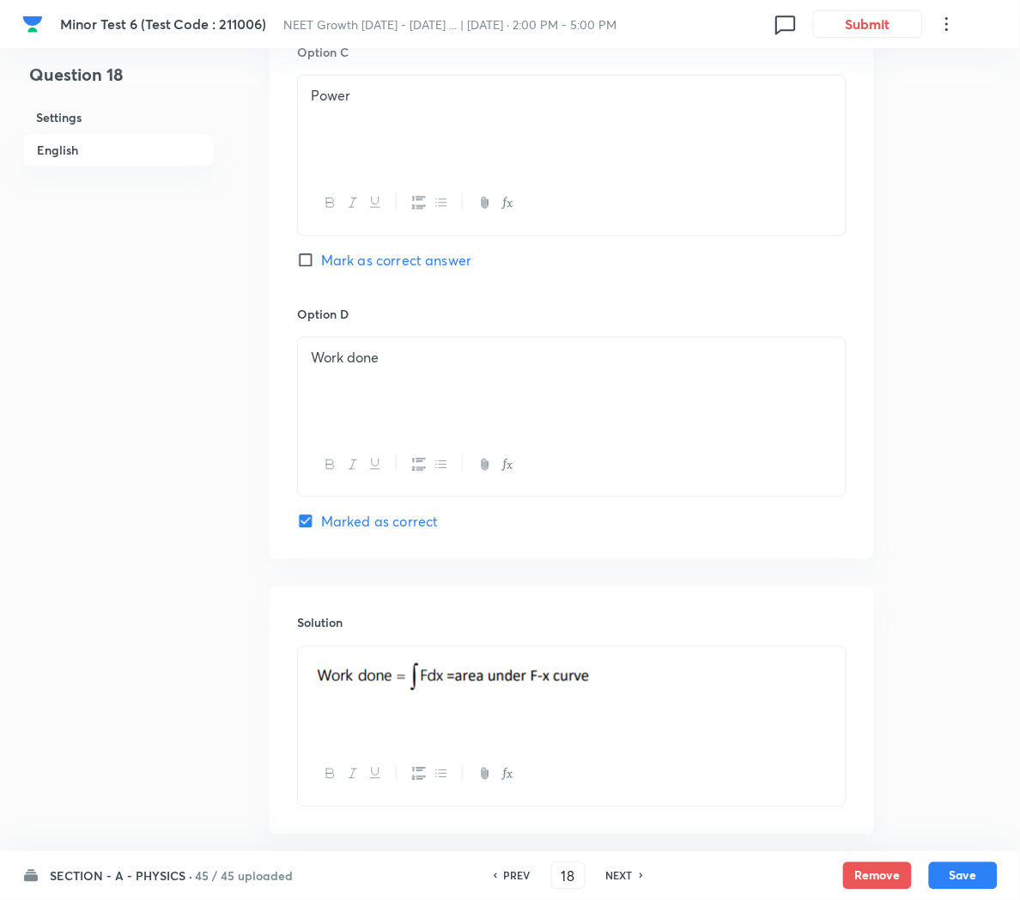
click at [615, 868] on h6 "NEXT" at bounding box center [619, 875] width 27 height 15
type input "19"
checkbox input "true"
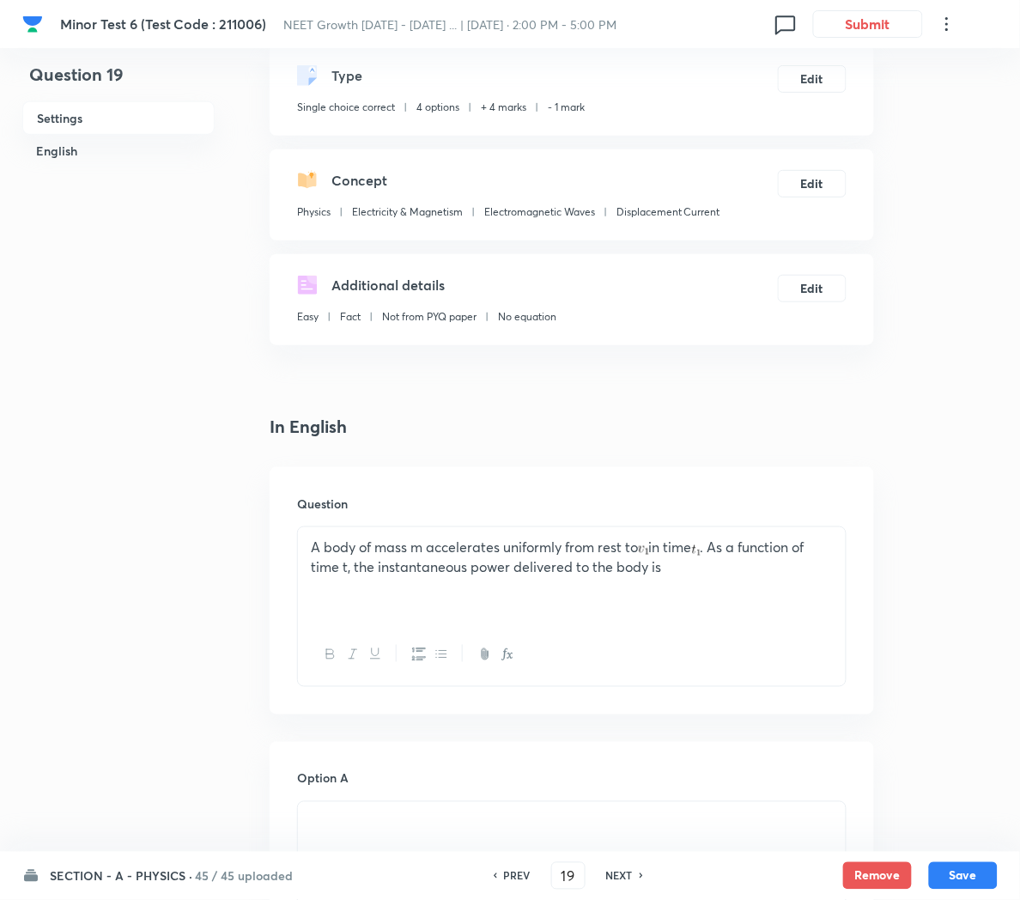
scroll to position [90, 0]
click at [608, 865] on div "PREV 19 ​ NEXT" at bounding box center [568, 875] width 221 height 27
click at [616, 881] on h6 "NEXT" at bounding box center [619, 875] width 27 height 15
type input "20"
checkbox input "false"
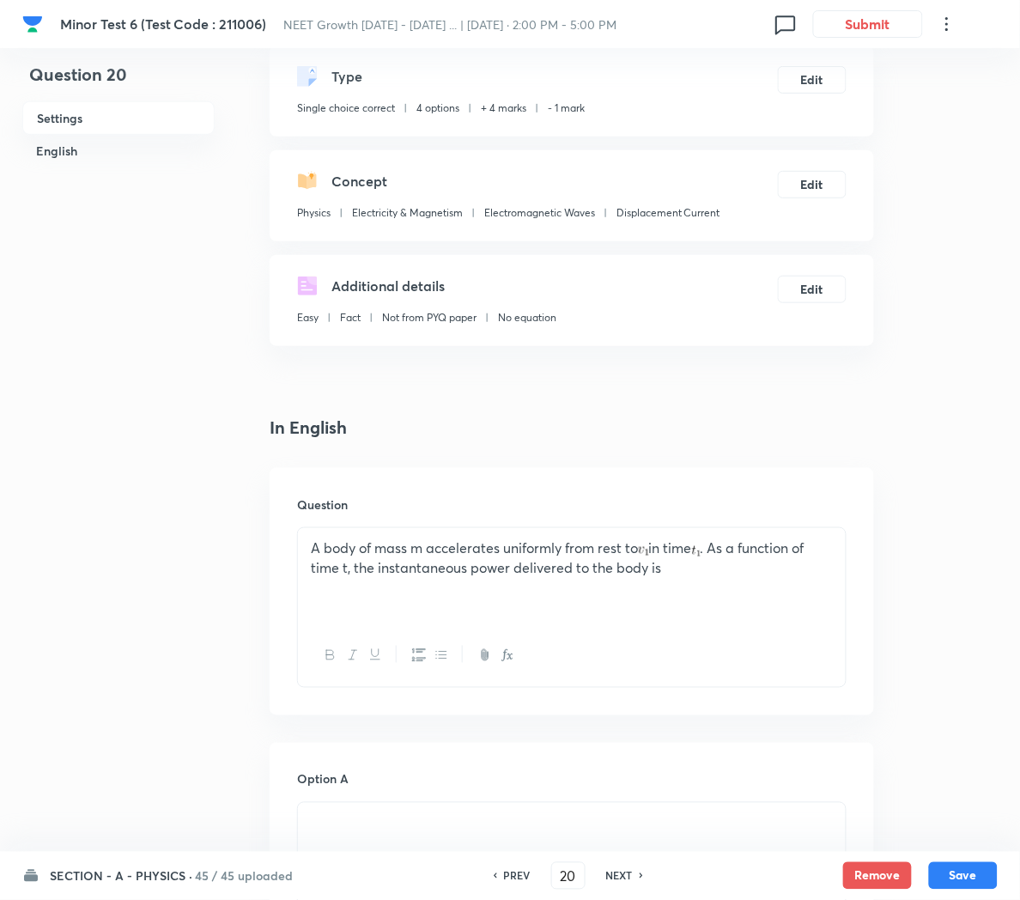
checkbox input "true"
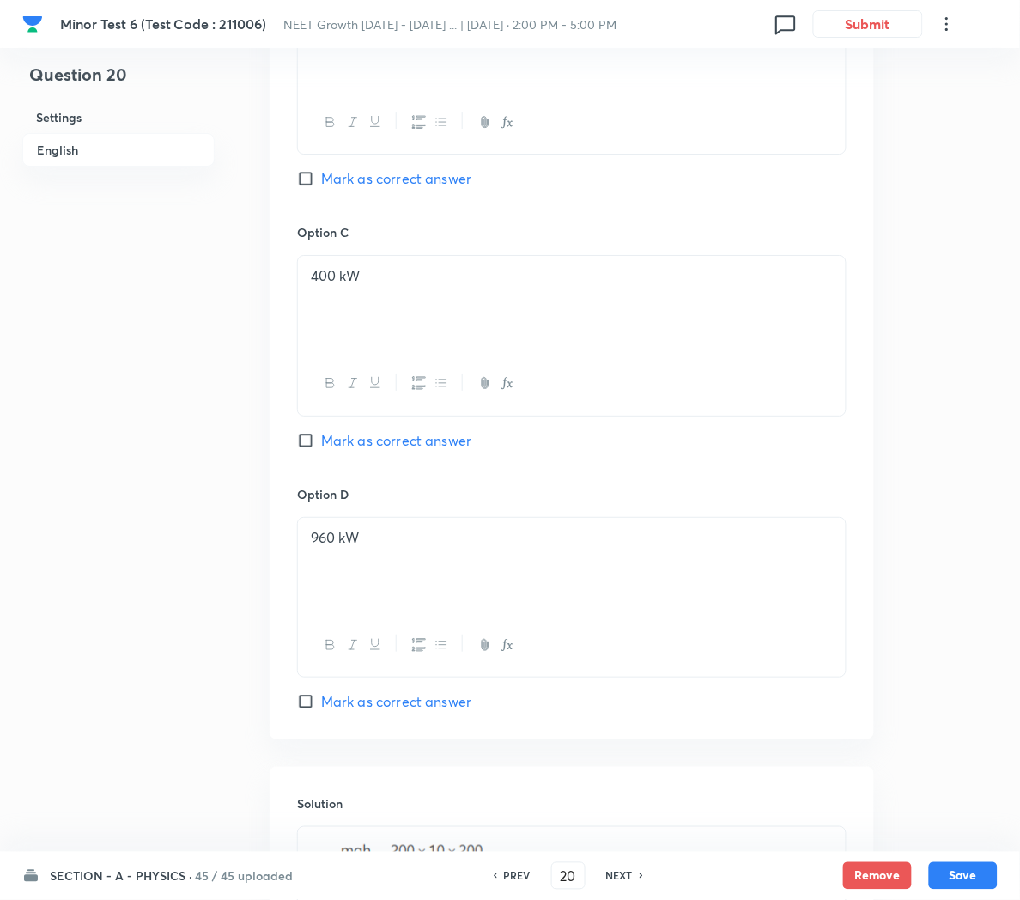
scroll to position [1432, 0]
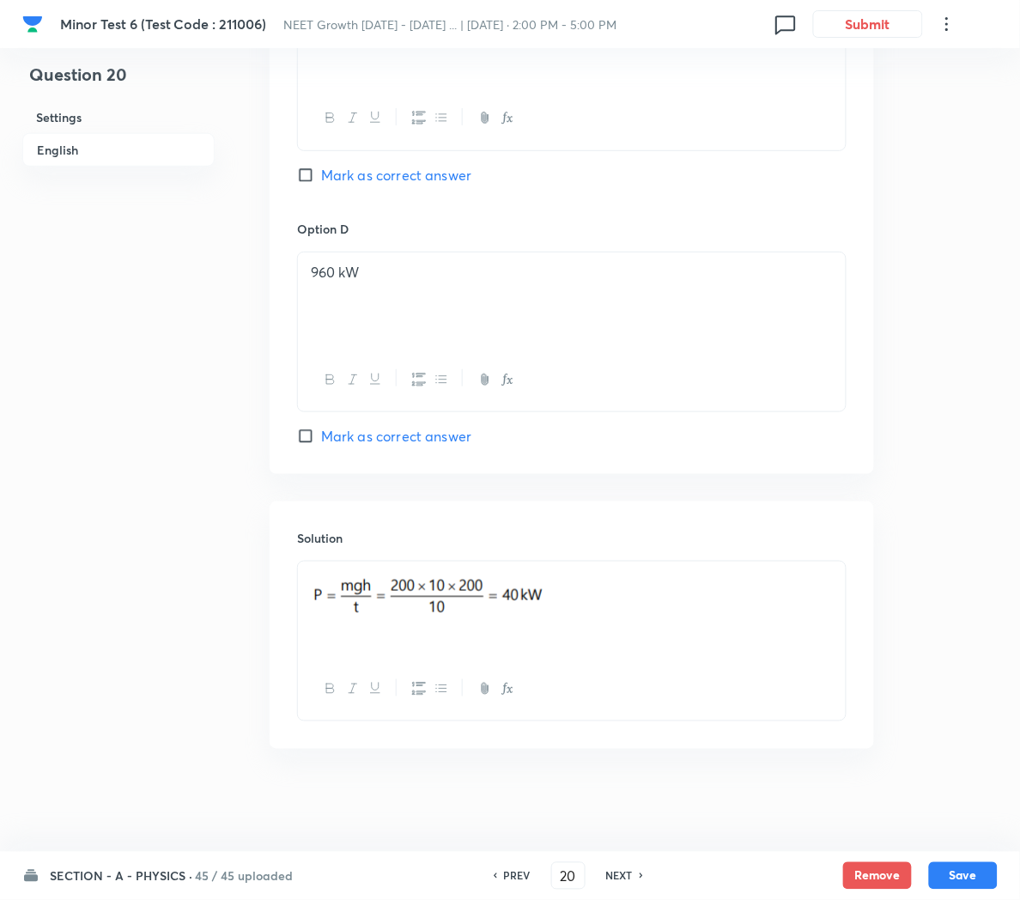
click at [616, 878] on h6 "NEXT" at bounding box center [619, 875] width 27 height 15
type input "21"
checkbox input "false"
checkbox input "true"
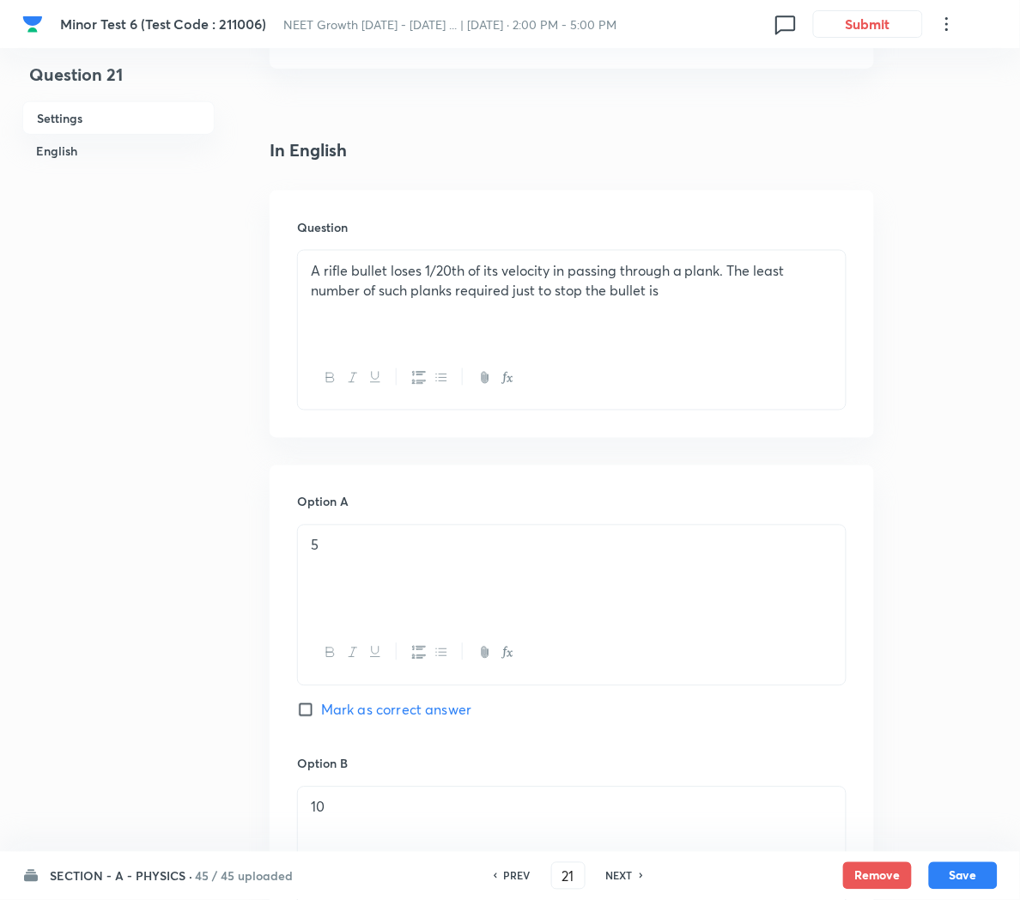
scroll to position [362, 0]
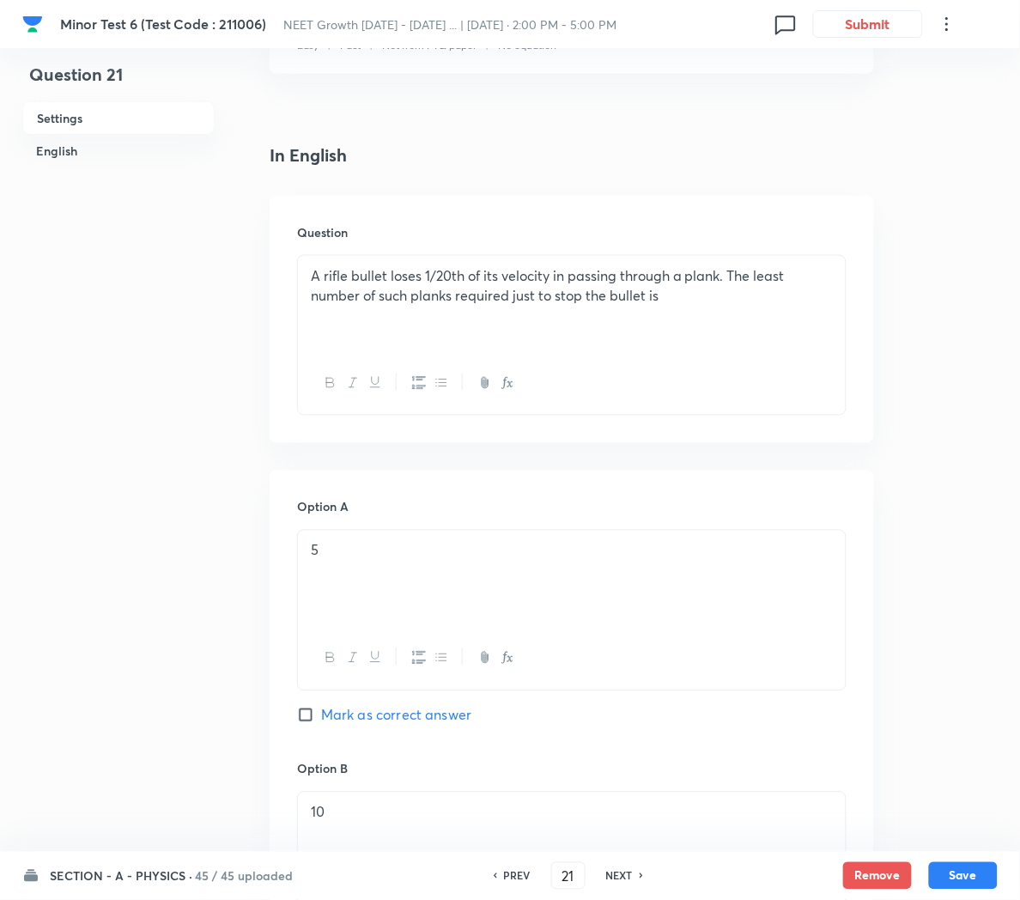
click at [465, 283] on p "A rifle bullet loses 1/20th of its velocity in passing through a plank. The lea…" at bounding box center [572, 285] width 522 height 39
click at [504, 383] on icon "button" at bounding box center [508, 383] width 14 height 14
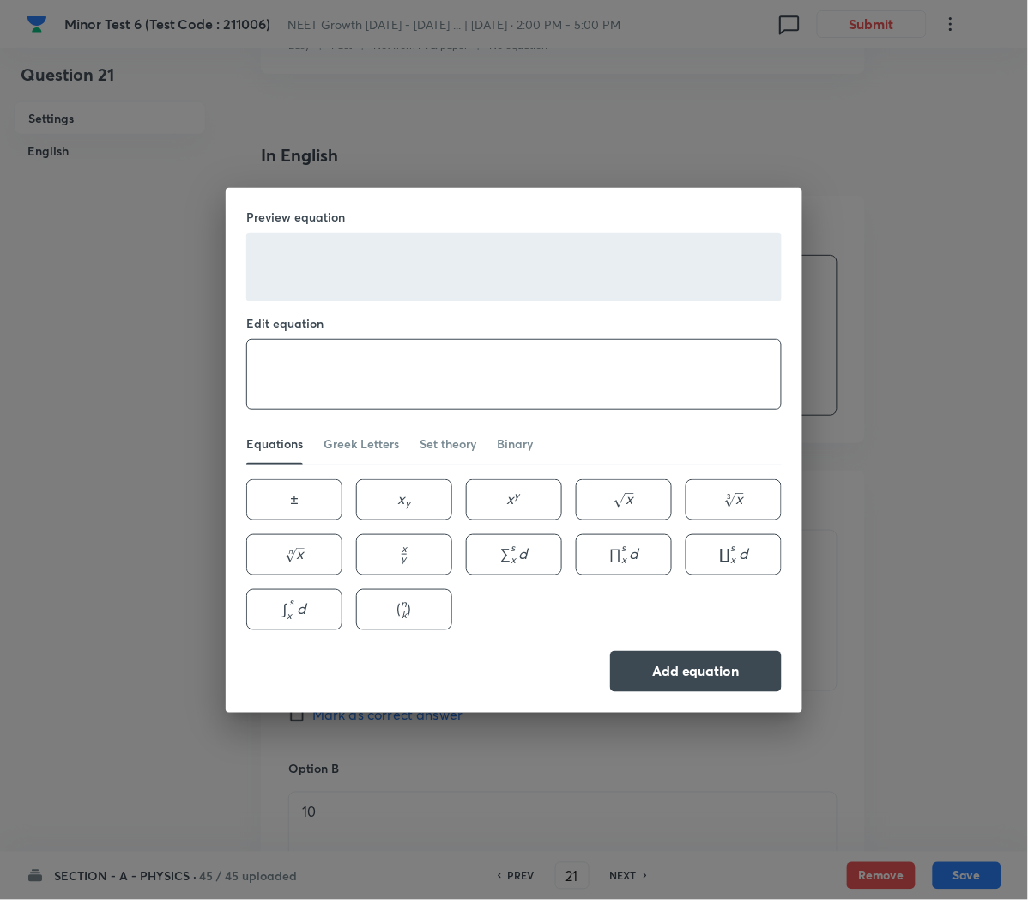
click at [337, 370] on textarea at bounding box center [514, 374] width 534 height 69
paste textarea "1/20th"
type textarea "1/20^{th}"
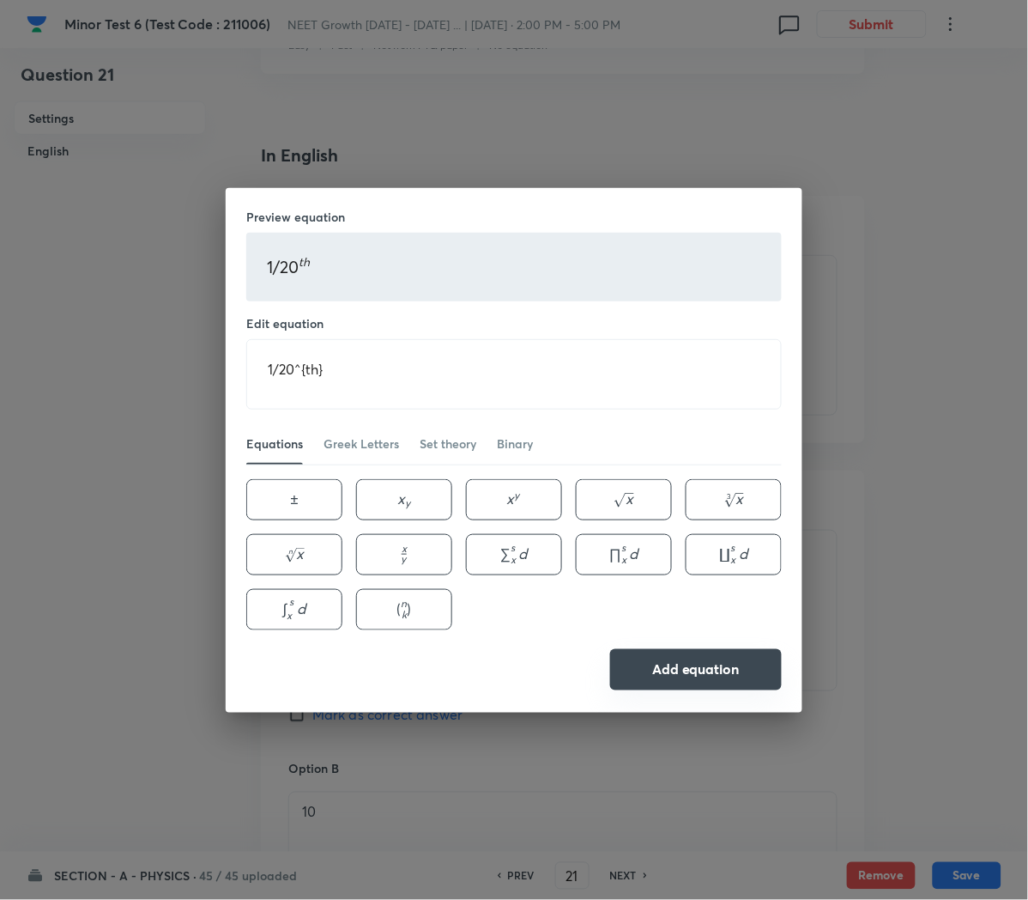
click at [666, 669] on button "Add equation" at bounding box center [696, 669] width 172 height 41
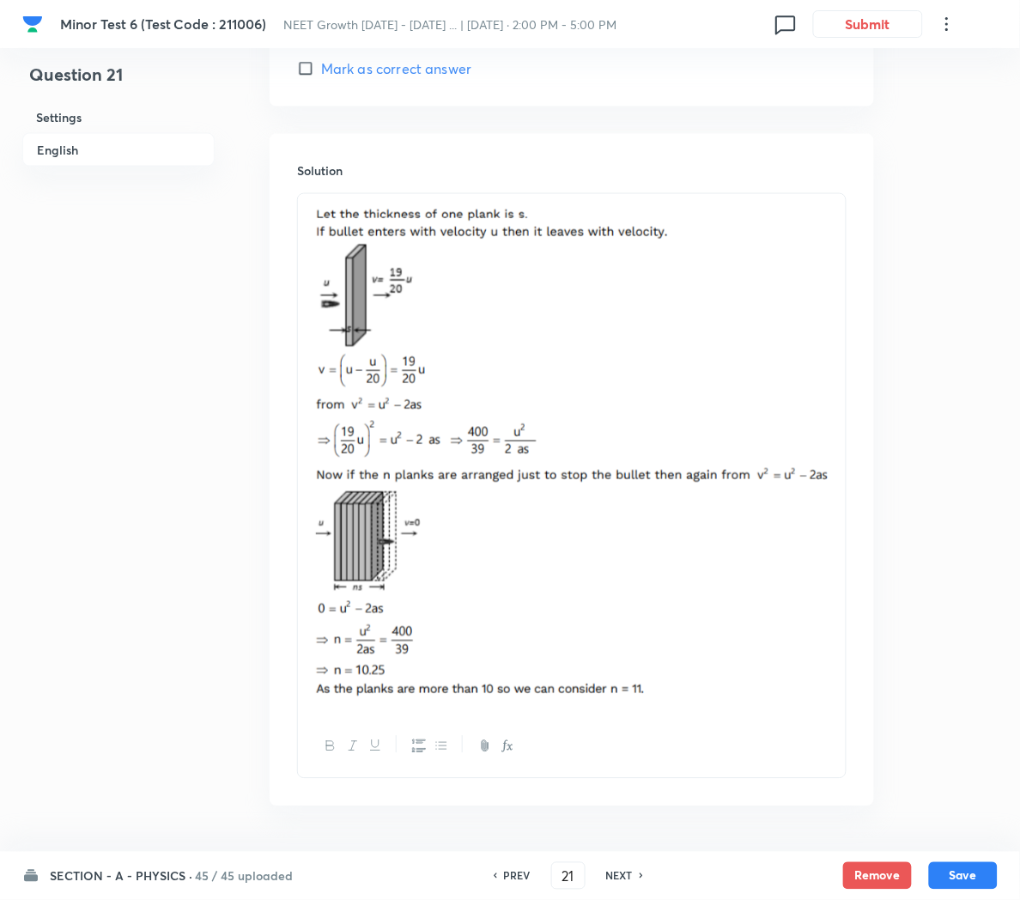
scroll to position [1812, 0]
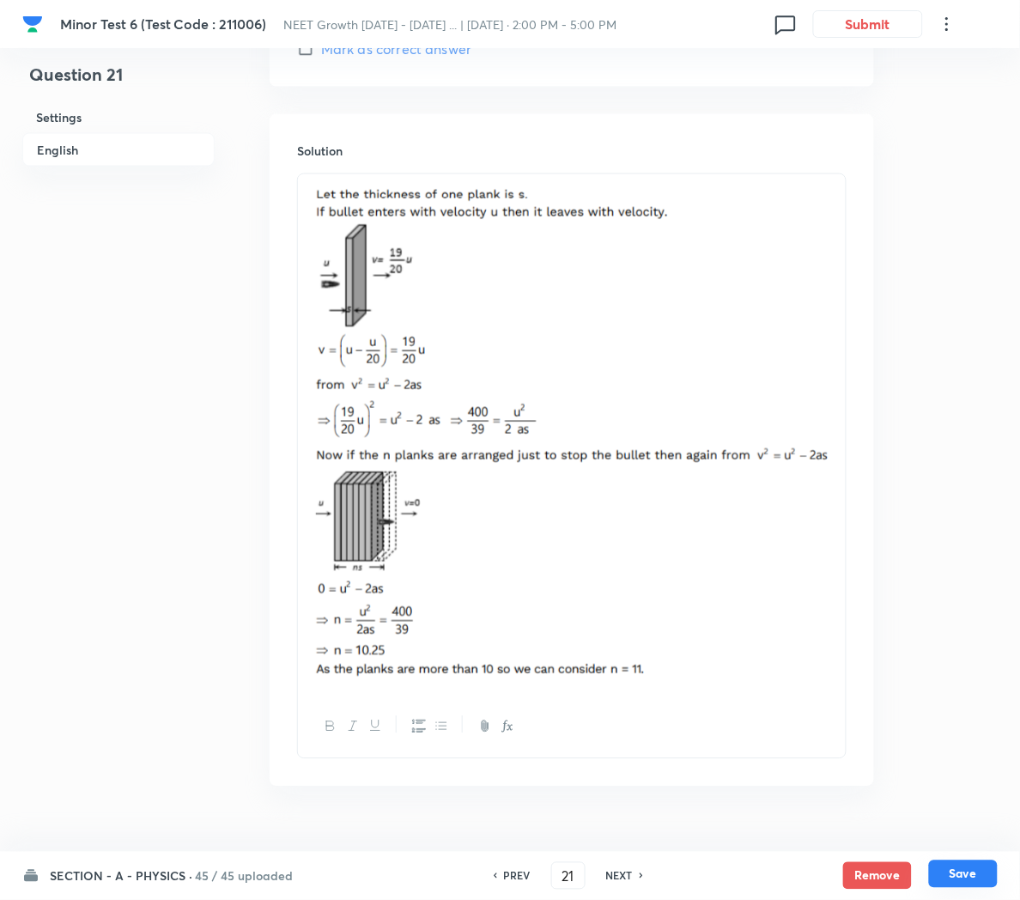
click at [947, 874] on button "Save" at bounding box center [963, 873] width 69 height 27
type input "22"
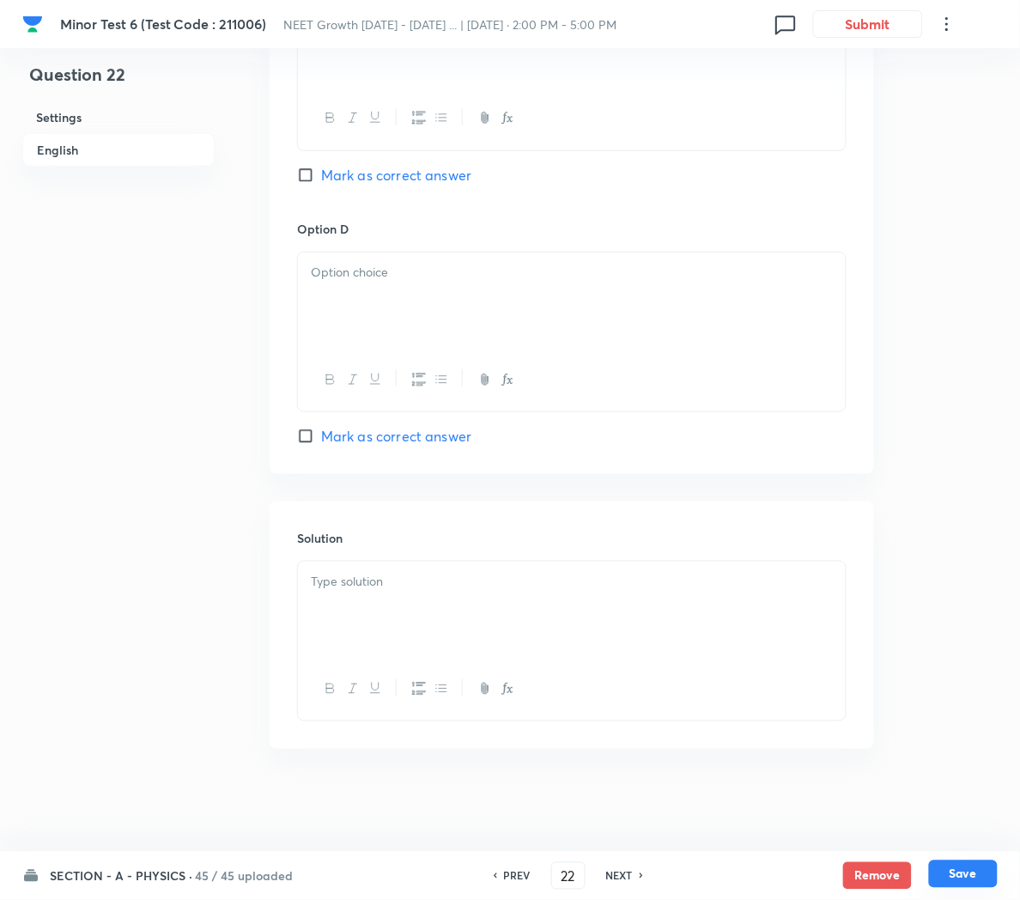
checkbox input "true"
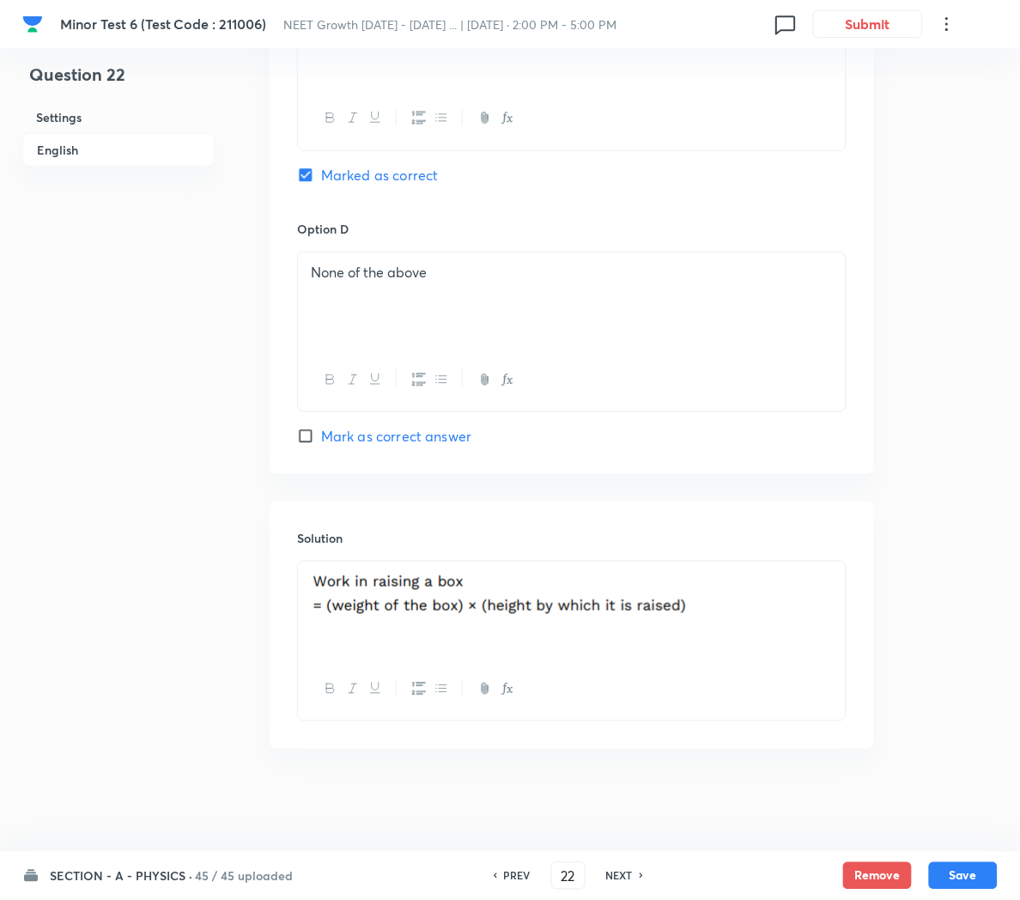
scroll to position [1432, 0]
click at [606, 868] on h6 "NEXT" at bounding box center [619, 875] width 27 height 15
type input "23"
checkbox input "false"
checkbox input "true"
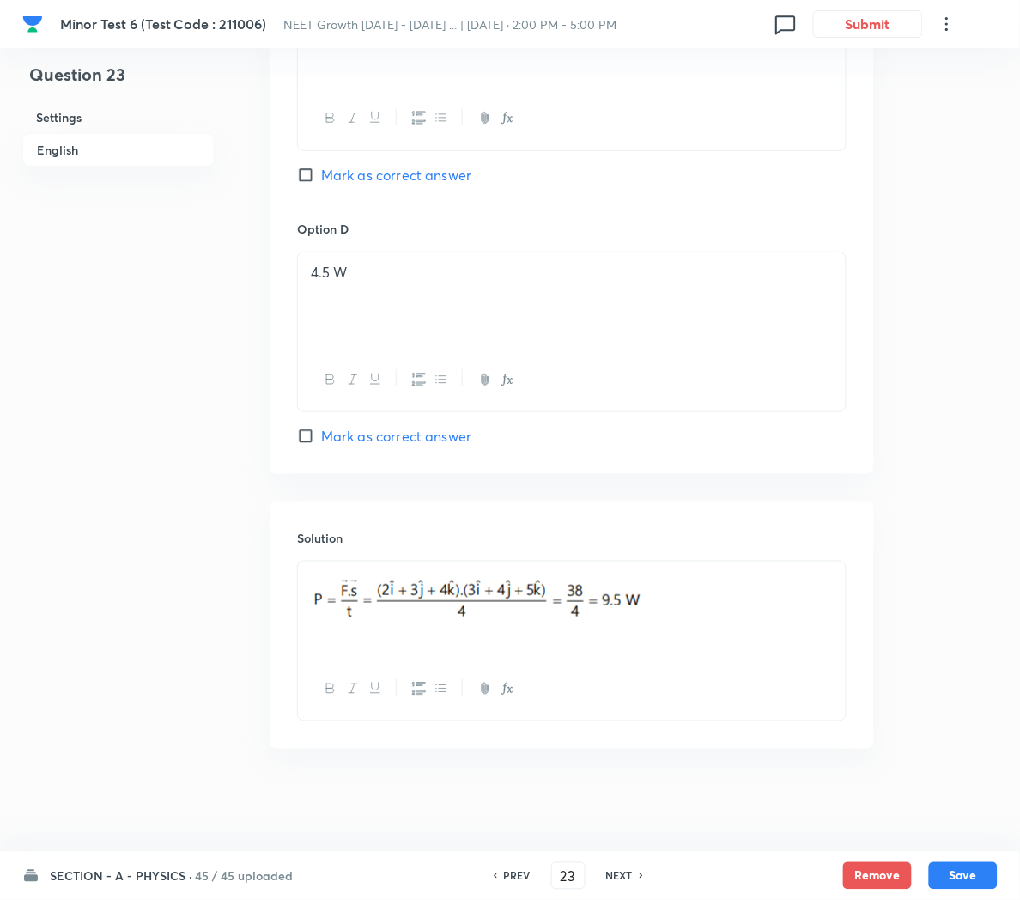
click at [503, 866] on div "PREV 23 ​ NEXT" at bounding box center [568, 875] width 221 height 27
click at [512, 872] on h6 "PREV" at bounding box center [517, 875] width 27 height 15
type input "22"
checkbox input "false"
checkbox input "true"
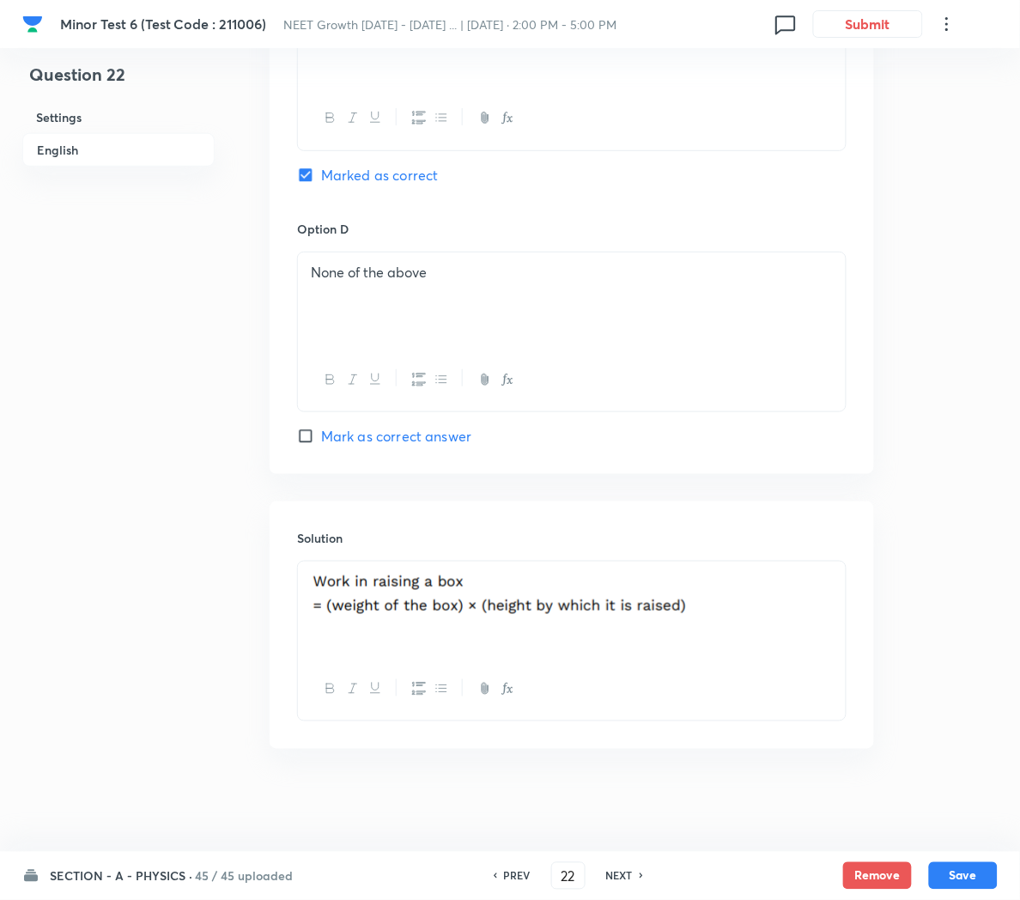
click at [620, 877] on h6 "NEXT" at bounding box center [619, 875] width 27 height 15
type input "23"
checkbox input "false"
checkbox input "true"
click at [618, 870] on h6 "NEXT" at bounding box center [619, 875] width 27 height 15
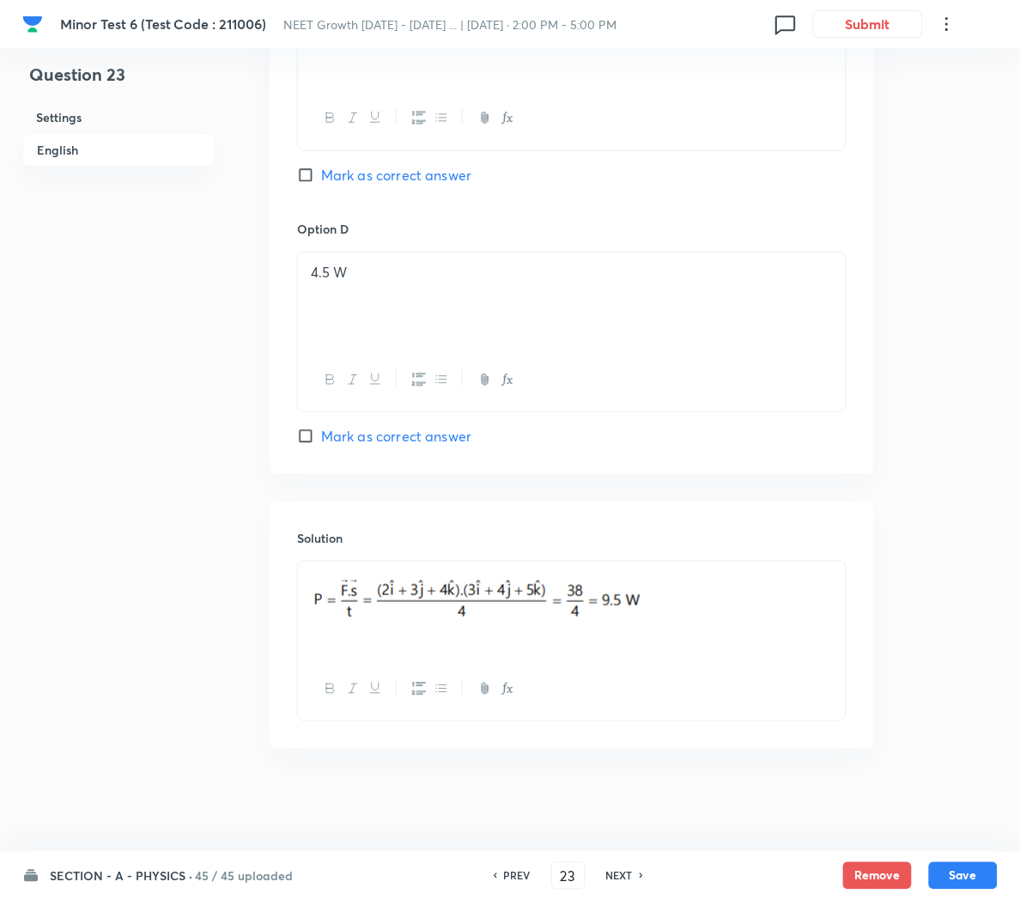
type input "24"
checkbox input "true"
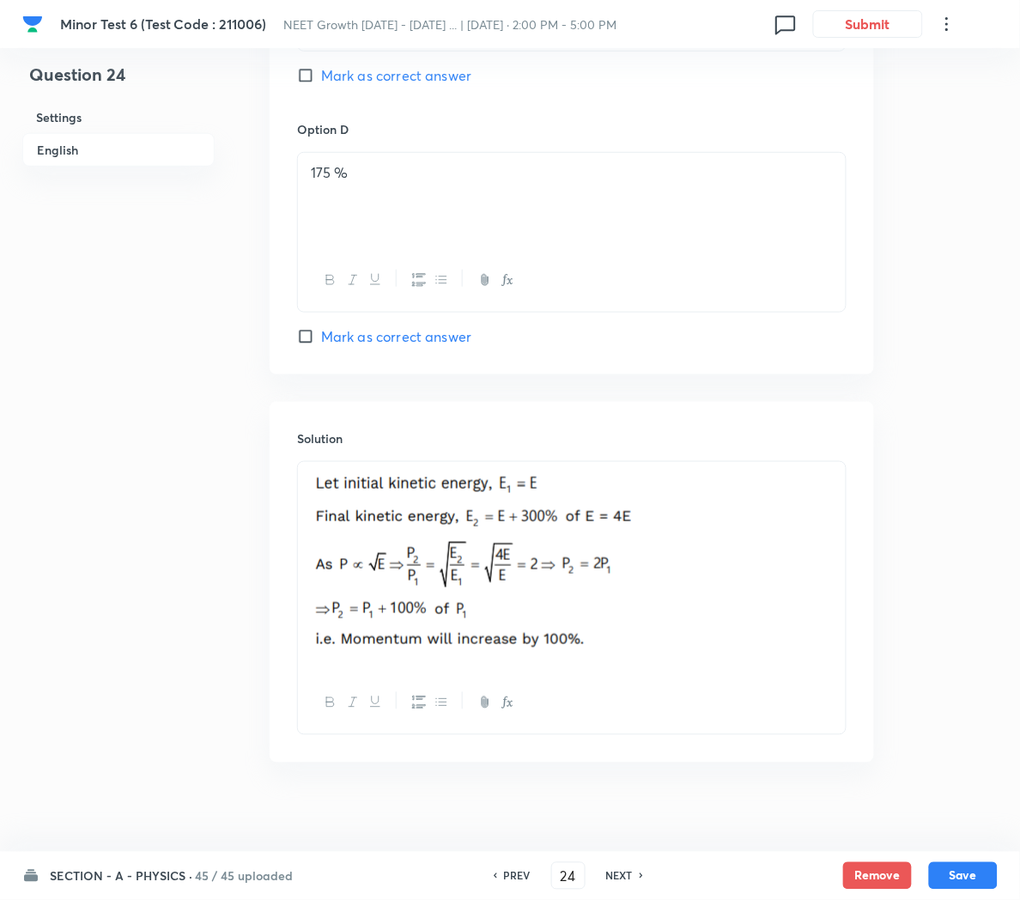
scroll to position [1546, 0]
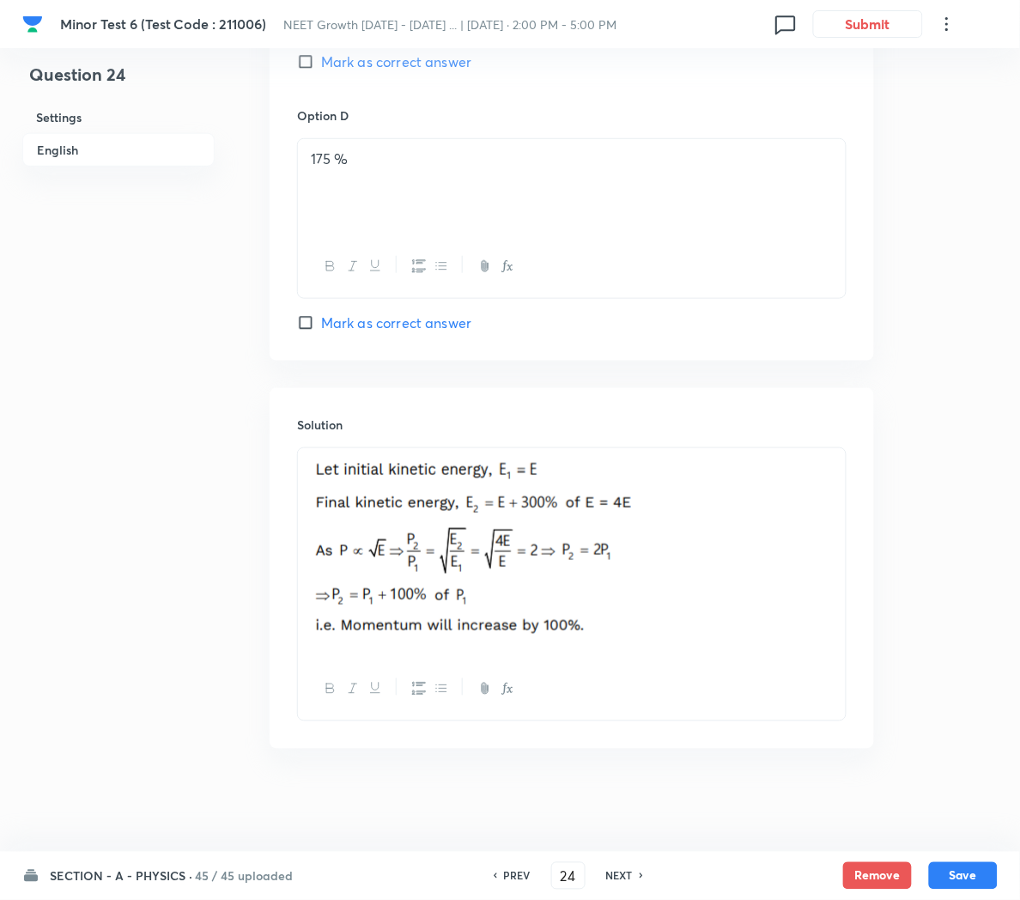
click at [608, 871] on h6 "NEXT" at bounding box center [619, 875] width 27 height 15
type input "25"
checkbox input "false"
checkbox input "true"
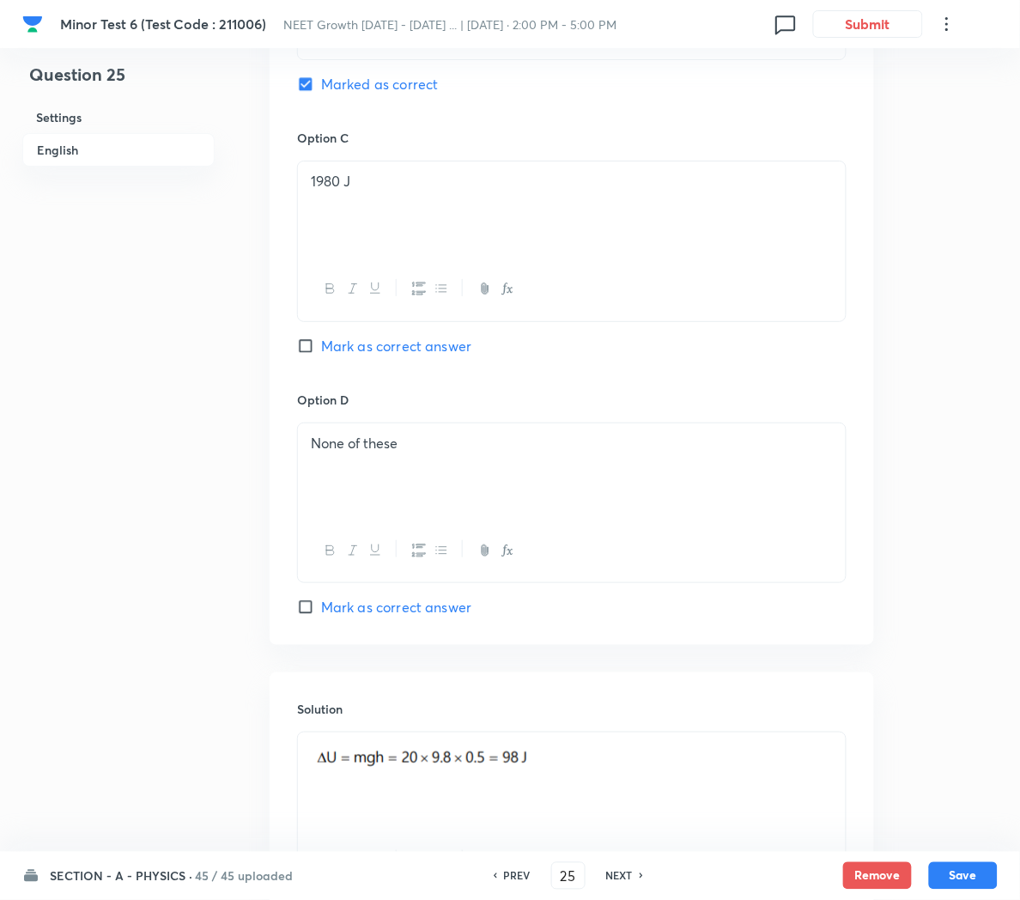
scroll to position [1432, 0]
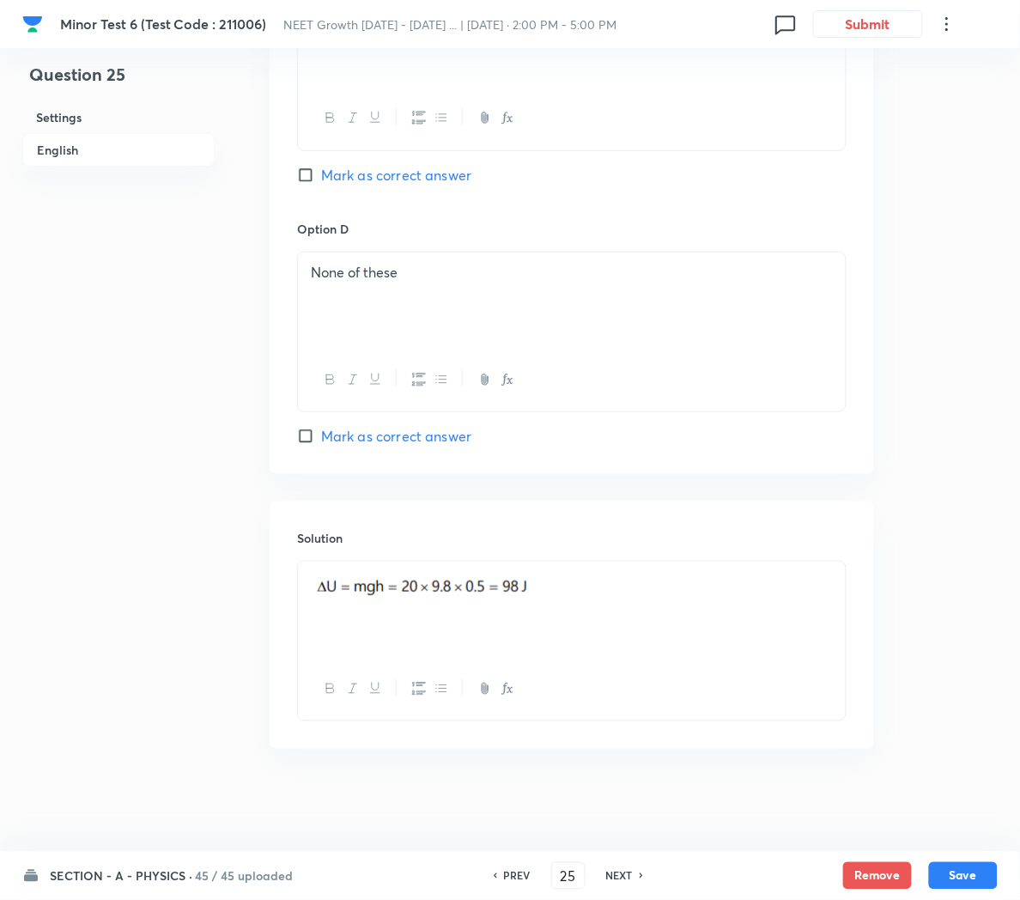
click at [624, 879] on h6 "NEXT" at bounding box center [619, 875] width 27 height 15
type input "26"
checkbox input "false"
checkbox input "true"
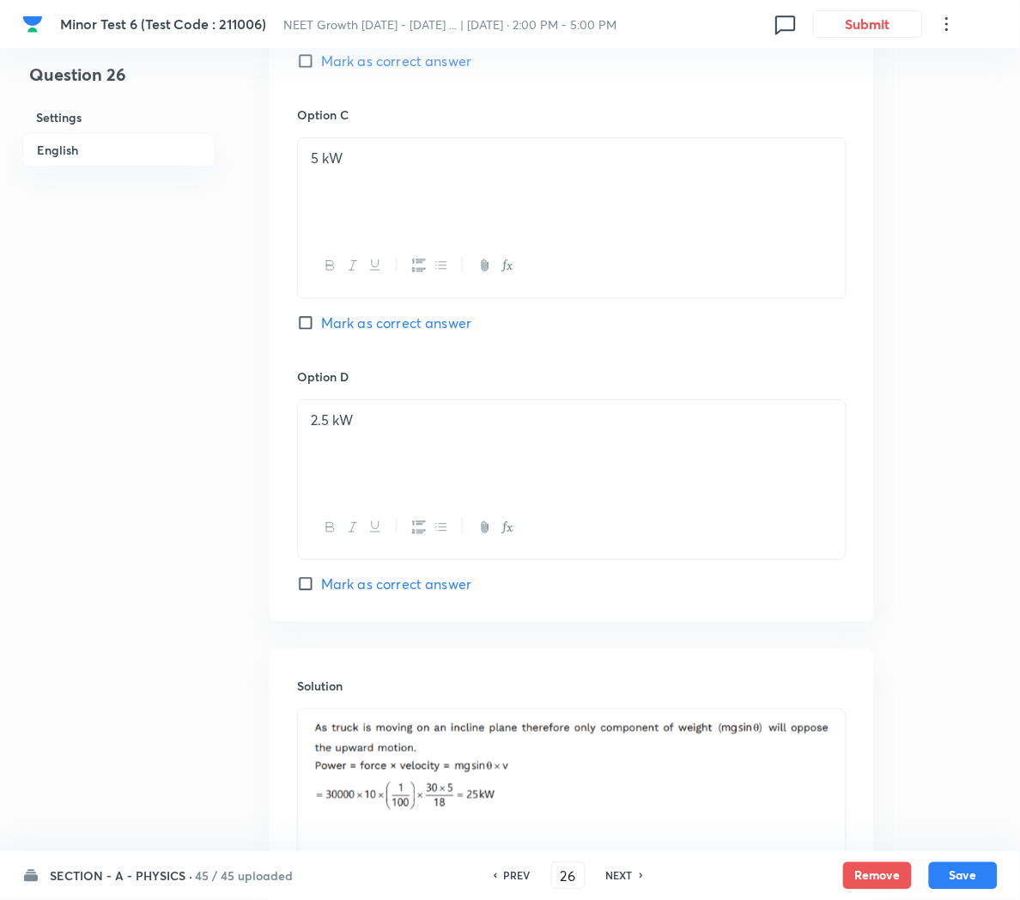
scroll to position [1460, 0]
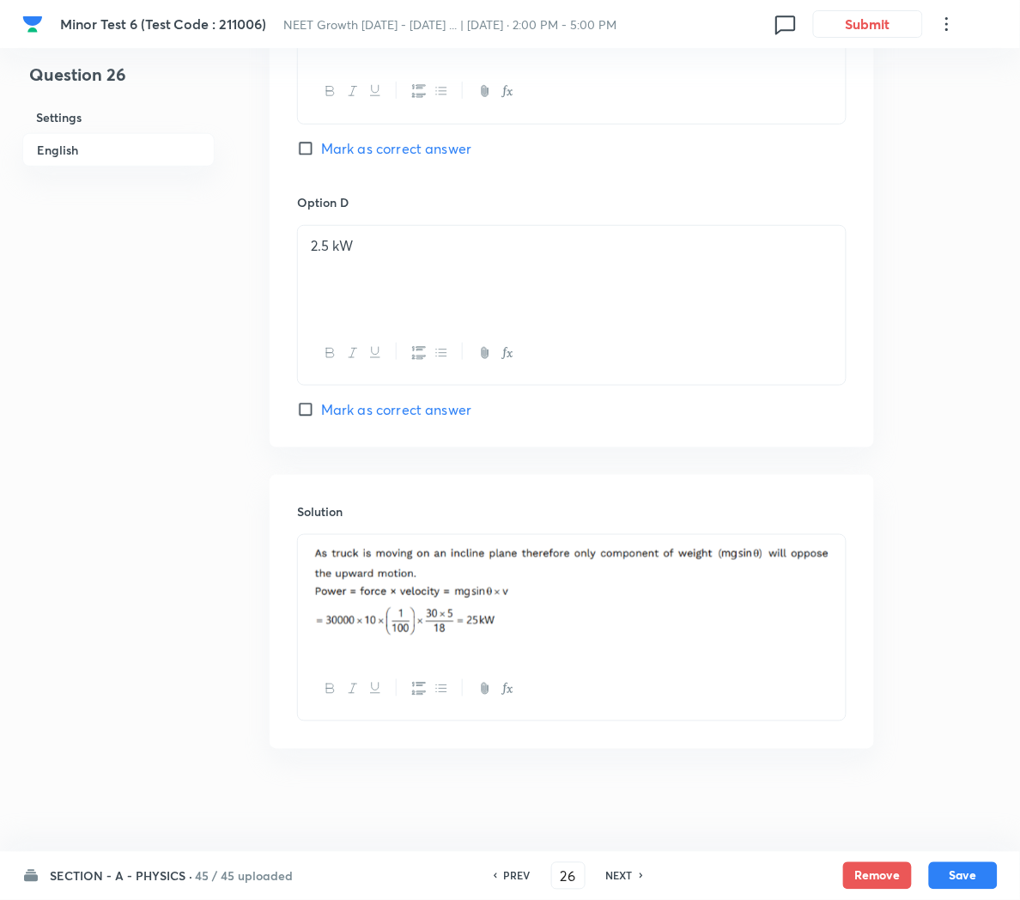
click at [625, 876] on h6 "NEXT" at bounding box center [619, 875] width 27 height 15
type input "27"
checkbox input "true"
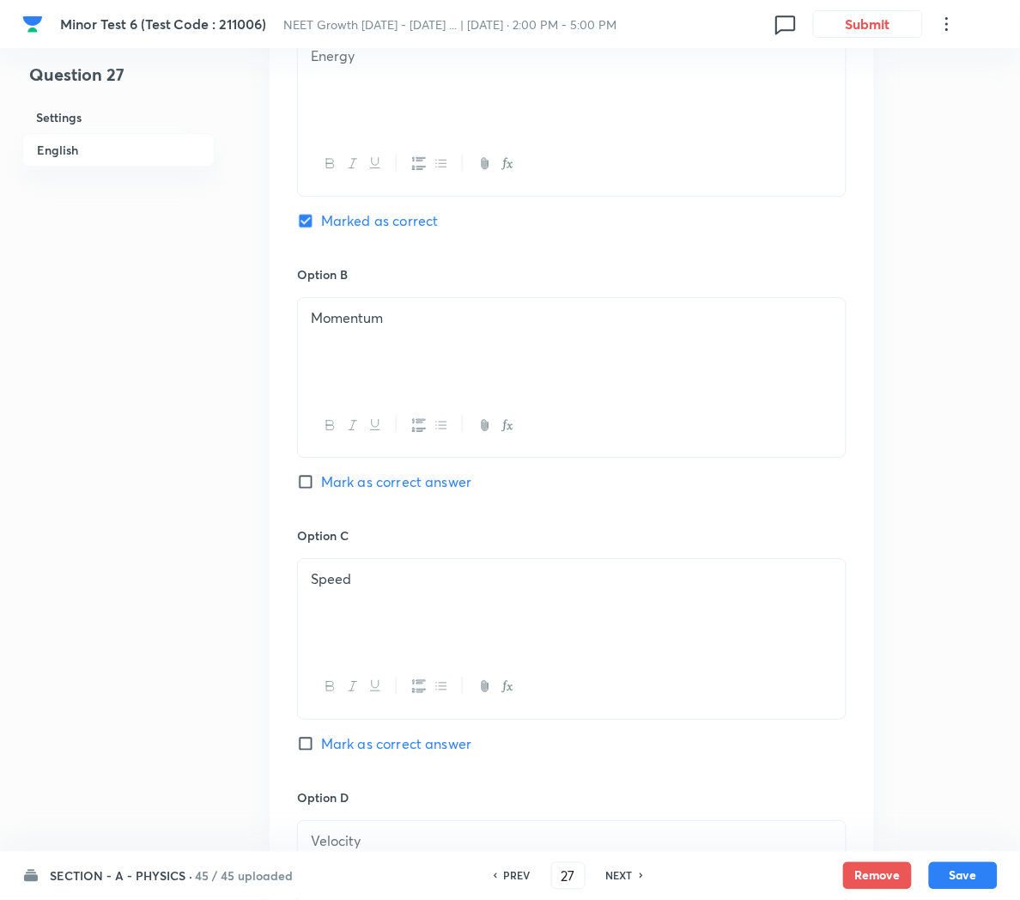
scroll to position [1432, 0]
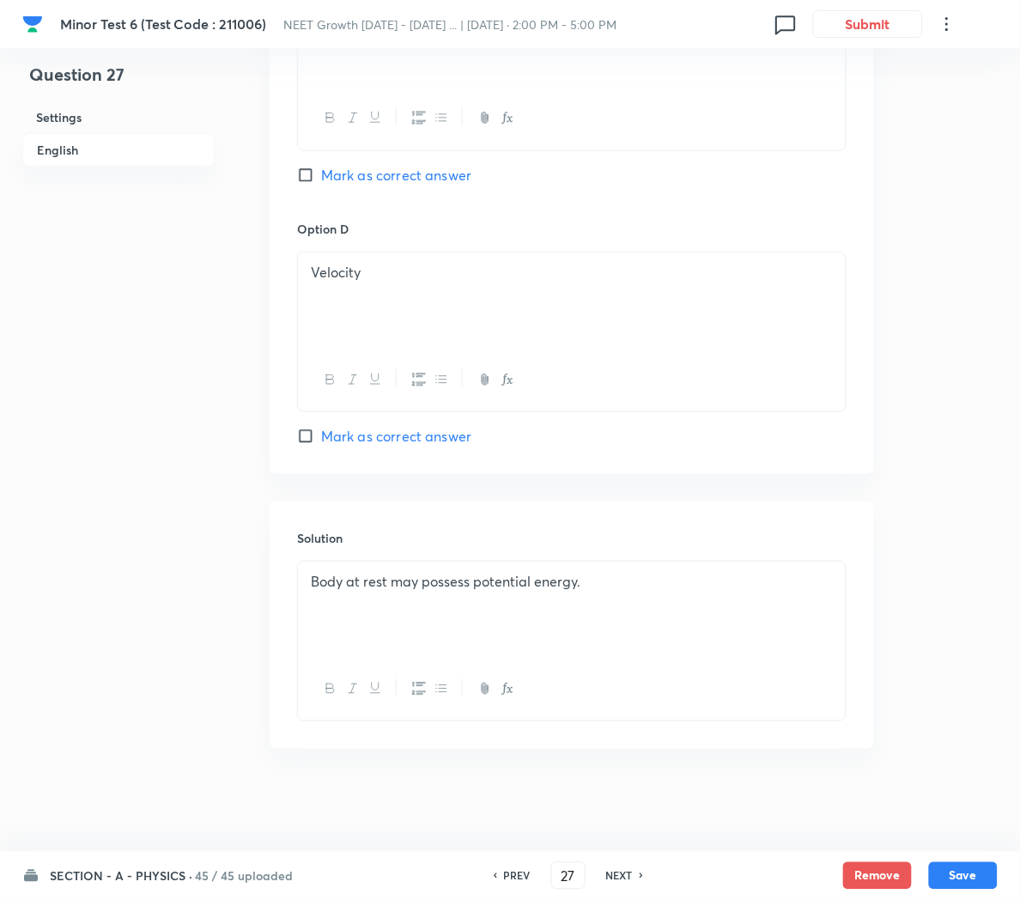
click at [616, 871] on h6 "NEXT" at bounding box center [619, 875] width 27 height 15
type input "28"
checkbox input "false"
checkbox input "true"
click at [619, 876] on h6 "NEXT" at bounding box center [619, 875] width 27 height 15
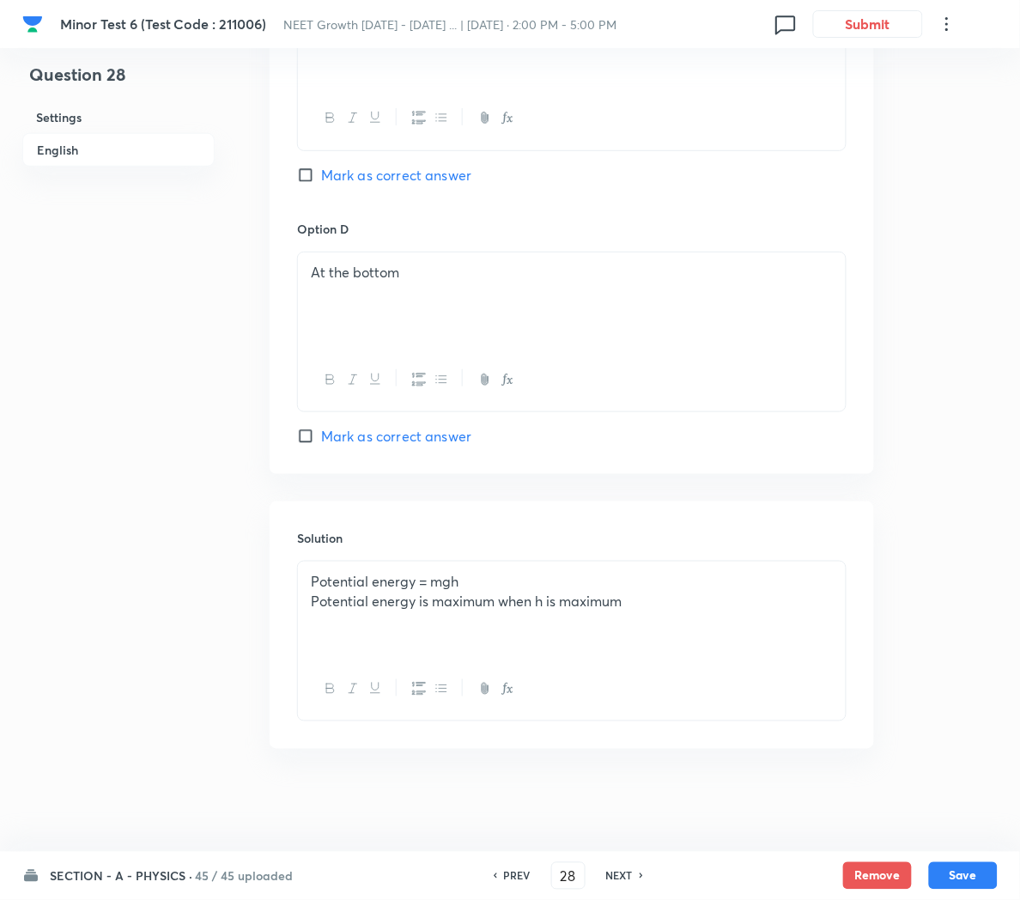
type input "29"
checkbox input "true"
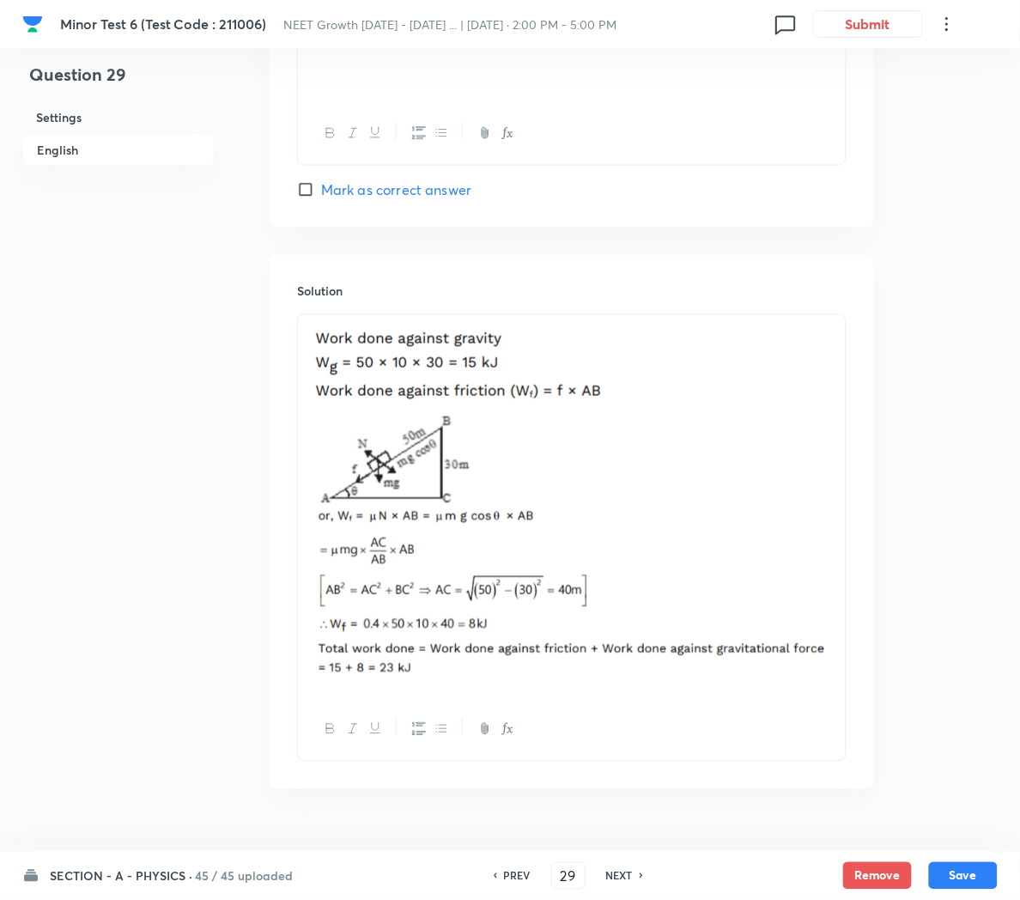
scroll to position [1823, 0]
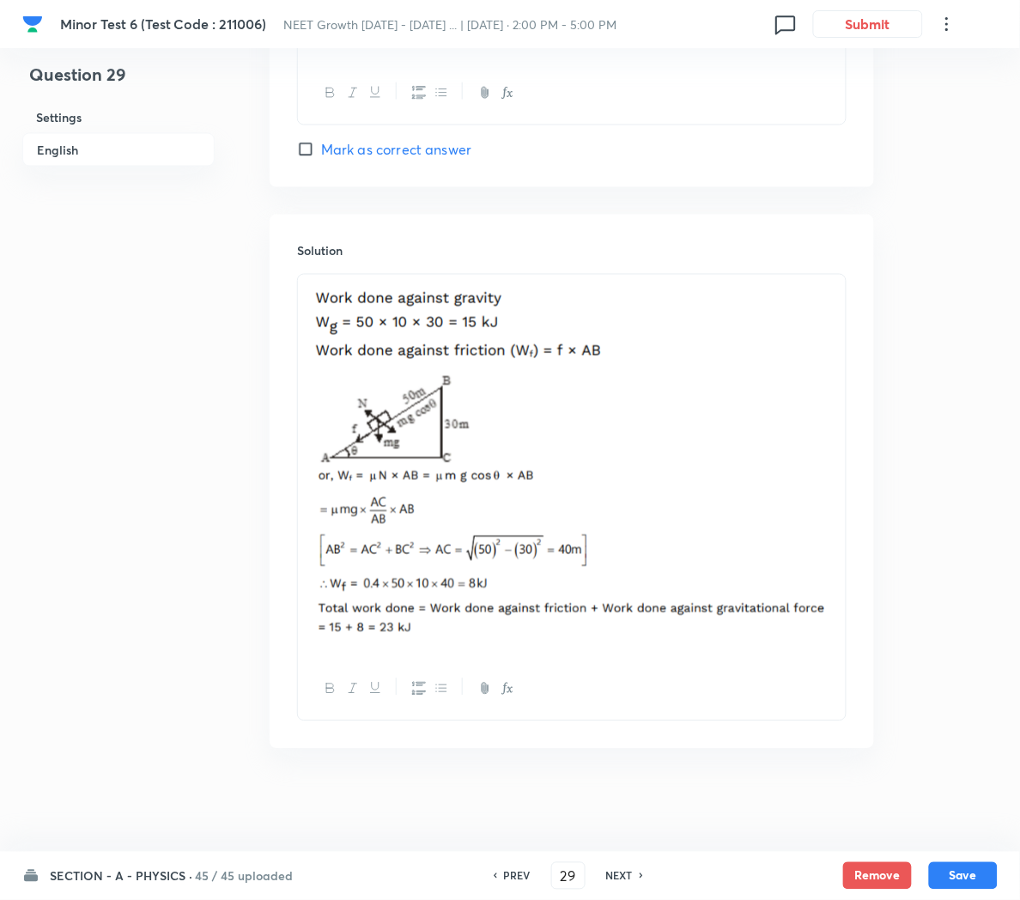
click at [620, 875] on h6 "NEXT" at bounding box center [619, 875] width 27 height 15
type input "30"
checkbox input "true"
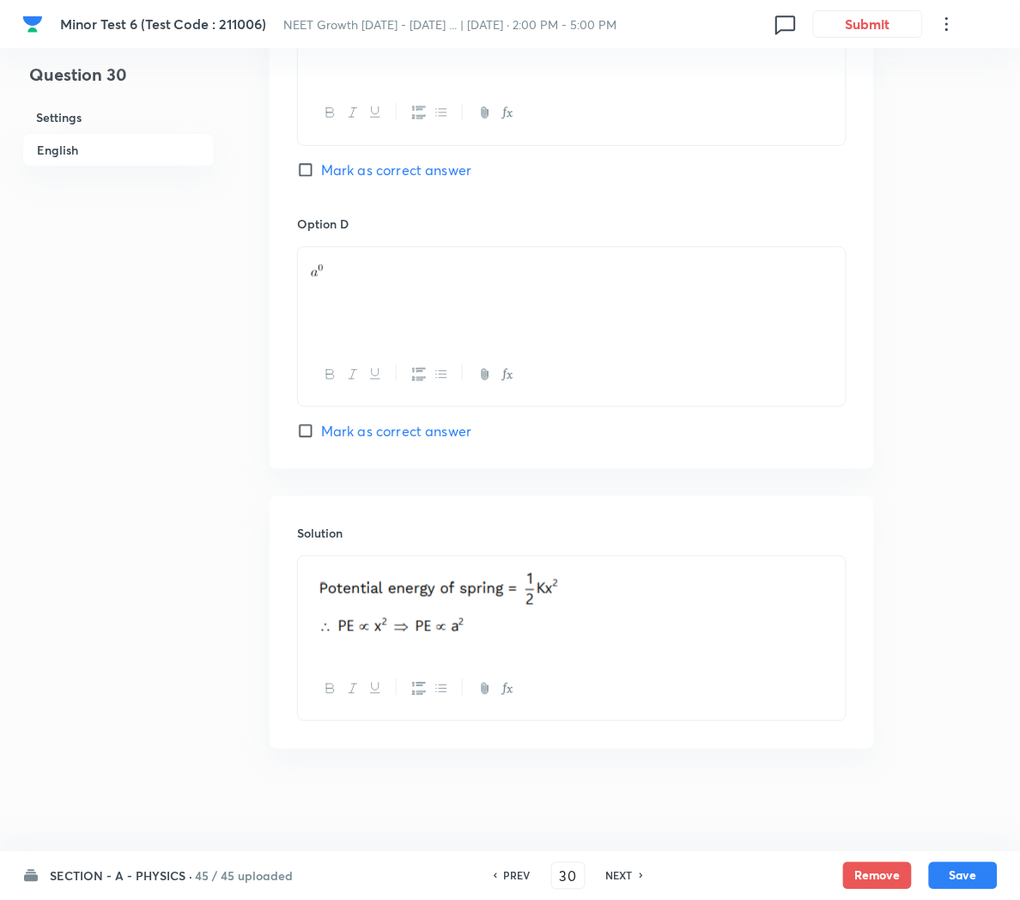
scroll to position [1439, 0]
click at [513, 871] on h6 "PREV" at bounding box center [517, 875] width 27 height 15
type input "29"
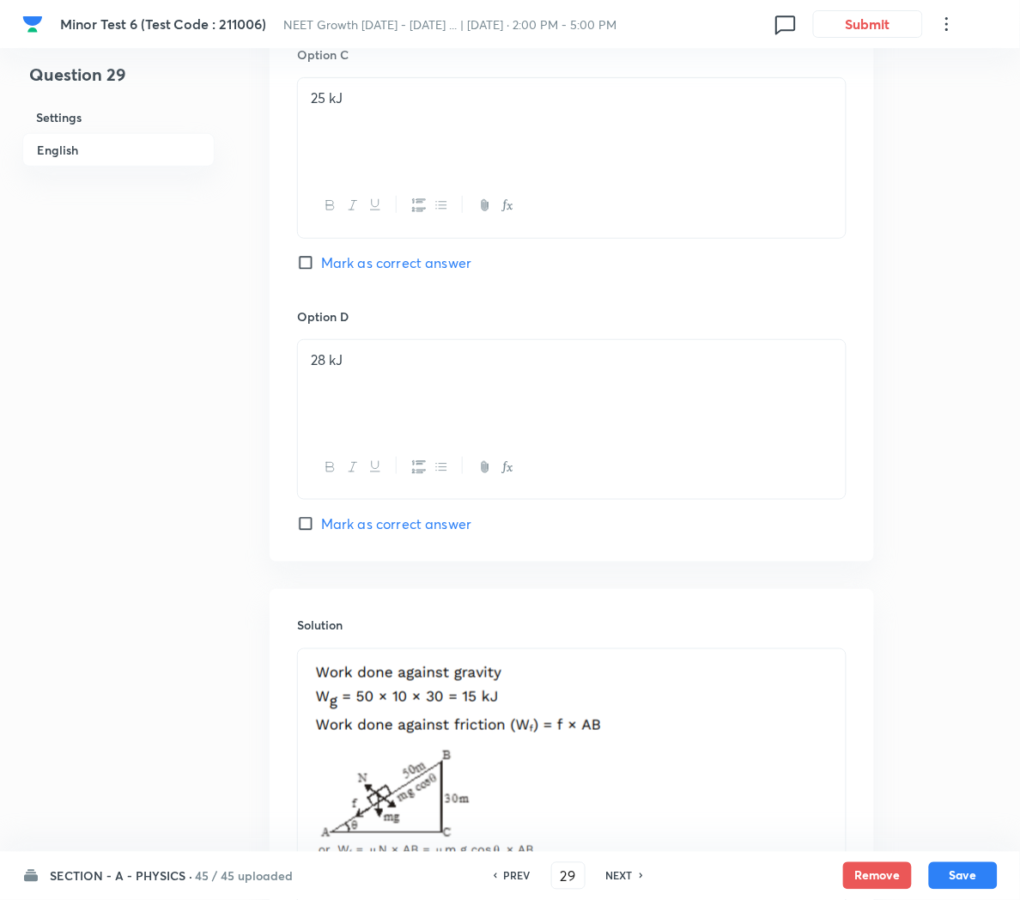
scroll to position [1823, 0]
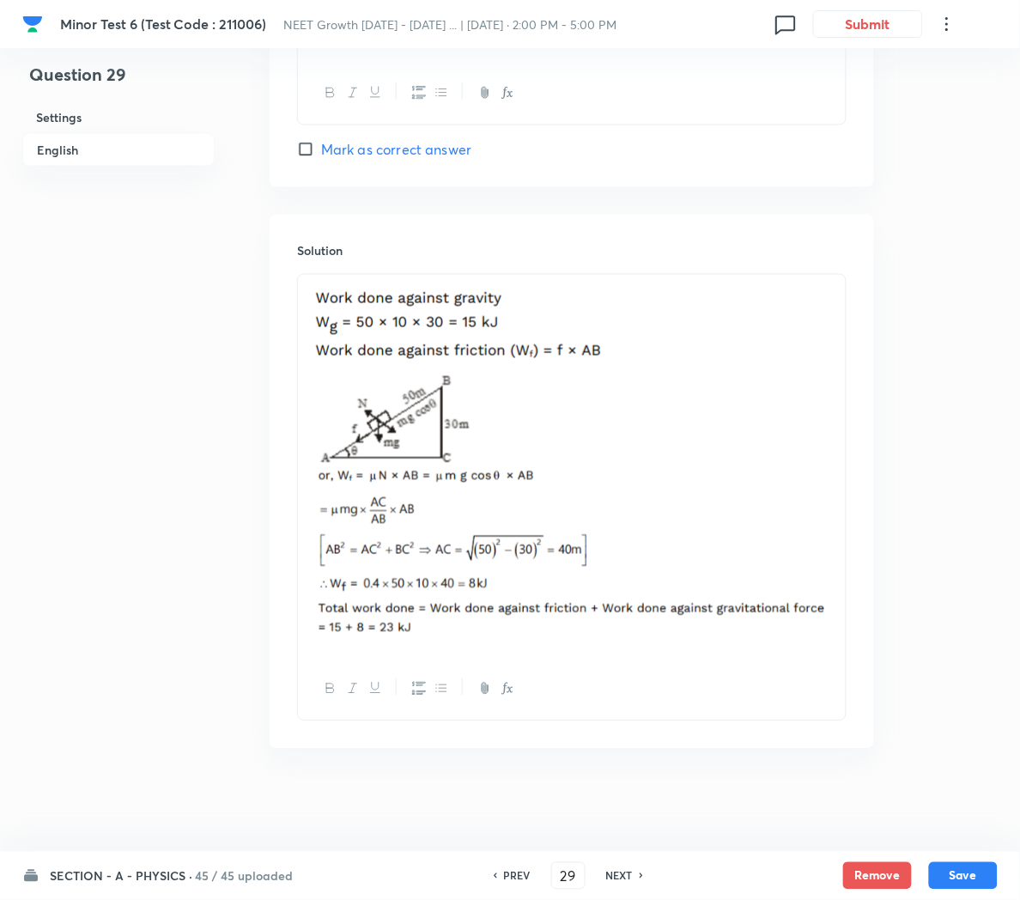
checkbox input "true"
click at [631, 876] on div "NEXT" at bounding box center [622, 875] width 46 height 15
type input "30"
checkbox input "true"
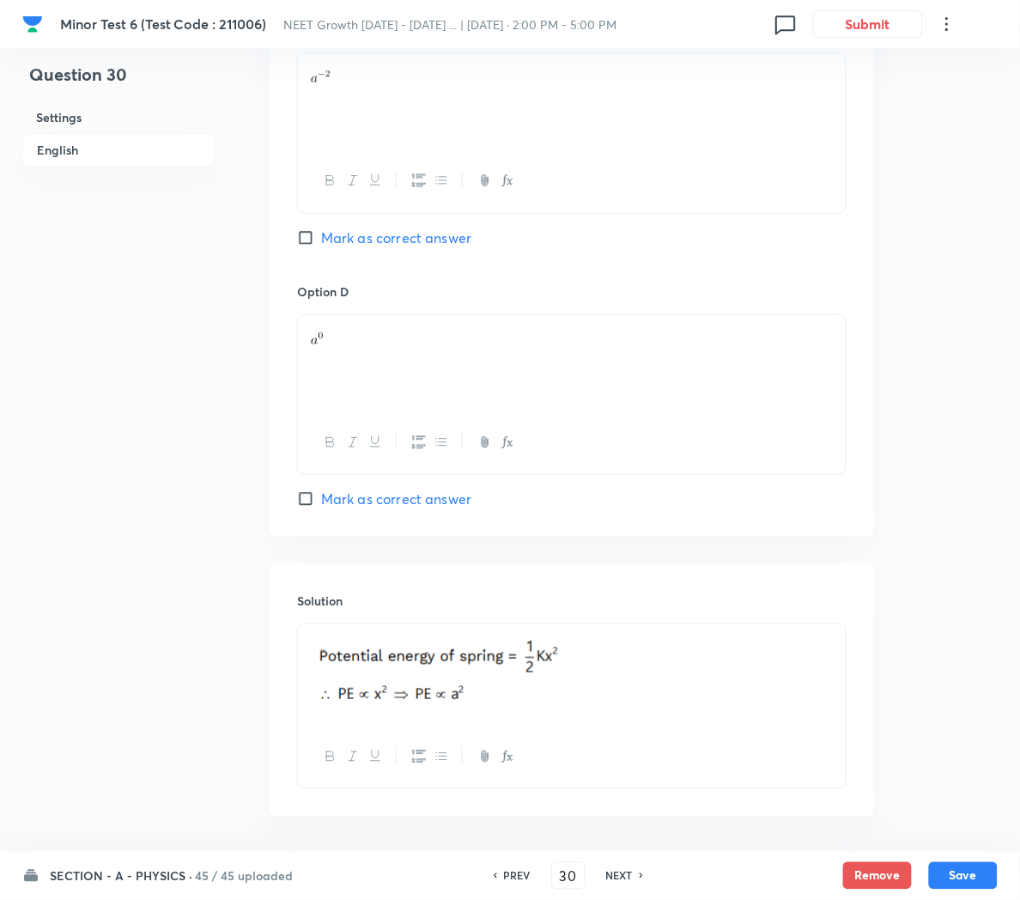
scroll to position [1439, 0]
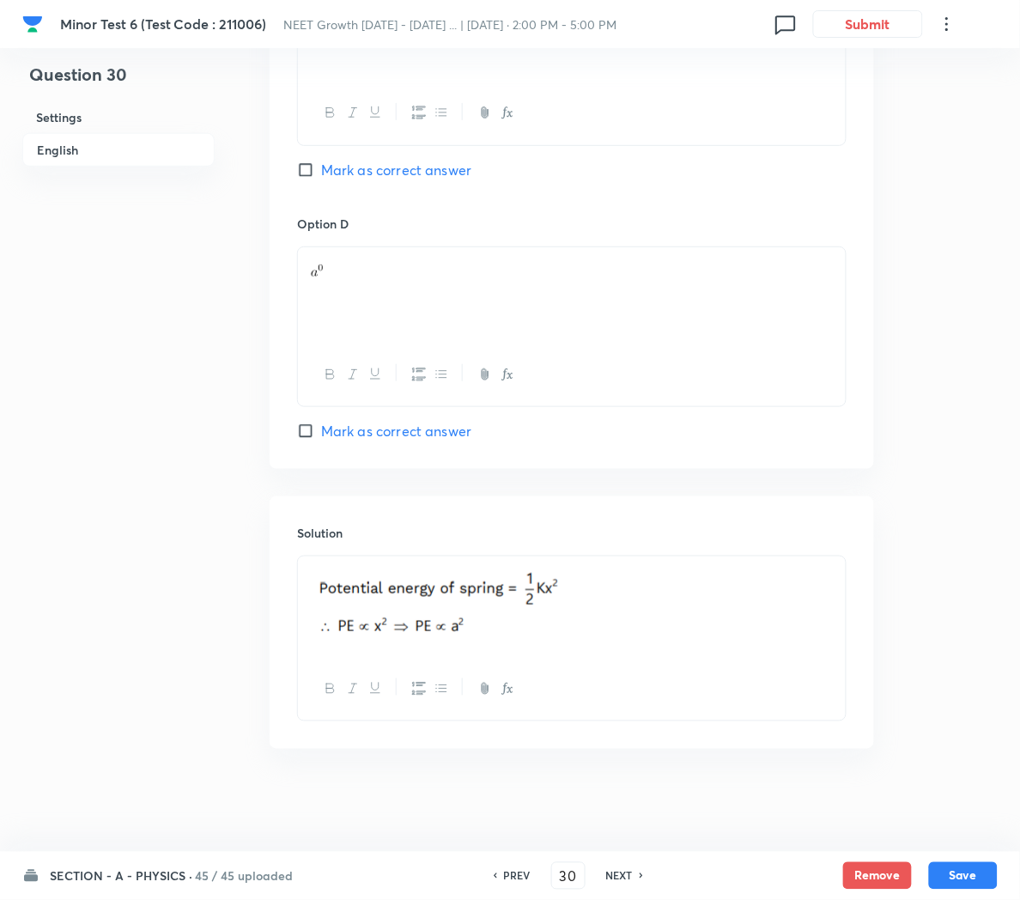
click at [616, 878] on h6 "NEXT" at bounding box center [619, 875] width 27 height 15
type input "31"
checkbox input "true"
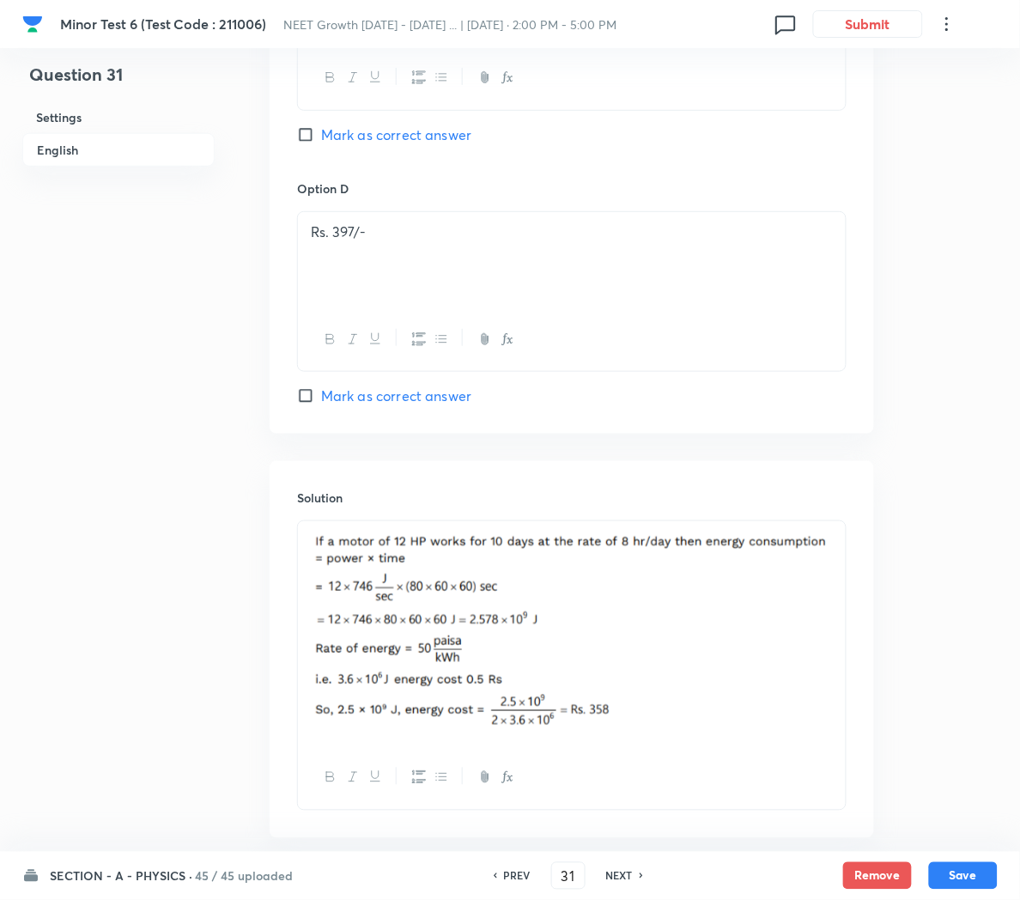
scroll to position [1562, 0]
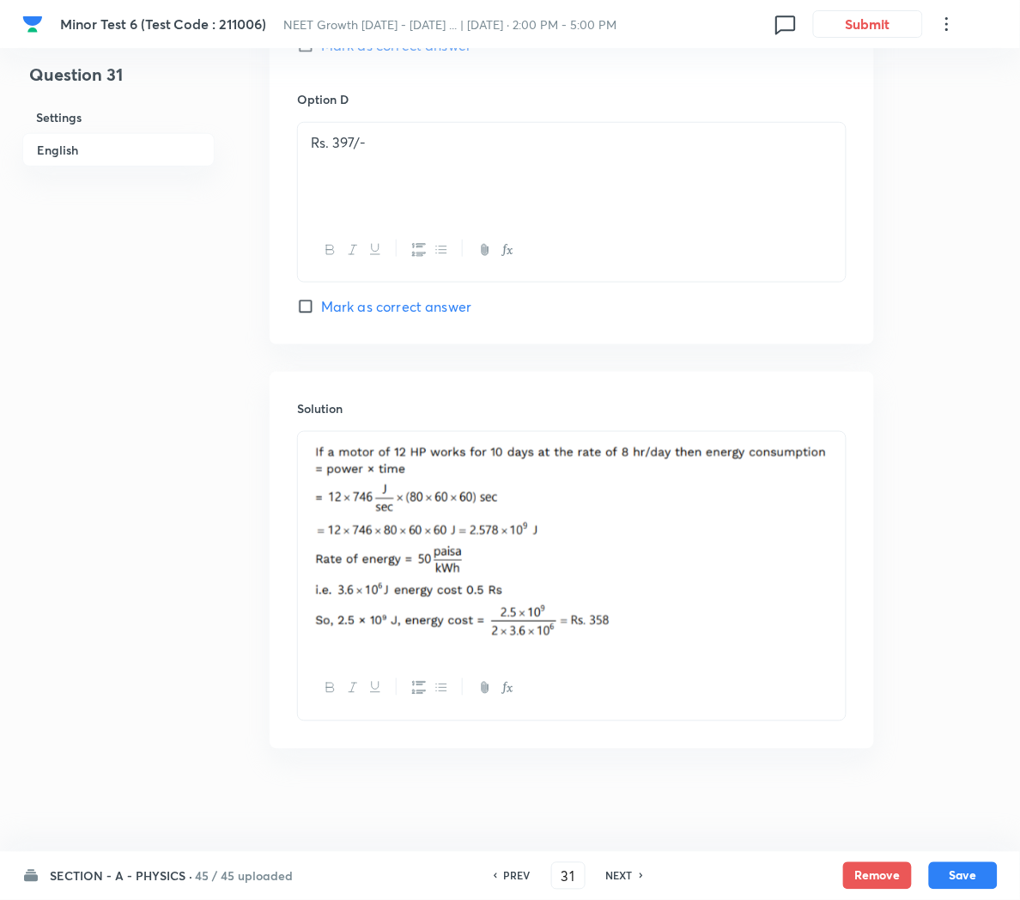
click at [616, 866] on div "PREV 31 ​ NEXT" at bounding box center [568, 875] width 221 height 27
click at [615, 871] on h6 "NEXT" at bounding box center [619, 875] width 27 height 15
type input "32"
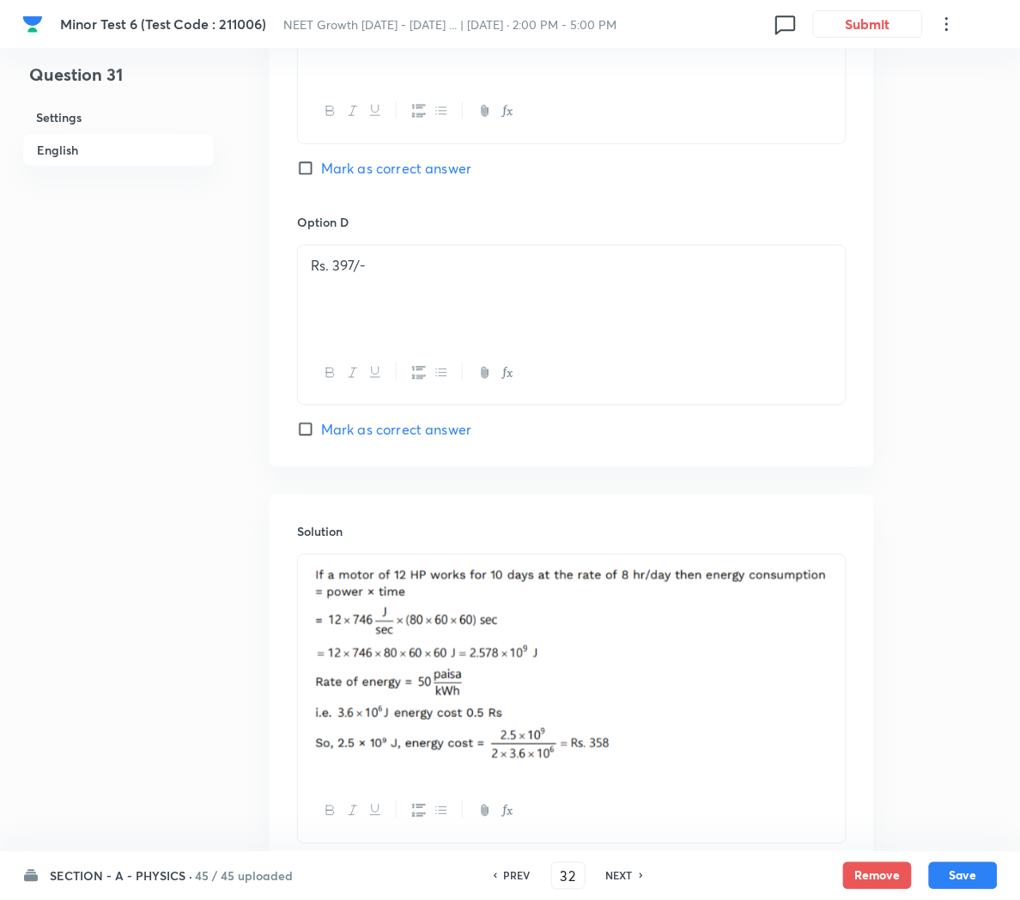
checkbox input "true"
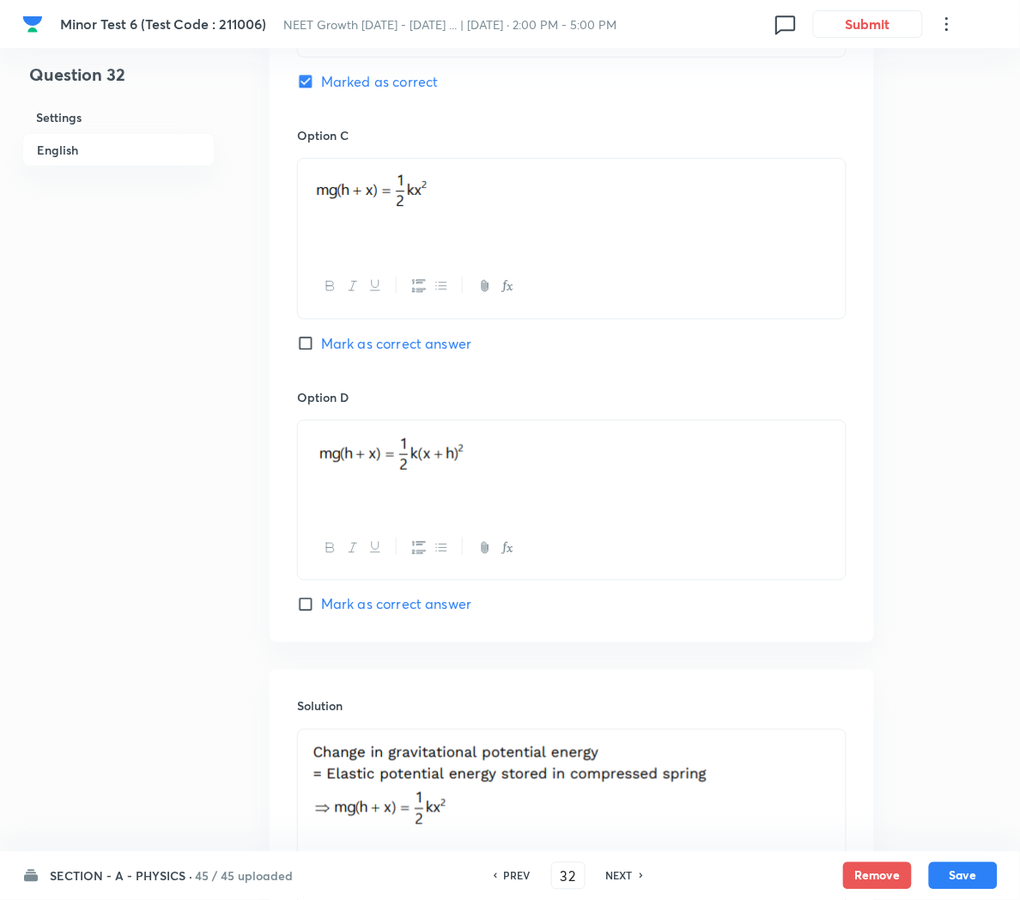
scroll to position [1649, 0]
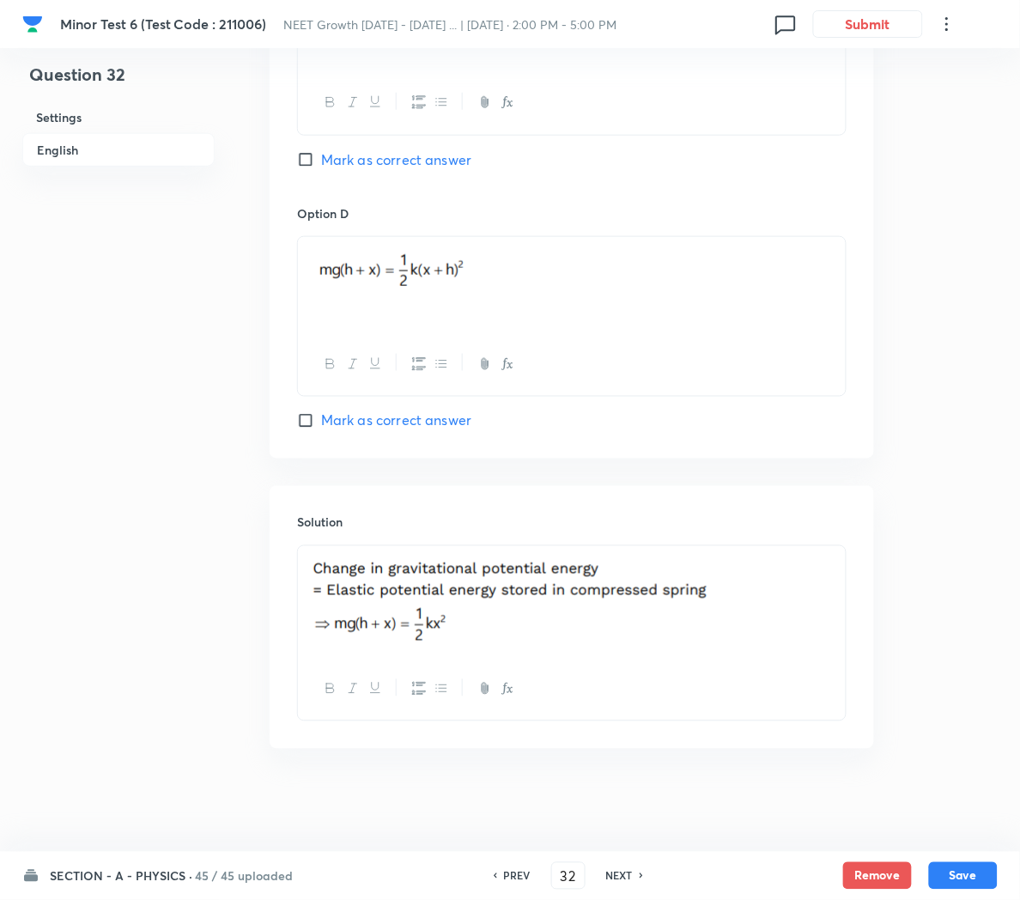
click at [614, 878] on h6 "NEXT" at bounding box center [619, 875] width 27 height 15
type input "33"
checkbox input "true"
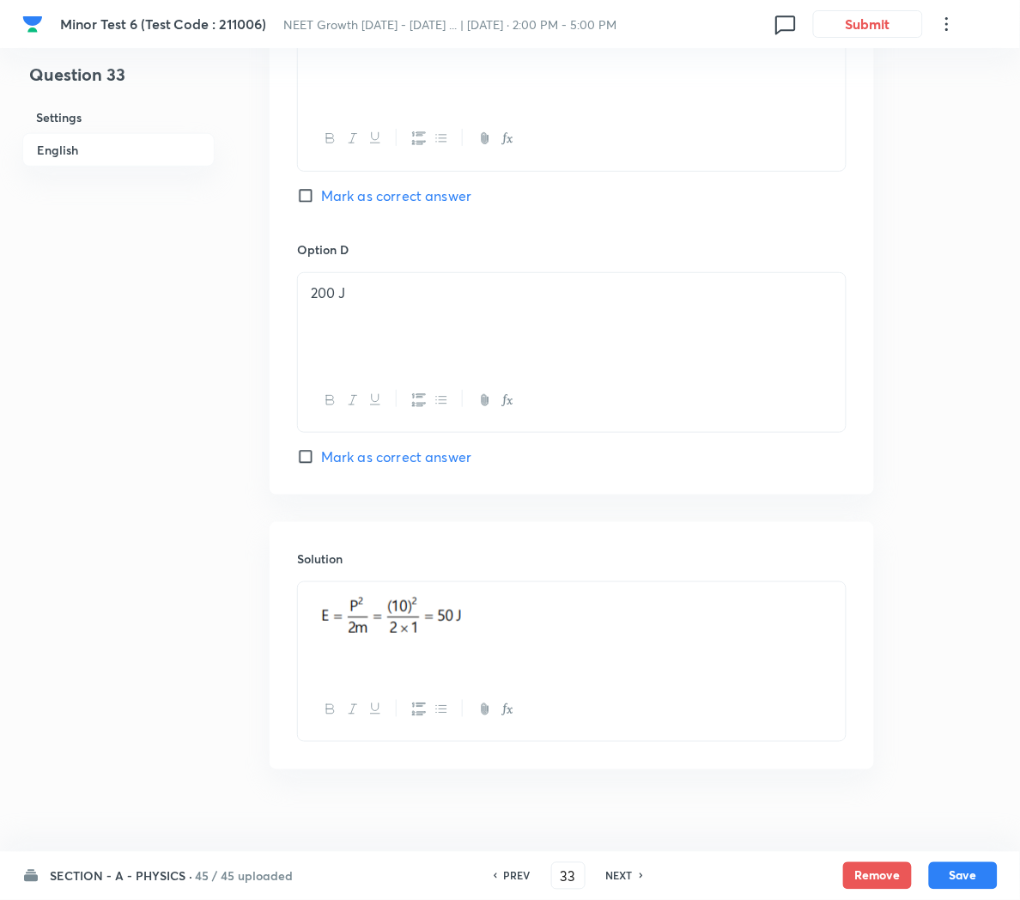
scroll to position [1432, 0]
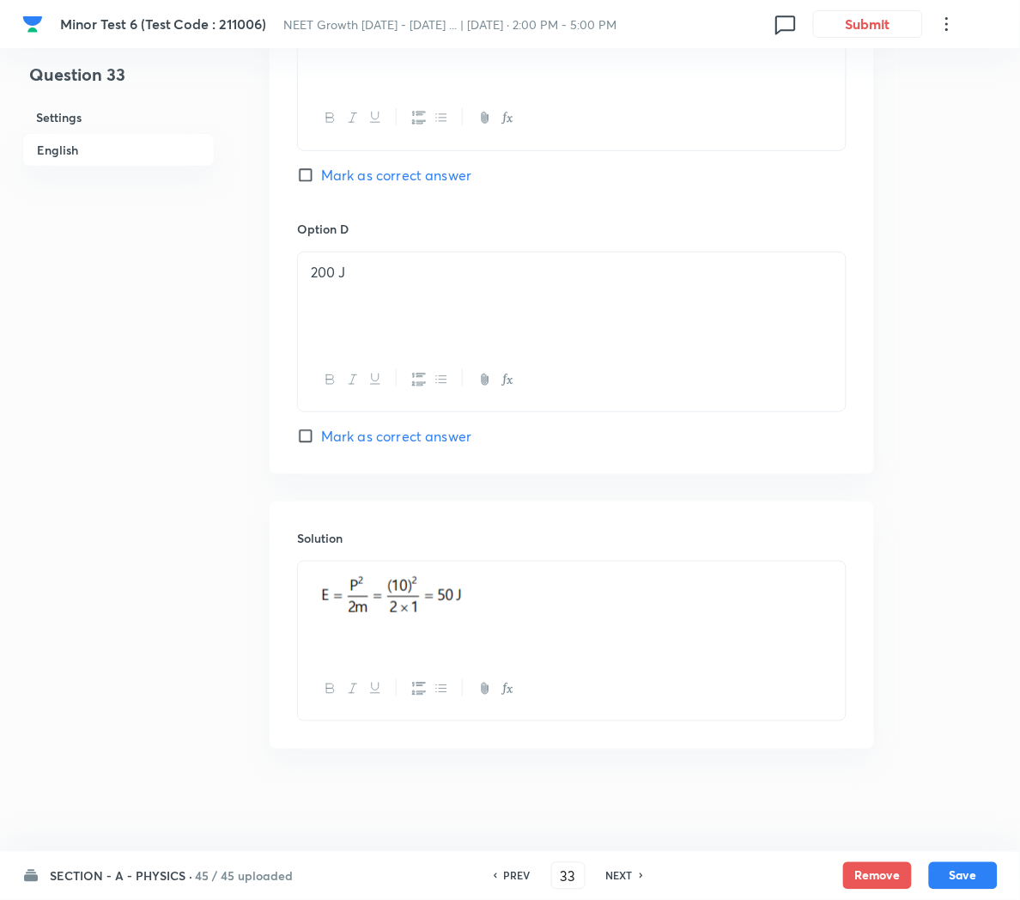
click at [615, 871] on h6 "NEXT" at bounding box center [619, 875] width 27 height 15
type input "34"
checkbox input "false"
checkbox input "true"
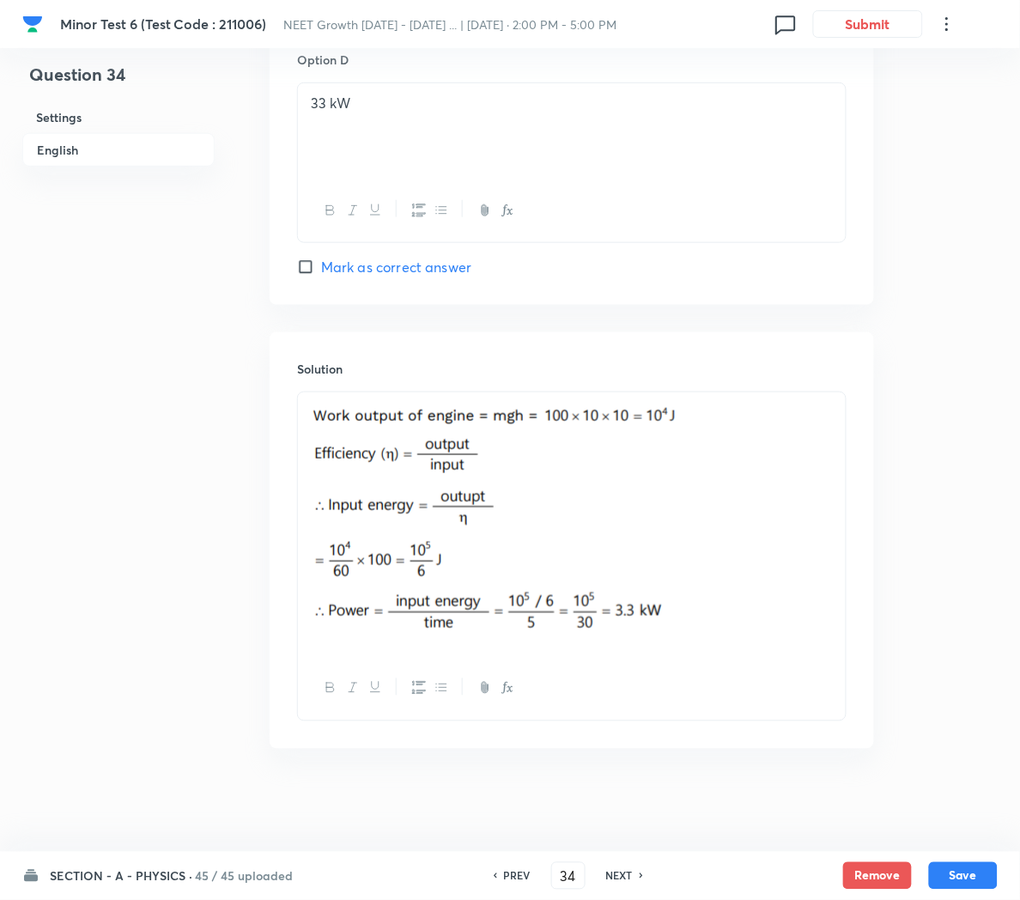
scroll to position [1603, 0]
click at [628, 878] on h6 "NEXT" at bounding box center [619, 875] width 27 height 15
type input "35"
checkbox input "false"
checkbox input "true"
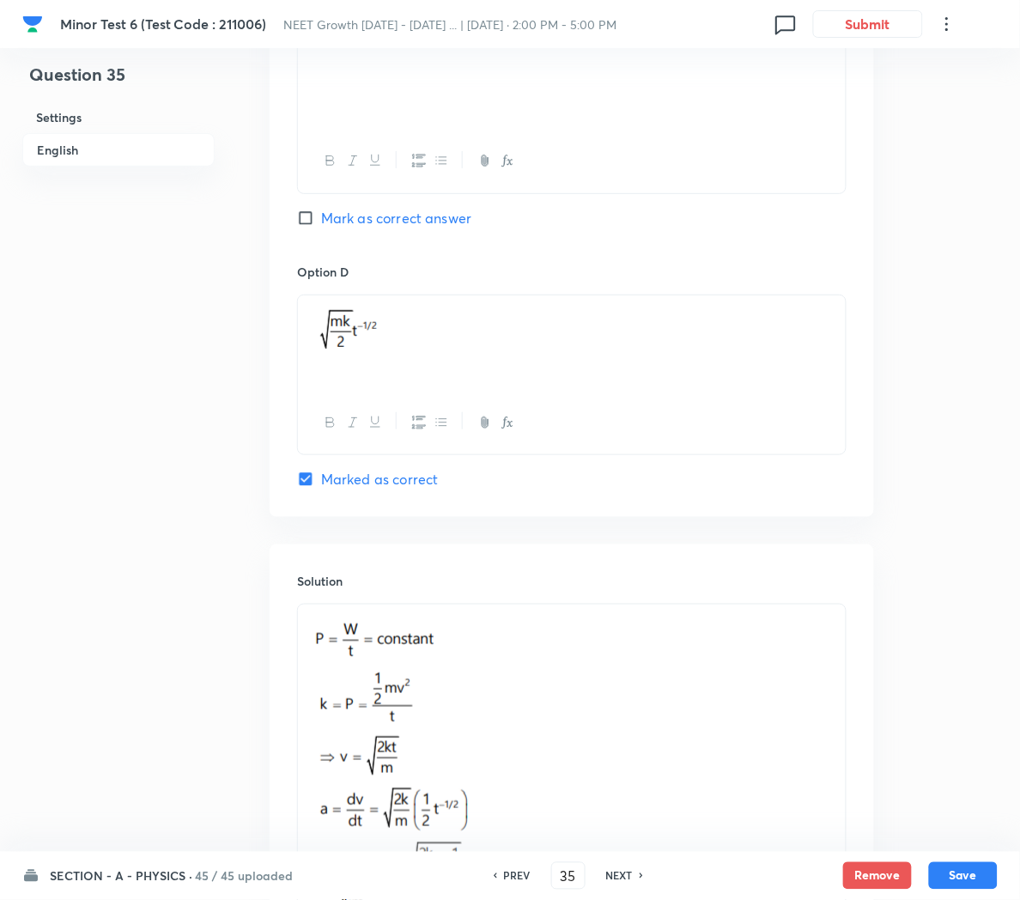
scroll to position [1690, 0]
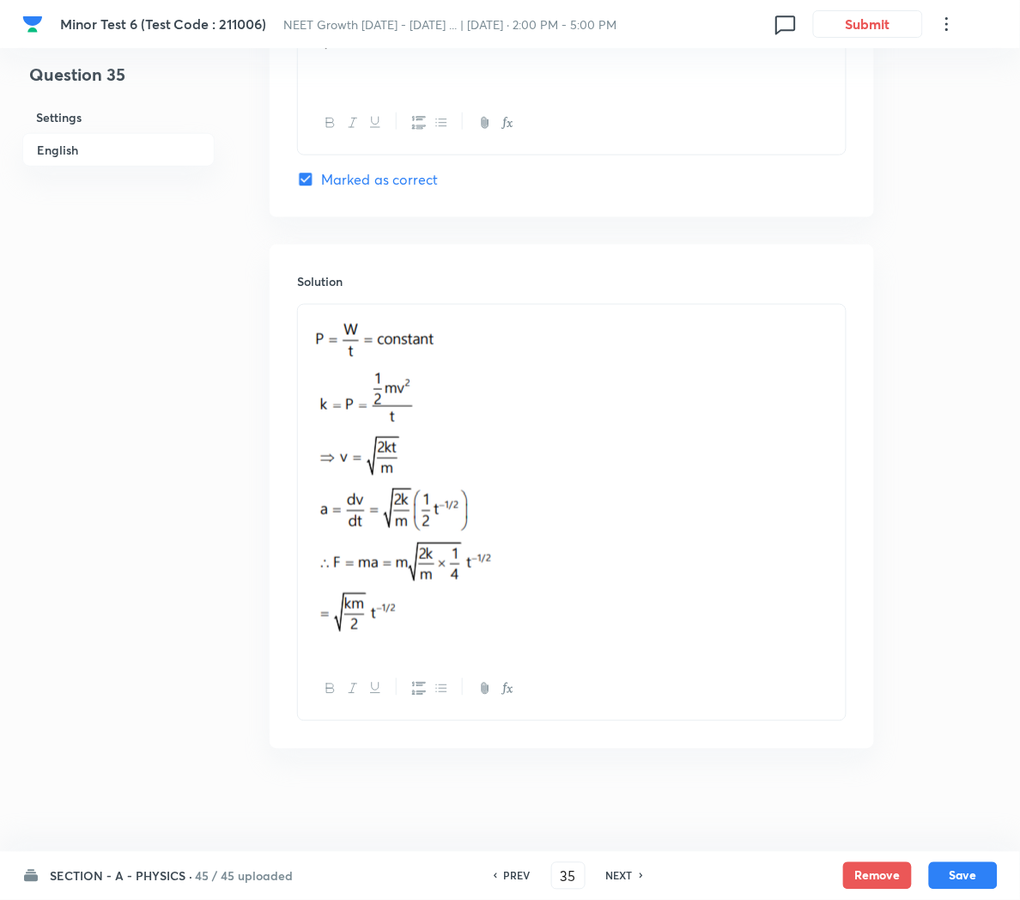
click at [610, 874] on h6 "NEXT" at bounding box center [619, 875] width 27 height 15
type input "36"
checkbox input "false"
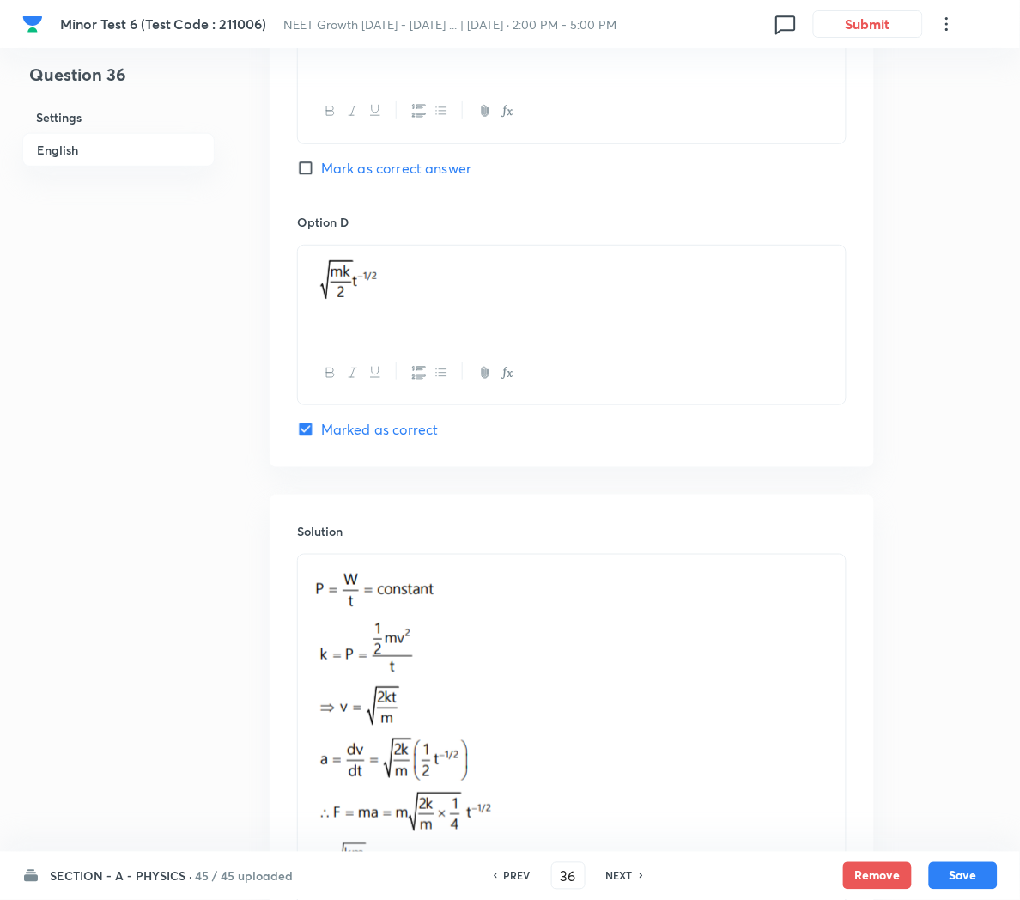
checkbox input "true"
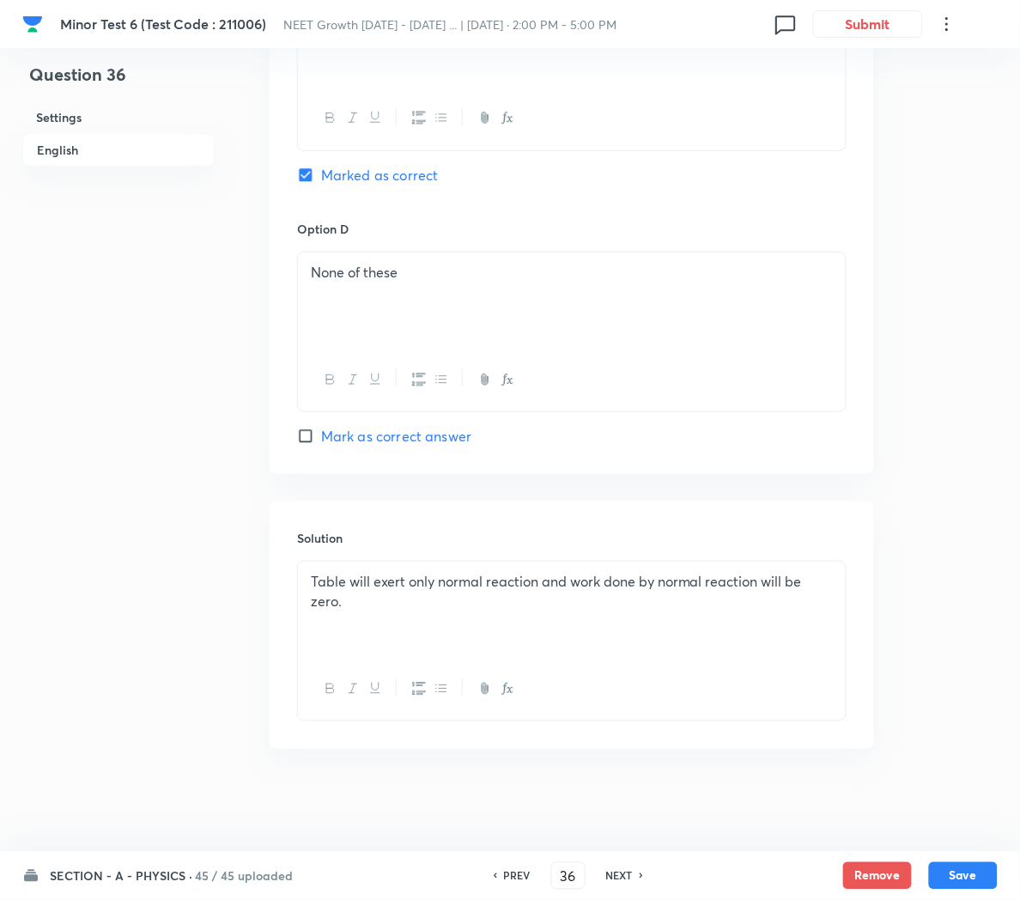
click at [620, 877] on h6 "NEXT" at bounding box center [619, 875] width 27 height 15
type input "37"
checkbox input "false"
checkbox input "true"
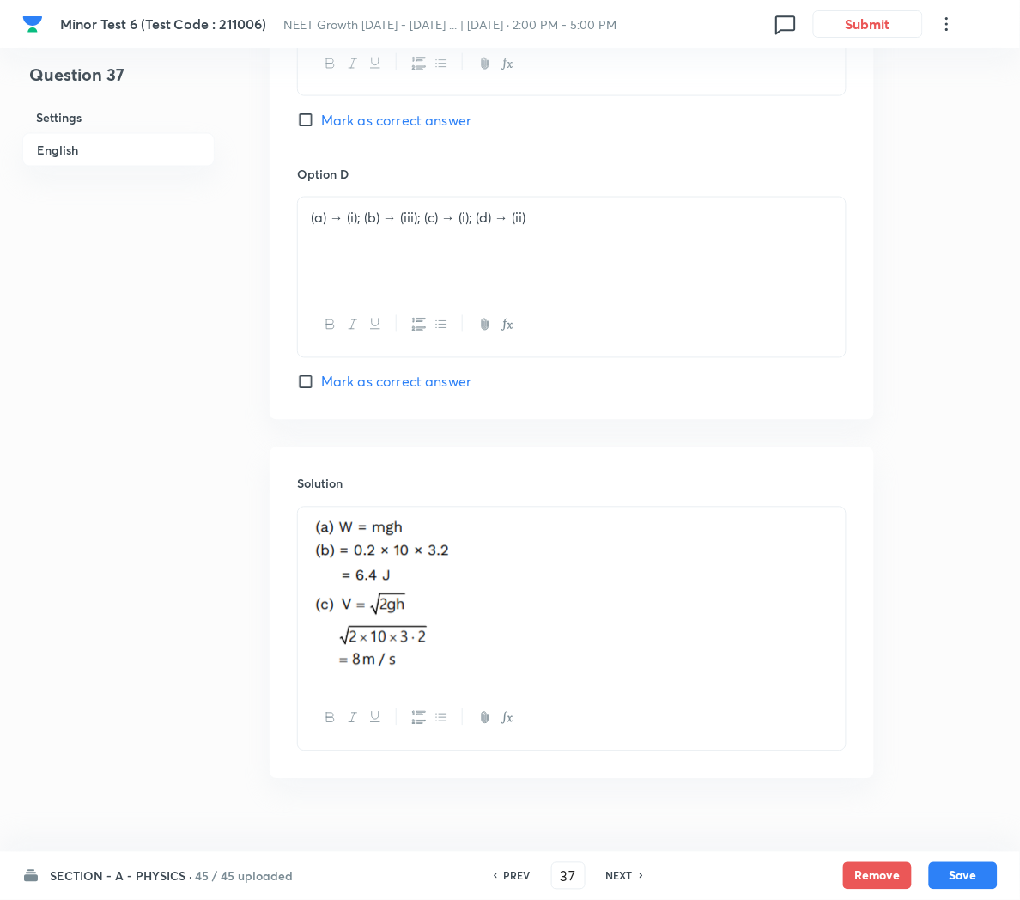
scroll to position [1838, 0]
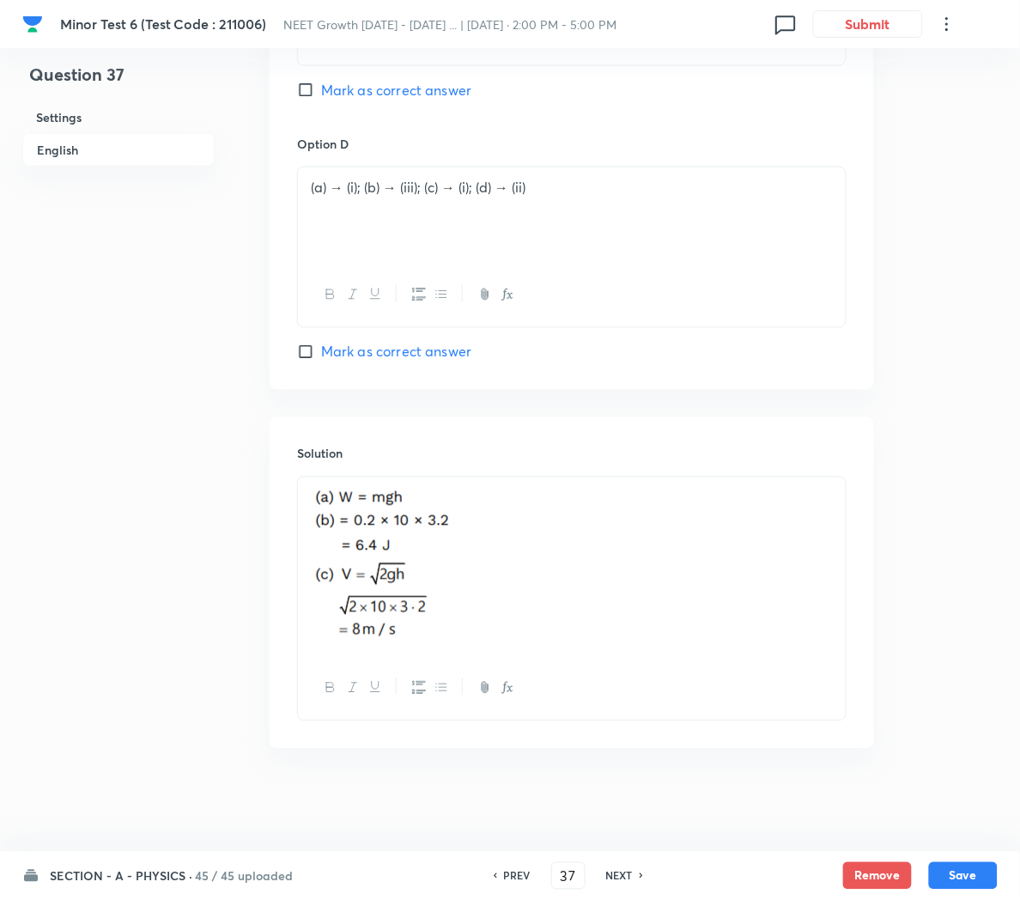
click at [622, 875] on h6 "NEXT" at bounding box center [619, 875] width 27 height 15
type input "38"
checkbox input "false"
checkbox input "true"
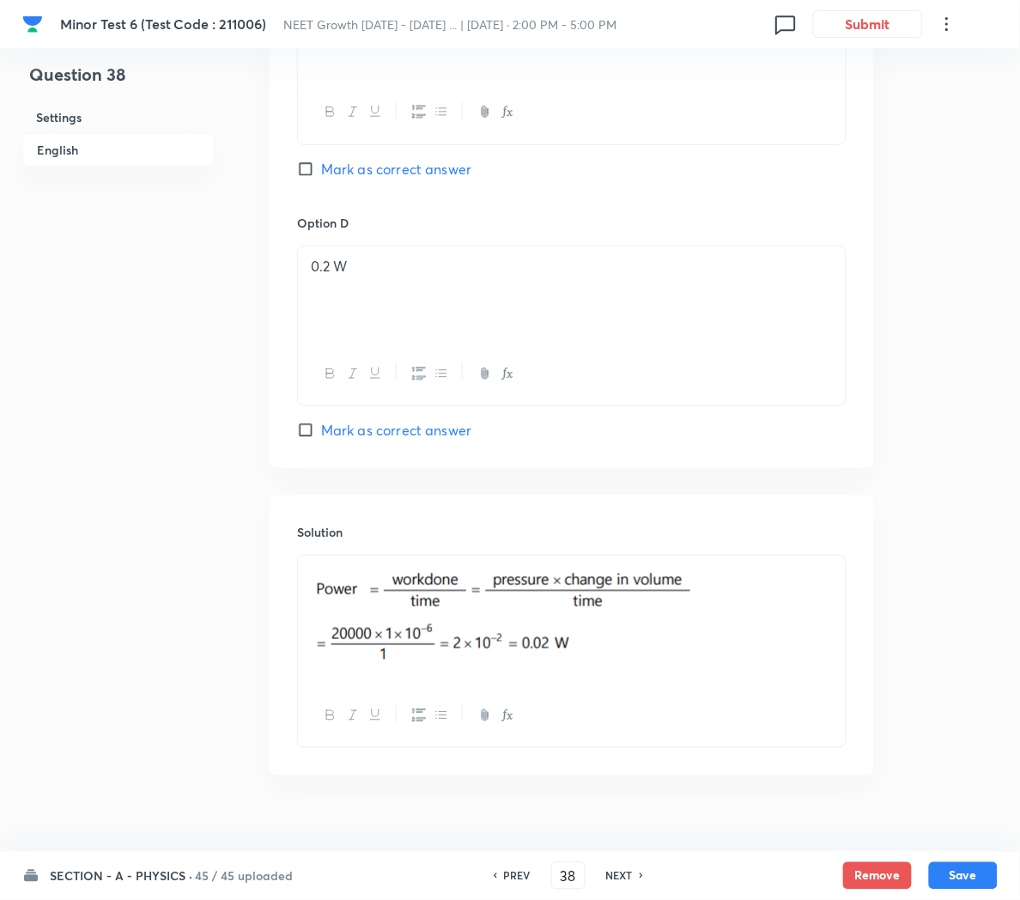
scroll to position [1465, 0]
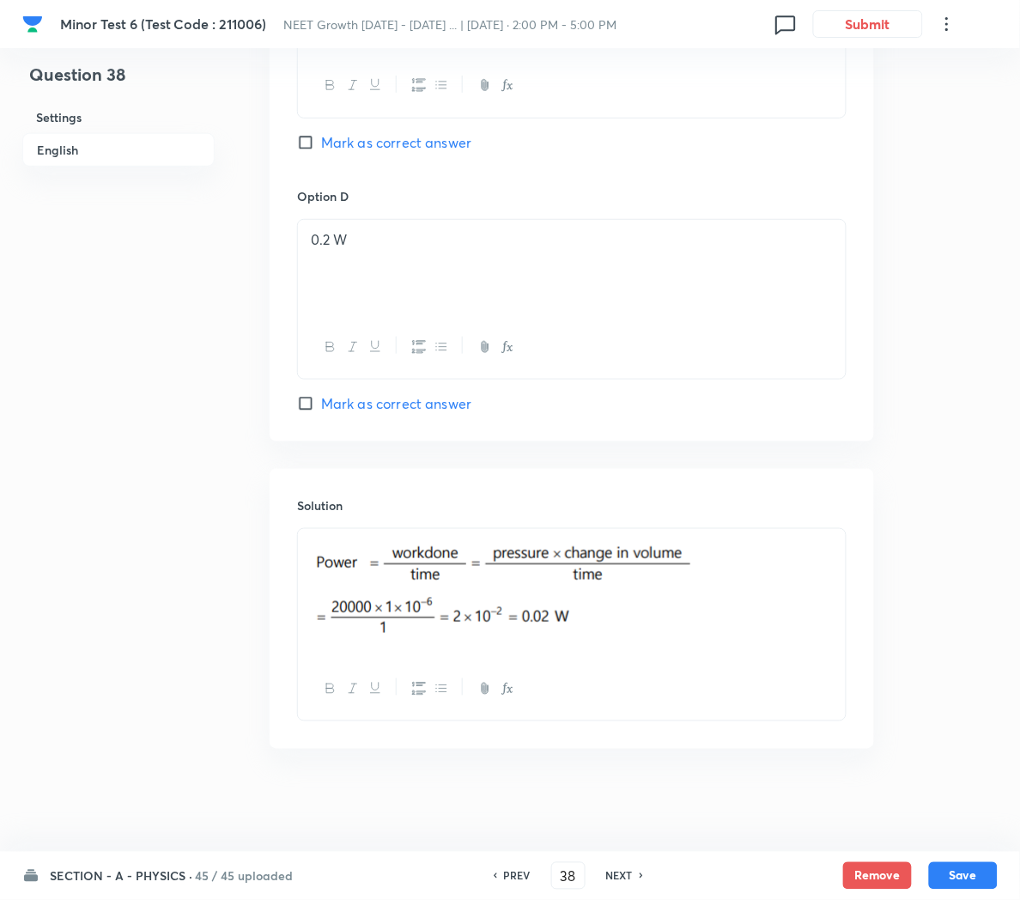
click at [615, 875] on h6 "NEXT" at bounding box center [619, 875] width 27 height 15
type input "39"
checkbox input "false"
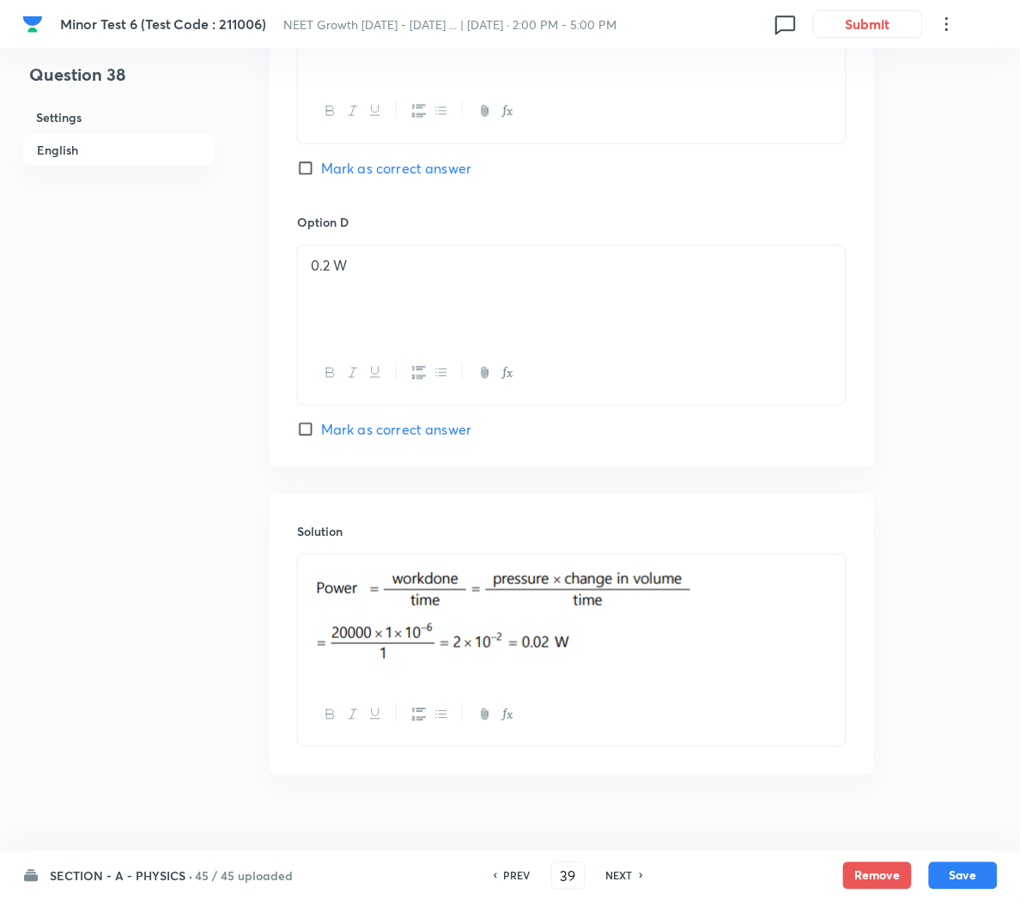
checkbox input "true"
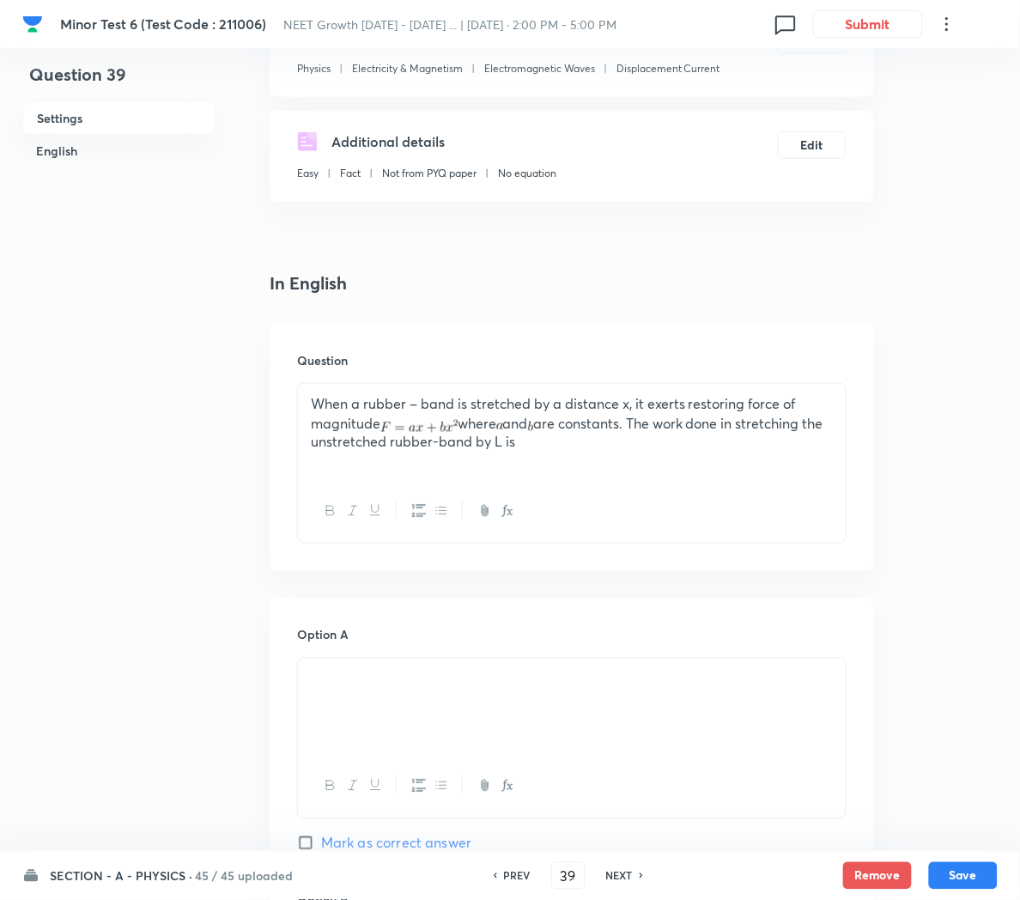
scroll to position [233, 0]
click at [519, 429] on p "When a rubber – band is stretched by a distance x, it exerts restoring force of…" at bounding box center [572, 425] width 522 height 58
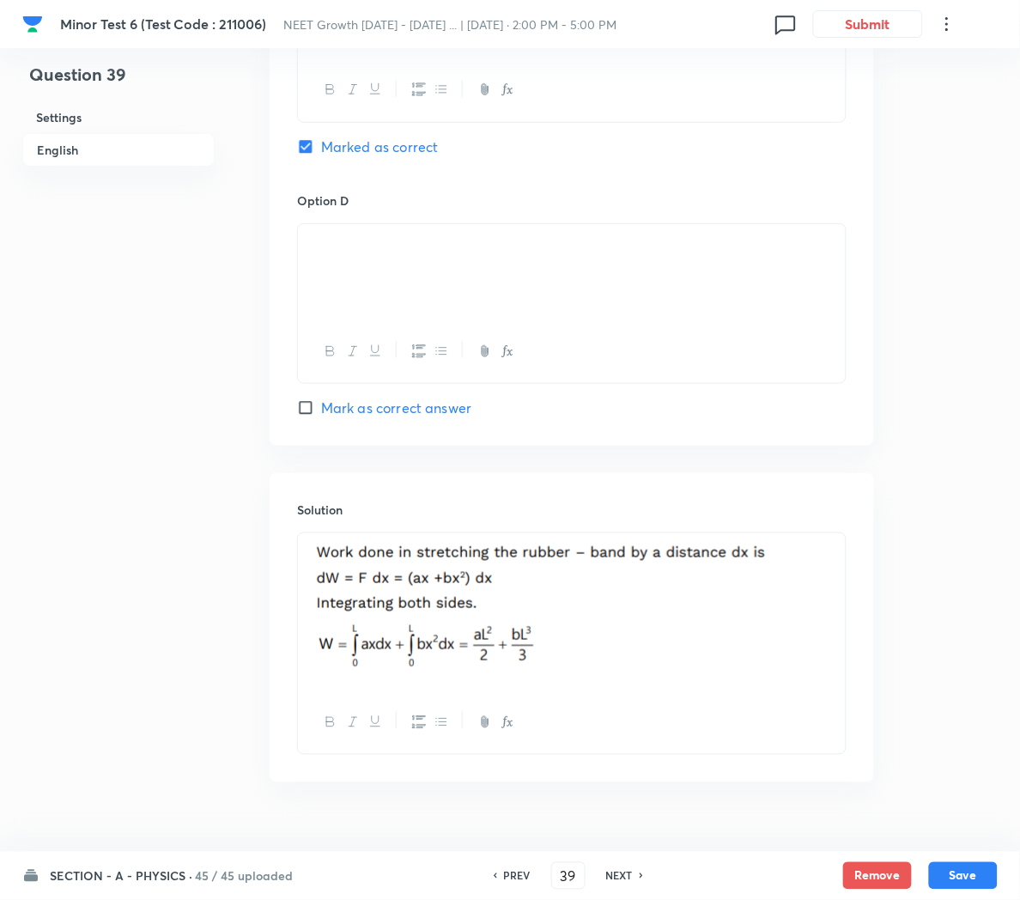
scroll to position [1495, 0]
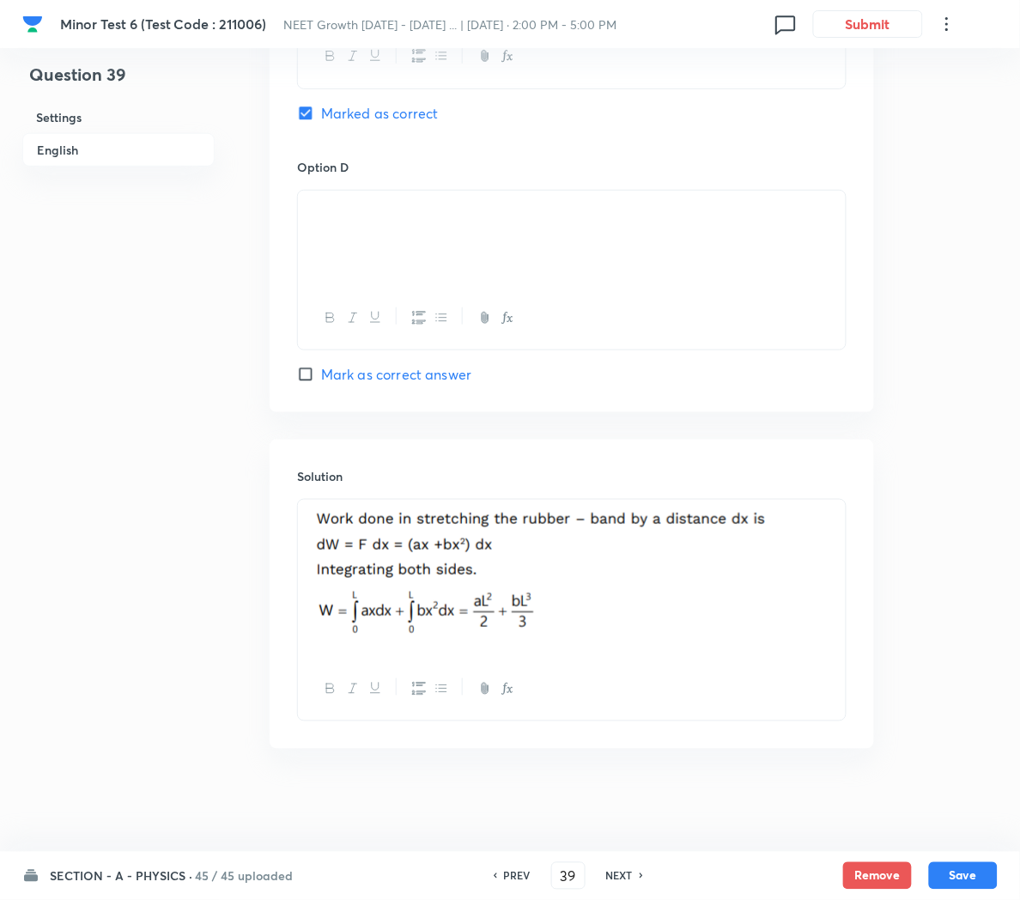
click at [616, 871] on h6 "NEXT" at bounding box center [619, 875] width 27 height 15
type input "40"
checkbox input "false"
checkbox input "true"
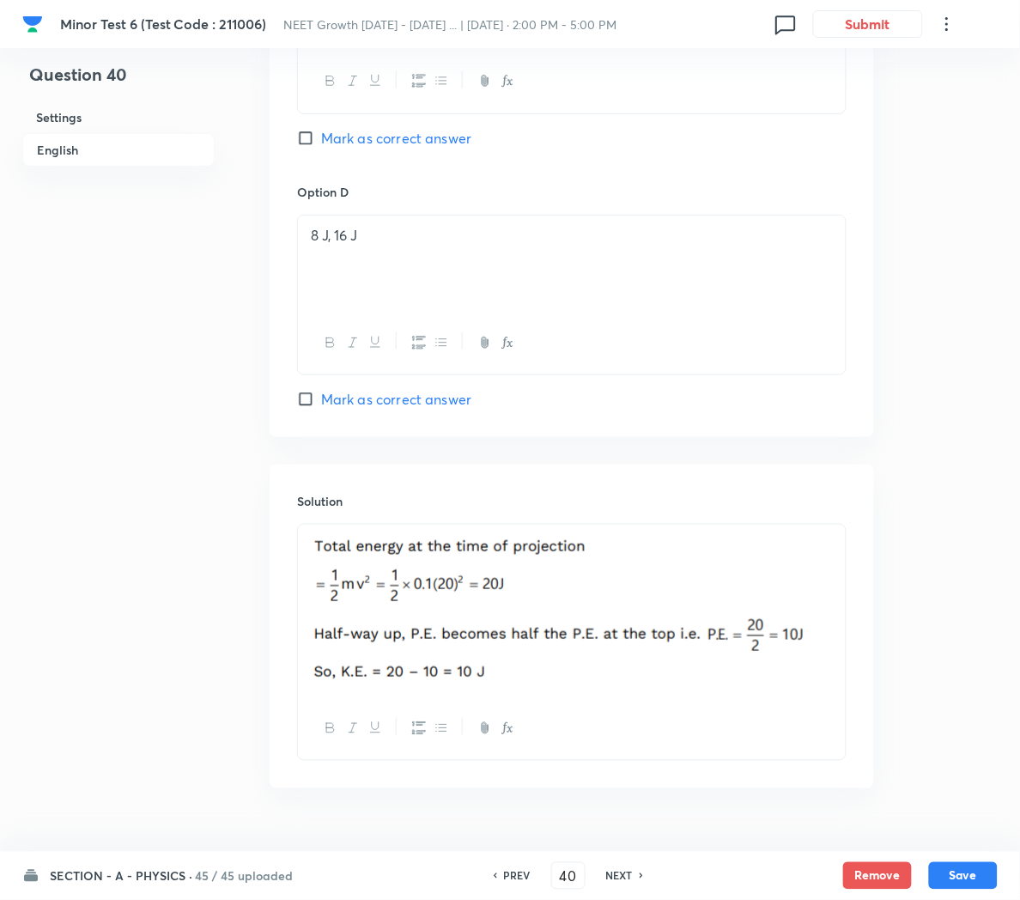
scroll to position [1509, 0]
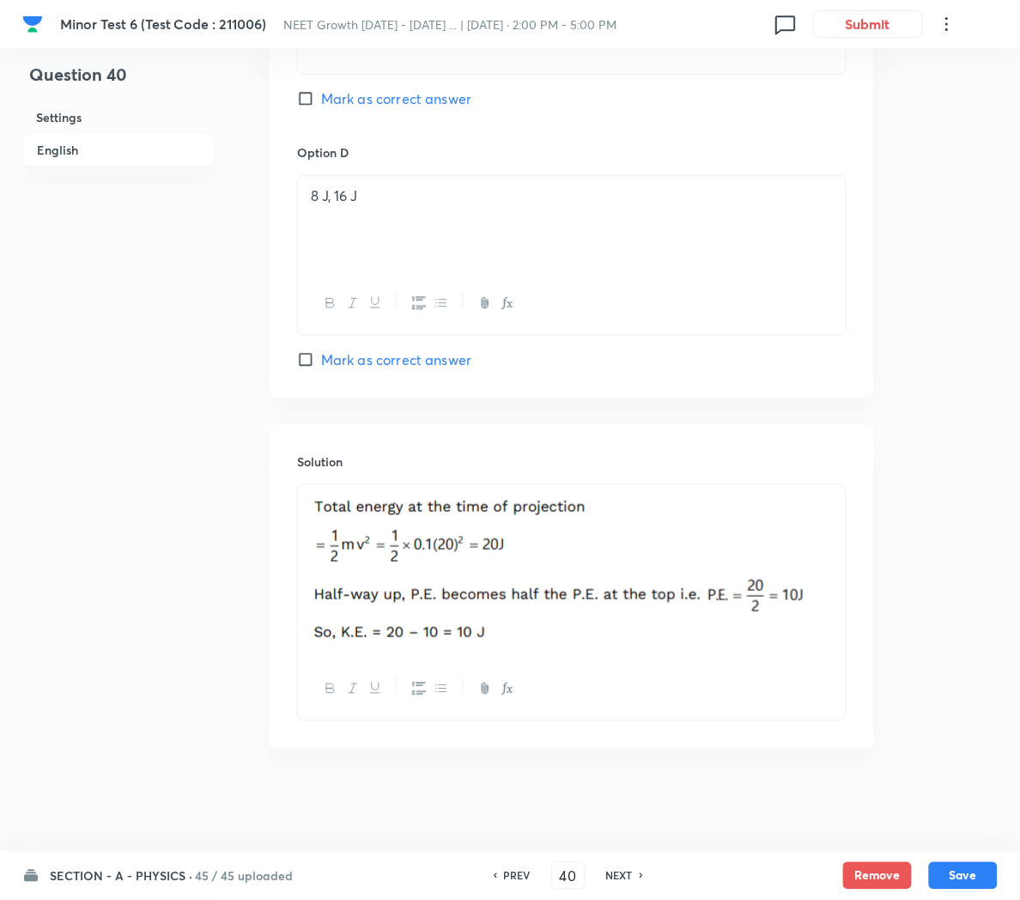
click at [620, 874] on h6 "NEXT" at bounding box center [619, 875] width 27 height 15
type input "41"
checkbox input "false"
checkbox input "true"
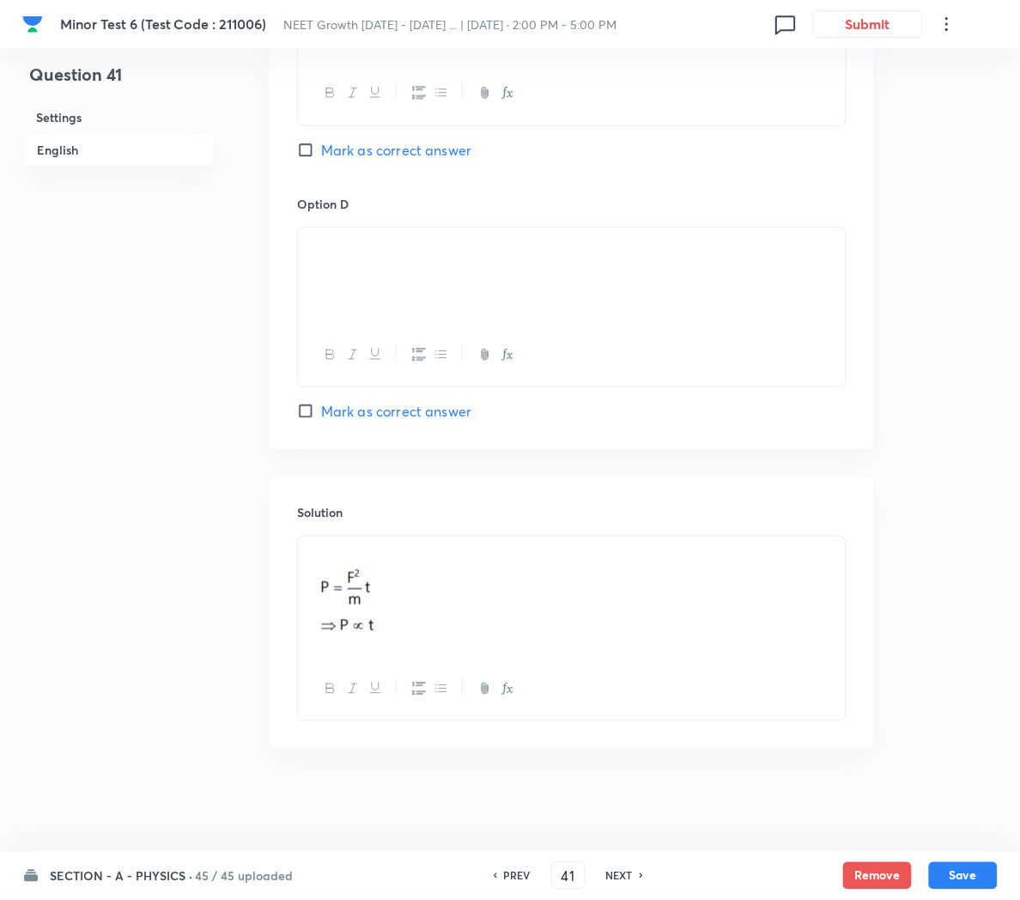
scroll to position [1581, 0]
click at [616, 879] on h6 "NEXT" at bounding box center [619, 875] width 27 height 15
type input "42"
checkbox input "true"
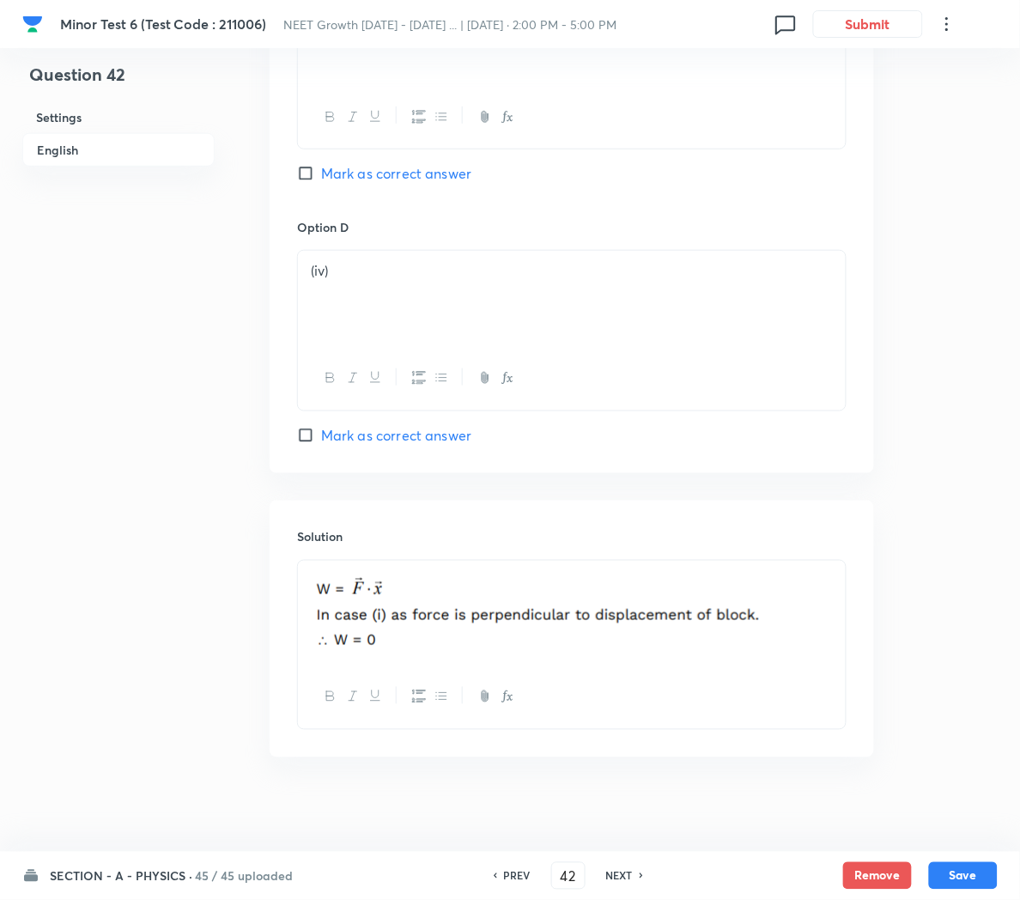
scroll to position [1533, 0]
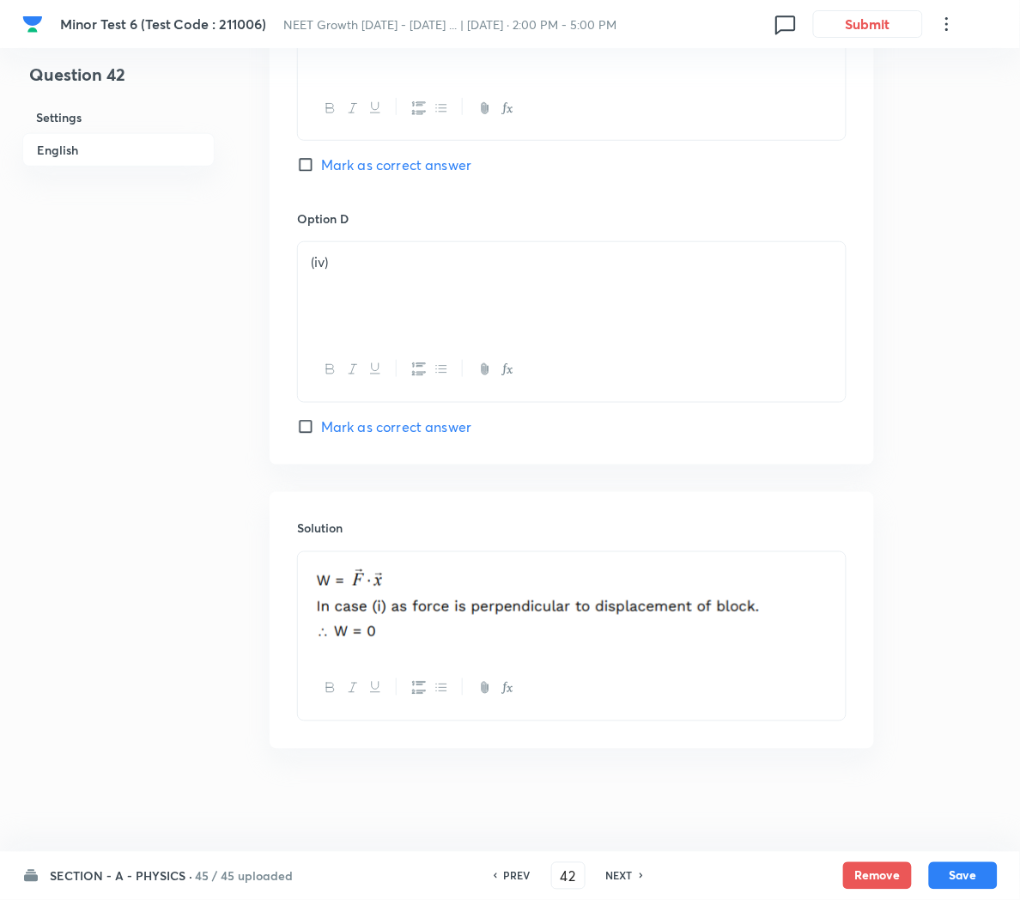
click at [612, 879] on h6 "NEXT" at bounding box center [619, 875] width 27 height 15
type input "43"
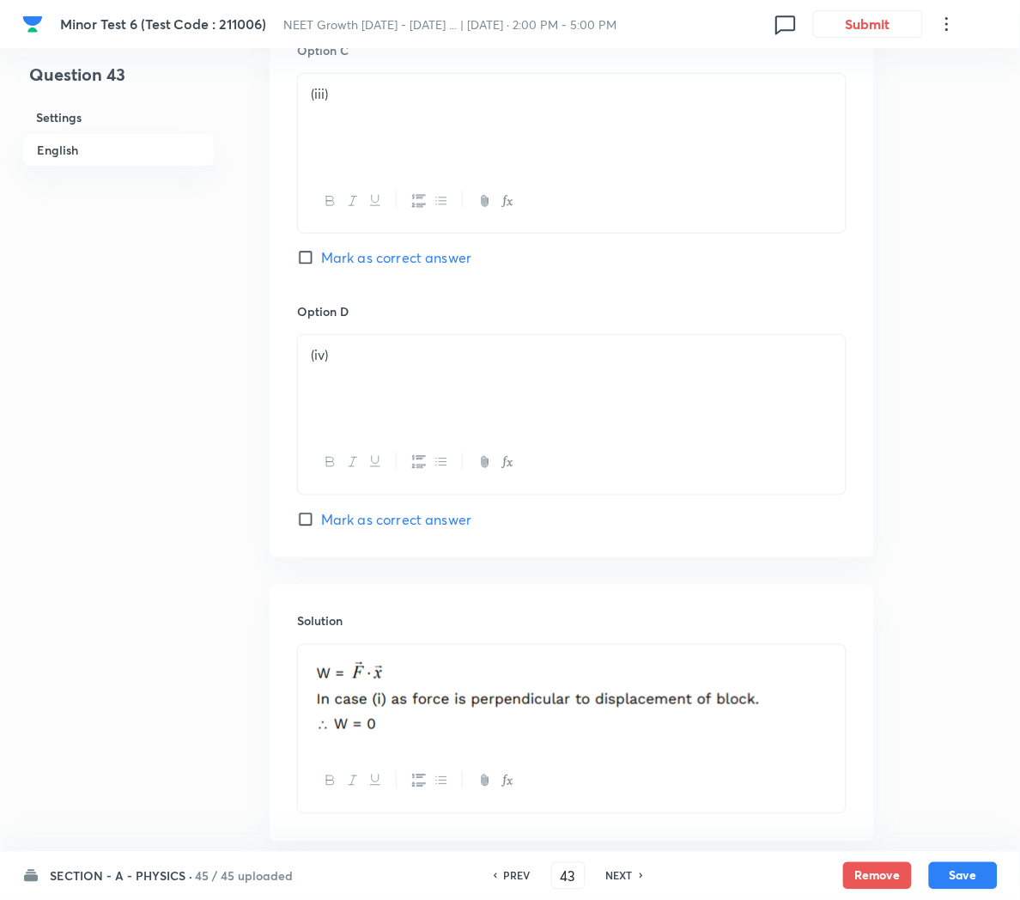
checkbox input "true"
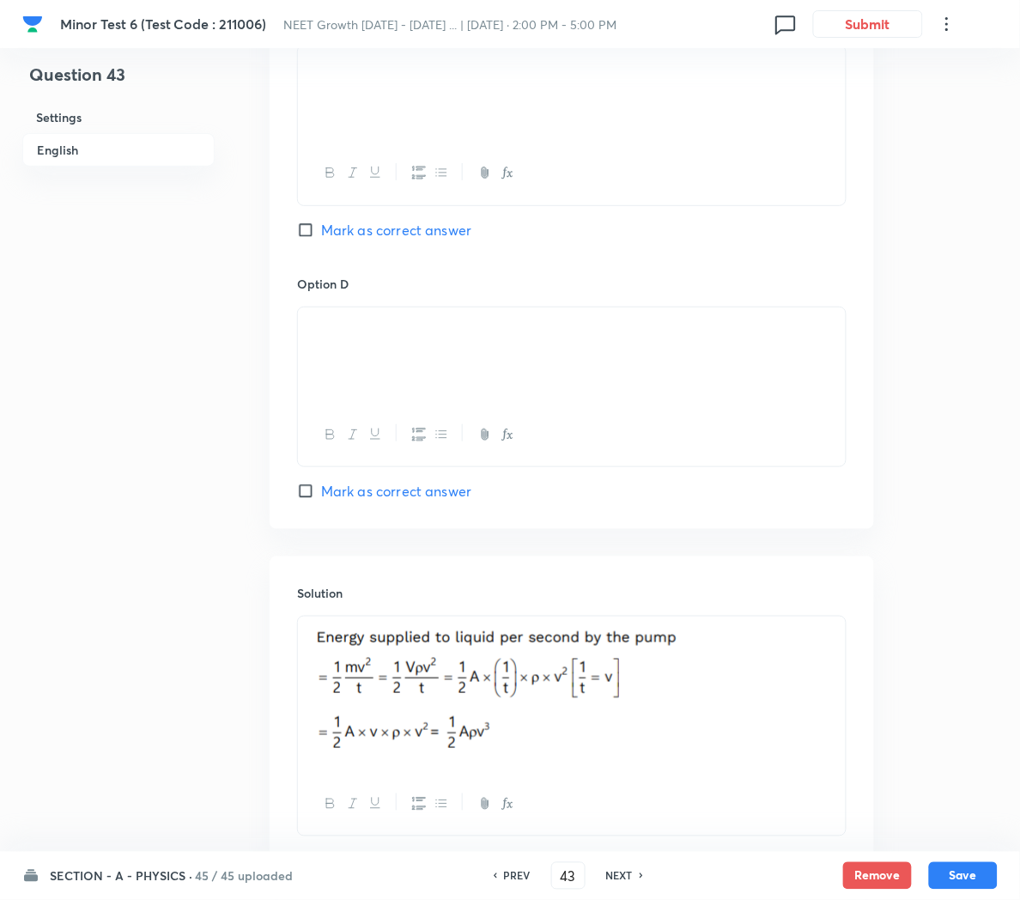
scroll to position [1494, 0]
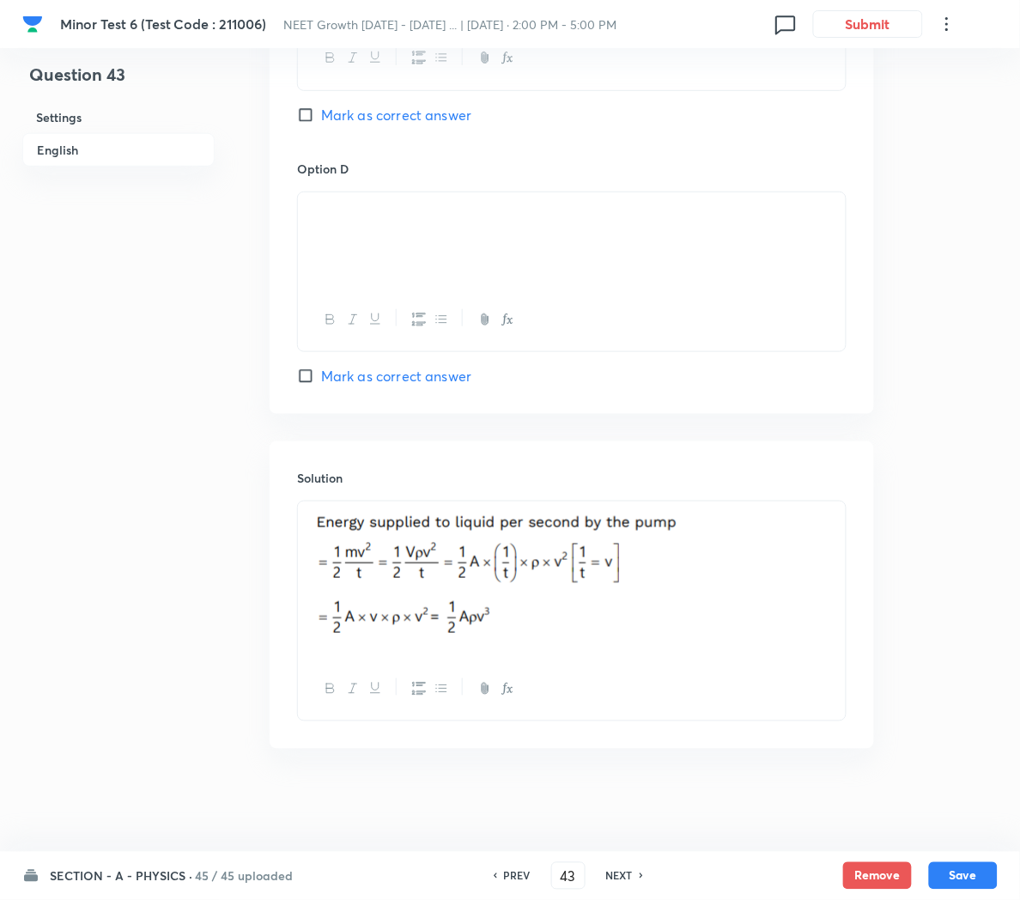
click at [616, 870] on h6 "NEXT" at bounding box center [619, 875] width 27 height 15
type input "44"
checkbox input "false"
checkbox input "true"
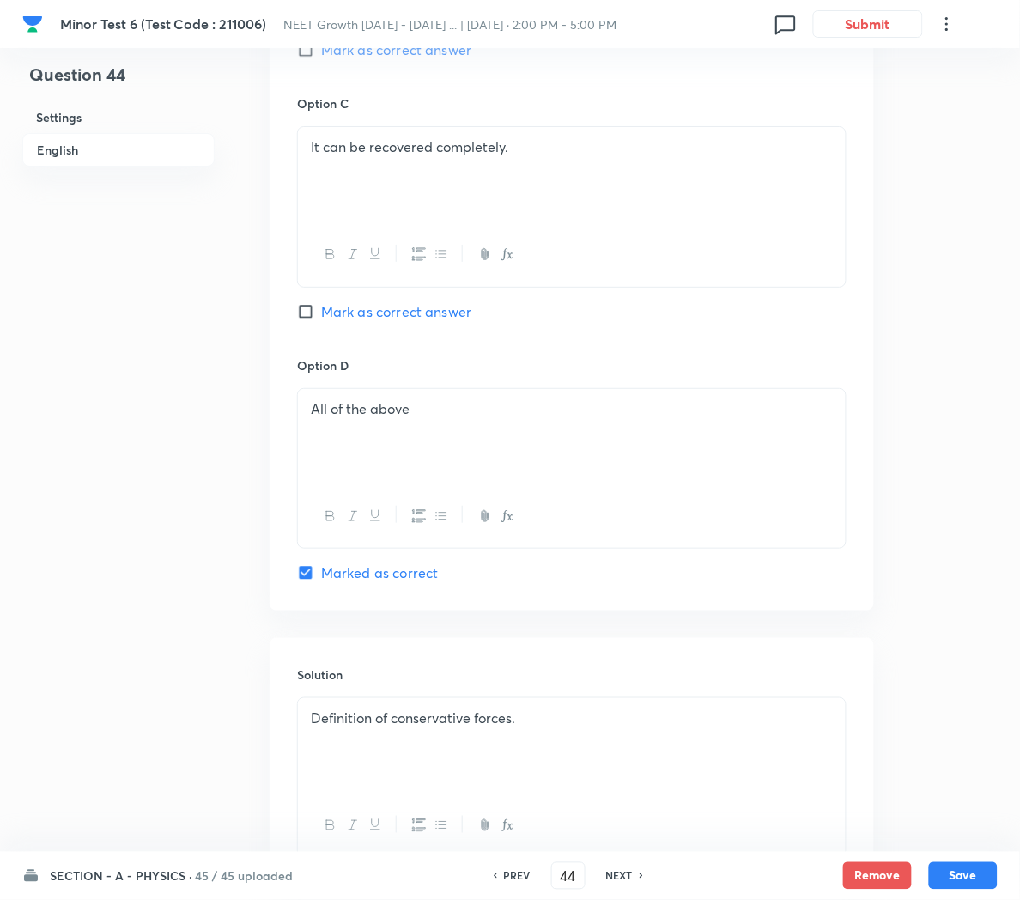
scroll to position [1432, 0]
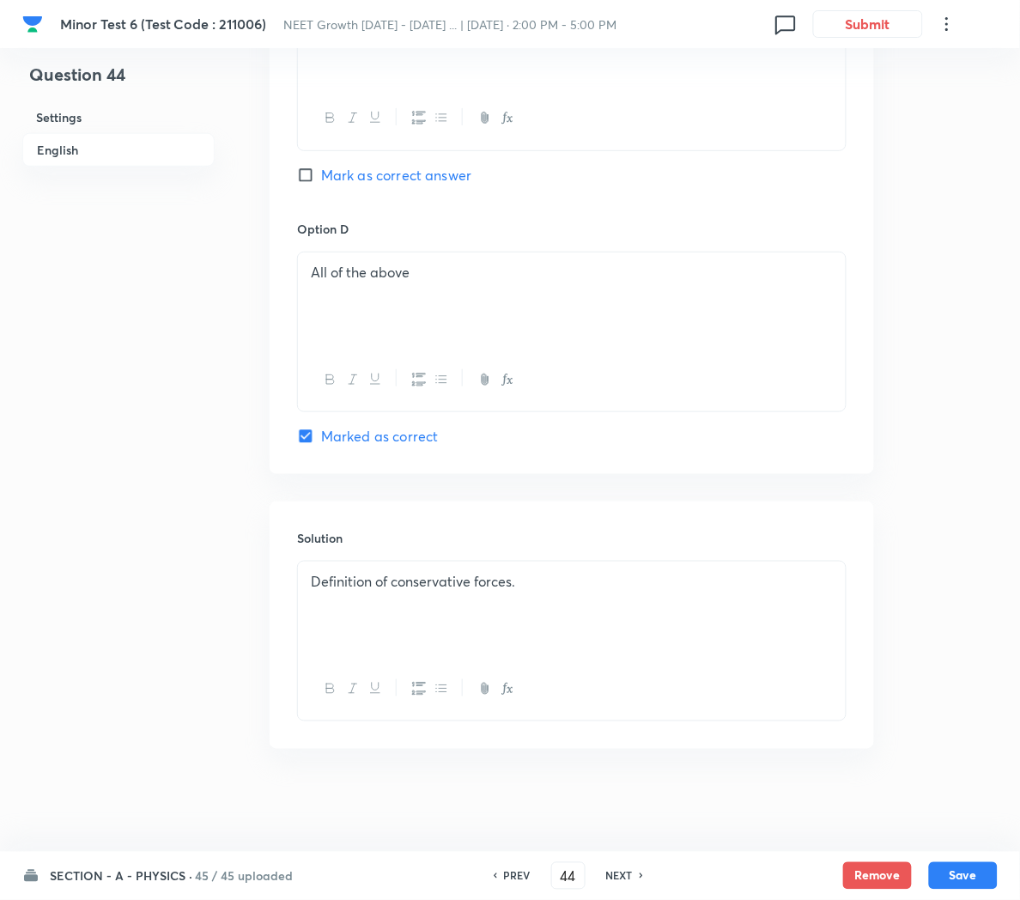
click at [614, 871] on h6 "NEXT" at bounding box center [619, 875] width 27 height 15
type input "45"
checkbox input "false"
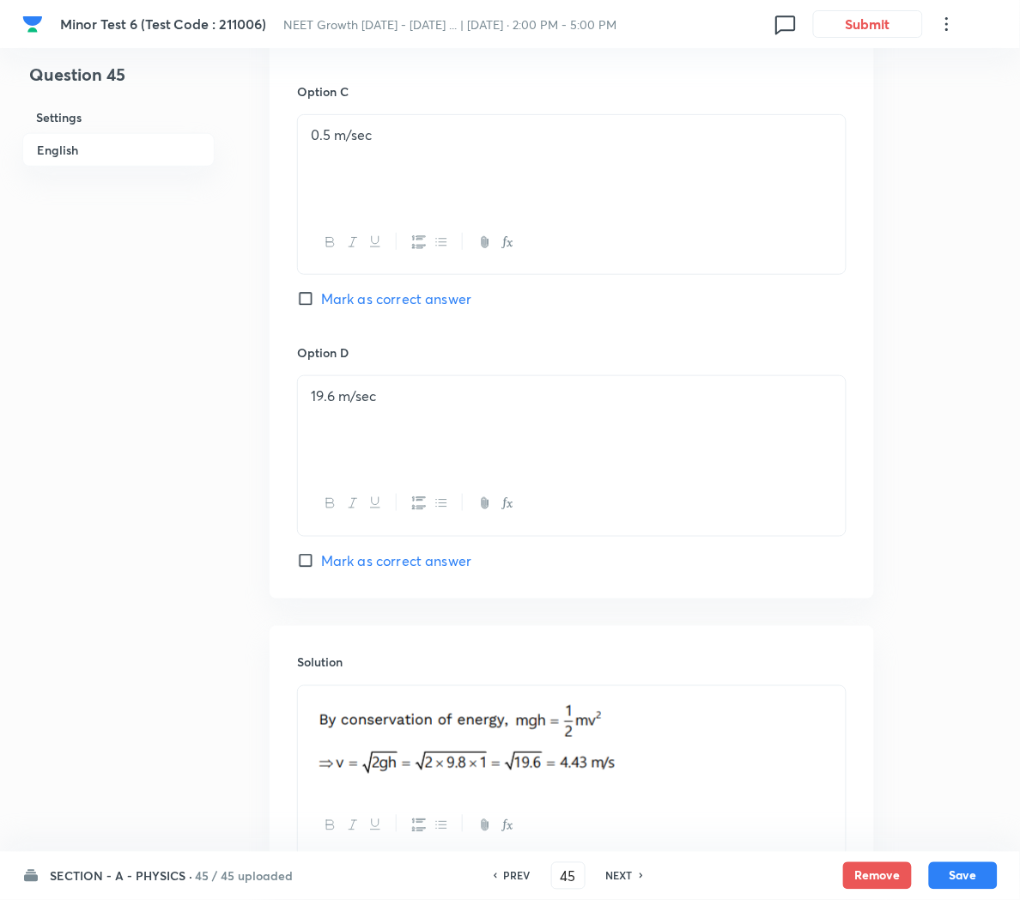
checkbox input "true"
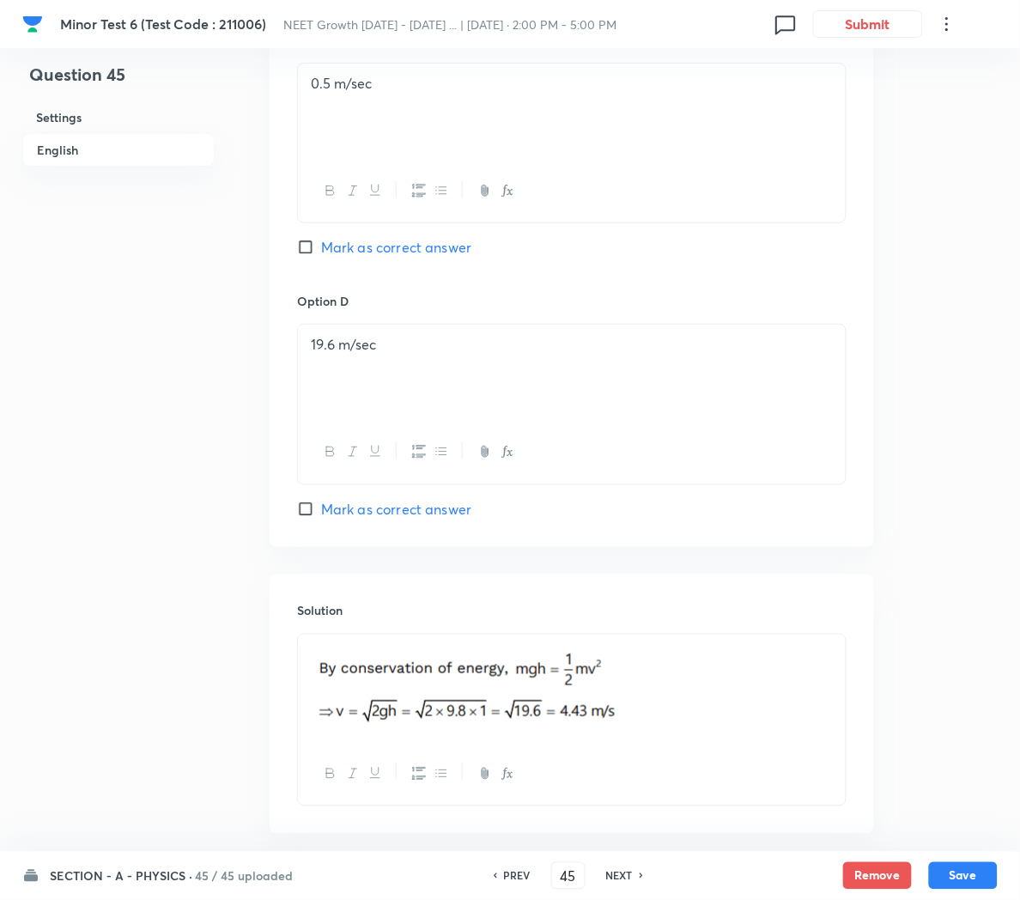
scroll to position [1577, 0]
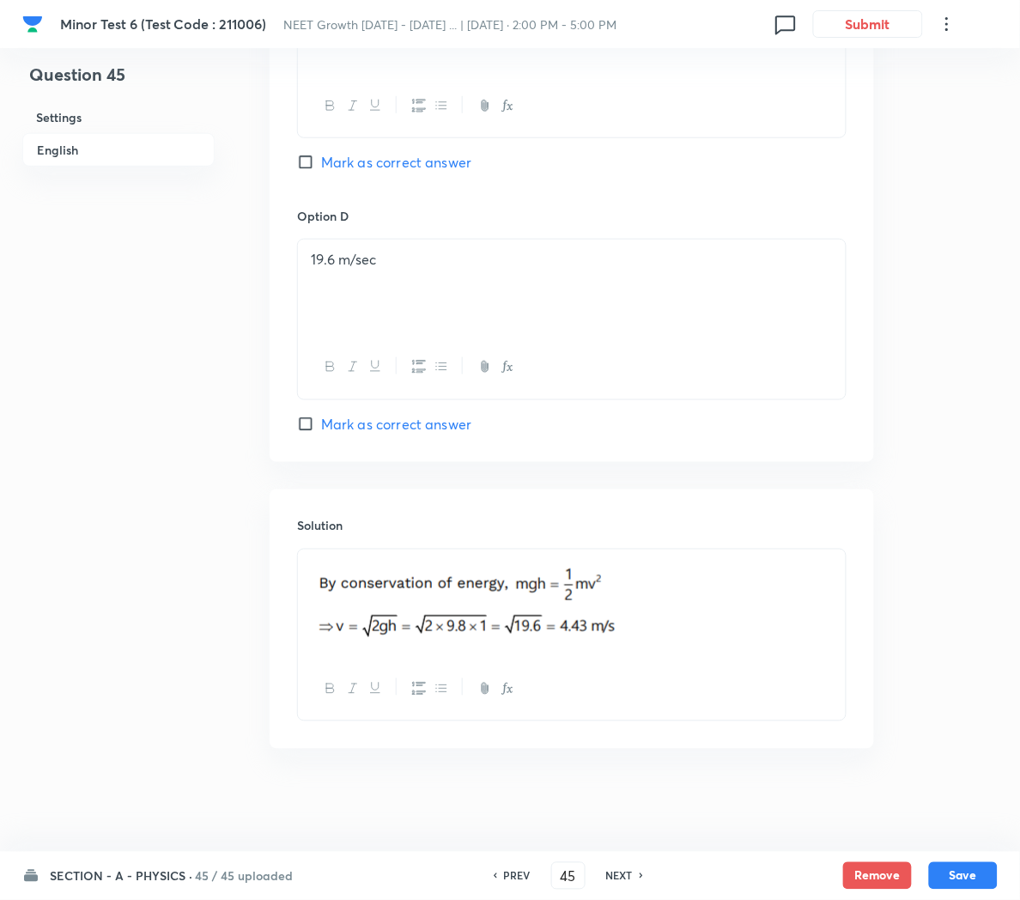
click at [615, 872] on h6 "NEXT" at bounding box center [619, 875] width 27 height 15
type input "46"
checkbox input "false"
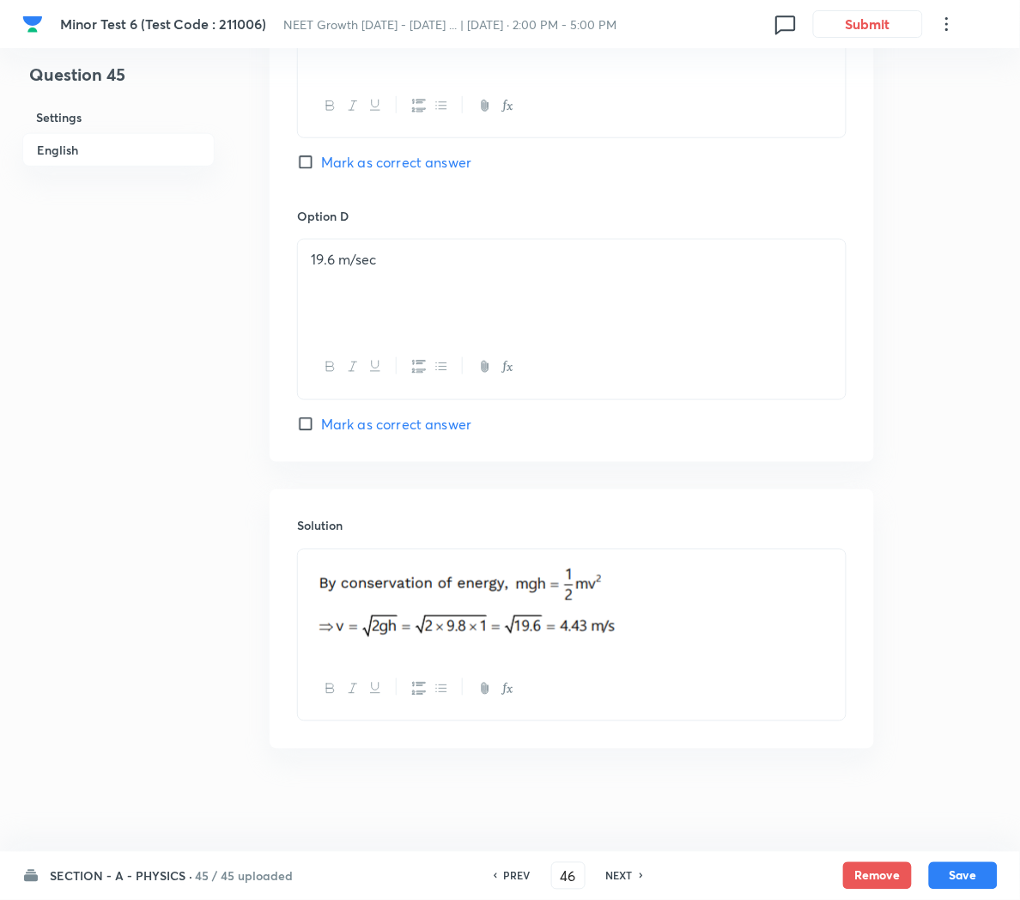
checkbox input "true"
